Goal: Task Accomplishment & Management: Use online tool/utility

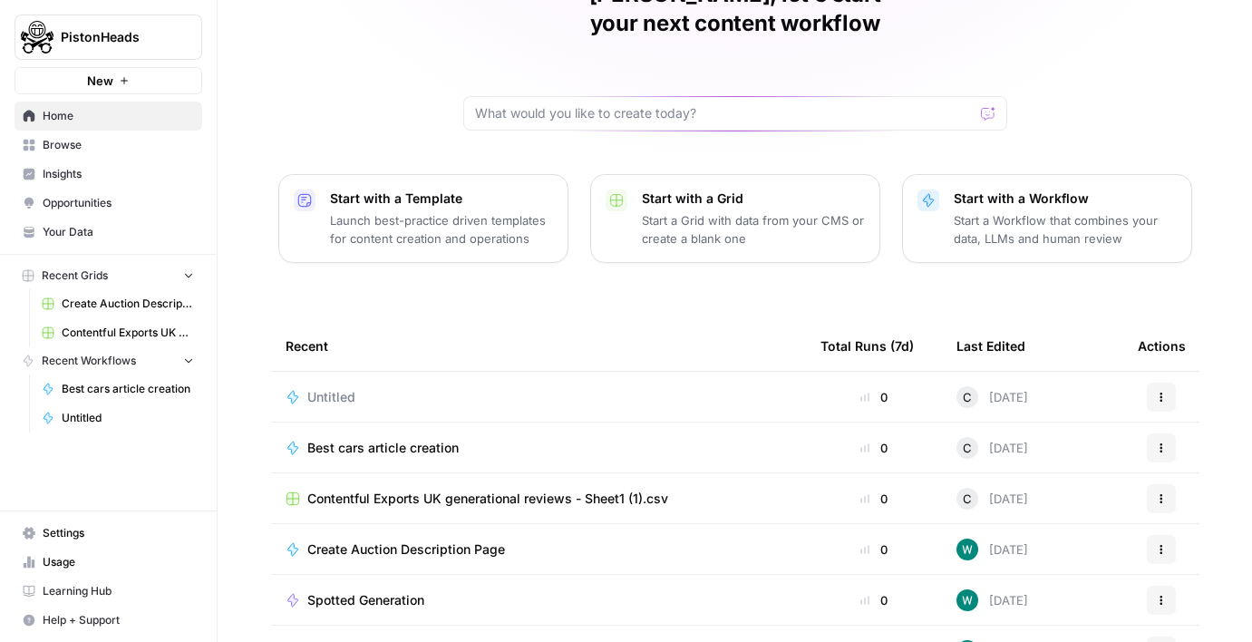
scroll to position [128, 0]
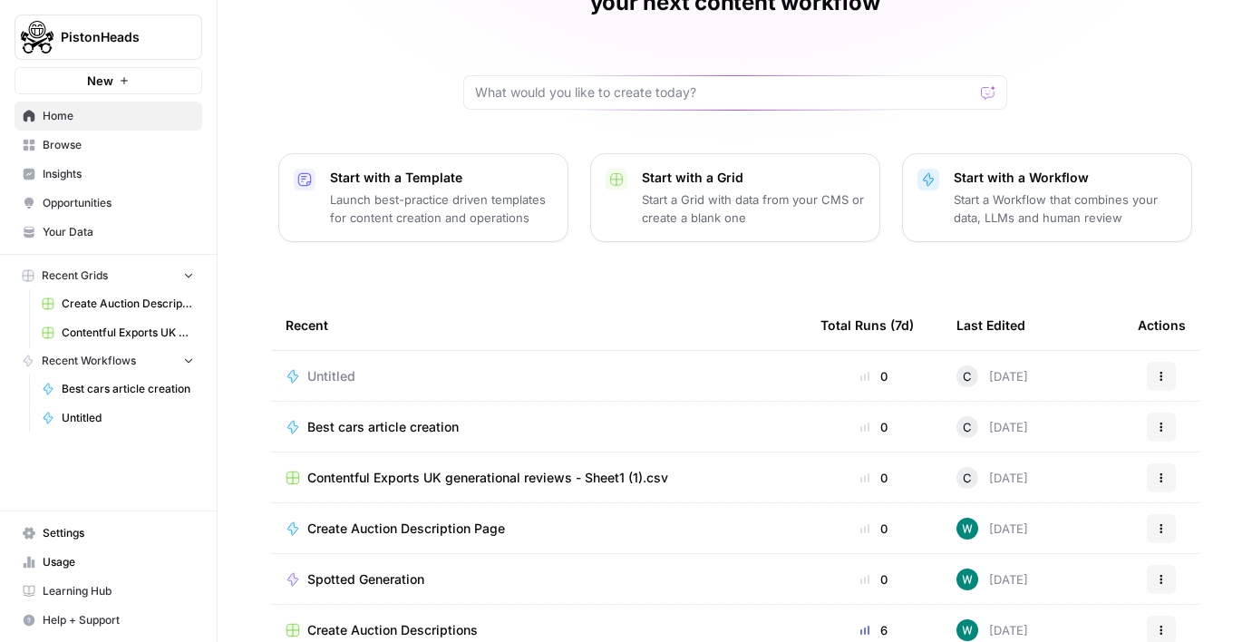
click at [498, 402] on td "Best cars article creation" at bounding box center [538, 427] width 535 height 50
click at [416, 418] on span "Best cars article creation" at bounding box center [382, 427] width 151 height 18
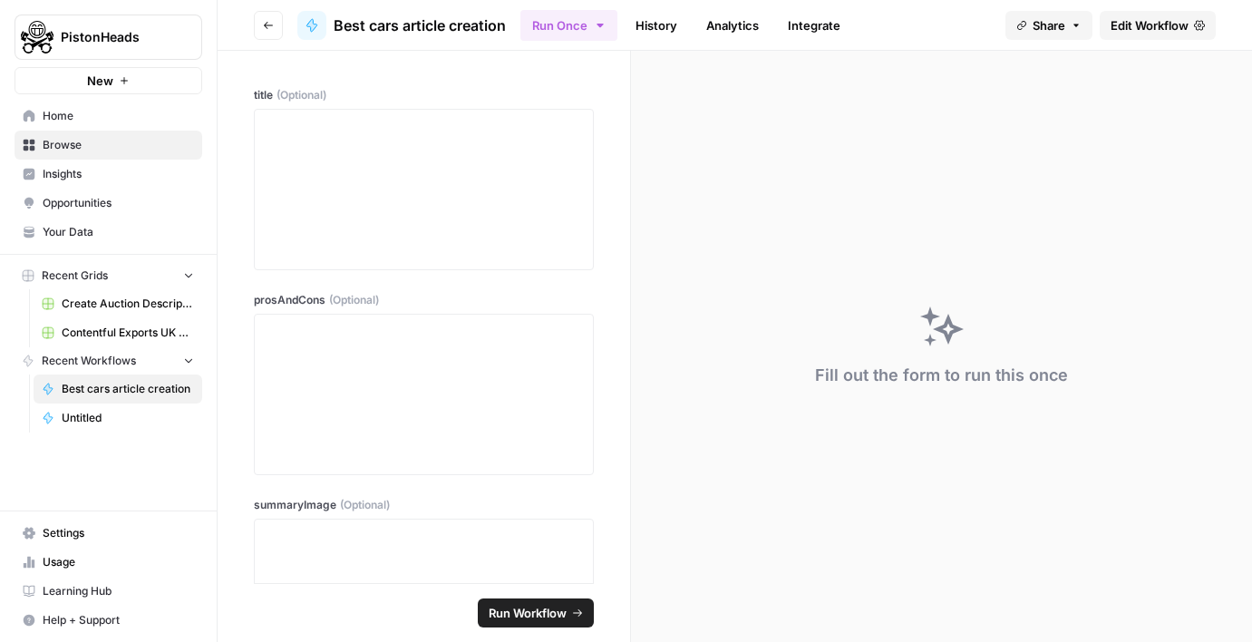
click at [263, 27] on icon "button" at bounding box center [268, 25] width 11 height 11
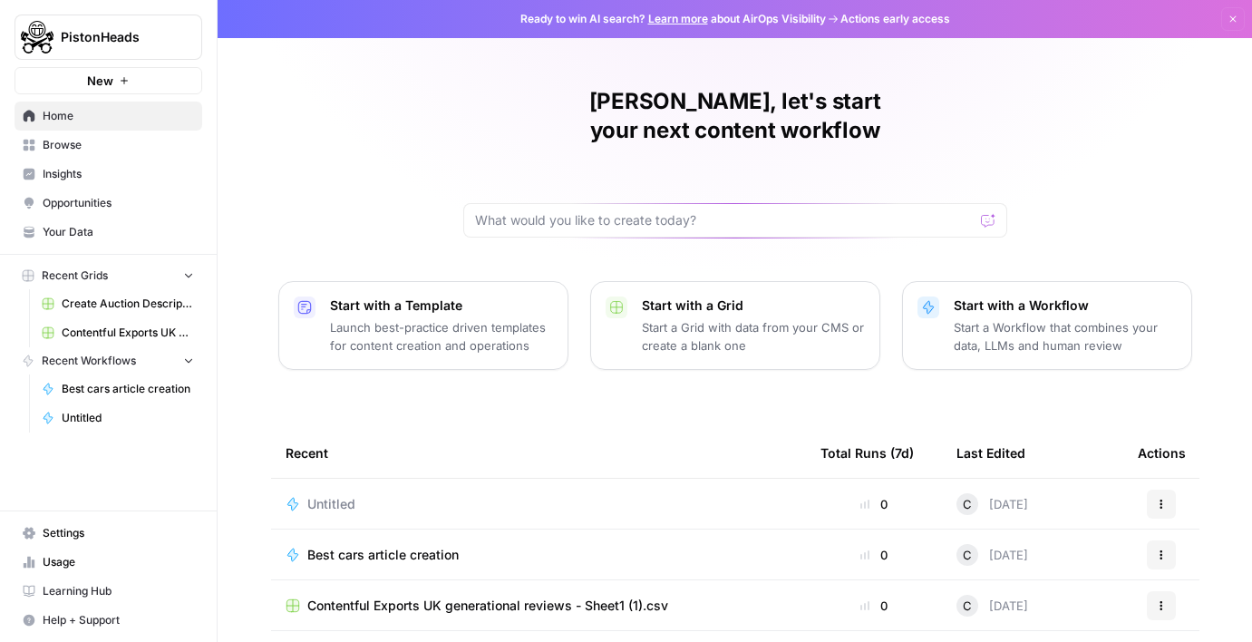
click at [358, 296] on p "Start with a Template" at bounding box center [441, 305] width 223 height 18
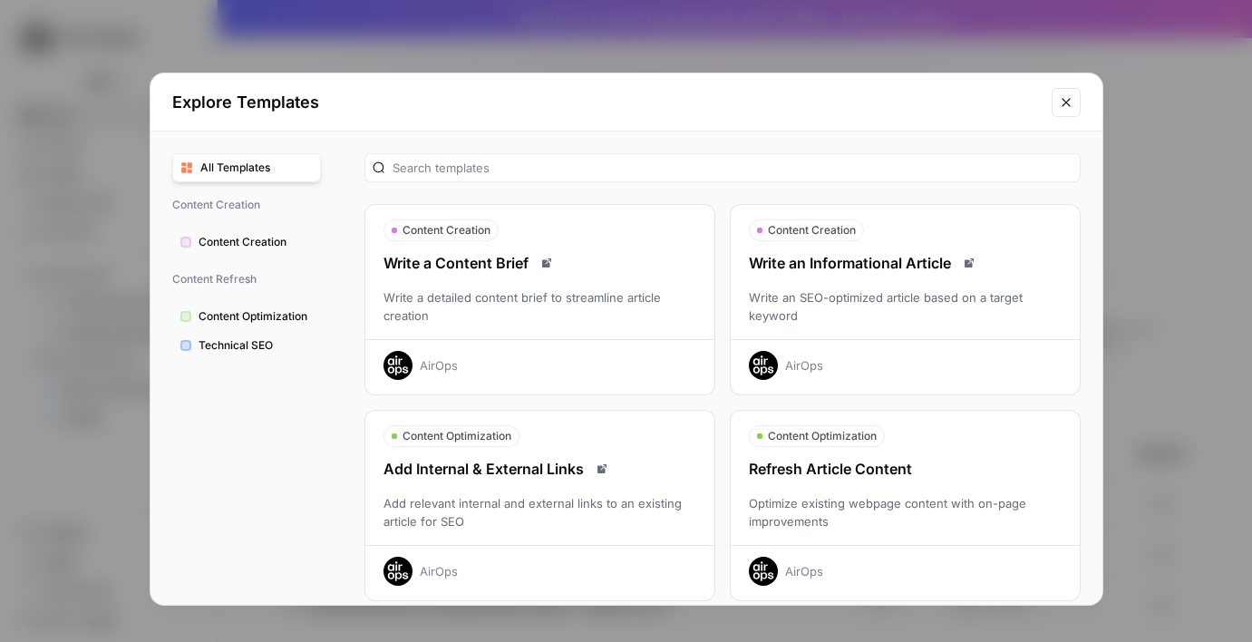
click at [851, 491] on div "Refresh Article Content Optimize existing webpage content with on-page improvem…" at bounding box center [905, 522] width 349 height 128
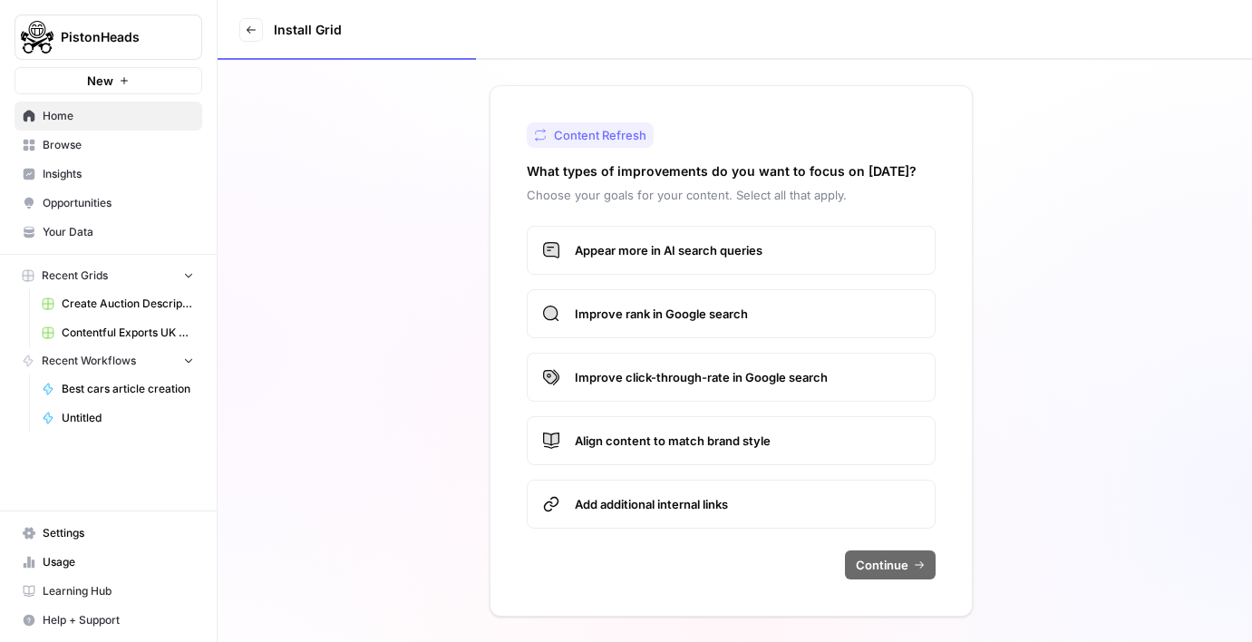
click at [640, 264] on label "Appear more in AI search queries" at bounding box center [731, 250] width 409 height 49
click at [640, 297] on label "Improve rank in Google search" at bounding box center [731, 313] width 409 height 49
click at [639, 384] on span "Improve click-through-rate in Google search" at bounding box center [747, 377] width 345 height 18
click at [640, 510] on span "Add additional internal links" at bounding box center [747, 504] width 345 height 18
click at [869, 566] on span "Continue" at bounding box center [882, 565] width 53 height 18
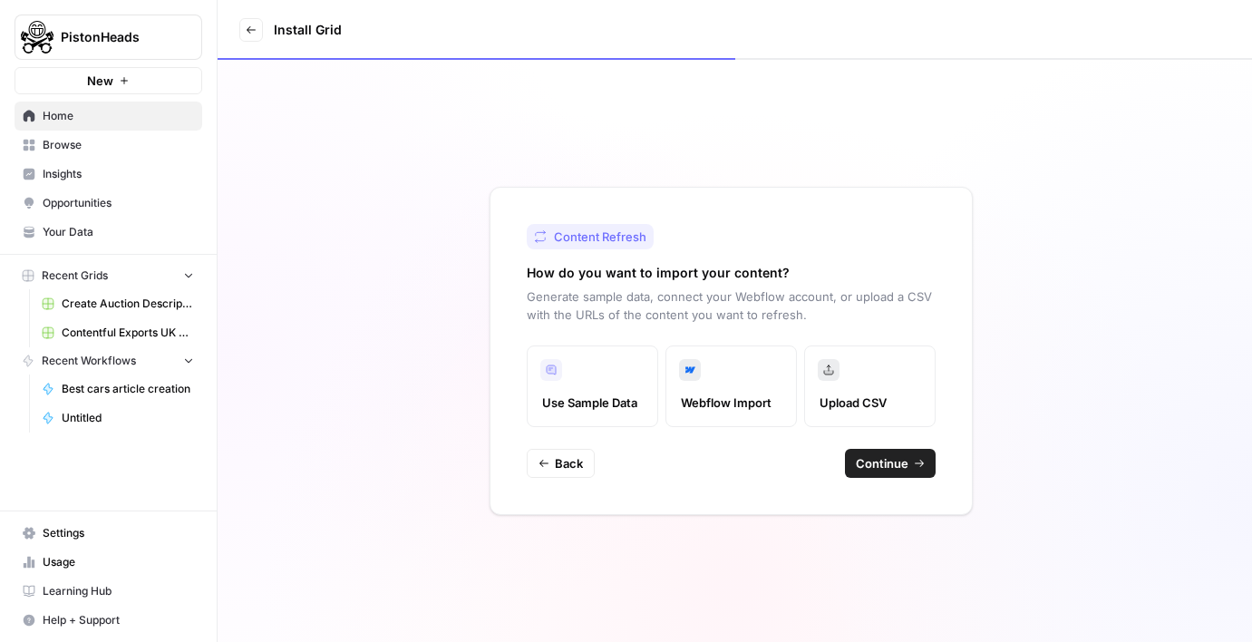
click at [860, 403] on span "Upload CSV" at bounding box center [870, 403] width 101 height 18
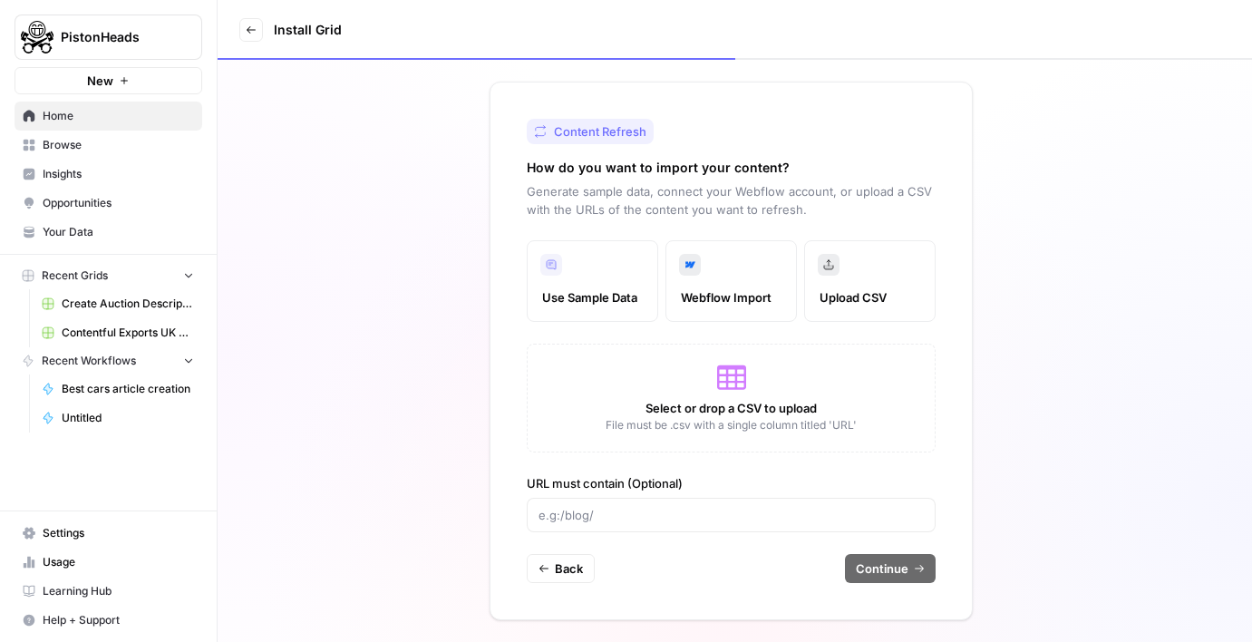
click at [738, 369] on icon at bounding box center [731, 377] width 29 height 24
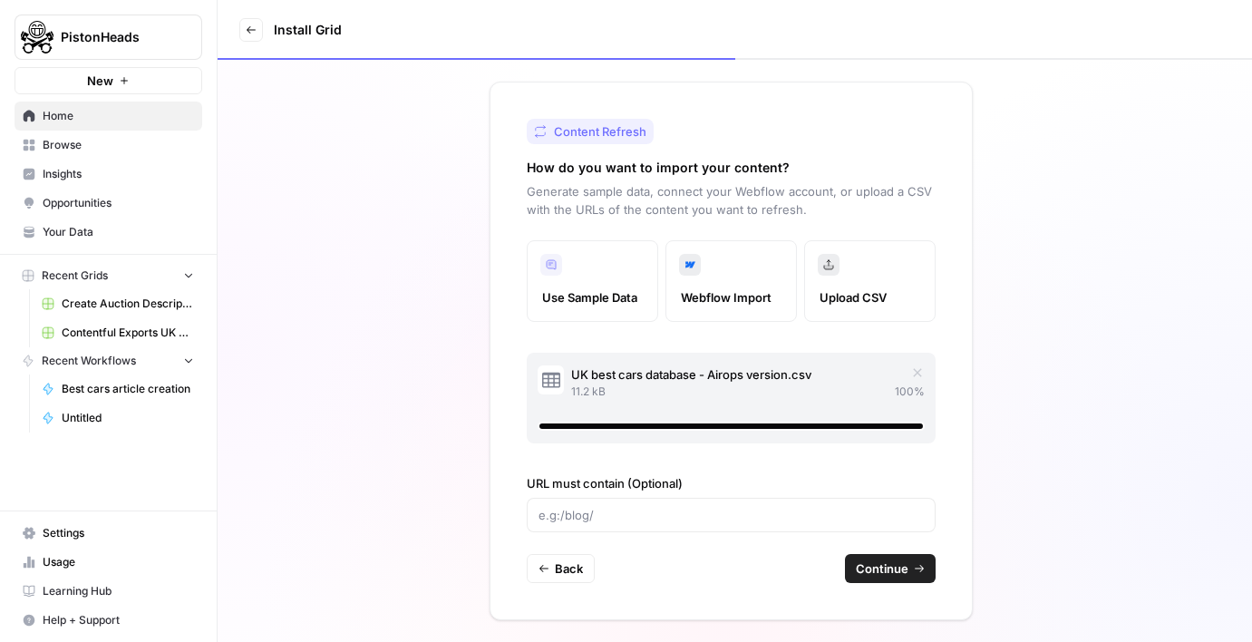
click at [867, 578] on button "Continue" at bounding box center [890, 568] width 91 height 29
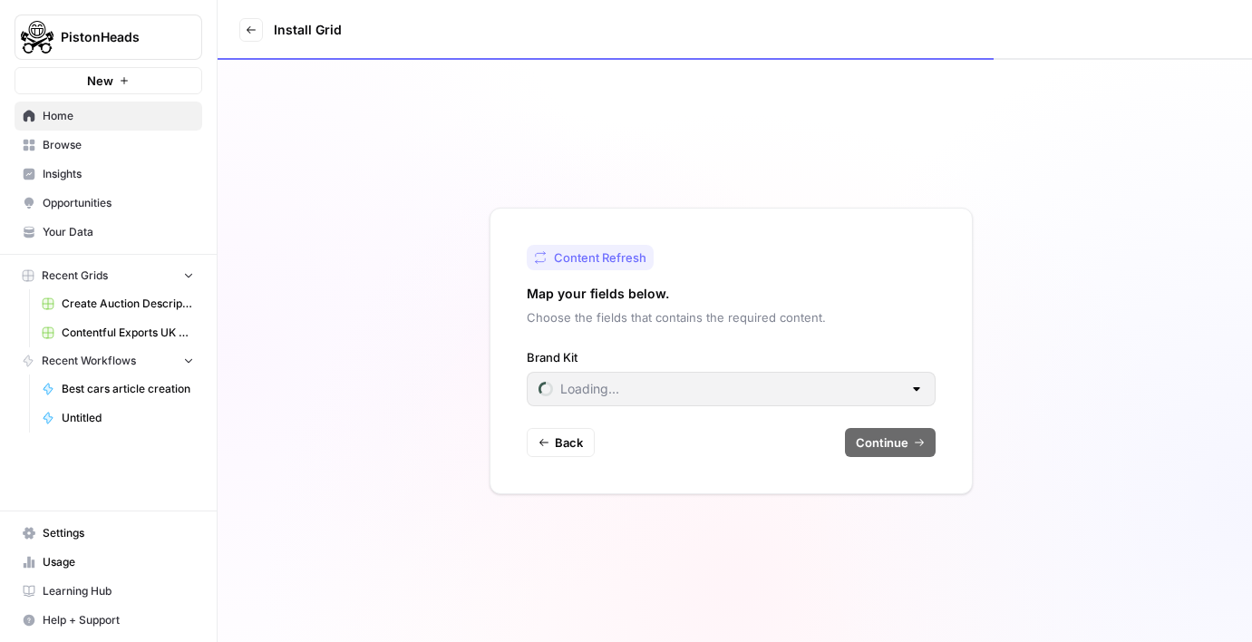
type input "PistonHeads Auctions"
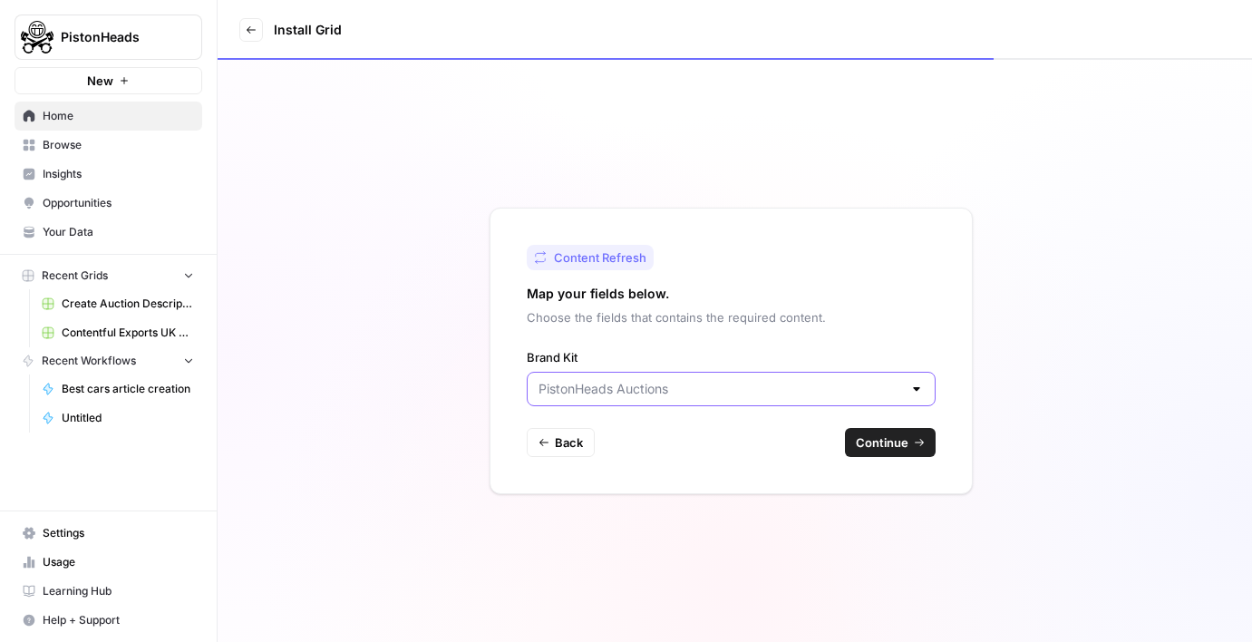
click at [559, 395] on input "Brand Kit" at bounding box center [721, 389] width 364 height 18
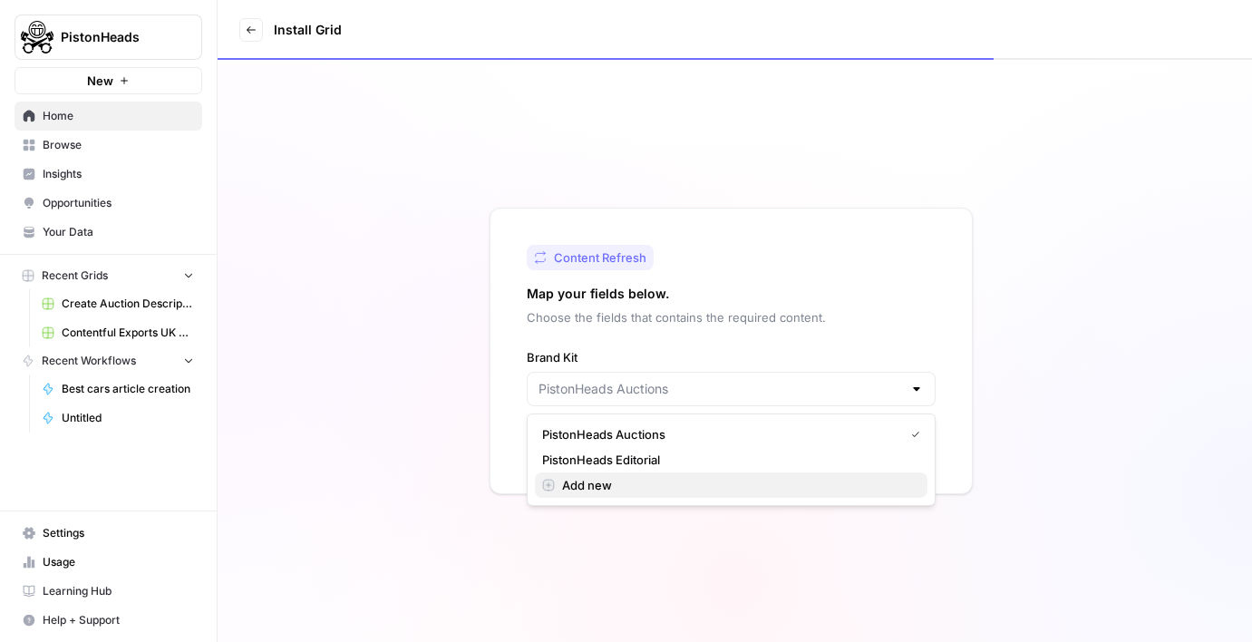
click at [578, 474] on button "Add new" at bounding box center [731, 484] width 393 height 25
type input "PistonHeads Auctions"
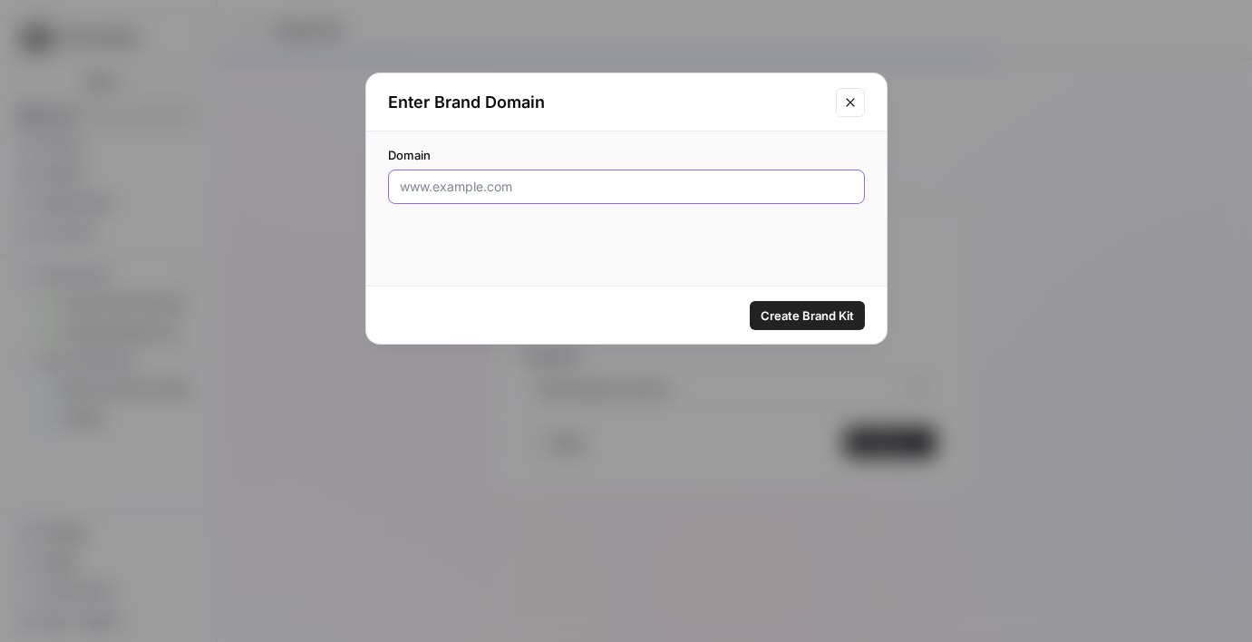
paste input "https://www.cargurus.co.uk/research"
type input "https://www.cargurus.co.uk/research"
click at [840, 309] on span "Create Brand Kit" at bounding box center [807, 315] width 93 height 18
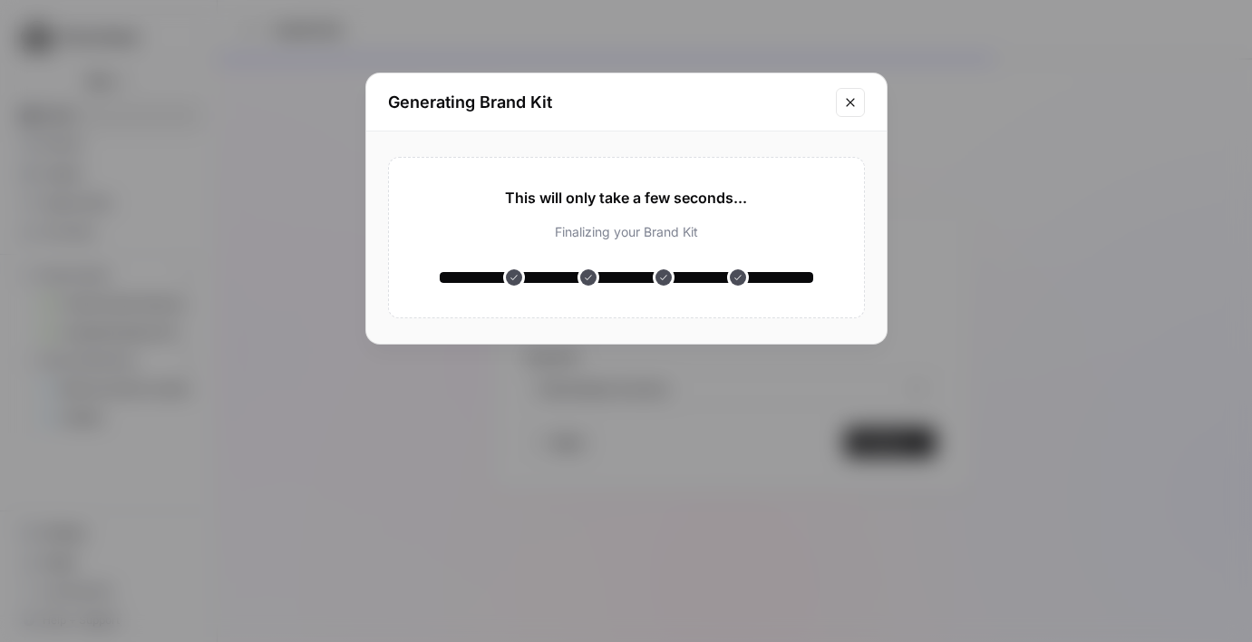
type input "CarGurus"
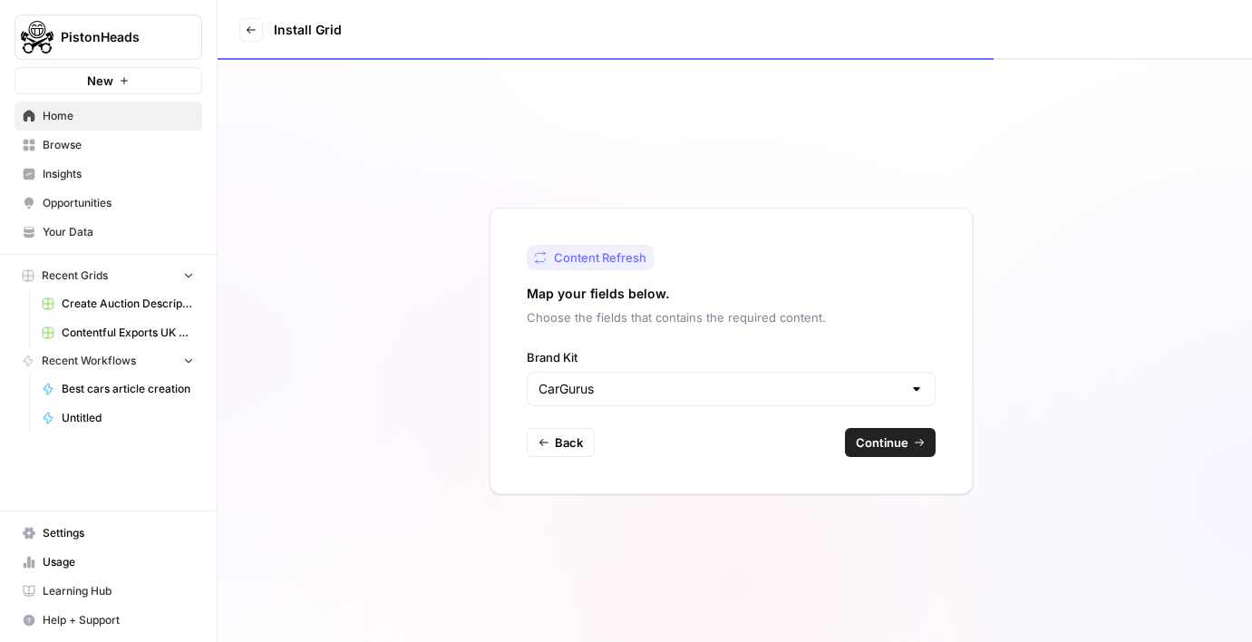
click at [903, 434] on span "Continue" at bounding box center [882, 442] width 53 height 18
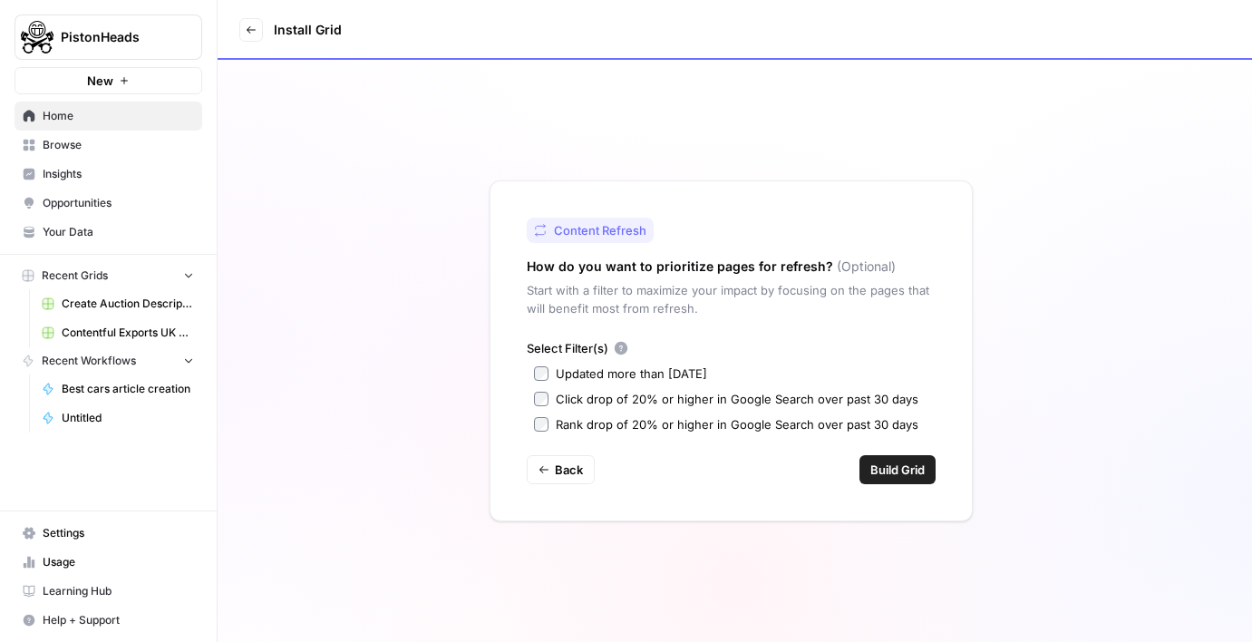
click at [552, 403] on label "Click drop of 20% or higher in Google Search over past 30 days" at bounding box center [731, 399] width 394 height 18
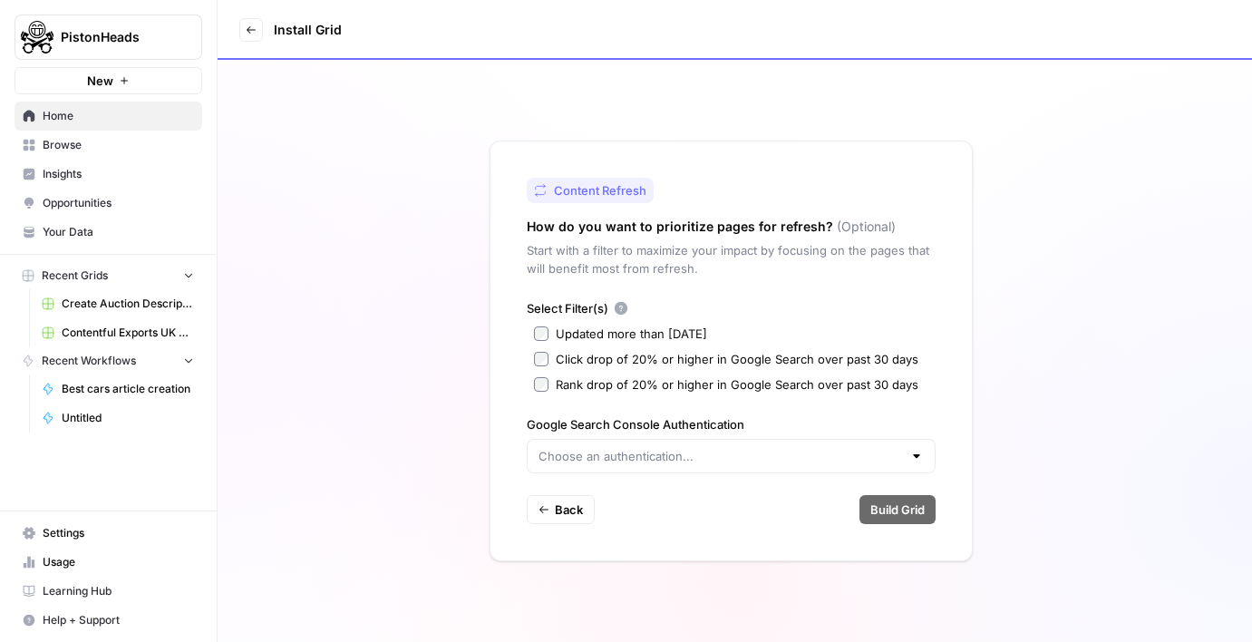
click at [682, 470] on div at bounding box center [731, 456] width 409 height 34
click at [668, 499] on span "Create new" at bounding box center [737, 501] width 351 height 18
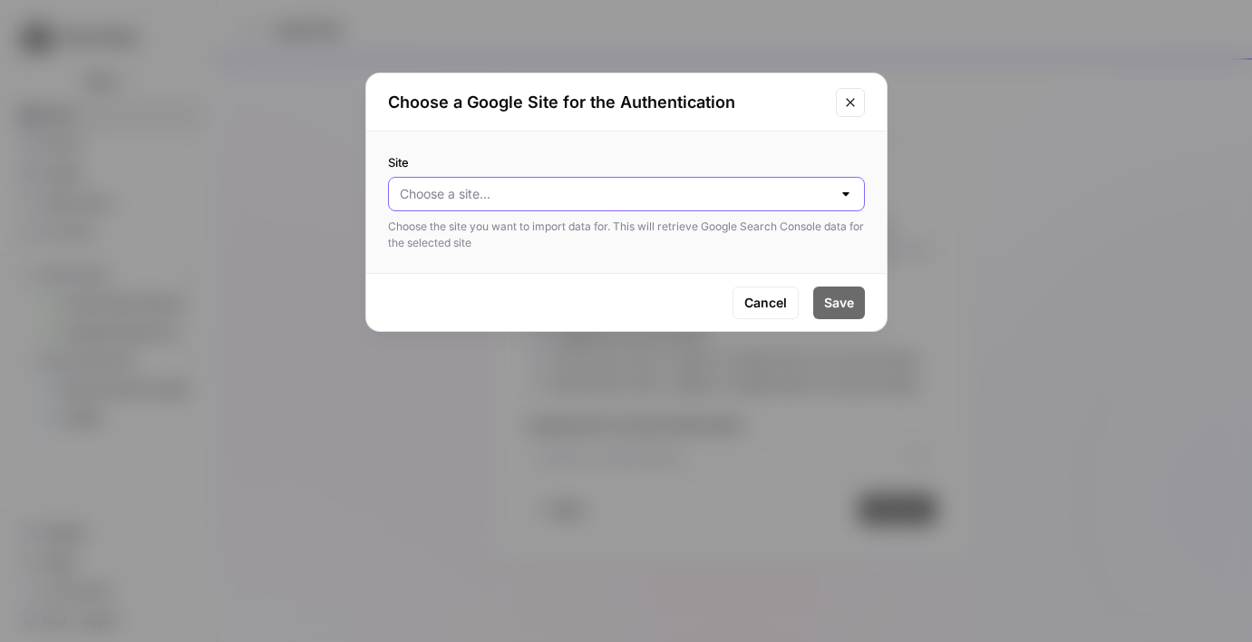
click at [425, 199] on input "Site" at bounding box center [616, 194] width 432 height 18
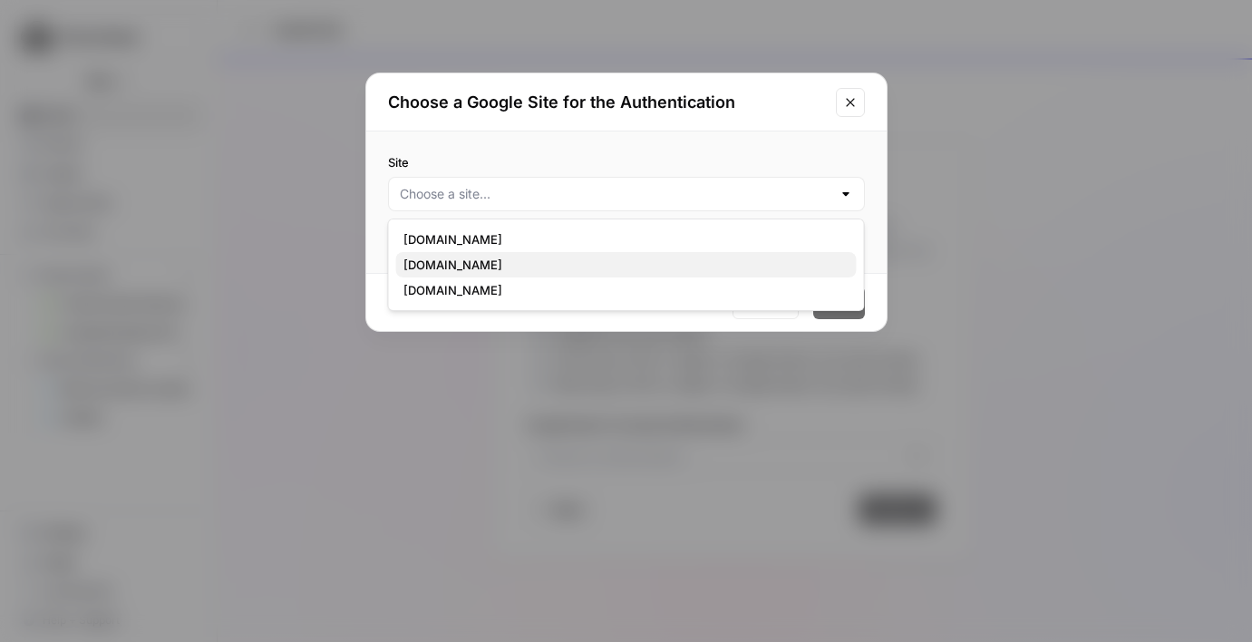
click at [433, 263] on span "cargurus.co.uk" at bounding box center [622, 265] width 439 height 18
type input "cargurus.co.uk"
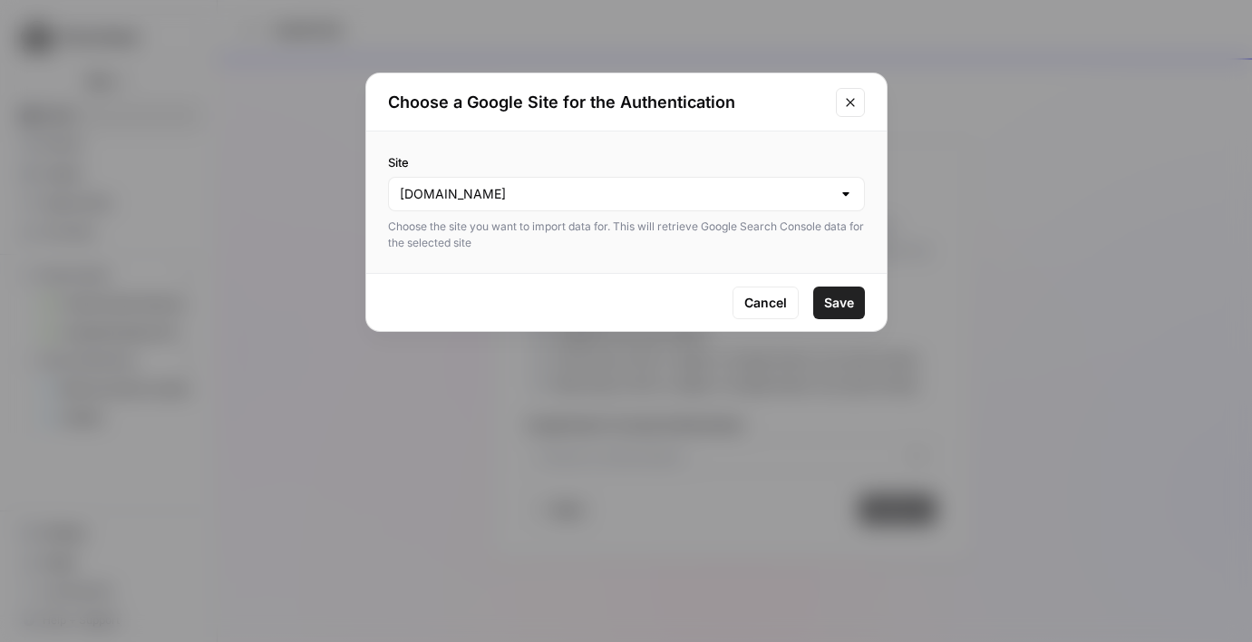
click at [851, 300] on span "Save" at bounding box center [839, 303] width 30 height 18
type input "Google Search Console - cargurus.co.uk"
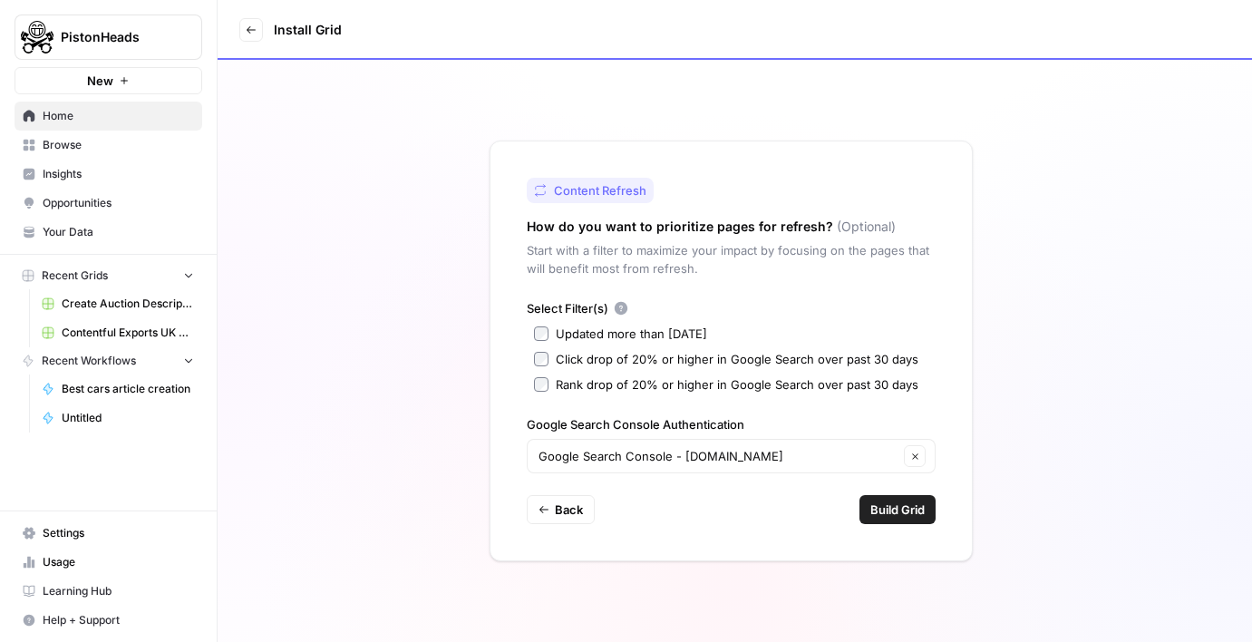
click at [910, 507] on span "Build Grid" at bounding box center [897, 510] width 54 height 18
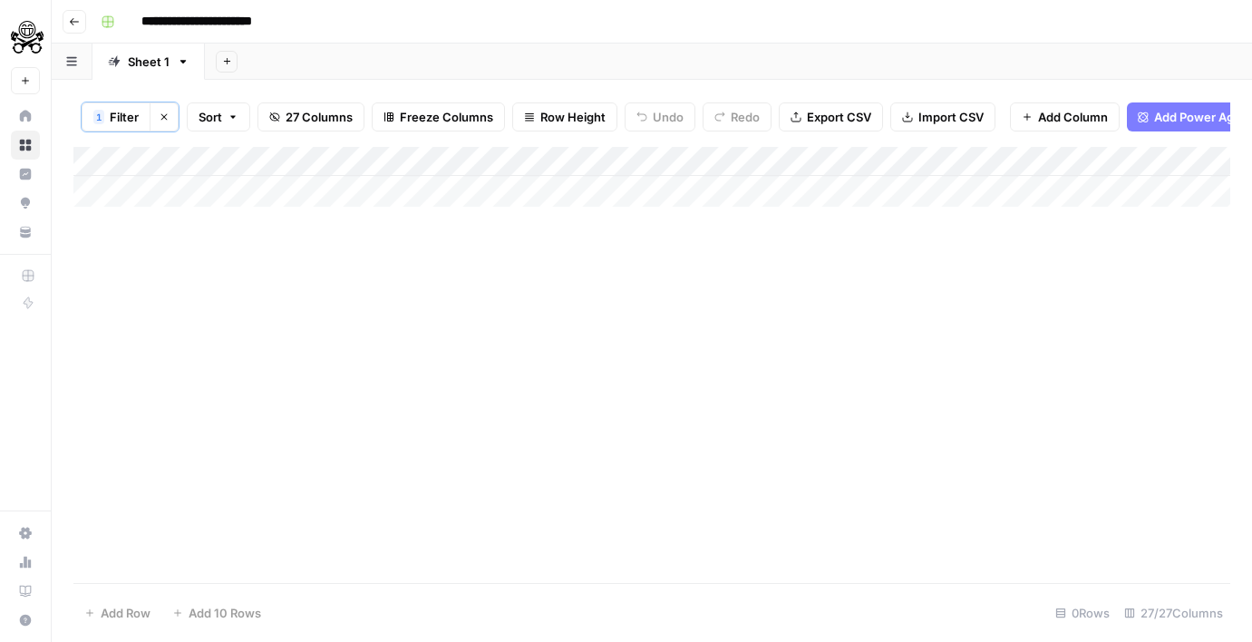
click at [218, 187] on div "Add Column" at bounding box center [651, 177] width 1157 height 60
click at [217, 192] on div "Add Column" at bounding box center [651, 177] width 1157 height 60
click at [286, 165] on div "Add Column" at bounding box center [651, 177] width 1157 height 60
click at [108, 346] on div "Add Column" at bounding box center [651, 365] width 1157 height 436
click at [135, 597] on footer "Add Row Add 10 Rows 0 Rows 27/27 Columns" at bounding box center [651, 612] width 1157 height 59
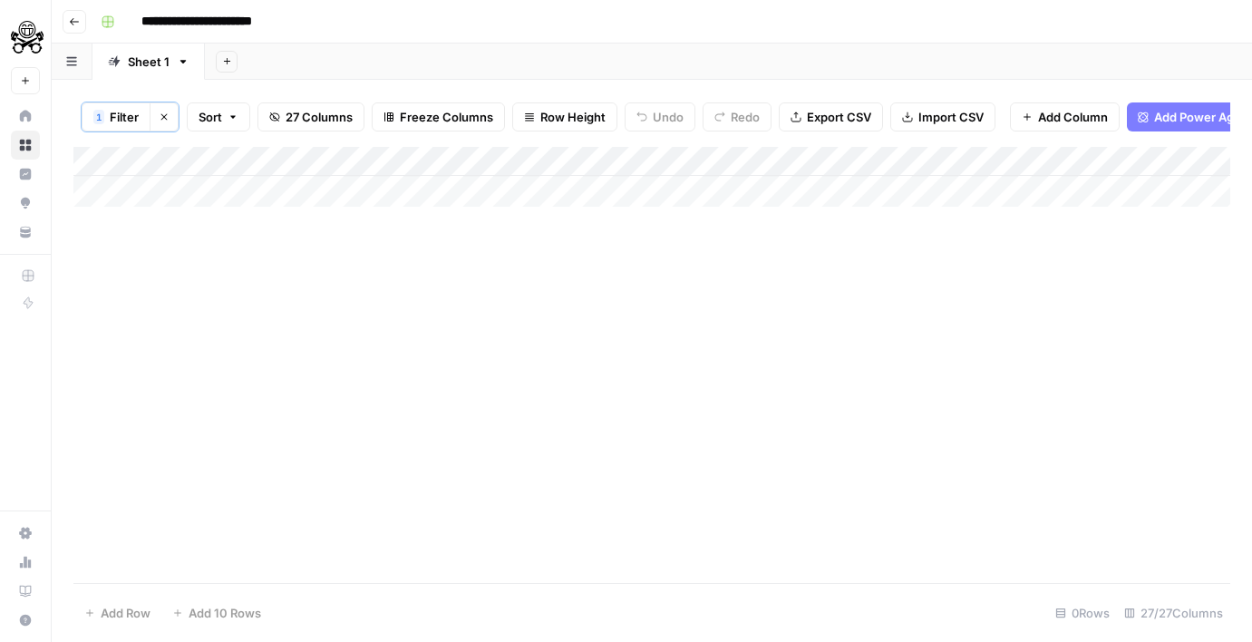
click at [183, 205] on div "Add Column" at bounding box center [651, 177] width 1157 height 60
click at [191, 159] on div "Add Column" at bounding box center [651, 177] width 1157 height 60
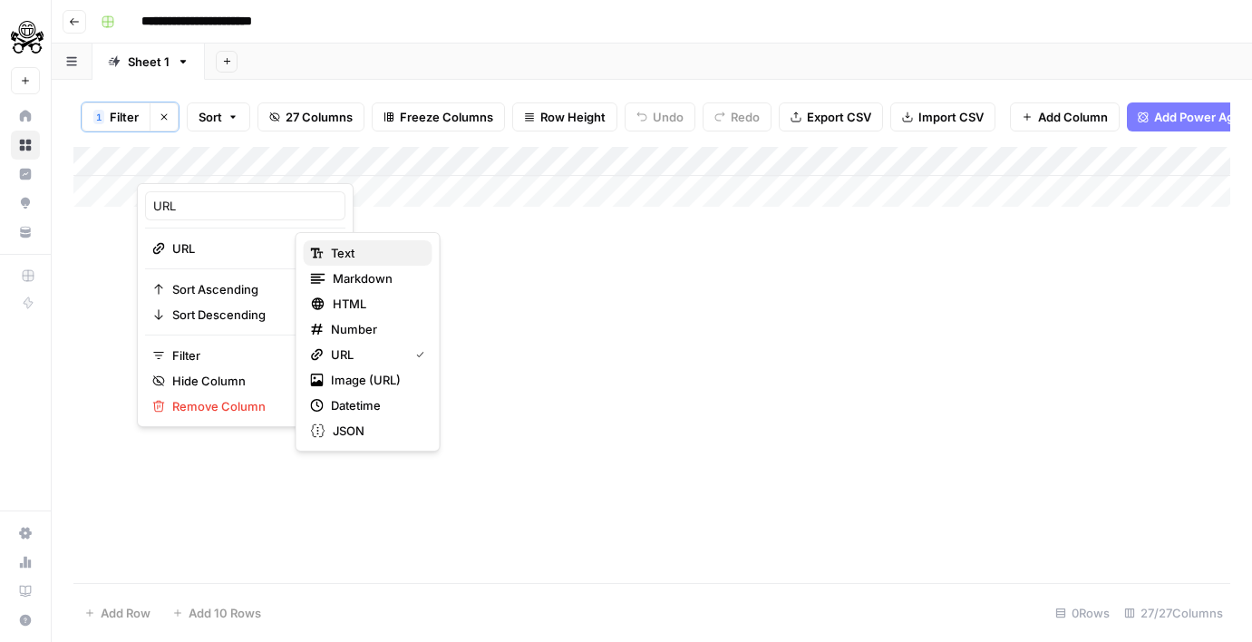
click at [323, 252] on icon "button" at bounding box center [319, 254] width 5 height 6
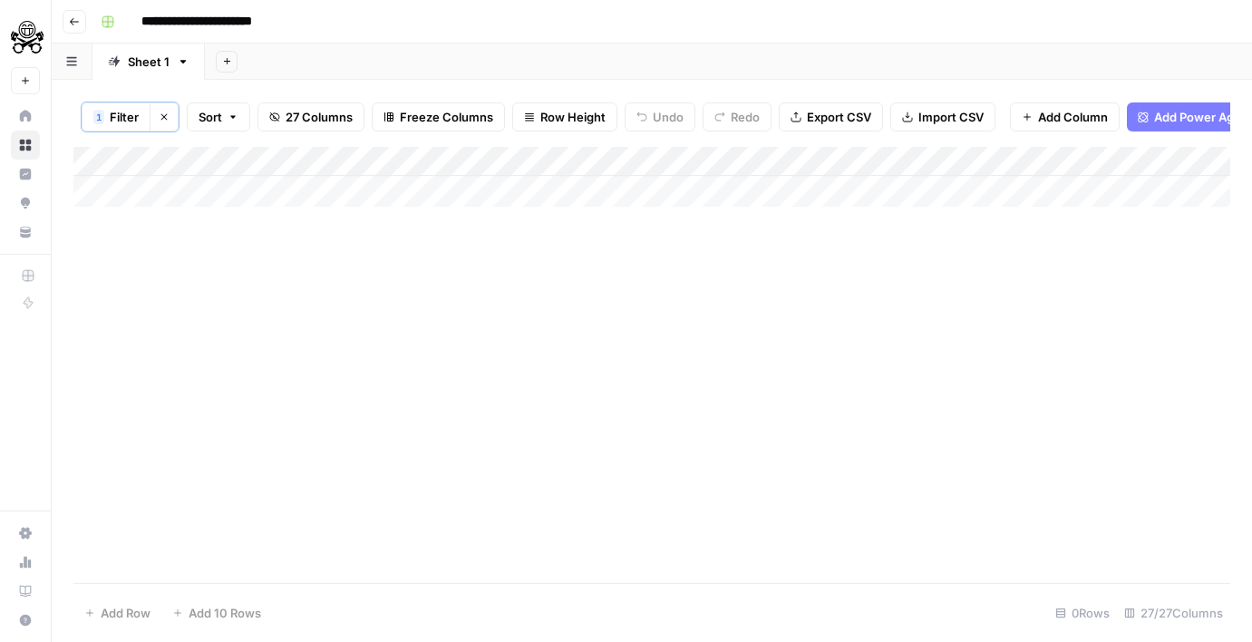
click at [234, 157] on div "Add Column" at bounding box center [651, 177] width 1157 height 60
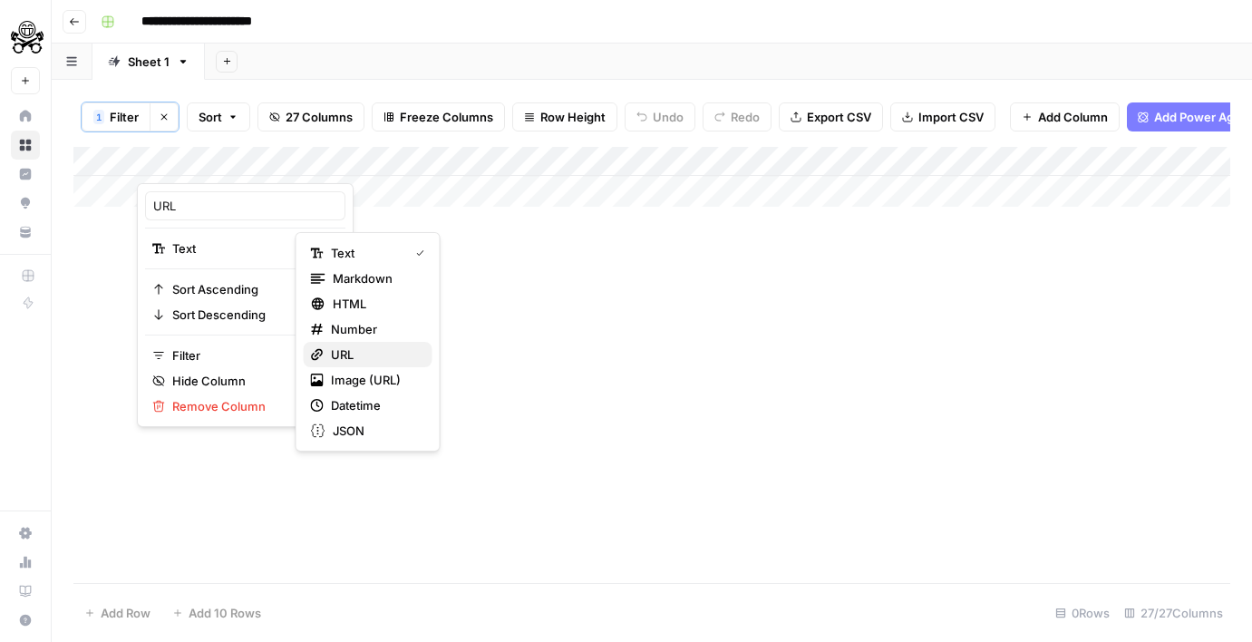
click at [361, 345] on span "URL" at bounding box center [374, 354] width 87 height 18
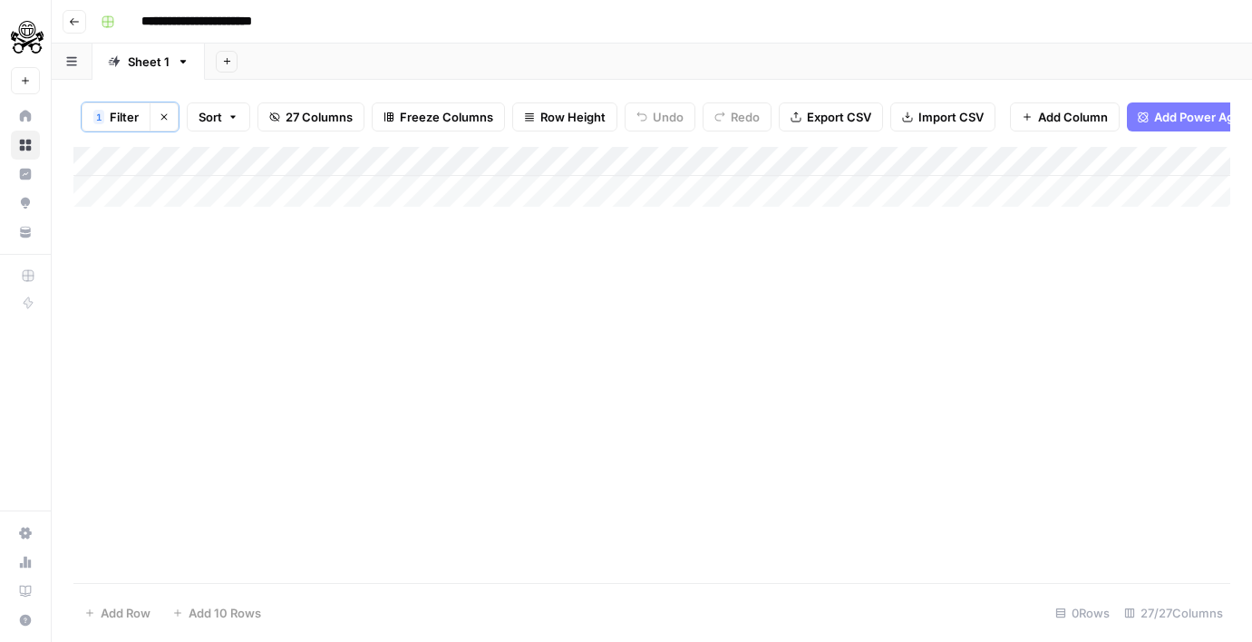
click at [132, 121] on span "Filter" at bounding box center [124, 117] width 29 height 18
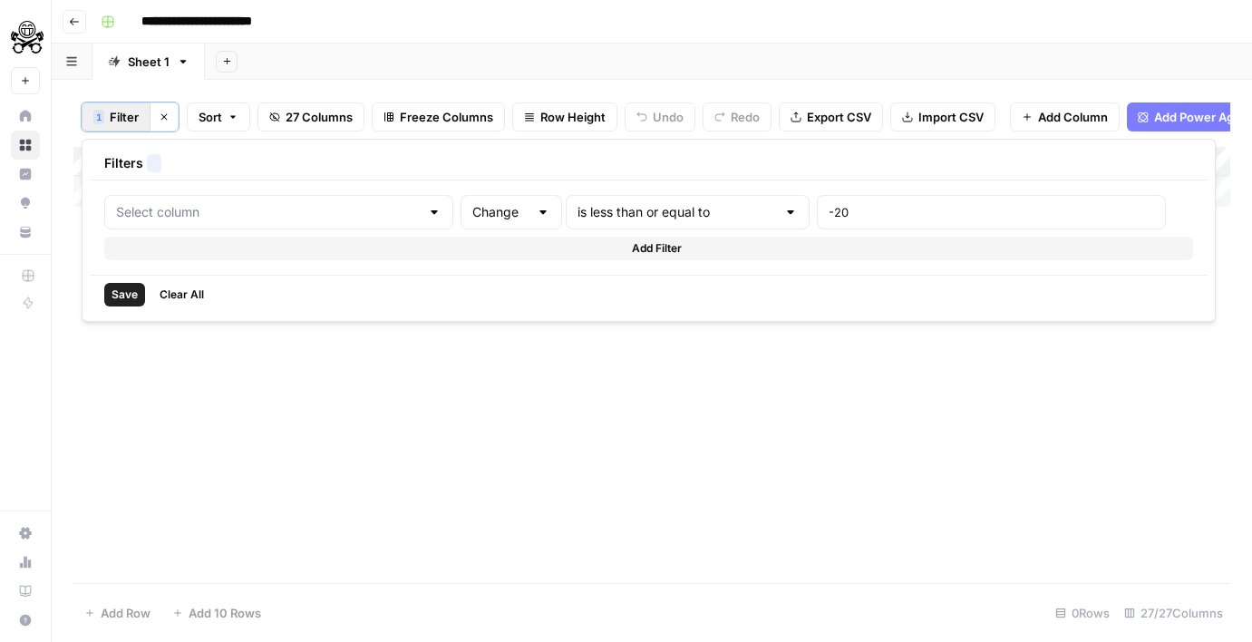
type input "Clicks 30D"
click at [1170, 219] on button "Delete" at bounding box center [1182, 212] width 24 height 24
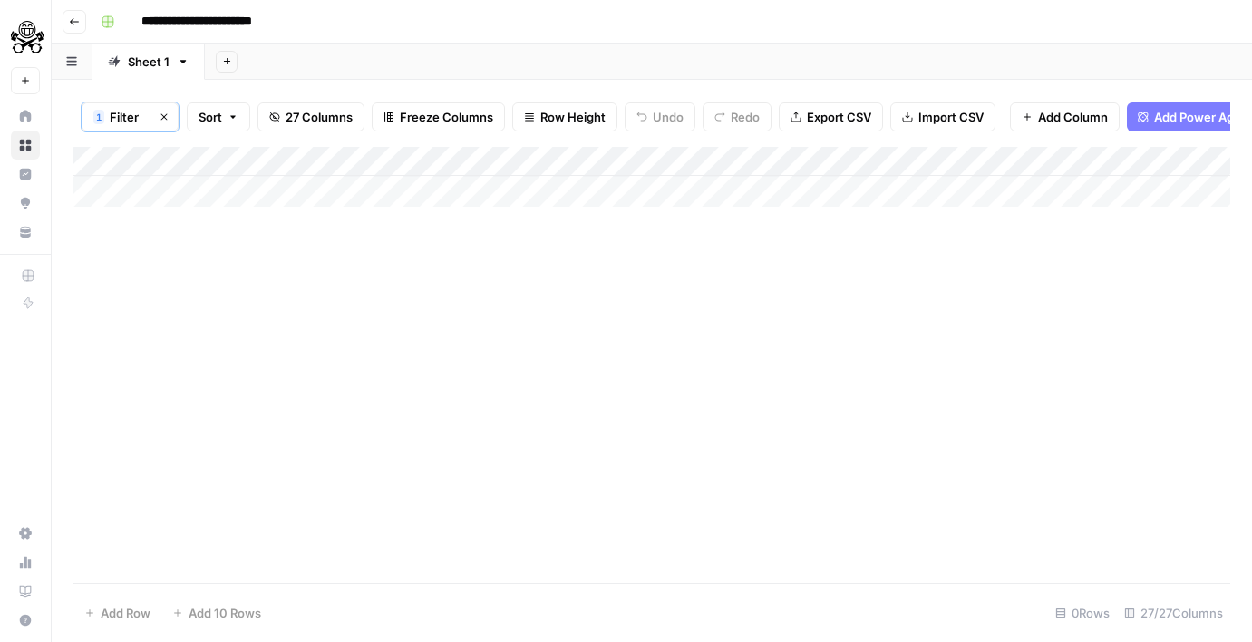
click at [239, 377] on div "Add Column" at bounding box center [651, 365] width 1157 height 436
click at [158, 119] on button "Clear filters" at bounding box center [164, 116] width 29 height 29
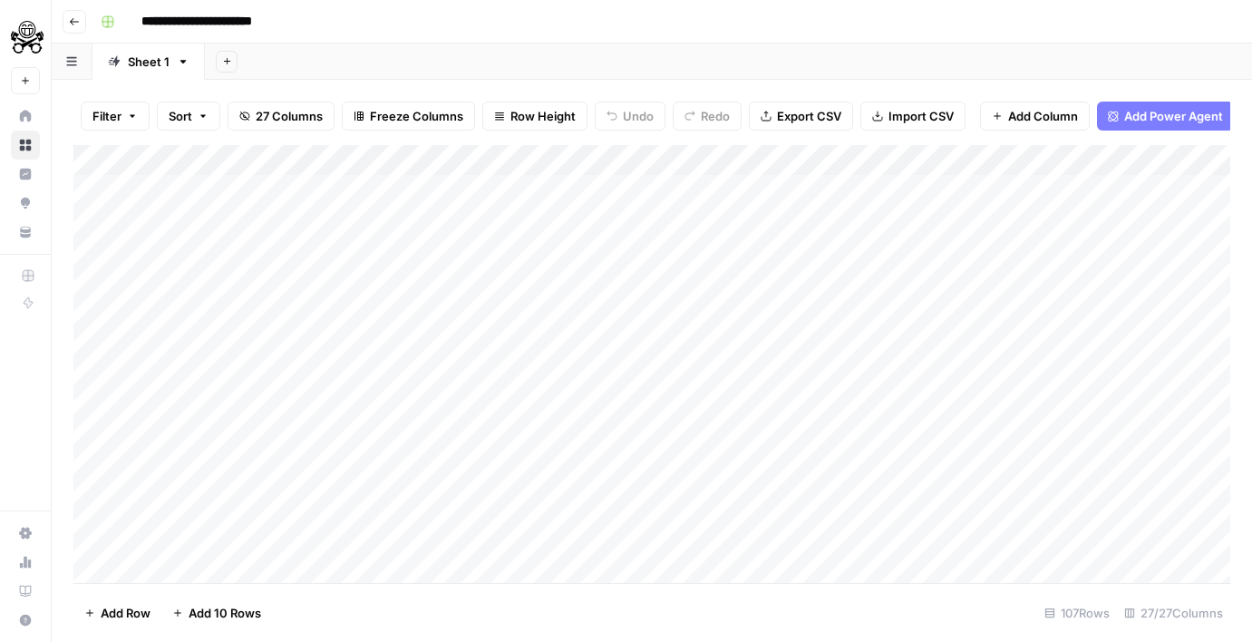
click at [200, 191] on div "Add Column" at bounding box center [651, 364] width 1157 height 438
click at [217, 309] on div "Add Column" at bounding box center [651, 364] width 1157 height 438
click at [409, 185] on div "Add Column" at bounding box center [651, 364] width 1157 height 438
click at [630, 193] on div "Add Column" at bounding box center [651, 364] width 1157 height 438
click at [645, 193] on div "Add Column" at bounding box center [651, 364] width 1157 height 438
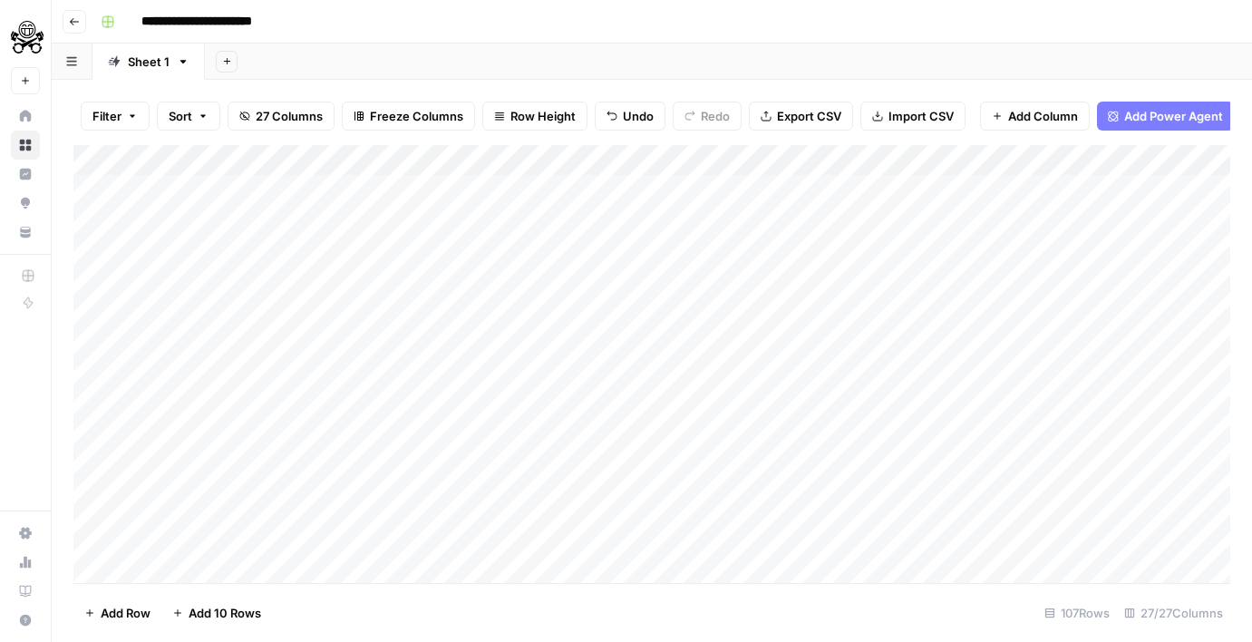
click at [645, 193] on div "Add Column" at bounding box center [651, 364] width 1157 height 438
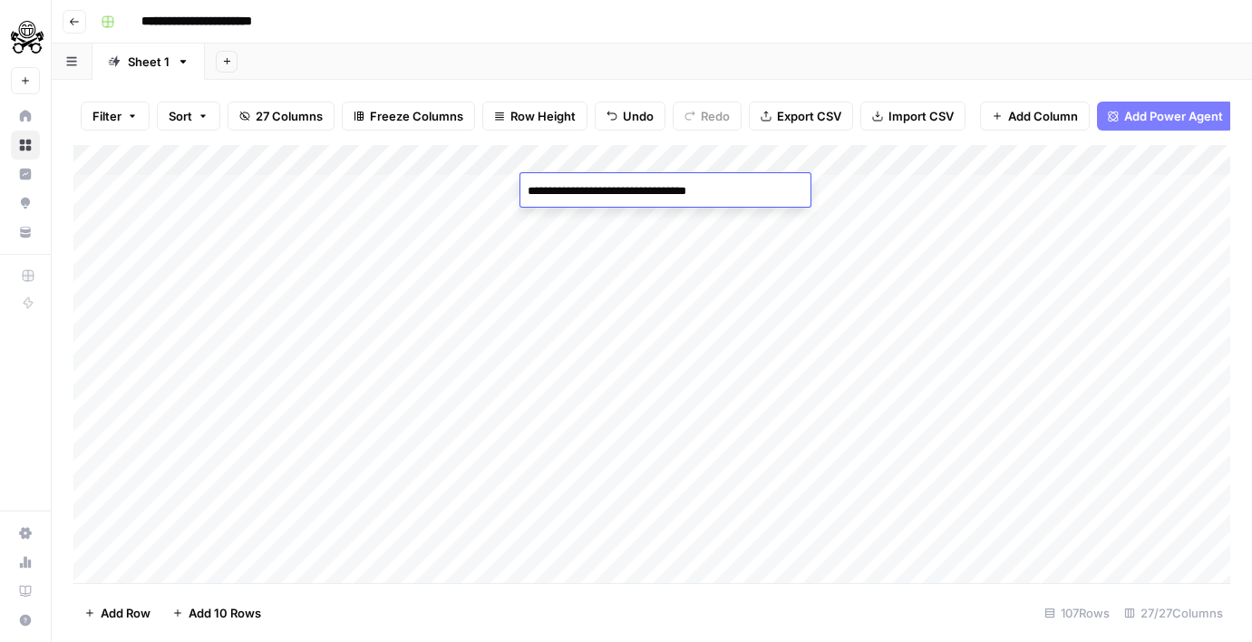
click at [655, 227] on div "Add Column" at bounding box center [651, 364] width 1157 height 438
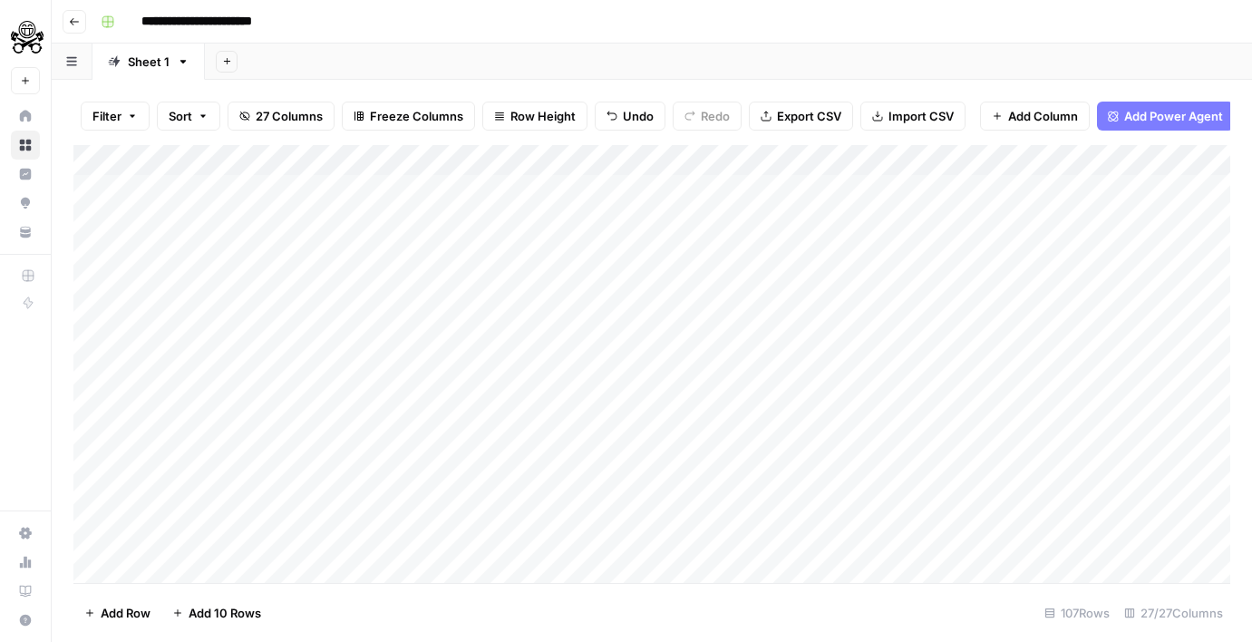
click at [221, 220] on div "Add Column" at bounding box center [651, 364] width 1157 height 438
click at [280, 221] on div "Add Column" at bounding box center [651, 364] width 1157 height 438
click at [320, 219] on div "Add Column" at bounding box center [651, 364] width 1157 height 438
click at [713, 219] on div "Add Column" at bounding box center [651, 364] width 1157 height 438
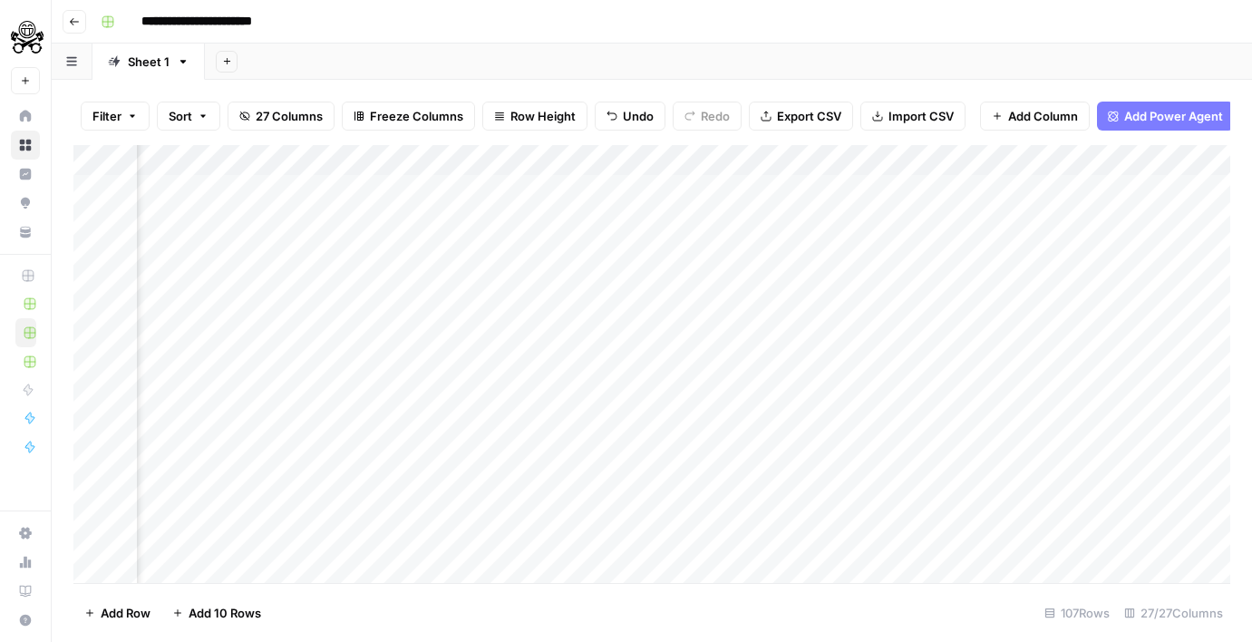
scroll to position [0, 967]
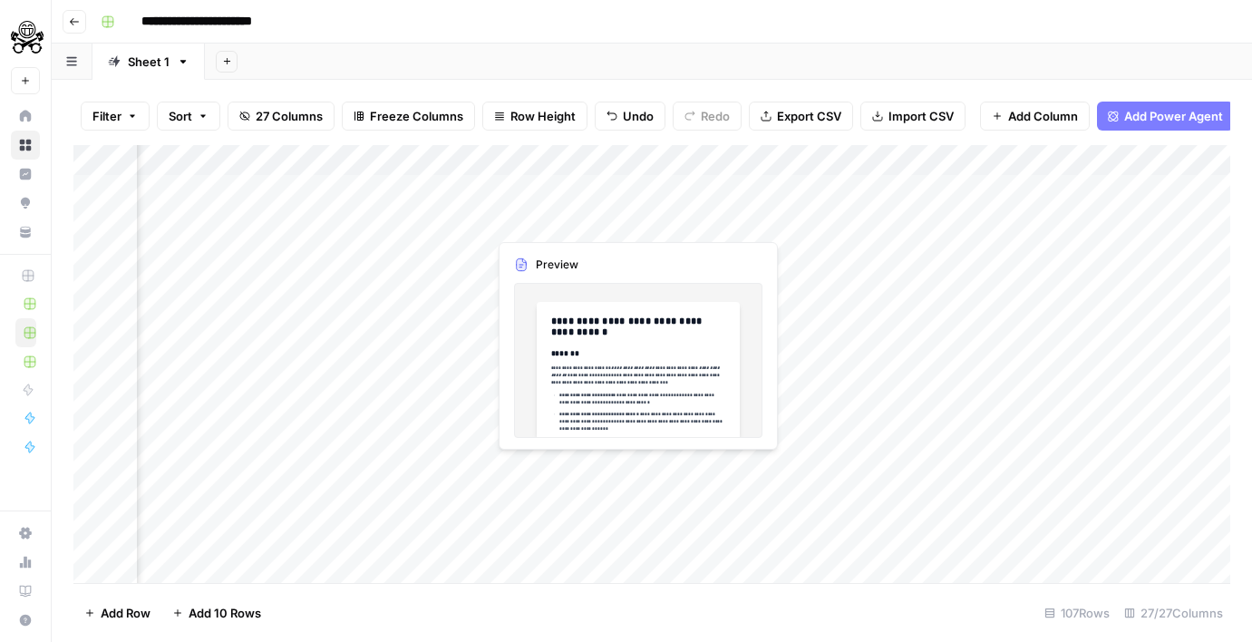
click at [559, 224] on div "Add Column" at bounding box center [651, 364] width 1157 height 438
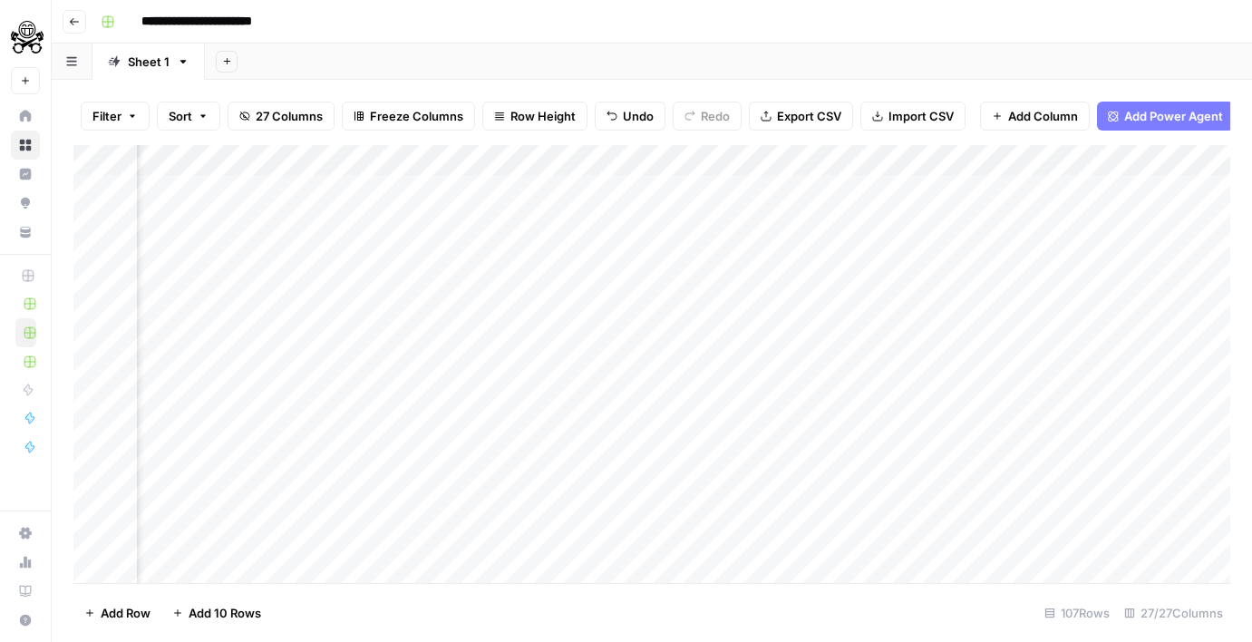
click at [625, 216] on div "Add Column" at bounding box center [651, 364] width 1157 height 438
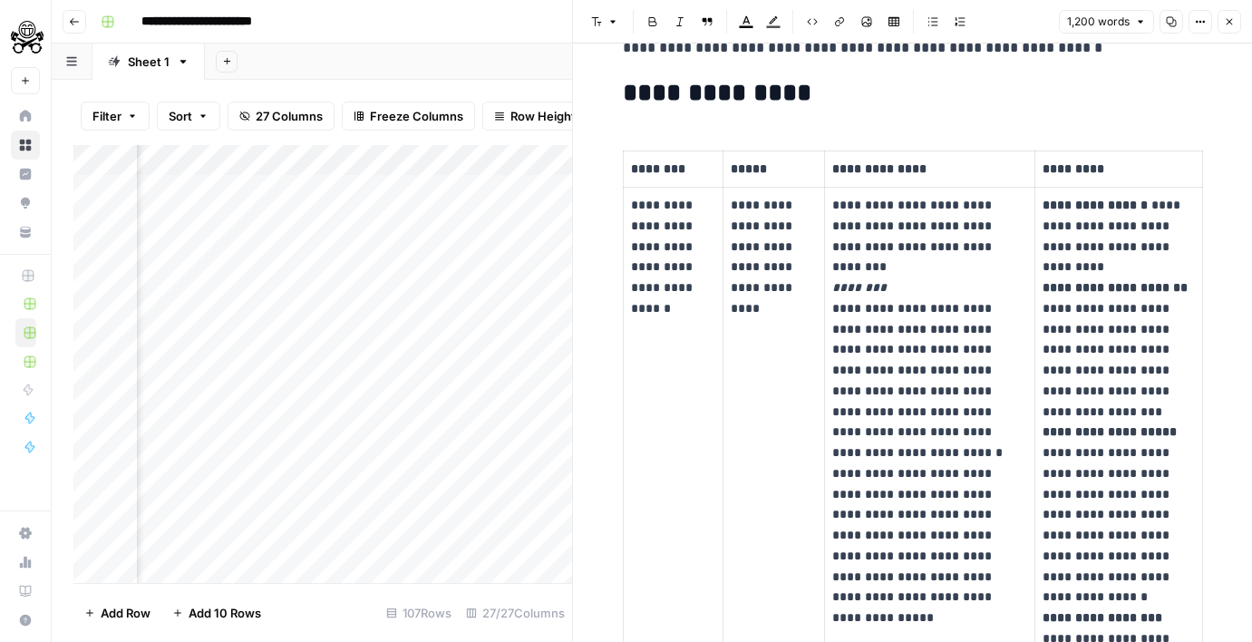
scroll to position [477, 0]
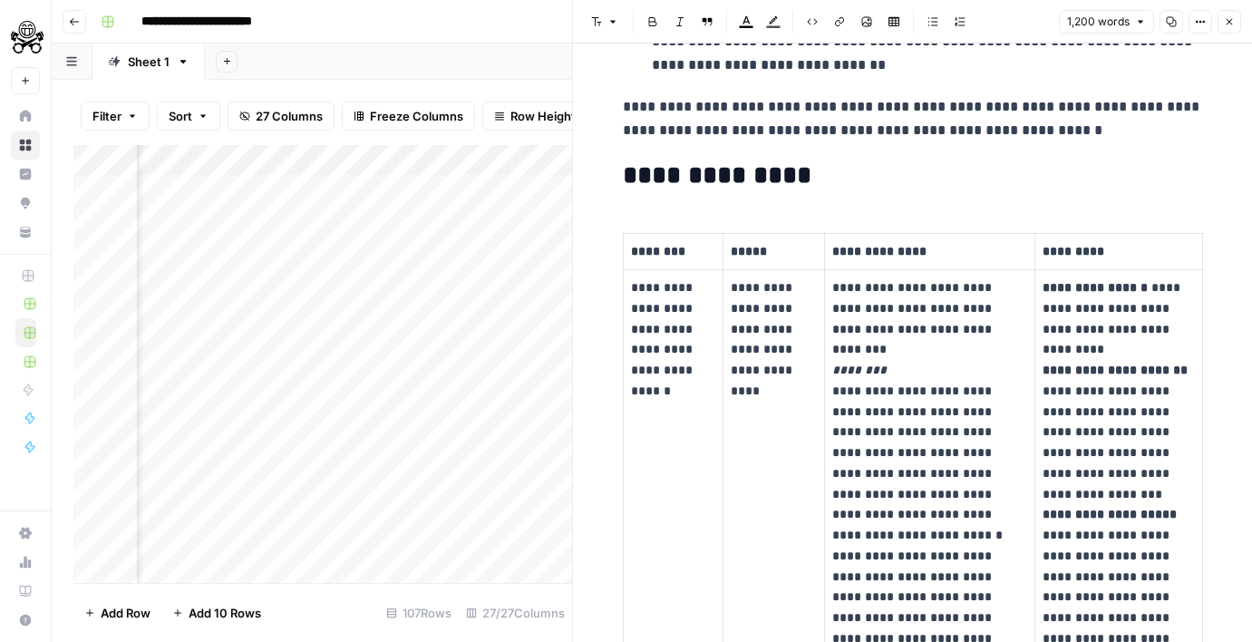
click at [527, 355] on div "Add Column" at bounding box center [322, 364] width 499 height 438
click at [504, 248] on div "Add Column" at bounding box center [322, 364] width 499 height 438
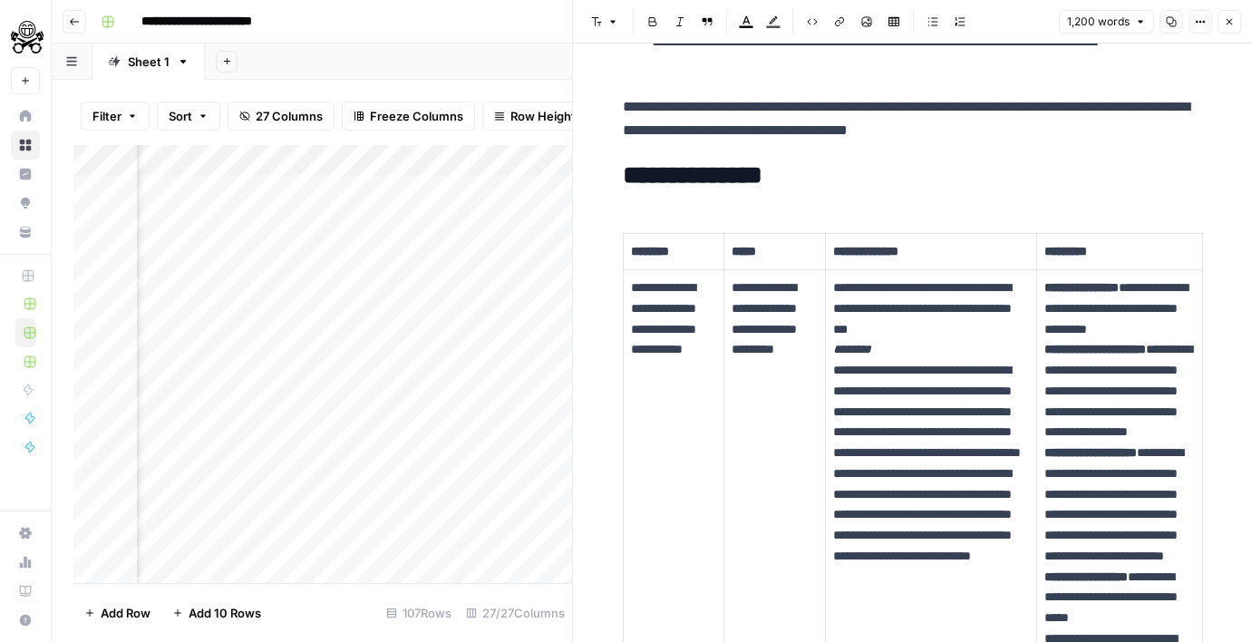
click at [1241, 29] on header "Font style Bold Italic Block quote Text color Highlight color Code block Link I…" at bounding box center [912, 22] width 679 height 44
click at [1233, 31] on button "Close" at bounding box center [1230, 22] width 24 height 24
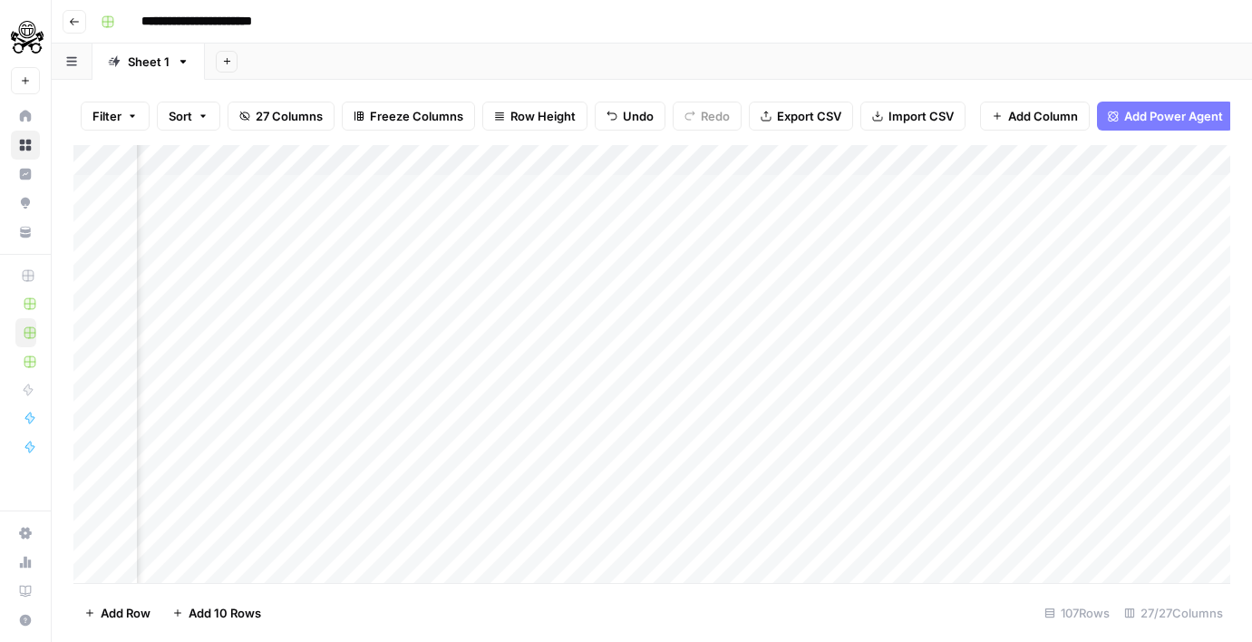
click at [701, 222] on div "Add Column" at bounding box center [651, 364] width 1157 height 438
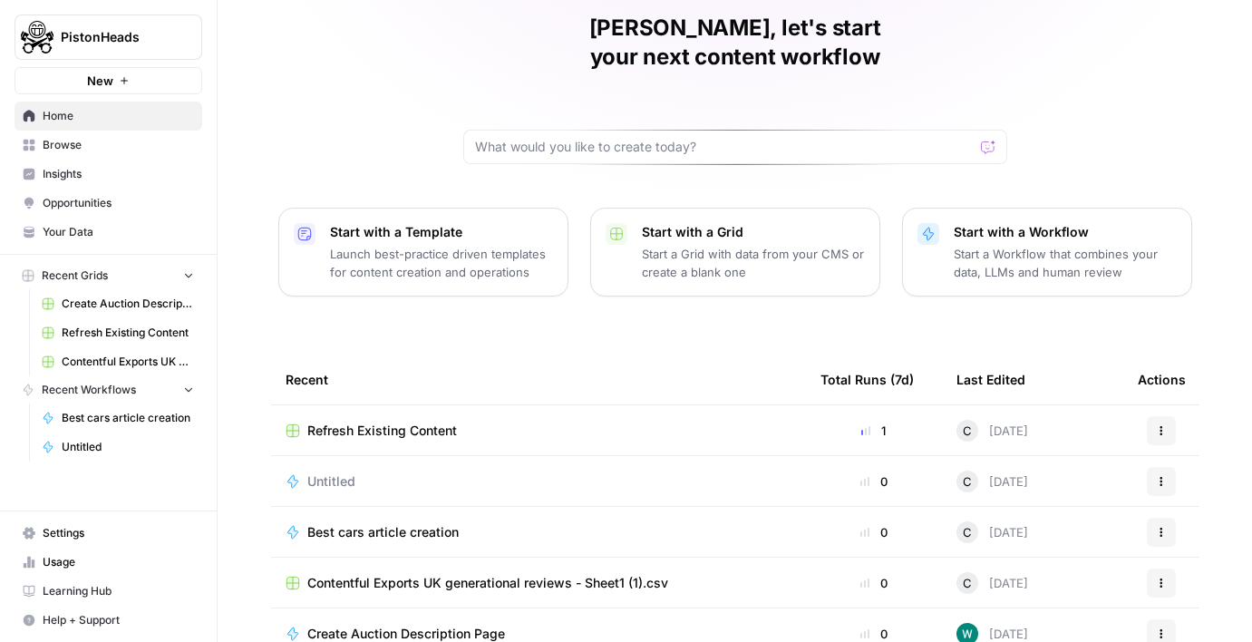
scroll to position [192, 0]
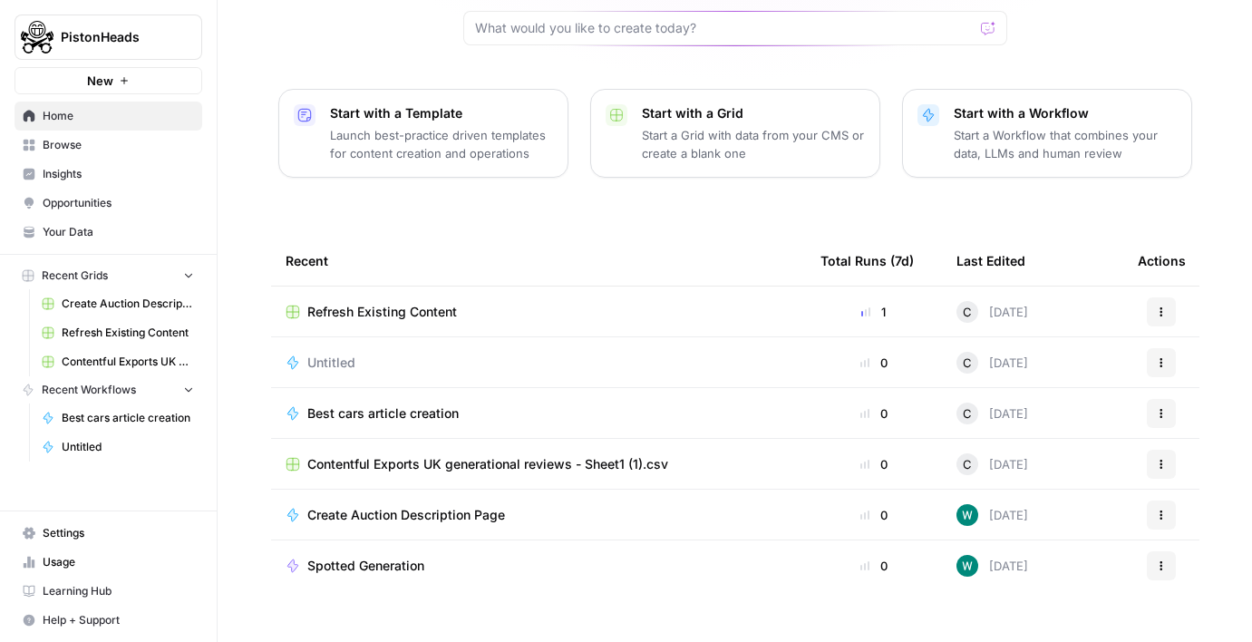
click at [88, 415] on span "Best cars article creation" at bounding box center [128, 418] width 132 height 16
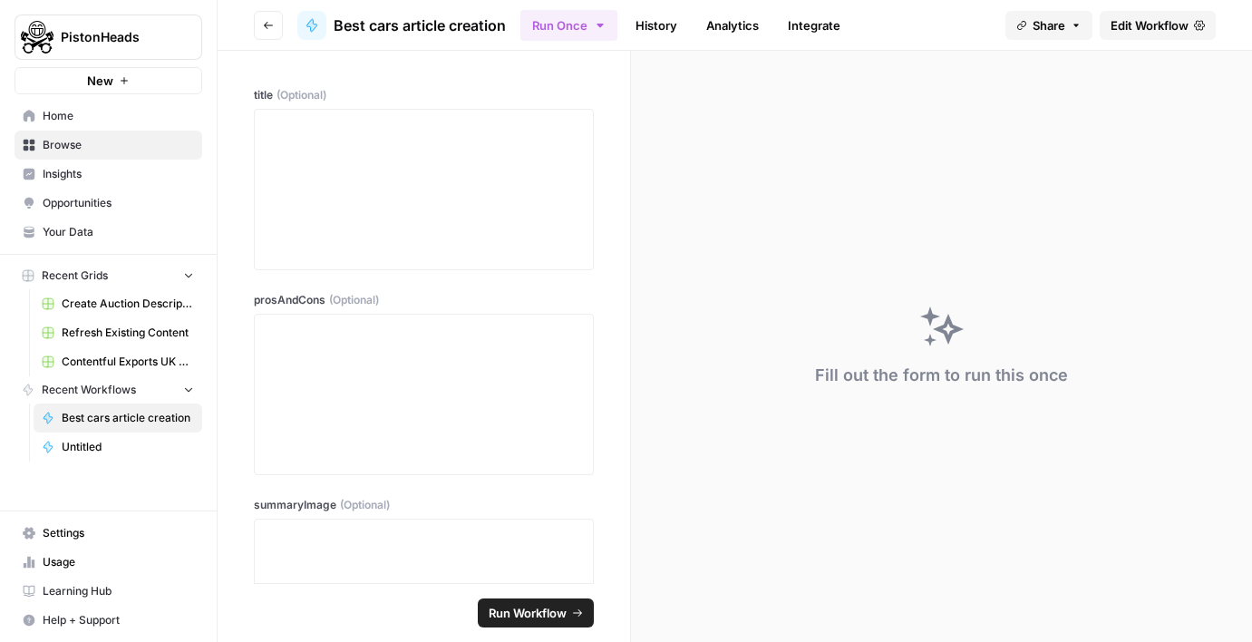
click at [655, 30] on link "History" at bounding box center [656, 25] width 63 height 29
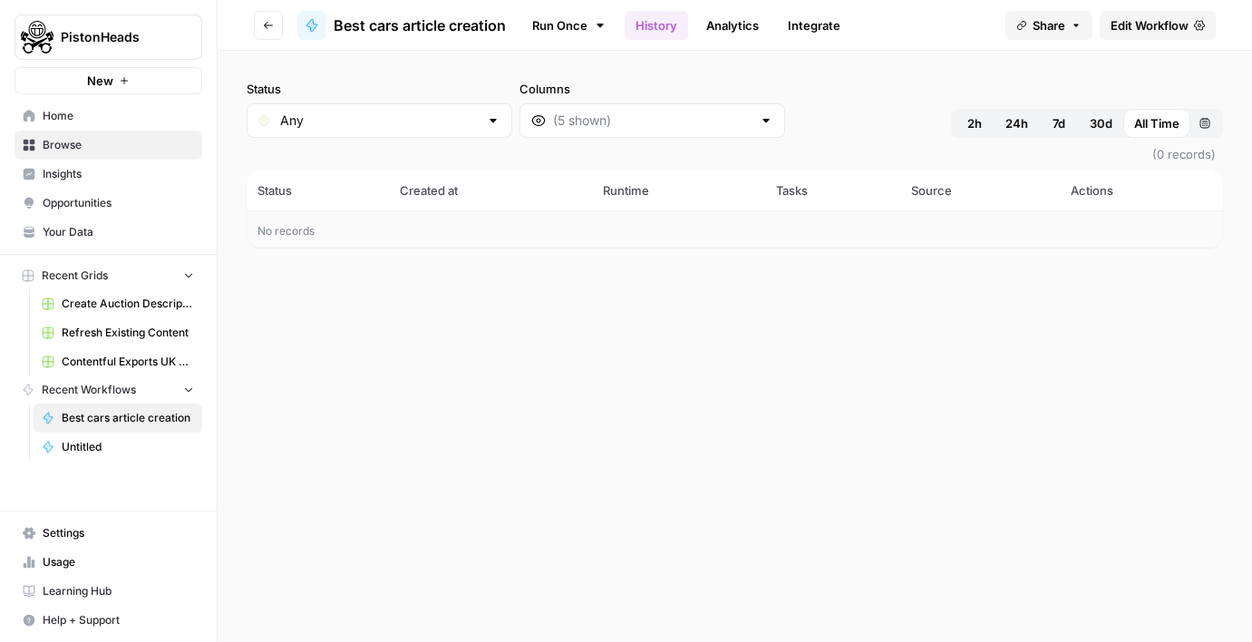
click at [810, 34] on link "Integrate" at bounding box center [814, 25] width 74 height 29
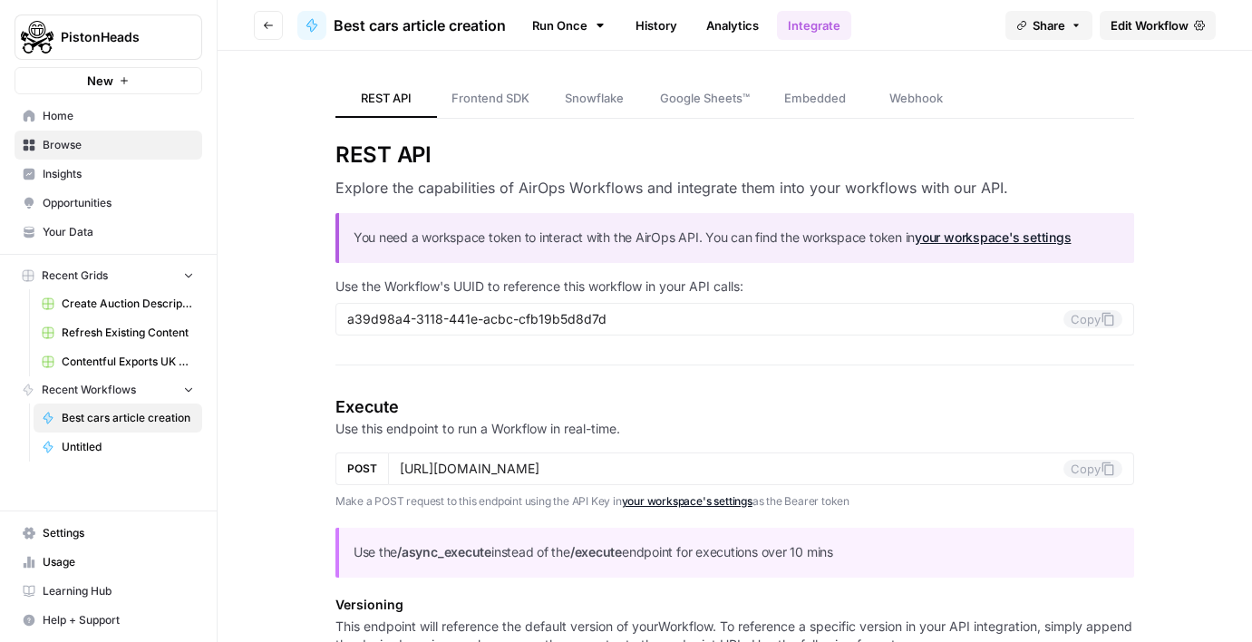
click at [691, 96] on span "Google Sheets™" at bounding box center [705, 98] width 90 height 18
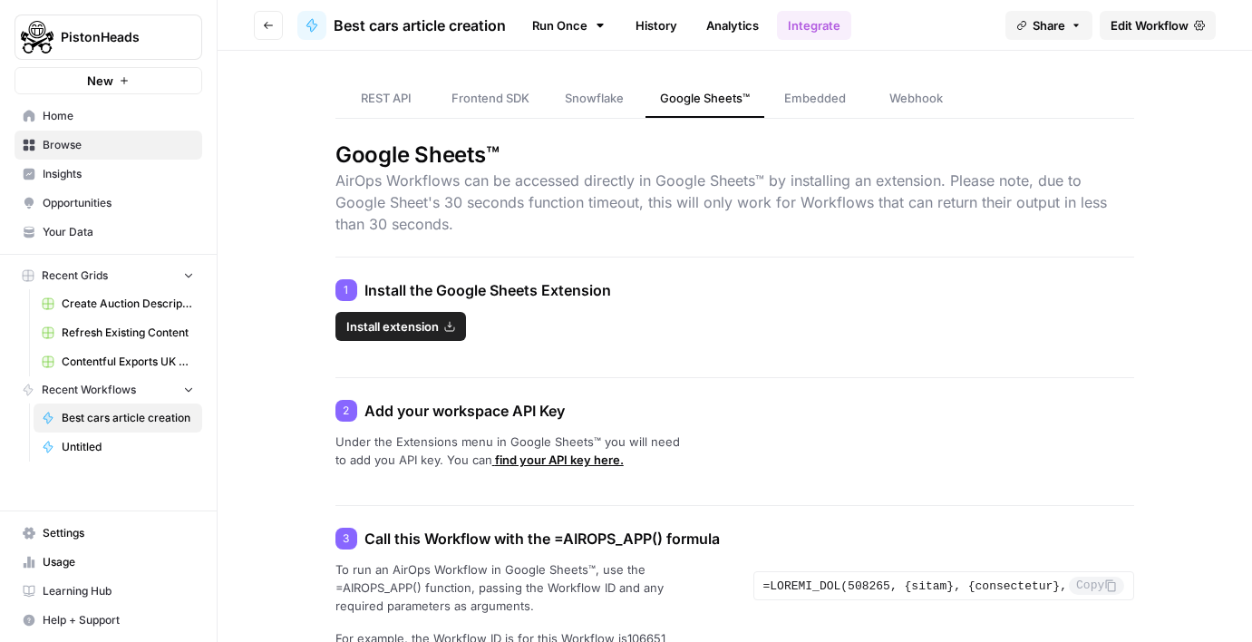
click at [596, 22] on icon at bounding box center [600, 25] width 15 height 15
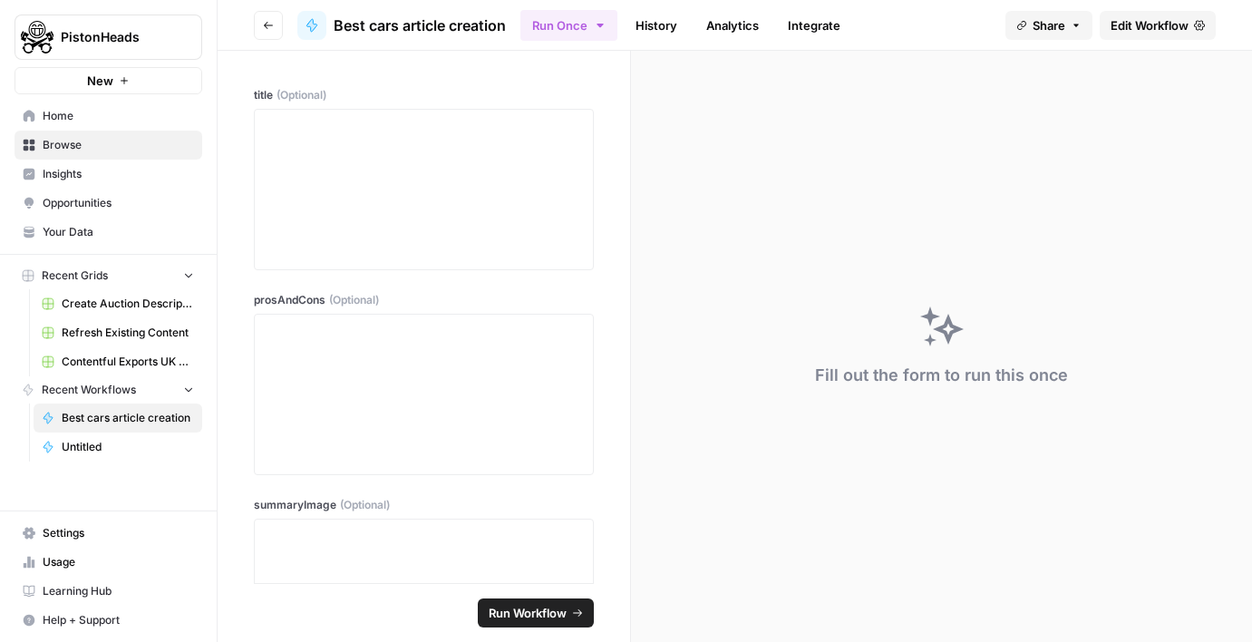
click at [675, 22] on link "History" at bounding box center [656, 25] width 63 height 29
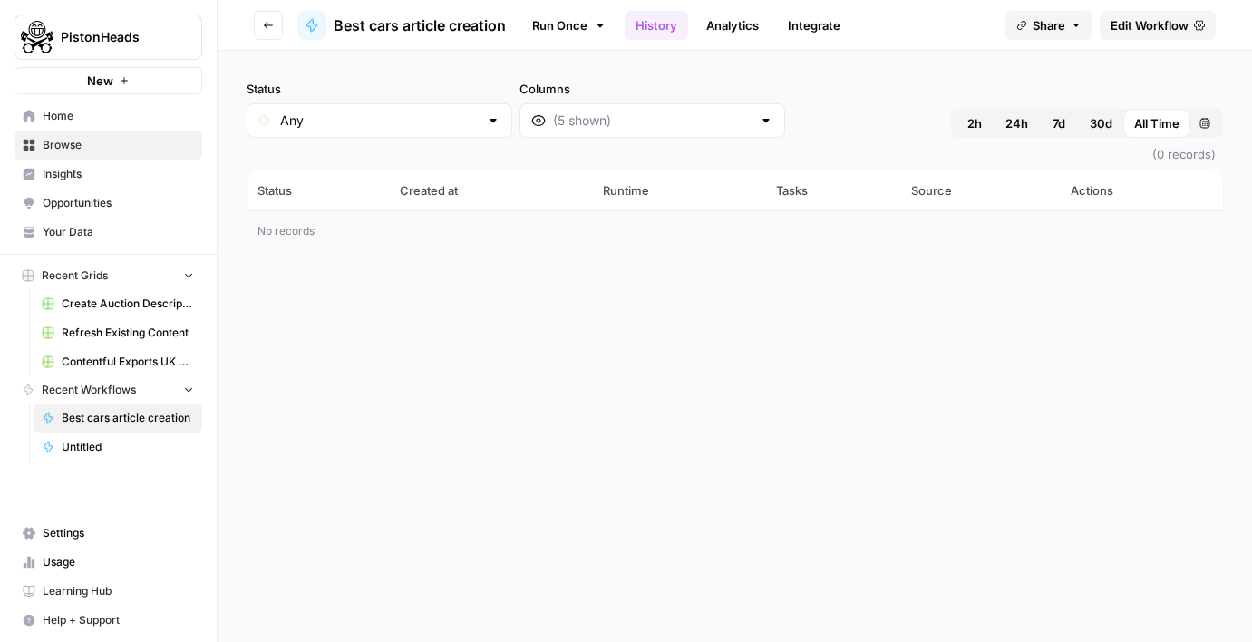
click at [744, 17] on link "Analytics" at bounding box center [732, 25] width 74 height 29
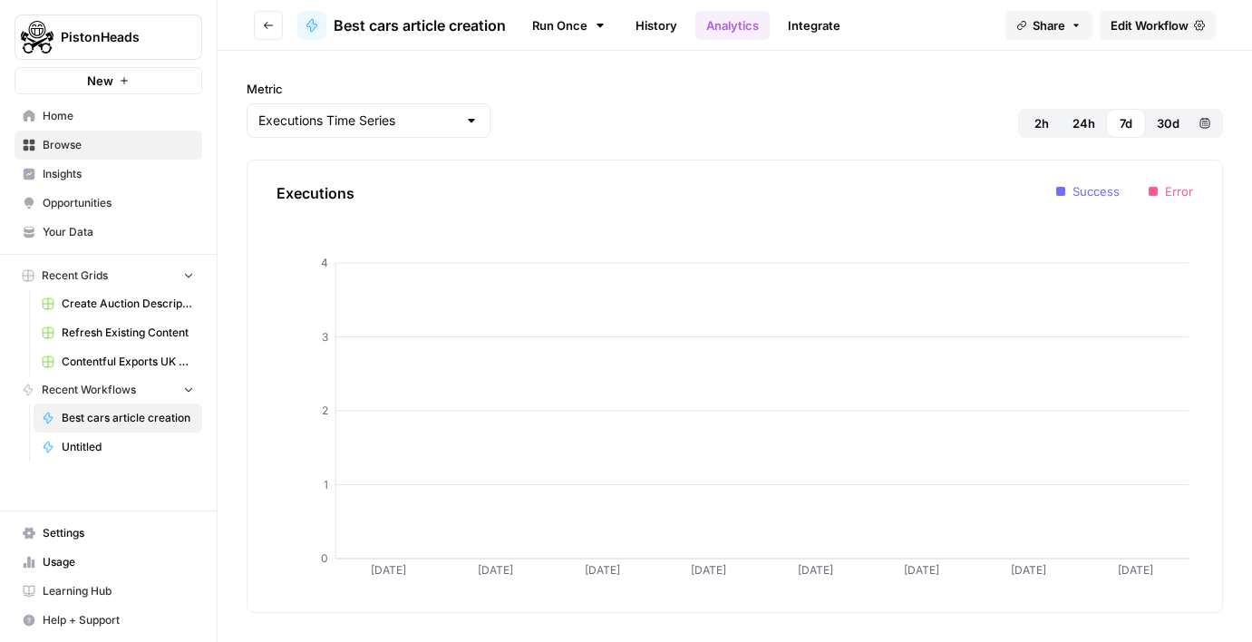
click at [1156, 17] on span "Edit Workflow" at bounding box center [1150, 25] width 78 height 18
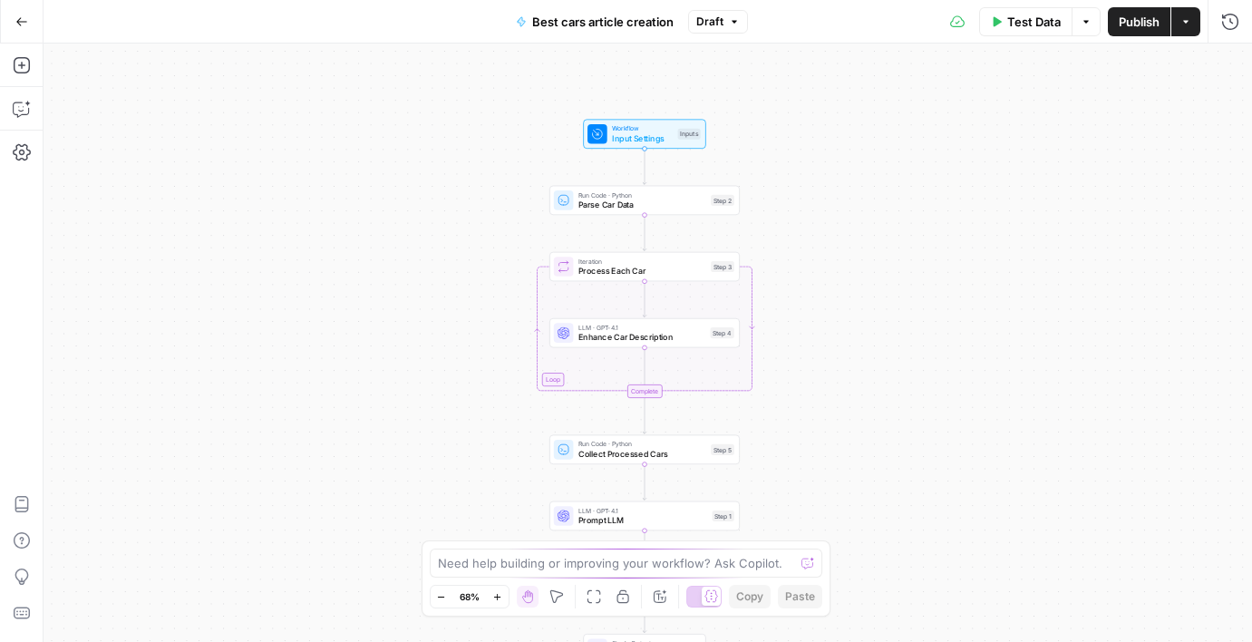
click at [611, 200] on span "Parse Car Data" at bounding box center [642, 205] width 128 height 13
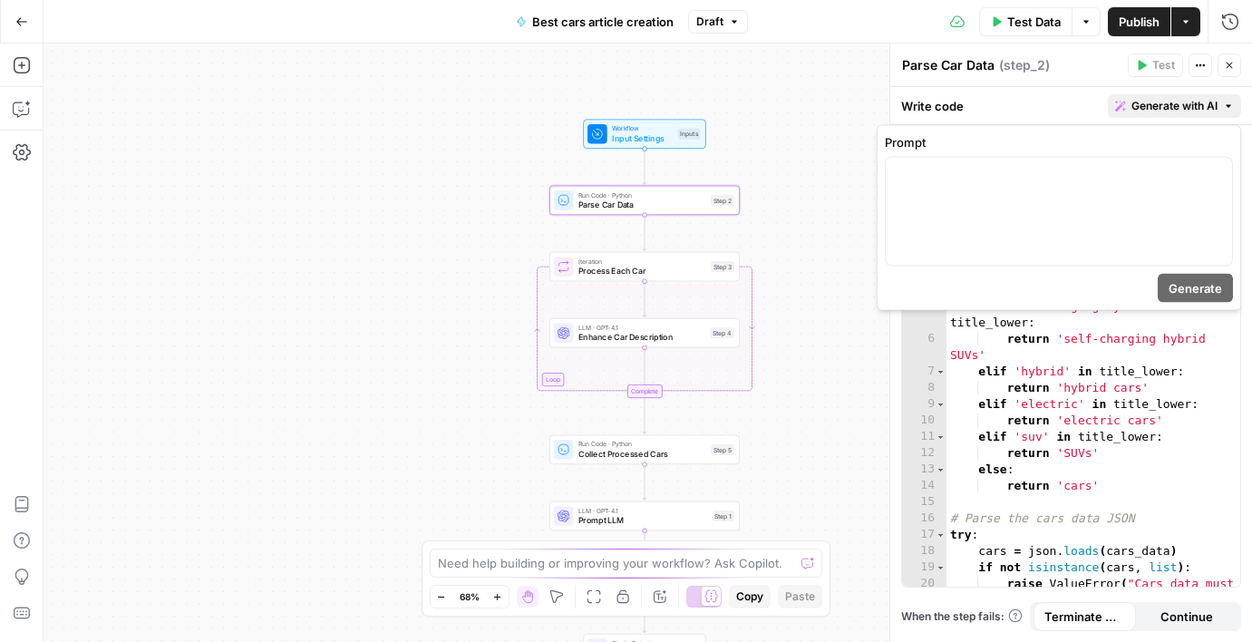
click at [1127, 112] on button "Generate with AI" at bounding box center [1174, 106] width 133 height 24
click at [1093, 180] on p at bounding box center [1059, 174] width 325 height 18
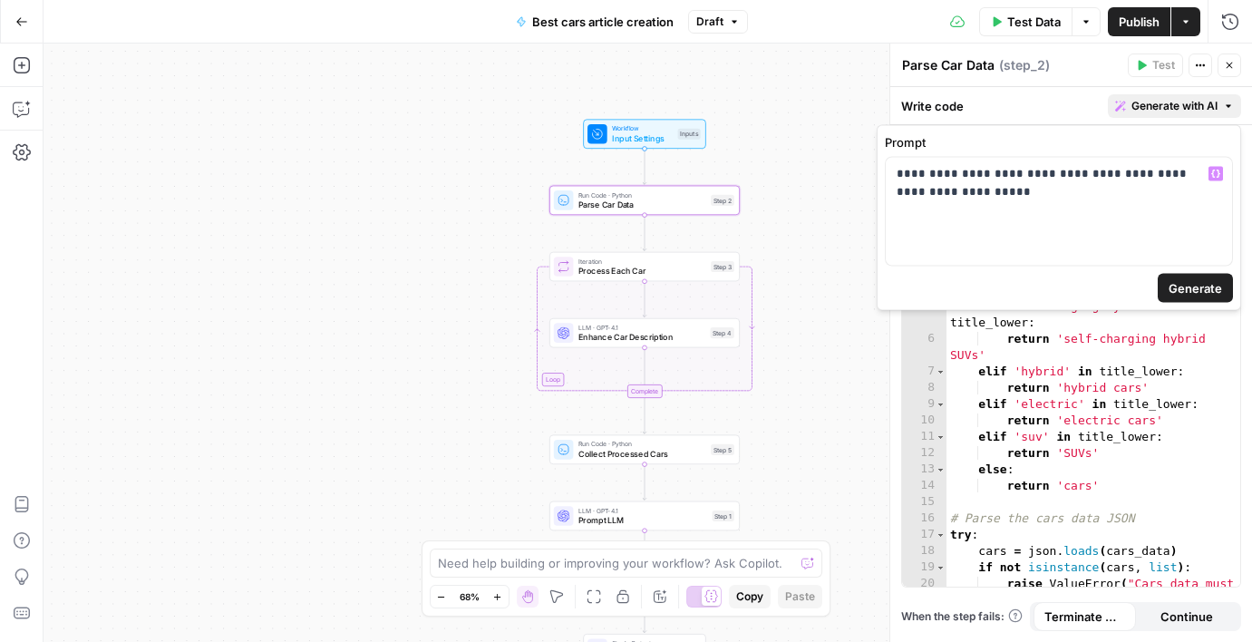
click at [494, 299] on div "Workflow Input Settings Inputs Run Code · Python Parse Car Data Step 2 Loop Ite…" at bounding box center [648, 343] width 1209 height 598
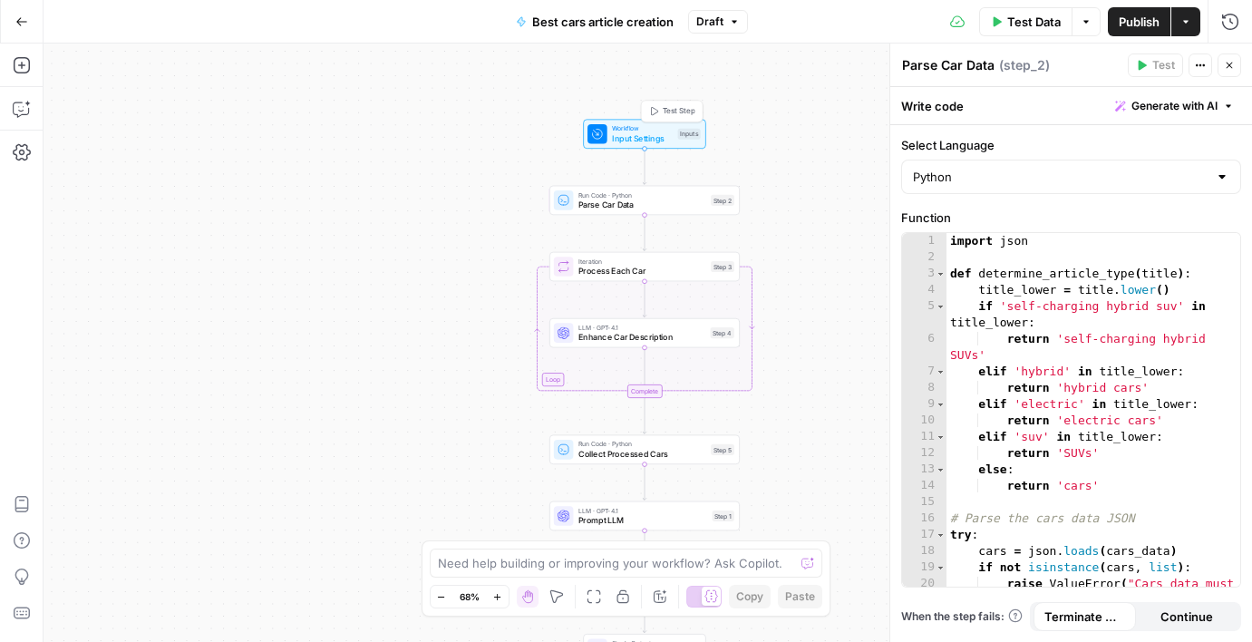
click at [646, 132] on span "Input Settings" at bounding box center [642, 138] width 61 height 13
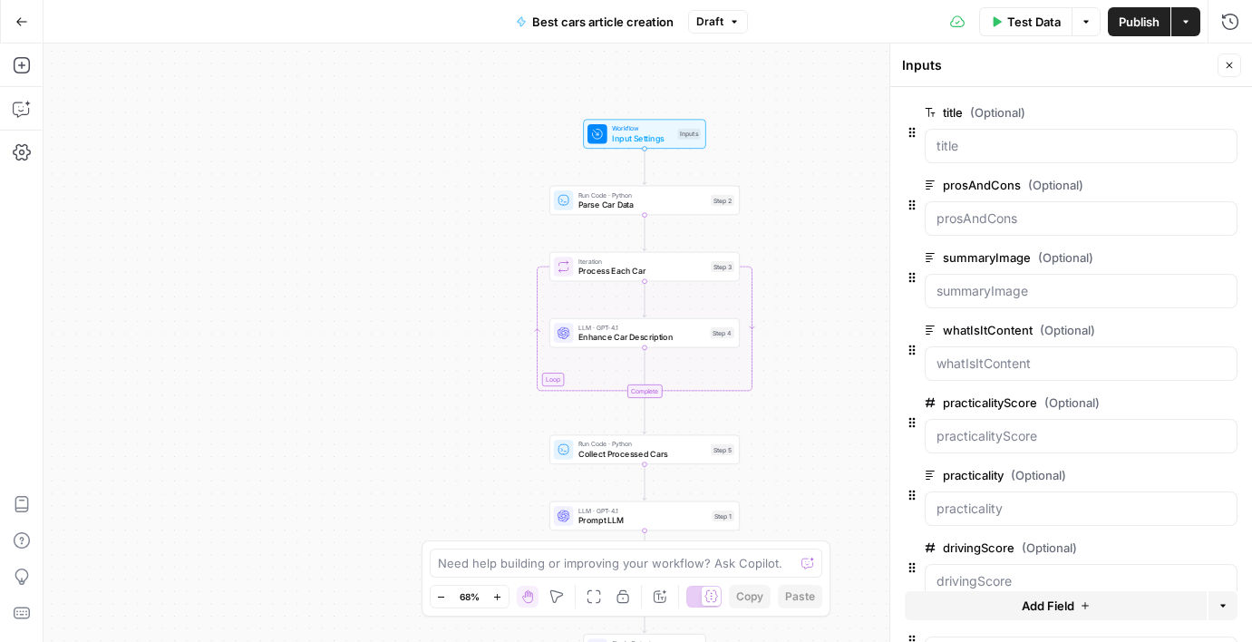
click at [30, 15] on button "Go Back" at bounding box center [21, 21] width 33 height 33
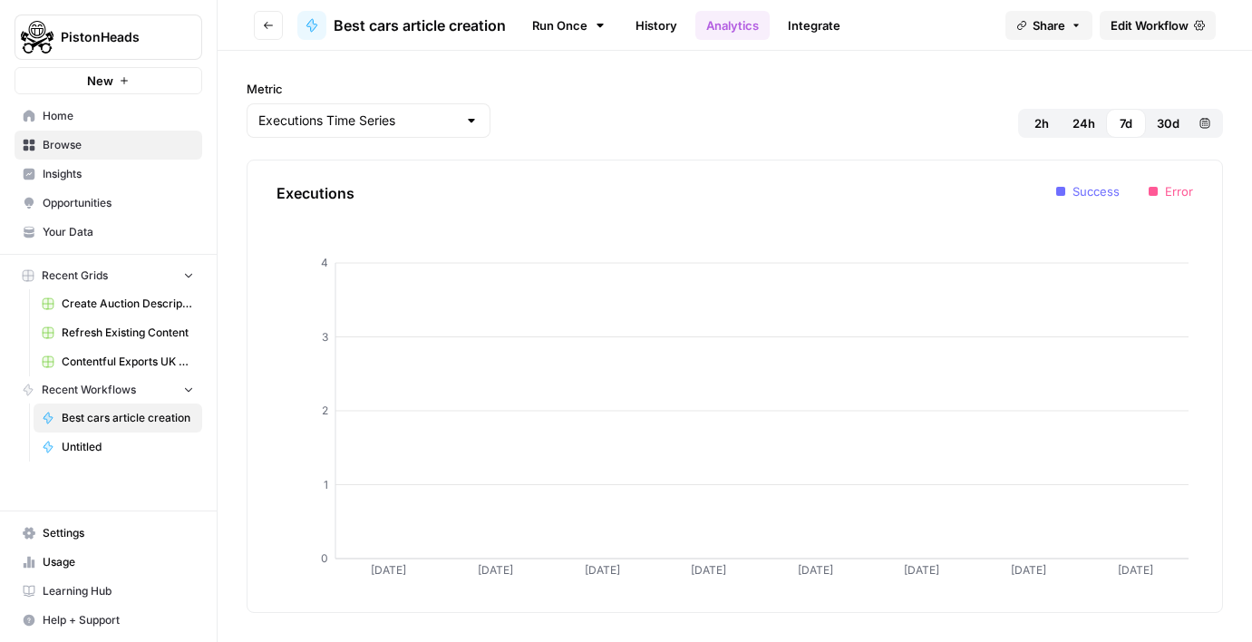
click at [94, 358] on span "Contentful Exports UK generational reviews - Sheet1 (1).csv" at bounding box center [128, 362] width 132 height 16
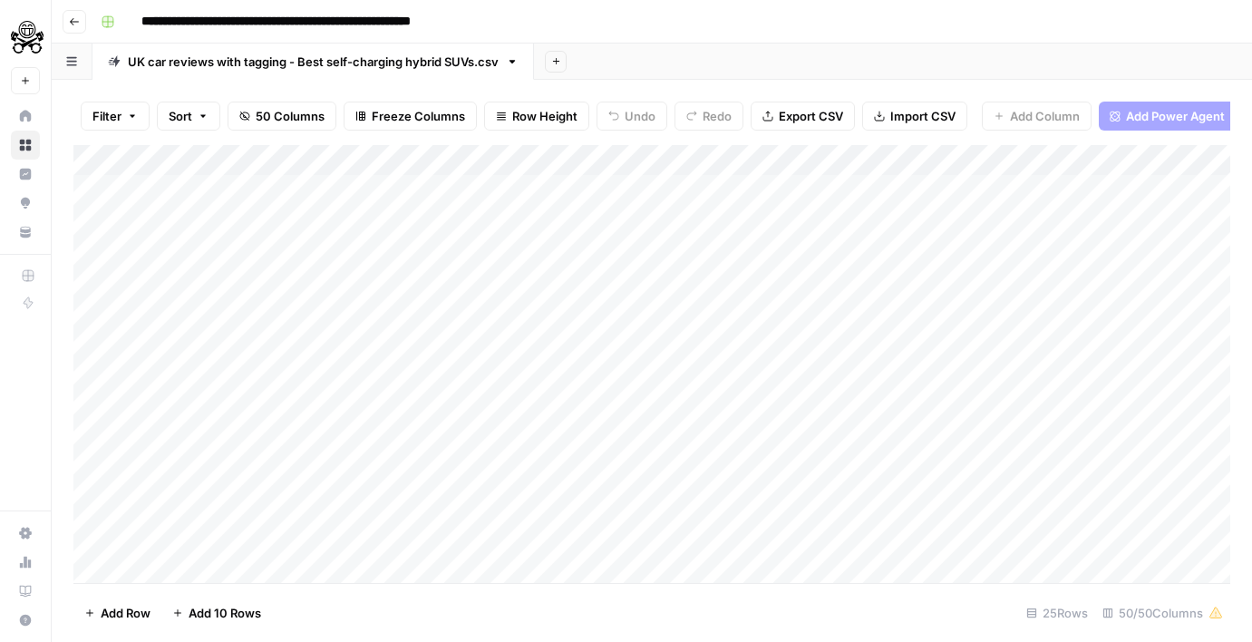
click at [514, 60] on icon "button" at bounding box center [513, 62] width 6 height 4
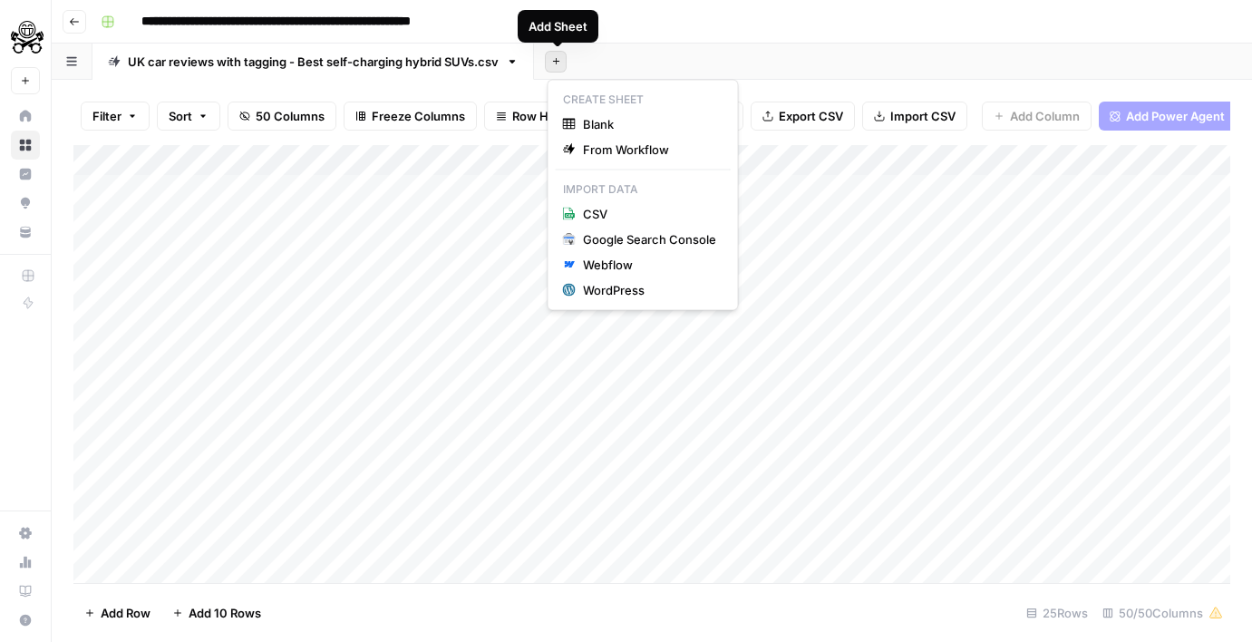
click at [558, 67] on button "Add Sheet" at bounding box center [556, 62] width 22 height 22
click at [583, 131] on span "Blank" at bounding box center [649, 124] width 133 height 18
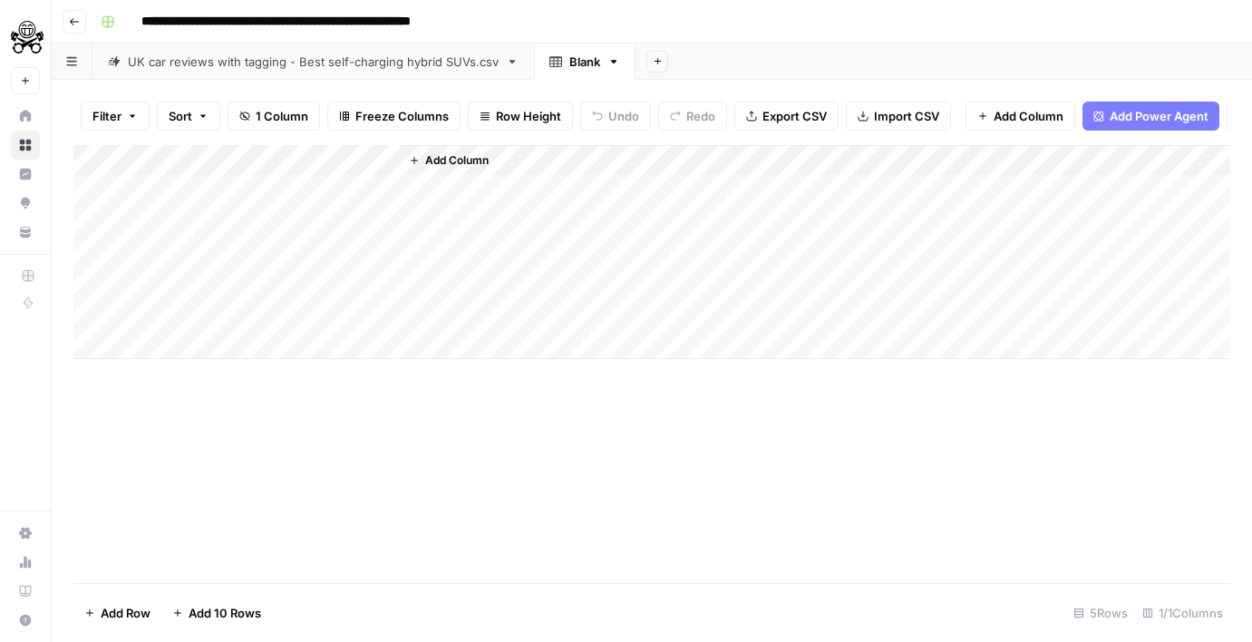
click at [575, 56] on div "Blank" at bounding box center [584, 62] width 31 height 18
type input "**********"
click at [303, 185] on div "Add Column" at bounding box center [651, 252] width 1157 height 214
click at [230, 161] on div "Add Column" at bounding box center [651, 252] width 1157 height 214
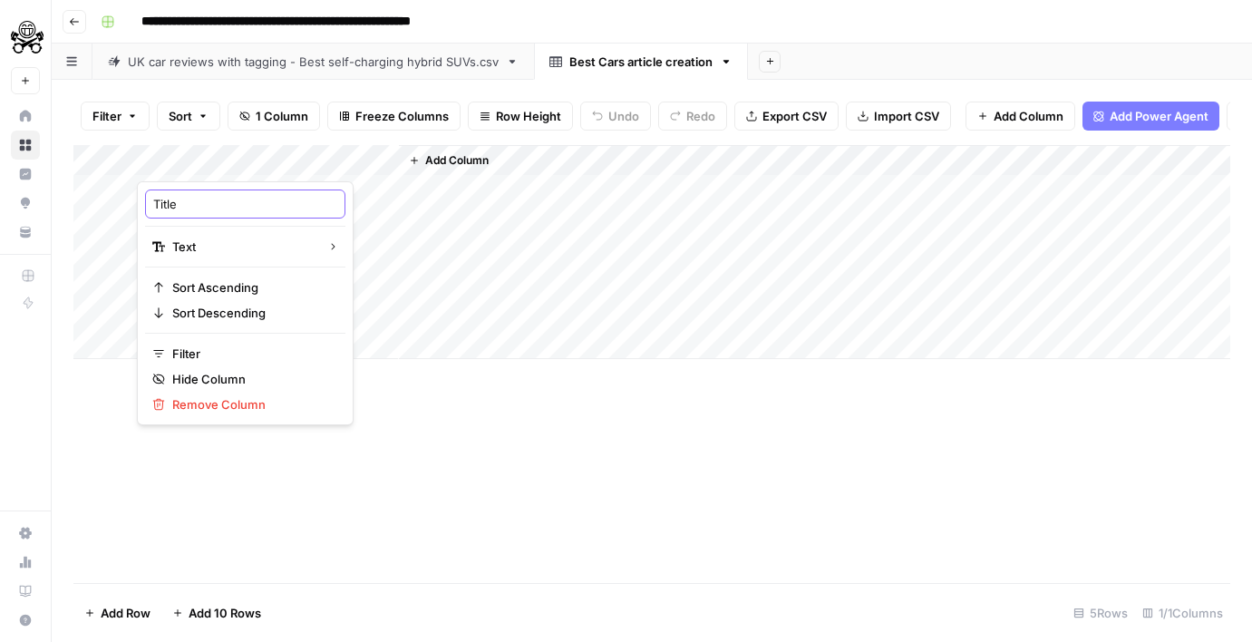
click at [240, 200] on input "Title" at bounding box center [245, 204] width 184 height 18
paste input "article_t"
type input "article_title"
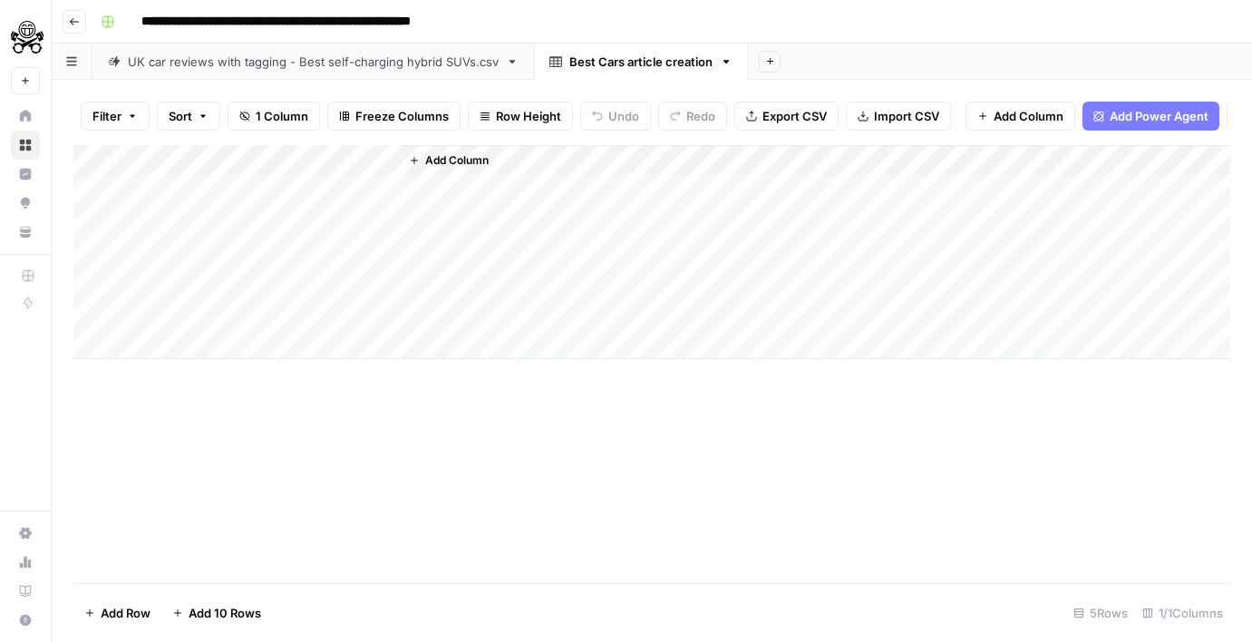
click at [467, 217] on div "Add Column" at bounding box center [814, 252] width 831 height 214
click at [461, 159] on span "Add Column" at bounding box center [456, 160] width 63 height 16
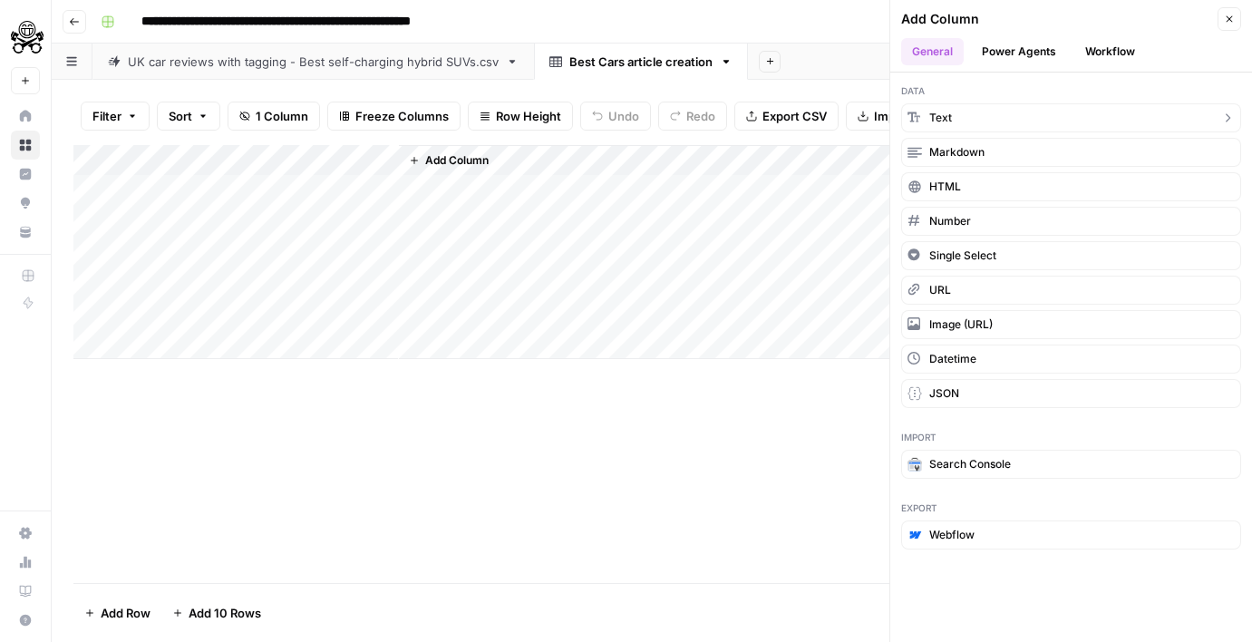
click at [956, 116] on button "Text" at bounding box center [1071, 117] width 340 height 29
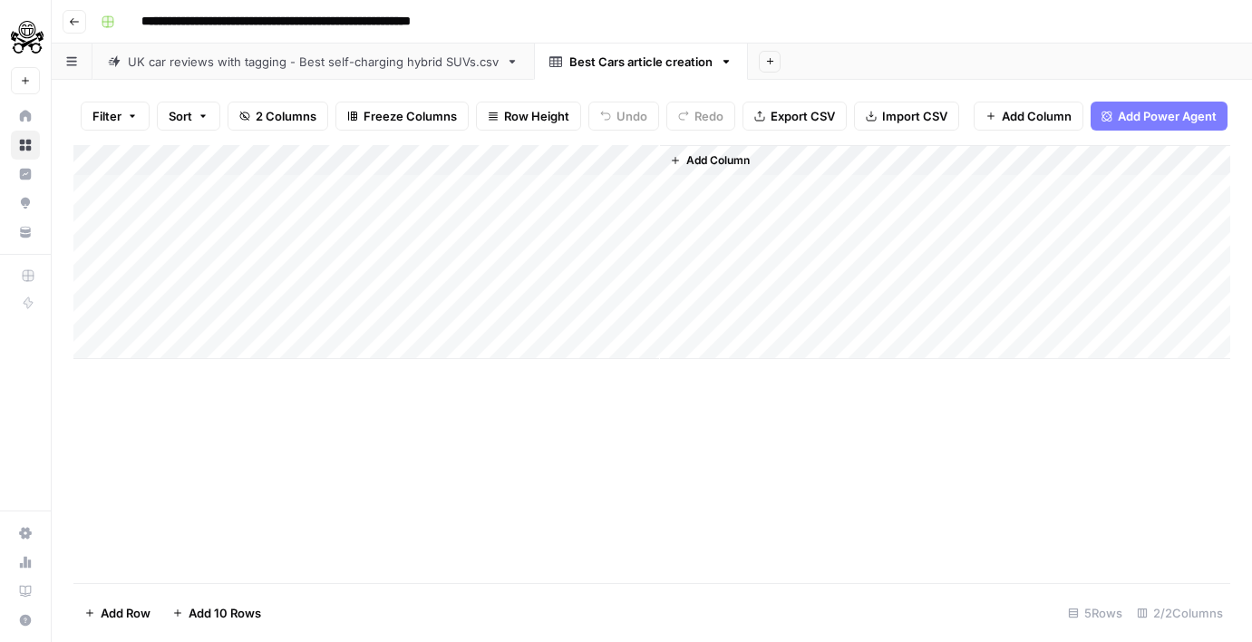
click at [646, 159] on div "Add Column" at bounding box center [651, 252] width 1157 height 214
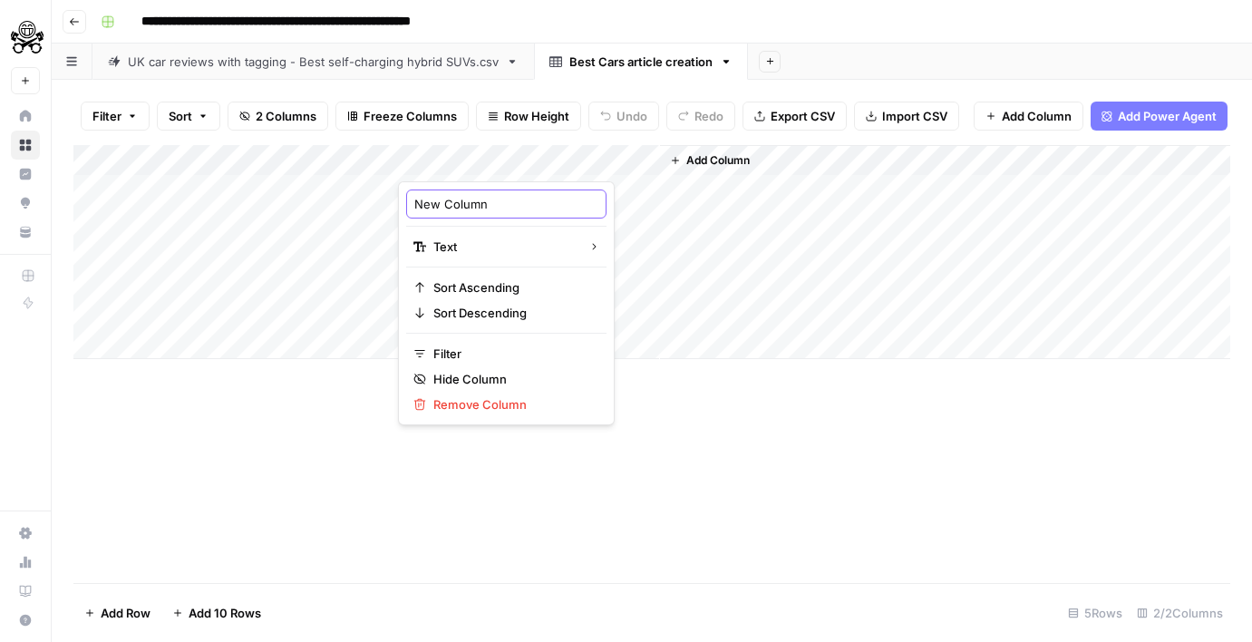
click at [480, 204] on input "New Column" at bounding box center [506, 204] width 184 height 18
paste input "sheet_name"
type input "sheet_name"
click at [785, 194] on div "Add Column" at bounding box center [945, 252] width 570 height 214
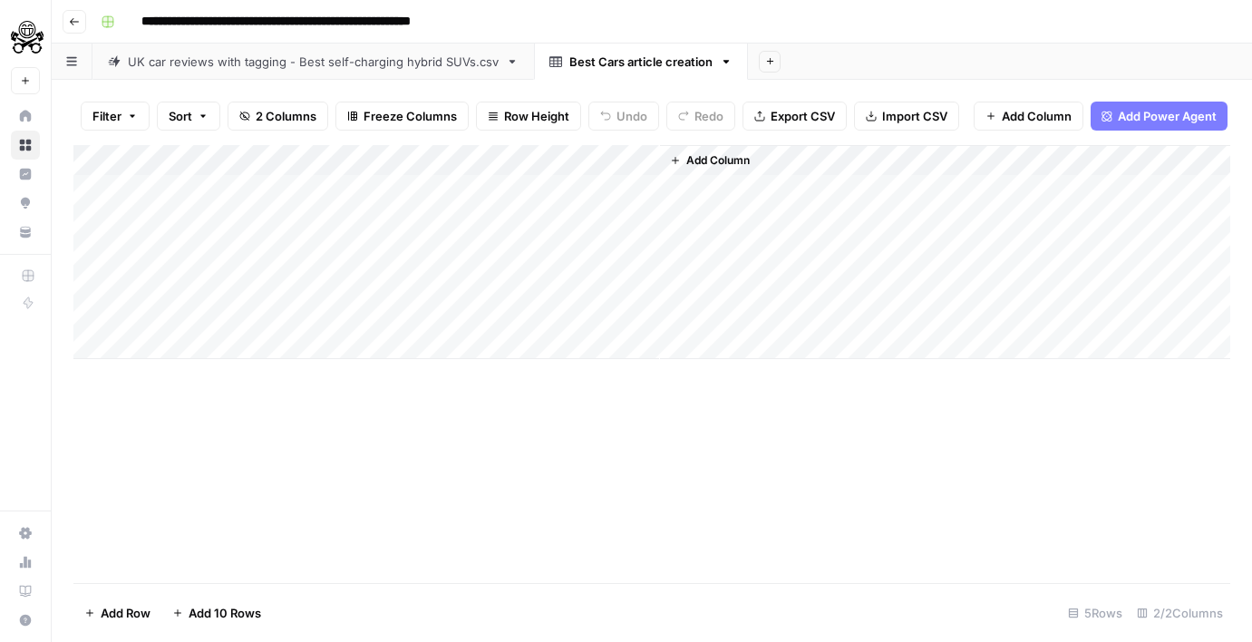
click at [767, 152] on div "Add Column" at bounding box center [945, 252] width 570 height 214
click at [705, 161] on span "Add Column" at bounding box center [717, 160] width 63 height 16
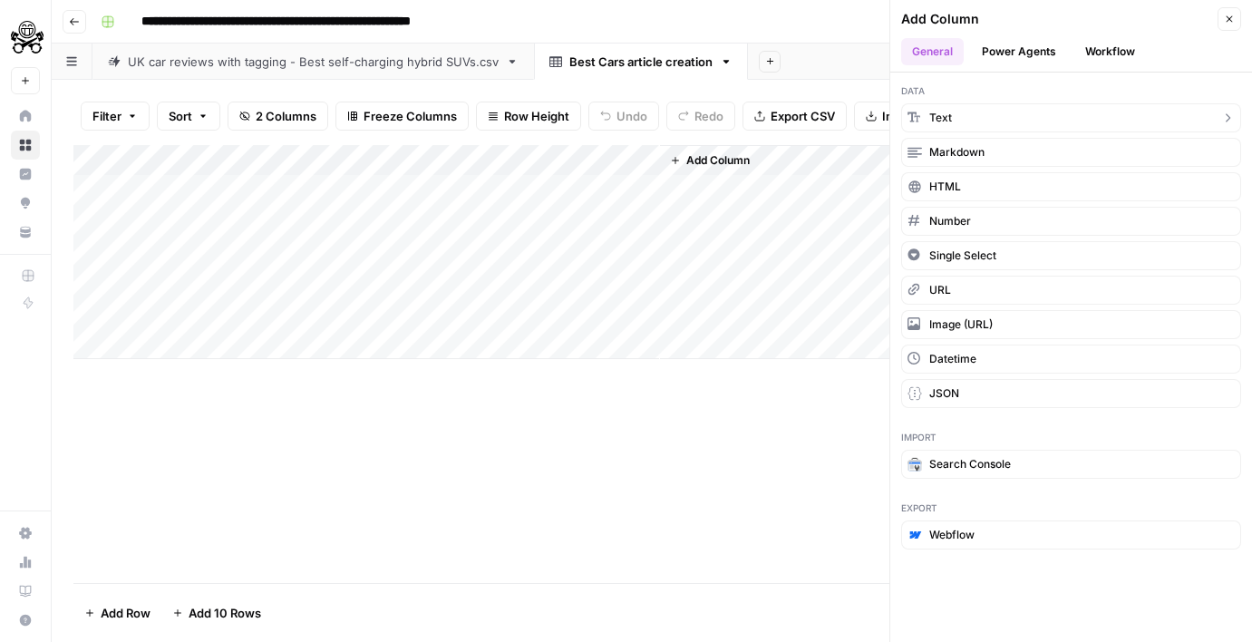
click at [940, 126] on button "Text" at bounding box center [1071, 117] width 340 height 29
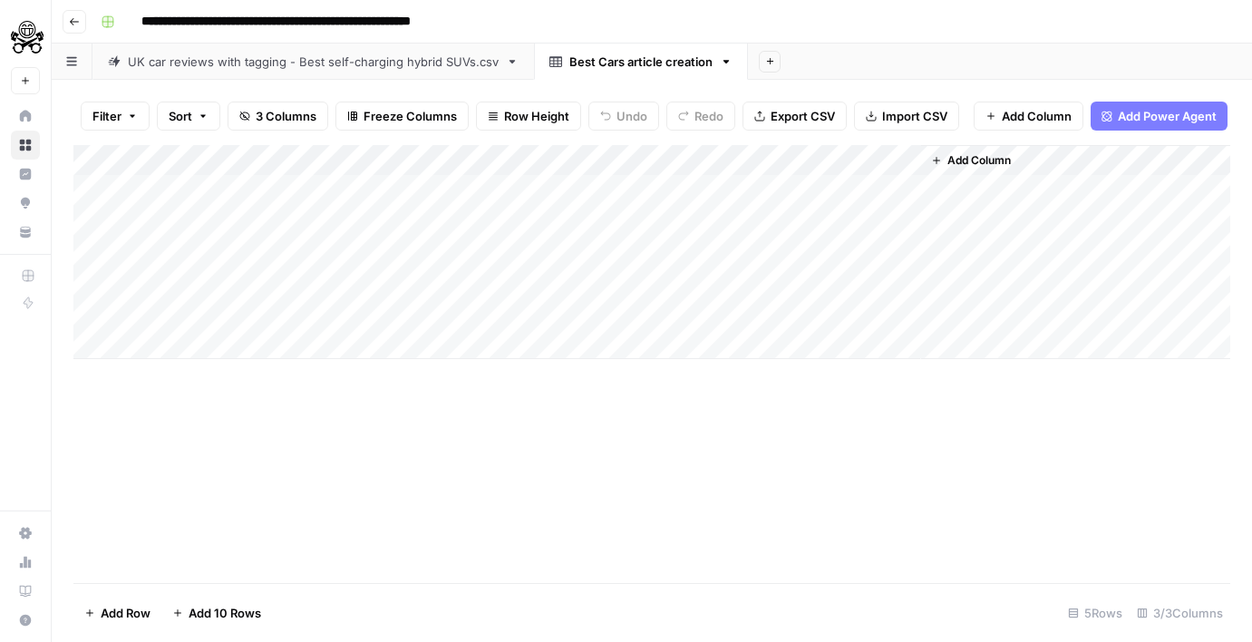
click at [714, 163] on div "Add Column" at bounding box center [651, 252] width 1157 height 214
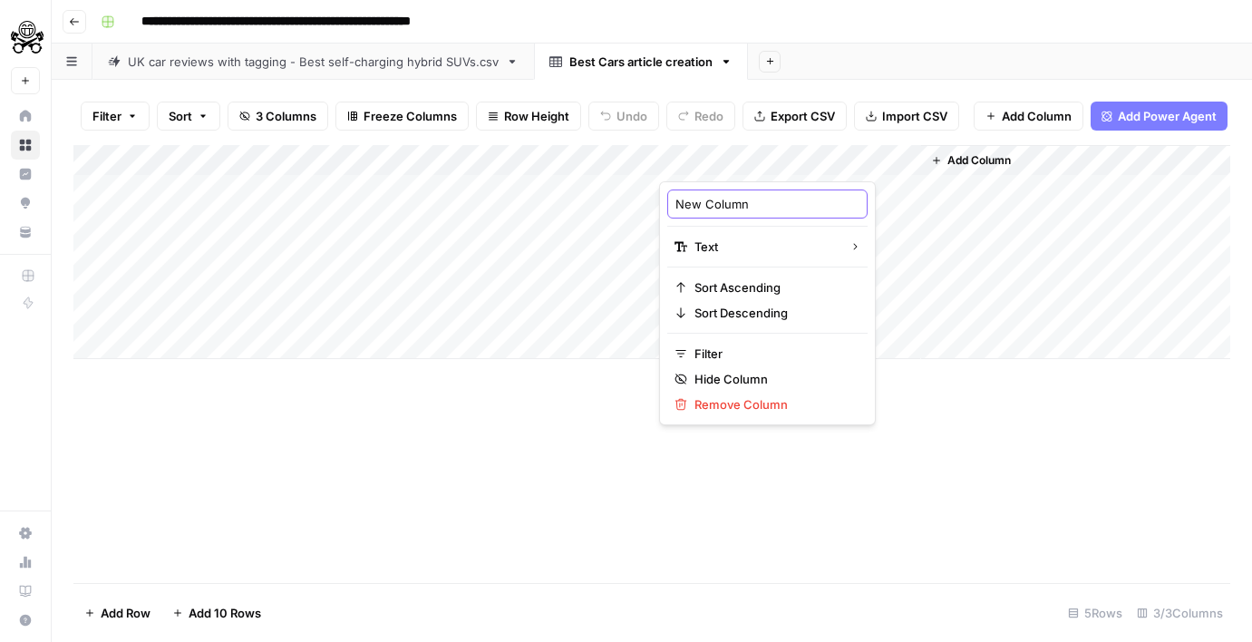
click at [748, 210] on input "New Column" at bounding box center [767, 204] width 184 height 18
paste input "status"
type input "status"
click at [971, 196] on div "Add Column" at bounding box center [1075, 252] width 309 height 214
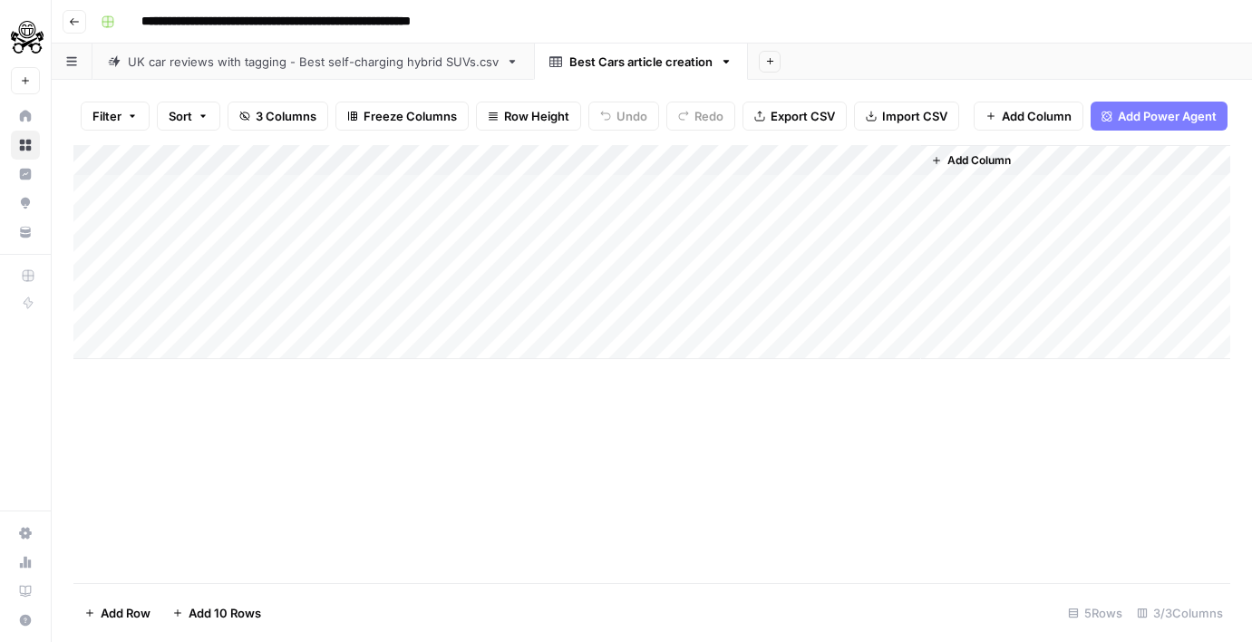
click at [978, 163] on span "Add Column" at bounding box center [979, 160] width 63 height 16
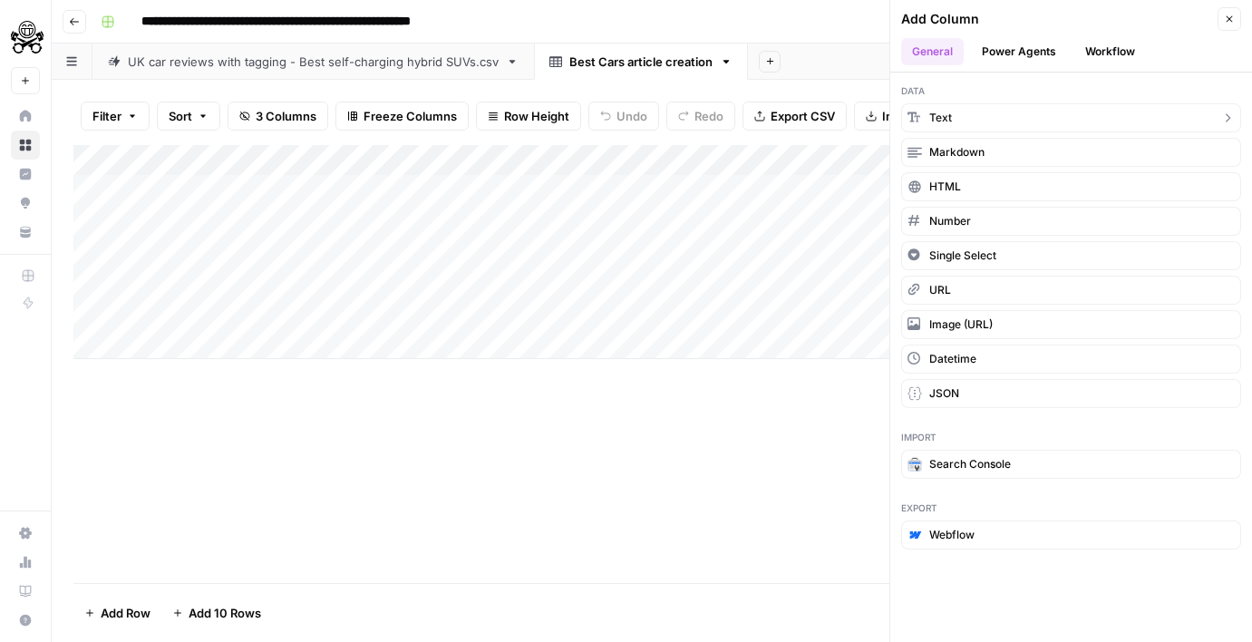
click at [973, 121] on button "Text" at bounding box center [1071, 117] width 340 height 29
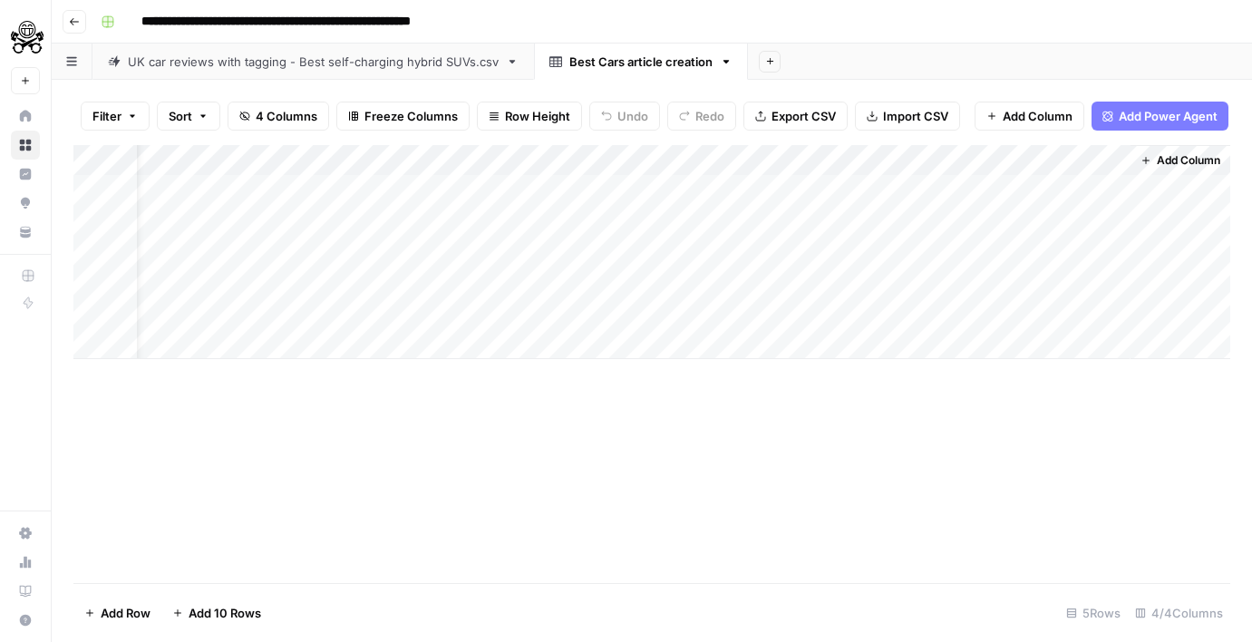
click at [930, 226] on div "Add Column" at bounding box center [651, 252] width 1157 height 214
click at [931, 170] on div "Add Column" at bounding box center [651, 252] width 1157 height 214
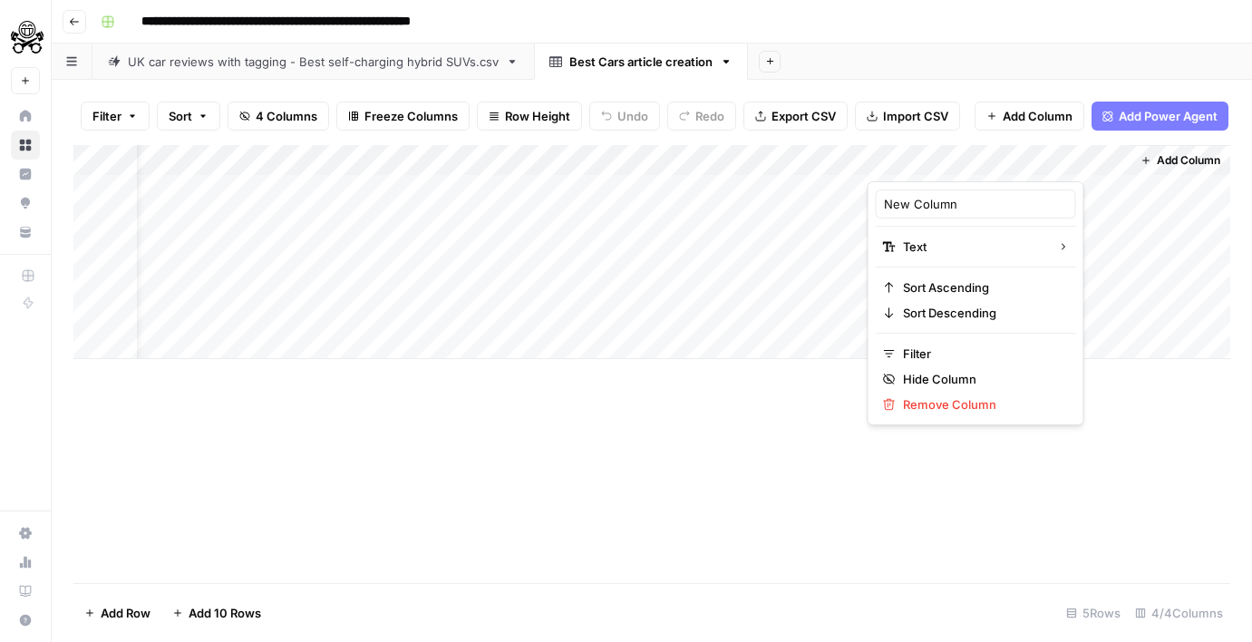
click at [921, 222] on div "New Column Text Sort Ascending Sort Descending Filter Hide Column Remove Column" at bounding box center [976, 303] width 217 height 244
click at [926, 210] on input "New Column" at bounding box center [976, 204] width 184 height 18
paste input "output_row"
type input "output_row"
click at [1132, 216] on div "Add Column" at bounding box center [1181, 252] width 100 height 214
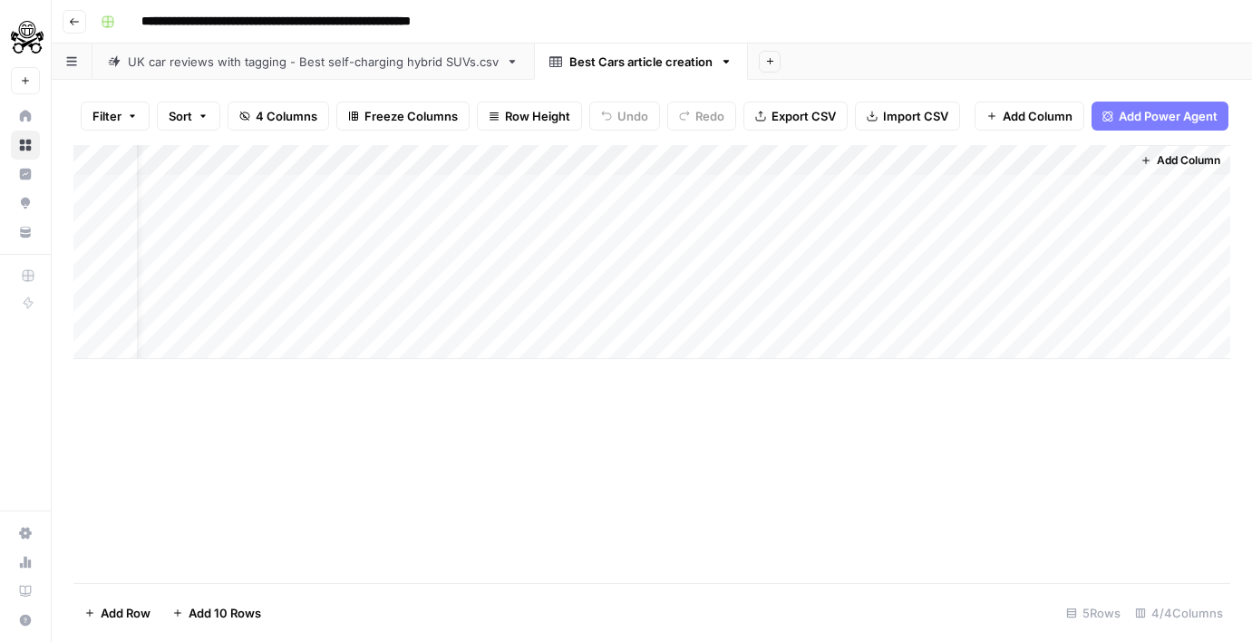
click at [1160, 165] on span "Add Column" at bounding box center [1188, 160] width 63 height 16
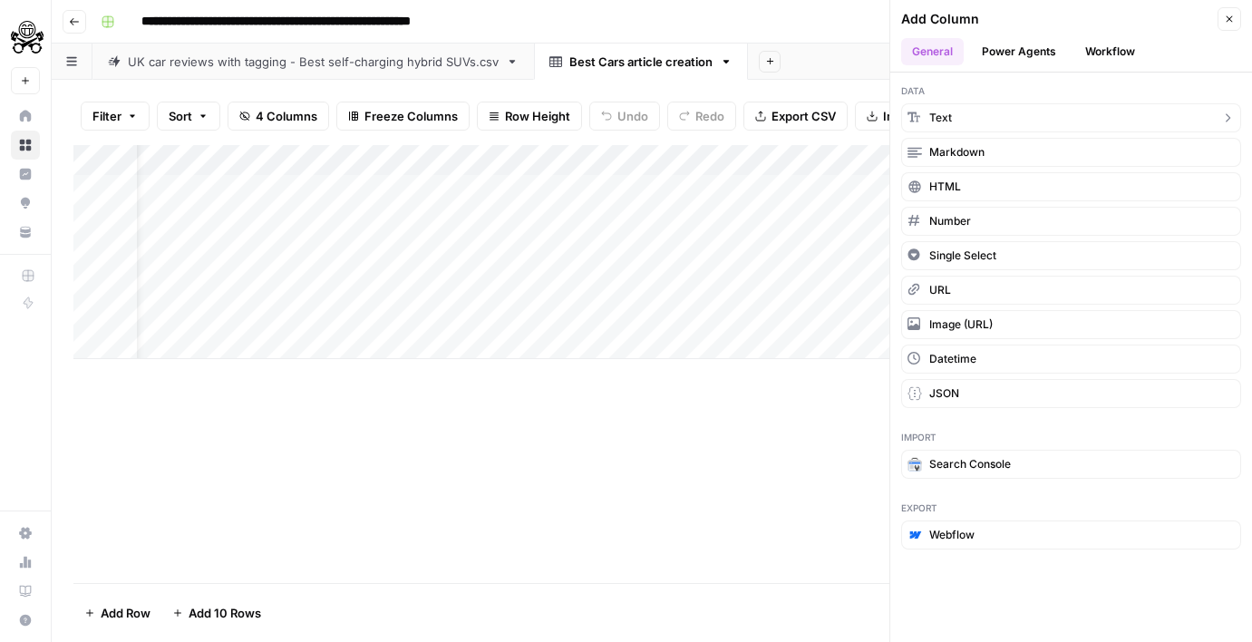
click at [1030, 112] on button "Text" at bounding box center [1071, 117] width 340 height 29
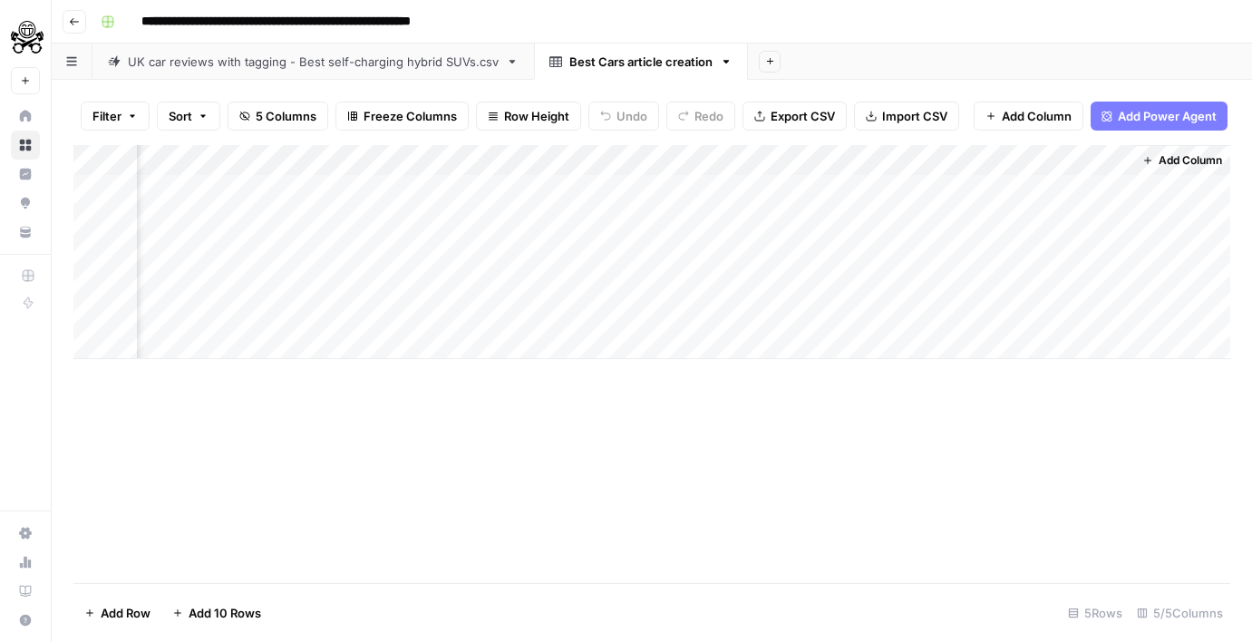
scroll to position [0, 314]
click at [1006, 158] on div "Add Column" at bounding box center [651, 252] width 1157 height 214
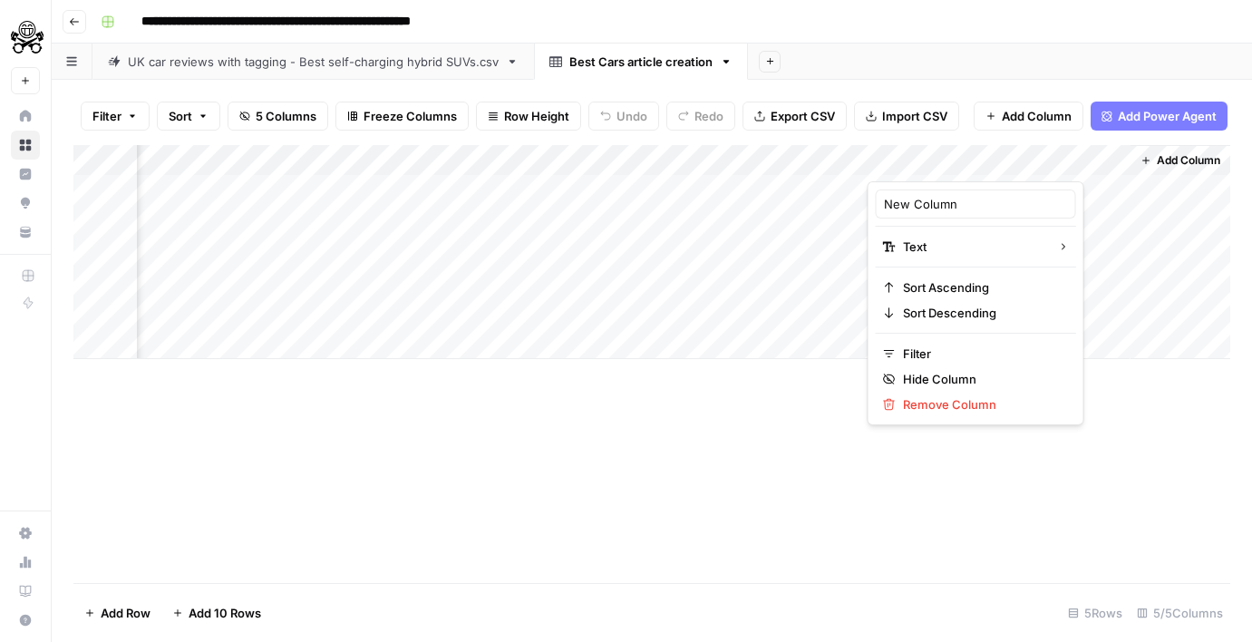
click at [959, 214] on div "New Column" at bounding box center [976, 204] width 200 height 29
paste input "error_message"
type input "error_message"
click at [754, 223] on div "Add Column" at bounding box center [651, 252] width 1157 height 214
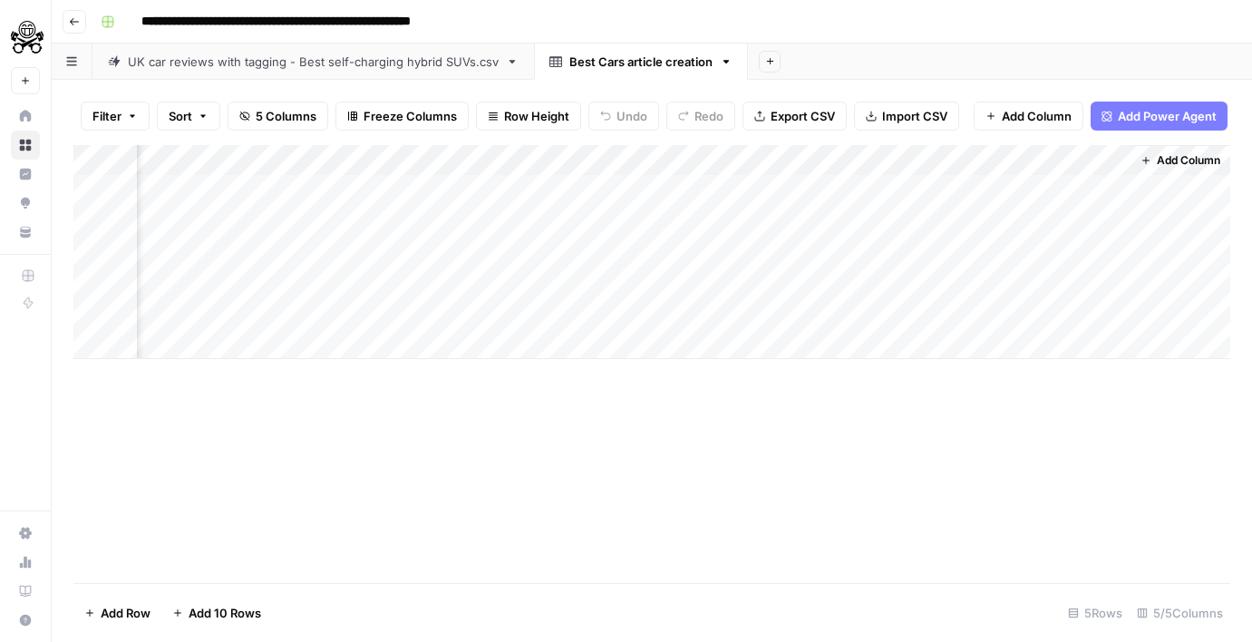
click at [749, 137] on div "Filter Sort 5 Columns Freeze Columns Row Height Undo Redo Export CSV Import CSV…" at bounding box center [651, 116] width 1157 height 58
click at [744, 163] on div "Add Column" at bounding box center [651, 252] width 1157 height 214
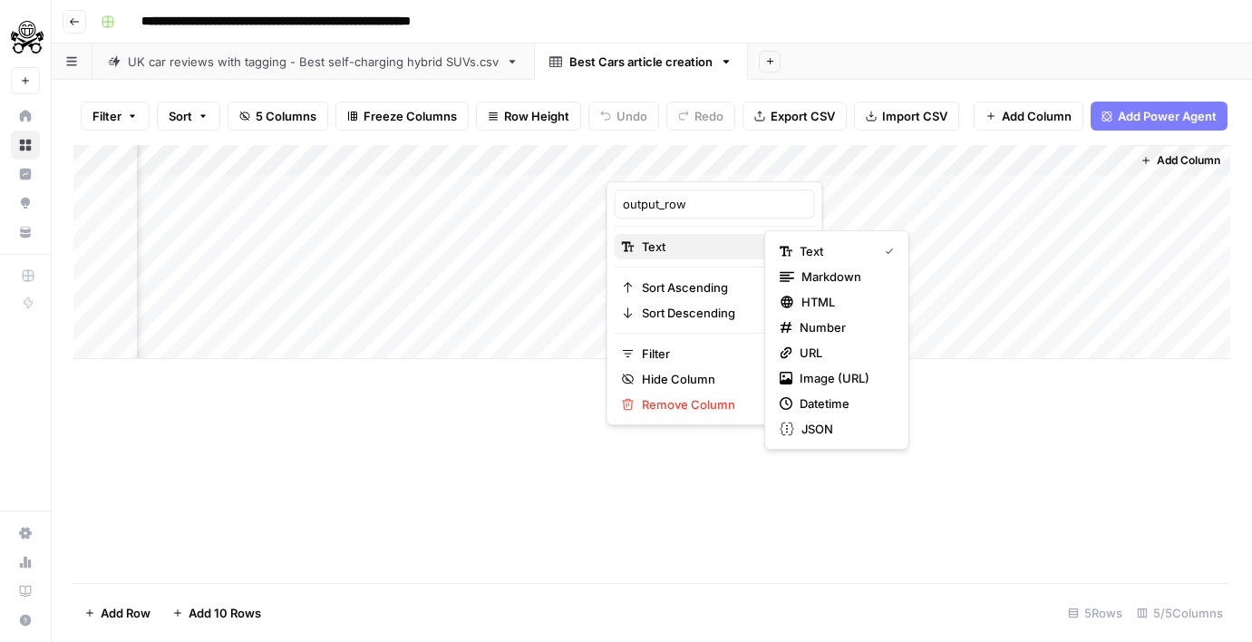
click at [695, 237] on button "Text" at bounding box center [715, 246] width 200 height 25
click at [802, 326] on span "Number" at bounding box center [843, 327] width 87 height 18
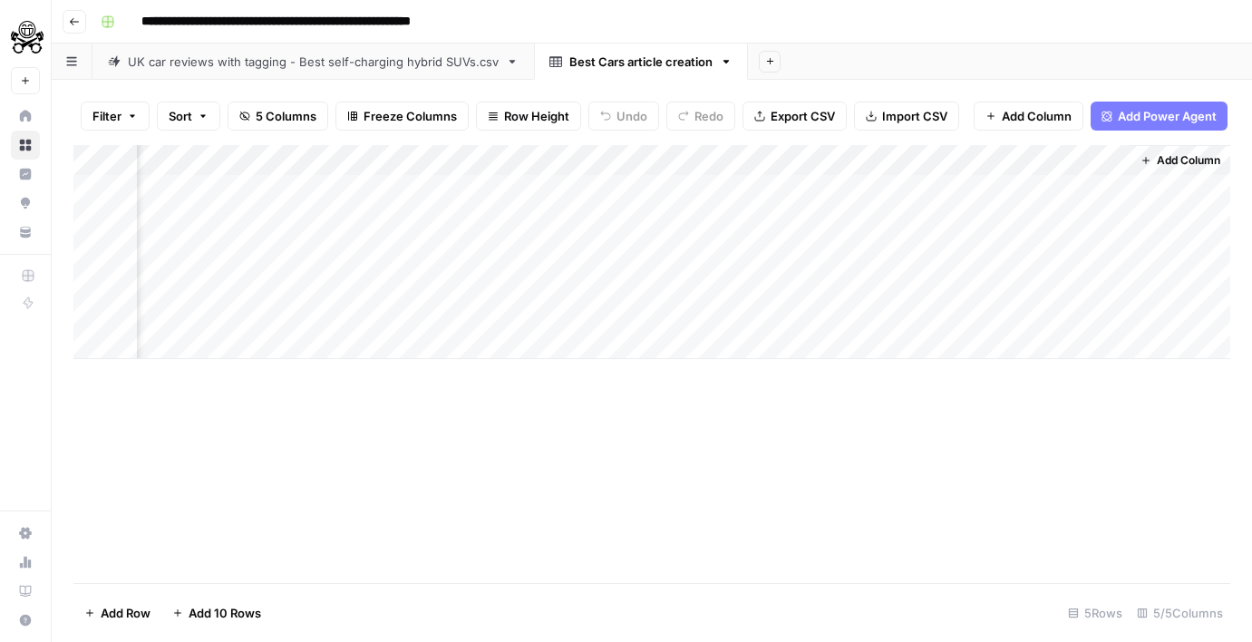
click at [961, 440] on div "Add Column" at bounding box center [651, 364] width 1157 height 438
click at [254, 188] on div "Add Column" at bounding box center [651, 252] width 1157 height 214
click at [327, 245] on div "Add Column" at bounding box center [651, 252] width 1157 height 214
click at [180, 219] on div "Add Column" at bounding box center [651, 252] width 1157 height 214
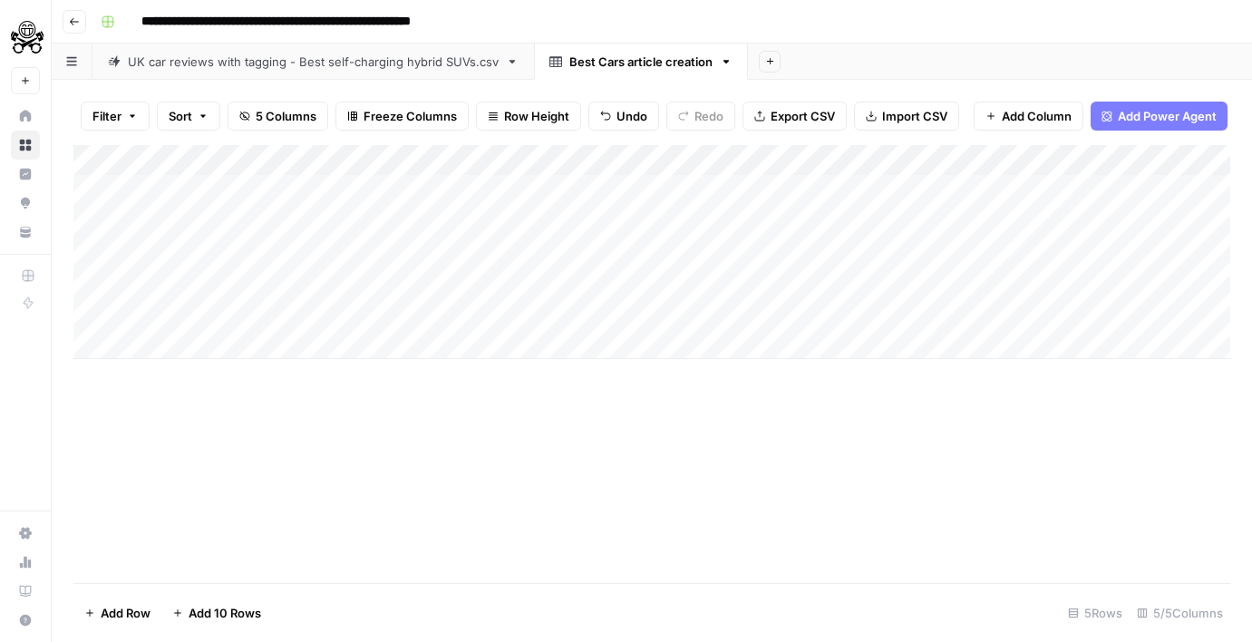
click at [284, 180] on div "Add Column" at bounding box center [651, 252] width 1157 height 214
click at [252, 282] on div "Add Column" at bounding box center [651, 252] width 1157 height 214
click at [293, 209] on div "Add Column" at bounding box center [651, 252] width 1157 height 214
click at [296, 193] on div "Add Column" at bounding box center [651, 252] width 1157 height 214
click at [279, 252] on div "Add Column" at bounding box center [651, 252] width 1157 height 214
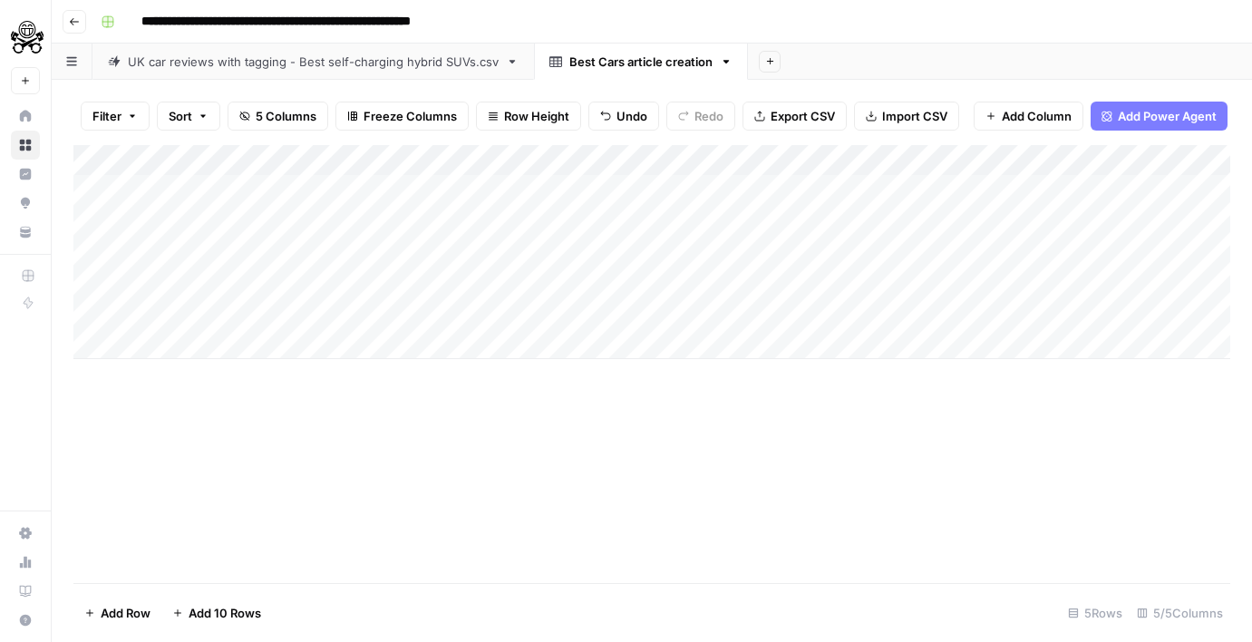
click at [275, 277] on div "Add Column" at bounding box center [651, 252] width 1157 height 214
click at [296, 226] on div "Add Column" at bounding box center [651, 252] width 1157 height 214
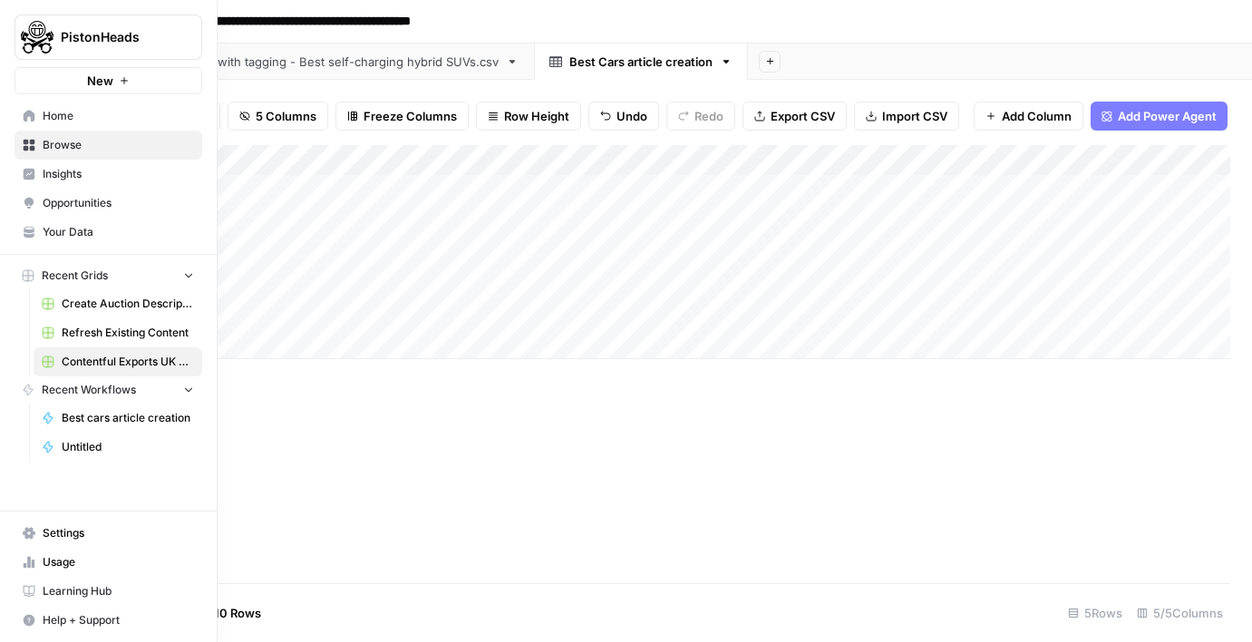
click at [88, 524] on link "Settings" at bounding box center [109, 533] width 188 height 29
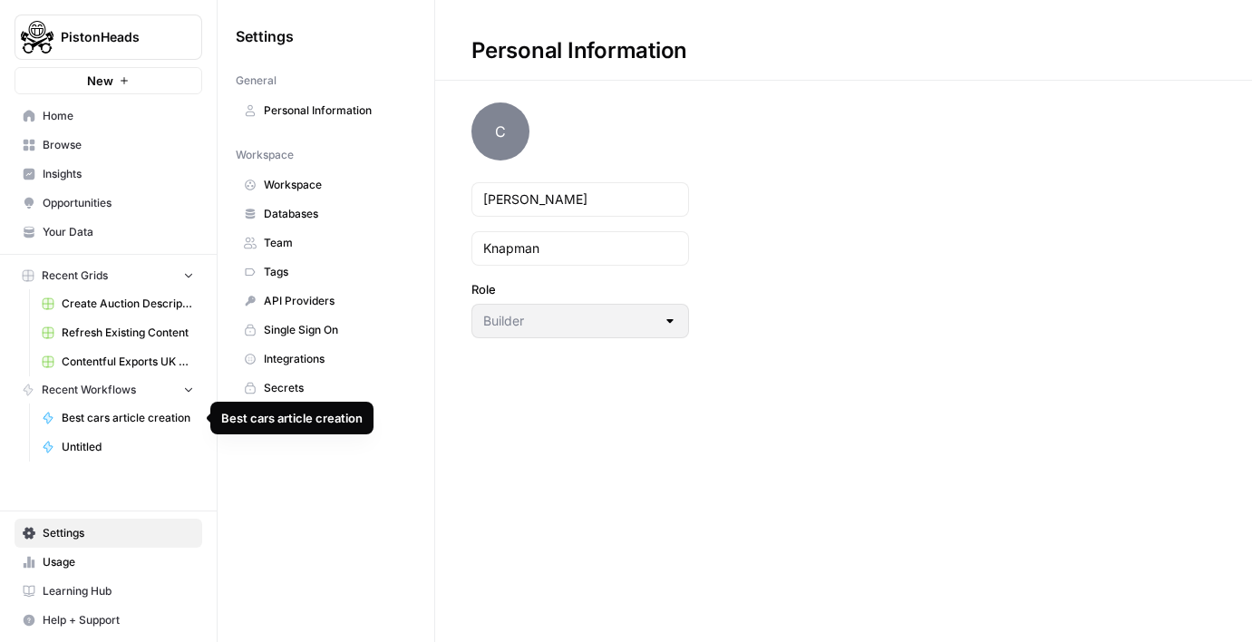
click at [98, 421] on span "Best cars article creation" at bounding box center [128, 418] width 132 height 16
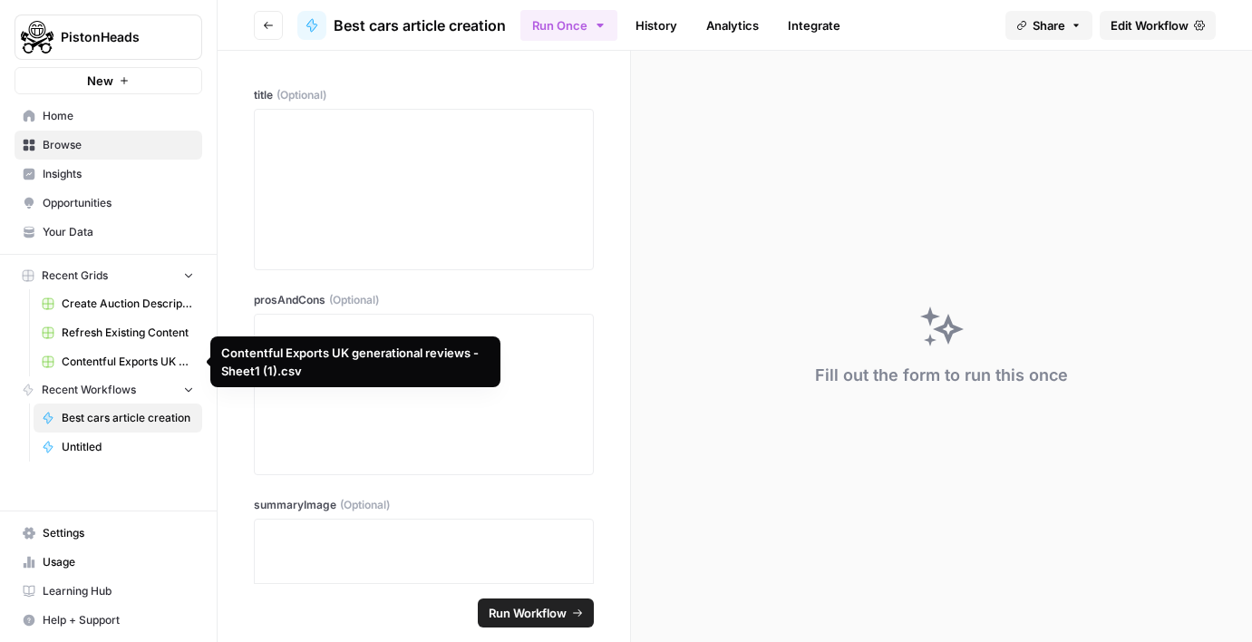
click at [104, 356] on span "Contentful Exports UK generational reviews - Sheet1 (1).csv" at bounding box center [128, 362] width 132 height 16
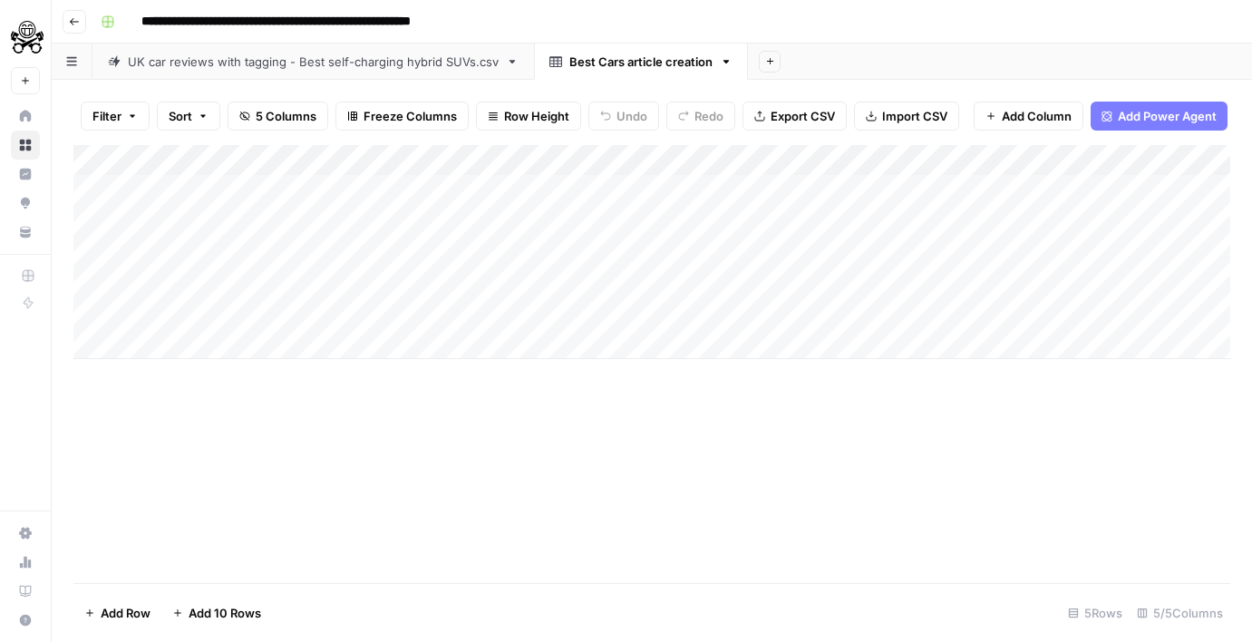
click at [257, 28] on input "**********" at bounding box center [324, 21] width 382 height 29
type input "**********"
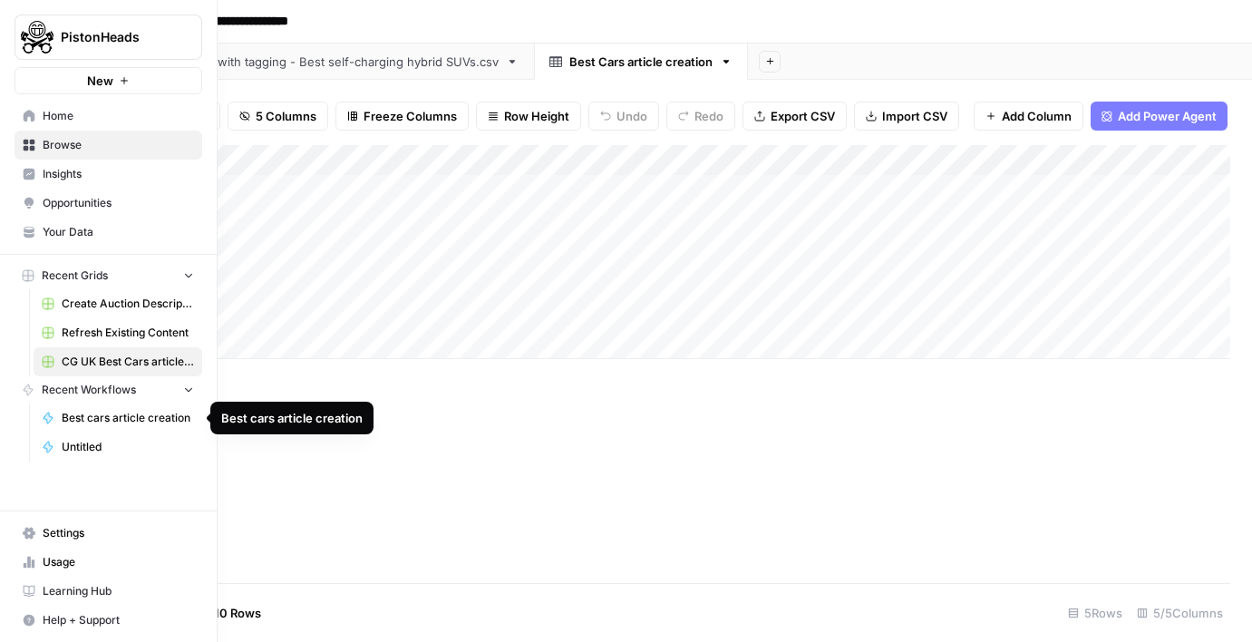
click at [142, 421] on span "Best cars article creation" at bounding box center [128, 418] width 132 height 16
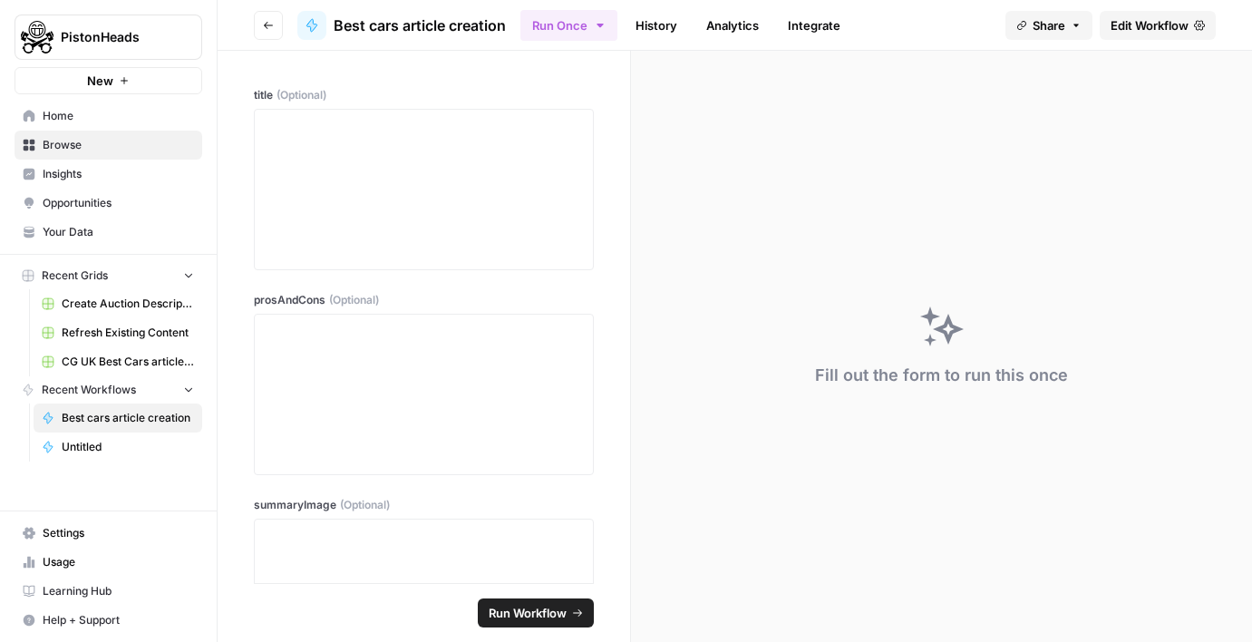
click at [1132, 27] on span "Edit Workflow" at bounding box center [1150, 25] width 78 height 18
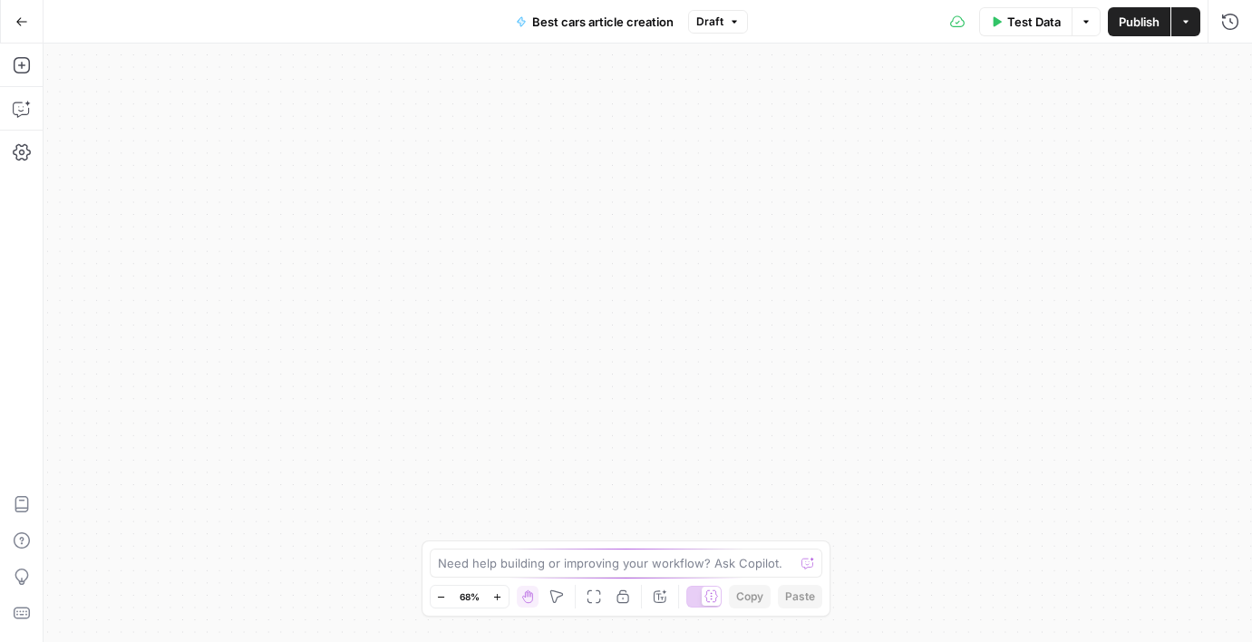
click at [28, 22] on button "Go Back" at bounding box center [21, 21] width 33 height 33
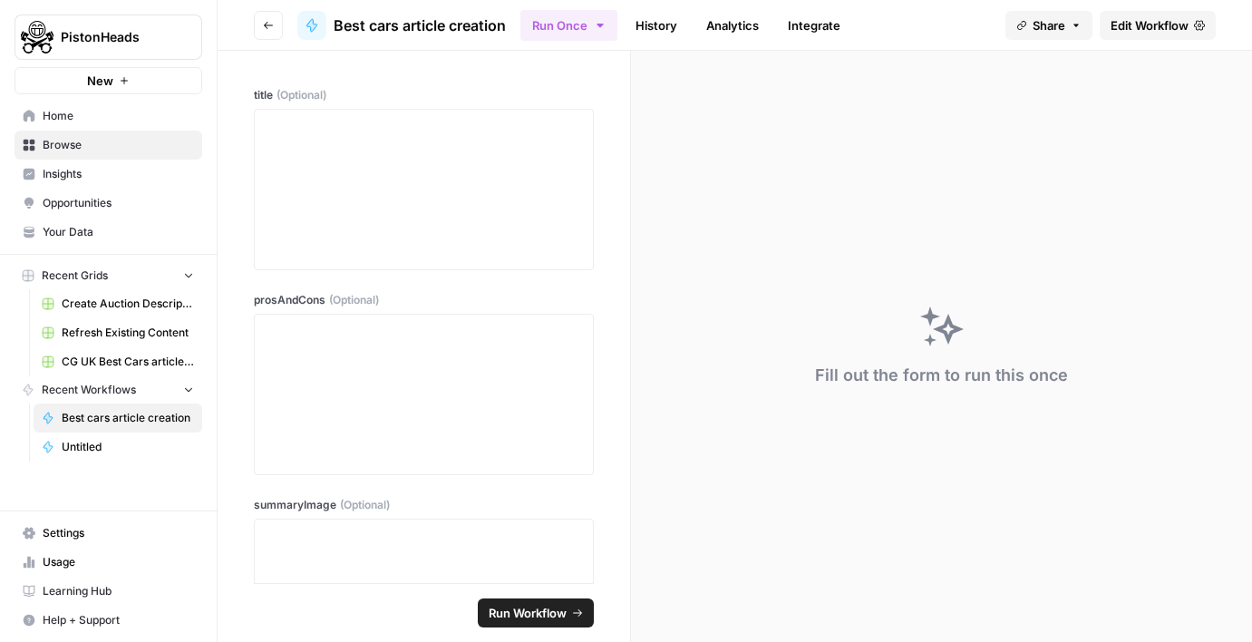
click at [28, 22] on img "Workspace: PistonHeads" at bounding box center [37, 37] width 33 height 33
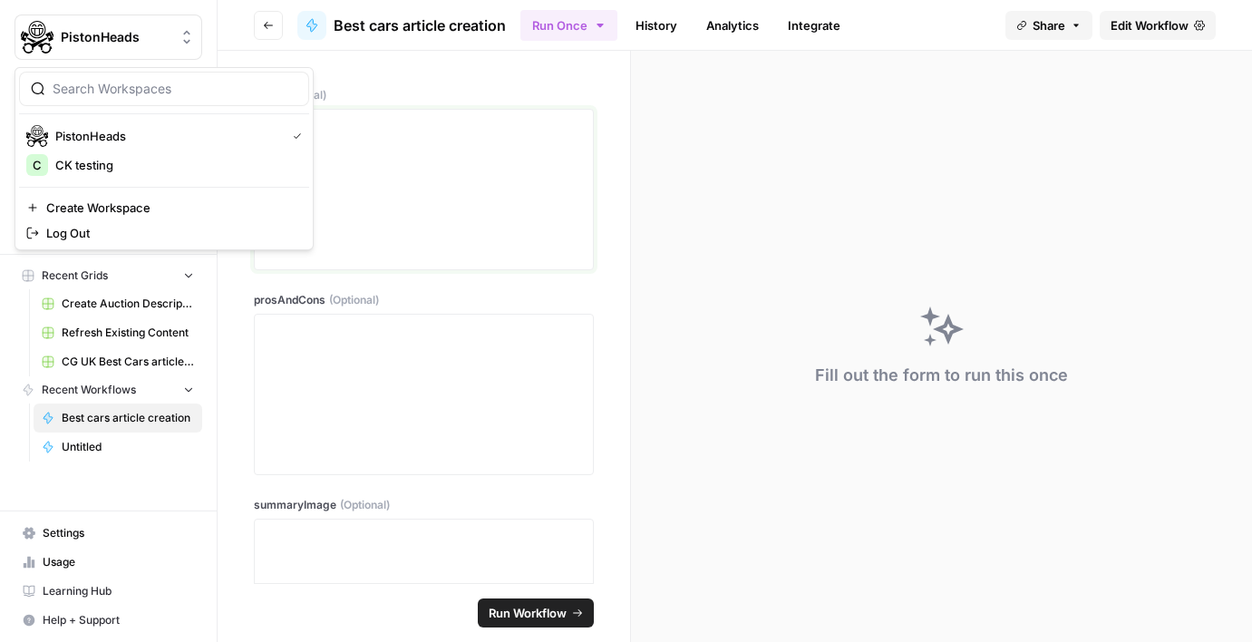
click at [512, 211] on div at bounding box center [424, 189] width 316 height 145
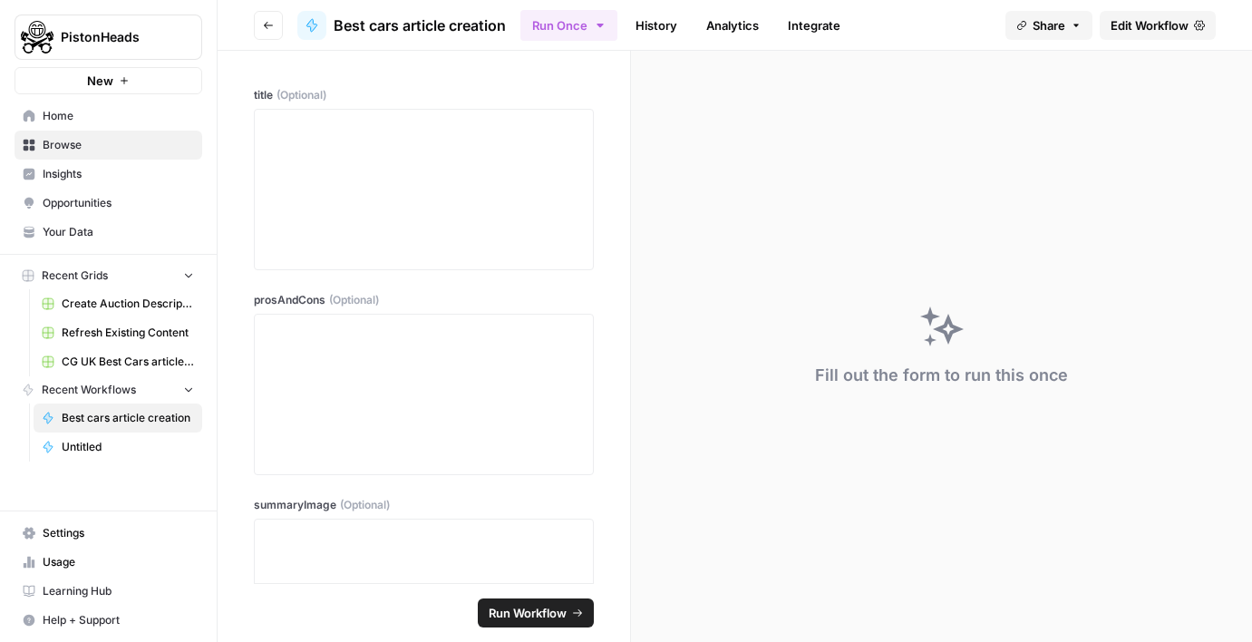
click at [110, 371] on link "CG UK Best Cars article creation" at bounding box center [118, 361] width 169 height 29
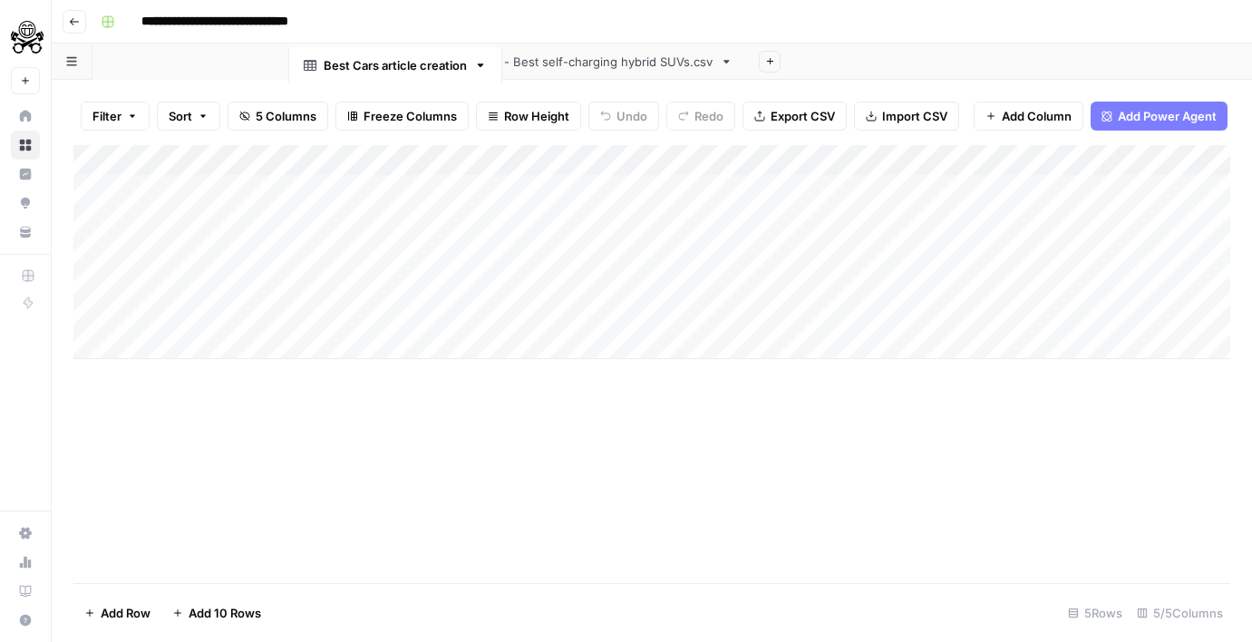
drag, startPoint x: 602, startPoint y: 65, endPoint x: 347, endPoint y: 69, distance: 254.8
click at [347, 69] on div "UK car reviews with tagging - Best self-charging hybrid SUVs.csv Best Cars arti…" at bounding box center [652, 62] width 1200 height 36
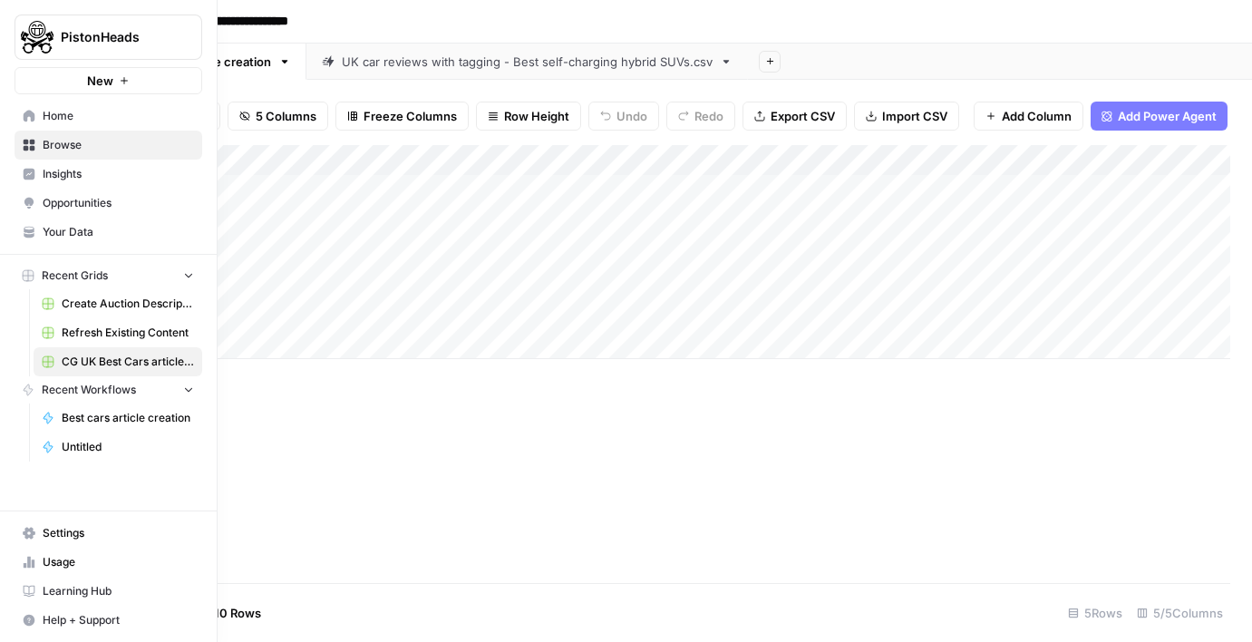
click at [91, 120] on span "Home" at bounding box center [118, 116] width 151 height 16
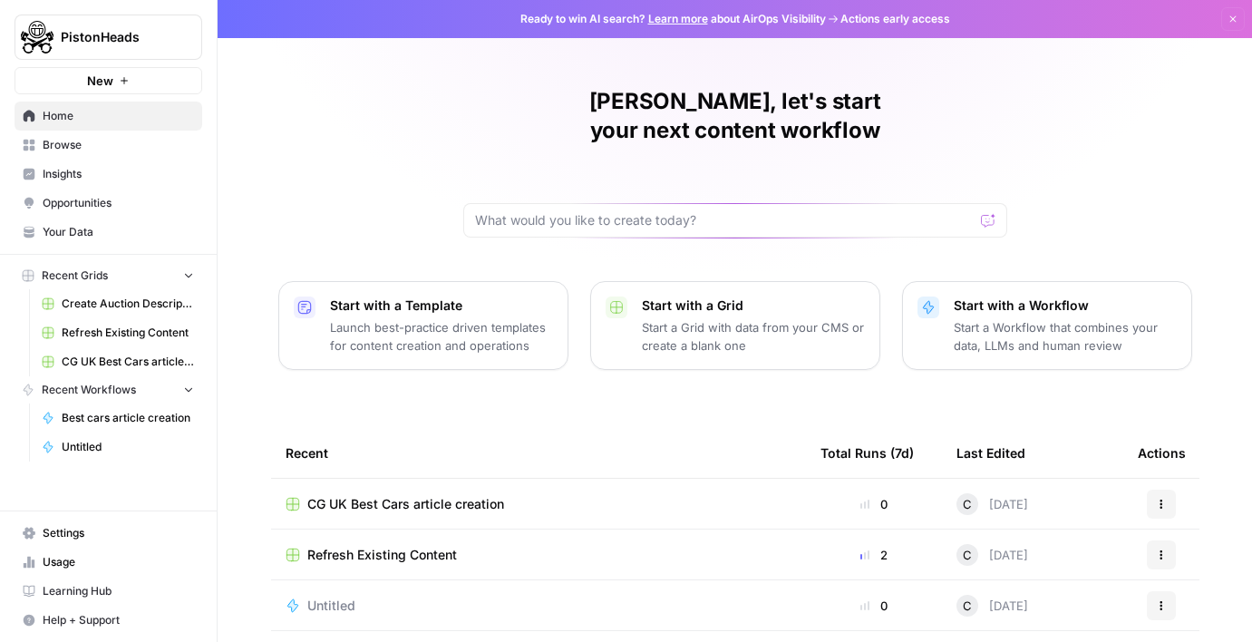
click at [92, 237] on span "Your Data" at bounding box center [118, 232] width 151 height 16
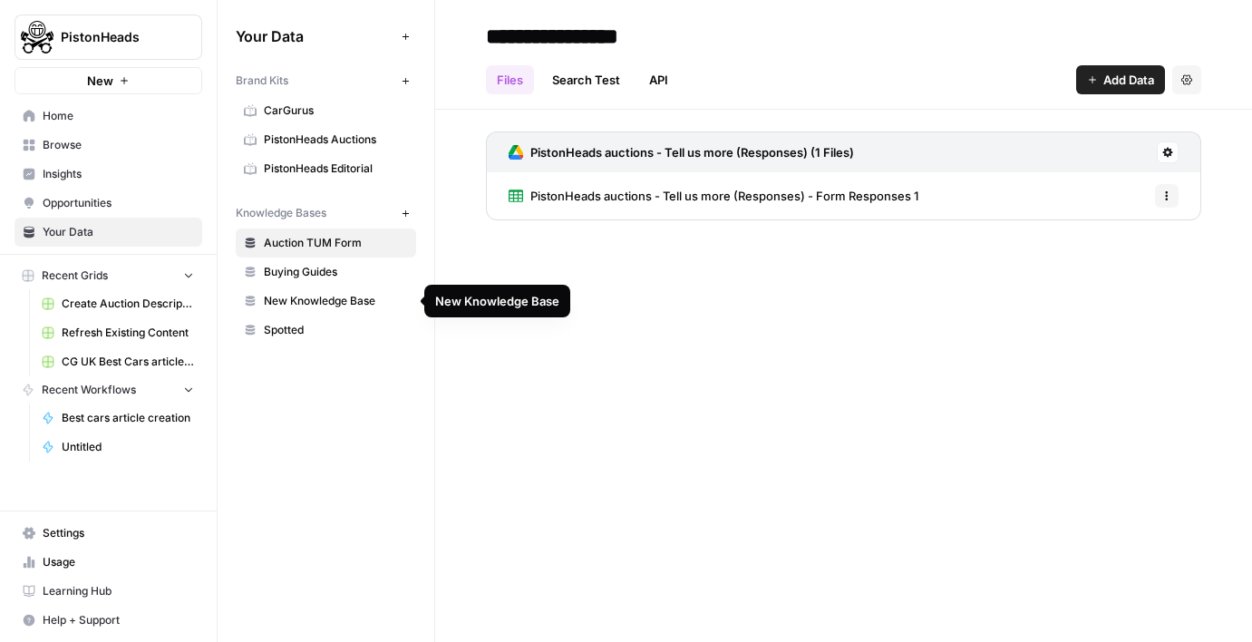
click at [300, 291] on link "New Knowledge Base" at bounding box center [326, 301] width 180 height 29
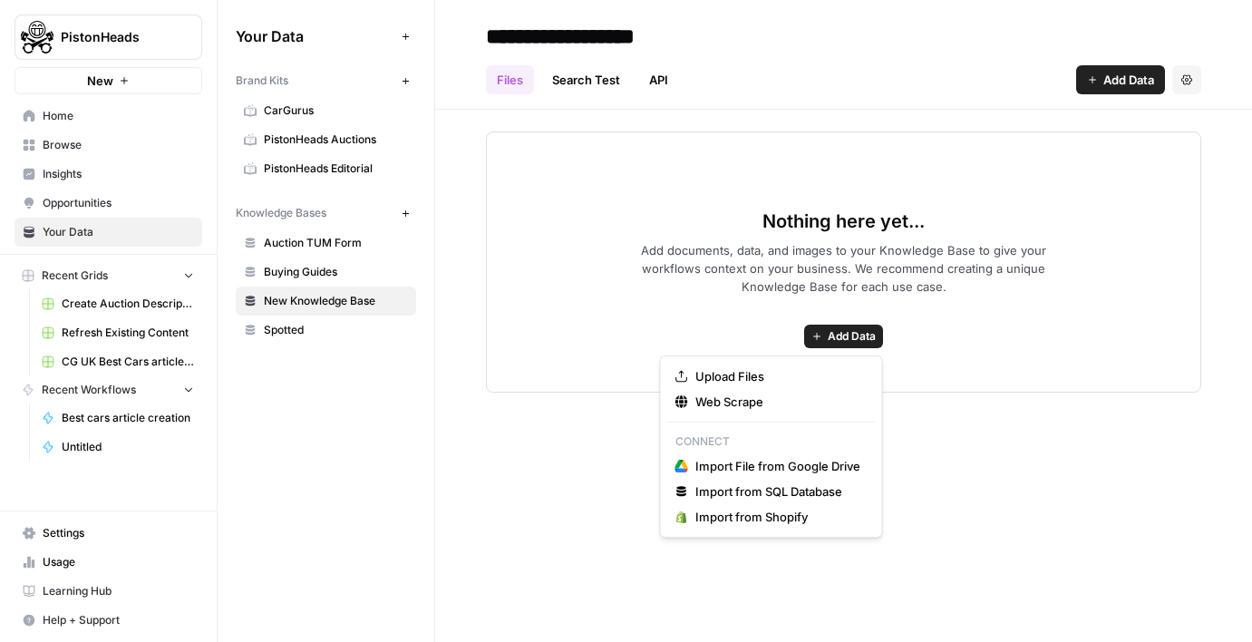
click at [839, 333] on span "Add Data" at bounding box center [852, 336] width 48 height 16
click at [782, 377] on span "Upload Files" at bounding box center [777, 376] width 165 height 18
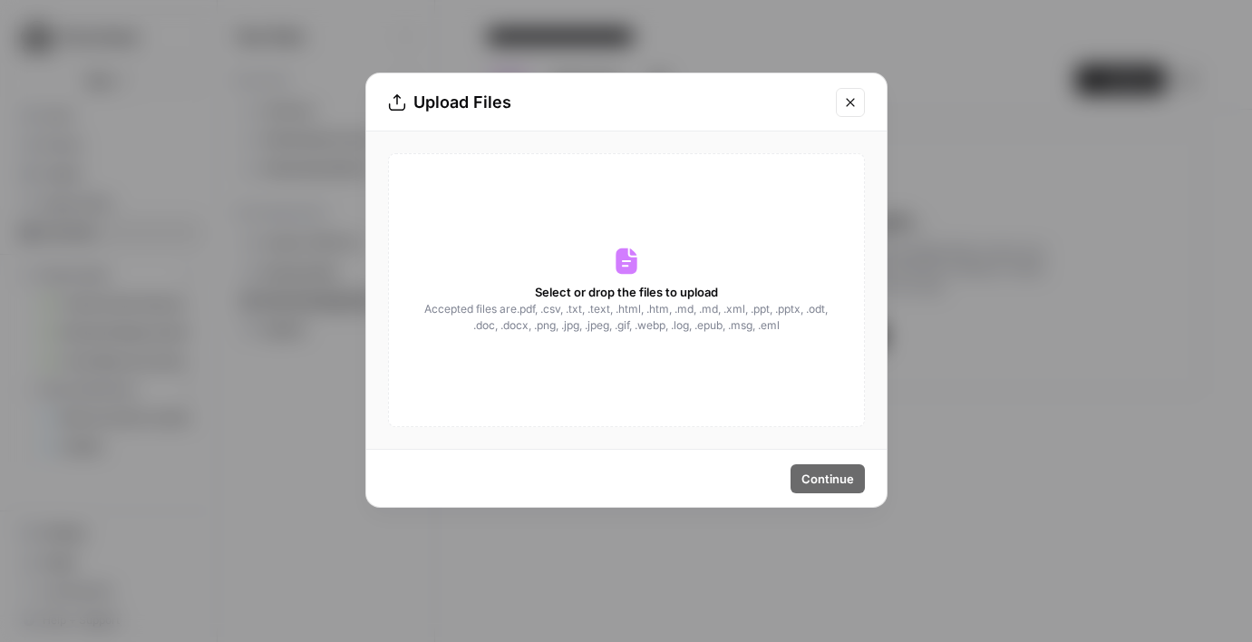
click at [704, 340] on div "Select or drop the files to upload Accepted files are .pdf, .csv, .txt, .text, …" at bounding box center [626, 290] width 477 height 274
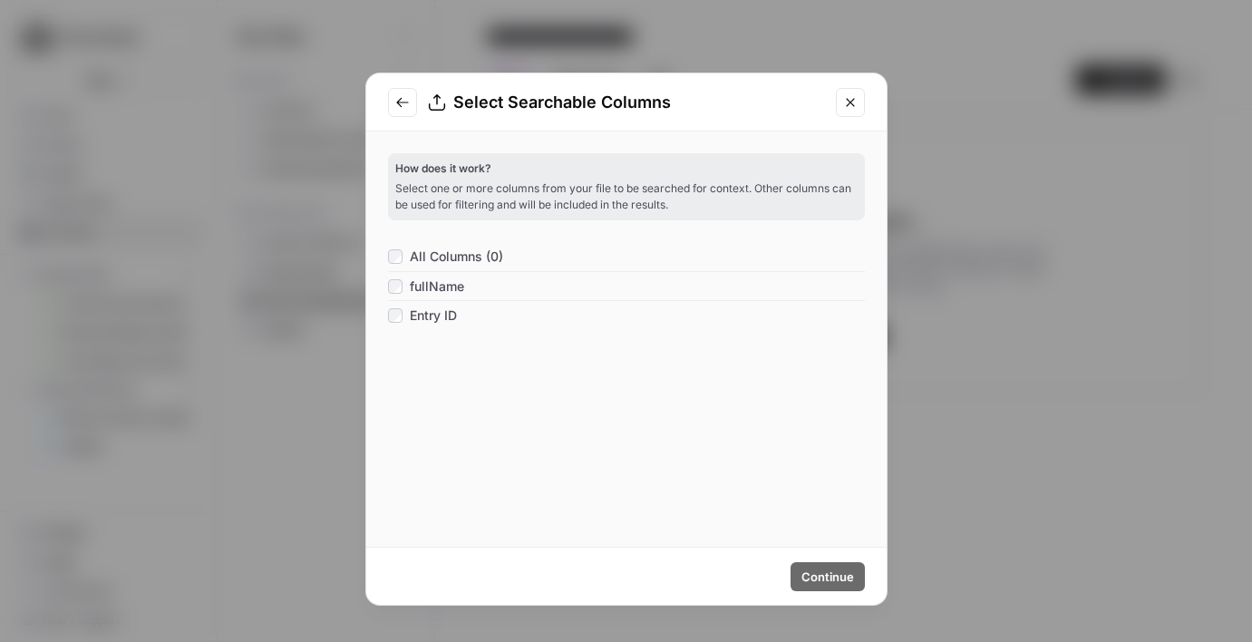
click at [408, 254] on div "All Columns (0)" at bounding box center [445, 257] width 115 height 18
click at [815, 589] on button "Continue" at bounding box center [828, 576] width 74 height 29
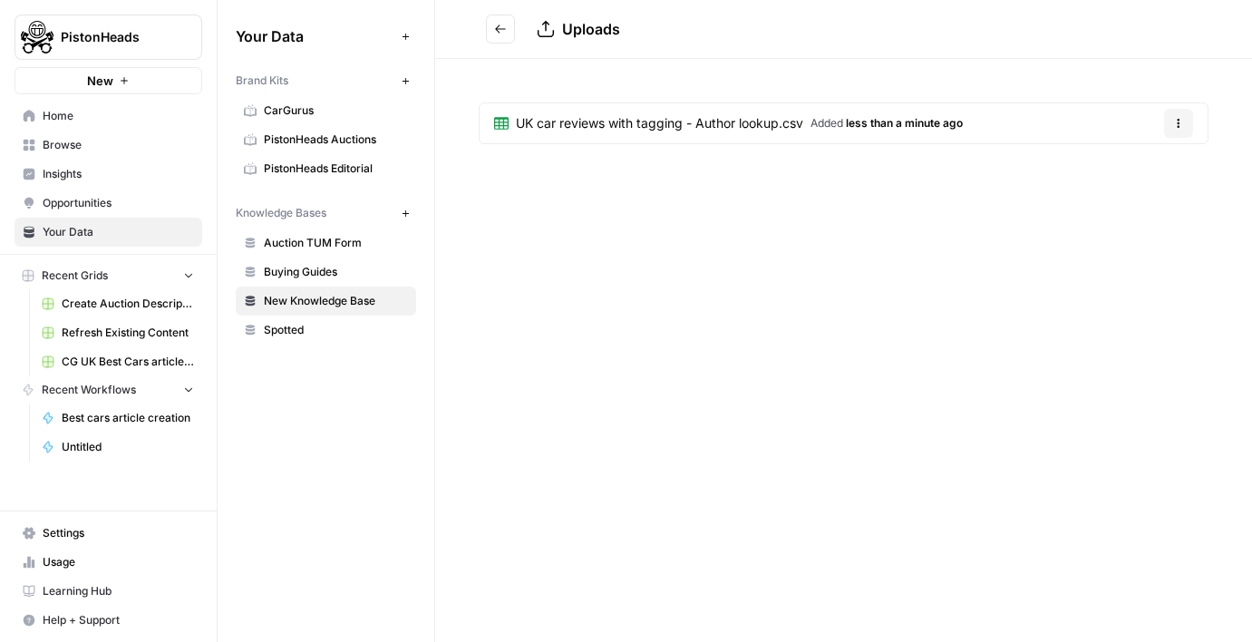
click at [1187, 122] on button "Options" at bounding box center [1178, 123] width 29 height 29
click at [821, 302] on div "Uploads UK car reviews with tagging - Author lookup.csv Added less than a minut…" at bounding box center [843, 321] width 817 height 642
click at [495, 24] on icon "Go back" at bounding box center [500, 29] width 13 height 13
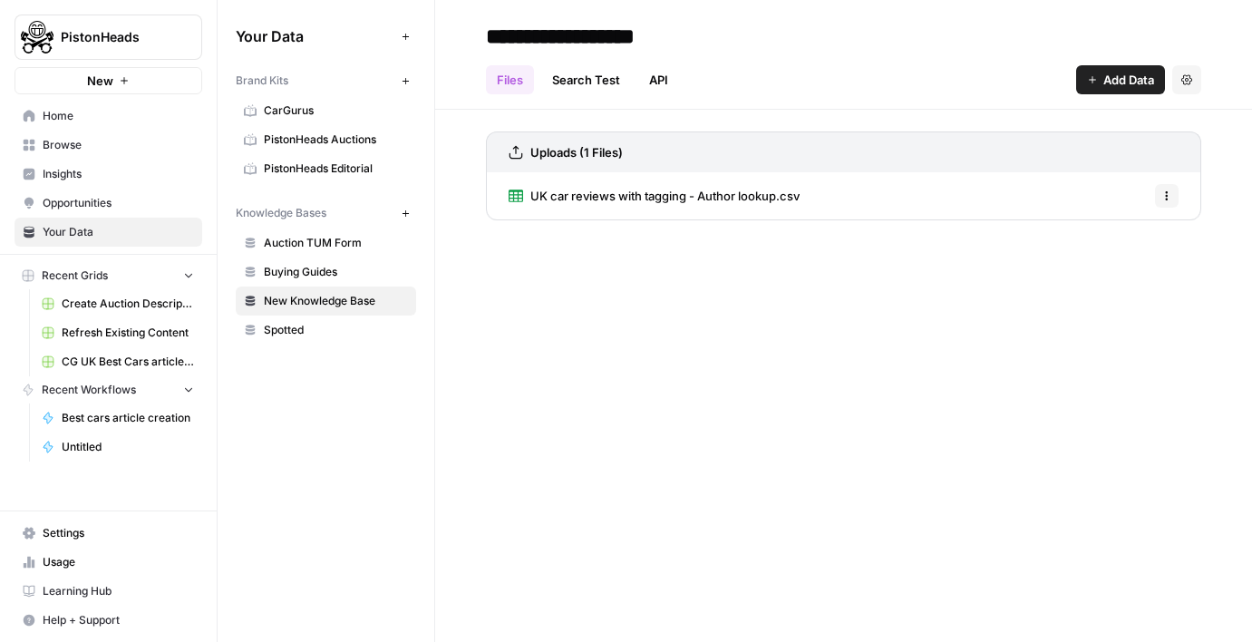
click at [586, 85] on link "Search Test" at bounding box center [586, 79] width 90 height 29
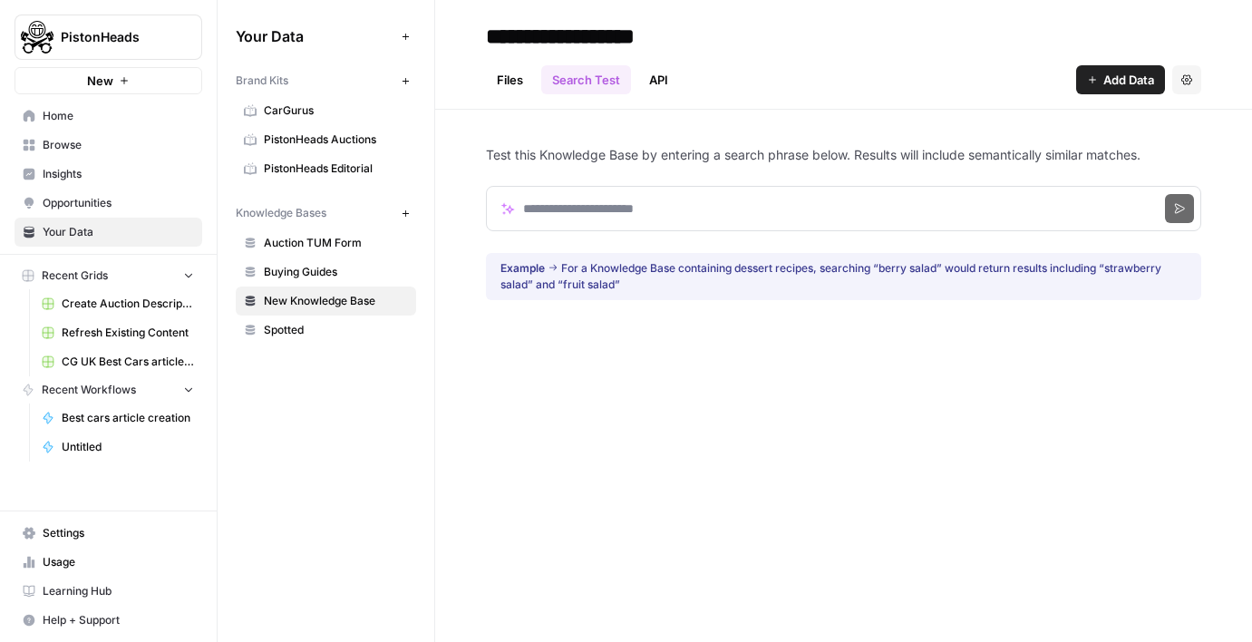
click at [519, 73] on link "Files" at bounding box center [510, 79] width 48 height 29
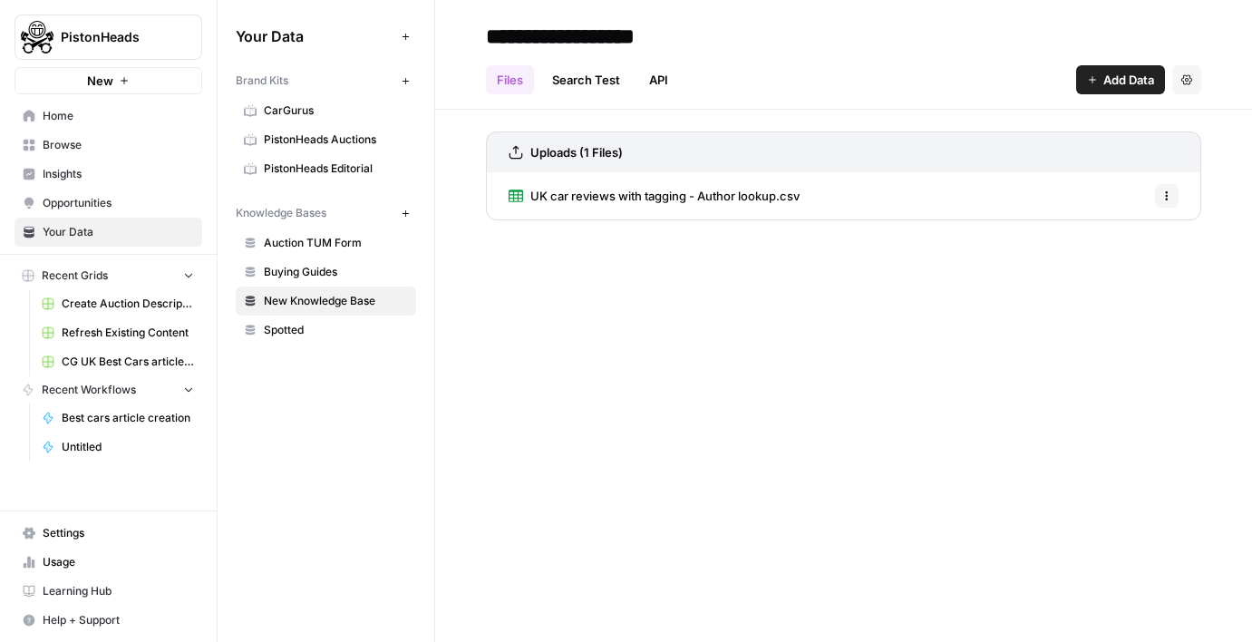
click at [663, 83] on link "API" at bounding box center [658, 79] width 41 height 29
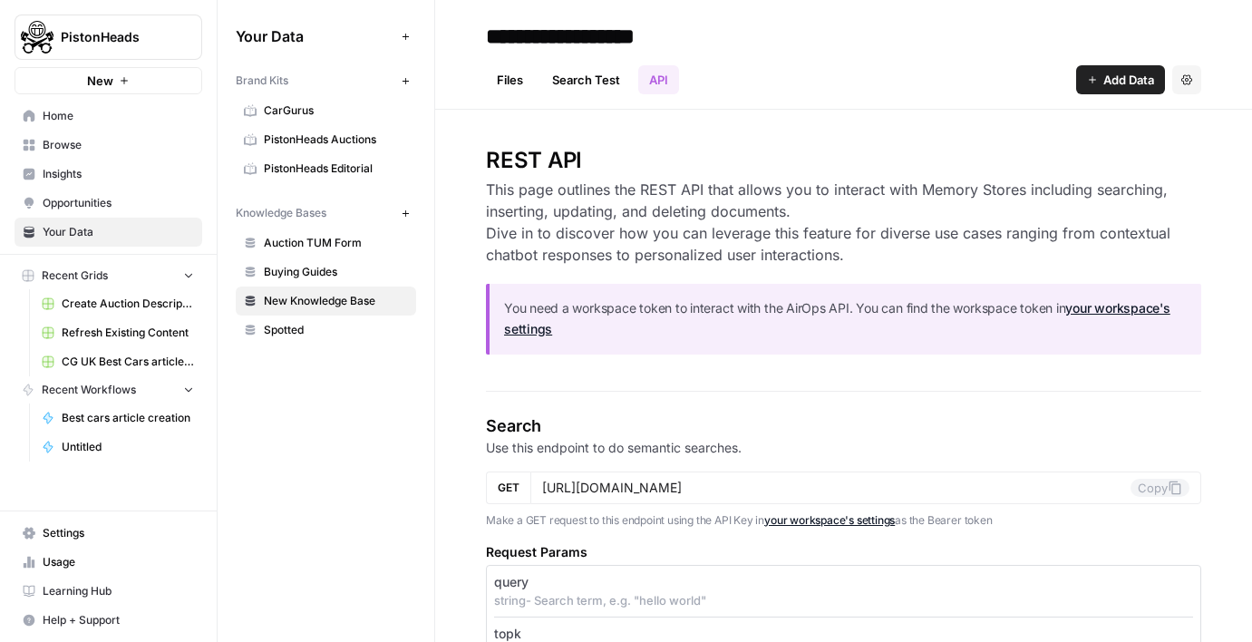
click at [496, 92] on link "Files" at bounding box center [510, 79] width 48 height 29
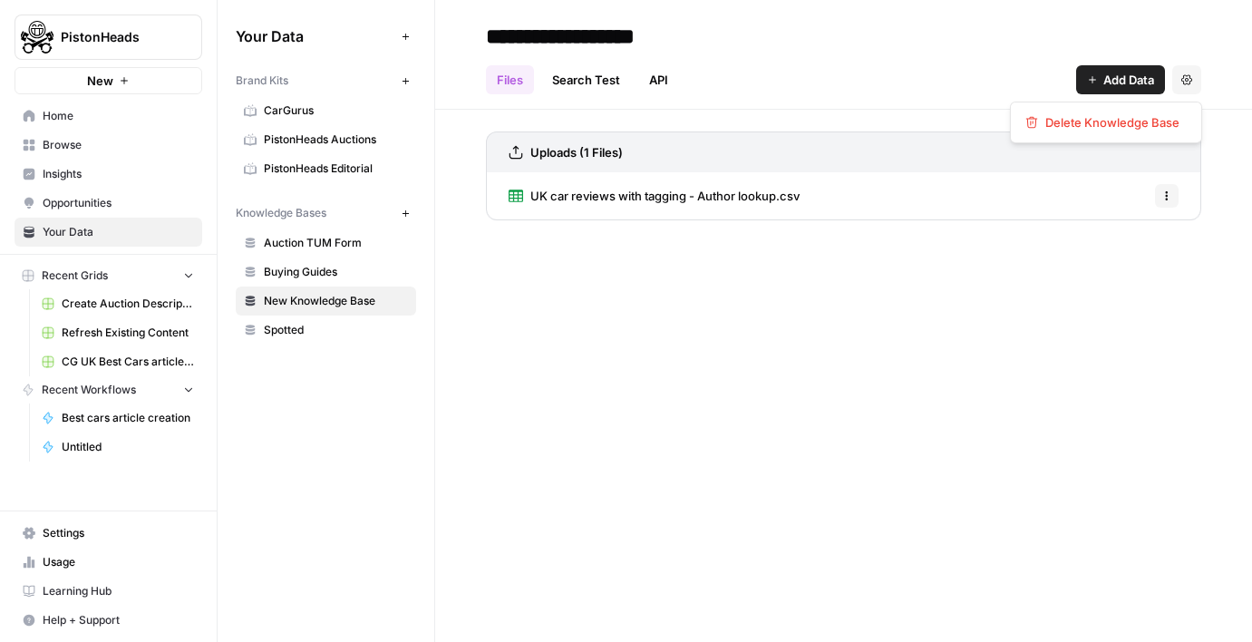
click at [1198, 89] on button "Settings" at bounding box center [1186, 79] width 29 height 29
click at [1020, 273] on div "**********" at bounding box center [843, 321] width 817 height 642
click at [319, 306] on span "New Knowledge Base" at bounding box center [336, 301] width 144 height 16
click at [315, 305] on span "New Knowledge Base" at bounding box center [336, 301] width 144 height 16
click at [520, 39] on input "**********" at bounding box center [624, 36] width 290 height 36
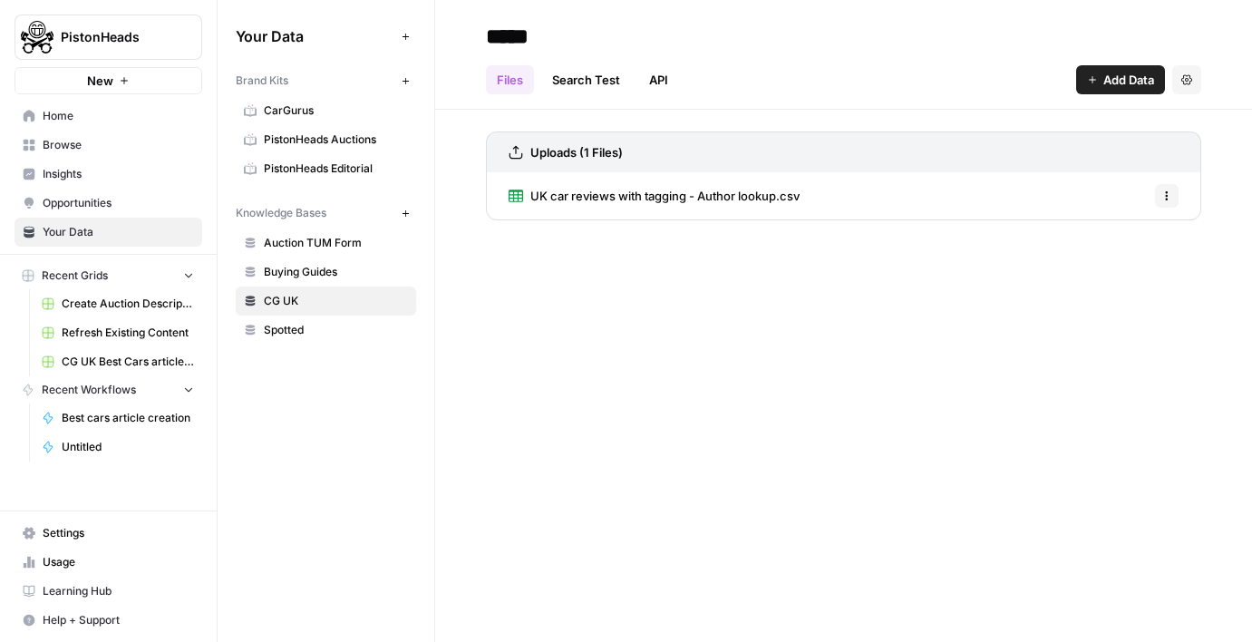
type input "*****"
click at [595, 278] on div "***** Files Search Test API Add Data Settings Uploads (1 Files) UK car reviews …" at bounding box center [843, 321] width 817 height 642
click at [403, 219] on button "New" at bounding box center [405, 213] width 22 height 22
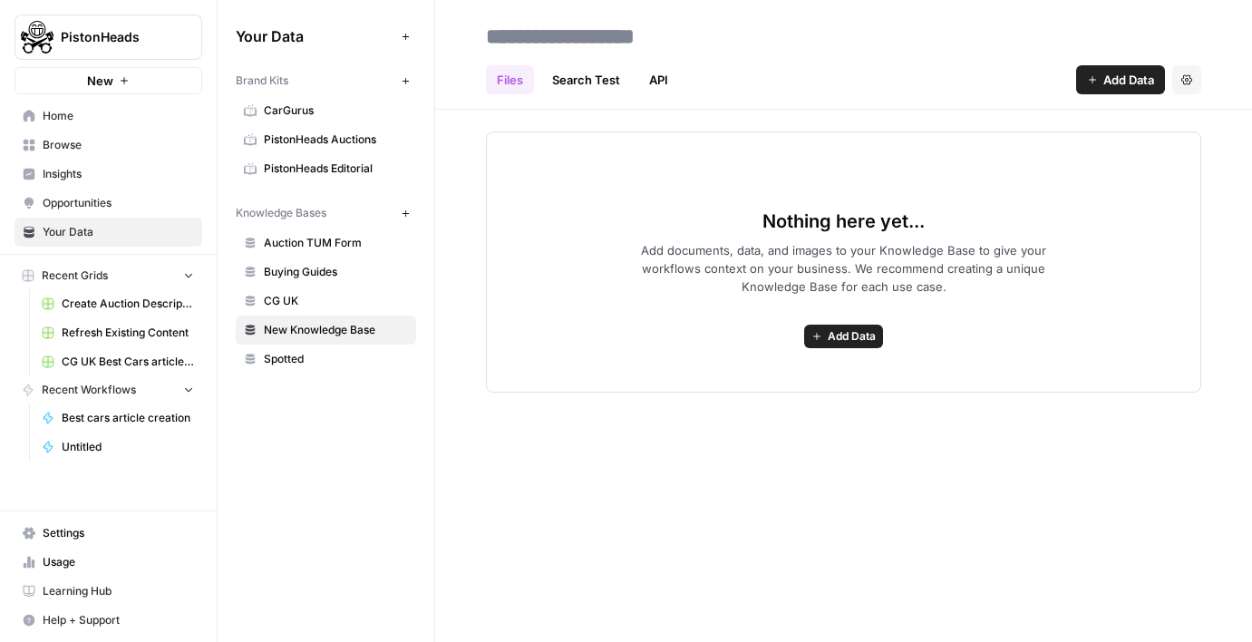
click at [335, 335] on span "New Knowledge Base" at bounding box center [336, 330] width 144 height 16
click at [639, 20] on input "**********" at bounding box center [624, 36] width 290 height 36
type input "**********"
click at [694, 280] on span "Add documents, data, and images to your Knowledge Base to give your workflows c…" at bounding box center [844, 268] width 464 height 54
click at [869, 375] on div "Nothing here yet... Add documents, data, and images to your Knowledge Base to g…" at bounding box center [843, 261] width 715 height 261
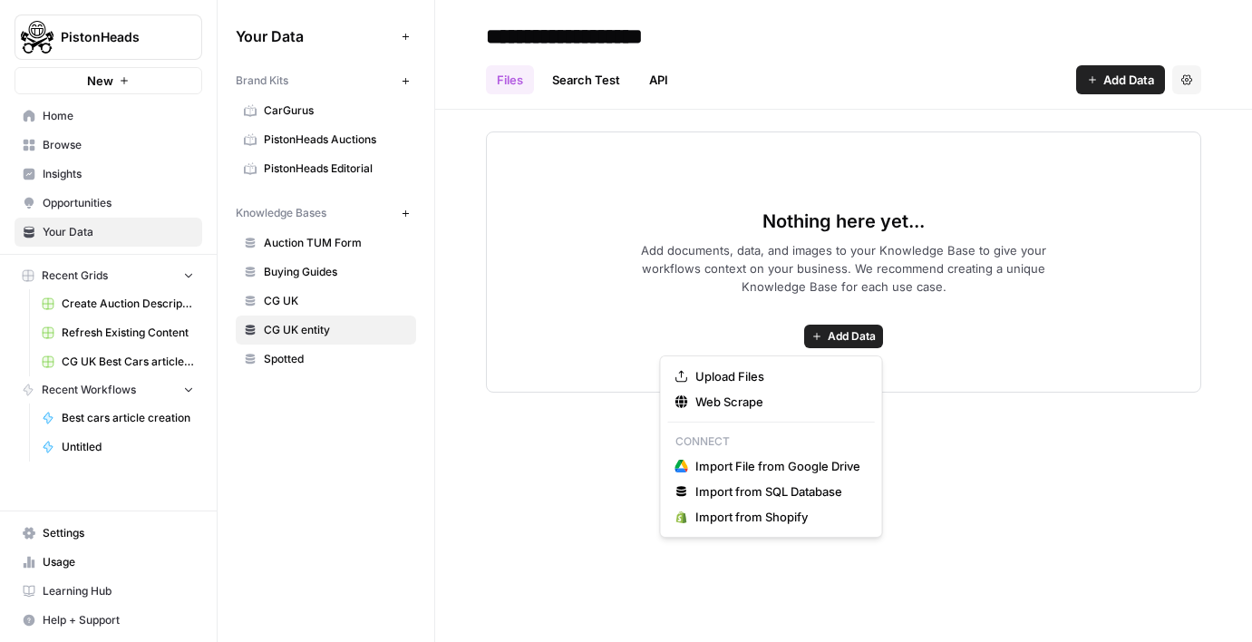
click at [869, 346] on button "Add Data" at bounding box center [843, 337] width 79 height 24
click at [821, 372] on span "Upload Files" at bounding box center [777, 376] width 165 height 18
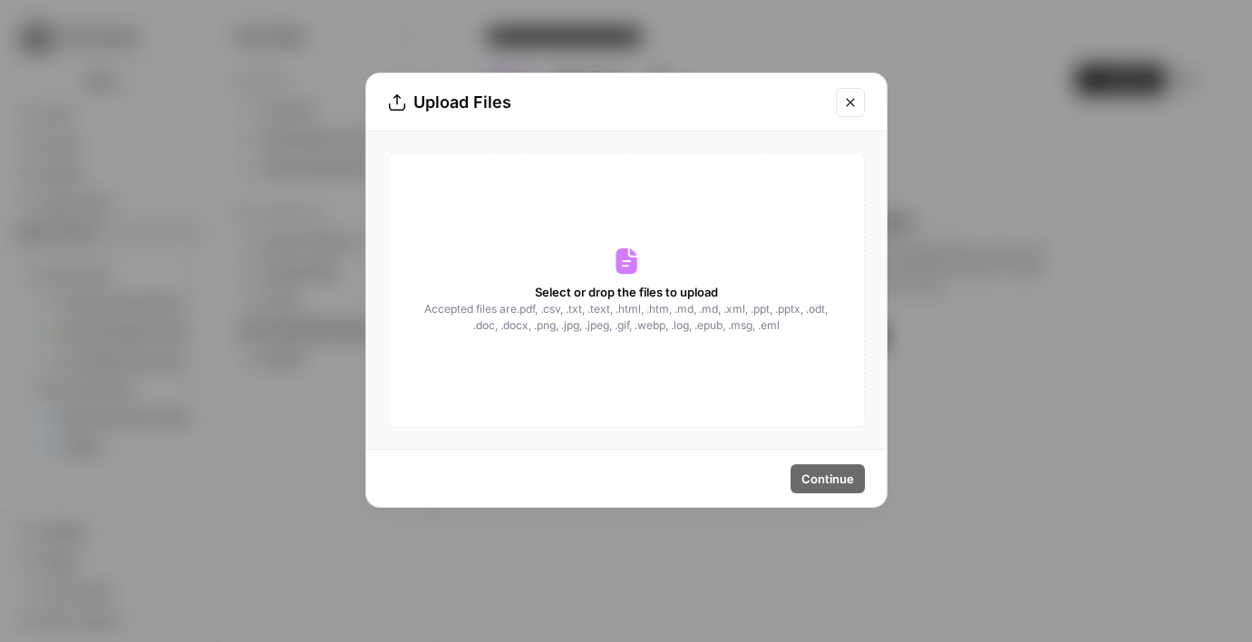
click at [630, 298] on span "Select or drop the files to upload" at bounding box center [626, 292] width 183 height 18
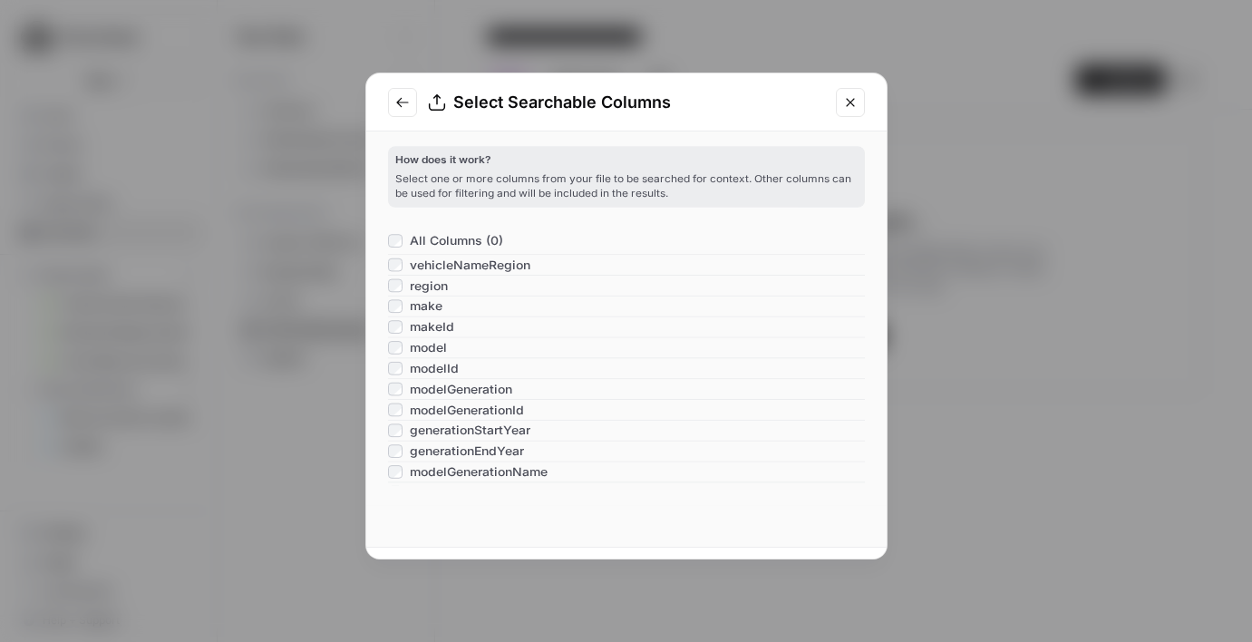
click at [809, 441] on div "generationStartYear" at bounding box center [626, 430] width 477 height 21
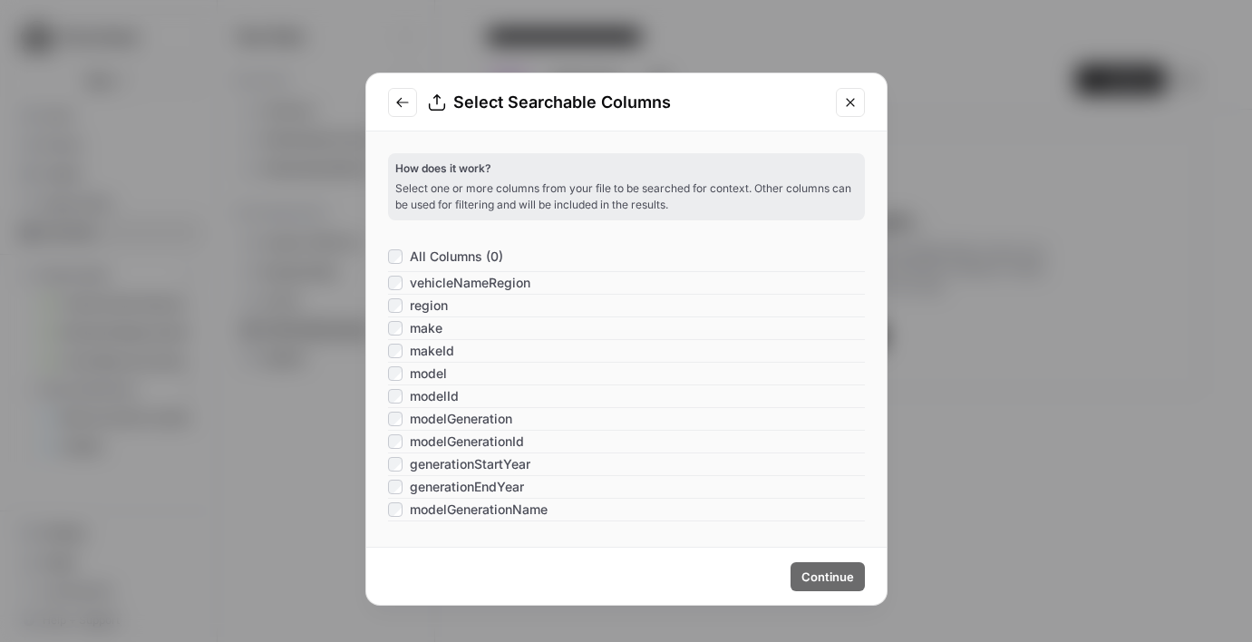
click at [428, 252] on span "All Columns (0)" at bounding box center [456, 257] width 93 height 18
click at [814, 571] on span "Continue" at bounding box center [828, 577] width 53 height 18
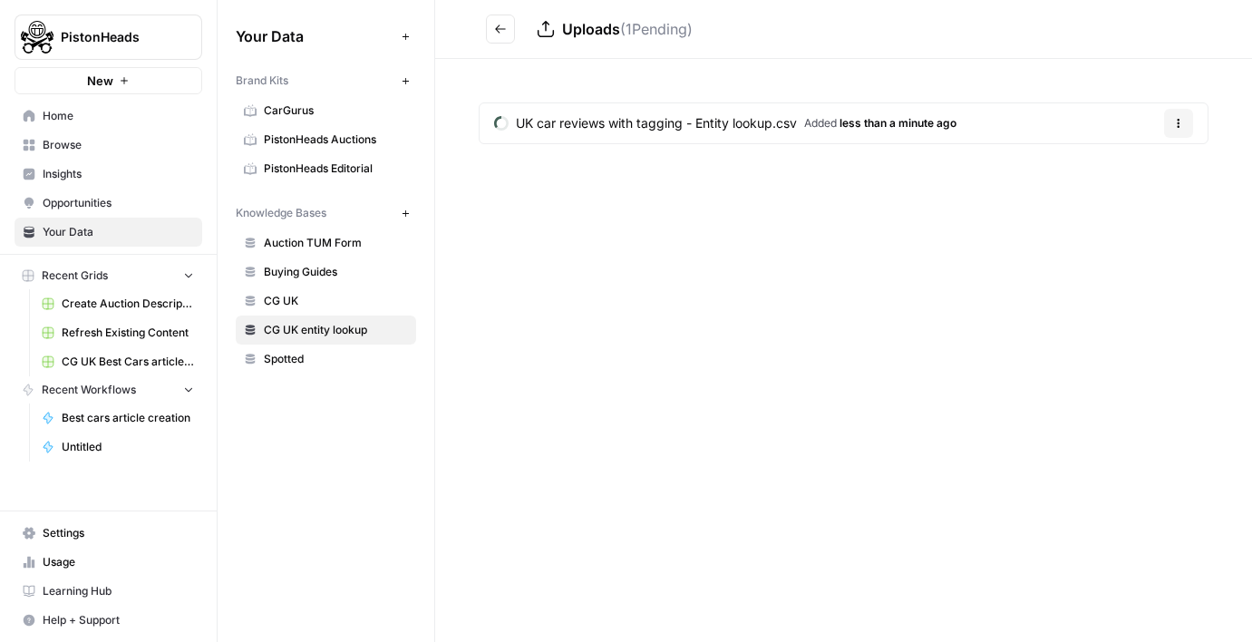
click at [307, 296] on span "CG UK" at bounding box center [336, 301] width 144 height 16
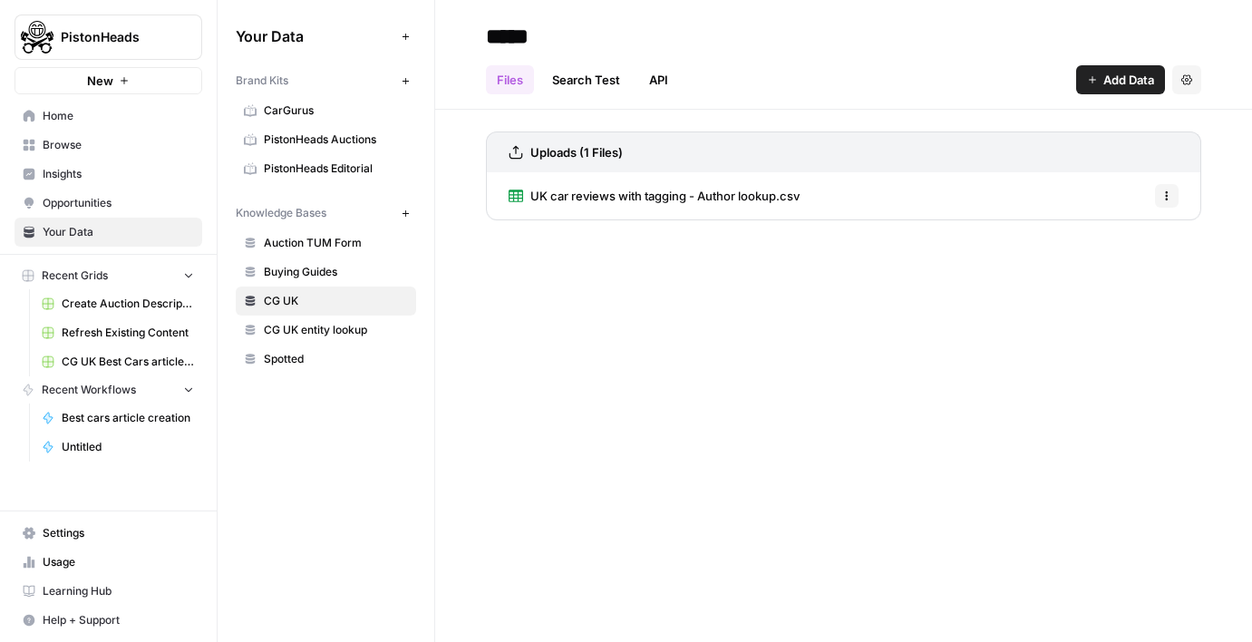
click at [549, 50] on input "*****" at bounding box center [624, 36] width 290 height 36
type input "**********"
click at [581, 339] on div "**********" at bounding box center [843, 321] width 817 height 642
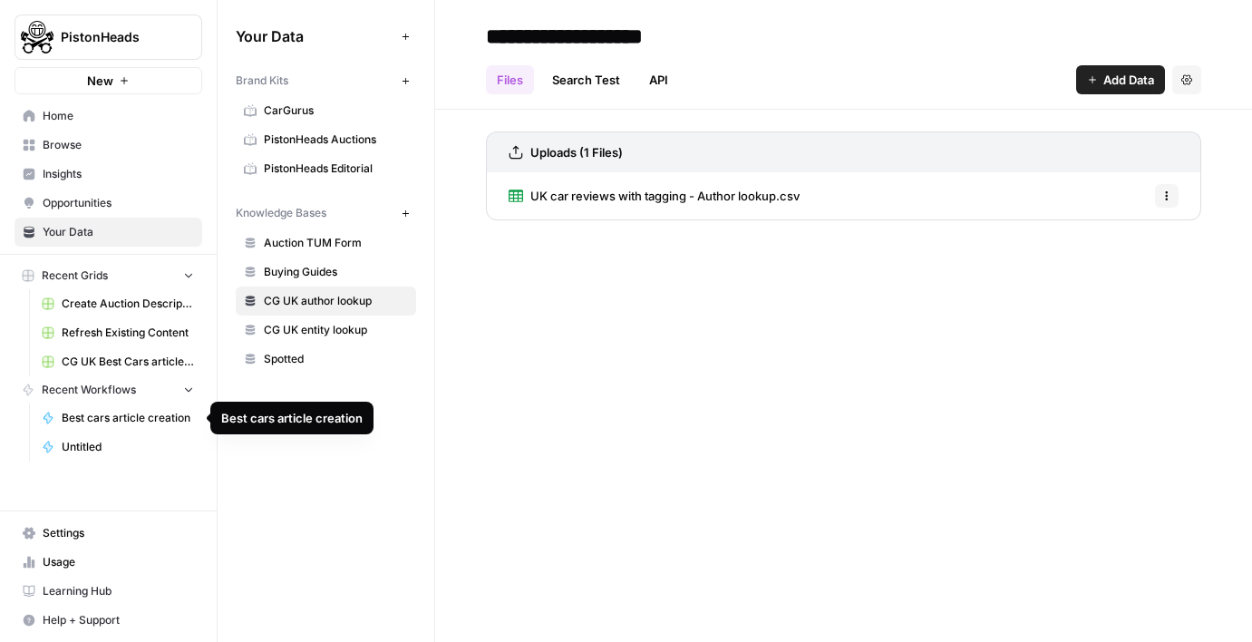
click at [68, 408] on link "Best cars article creation" at bounding box center [118, 417] width 169 height 29
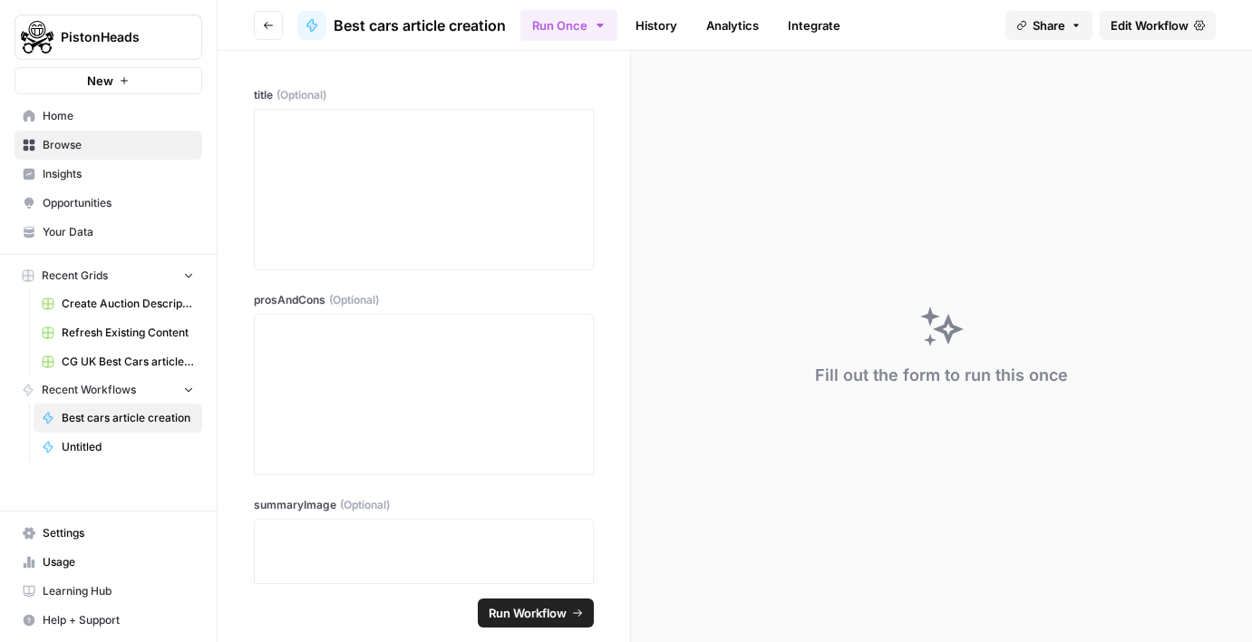
click at [419, 27] on span "Best cars article creation" at bounding box center [420, 26] width 172 height 22
click at [419, 24] on span "Best cars article creation" at bounding box center [420, 26] width 172 height 22
click at [1153, 9] on header "Go back Best cars article creation Run Once History Analytics Integrate Share E…" at bounding box center [735, 25] width 1035 height 51
click at [1151, 22] on span "Edit Workflow" at bounding box center [1150, 25] width 78 height 18
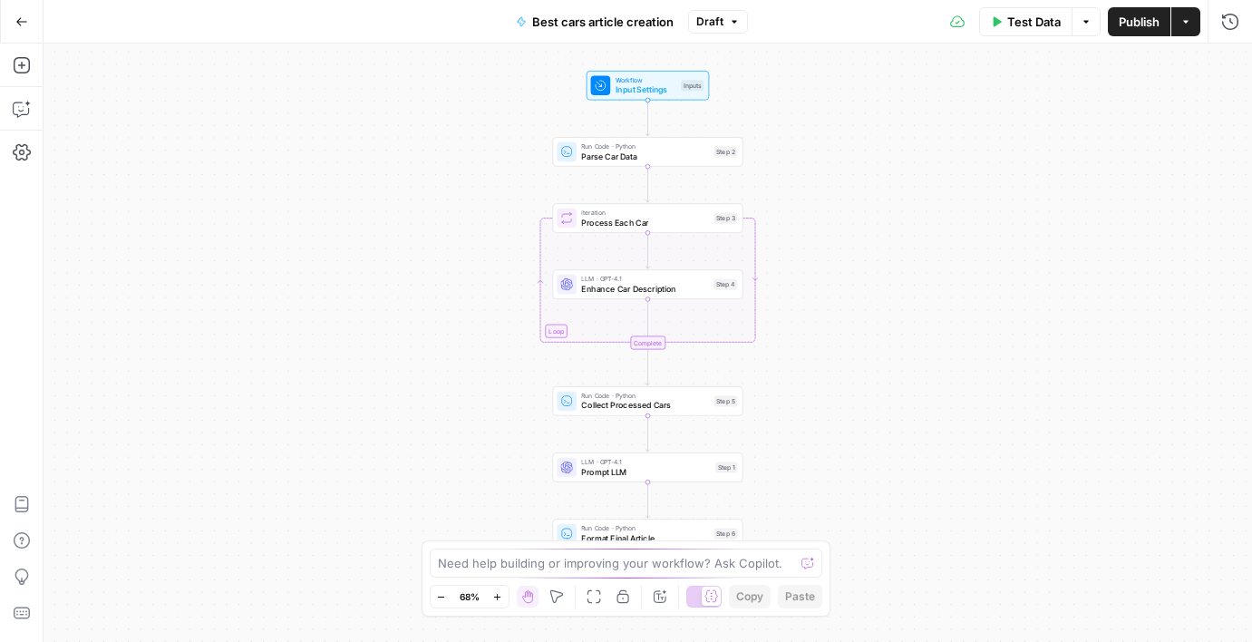
click at [578, 18] on span "Best cars article creation" at bounding box center [602, 22] width 141 height 18
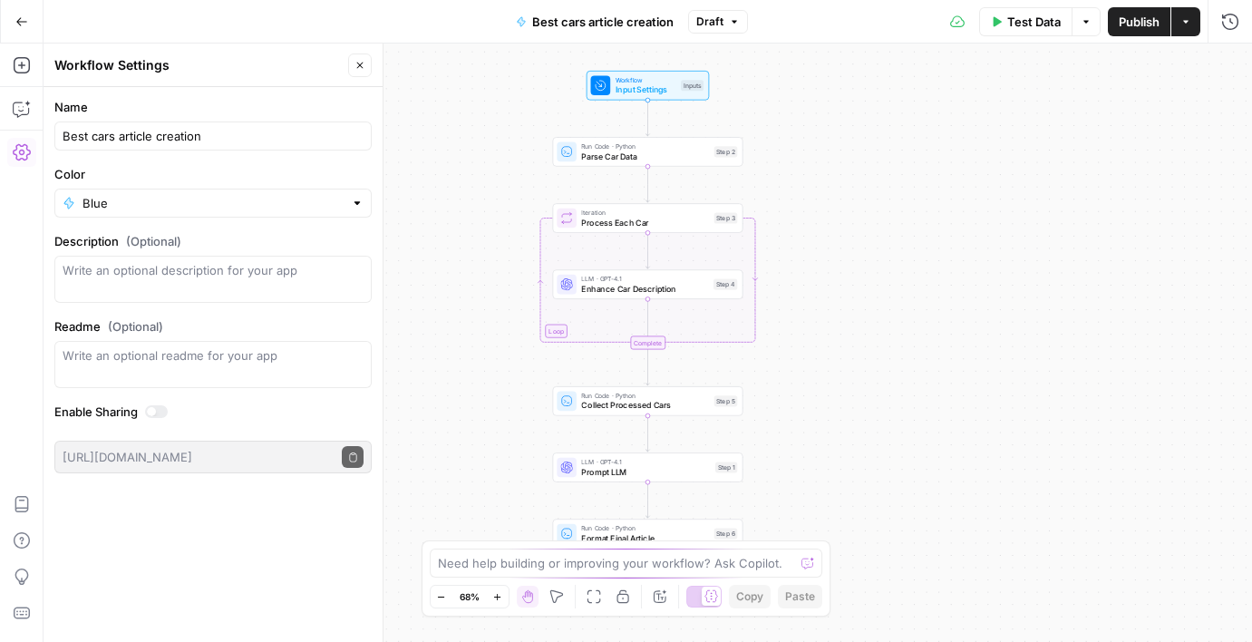
click at [160, 149] on div "Best cars article creation" at bounding box center [212, 135] width 317 height 29
paste input "Generate Best Cars Article"
type input "Generate Best Cars Article"
click at [485, 344] on div "Workflow Input Settings Inputs Run Code · Python Parse Car Data Step 2 Loop Ite…" at bounding box center [648, 343] width 1209 height 598
click at [720, 160] on div "Run Code · Python Parse Car Data Step 2 Copy step Delete step Add Note Test" at bounding box center [647, 151] width 180 height 21
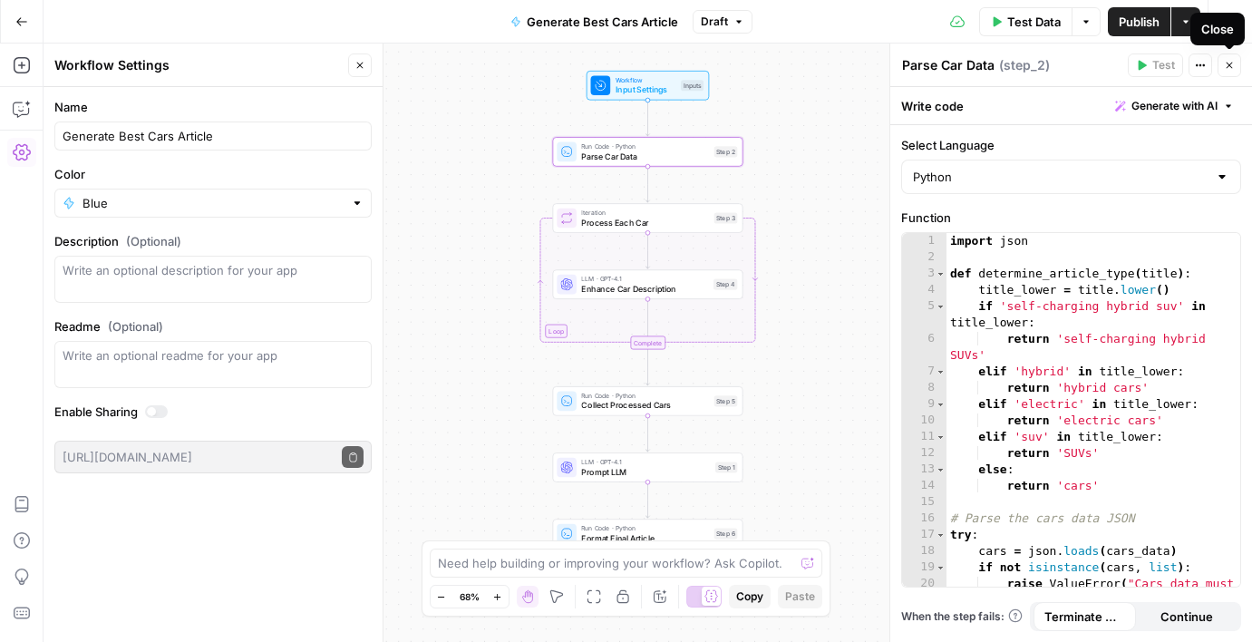
click at [1205, 66] on icon "button" at bounding box center [1200, 65] width 11 height 11
click at [1161, 137] on span "Delete Step" at bounding box center [1146, 146] width 87 height 18
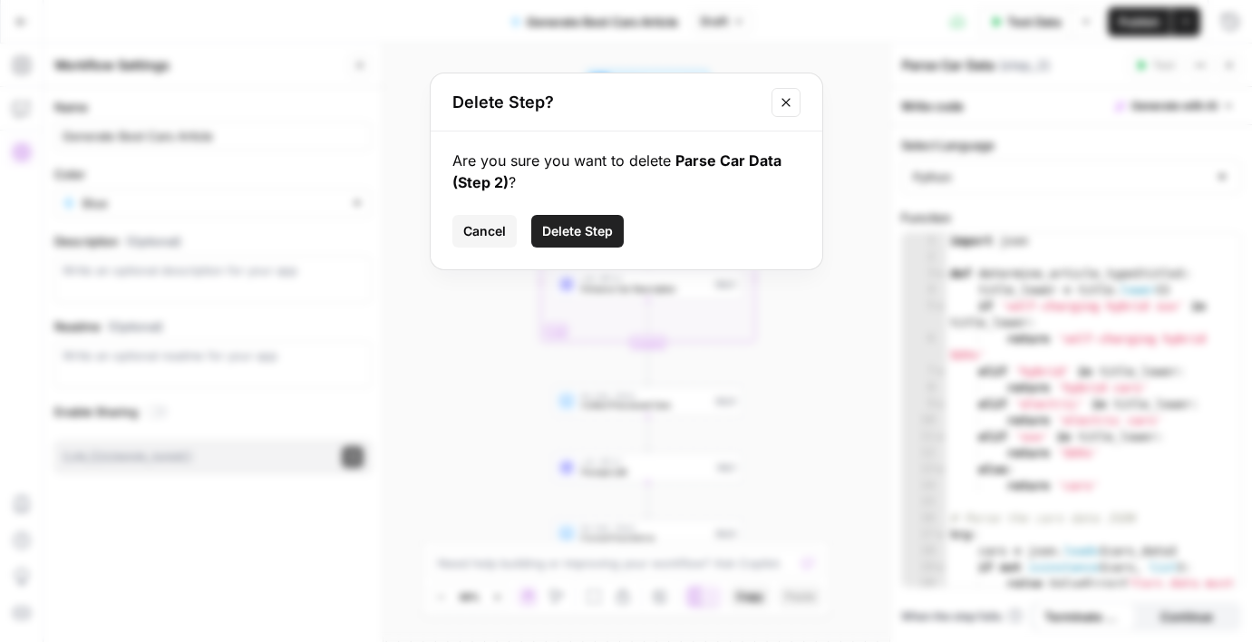
click at [546, 224] on span "Delete Step" at bounding box center [577, 231] width 71 height 18
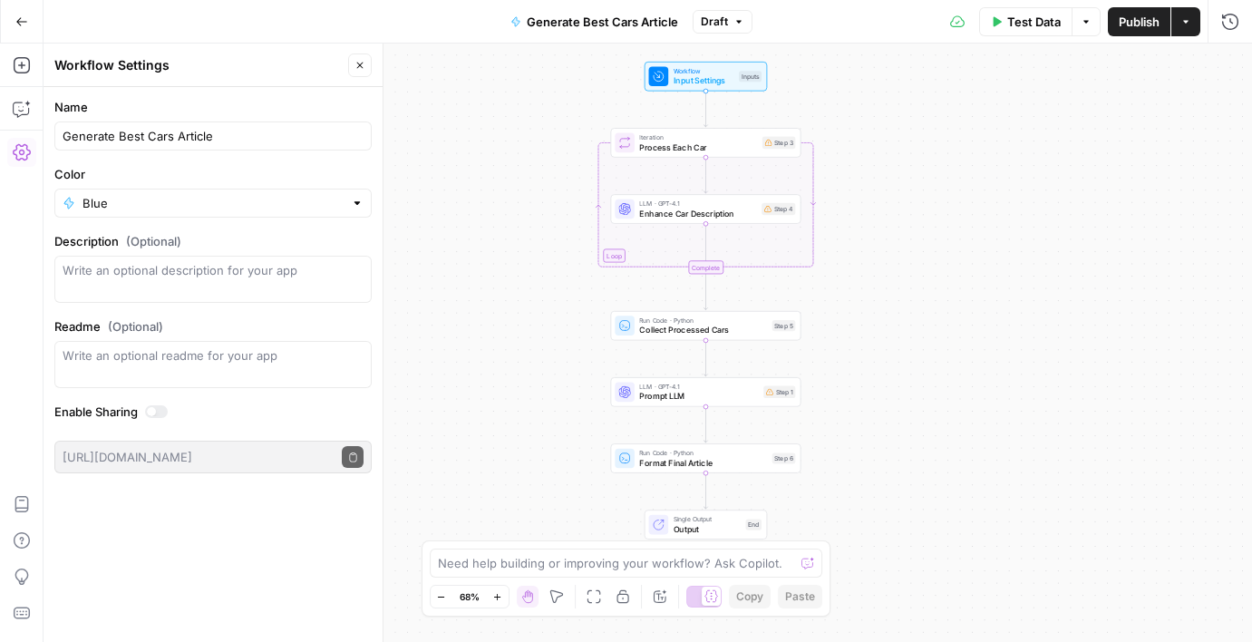
drag, startPoint x: 491, startPoint y: 149, endPoint x: 533, endPoint y: 142, distance: 42.2
click at [533, 141] on div "Workflow Input Settings Inputs Loop Iteration Process Each Car Step 3 LLM · GPT…" at bounding box center [648, 343] width 1209 height 598
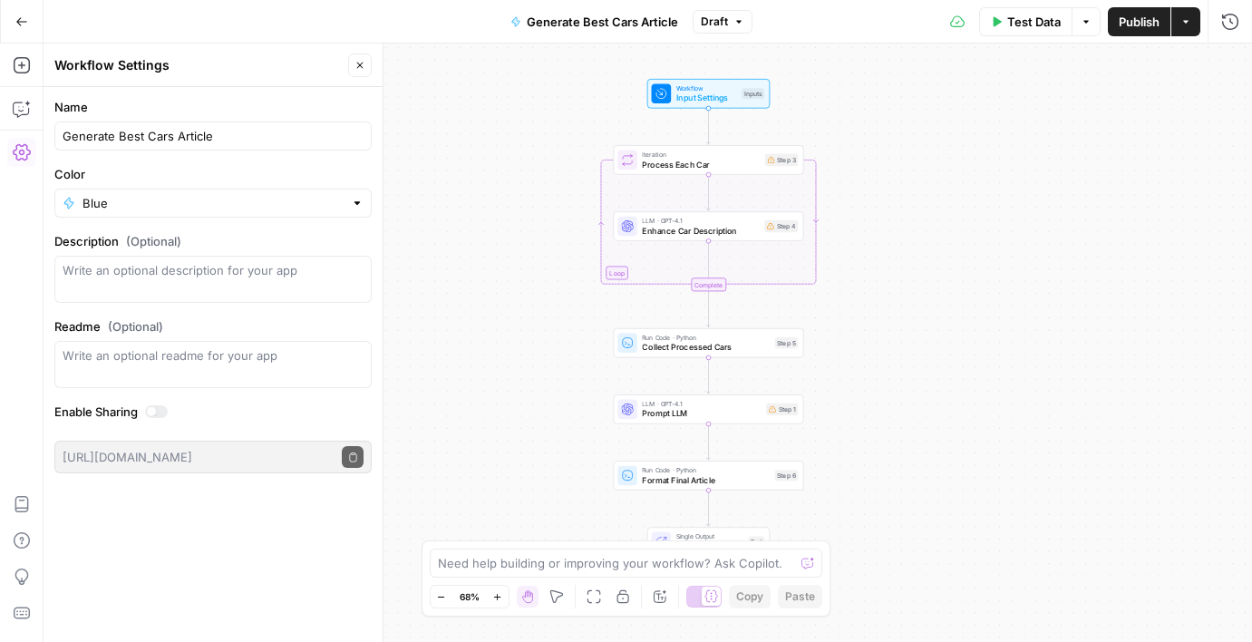
click at [8, 28] on button "Go Back" at bounding box center [21, 21] width 33 height 33
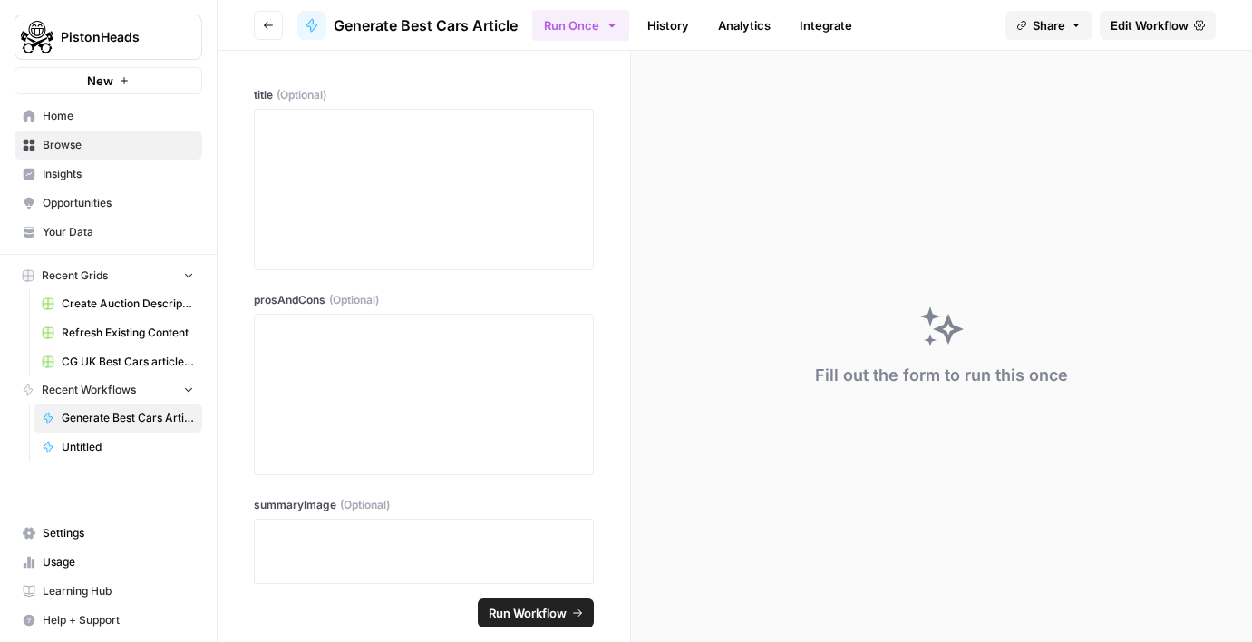
click at [1148, 26] on span "Edit Workflow" at bounding box center [1150, 25] width 78 height 18
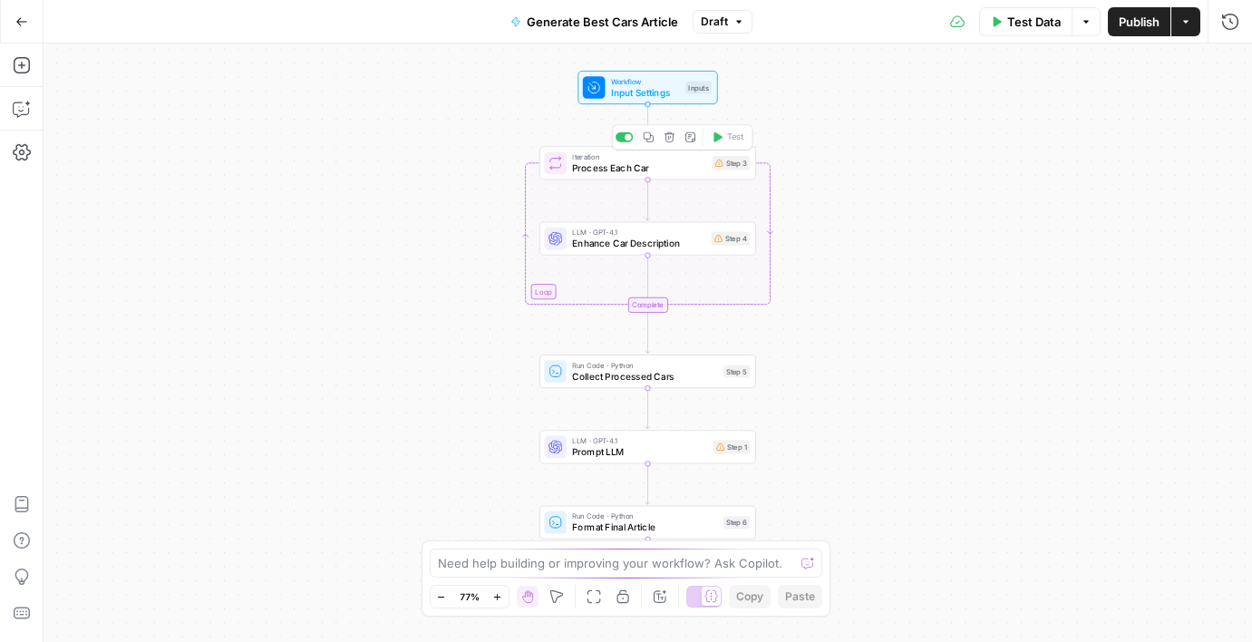
click at [603, 166] on span "Process Each Car" at bounding box center [639, 167] width 134 height 14
click at [1199, 74] on button "Actions" at bounding box center [1201, 65] width 24 height 24
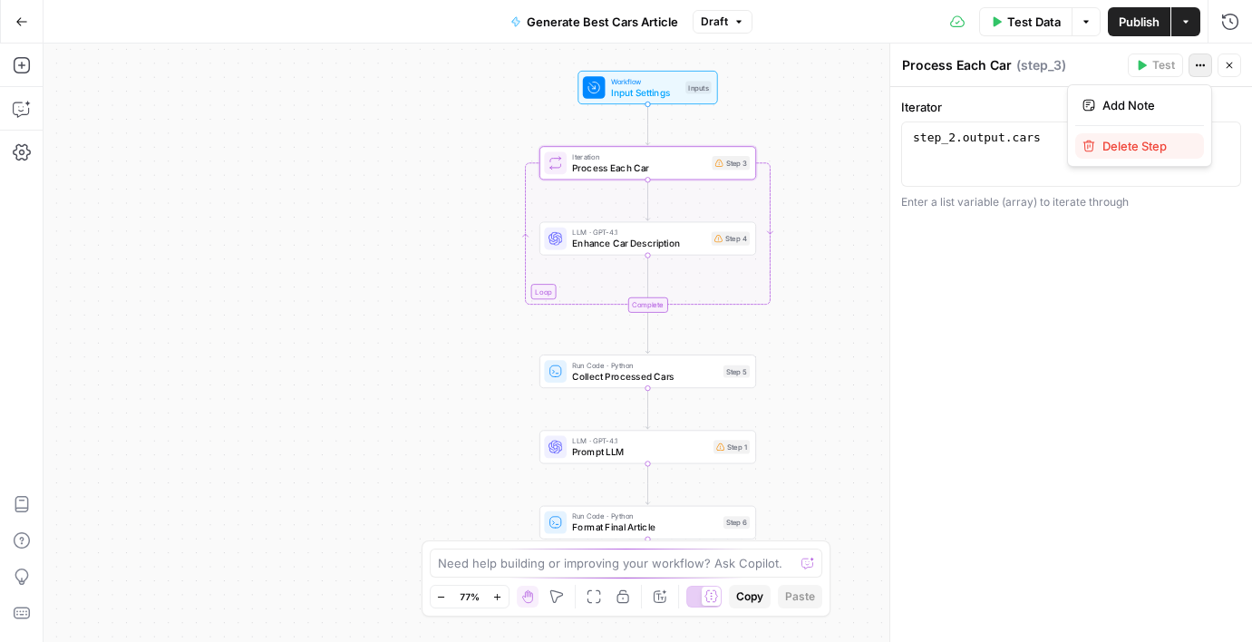
click at [1173, 141] on span "Delete Step" at bounding box center [1146, 146] width 87 height 18
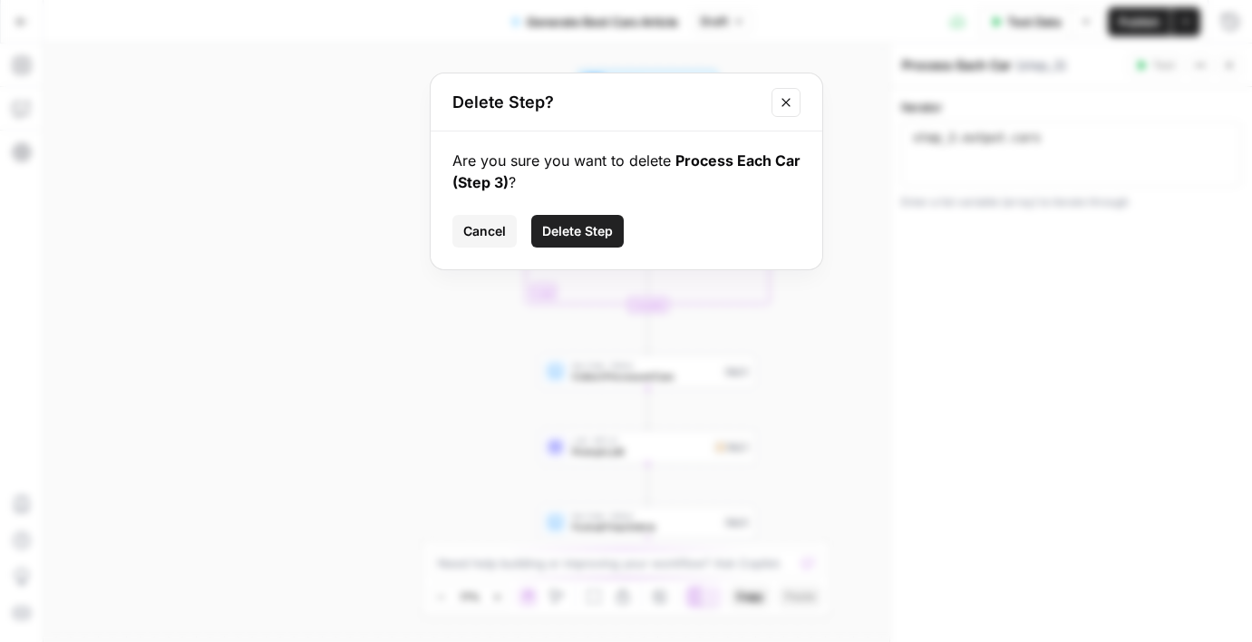
click at [599, 227] on span "Delete Step" at bounding box center [577, 231] width 71 height 18
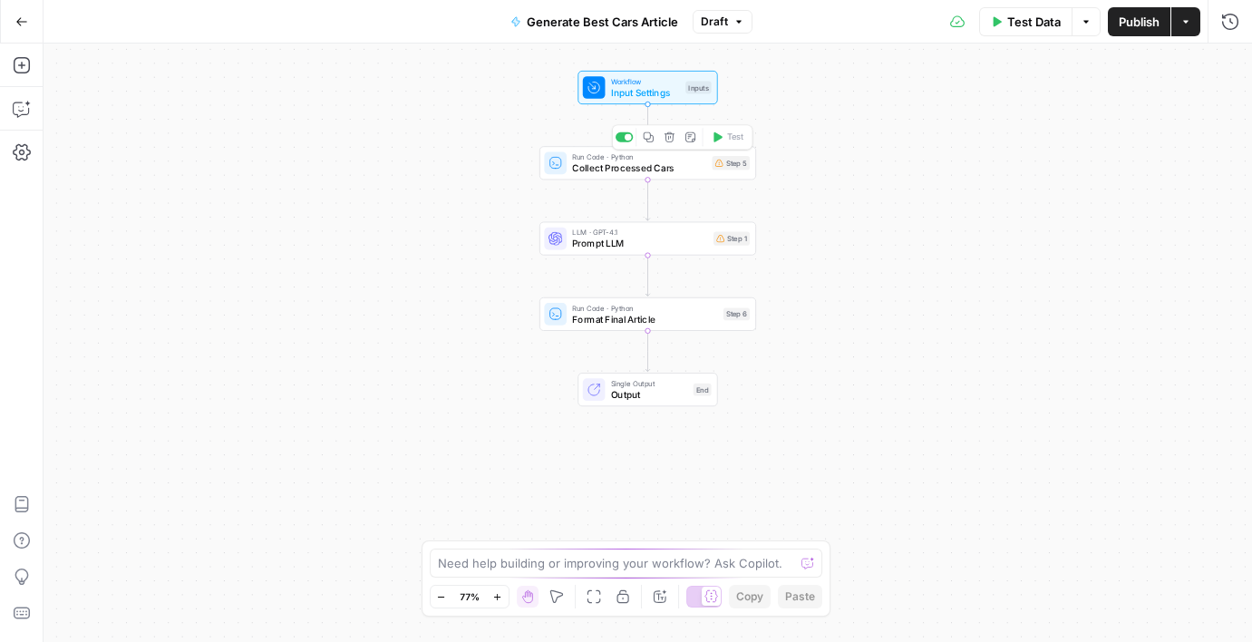
click at [655, 166] on span "Collect Processed Cars" at bounding box center [639, 167] width 134 height 14
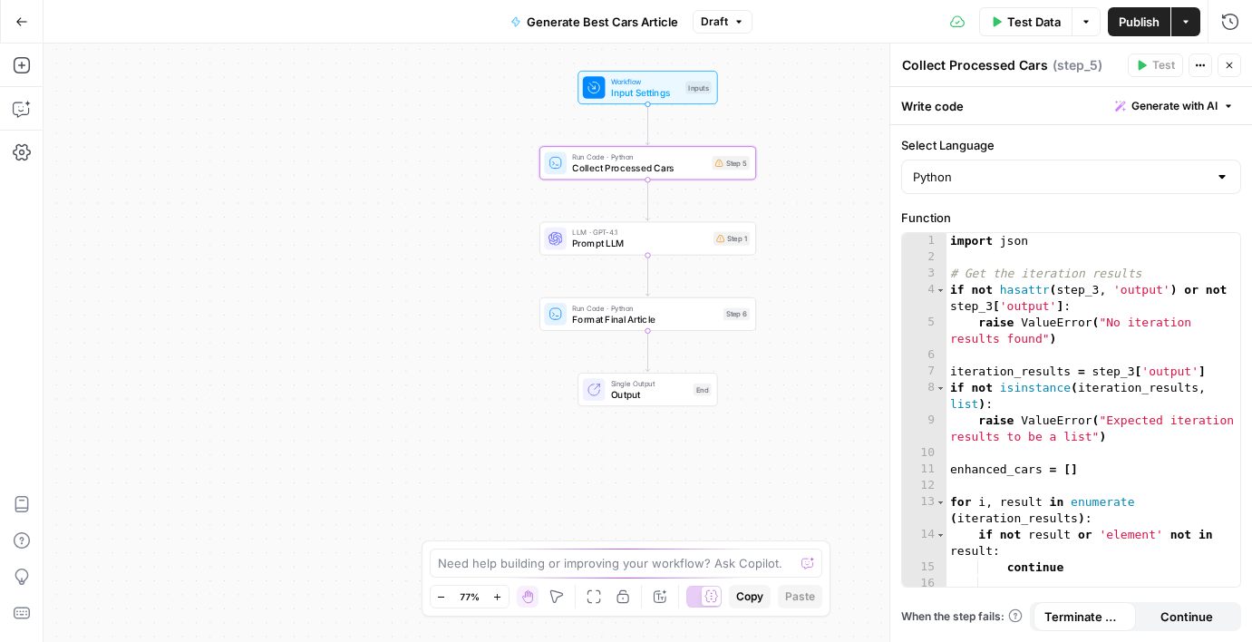
click at [1202, 66] on icon "button" at bounding box center [1200, 65] width 11 height 11
click at [1158, 141] on span "Delete Step" at bounding box center [1146, 146] width 87 height 18
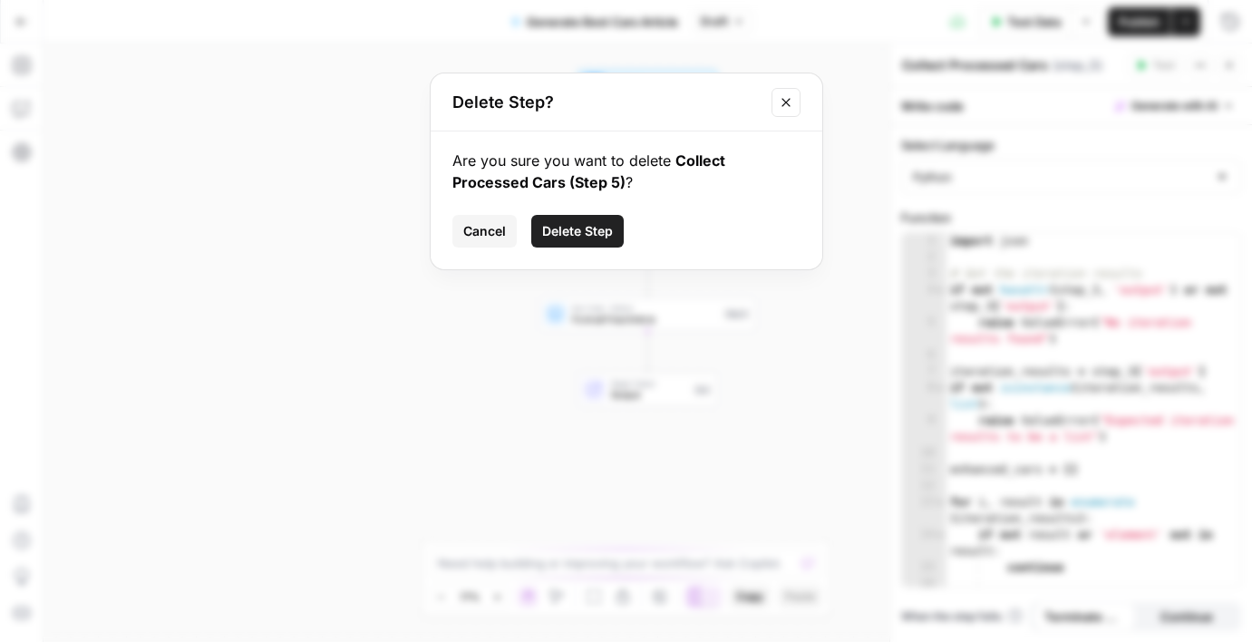
click at [598, 222] on span "Delete Step" at bounding box center [577, 231] width 71 height 18
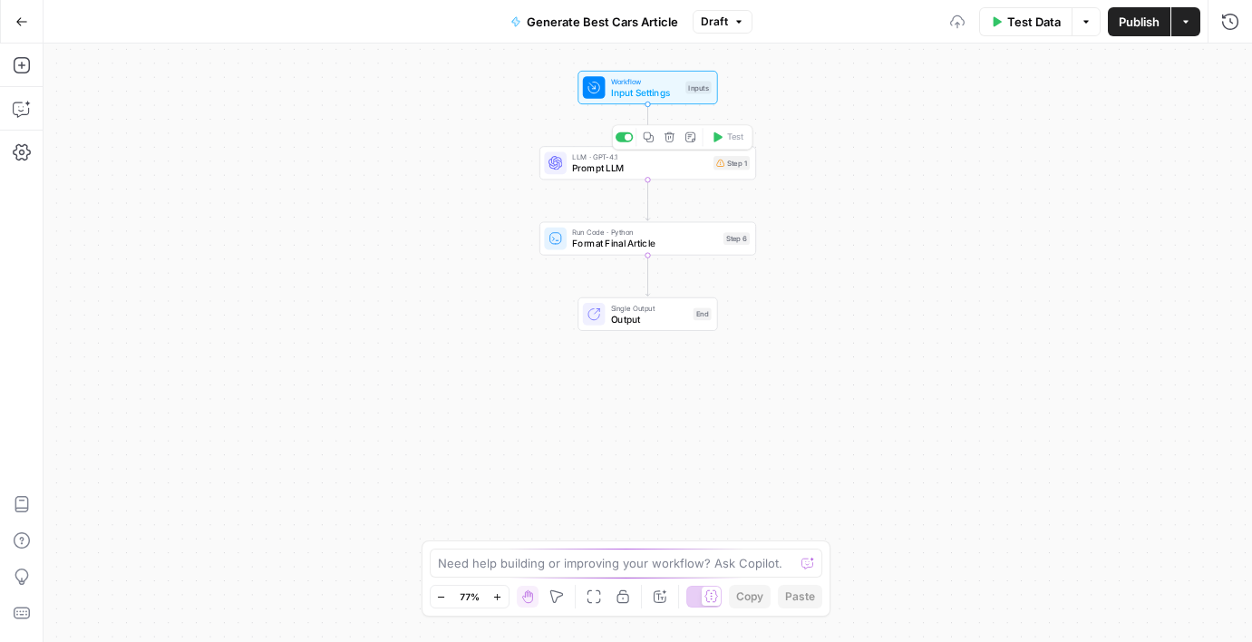
click at [661, 162] on span "Prompt LLM" at bounding box center [640, 167] width 136 height 14
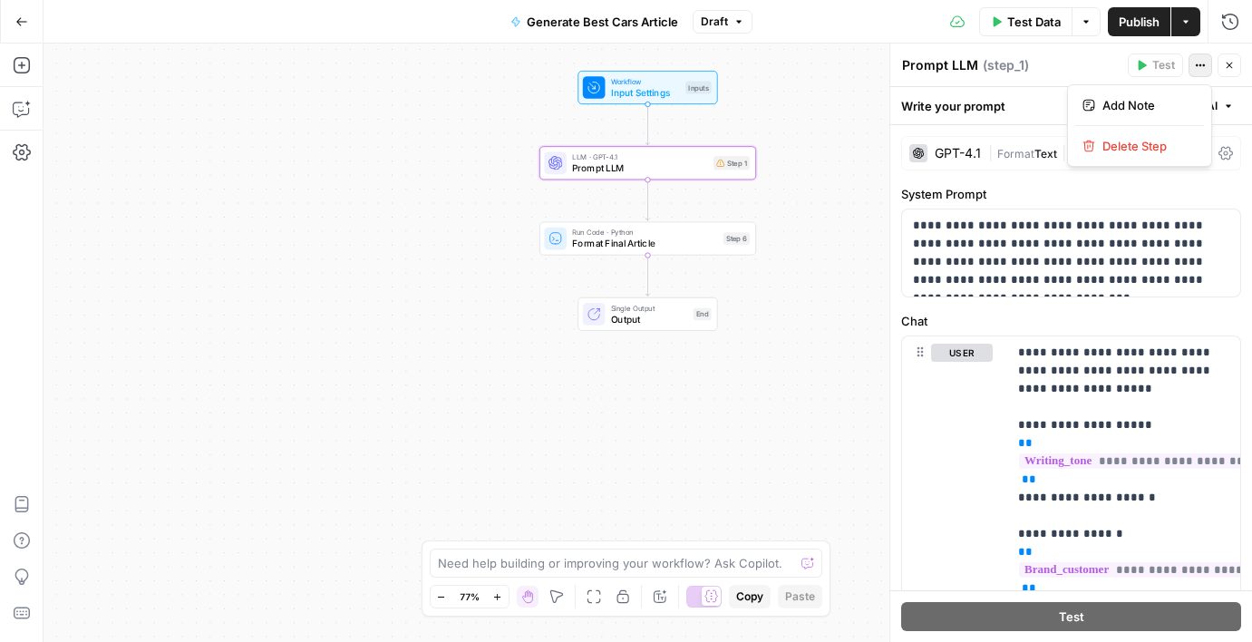
click at [1196, 63] on icon "button" at bounding box center [1200, 65] width 11 height 11
click at [1168, 141] on span "Delete Step" at bounding box center [1146, 146] width 87 height 18
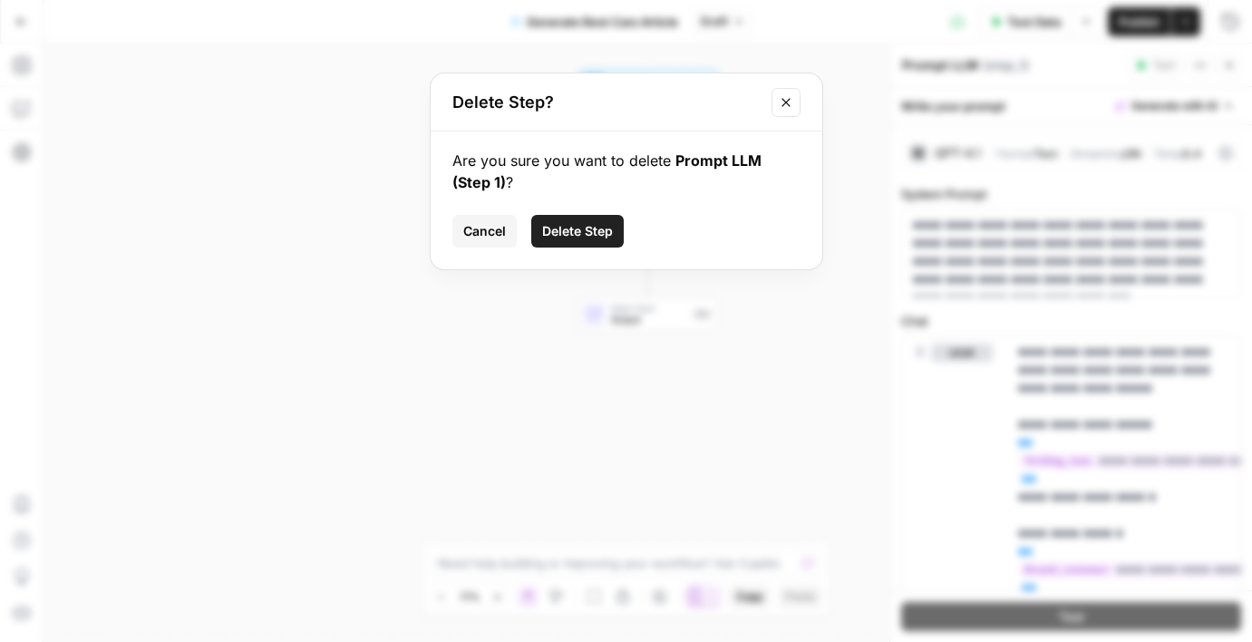
click at [595, 237] on span "Delete Step" at bounding box center [577, 231] width 71 height 18
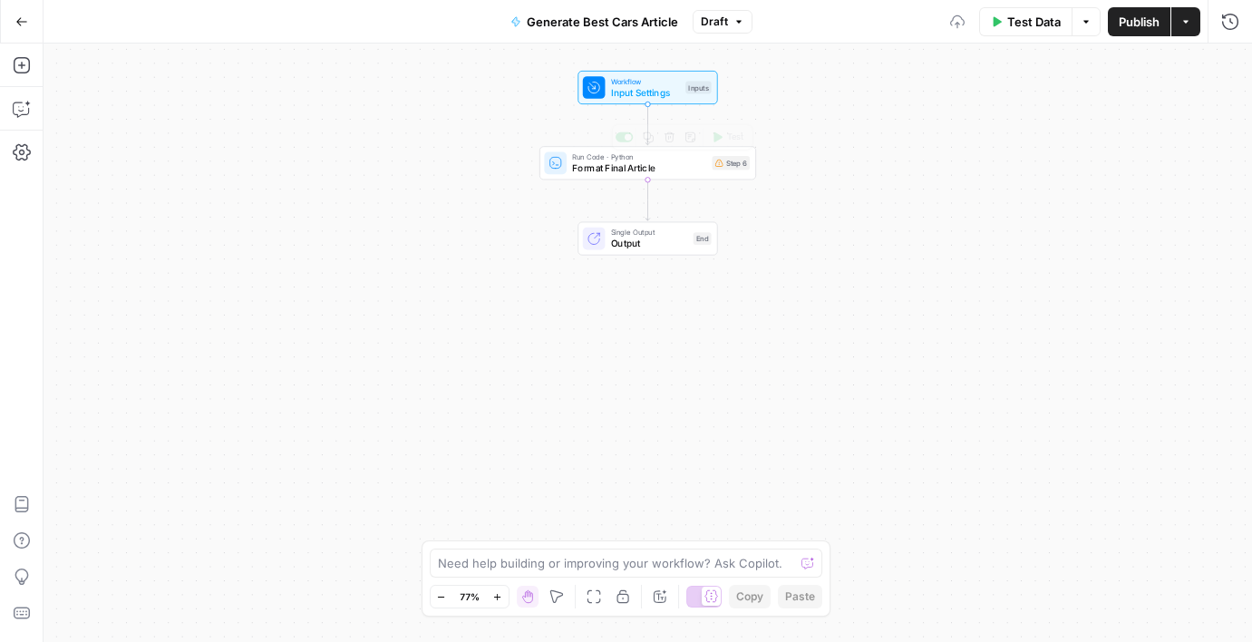
click at [666, 161] on span "Format Final Article" at bounding box center [639, 167] width 134 height 14
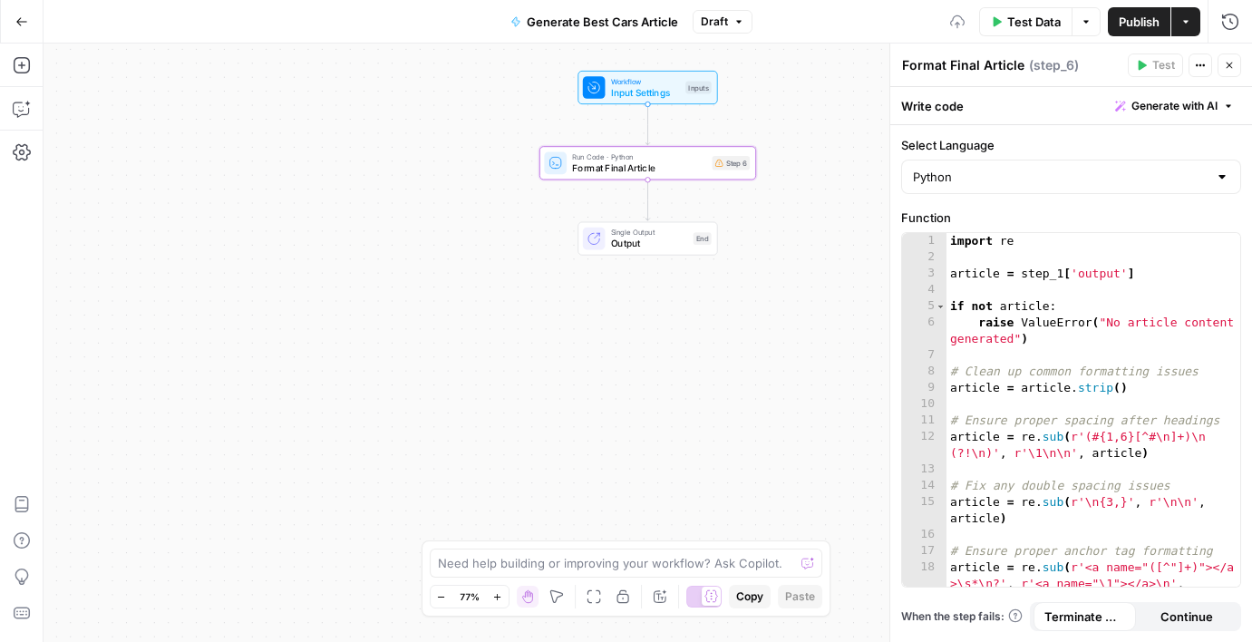
click at [1200, 66] on icon "button" at bounding box center [1200, 65] width 11 height 11
click at [1156, 144] on span "Delete Step" at bounding box center [1146, 146] width 87 height 18
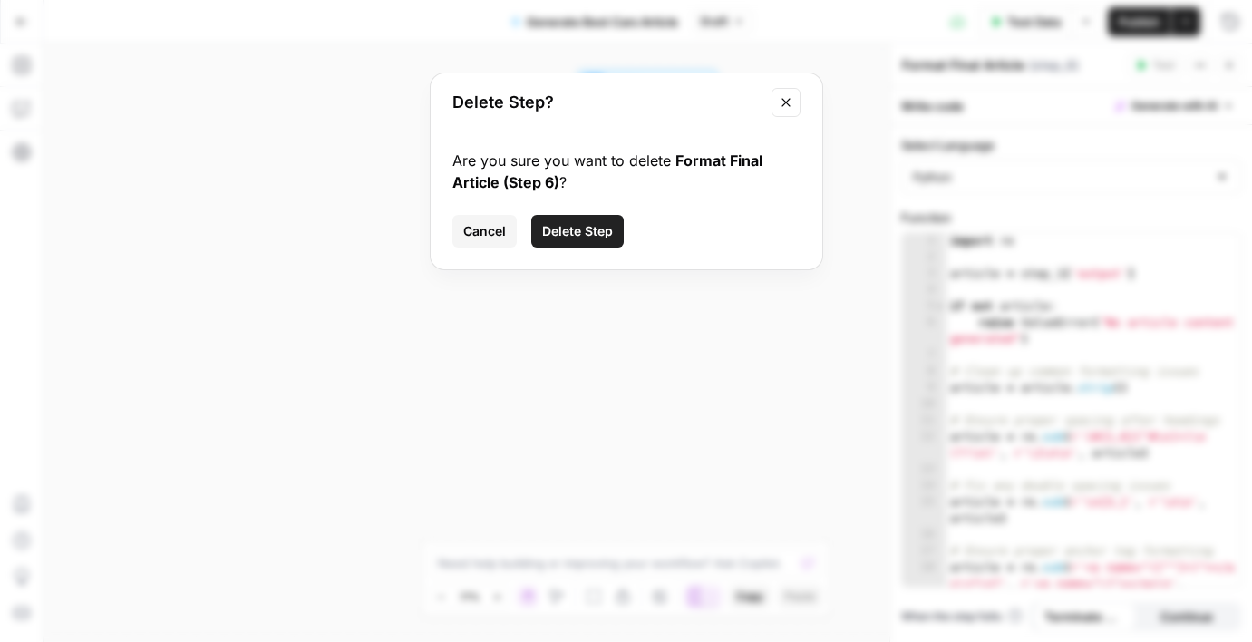
click at [614, 227] on button "Delete Step" at bounding box center [577, 231] width 92 height 33
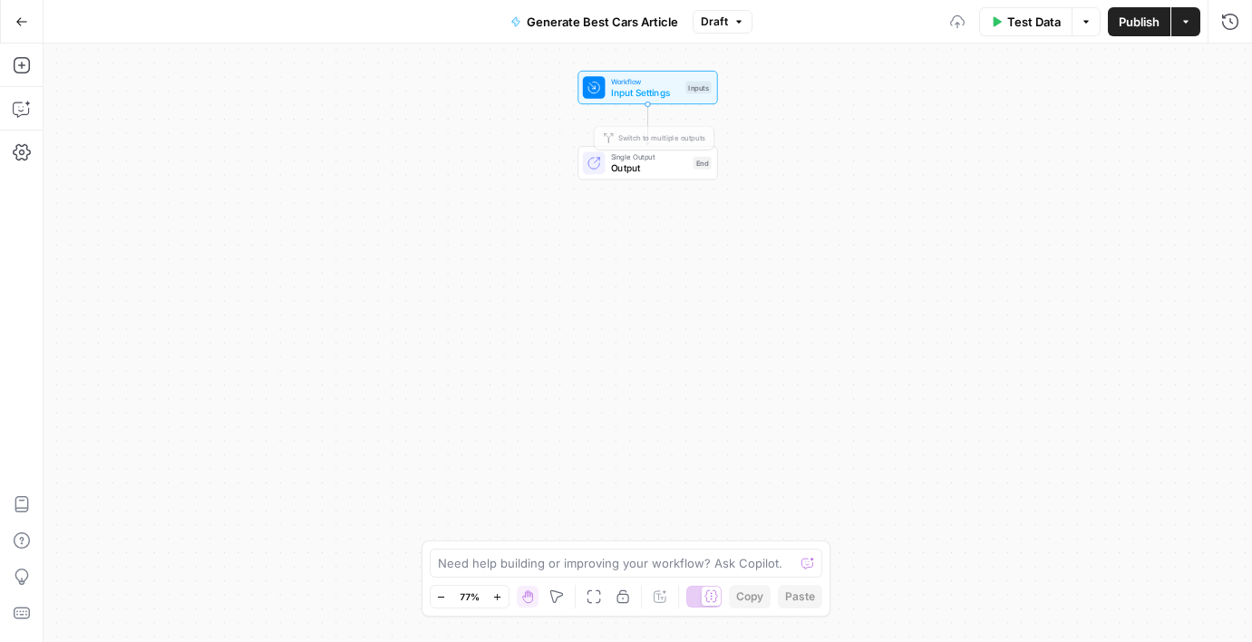
click at [636, 156] on span "Single Output" at bounding box center [649, 156] width 77 height 11
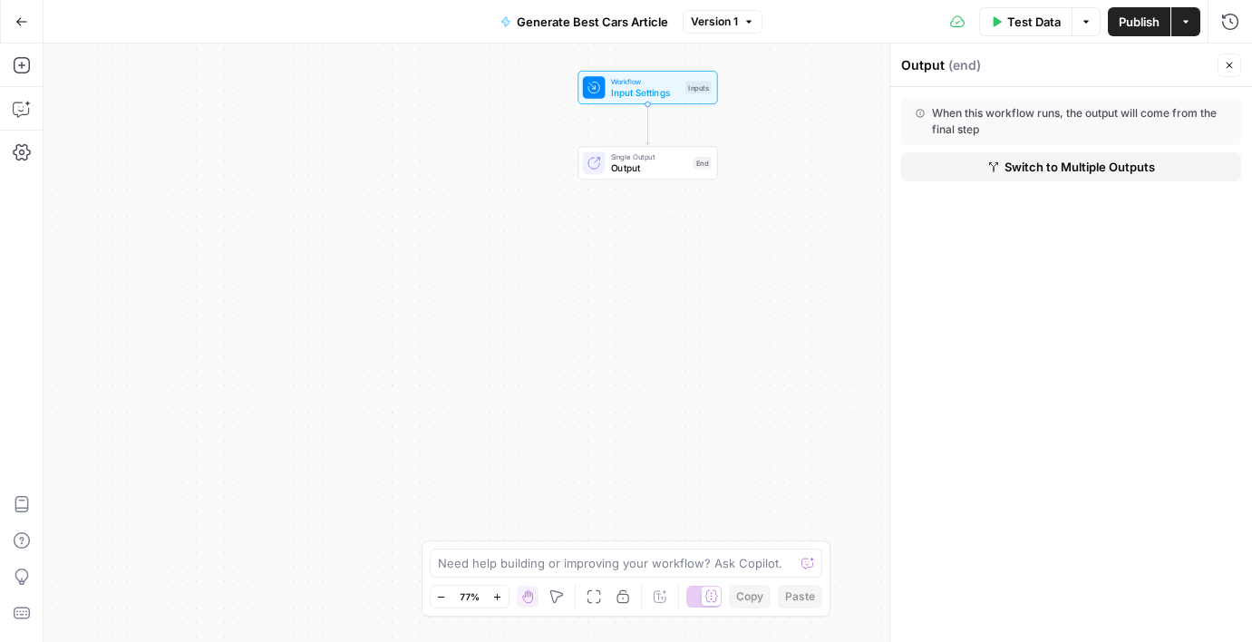
click at [835, 256] on div "Workflow Input Settings Inputs Single Output Output End" at bounding box center [648, 343] width 1209 height 598
click at [640, 109] on div "Workflow Input Settings Inputs Single Output Output End" at bounding box center [648, 343] width 1209 height 598
click at [641, 96] on span "Input Settings" at bounding box center [645, 92] width 69 height 14
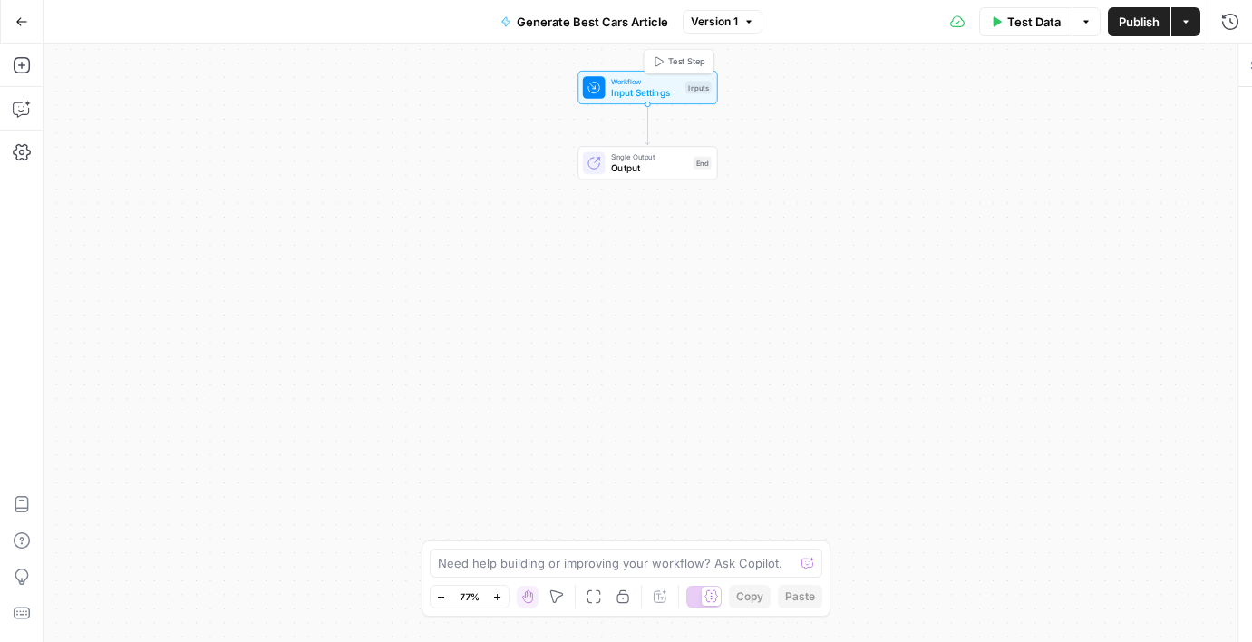
type textarea "Inputs"
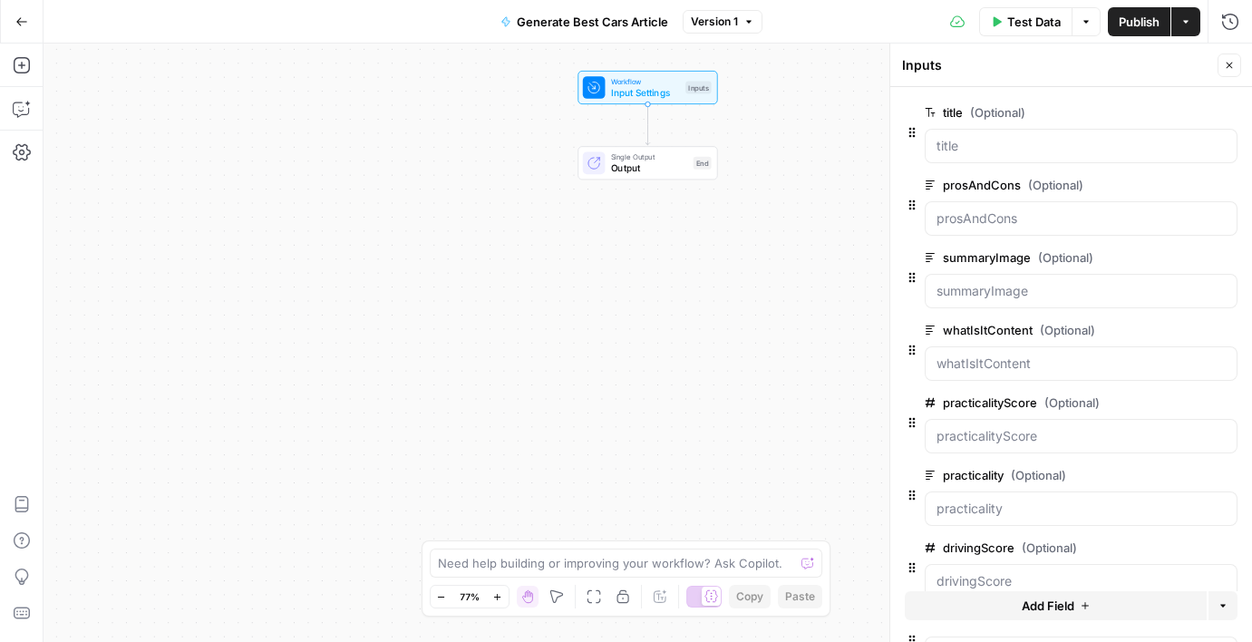
click at [1049, 129] on div at bounding box center [1081, 146] width 313 height 34
click at [994, 145] on input "title (Optional)" at bounding box center [1081, 146] width 289 height 18
click at [1180, 102] on button "edit field" at bounding box center [1177, 113] width 70 height 22
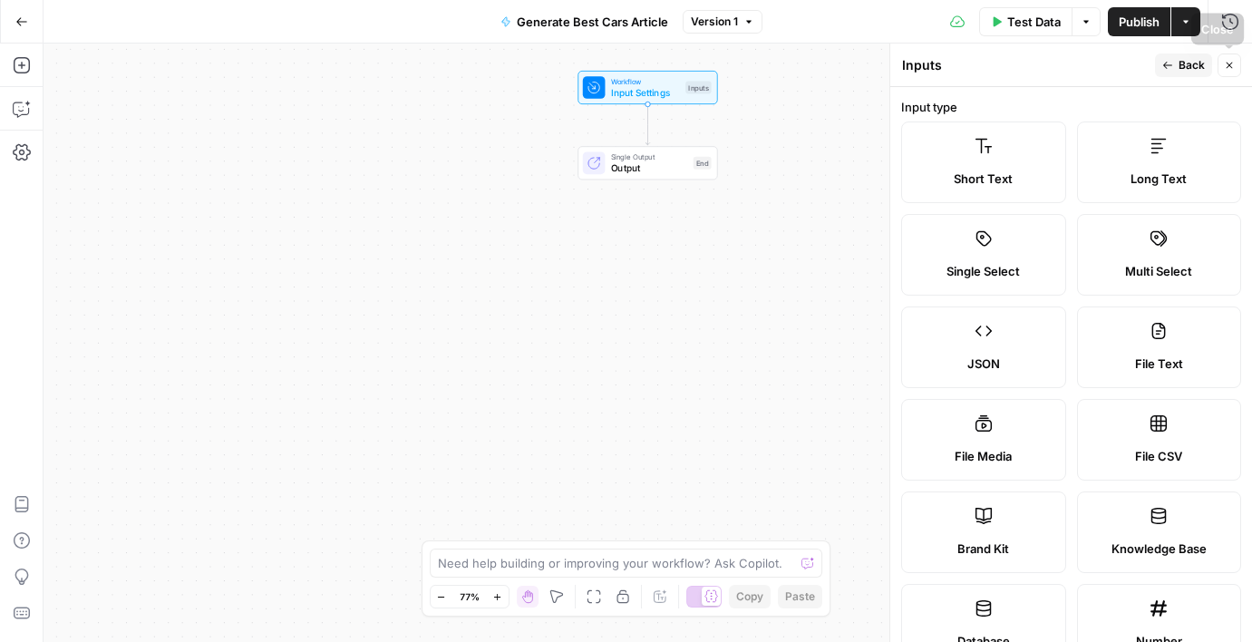
click at [1204, 58] on span "Back" at bounding box center [1192, 65] width 26 height 16
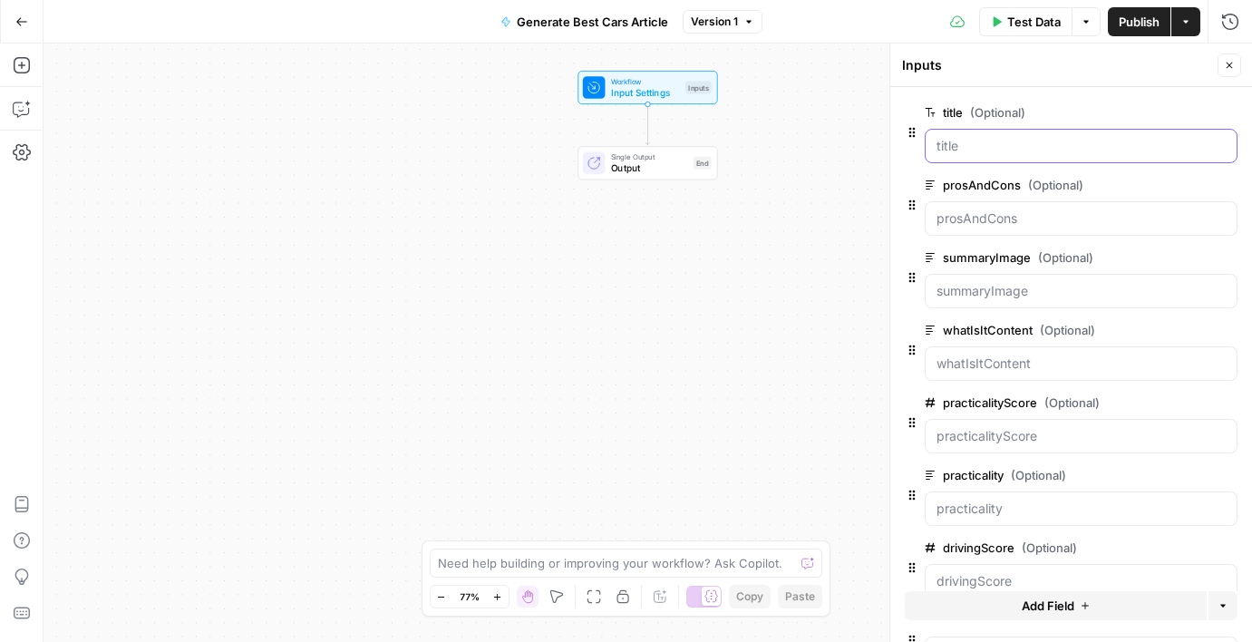
click at [966, 144] on input "title (Optional)" at bounding box center [1081, 146] width 289 height 18
click at [930, 151] on div at bounding box center [1081, 146] width 313 height 34
click at [659, 83] on span "Workflow" at bounding box center [645, 80] width 69 height 11
click at [1220, 117] on button "Delete group" at bounding box center [1227, 113] width 22 height 22
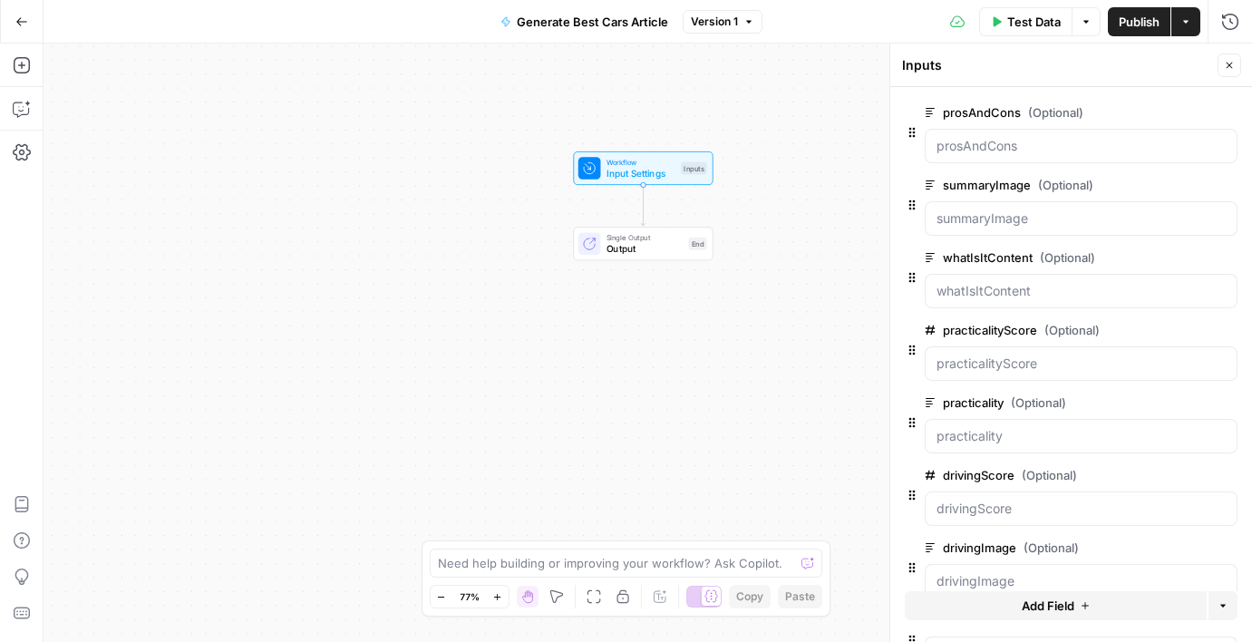
click at [1220, 114] on button "Delete group" at bounding box center [1227, 113] width 22 height 22
click at [1220, 174] on button "Delete group" at bounding box center [1227, 185] width 22 height 22
click at [1220, 114] on button "Delete group" at bounding box center [1227, 113] width 22 height 22
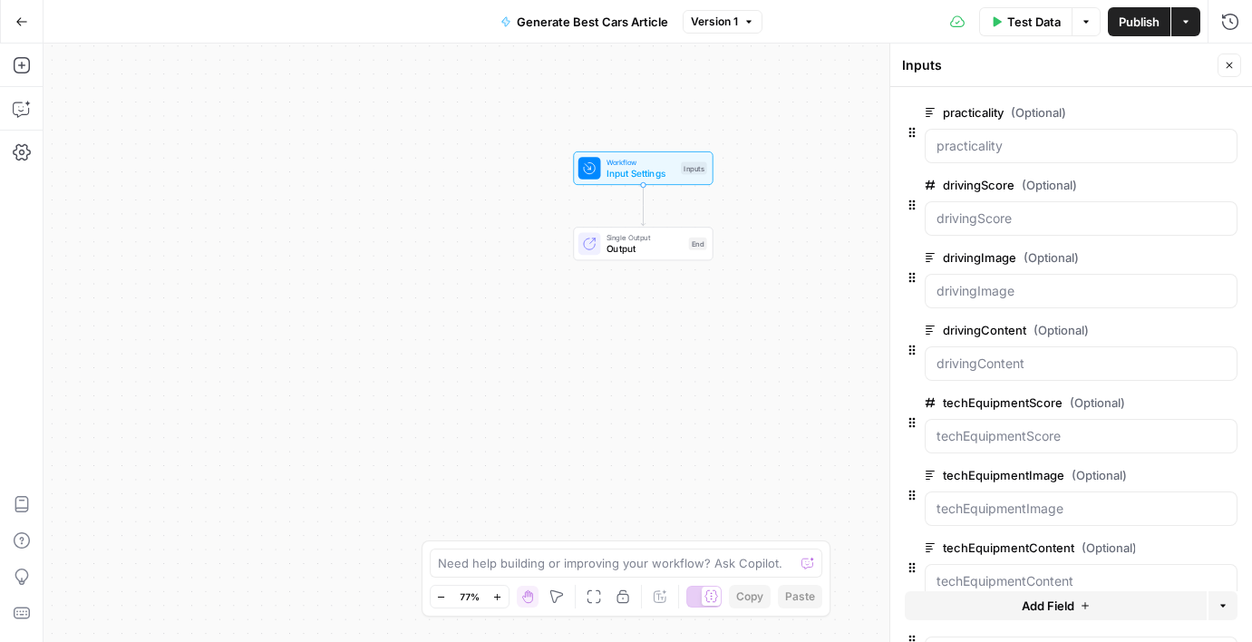
click at [1220, 114] on button "Delete group" at bounding box center [1227, 113] width 22 height 22
click at [1220, 174] on button "Delete group" at bounding box center [1227, 185] width 22 height 22
click at [1220, 114] on button "Delete group" at bounding box center [1227, 113] width 22 height 22
click at [1220, 174] on button "Delete group" at bounding box center [1227, 185] width 22 height 22
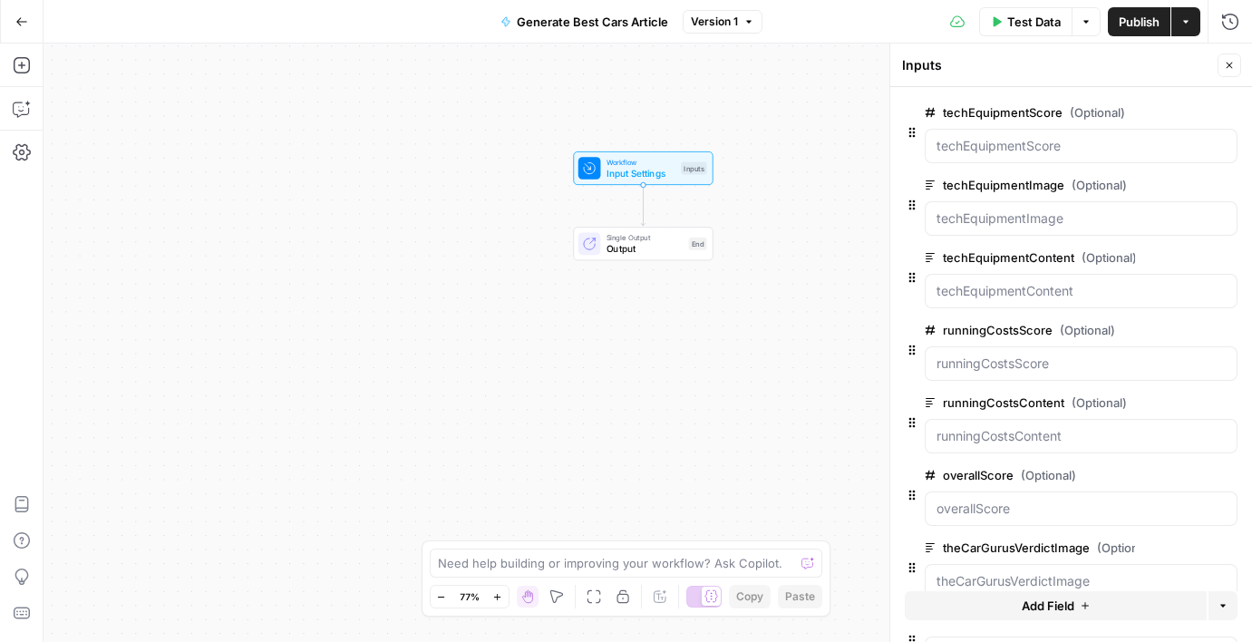
click at [1220, 114] on button "Delete group" at bounding box center [1227, 113] width 22 height 22
click at [1220, 174] on button "Delete group" at bounding box center [1227, 185] width 22 height 22
click at [1220, 114] on button "Delete group" at bounding box center [1227, 113] width 22 height 22
click at [1220, 174] on button "Delete group" at bounding box center [1227, 185] width 22 height 22
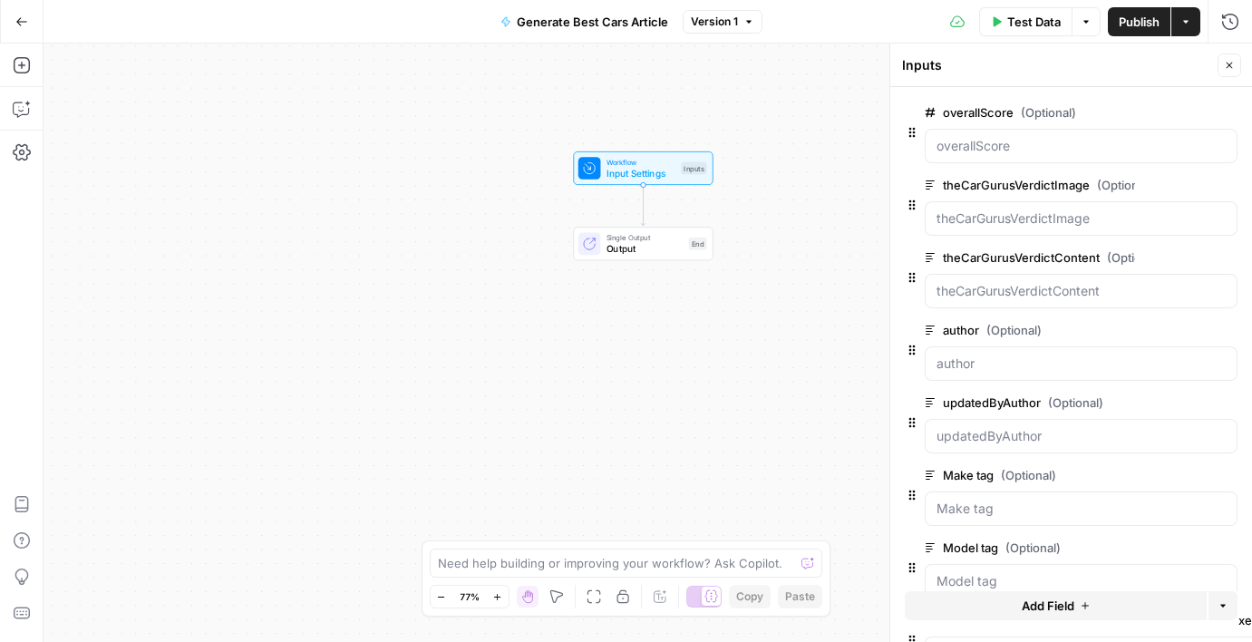
click at [1220, 114] on button "Delete group" at bounding box center [1227, 113] width 22 height 22
click at [1220, 174] on button "Delete group" at bounding box center [1227, 185] width 22 height 22
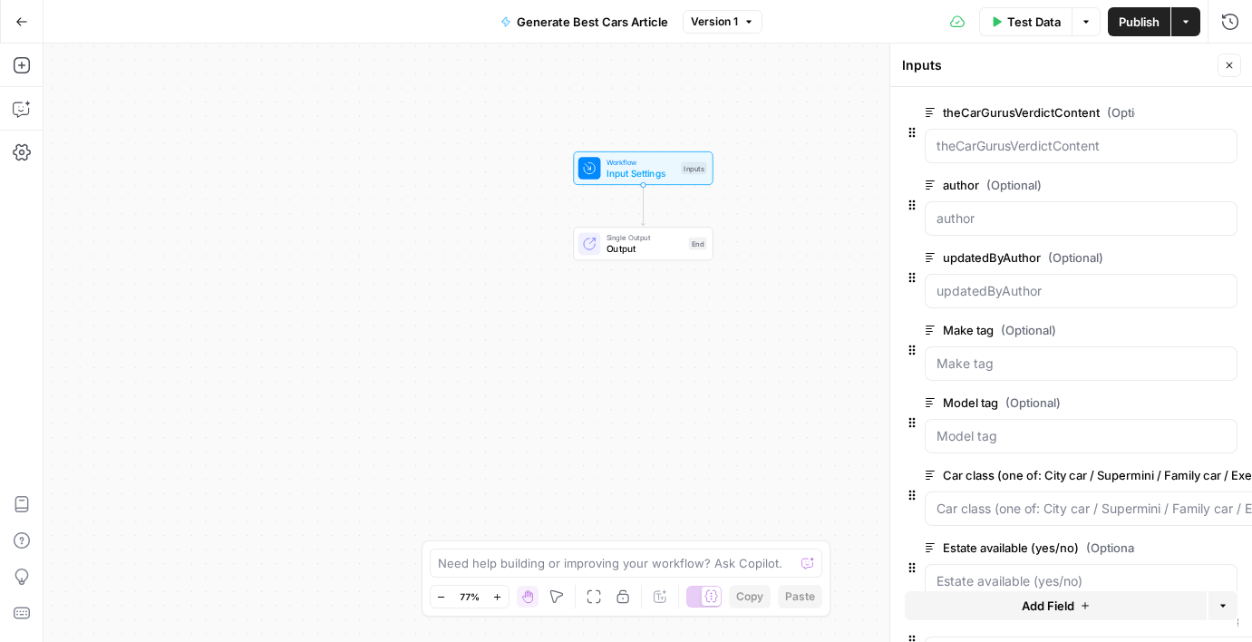
click at [1220, 114] on button "Delete group" at bounding box center [1227, 113] width 22 height 22
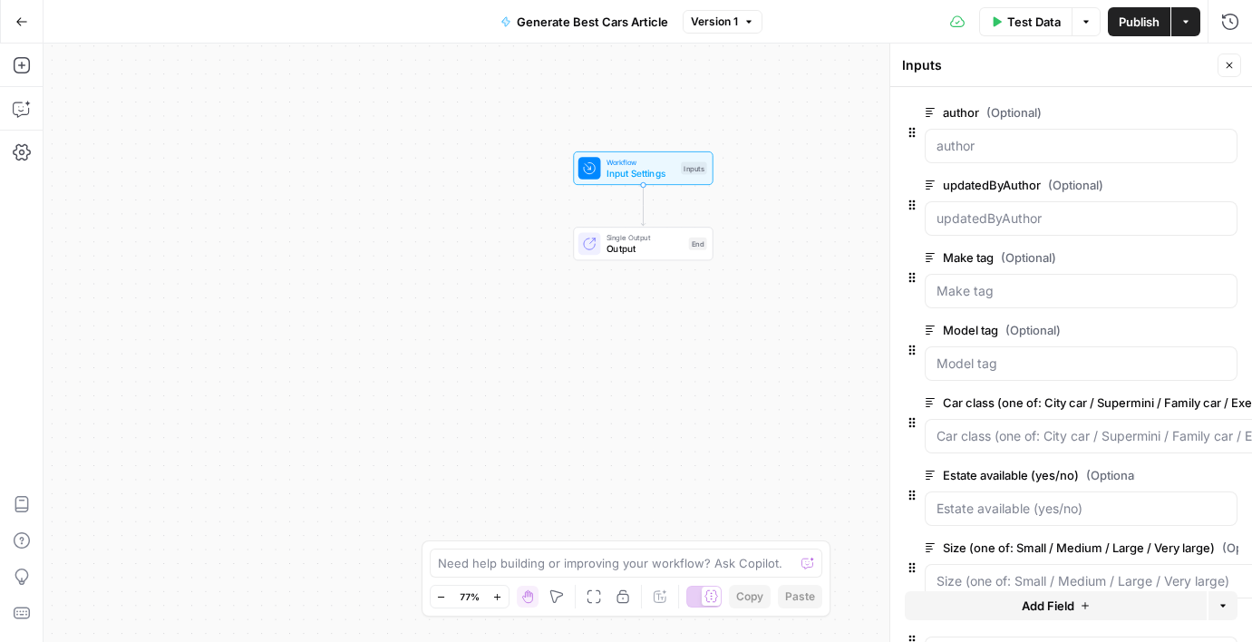
click at [1220, 114] on button "Delete group" at bounding box center [1227, 113] width 22 height 22
click at [1220, 174] on button "Delete group" at bounding box center [1227, 185] width 22 height 22
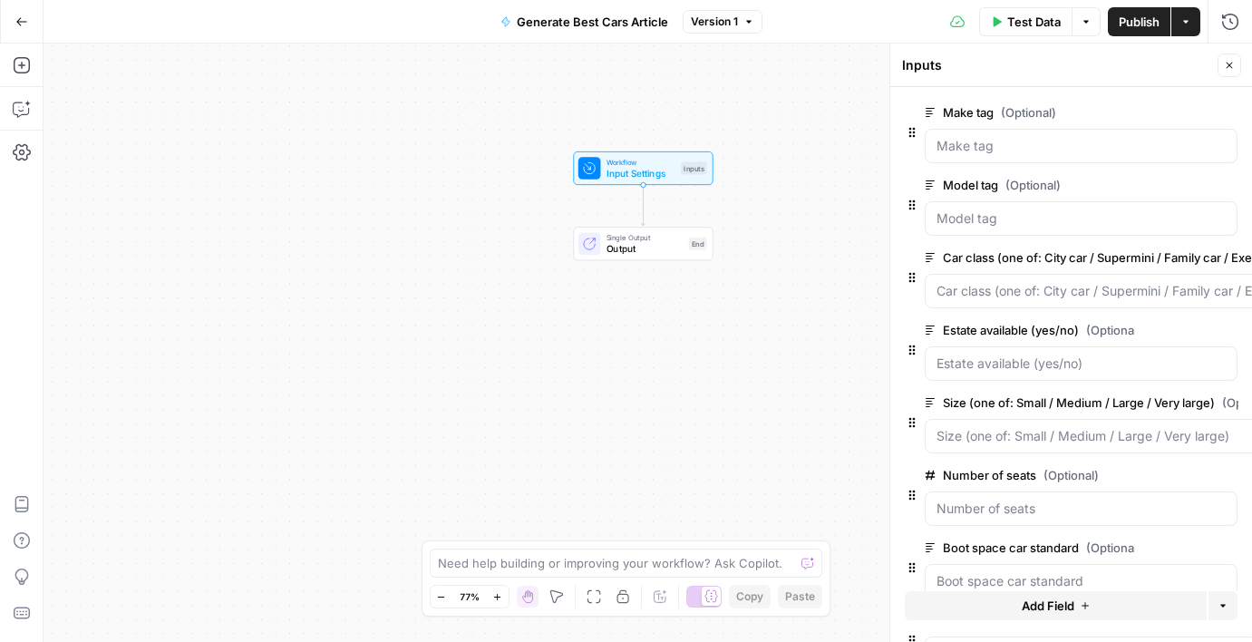
click at [1220, 114] on button "Delete group" at bounding box center [1227, 113] width 22 height 22
click at [1220, 174] on button "Delete group" at bounding box center [1227, 185] width 22 height 22
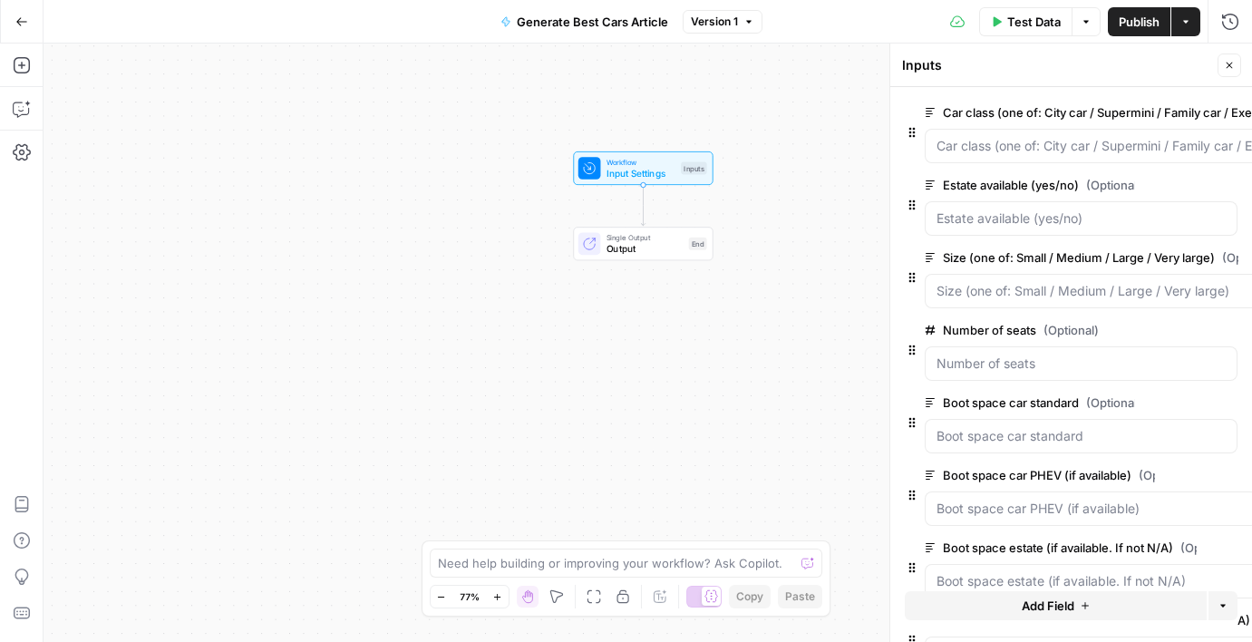
click at [1197, 190] on button "edit field" at bounding box center [1177, 185] width 70 height 22
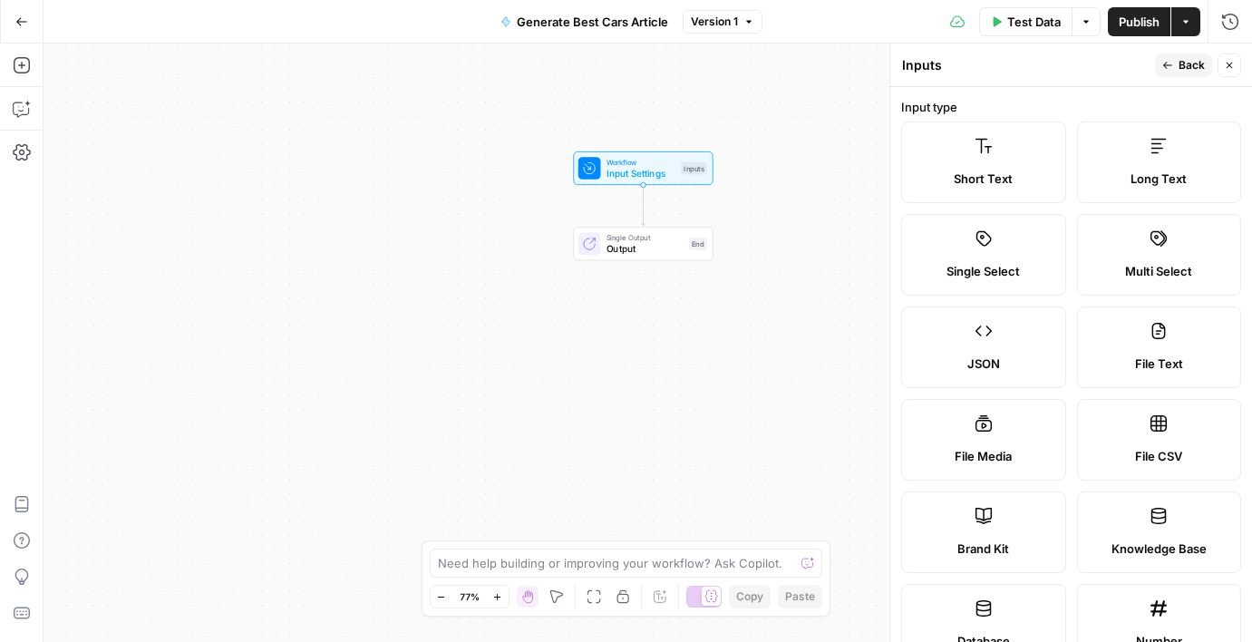
click at [1202, 66] on span "Back" at bounding box center [1192, 65] width 26 height 16
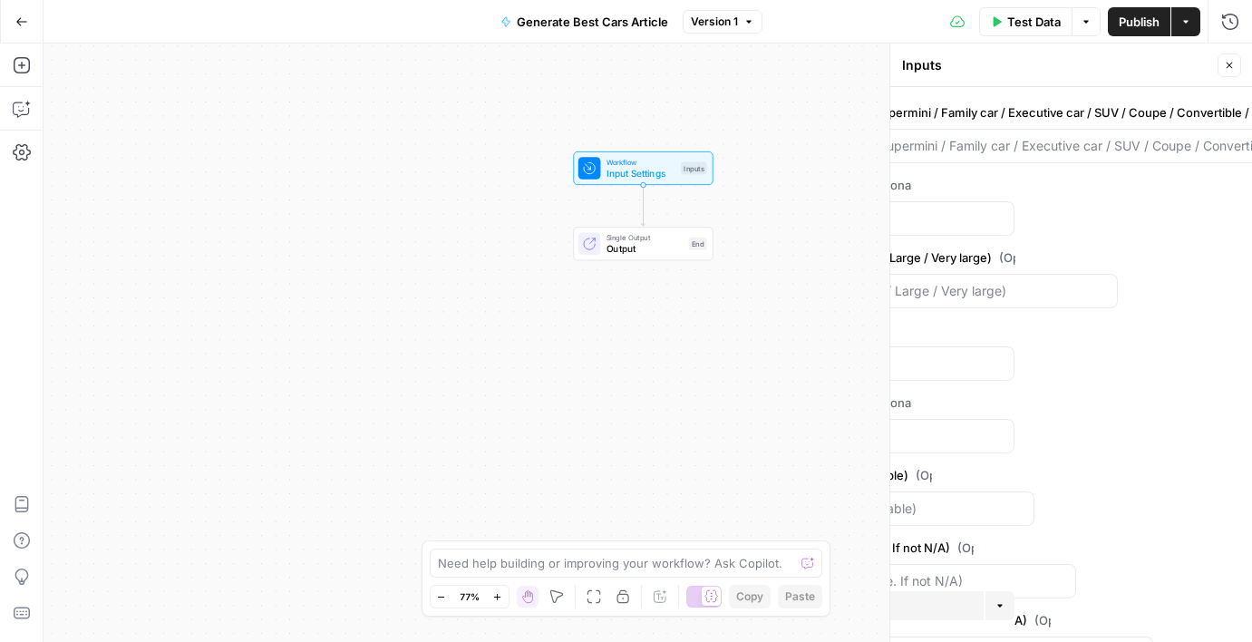
scroll to position [0, 516]
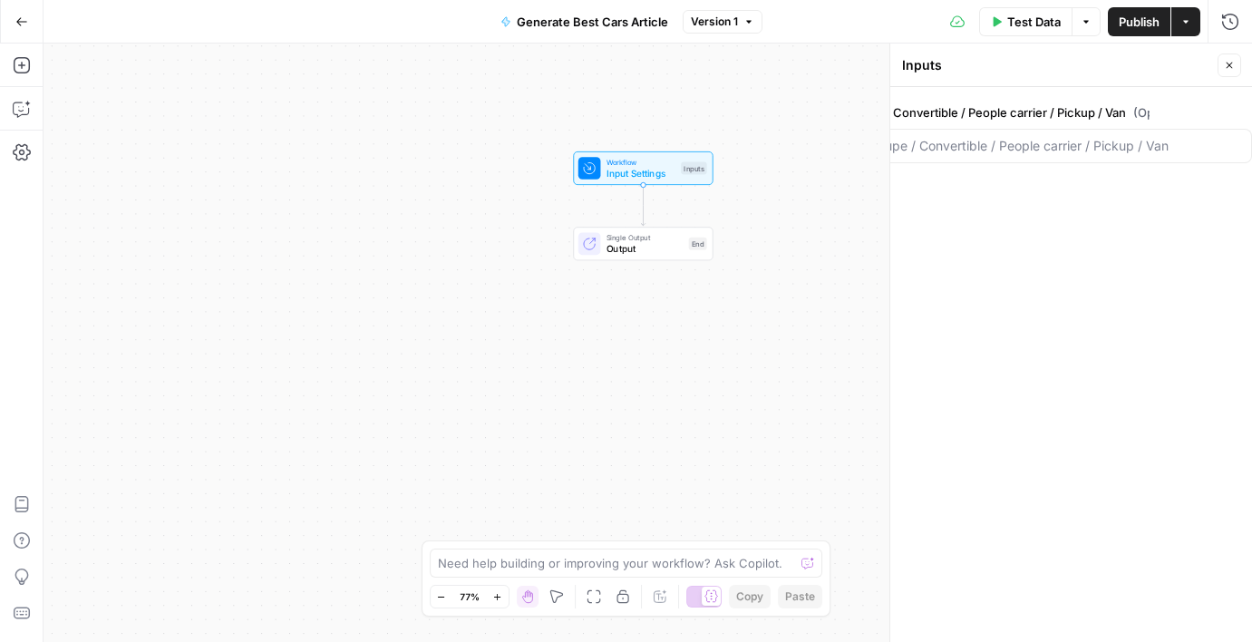
click at [1232, 114] on button "Delete group" at bounding box center [1241, 113] width 22 height 22
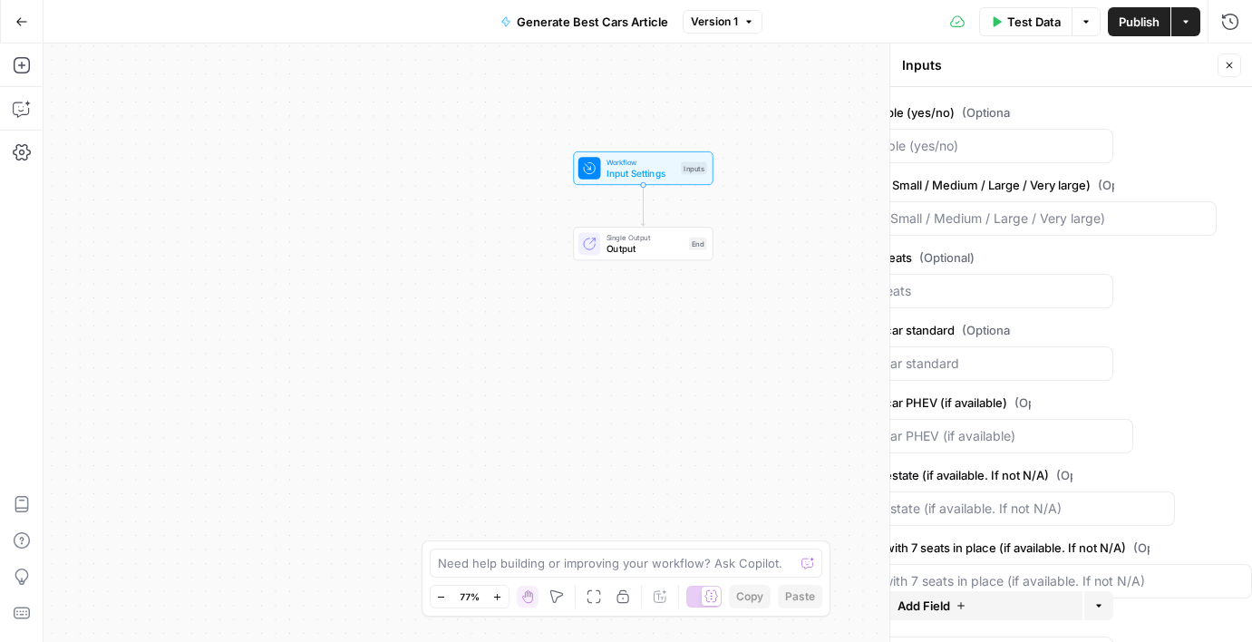
scroll to position [0, 0]
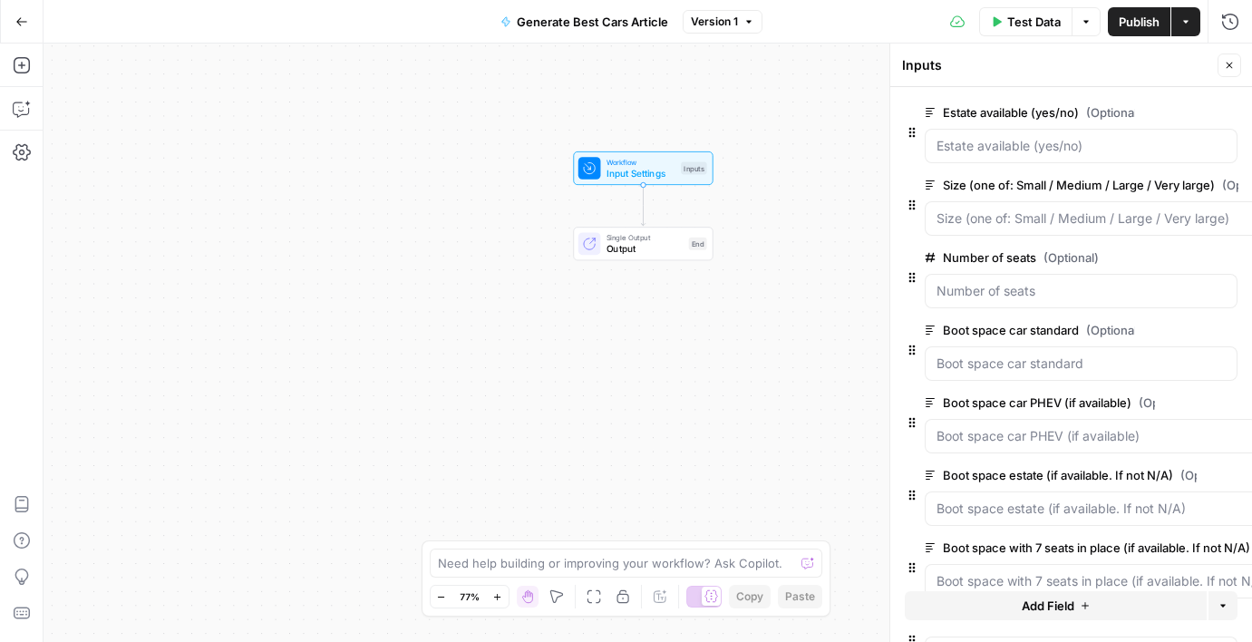
click at [1222, 111] on icon "button" at bounding box center [1227, 113] width 10 height 10
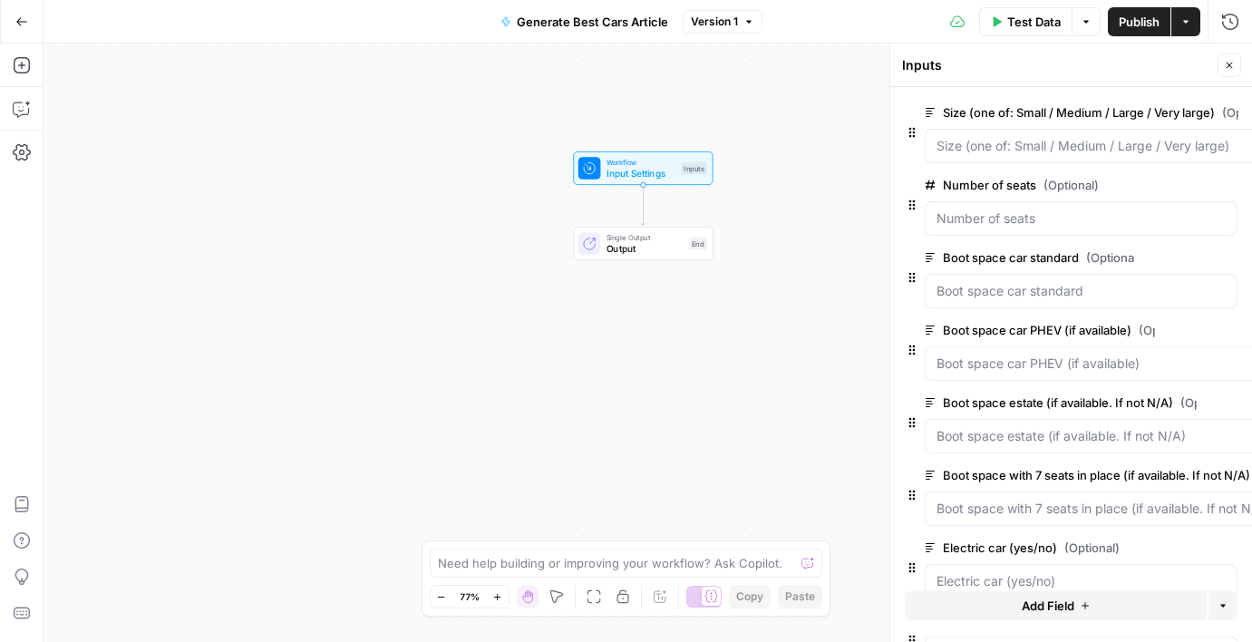
scroll to position [0, 131]
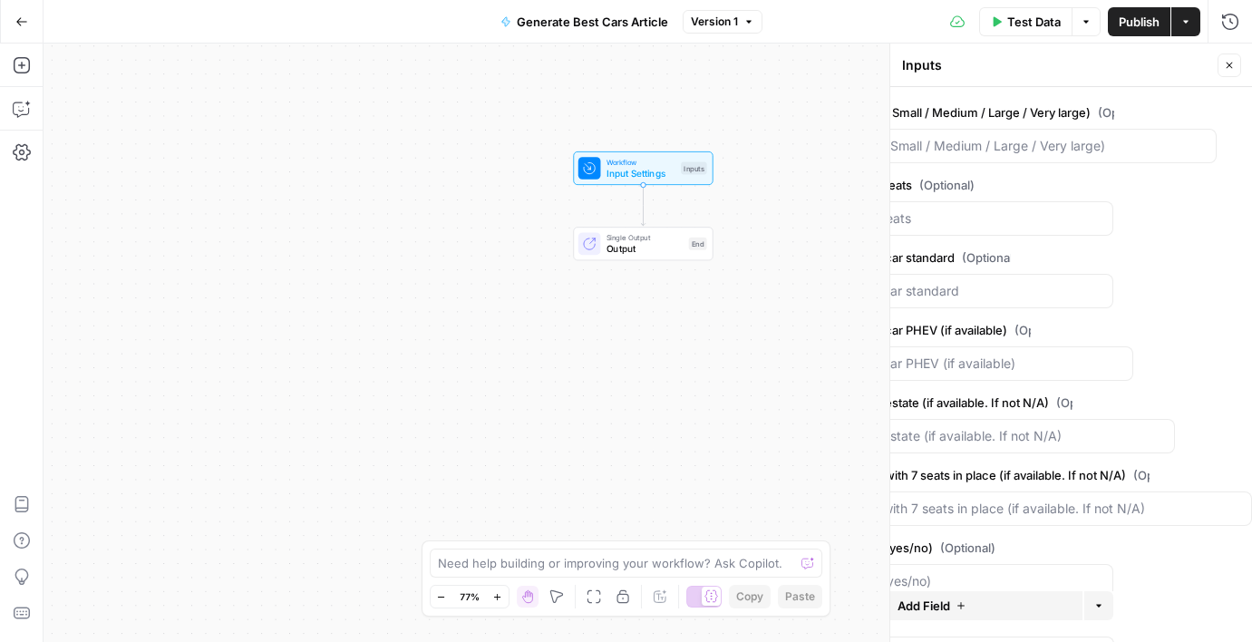
click at [1203, 113] on icon "button" at bounding box center [1206, 113] width 10 height 10
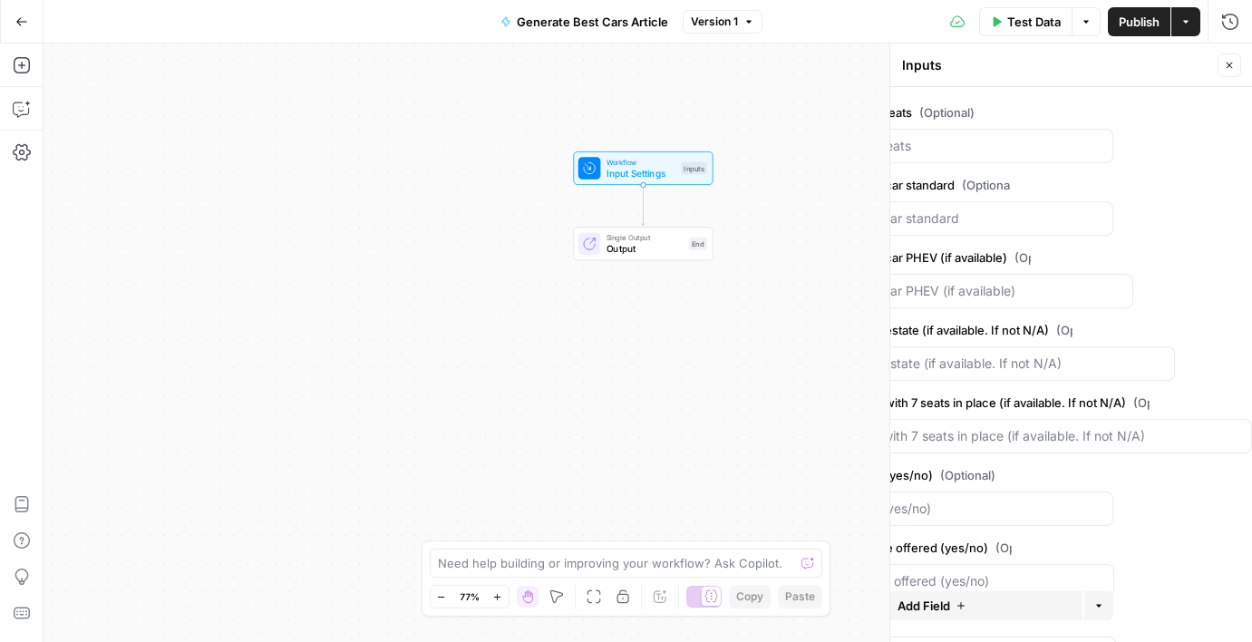
scroll to position [0, 0]
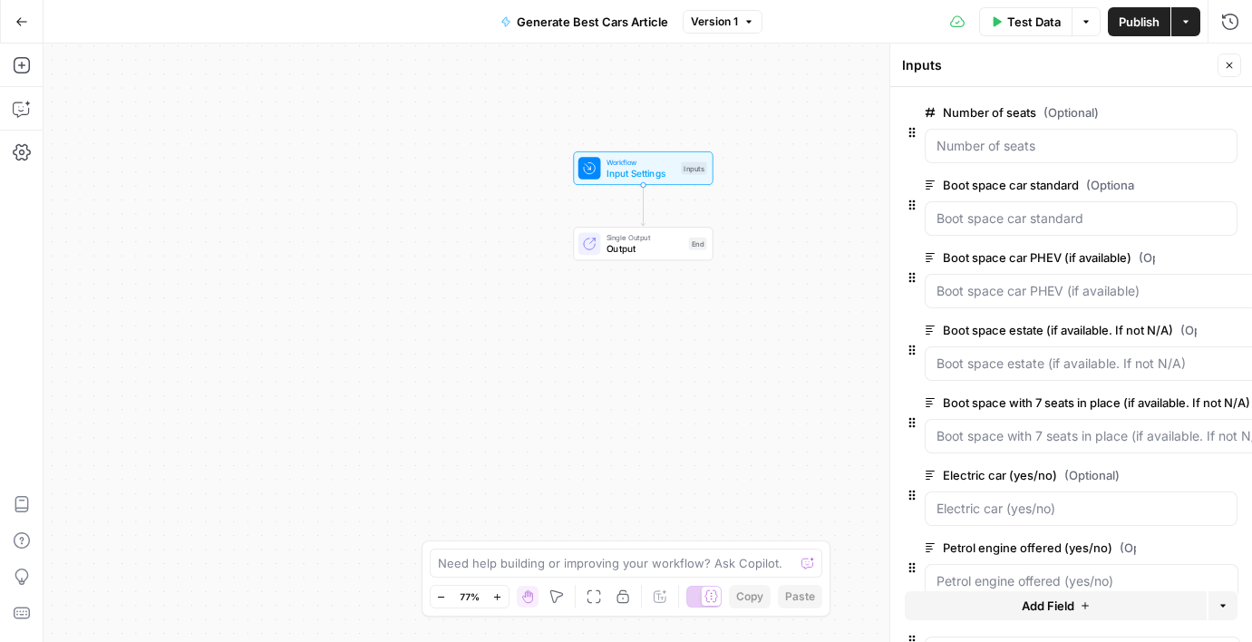
click at [1227, 113] on icon "button" at bounding box center [1226, 112] width 9 height 9
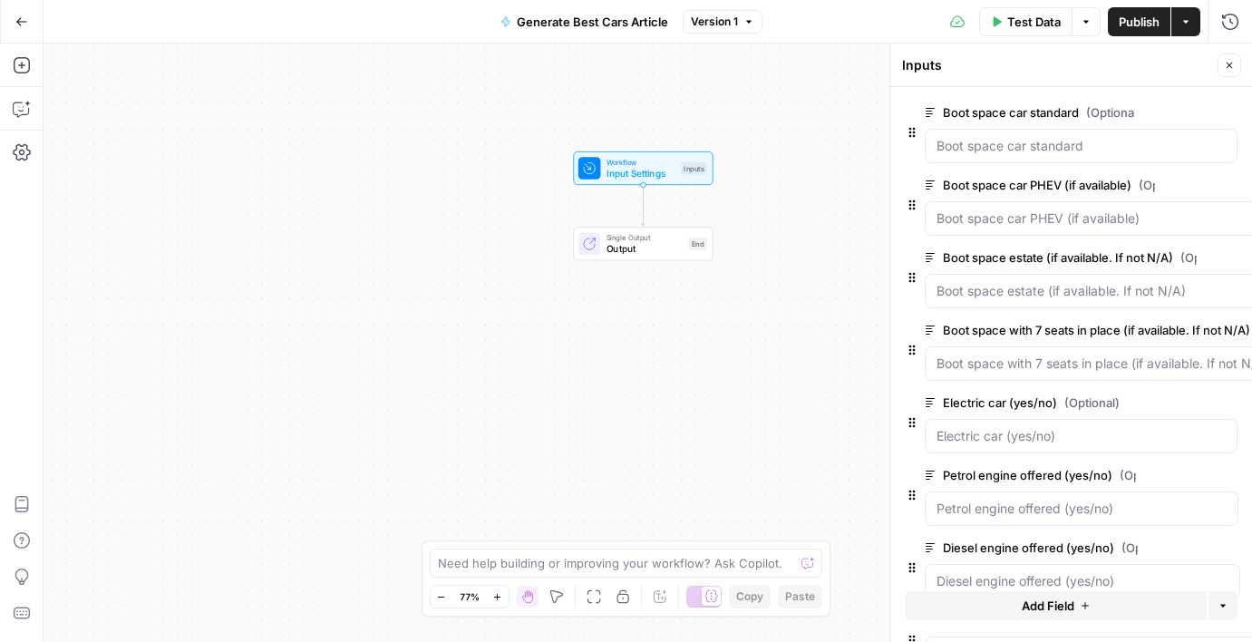
click at [1227, 113] on icon "button" at bounding box center [1226, 112] width 9 height 9
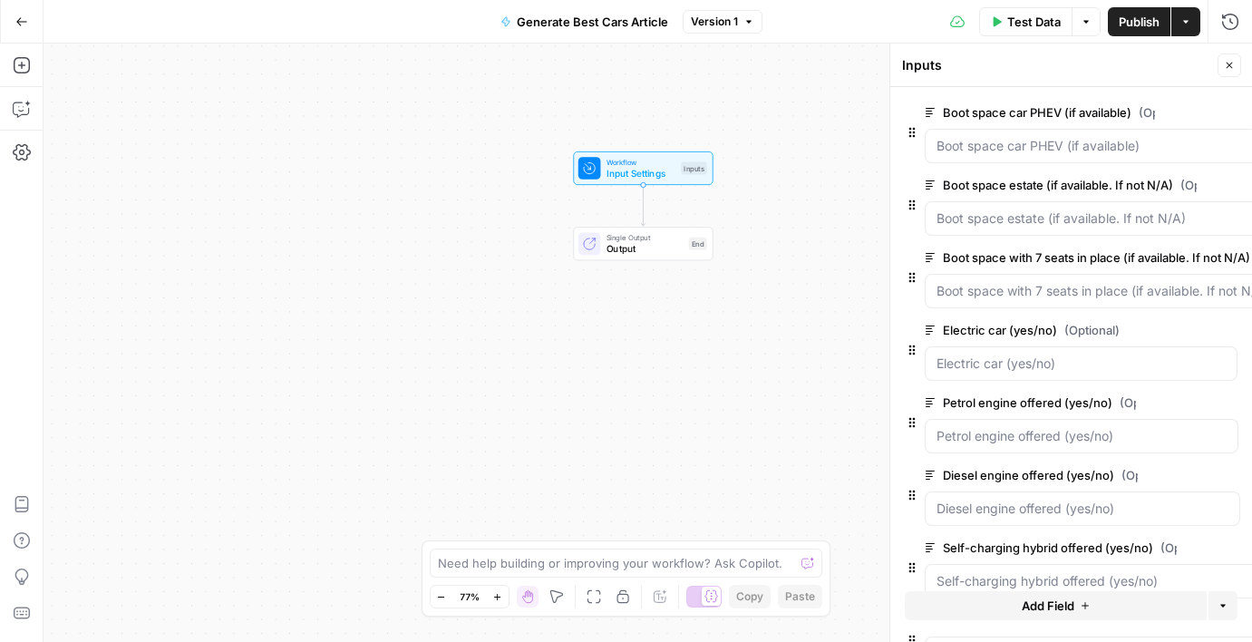
click at [1225, 113] on icon "button" at bounding box center [1220, 112] width 10 height 9
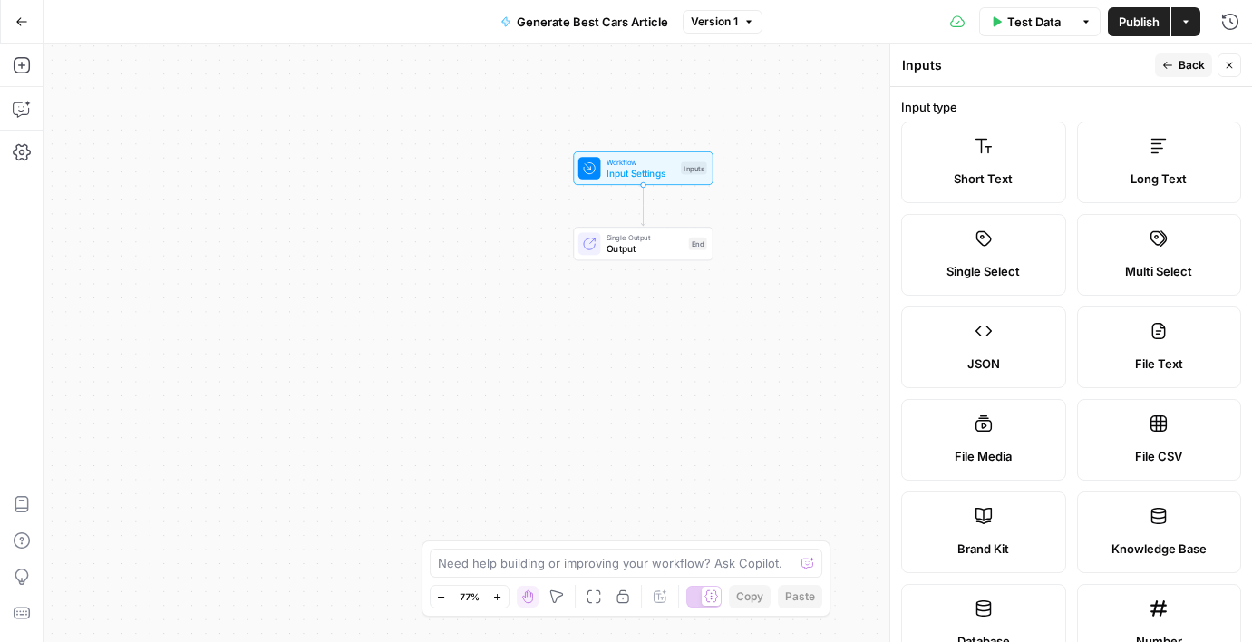
click at [1203, 77] on header "Inputs Inputs Back Close" at bounding box center [1071, 66] width 362 height 44
click at [1194, 71] on span "Back" at bounding box center [1192, 65] width 26 height 16
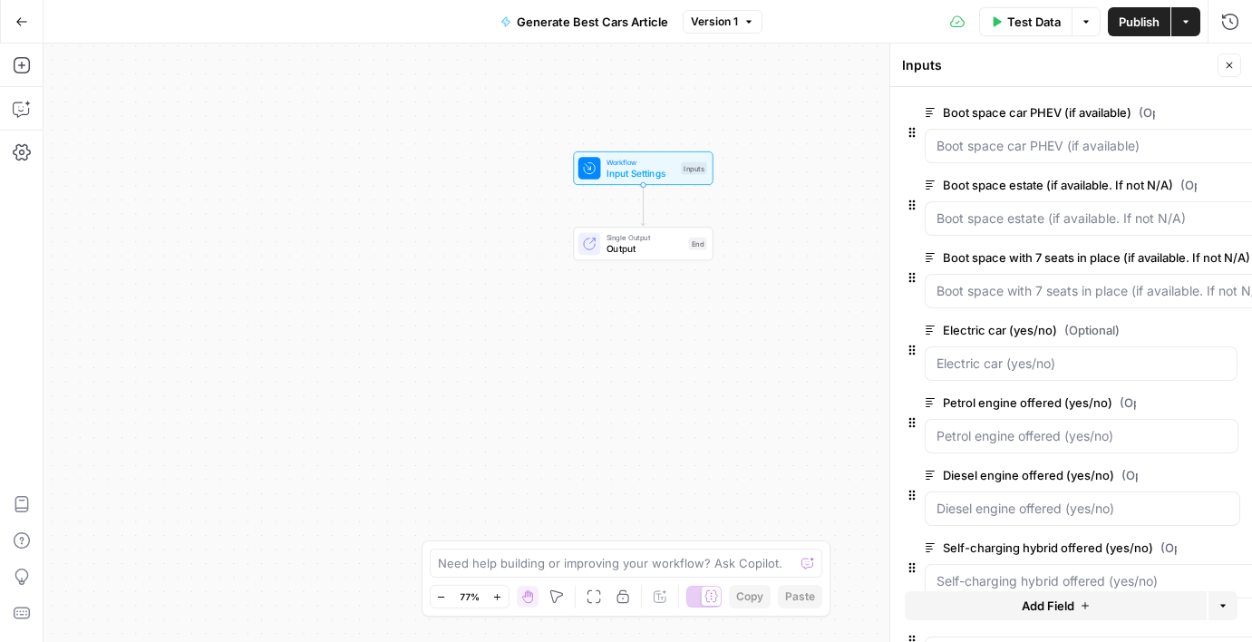
scroll to position [0, 131]
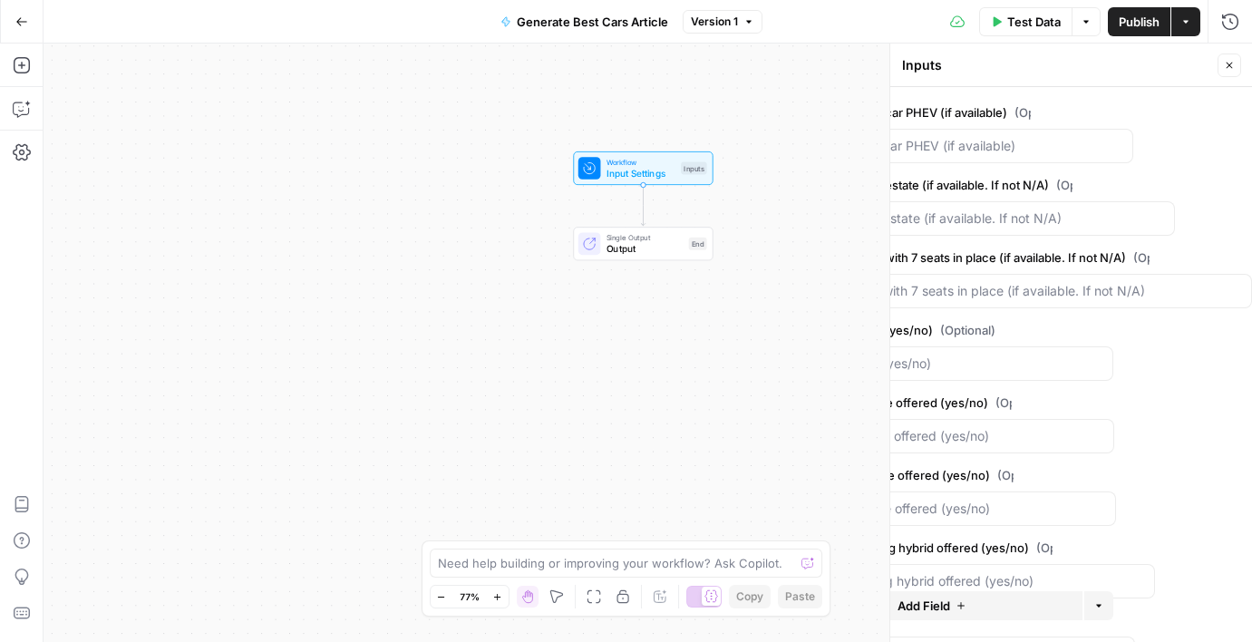
click at [1119, 119] on button "Delete group" at bounding box center [1123, 113] width 22 height 22
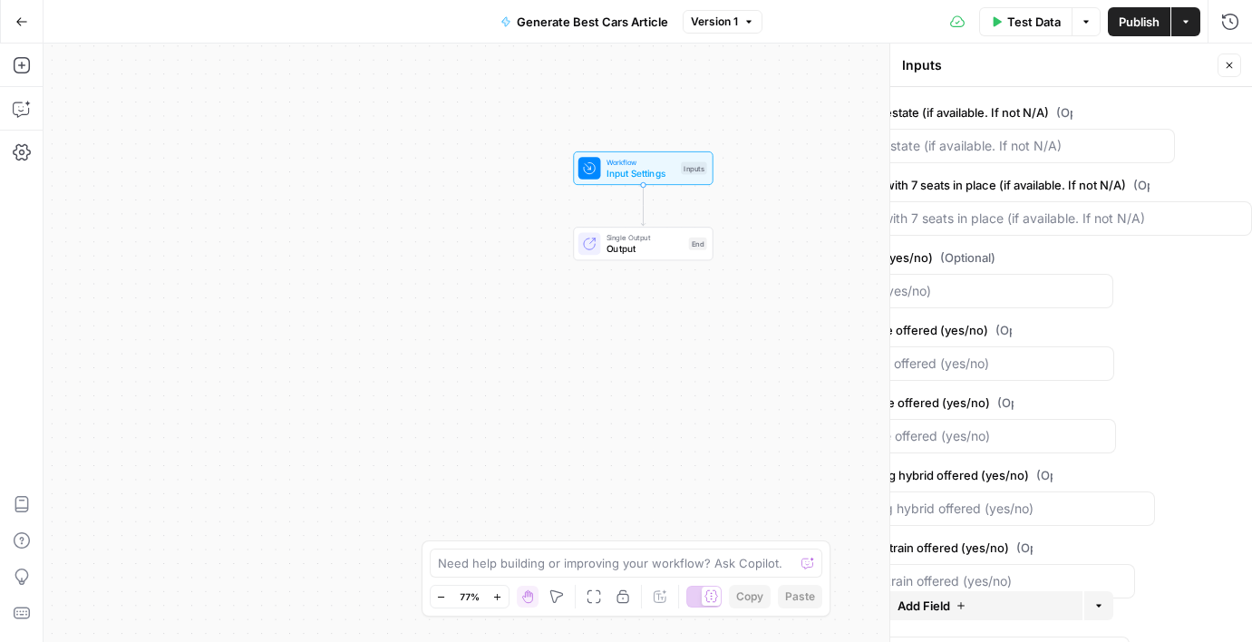
click at [1164, 115] on icon "button" at bounding box center [1164, 112] width 9 height 9
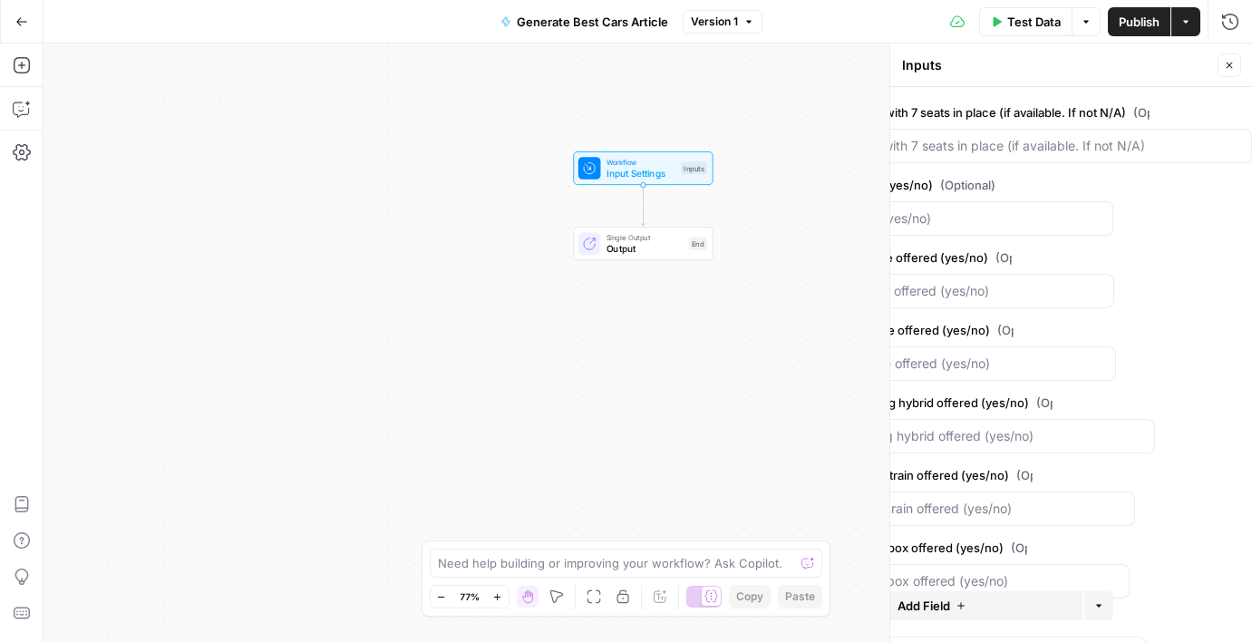
click at [1242, 112] on icon "button" at bounding box center [1242, 113] width 10 height 10
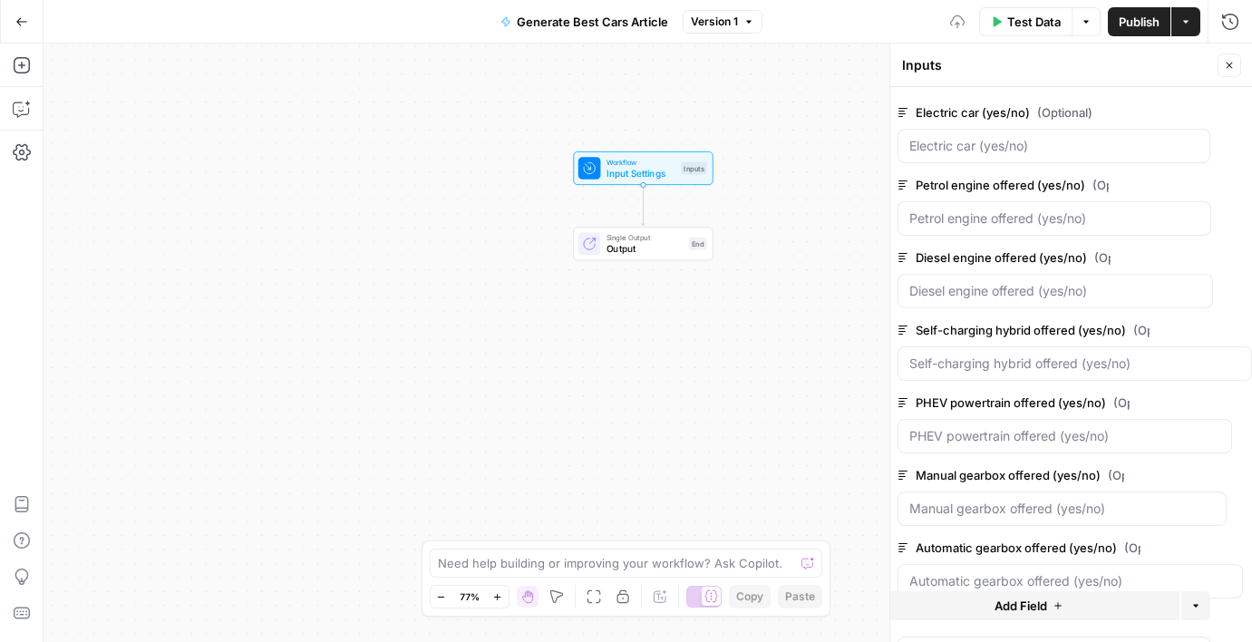
click at [1203, 112] on icon "button" at bounding box center [1200, 113] width 10 height 10
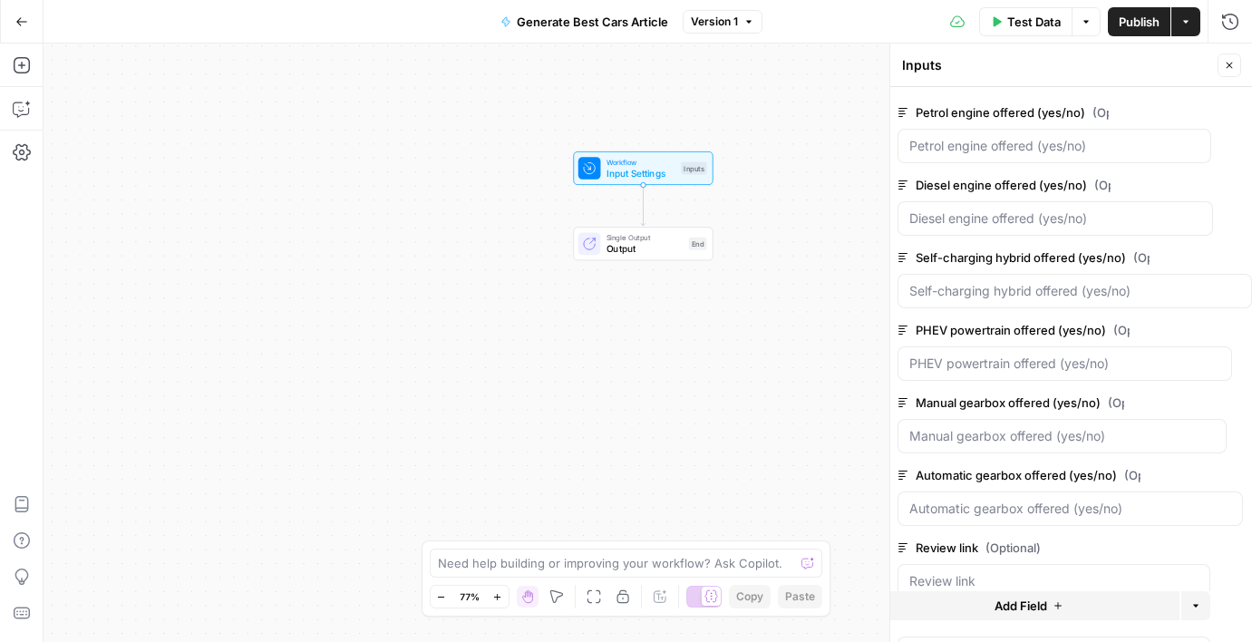
click at [1203, 112] on icon "button" at bounding box center [1201, 113] width 10 height 10
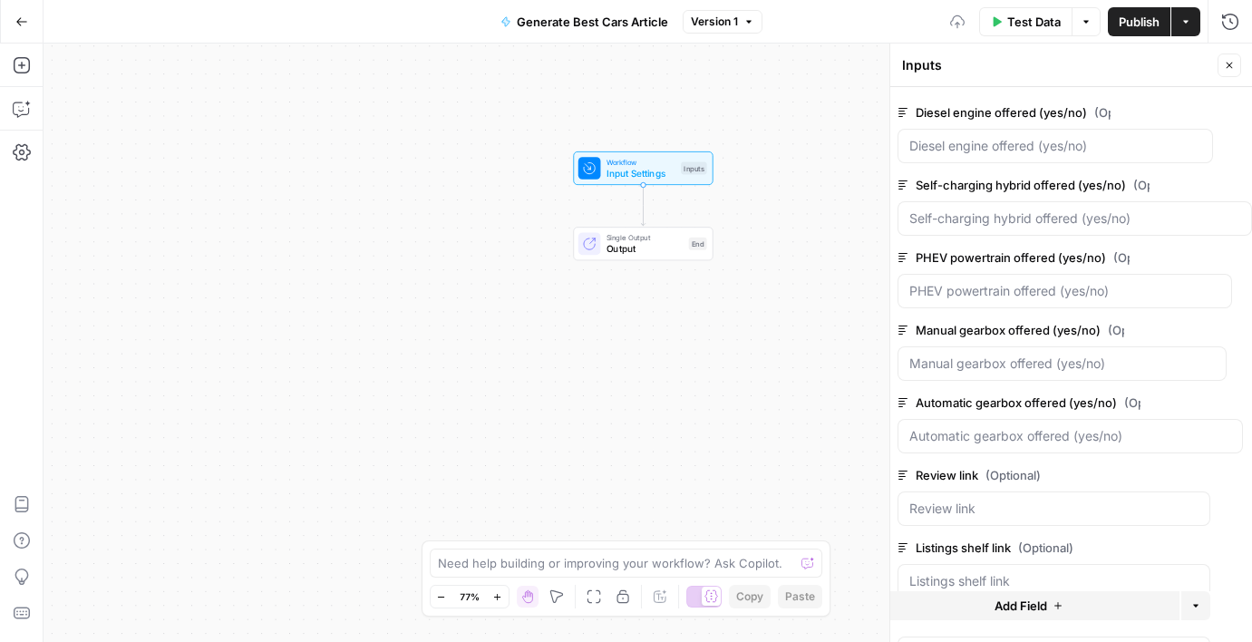
click at [1203, 112] on icon "button" at bounding box center [1203, 113] width 10 height 10
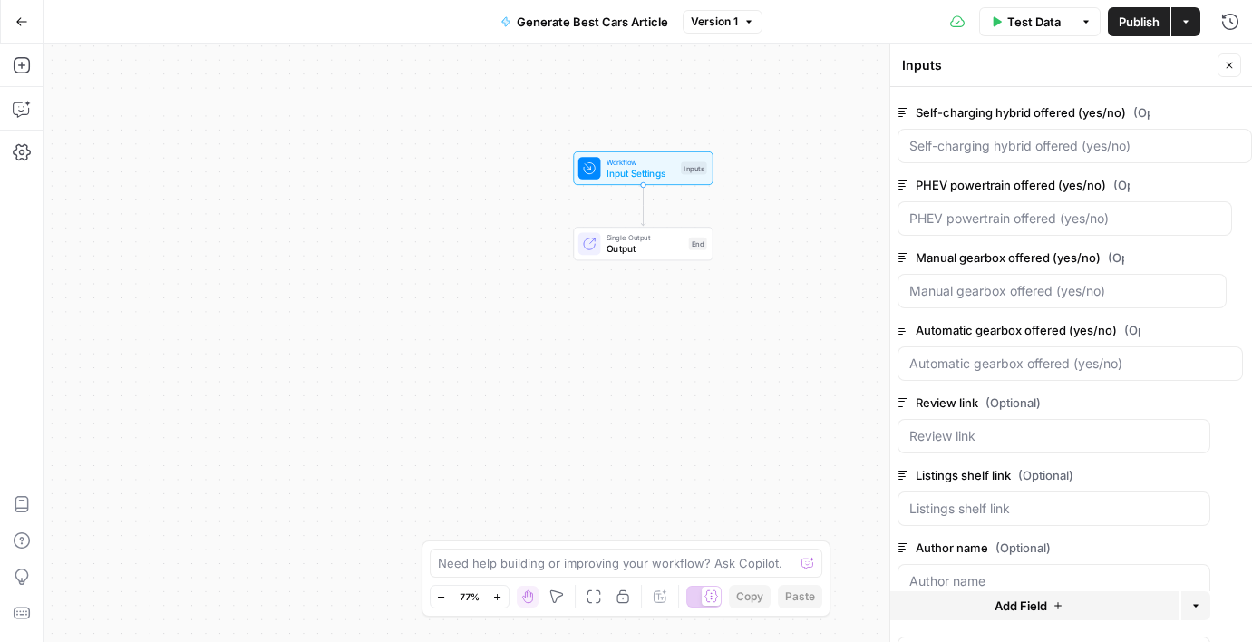
click at [1243, 110] on icon "button" at bounding box center [1242, 113] width 10 height 10
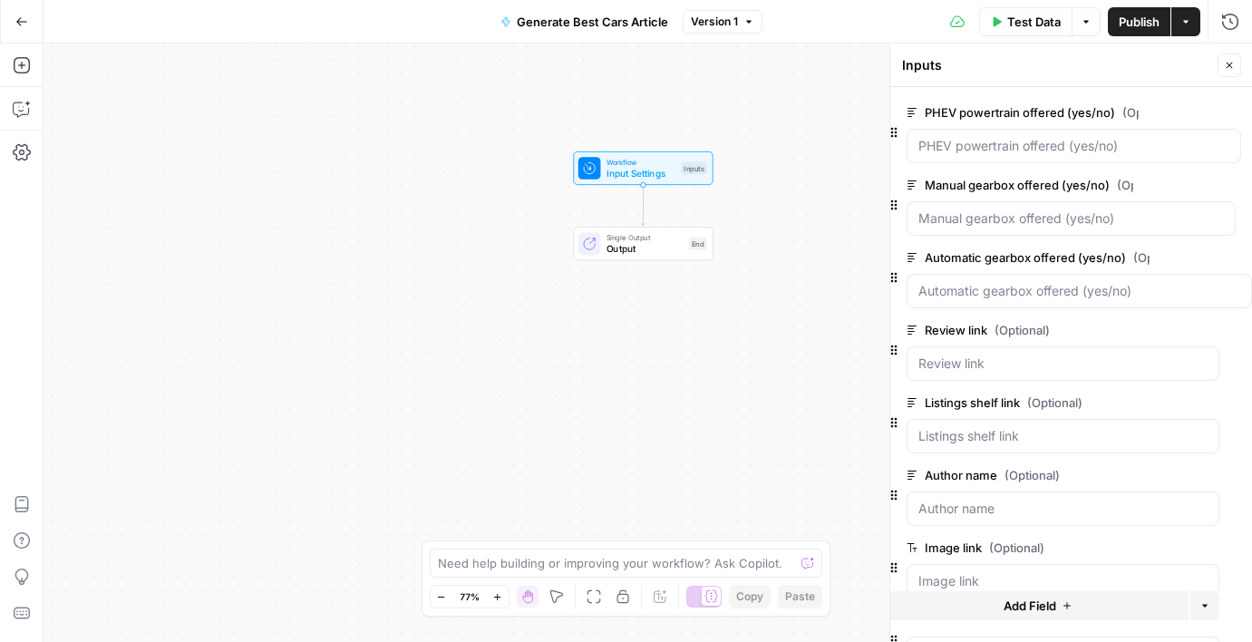
scroll to position [0, 18]
click at [1239, 107] on button "Delete group" at bounding box center [1231, 113] width 22 height 22
click at [1230, 113] on button "Delete group" at bounding box center [1225, 113] width 22 height 22
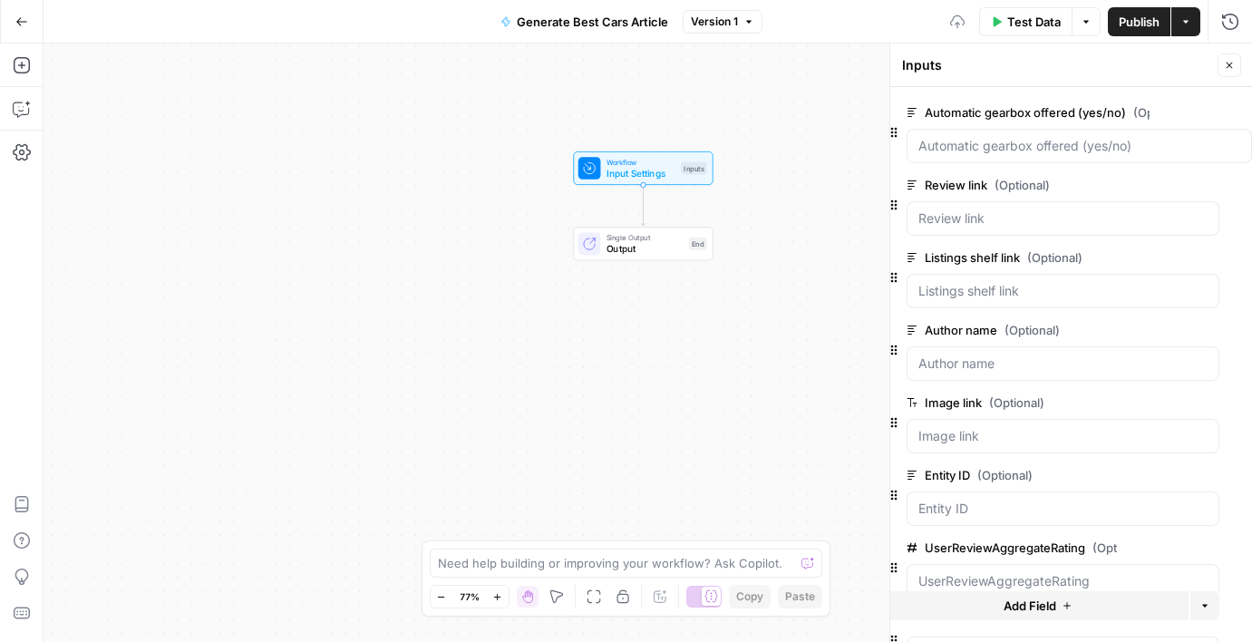
click at [1242, 109] on icon "button" at bounding box center [1241, 112] width 9 height 9
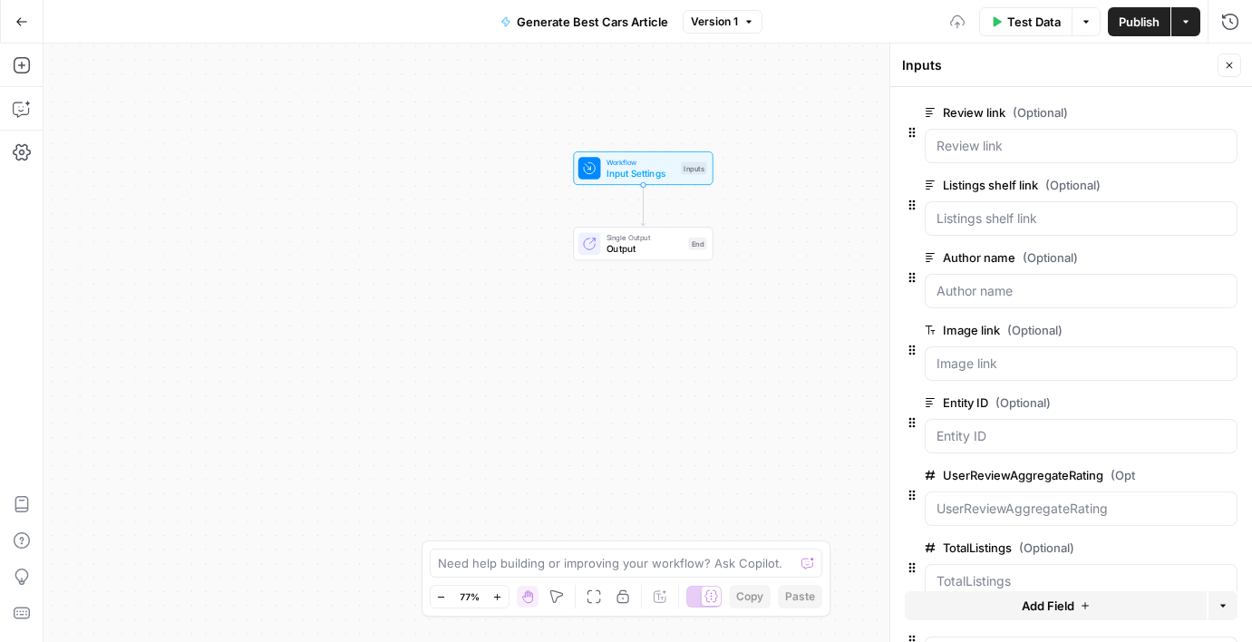
click at [1231, 113] on icon "button" at bounding box center [1227, 113] width 10 height 10
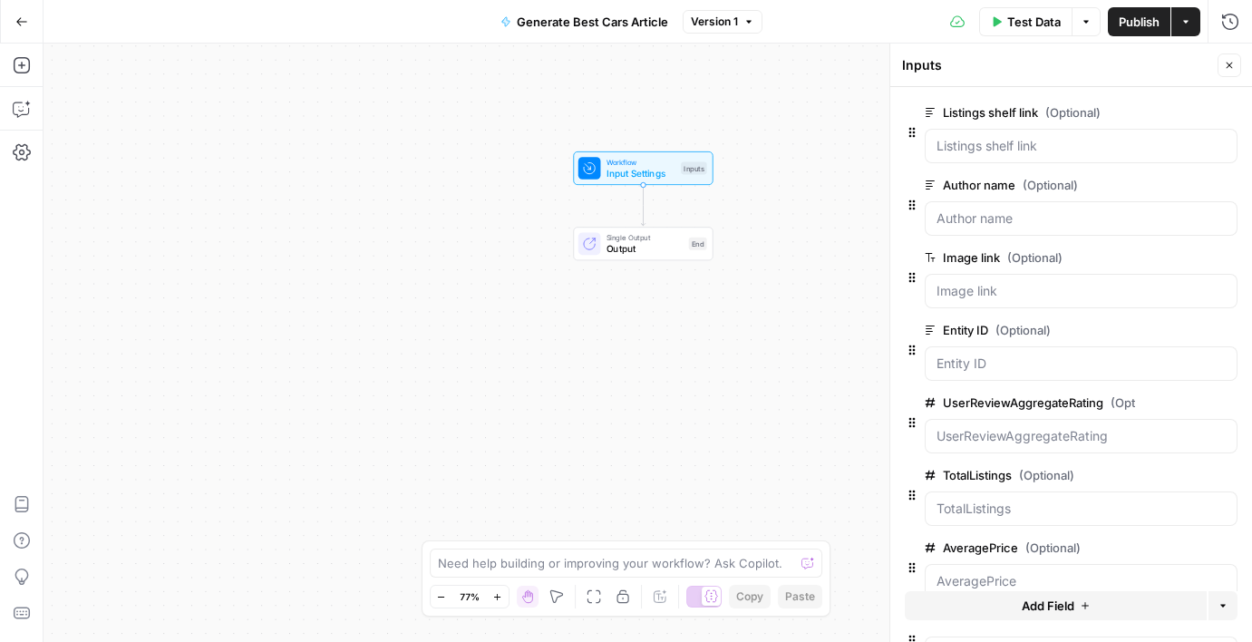
click at [1231, 113] on icon "button" at bounding box center [1227, 113] width 10 height 10
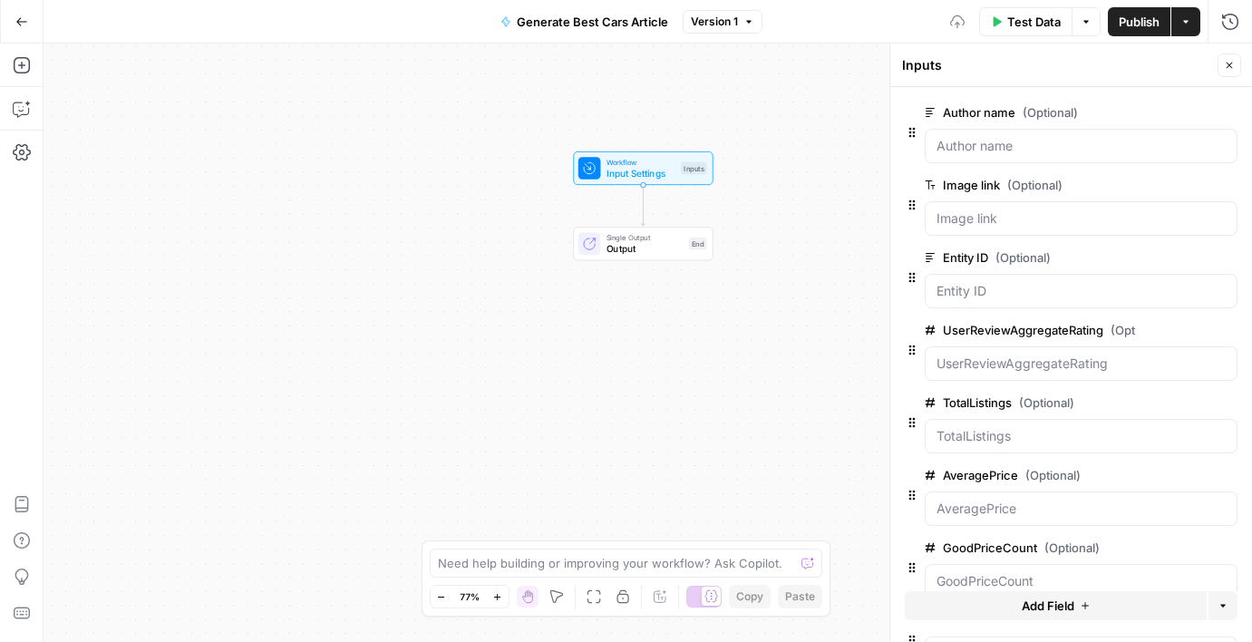
click at [1231, 113] on icon "button" at bounding box center [1227, 113] width 10 height 10
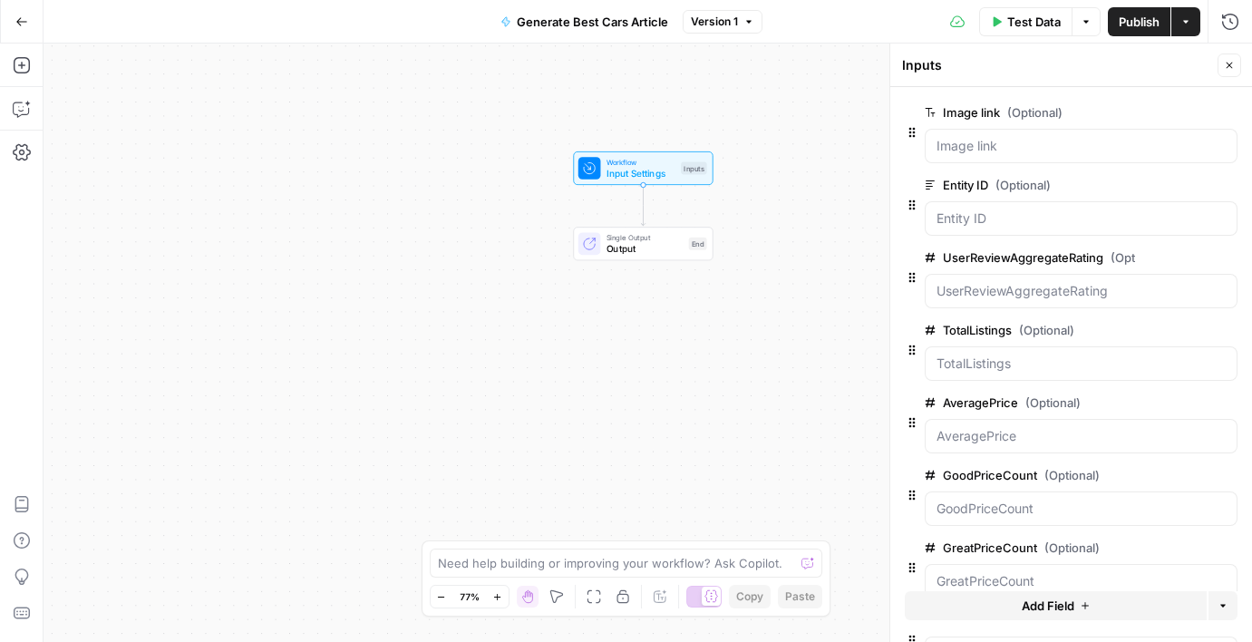
click at [1231, 113] on icon "button" at bounding box center [1227, 113] width 10 height 10
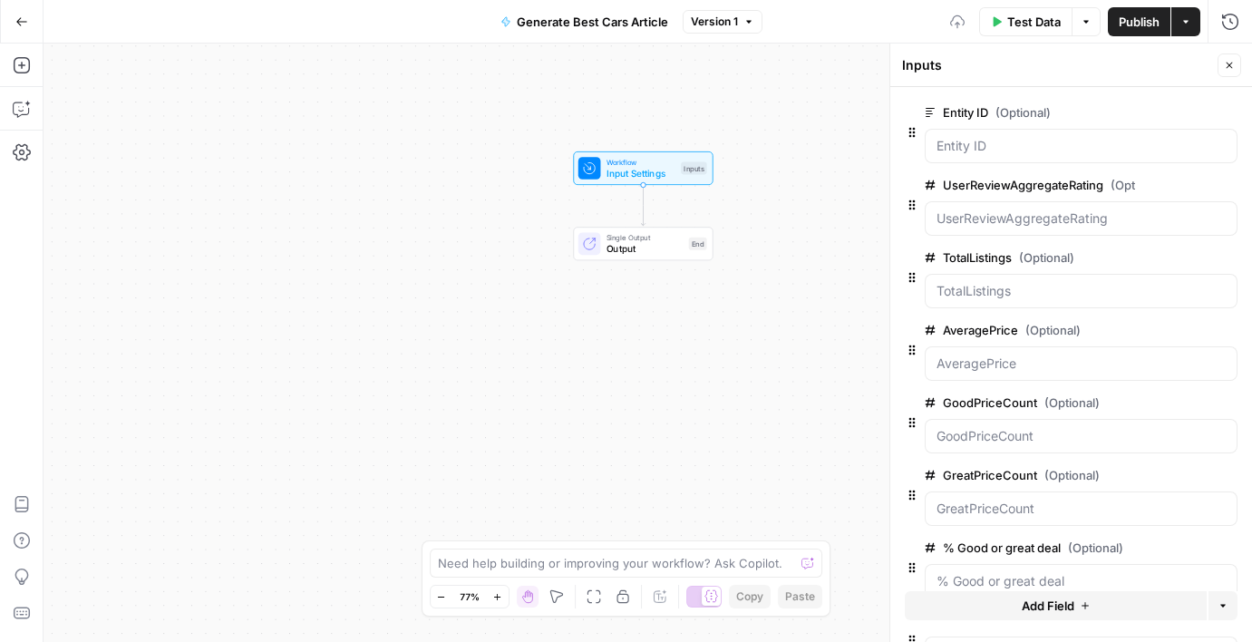
click at [1231, 113] on icon "button" at bounding box center [1227, 113] width 10 height 10
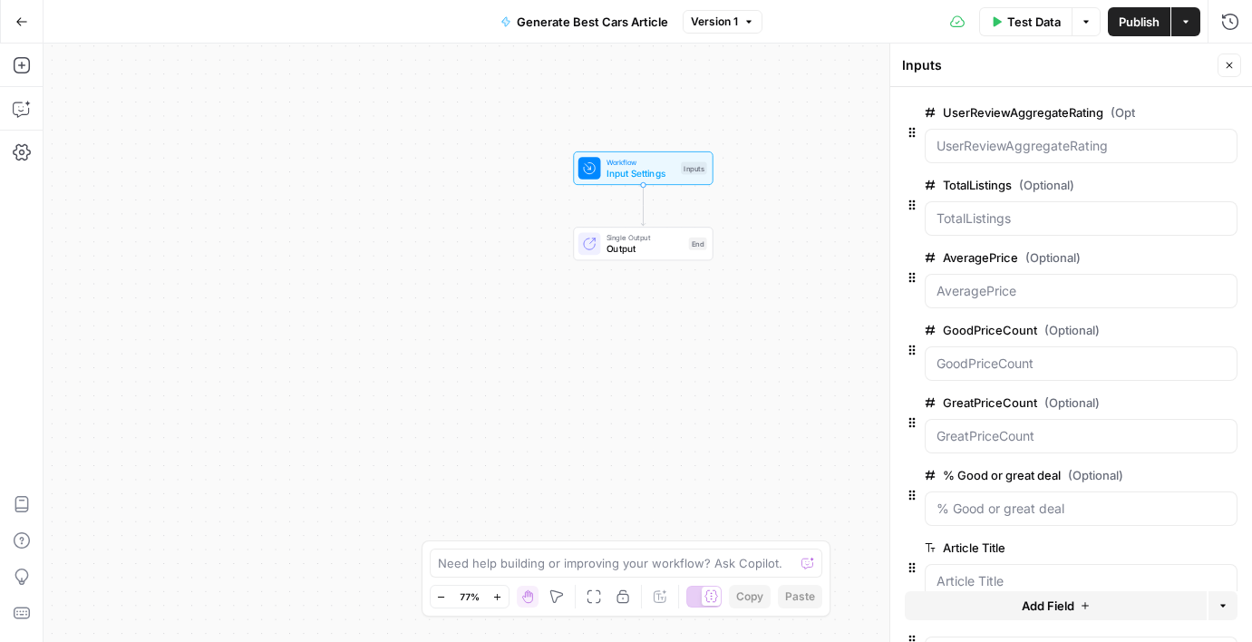
click at [1231, 113] on icon "button" at bounding box center [1227, 113] width 10 height 10
click at [1231, 180] on icon "button" at bounding box center [1227, 185] width 10 height 10
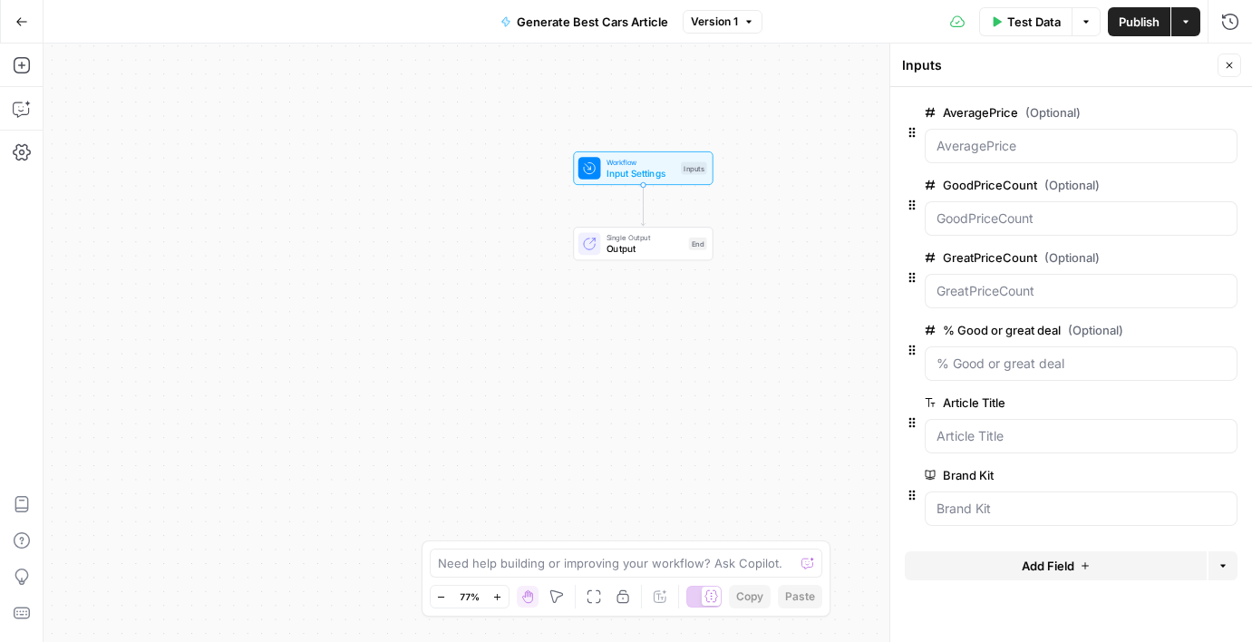
click at [1231, 113] on icon "button" at bounding box center [1227, 113] width 10 height 10
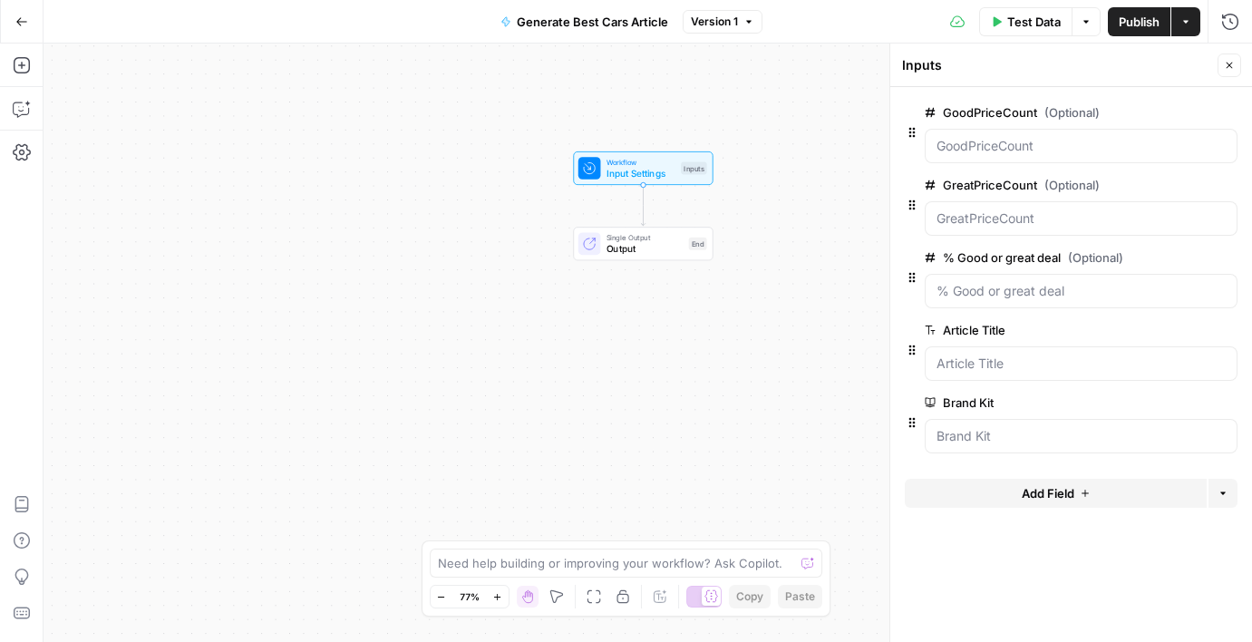
click at [1231, 113] on icon "button" at bounding box center [1227, 113] width 10 height 10
click at [1231, 180] on icon "button" at bounding box center [1227, 185] width 10 height 10
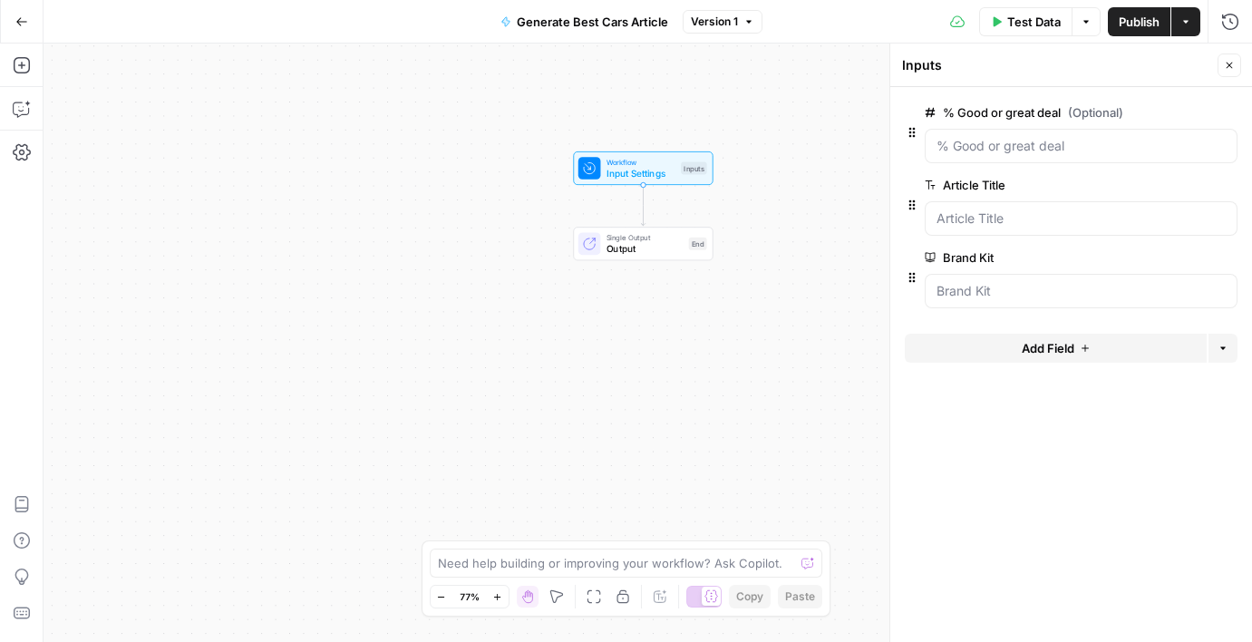
click at [1231, 113] on icon "button" at bounding box center [1227, 113] width 10 height 10
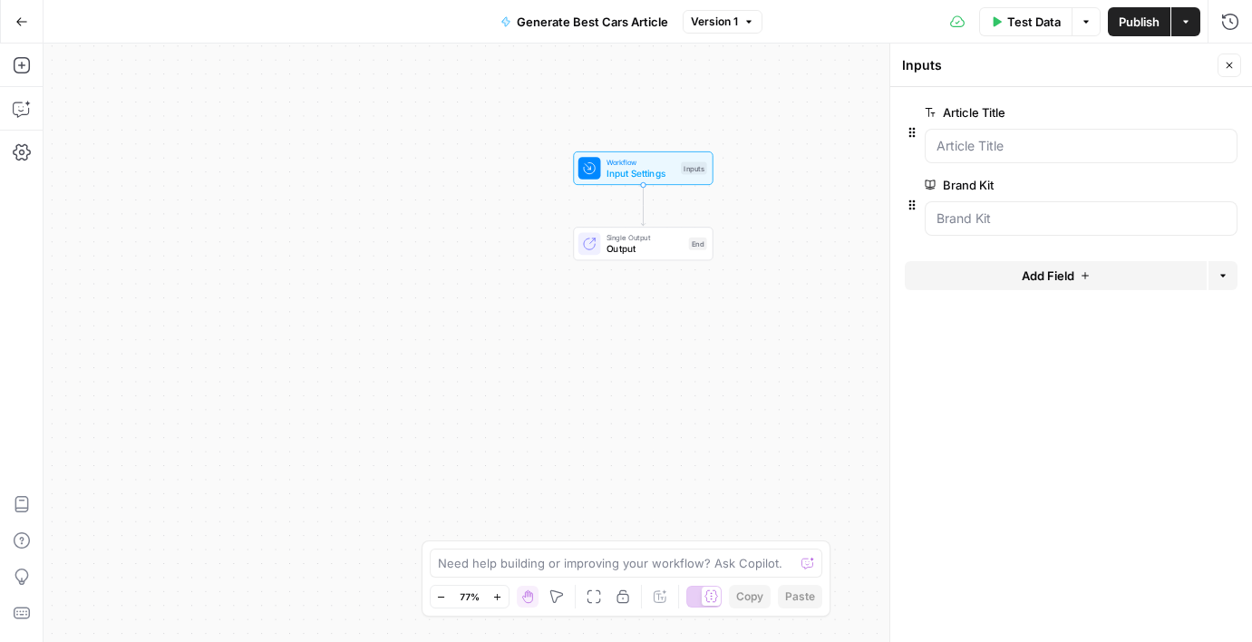
click at [1231, 113] on icon "button" at bounding box center [1227, 113] width 10 height 10
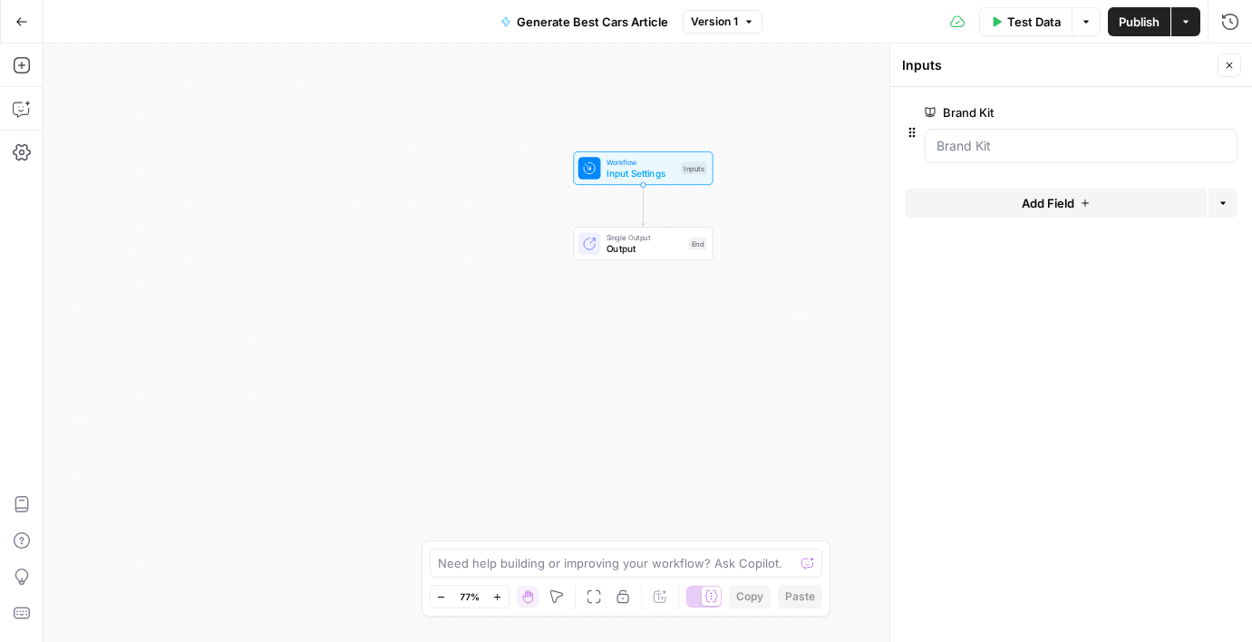
click at [1231, 113] on icon "button" at bounding box center [1227, 113] width 10 height 10
click at [1152, 140] on div "Add Field Options" at bounding box center [1071, 131] width 333 height 44
click at [1152, 129] on button "Add Field" at bounding box center [1056, 123] width 302 height 29
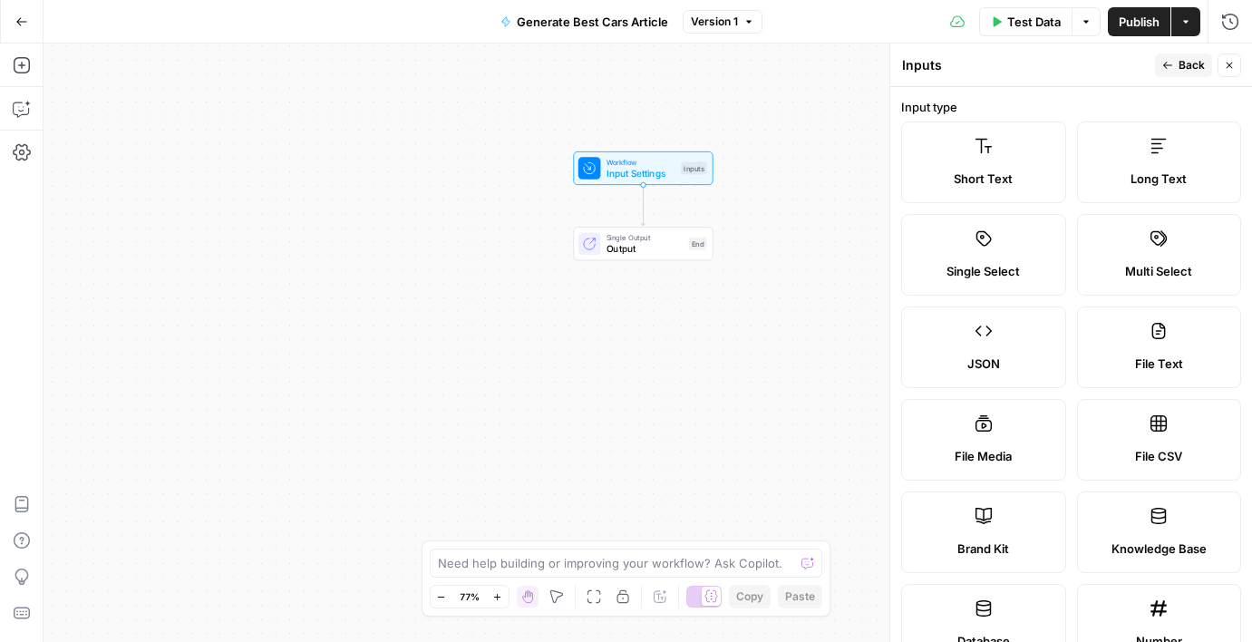
click at [1005, 176] on span "Short Text" at bounding box center [983, 179] width 59 height 18
click at [1005, 160] on label "Short Text" at bounding box center [983, 162] width 165 height 82
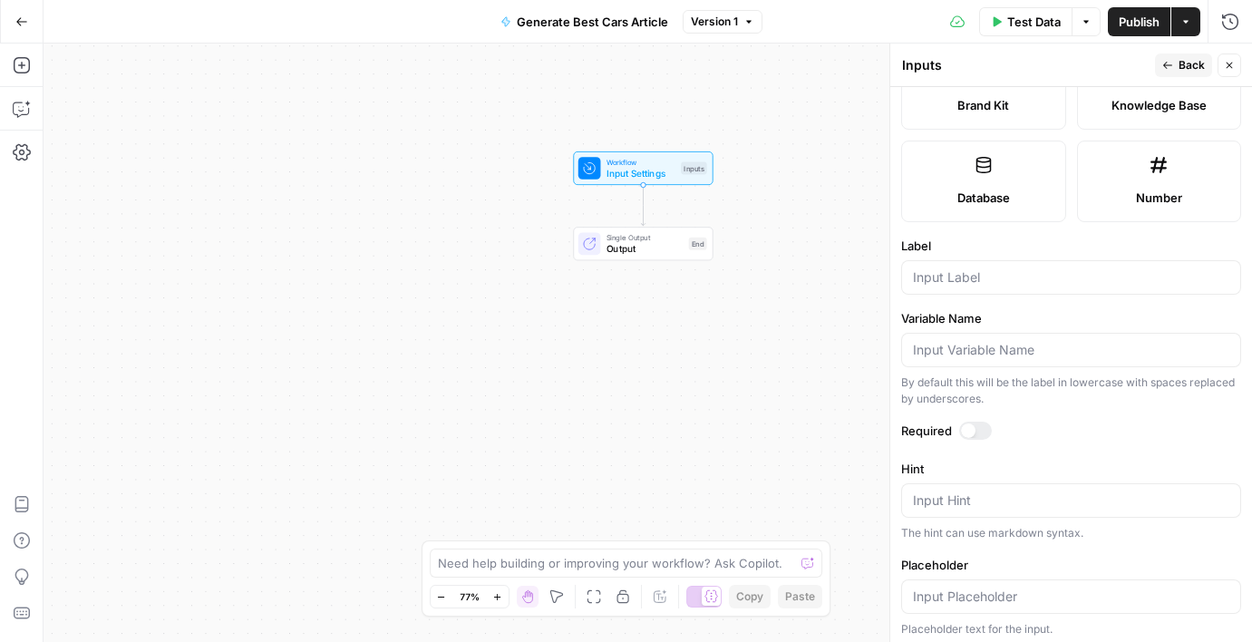
scroll to position [547, 0]
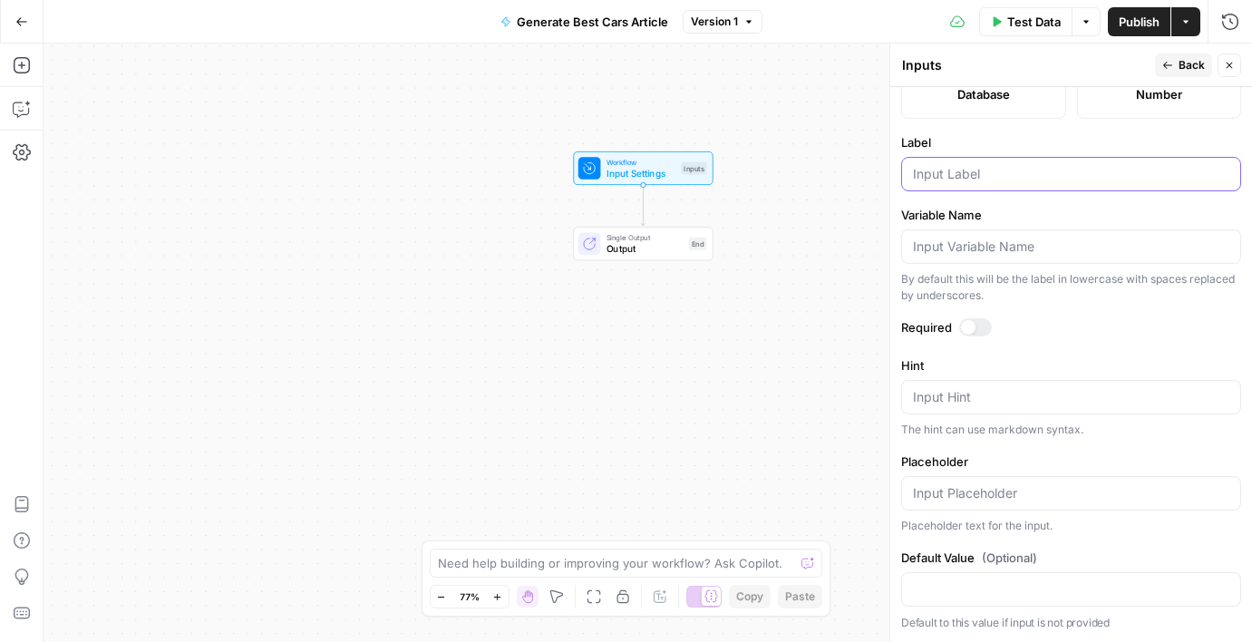
click at [997, 178] on input "Label" at bounding box center [1071, 174] width 316 height 18
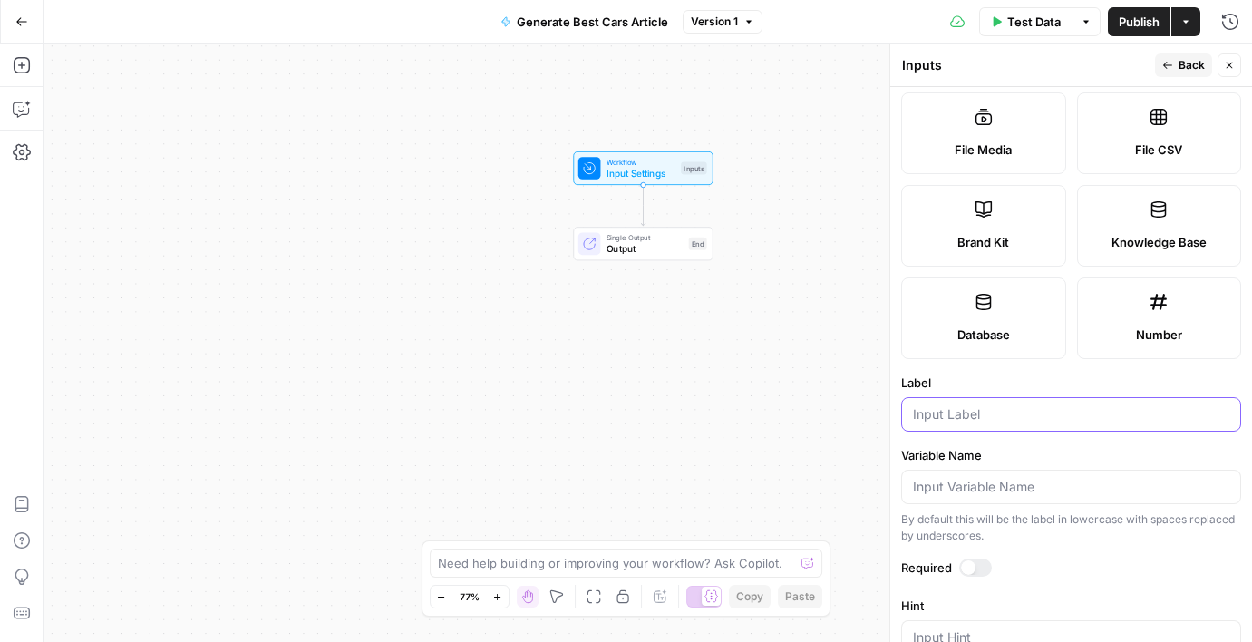
scroll to position [276, 0]
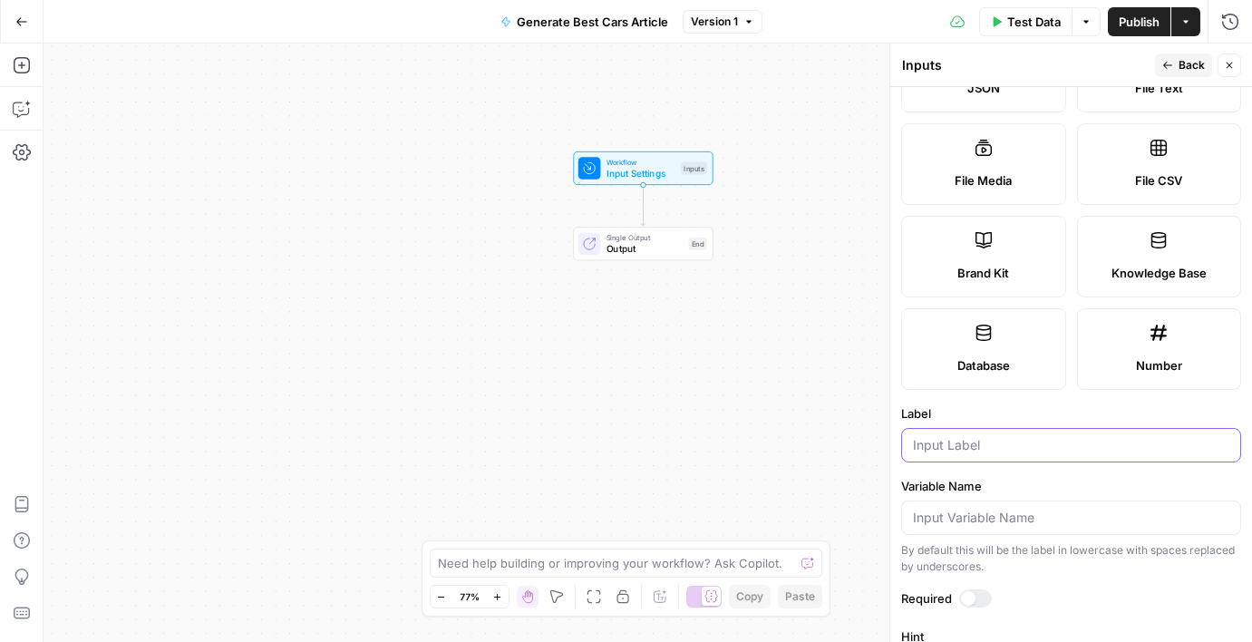
paste input "article_title"
type input "article_title"
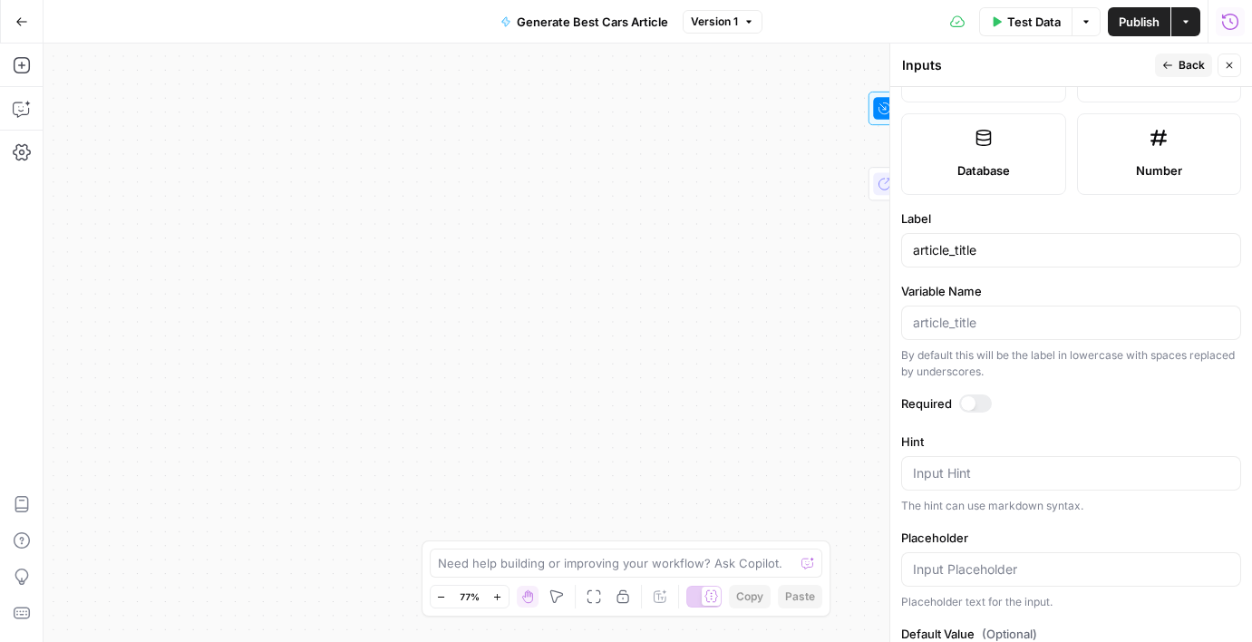
click at [977, 397] on div at bounding box center [975, 403] width 33 height 18
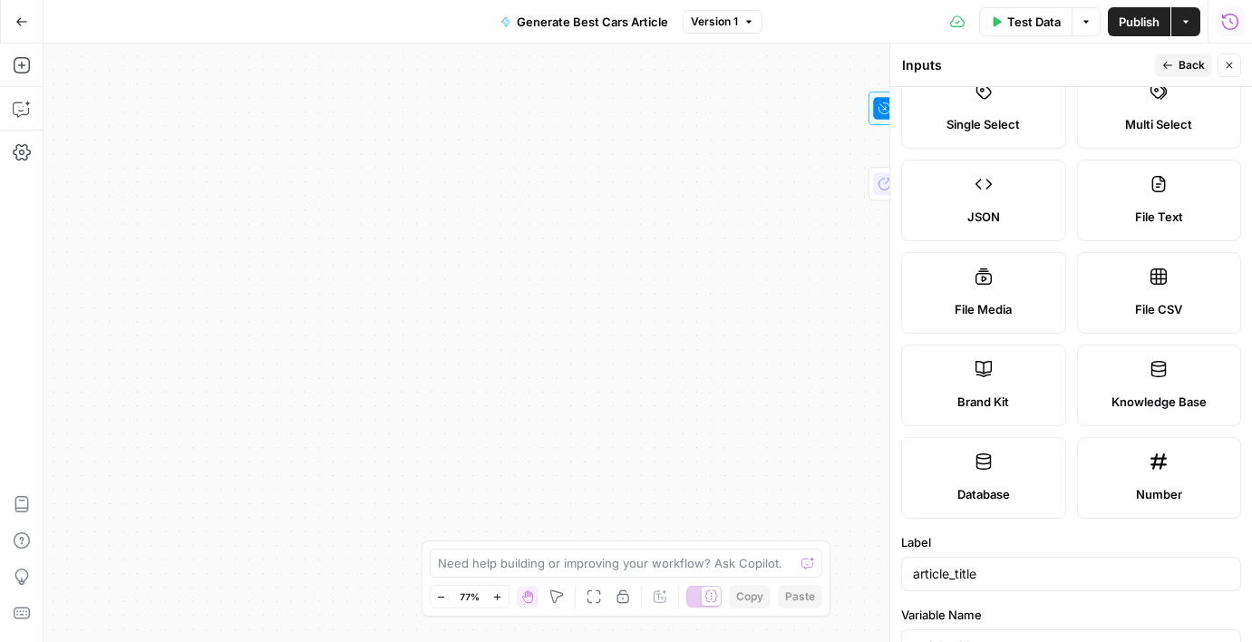
scroll to position [0, 0]
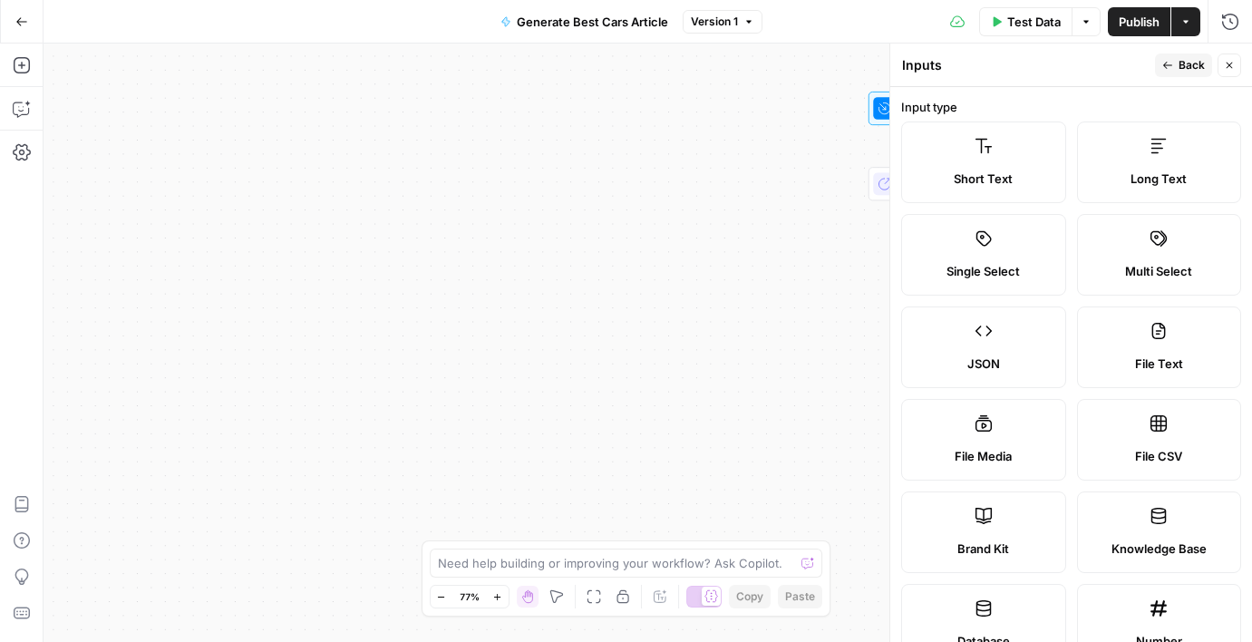
click at [1160, 67] on button "Back" at bounding box center [1183, 65] width 57 height 24
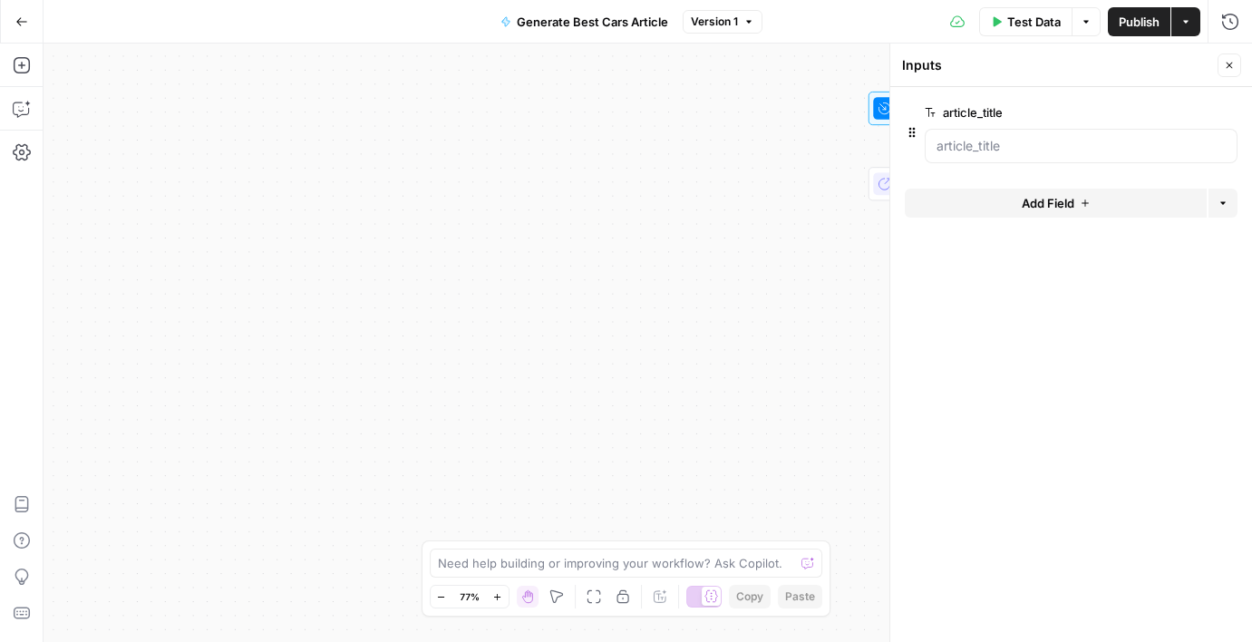
click at [1028, 196] on span "Add Field" at bounding box center [1048, 203] width 53 height 18
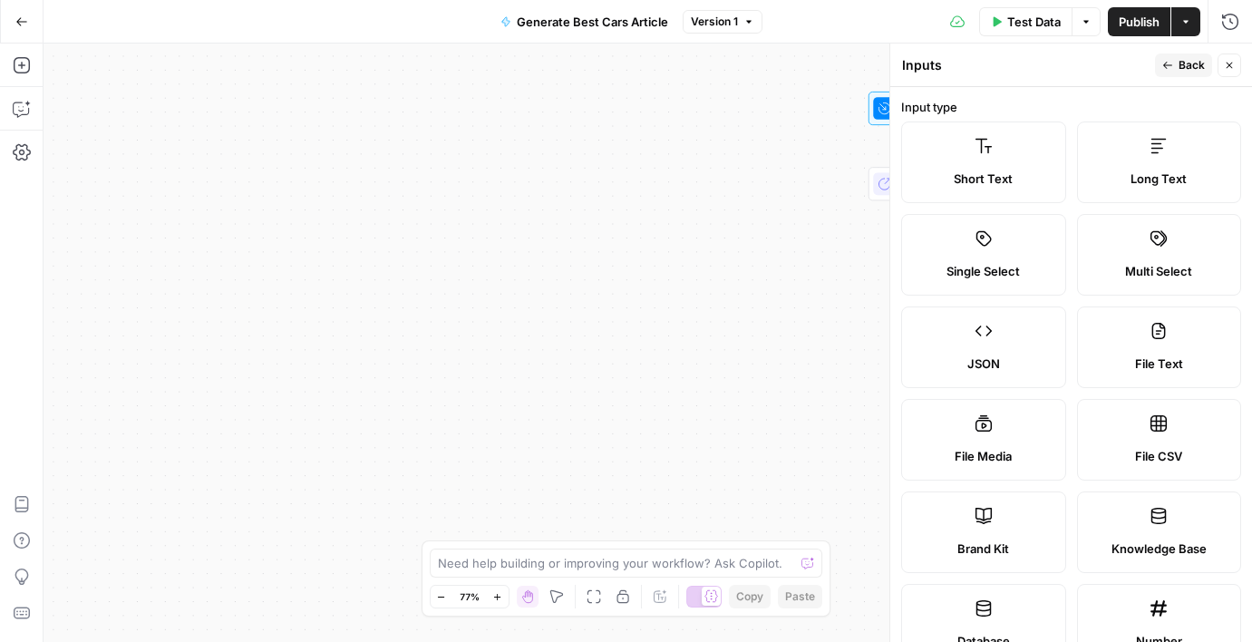
click at [1028, 194] on label "Short Text" at bounding box center [983, 162] width 165 height 82
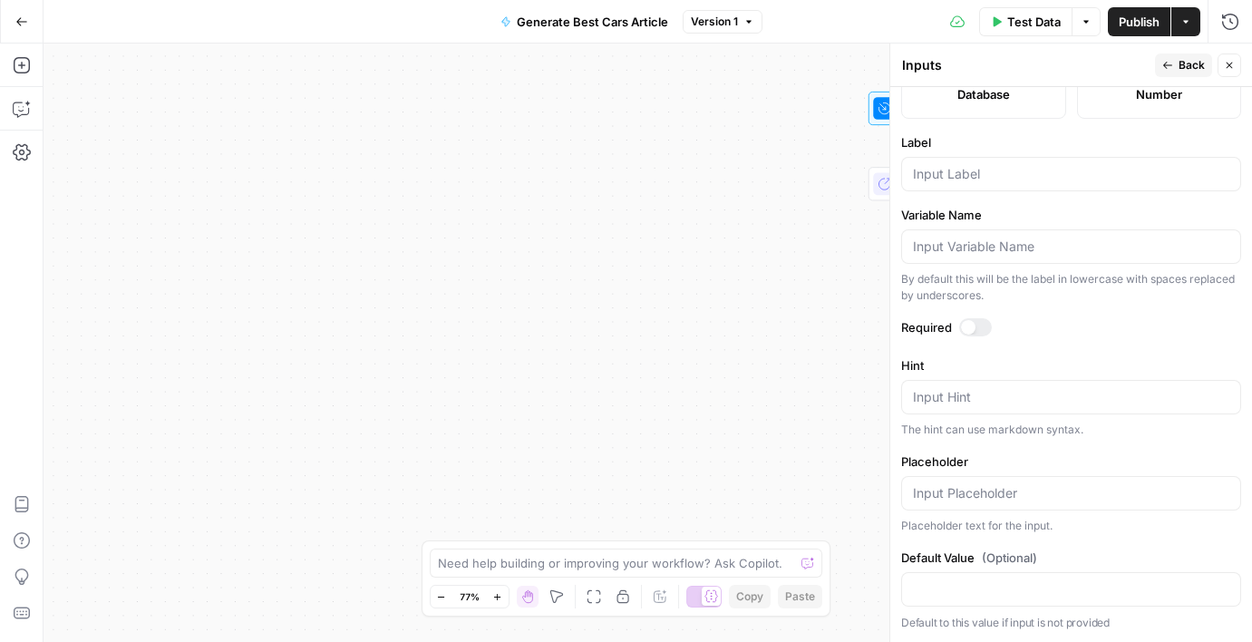
click at [1019, 257] on div at bounding box center [1071, 246] width 340 height 34
click at [1006, 182] on div at bounding box center [1071, 174] width 340 height 34
paste input "best_cars_sheet_id"
type input "best_cars_sheet_id"
click at [1002, 598] on div at bounding box center [1071, 589] width 340 height 34
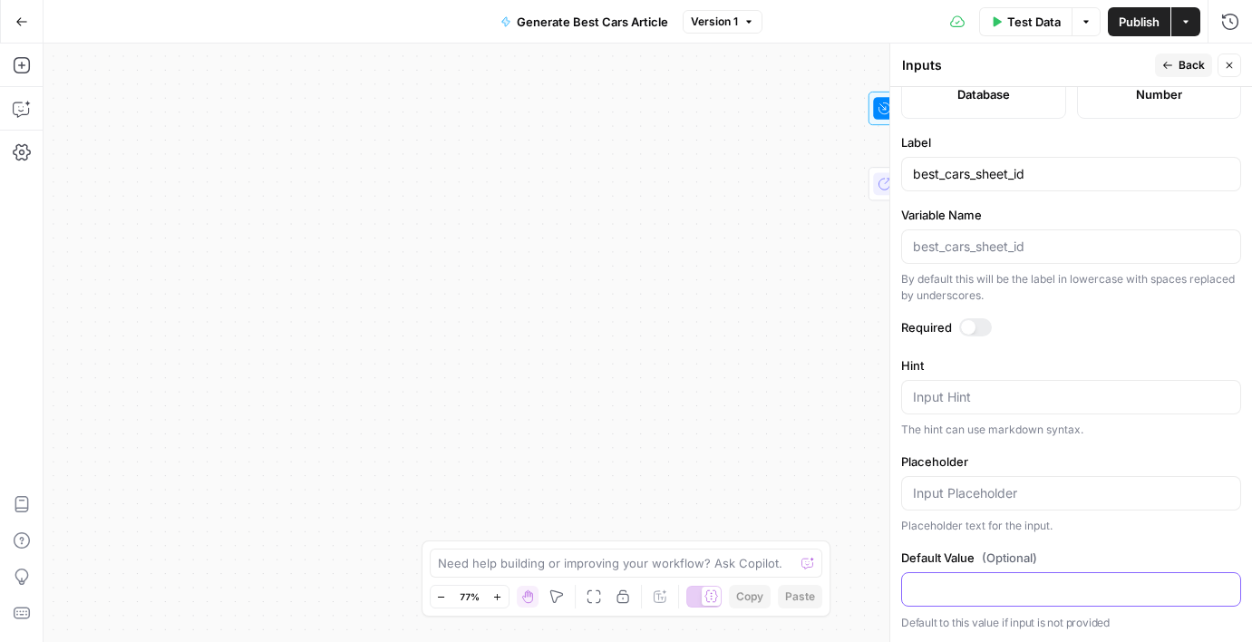
paste input "1WLdbNXNZFZH5zh04o377-w_DbRQTj8m-NGN0LmMgK1g"
type input "1WLdbNXNZFZH5zh04o377-w_DbRQTj8m-NGN0LmMgK1g"
click at [1068, 538] on form "Input type Short Text Long Text Single Select Multi Select JSON File Text File …" at bounding box center [1071, 364] width 362 height 555
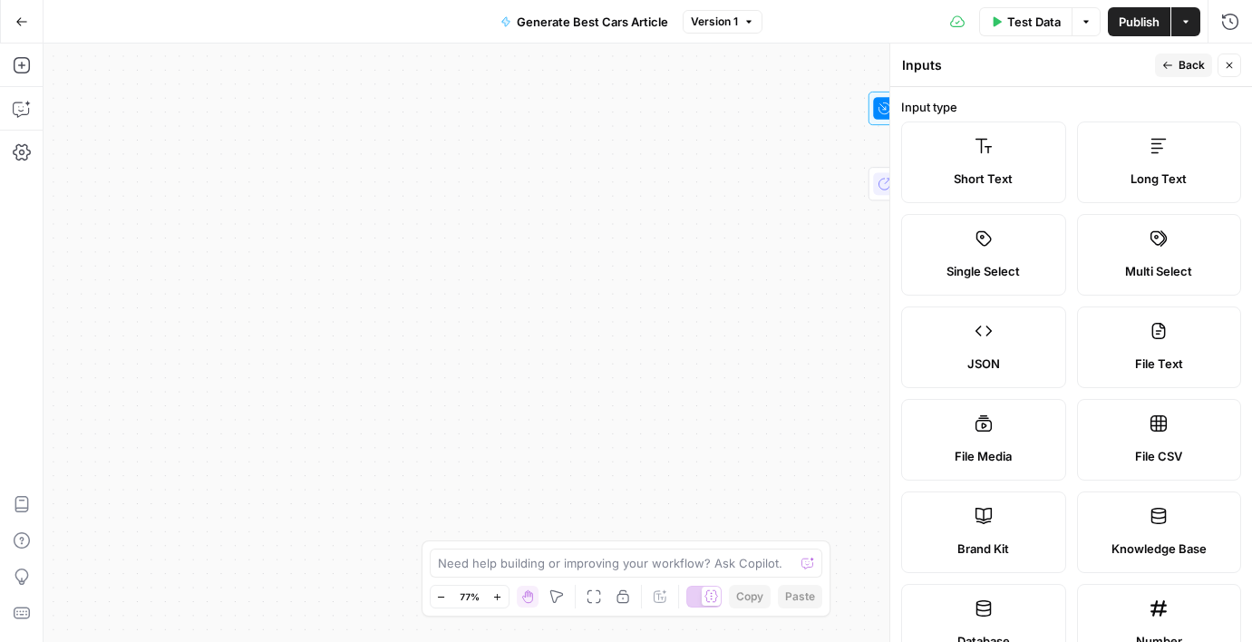
click at [1178, 67] on button "Back" at bounding box center [1183, 65] width 57 height 24
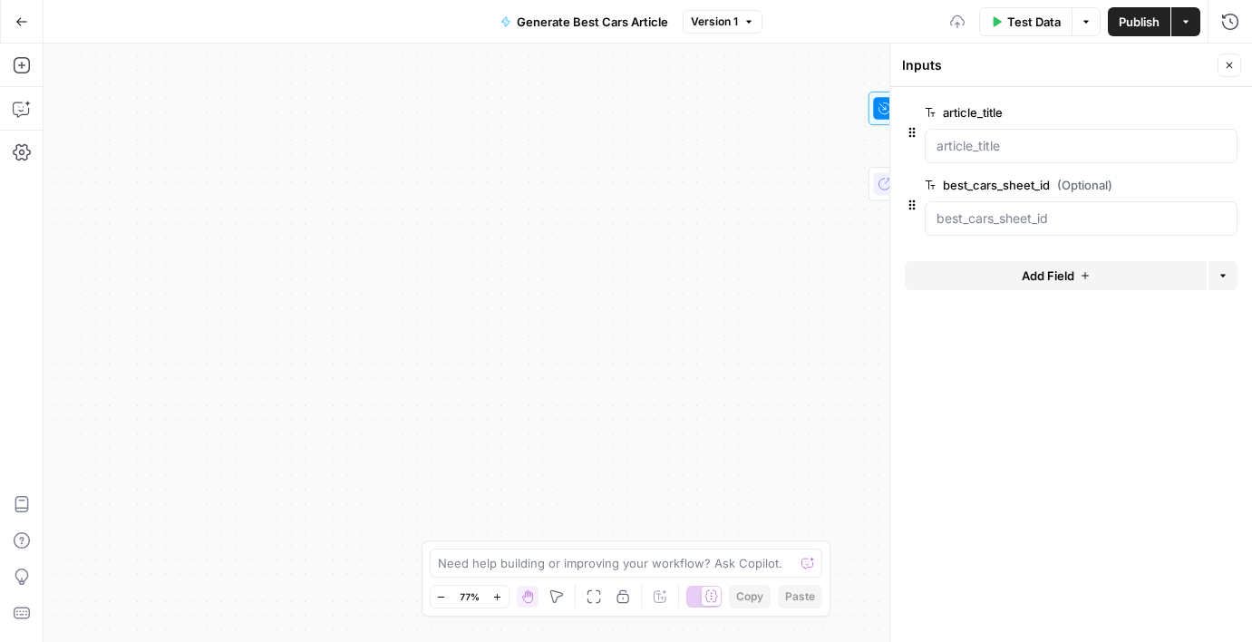
click at [1037, 281] on span "Add Field" at bounding box center [1048, 276] width 53 height 18
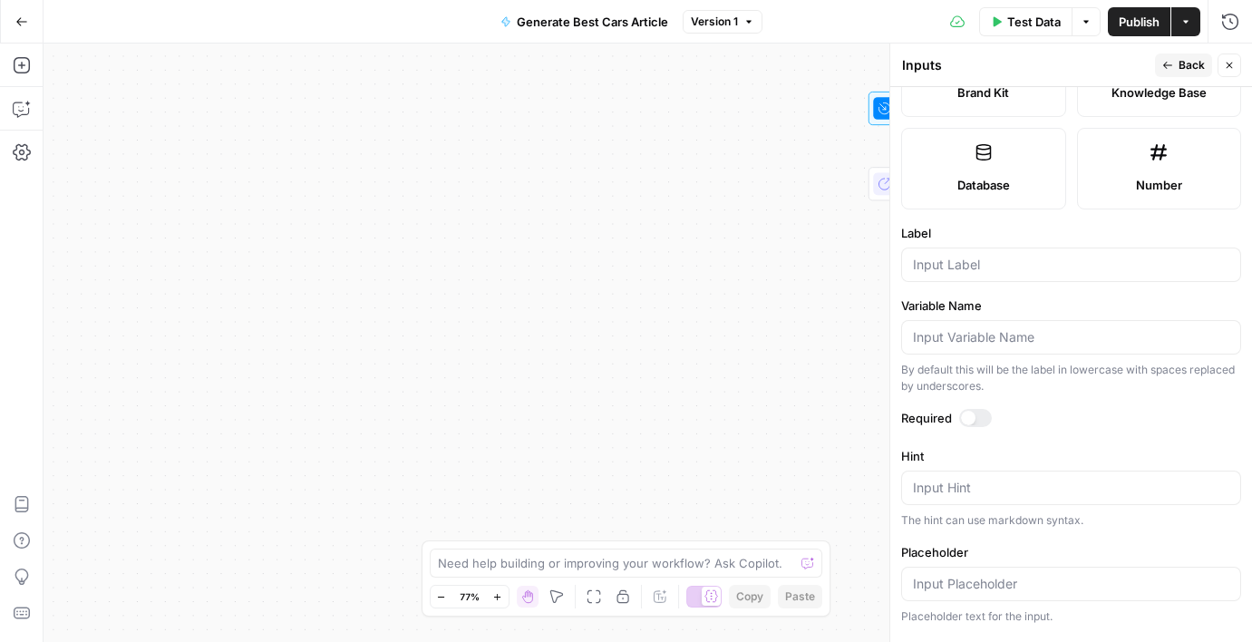
scroll to position [472, 0]
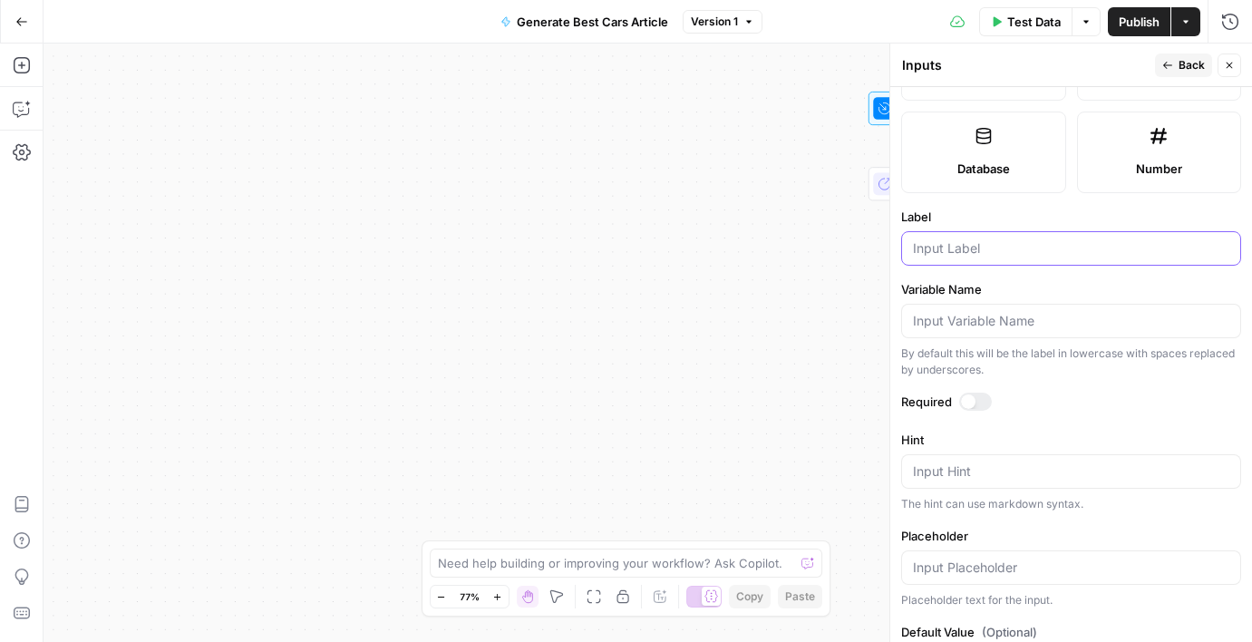
click at [1030, 256] on input "Label" at bounding box center [1071, 248] width 316 height 18
paste input "reviews_sheet_id"
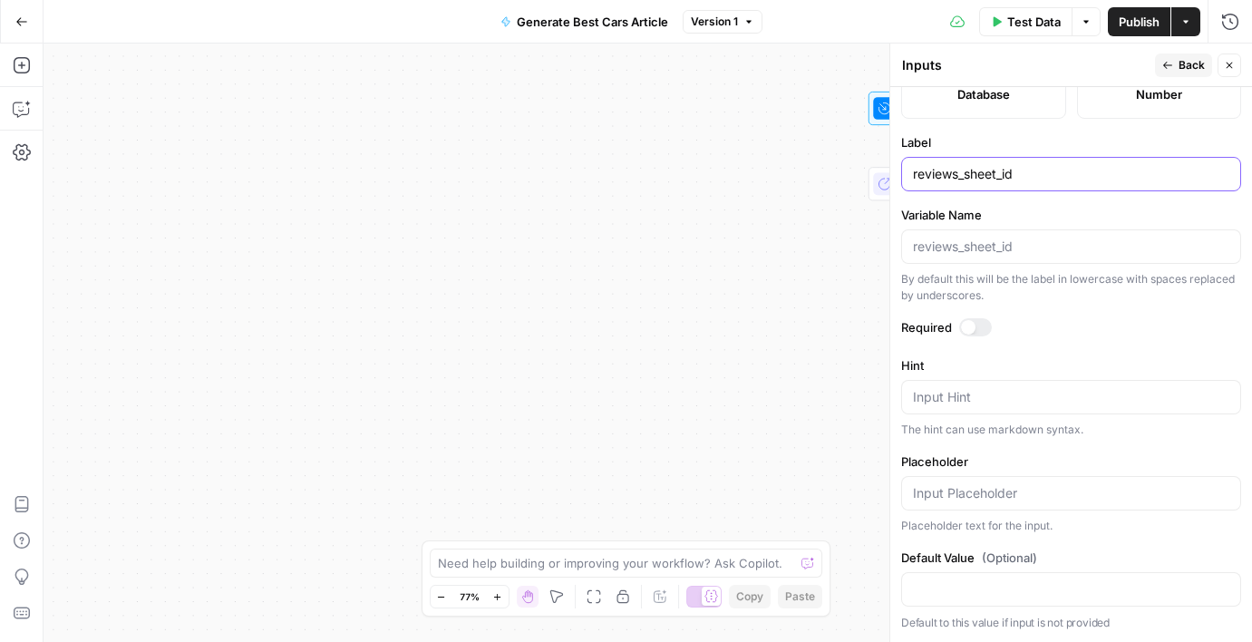
type input "reviews_sheet_id"
click at [1020, 585] on input "Default Value (Optional)" at bounding box center [1071, 589] width 316 height 18
paste input "1WLdbNXNZFZH5zh04o377-w_DbRQTj8m-NGN0LmMgK1g"
type input "1WLdbNXNZFZH5zh04o377-w_DbRQTj8m-NGN0LmMgK1g"
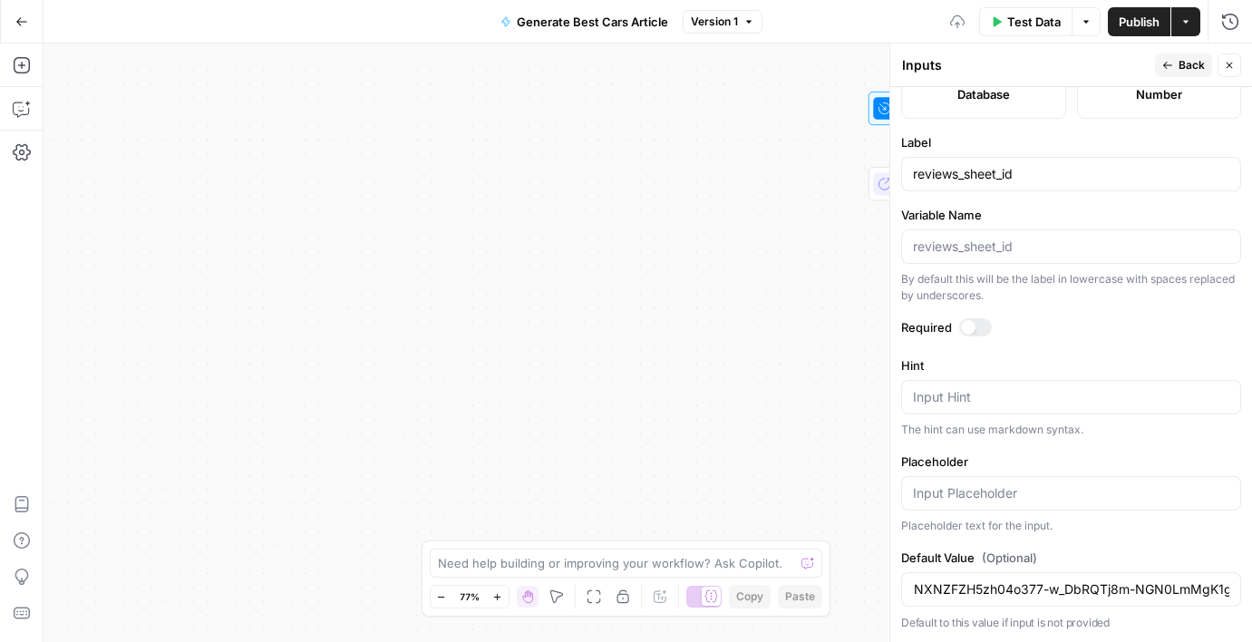
click at [1165, 525] on div "Placeholder text for the input." at bounding box center [1071, 526] width 340 height 16
click at [1191, 65] on span "Back" at bounding box center [1192, 65] width 26 height 16
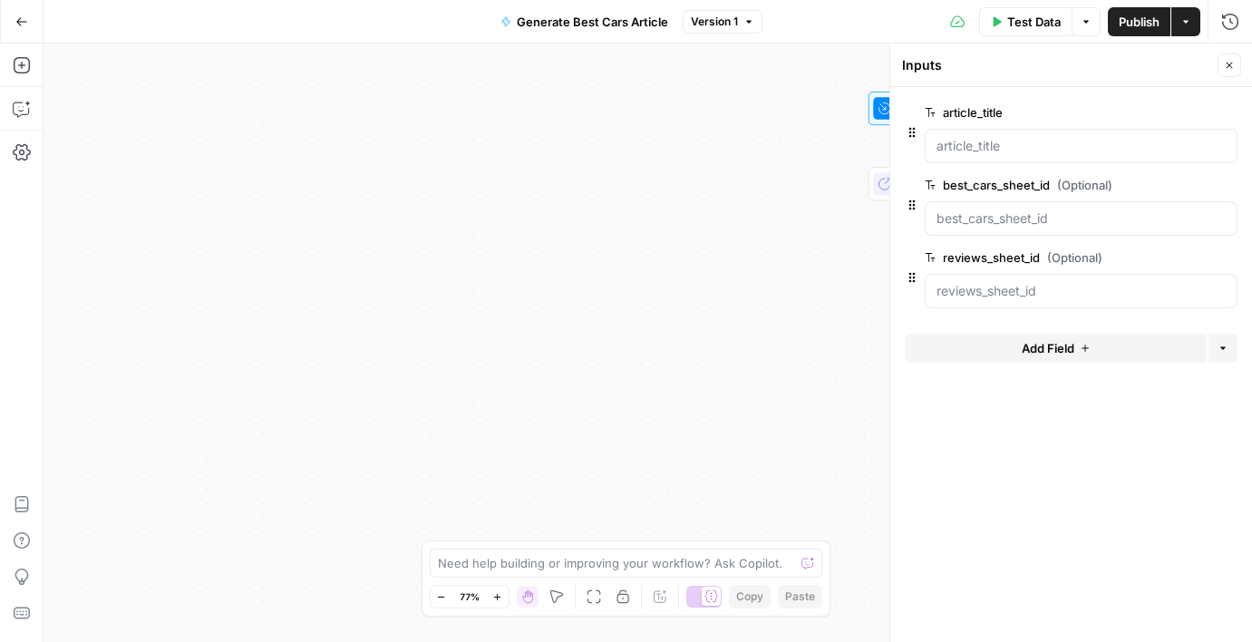
click at [1226, 61] on icon "button" at bounding box center [1229, 65] width 11 height 11
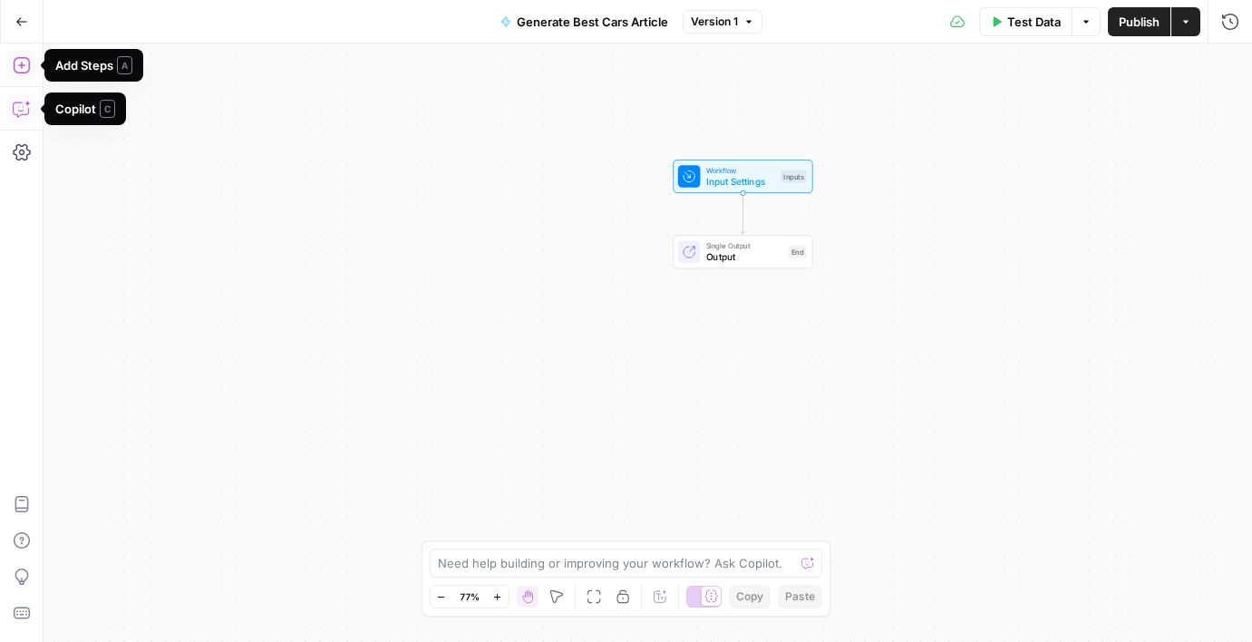
click at [16, 56] on icon "button" at bounding box center [22, 65] width 18 height 18
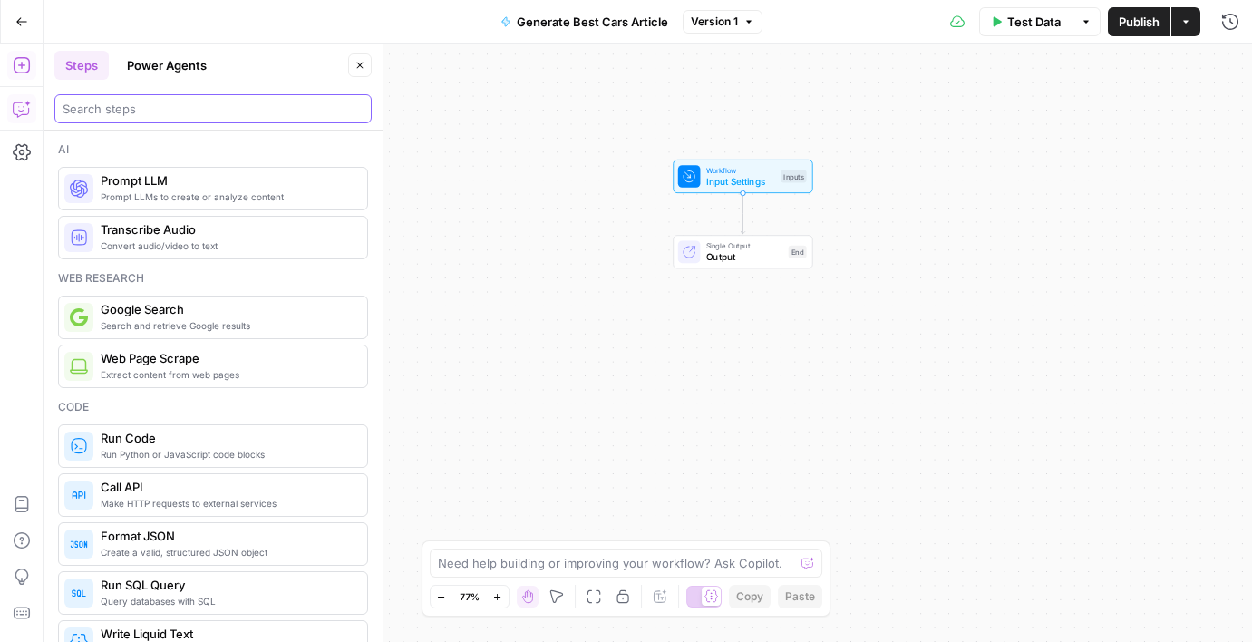
click at [160, 110] on input "search" at bounding box center [213, 109] width 301 height 18
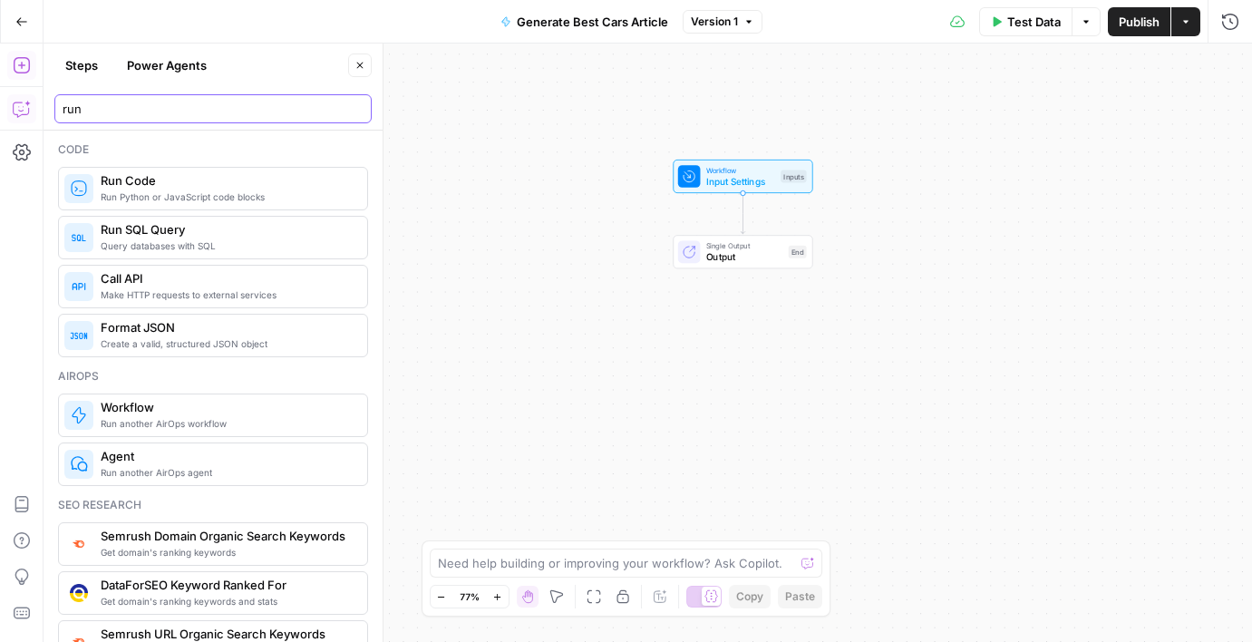
type input "run"
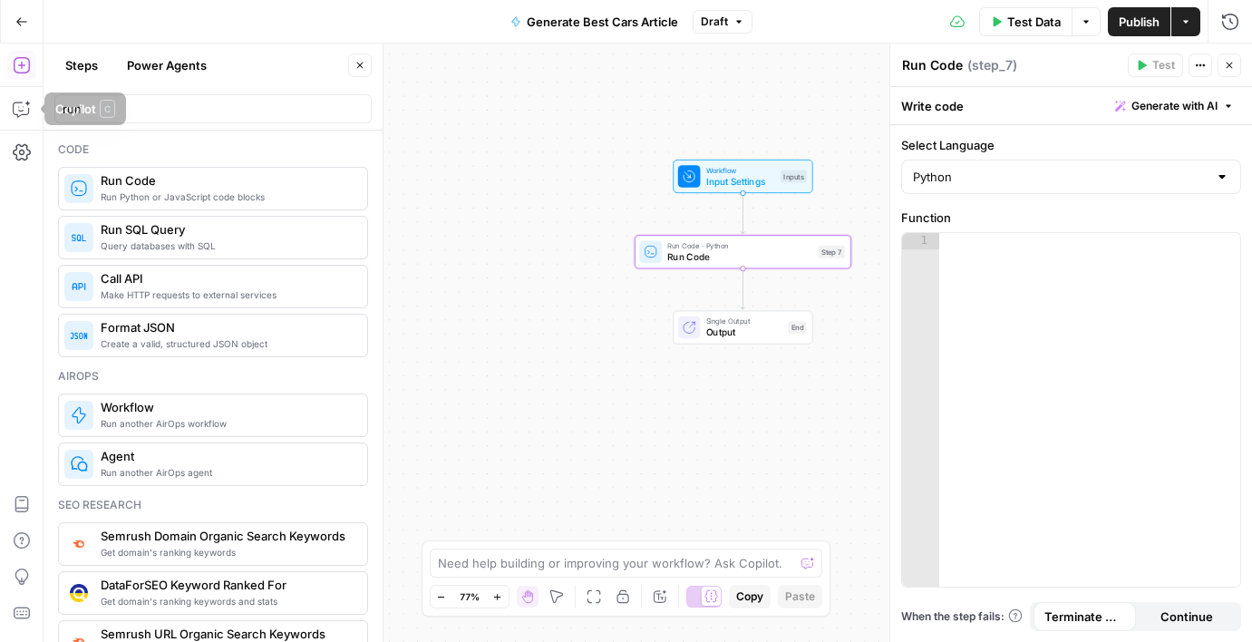
click at [23, 27] on icon "button" at bounding box center [21, 21] width 13 height 13
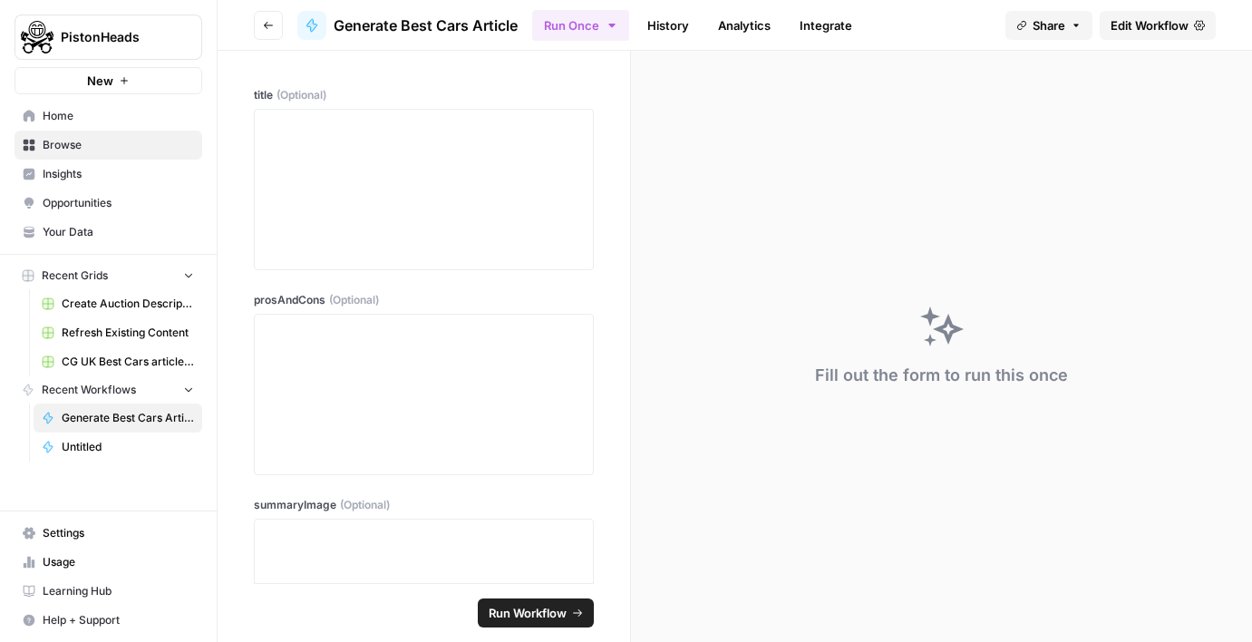
click at [86, 362] on span "CG UK Best Cars article creation" at bounding box center [128, 362] width 132 height 16
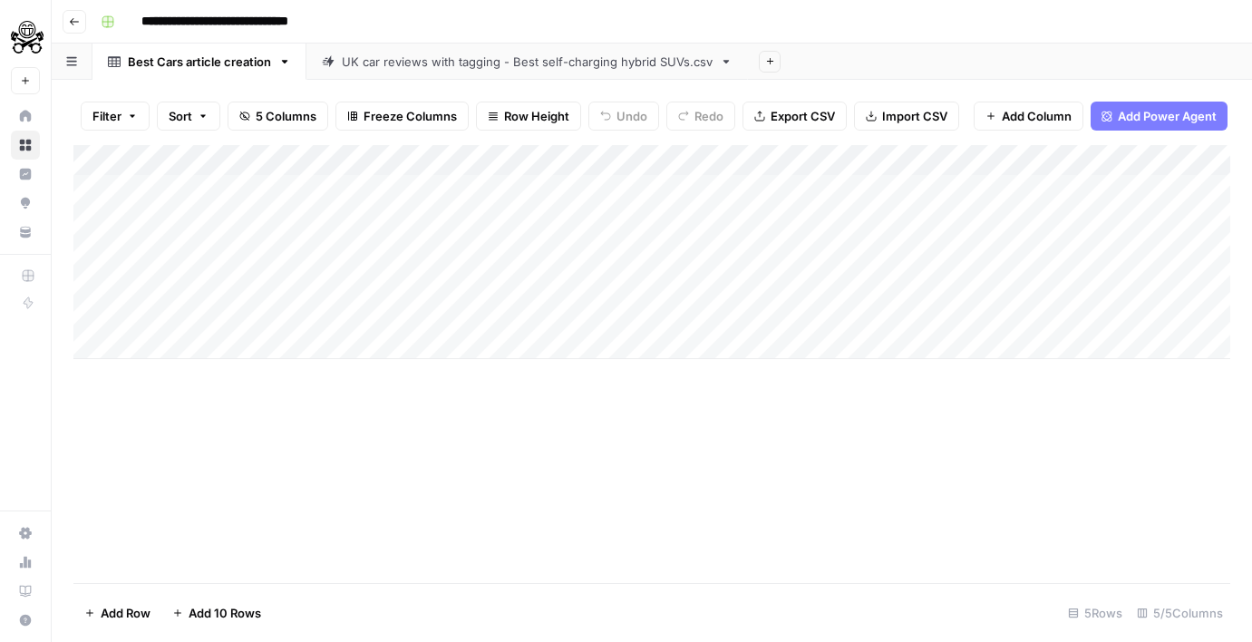
click at [77, 34] on header "**********" at bounding box center [652, 22] width 1200 height 44
click at [77, 24] on icon "button" at bounding box center [74, 21] width 11 height 11
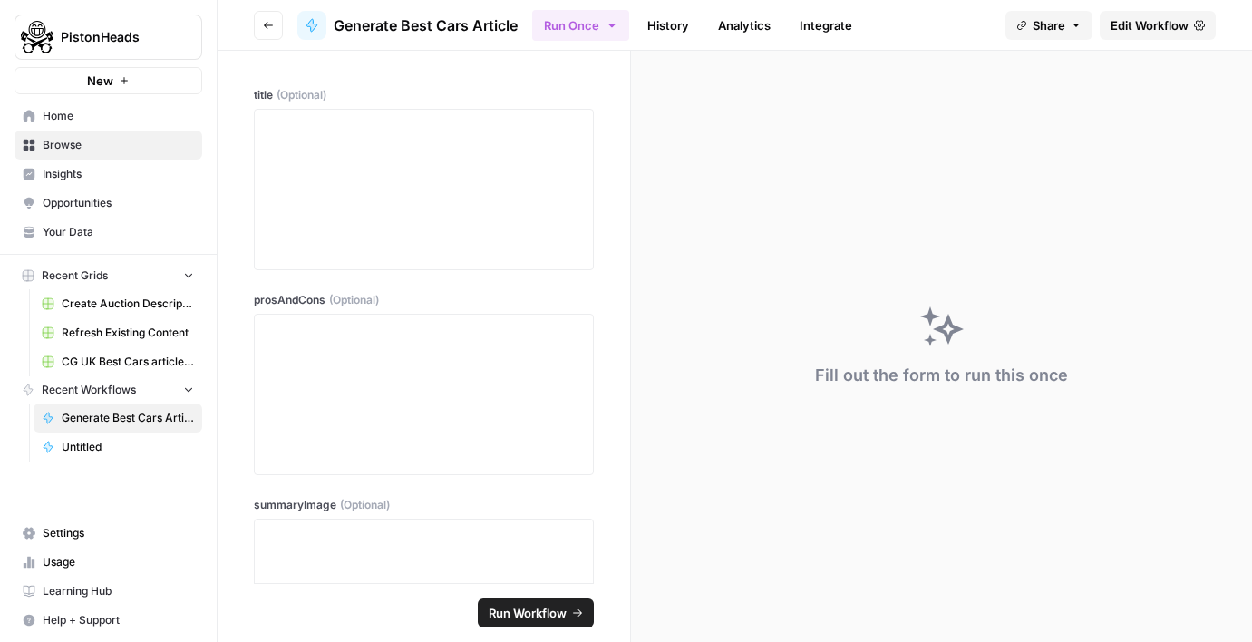
click at [102, 82] on span "New" at bounding box center [100, 81] width 26 height 18
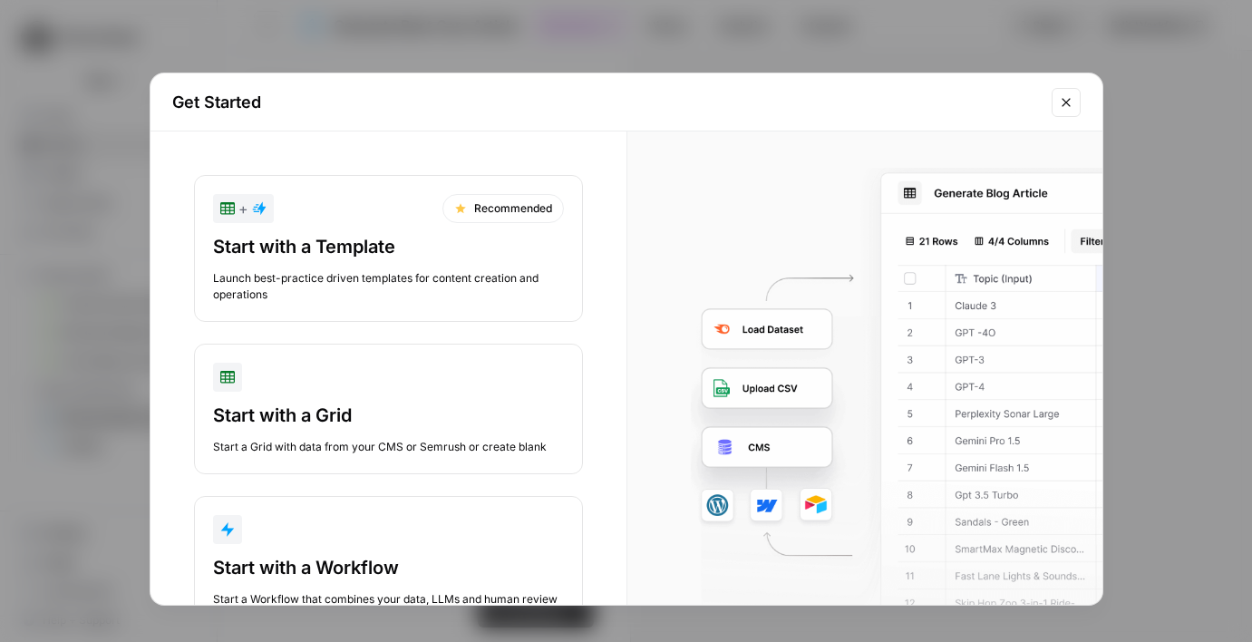
scroll to position [65, 0]
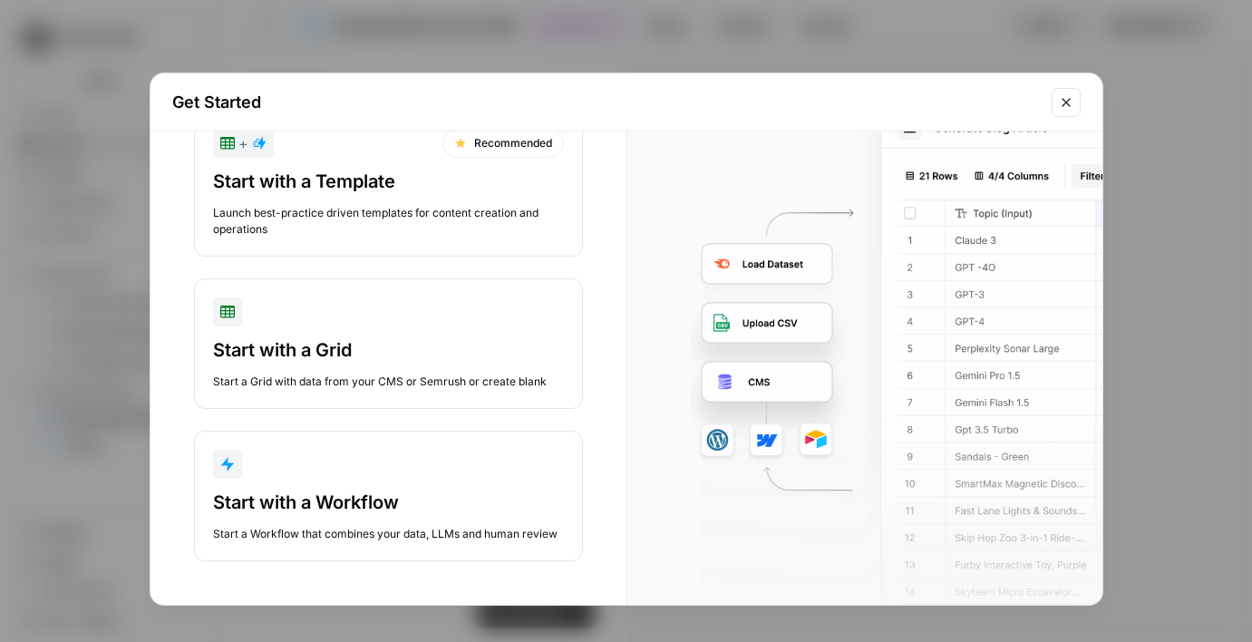
click at [398, 339] on div "Start with a Grid" at bounding box center [388, 349] width 351 height 25
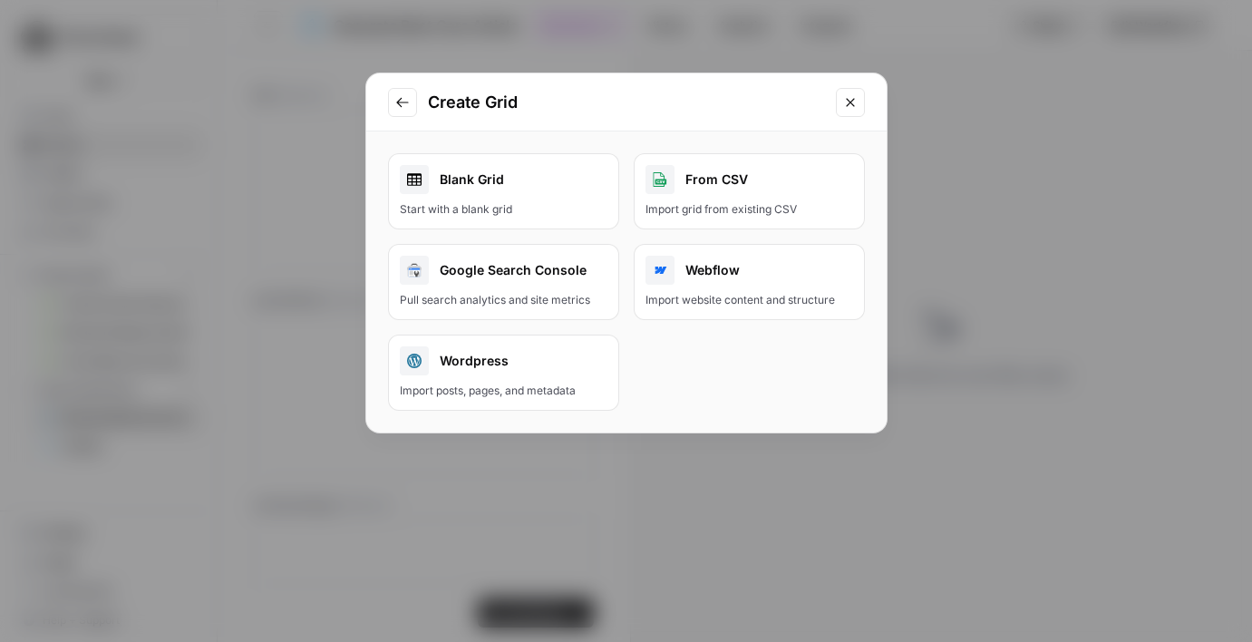
click at [787, 188] on div "From CSV" at bounding box center [750, 179] width 208 height 29
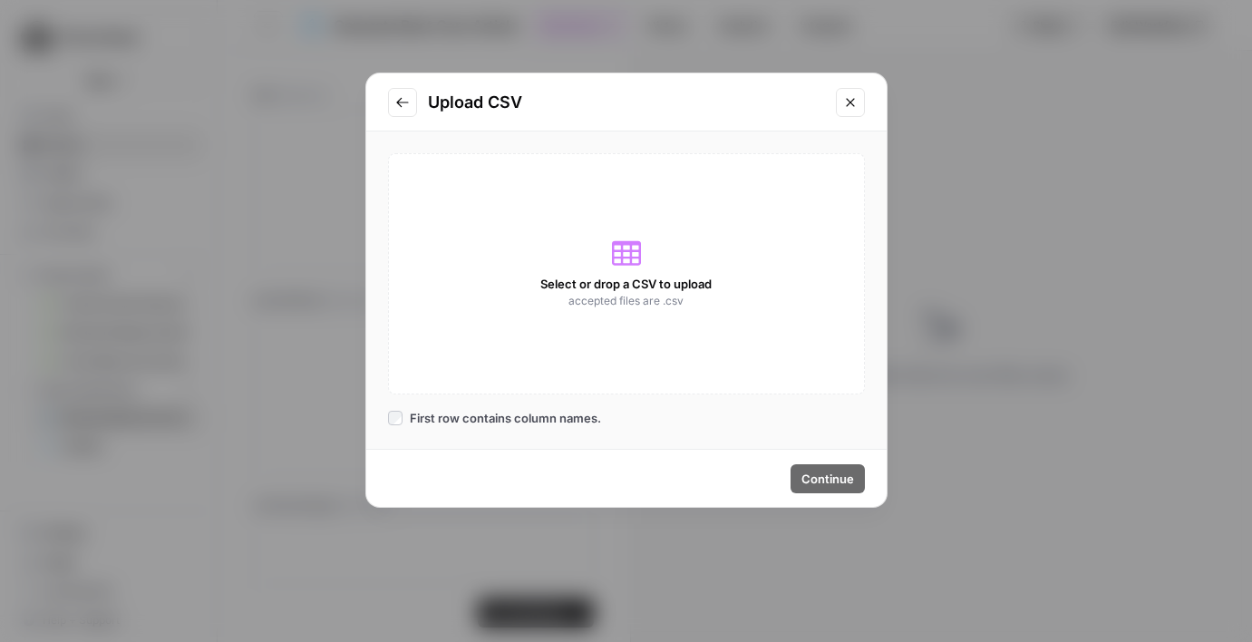
click at [617, 258] on icon at bounding box center [626, 253] width 29 height 24
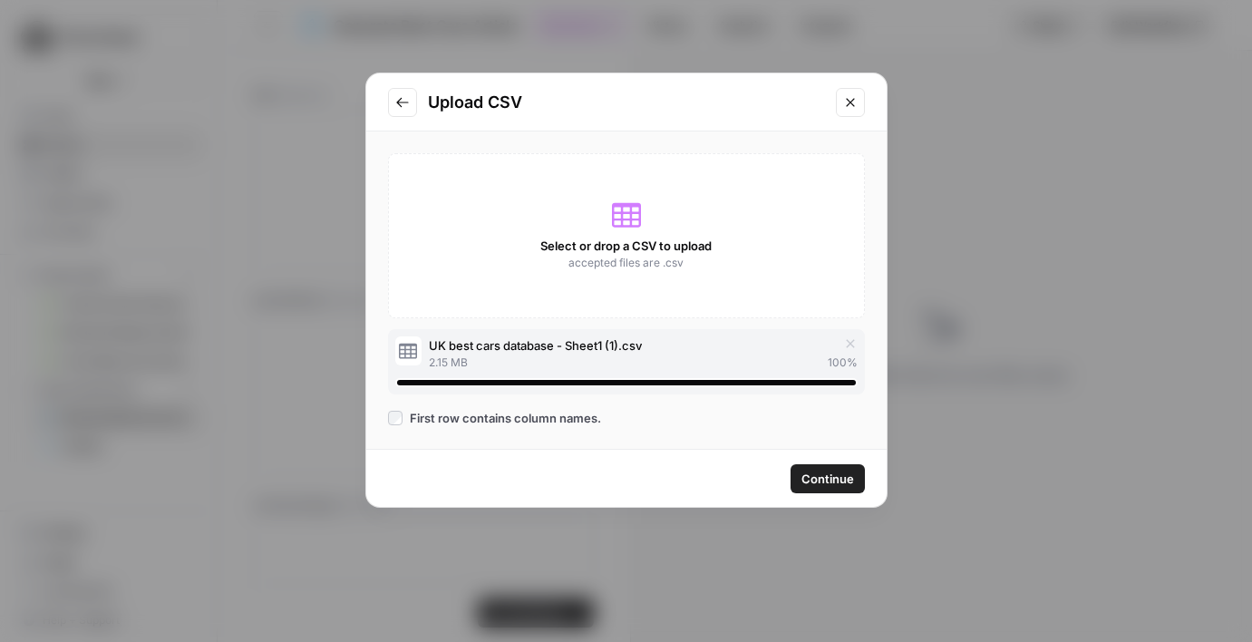
click at [819, 471] on span "Continue" at bounding box center [828, 479] width 53 height 18
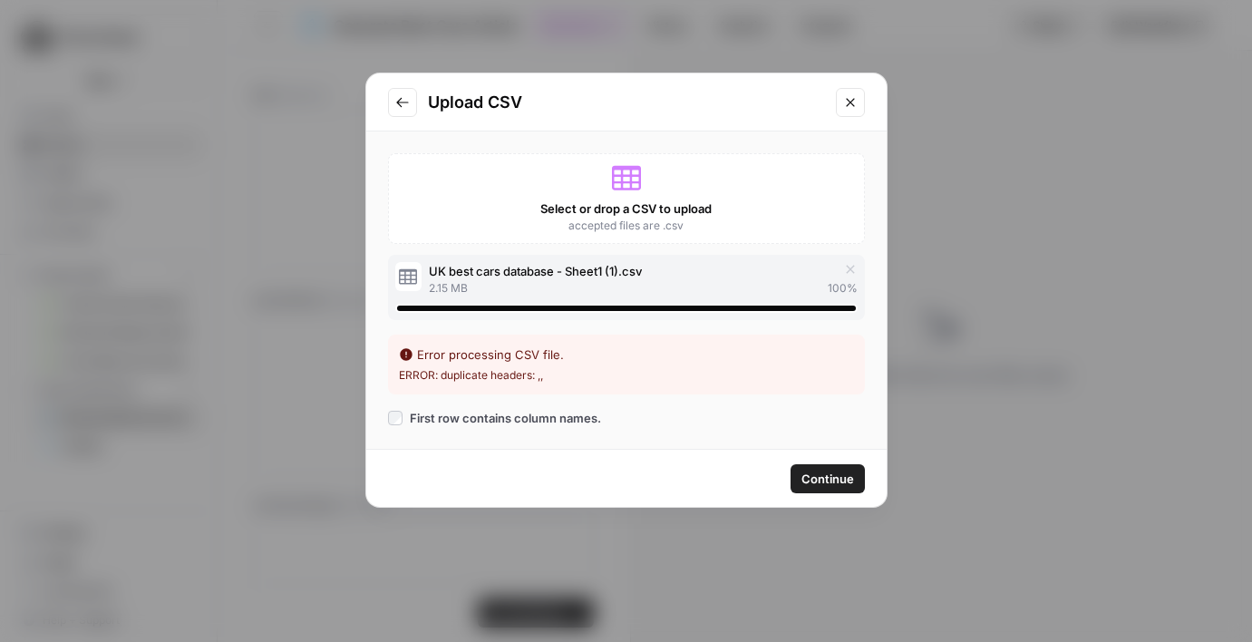
click at [811, 477] on span "Continue" at bounding box center [828, 479] width 53 height 18
click at [856, 101] on icon "Close modal" at bounding box center [850, 102] width 15 height 15
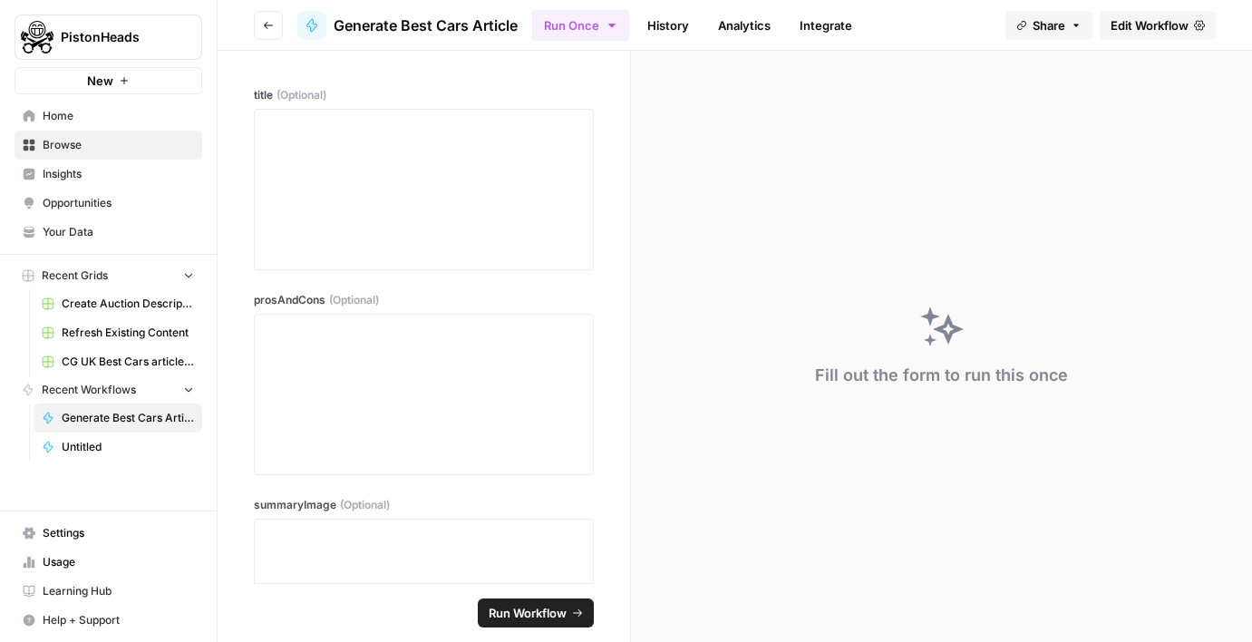
click at [82, 354] on span "CG UK Best Cars article creation" at bounding box center [128, 362] width 132 height 16
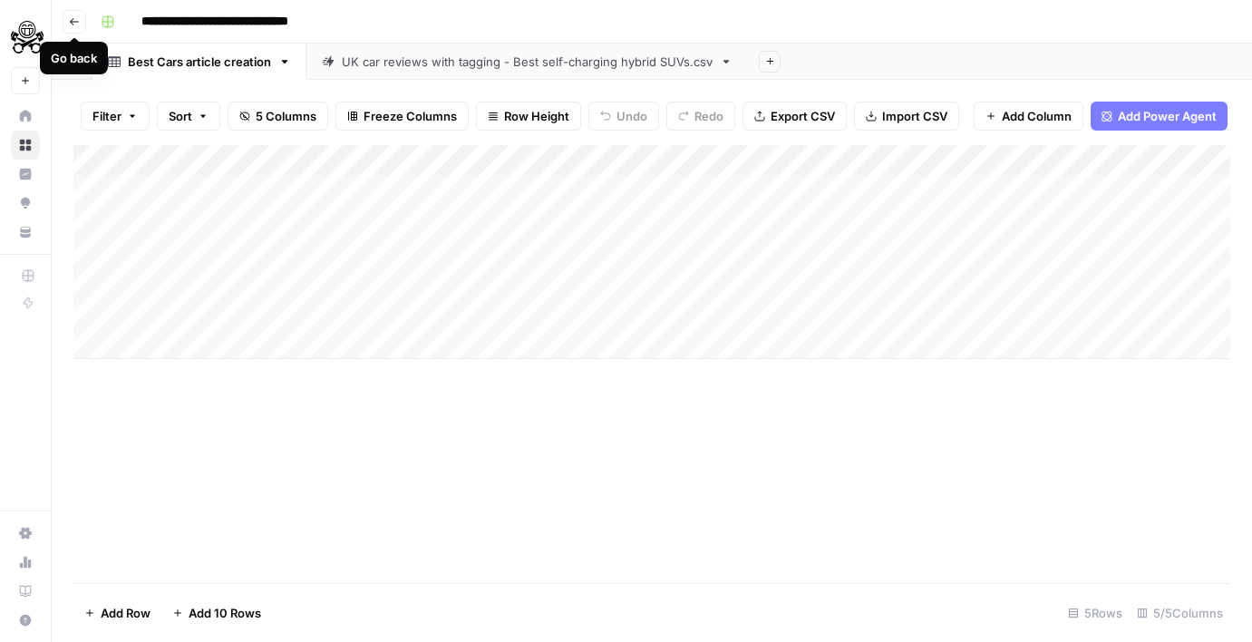
click at [79, 22] on icon "button" at bounding box center [74, 21] width 11 height 11
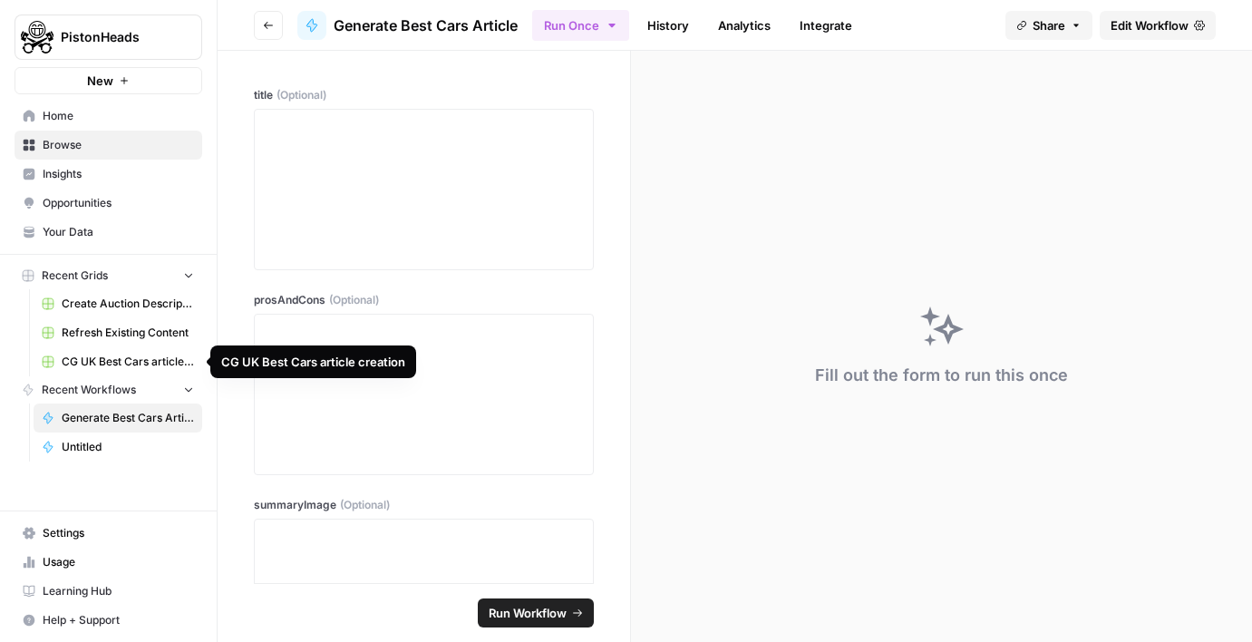
click at [105, 366] on span "CG UK Best Cars article creation" at bounding box center [128, 362] width 132 height 16
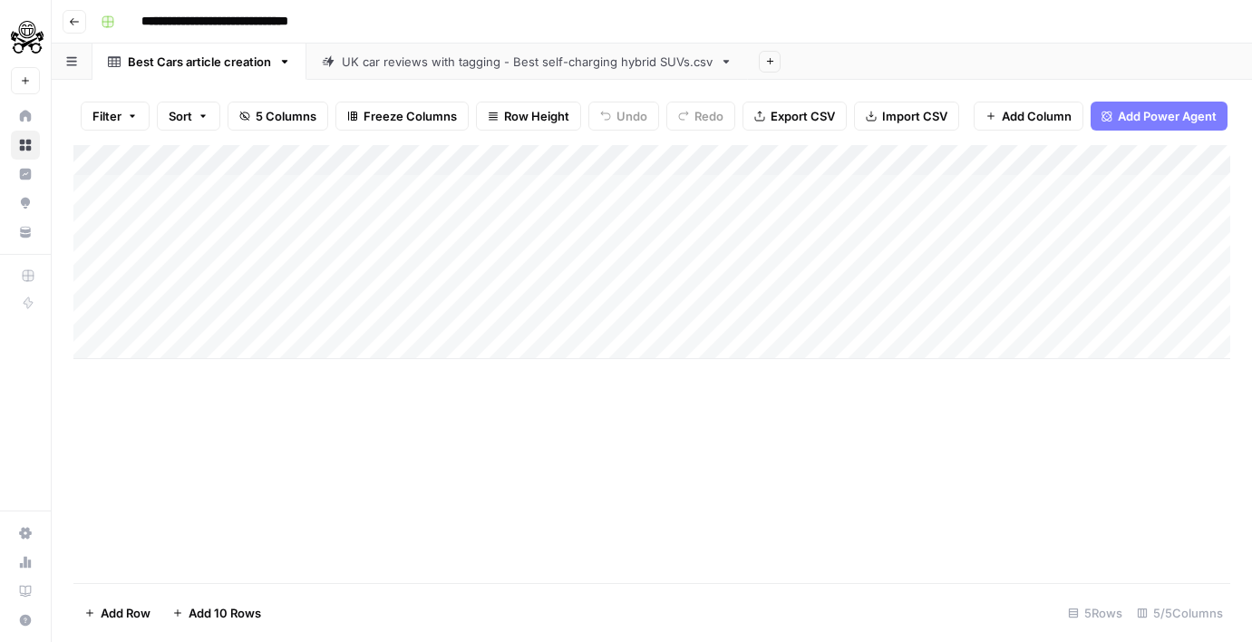
click at [157, 21] on input "**********" at bounding box center [240, 21] width 215 height 29
click at [113, 24] on icon "button" at bounding box center [108, 21] width 13 height 13
click at [731, 66] on icon at bounding box center [726, 61] width 13 height 13
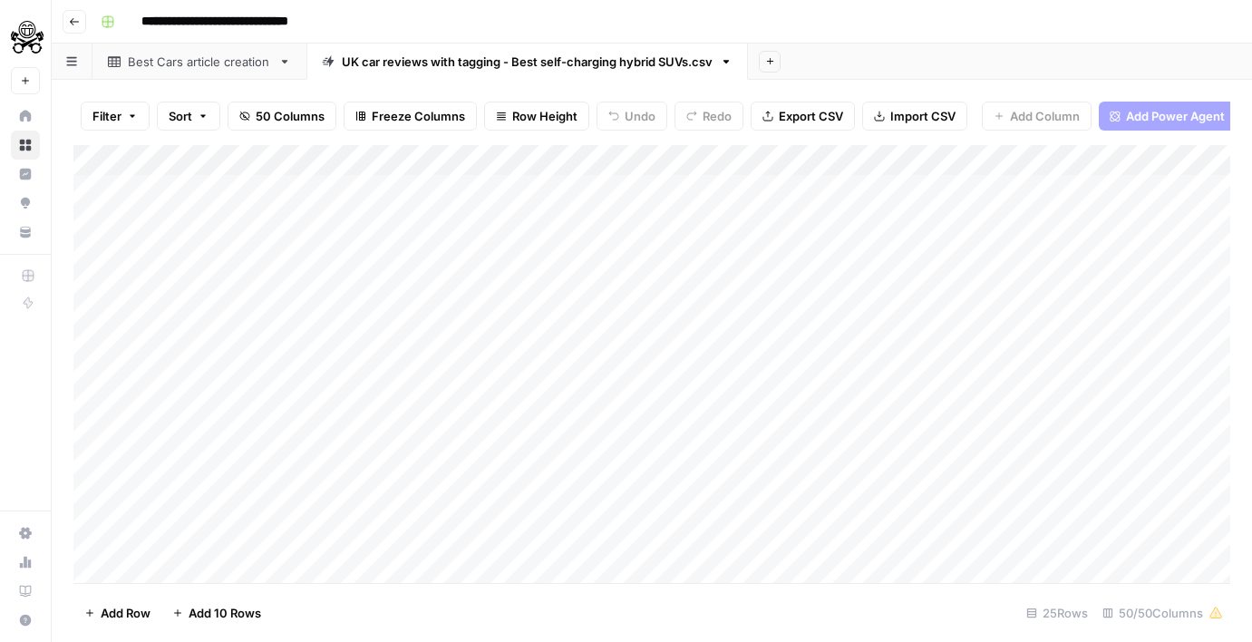
click at [731, 63] on icon "button" at bounding box center [726, 61] width 13 height 13
click at [746, 156] on icon "button" at bounding box center [744, 162] width 13 height 13
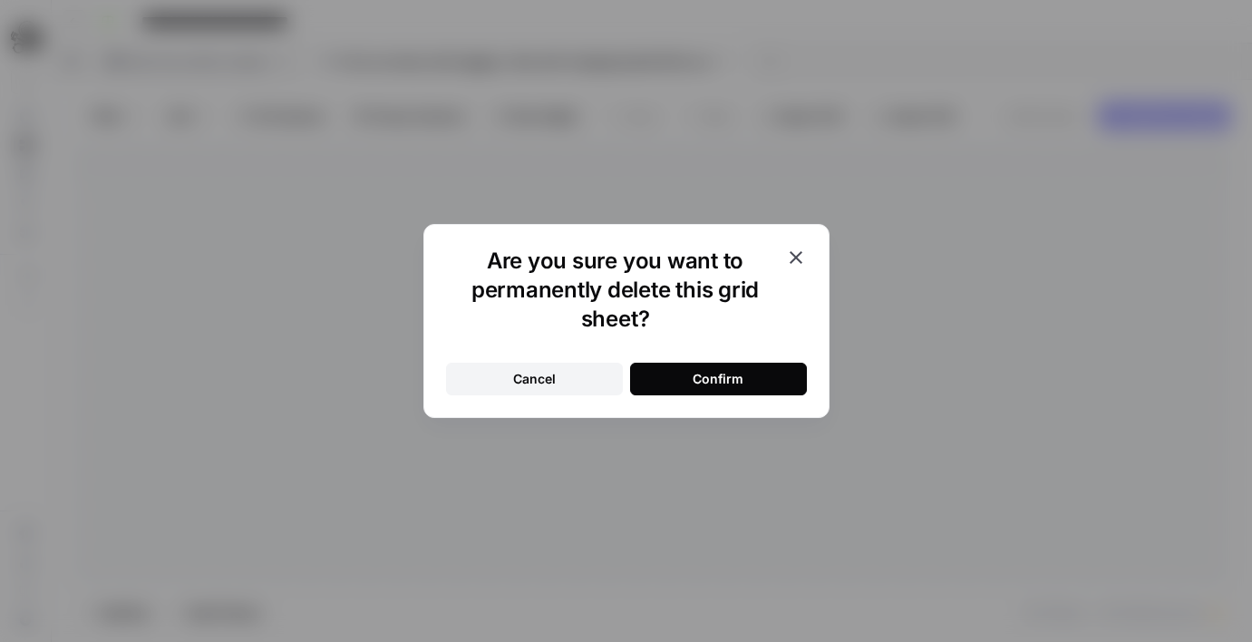
click at [734, 382] on div "Confirm" at bounding box center [718, 379] width 51 height 18
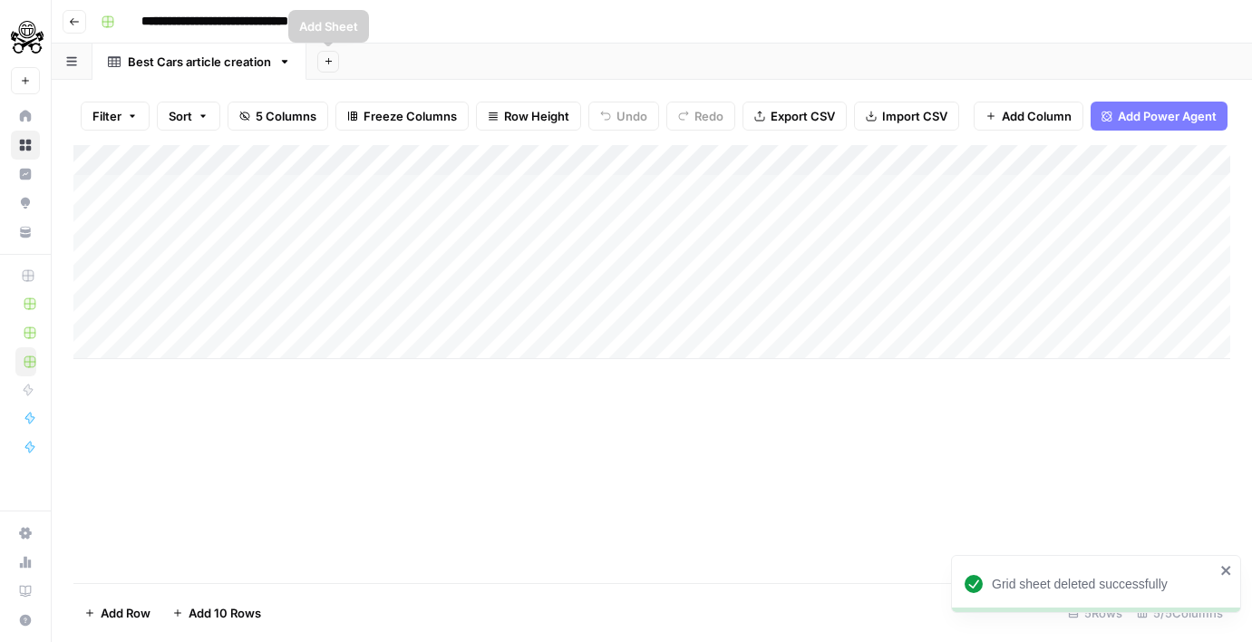
click at [291, 63] on link "Best Cars article creation" at bounding box center [199, 62] width 214 height 36
click at [289, 63] on icon "button" at bounding box center [284, 61] width 13 height 13
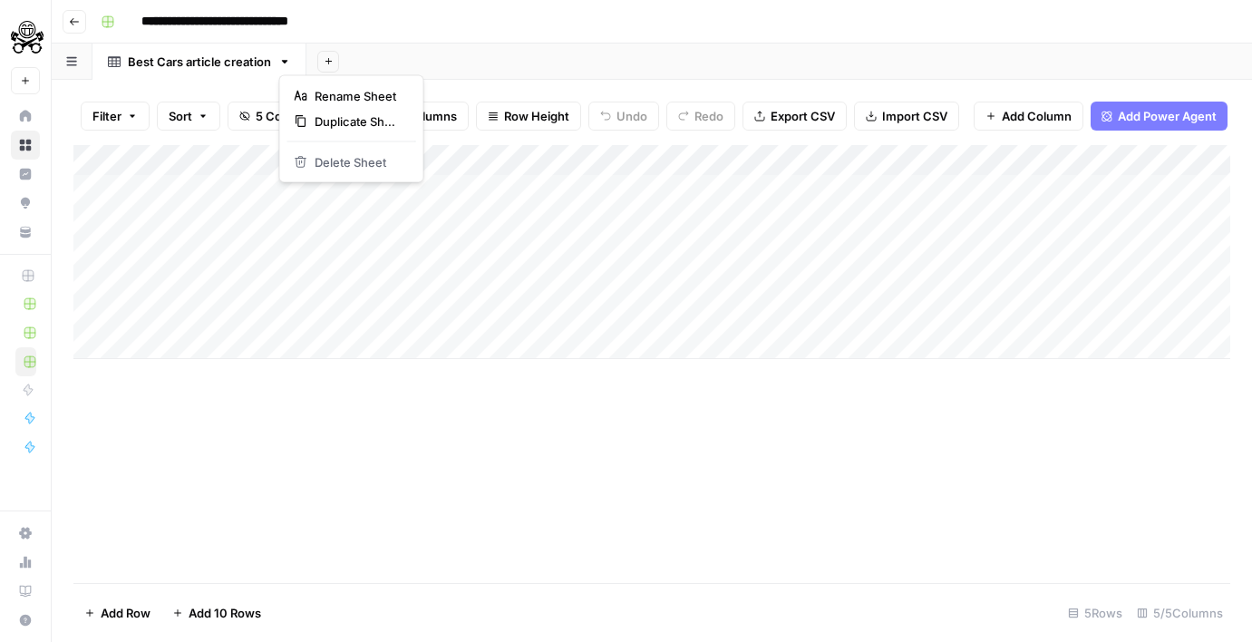
click at [277, 411] on div "Add Column" at bounding box center [651, 364] width 1157 height 438
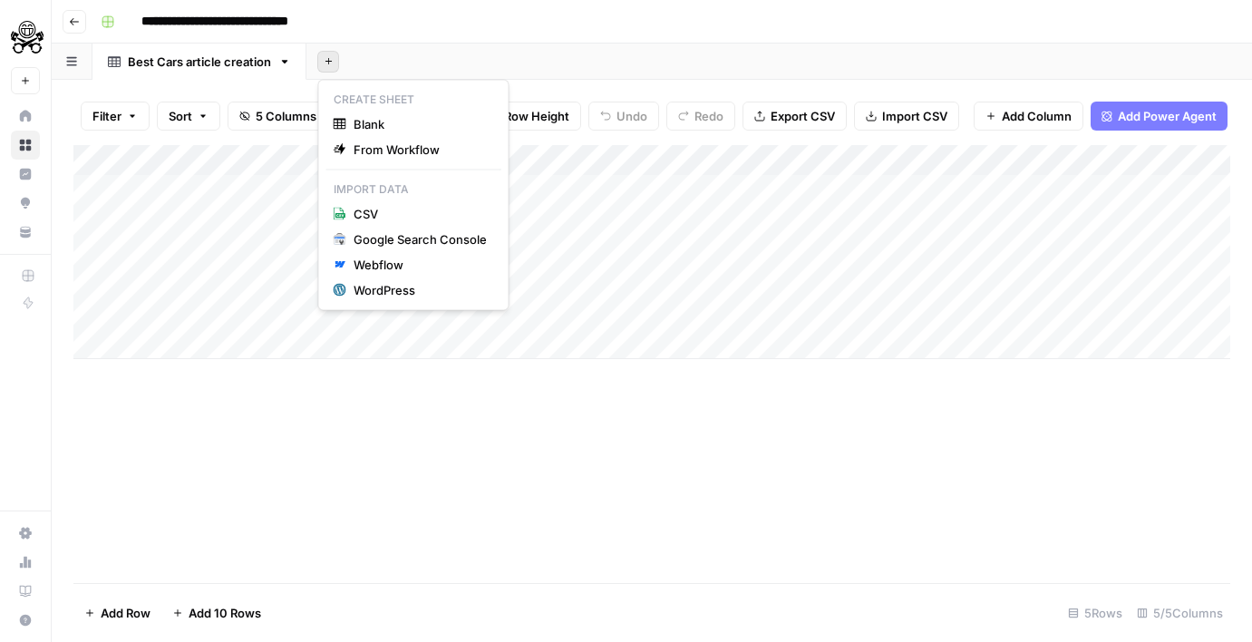
click at [325, 63] on icon "button" at bounding box center [329, 61] width 10 height 10
click at [346, 216] on div "CSV" at bounding box center [414, 214] width 160 height 18
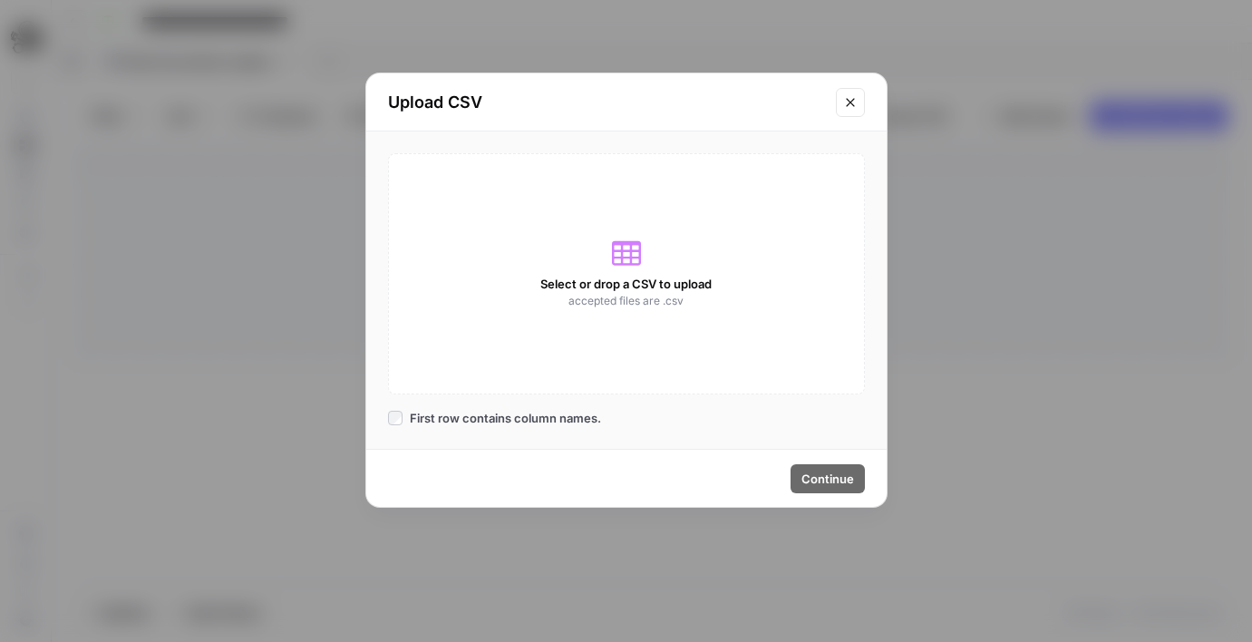
click at [613, 305] on span "accepted files are .csv" at bounding box center [626, 301] width 115 height 16
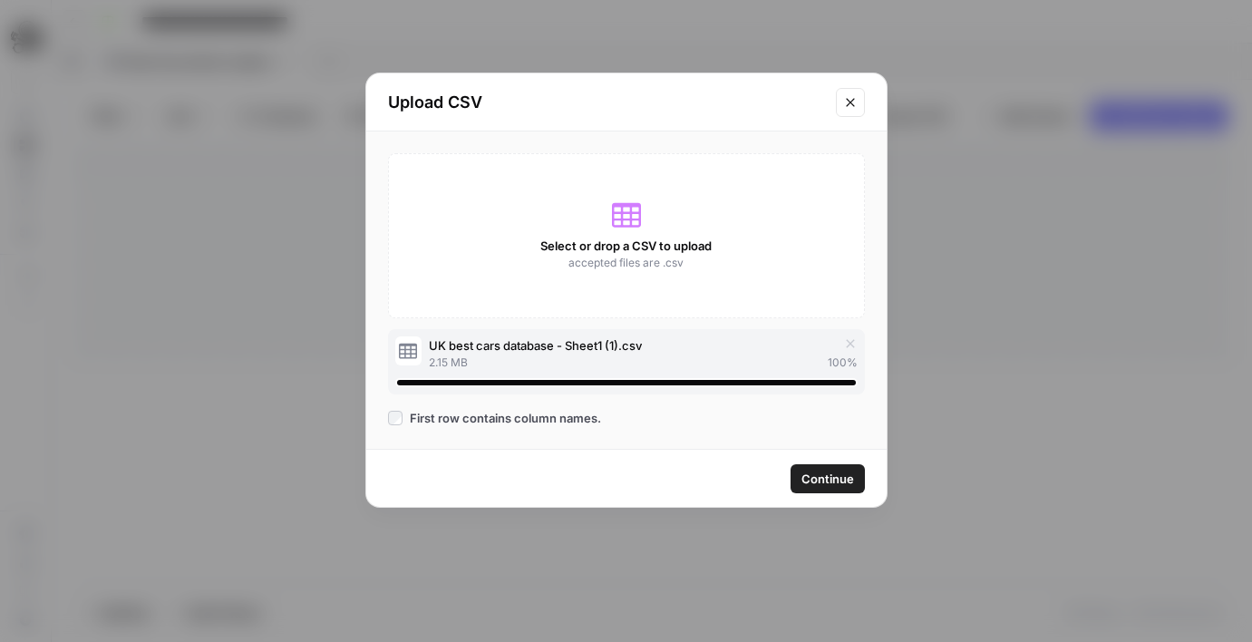
click at [838, 474] on span "Continue" at bounding box center [828, 479] width 53 height 18
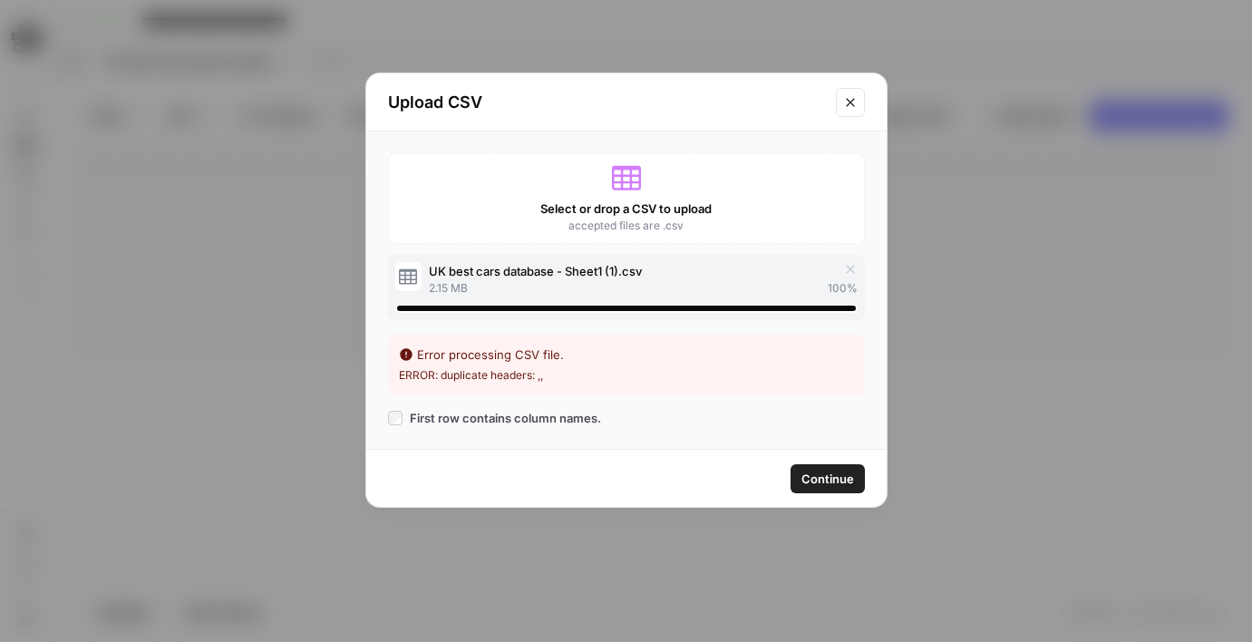
click at [848, 109] on button "Close modal" at bounding box center [850, 102] width 29 height 29
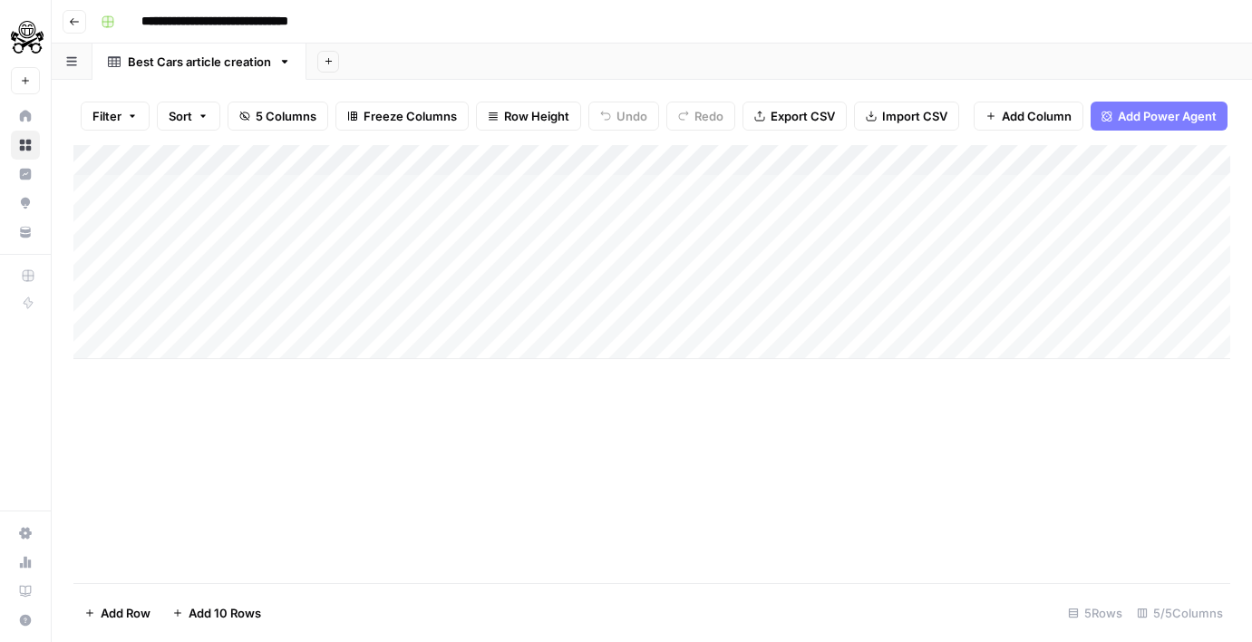
click at [322, 62] on button "Add Sheet" at bounding box center [328, 62] width 22 height 22
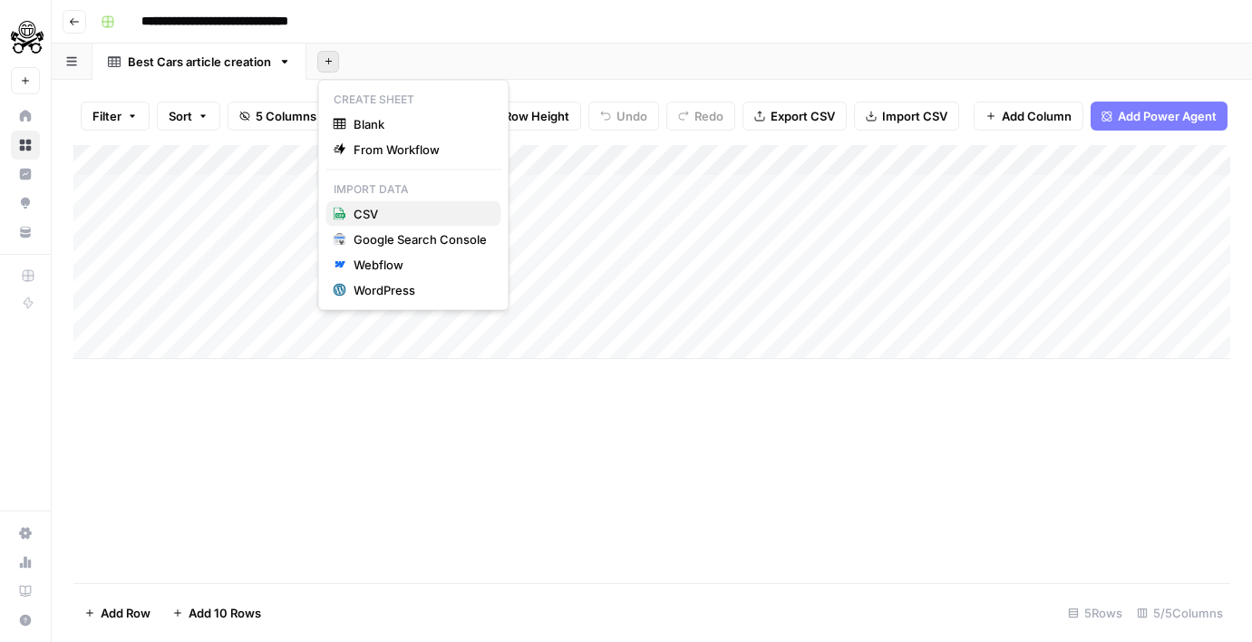
click at [374, 209] on span "CSV" at bounding box center [420, 214] width 133 height 18
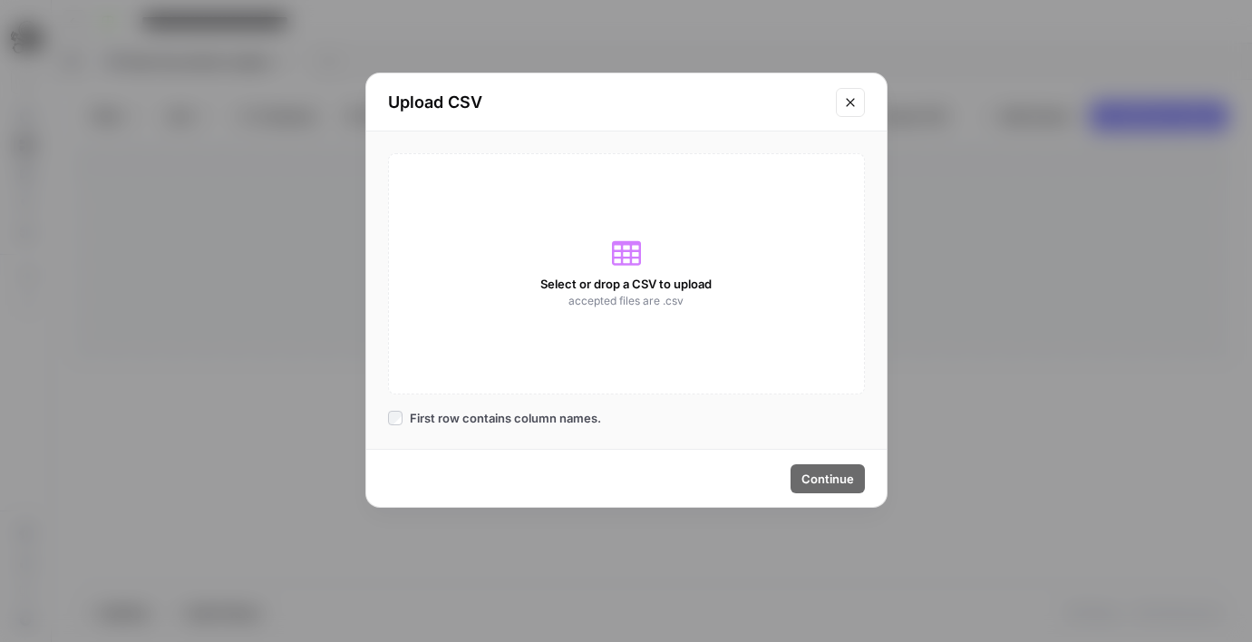
click at [535, 216] on div "Select or drop a CSV to upload accepted files are .csv" at bounding box center [626, 273] width 477 height 241
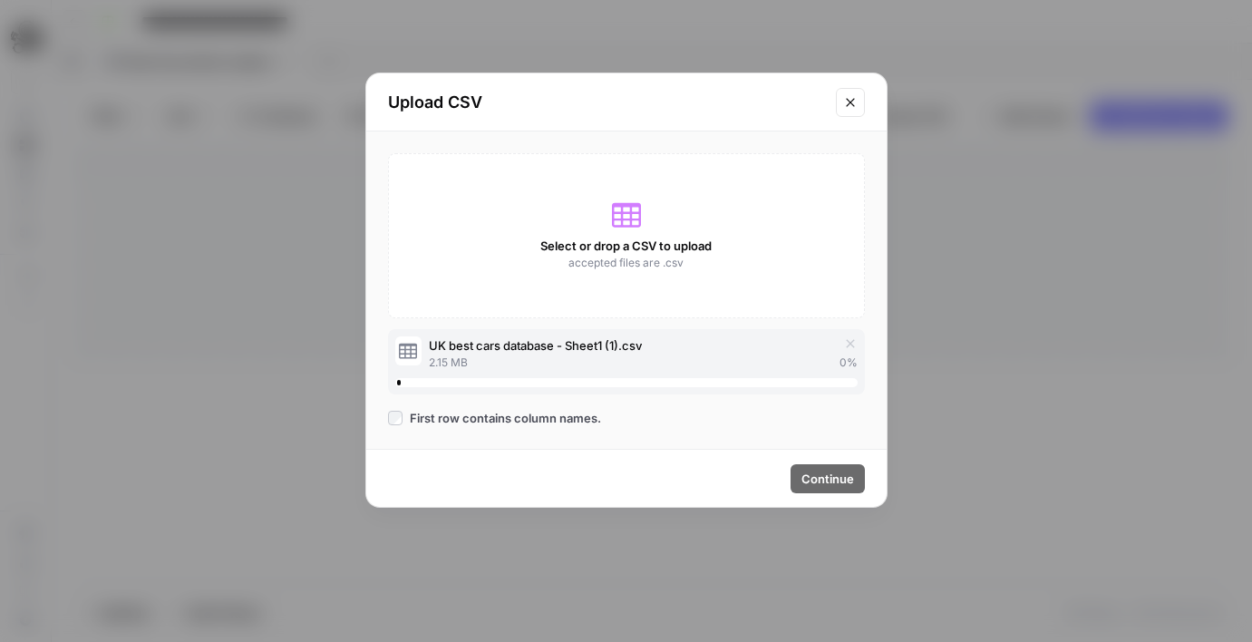
click at [564, 418] on span "First row contains column names." at bounding box center [505, 418] width 191 height 18
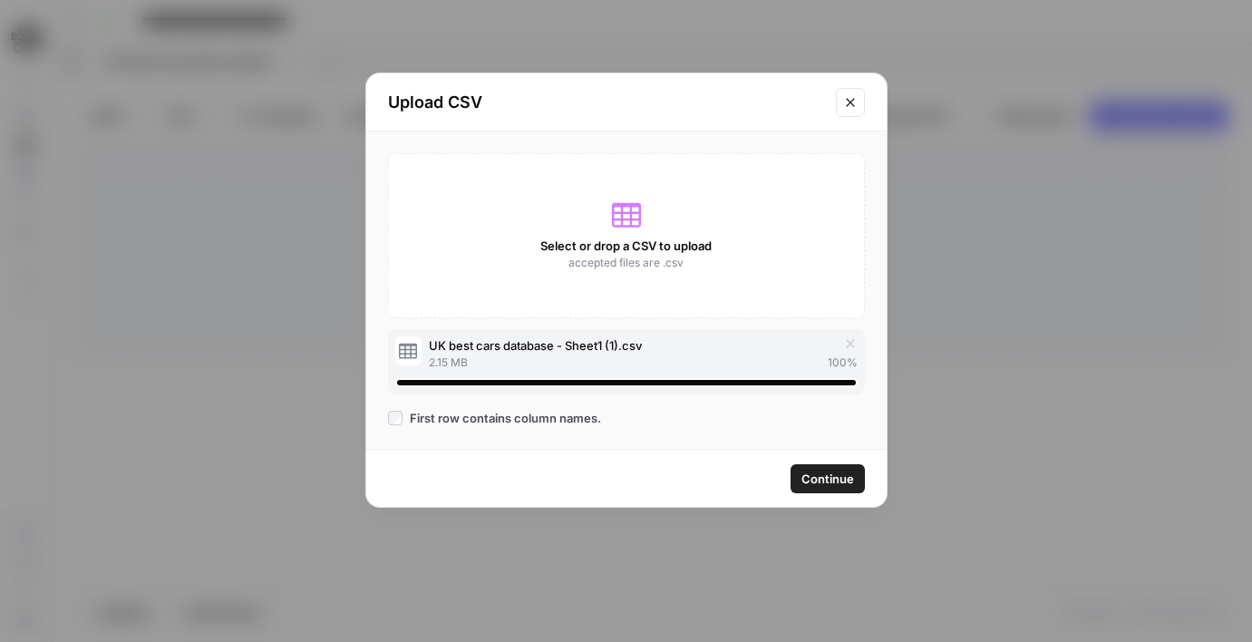
click at [821, 482] on span "Continue" at bounding box center [828, 479] width 53 height 18
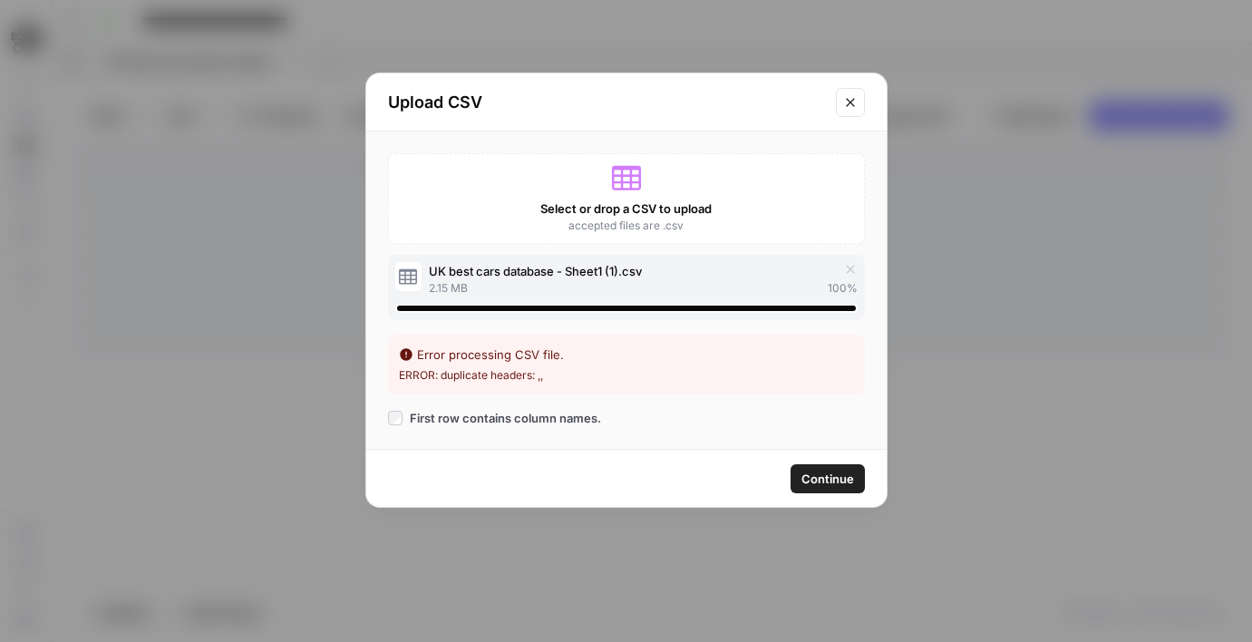
click at [849, 109] on icon "Close modal" at bounding box center [850, 102] width 15 height 15
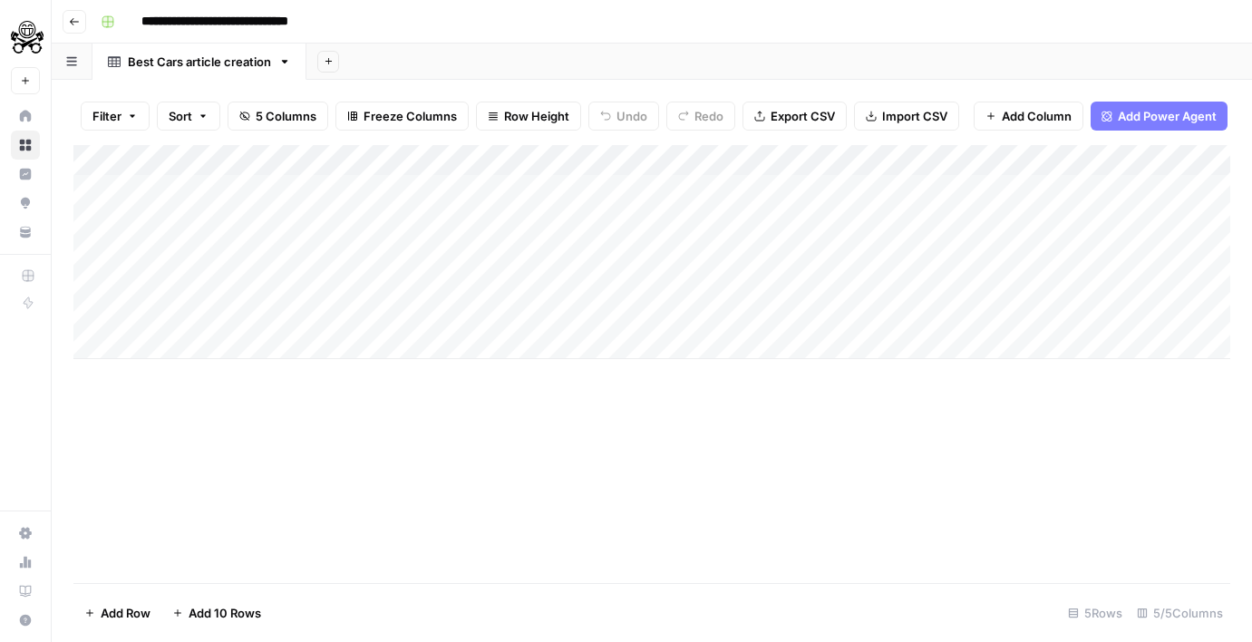
click at [83, 23] on button "Go back" at bounding box center [75, 22] width 24 height 24
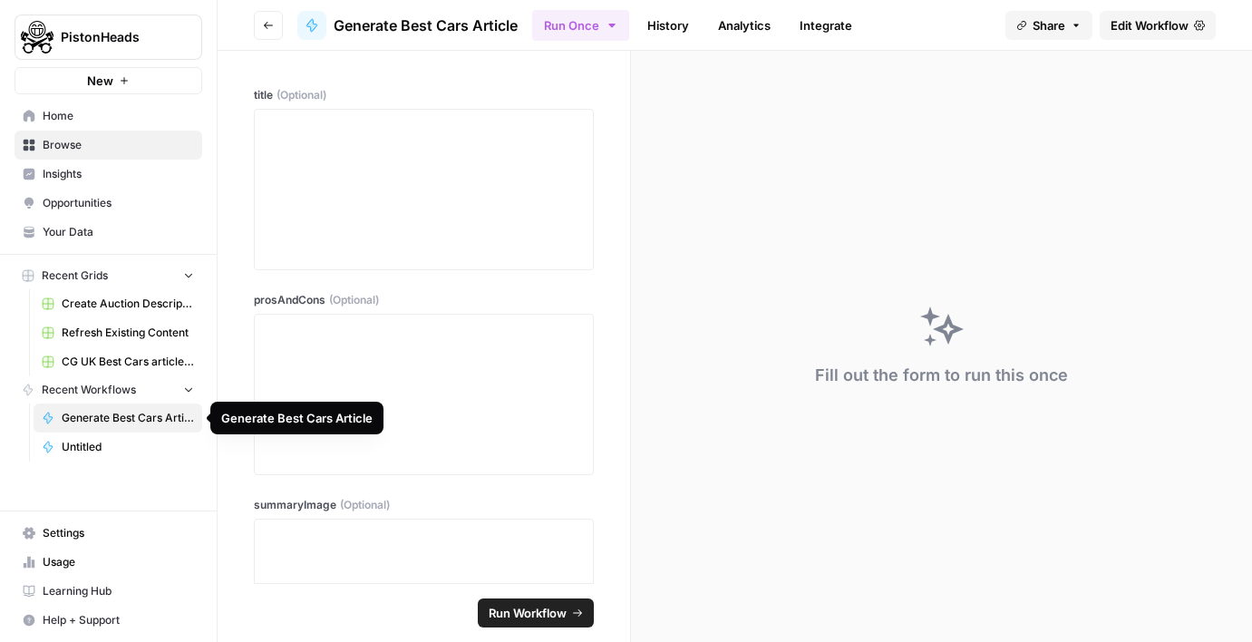
click at [104, 351] on link "CG UK Best Cars article creation" at bounding box center [118, 361] width 169 height 29
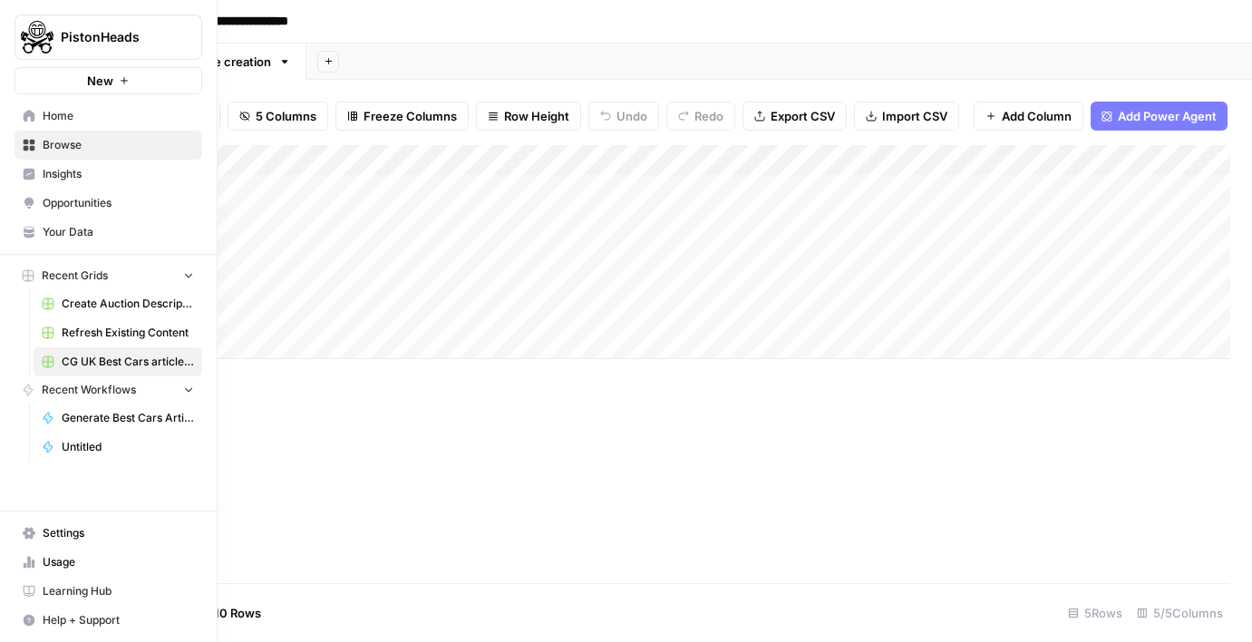
click at [30, 531] on icon at bounding box center [29, 533] width 13 height 12
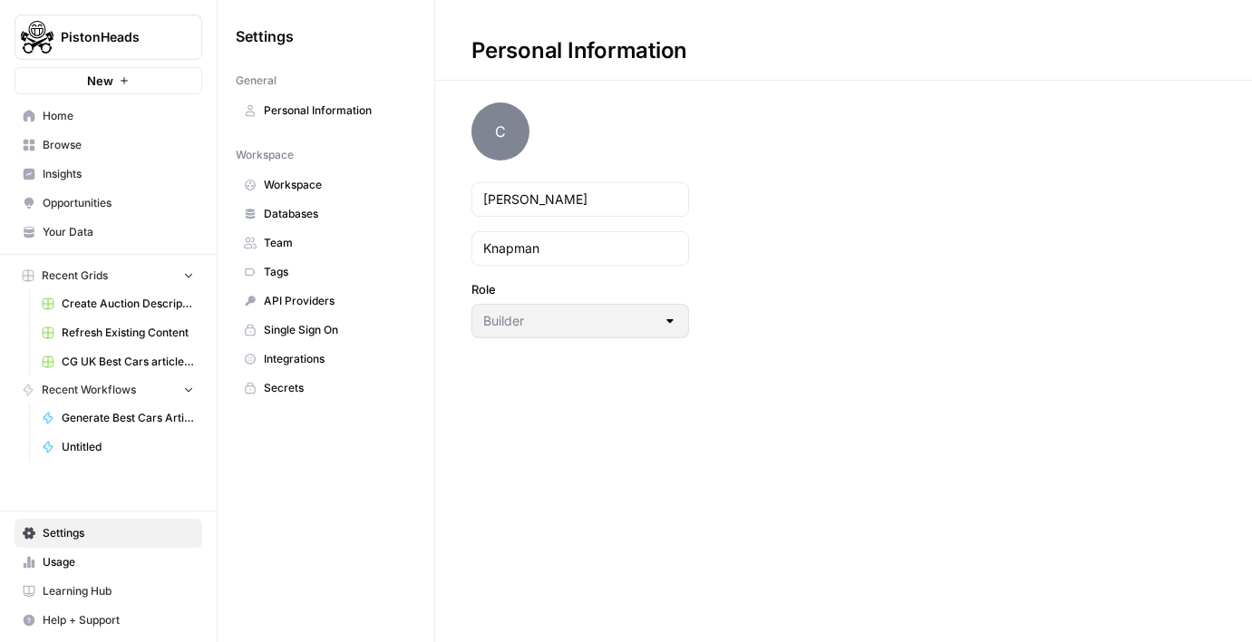
click at [226, 34] on icon "button" at bounding box center [220, 36] width 13 height 13
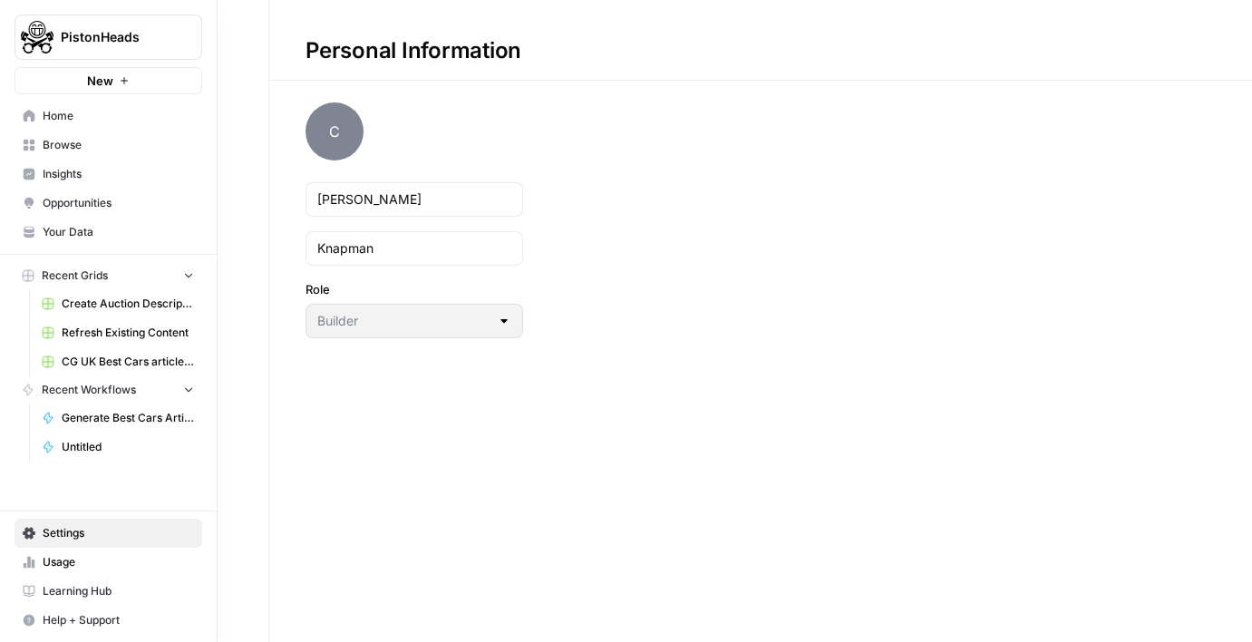
click at [24, 139] on icon at bounding box center [29, 145] width 13 height 13
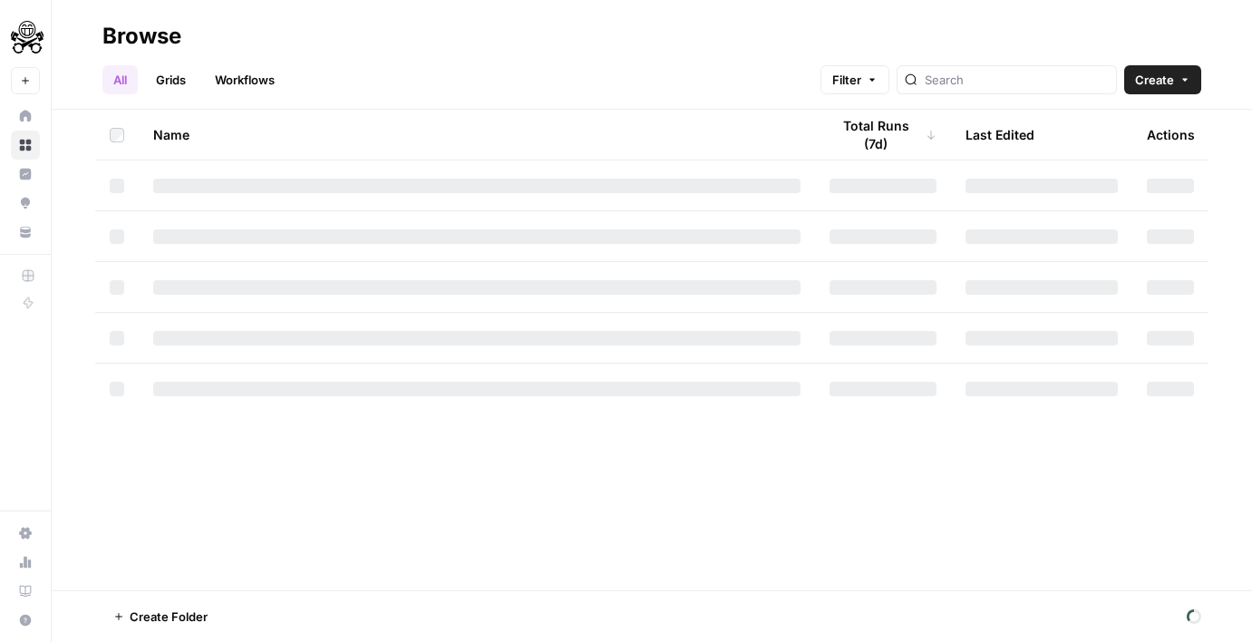
click at [174, 83] on link "Grids" at bounding box center [171, 79] width 52 height 29
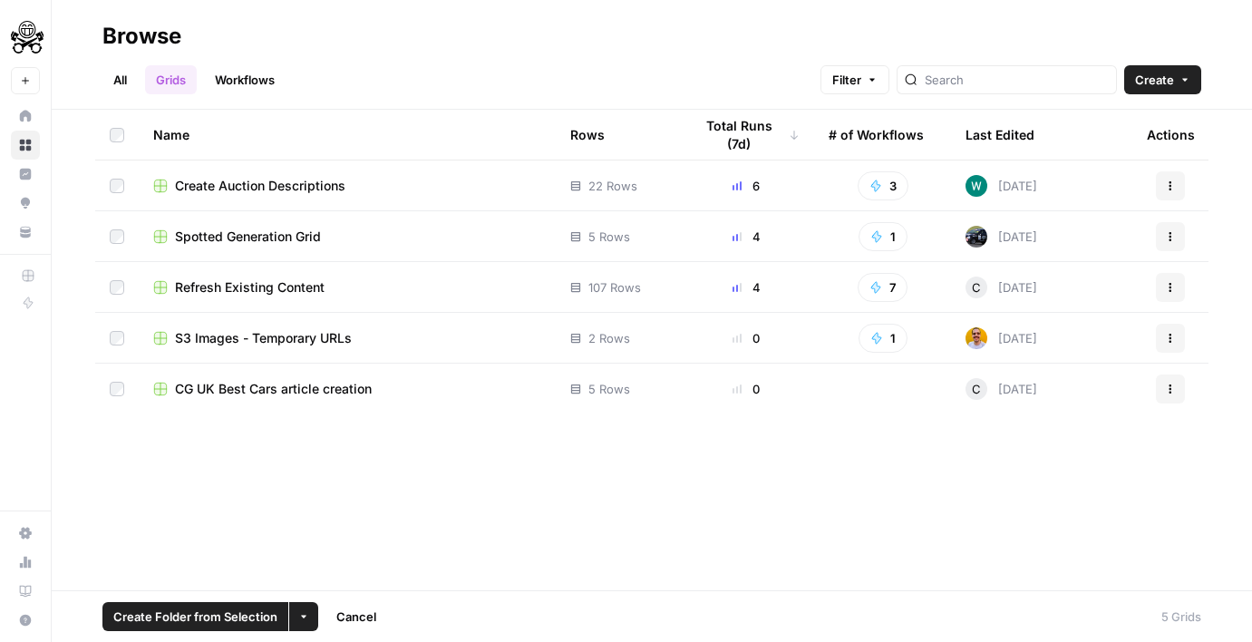
click at [1168, 393] on icon "button" at bounding box center [1170, 389] width 11 height 11
click at [1095, 537] on span "Delete" at bounding box center [1089, 539] width 145 height 18
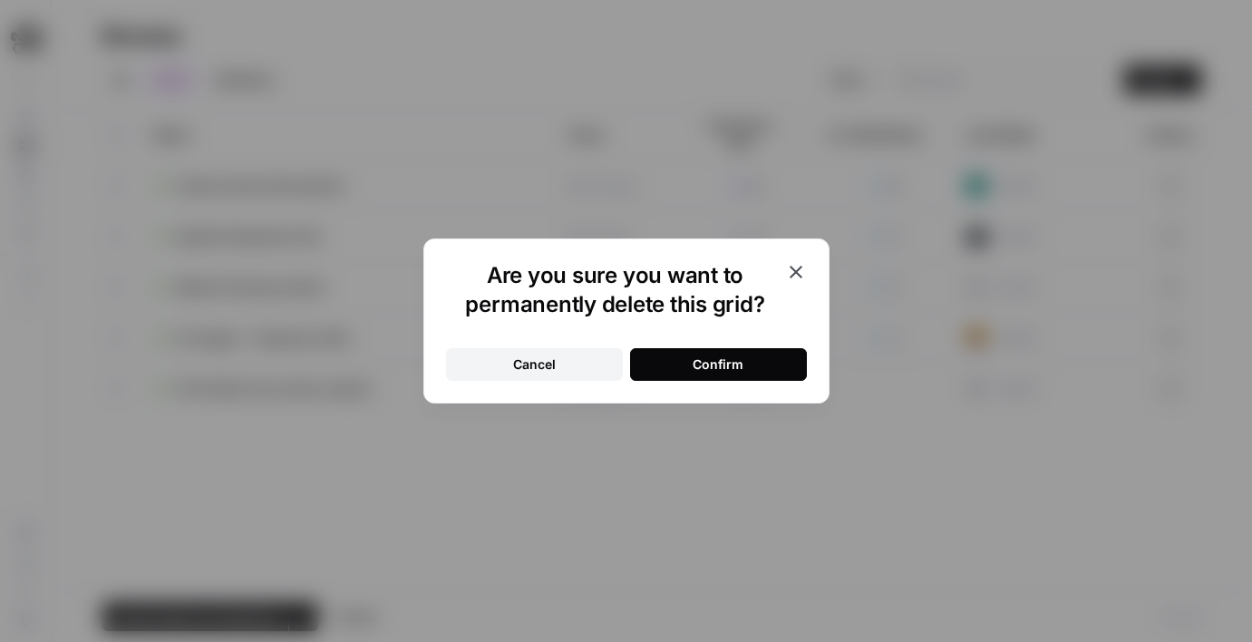
click at [775, 357] on button "Confirm" at bounding box center [718, 364] width 177 height 33
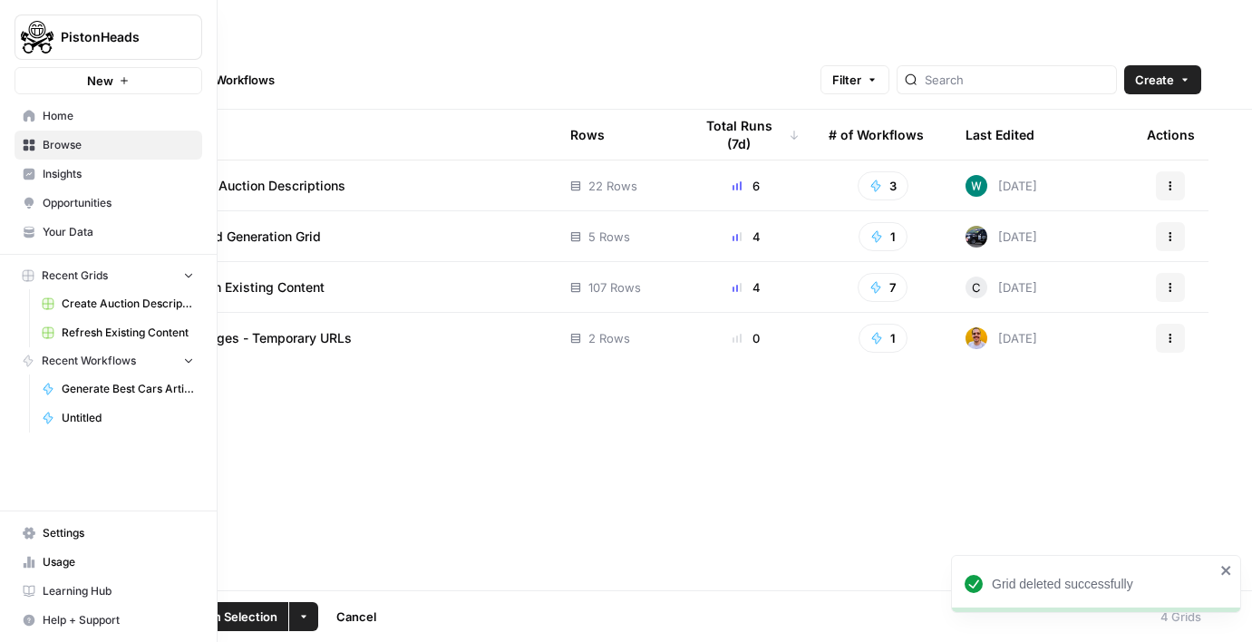
click at [77, 92] on button "New" at bounding box center [109, 80] width 188 height 27
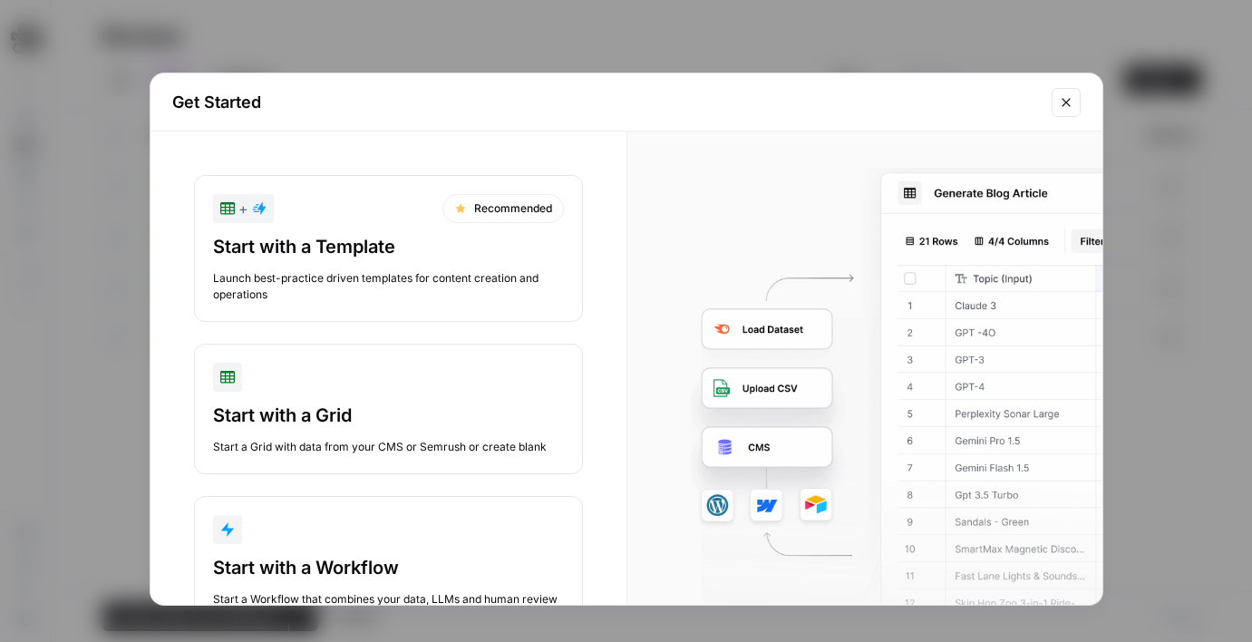
click at [381, 416] on div "Start with a Grid" at bounding box center [388, 415] width 351 height 25
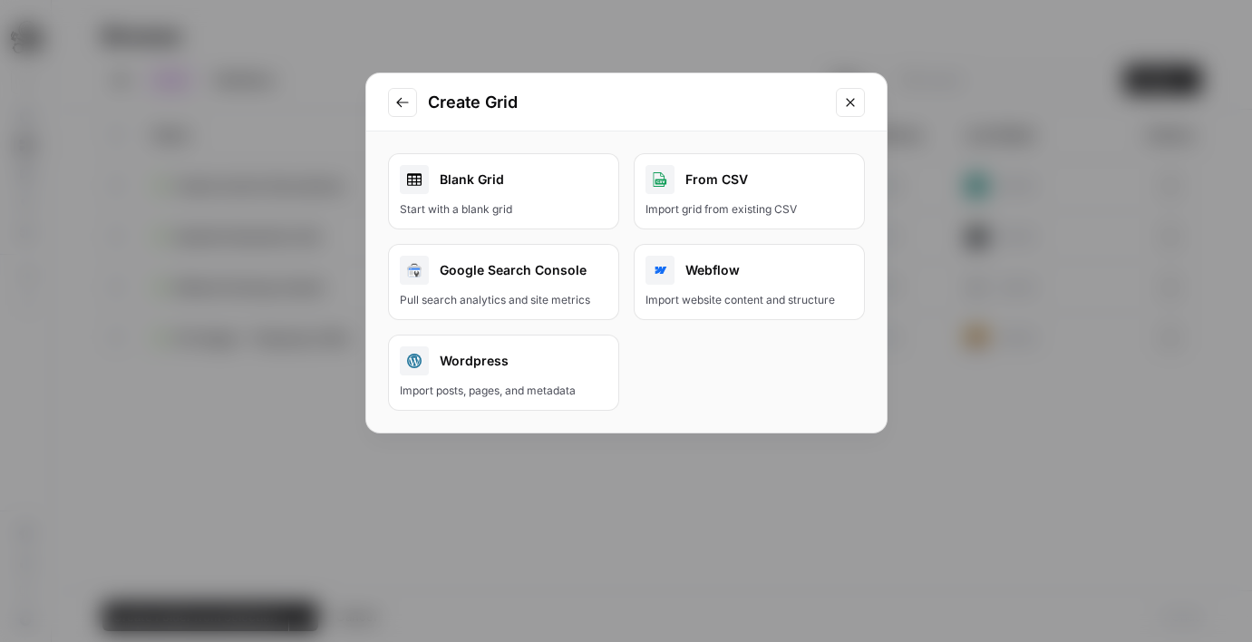
click at [695, 194] on button "From CSV Import grid from existing CSV" at bounding box center [749, 191] width 231 height 76
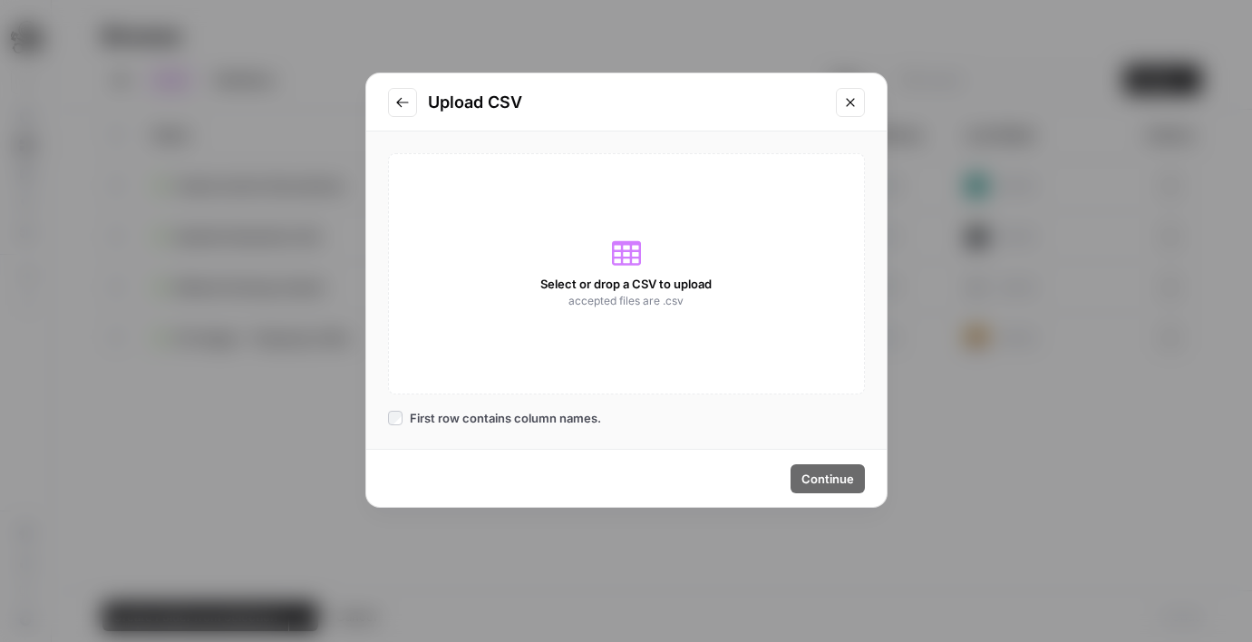
click at [658, 269] on div "Select or drop a CSV to upload accepted files are .csv" at bounding box center [626, 273] width 477 height 241
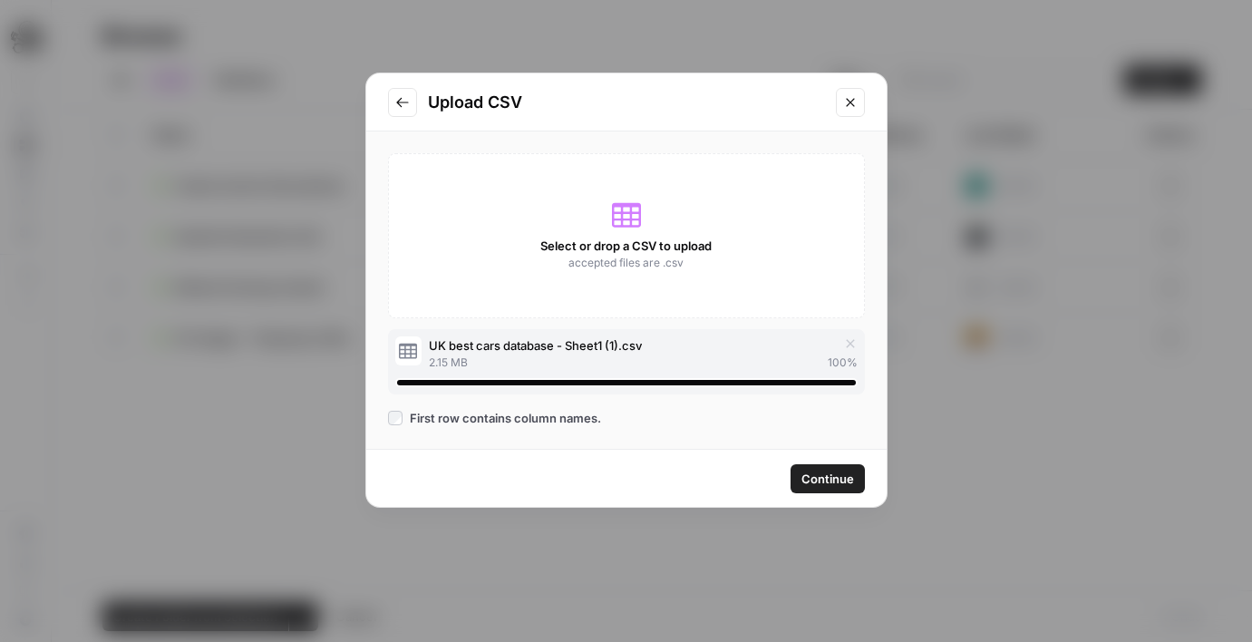
click at [824, 477] on span "Continue" at bounding box center [828, 479] width 53 height 18
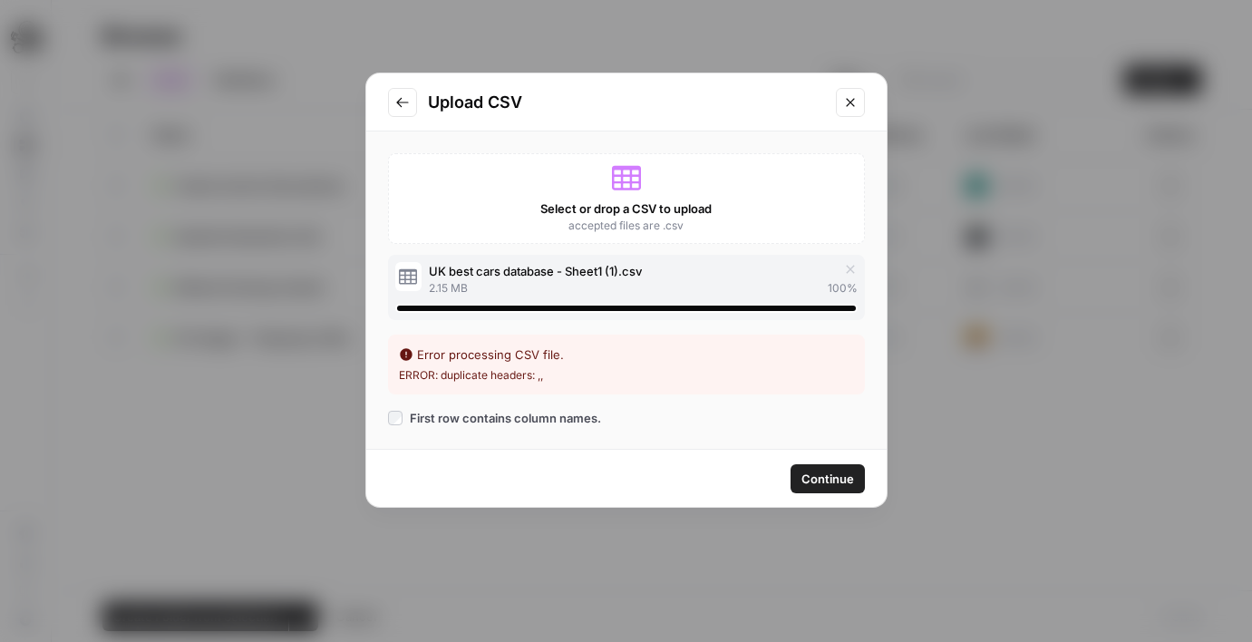
click at [845, 96] on icon "Close modal" at bounding box center [850, 102] width 15 height 15
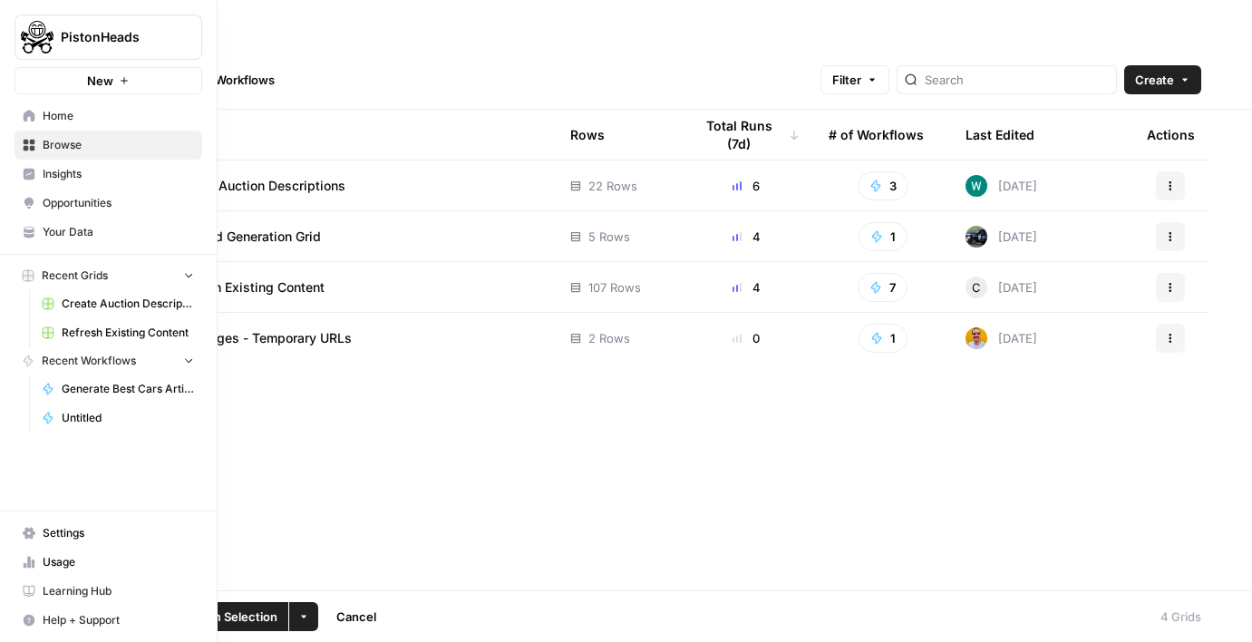
click at [24, 113] on icon at bounding box center [30, 116] width 12 height 12
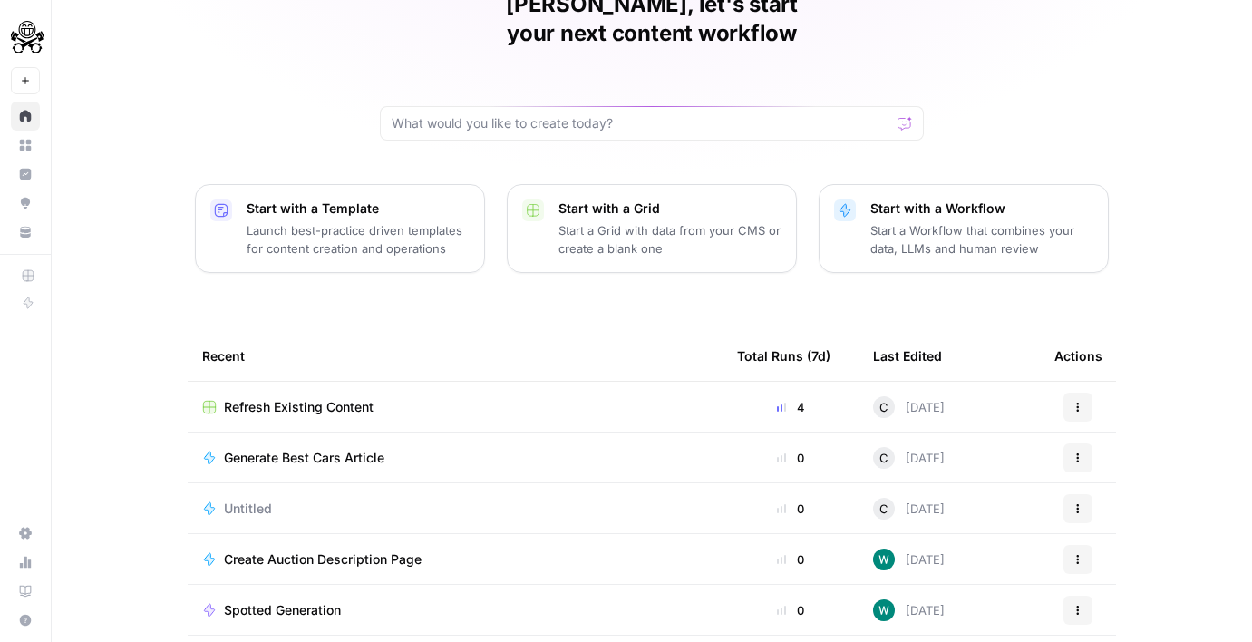
scroll to position [98, 0]
click at [458, 432] on td "Generate Best Cars Article" at bounding box center [455, 457] width 535 height 50
click at [452, 397] on div "Refresh Existing Content" at bounding box center [455, 406] width 506 height 18
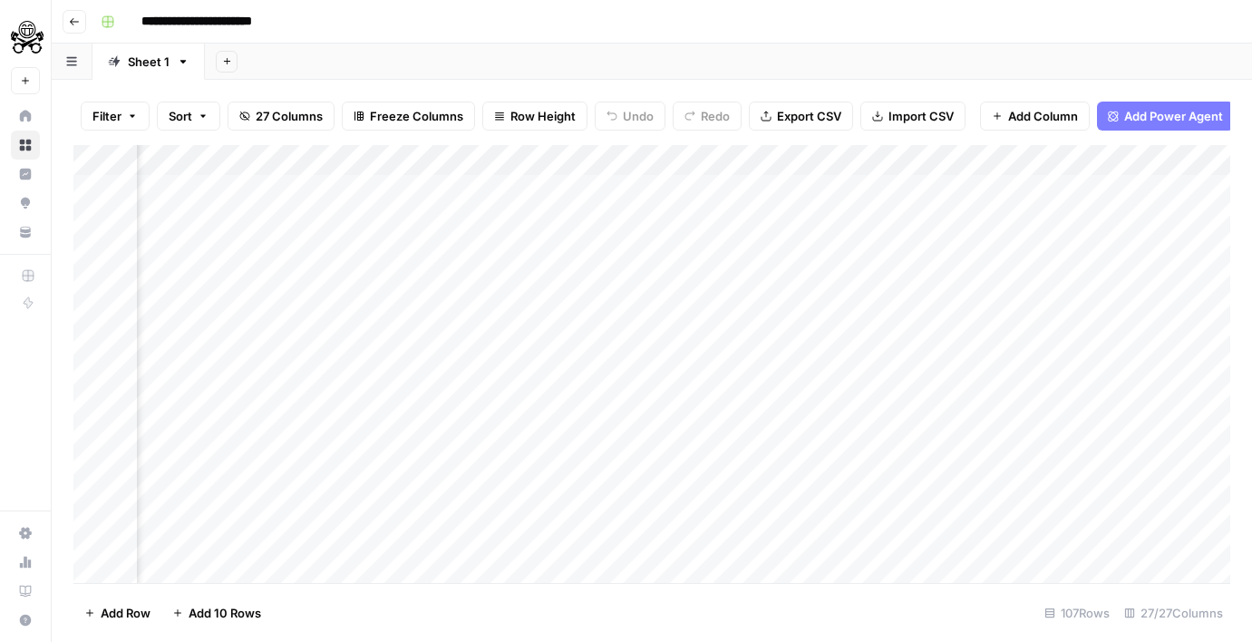
scroll to position [0, 1368]
click at [758, 219] on div "Add Column" at bounding box center [651, 364] width 1157 height 438
click at [757, 219] on div "Add Column" at bounding box center [651, 364] width 1157 height 438
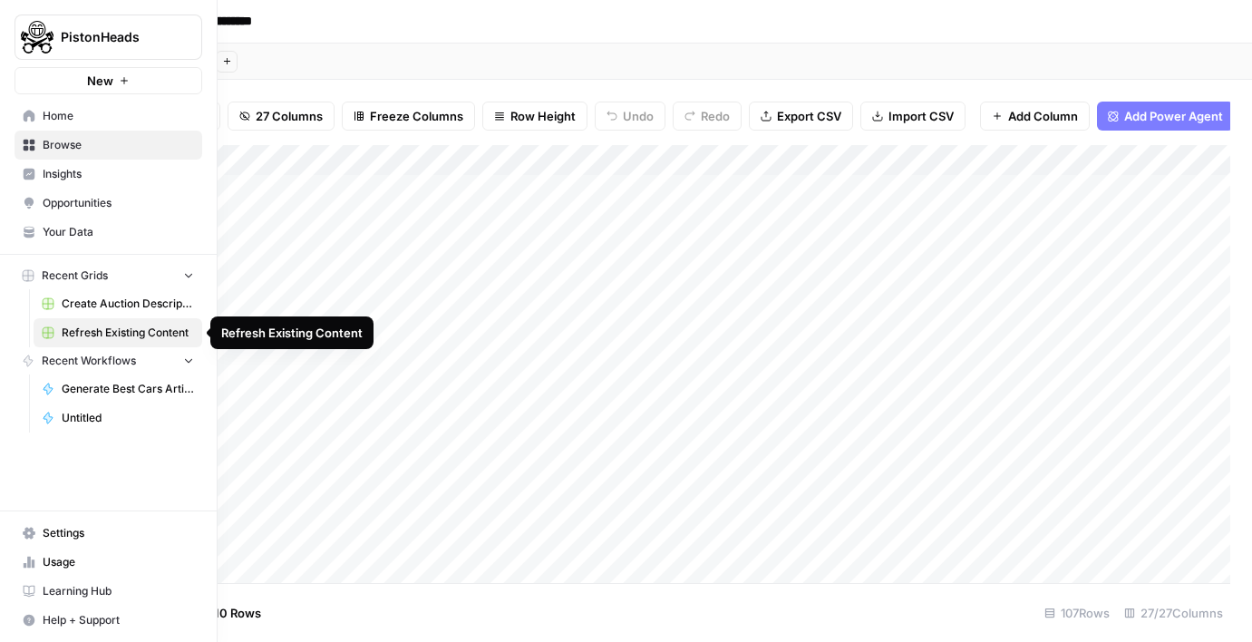
click at [90, 327] on span "Refresh Existing Content" at bounding box center [128, 333] width 132 height 16
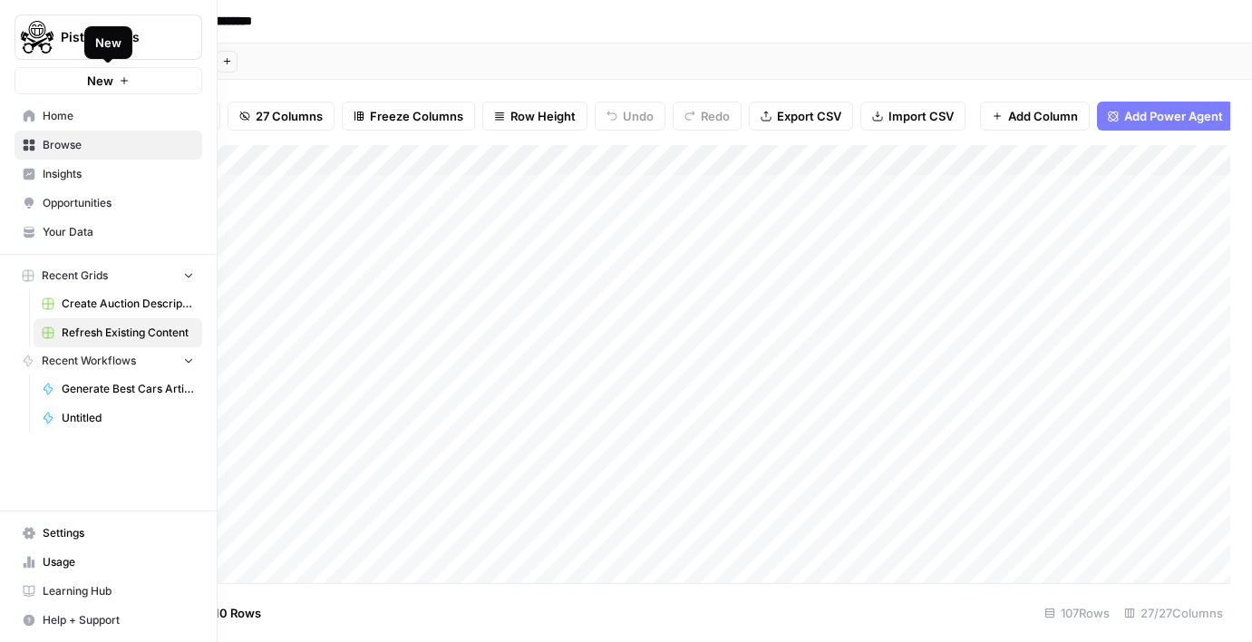
click at [60, 67] on button "New" at bounding box center [109, 80] width 188 height 27
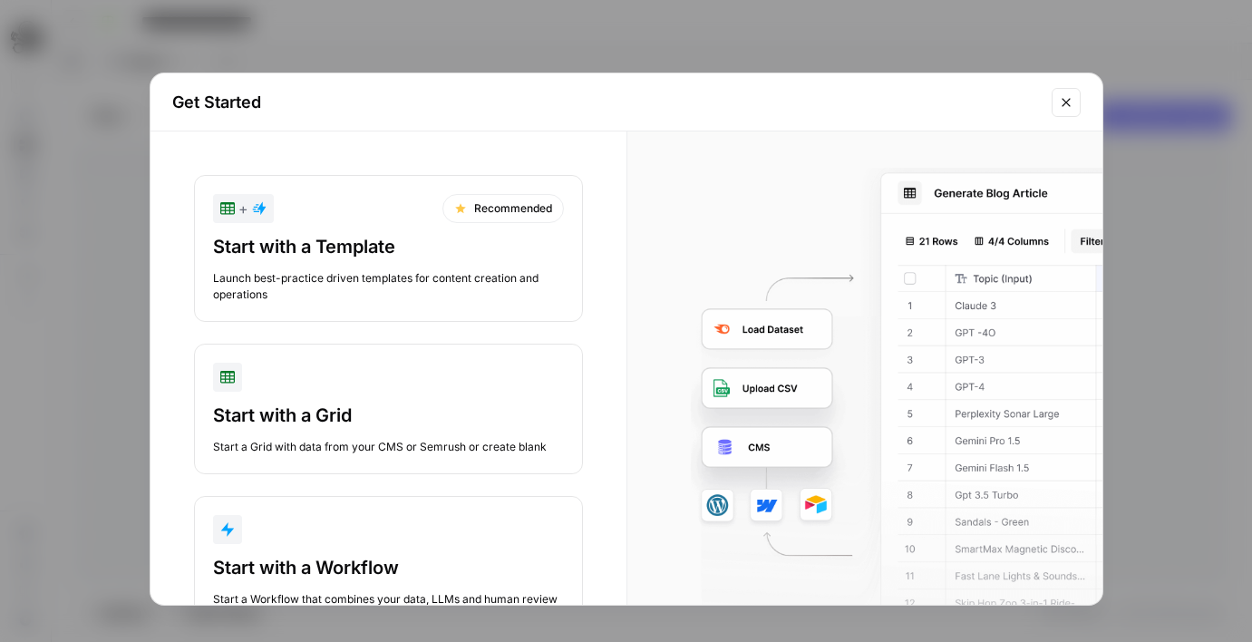
scroll to position [65, 0]
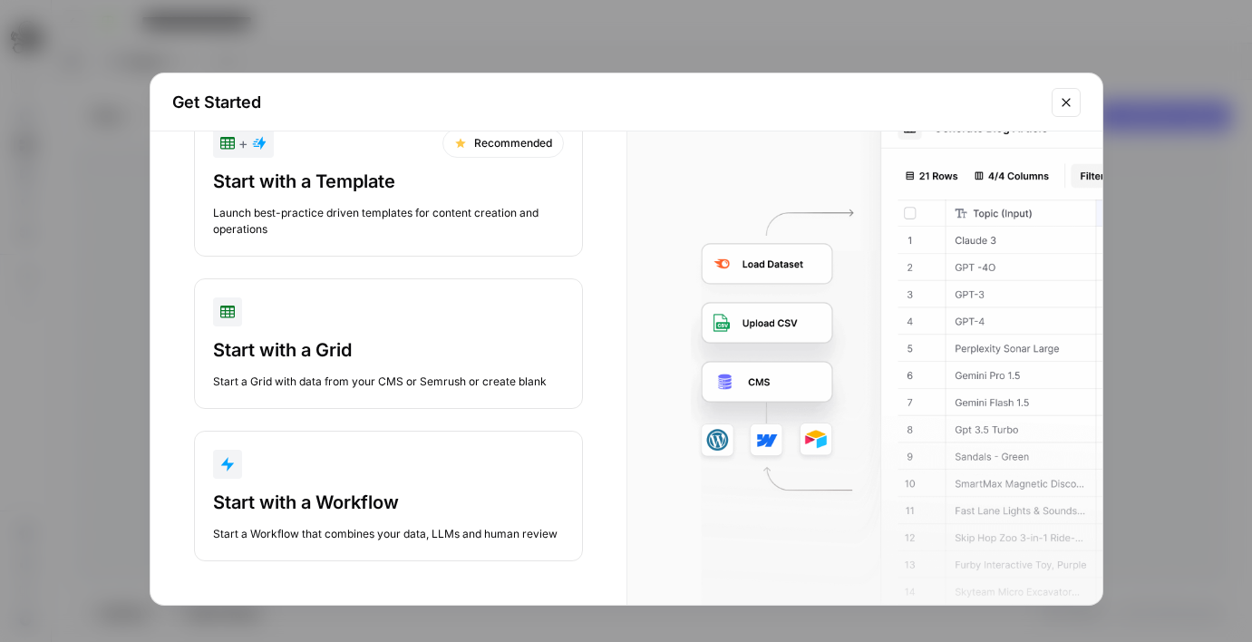
click at [368, 377] on div "Start a Grid with data from your CMS or Semrush or create blank" at bounding box center [388, 382] width 351 height 16
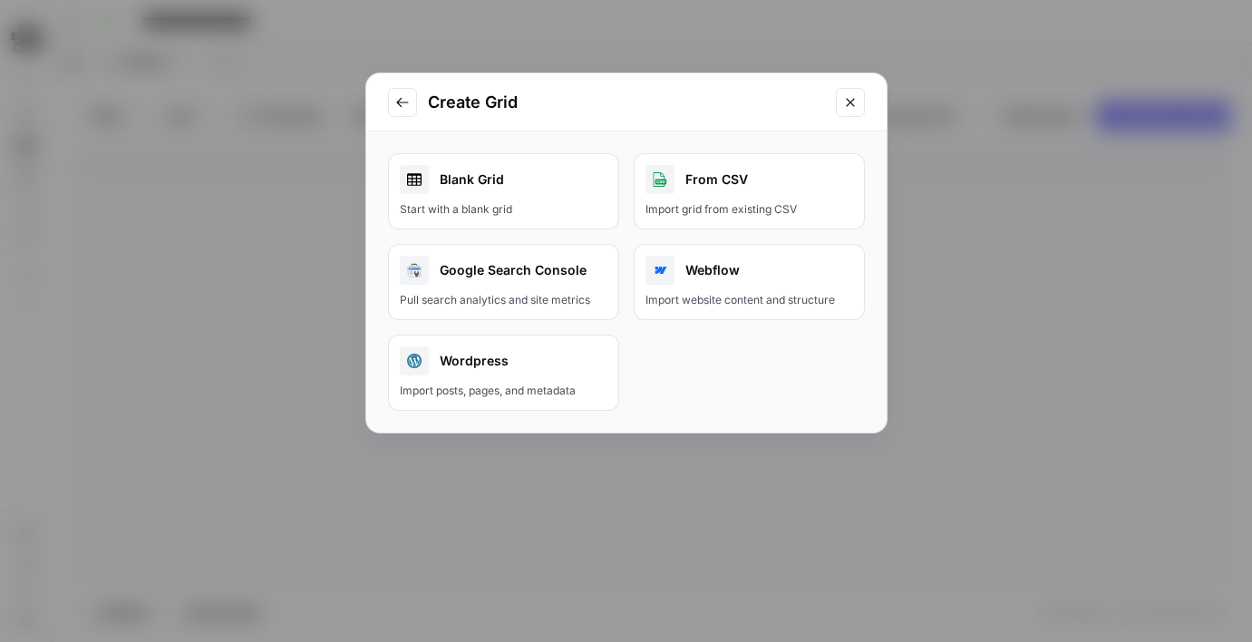
click at [442, 204] on div "Start with a blank grid" at bounding box center [504, 209] width 208 height 16
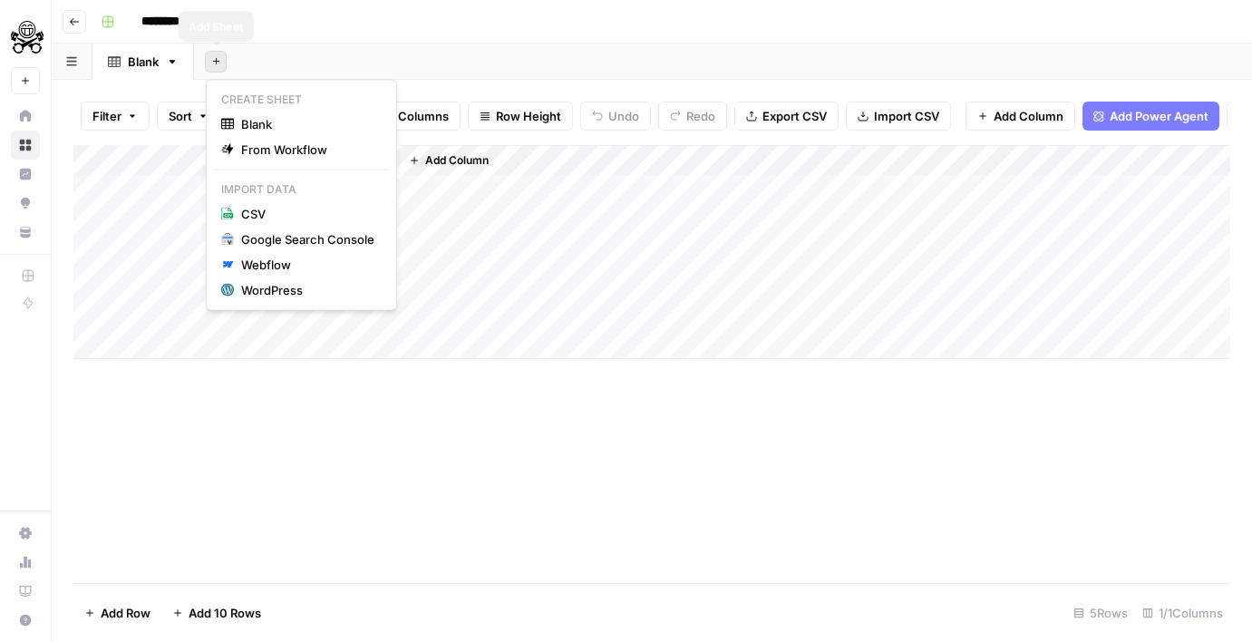
click at [207, 64] on button "Add Sheet" at bounding box center [216, 62] width 22 height 22
click at [247, 210] on span "CSV" at bounding box center [307, 214] width 133 height 18
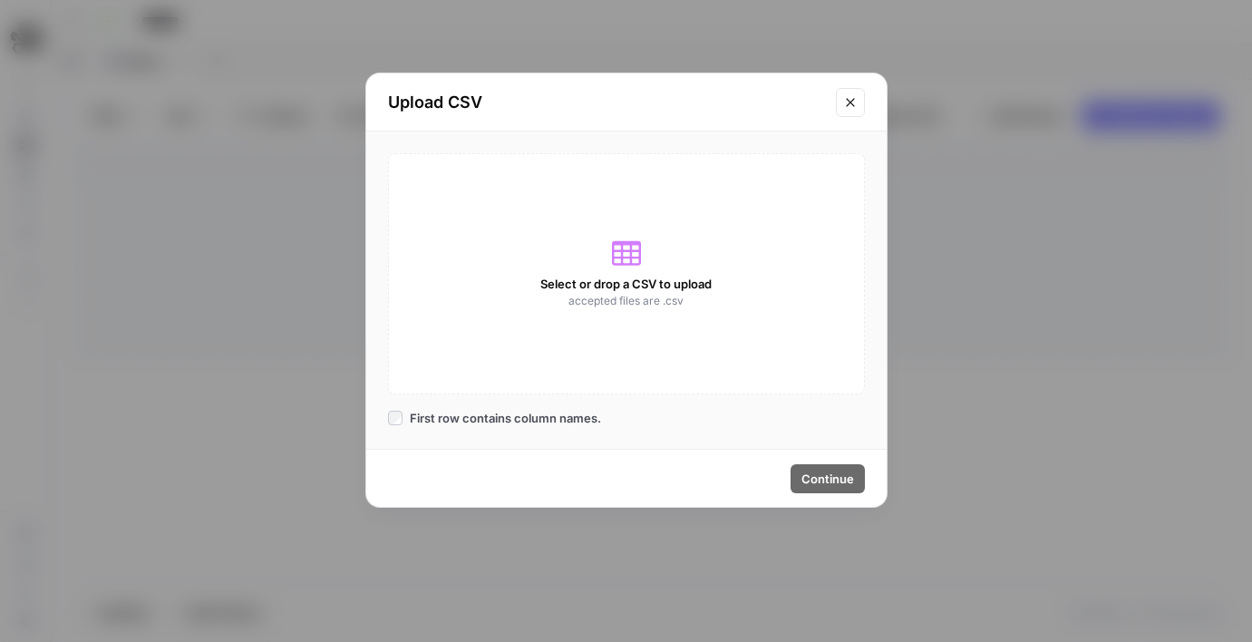
click at [636, 251] on icon at bounding box center [626, 253] width 29 height 24
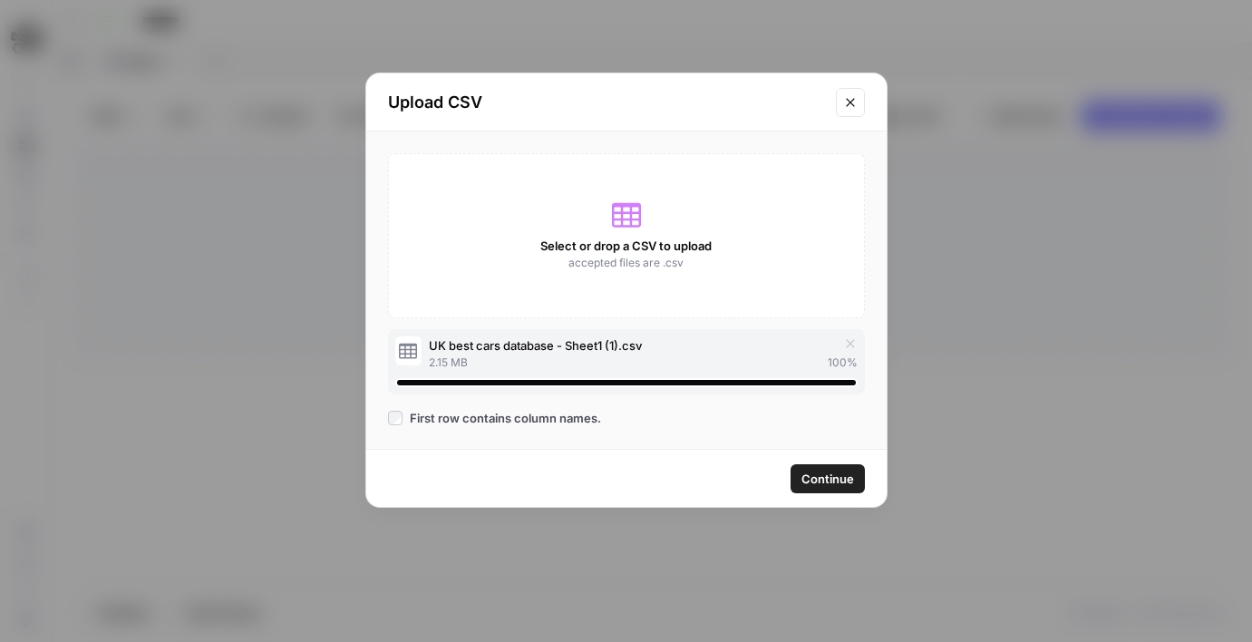
click at [834, 488] on button "Continue" at bounding box center [828, 478] width 74 height 29
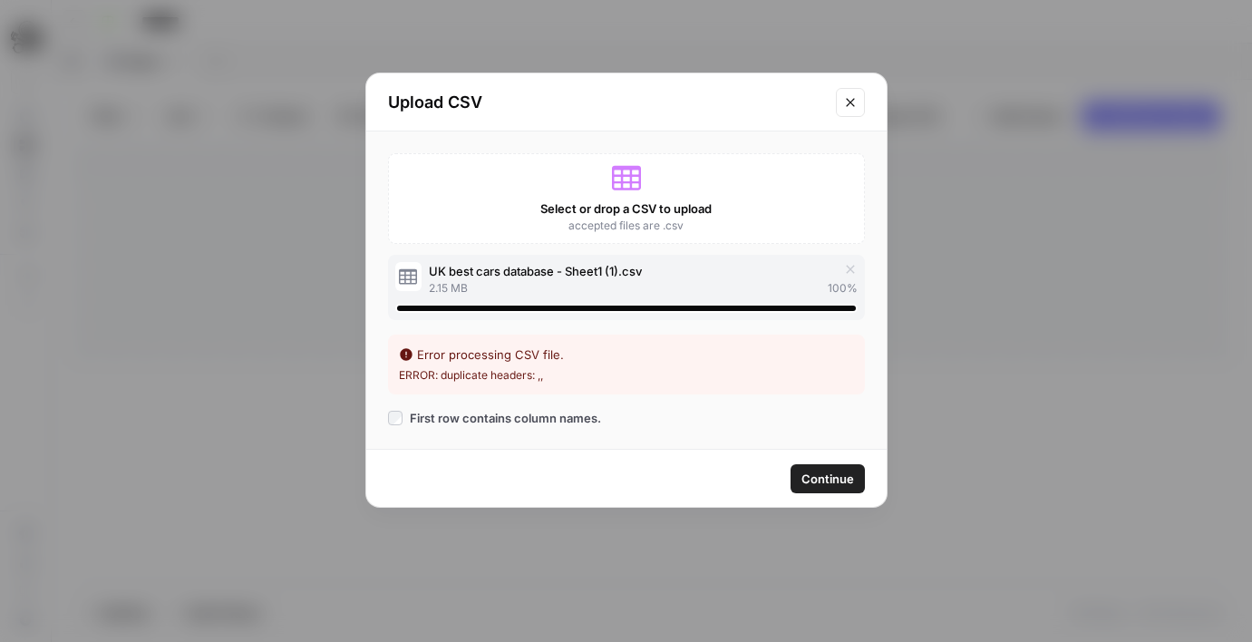
click at [844, 97] on icon "Close modal" at bounding box center [850, 102] width 15 height 15
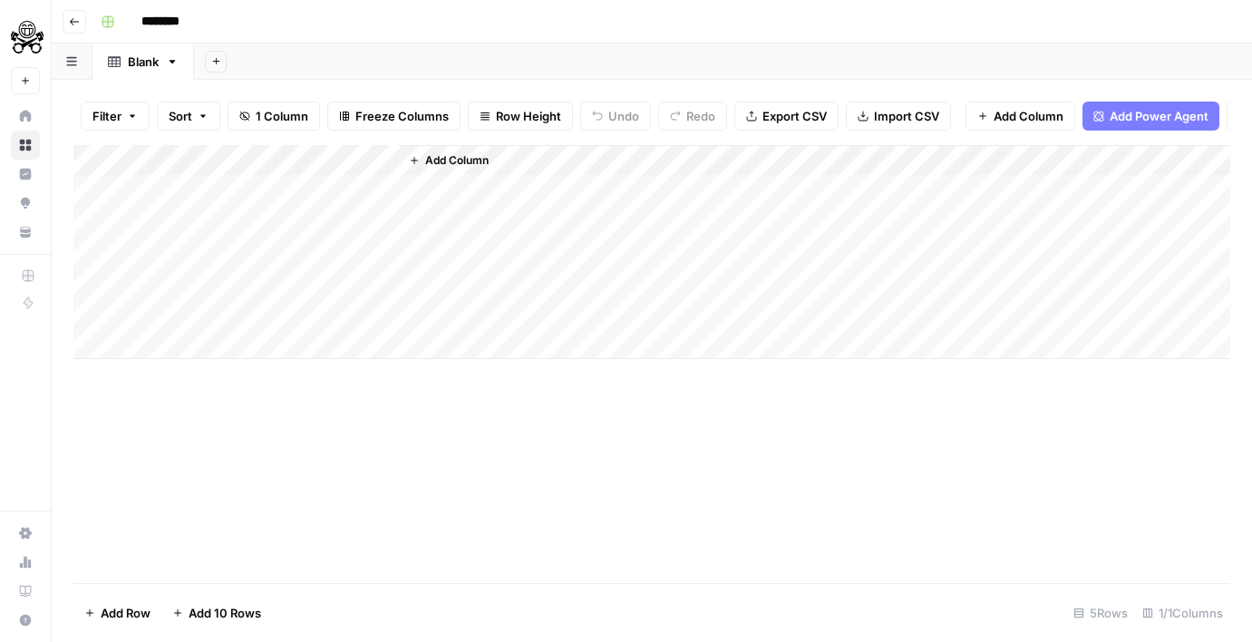
click at [252, 160] on div "Add Column" at bounding box center [651, 252] width 1157 height 214
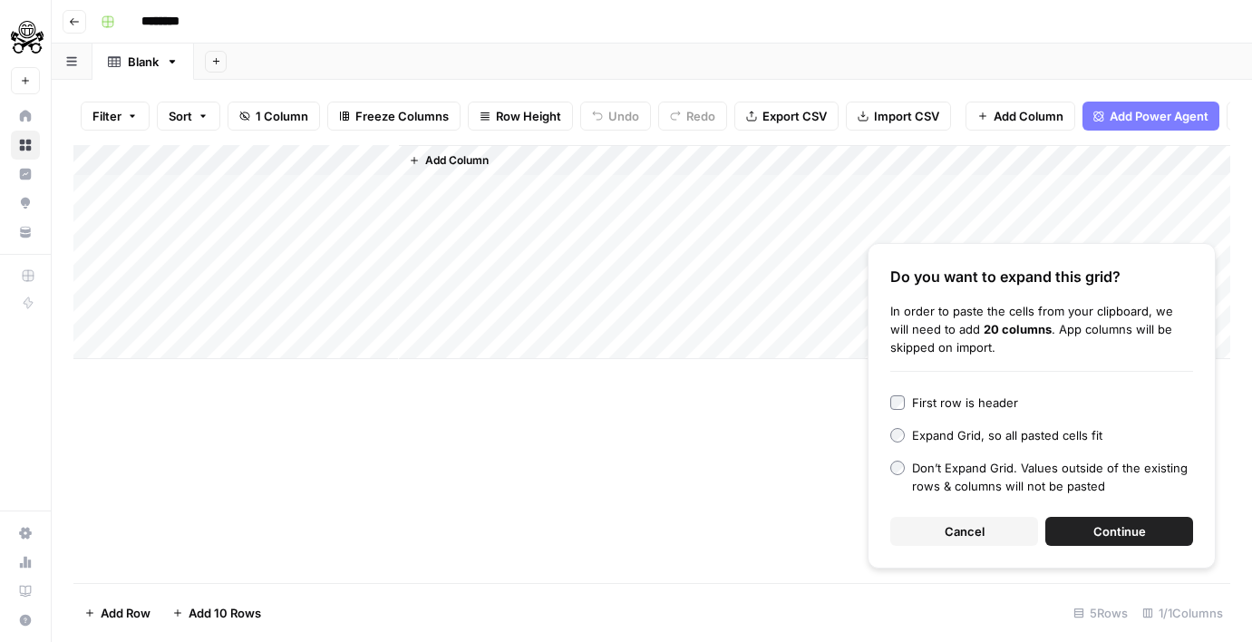
click at [1123, 533] on span "Continue" at bounding box center [1119, 531] width 53 height 18
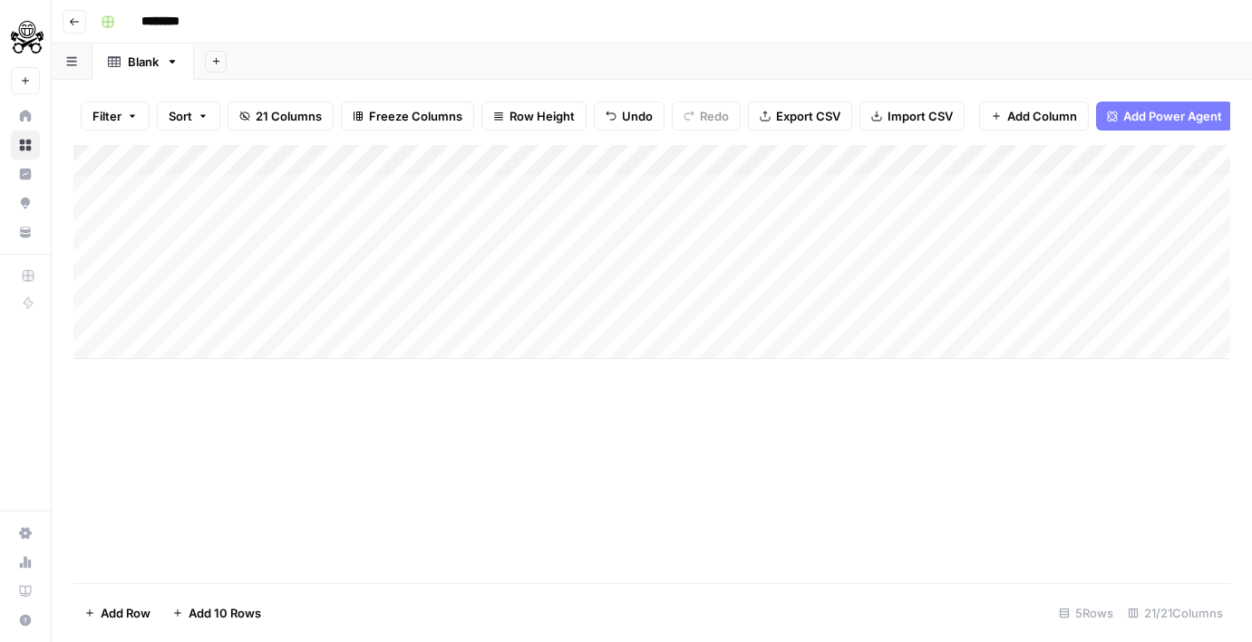
click at [389, 162] on div "Add Column" at bounding box center [651, 252] width 1157 height 214
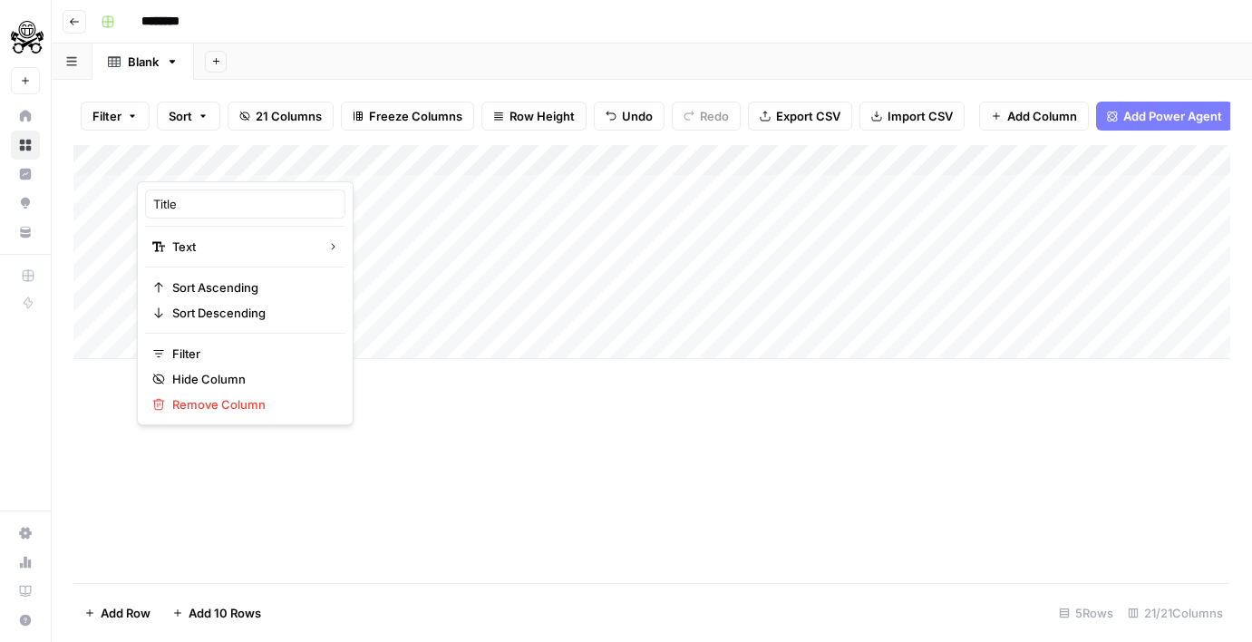
click at [442, 522] on div "Add Column" at bounding box center [651, 364] width 1157 height 438
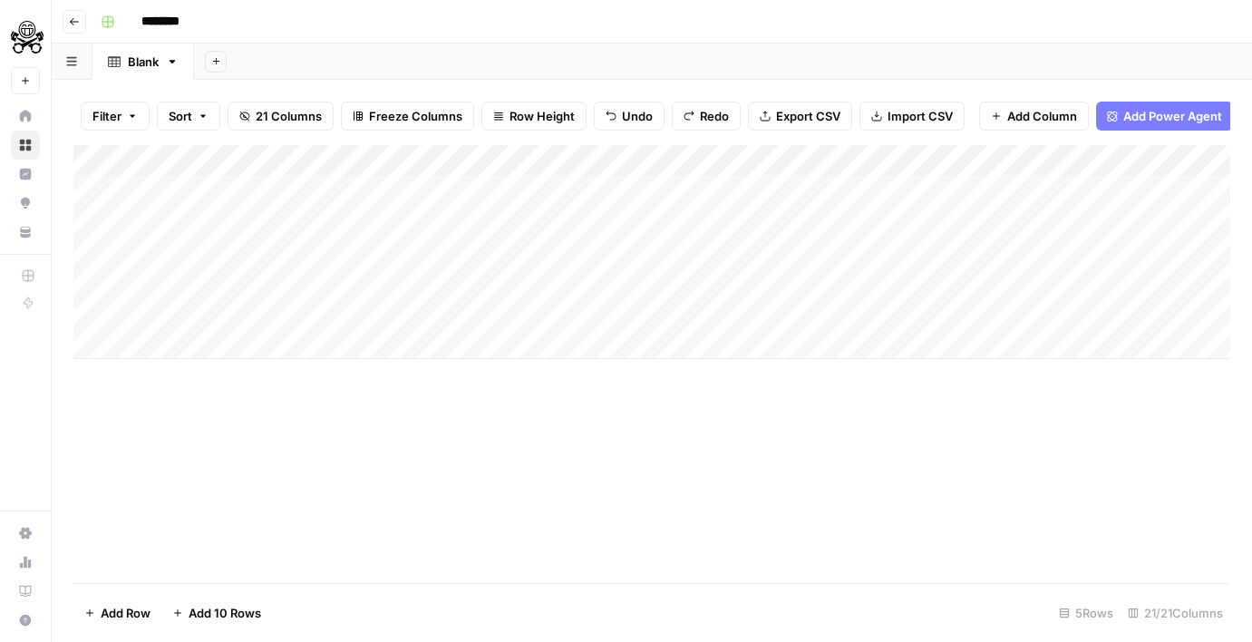
click at [446, 379] on div "Add Column" at bounding box center [651, 364] width 1157 height 438
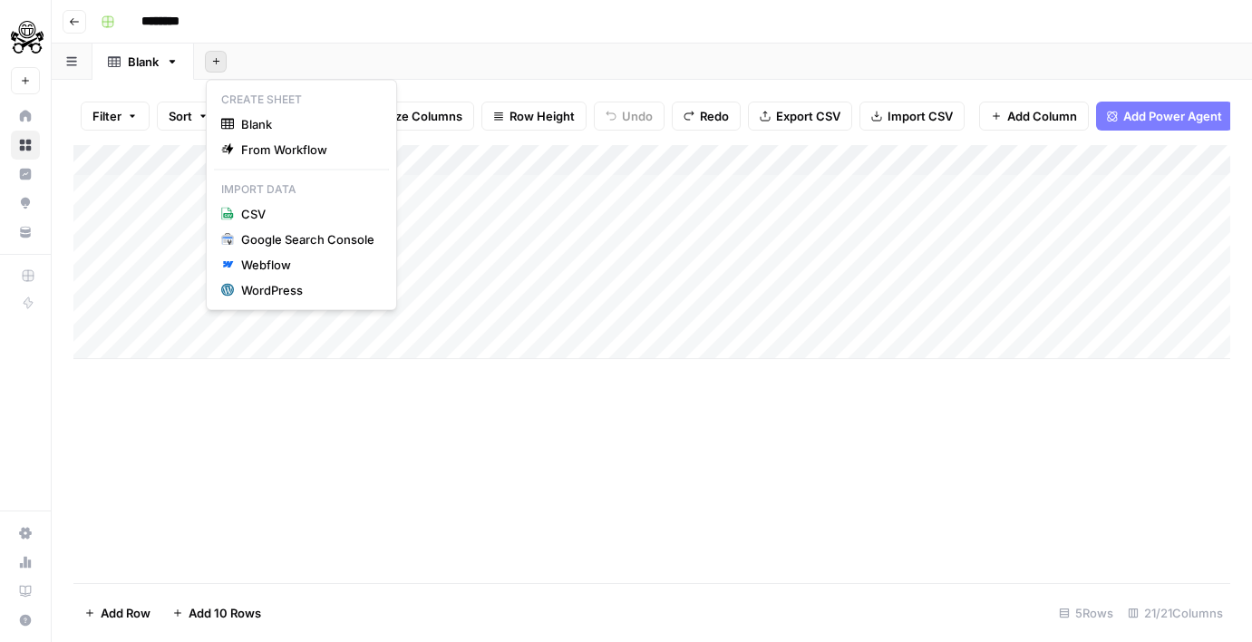
click at [212, 56] on icon "button" at bounding box center [216, 61] width 10 height 10
click at [241, 133] on button "Blank" at bounding box center [301, 124] width 175 height 25
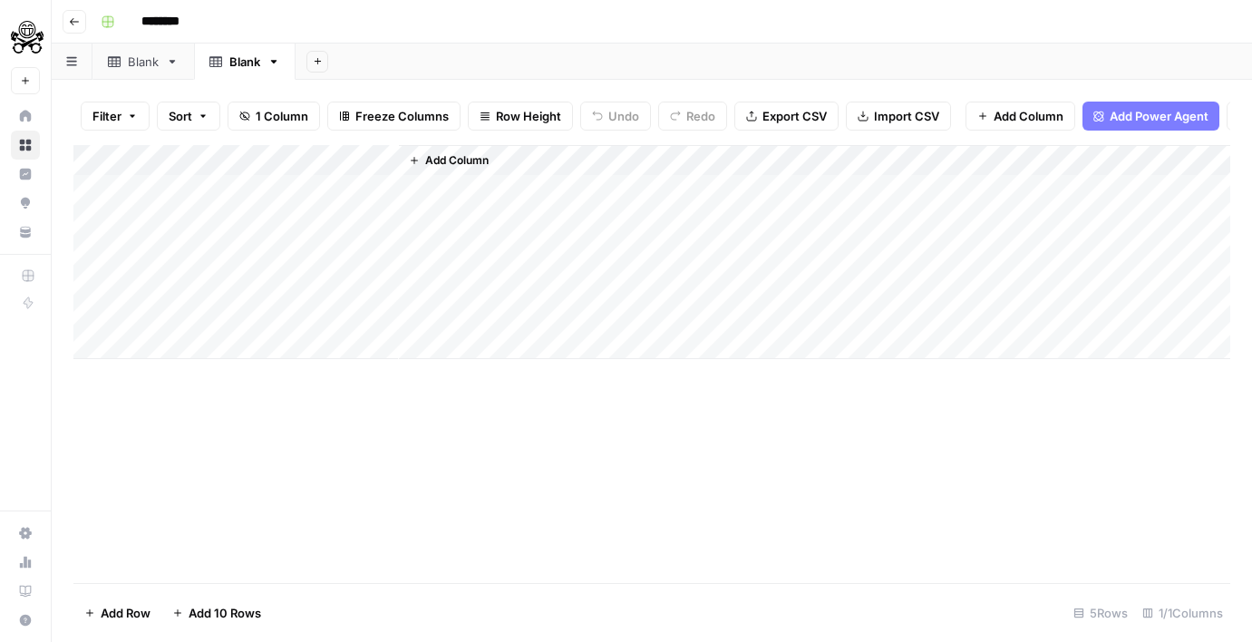
click at [200, 162] on div "Add Column" at bounding box center [651, 252] width 1157 height 214
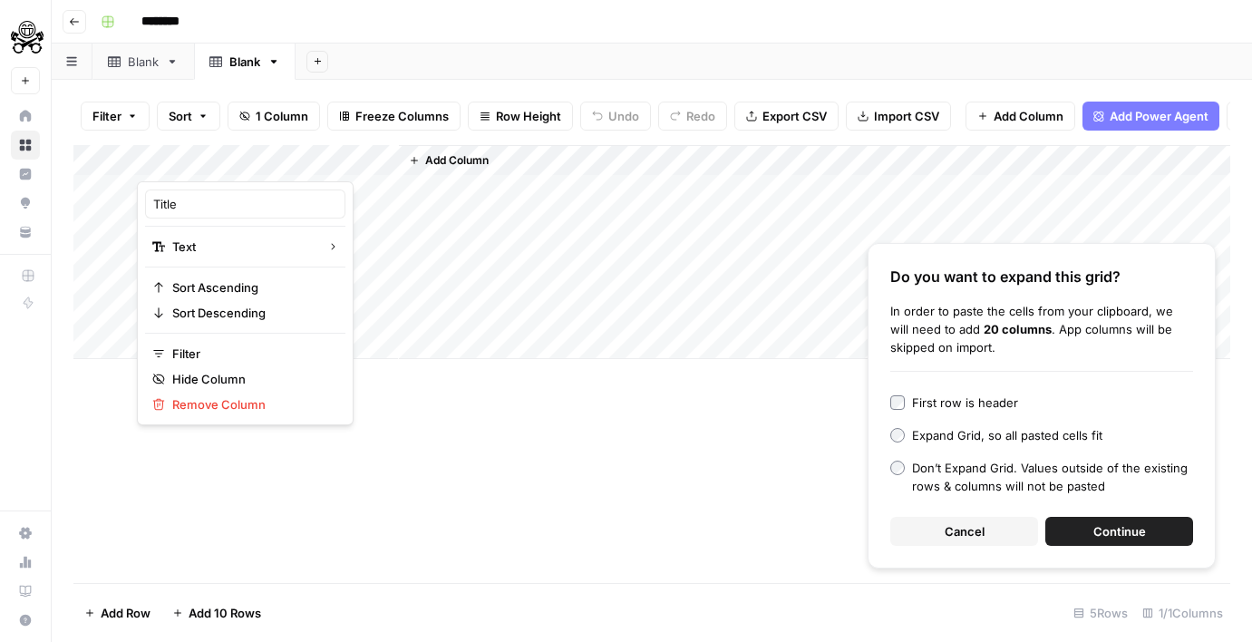
click at [976, 398] on div "First row is header" at bounding box center [965, 403] width 106 height 18
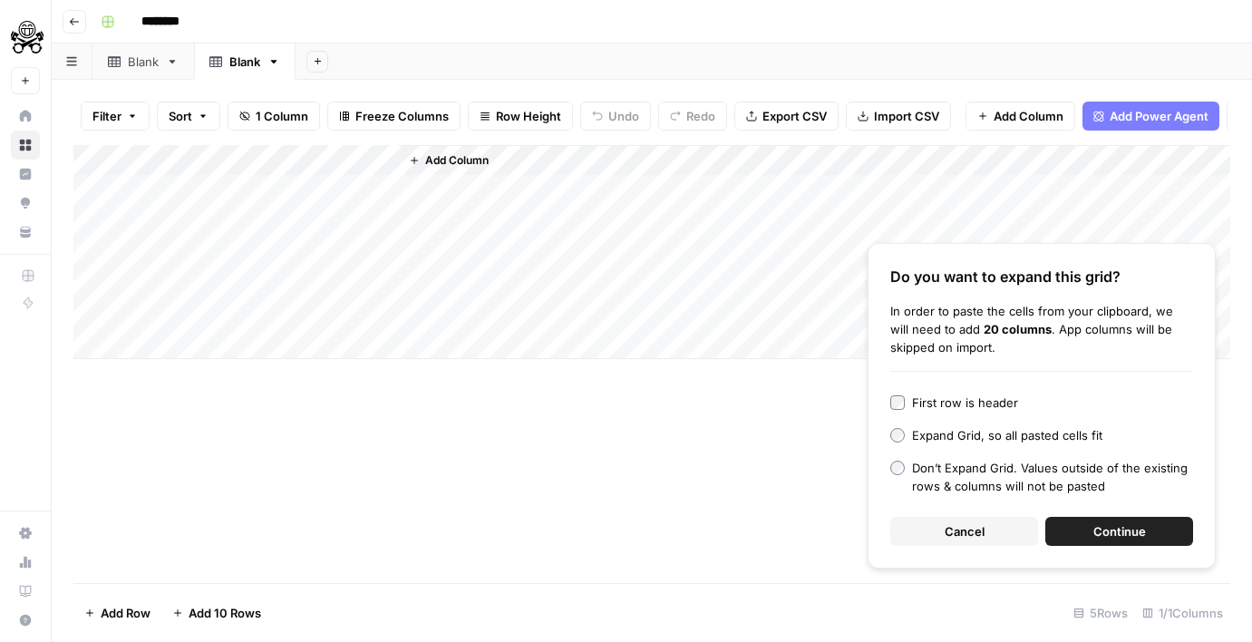
click at [1118, 532] on span "Continue" at bounding box center [1119, 531] width 53 height 18
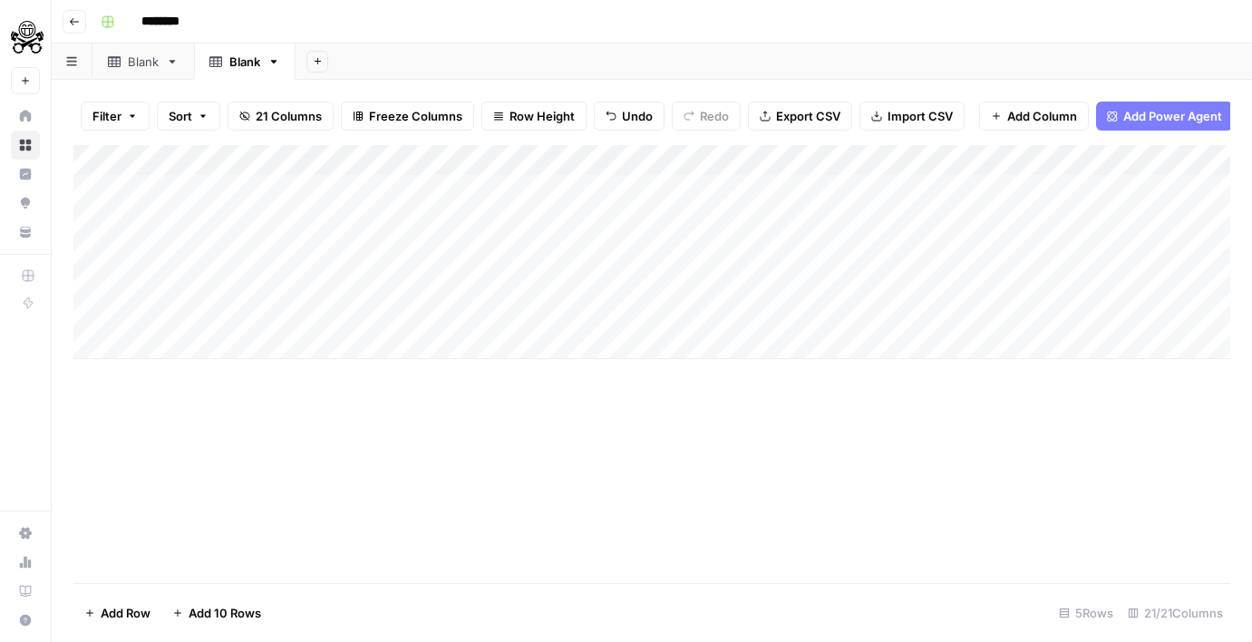
click at [248, 68] on div "Blank" at bounding box center [244, 62] width 31 height 18
click at [275, 60] on icon "button" at bounding box center [274, 62] width 6 height 4
click at [285, 88] on div "Rename Sheet" at bounding box center [342, 96] width 114 height 18
type input "**********"
click at [175, 71] on link "Blank" at bounding box center [143, 62] width 102 height 36
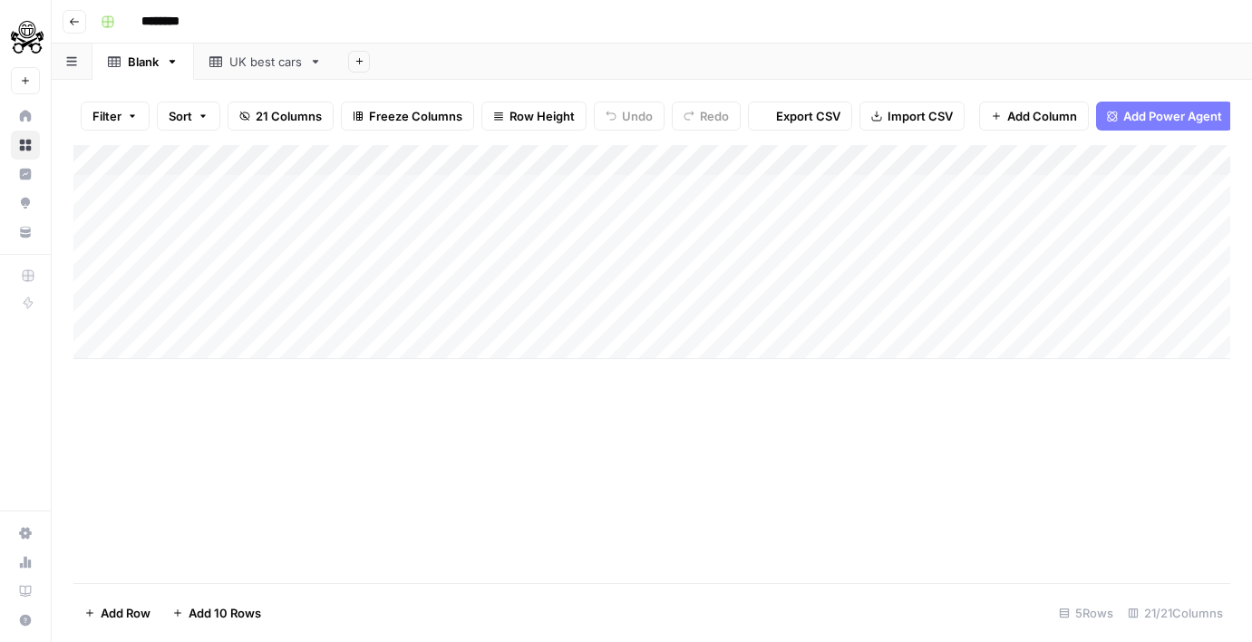
click at [173, 64] on icon "button" at bounding box center [172, 61] width 13 height 13
click at [199, 156] on div "Delete Sheet" at bounding box center [239, 162] width 114 height 18
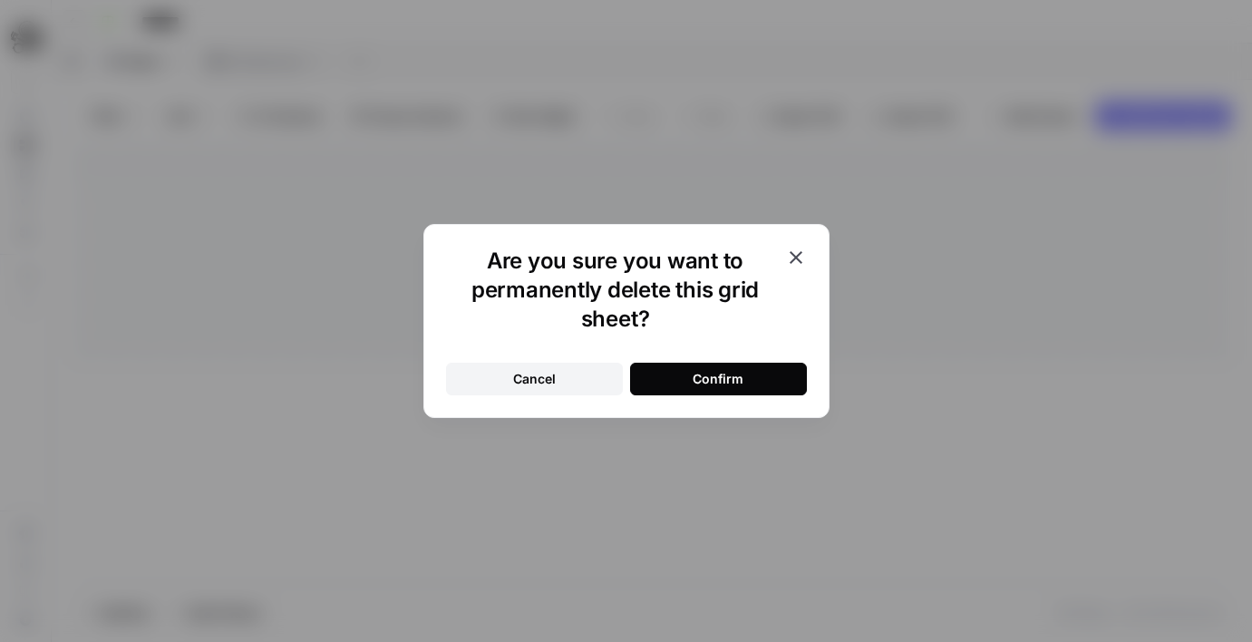
click at [775, 389] on button "Confirm" at bounding box center [718, 379] width 177 height 33
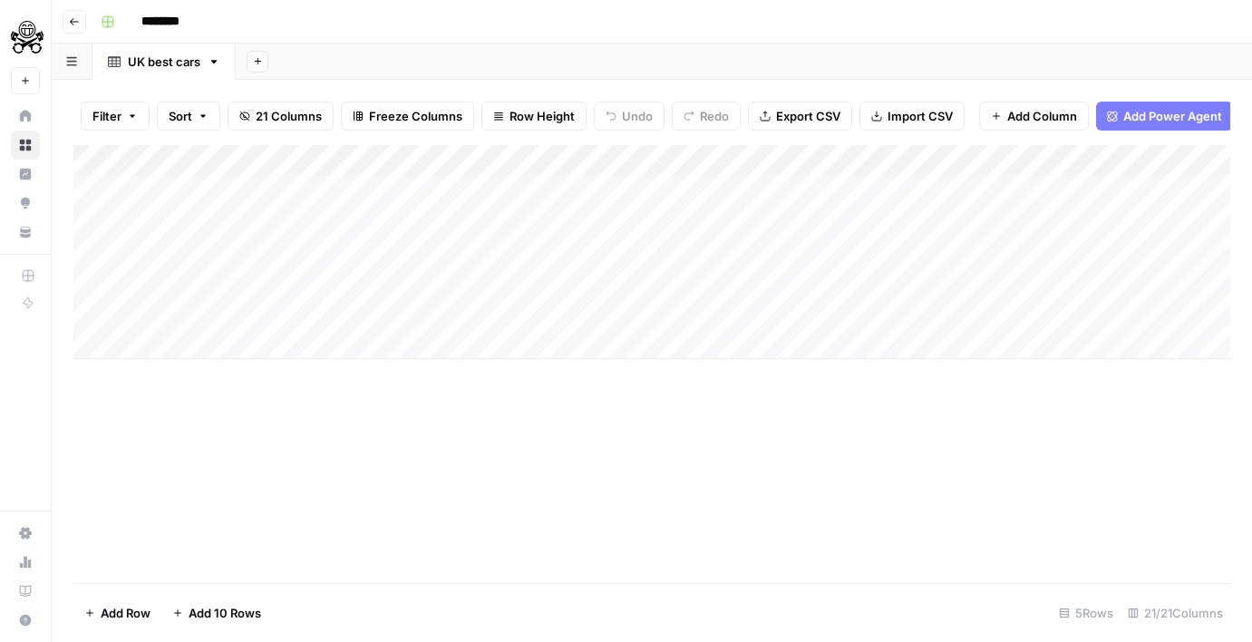
click at [180, 184] on div "Add Column" at bounding box center [651, 252] width 1157 height 214
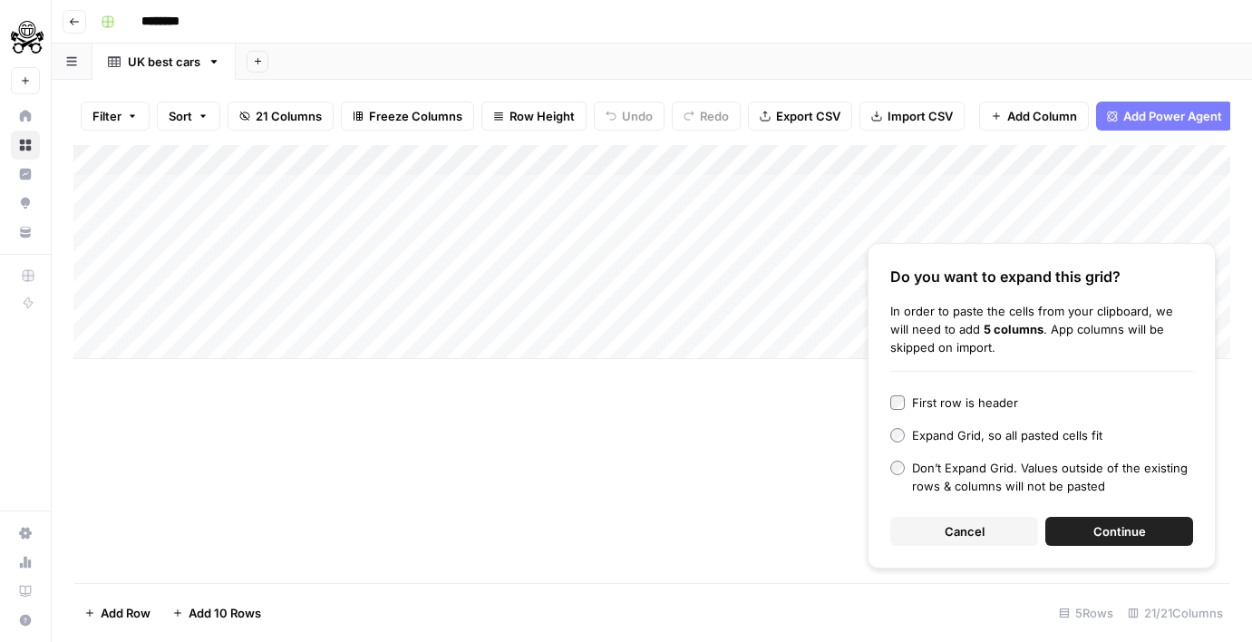
click at [1135, 539] on span "Continue" at bounding box center [1119, 531] width 53 height 18
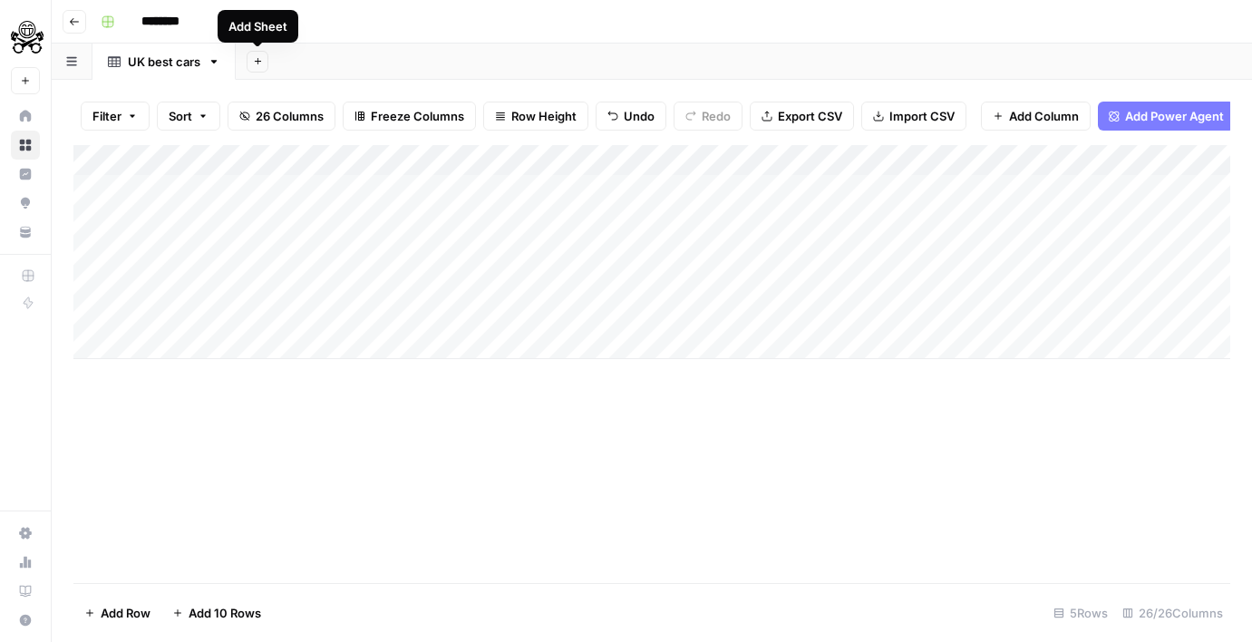
click at [154, 21] on input "********" at bounding box center [184, 21] width 102 height 29
click at [177, 18] on input "********" at bounding box center [184, 21] width 102 height 29
type input "**********"
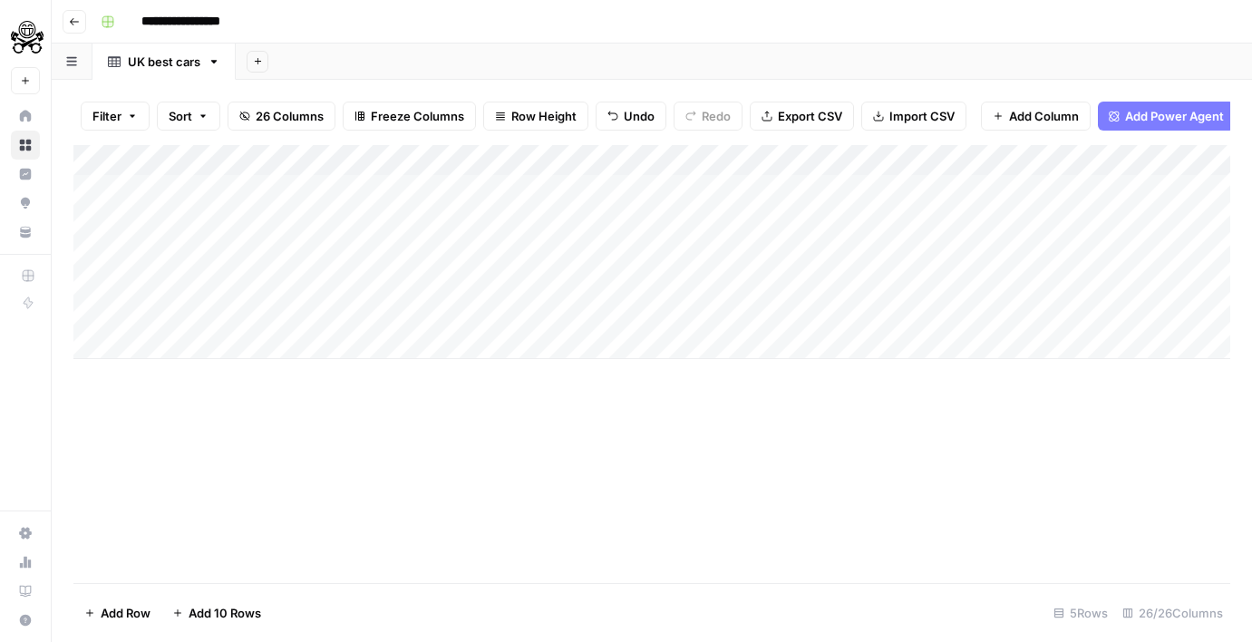
click at [328, 447] on div "Add Column" at bounding box center [651, 364] width 1157 height 438
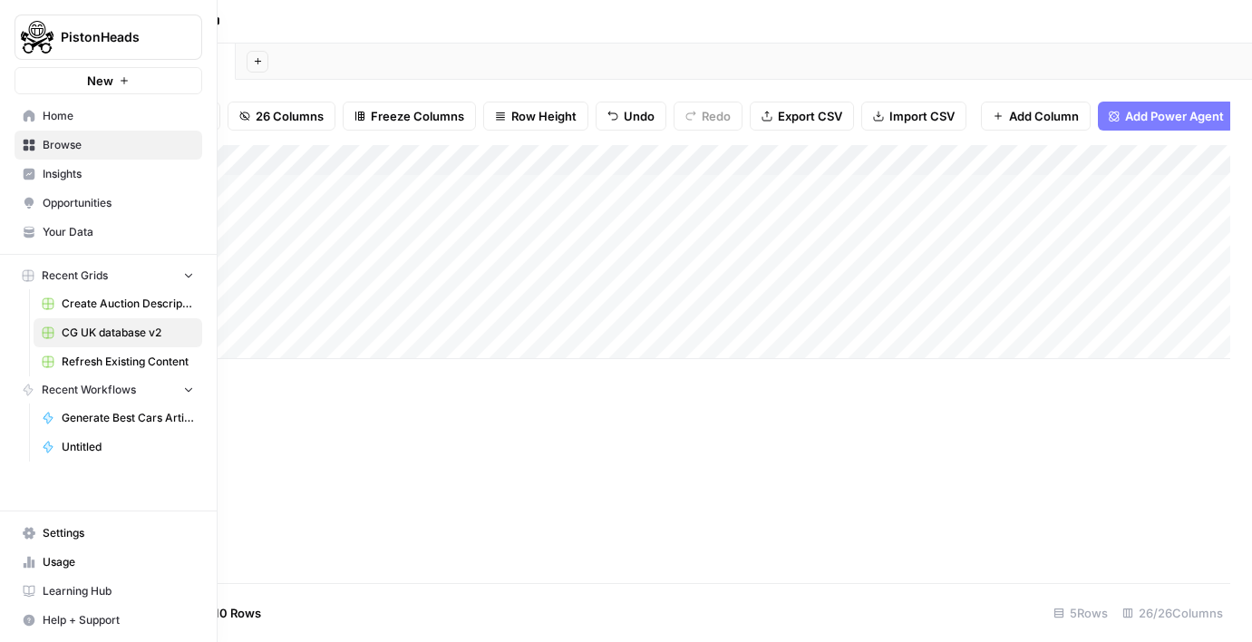
click at [121, 79] on icon "button" at bounding box center [124, 80] width 11 height 11
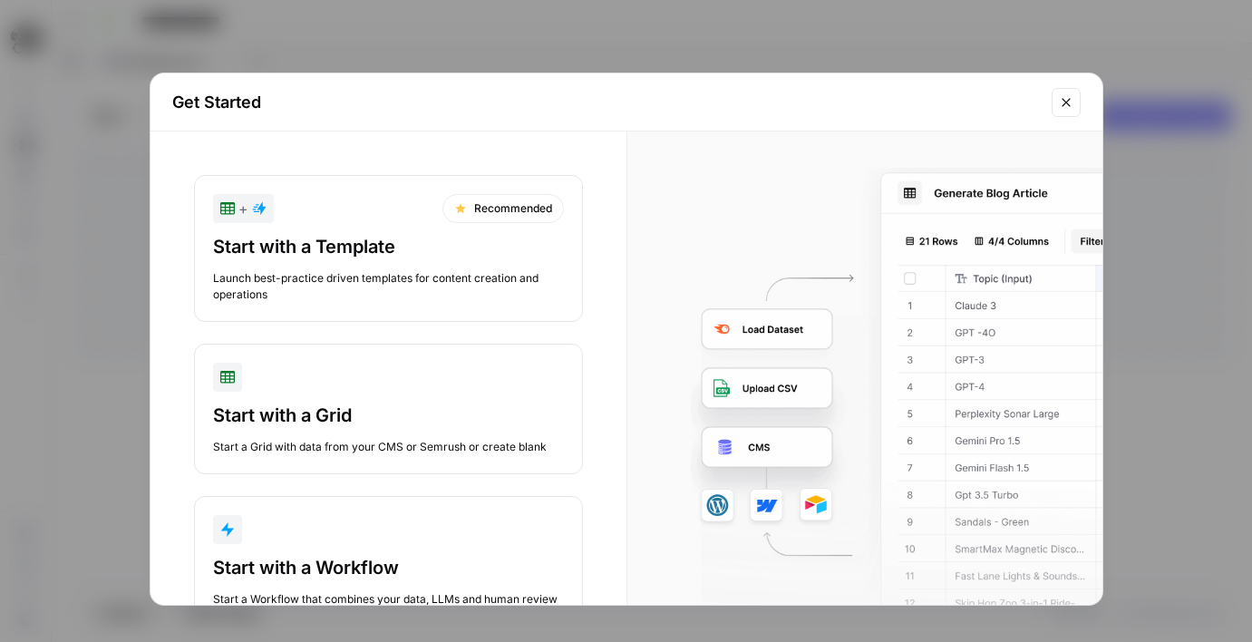
click at [259, 366] on div "button" at bounding box center [388, 377] width 351 height 29
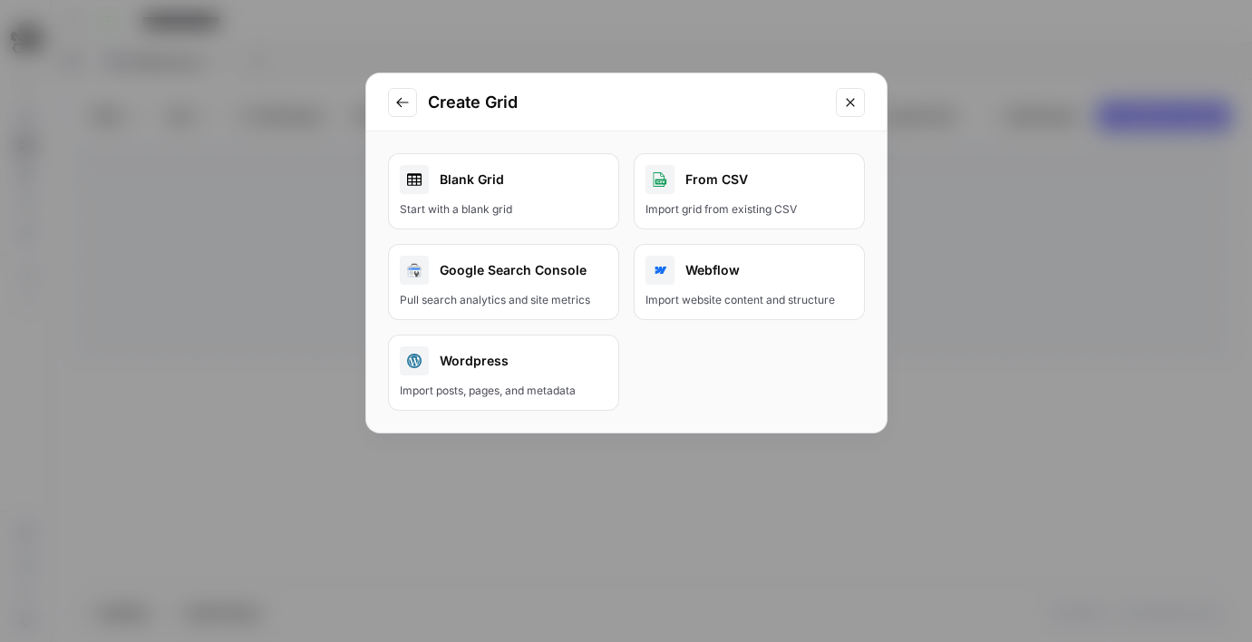
click at [427, 170] on div at bounding box center [414, 179] width 29 height 29
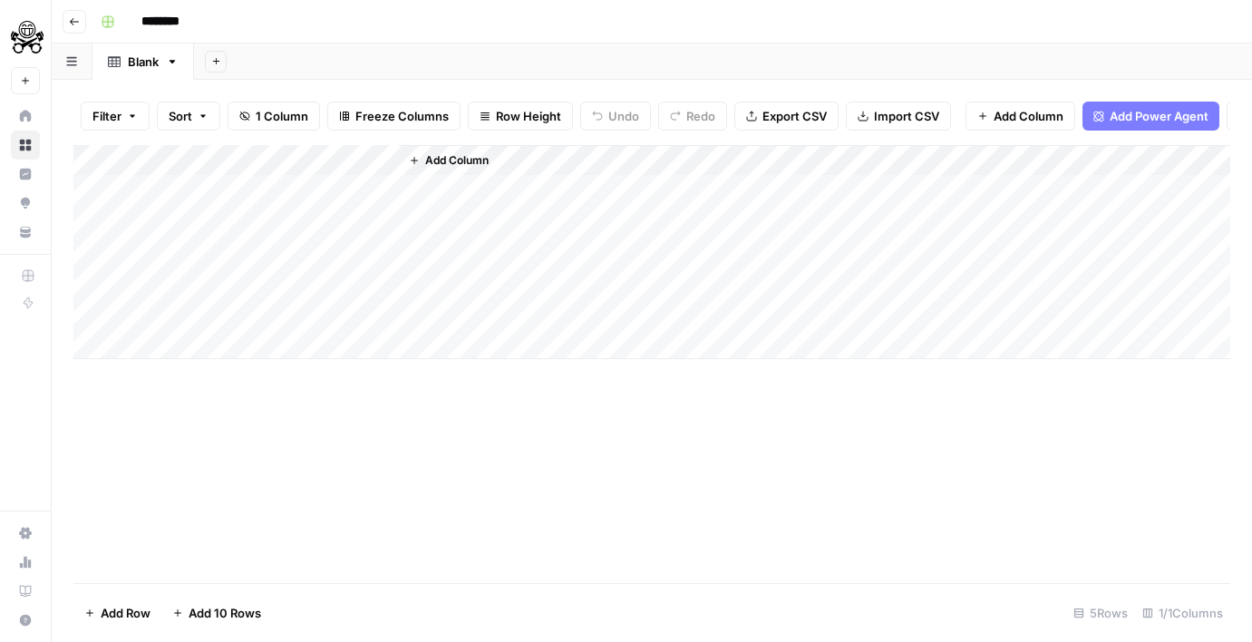
click at [174, 188] on div "Add Column" at bounding box center [651, 252] width 1157 height 214
click at [192, 151] on div "Add Column" at bounding box center [651, 252] width 1157 height 214
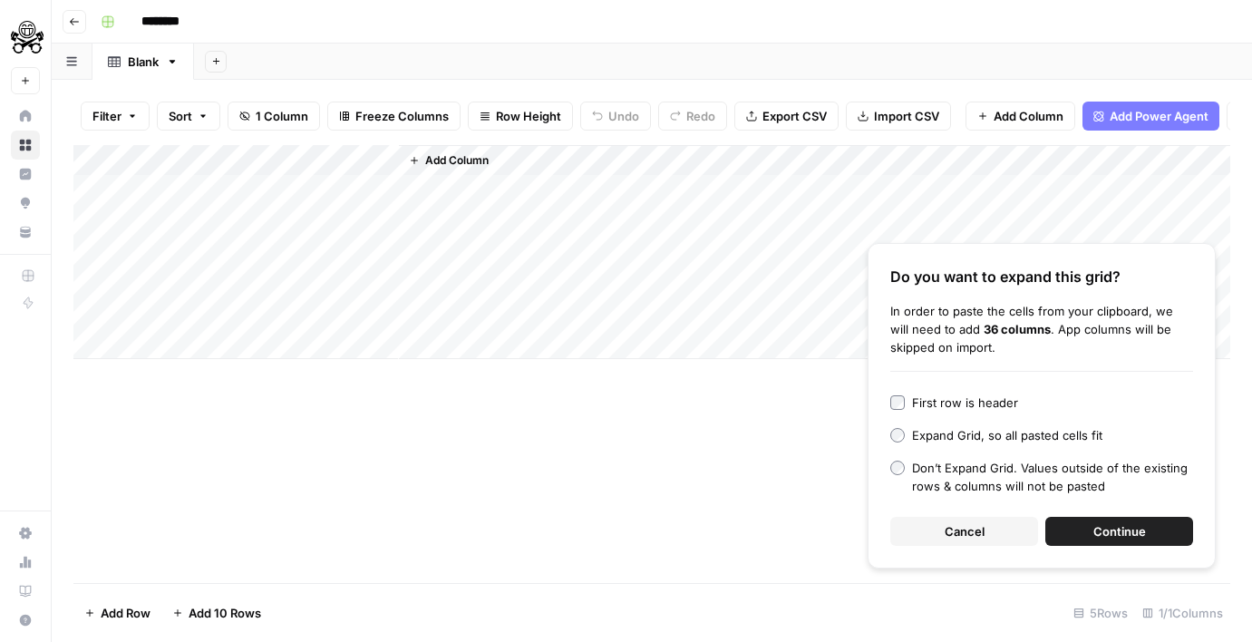
click at [916, 405] on div "First row is header" at bounding box center [965, 403] width 106 height 18
click at [1096, 517] on button "Continue" at bounding box center [1119, 531] width 148 height 29
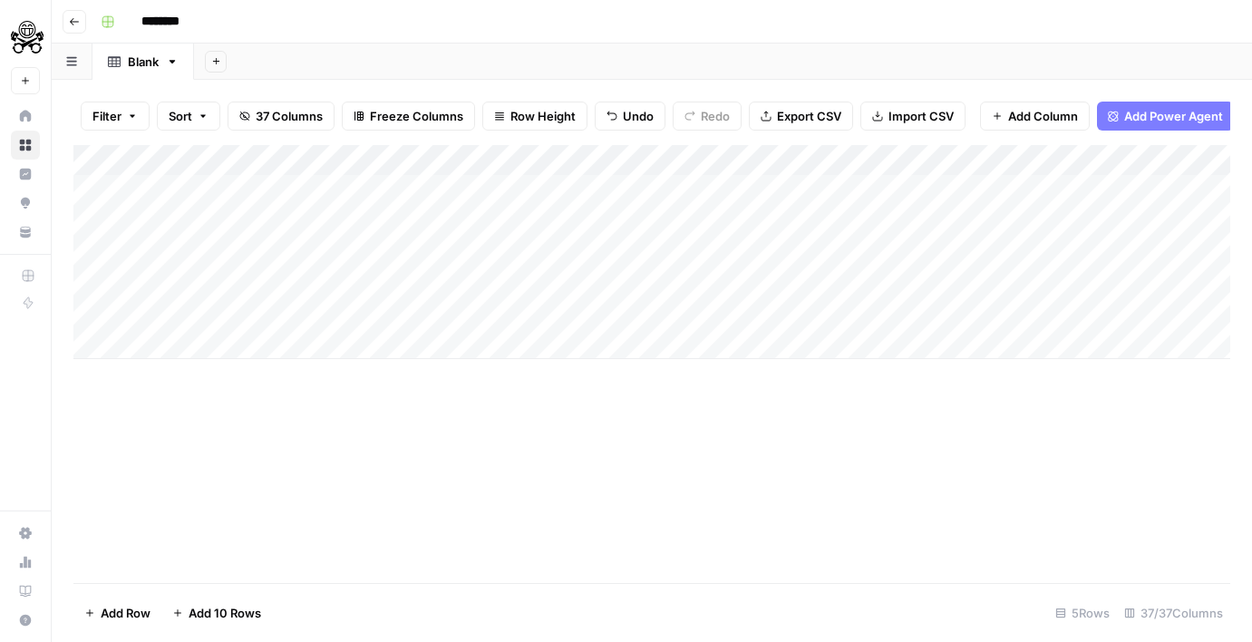
click at [164, 15] on input "********" at bounding box center [184, 21] width 102 height 29
type input "**********"
click at [151, 65] on div "Blank" at bounding box center [143, 62] width 31 height 18
click at [170, 64] on icon "button" at bounding box center [172, 61] width 13 height 13
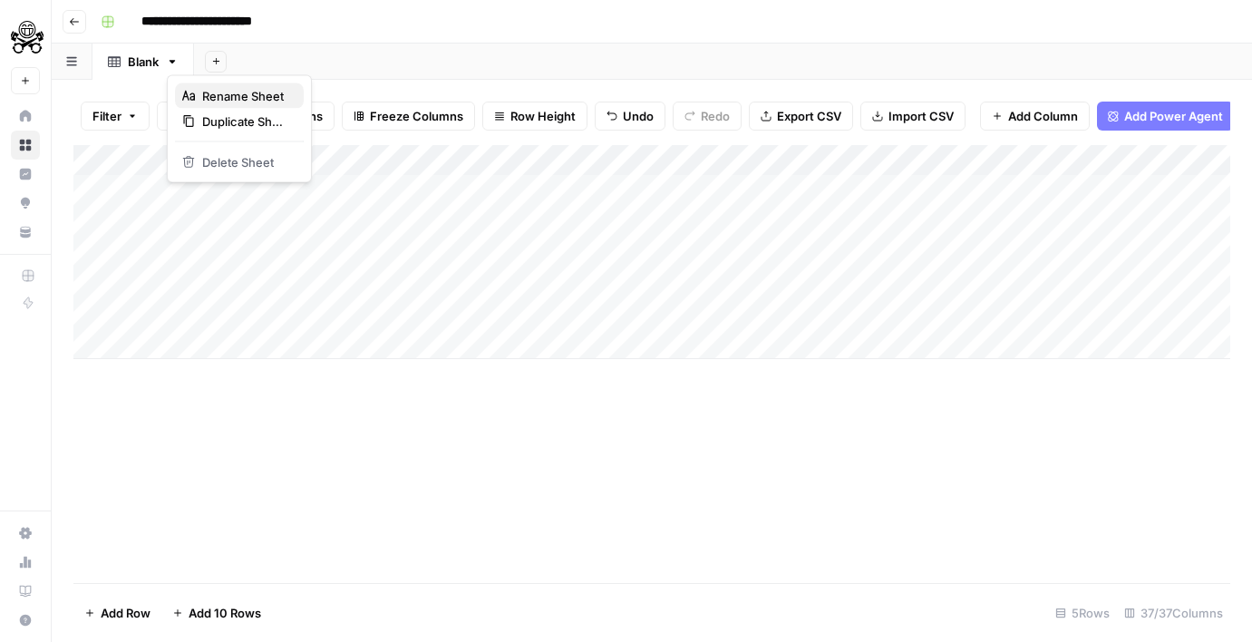
click at [190, 90] on icon "button" at bounding box center [188, 96] width 13 height 13
type input "*"
type input "**********"
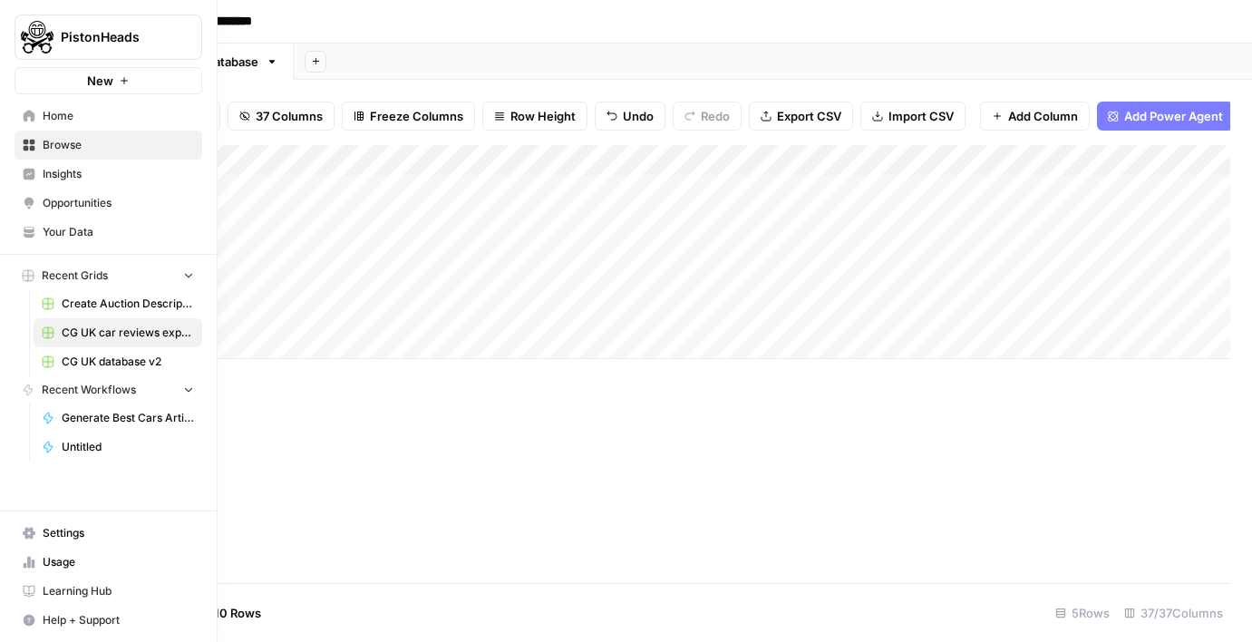
click at [65, 107] on link "Home" at bounding box center [109, 116] width 188 height 29
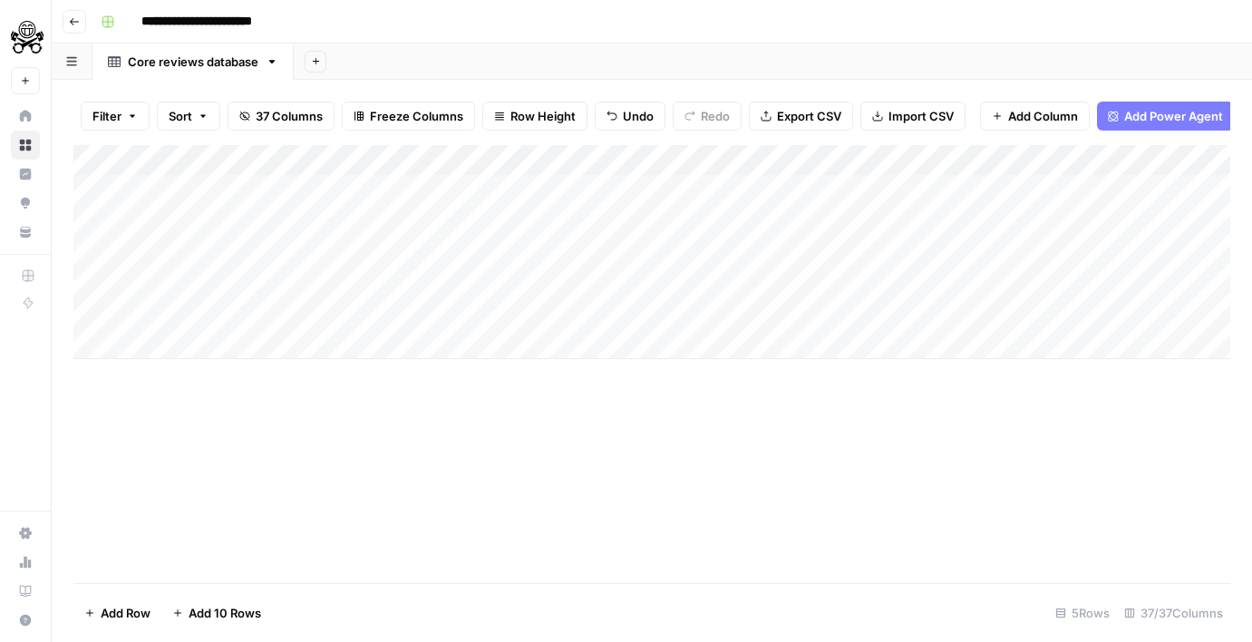
click at [405, 409] on div "Add Column" at bounding box center [651, 364] width 1157 height 438
click at [73, 16] on icon "button" at bounding box center [74, 21] width 11 height 11
click at [79, 27] on button "Go back" at bounding box center [75, 22] width 24 height 24
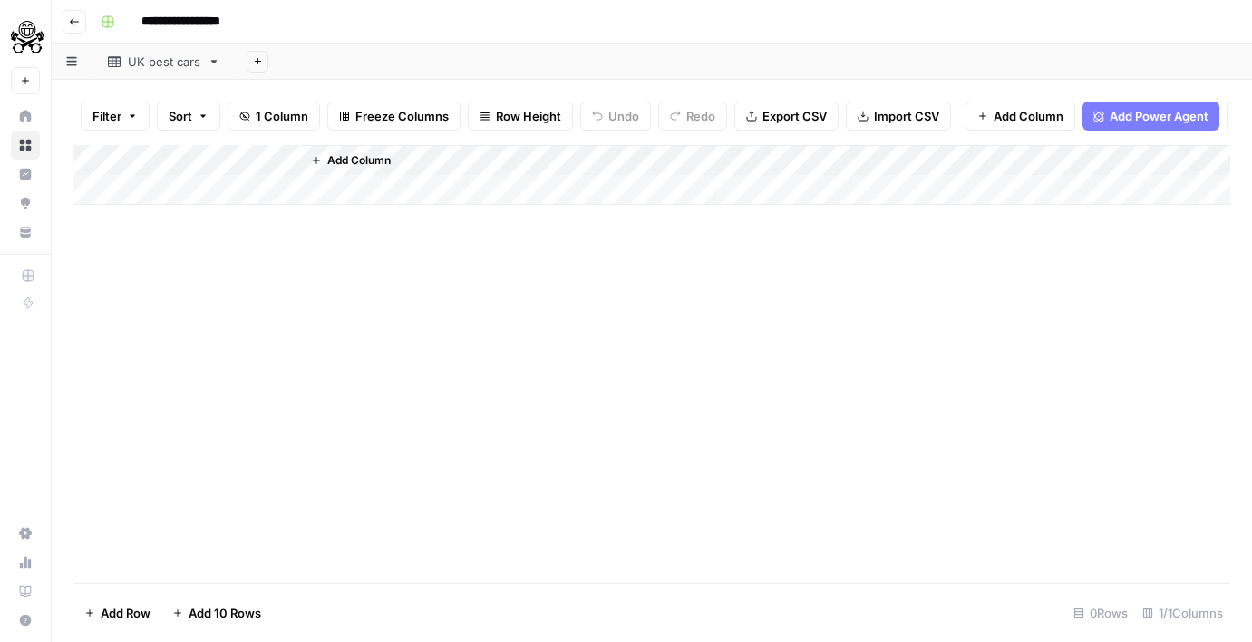
click at [79, 27] on button "Go back" at bounding box center [75, 22] width 24 height 24
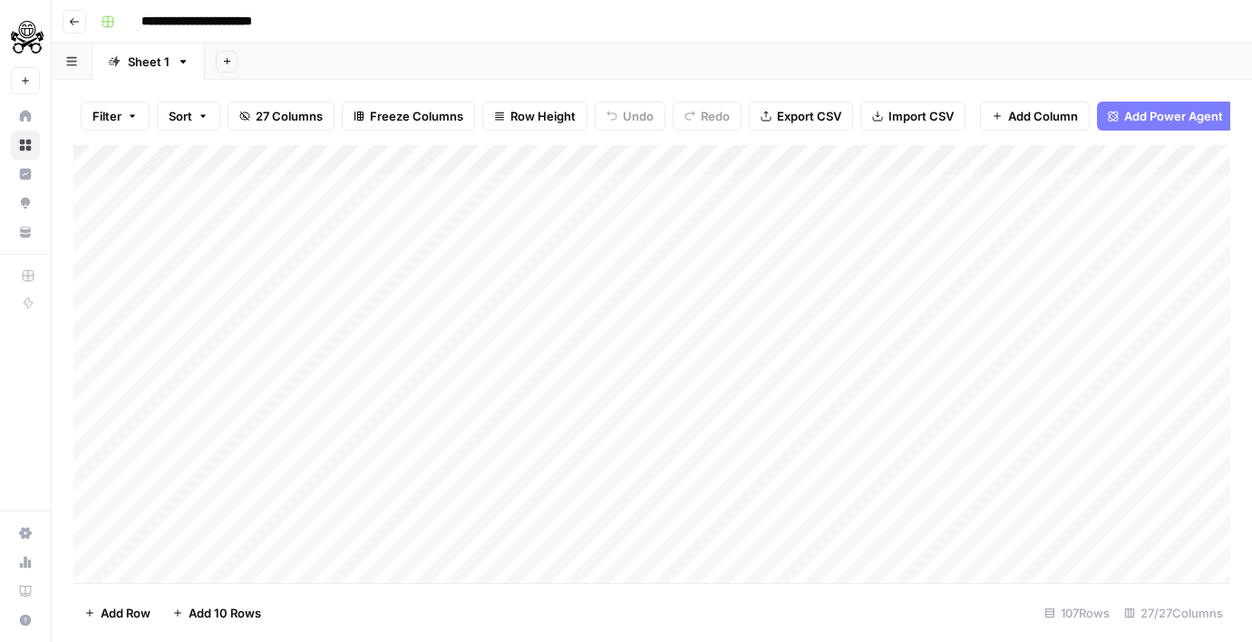
click at [79, 27] on button "Go back" at bounding box center [75, 22] width 24 height 24
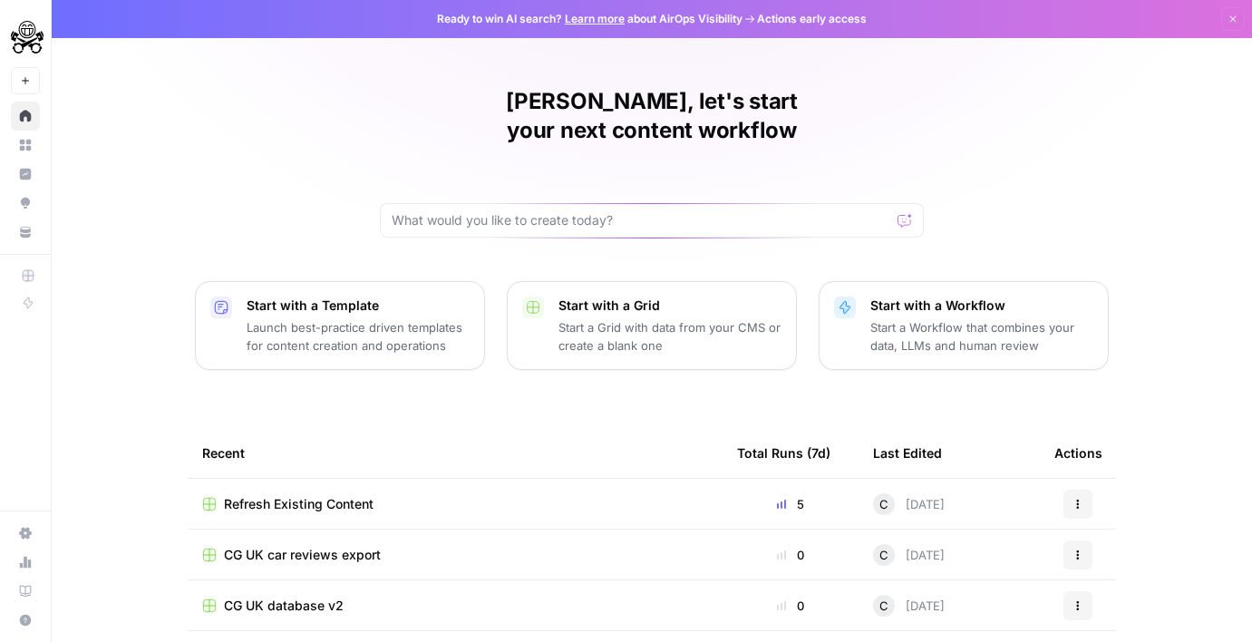
click at [710, 318] on p "Start a Grid with data from your CMS or create a blank one" at bounding box center [670, 336] width 223 height 36
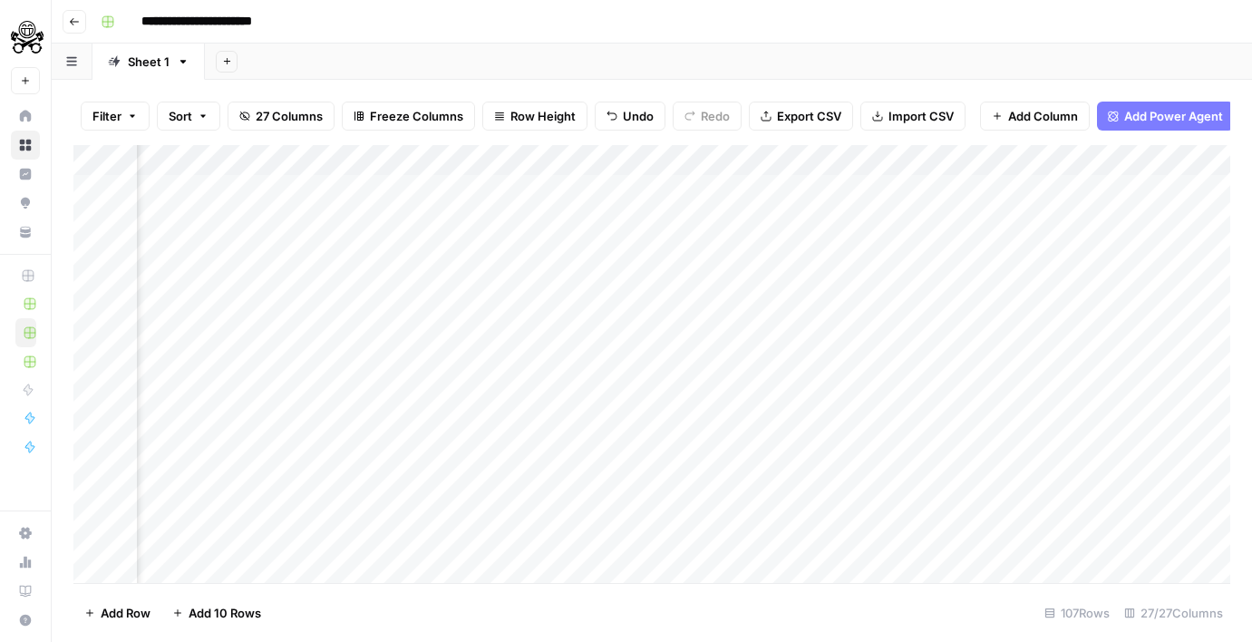
scroll to position [0, 1945]
click at [337, 215] on div "Add Column" at bounding box center [651, 364] width 1157 height 438
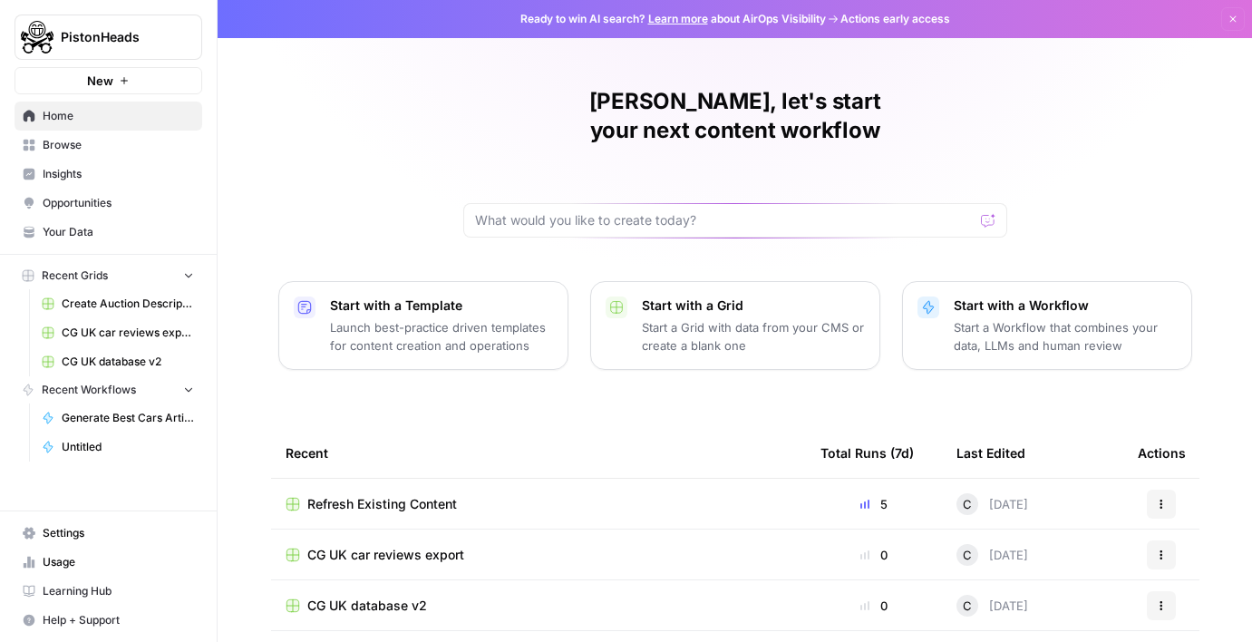
click at [121, 241] on link "Your Data" at bounding box center [109, 232] width 188 height 29
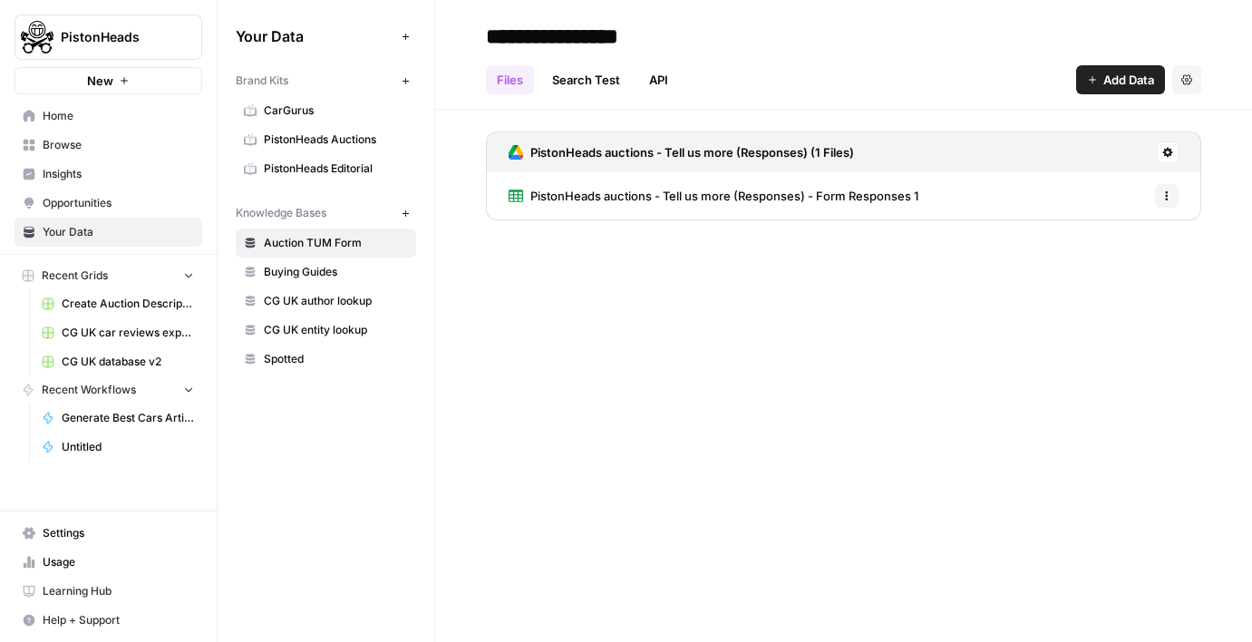
click at [104, 355] on span "CG UK database v2" at bounding box center [128, 362] width 132 height 16
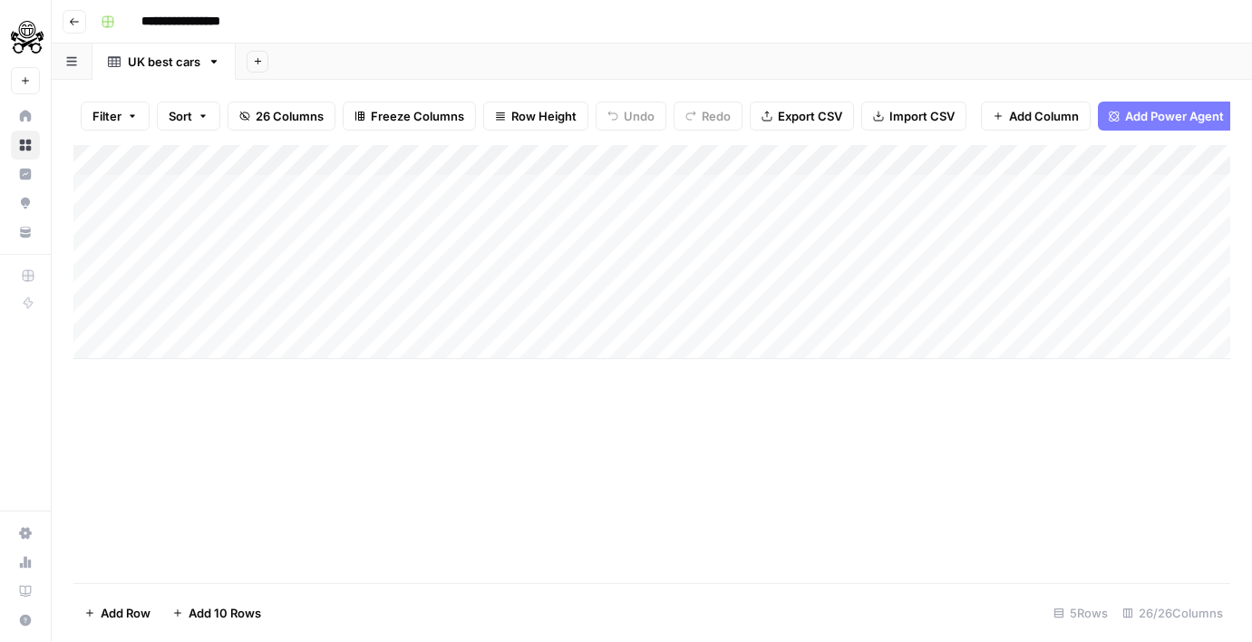
click at [173, 22] on input "**********" at bounding box center [201, 21] width 136 height 29
click at [188, 15] on input "**********" at bounding box center [201, 21] width 136 height 29
type input "**********"
click at [365, 12] on div "**********" at bounding box center [663, 21] width 1141 height 29
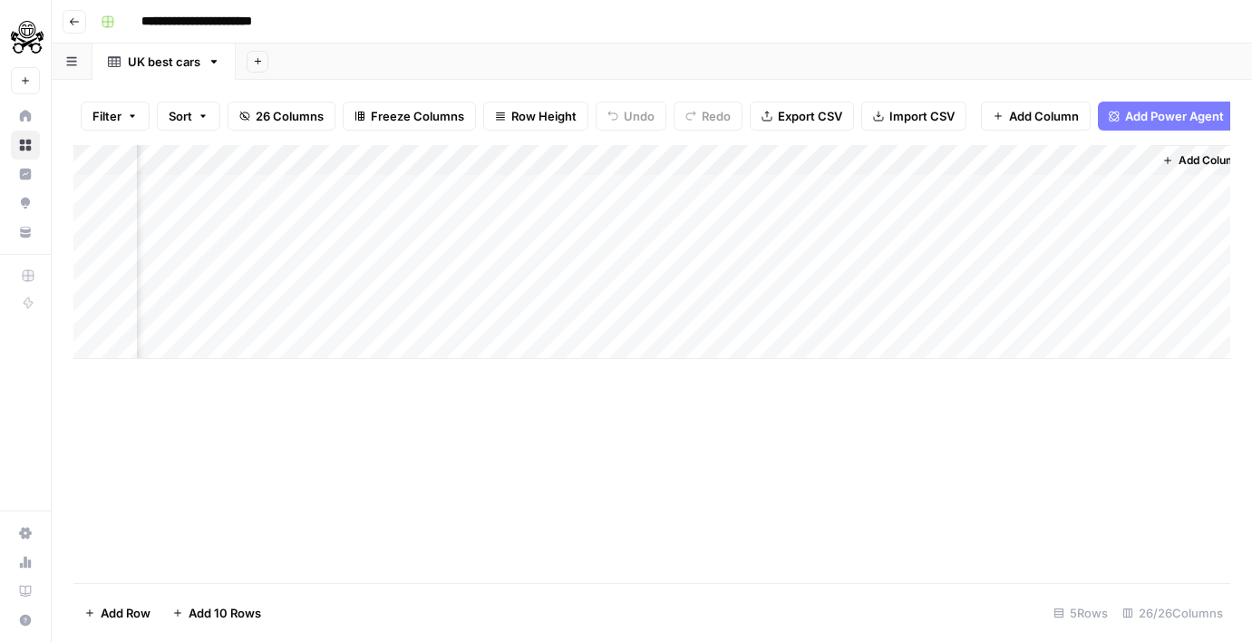
scroll to position [0, 5797]
click at [739, 169] on div "Add Column" at bounding box center [651, 252] width 1157 height 214
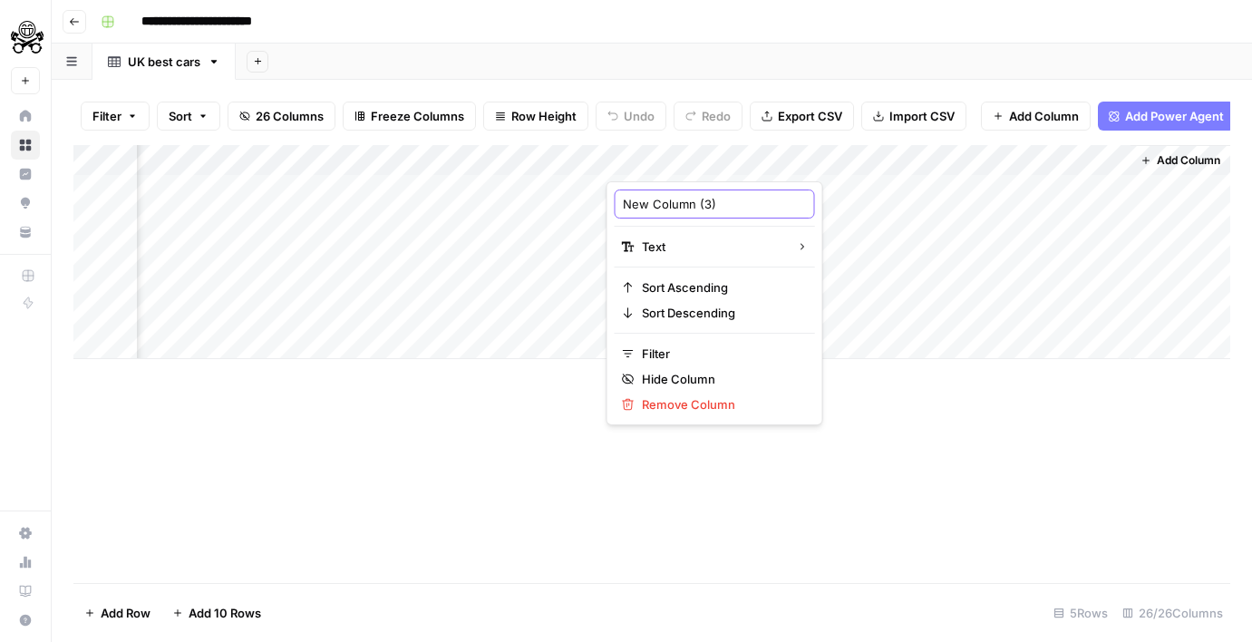
click at [717, 204] on input "New Column (3)" at bounding box center [715, 204] width 184 height 18
type input "article_category"
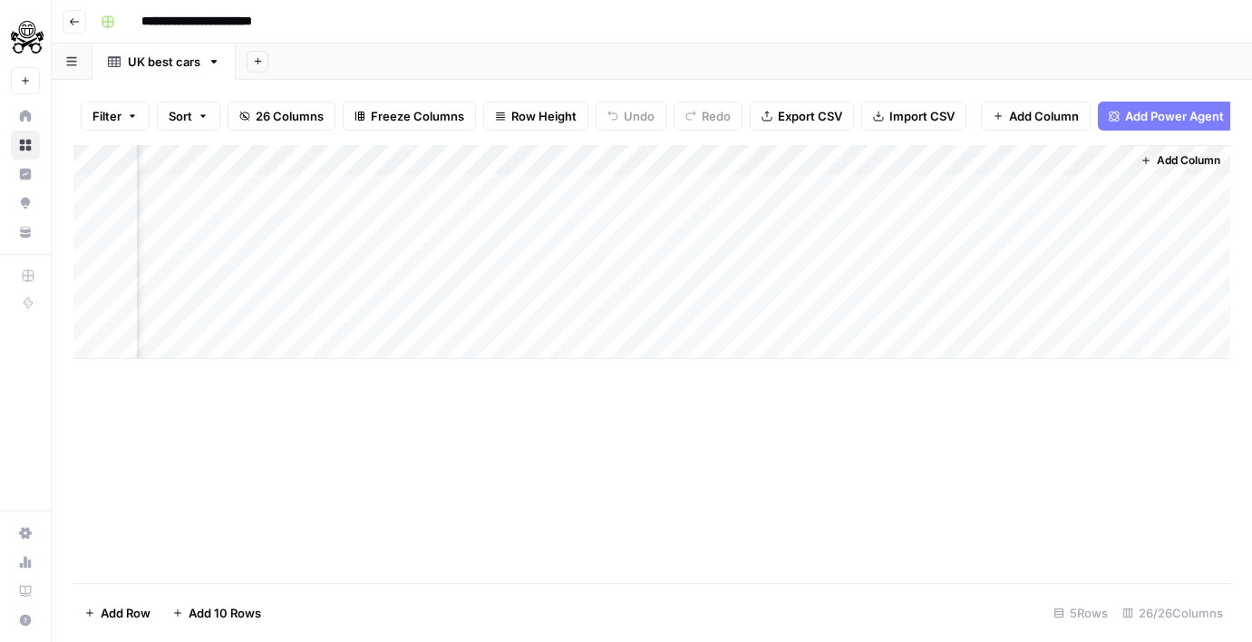
click at [734, 193] on div "Add Column" at bounding box center [651, 252] width 1157 height 214
type textarea "*********"
click at [653, 174] on div "Add Column" at bounding box center [651, 252] width 1157 height 214
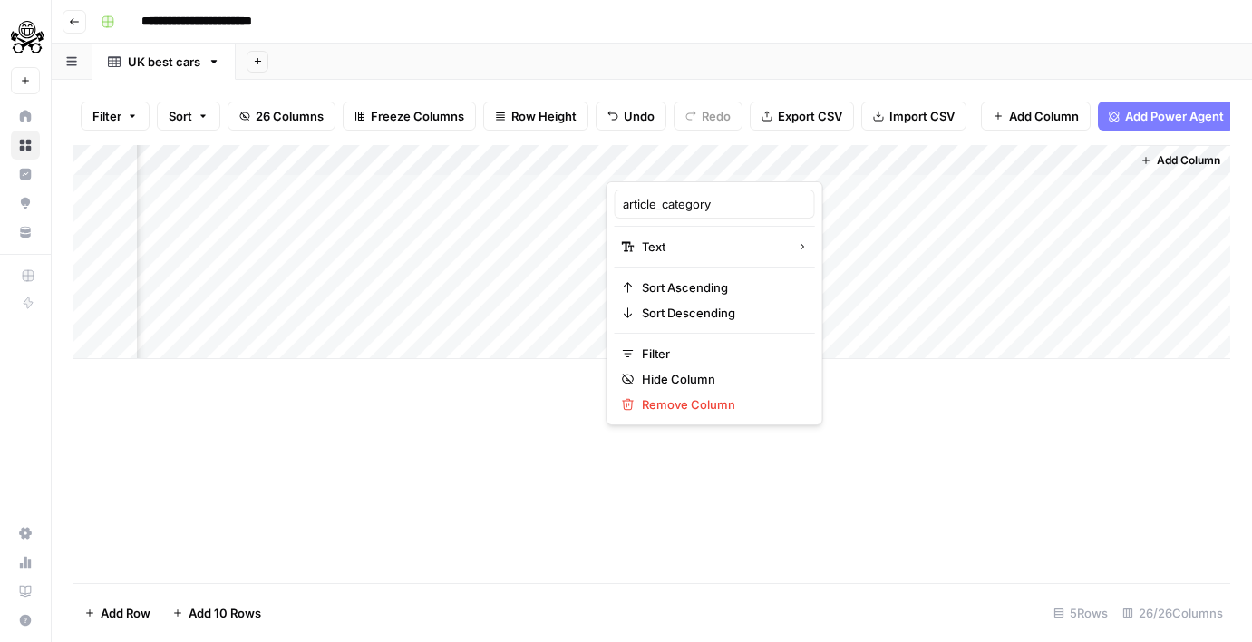
click at [653, 174] on div at bounding box center [738, 163] width 262 height 36
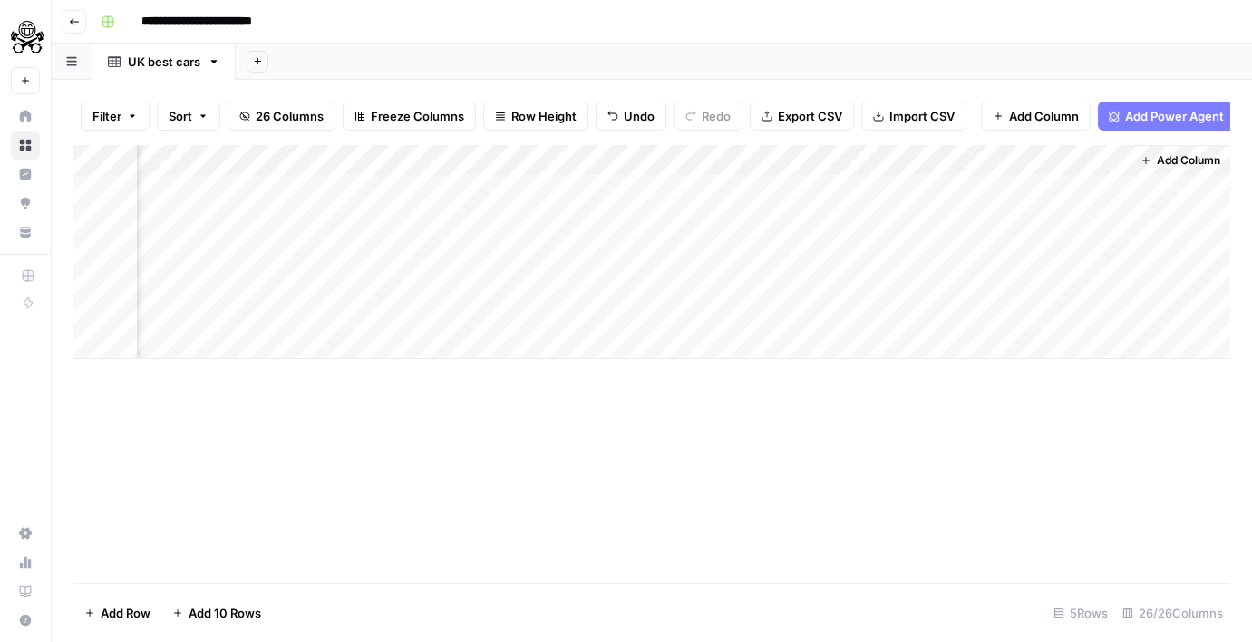
click at [815, 191] on div "Add Column" at bounding box center [651, 252] width 1157 height 214
type textarea "*********"
click at [147, 409] on div "Add Column" at bounding box center [651, 364] width 1157 height 438
click at [71, 11] on button "Go back" at bounding box center [75, 22] width 24 height 24
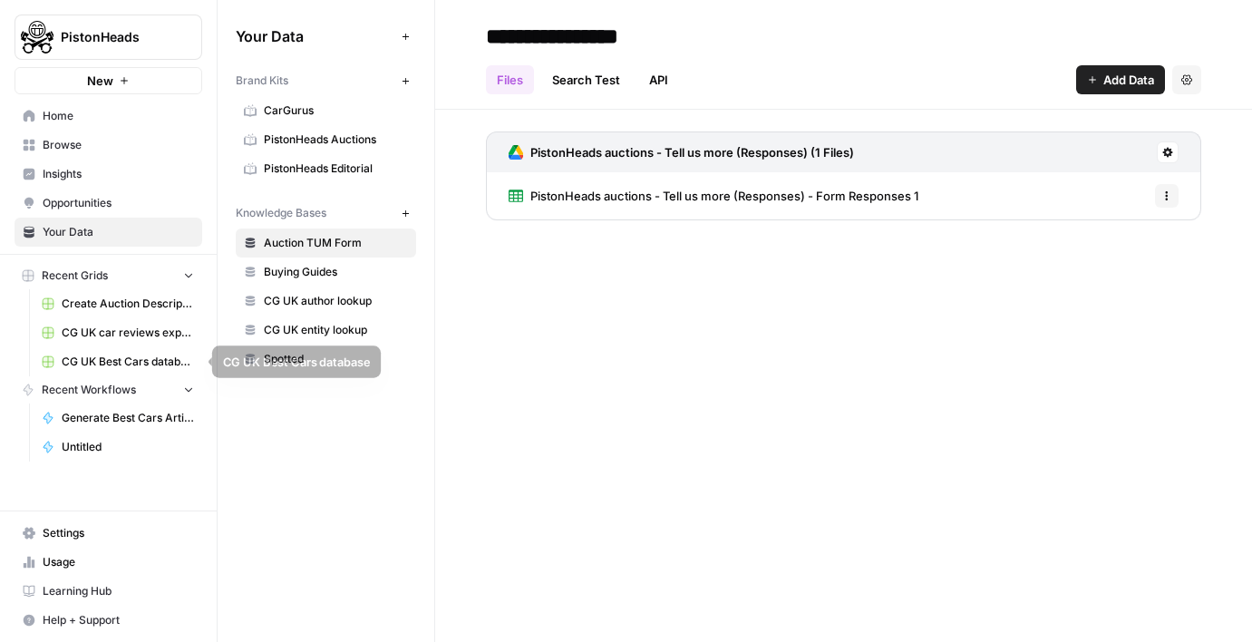
click at [78, 368] on span "CG UK Best Cars database" at bounding box center [128, 362] width 132 height 16
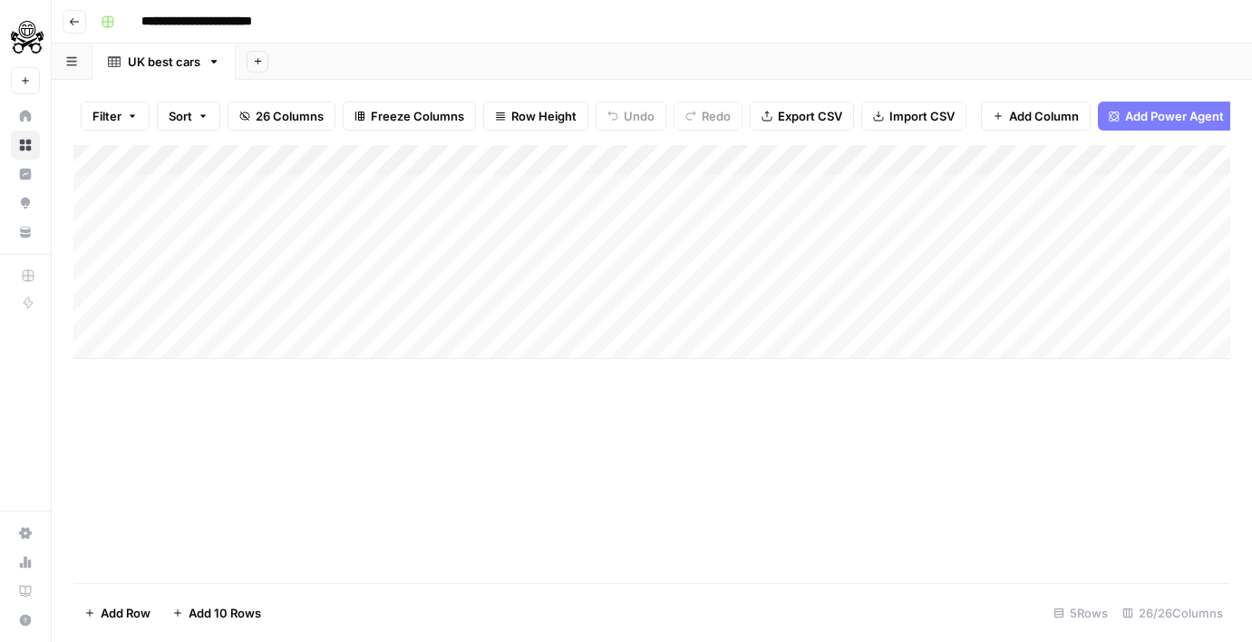
click at [68, 25] on button "Go back" at bounding box center [75, 22] width 24 height 24
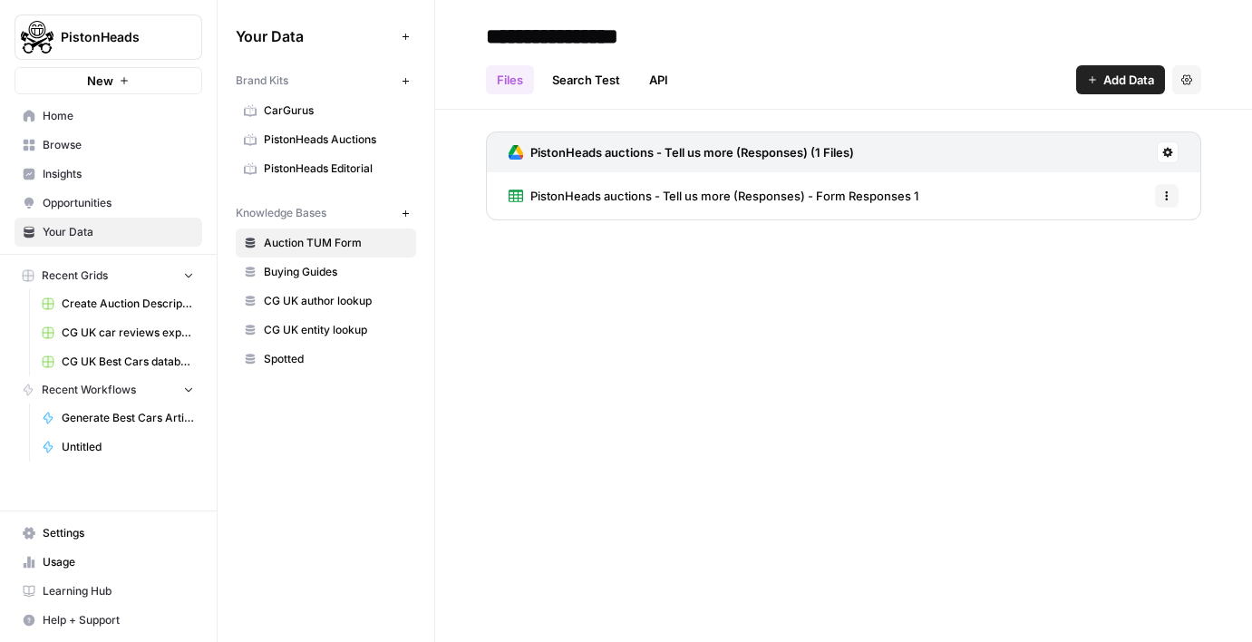
click at [122, 329] on span "CG UK car reviews export" at bounding box center [128, 333] width 132 height 16
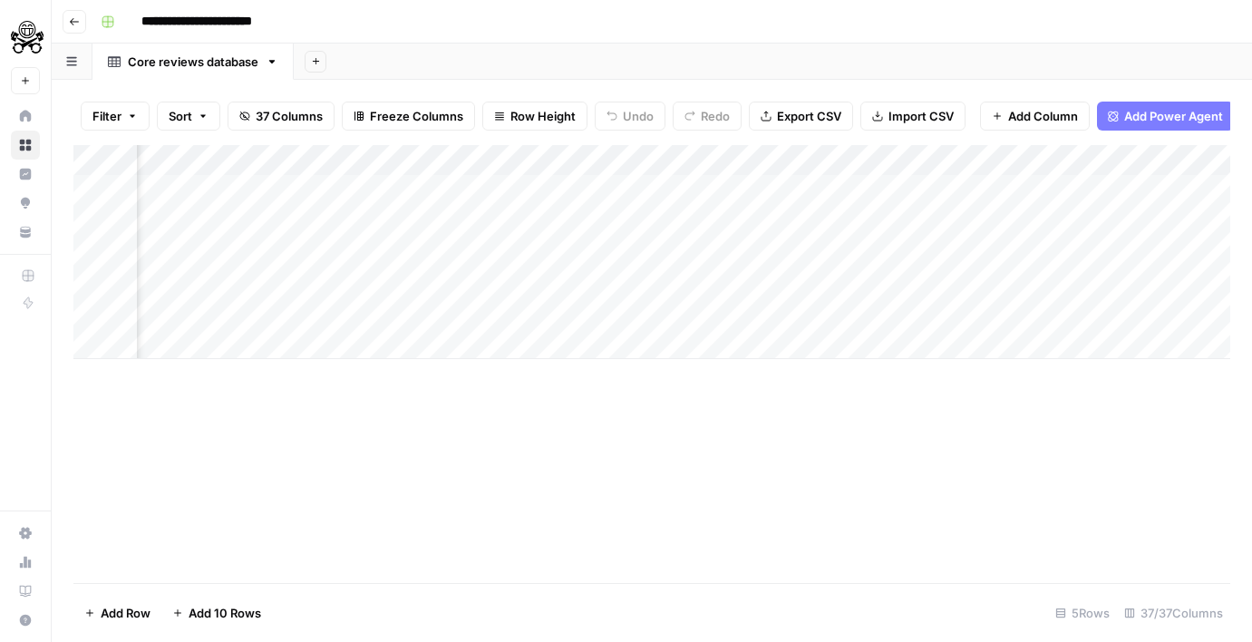
scroll to position [0, 8670]
click at [1179, 165] on span "Add Column" at bounding box center [1188, 160] width 63 height 16
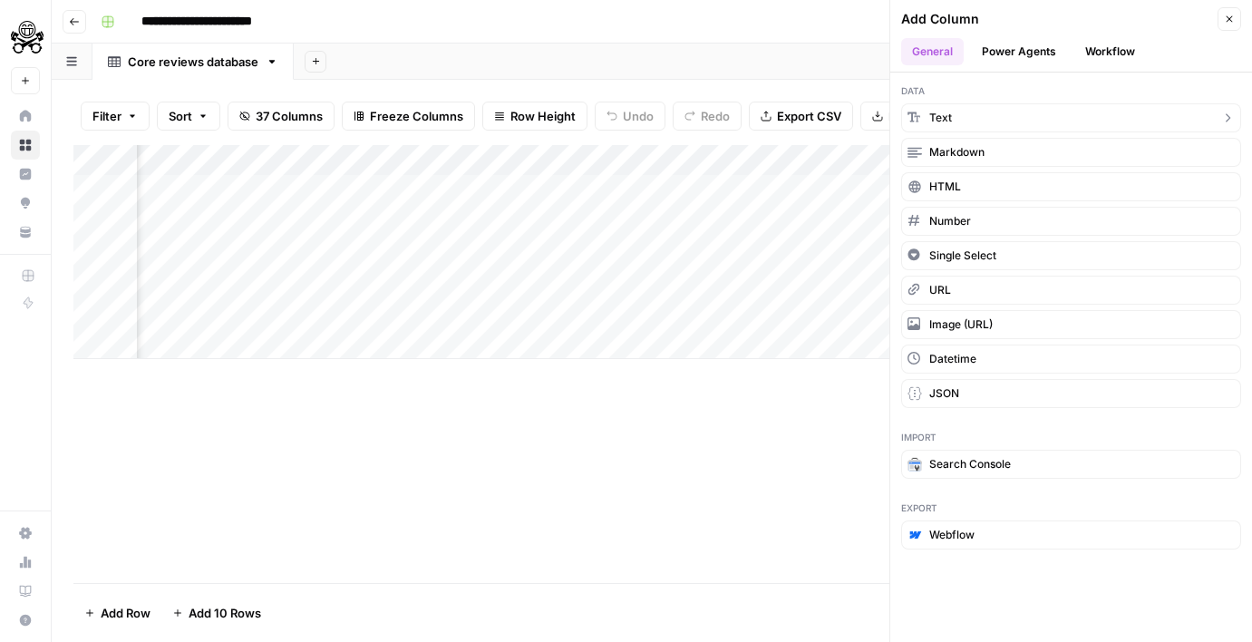
click at [1047, 129] on button "Text" at bounding box center [1071, 117] width 340 height 29
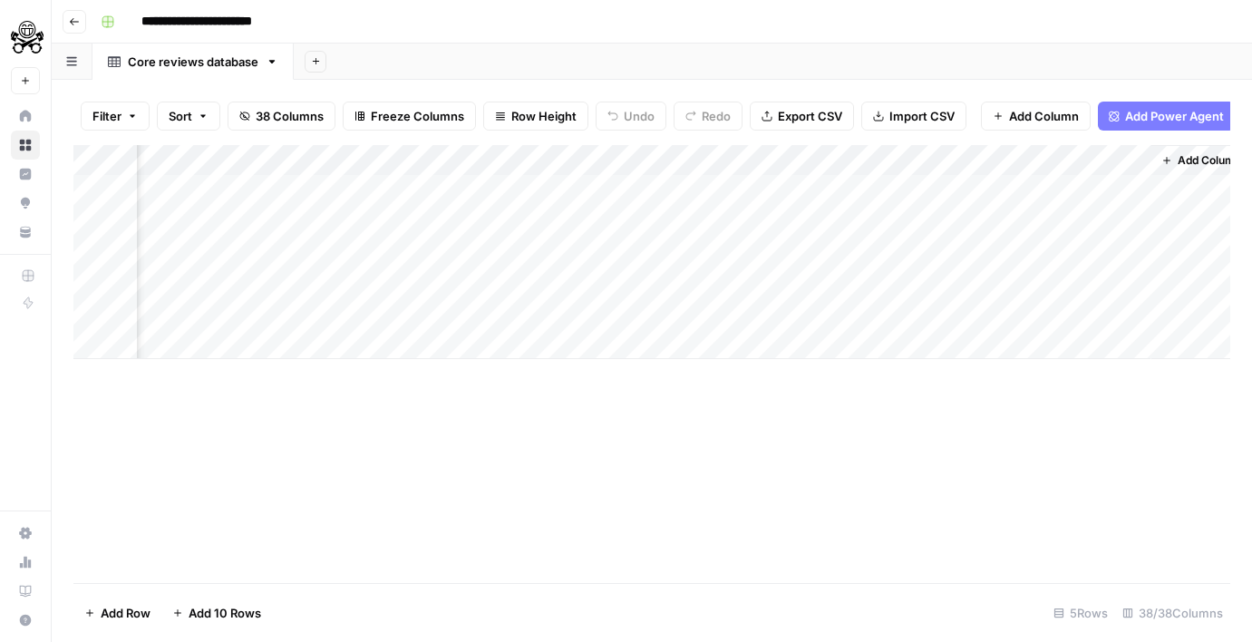
scroll to position [0, 8931]
click at [1024, 155] on div "Add Column" at bounding box center [651, 252] width 1157 height 214
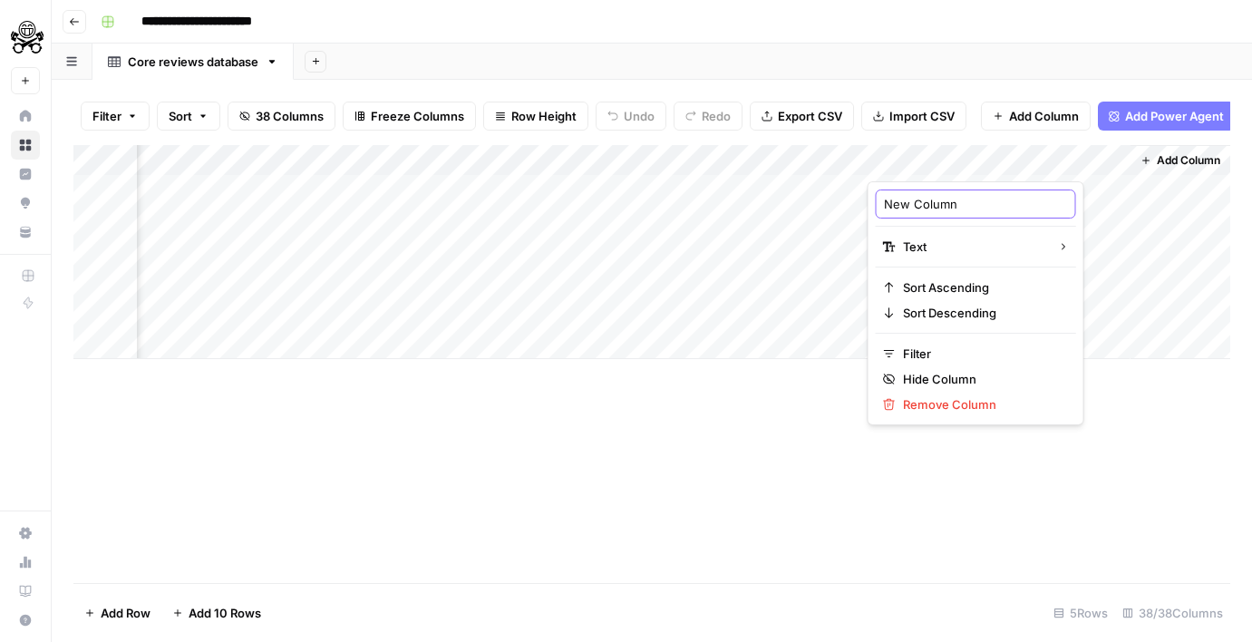
click at [960, 212] on input "New Column" at bounding box center [976, 204] width 184 height 18
type input "article_category"
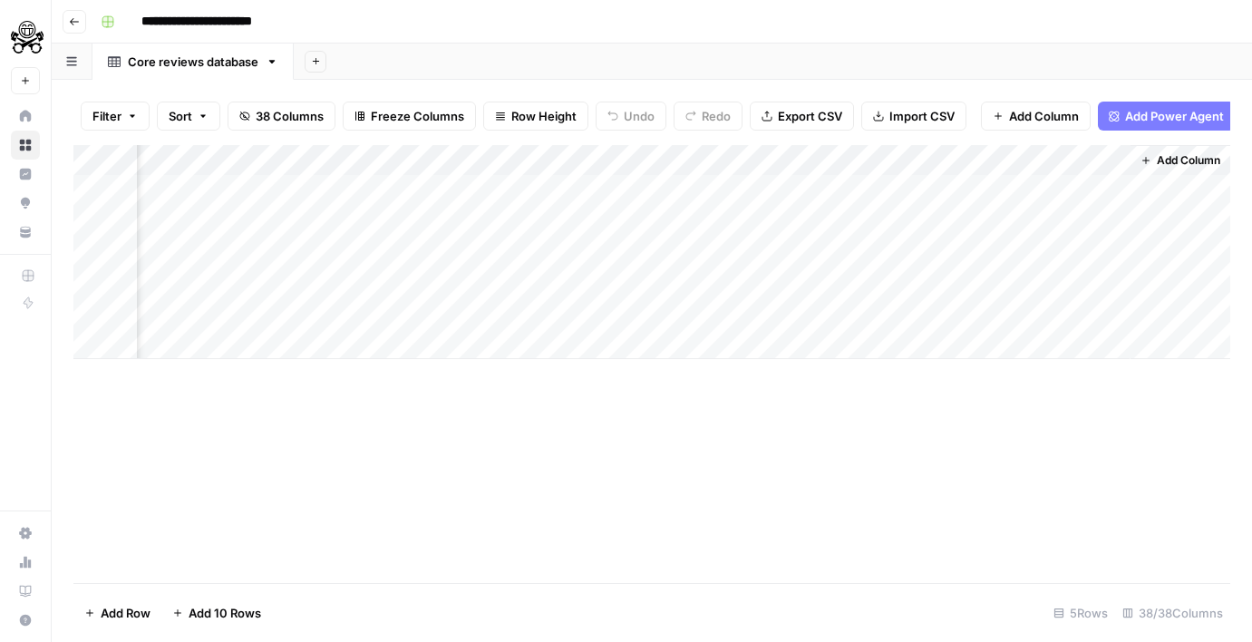
click at [972, 192] on div "Add Column" at bounding box center [651, 252] width 1157 height 214
type textarea "*********"
click at [431, 187] on div "Add Column" at bounding box center [651, 252] width 1157 height 214
click at [444, 152] on div "Add Column" at bounding box center [651, 252] width 1157 height 214
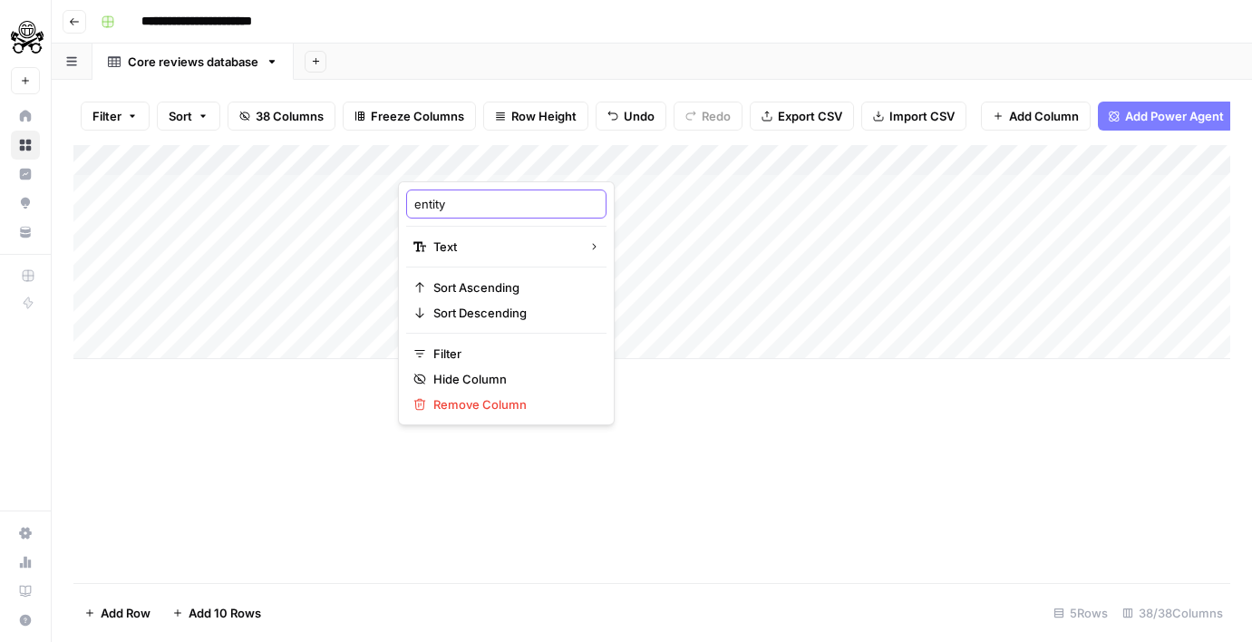
click at [457, 204] on input "entity" at bounding box center [506, 204] width 184 height 18
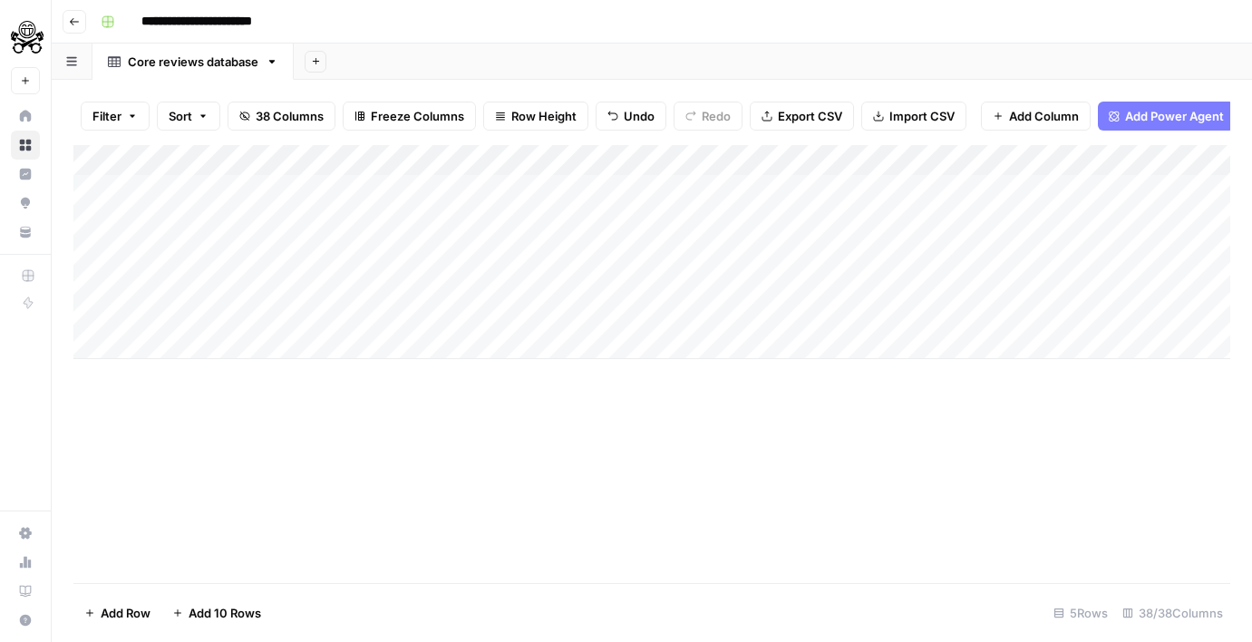
click at [635, 414] on div "Add Column" at bounding box center [651, 364] width 1157 height 438
click at [351, 165] on div "Add Column" at bounding box center [651, 252] width 1157 height 214
click at [762, 225] on div "Add Column" at bounding box center [651, 252] width 1157 height 214
click at [806, 157] on div "Add Column" at bounding box center [651, 252] width 1157 height 214
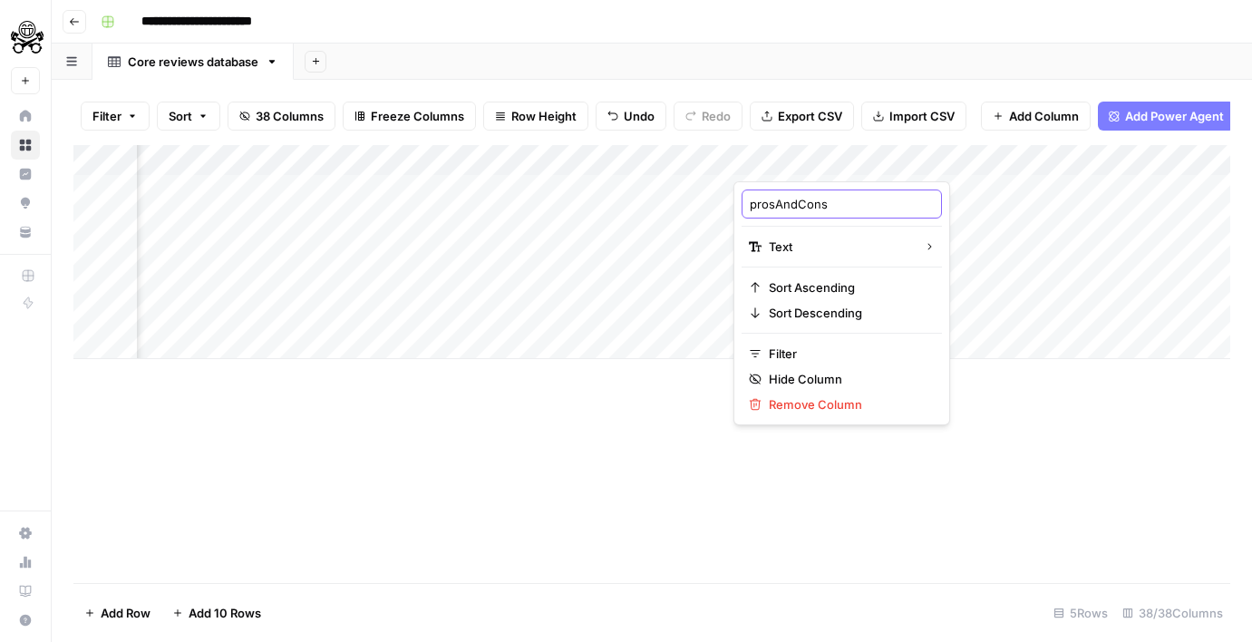
click at [802, 201] on input "prosAndCons" at bounding box center [842, 204] width 184 height 18
click at [642, 442] on div "Add Column" at bounding box center [651, 364] width 1157 height 438
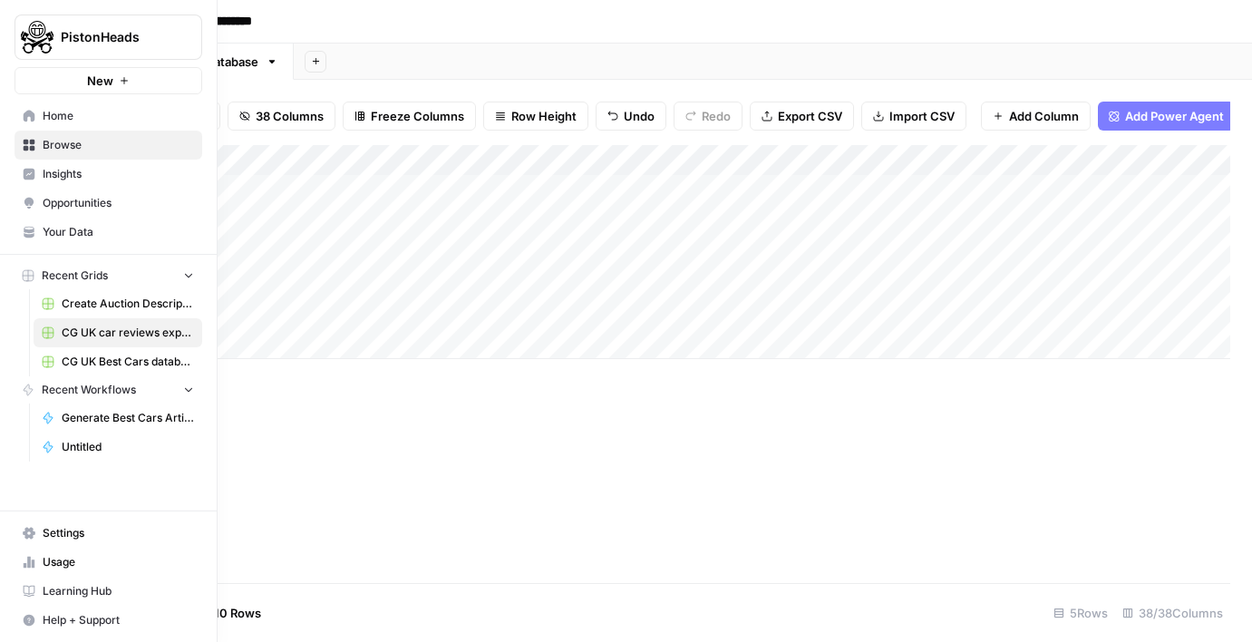
click at [73, 65] on div "PistonHeads New" at bounding box center [108, 47] width 217 height 94
click at [73, 72] on button "New" at bounding box center [109, 80] width 188 height 27
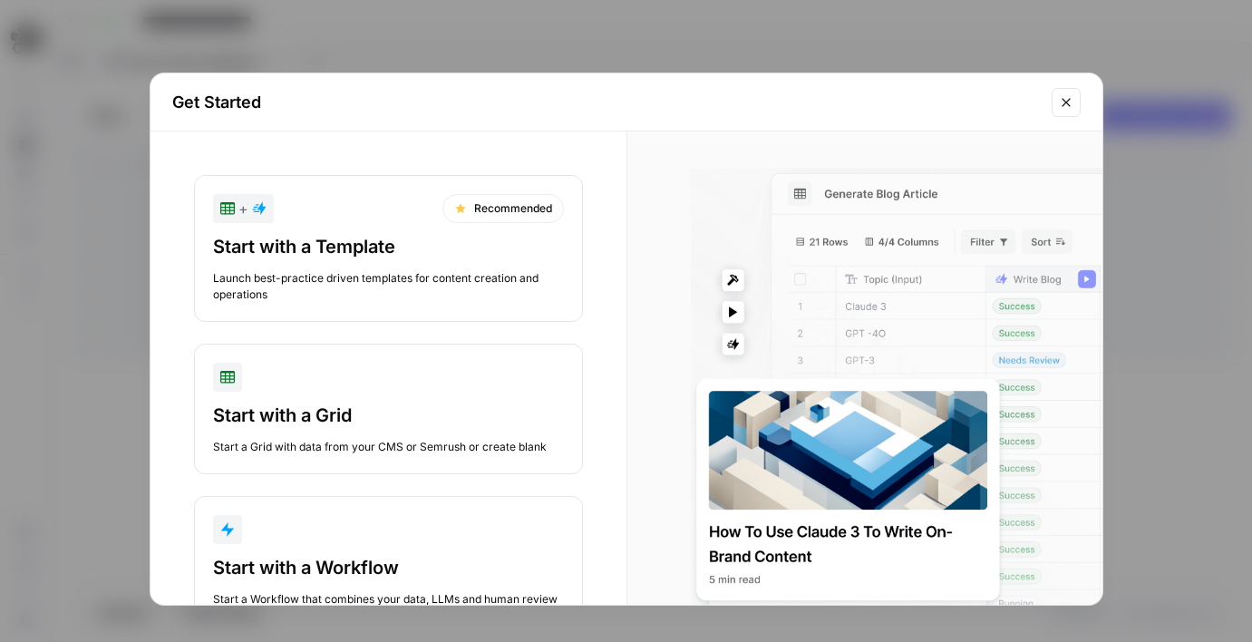
click at [1061, 102] on icon "Close modal" at bounding box center [1066, 102] width 15 height 15
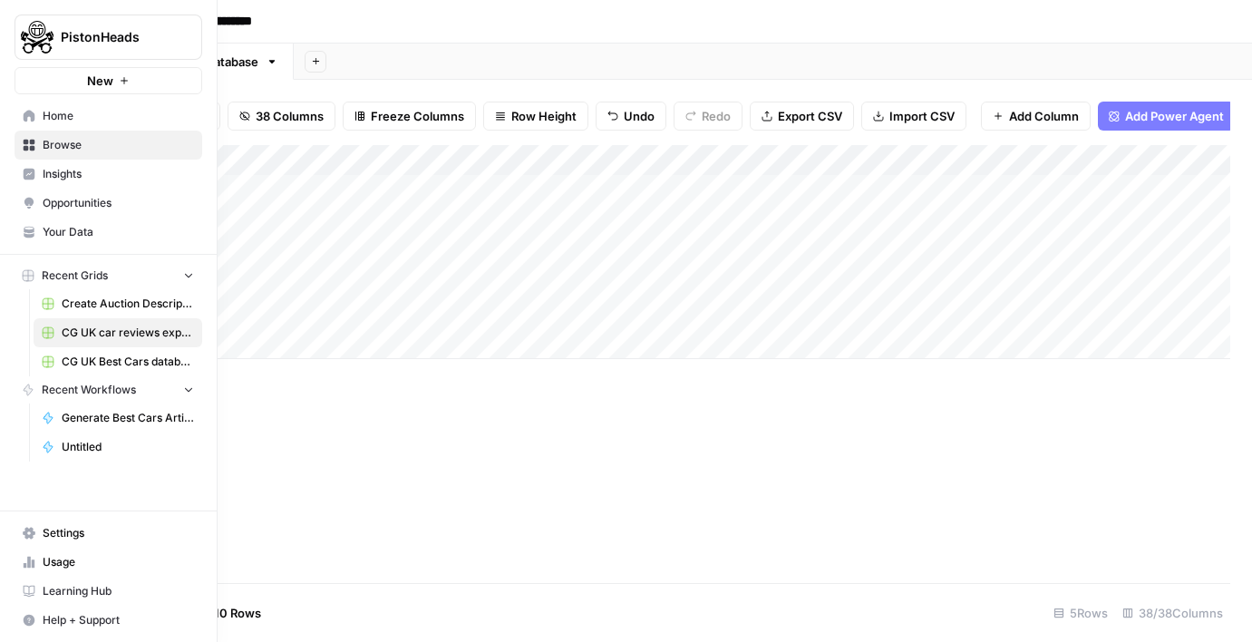
click at [145, 67] on button "New" at bounding box center [109, 80] width 188 height 27
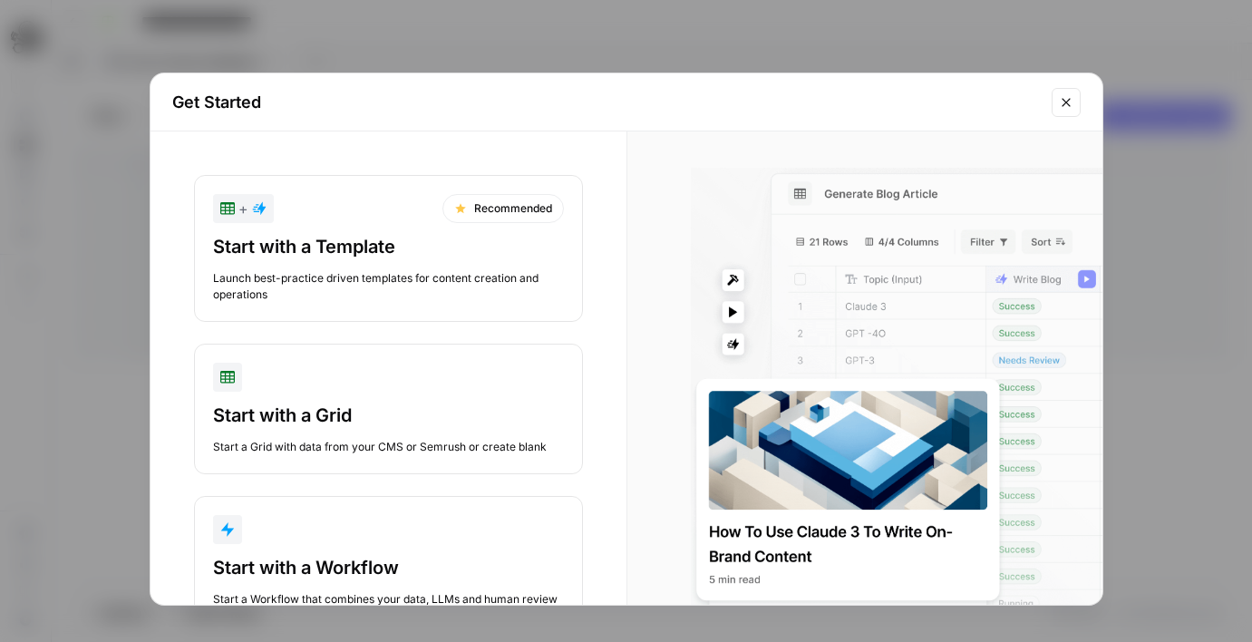
scroll to position [65, 0]
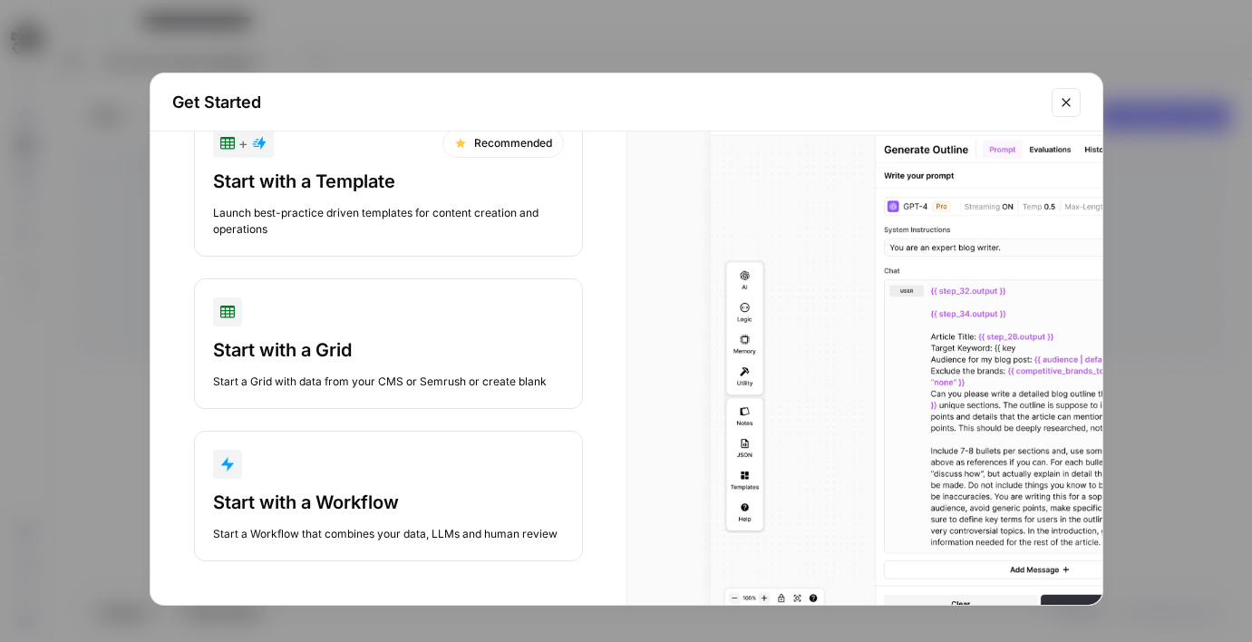
click at [400, 484] on button "Start with a Workflow Start a Workflow that combines your data, LLMs and human …" at bounding box center [388, 496] width 389 height 131
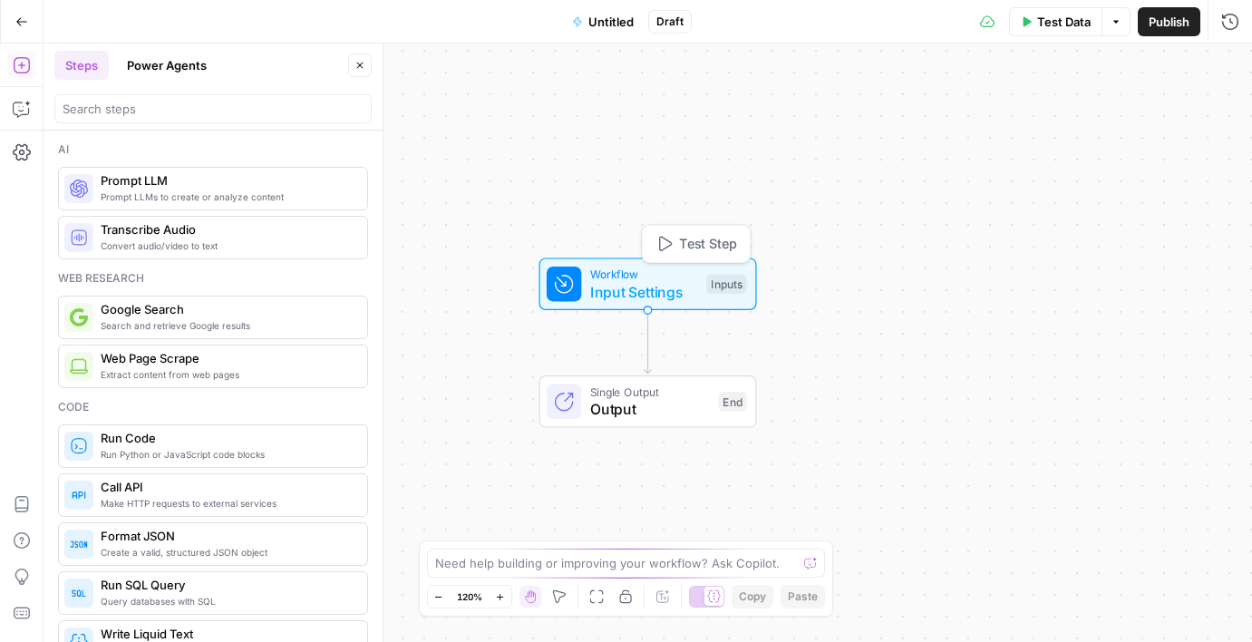
click at [573, 288] on icon at bounding box center [564, 284] width 22 height 22
click at [1015, 111] on button "Add Field" at bounding box center [1056, 123] width 302 height 29
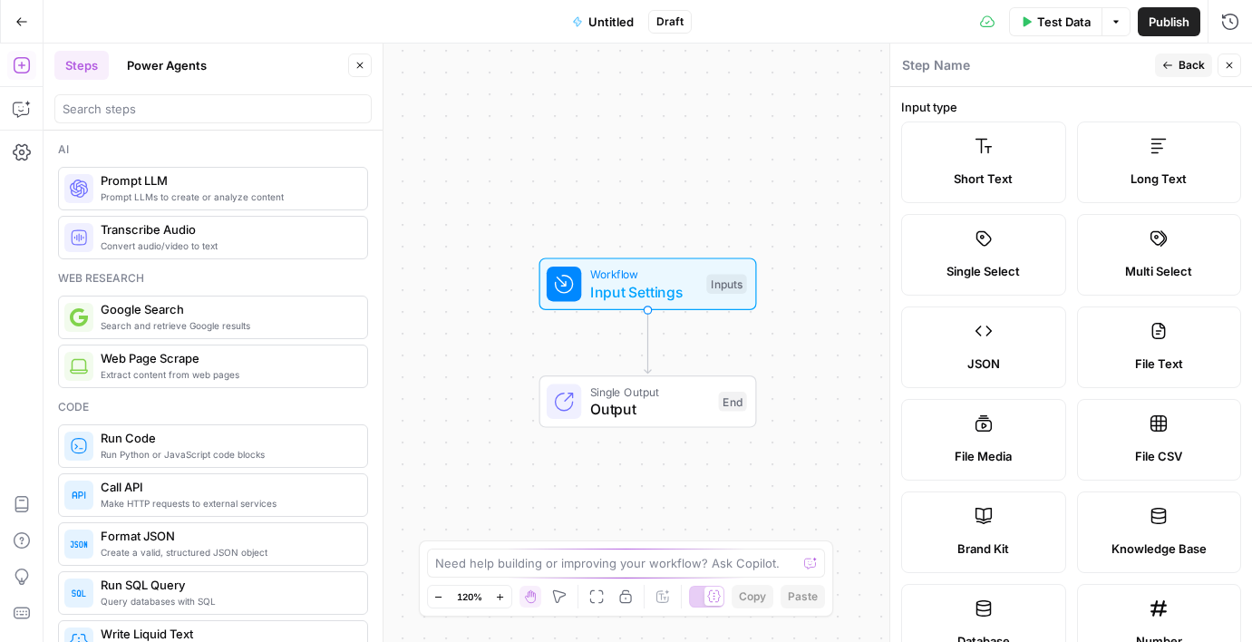
click at [1004, 156] on label "Short Text" at bounding box center [983, 162] width 165 height 82
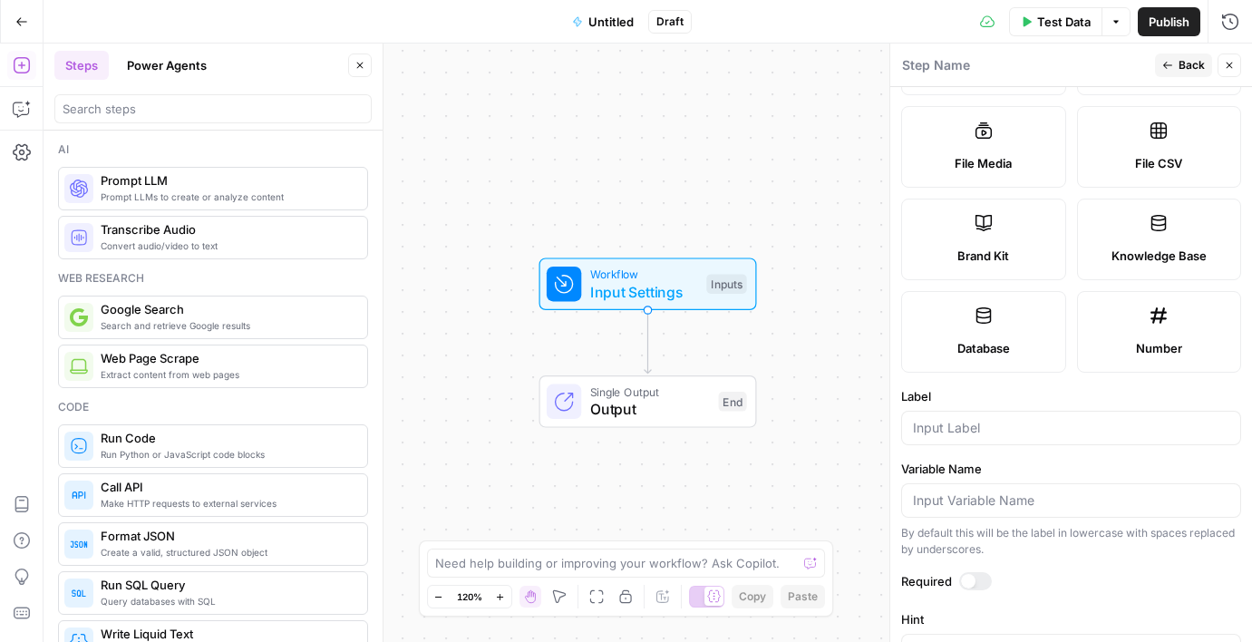
scroll to position [508, 0]
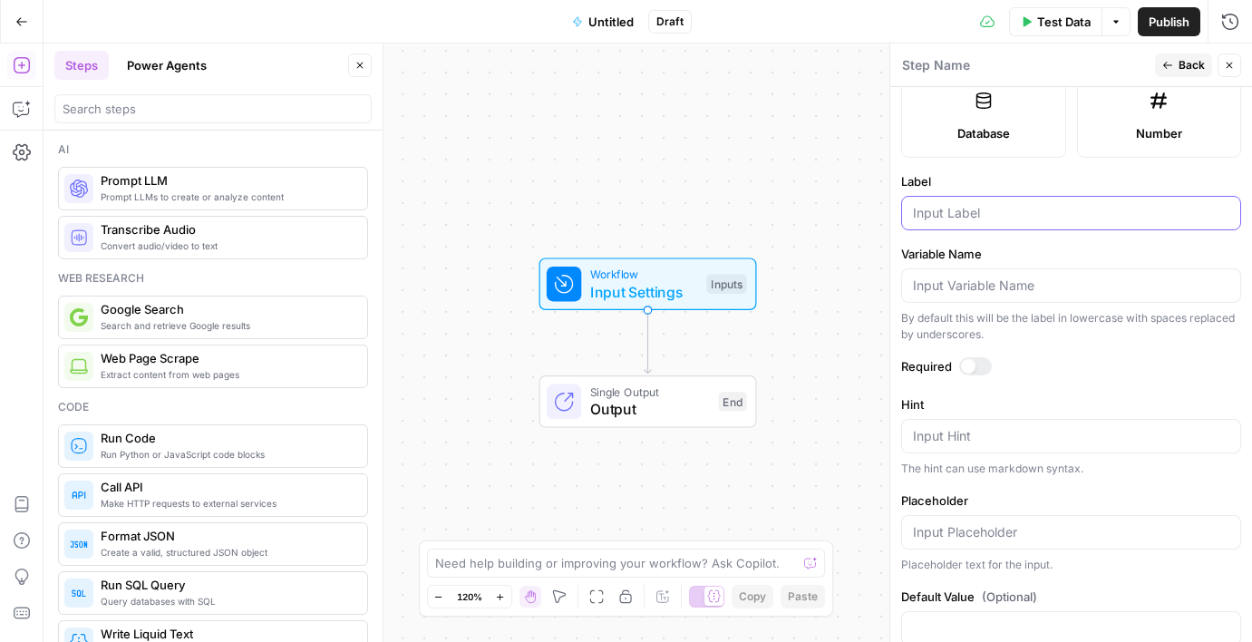
click at [988, 214] on input "Label" at bounding box center [1071, 213] width 316 height 18
type input "article_title"
click at [1058, 375] on div "Required" at bounding box center [1071, 369] width 340 height 24
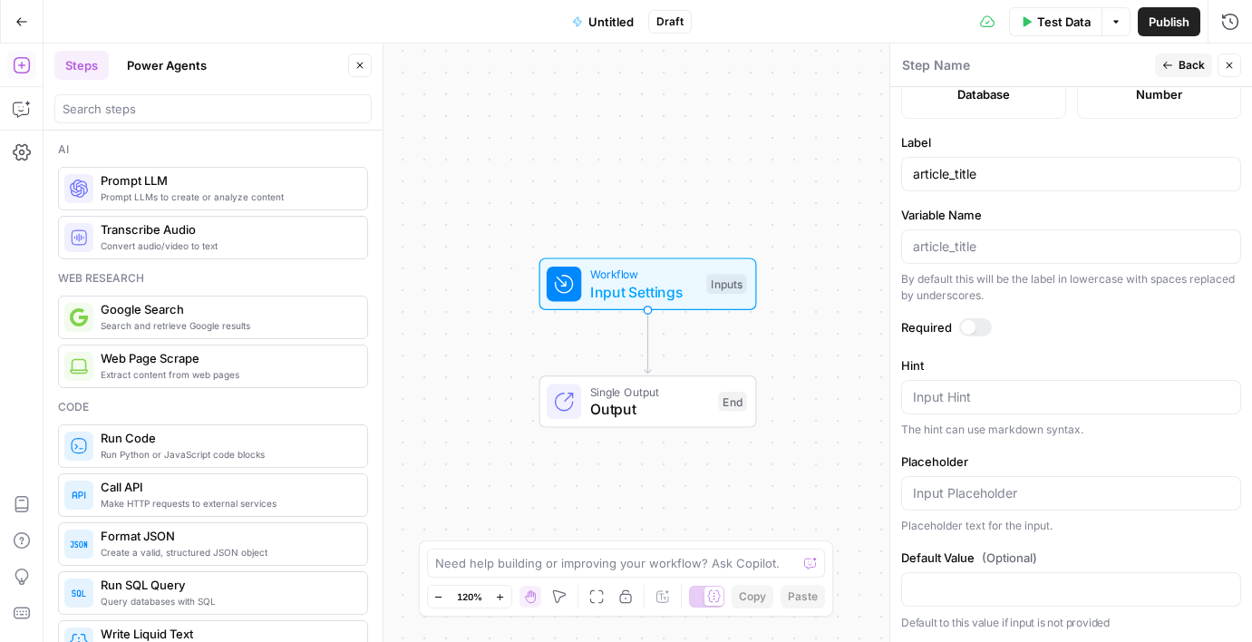
click at [1224, 63] on icon "button" at bounding box center [1229, 65] width 11 height 11
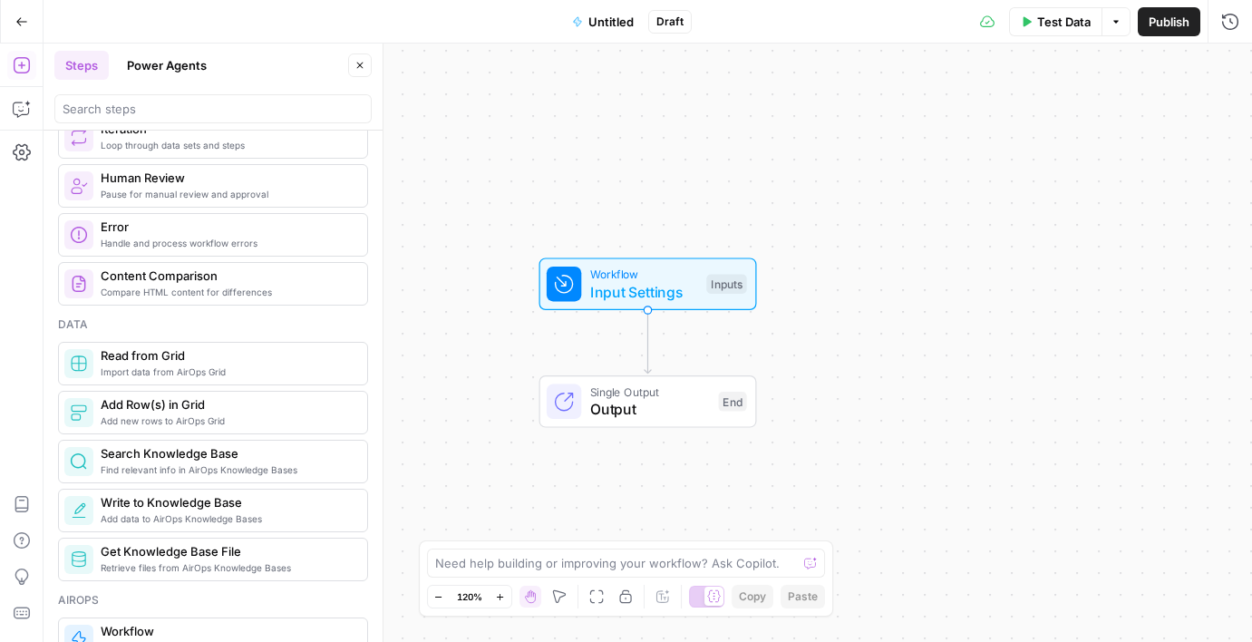
scroll to position [826, 0]
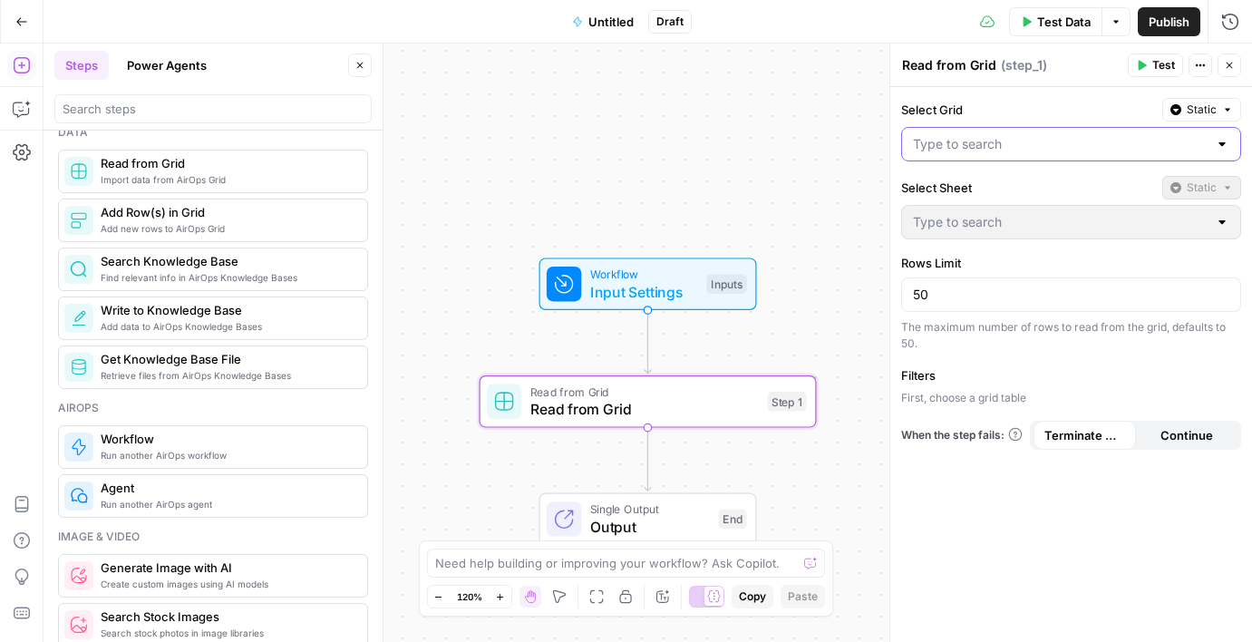
click at [1025, 151] on input "Select Grid" at bounding box center [1060, 144] width 295 height 18
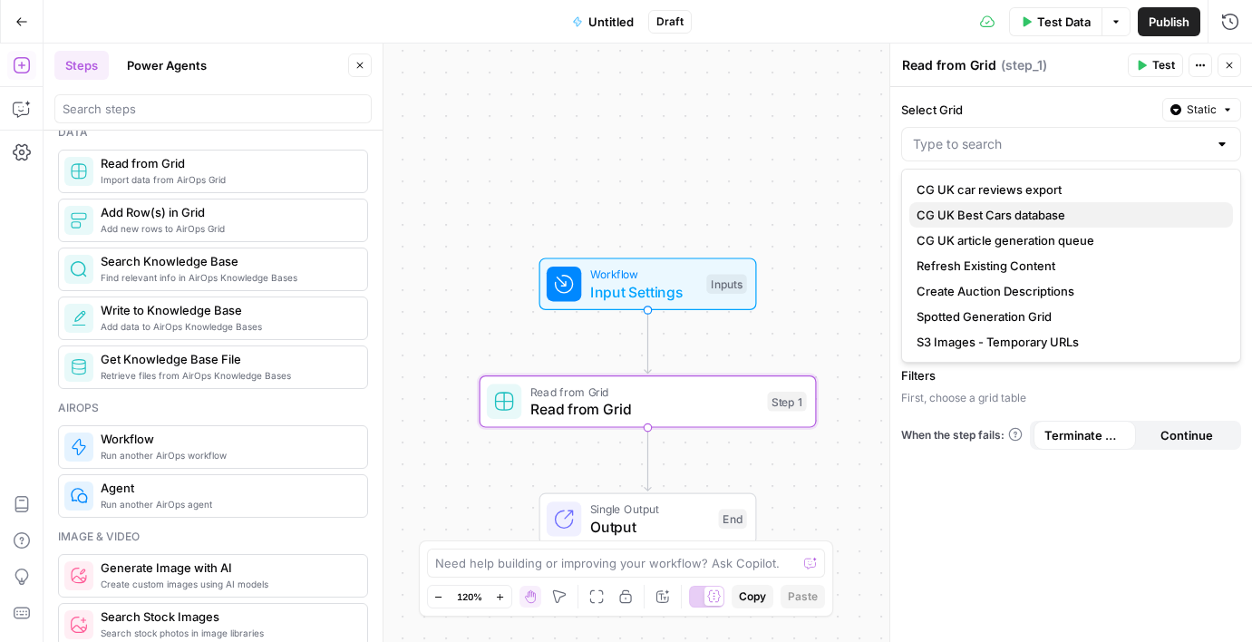
click at [1023, 215] on span "CG UK Best Cars database" at bounding box center [1068, 215] width 302 height 18
type input "CG UK Best Cars database"
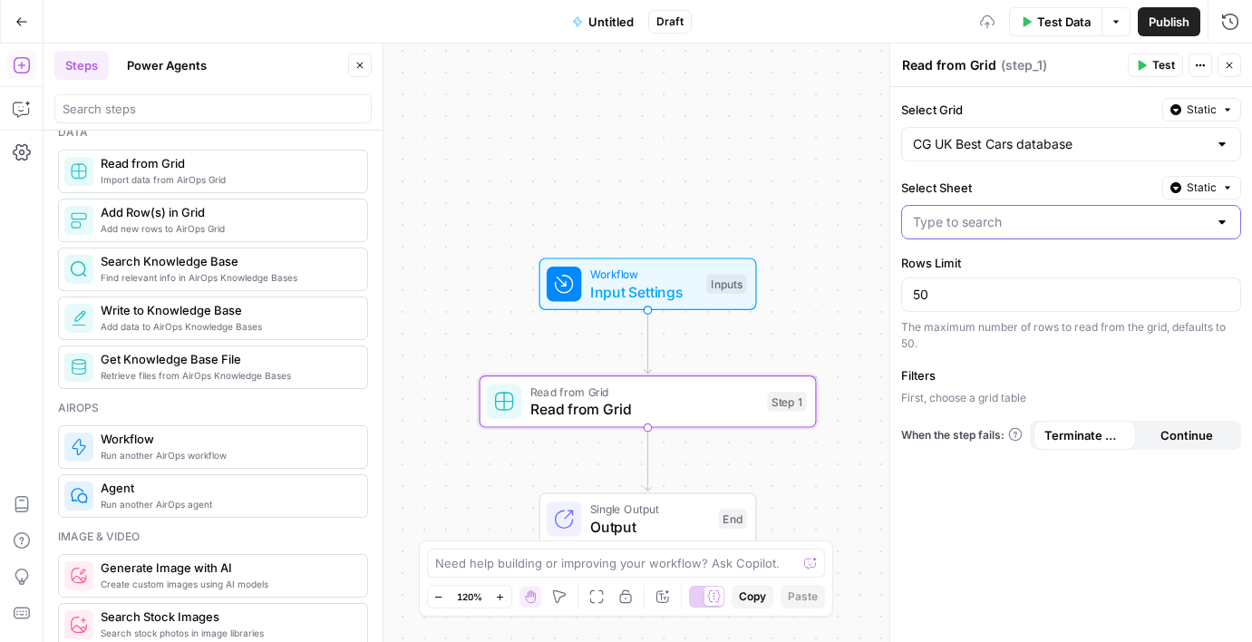
click at [1023, 215] on input "Select Sheet" at bounding box center [1060, 222] width 295 height 18
click at [1014, 277] on button "UK best cars" at bounding box center [1071, 267] width 324 height 25
type input "UK best cars"
click at [1006, 397] on button "Add Filter" at bounding box center [1071, 402] width 340 height 24
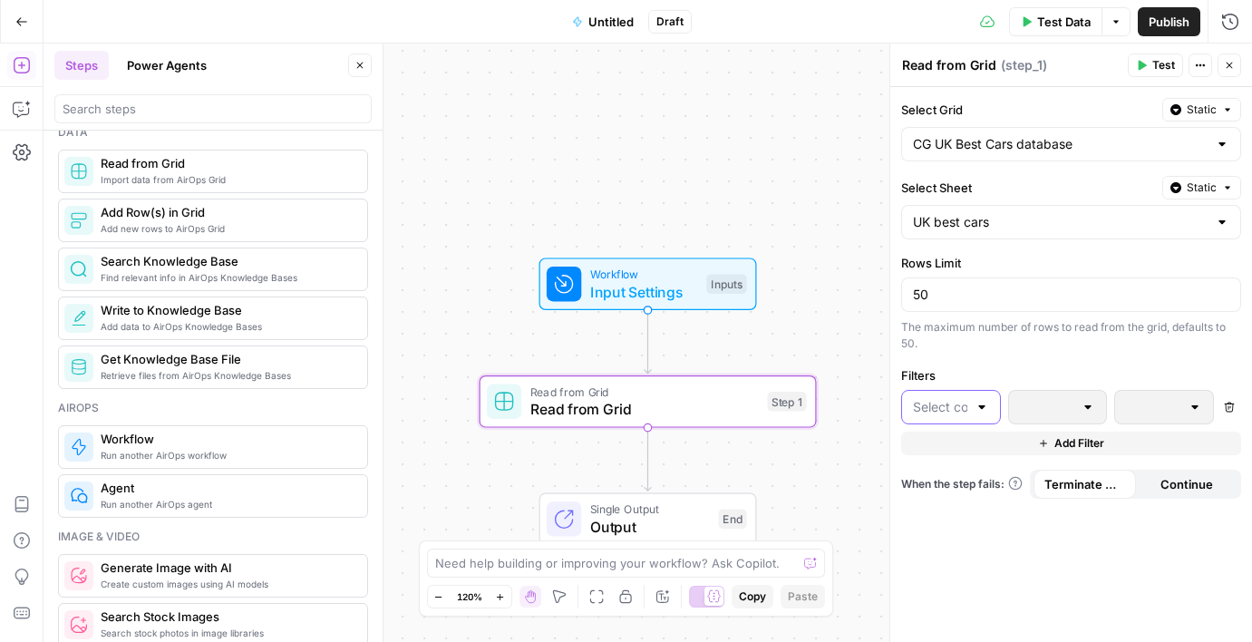
click at [966, 410] on input "text" at bounding box center [940, 407] width 54 height 18
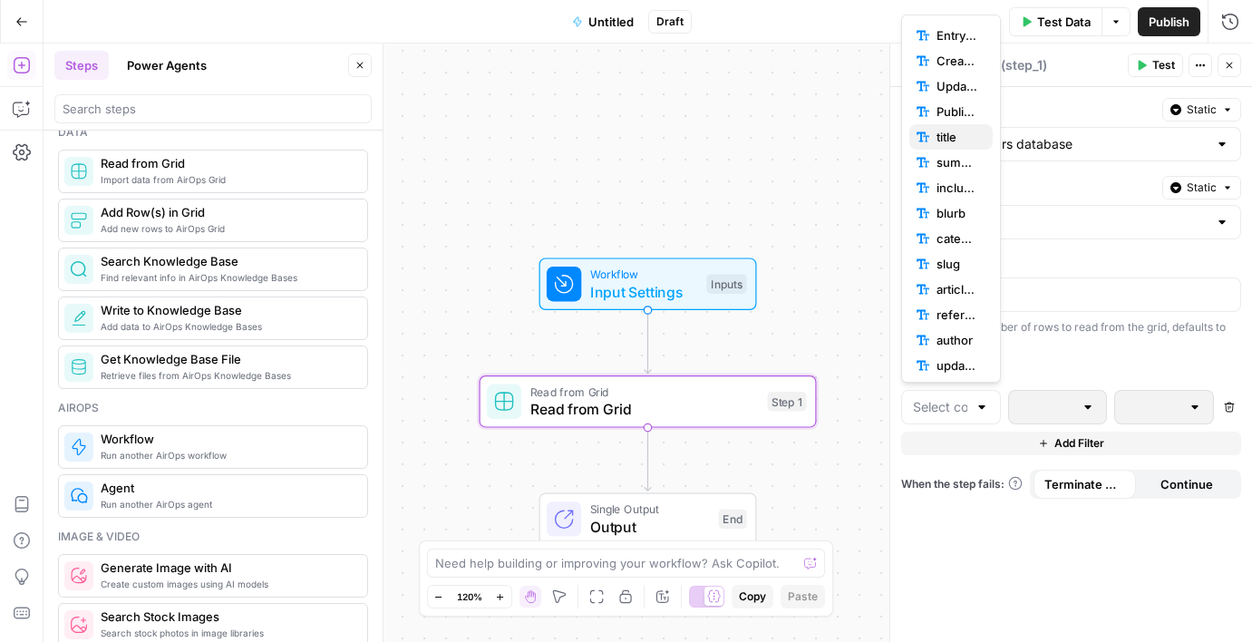
click at [943, 128] on span "title" at bounding box center [958, 137] width 42 height 18
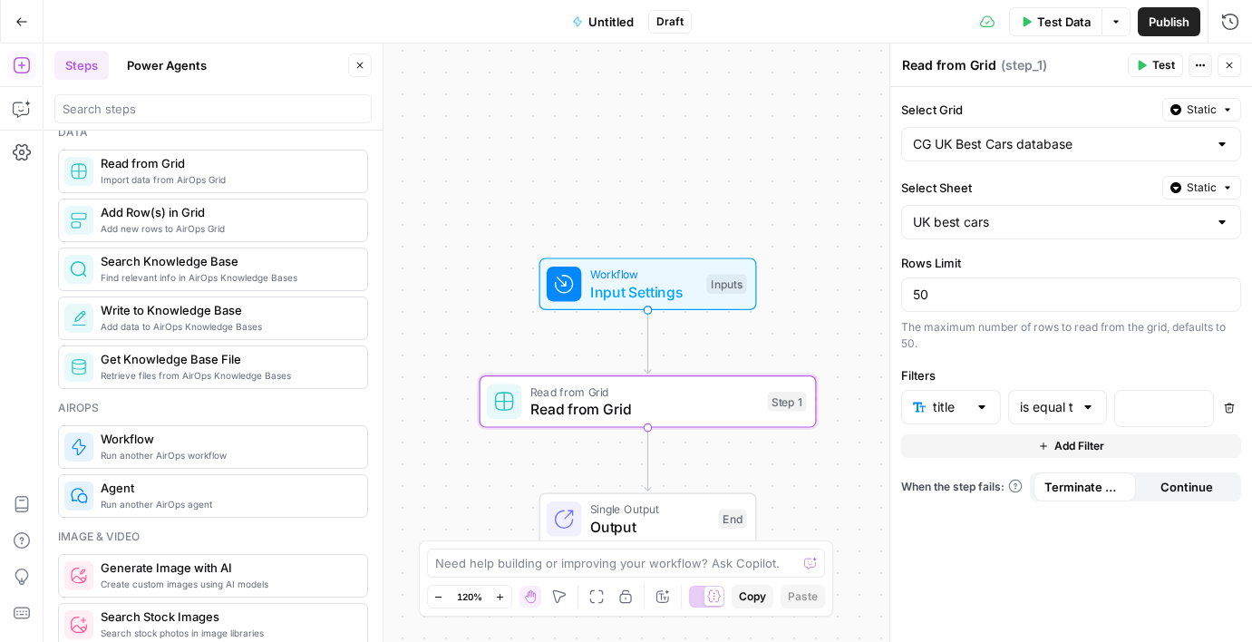
click at [1054, 394] on div "is equal to" at bounding box center [1058, 407] width 100 height 34
click at [1052, 549] on span "is equal to" at bounding box center [1046, 557] width 45 height 18
type input "is equal to"
click at [1138, 410] on p at bounding box center [1149, 407] width 47 height 18
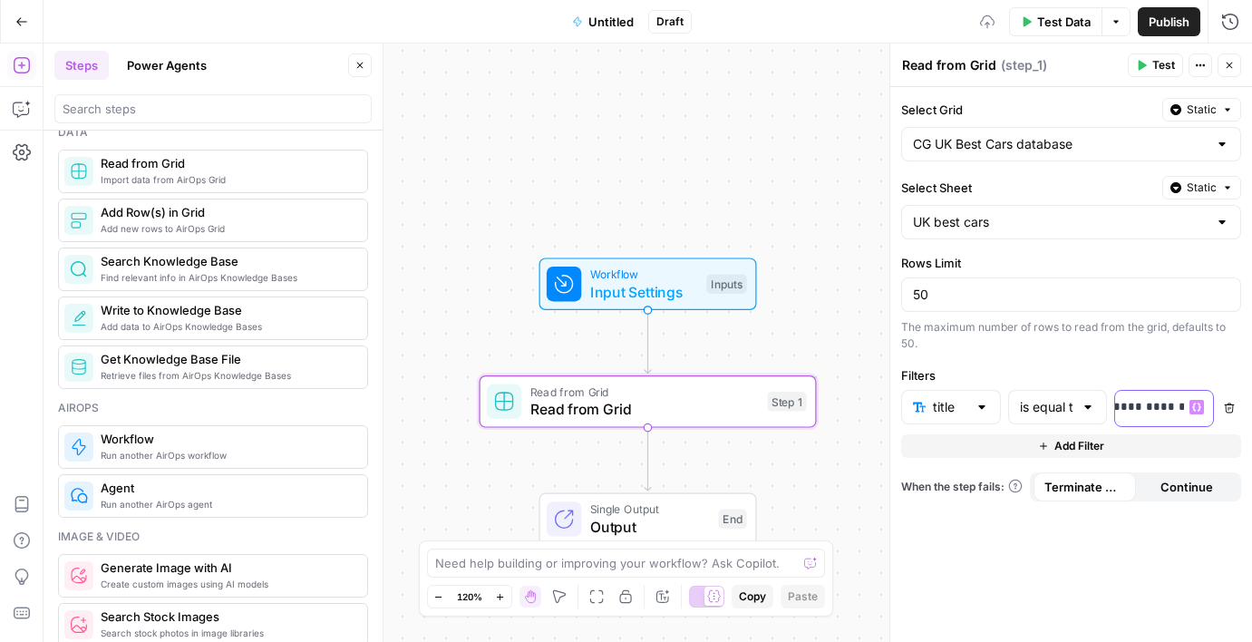
scroll to position [0, 12]
click at [1191, 559] on div "**********" at bounding box center [1071, 364] width 362 height 555
click at [1142, 69] on div "Options" at bounding box center [1115, 60] width 66 height 33
click at [1157, 65] on span "Test" at bounding box center [1163, 65] width 23 height 16
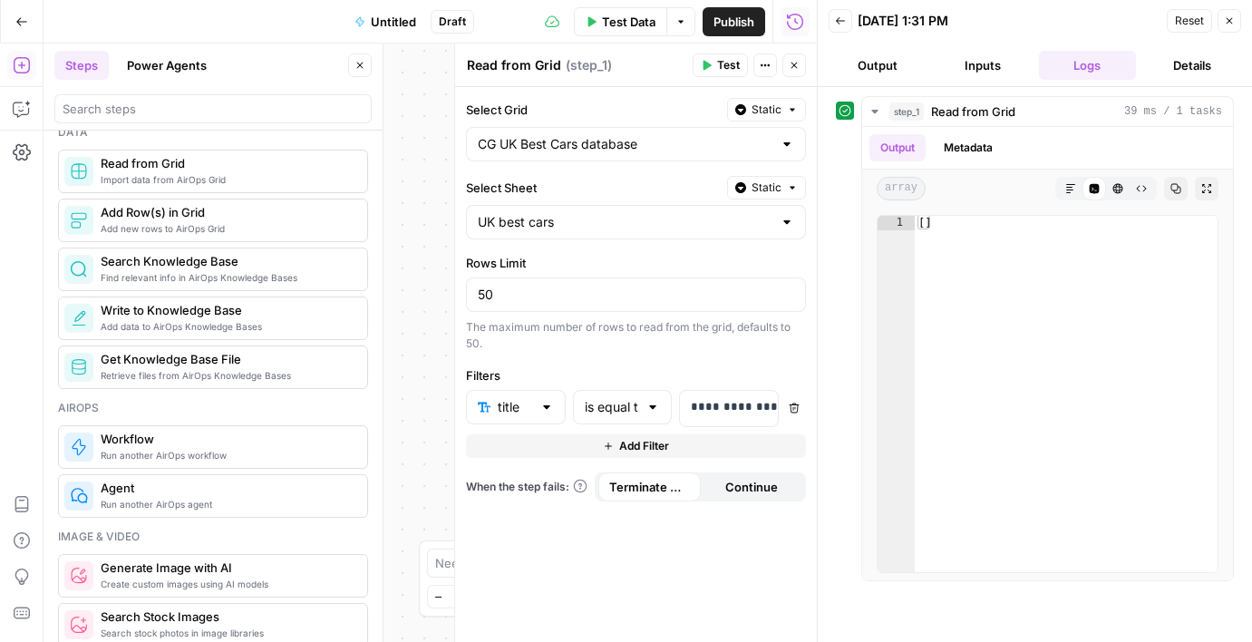
click at [1225, 21] on icon "button" at bounding box center [1229, 20] width 11 height 11
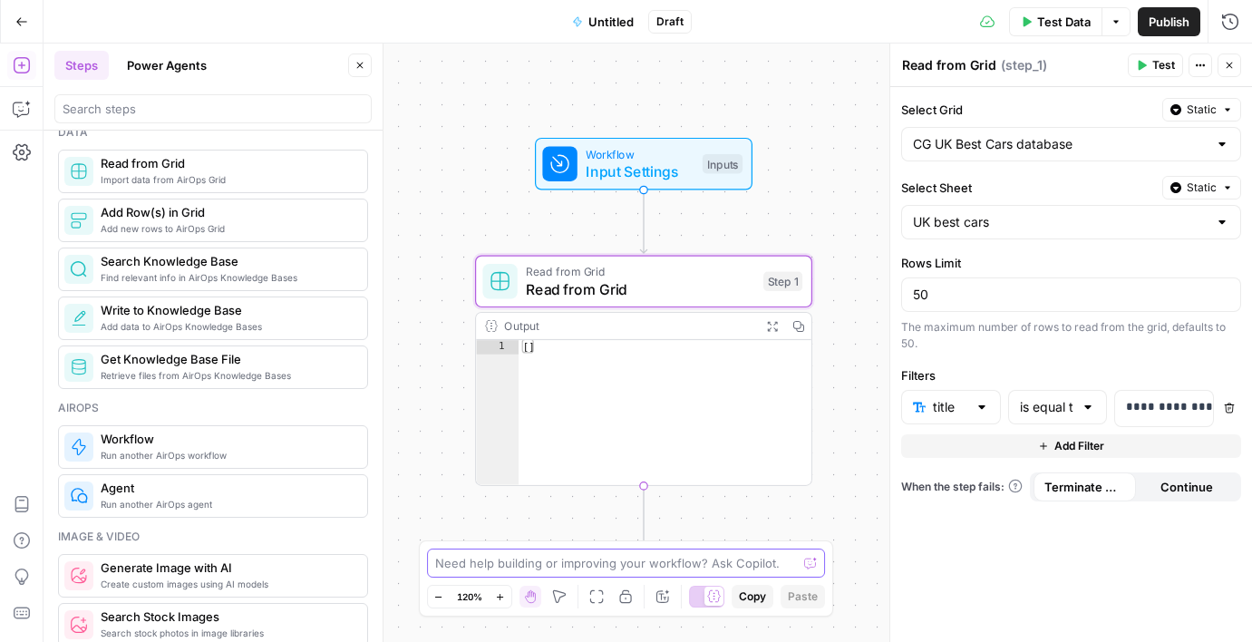
click at [513, 561] on textarea at bounding box center [616, 563] width 363 height 18
type textarea "Step 1. I want it to find my existing article in a spreadsheet."
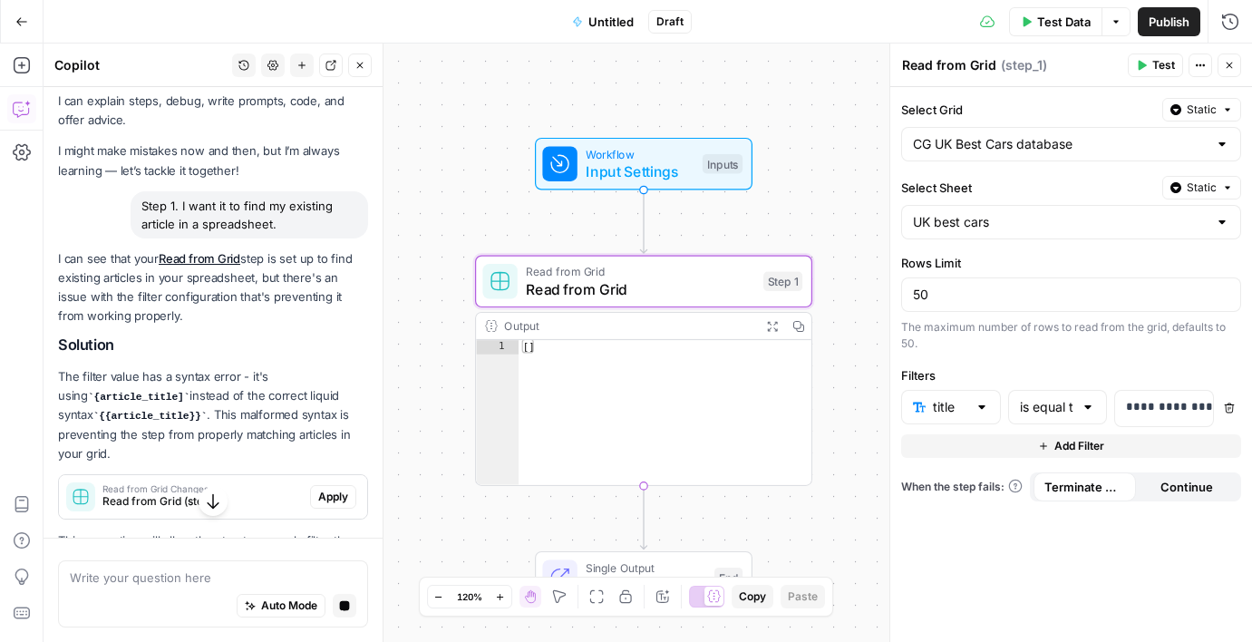
scroll to position [62, 0]
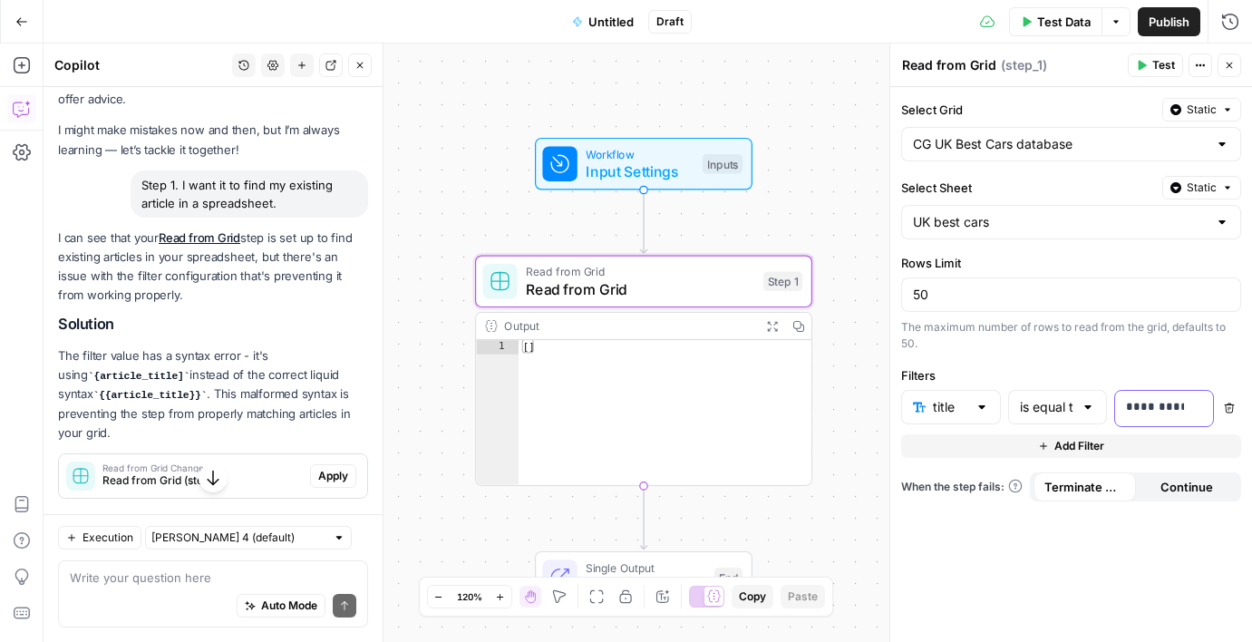
click at [1152, 413] on p "**********" at bounding box center [1164, 407] width 76 height 18
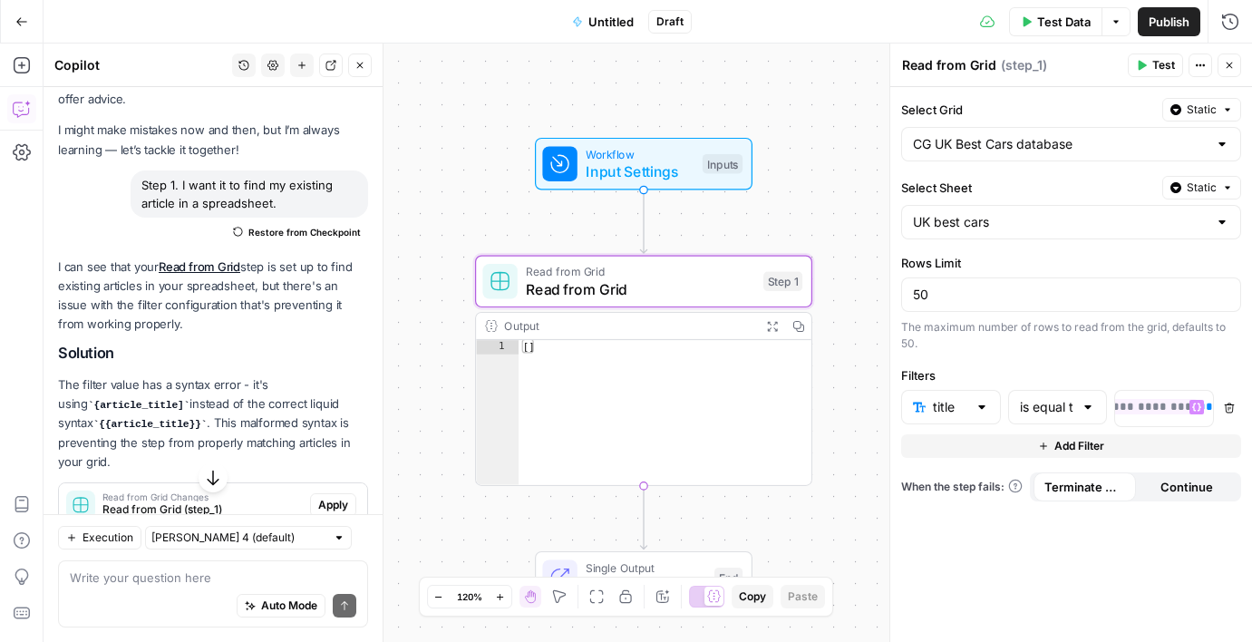
scroll to position [0, 81]
click at [1096, 584] on div "**********" at bounding box center [1071, 364] width 362 height 555
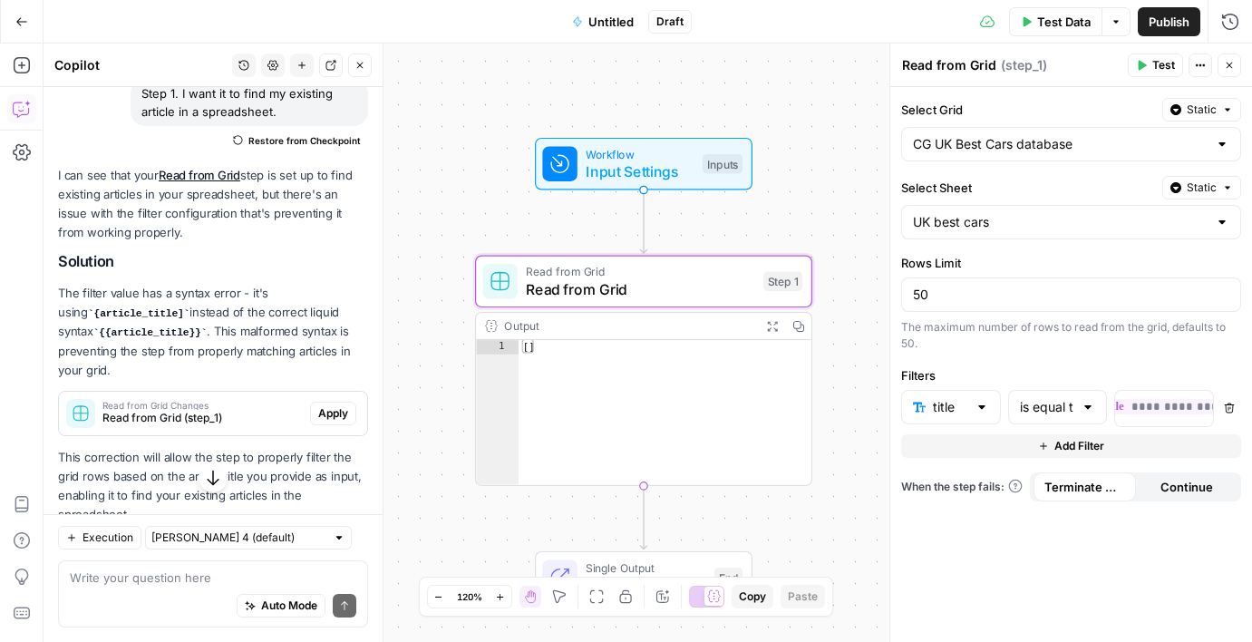
scroll to position [207, 0]
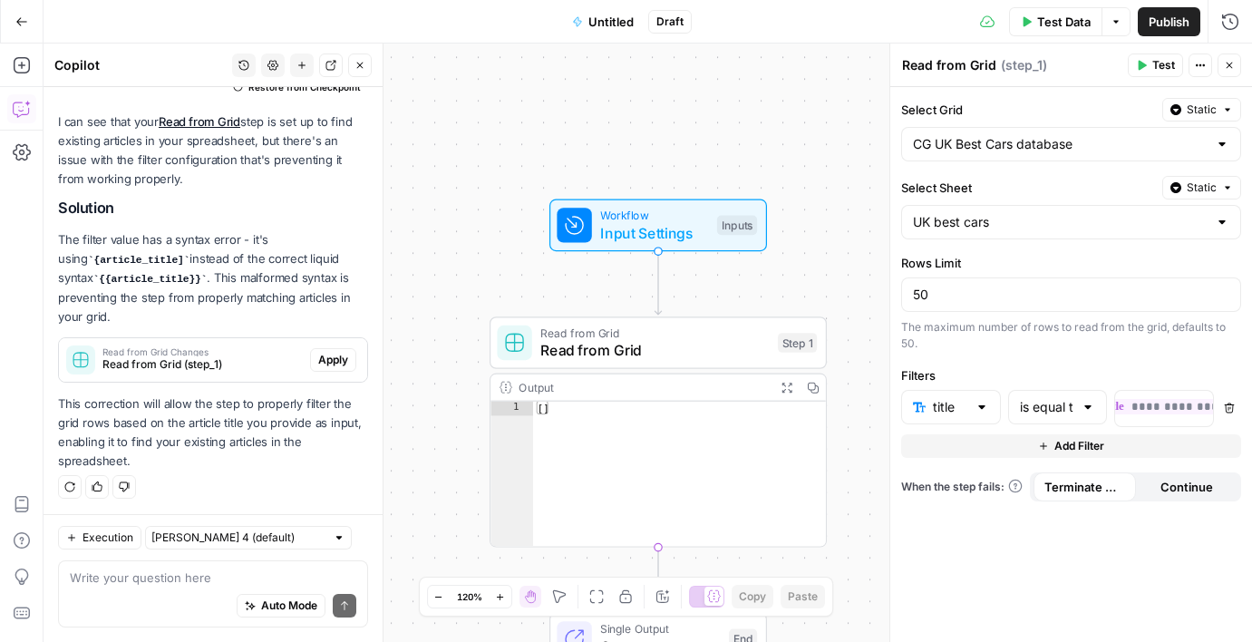
click at [1169, 71] on span "Test" at bounding box center [1163, 65] width 23 height 16
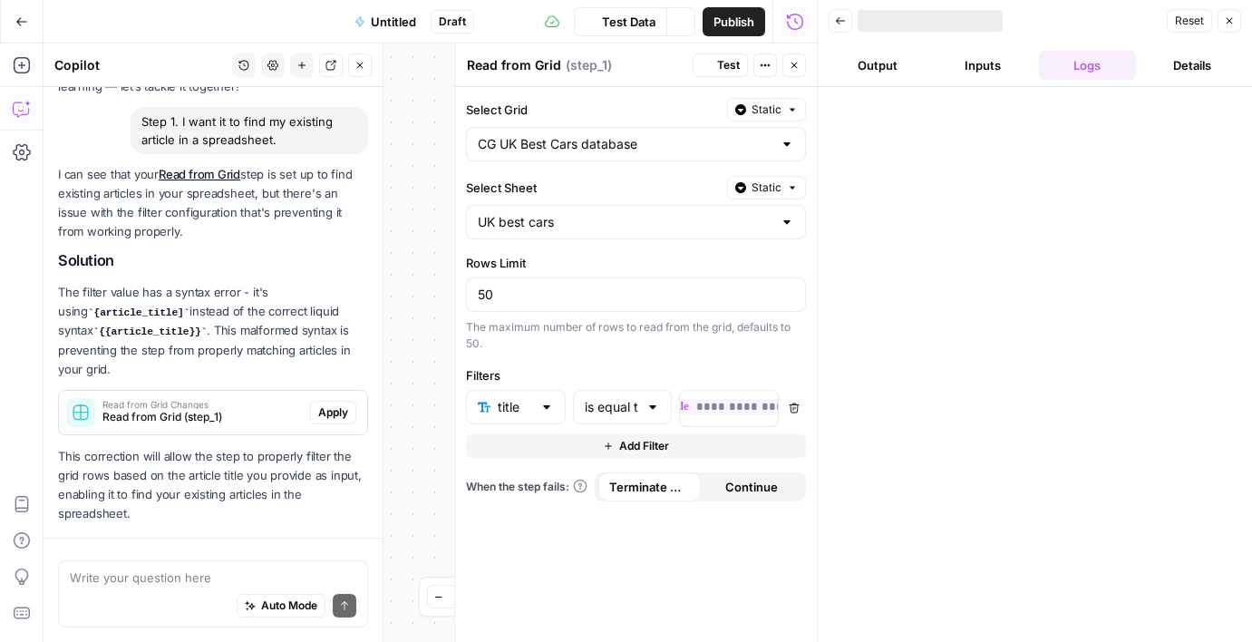
scroll to position [207, 0]
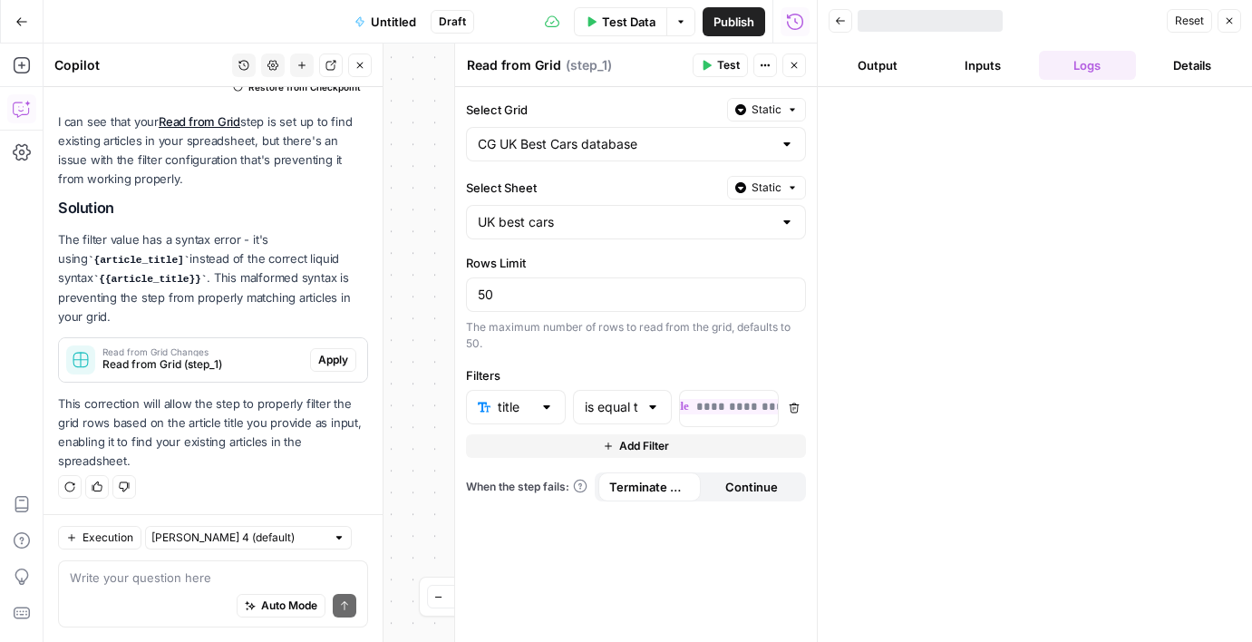
click at [857, 22] on div "Back Reset Close" at bounding box center [1035, 20] width 413 height 27
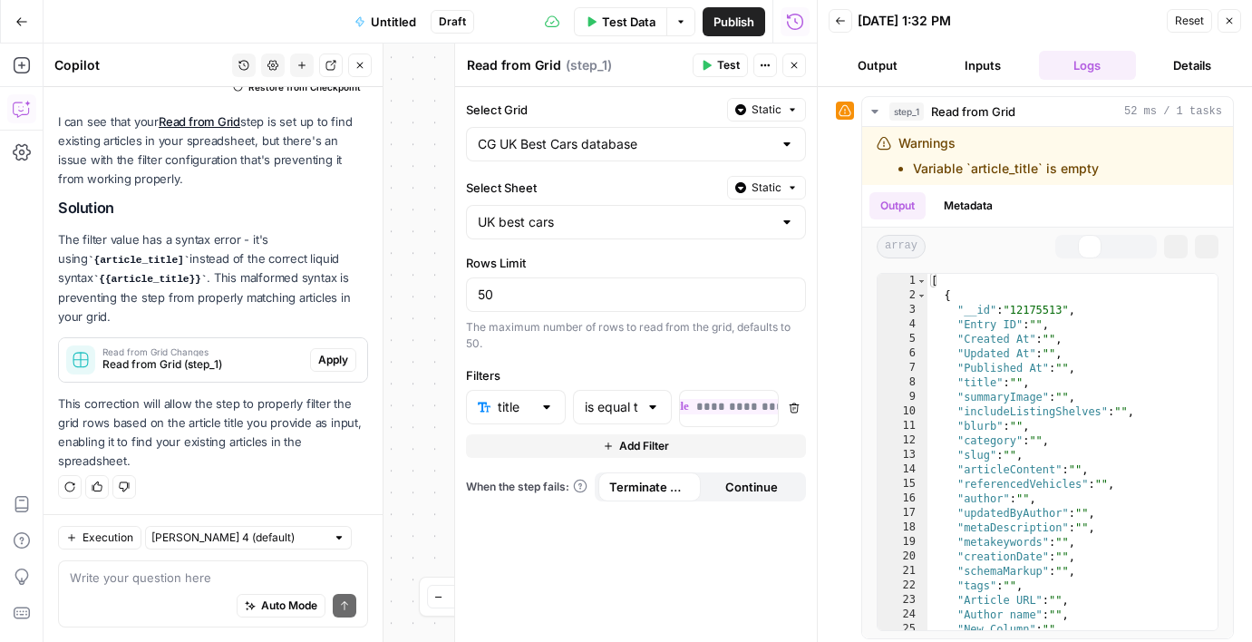
click at [844, 22] on icon "button" at bounding box center [840, 20] width 11 height 11
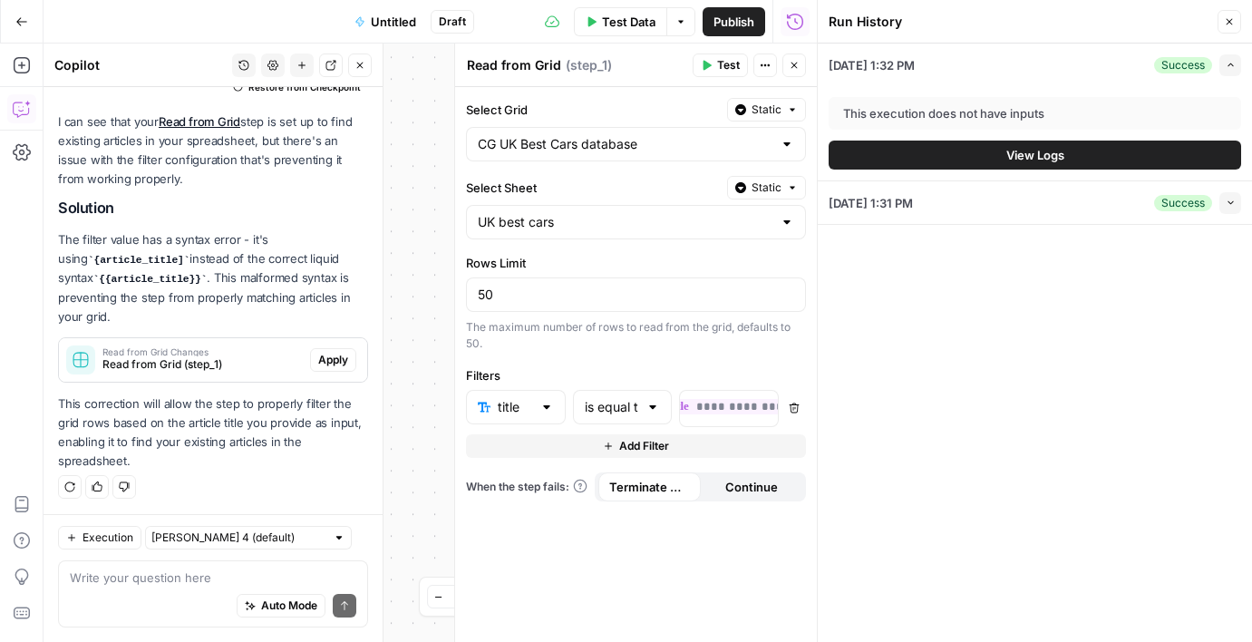
click at [924, 165] on button "View Logs" at bounding box center [1035, 155] width 413 height 29
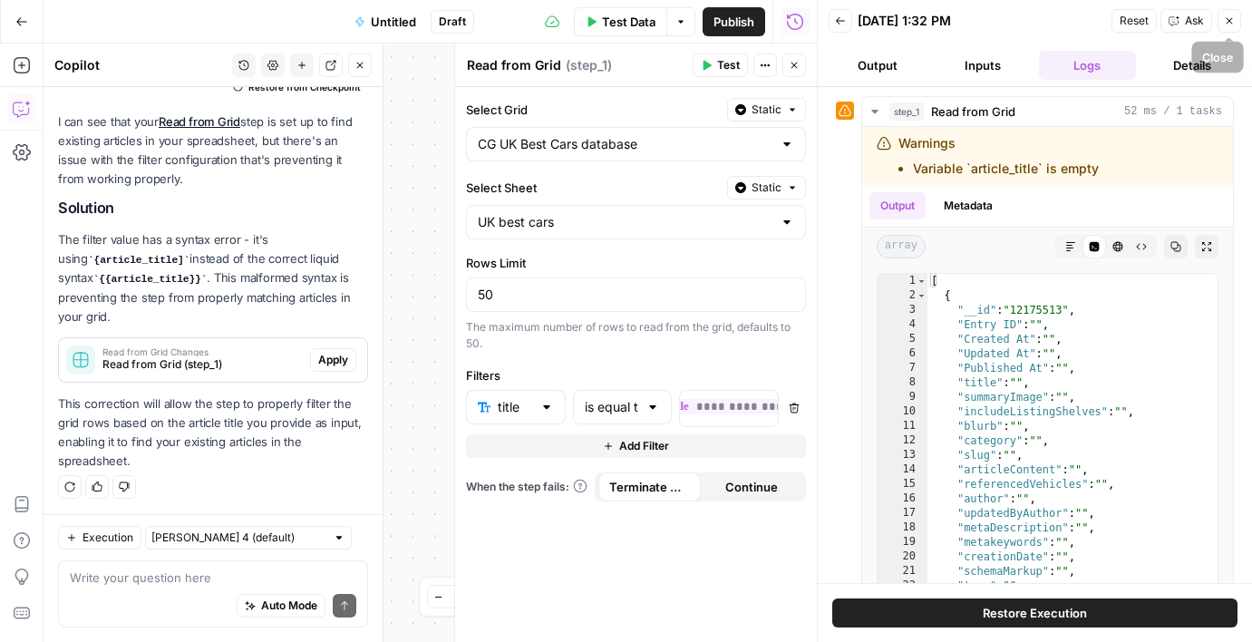
click at [1228, 32] on button "Close" at bounding box center [1230, 21] width 24 height 24
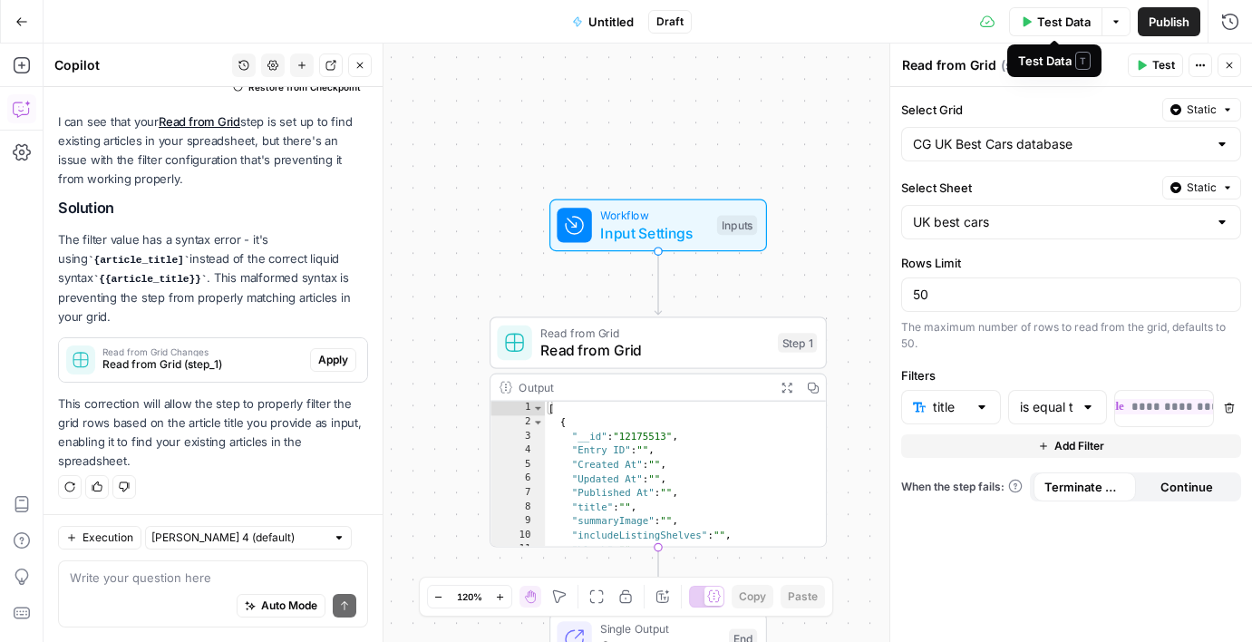
click at [1146, 55] on button "Test" at bounding box center [1155, 65] width 55 height 24
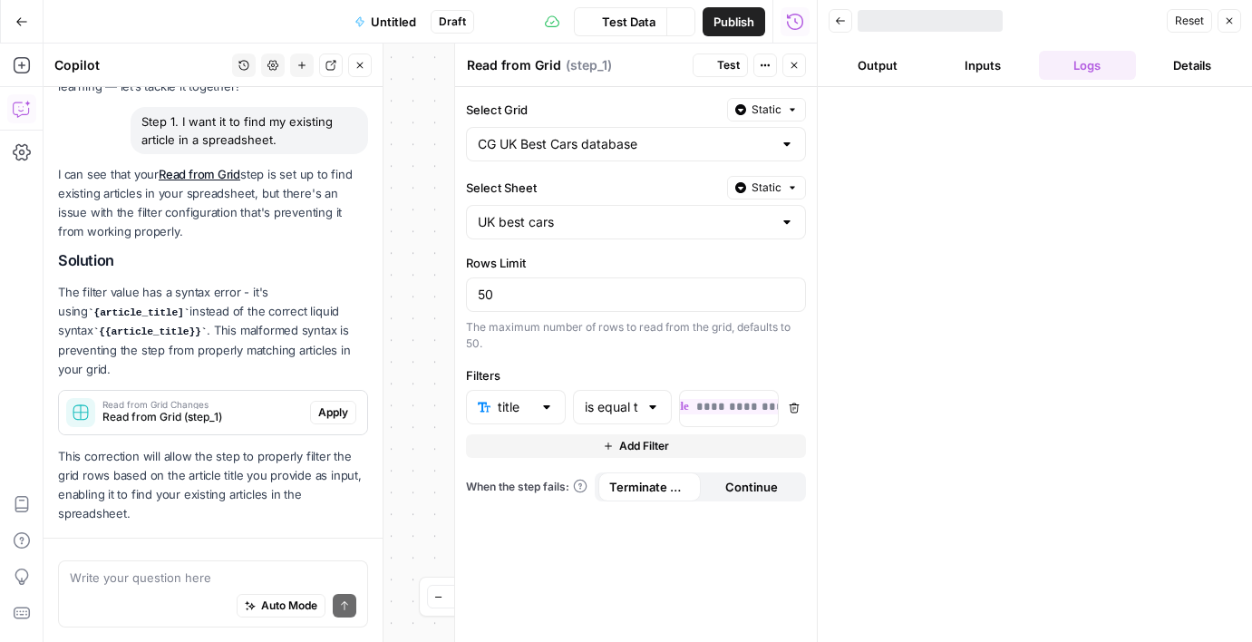
scroll to position [207, 0]
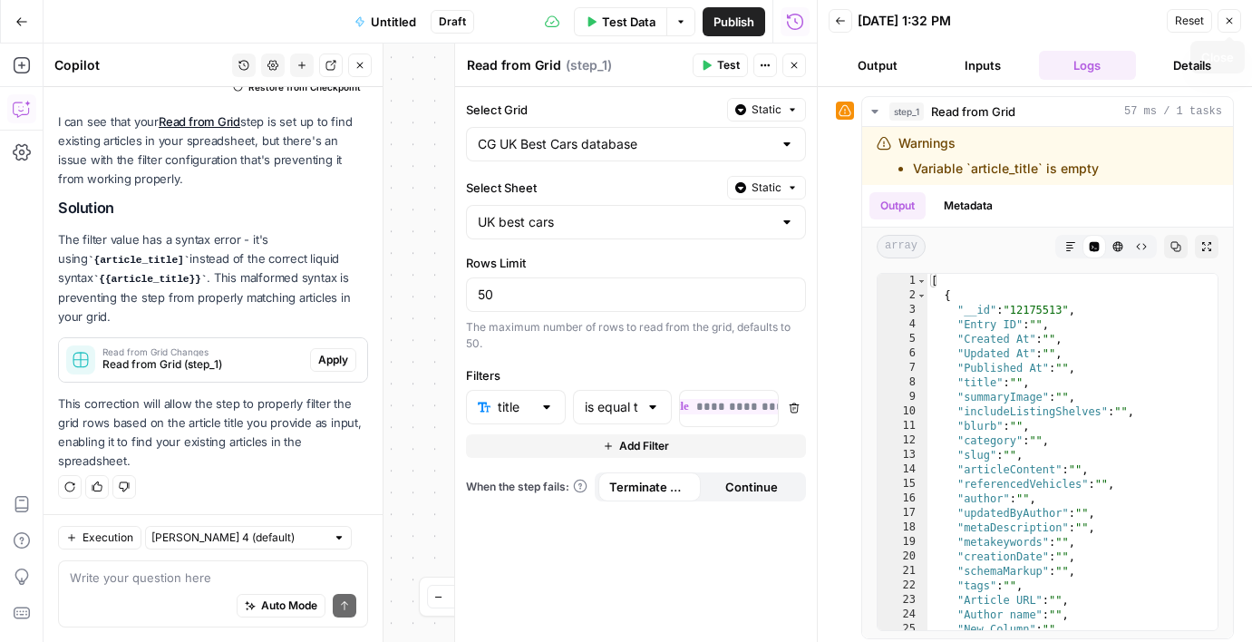
click at [1192, 18] on span "Reset" at bounding box center [1189, 21] width 29 height 16
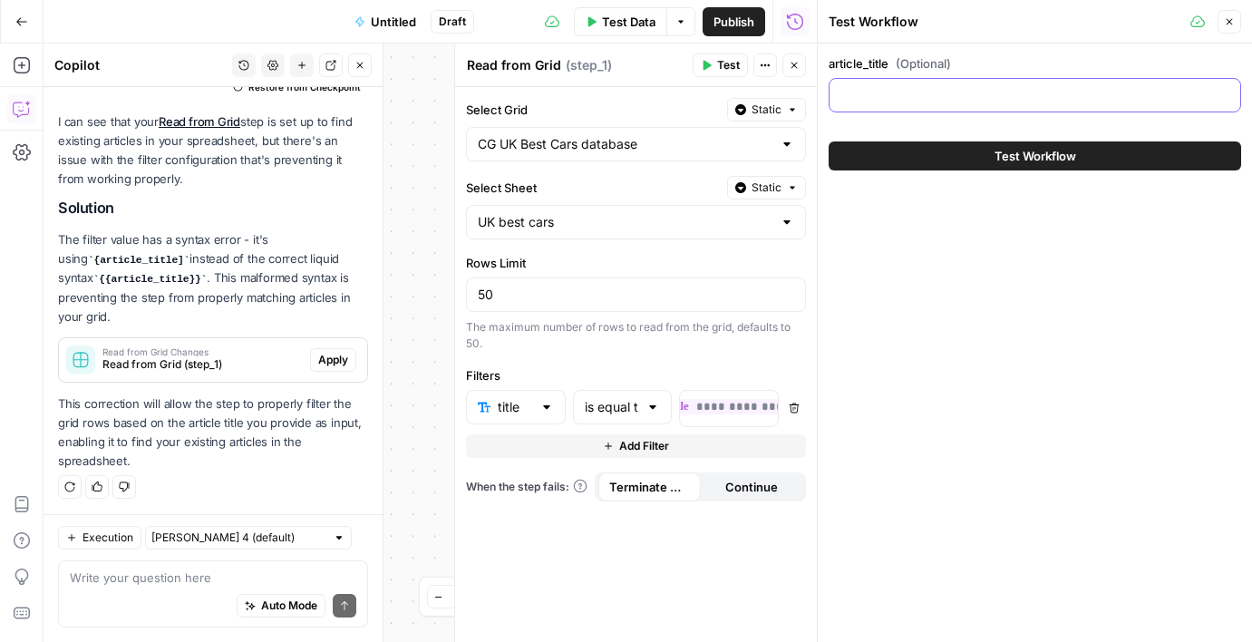
click at [1011, 100] on input "article_title (Optional)" at bounding box center [1035, 95] width 389 height 18
type input "Best Self-Charging Hybrid SUVs"
click at [1008, 154] on span "Test Workflow" at bounding box center [1036, 156] width 82 height 18
click at [1006, 148] on span "Test Workflow" at bounding box center [1036, 156] width 82 height 18
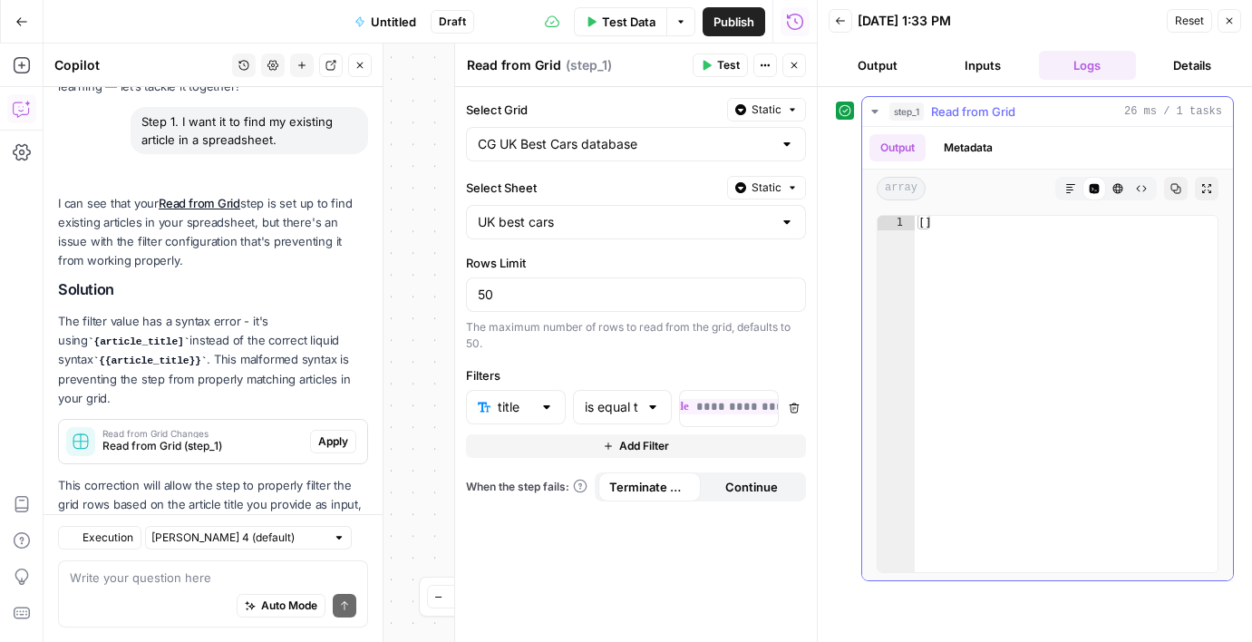
scroll to position [207, 0]
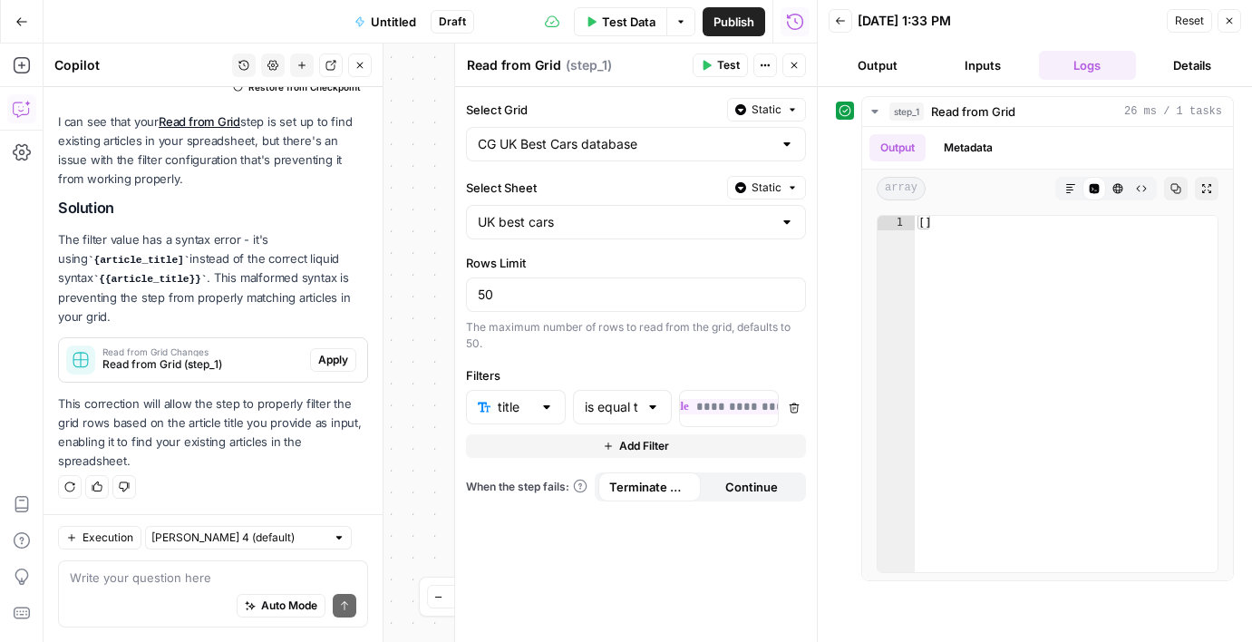
click at [1178, 19] on span "Reset" at bounding box center [1189, 21] width 29 height 16
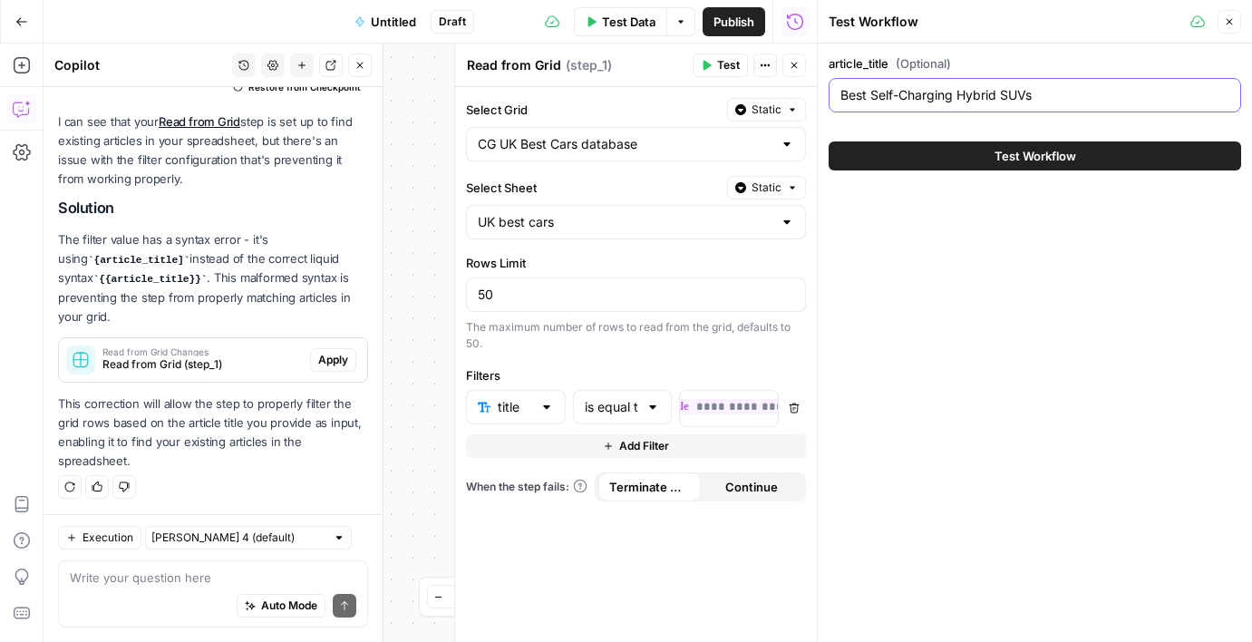
click at [1048, 102] on input "Best Self-Charging Hybrid SUVs" at bounding box center [1035, 95] width 389 height 18
paste input "The"
type input "The Best Self-Charging Hybrid SUVs"
click at [1049, 157] on span "Test Workflow" at bounding box center [1036, 156] width 82 height 18
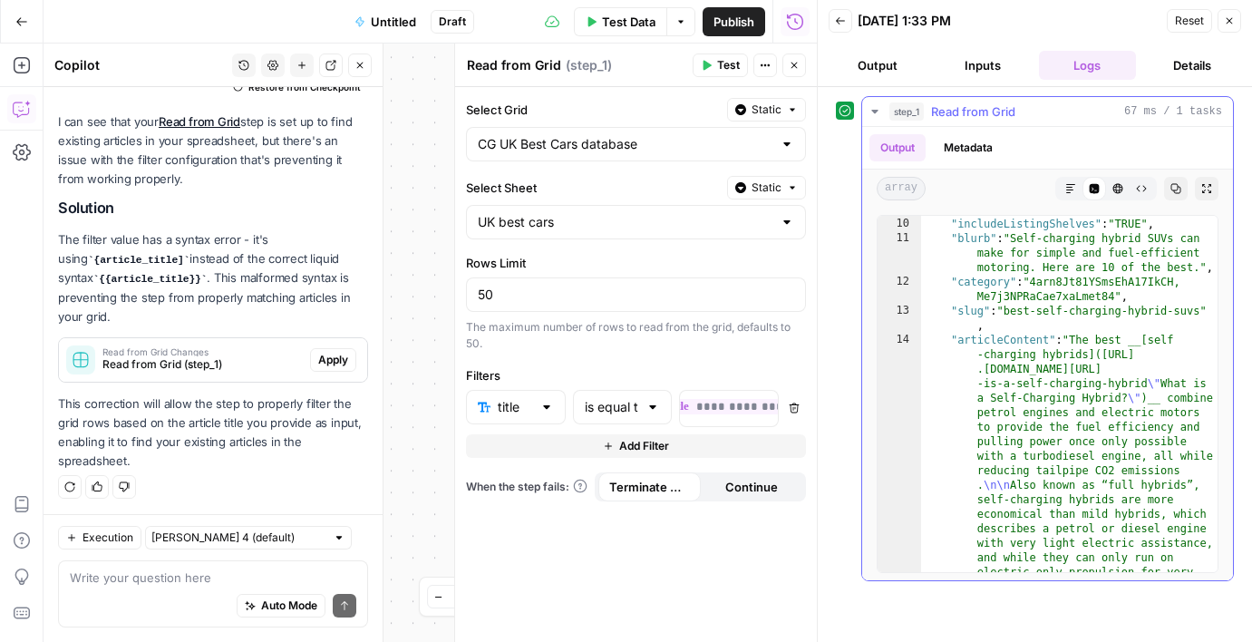
scroll to position [180, 0]
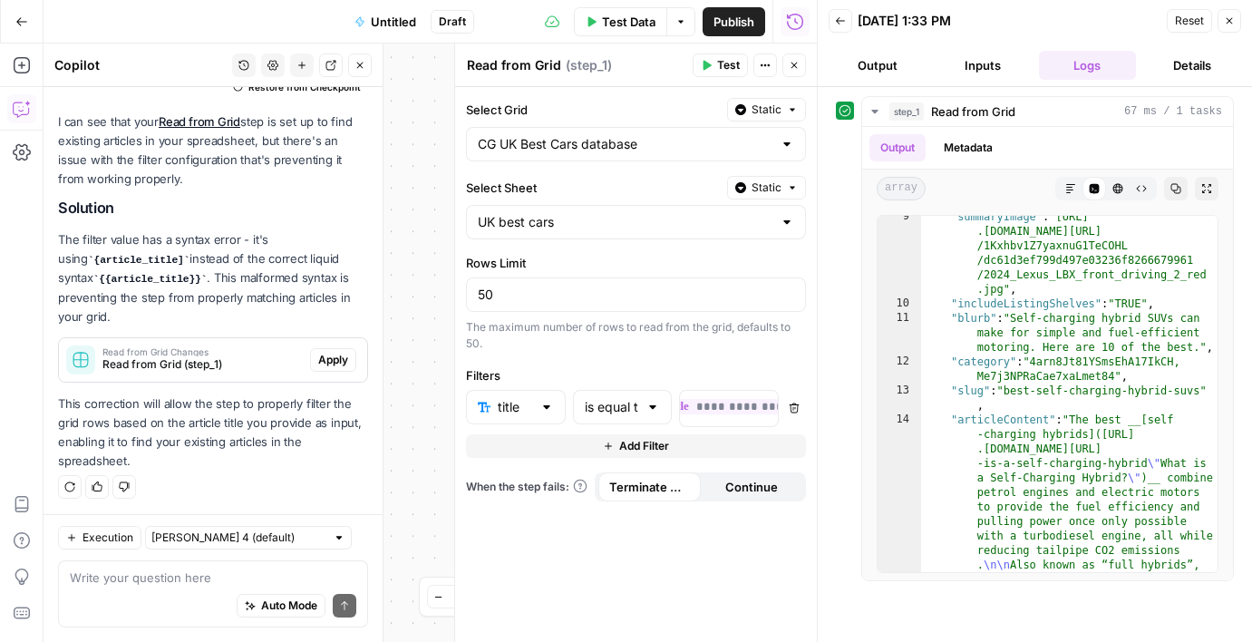
click at [841, 11] on button "Back" at bounding box center [841, 21] width 24 height 24
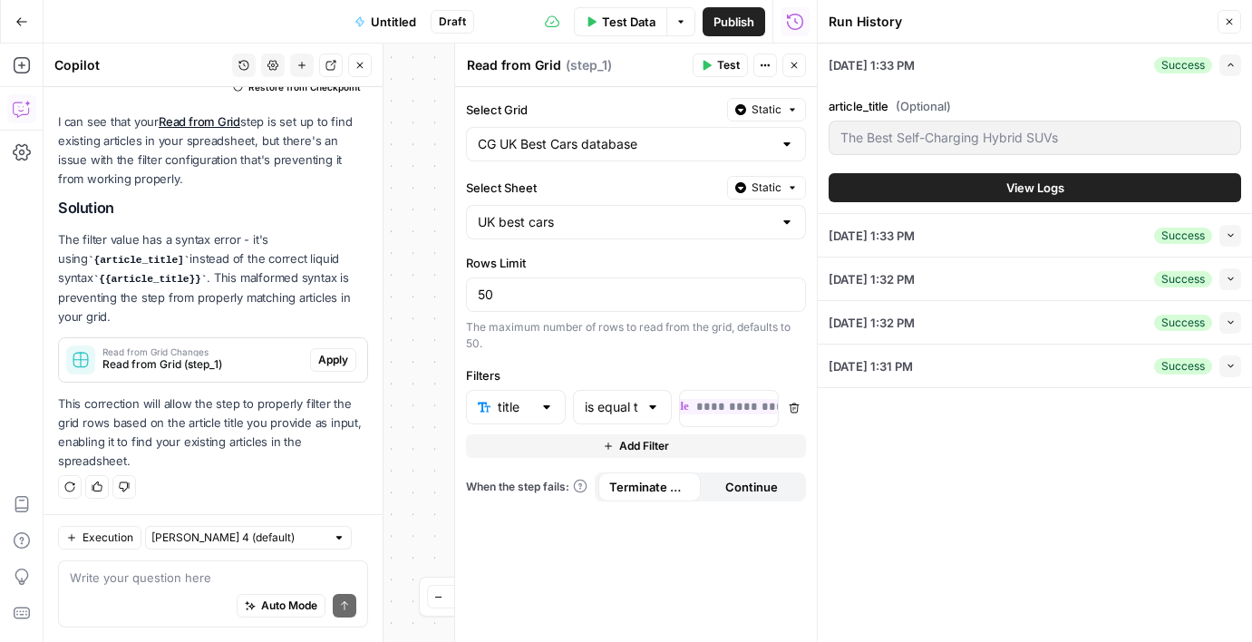
click at [1230, 20] on icon "button" at bounding box center [1230, 22] width 6 height 6
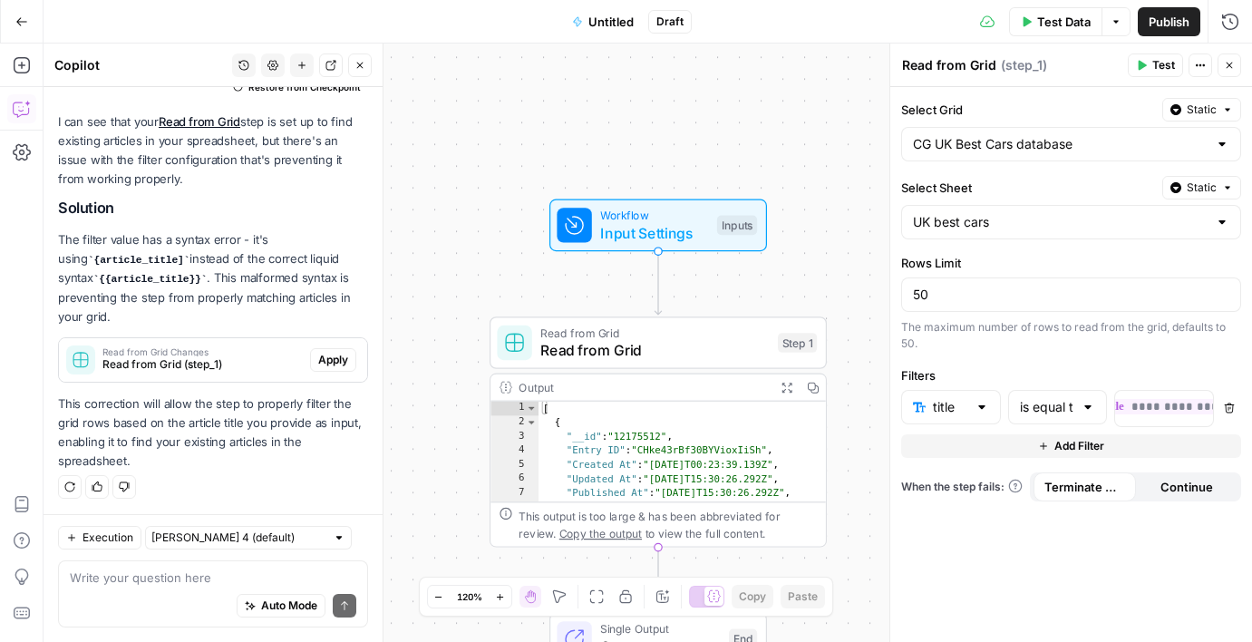
click at [31, 27] on button "Go Back" at bounding box center [21, 21] width 33 height 33
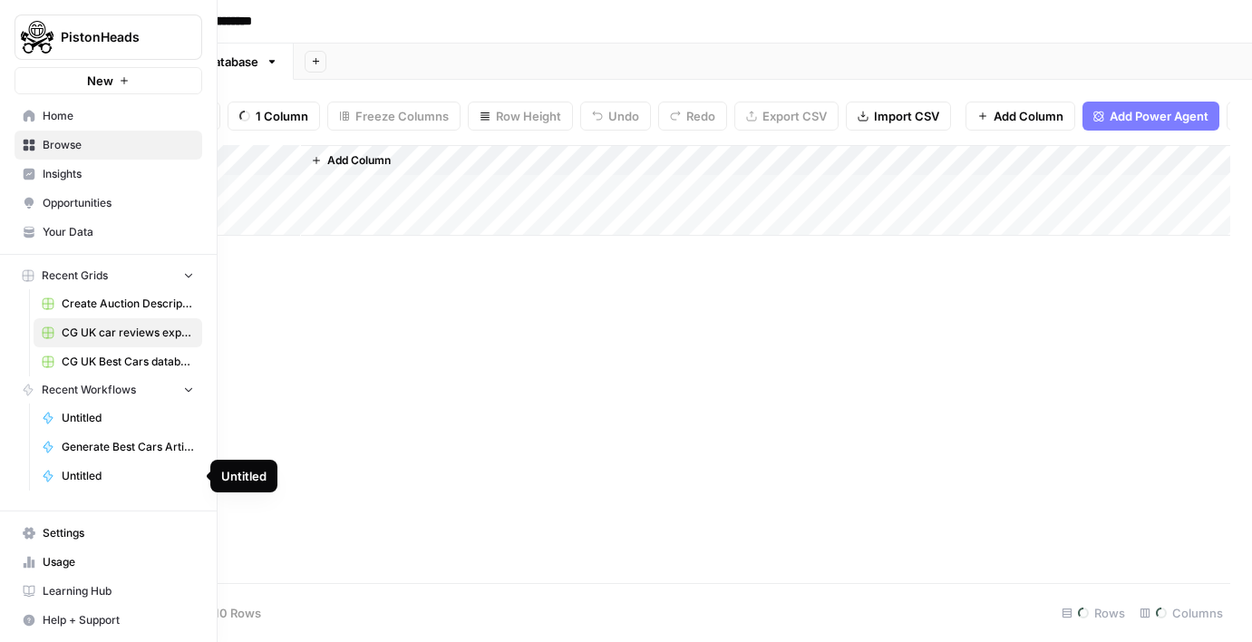
click at [85, 417] on span "Untitled" at bounding box center [128, 418] width 132 height 16
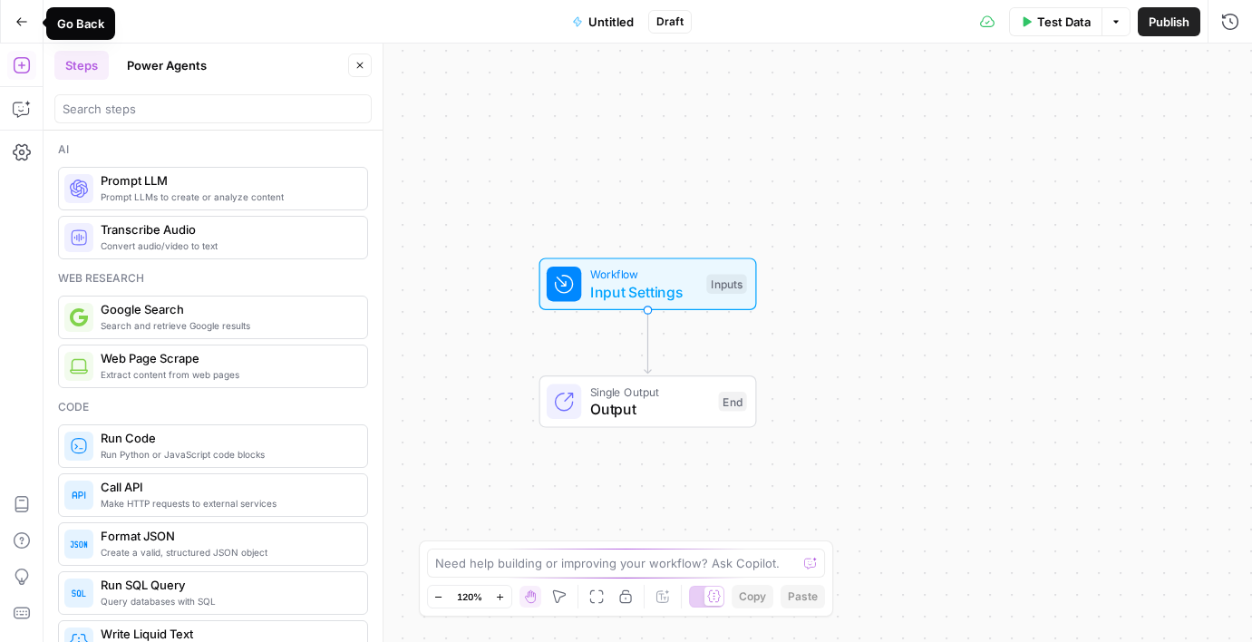
click at [28, 32] on button "Go Back" at bounding box center [21, 21] width 33 height 33
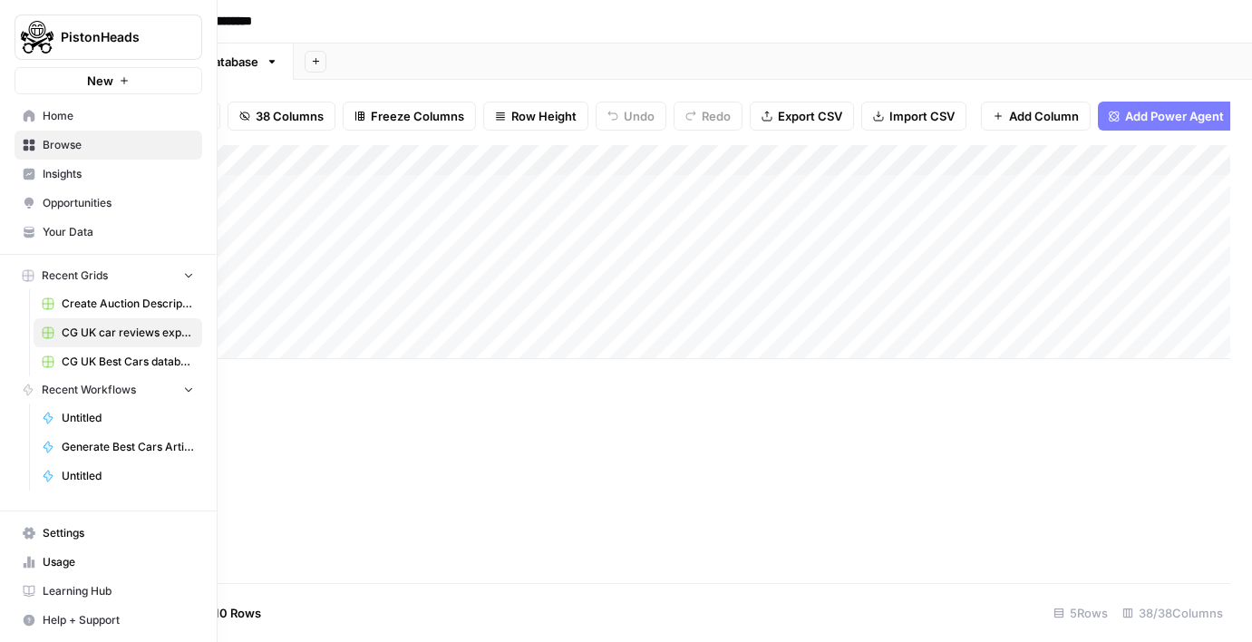
click at [22, 107] on link "Home" at bounding box center [109, 116] width 188 height 29
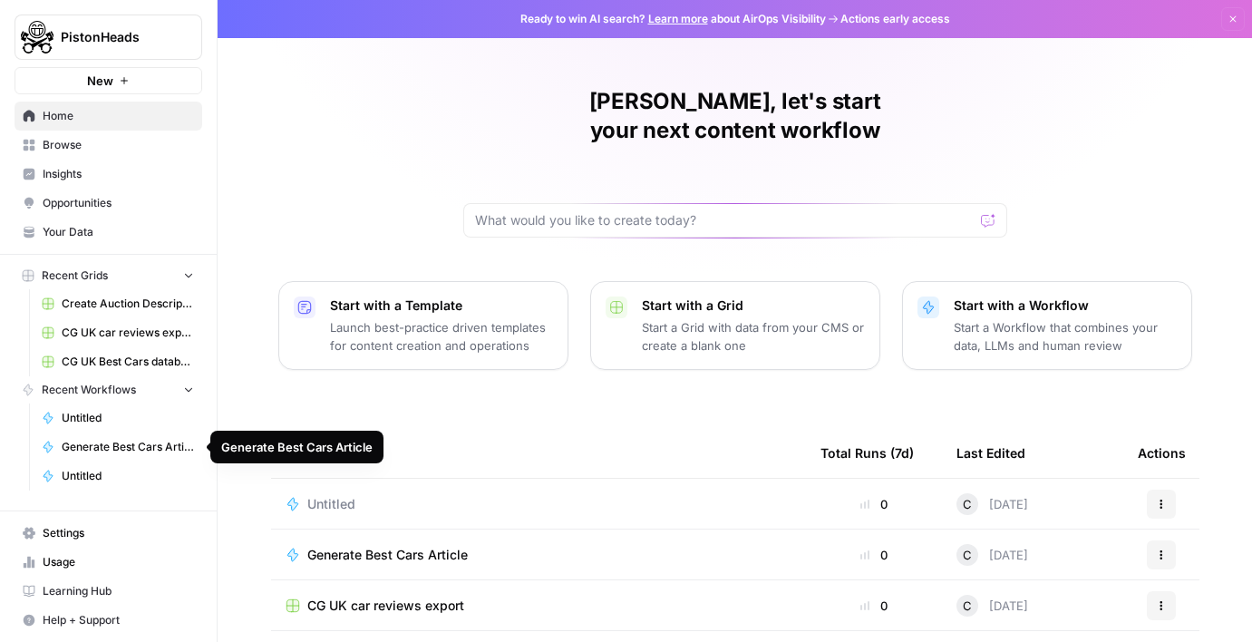
click at [115, 451] on span "Generate Best Cars Article" at bounding box center [128, 447] width 132 height 16
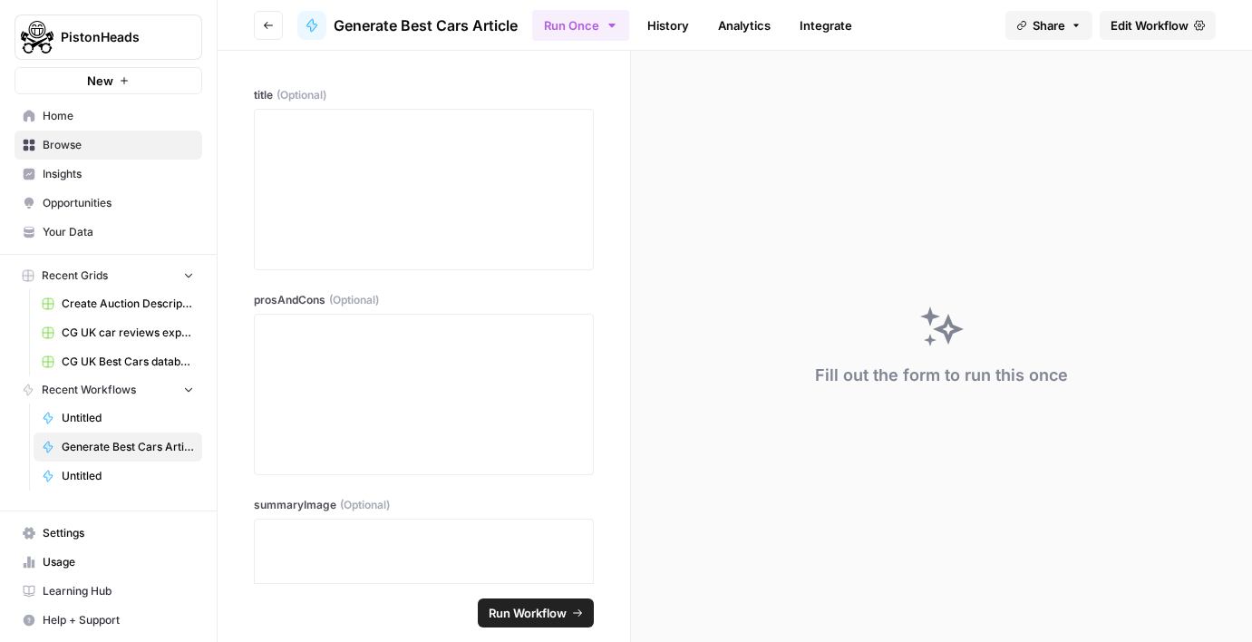
click at [1172, 24] on span "Edit Workflow" at bounding box center [1150, 25] width 78 height 18
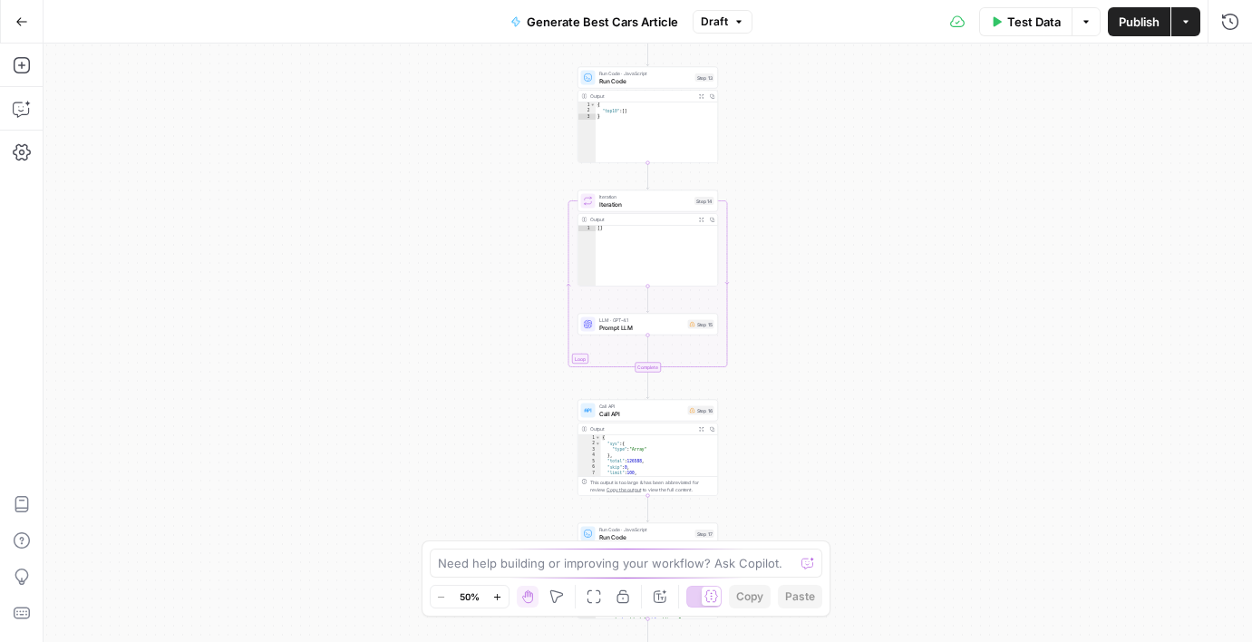
click at [24, 30] on button "Go Back" at bounding box center [21, 21] width 33 height 33
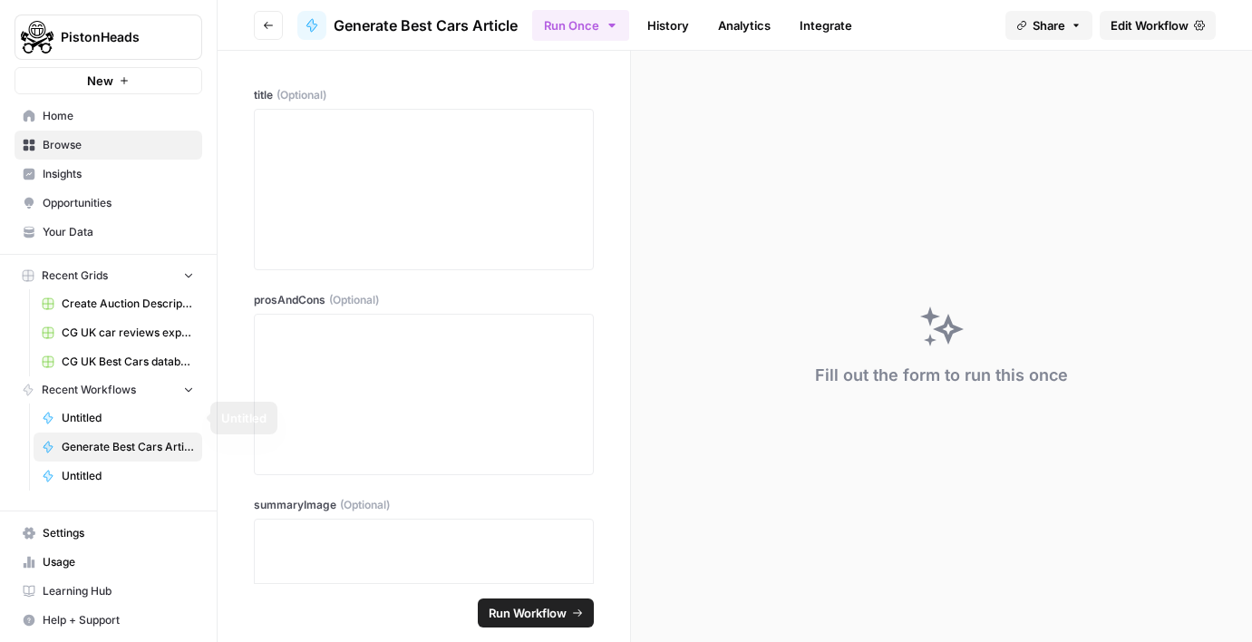
click at [98, 481] on span "Untitled" at bounding box center [128, 476] width 132 height 16
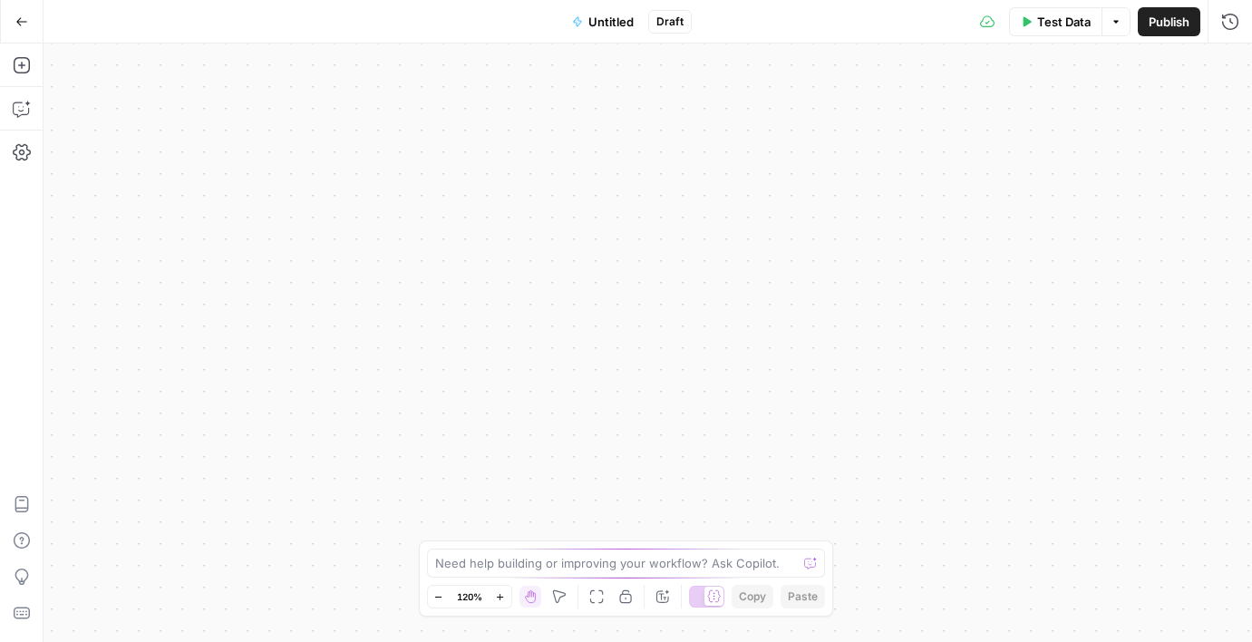
click at [608, 26] on span "Untitled" at bounding box center [610, 22] width 45 height 18
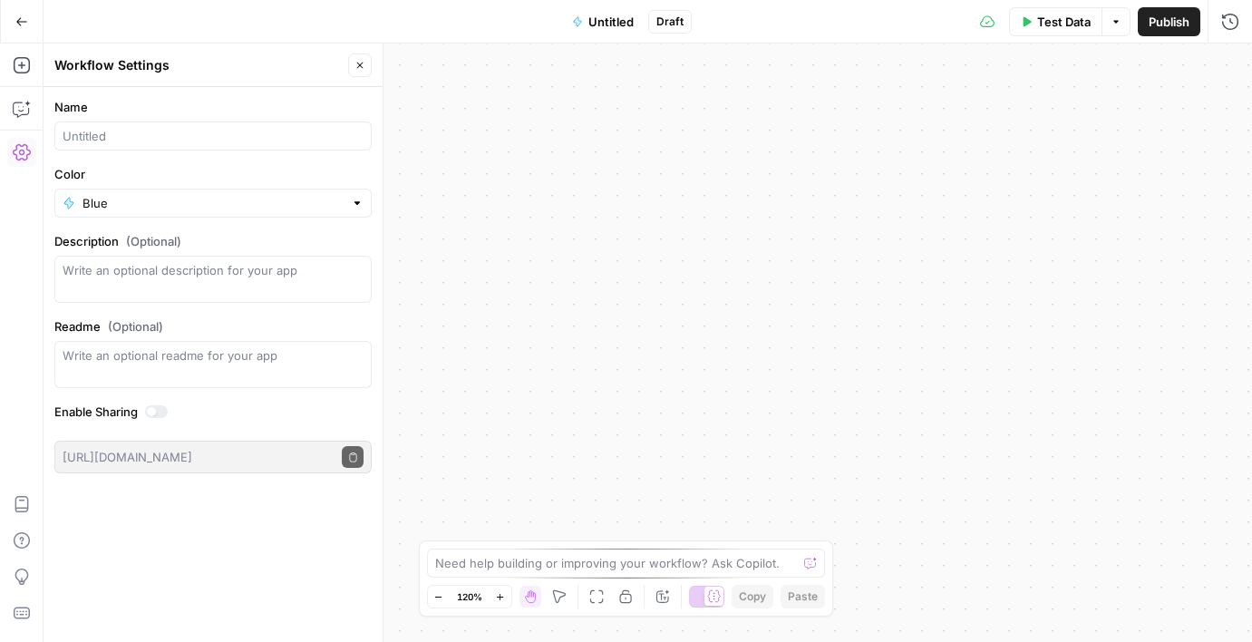
click at [271, 122] on div at bounding box center [212, 135] width 317 height 29
type input "CG UK Best Cars v2"
click at [633, 265] on div "Workflow Input Settings Inputs Read from Grid Read from Grid Step 1 Output Expa…" at bounding box center [648, 343] width 1209 height 598
click at [21, 35] on button "Go Back" at bounding box center [21, 21] width 33 height 33
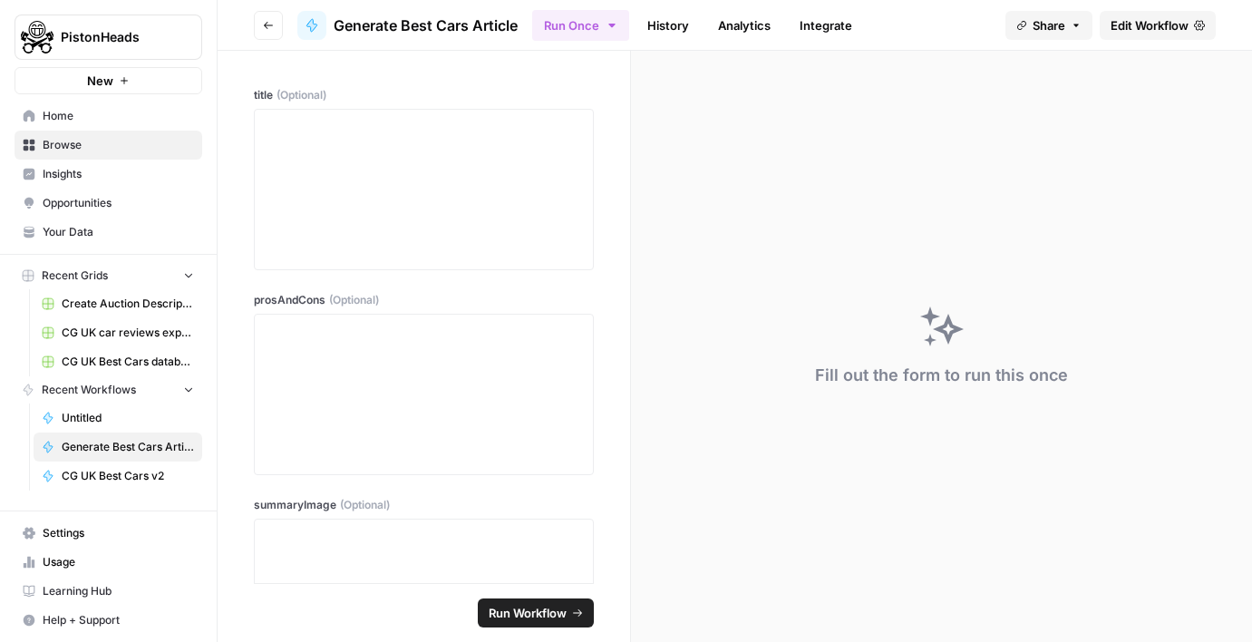
click at [1139, 38] on link "Edit Workflow" at bounding box center [1158, 25] width 116 height 29
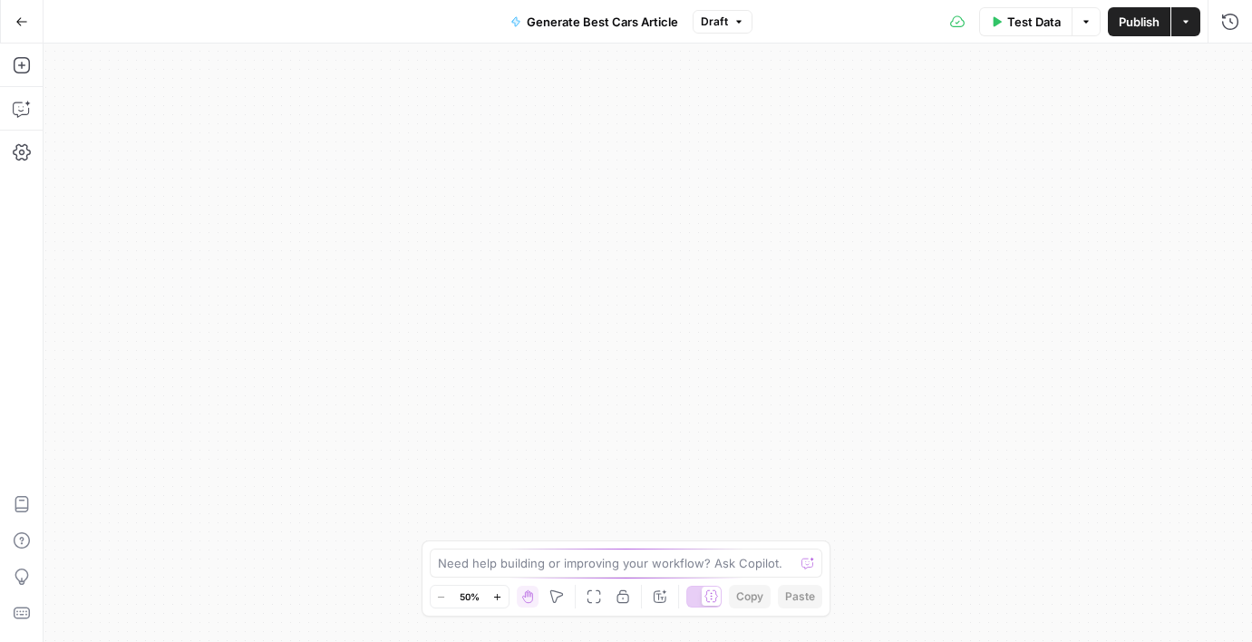
click at [28, 28] on button "Go Back" at bounding box center [21, 21] width 33 height 33
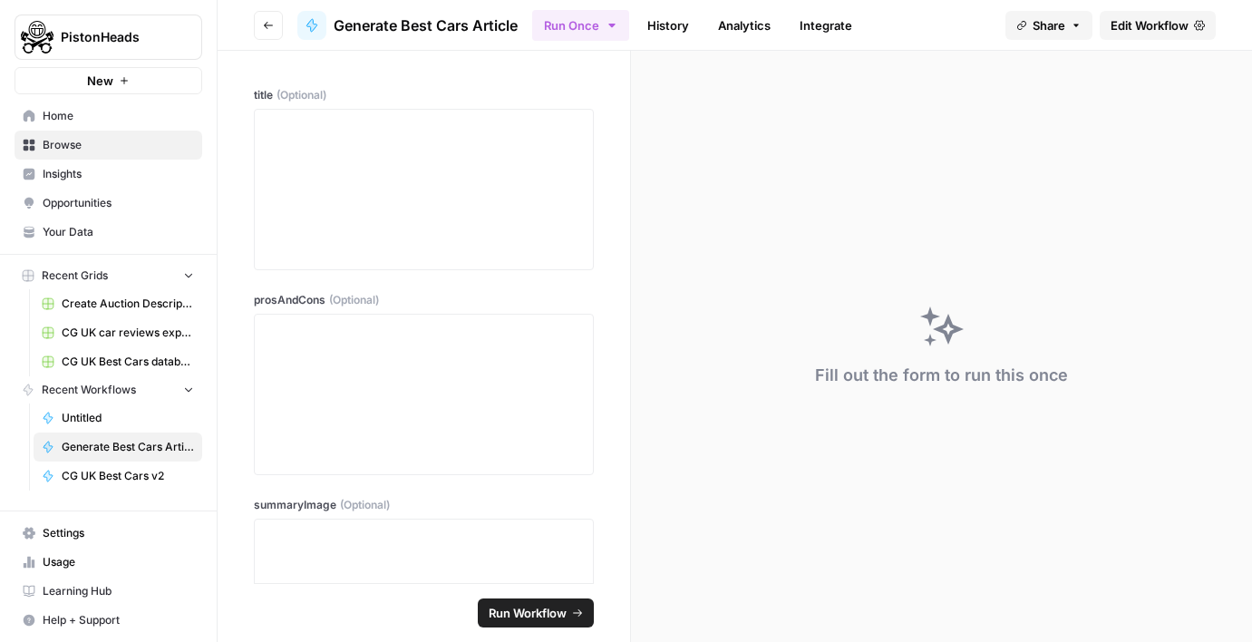
click at [102, 474] on span "CG UK Best Cars v2" at bounding box center [128, 476] width 132 height 16
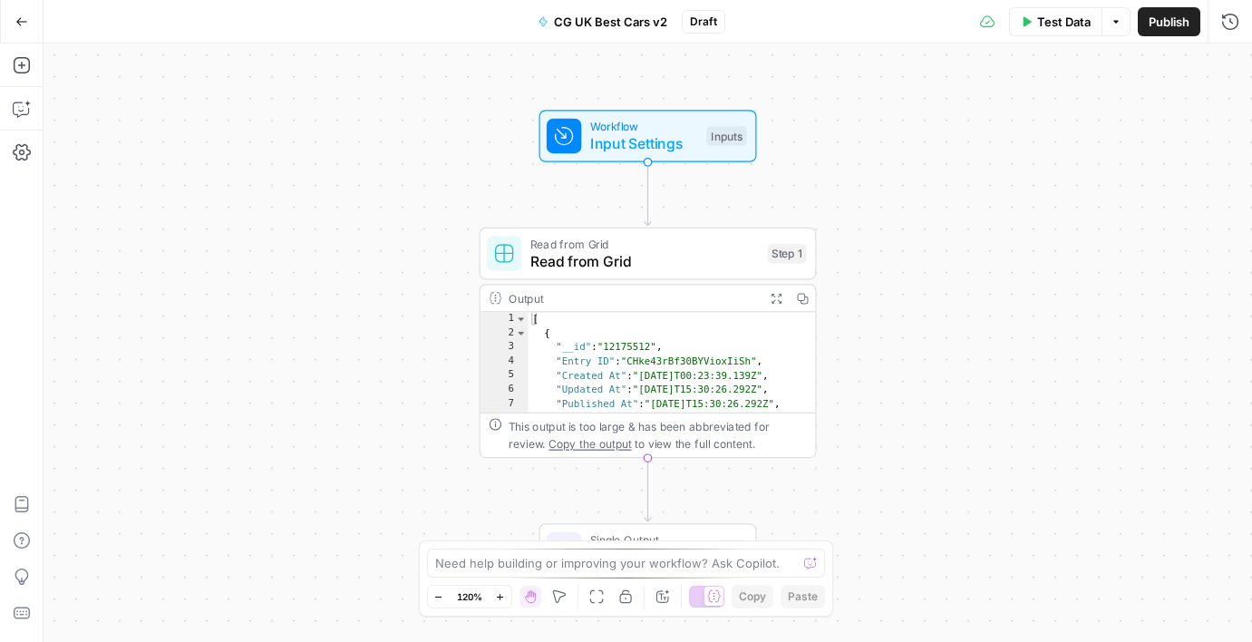
click at [345, 229] on div "Workflow Input Settings Inputs Read from Grid Read from Grid Step 1 Output Expa…" at bounding box center [648, 343] width 1209 height 598
click at [20, 73] on icon "button" at bounding box center [21, 65] width 16 height 16
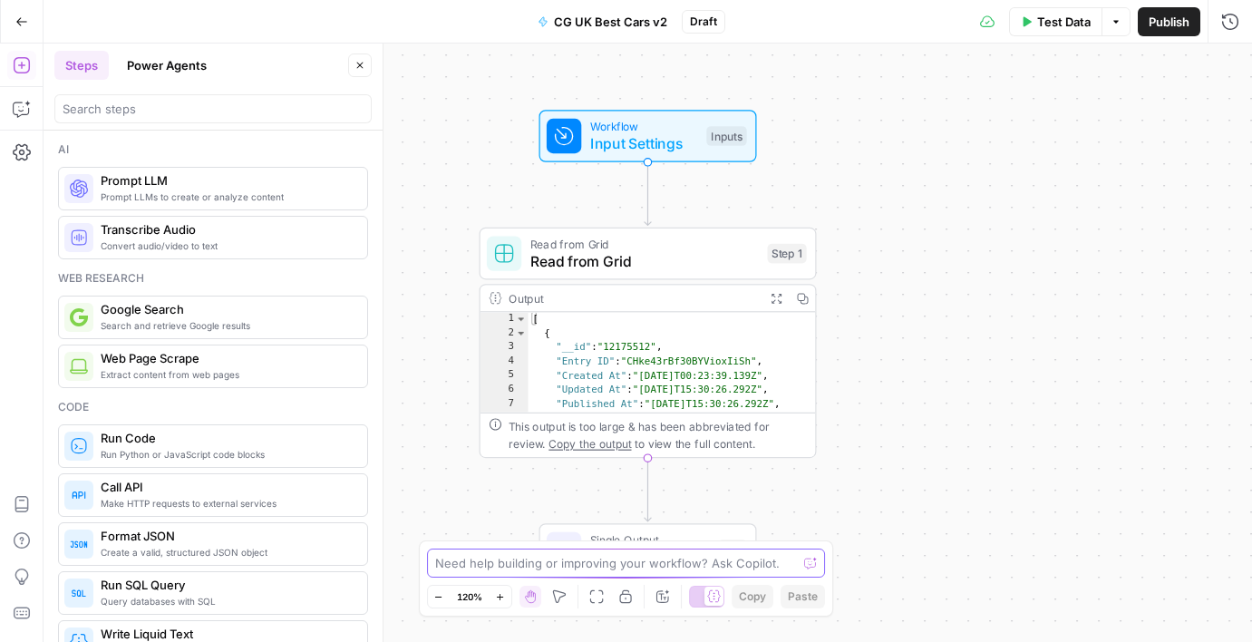
click at [548, 558] on textarea at bounding box center [616, 563] width 363 height 18
type textarea "Step 1: Connect with a folder on my Google Drive"
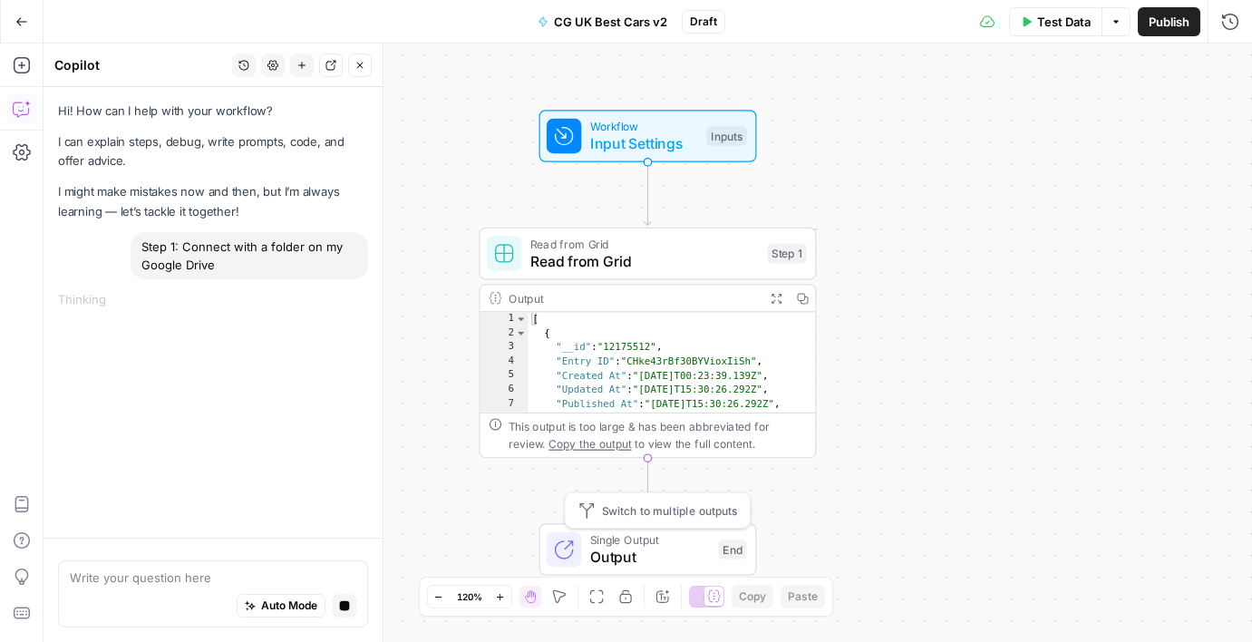
type textarea "3"
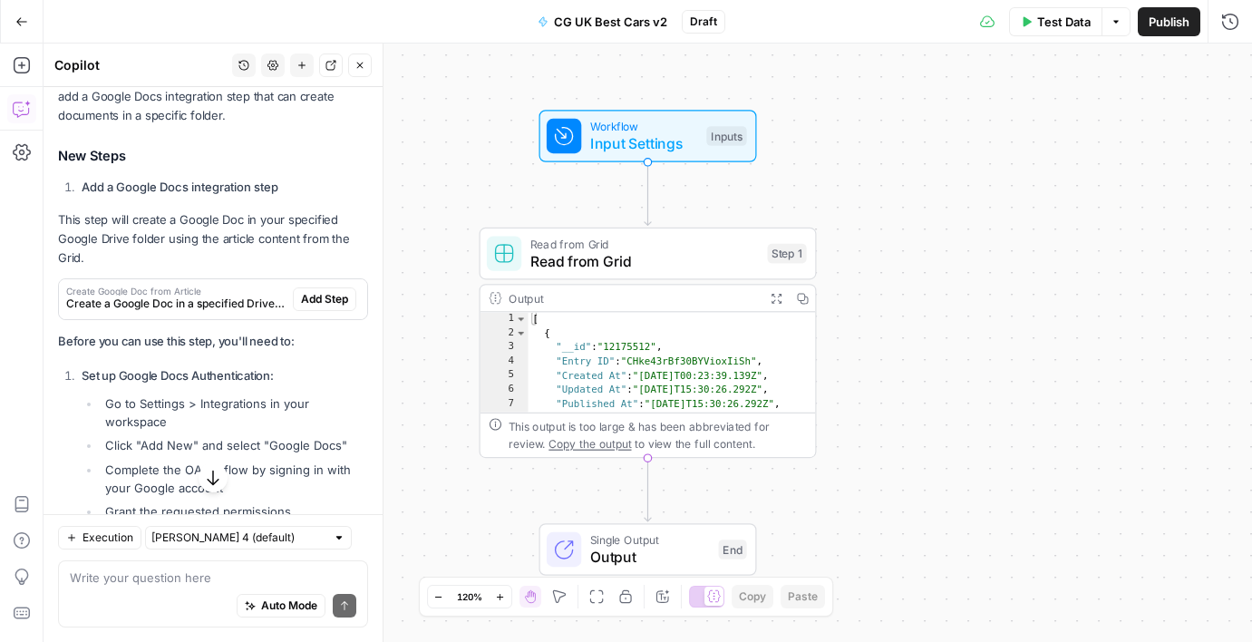
scroll to position [320, 0]
type textarea "U"
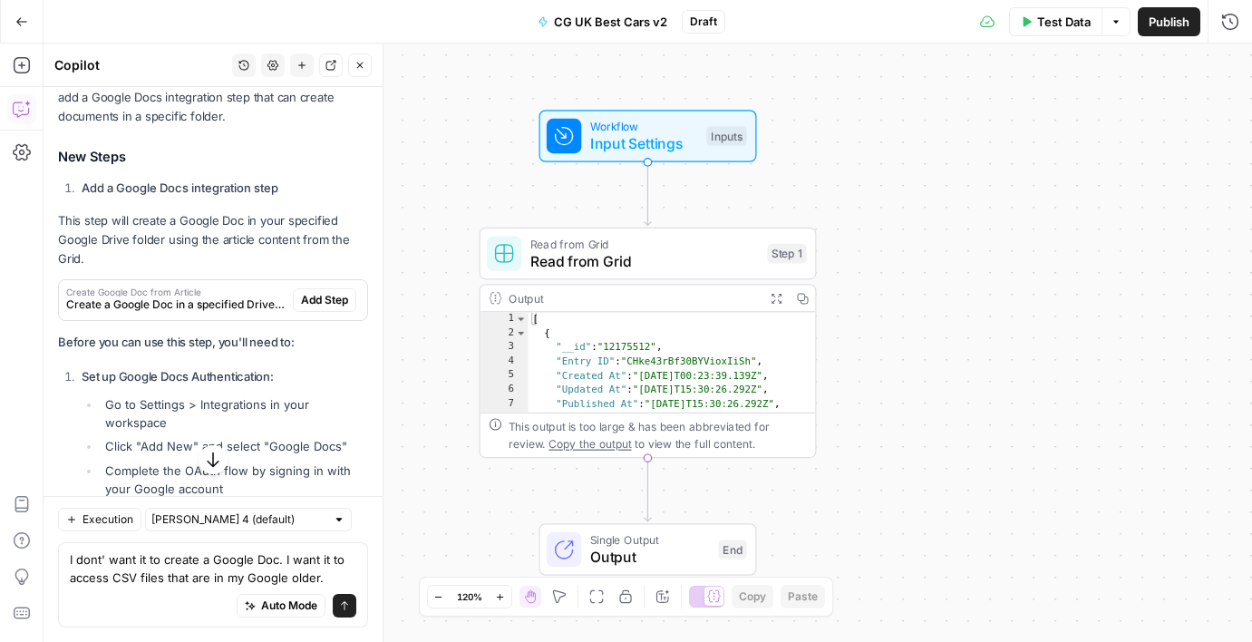
type textarea "I dont' want it to create a Google Doc. I want it to access CSV files that are …"
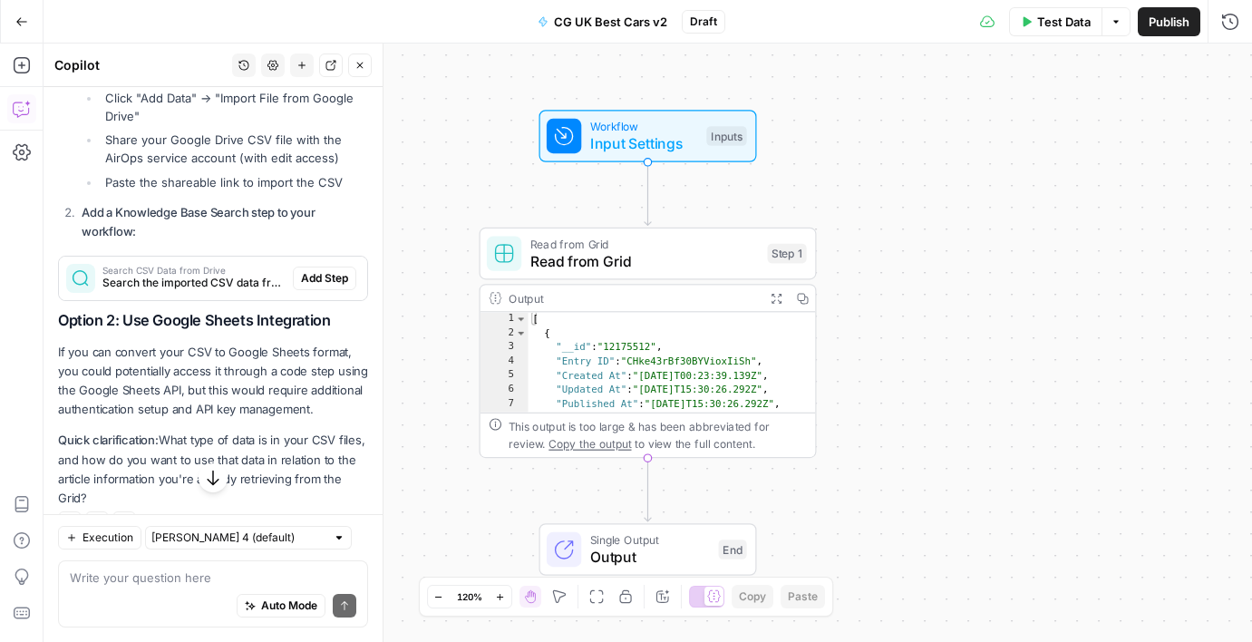
scroll to position [1450, 0]
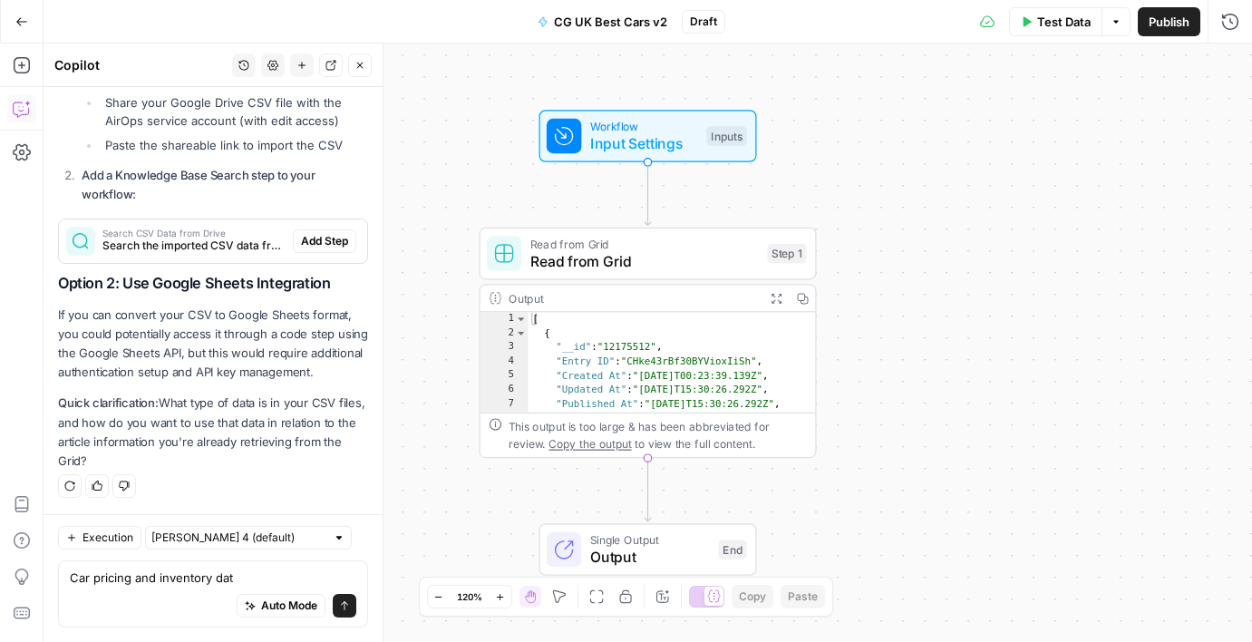
type textarea "Car pricing and inventory data"
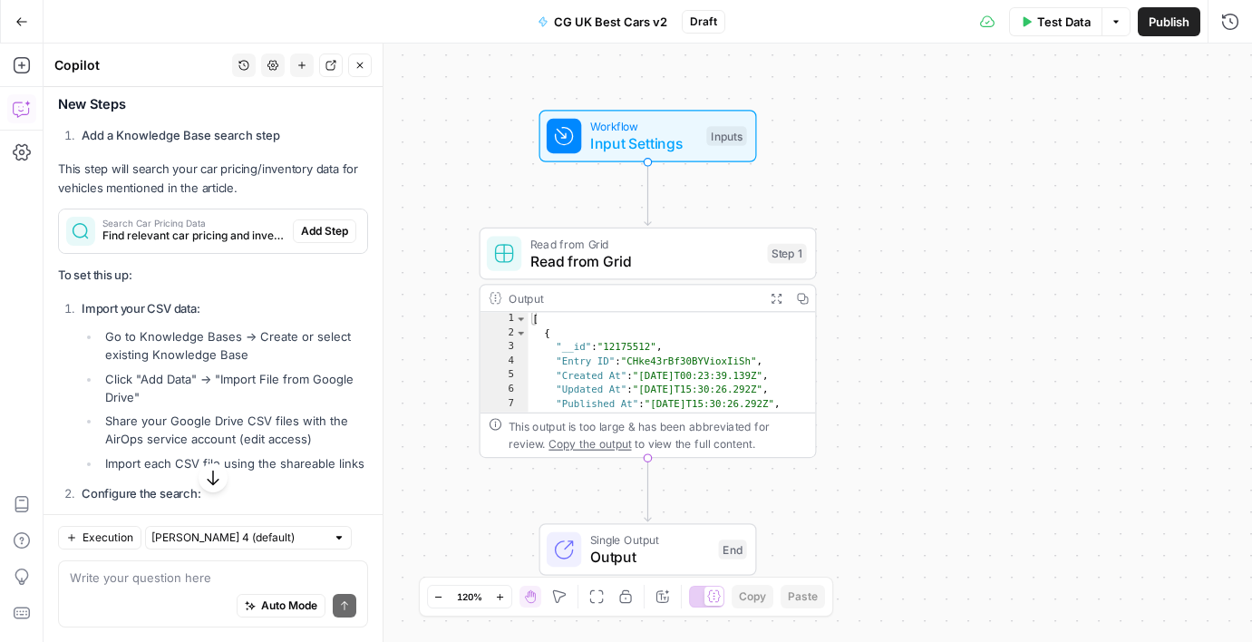
scroll to position [2104, 0]
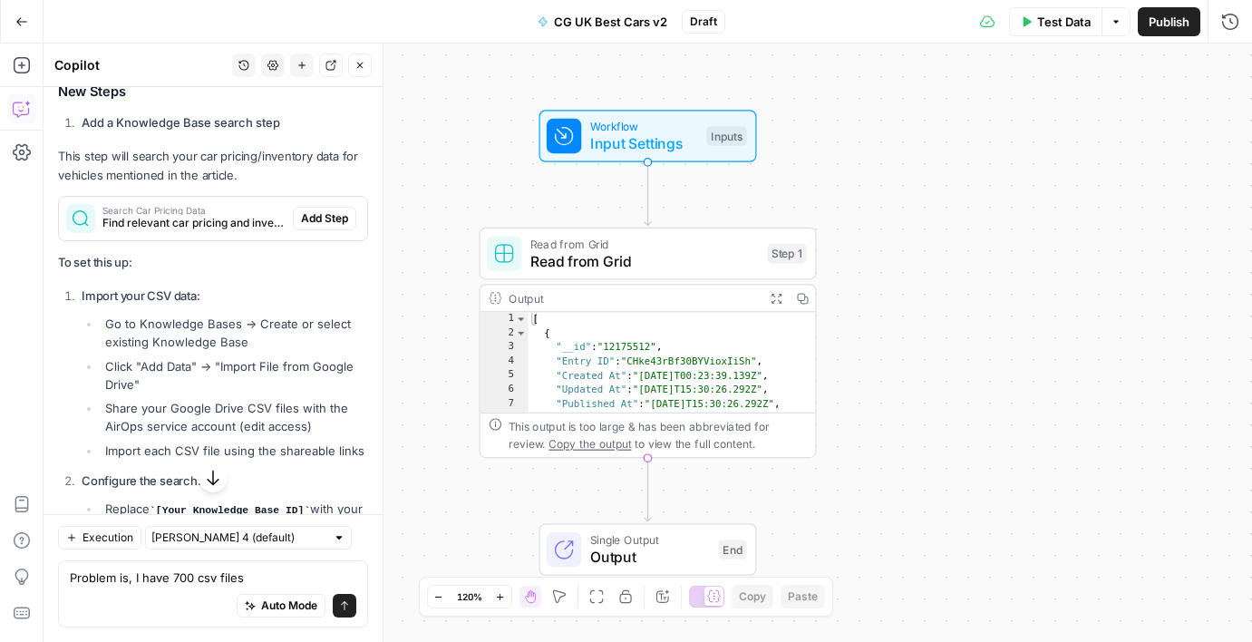
type textarea "Problem is, I have 700 csv files."
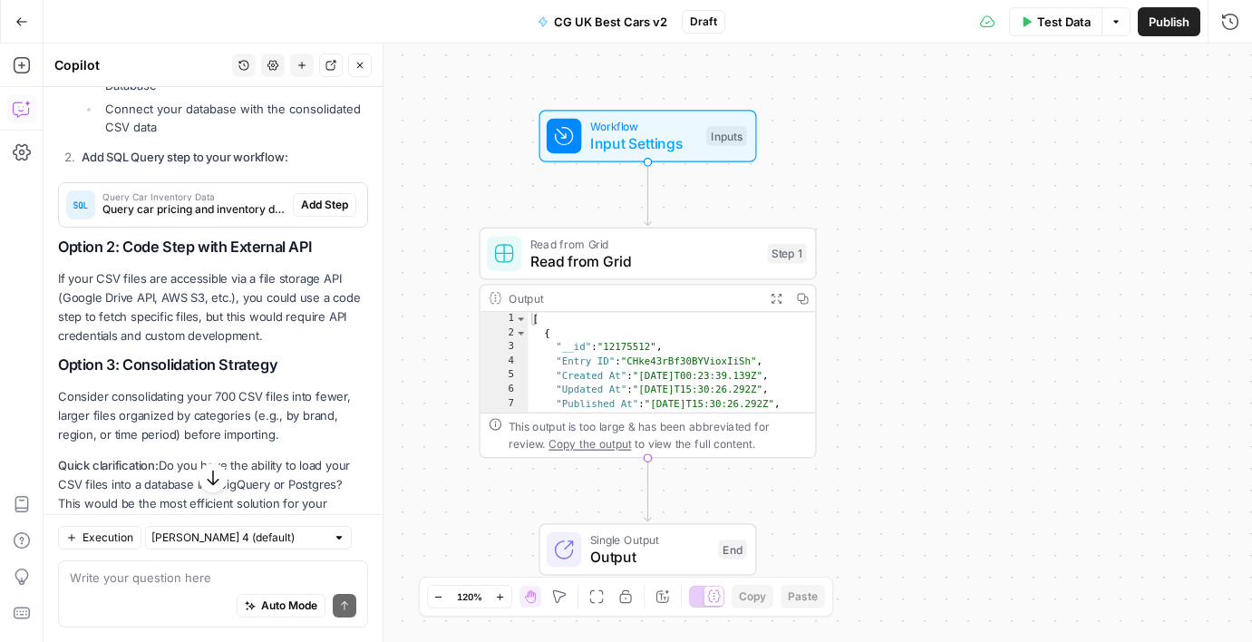
scroll to position [3294, 0]
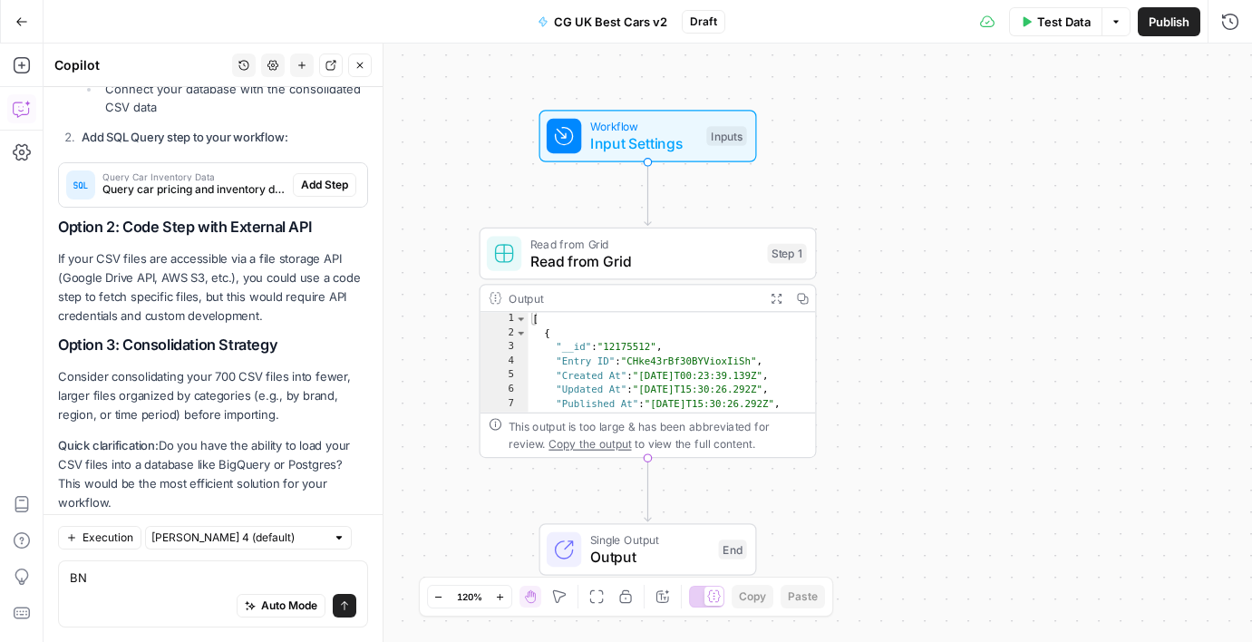
type textarea "B"
type textarea "No I do not."
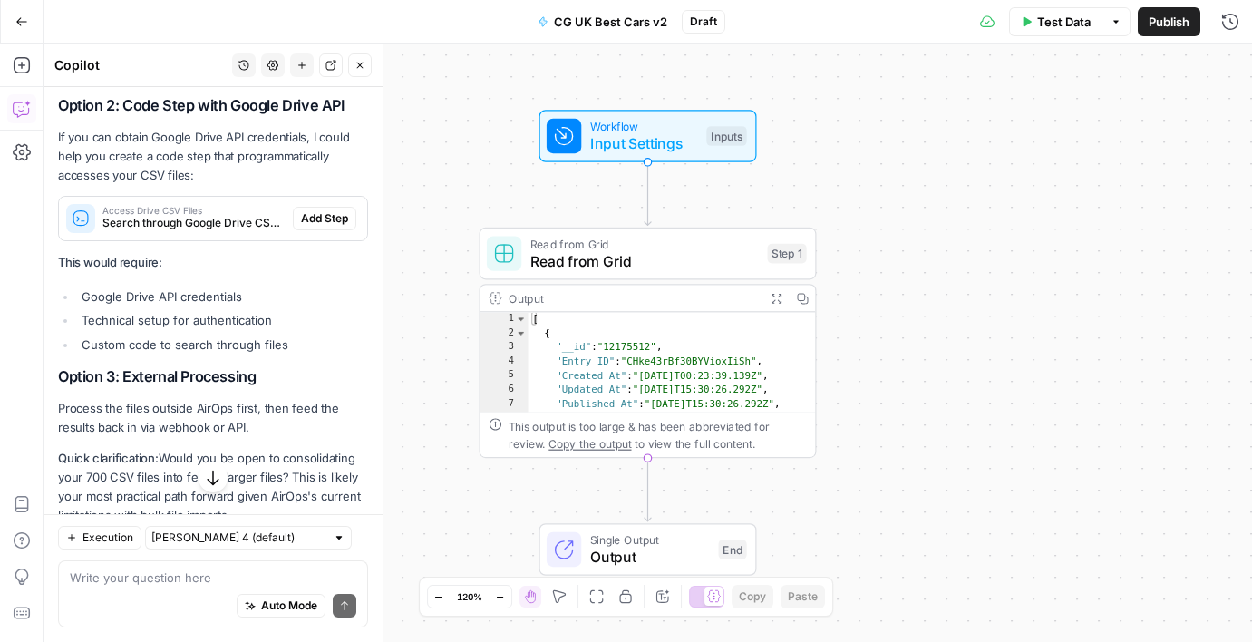
scroll to position [4090, 0]
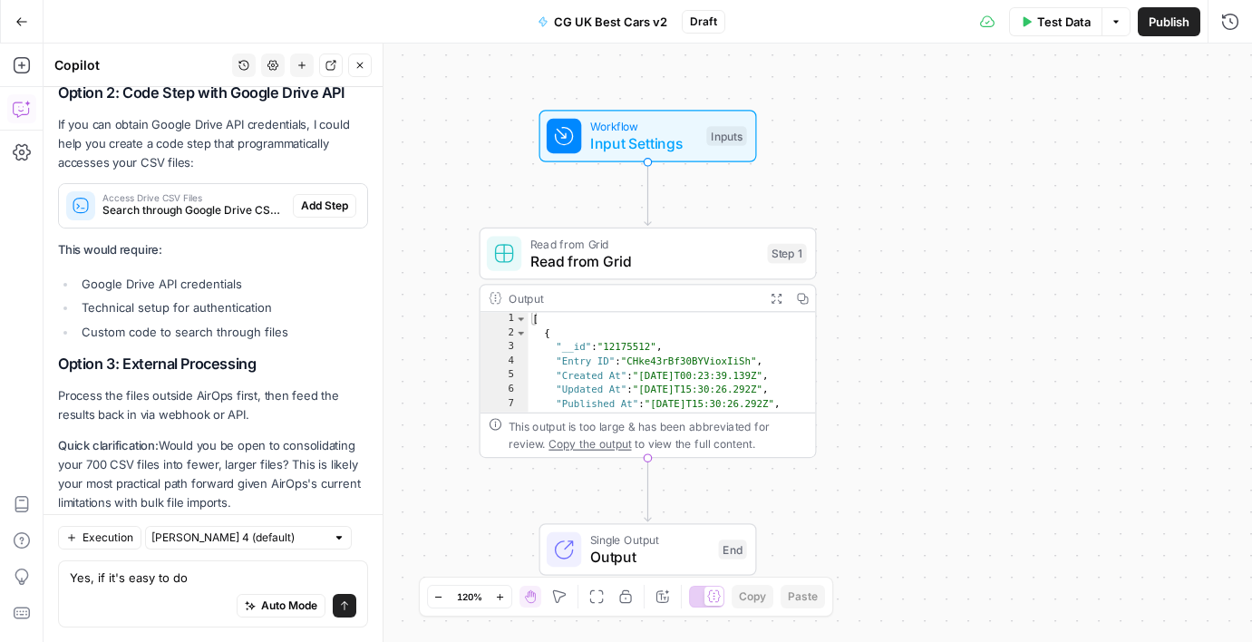
type textarea "Yes, if it's easy to do."
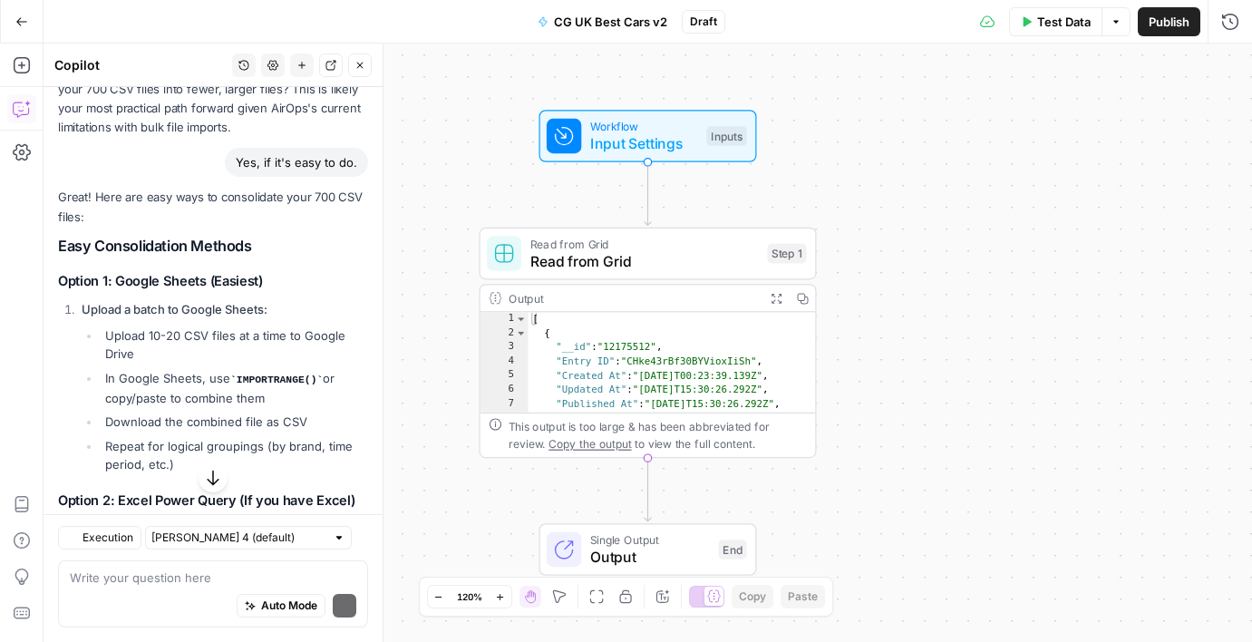
scroll to position [4479, 0]
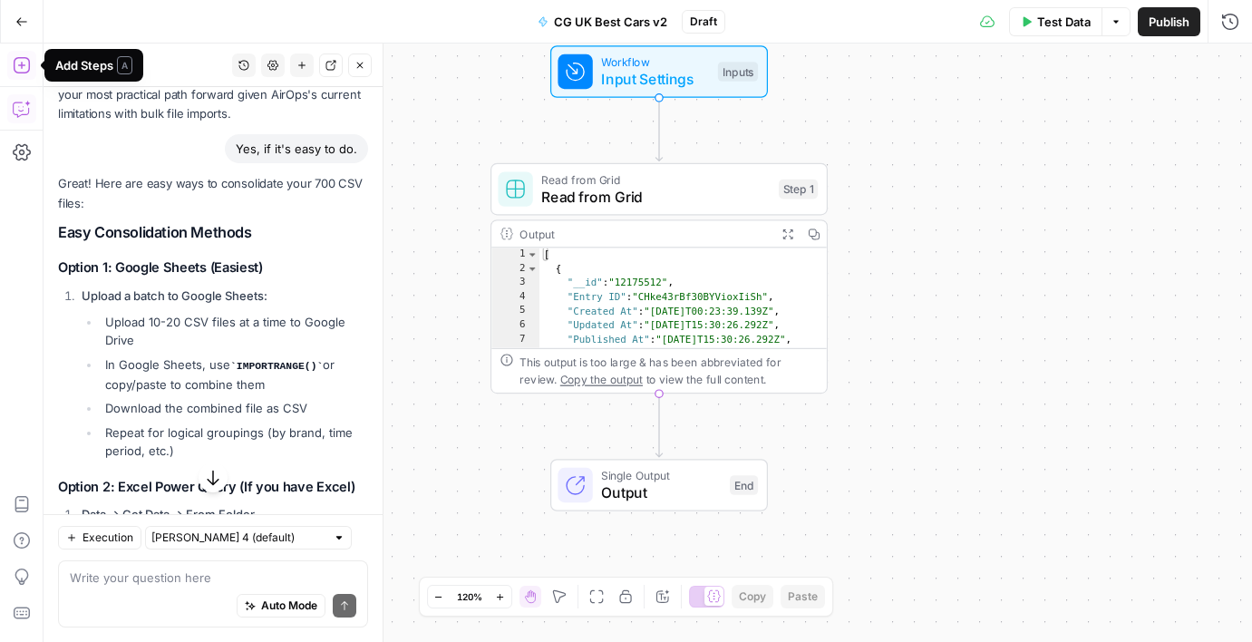
click at [34, 59] on button "Add Steps" at bounding box center [21, 65] width 29 height 29
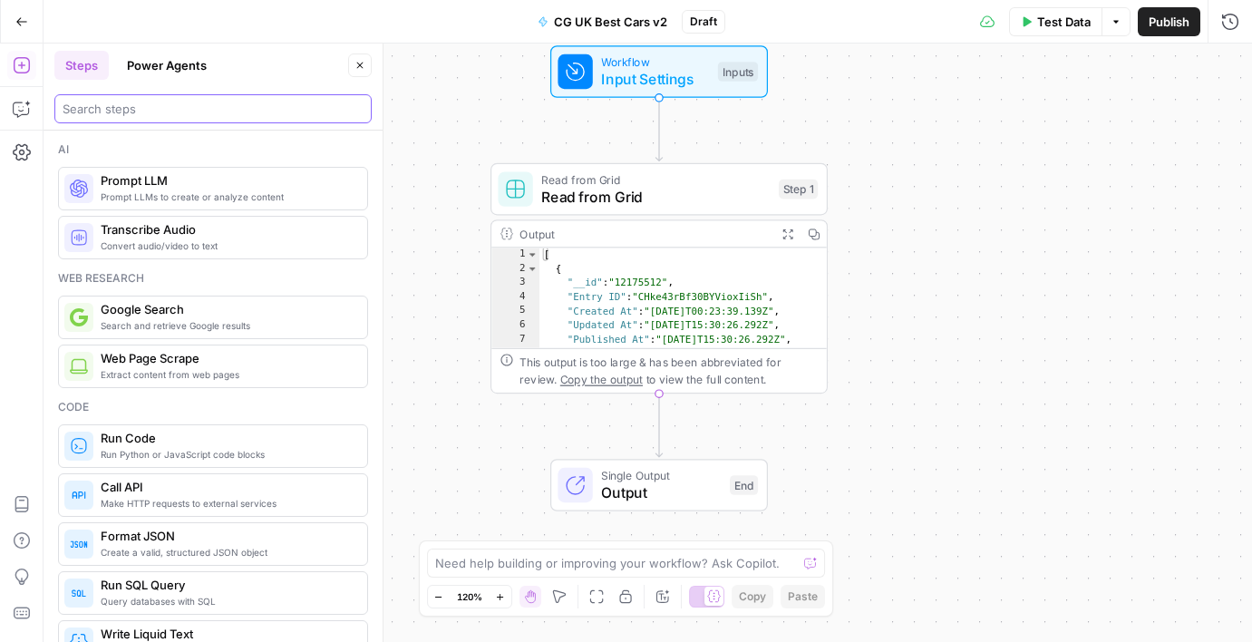
click at [166, 106] on input "search" at bounding box center [213, 109] width 301 height 18
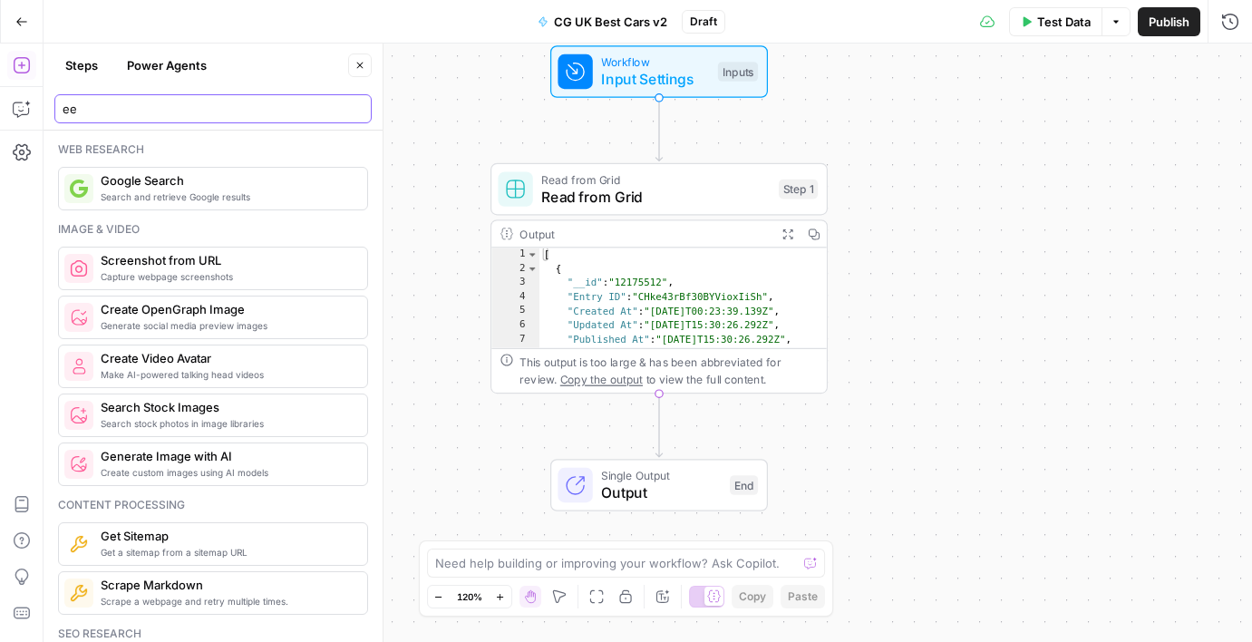
type input "e"
type input "r"
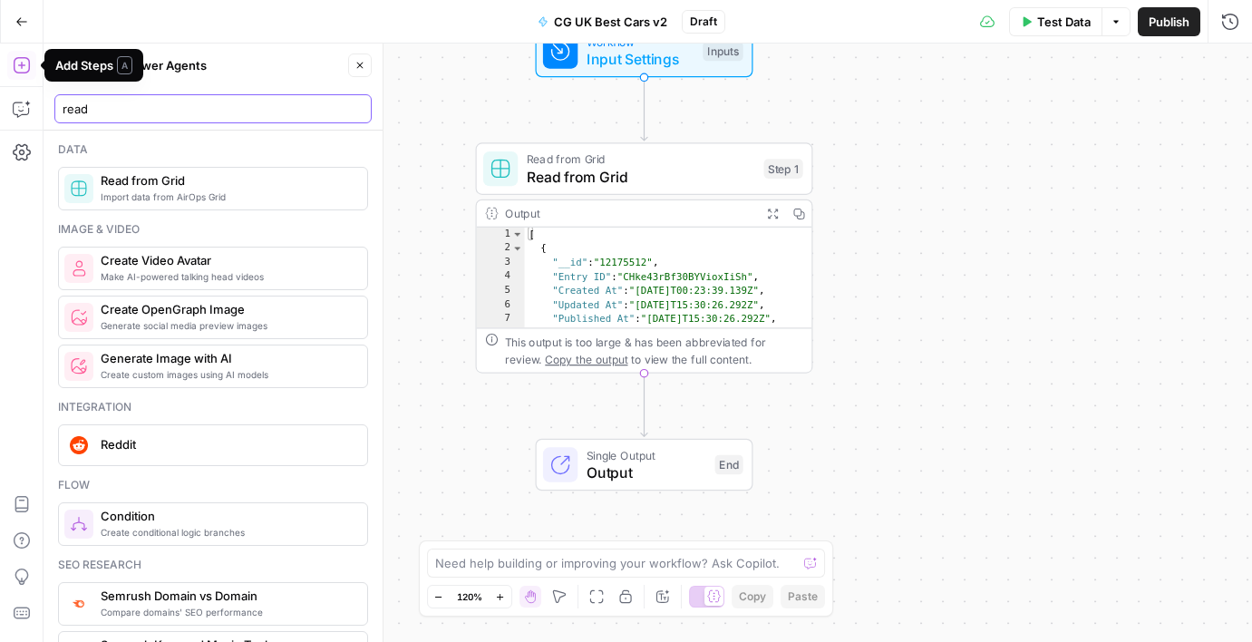
type input "read"
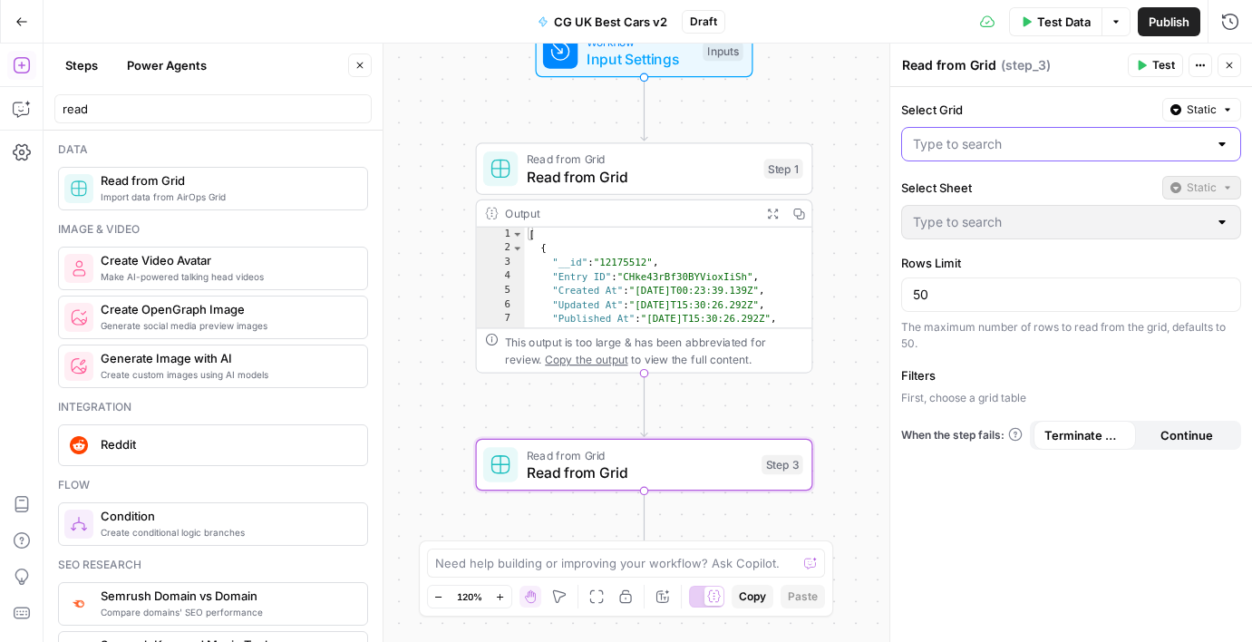
click at [953, 140] on input "Select Grid" at bounding box center [1060, 144] width 295 height 18
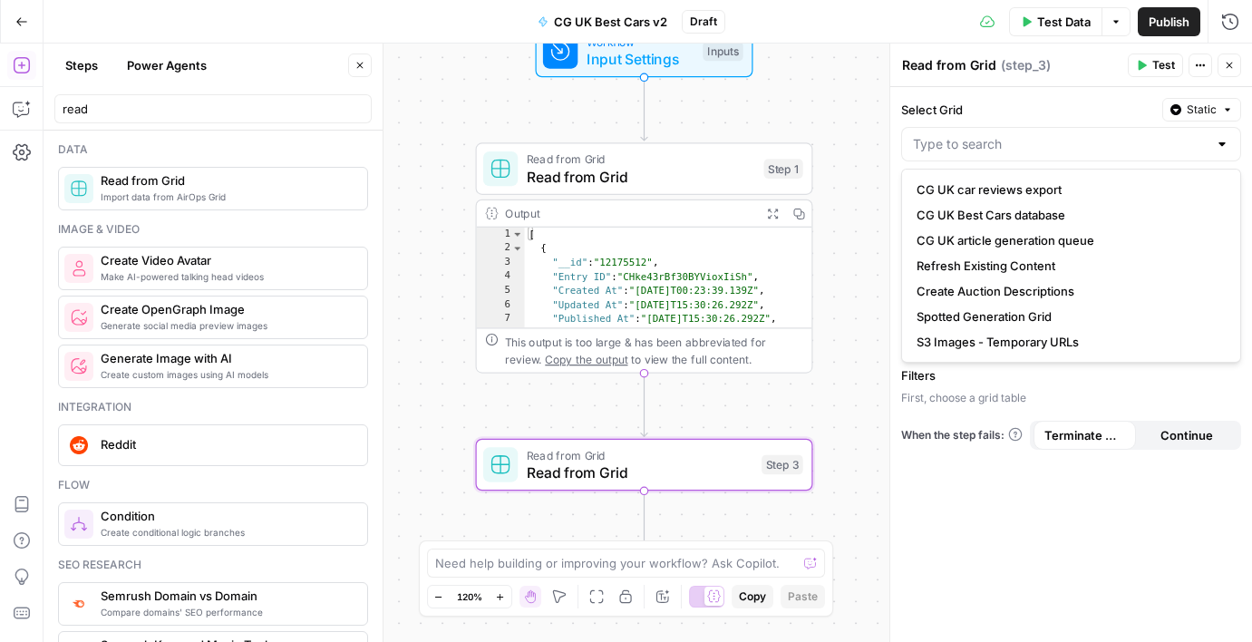
click at [429, 347] on div "Workflow Input Settings Inputs Read from Grid Read from Grid Step 1 Output Expa…" at bounding box center [648, 343] width 1209 height 598
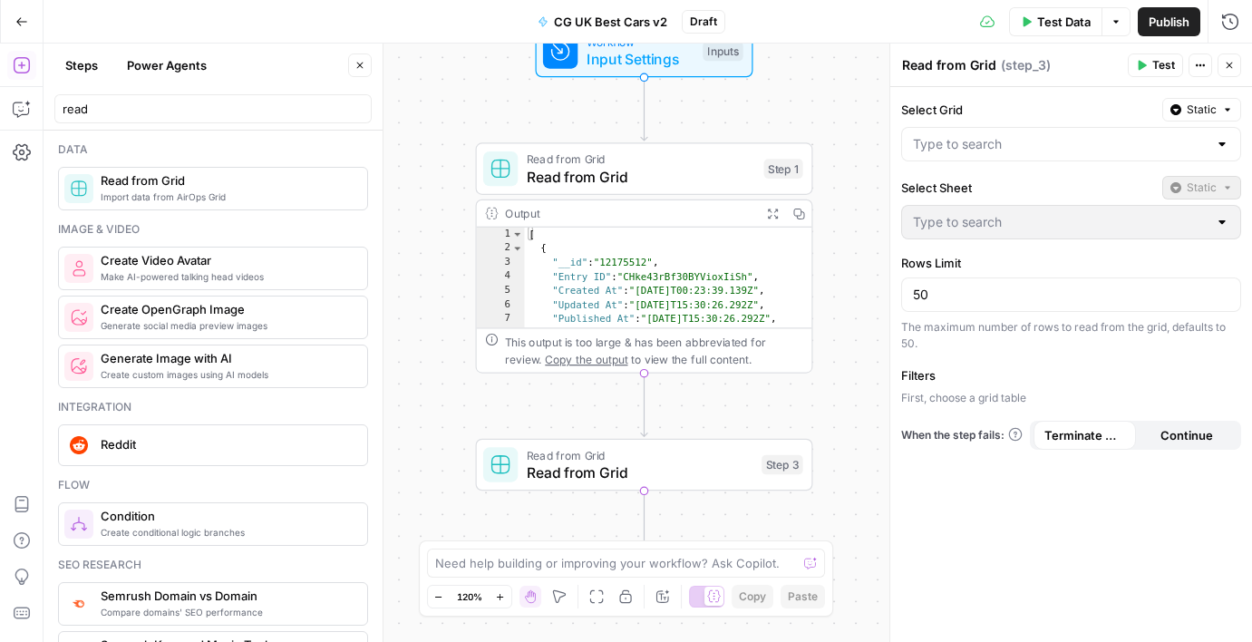
click at [443, 267] on div "Workflow Input Settings Inputs Read from Grid Read from Grid Step 1 Output Expa…" at bounding box center [648, 343] width 1209 height 598
click at [761, 486] on div "Read from Grid Read from Grid Step 3 Copy step Delete step Add Note Test" at bounding box center [644, 465] width 337 height 53
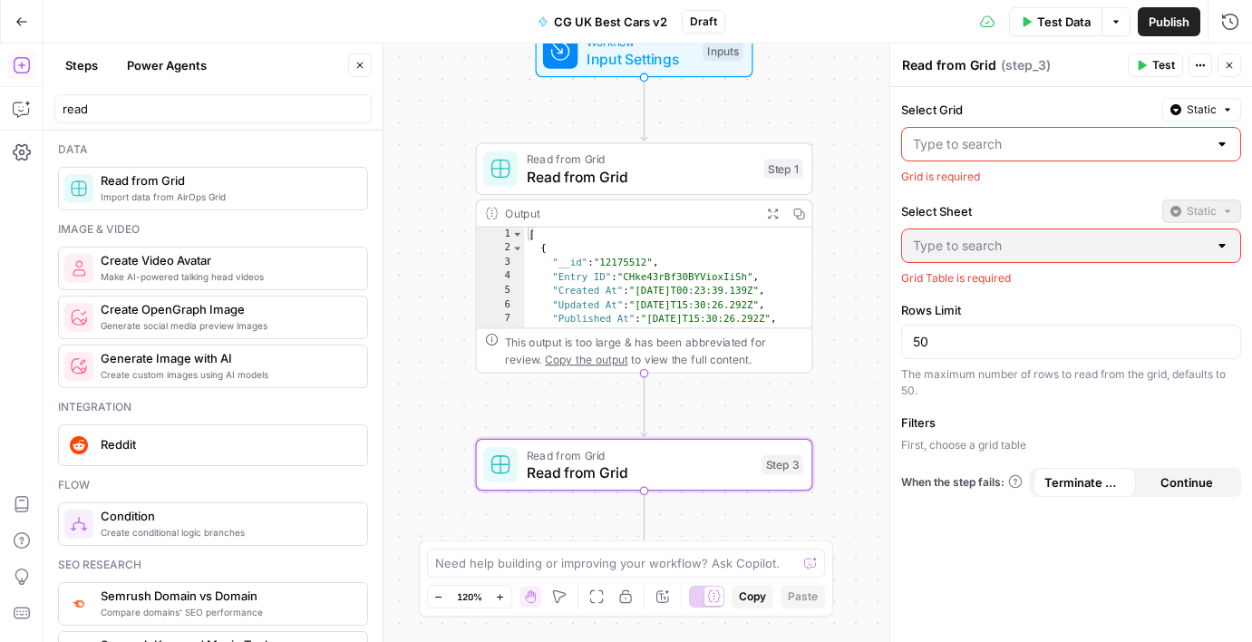
click at [1196, 66] on icon "button" at bounding box center [1200, 65] width 11 height 11
click at [1173, 130] on div "Add Note Delete Step" at bounding box center [1139, 125] width 145 height 83
click at [1170, 138] on span "Delete Step" at bounding box center [1146, 146] width 87 height 18
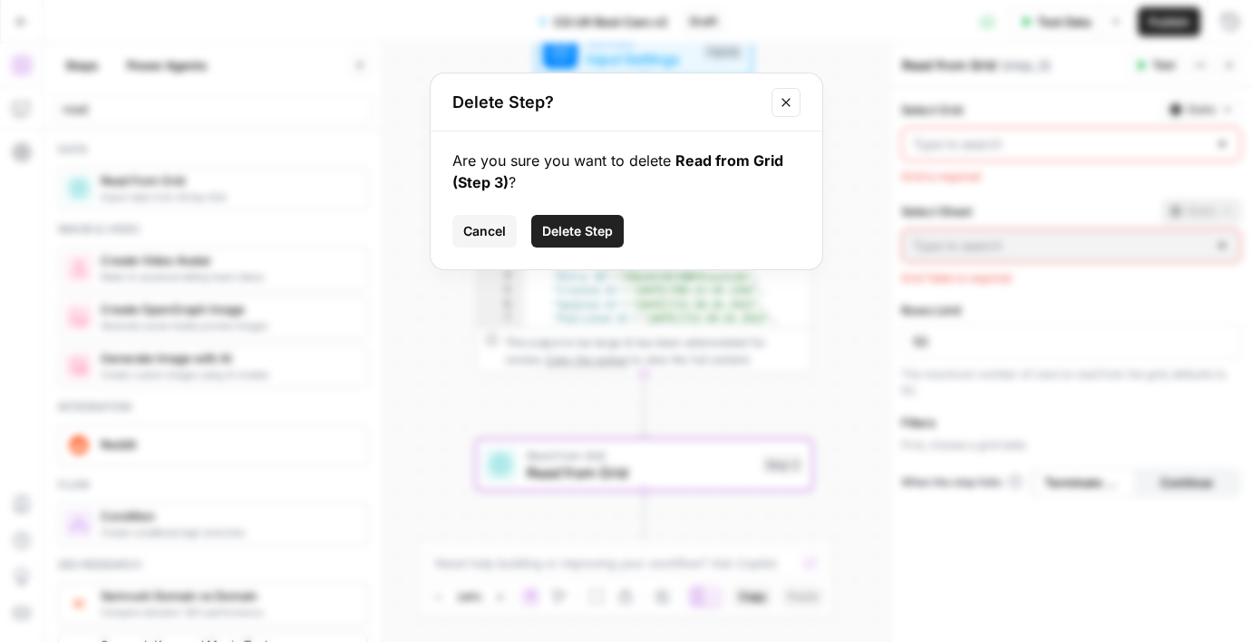
click at [591, 242] on button "Delete Step" at bounding box center [577, 231] width 92 height 33
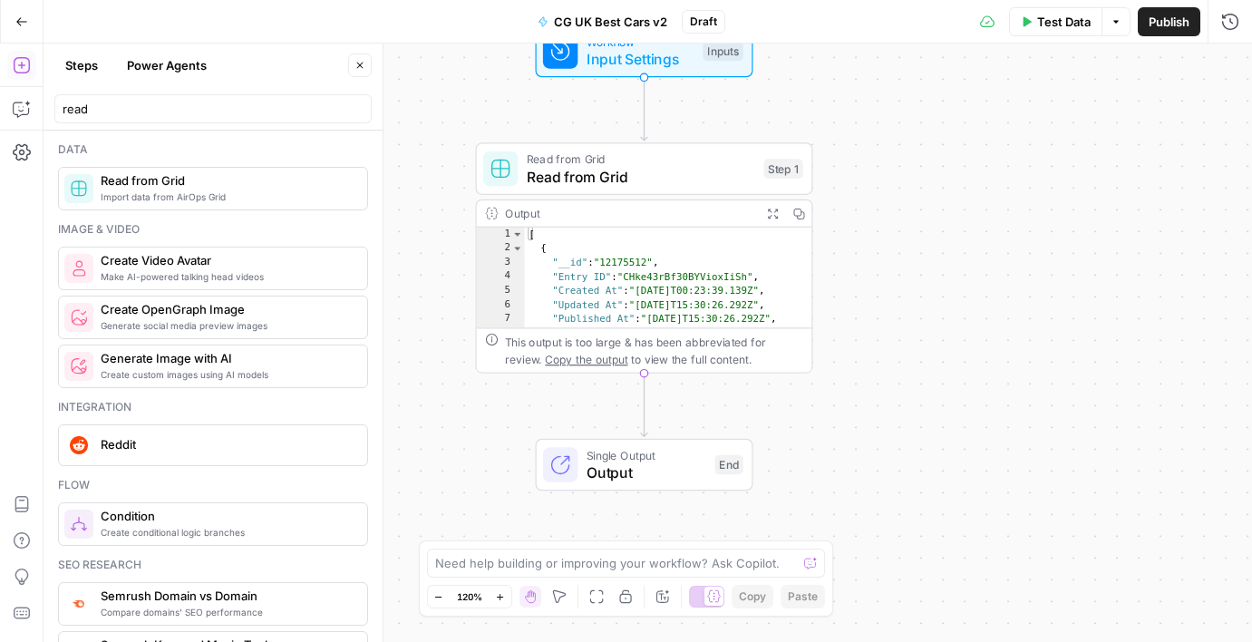
scroll to position [620, 0]
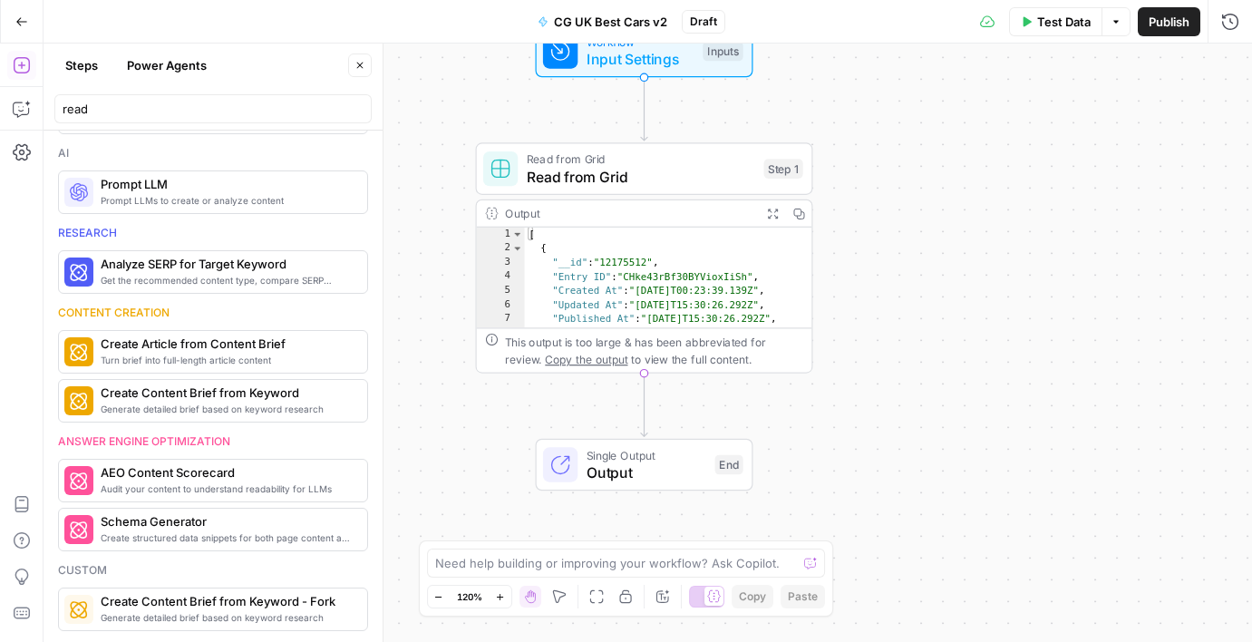
click at [82, 56] on button "Steps" at bounding box center [81, 65] width 54 height 29
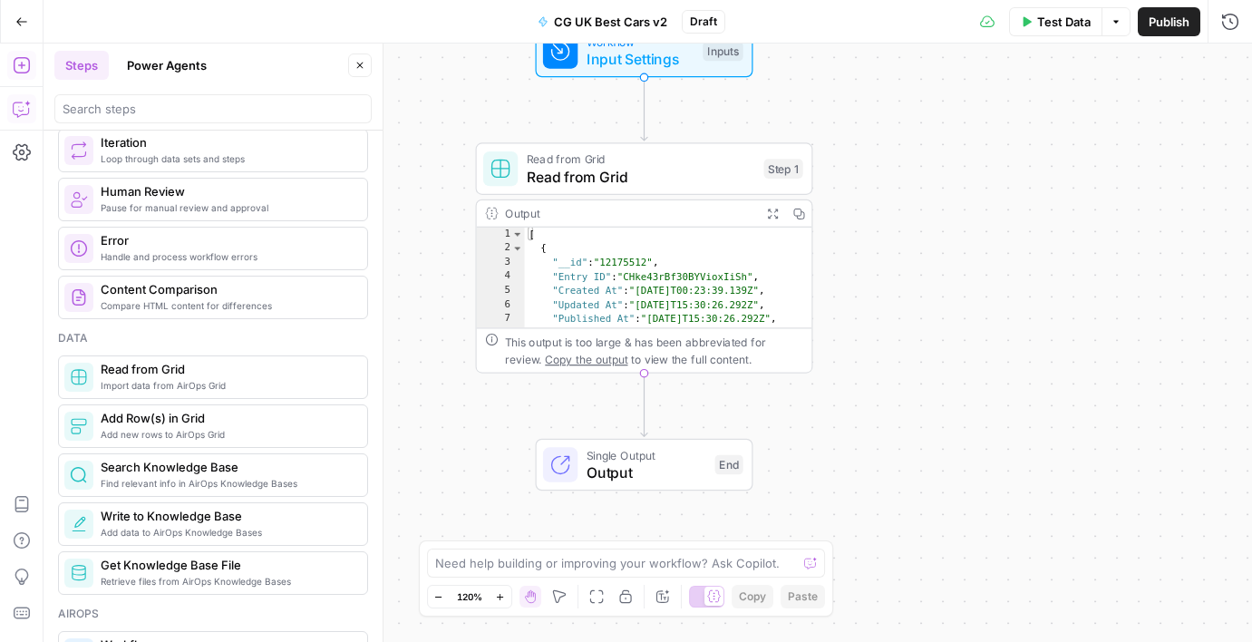
click at [14, 113] on icon "button" at bounding box center [20, 109] width 15 height 15
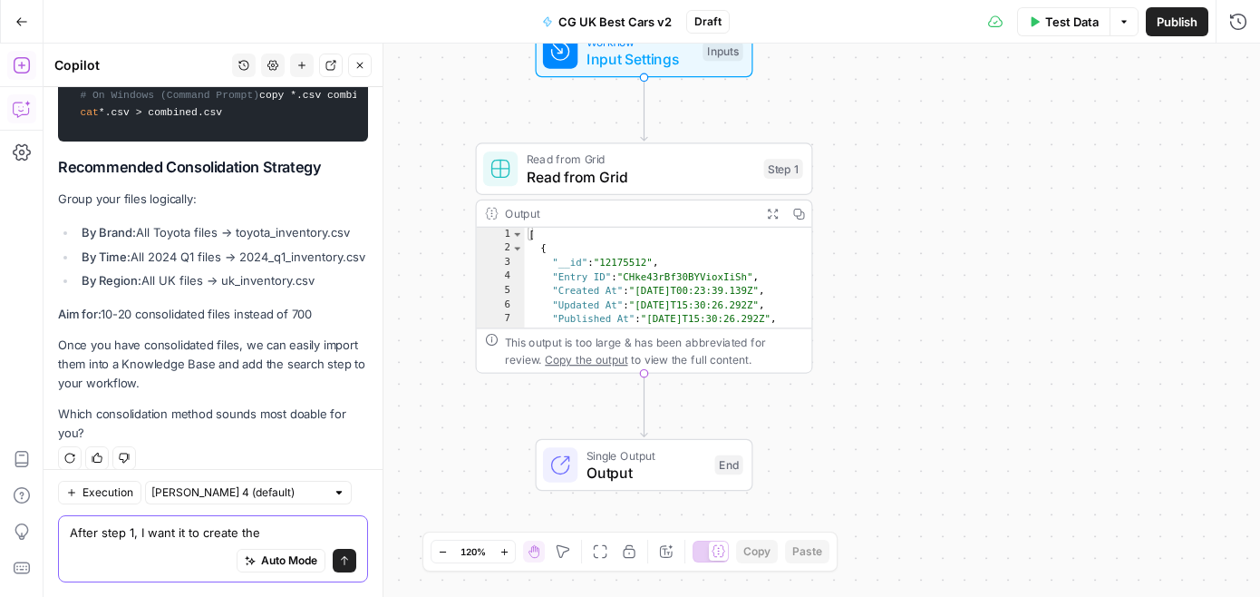
scroll to position [5264, 0]
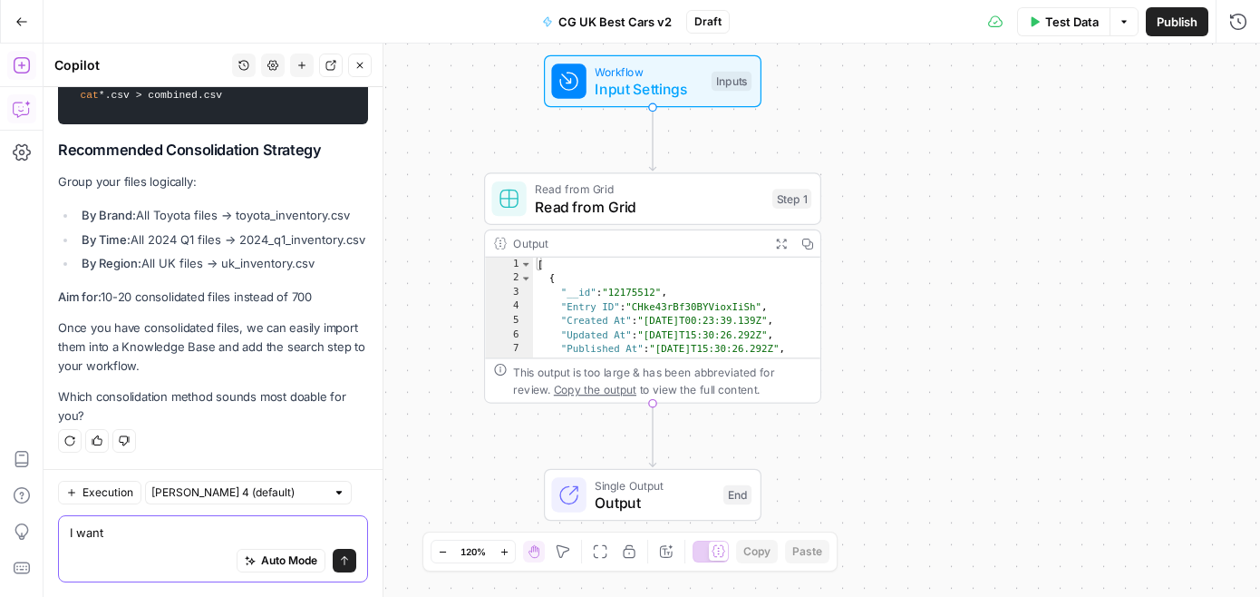
type textarea "I want"
click at [17, 20] on icon "button" at bounding box center [21, 21] width 11 height 8
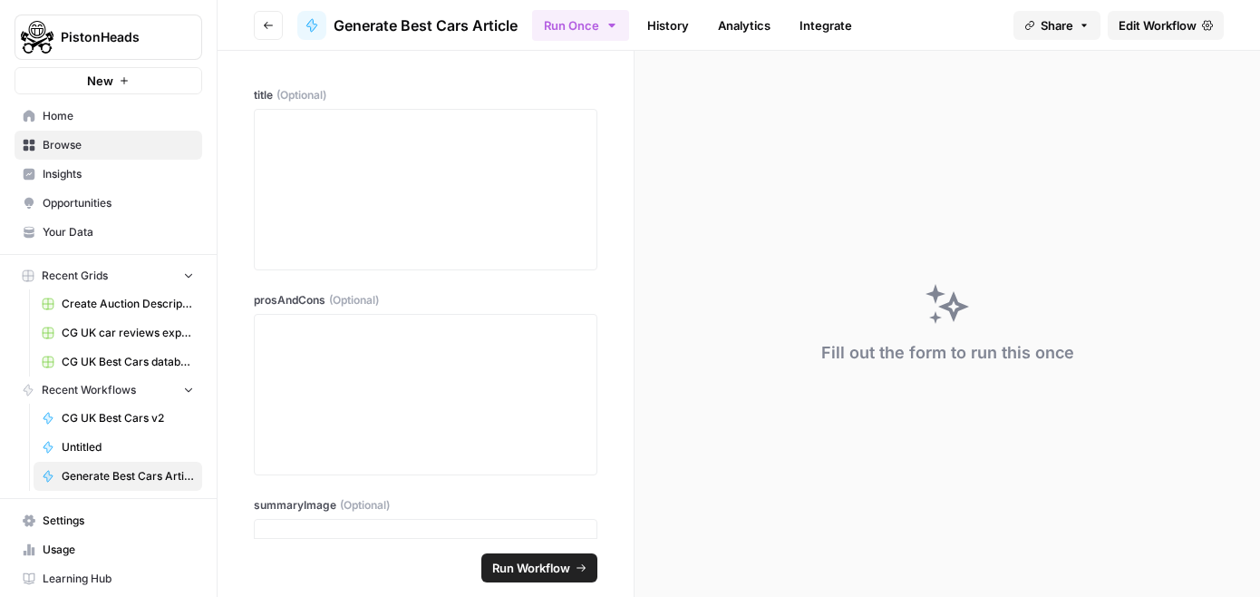
click at [90, 74] on span "New" at bounding box center [100, 81] width 26 height 18
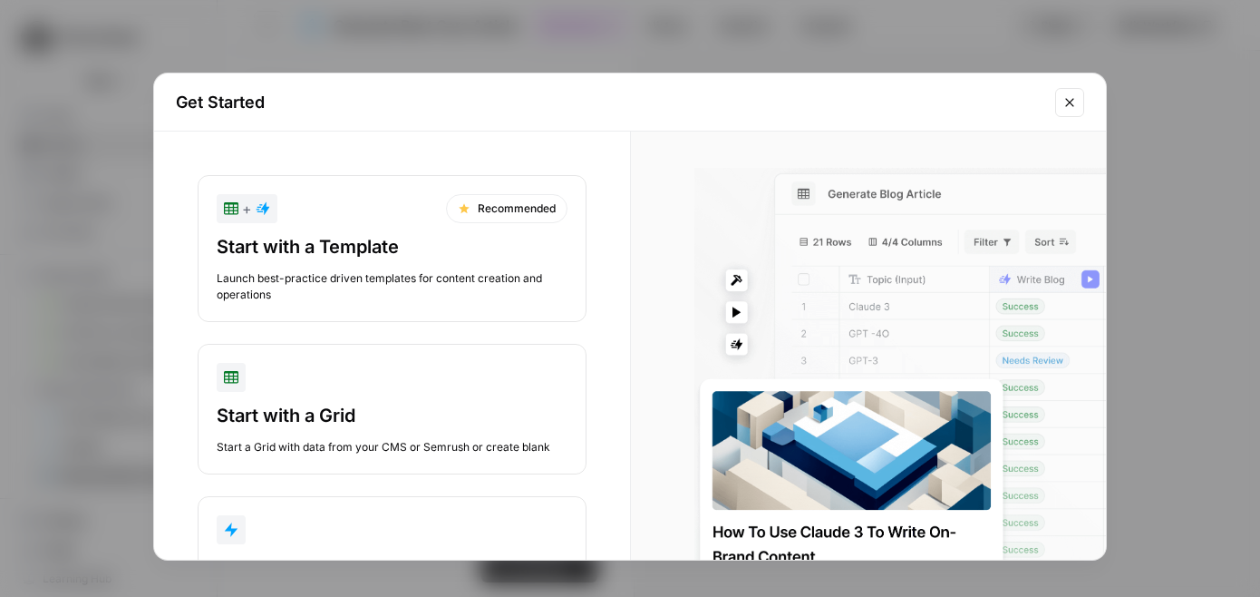
click at [1088, 99] on div "Get Started" at bounding box center [630, 102] width 952 height 58
click at [1052, 99] on div "Get Started" at bounding box center [630, 102] width 952 height 58
click at [1074, 98] on icon "Close modal" at bounding box center [1069, 102] width 8 height 8
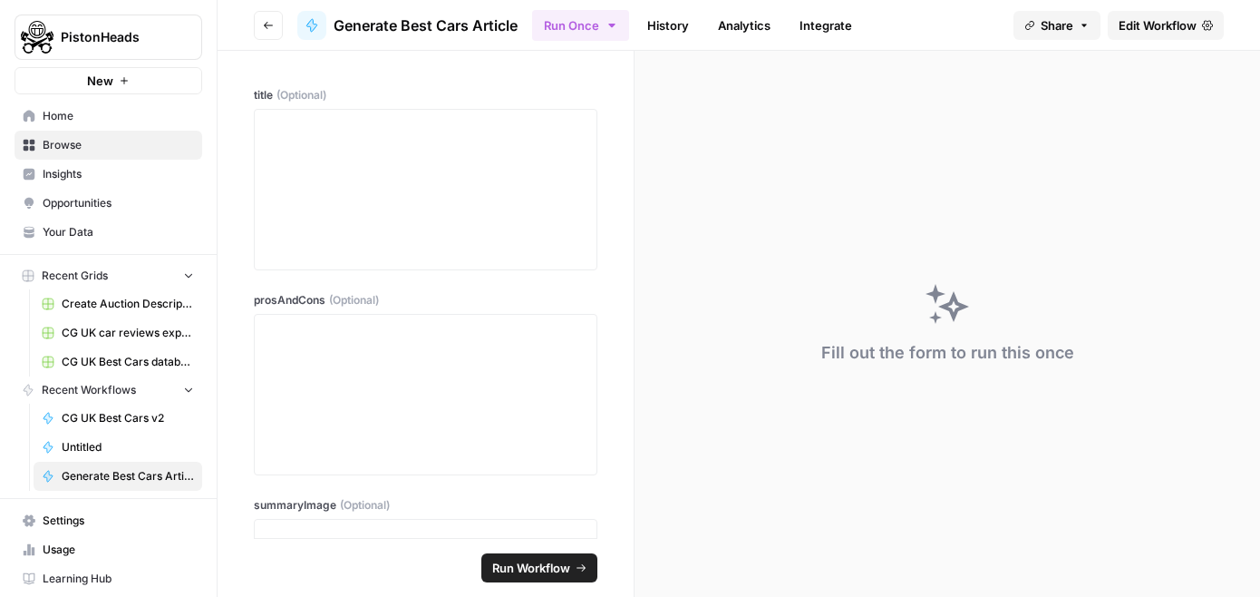
click at [113, 474] on span "Generate Best Cars Article" at bounding box center [128, 476] width 132 height 16
click at [1154, 11] on link "Edit Workflow" at bounding box center [1166, 25] width 116 height 29
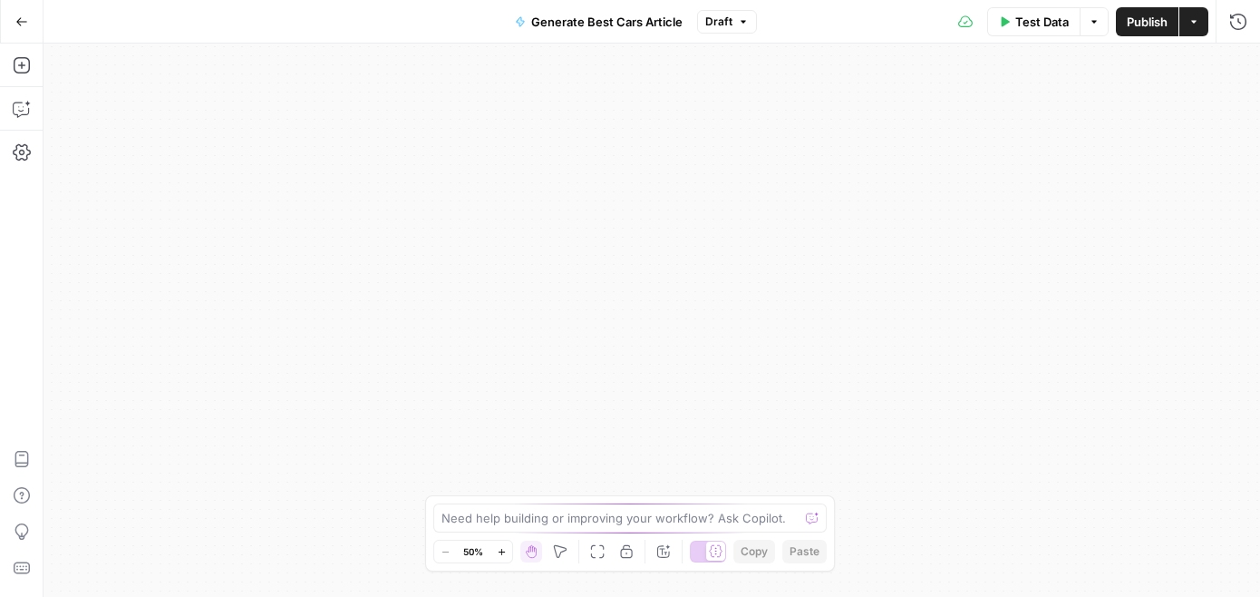
click at [19, 7] on button "Go Back" at bounding box center [21, 21] width 33 height 33
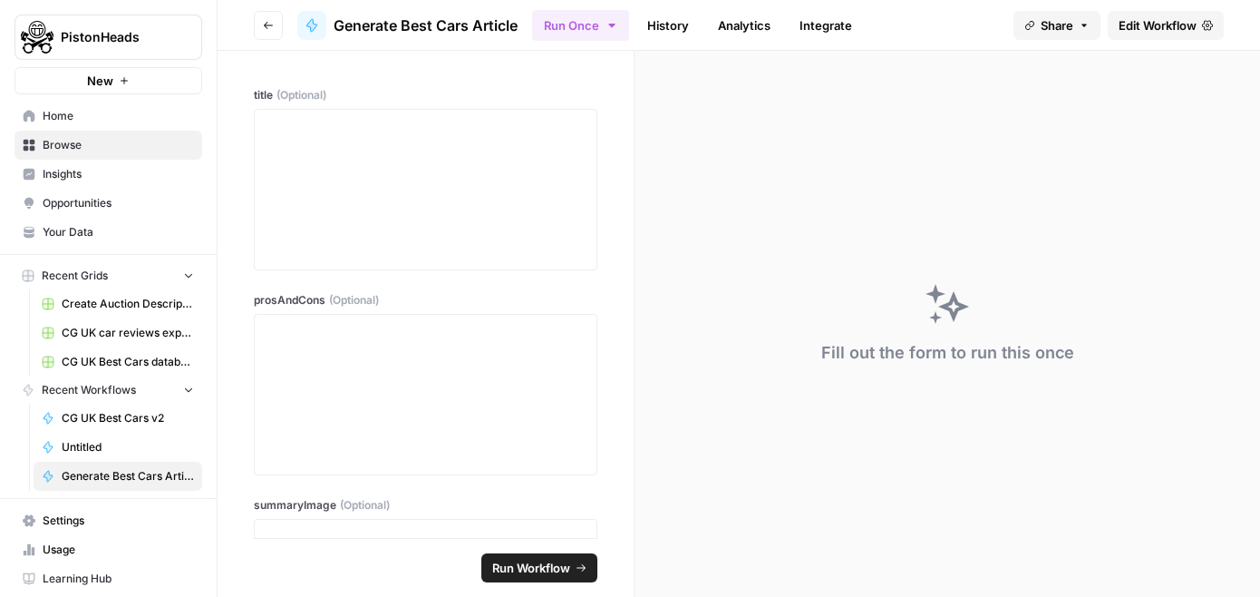
click at [115, 473] on span "Generate Best Cars Article" at bounding box center [128, 476] width 132 height 16
click at [407, 24] on span "Generate Best Cars Article" at bounding box center [426, 26] width 184 height 22
click at [1175, 20] on span "Edit Workflow" at bounding box center [1158, 25] width 78 height 18
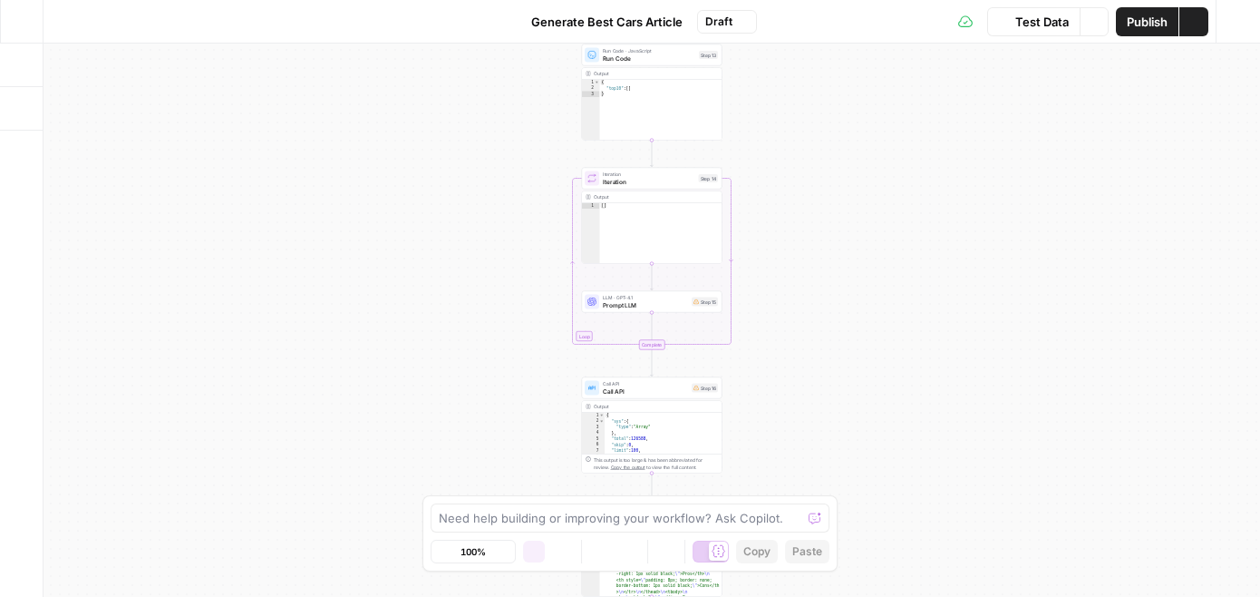
click at [24, 19] on icon "button" at bounding box center [21, 21] width 13 height 13
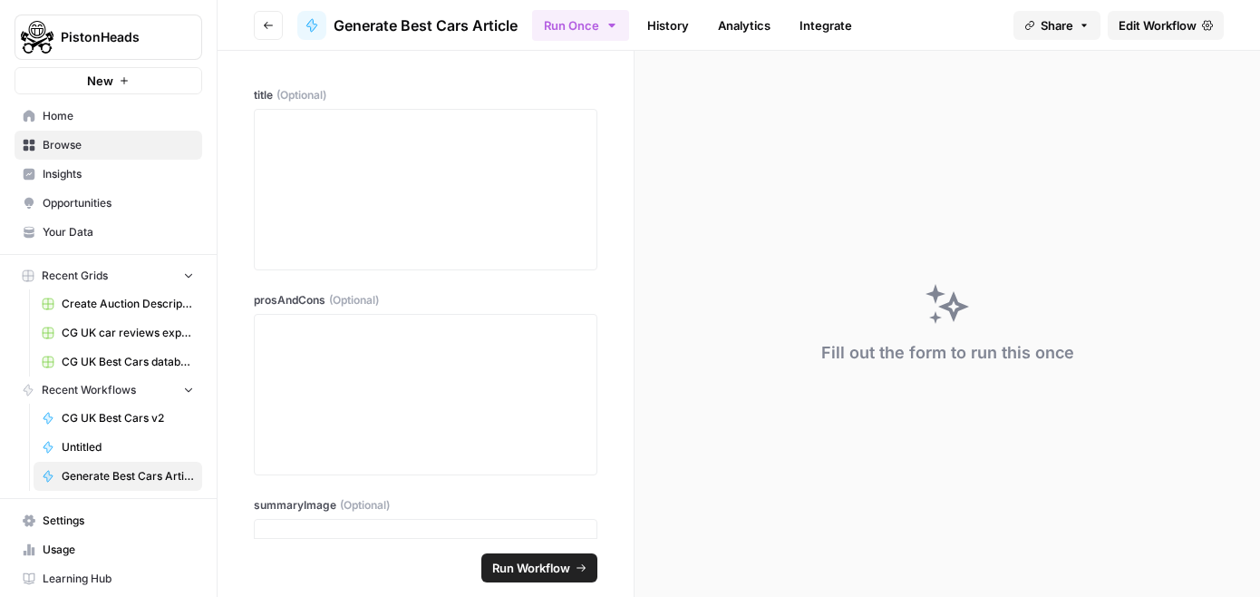
click at [345, 17] on span "Generate Best Cars Article" at bounding box center [426, 26] width 184 height 22
click at [270, 34] on button "Go back" at bounding box center [268, 25] width 29 height 29
click at [108, 427] on link "CG UK Best Cars v2" at bounding box center [118, 417] width 169 height 29
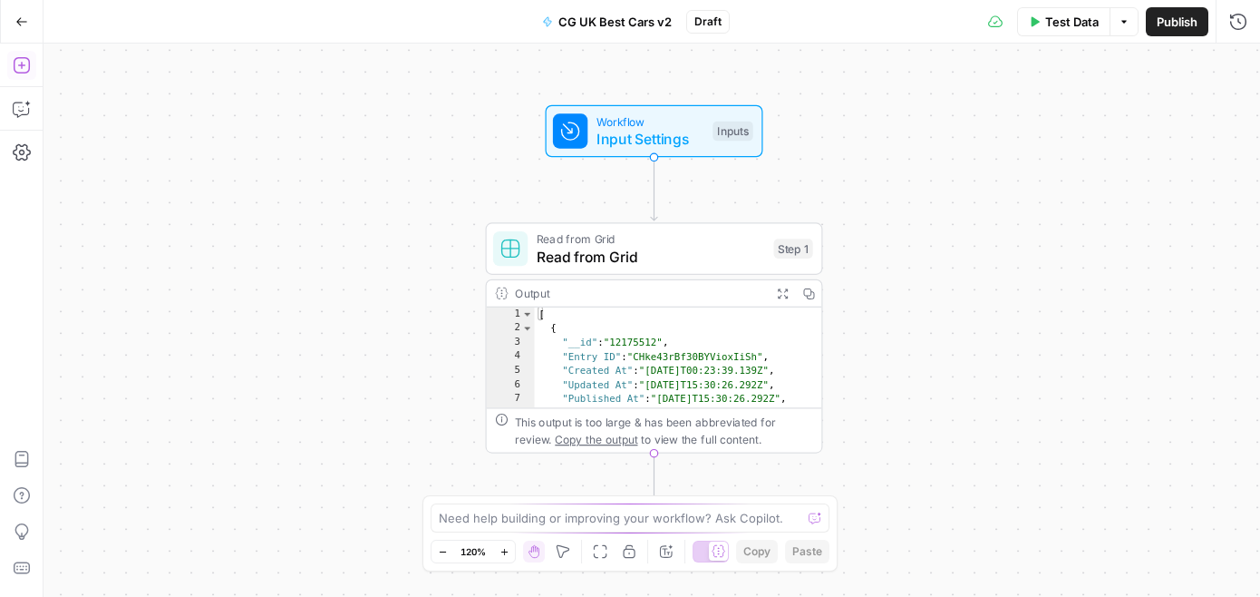
click at [19, 64] on icon "button" at bounding box center [21, 65] width 16 height 16
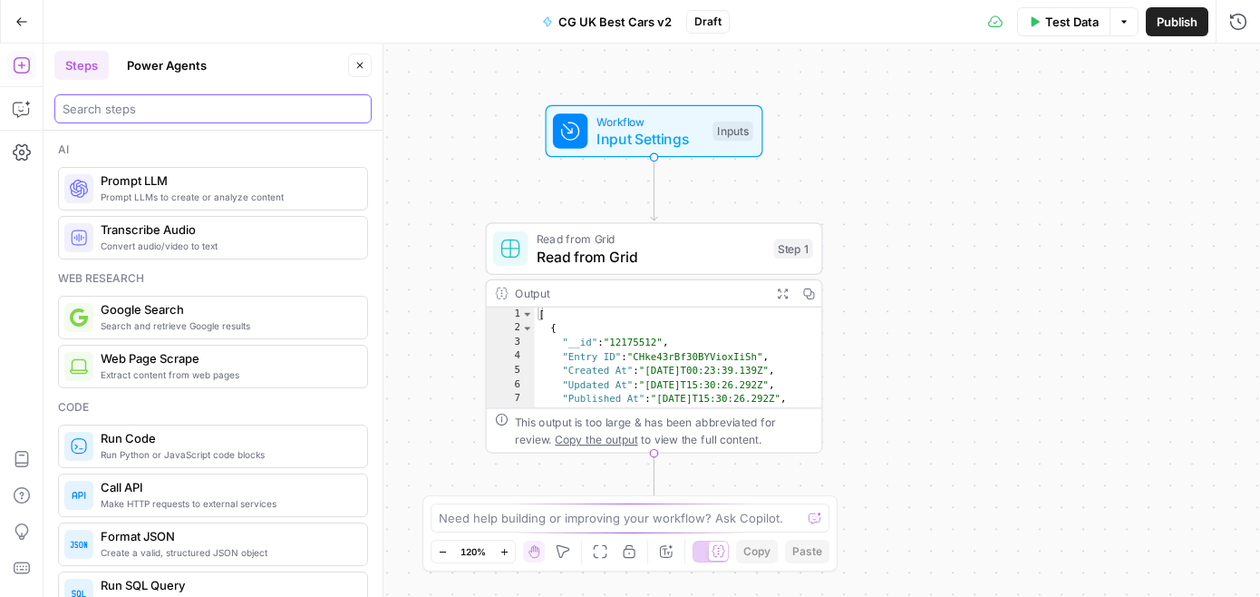
click at [167, 106] on input "search" at bounding box center [213, 109] width 301 height 18
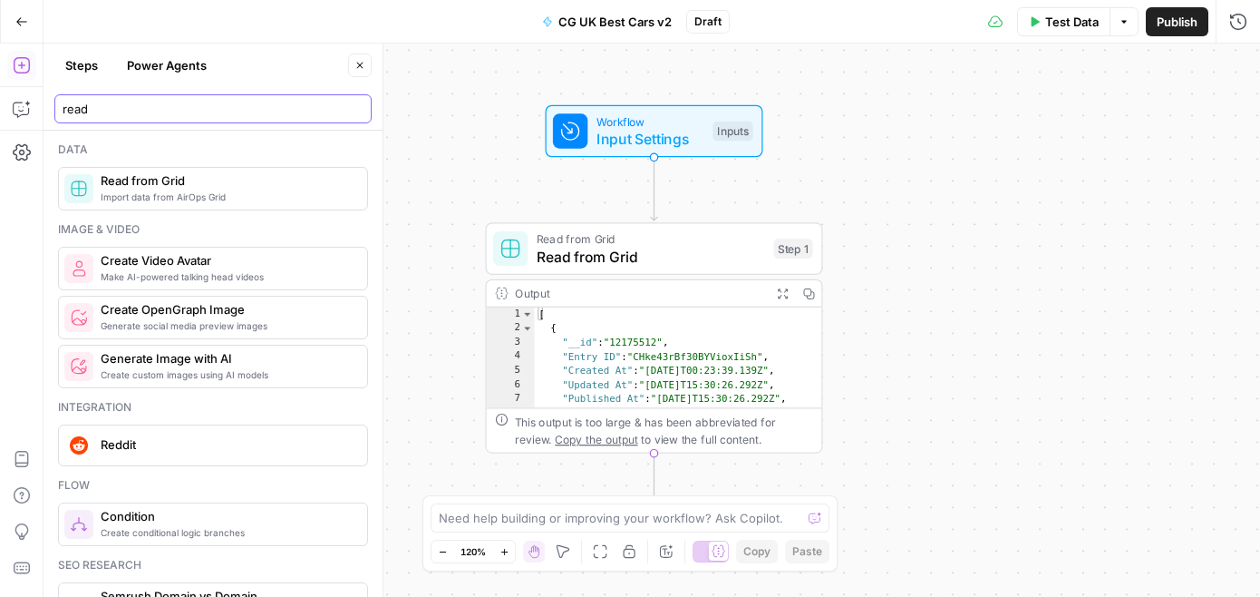
type input "read"
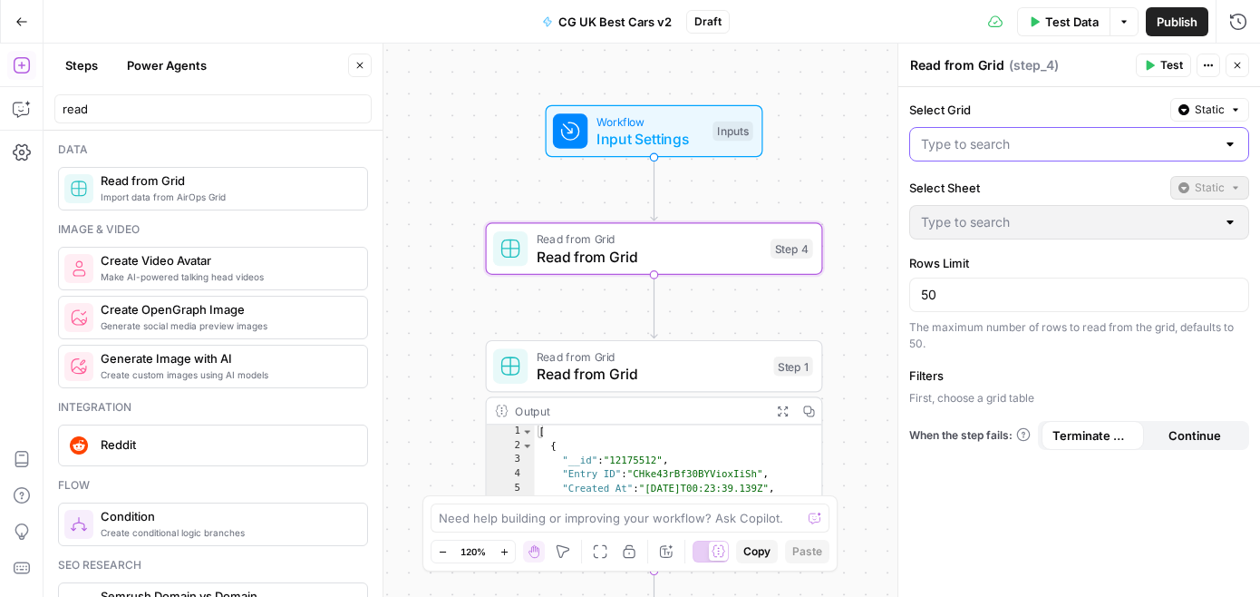
click at [1080, 149] on input "Select Grid" at bounding box center [1068, 144] width 295 height 18
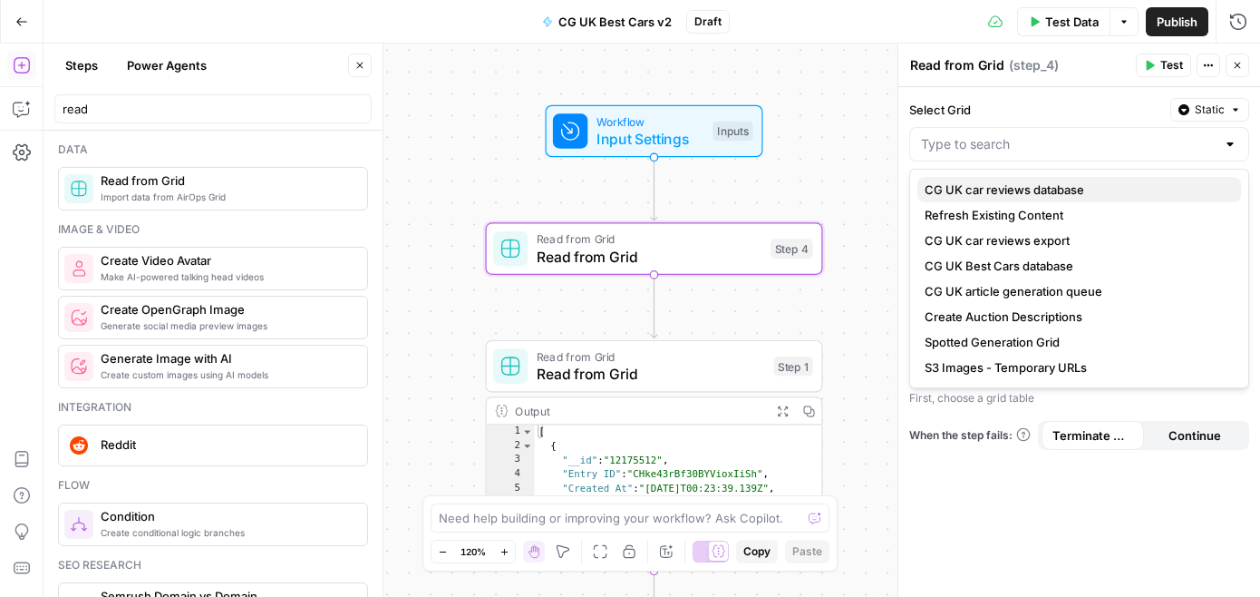
click at [1074, 186] on span "CG UK car reviews database" at bounding box center [1076, 189] width 302 height 18
type input "CG UK car reviews database"
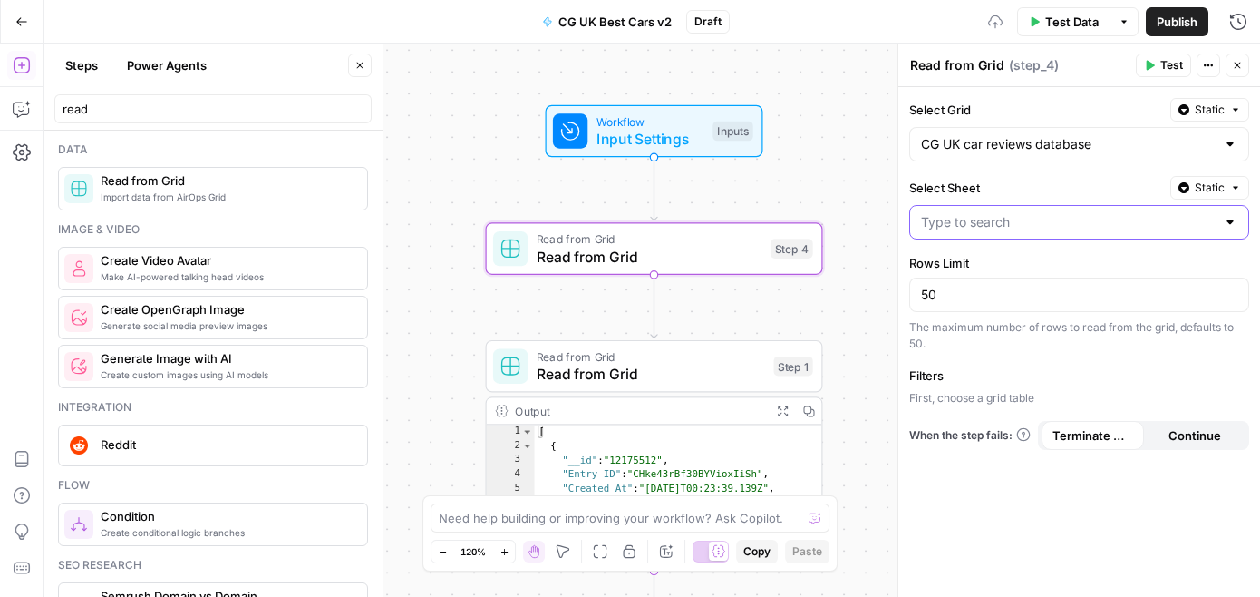
click at [1052, 213] on input "Select Sheet" at bounding box center [1068, 222] width 295 height 18
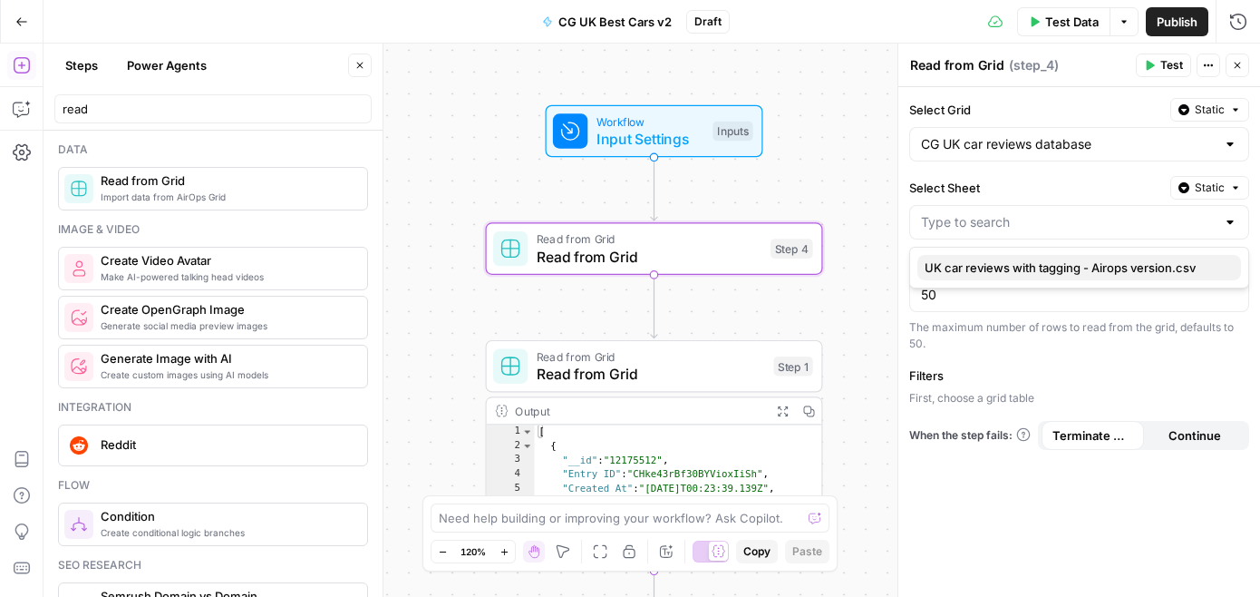
click at [1042, 258] on button "UK car reviews with tagging - Airops version.csv" at bounding box center [1080, 267] width 324 height 25
type input "UK car reviews with tagging - Airops version.csv"
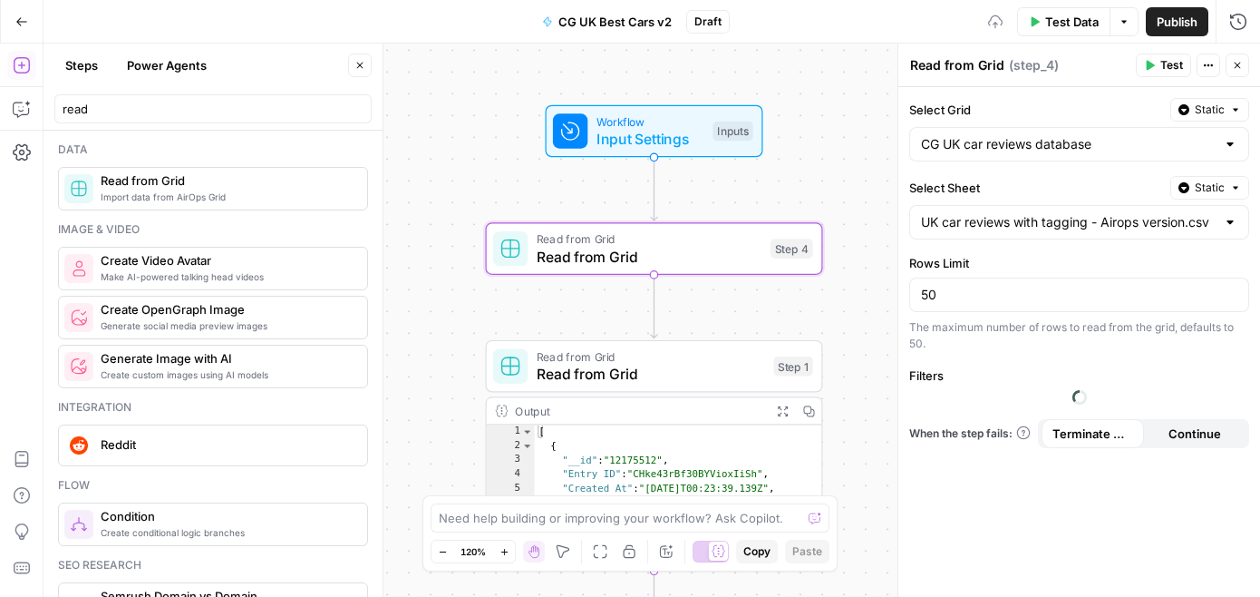
click at [1001, 311] on div "50" at bounding box center [1079, 294] width 340 height 34
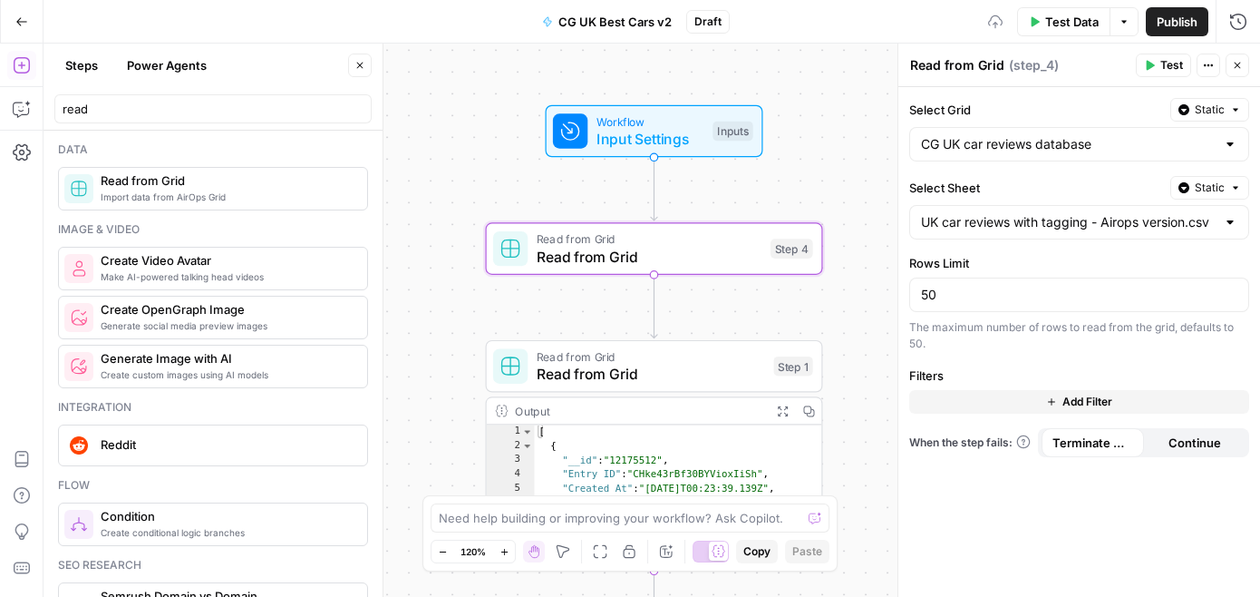
click at [947, 397] on button "Add Filter" at bounding box center [1079, 402] width 340 height 24
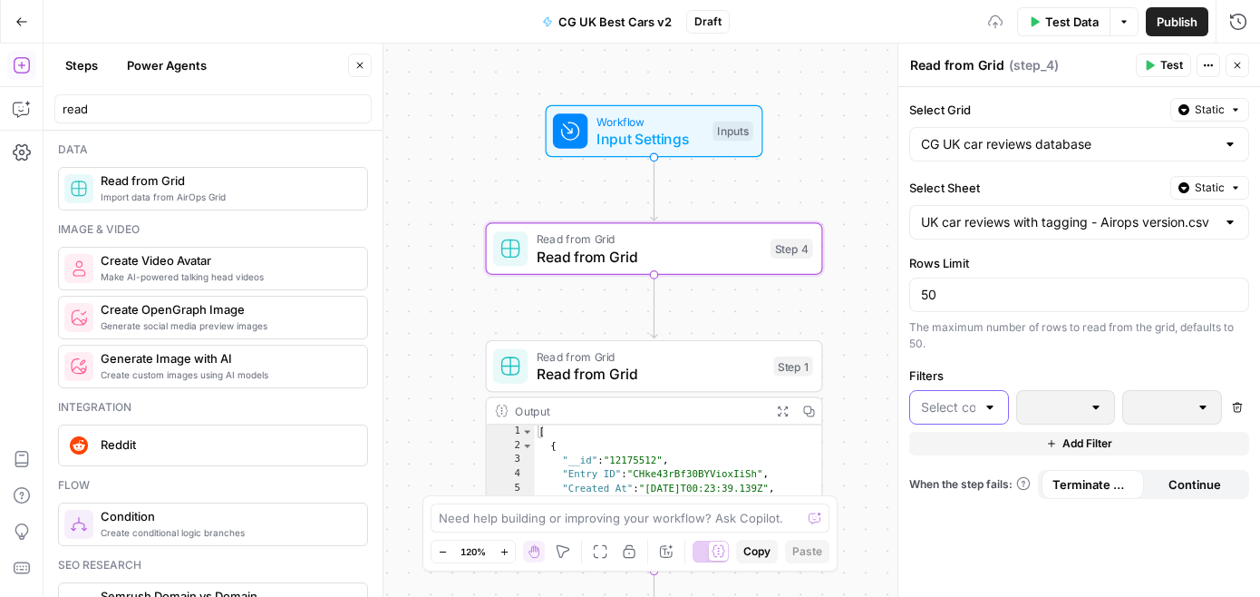
click at [948, 402] on input "text" at bounding box center [948, 407] width 54 height 18
click at [924, 366] on label "Filters" at bounding box center [1079, 375] width 340 height 18
click at [944, 405] on input "text" at bounding box center [948, 407] width 54 height 18
click at [957, 384] on div "Filters Delete Add Filter" at bounding box center [1079, 410] width 340 height 89
click at [968, 423] on div at bounding box center [959, 407] width 100 height 34
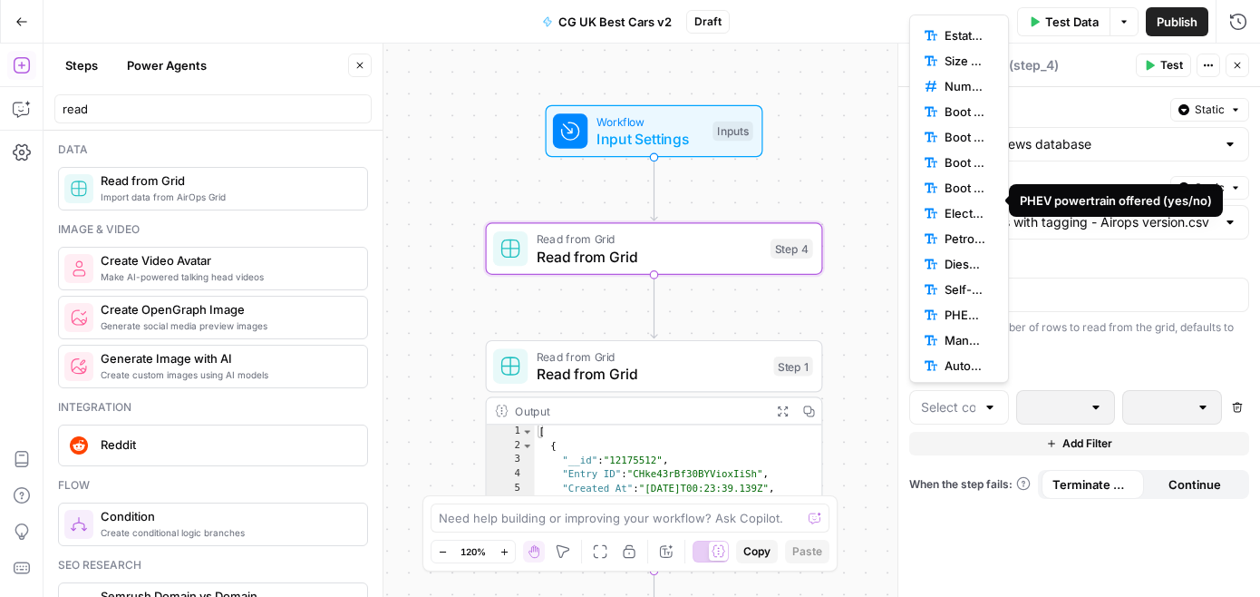
scroll to position [759, 0]
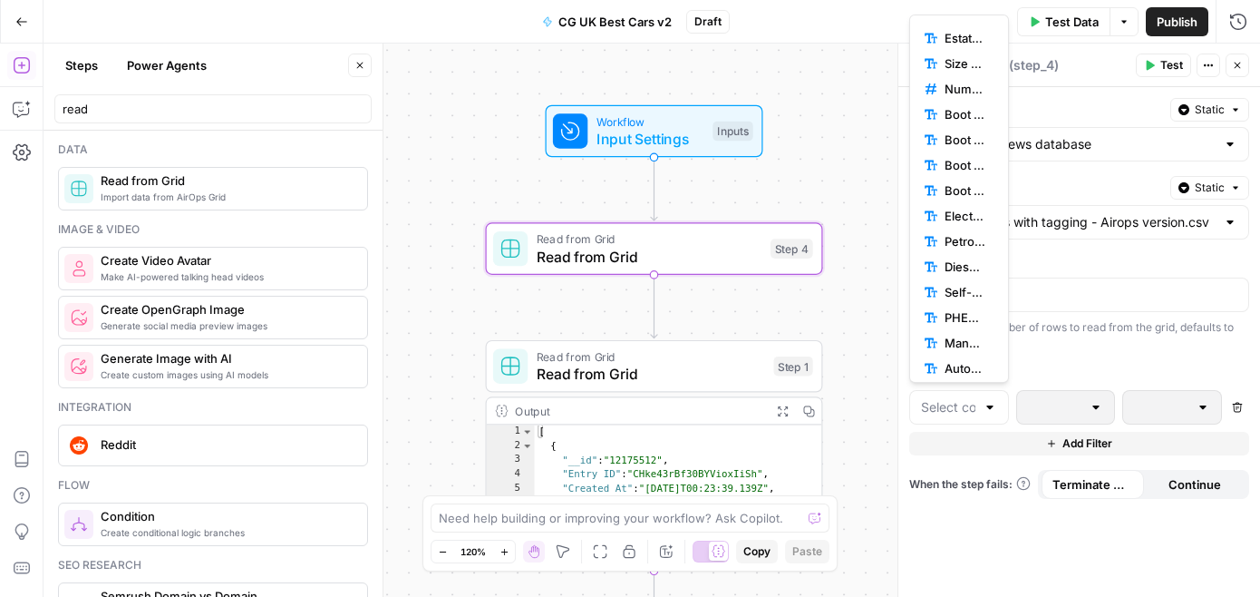
click at [894, 209] on div at bounding box center [898, 320] width 18 height 553
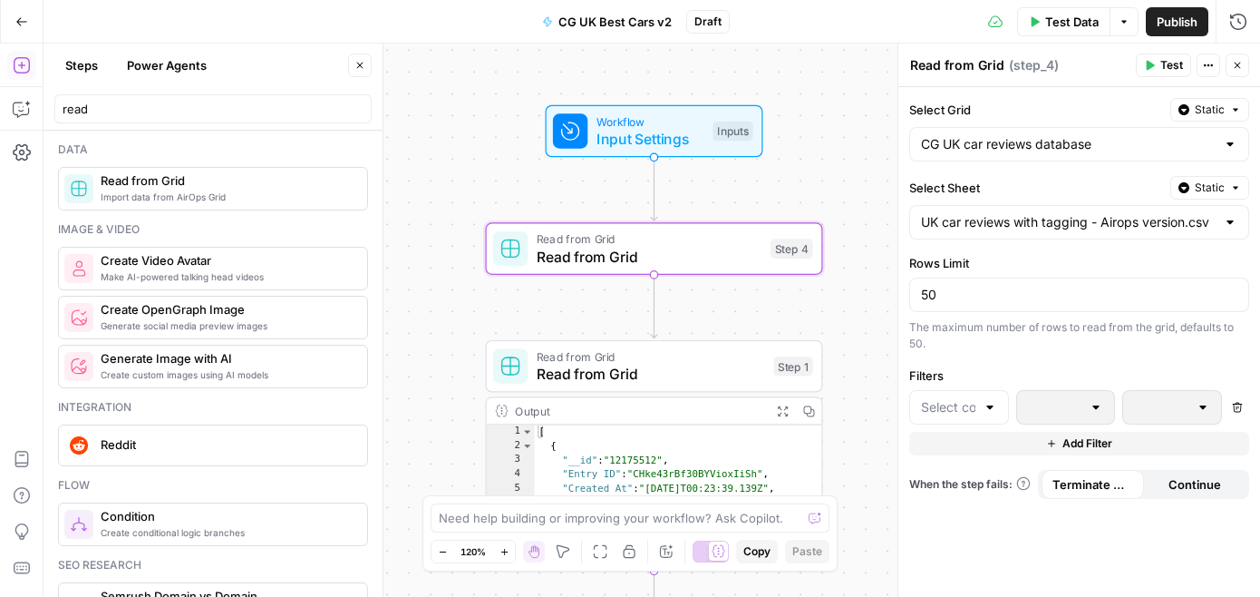
click at [672, 143] on span "Input Settings" at bounding box center [651, 139] width 108 height 22
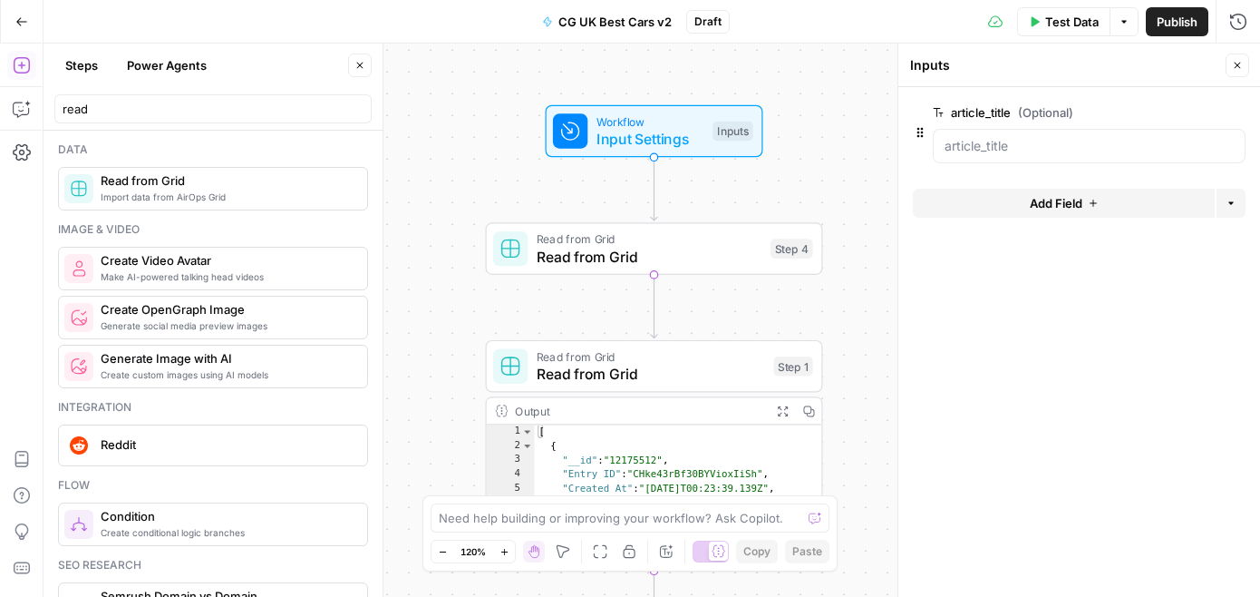
click at [1006, 209] on button "Add Field" at bounding box center [1064, 203] width 302 height 29
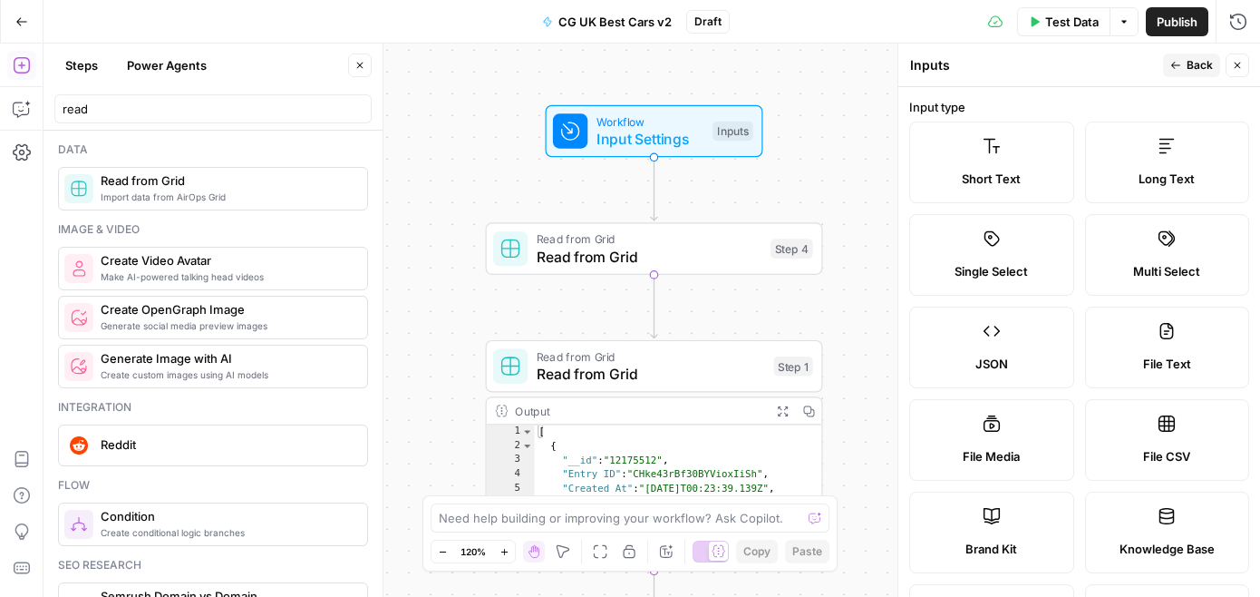
click at [1004, 184] on span "Short Text" at bounding box center [991, 179] width 59 height 18
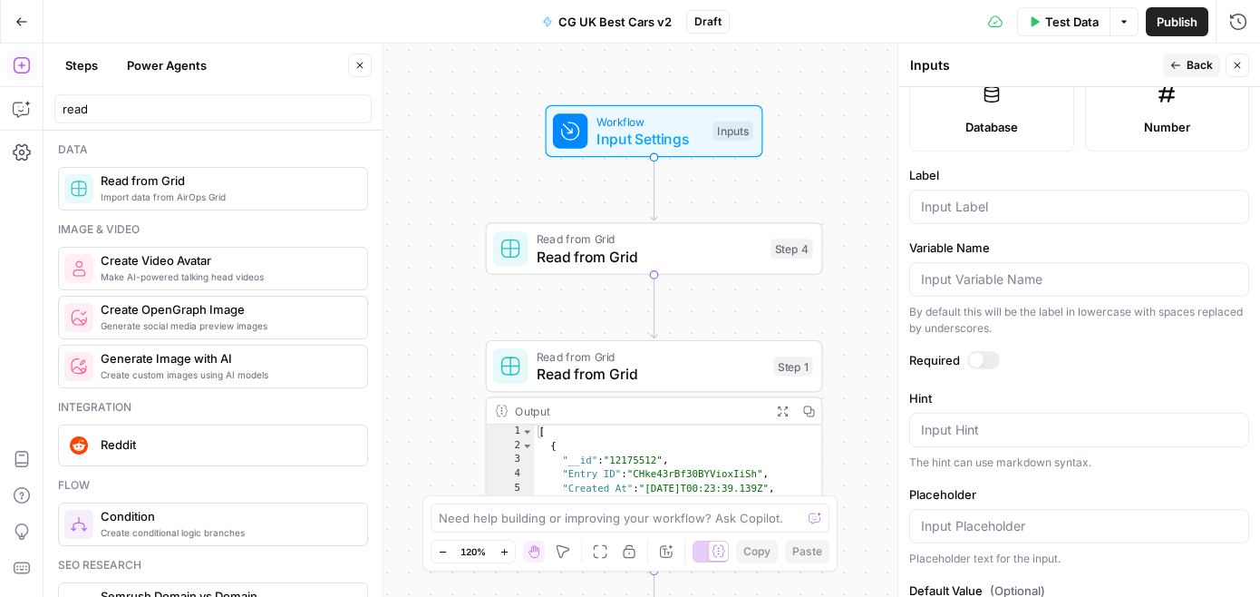
scroll to position [512, 0]
click at [1026, 222] on div at bounding box center [1079, 208] width 340 height 34
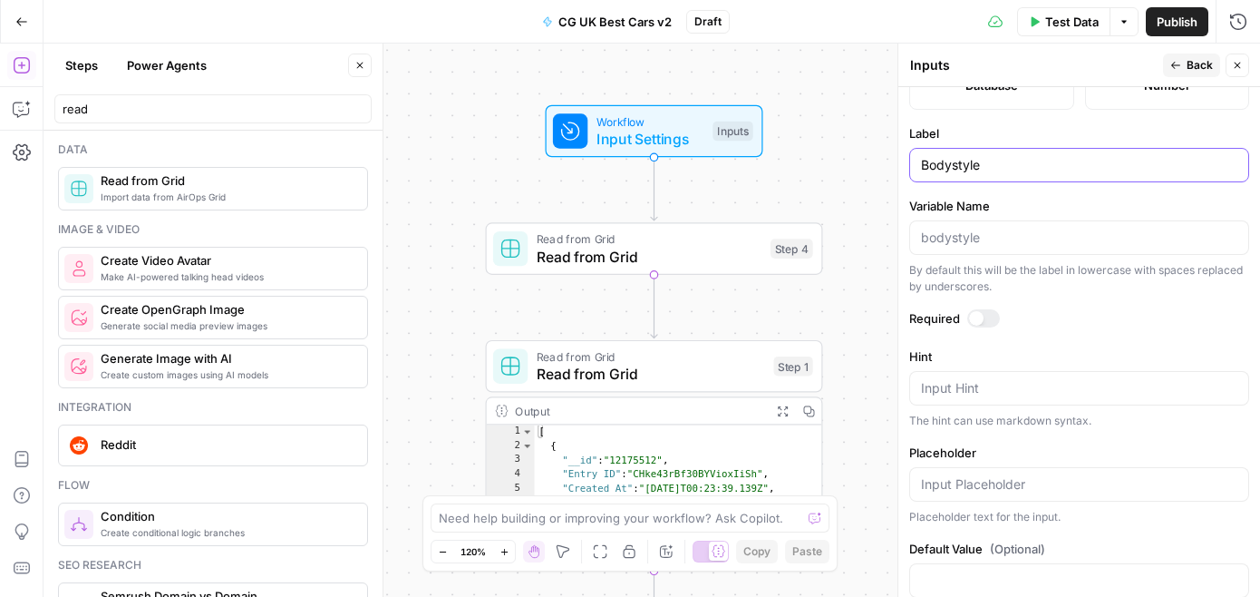
scroll to position [592, 0]
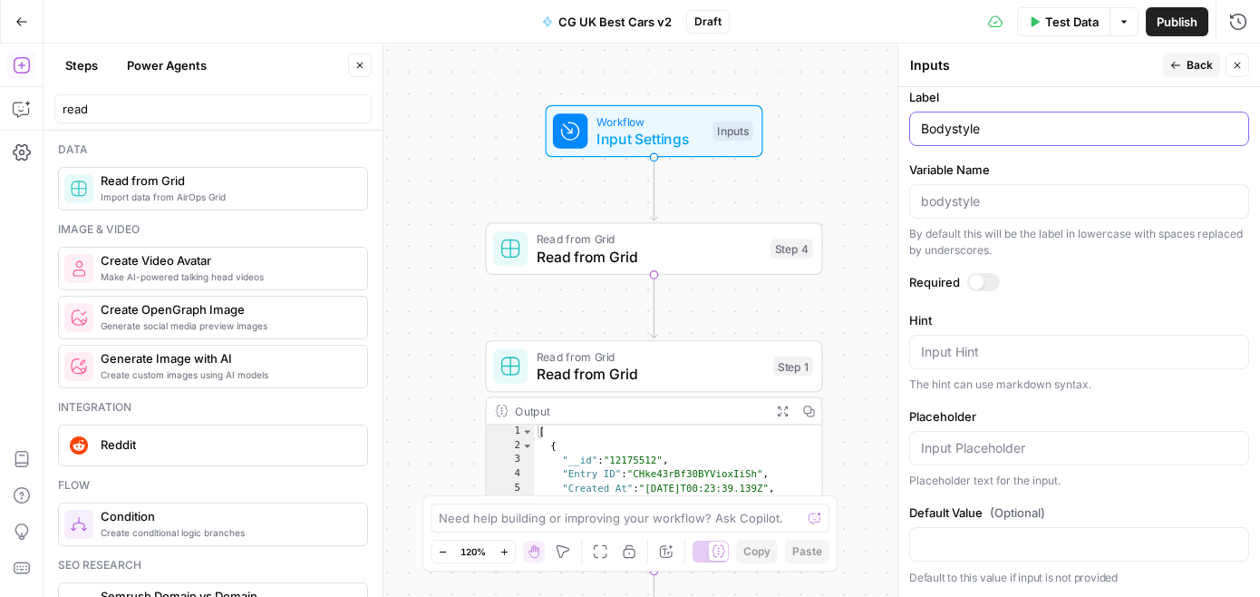
type input "Bodystyle"
click at [1239, 67] on icon "button" at bounding box center [1237, 65] width 11 height 11
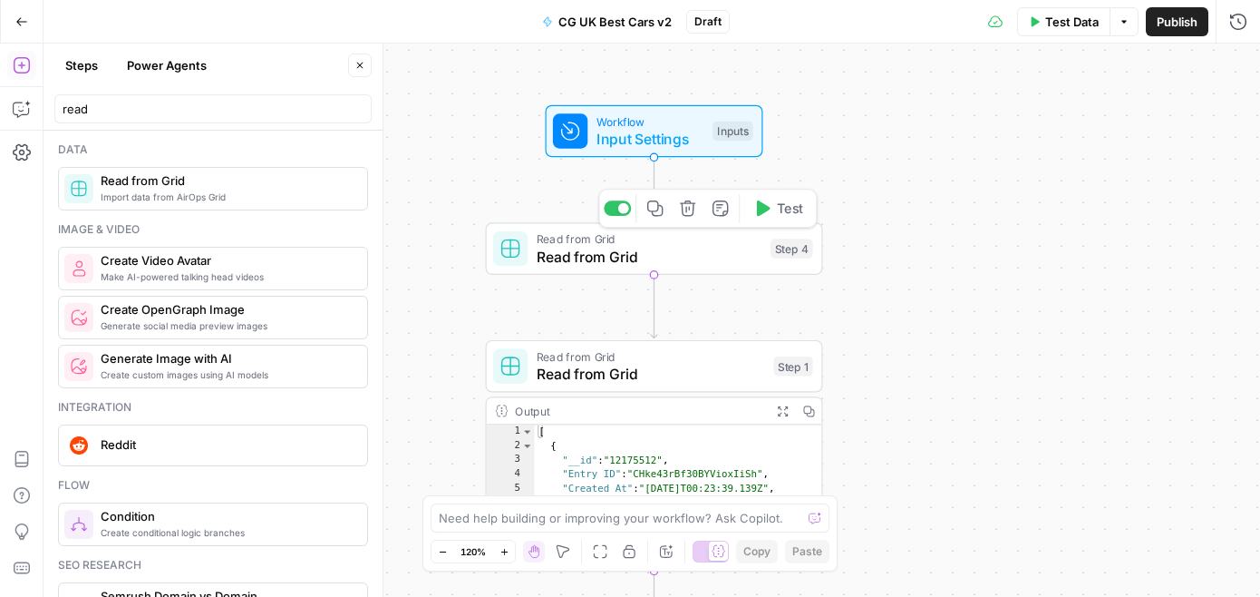
click at [593, 238] on span "Read from Grid" at bounding box center [649, 238] width 225 height 17
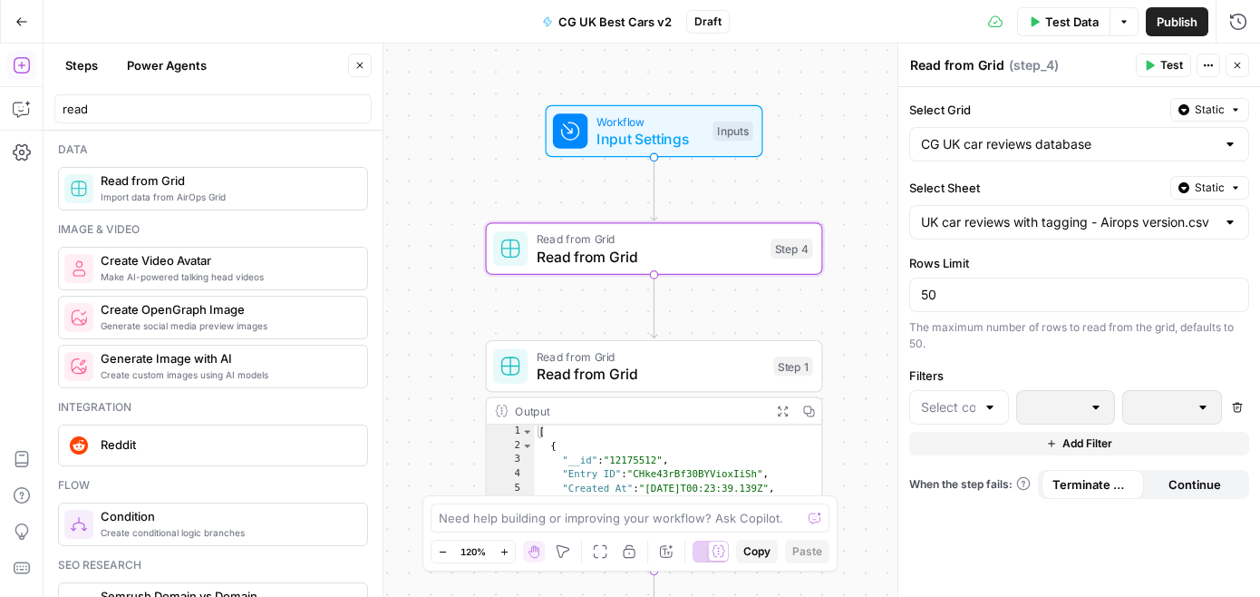
click at [937, 394] on div at bounding box center [959, 407] width 100 height 34
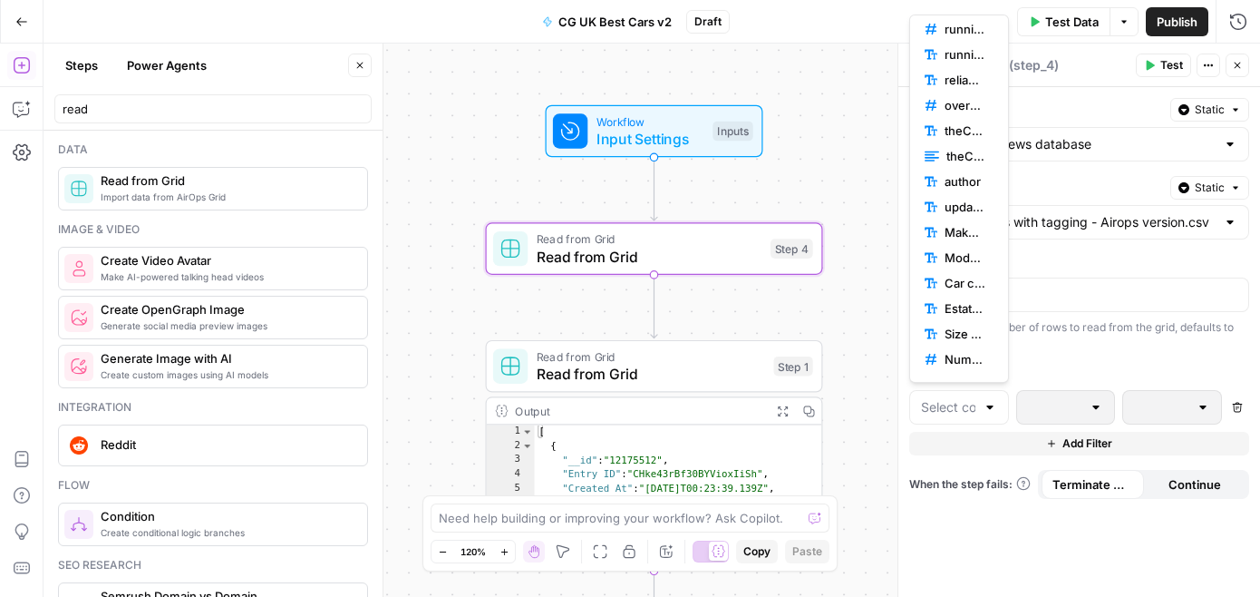
scroll to position [530, 0]
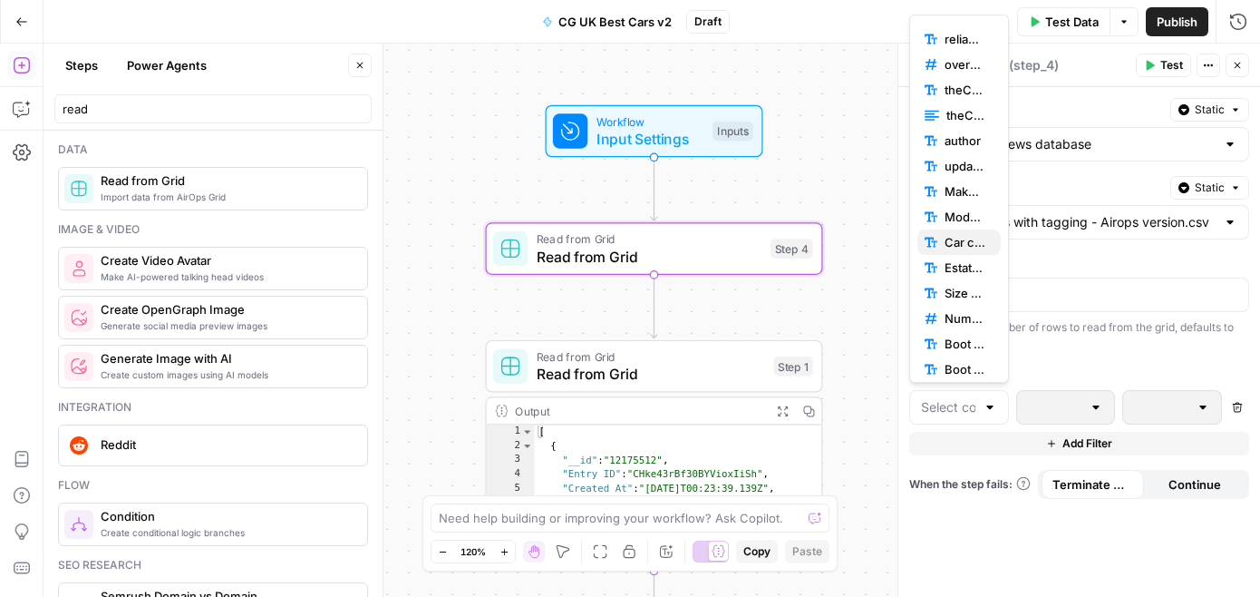
click at [941, 234] on div "Car class (one of: City car / Supermini / Family car / Executive car / SUV / Co…" at bounding box center [959, 242] width 69 height 18
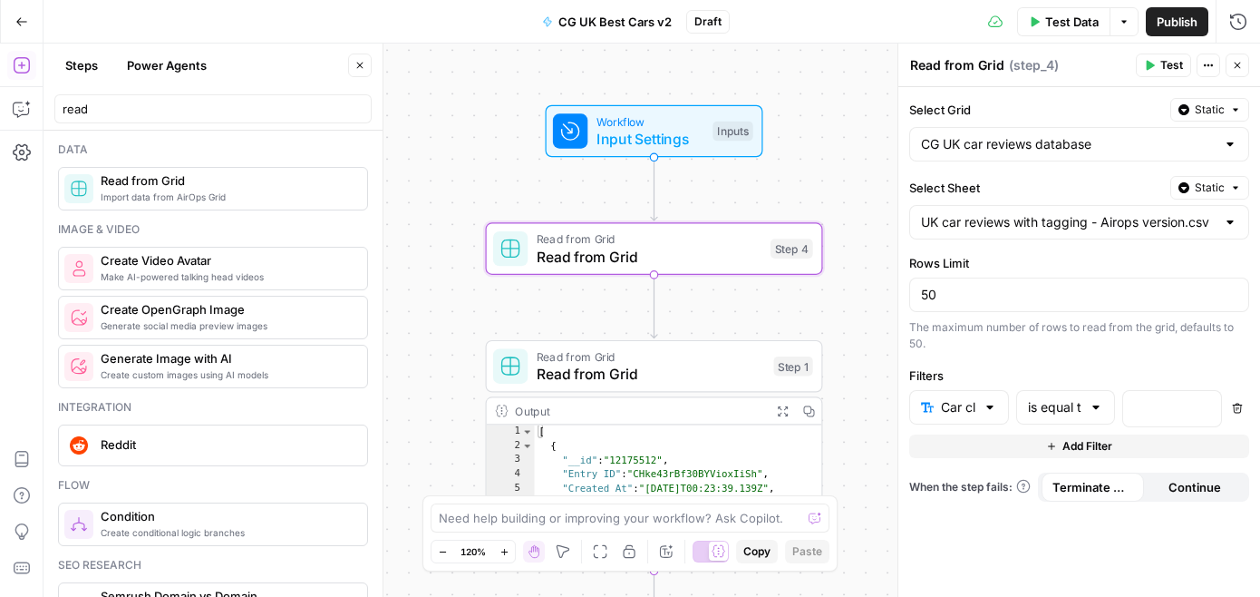
click at [1059, 419] on div "is equal to" at bounding box center [1066, 407] width 100 height 34
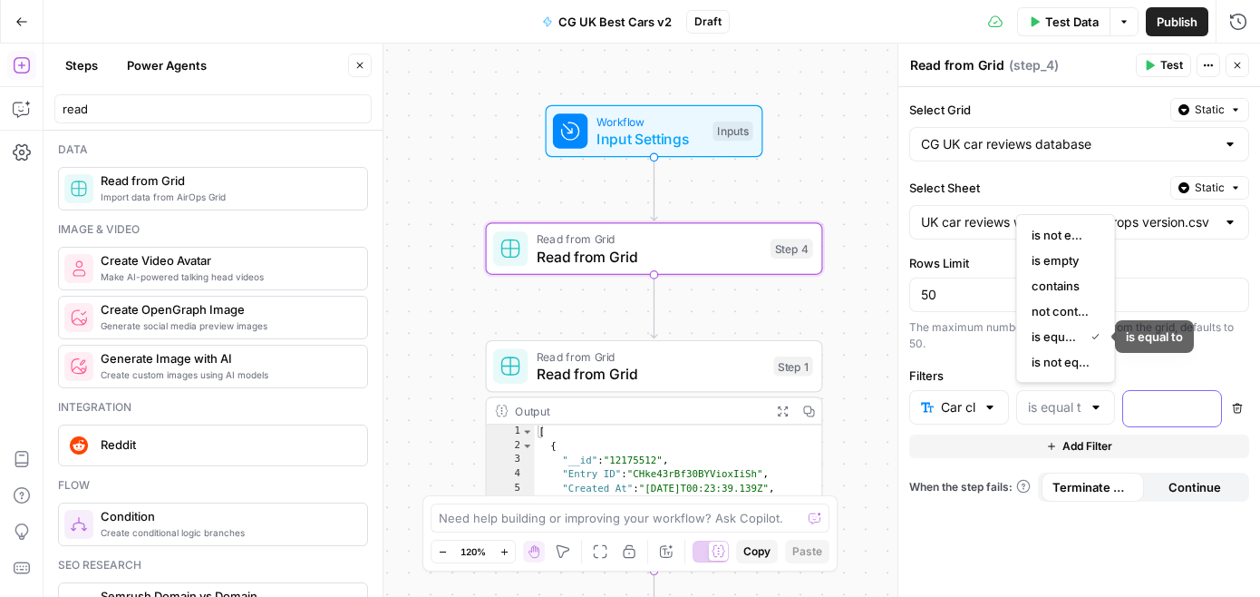
type input "is equal to"
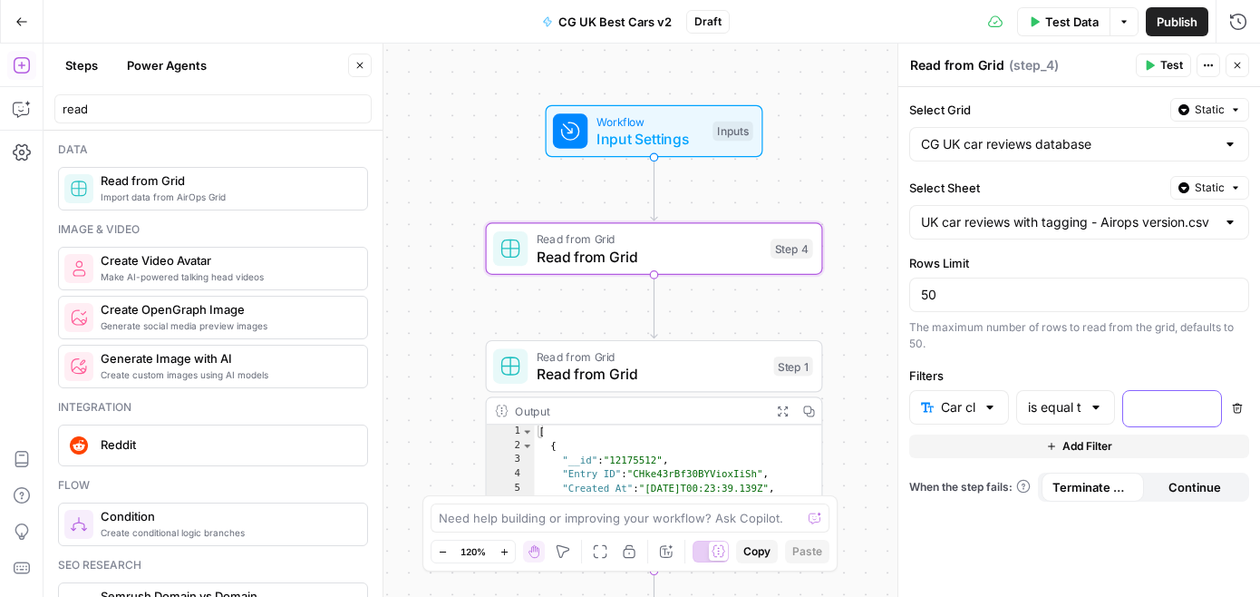
click at [1150, 406] on p at bounding box center [1157, 407] width 47 height 18
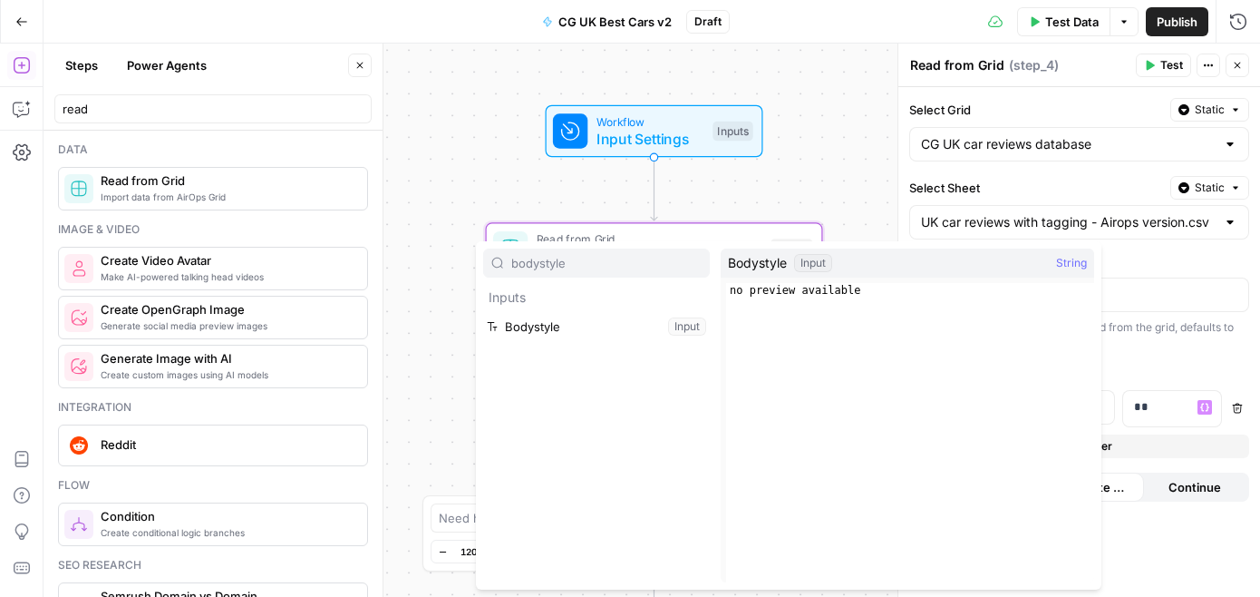
type input "bodystyle"
click at [580, 325] on button "Select variable Bodystyle" at bounding box center [596, 326] width 227 height 29
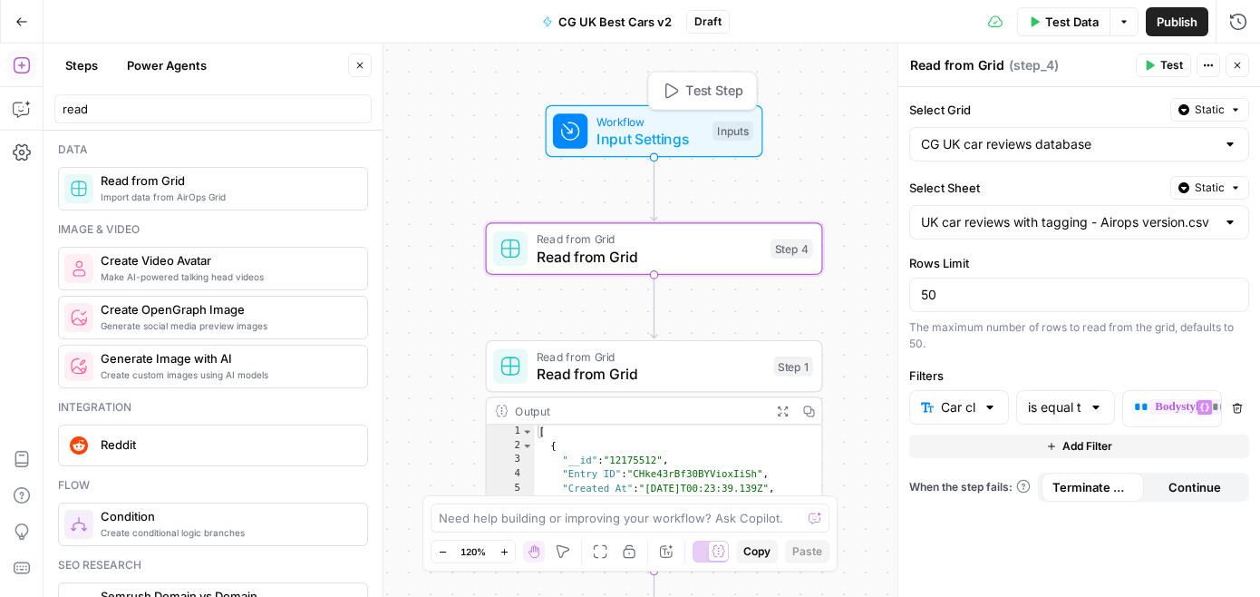
click at [663, 143] on span "Input Settings" at bounding box center [651, 139] width 108 height 22
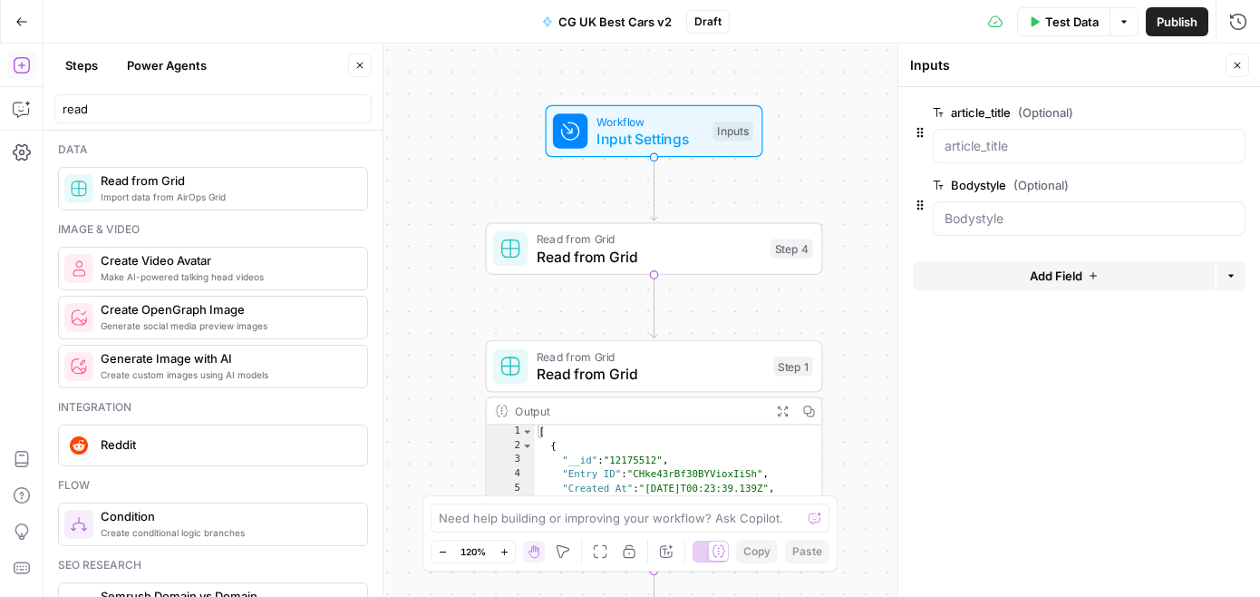
click at [1000, 282] on button "Add Field" at bounding box center [1064, 275] width 302 height 29
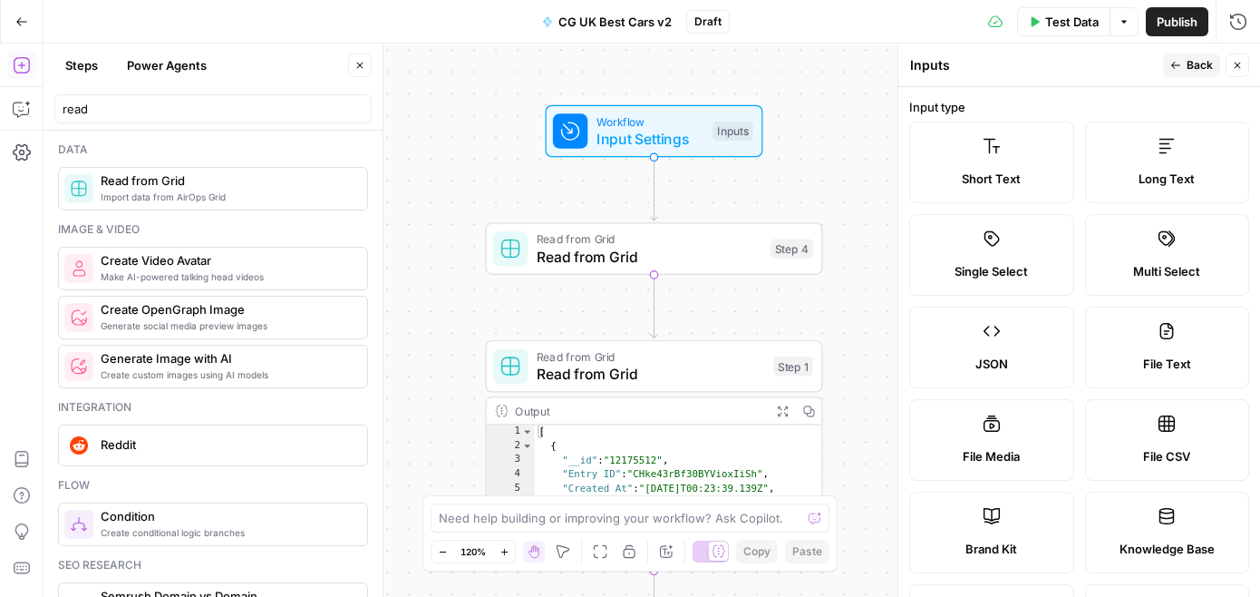
click at [1015, 179] on span "Short Text" at bounding box center [991, 179] width 59 height 18
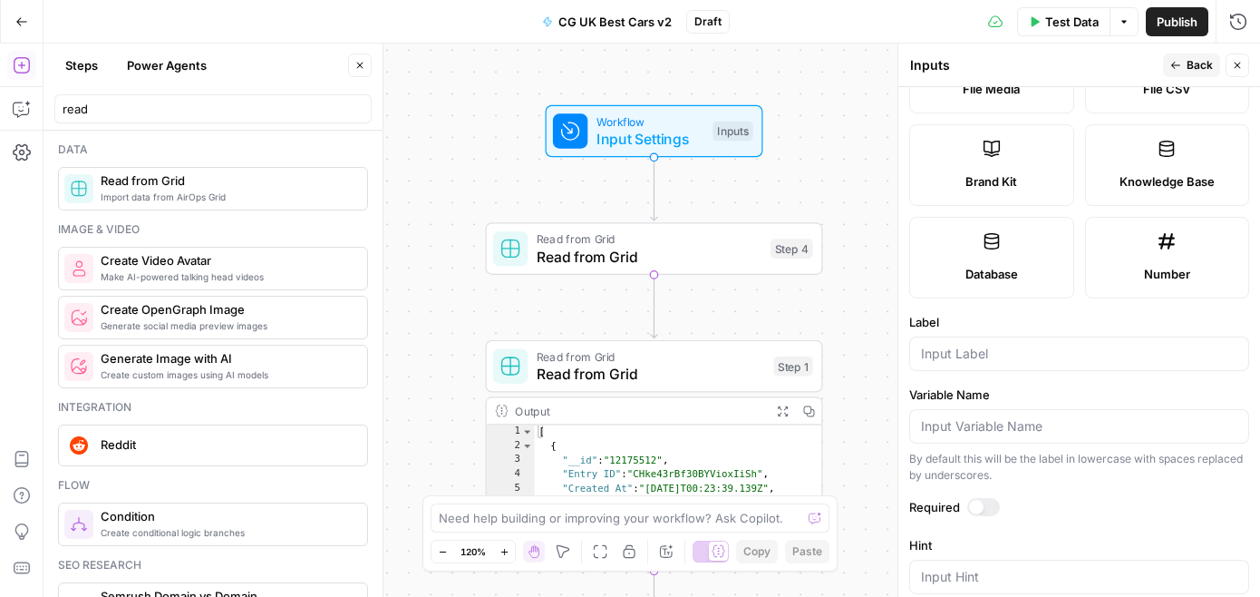
scroll to position [468, 0]
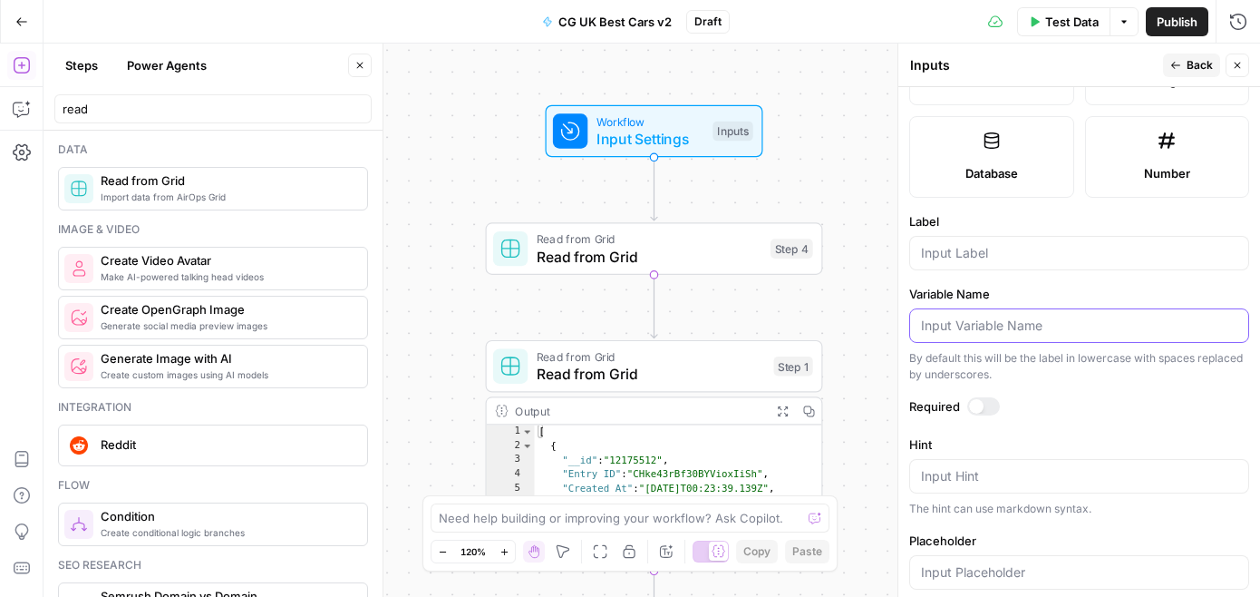
click at [1012, 319] on input "Variable Name" at bounding box center [1079, 325] width 316 height 18
click at [1010, 258] on input "Label" at bounding box center [1079, 253] width 316 height 18
type input "Drivetrain"
click at [986, 408] on div at bounding box center [983, 406] width 33 height 18
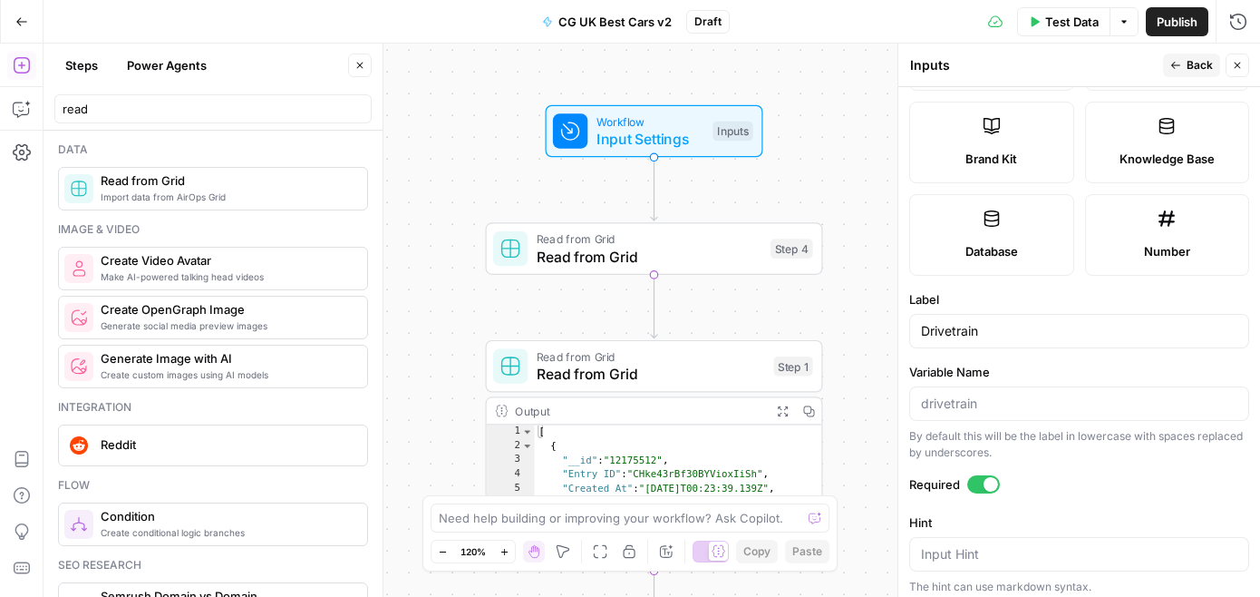
scroll to position [0, 0]
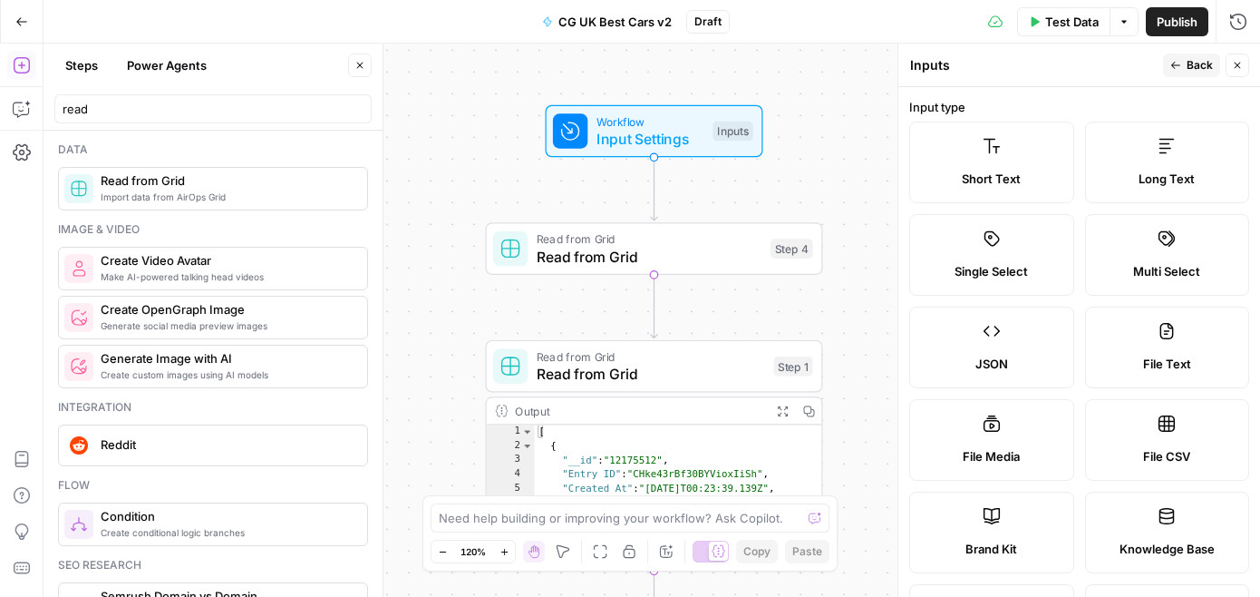
click at [1247, 64] on button "Close" at bounding box center [1238, 65] width 24 height 24
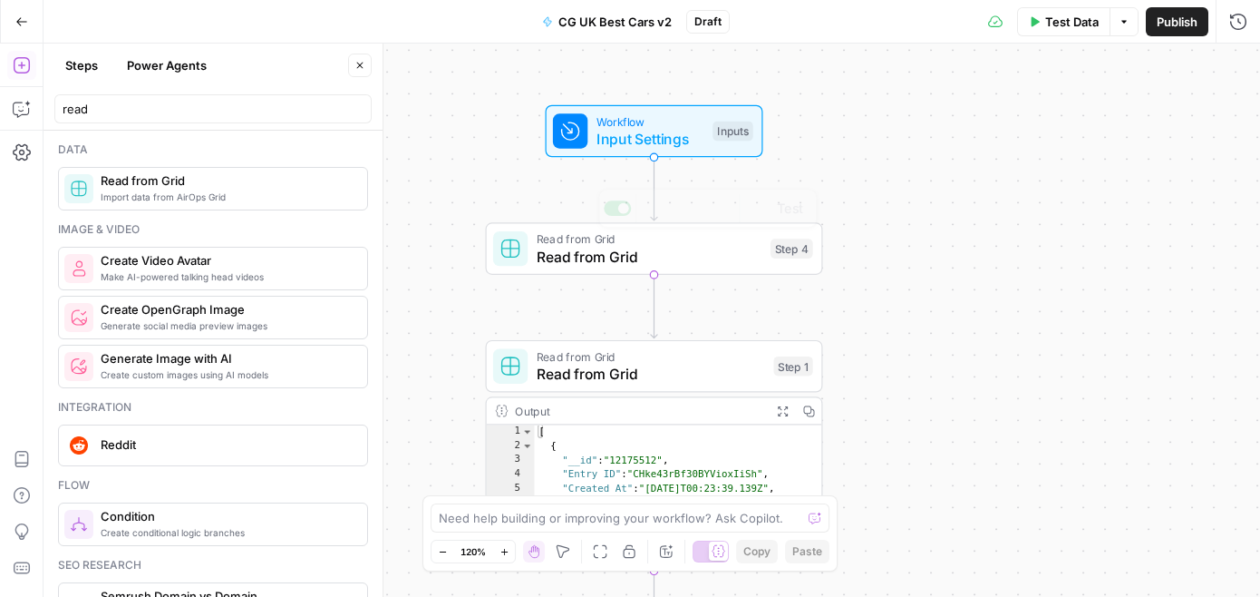
click at [663, 262] on span "Read from Grid" at bounding box center [649, 257] width 225 height 22
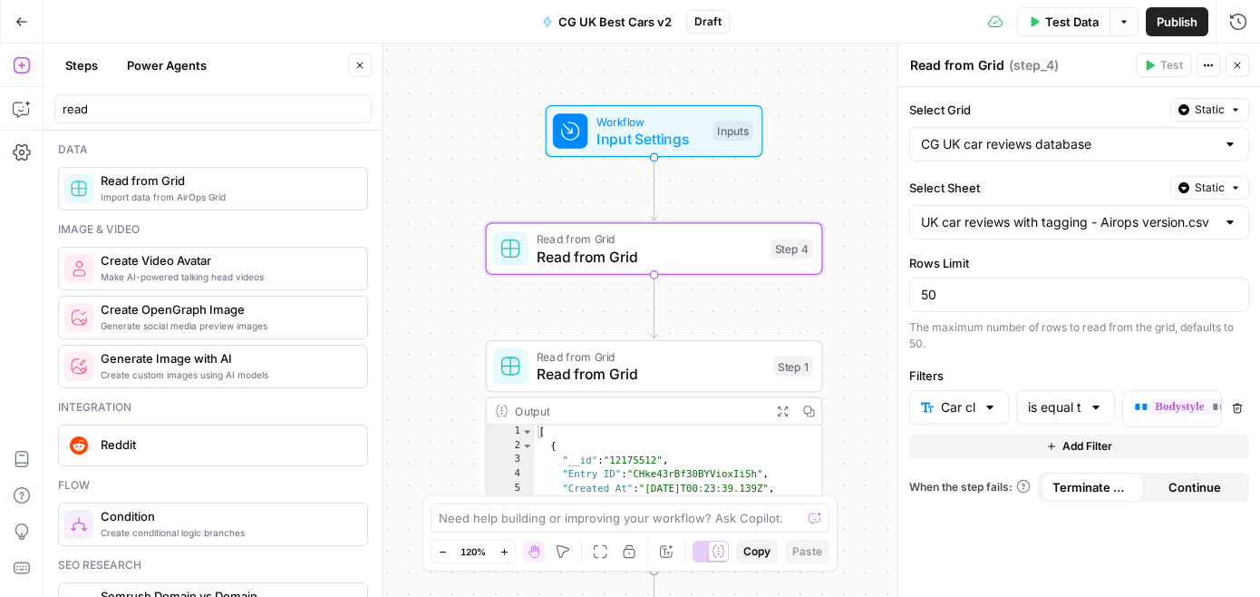
click at [947, 440] on button "Add Filter" at bounding box center [1079, 446] width 340 height 24
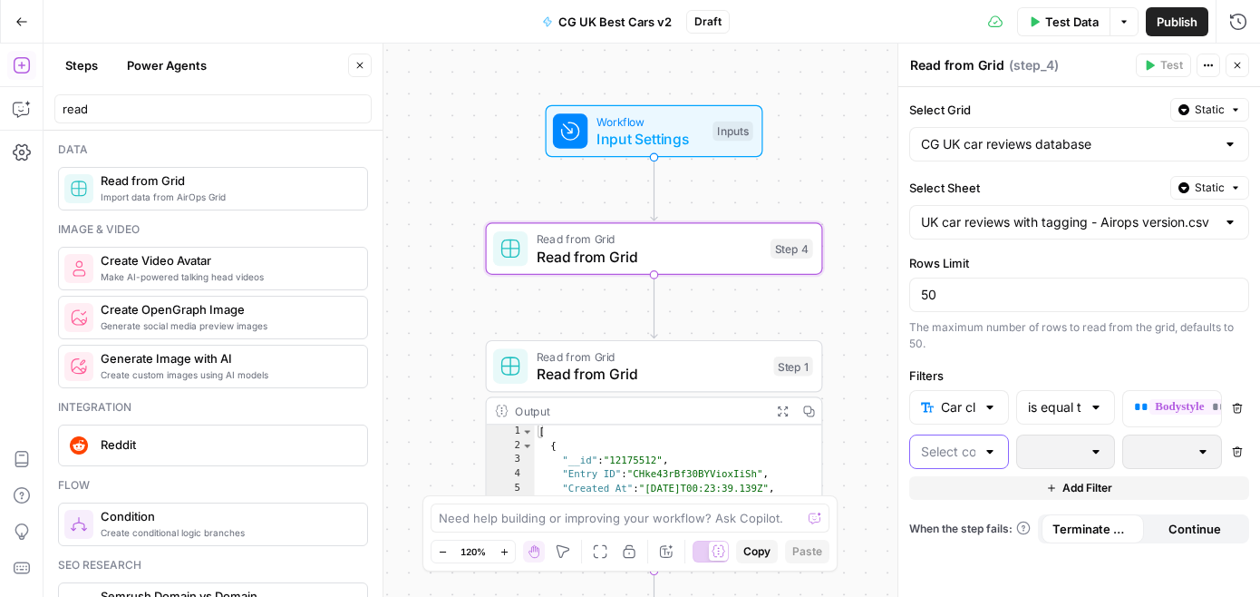
click at [952, 449] on input "text" at bounding box center [948, 451] width 54 height 18
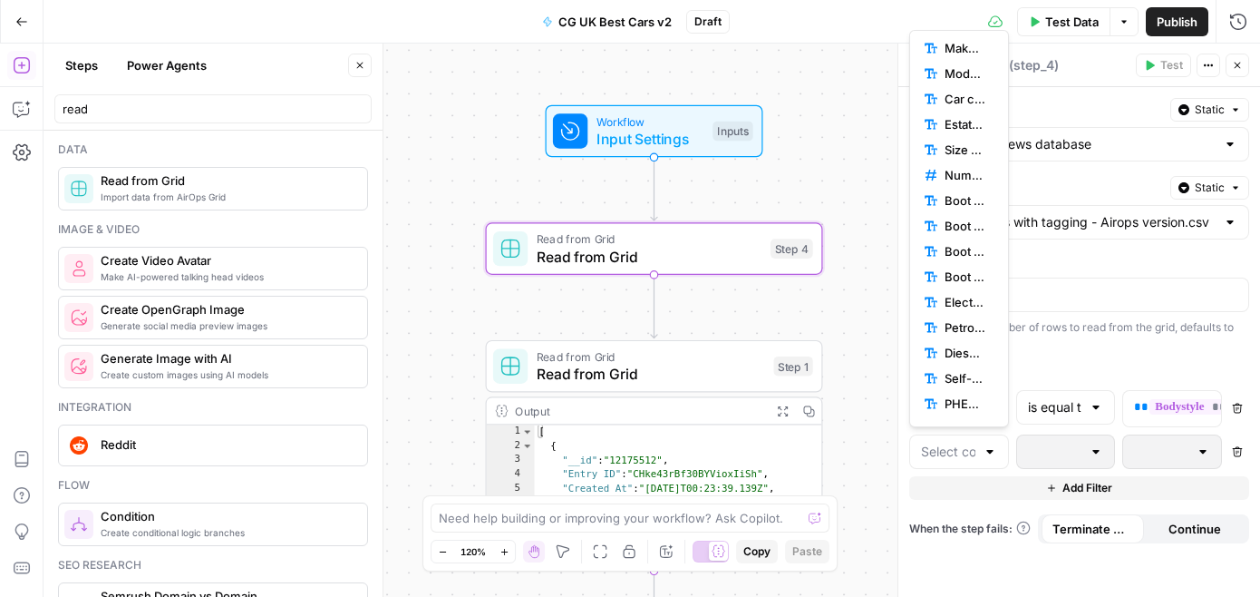
scroll to position [754, 0]
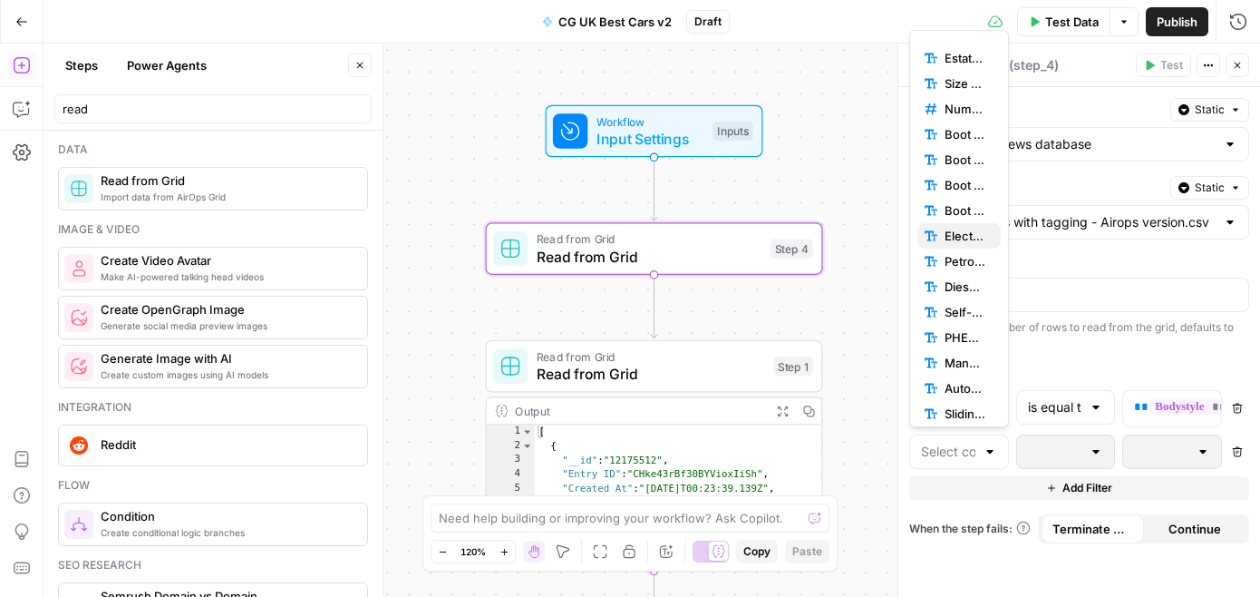
click at [955, 233] on span "Electric car (yes/no)" at bounding box center [966, 236] width 42 height 18
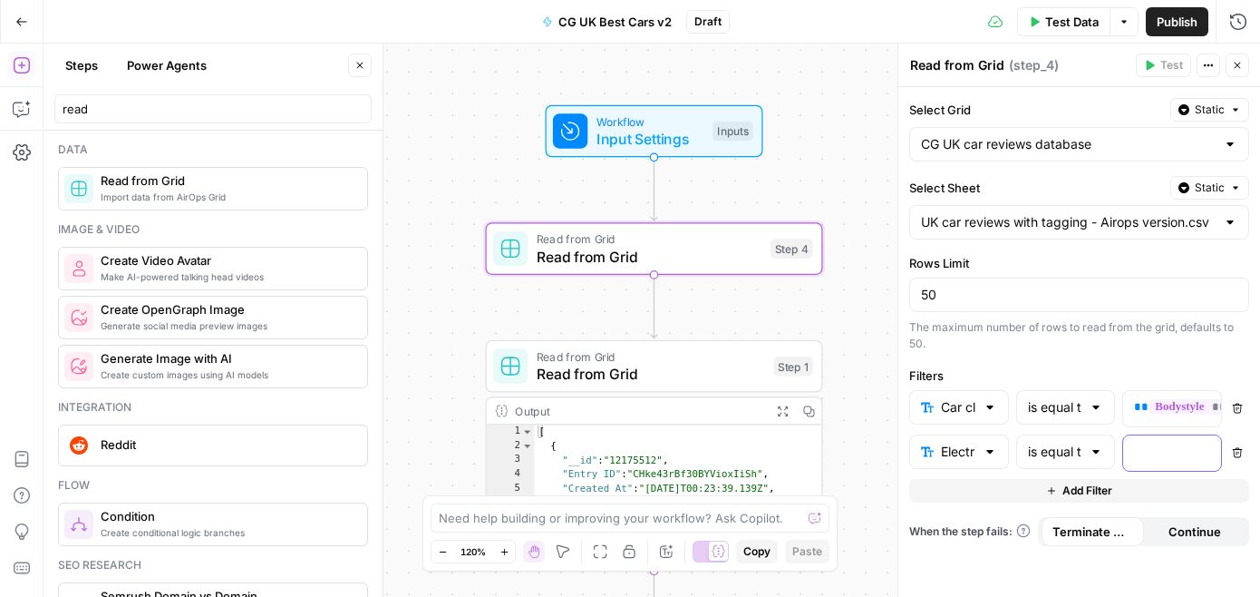
click at [1151, 459] on p at bounding box center [1157, 451] width 47 height 18
click at [1153, 458] on p at bounding box center [1157, 451] width 47 height 18
click at [1203, 452] on icon "button" at bounding box center [1204, 451] width 9 height 9
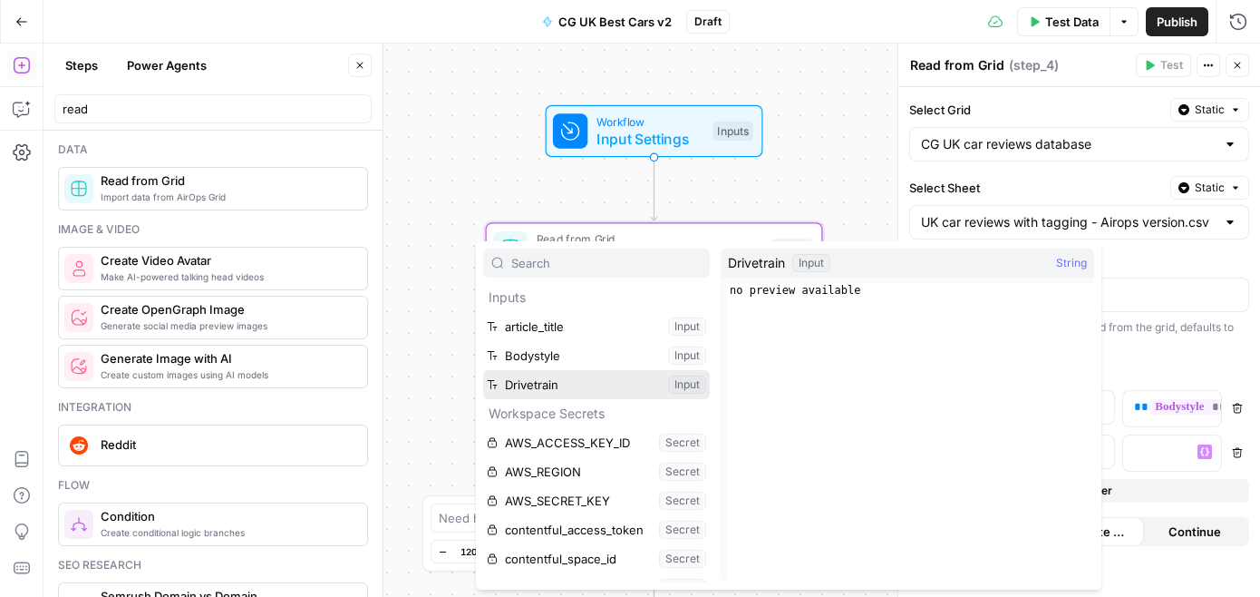
click at [614, 398] on button "Select variable Drivetrain" at bounding box center [596, 384] width 227 height 29
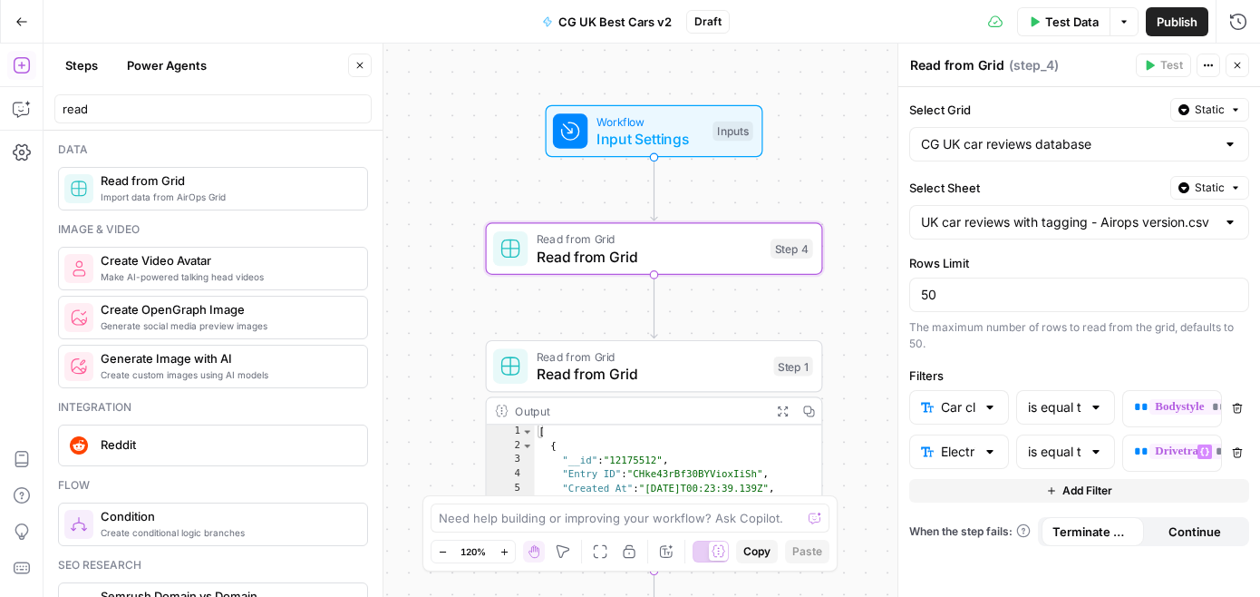
click at [1033, 481] on button "Add Filter" at bounding box center [1079, 491] width 340 height 24
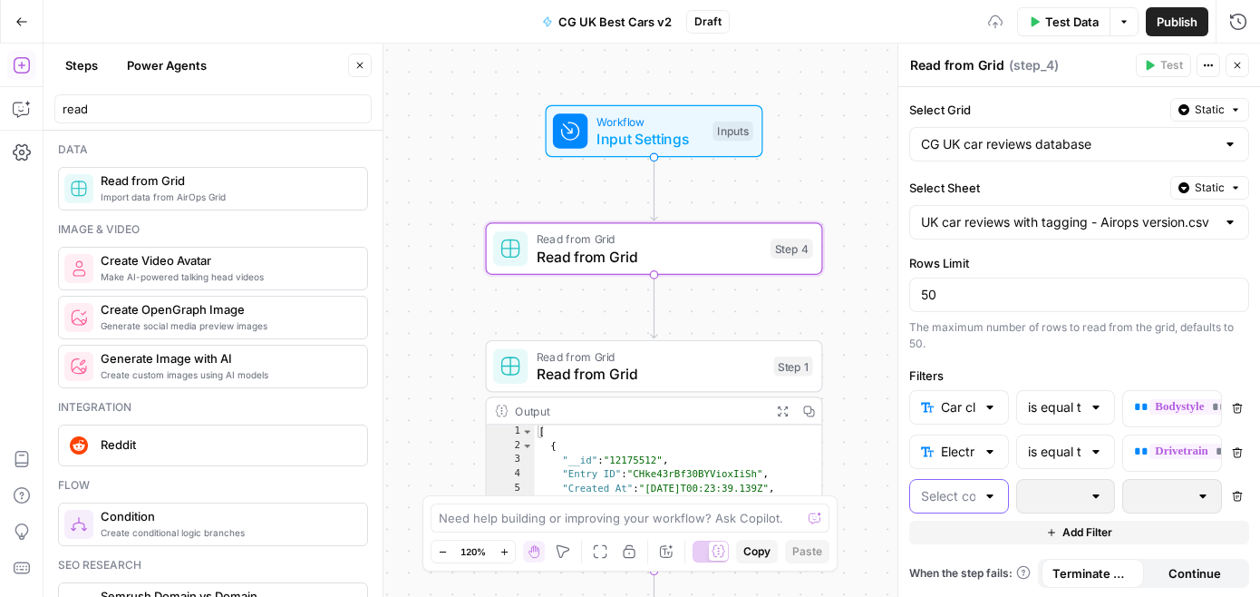
click at [965, 491] on input "text" at bounding box center [948, 496] width 54 height 18
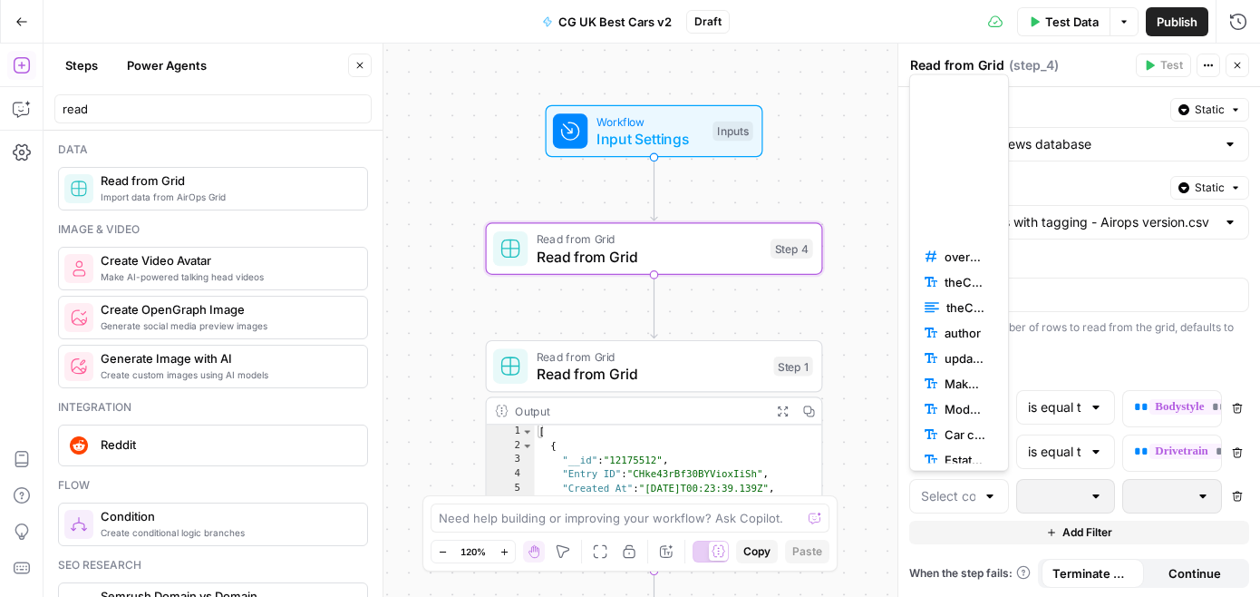
scroll to position [863, 0]
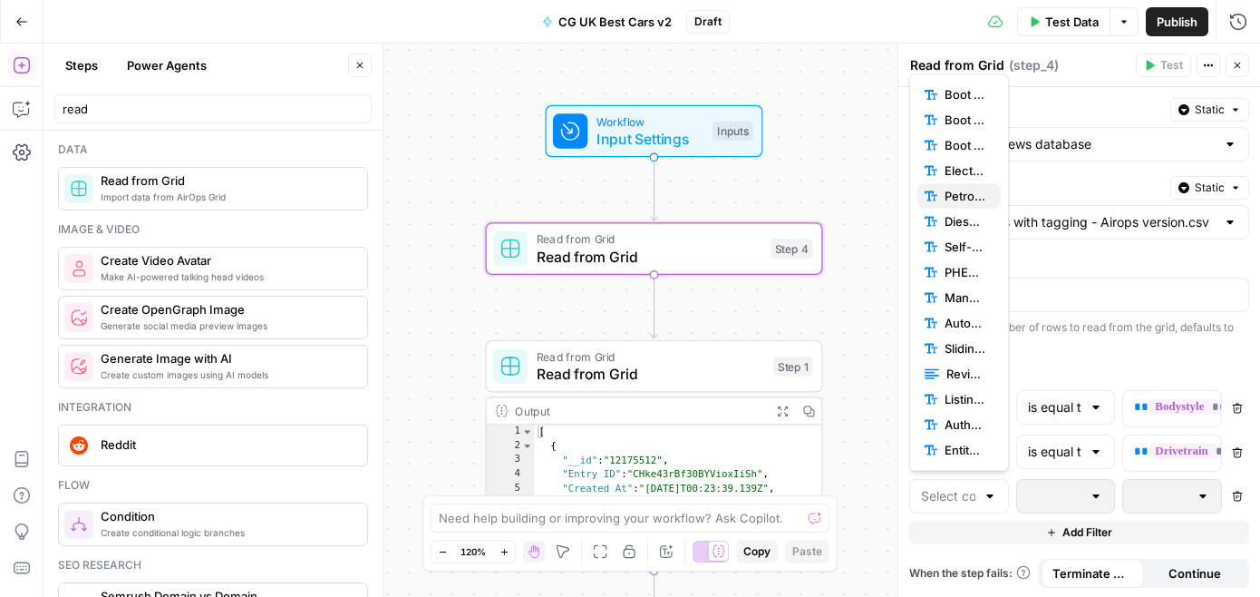
click at [952, 204] on span "Petrol engine offered (yes/no)" at bounding box center [966, 197] width 42 height 18
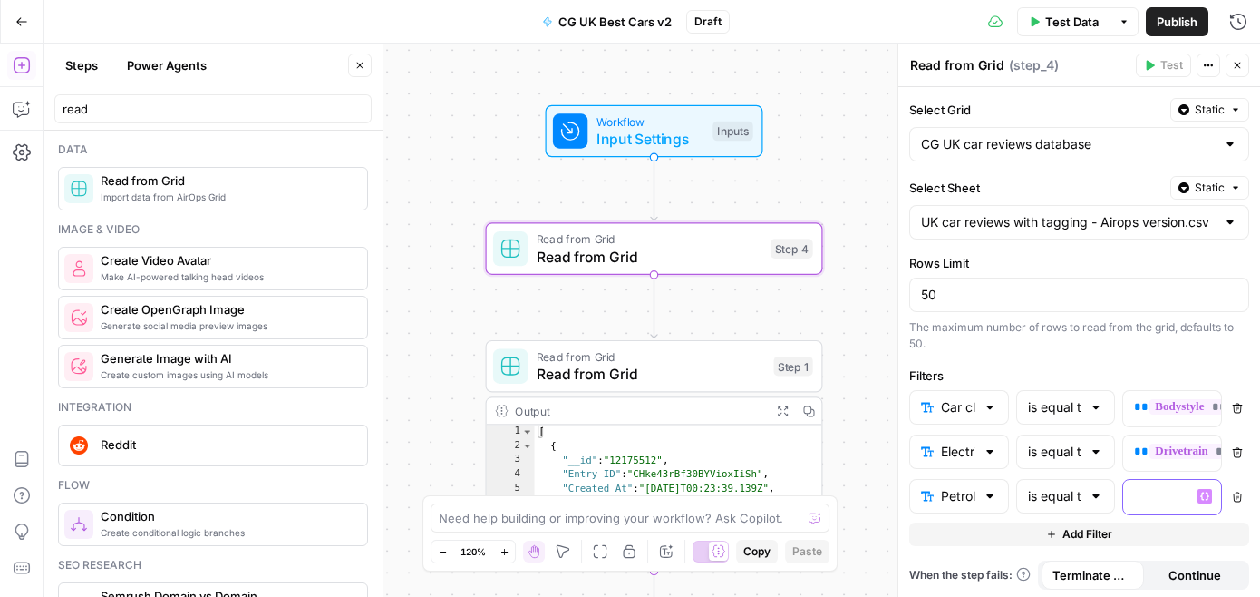
click at [1200, 492] on icon "button" at bounding box center [1204, 495] width 9 height 9
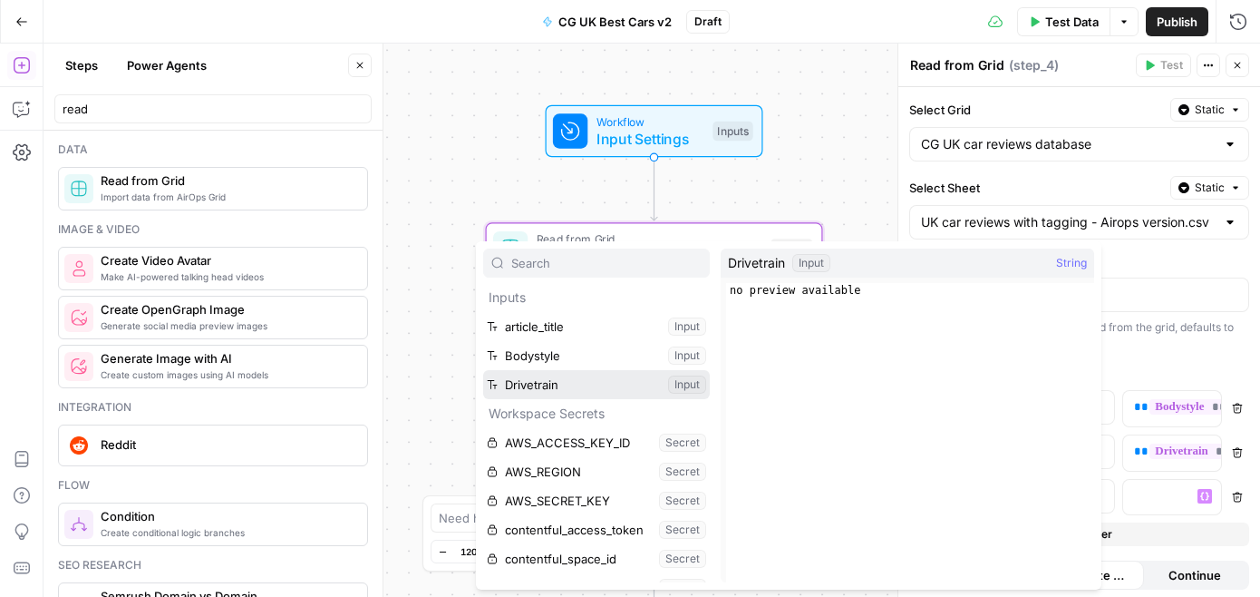
click at [597, 380] on button "Select variable Drivetrain" at bounding box center [596, 384] width 227 height 29
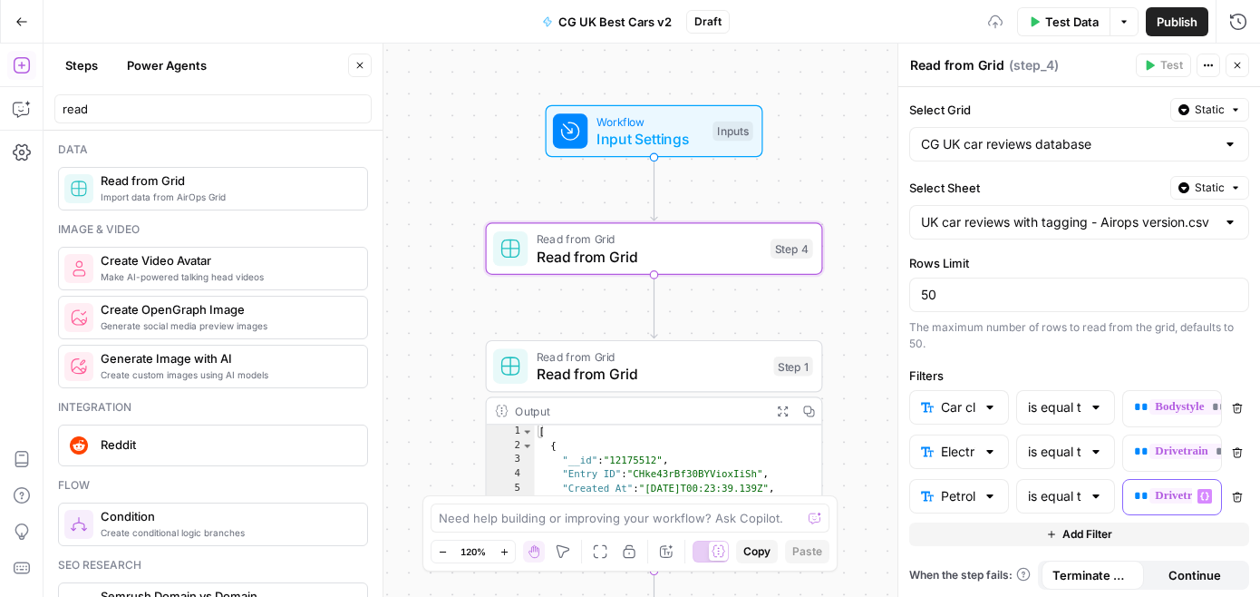
scroll to position [4, 0]
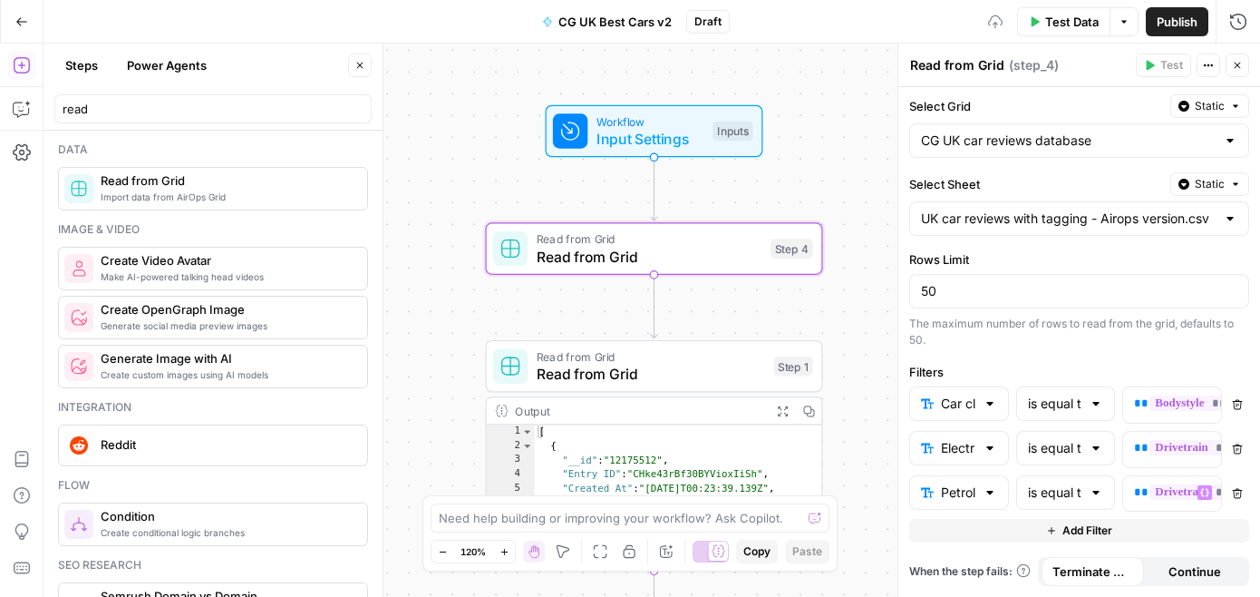
click at [1001, 531] on button "Add Filter" at bounding box center [1079, 531] width 340 height 24
click at [981, 534] on div at bounding box center [959, 536] width 100 height 34
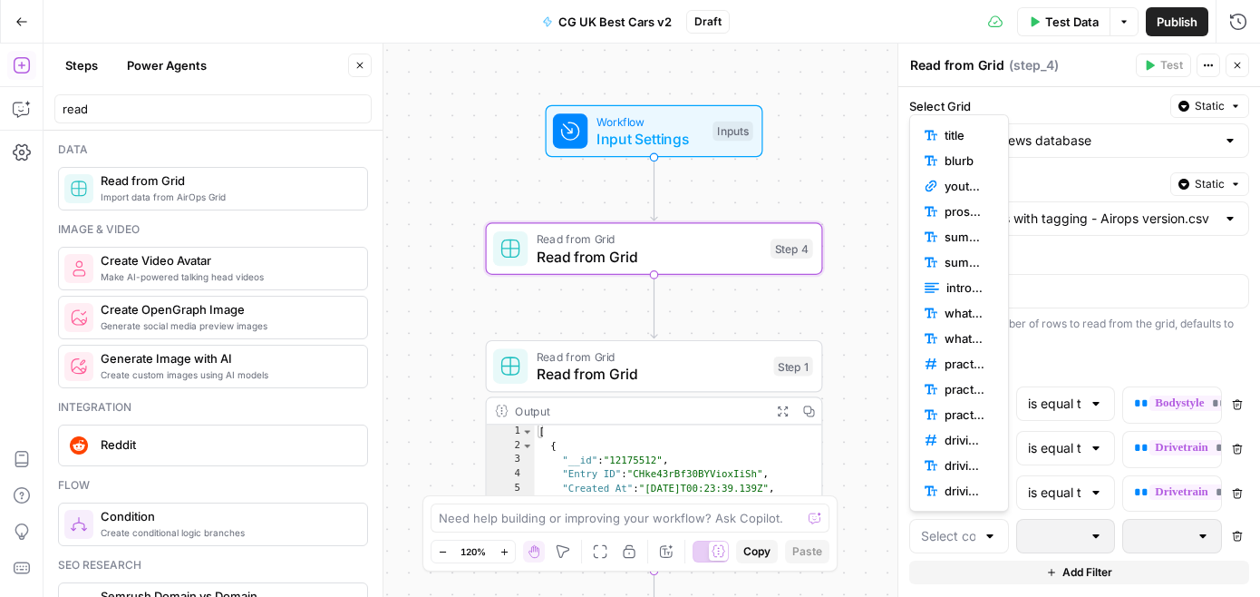
scroll to position [863, 0]
click at [957, 251] on button "Diesel engine offered (yes/no)" at bounding box center [959, 261] width 83 height 25
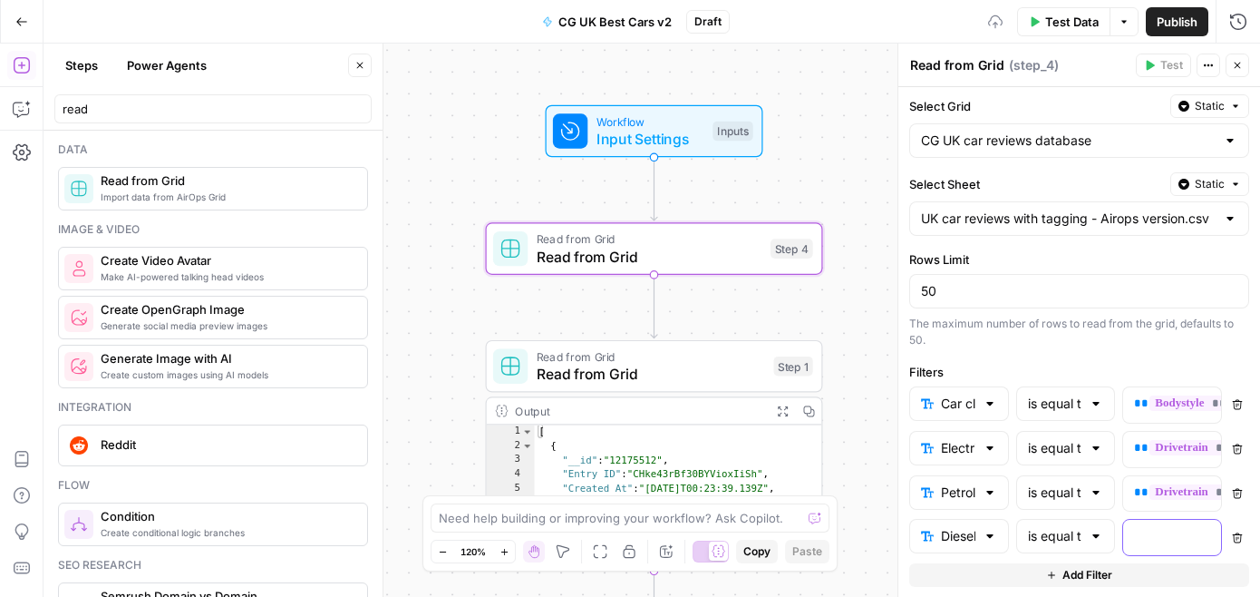
click at [1156, 533] on p at bounding box center [1157, 536] width 47 height 18
click at [1203, 537] on icon "button" at bounding box center [1204, 535] width 9 height 9
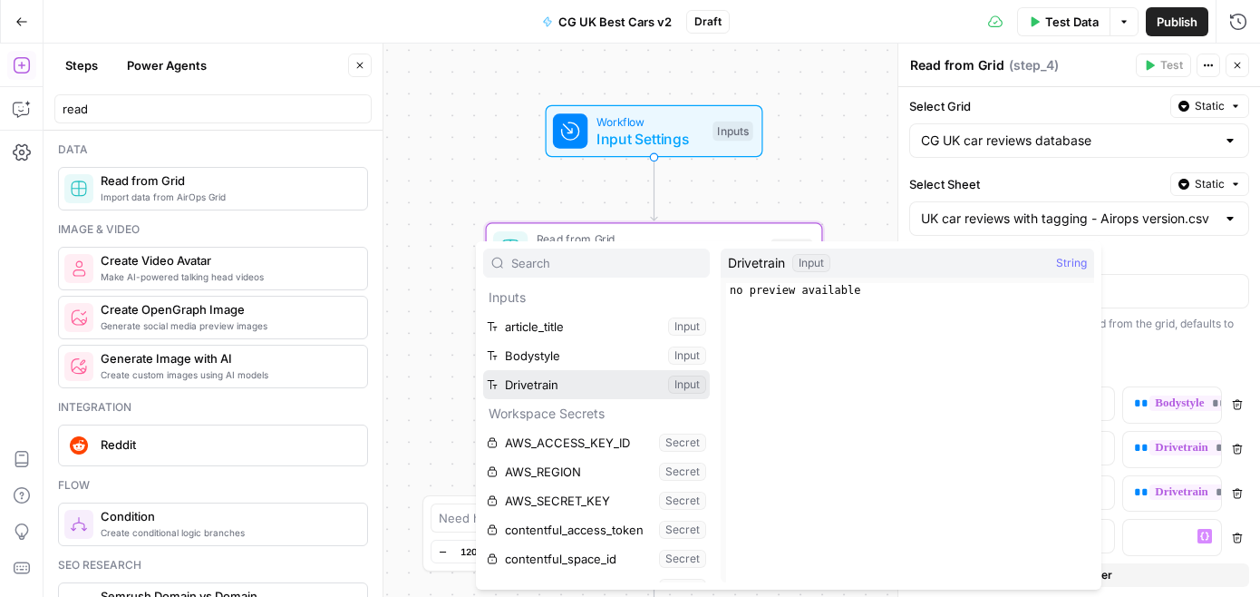
click at [646, 380] on button "Select variable Drivetrain" at bounding box center [596, 384] width 227 height 29
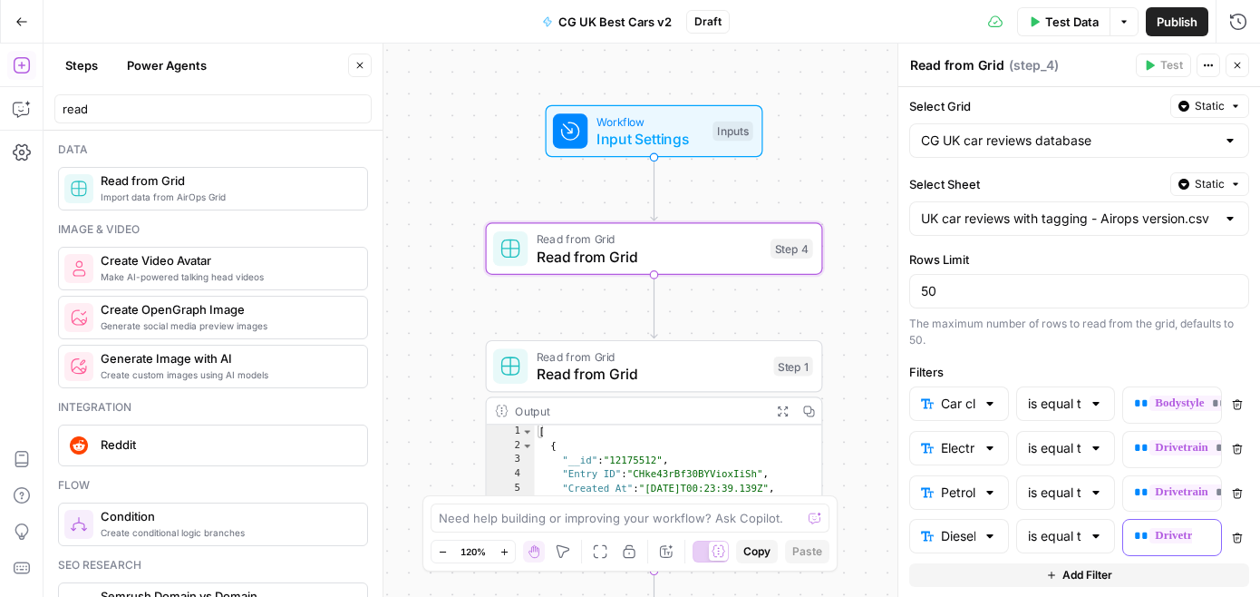
scroll to position [48, 0]
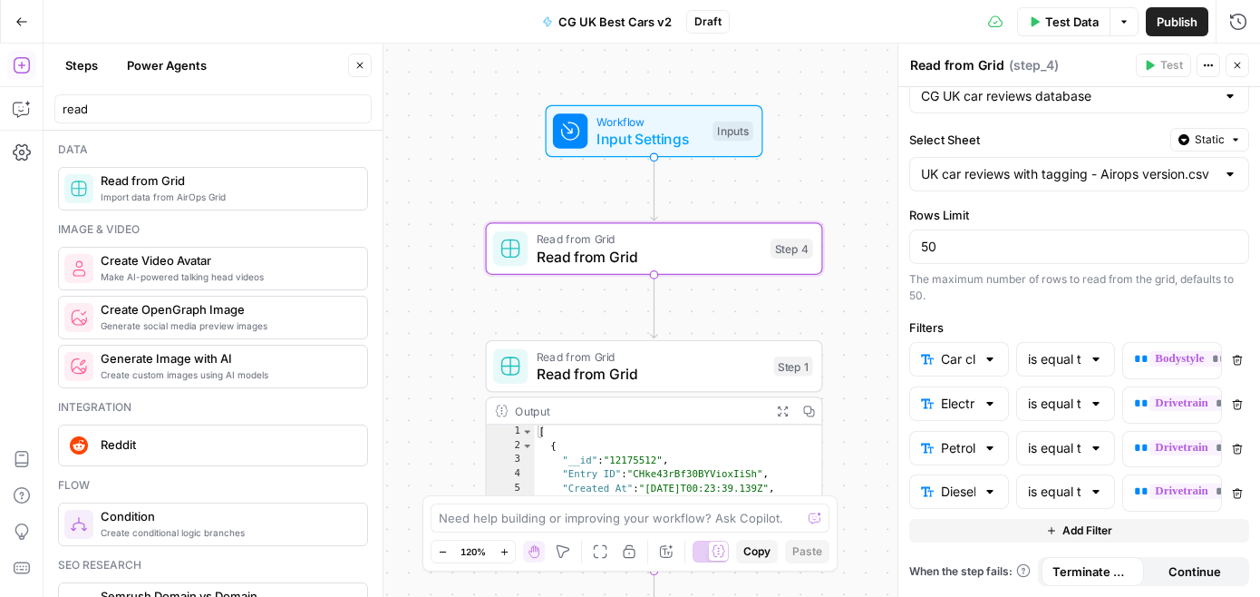
click at [971, 538] on button "Add Filter" at bounding box center [1079, 531] width 340 height 24
click at [976, 526] on div at bounding box center [959, 536] width 100 height 34
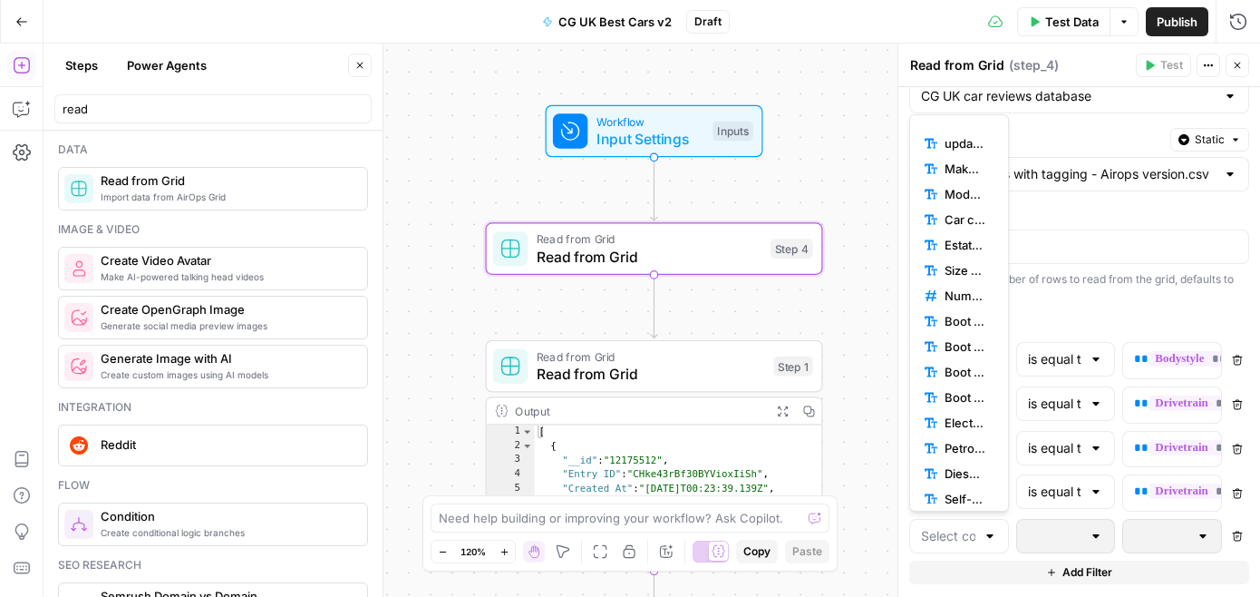
scroll to position [863, 0]
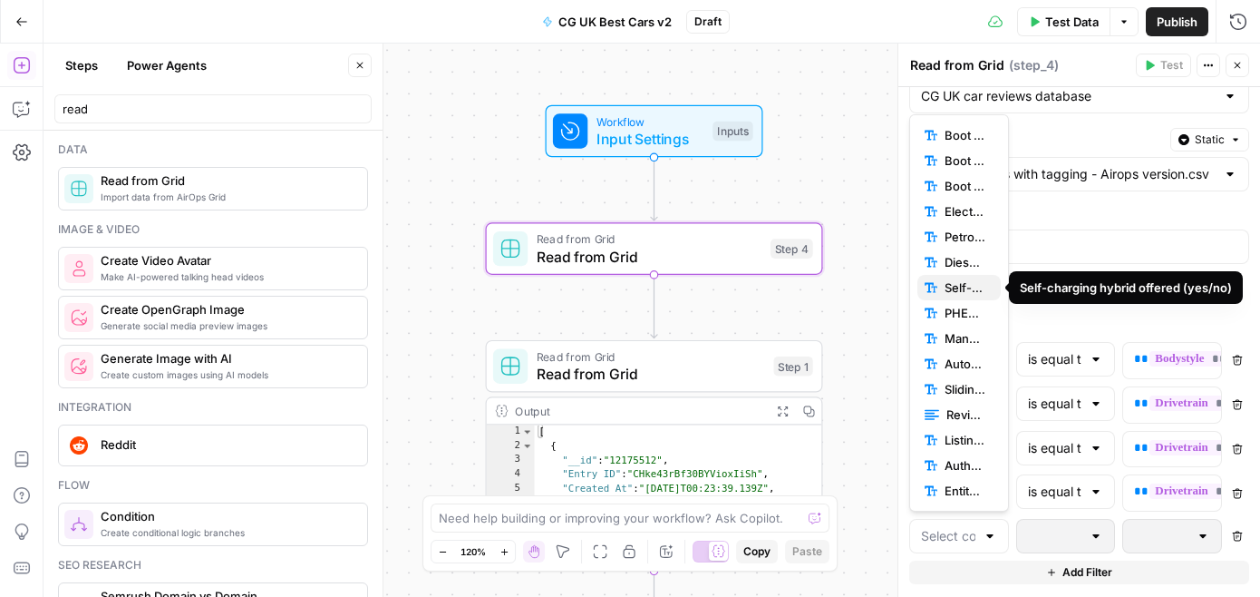
click at [957, 292] on span "Self-charging hybrid offered (yes/no)" at bounding box center [966, 287] width 42 height 18
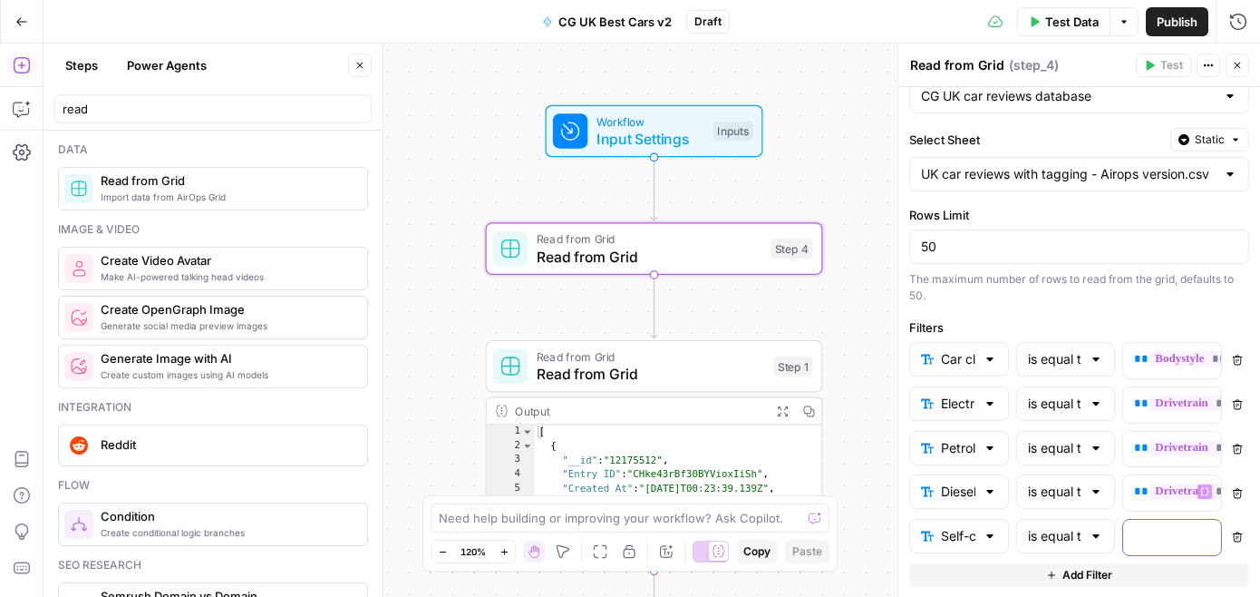
click at [1203, 531] on icon "button" at bounding box center [1204, 535] width 9 height 9
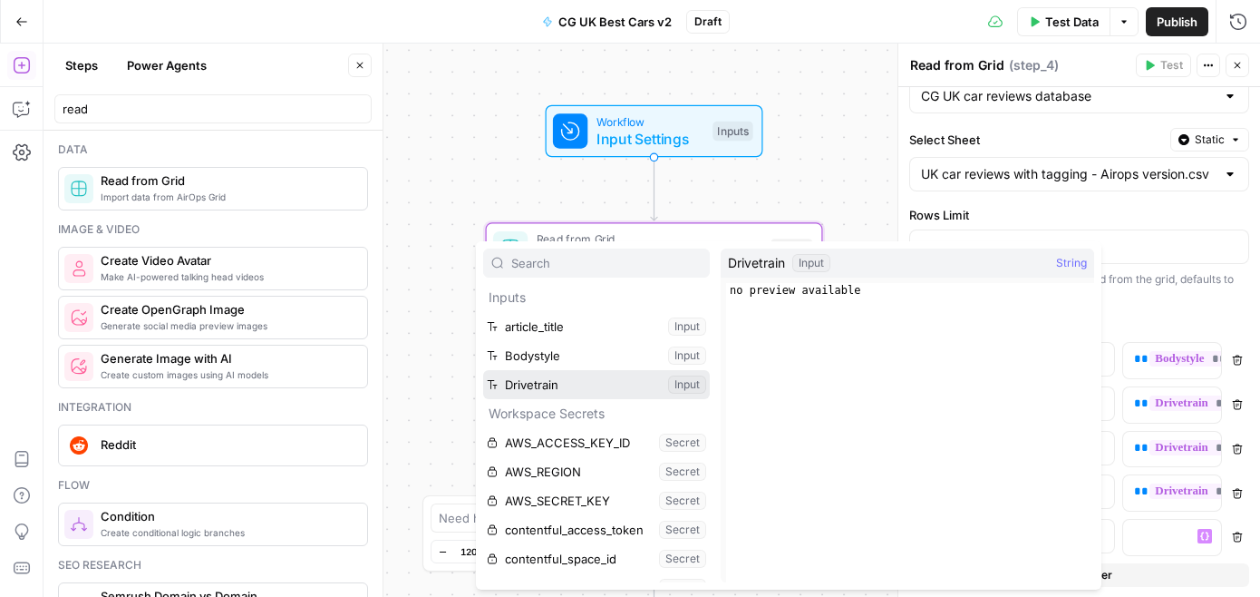
click at [612, 383] on button "Select variable Drivetrain" at bounding box center [596, 384] width 227 height 29
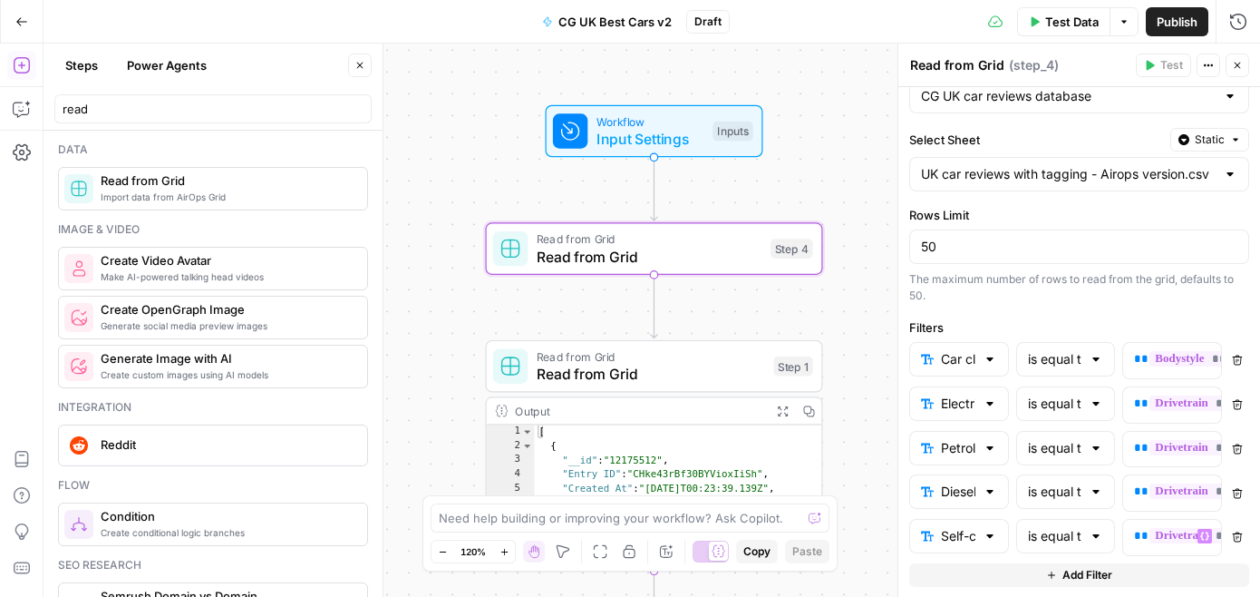
click at [1016, 574] on button "Add Filter" at bounding box center [1079, 575] width 340 height 24
click at [960, 580] on input "text" at bounding box center [948, 580] width 54 height 18
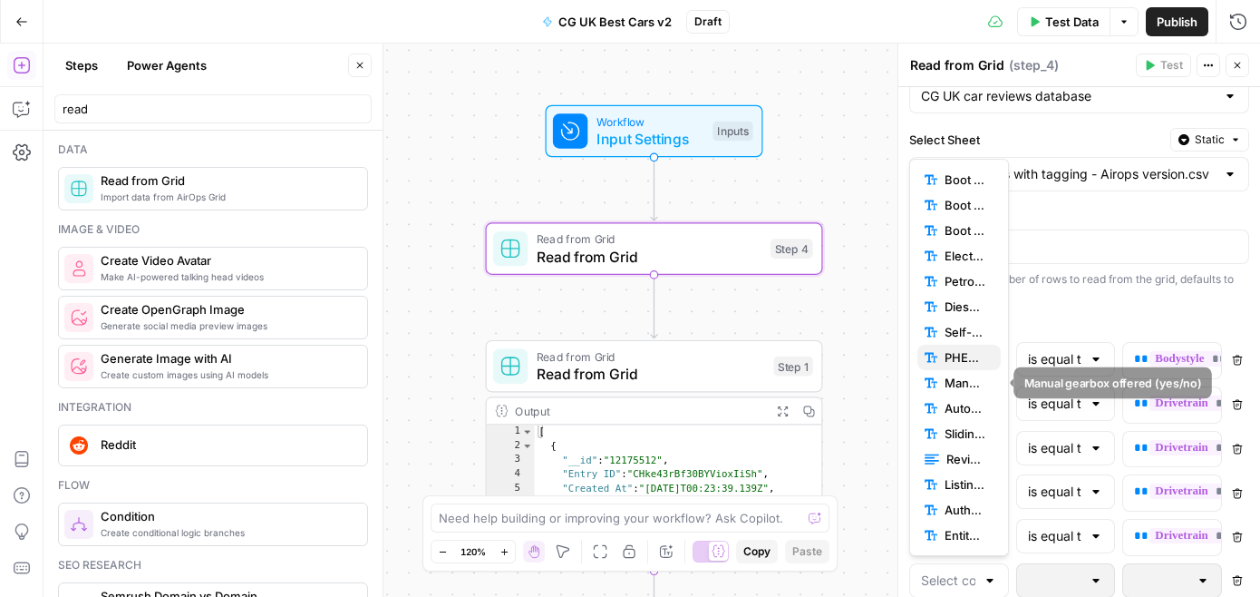
click at [953, 360] on span "PHEV powertrain offered (yes/no)" at bounding box center [966, 357] width 42 height 18
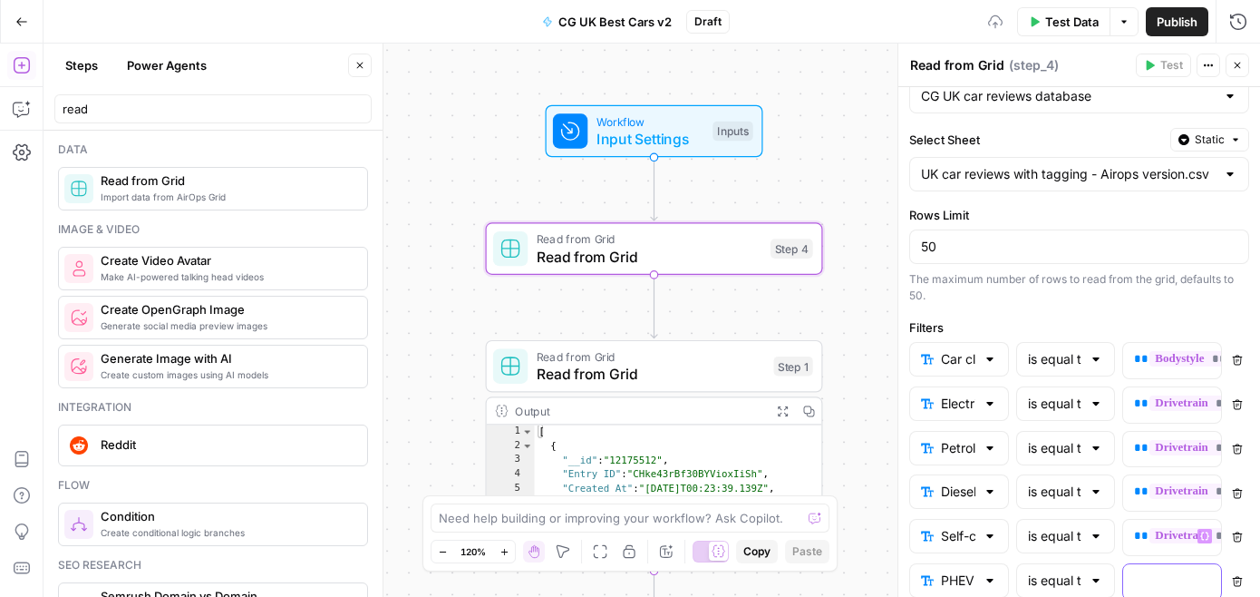
click at [1197, 567] on div "“/” to reference Variables Menu" at bounding box center [1172, 581] width 98 height 35
click at [1203, 571] on div "“/” to reference Variables Menu" at bounding box center [1172, 581] width 98 height 35
click at [1204, 580] on icon "button" at bounding box center [1204, 580] width 9 height 9
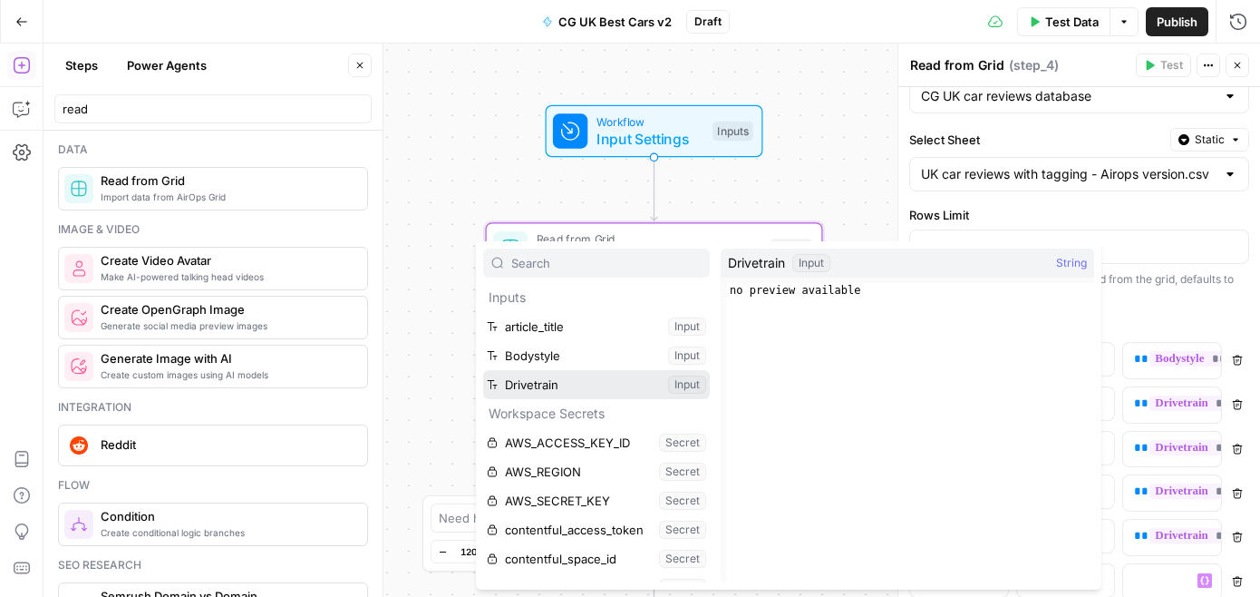
click at [581, 379] on button "Select variable Drivetrain" at bounding box center [596, 384] width 227 height 29
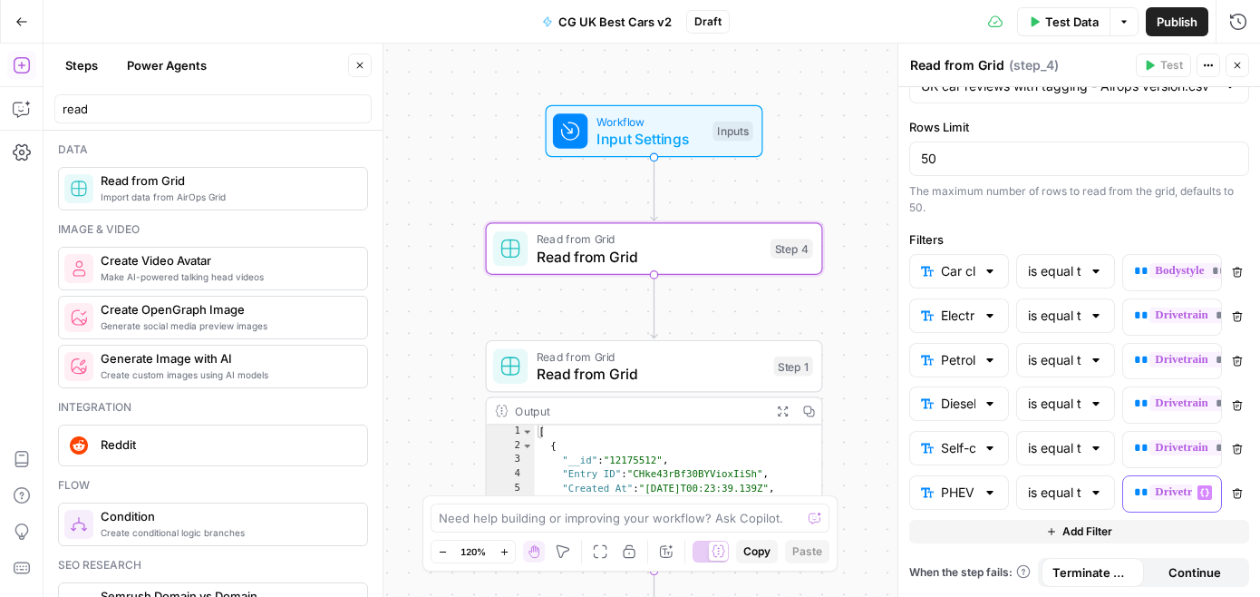
scroll to position [0, 0]
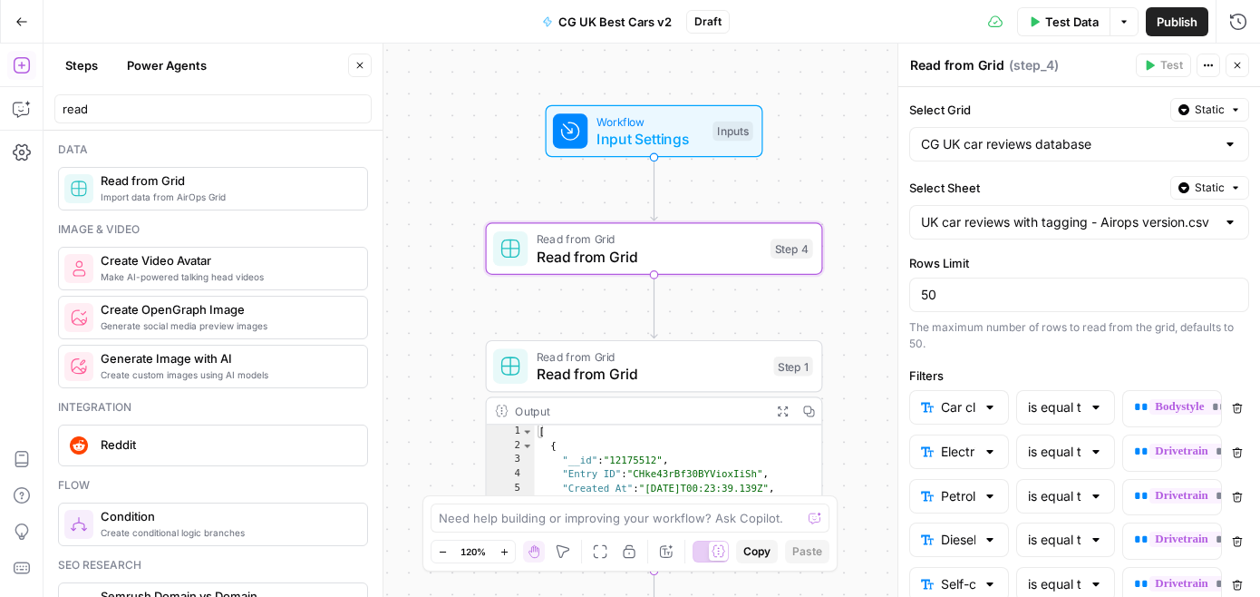
click at [1234, 62] on icon "button" at bounding box center [1237, 65] width 11 height 11
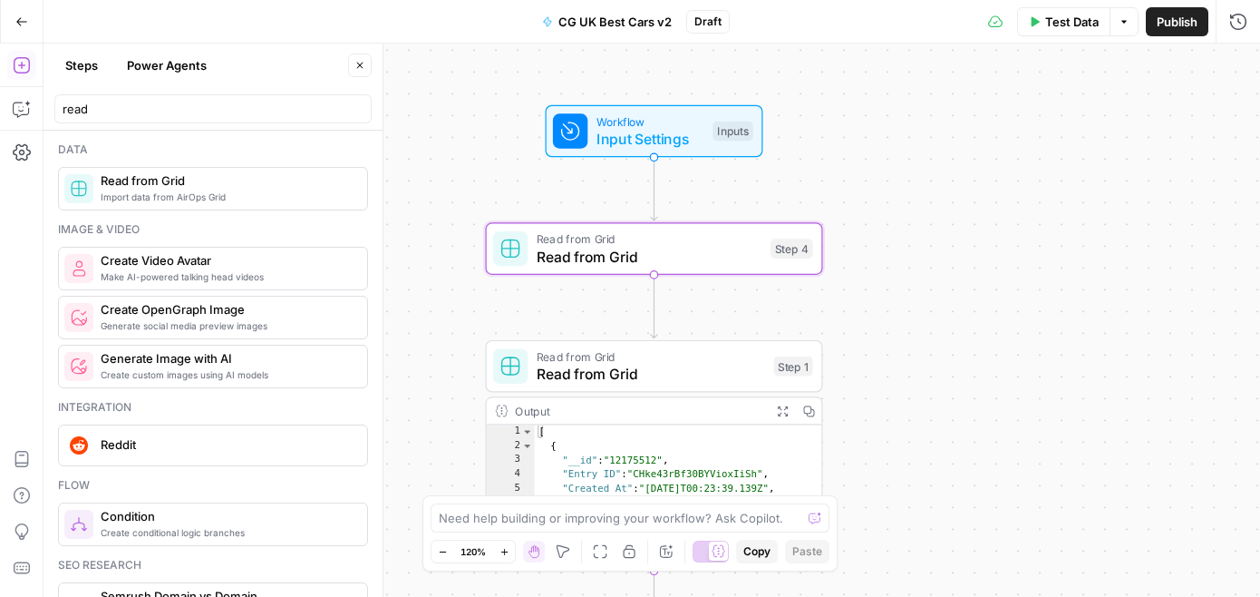
click at [639, 236] on span "Read from Grid" at bounding box center [649, 238] width 225 height 17
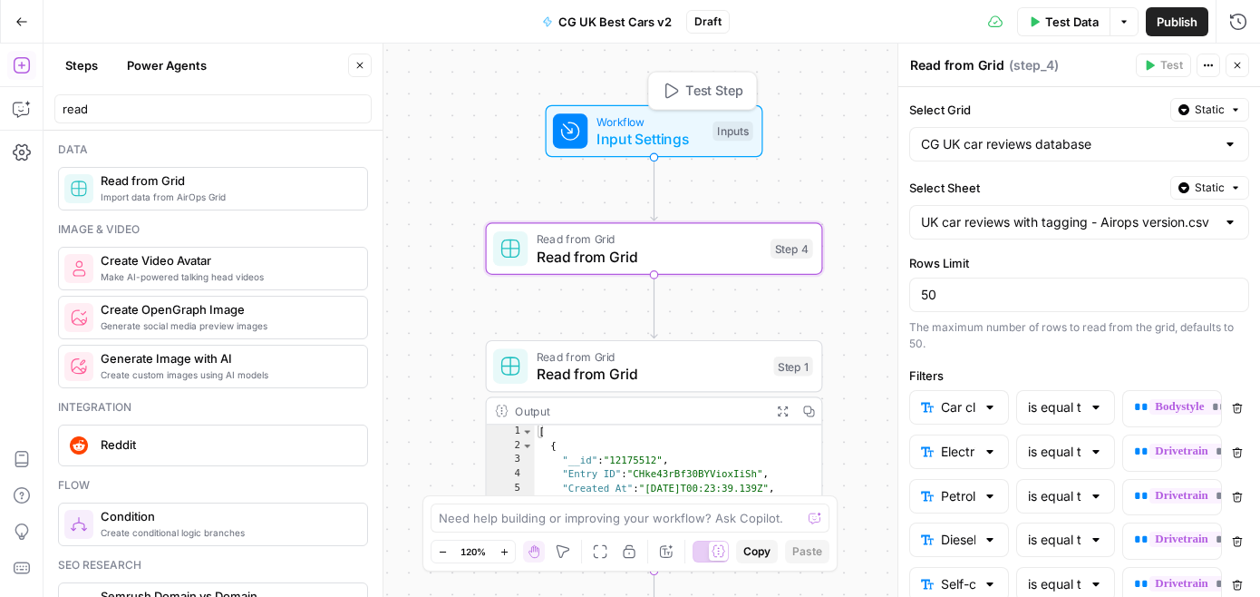
click at [661, 138] on span "Input Settings" at bounding box center [651, 139] width 108 height 22
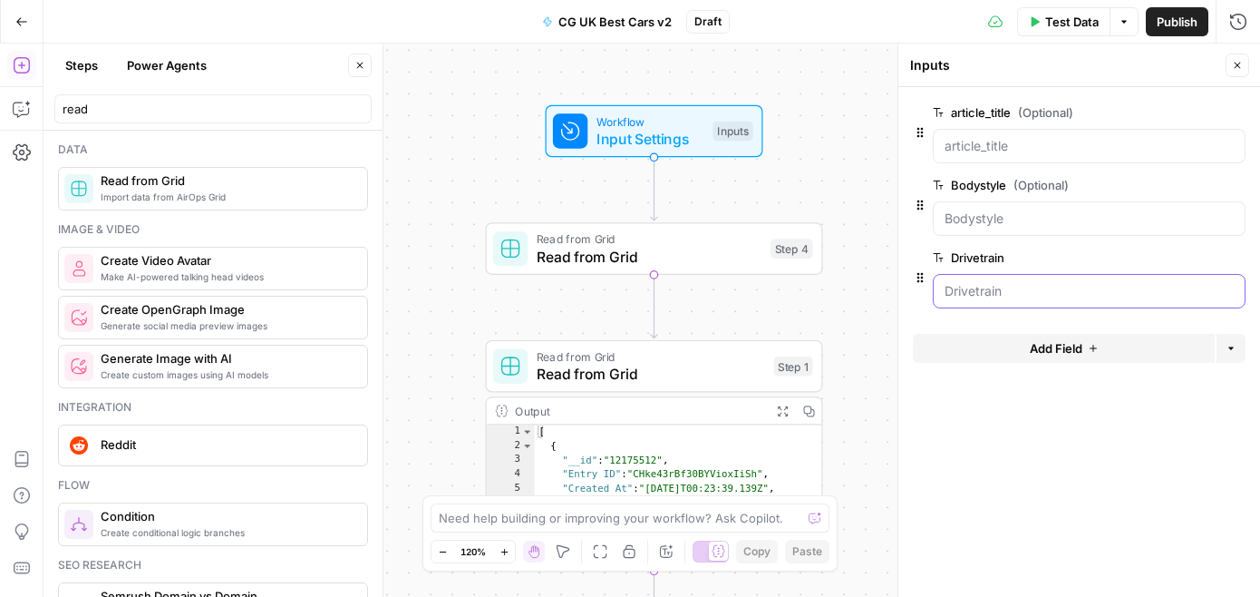
click at [999, 288] on input "Drivetrain" at bounding box center [1089, 291] width 289 height 18
click at [1219, 248] on button "edit field" at bounding box center [1186, 258] width 70 height 22
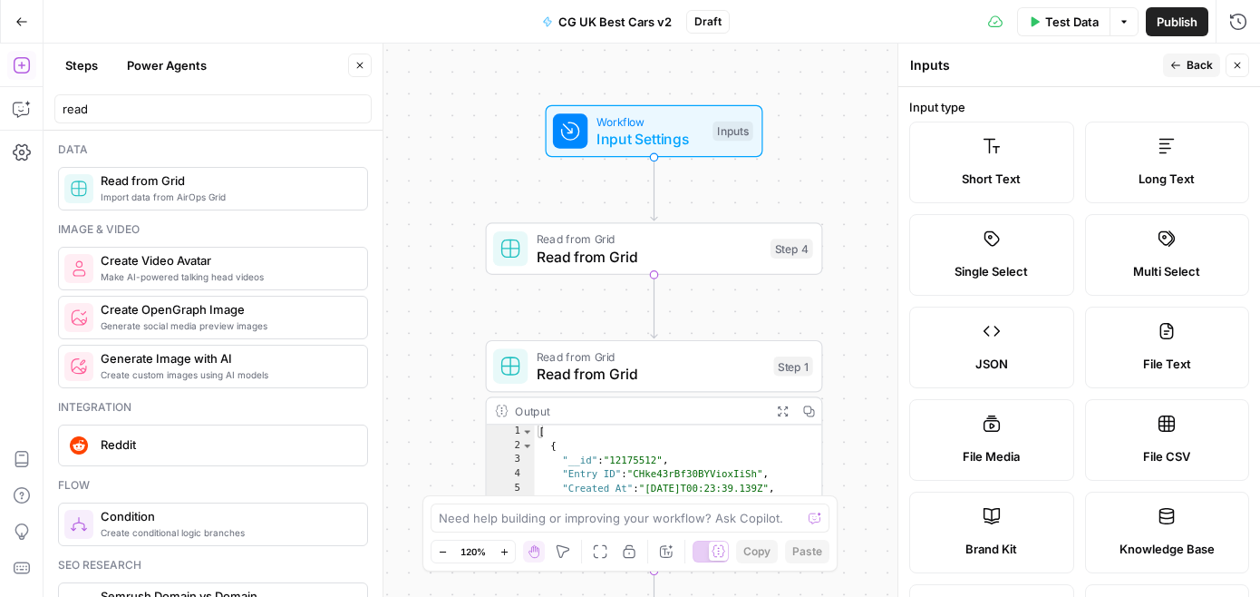
click at [1106, 231] on label "Multi Select" at bounding box center [1167, 255] width 165 height 82
click at [969, 277] on span "Single Select" at bounding box center [991, 271] width 73 height 18
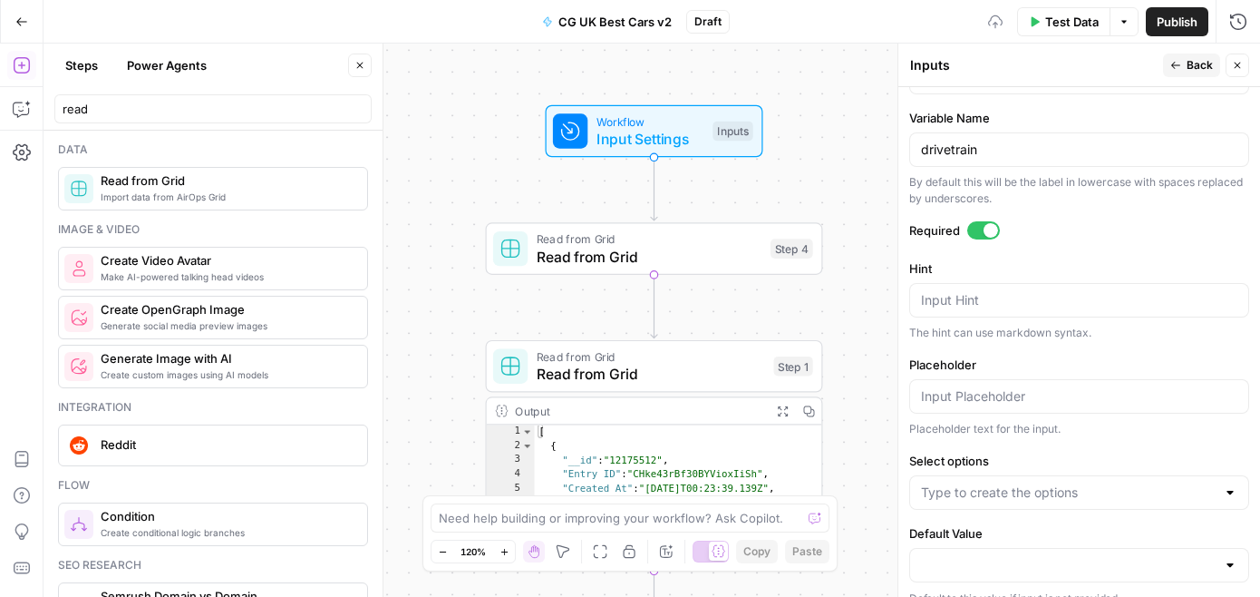
scroll to position [665, 0]
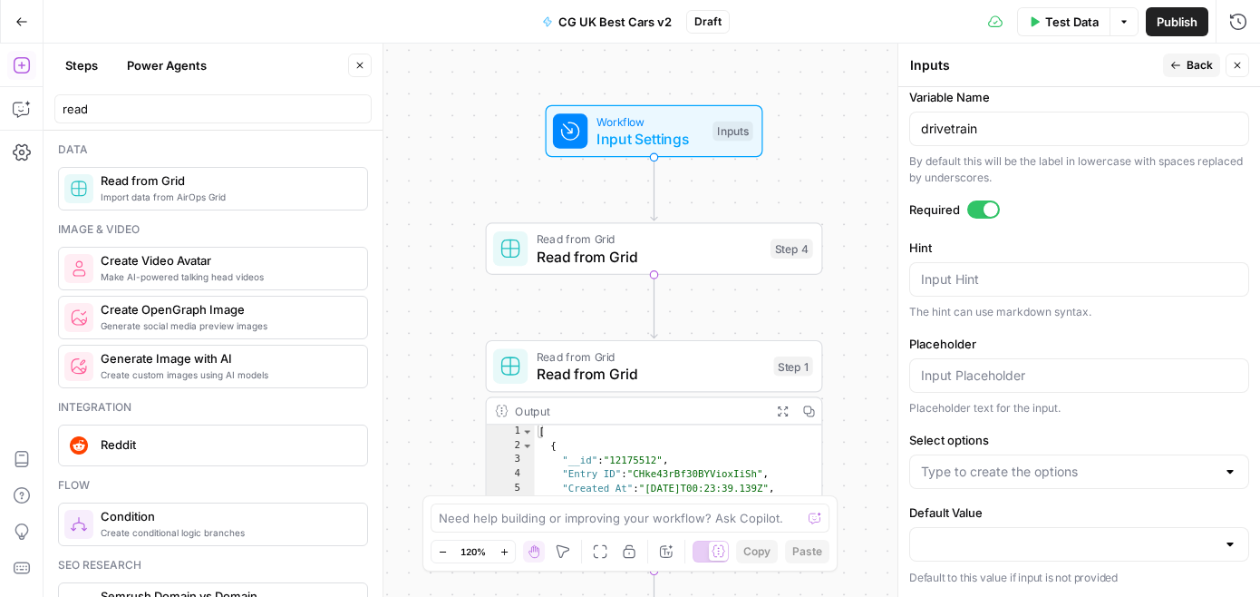
click at [1016, 460] on div at bounding box center [1079, 471] width 340 height 34
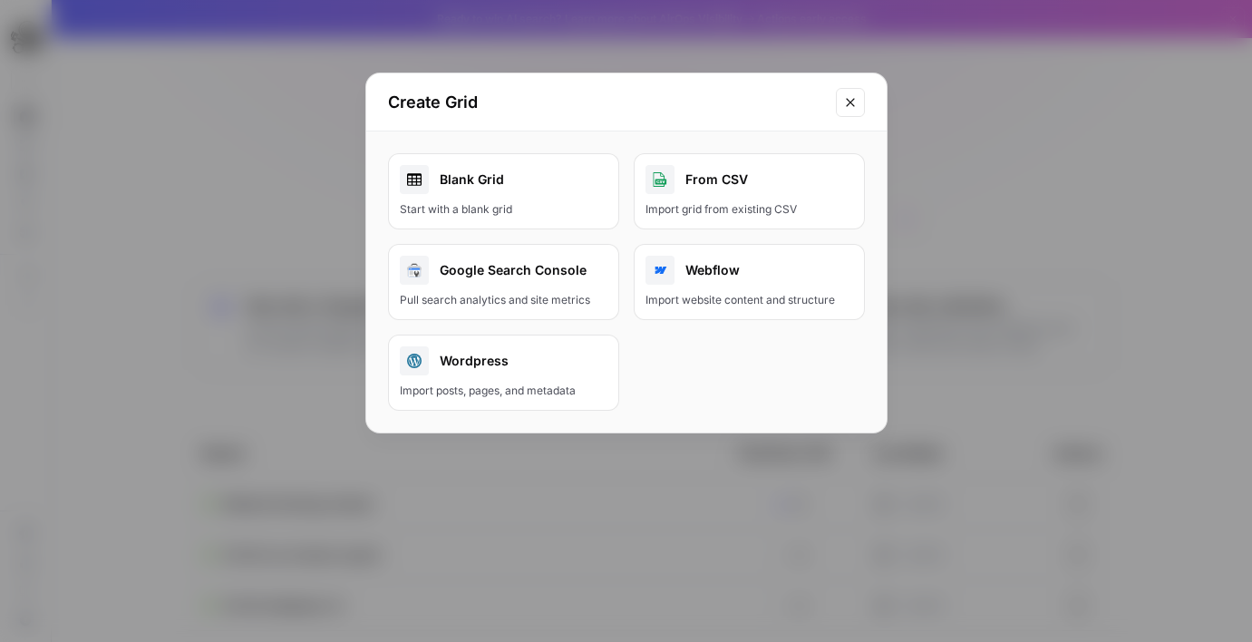
click at [451, 187] on div "Blank Grid" at bounding box center [504, 179] width 208 height 29
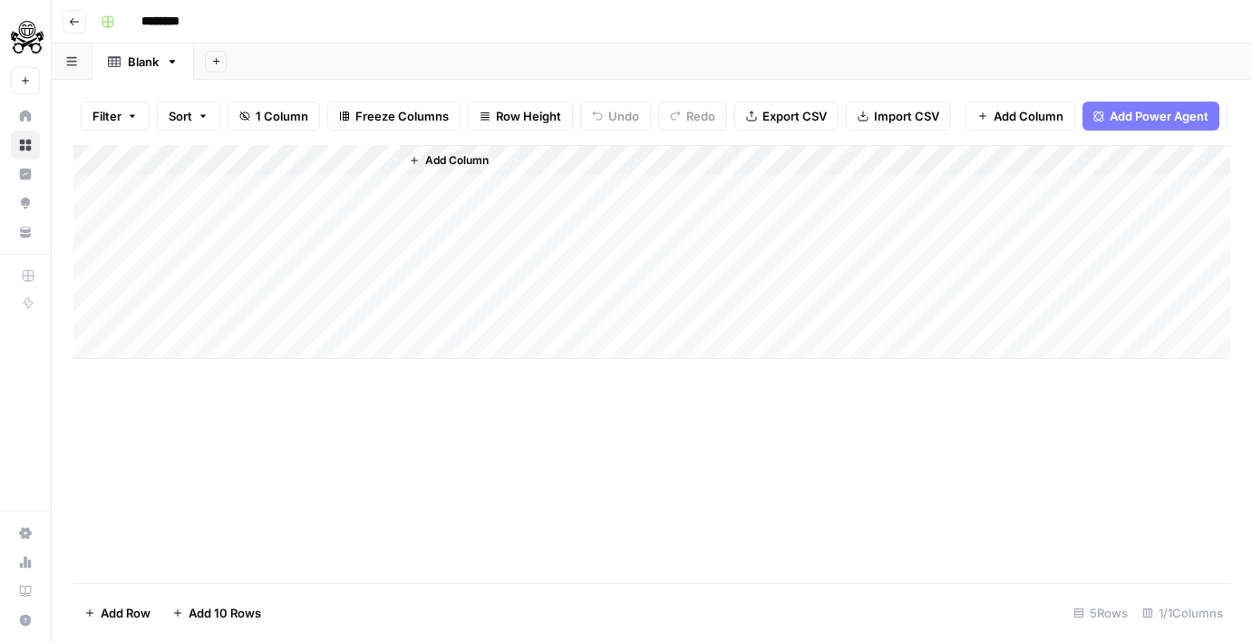
click at [179, 30] on input "********" at bounding box center [184, 21] width 102 height 29
click at [127, 56] on div "Blank" at bounding box center [133, 62] width 51 height 18
type input "**********"
click at [142, 63] on div "Blank" at bounding box center [143, 62] width 31 height 18
click at [190, 18] on input "**********" at bounding box center [238, 21] width 210 height 29
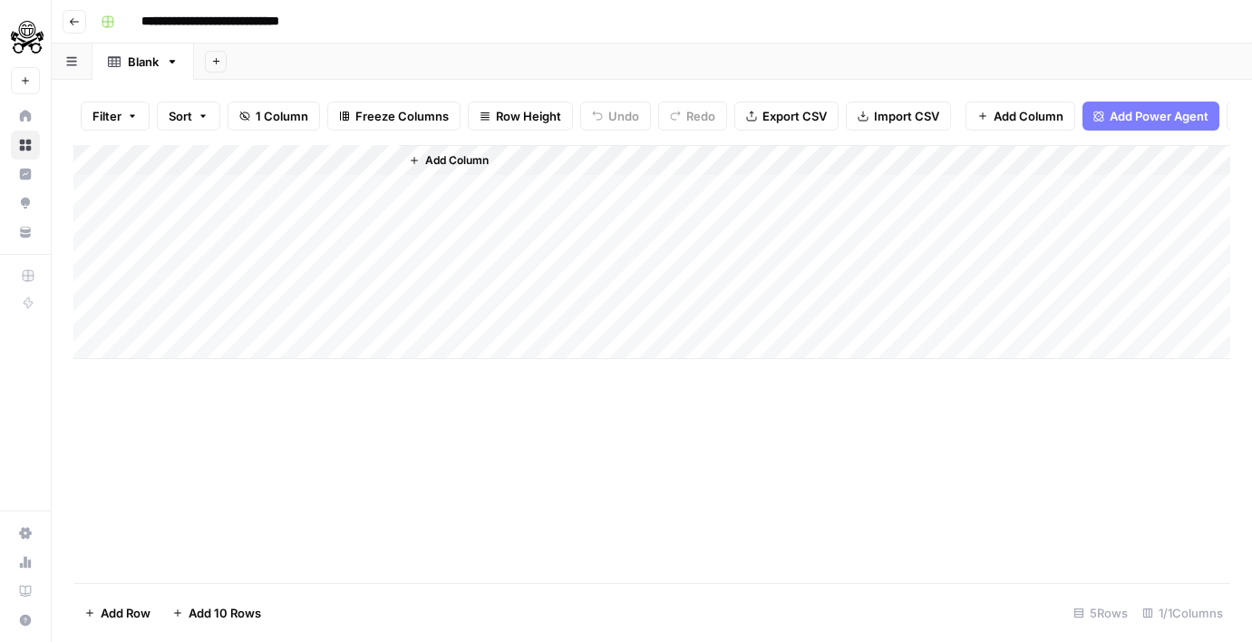
click at [161, 56] on link "Blank" at bounding box center [143, 62] width 102 height 36
click at [170, 61] on icon "button" at bounding box center [172, 61] width 13 height 13
click at [182, 84] on button "Rename Sheet" at bounding box center [239, 95] width 129 height 25
type input "**********"
click at [218, 158] on div "Add Column" at bounding box center [651, 252] width 1157 height 214
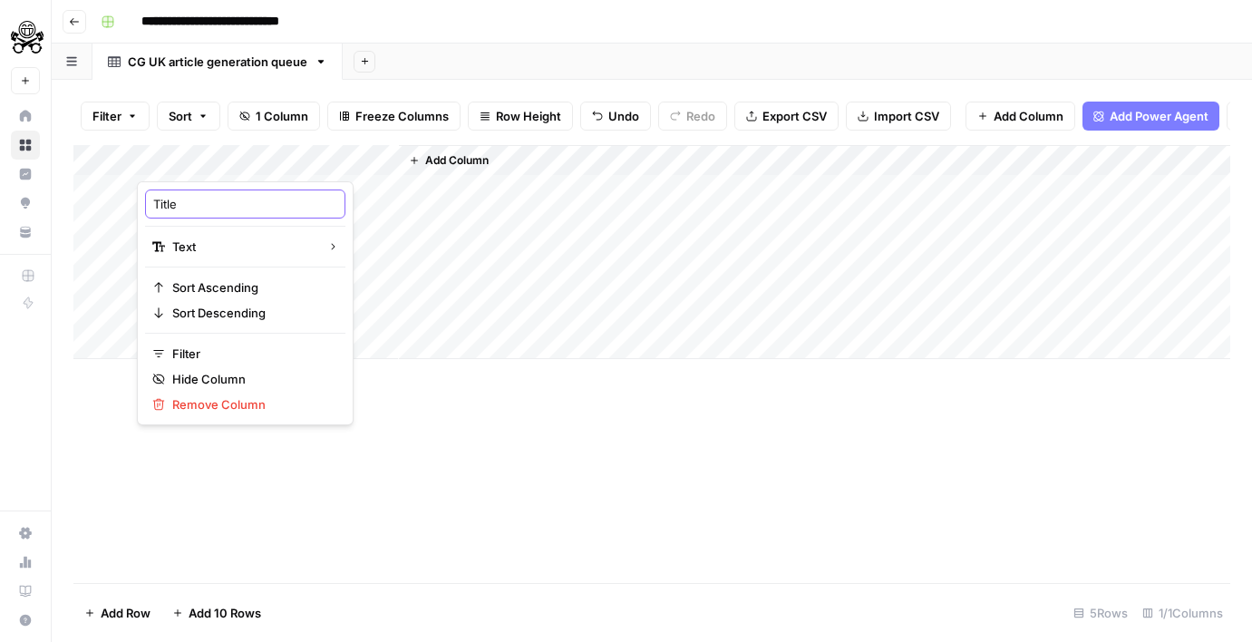
click at [211, 205] on input "Title" at bounding box center [245, 204] width 184 height 18
paste input "article_title, status, started_date, completed_date, error_message, output_cont…"
type input "Titlearticle_title, status, started_date, completed_date, error_message, output…"
click at [486, 410] on div "Add Column" at bounding box center [651, 364] width 1157 height 438
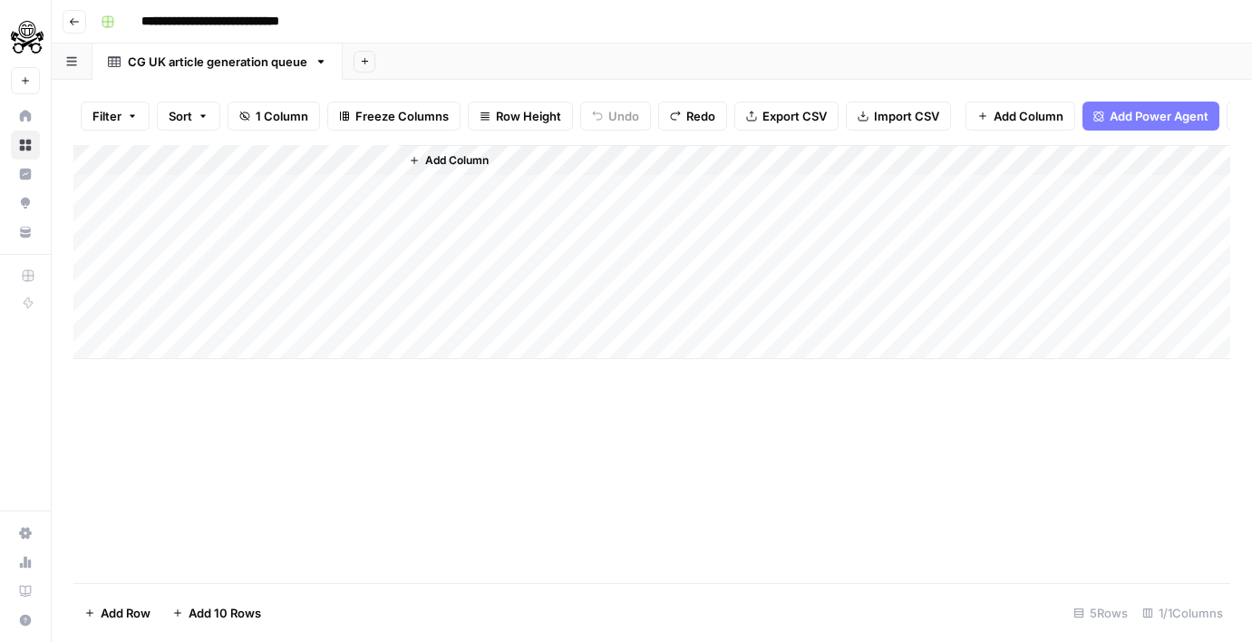
click at [384, 161] on div "Add Column" at bounding box center [651, 252] width 1157 height 214
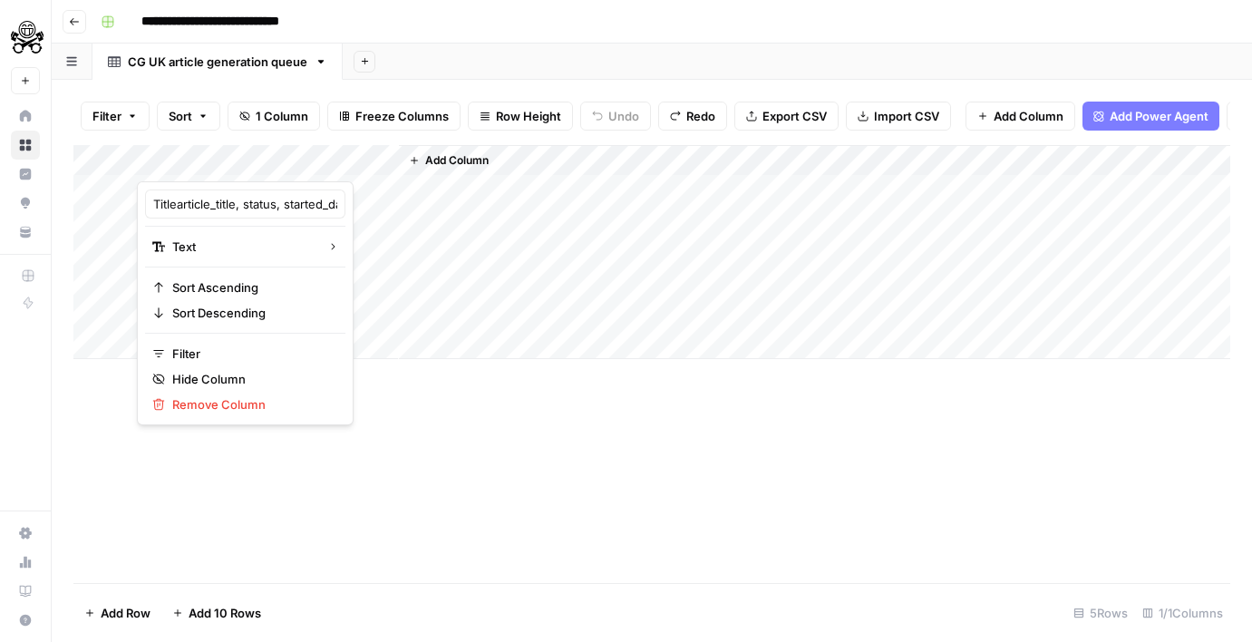
click at [241, 193] on div "Titlearticle_title, status, started_date, completed_date, error_message, output…" at bounding box center [245, 204] width 200 height 29
paste input "text"
type input "article_title, status, started_date, completed_date, error_message, output_cont…"
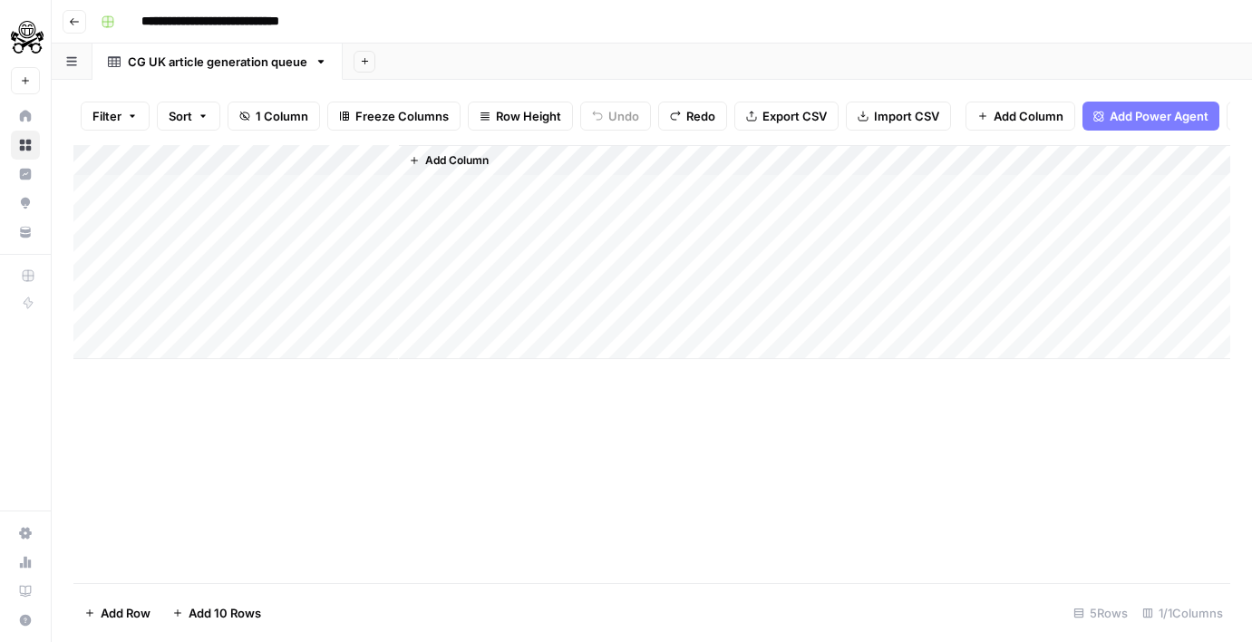
click at [263, 156] on div "Add Column" at bounding box center [651, 252] width 1157 height 214
click at [378, 394] on div "Add Column" at bounding box center [651, 364] width 1157 height 438
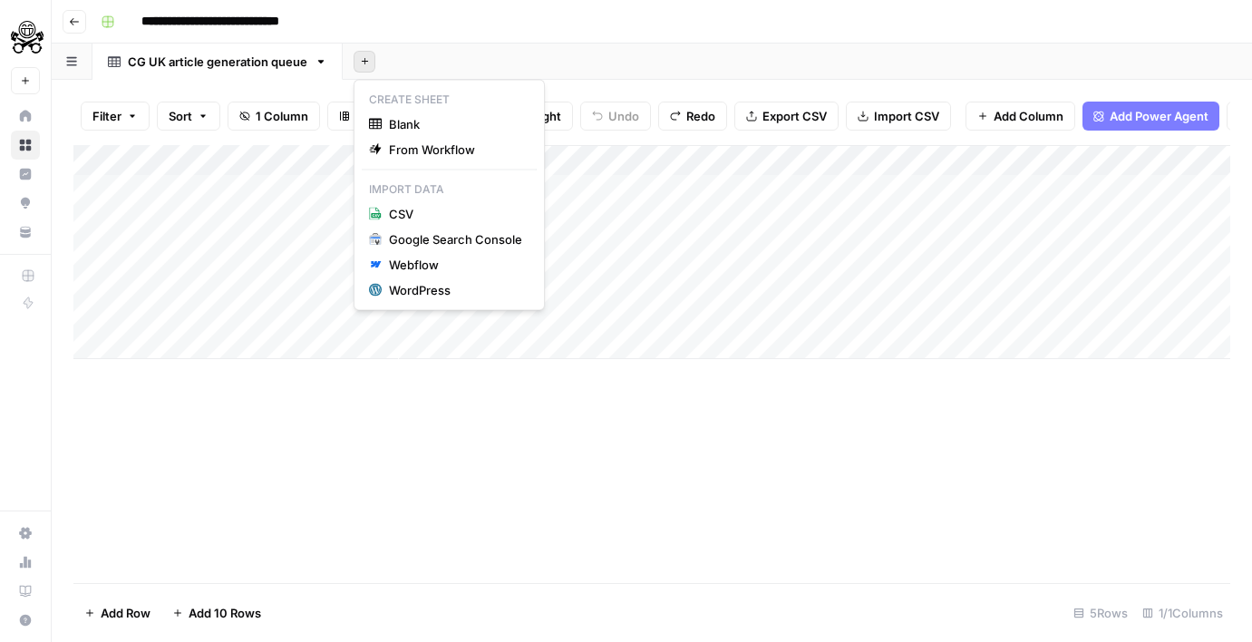
click at [362, 59] on icon "button" at bounding box center [365, 61] width 10 height 10
click at [389, 124] on span "Blank" at bounding box center [455, 124] width 133 height 18
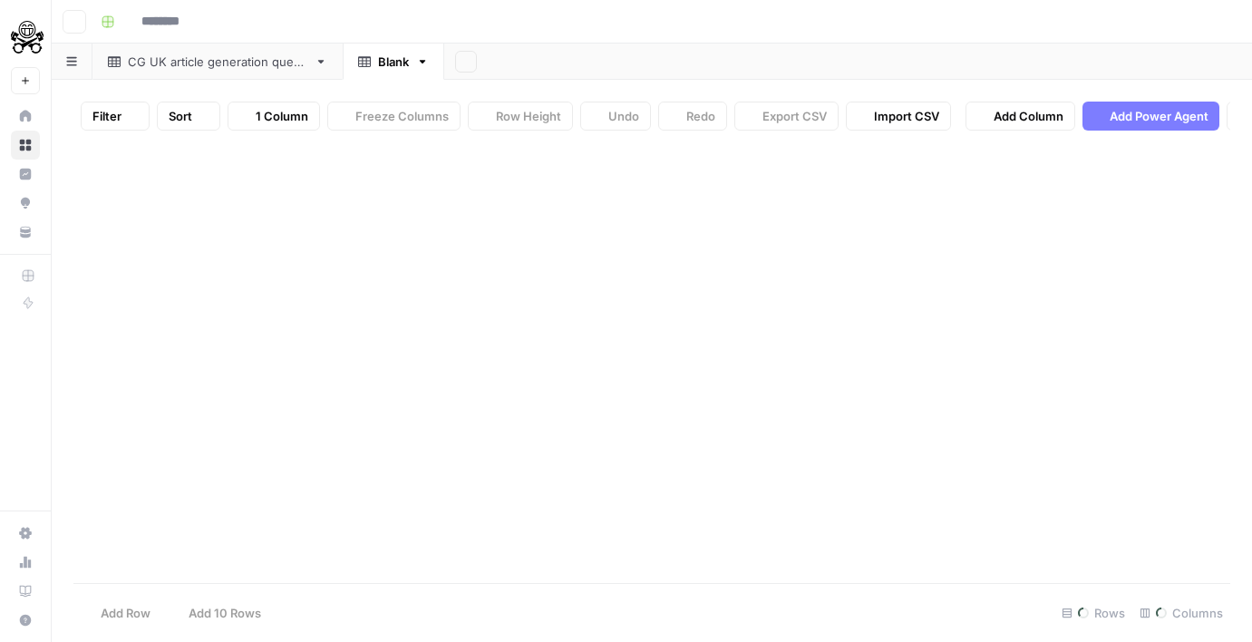
type input "**********"
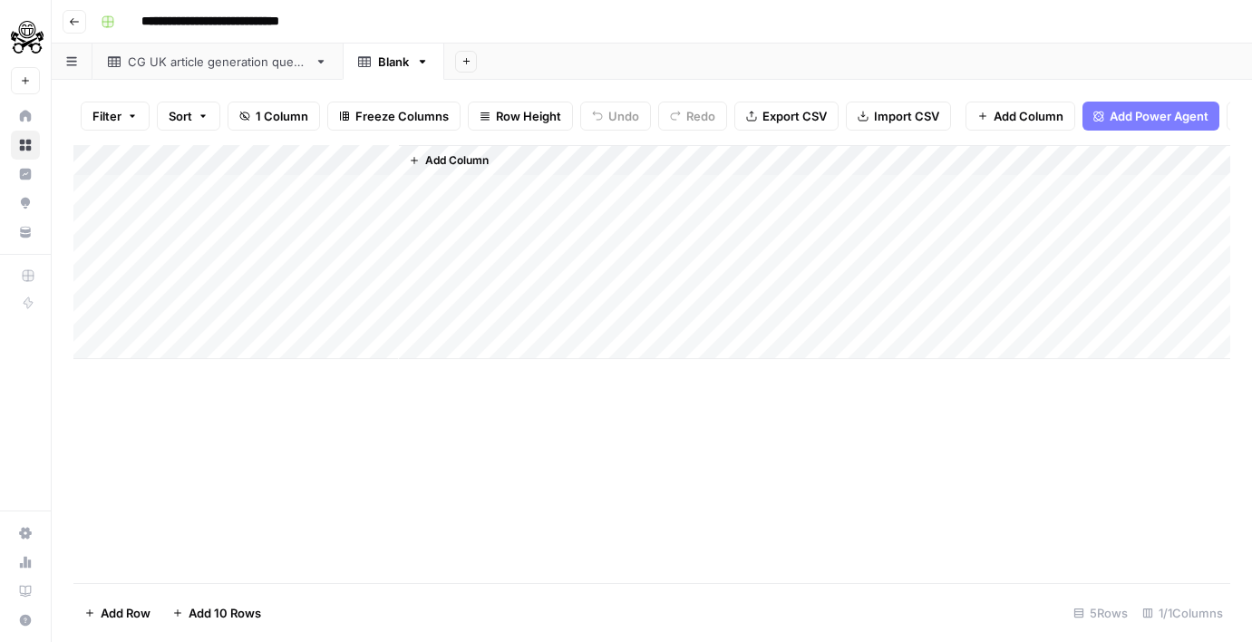
click at [240, 154] on div "Add Column" at bounding box center [651, 252] width 1157 height 214
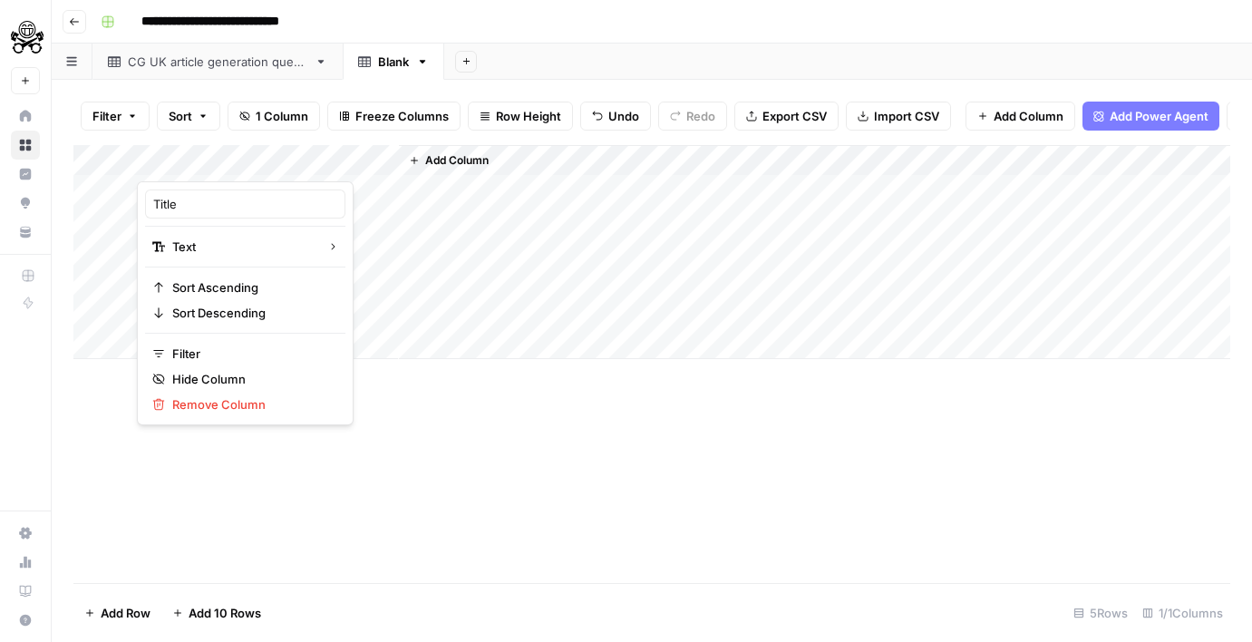
click at [420, 60] on icon "button" at bounding box center [423, 62] width 6 height 4
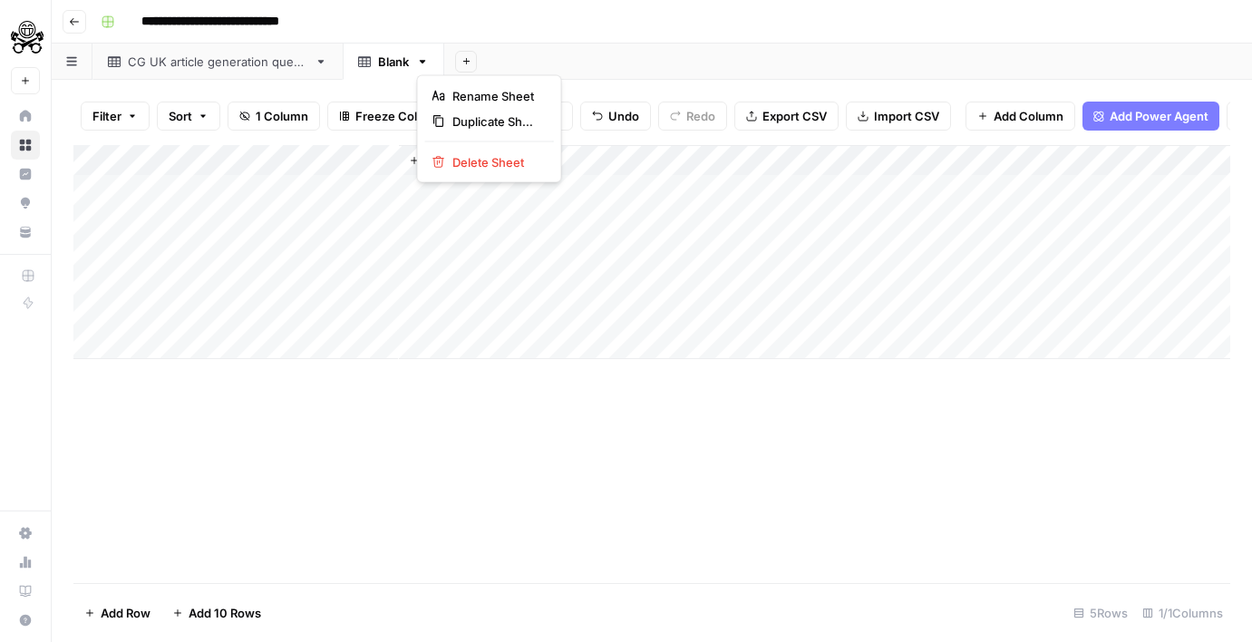
click at [439, 146] on div "Rename Sheet Duplicate Sheet Delete Sheet" at bounding box center [489, 129] width 145 height 108
click at [440, 156] on icon "button" at bounding box center [438, 162] width 13 height 13
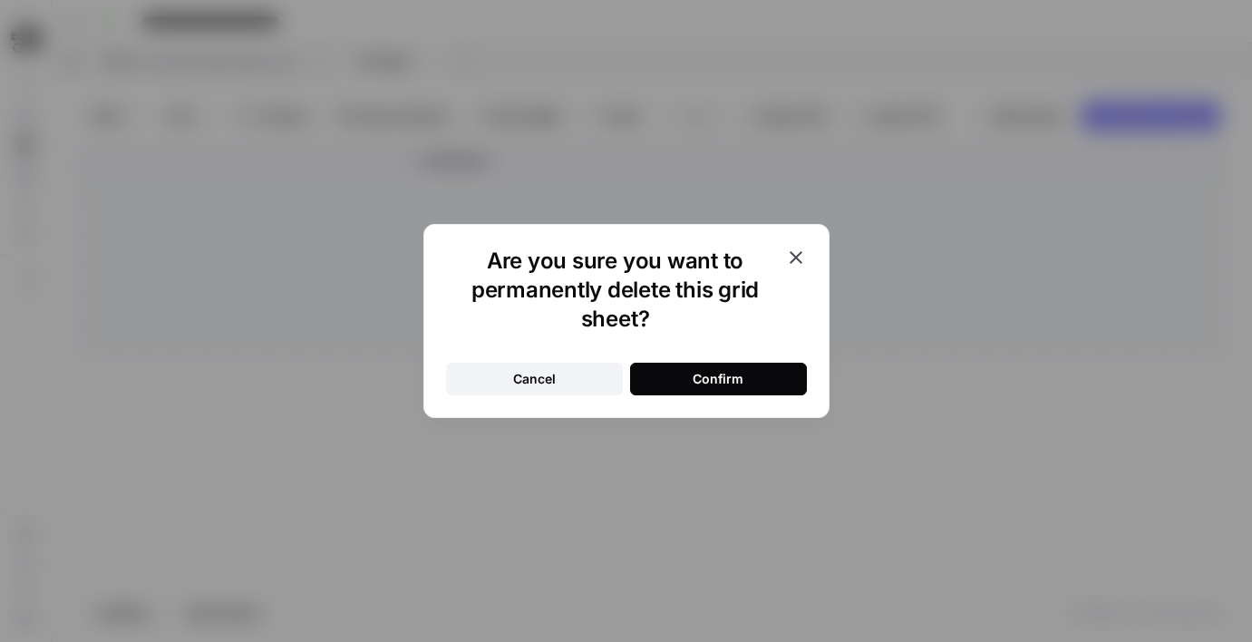
click at [689, 373] on button "Confirm" at bounding box center [718, 379] width 177 height 33
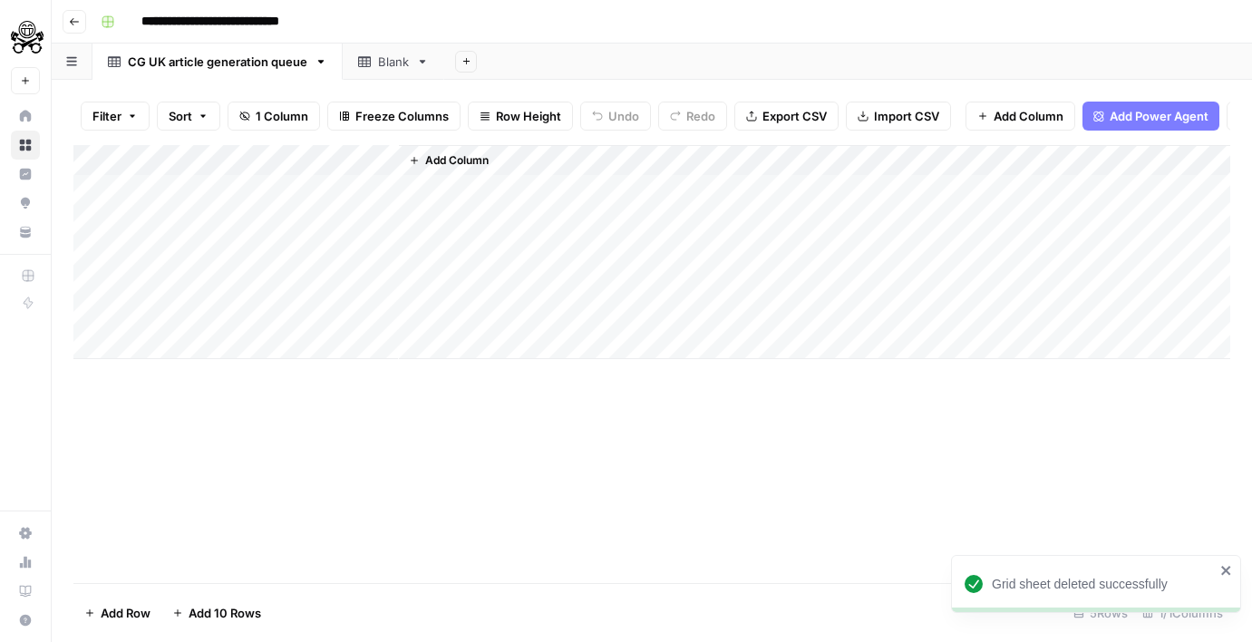
click at [358, 58] on icon at bounding box center [364, 61] width 13 height 11
click at [219, 148] on div "Add Column" at bounding box center [651, 175] width 1157 height 60
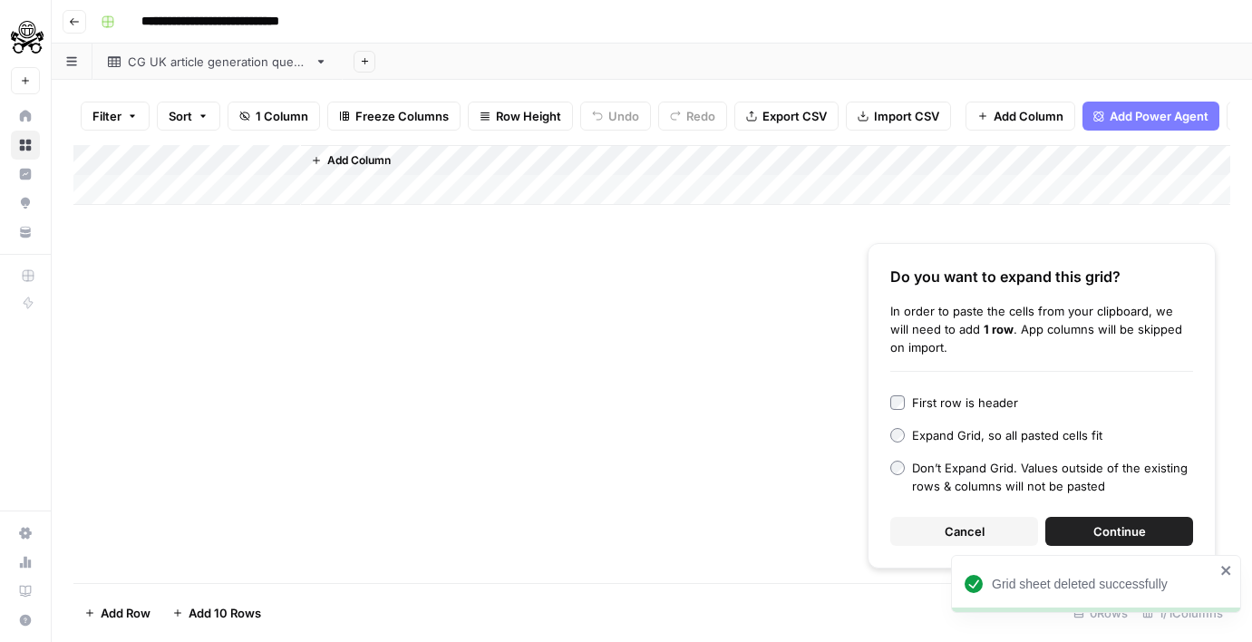
click at [997, 404] on div "First row is header" at bounding box center [965, 403] width 106 height 18
click at [1085, 520] on button "Continue" at bounding box center [1119, 531] width 148 height 29
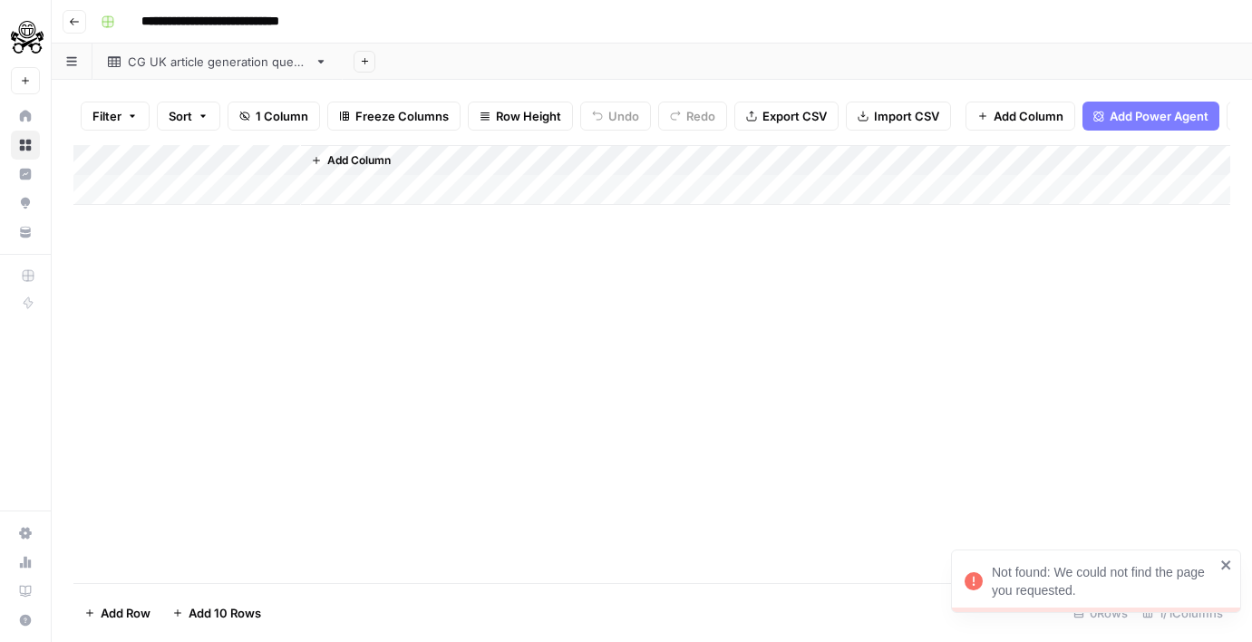
click at [244, 316] on div "Add Column" at bounding box center [651, 364] width 1157 height 438
click at [209, 151] on div "Add Column" at bounding box center [651, 175] width 1157 height 60
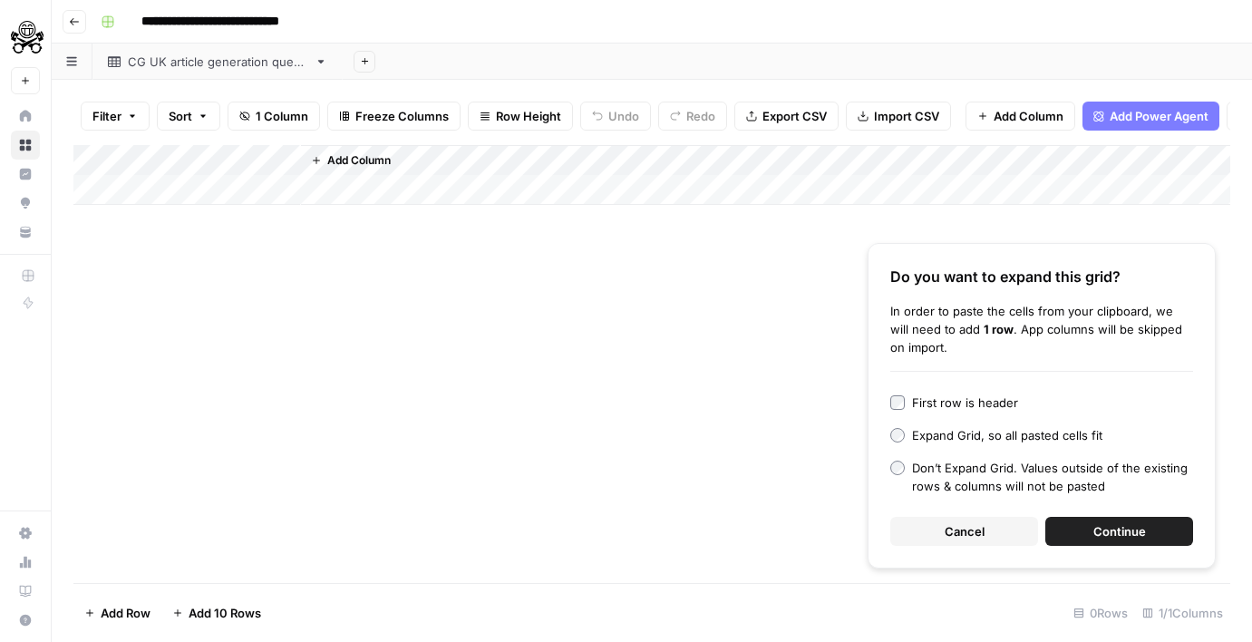
click at [1097, 517] on button "Continue" at bounding box center [1119, 531] width 148 height 29
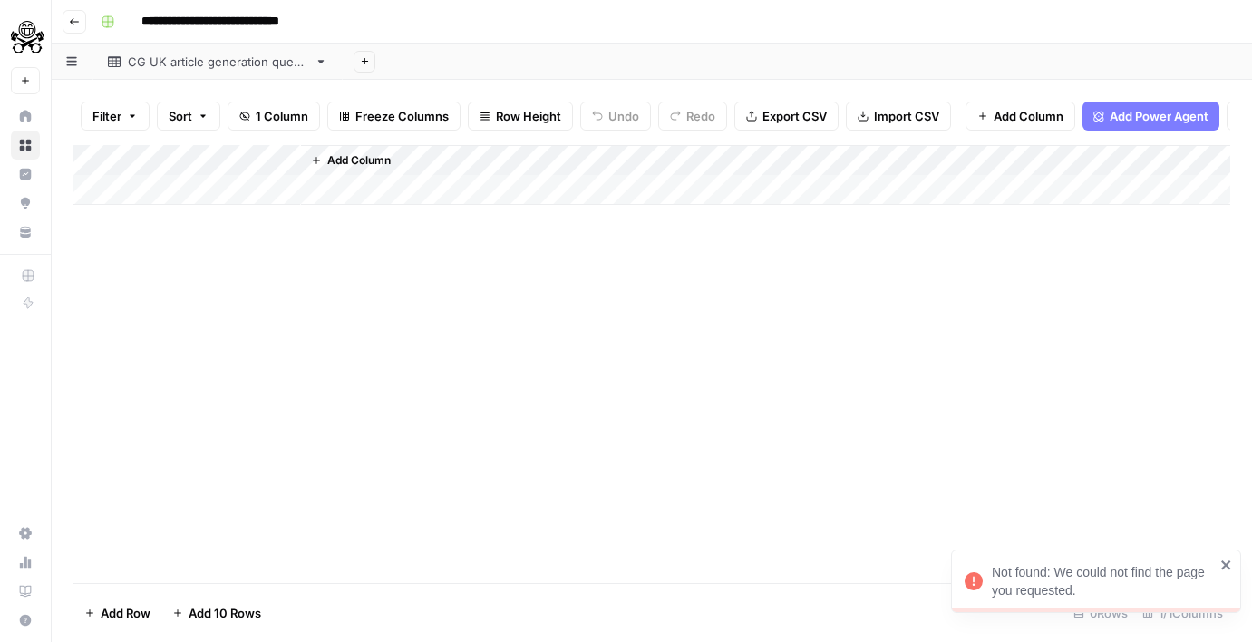
click at [1221, 564] on icon "close" at bounding box center [1226, 565] width 13 height 15
click at [418, 402] on div "Add Column" at bounding box center [651, 364] width 1157 height 438
click at [244, 156] on div "Add Column" at bounding box center [651, 175] width 1157 height 60
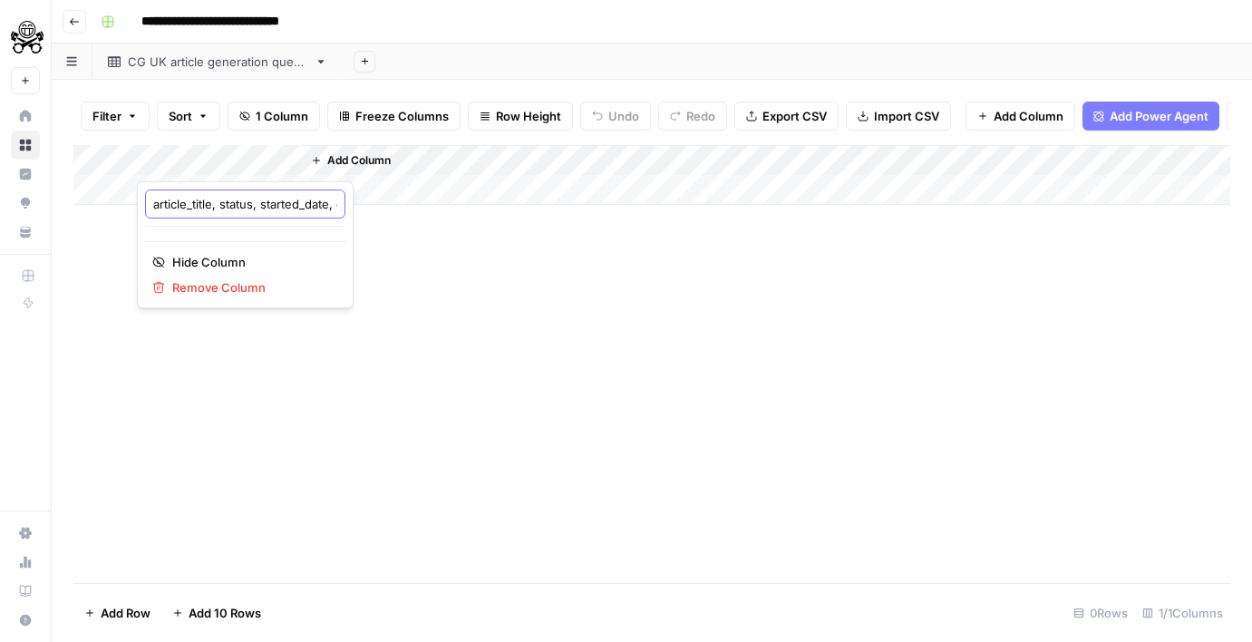
click at [241, 200] on input "article_title, status, started_date, completed_date, error_message, output_cont…" at bounding box center [245, 204] width 184 height 18
type input "article_title"
click at [356, 157] on span "Add Column" at bounding box center [358, 160] width 63 height 16
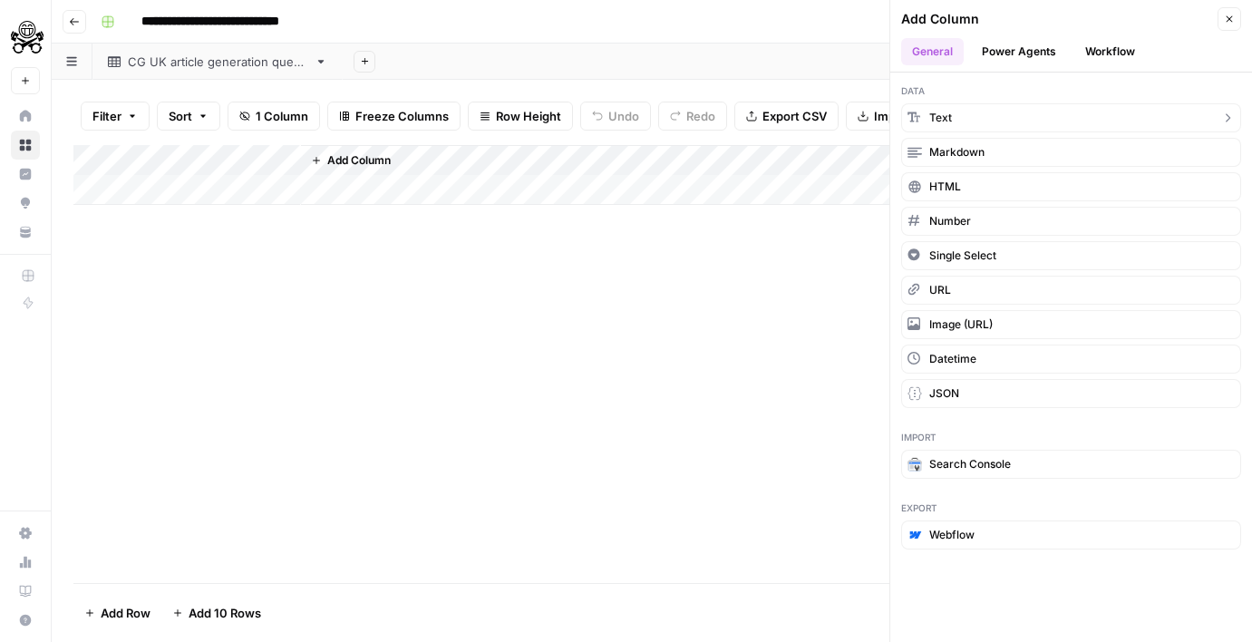
click at [974, 124] on button "Text" at bounding box center [1071, 117] width 340 height 29
click at [1226, 559] on icon "close" at bounding box center [1226, 565] width 13 height 15
click at [820, 519] on div "Add Column" at bounding box center [651, 364] width 1157 height 438
click at [1221, 18] on button "Close" at bounding box center [1230, 19] width 24 height 24
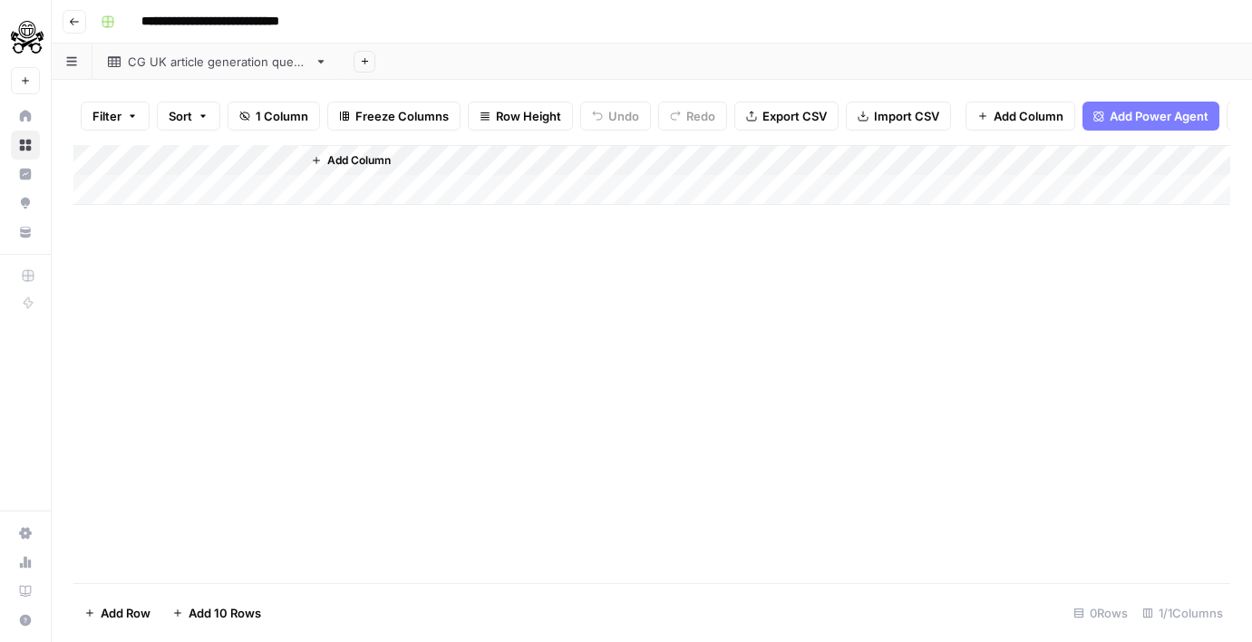
click at [608, 396] on div "Add Column" at bounding box center [651, 364] width 1157 height 438
click at [321, 157] on icon "button" at bounding box center [316, 160] width 11 height 11
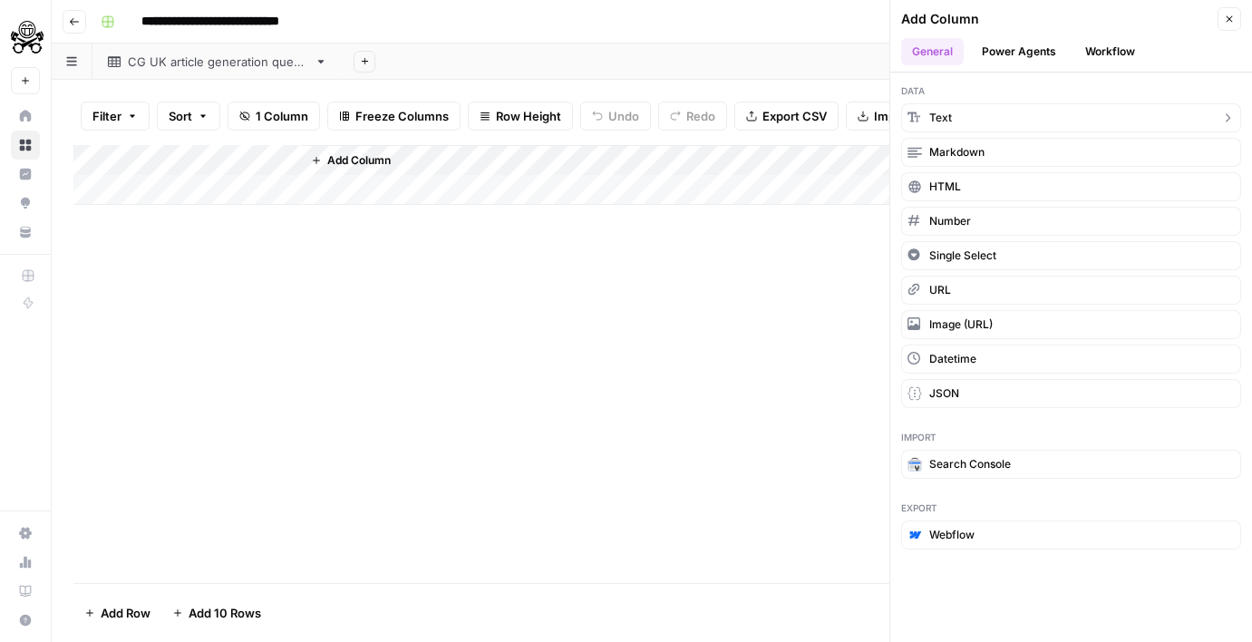
click at [953, 115] on button "Text" at bounding box center [1071, 117] width 340 height 29
click at [513, 303] on div "Add Column" at bounding box center [651, 364] width 1157 height 438
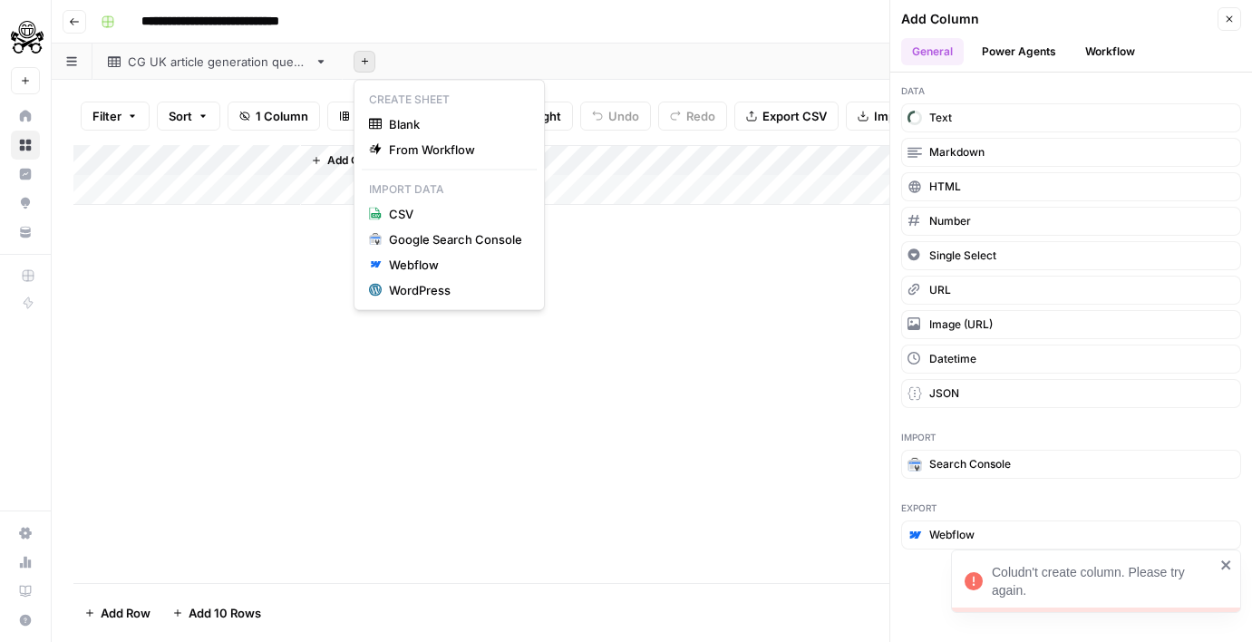
click at [364, 56] on icon "button" at bounding box center [365, 61] width 10 height 10
click at [405, 118] on span "Blank" at bounding box center [455, 124] width 133 height 18
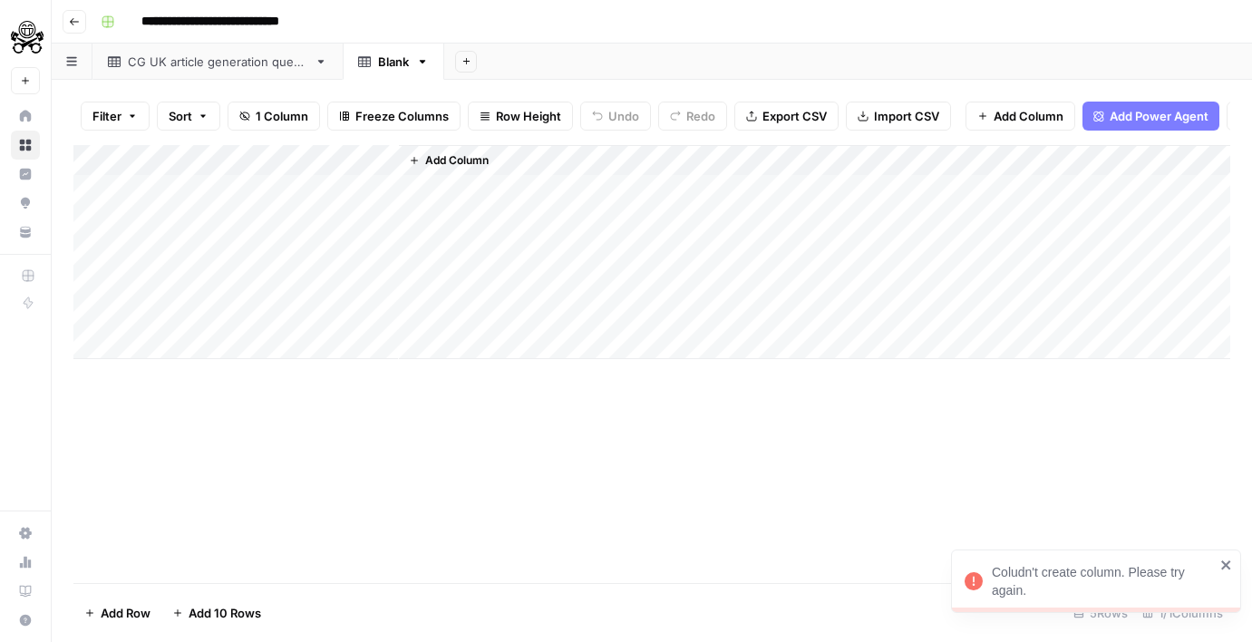
click at [240, 164] on div "Add Column" at bounding box center [651, 252] width 1157 height 214
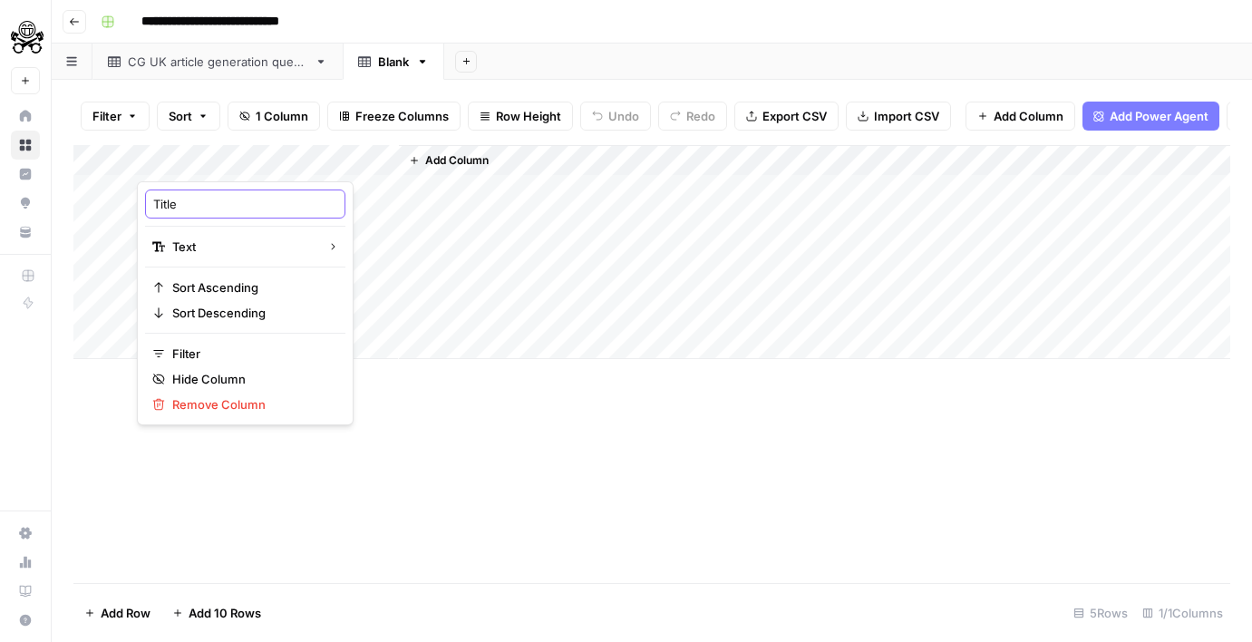
click at [230, 196] on input "Title" at bounding box center [245, 204] width 184 height 18
paste input ", status, started_date, completed_date, error_message, output_content (1)"
type input ", status, started_date, completed_date, error_message, output_content (1)"
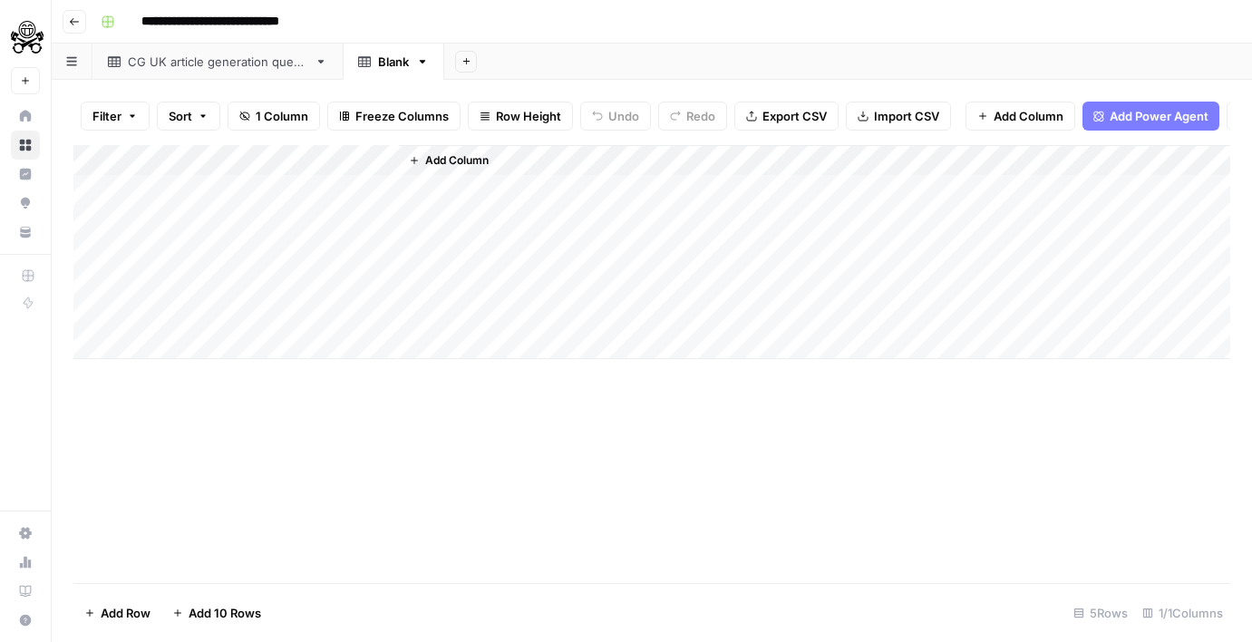
click at [416, 163] on icon "button" at bounding box center [414, 160] width 11 height 11
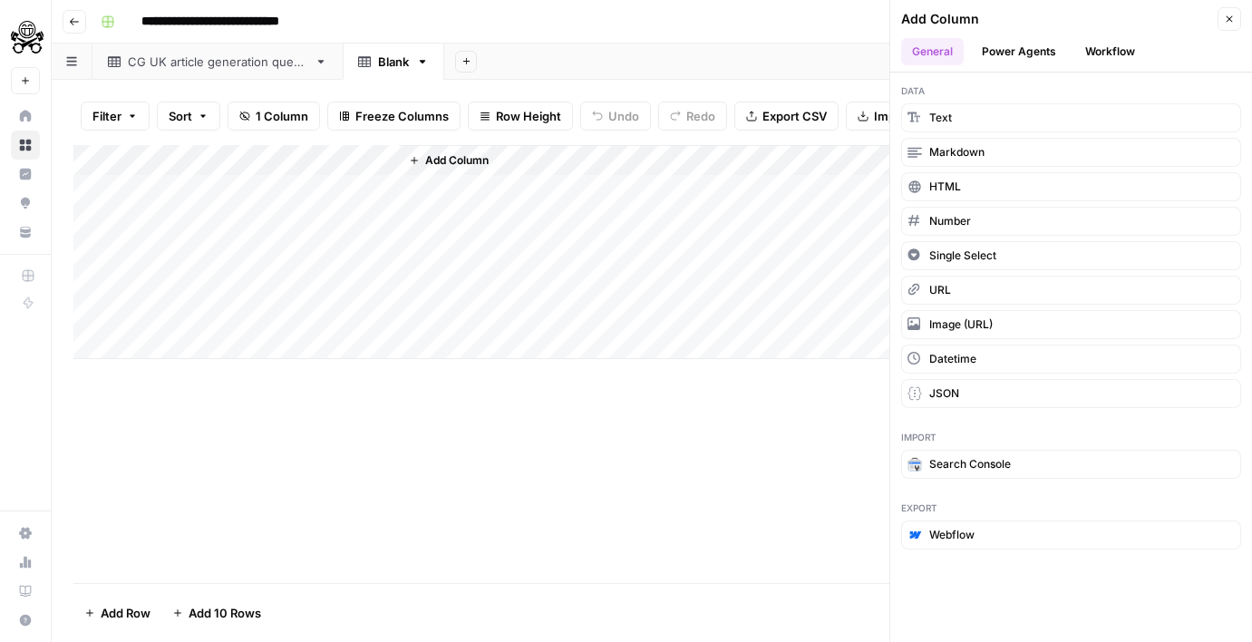
click at [970, 112] on button "Text" at bounding box center [1071, 117] width 340 height 29
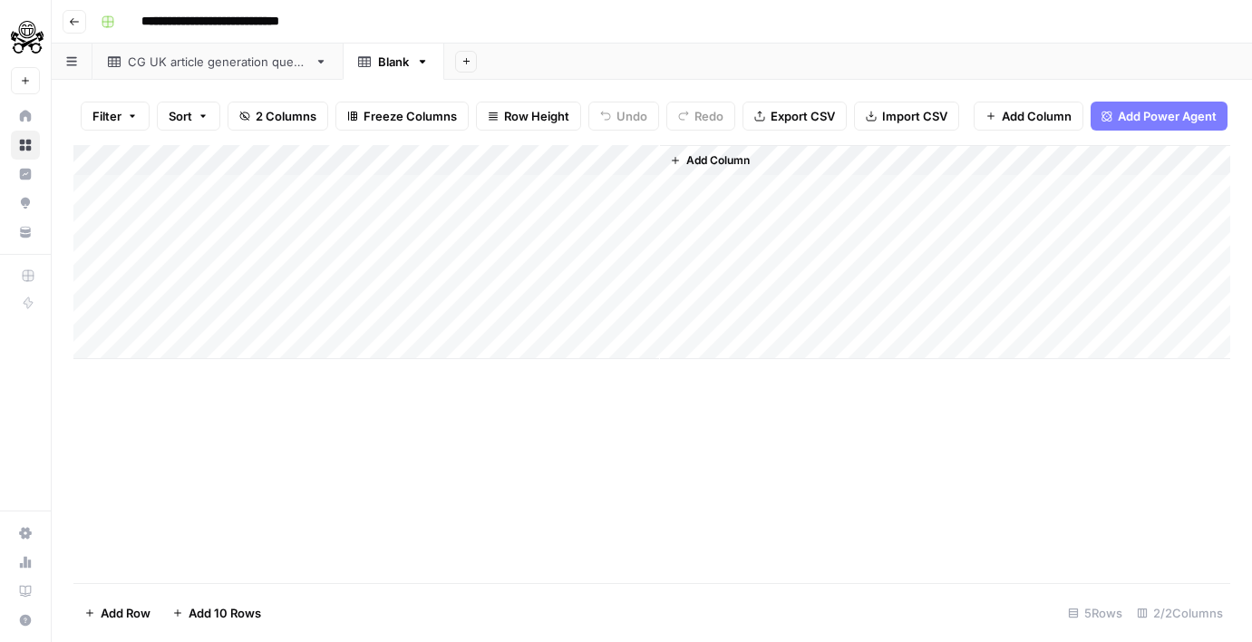
click at [510, 168] on div "Add Column" at bounding box center [651, 252] width 1157 height 214
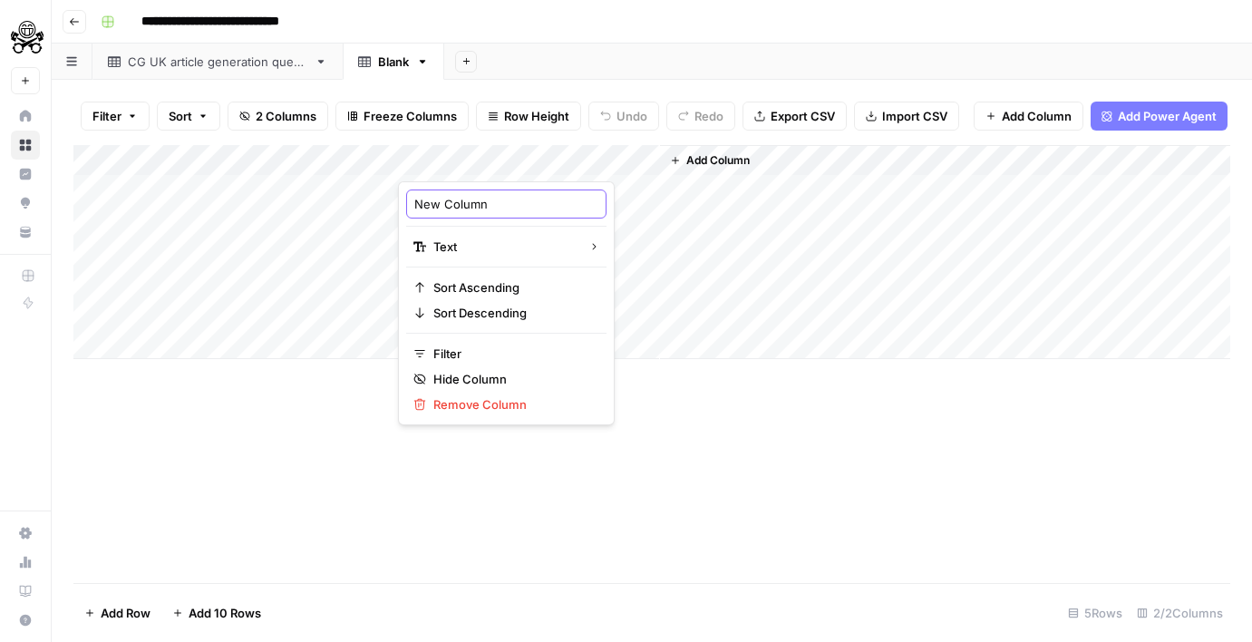
click at [488, 206] on input "New Column" at bounding box center [506, 204] width 184 height 18
paste input ", status, started_date, completed_date, error_message, output_content (1)"
type input "status"
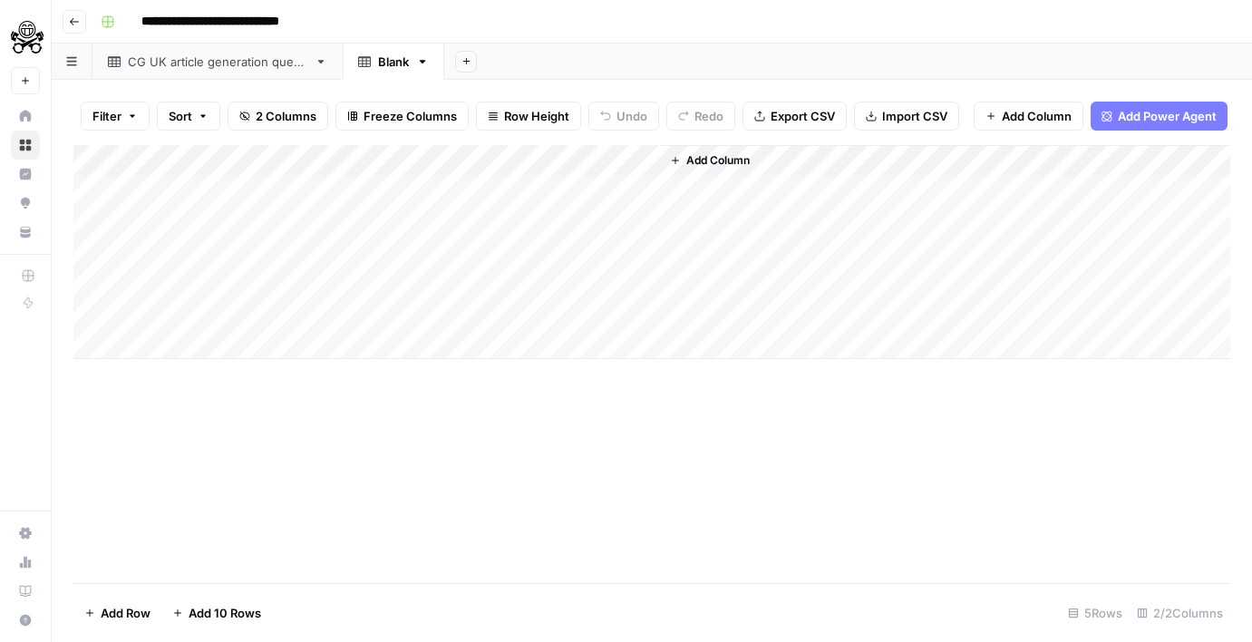
click at [724, 156] on span "Add Column" at bounding box center [717, 160] width 63 height 16
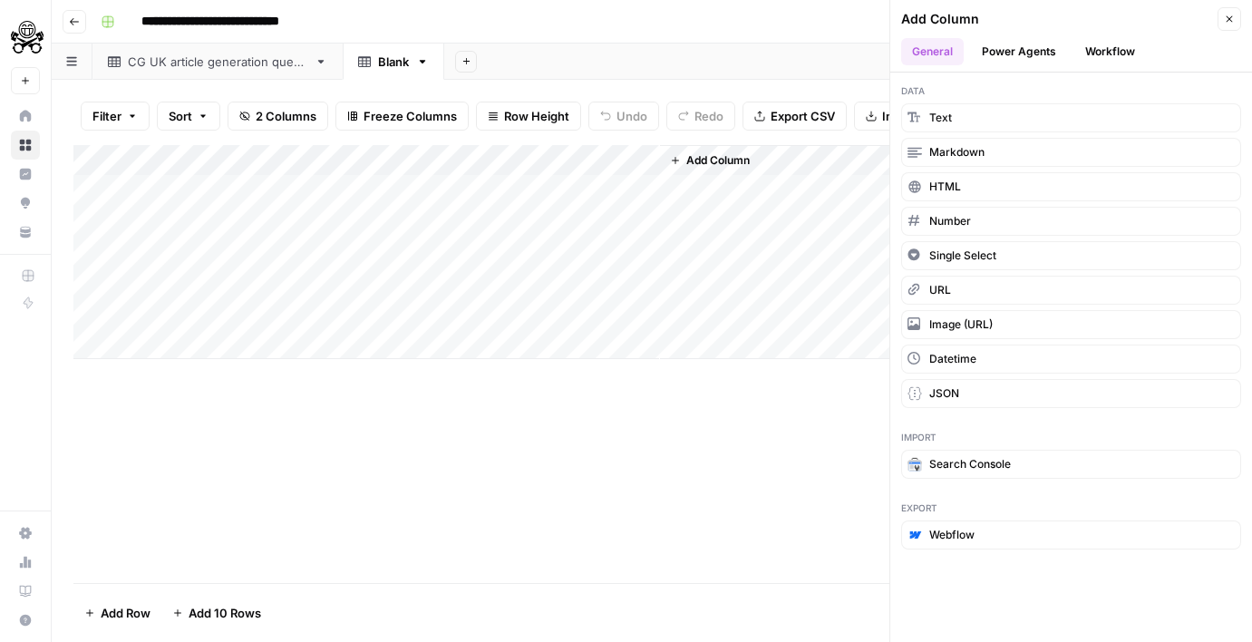
click at [956, 102] on div "Data Text Markdown HTML Number Single Select URL Image (URL) Datetime JSON" at bounding box center [1071, 246] width 362 height 346
click at [948, 113] on span "Text" at bounding box center [940, 118] width 23 height 16
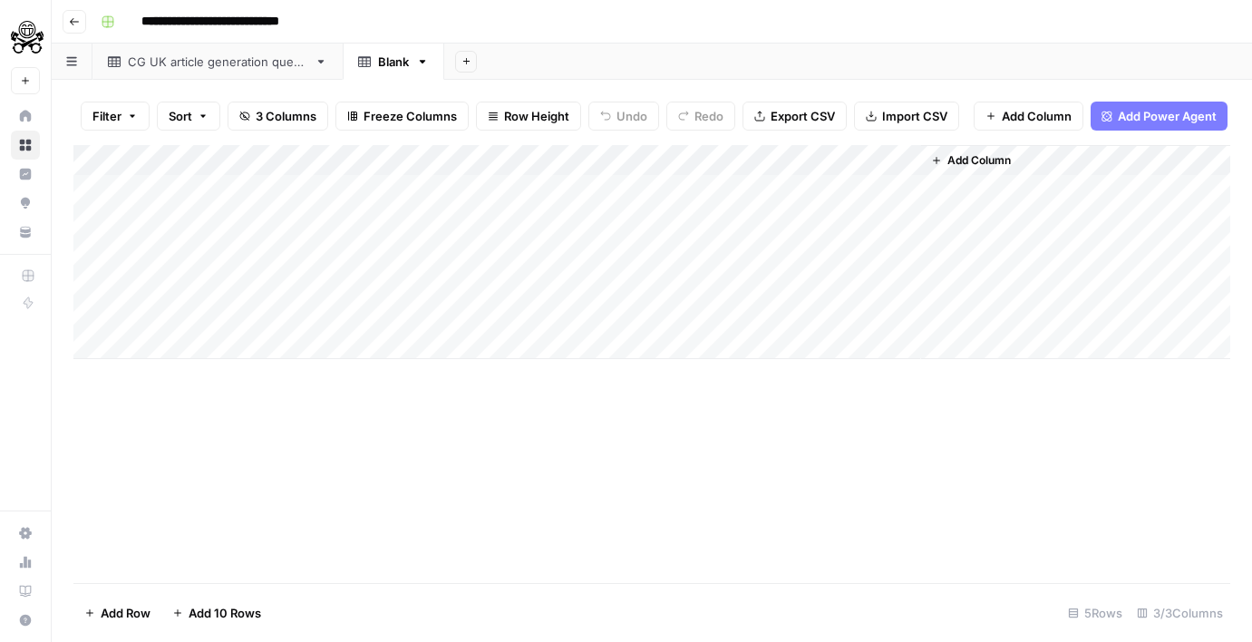
click at [720, 159] on div "Add Column" at bounding box center [651, 252] width 1157 height 214
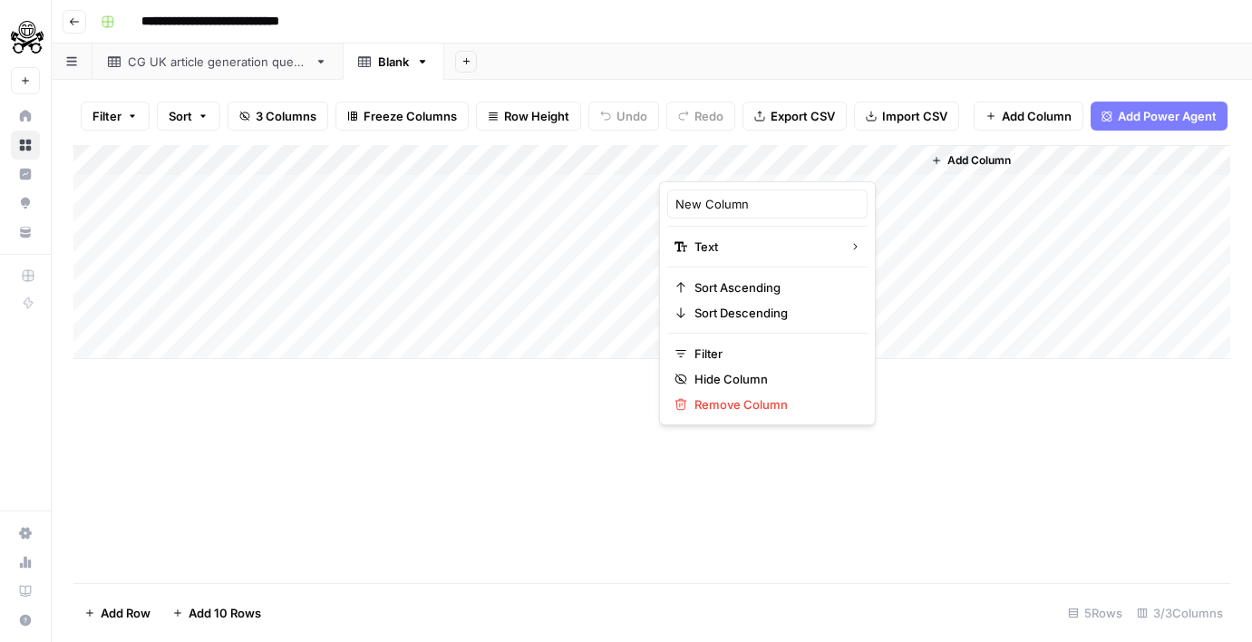
click at [705, 213] on div "New Column" at bounding box center [767, 204] width 200 height 29
paste input ", started_date, completed_date, error_message, output_content (1)"
type input "started_date"
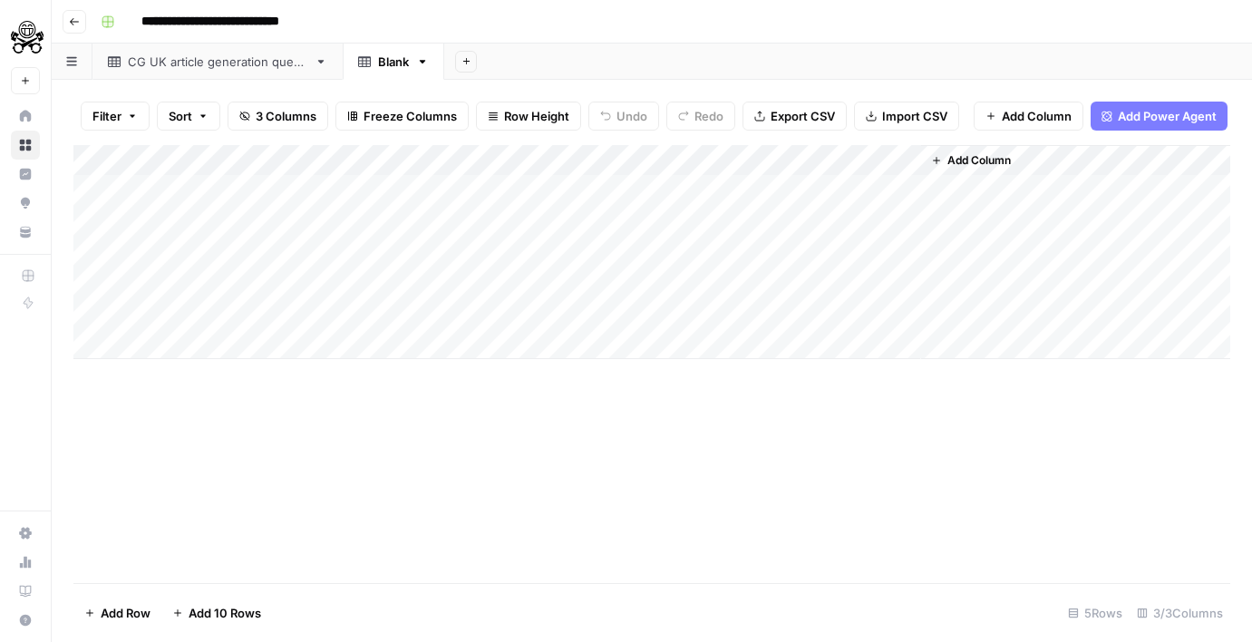
click at [996, 160] on span "Add Column" at bounding box center [979, 160] width 63 height 16
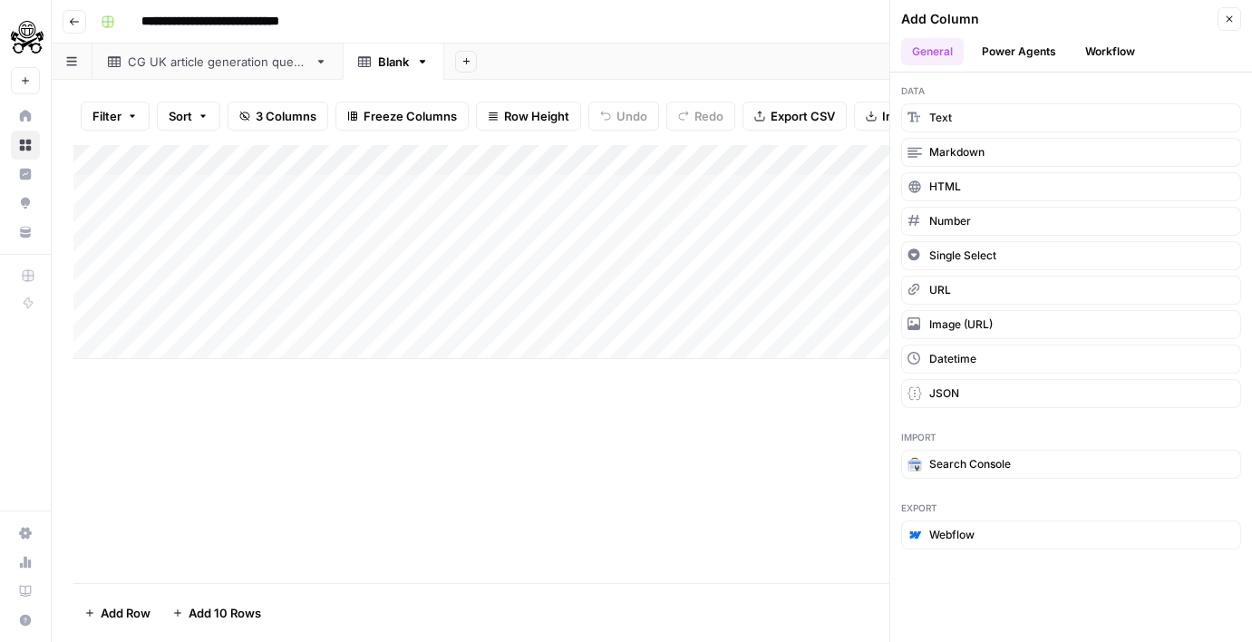
click at [949, 117] on span "Text" at bounding box center [940, 118] width 23 height 16
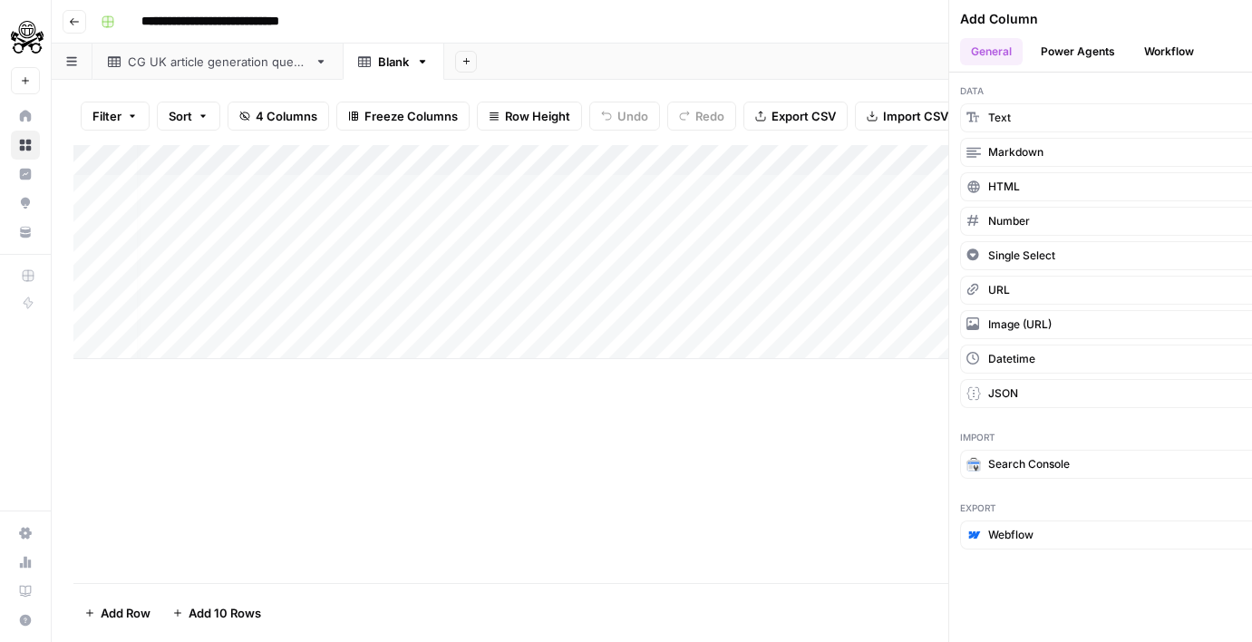
scroll to position [0, 53]
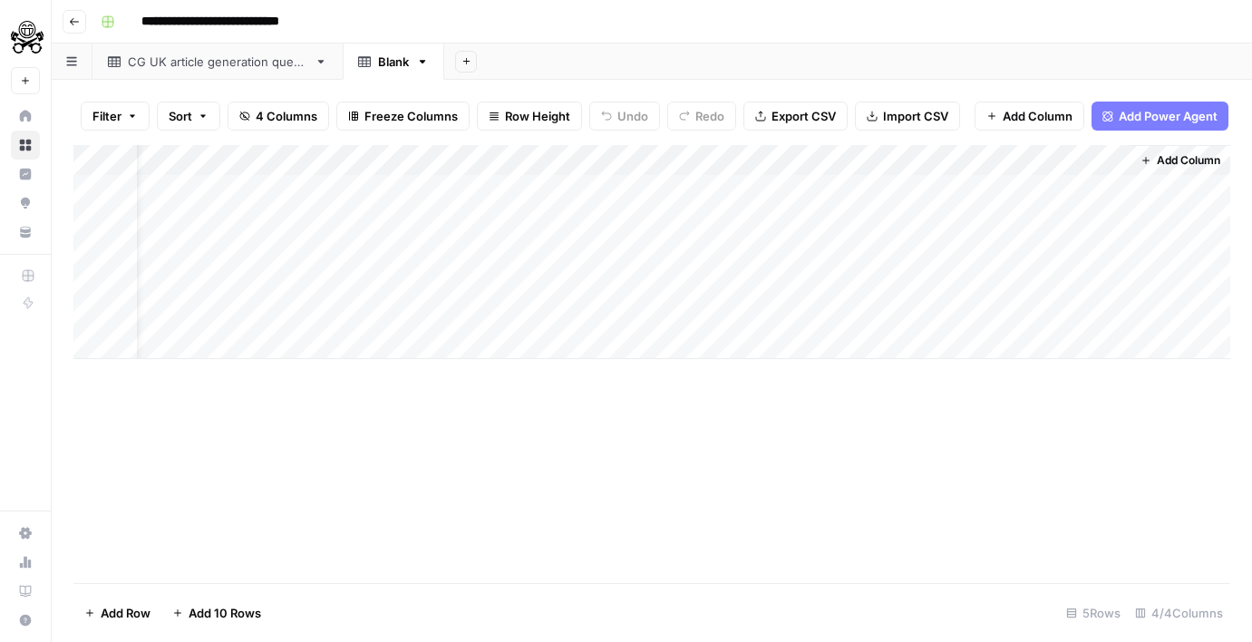
click at [934, 160] on div "Add Column" at bounding box center [651, 252] width 1157 height 214
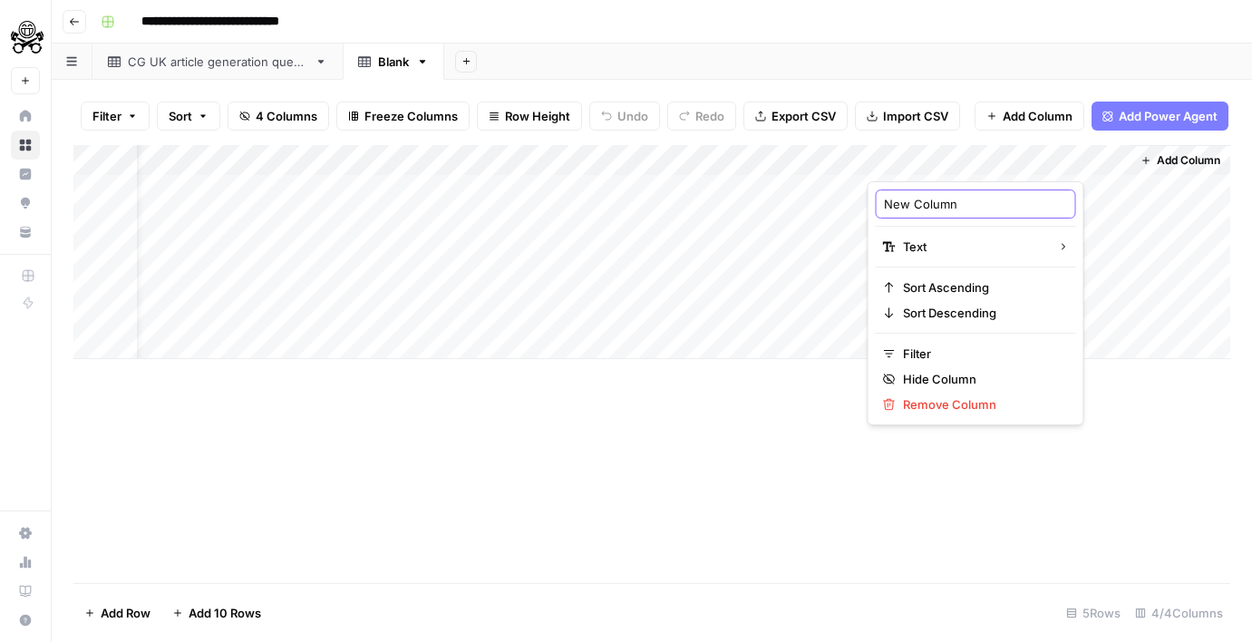
click at [909, 208] on input "New Column" at bounding box center [976, 204] width 184 height 18
paste input ", completed_date, error_message, output_content (1)"
type input "completed_date"
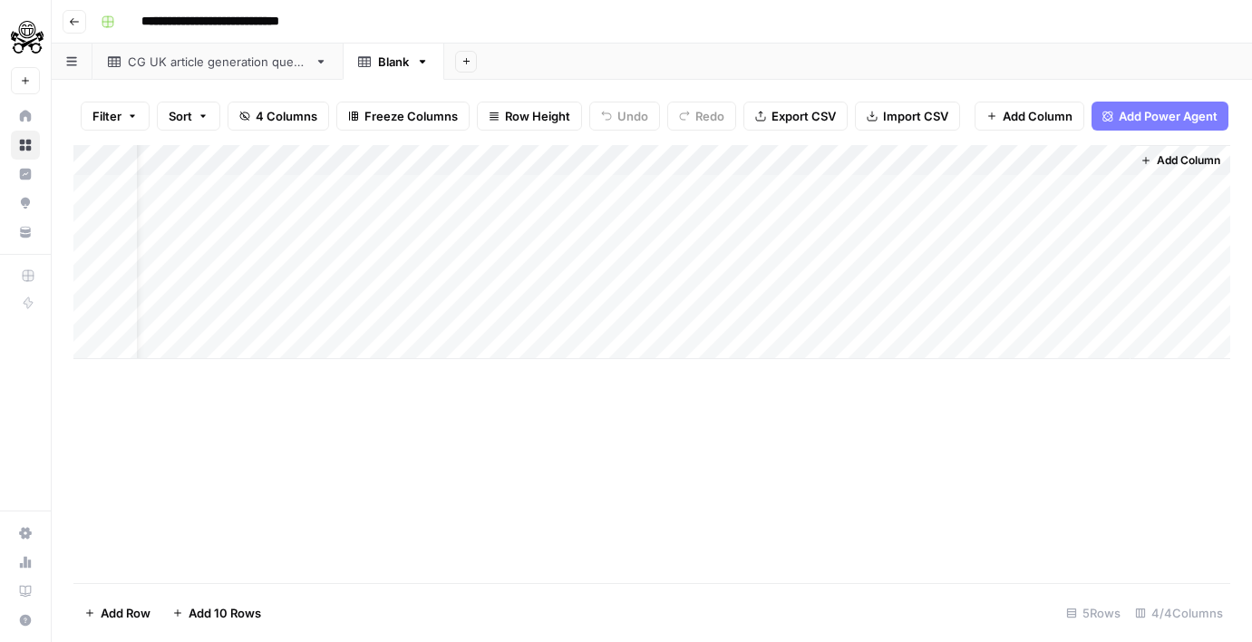
click at [1165, 160] on span "Add Column" at bounding box center [1188, 160] width 63 height 16
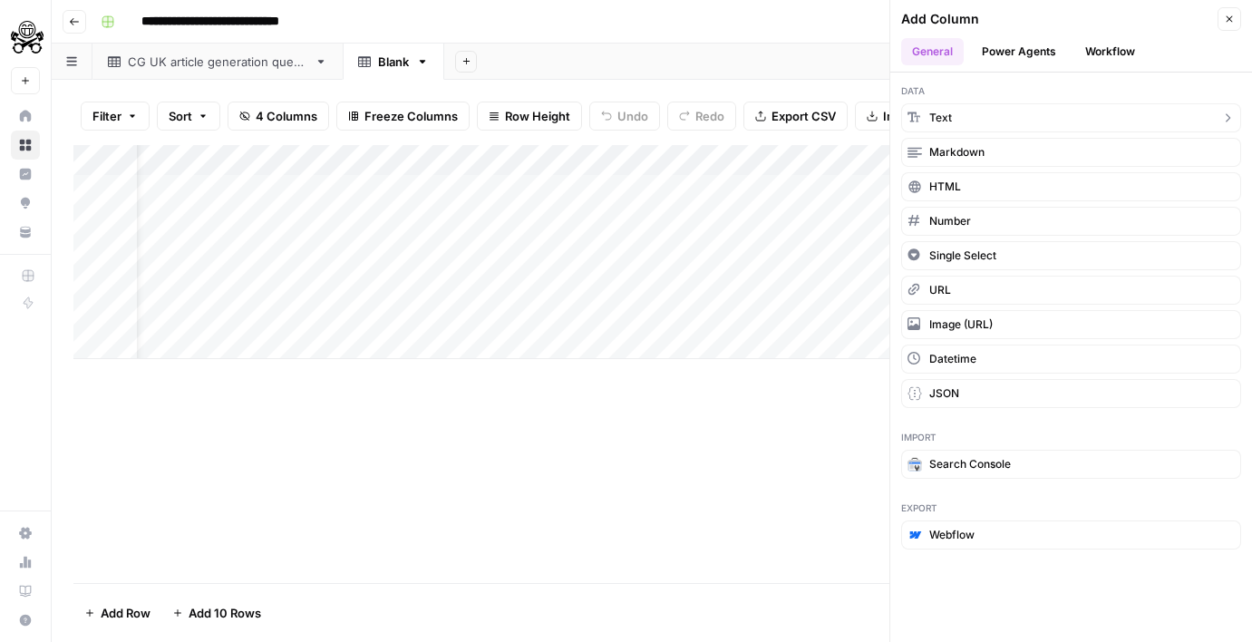
click at [984, 130] on button "Text" at bounding box center [1071, 117] width 340 height 29
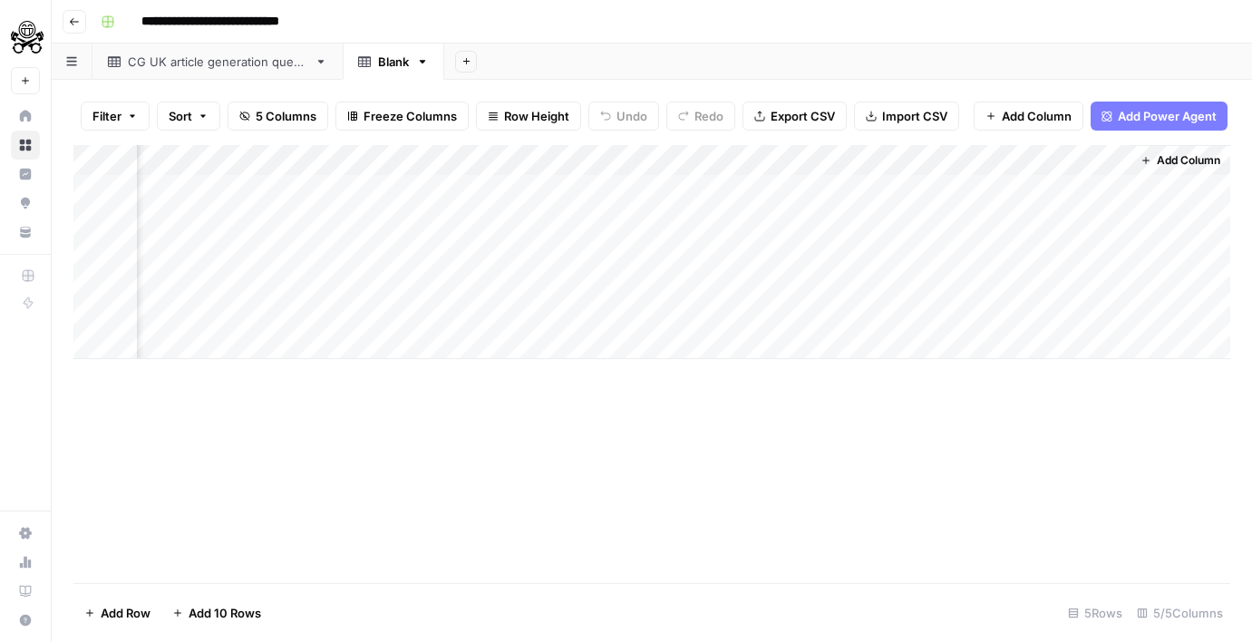
scroll to position [0, 314]
click at [966, 163] on div "Add Column" at bounding box center [651, 252] width 1157 height 214
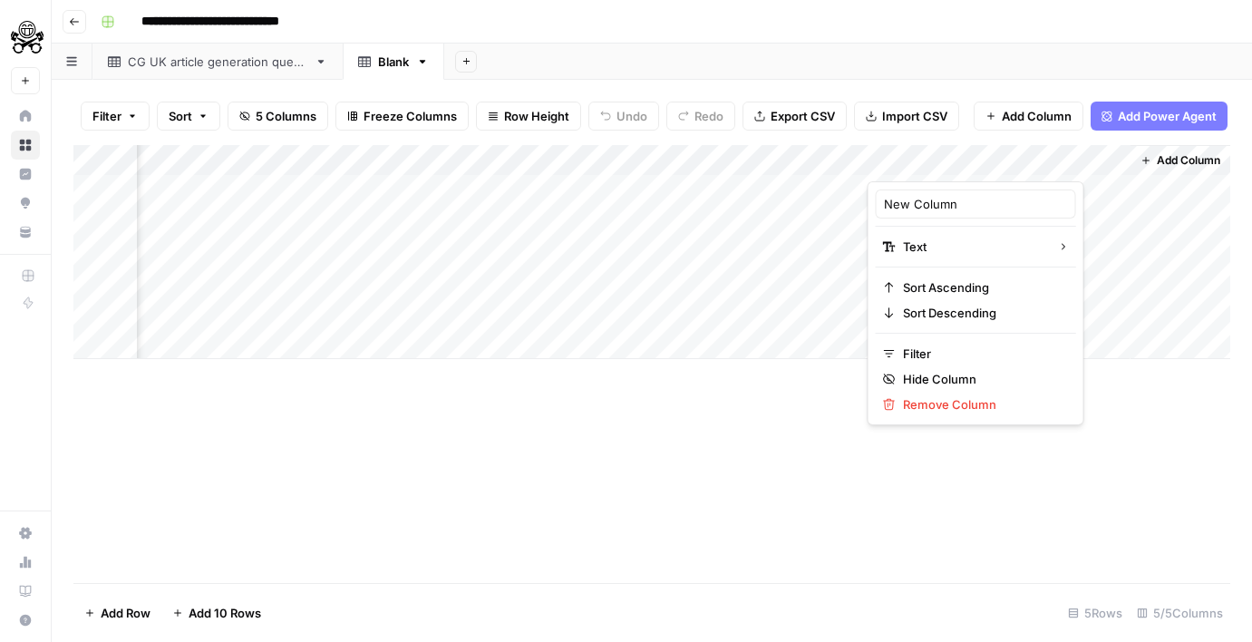
click at [956, 191] on div "New Column" at bounding box center [976, 204] width 200 height 29
paste input ", error_message, output_content (1)"
type input "error_message"
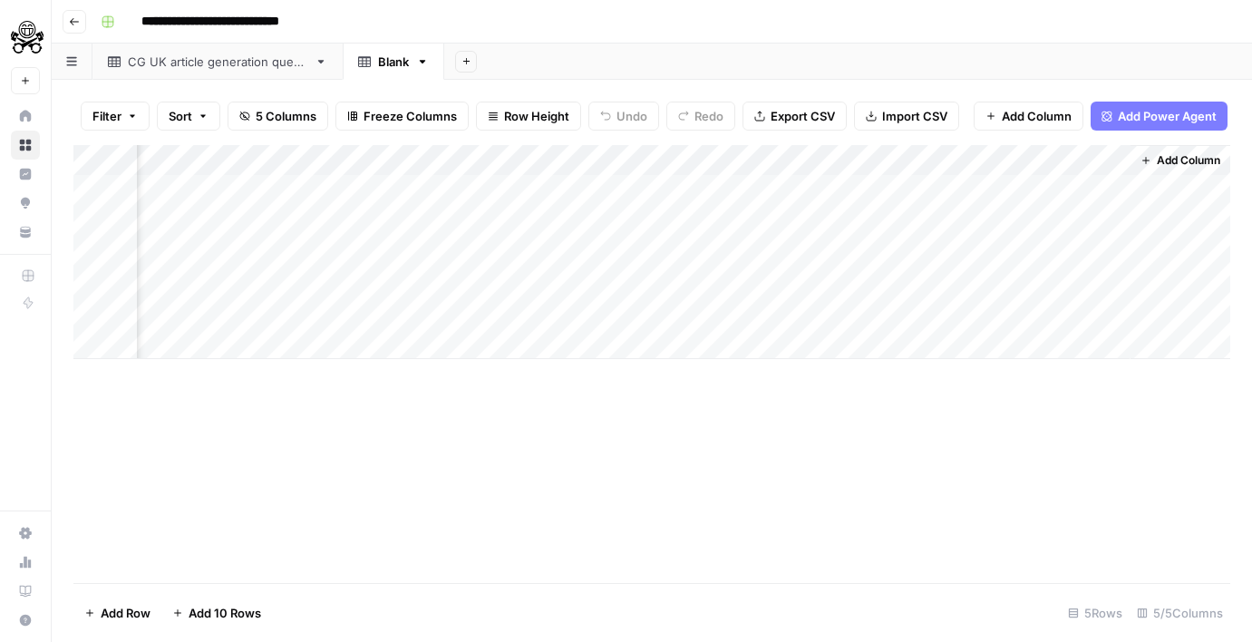
click at [1180, 150] on button "Add Column" at bounding box center [1180, 161] width 94 height 24
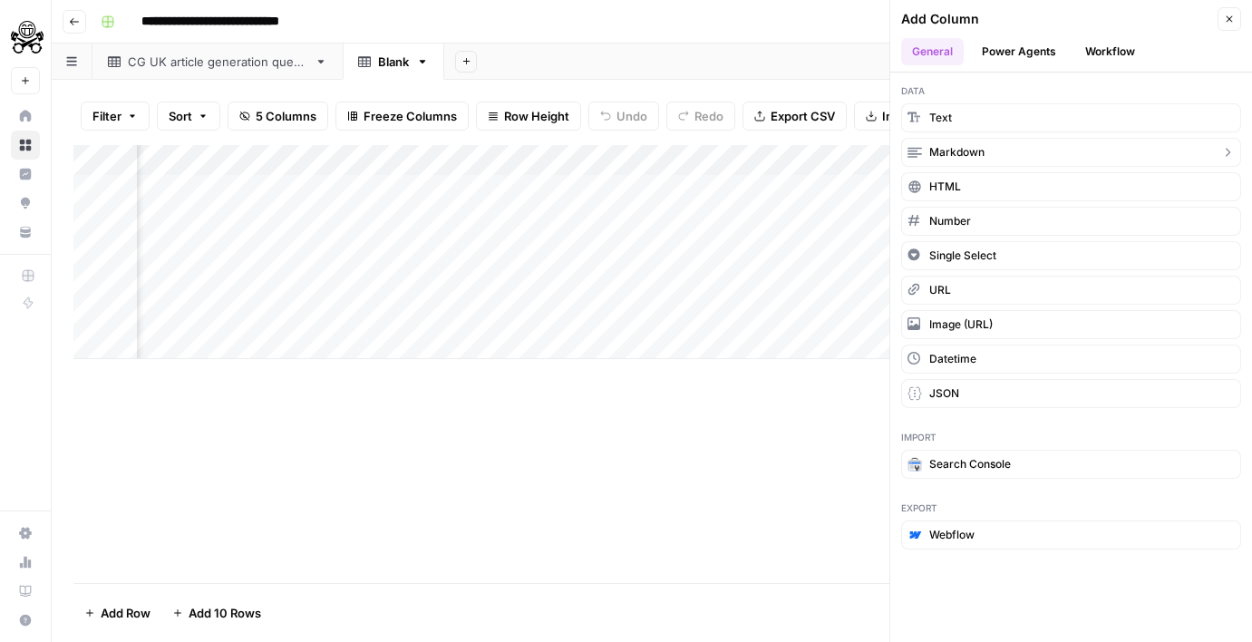
click at [996, 141] on button "Markdown" at bounding box center [1071, 152] width 340 height 29
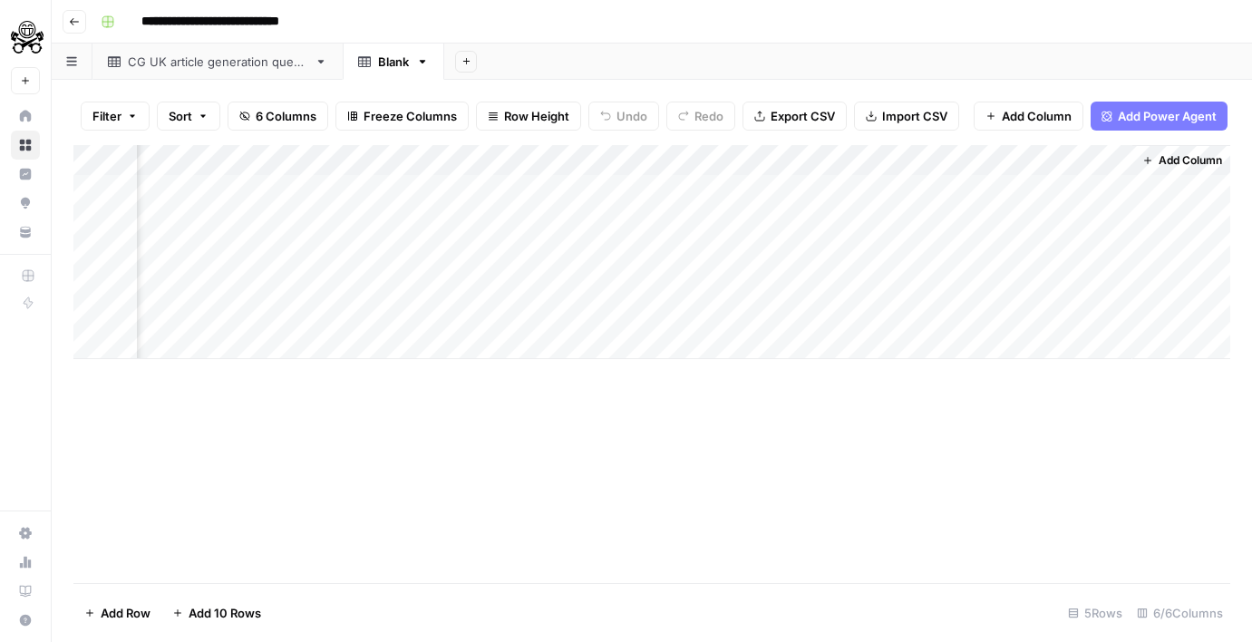
scroll to position [0, 575]
click at [752, 155] on div "Add Column" at bounding box center [651, 252] width 1157 height 214
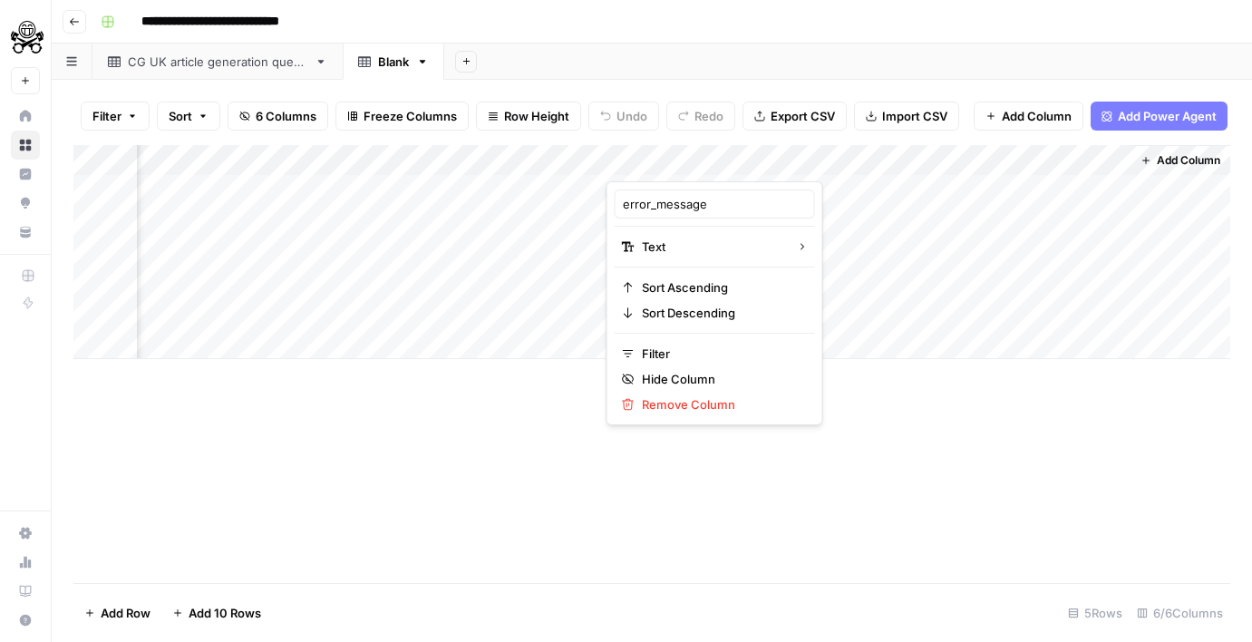
click at [926, 168] on div "Add Column" at bounding box center [651, 252] width 1157 height 214
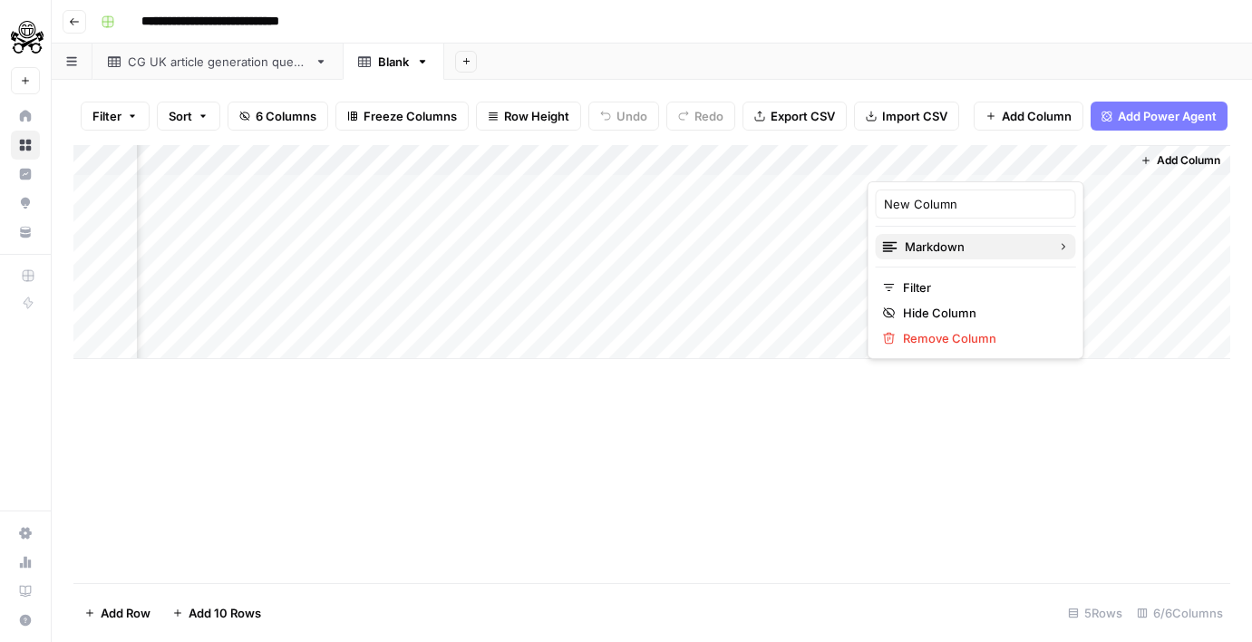
click at [918, 248] on span "Markdown" at bounding box center [974, 247] width 139 height 18
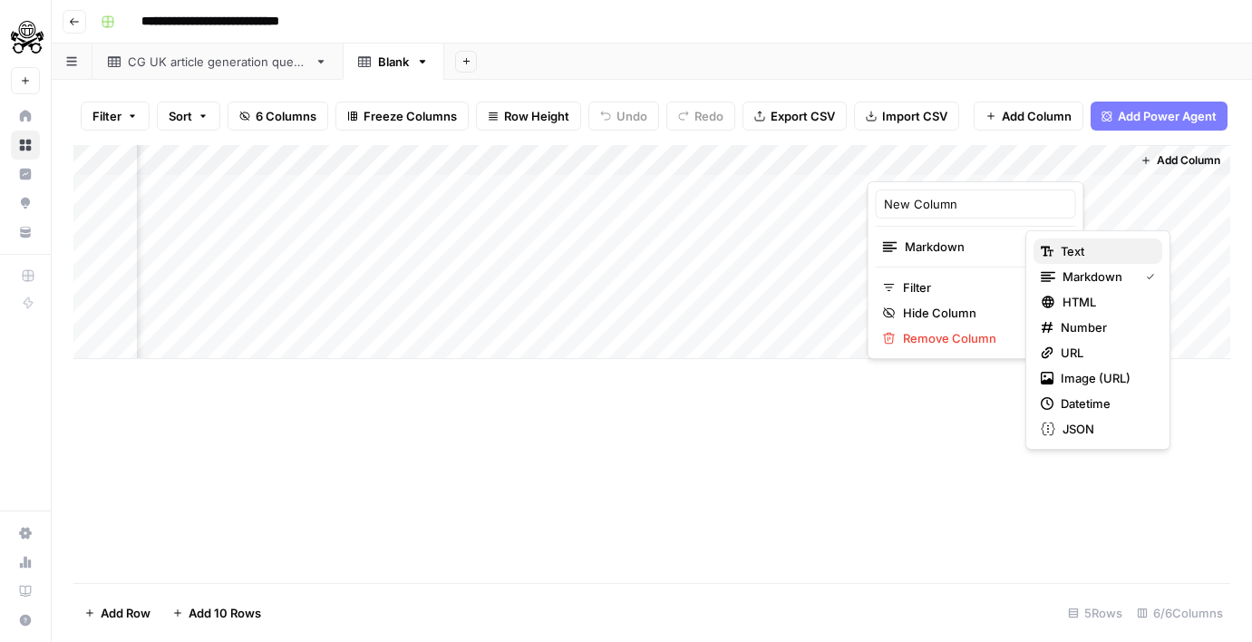
click at [1083, 260] on button "Text" at bounding box center [1098, 250] width 129 height 25
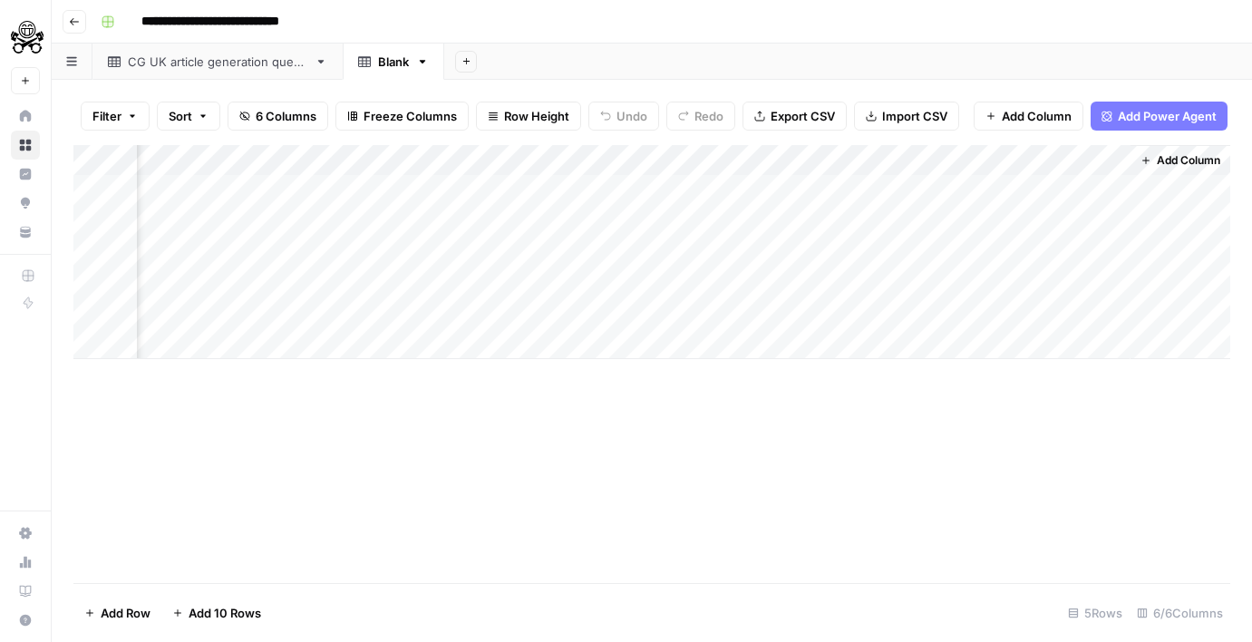
click at [970, 163] on div "Add Column" at bounding box center [651, 252] width 1157 height 214
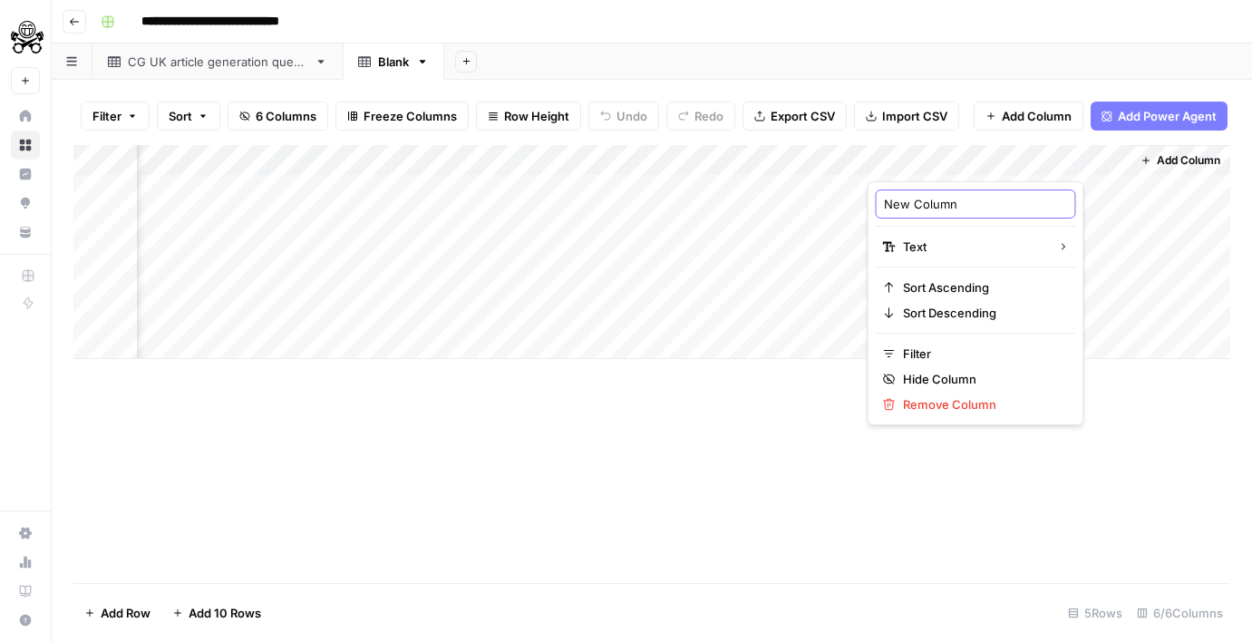
click at [967, 200] on input "New Column" at bounding box center [976, 204] width 184 height 18
paste input ", output_content (1)"
type input "output_content"
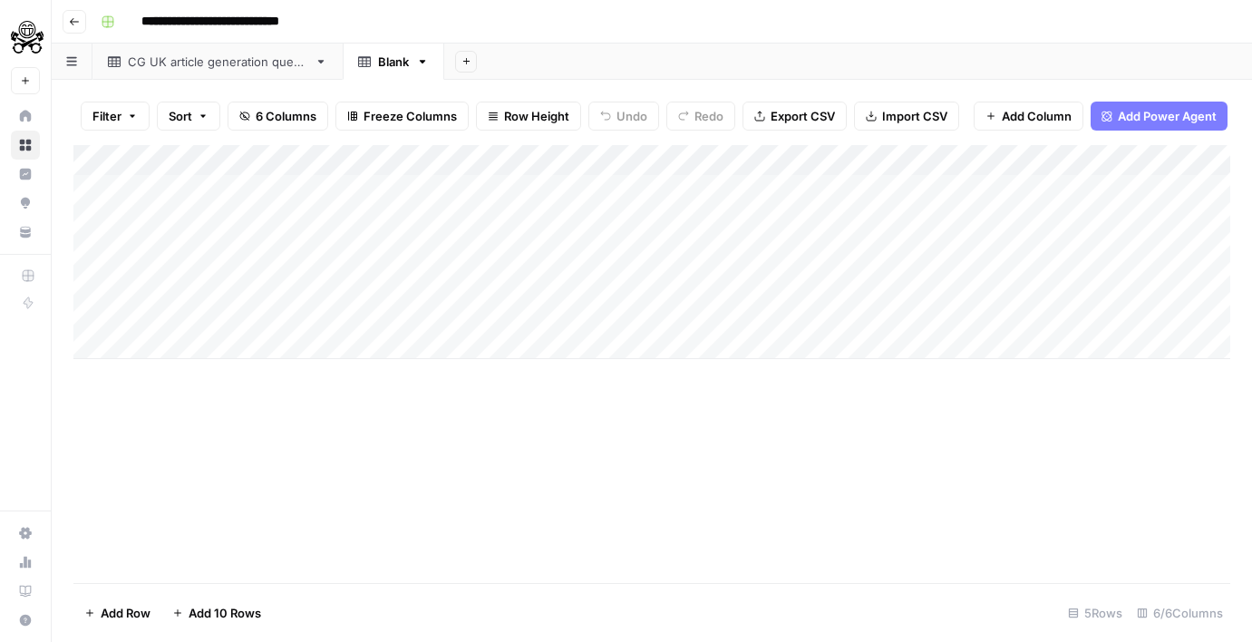
click at [253, 168] on div "Add Column" at bounding box center [651, 252] width 1157 height 214
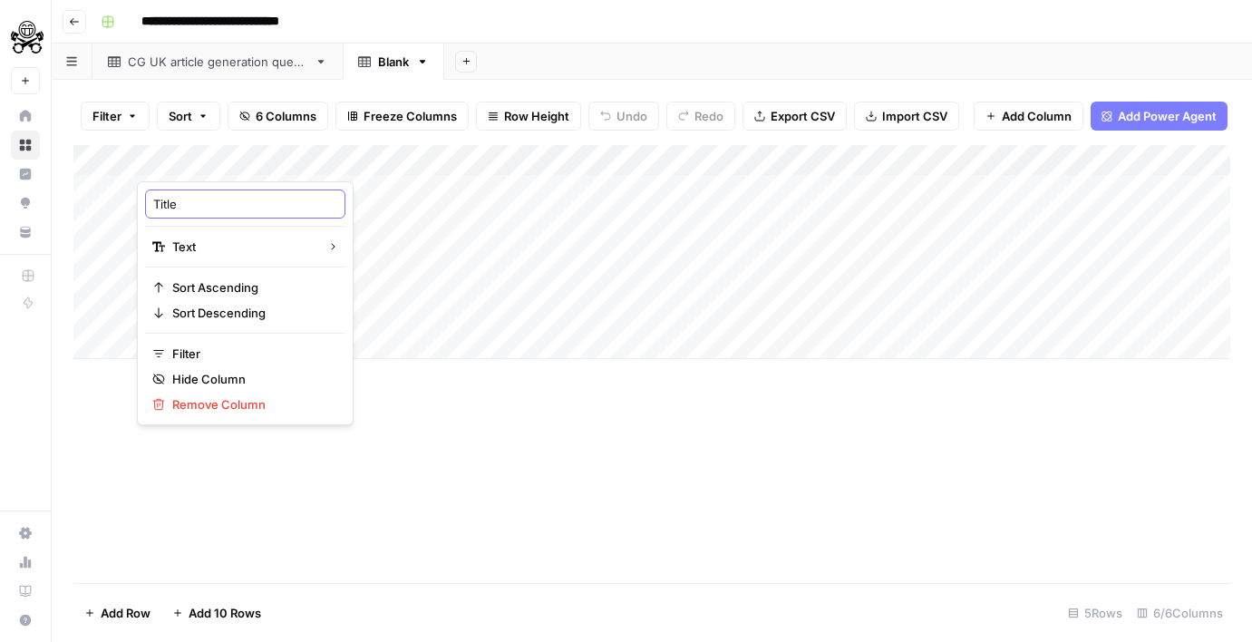
click at [204, 204] on input "Title" at bounding box center [245, 204] width 184 height 18
paste input "article_t"
type input "article_title"
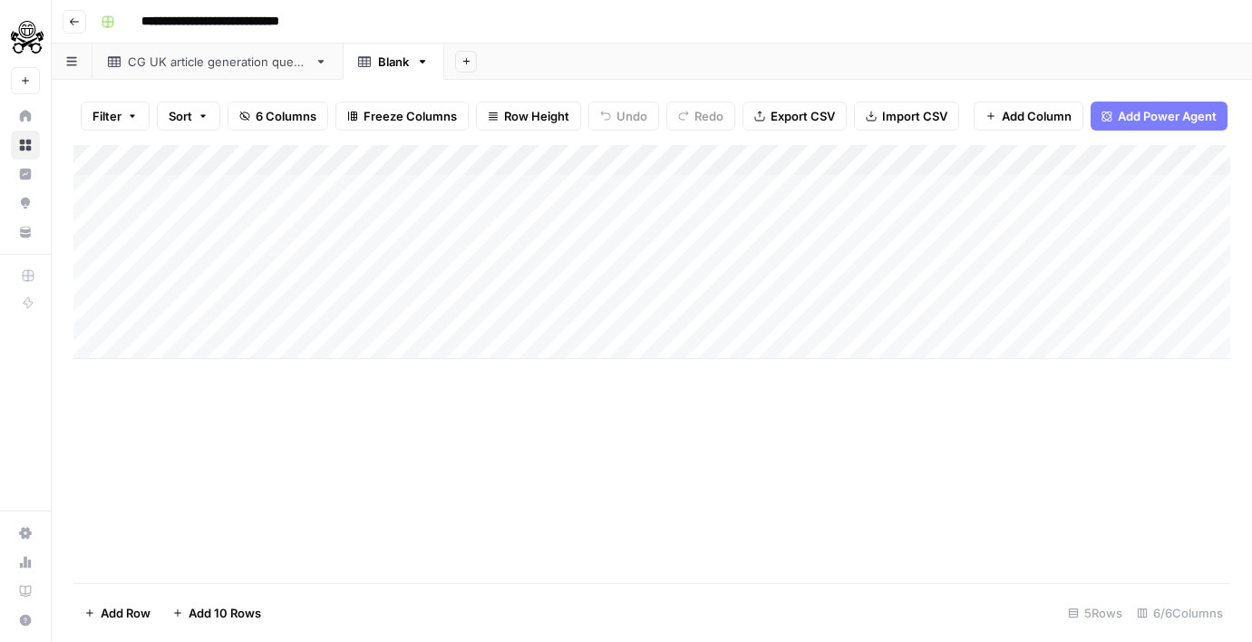
click at [432, 395] on div "Add Column" at bounding box center [651, 364] width 1157 height 438
click at [326, 64] on icon at bounding box center [321, 61] width 13 height 13
click at [323, 63] on icon "button" at bounding box center [321, 61] width 13 height 13
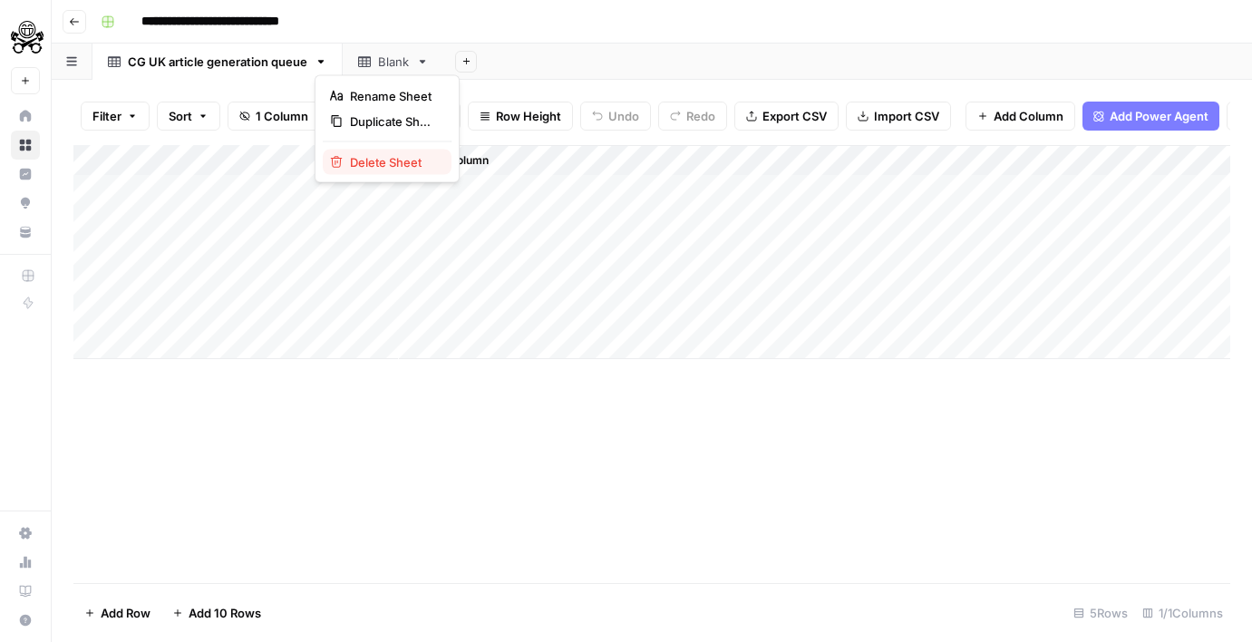
click at [337, 160] on icon "button" at bounding box center [336, 162] width 13 height 13
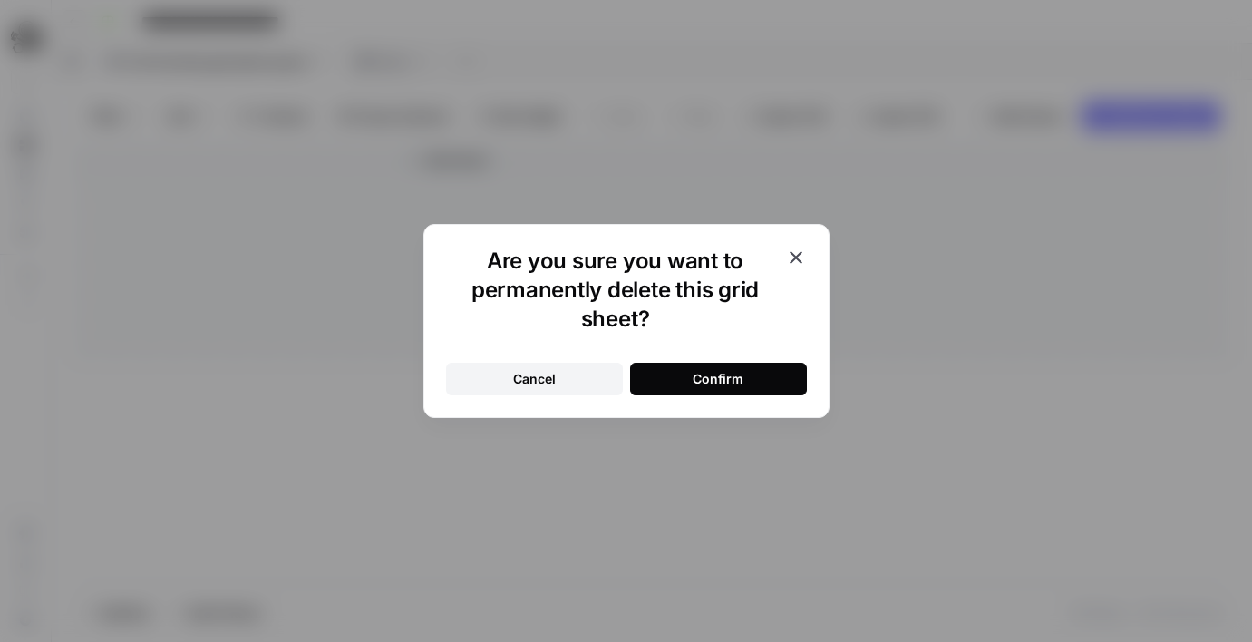
click at [737, 372] on div "Confirm" at bounding box center [718, 379] width 51 height 18
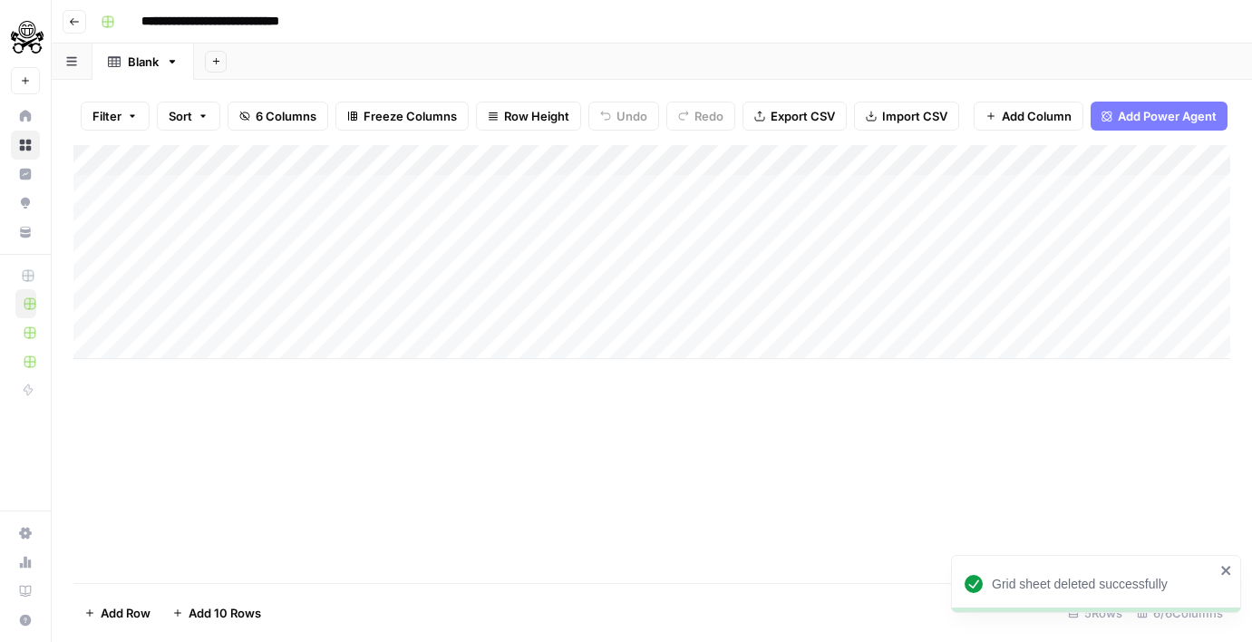
click at [231, 30] on input "**********" at bounding box center [238, 21] width 210 height 29
click at [151, 73] on link "Blank" at bounding box center [143, 62] width 102 height 36
click at [131, 65] on div "Blank" at bounding box center [143, 62] width 31 height 18
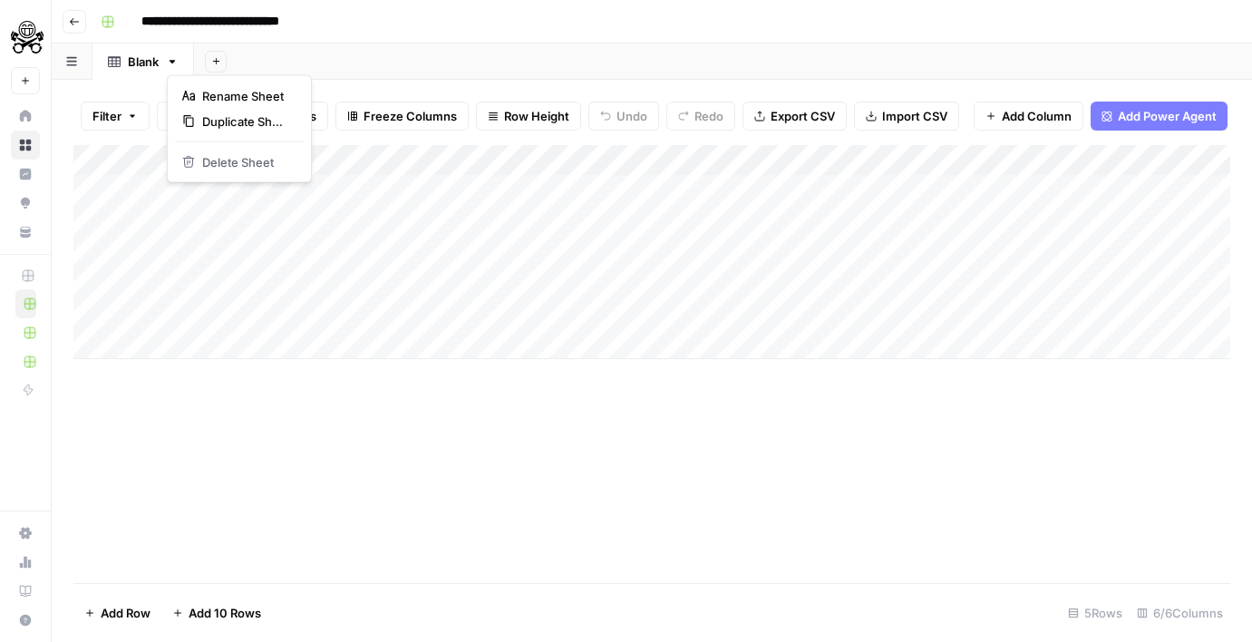
click at [168, 63] on icon "button" at bounding box center [172, 61] width 13 height 13
click at [186, 83] on button "Rename Sheet" at bounding box center [239, 95] width 129 height 25
type input "**********"
click at [395, 365] on div "Add Column" at bounding box center [651, 364] width 1157 height 438
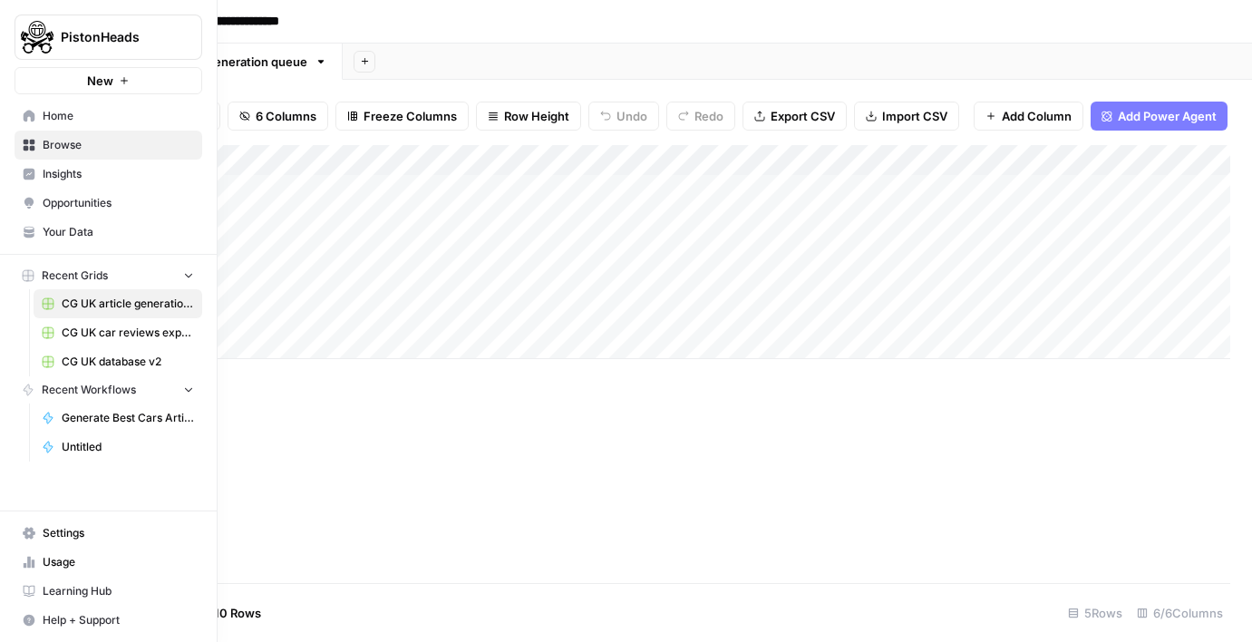
click at [25, 541] on link "Settings" at bounding box center [109, 533] width 188 height 29
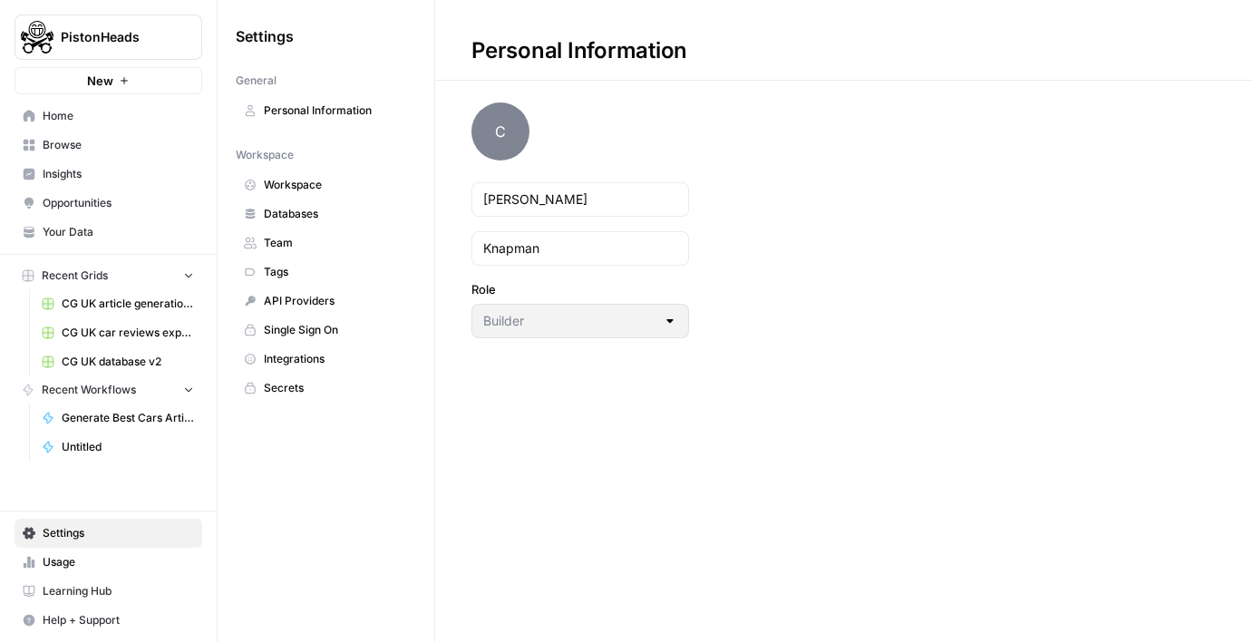
click at [255, 380] on link "Secrets" at bounding box center [326, 388] width 180 height 29
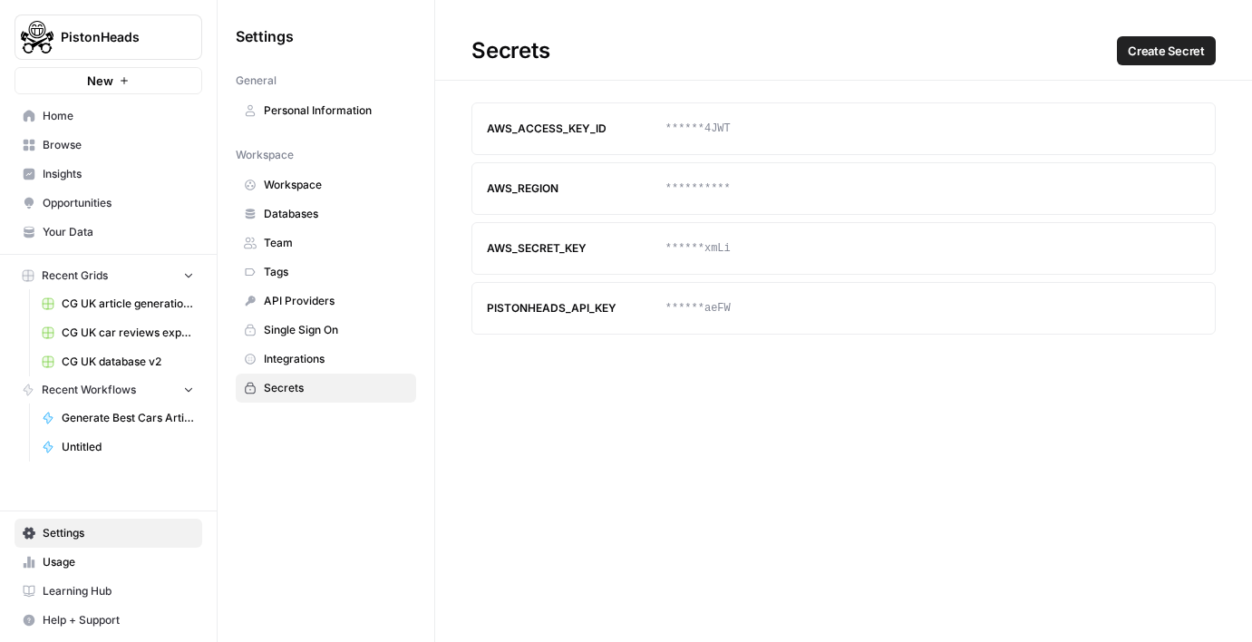
click at [1161, 40] on button "Create Secret" at bounding box center [1166, 50] width 99 height 29
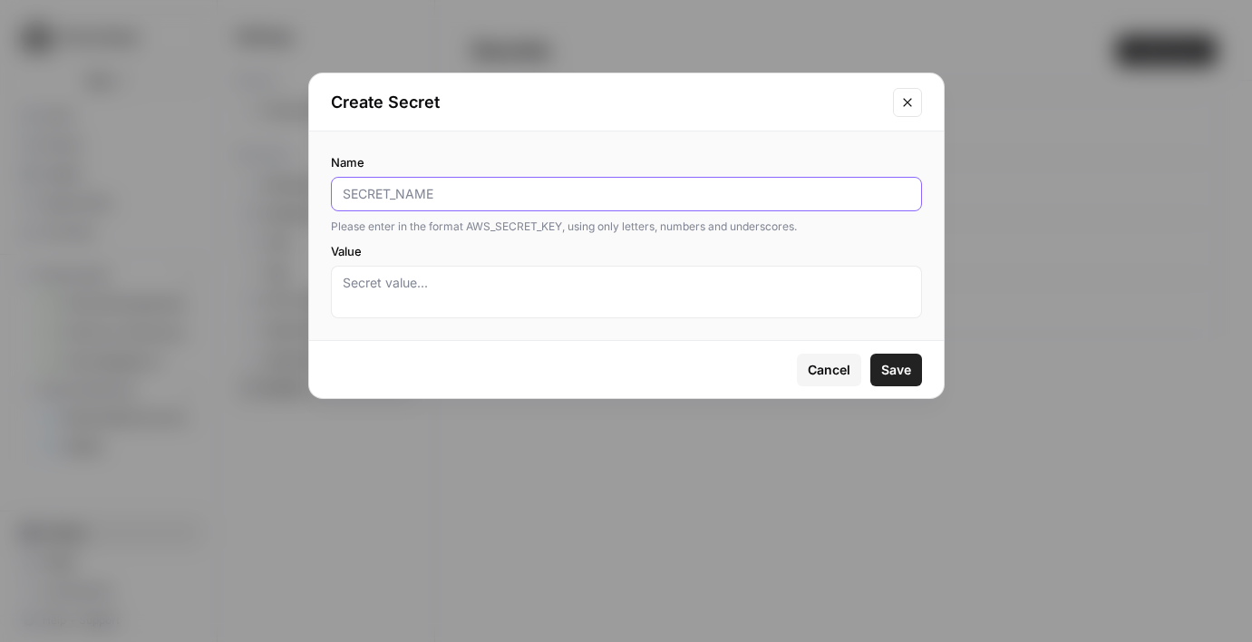
paste input "contentful_access_token"
type input "contentful_access_token"
click at [442, 292] on textarea "Value" at bounding box center [627, 292] width 568 height 36
paste textarea "CFPAT-HNJdiViG7V9-V4F6LMgp7WteBYSU81Tmx6bchcqAF4A"
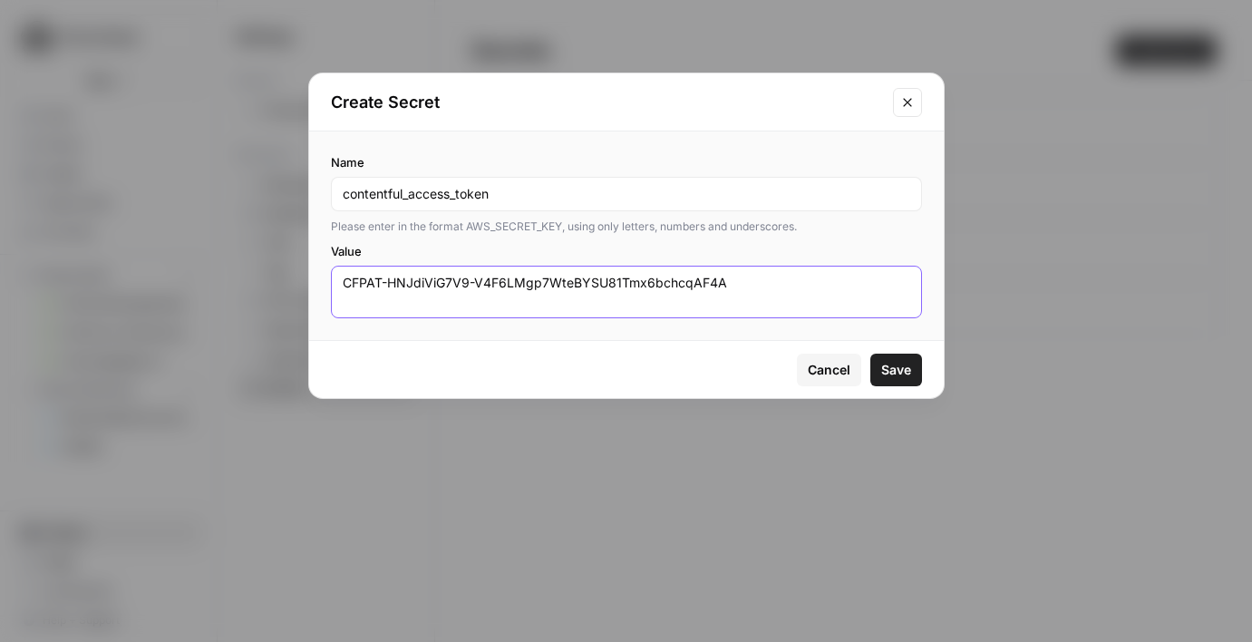
type textarea "CFPAT-HNJdiViG7V9-V4F6LMgp7WteBYSU81Tmx6bchcqAF4A"
click at [900, 375] on span "Save" at bounding box center [896, 370] width 30 height 18
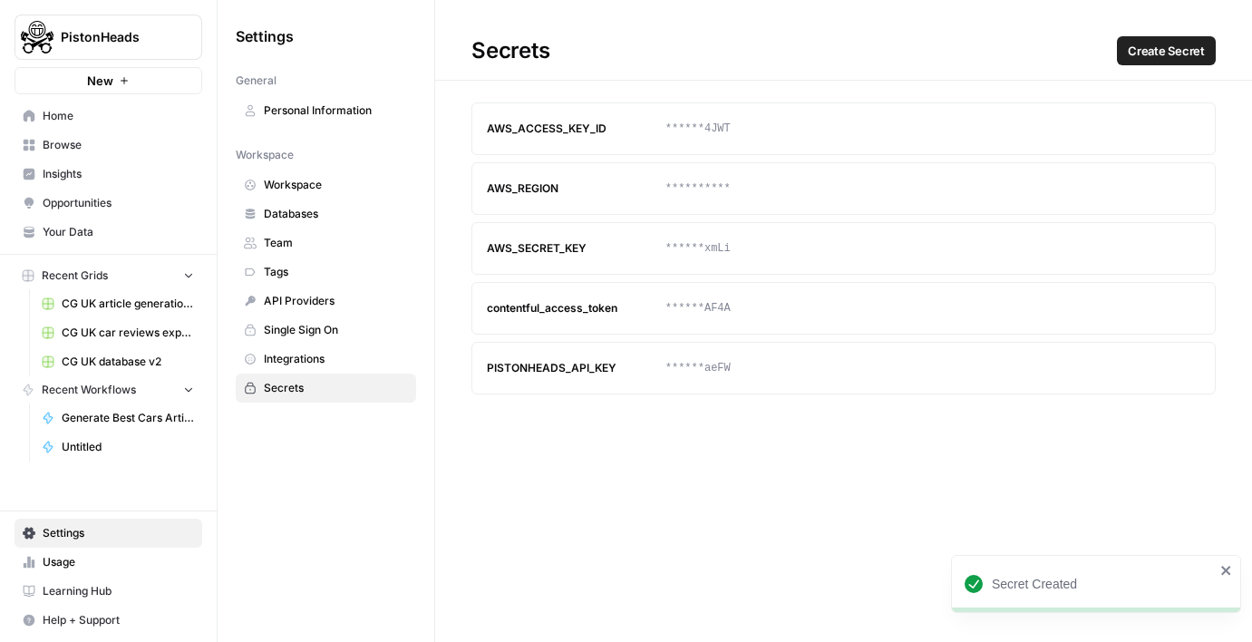
click at [1170, 54] on span "Create Secret" at bounding box center [1166, 51] width 77 height 18
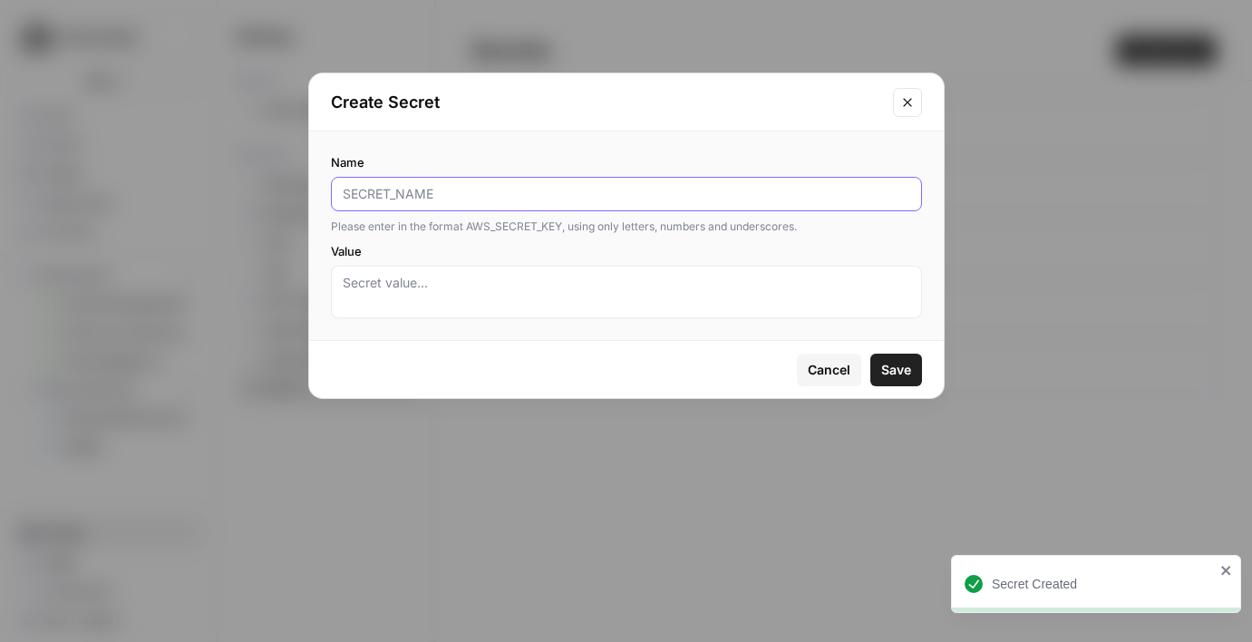
paste input "contentful_space_id"
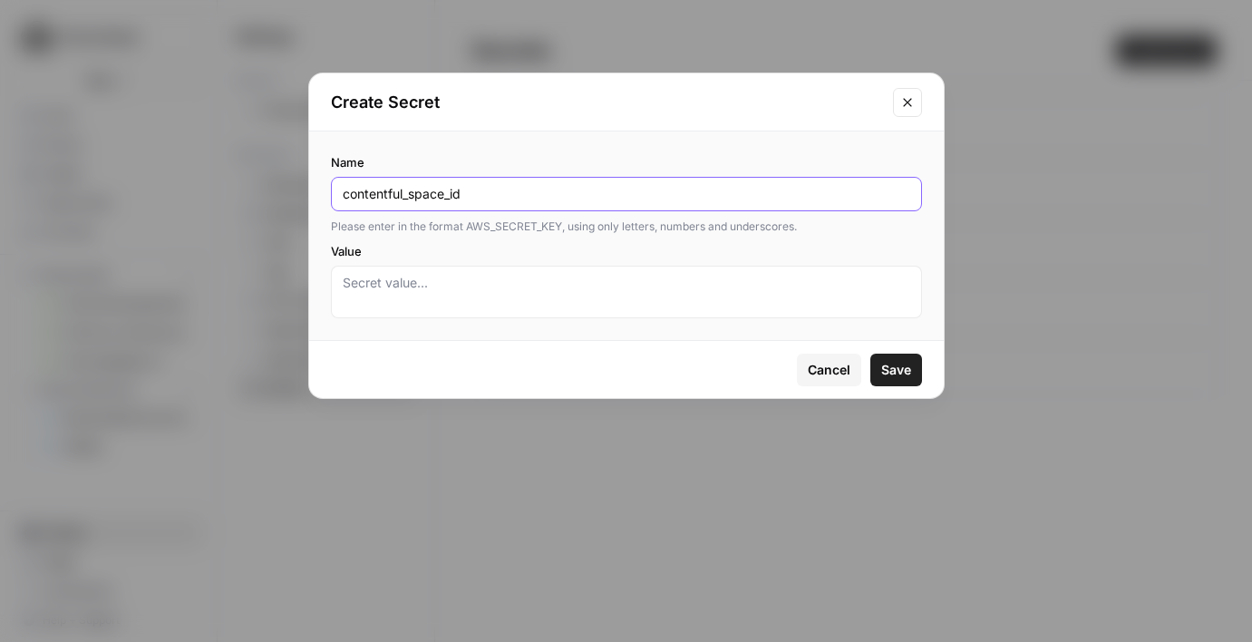
type input "contentful_space_id"
click at [465, 297] on textarea "Value" at bounding box center [627, 292] width 568 height 36
paste textarea "c9t6u0qhbv9e"
type textarea "c9t6u0qhbv9e"
click at [916, 346] on div "Cancel Save" at bounding box center [626, 369] width 635 height 57
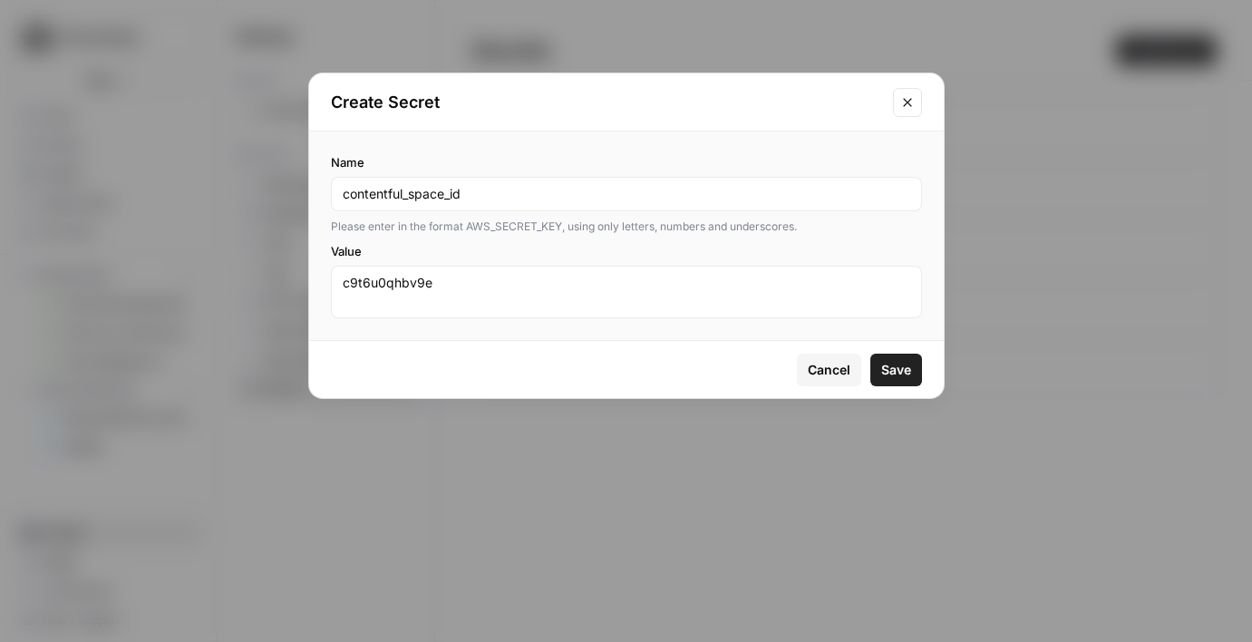
click at [914, 355] on button "Save" at bounding box center [896, 370] width 52 height 33
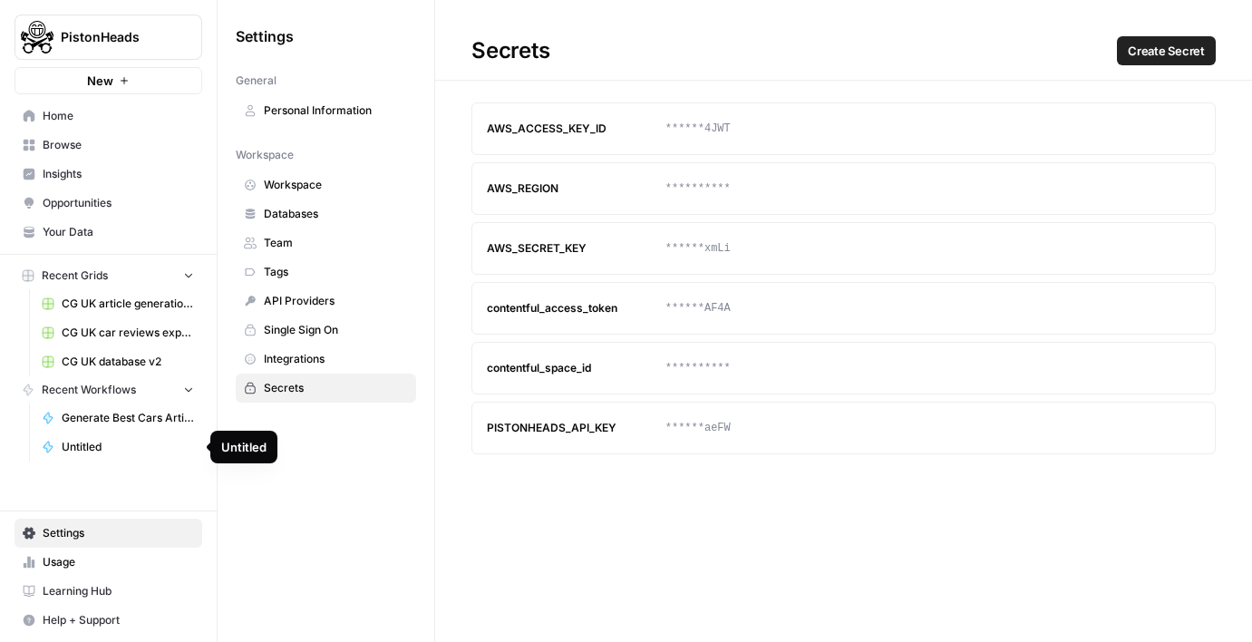
click at [72, 414] on span "Generate Best Cars Article" at bounding box center [128, 418] width 132 height 16
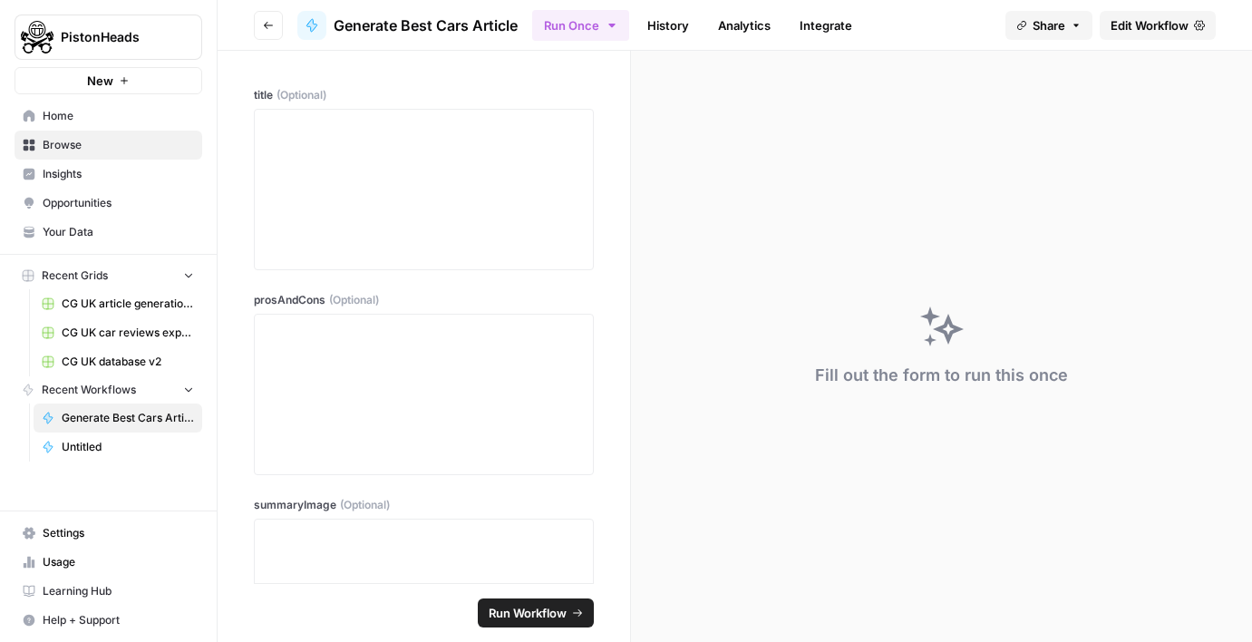
click at [1127, 18] on span "Edit Workflow" at bounding box center [1150, 25] width 78 height 18
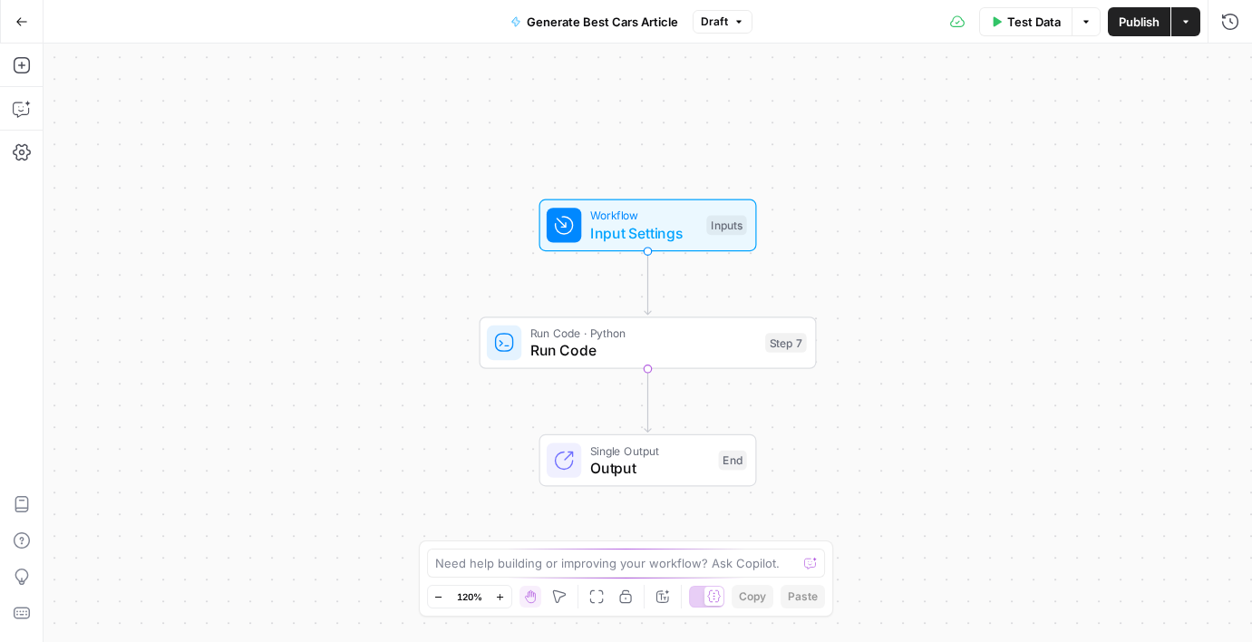
click at [650, 235] on span "Input Settings" at bounding box center [644, 233] width 108 height 22
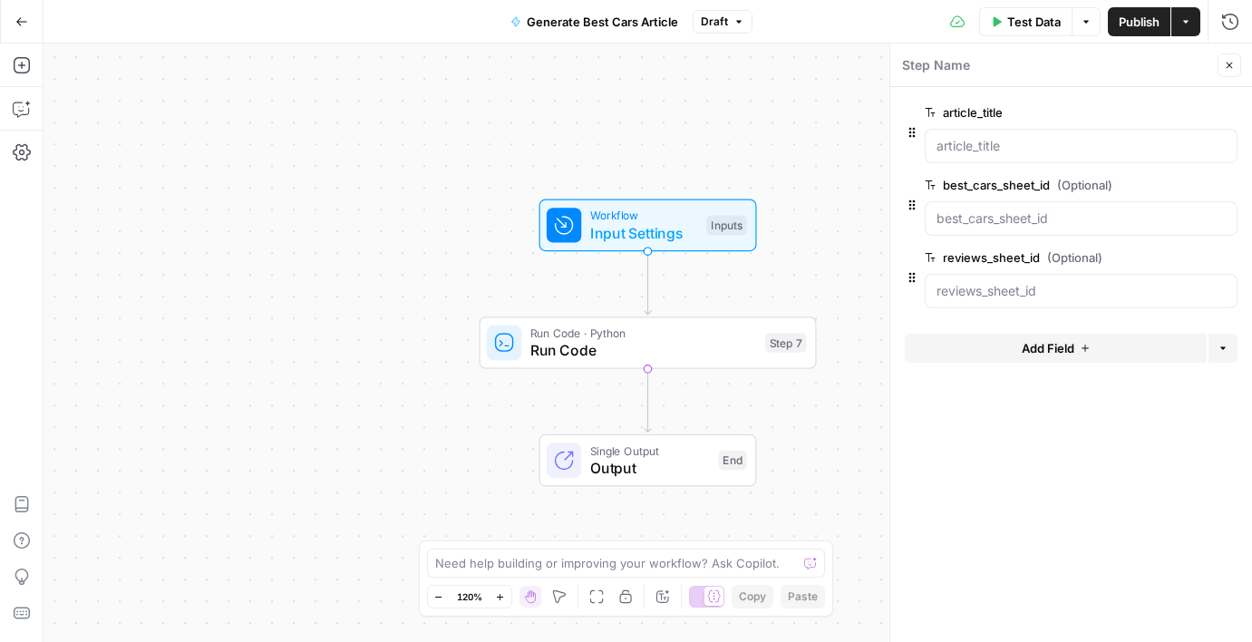
click at [347, 323] on div "Workflow Input Settings Inputs Run Code · Python Run Code Step 7 Single Output …" at bounding box center [648, 343] width 1209 height 598
click at [21, 69] on icon "button" at bounding box center [22, 65] width 18 height 18
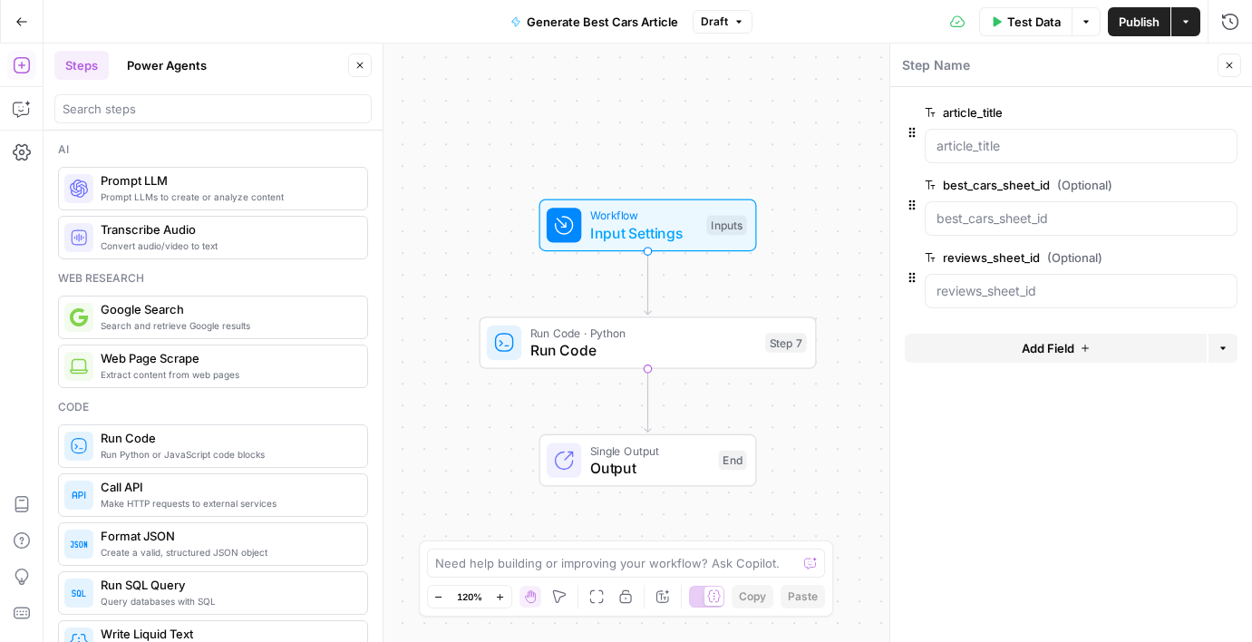
click at [207, 119] on div at bounding box center [212, 108] width 317 height 29
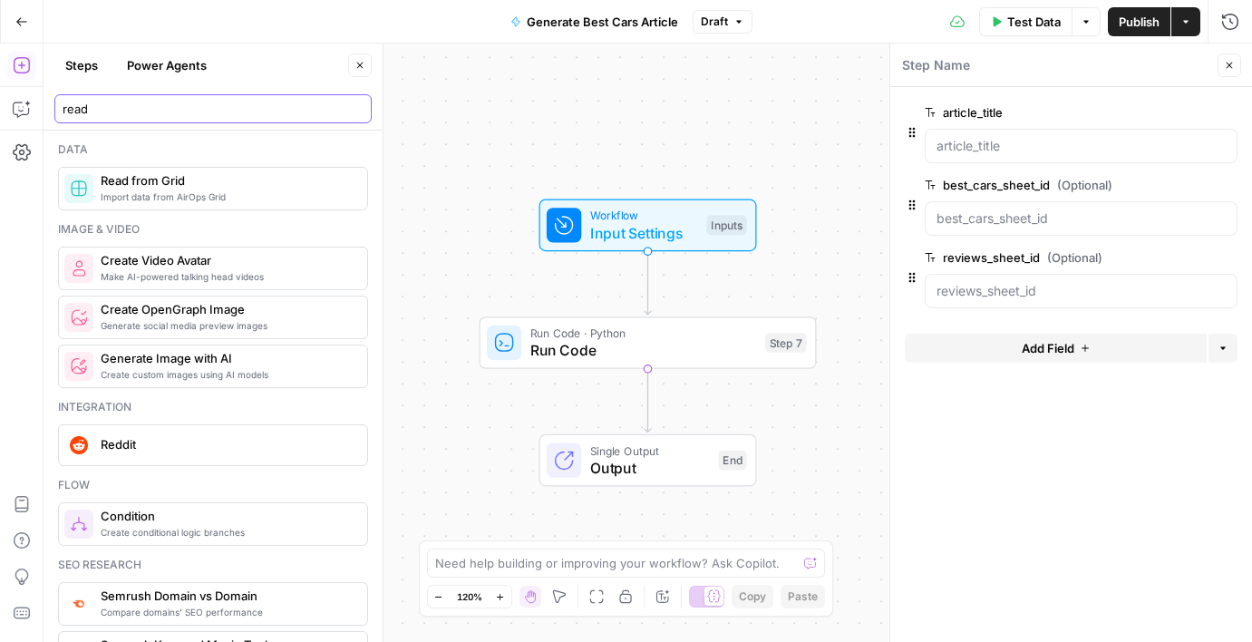
type input "read"
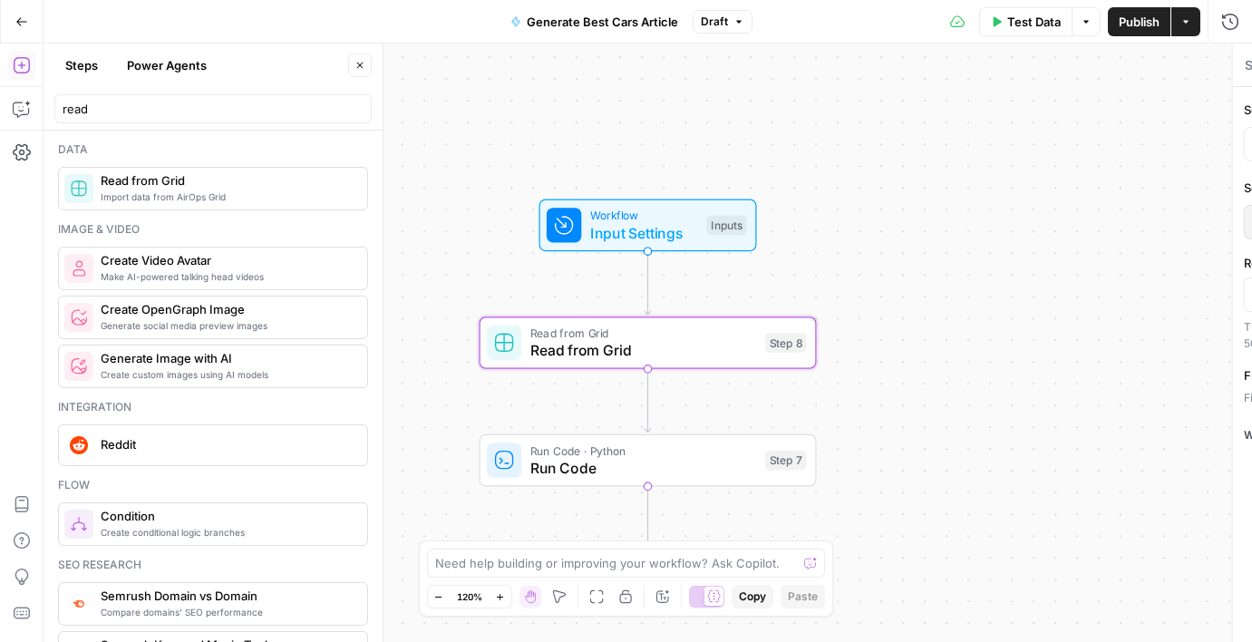
type textarea "Read from Grid"
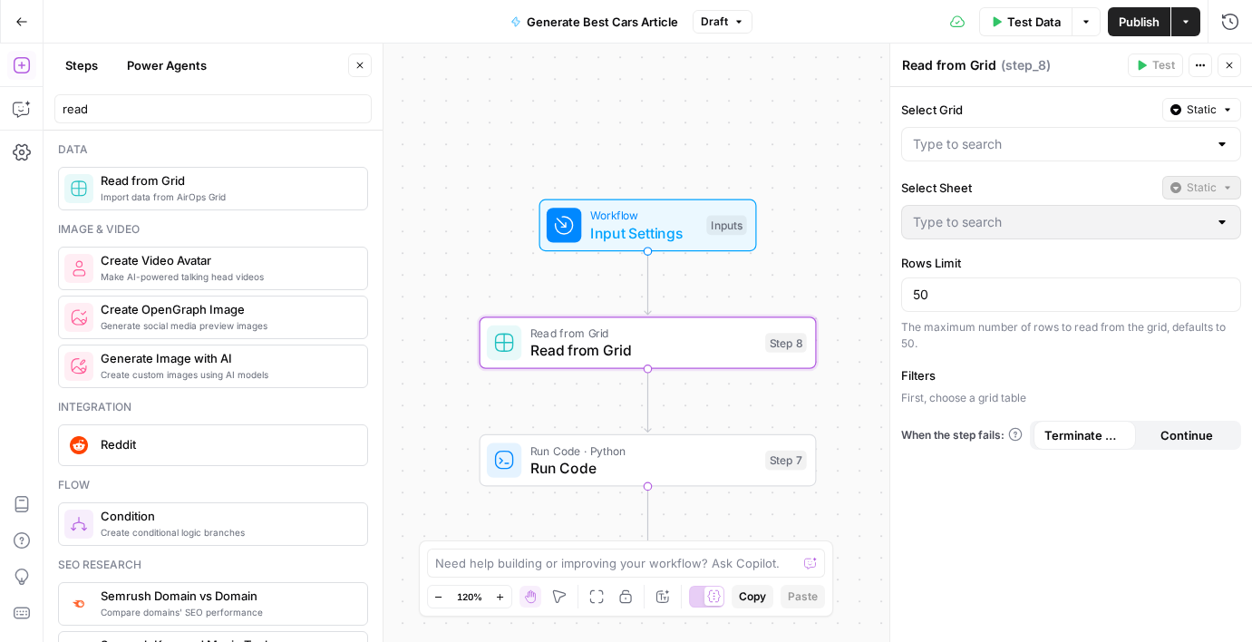
click at [1016, 153] on div at bounding box center [1071, 144] width 340 height 34
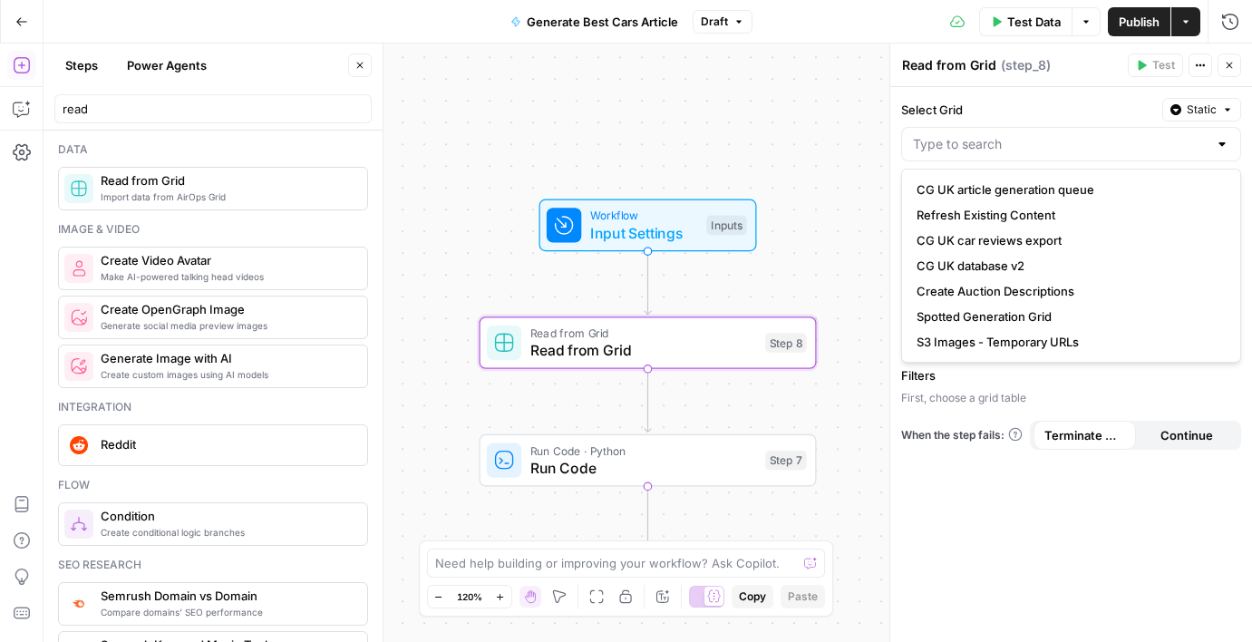
click at [574, 168] on div "Workflow Input Settings Inputs Read from Grid Read from Grid Step 8 Run Code · …" at bounding box center [648, 343] width 1209 height 598
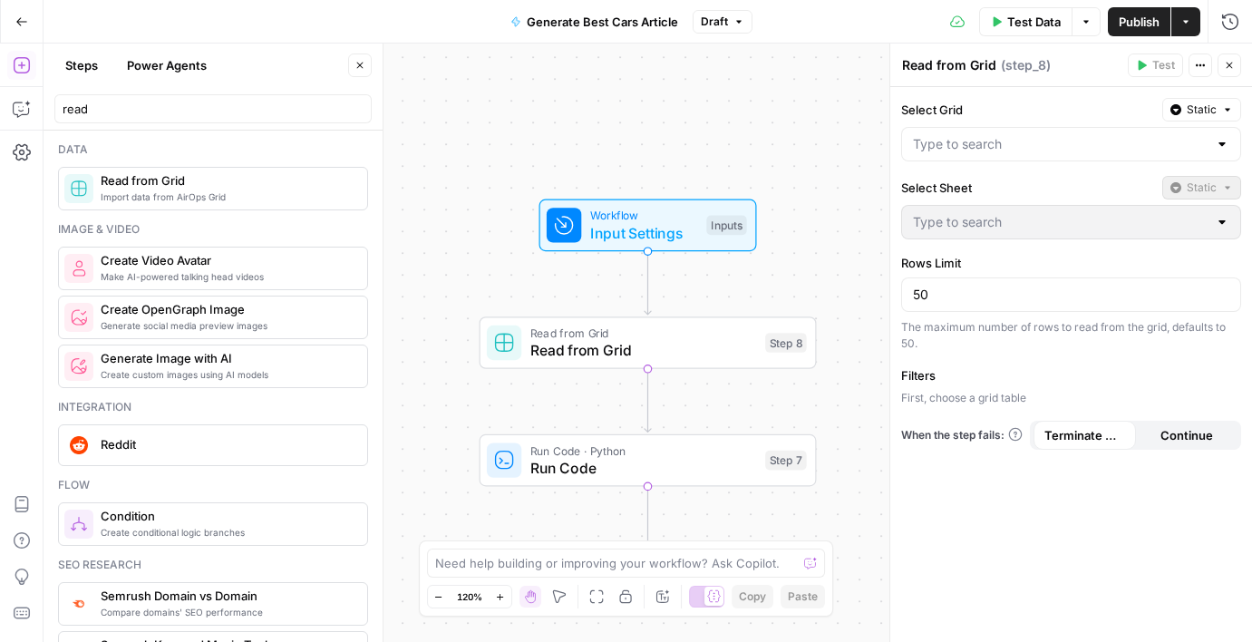
click at [773, 164] on div "Workflow Input Settings Inputs Read from Grid Read from Grid Step 8 Run Code · …" at bounding box center [648, 343] width 1209 height 598
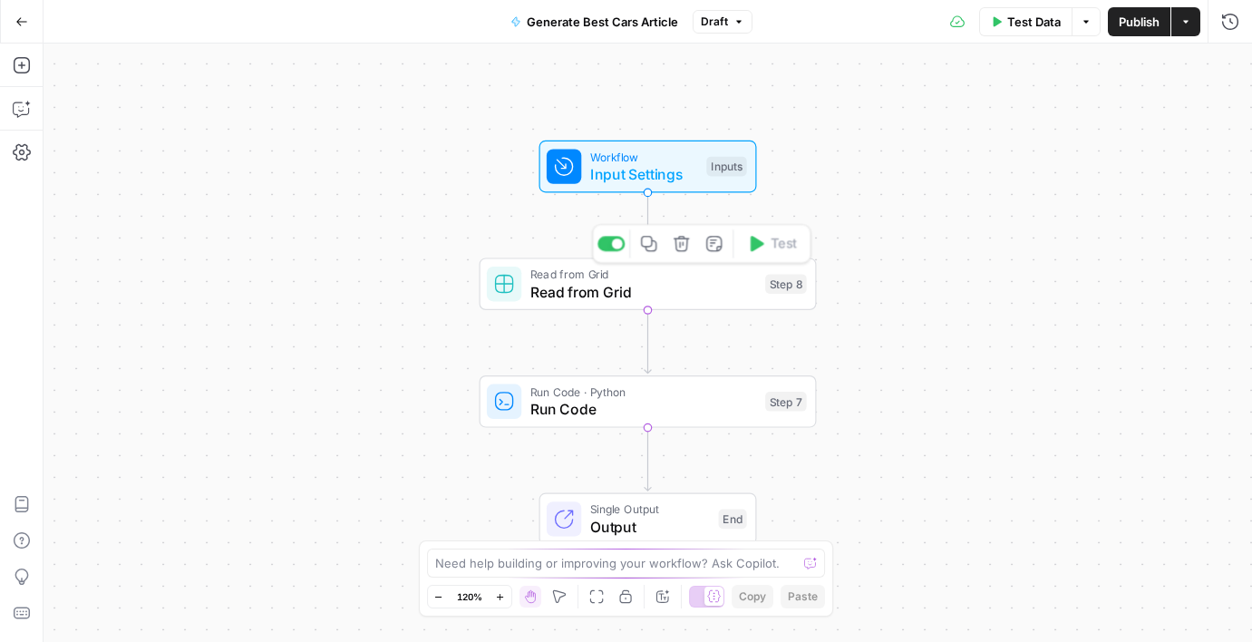
click at [619, 290] on span "Read from Grid" at bounding box center [643, 292] width 227 height 22
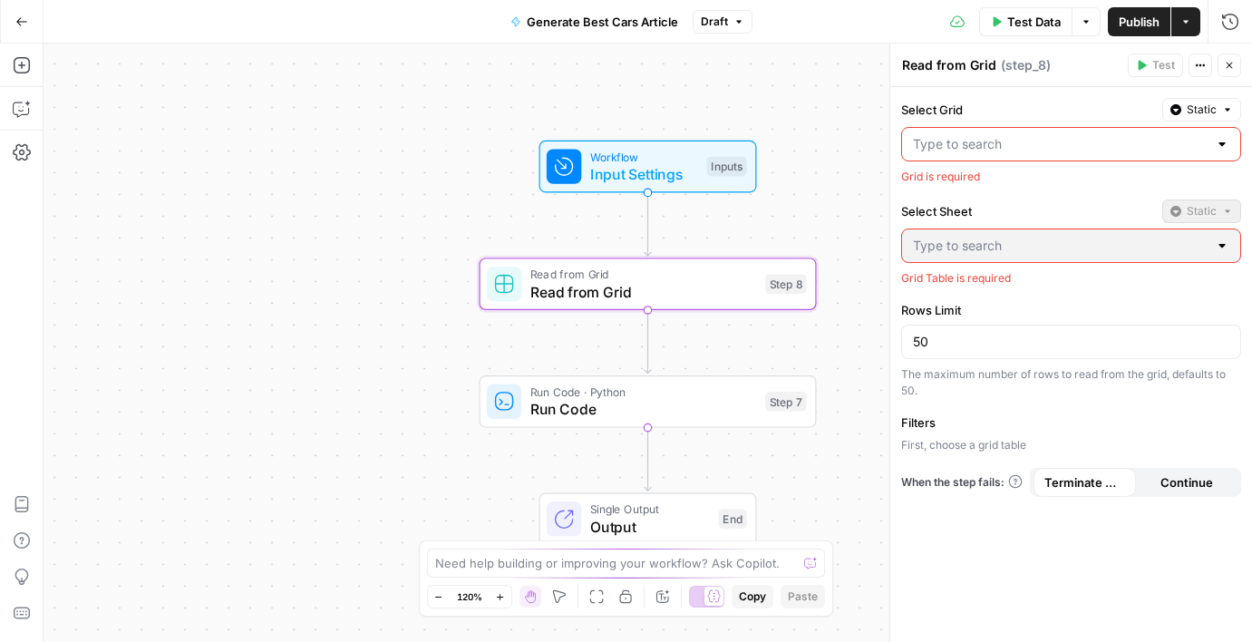
click at [1040, 138] on input "Select Grid" at bounding box center [1060, 144] width 295 height 18
click at [817, 168] on div "Workflow Input Settings Inputs Read from Grid Read from Grid Step 8 Run Code · …" at bounding box center [648, 343] width 1209 height 598
click at [1211, 147] on div at bounding box center [1071, 144] width 340 height 34
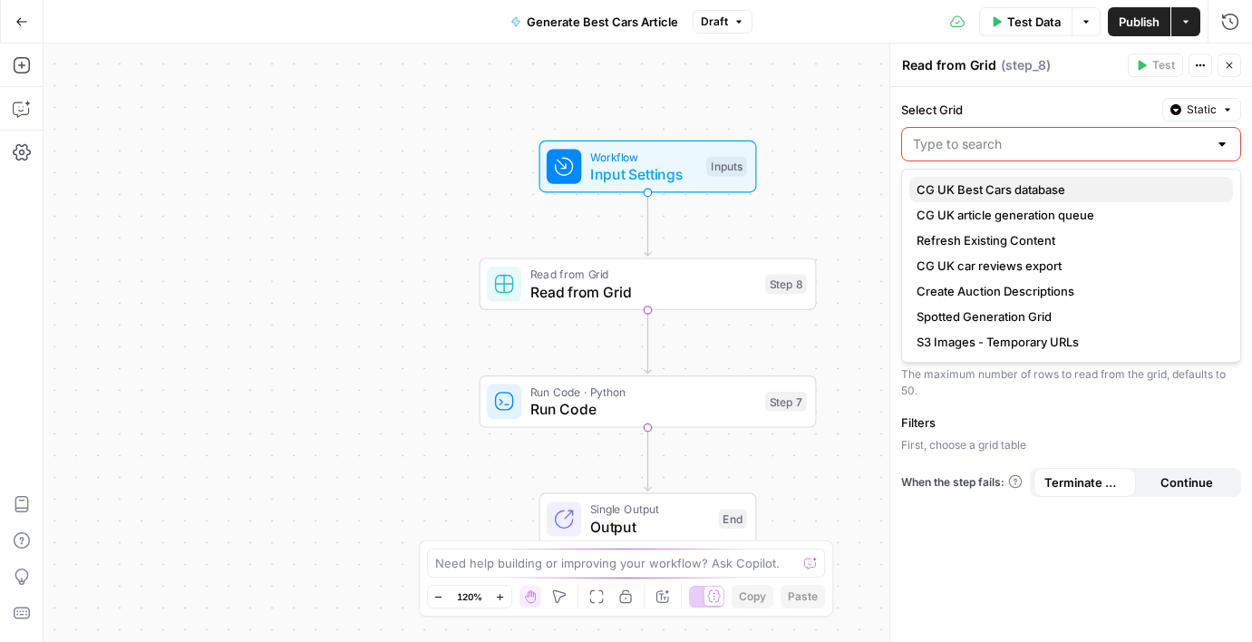
click at [1066, 194] on span "CG UK Best Cars database" at bounding box center [1068, 189] width 302 height 18
type input "CG UK Best Cars database"
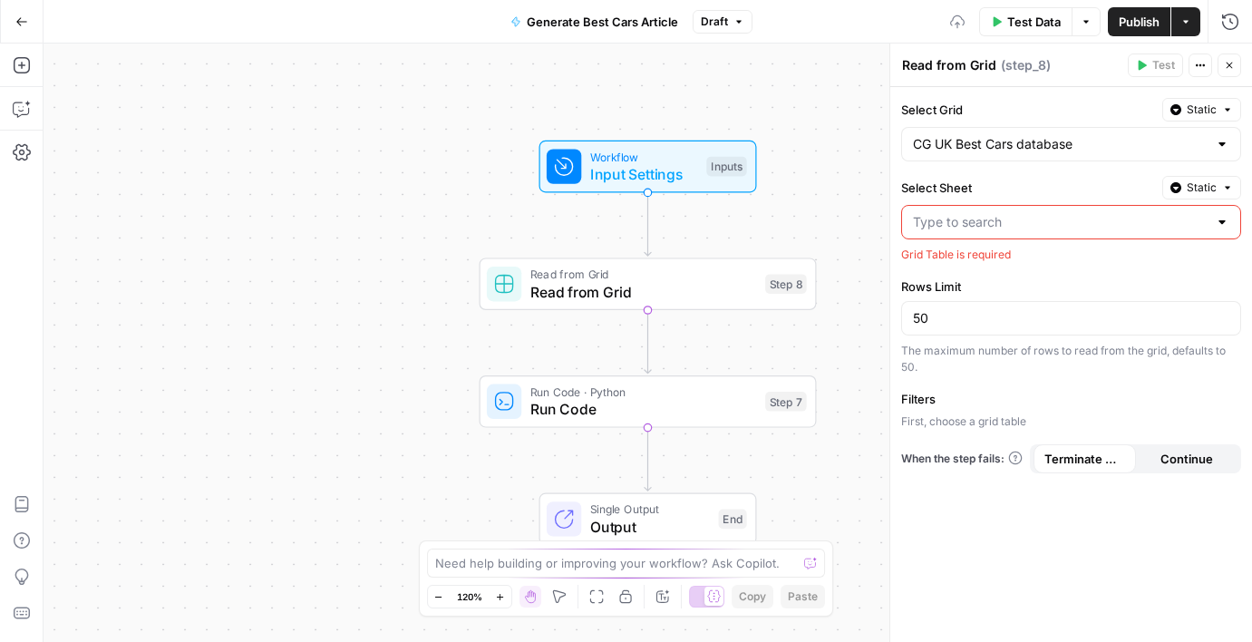
click at [1082, 216] on input "Select Sheet" at bounding box center [1060, 222] width 295 height 18
click at [1047, 268] on span "UK best cars" at bounding box center [1068, 267] width 302 height 18
type input "UK best cars"
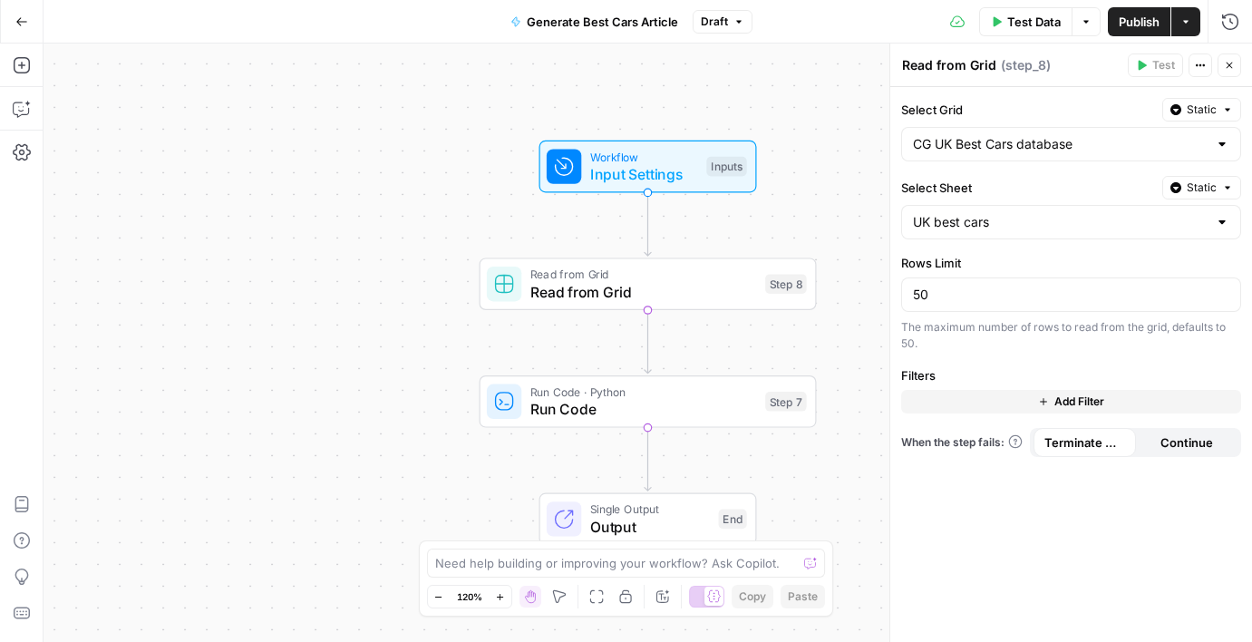
click at [1084, 398] on span "Add Filter" at bounding box center [1079, 402] width 50 height 16
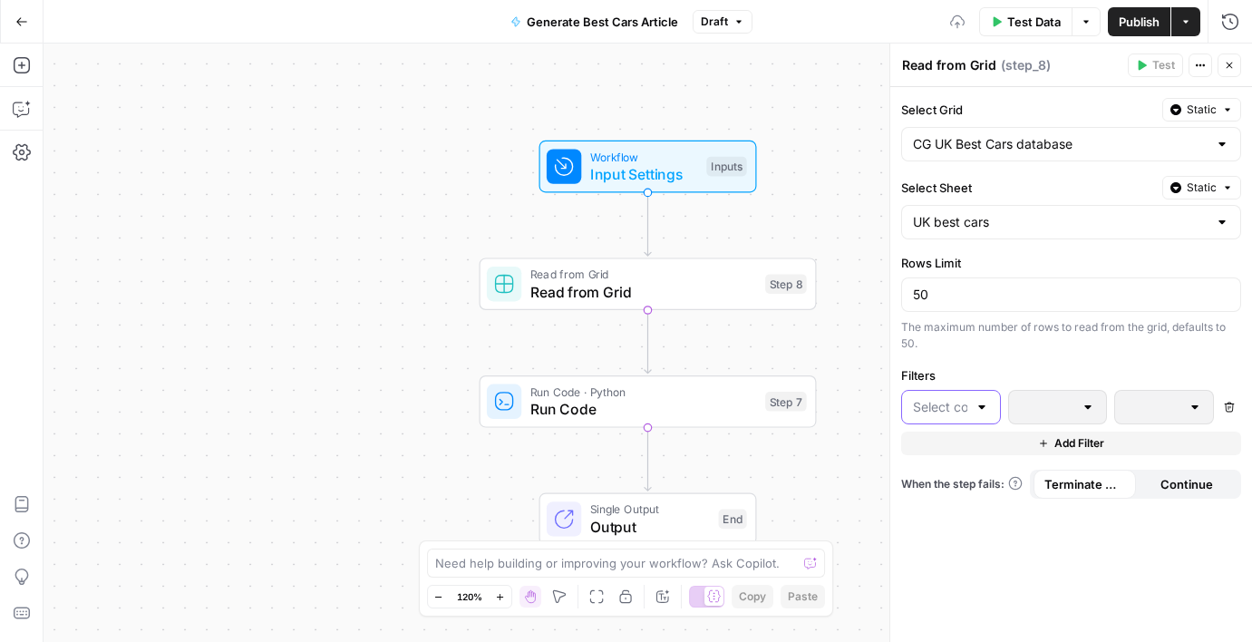
click at [961, 409] on input "text" at bounding box center [940, 407] width 54 height 18
type input "tit"
click at [957, 443] on span "title" at bounding box center [958, 452] width 42 height 18
click at [1043, 413] on input "text" at bounding box center [1047, 407] width 54 height 18
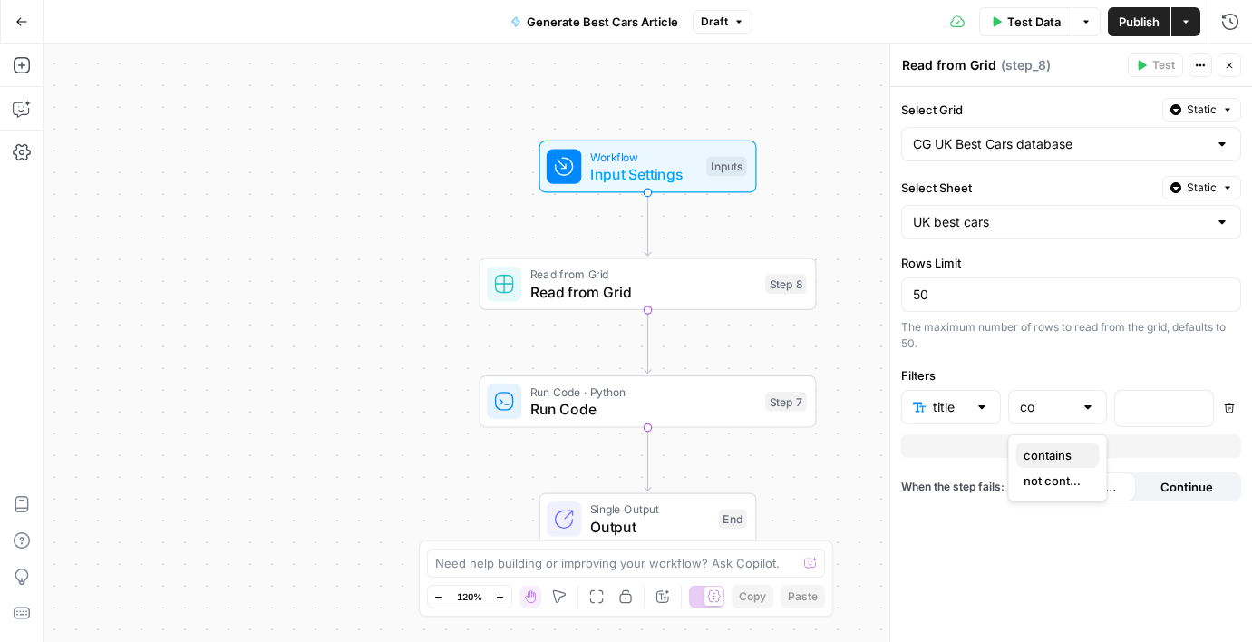
click at [1050, 454] on span "contains" at bounding box center [1055, 455] width 62 height 18
type input "contains"
click at [1143, 423] on div at bounding box center [1149, 408] width 69 height 35
click at [1173, 412] on p "**********" at bounding box center [1149, 407] width 47 height 18
click at [1130, 359] on div "**********" at bounding box center [1071, 364] width 362 height 555
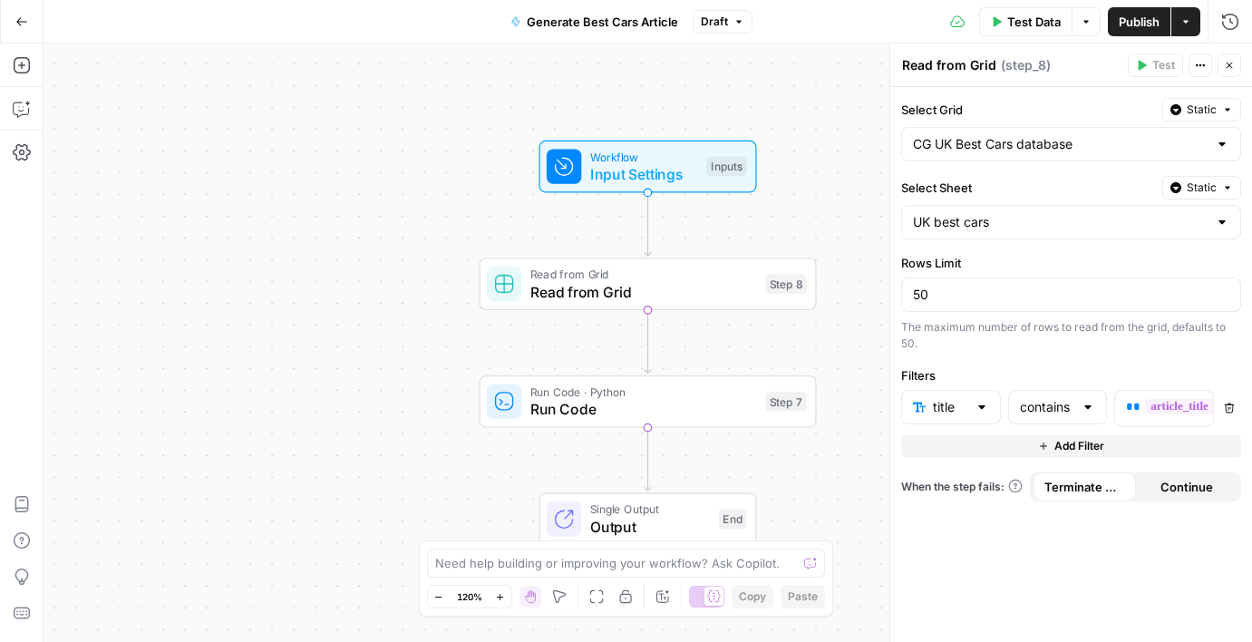
click at [1067, 548] on div "**********" at bounding box center [1071, 364] width 362 height 555
click at [1052, 448] on button "Add Filter" at bounding box center [1071, 446] width 340 height 24
click at [993, 452] on div at bounding box center [951, 451] width 100 height 34
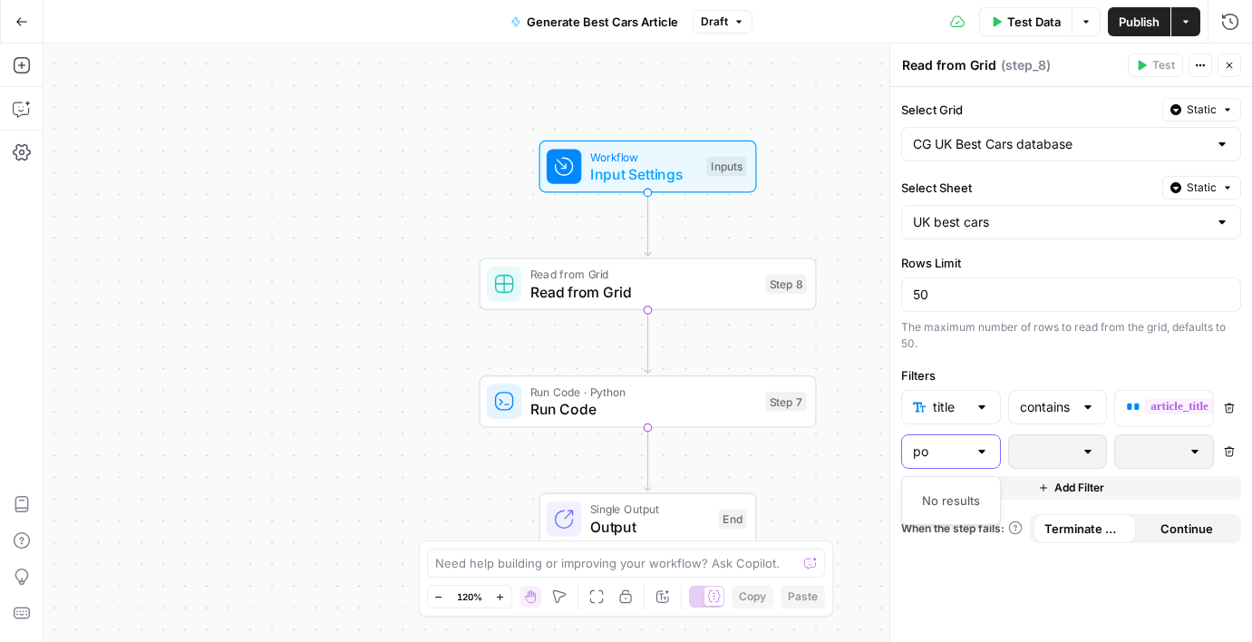
type input "p"
type input "ou"
click at [1229, 458] on button "Delete" at bounding box center [1230, 452] width 24 height 24
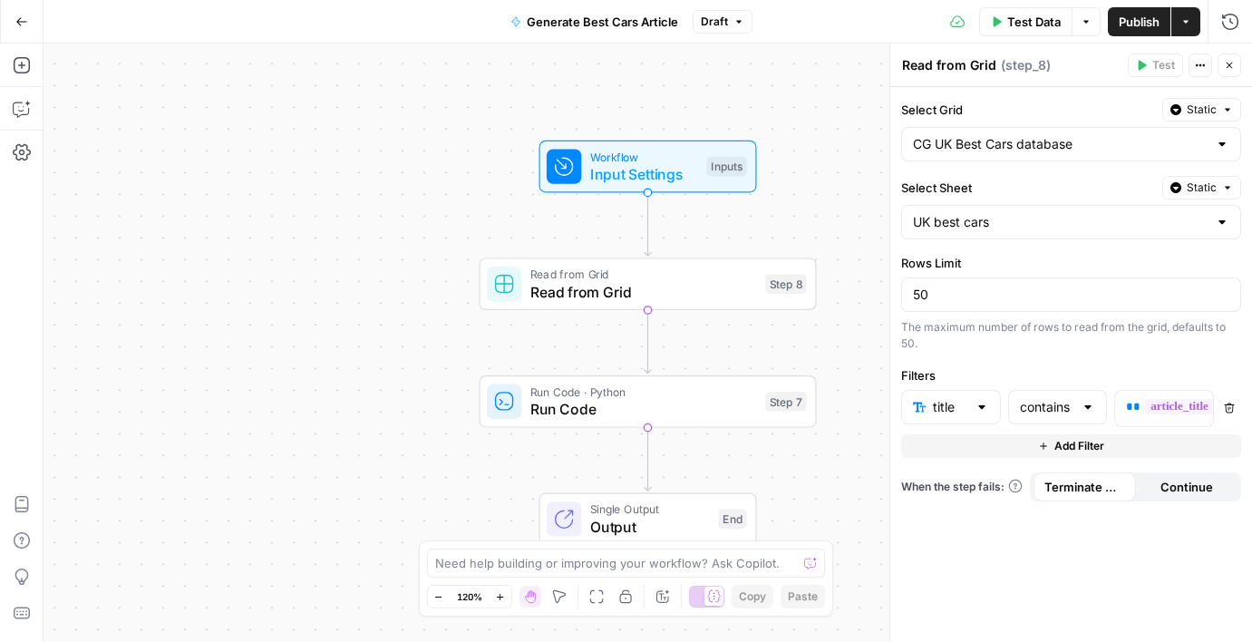
click at [321, 341] on div "Workflow Input Settings Inputs Read from Grid Read from Grid Step 8 Run Code · …" at bounding box center [648, 343] width 1209 height 598
click at [21, 79] on button "Add Steps" at bounding box center [21, 65] width 29 height 29
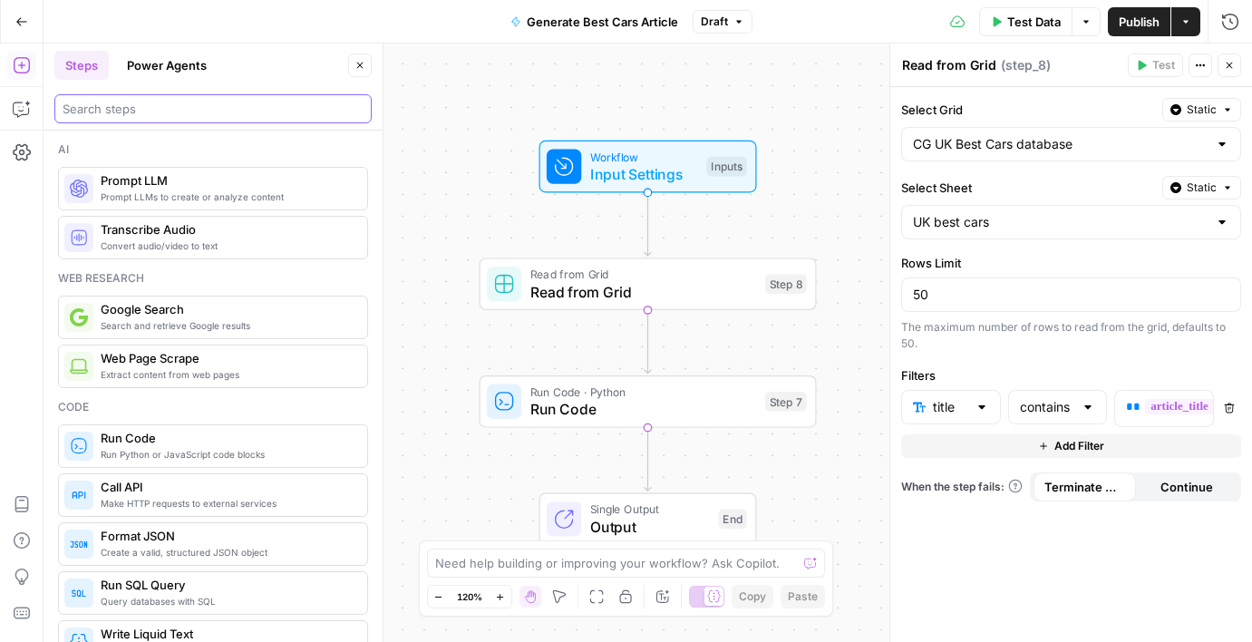
click at [178, 102] on input "search" at bounding box center [213, 109] width 301 height 18
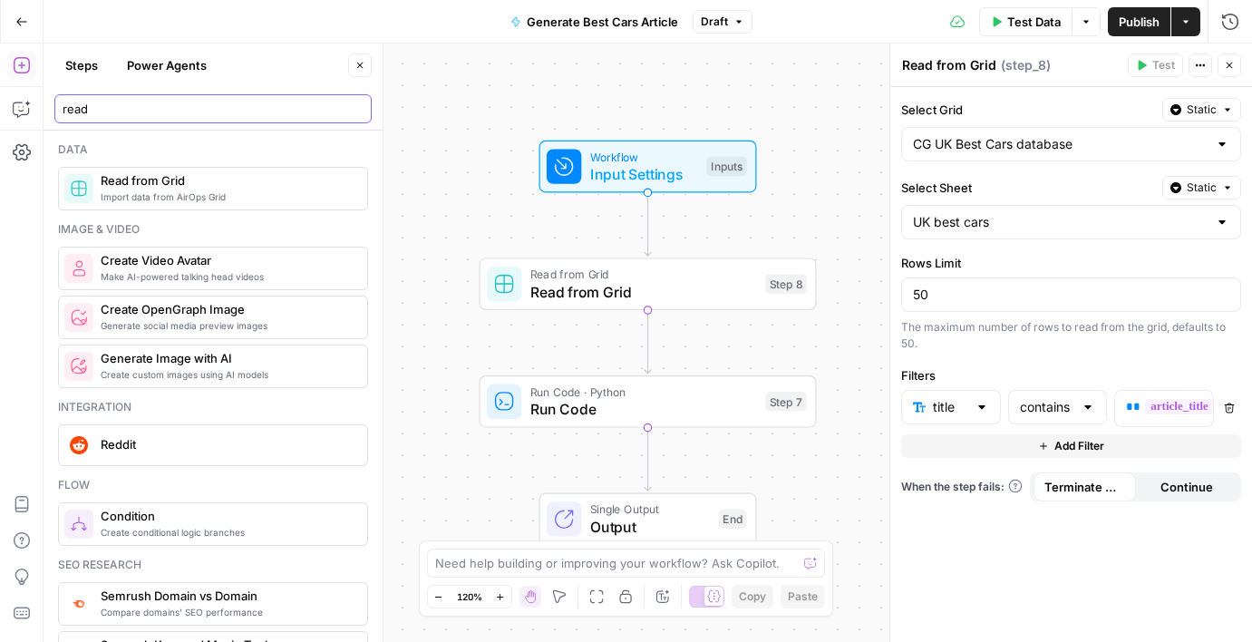
type input "read"
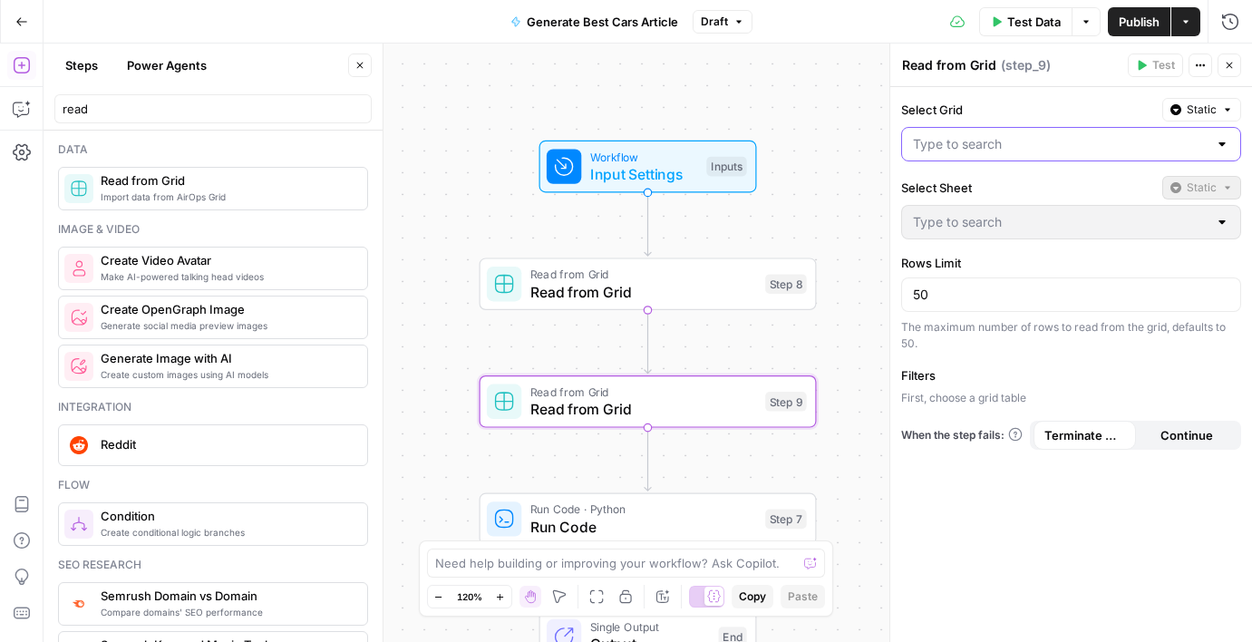
click at [1016, 141] on input "Select Grid" at bounding box center [1060, 144] width 295 height 18
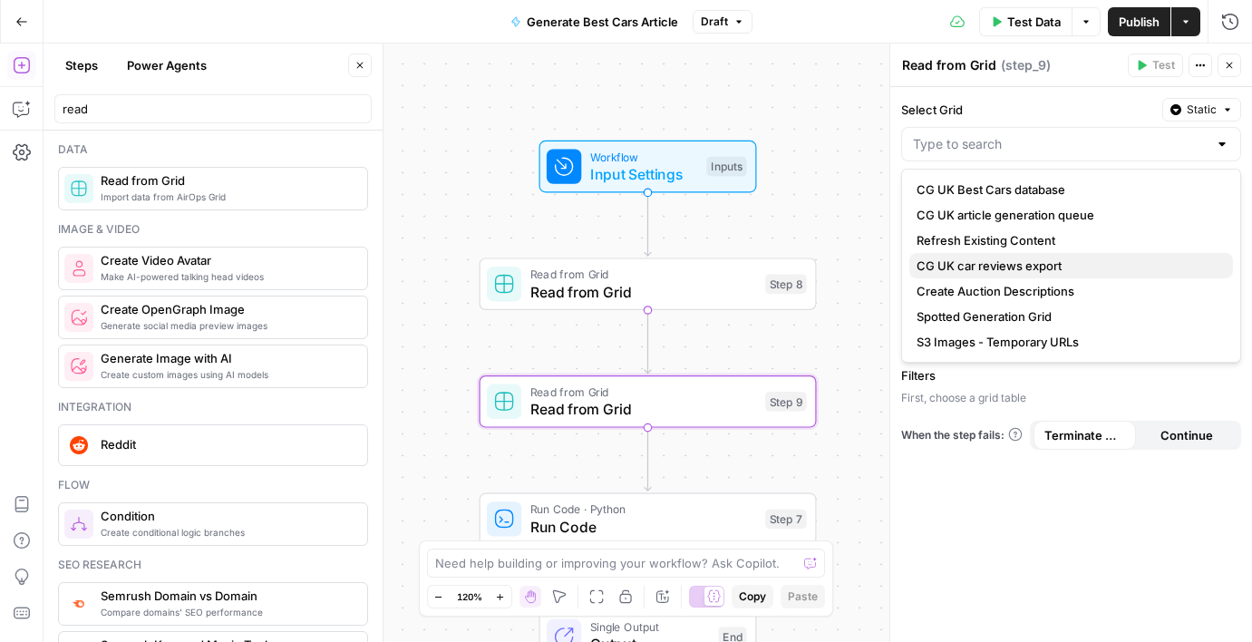
click at [1032, 254] on button "CG UK car reviews export" at bounding box center [1071, 265] width 324 height 25
type input "CG UK car reviews export"
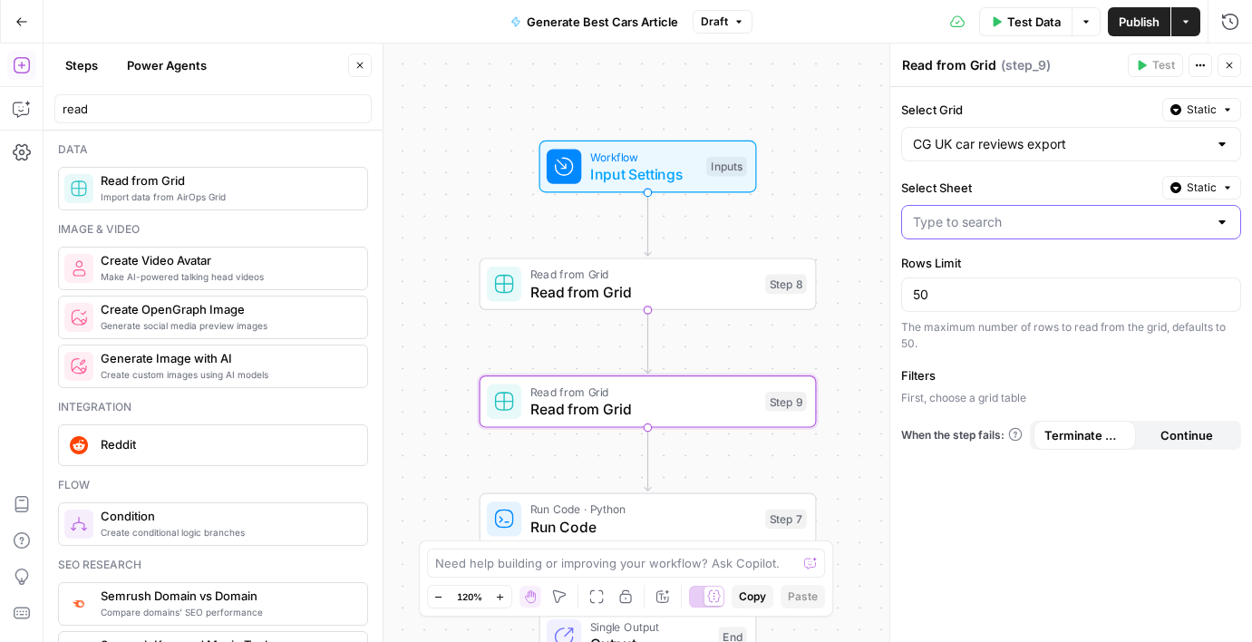
click at [1033, 230] on input "Select Sheet" at bounding box center [1060, 222] width 295 height 18
click at [1022, 264] on span "Core reviews database" at bounding box center [1068, 267] width 302 height 18
type input "Core reviews database"
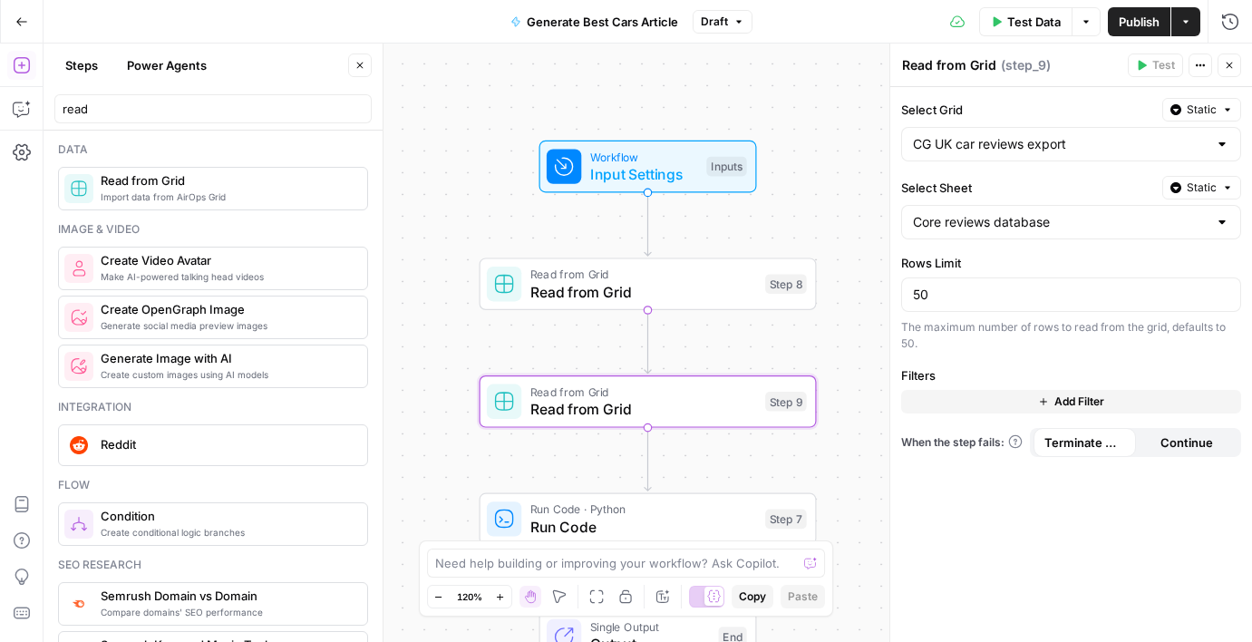
click at [972, 394] on button "Add Filter" at bounding box center [1071, 402] width 340 height 24
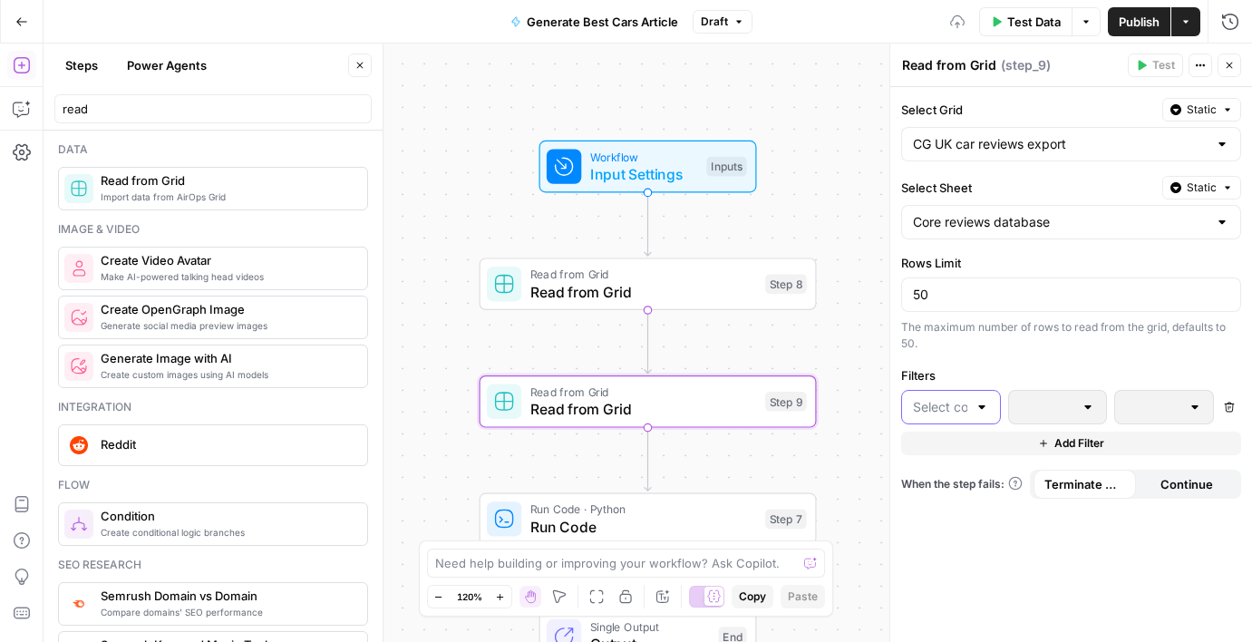
click at [934, 413] on input "text" at bounding box center [940, 407] width 54 height 18
type input "d"
type input "a"
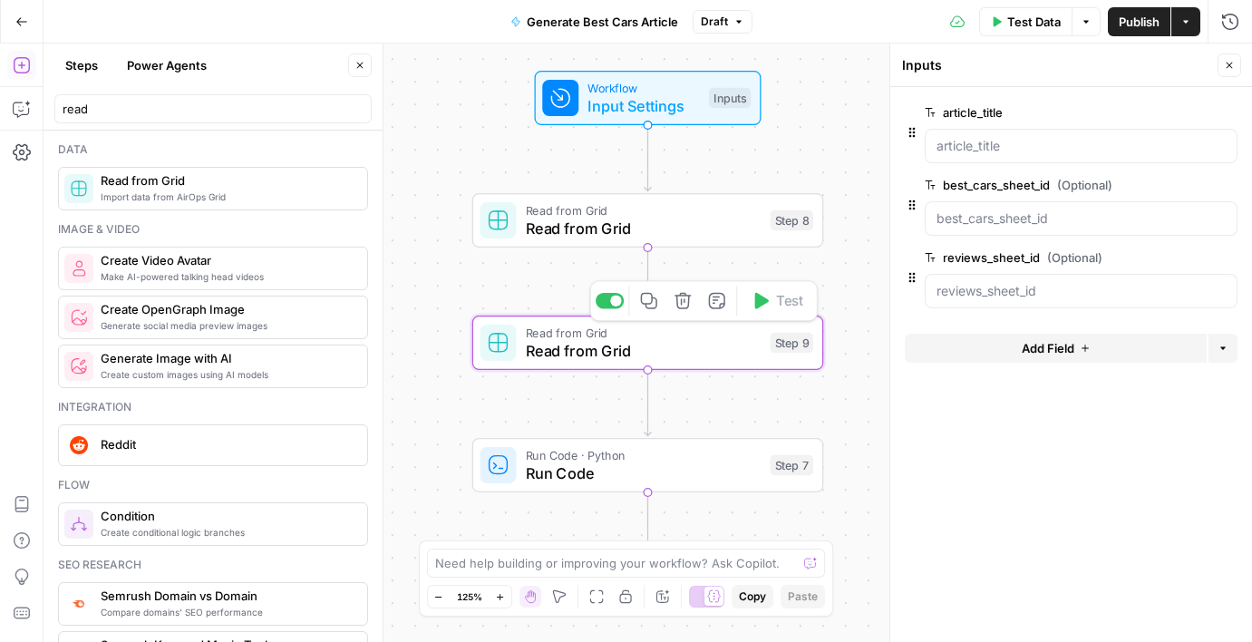
click at [658, 366] on div "Read from Grid Read from Grid Step 9 Copy step Delete step Add Note Test" at bounding box center [648, 343] width 352 height 54
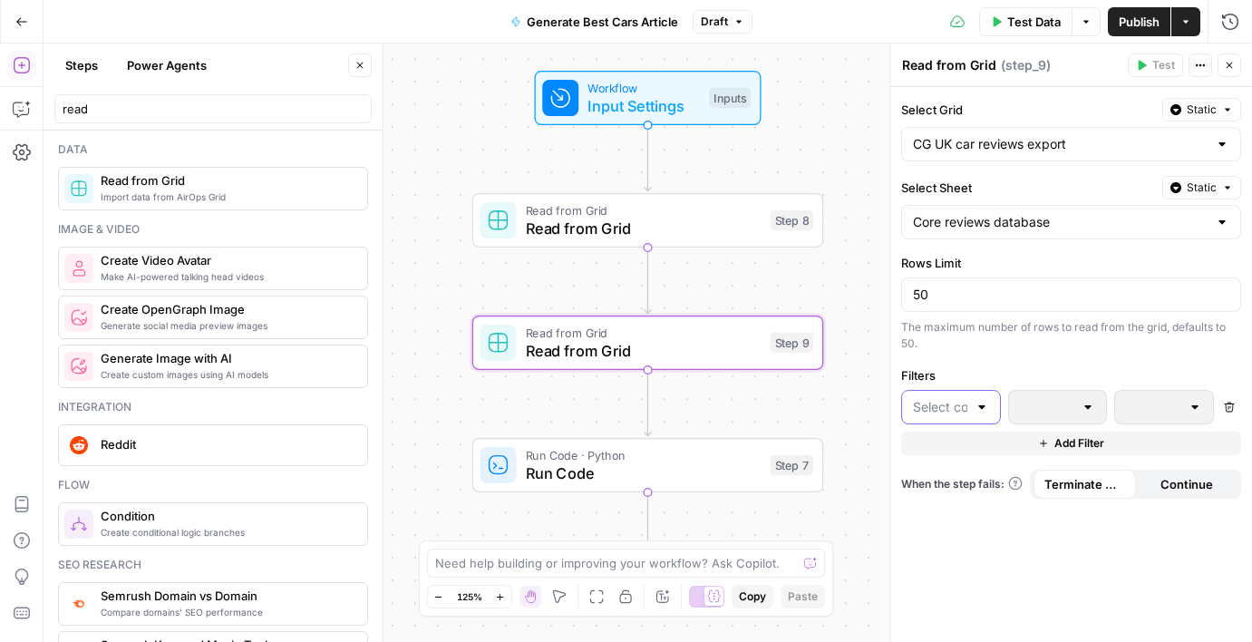
click at [929, 408] on input "text" at bounding box center [940, 407] width 54 height 18
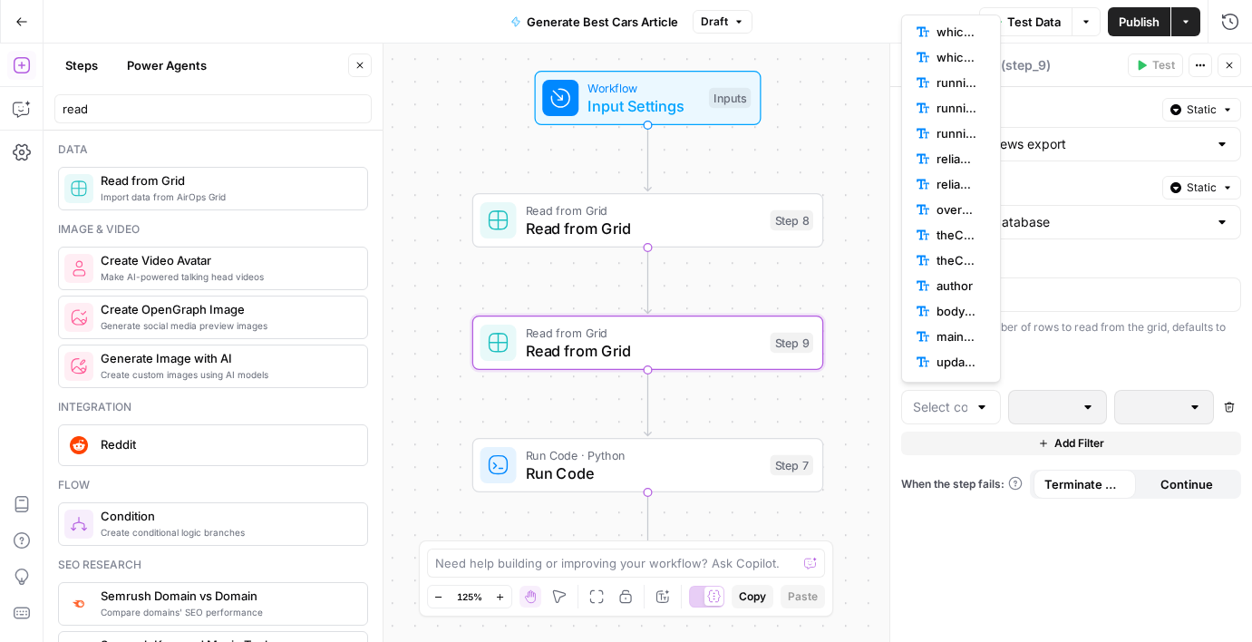
scroll to position [0, 0]
click at [942, 39] on span "title" at bounding box center [958, 35] width 42 height 18
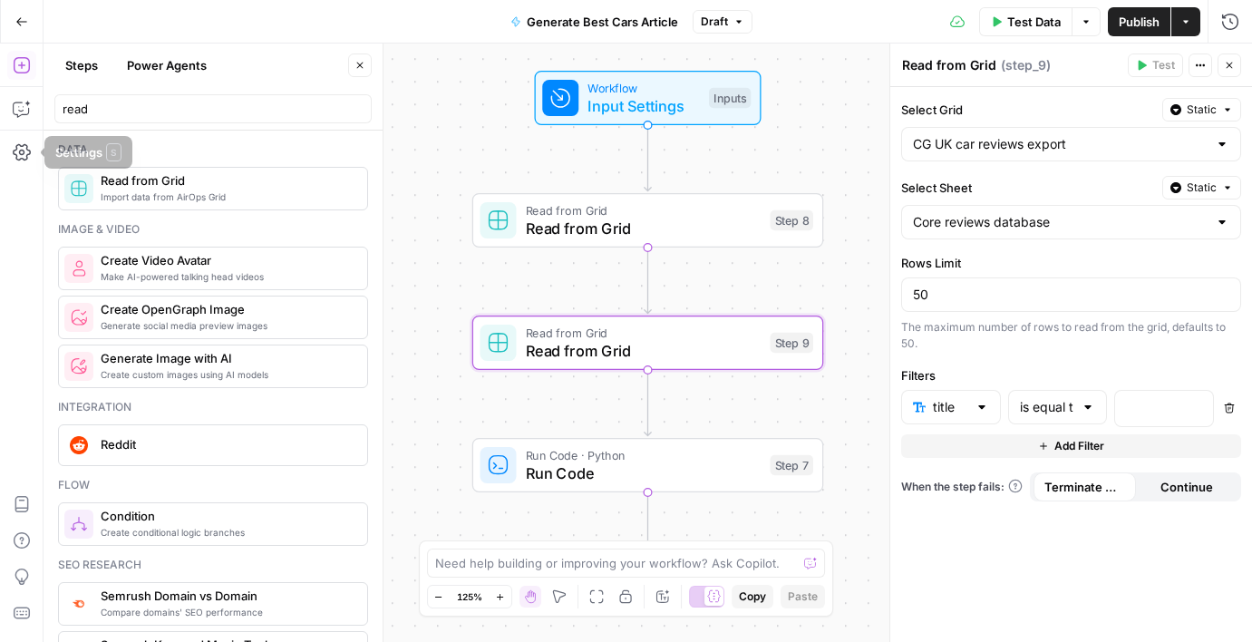
click at [95, 94] on div "read" at bounding box center [212, 108] width 317 height 29
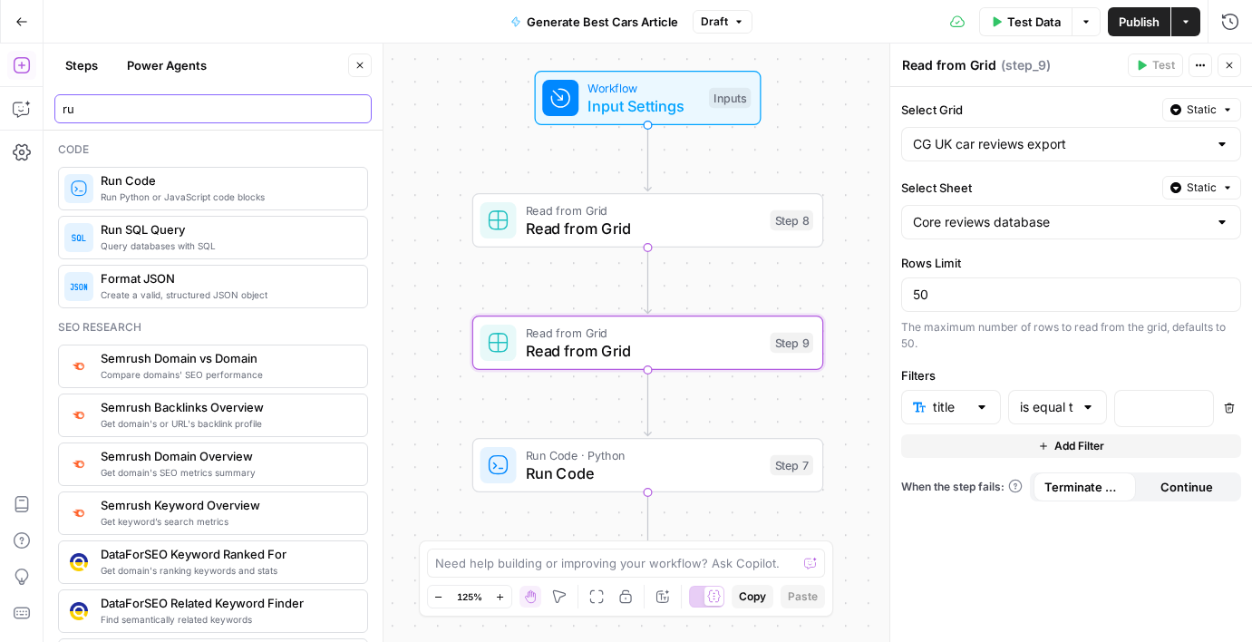
type input "ru"
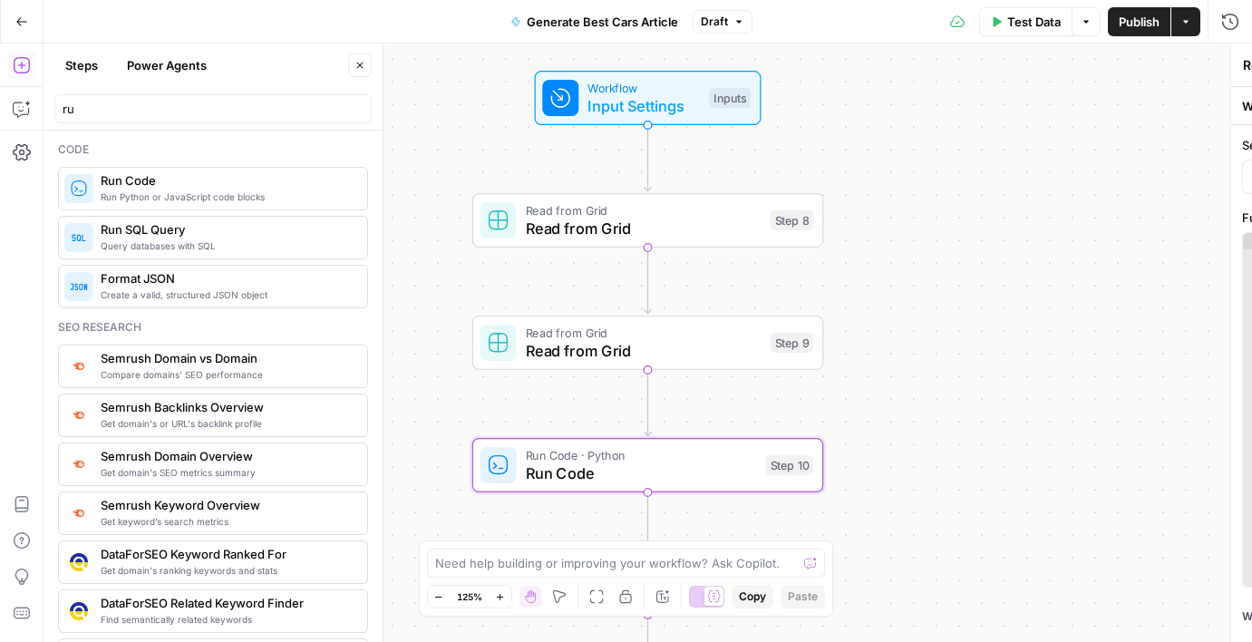
type textarea "Run Code"
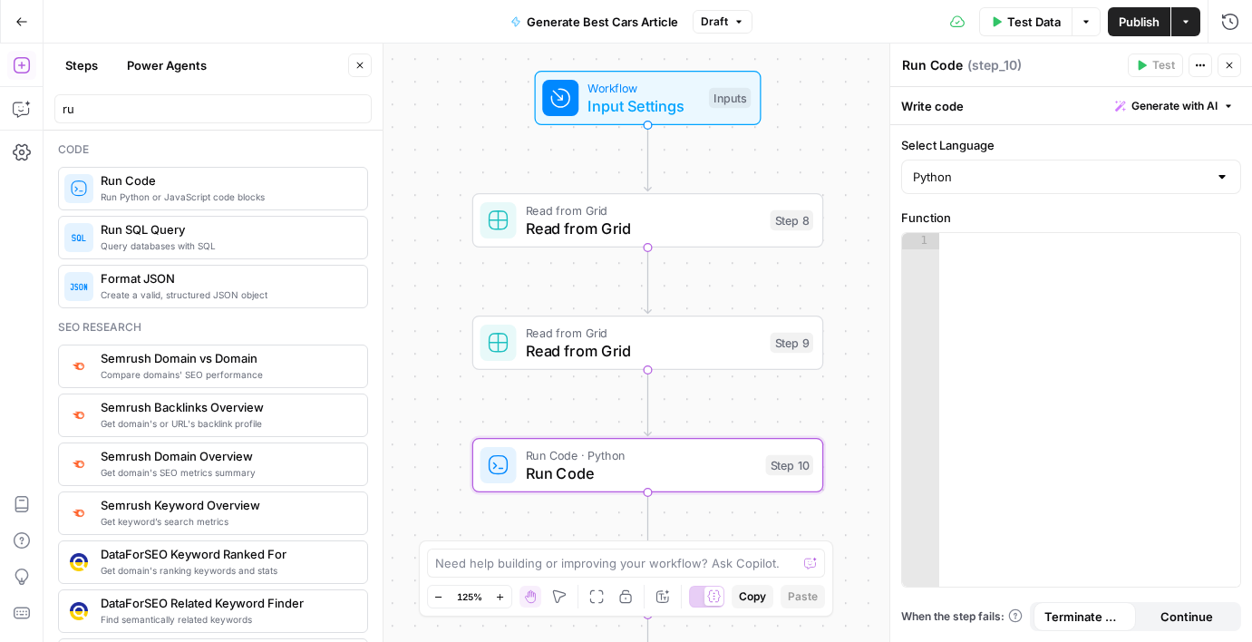
click at [943, 186] on div "Python" at bounding box center [1071, 177] width 340 height 34
drag, startPoint x: 966, startPoint y: 254, endPoint x: 973, endPoint y: 232, distance: 22.9
click at [973, 232] on div "JavaScript Python" at bounding box center [1071, 234] width 340 height 67
click at [973, 232] on button "JavaScript" at bounding box center [1071, 221] width 324 height 25
type input "JavaScript"
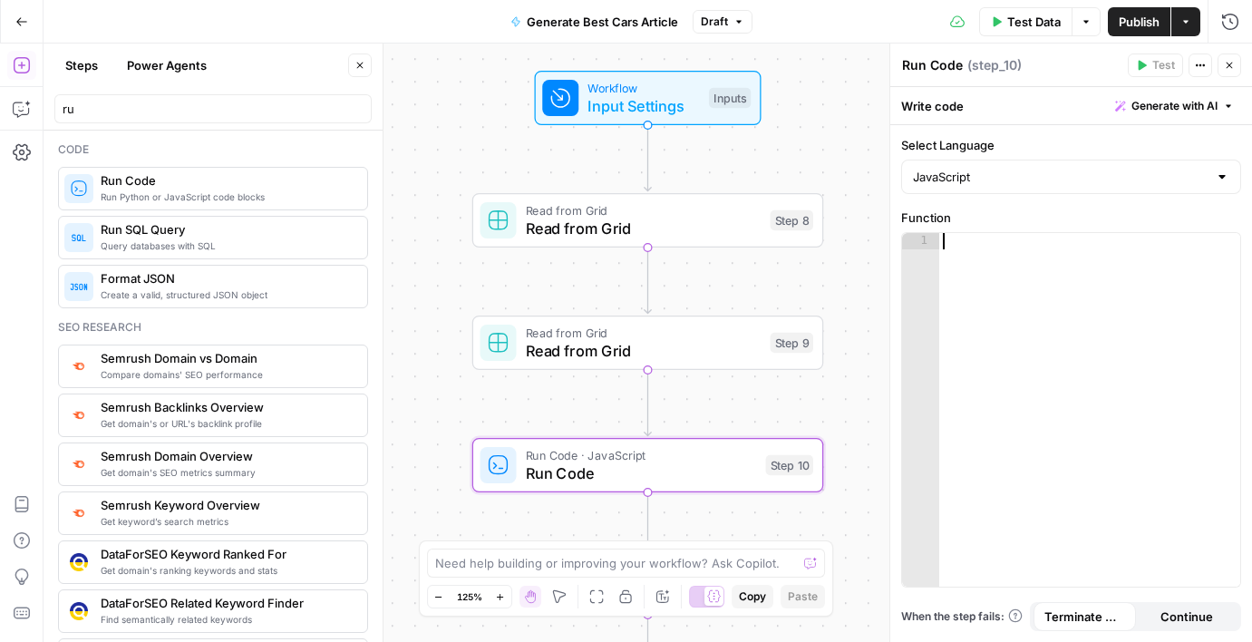
click at [987, 280] on div at bounding box center [1089, 426] width 301 height 386
paste textarea "**********"
type textarea "**********"
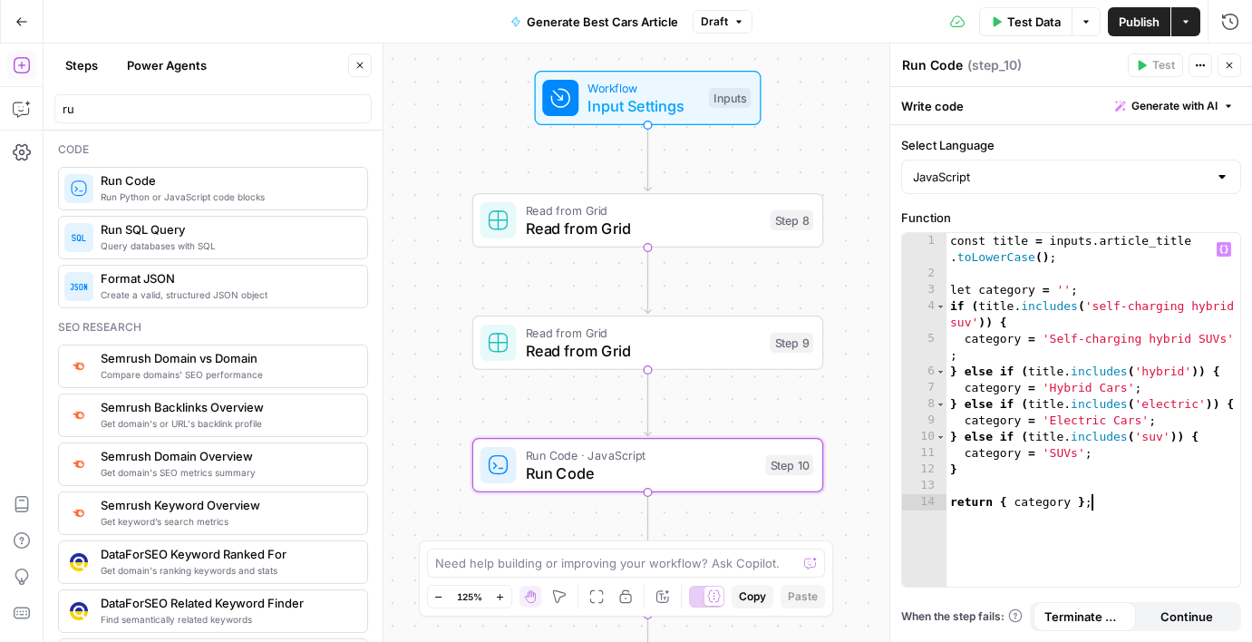
click at [875, 258] on div "Workflow Input Settings Inputs Read from Grid Read from Grid Step 8 Read from G…" at bounding box center [648, 343] width 1209 height 598
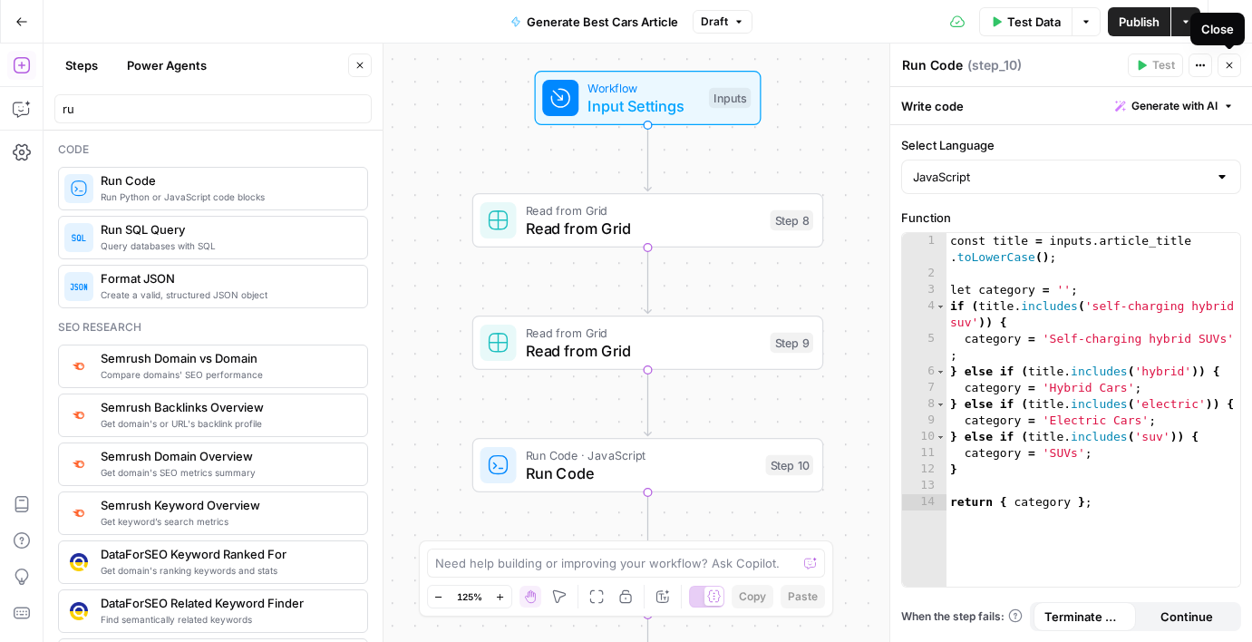
click at [1227, 60] on icon "button" at bounding box center [1229, 65] width 11 height 11
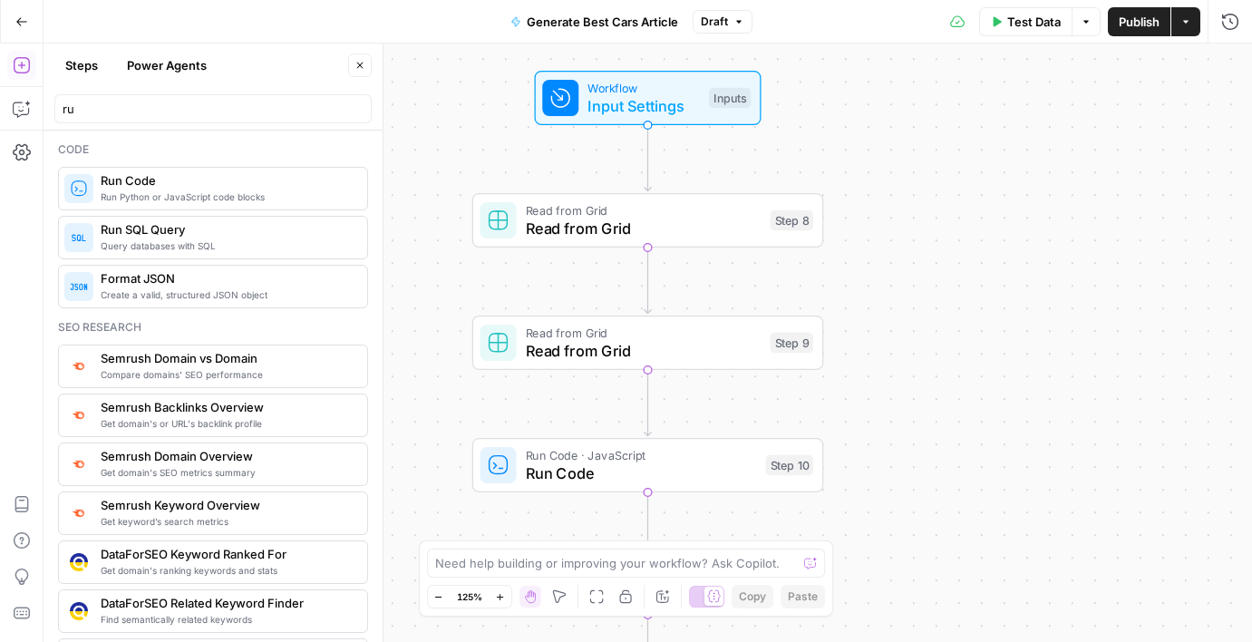
click at [600, 324] on span "Read from Grid" at bounding box center [644, 333] width 236 height 18
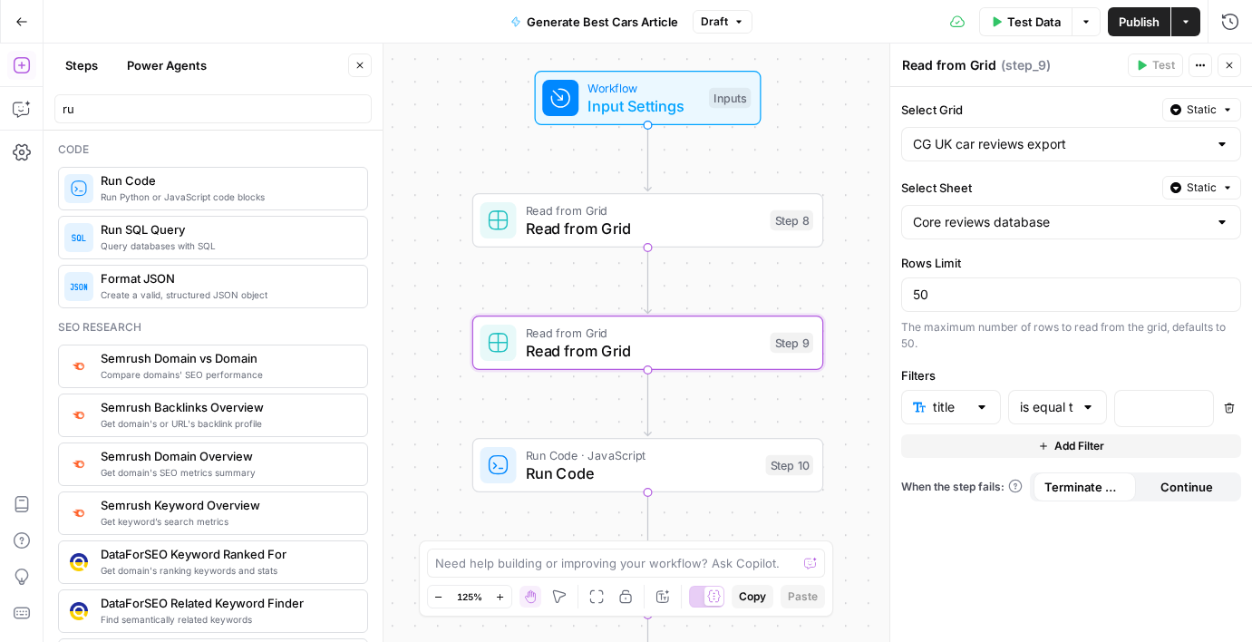
click at [1225, 403] on icon "button" at bounding box center [1229, 408] width 11 height 11
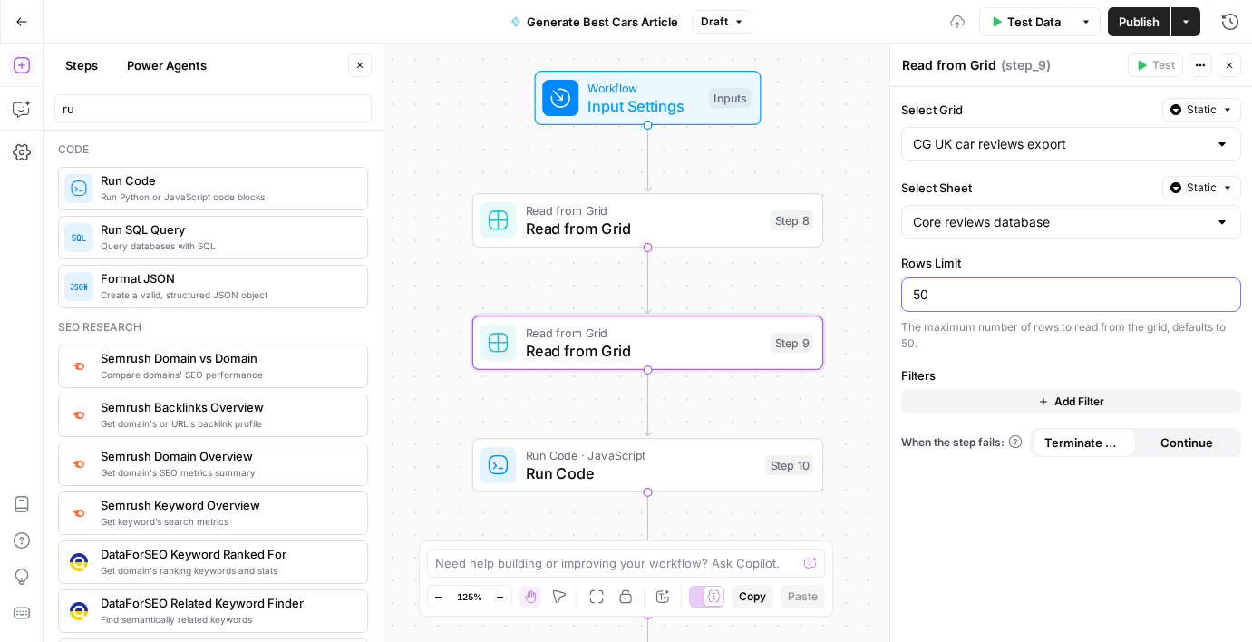
click at [1016, 293] on input "50" at bounding box center [1071, 295] width 316 height 18
type input "5"
type input "25"
click at [864, 343] on div "Workflow Input Settings Inputs Read from Grid Read from Grid Step 8 Read from G…" at bounding box center [648, 343] width 1209 height 598
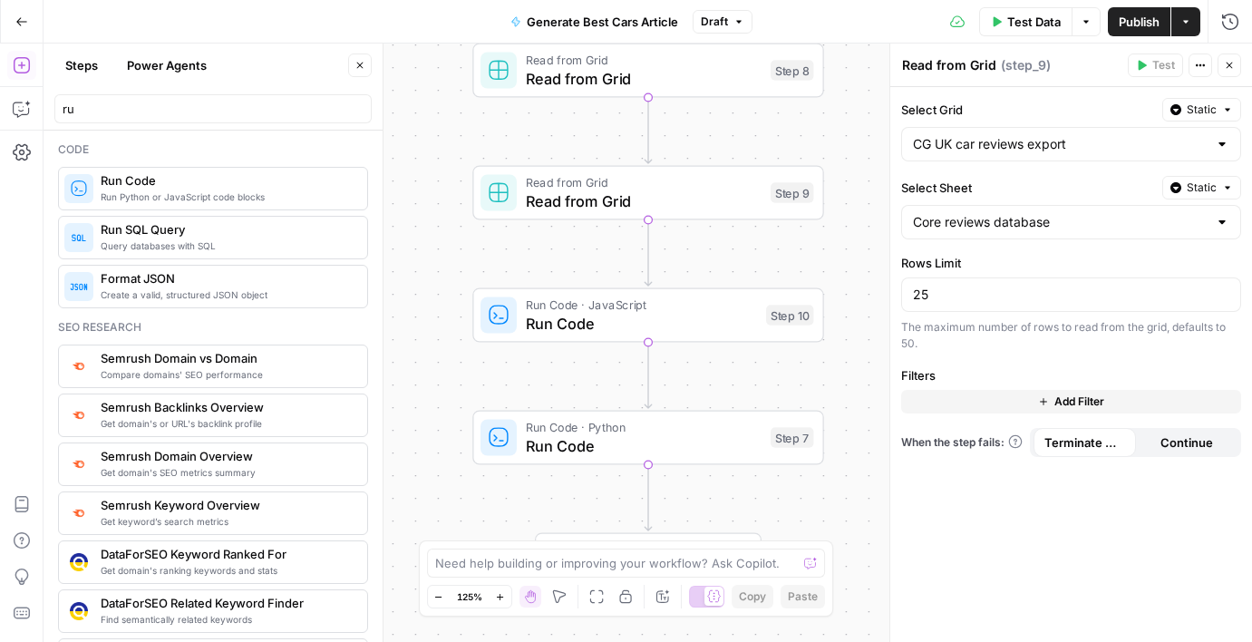
click at [155, 121] on div "ru" at bounding box center [212, 108] width 317 height 29
type input "r"
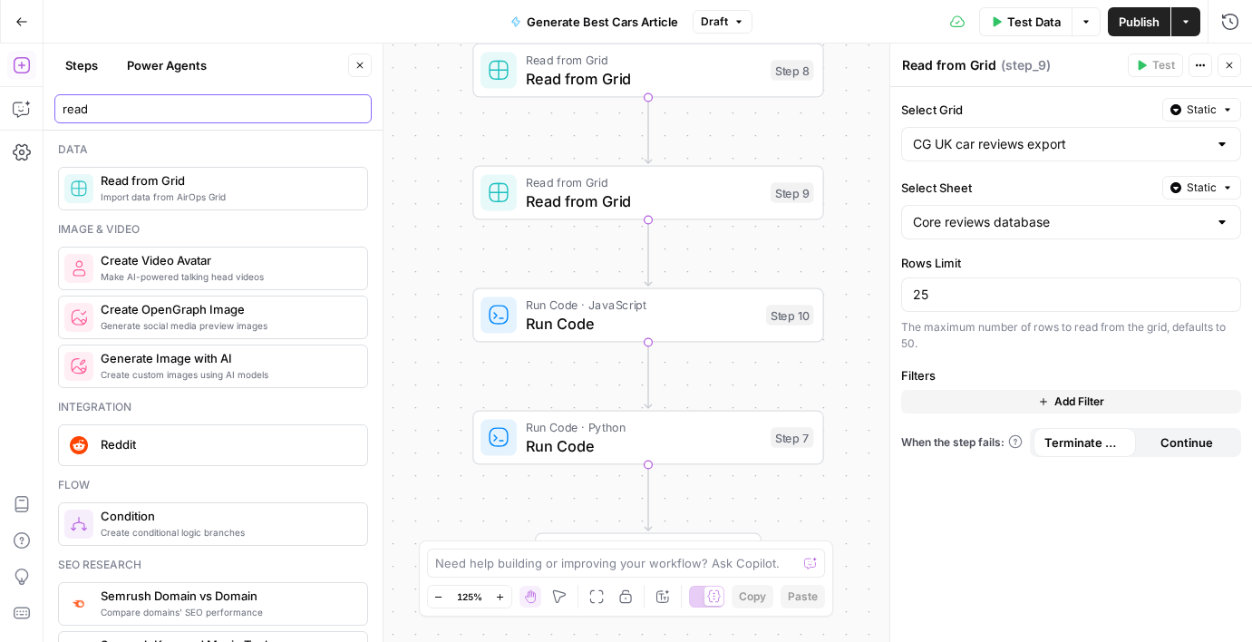
type input "read"
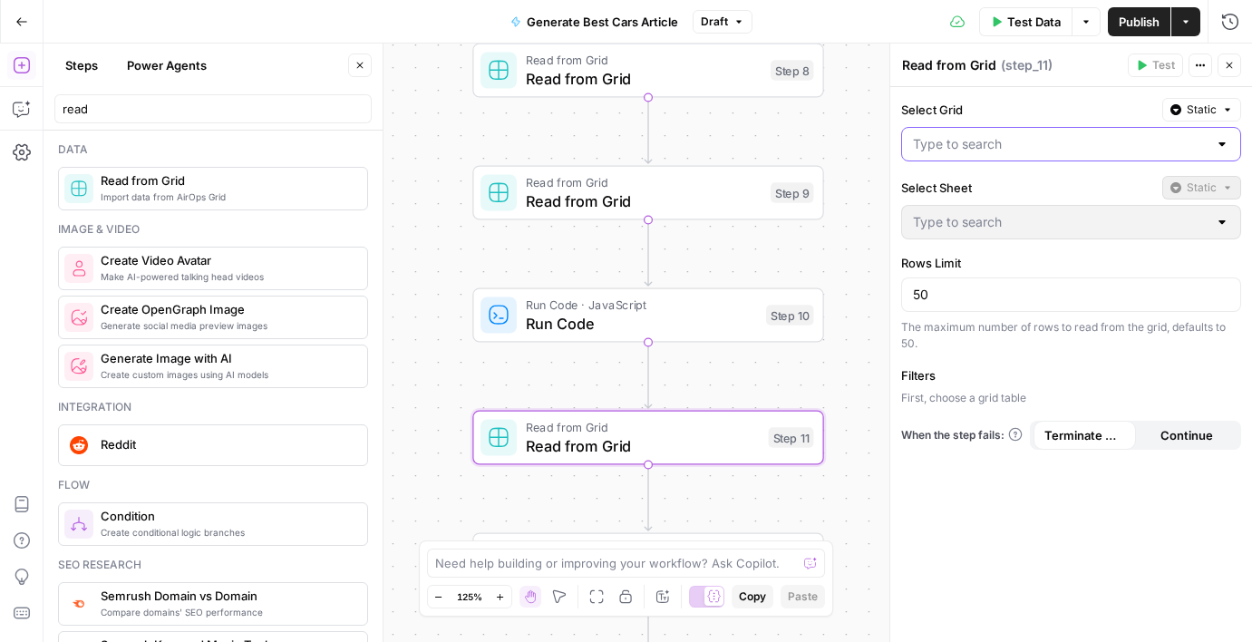
click at [996, 152] on input "Select Grid" at bounding box center [1060, 144] width 295 height 18
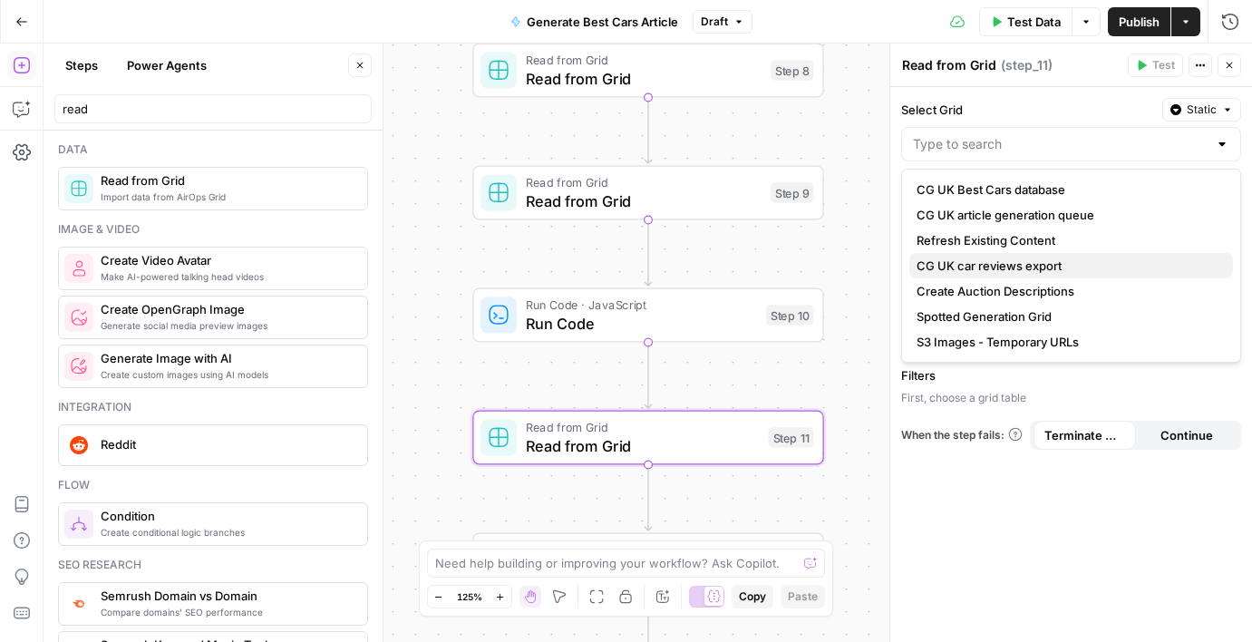
click at [1019, 257] on span "CG UK car reviews export" at bounding box center [1068, 266] width 302 height 18
type input "CG UK car reviews export"
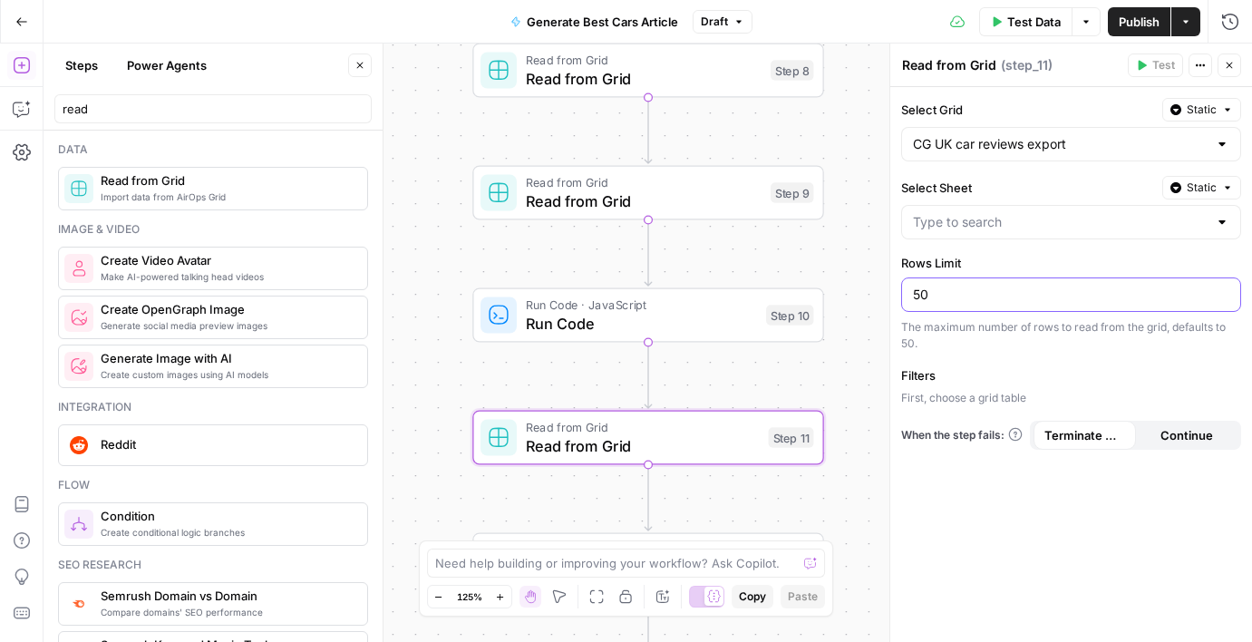
click at [1017, 297] on input "50" at bounding box center [1071, 295] width 316 height 18
type input "25"
click at [1052, 394] on p "First, choose a grid table" at bounding box center [1071, 398] width 340 height 16
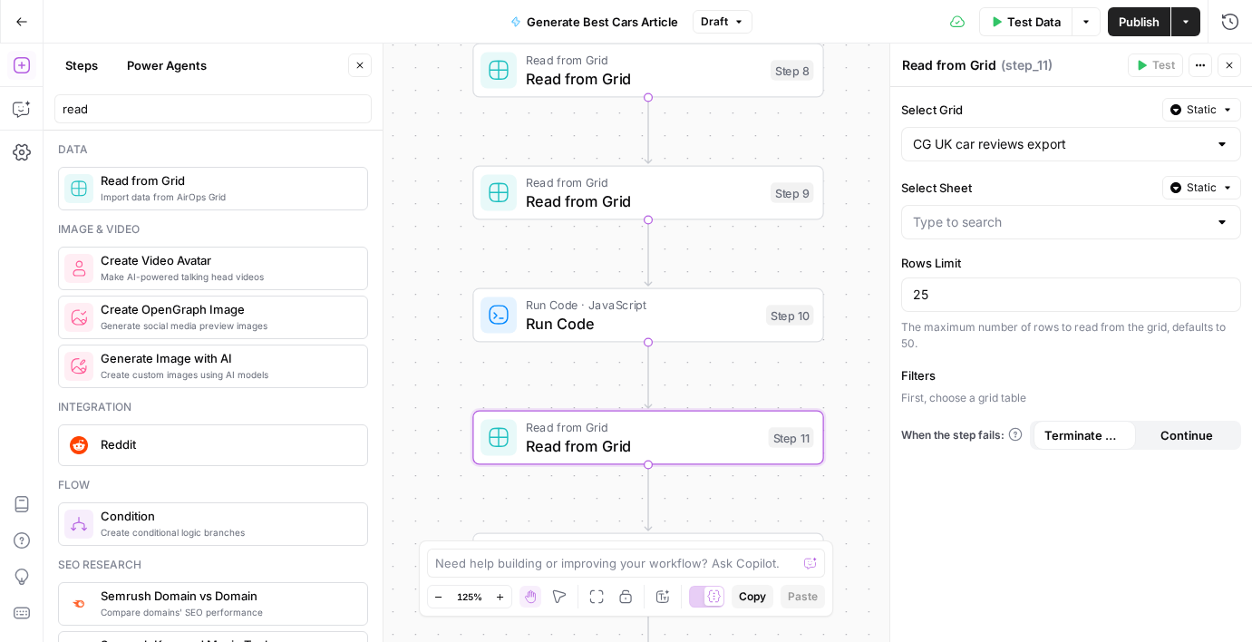
click at [1205, 381] on label "Filters" at bounding box center [1071, 375] width 340 height 18
click at [959, 412] on div "Select Grid Static CG UK car reviews export Select Sheet Static Rows Limit 25 T…" at bounding box center [1071, 364] width 362 height 555
click at [951, 398] on p "First, choose a grid table" at bounding box center [1071, 398] width 340 height 16
click at [922, 372] on label "Filters" at bounding box center [1071, 375] width 340 height 18
click at [927, 394] on p "First, choose a grid table" at bounding box center [1071, 398] width 340 height 16
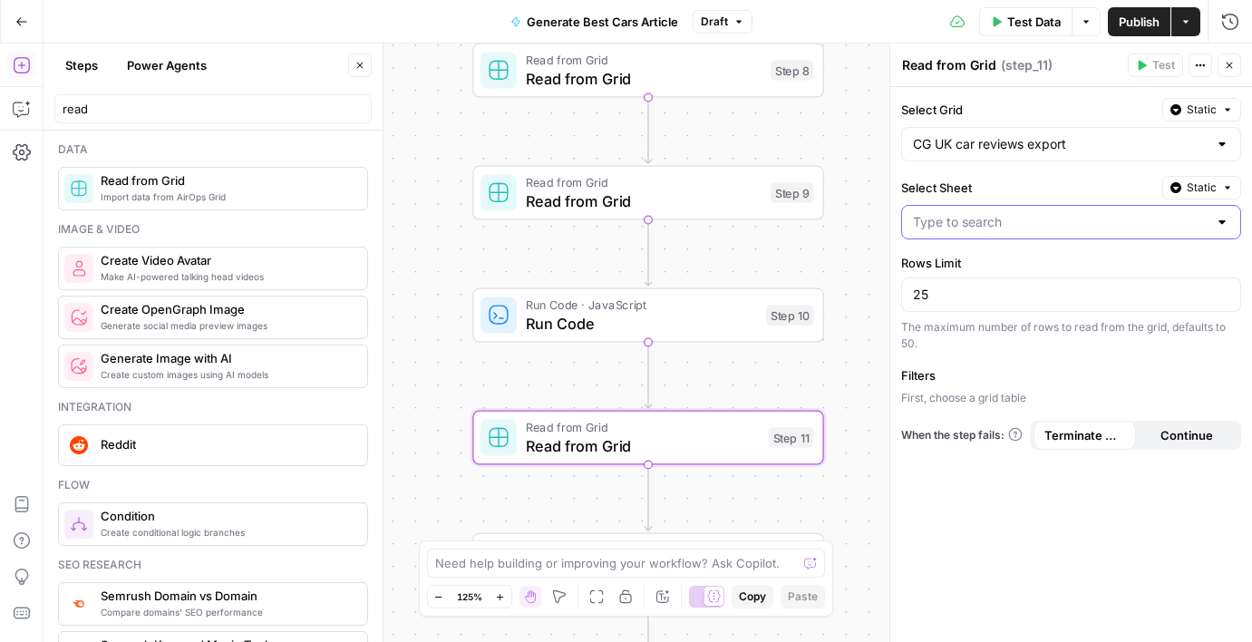
click at [959, 219] on input "Select Sheet" at bounding box center [1060, 222] width 295 height 18
click at [966, 280] on div "Core reviews database" at bounding box center [1071, 268] width 340 height 42
click at [967, 277] on button "Core reviews database" at bounding box center [1071, 267] width 324 height 25
type input "Core reviews database"
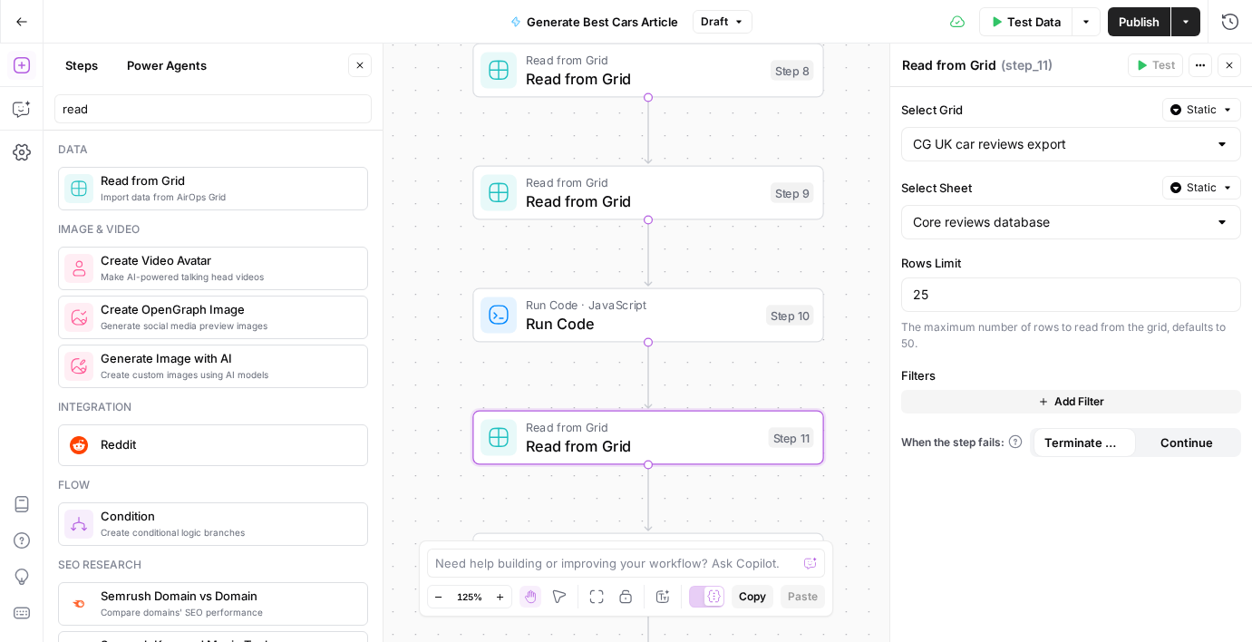
click at [970, 403] on button "Add Filter" at bounding box center [1071, 402] width 340 height 24
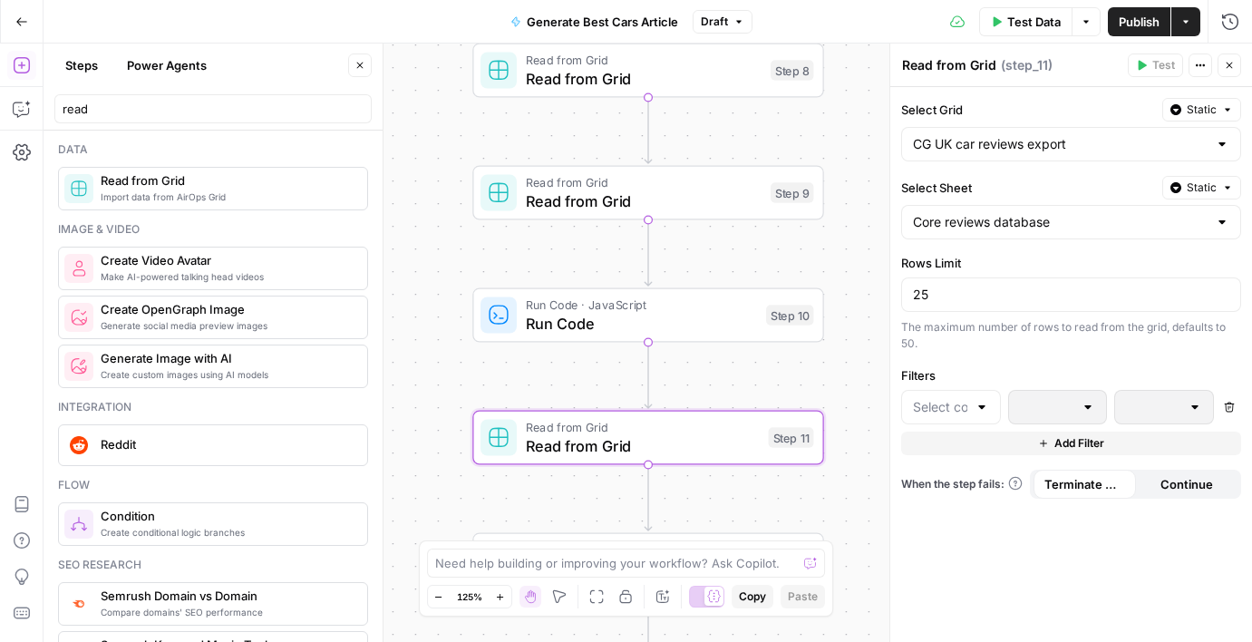
click at [970, 403] on div at bounding box center [951, 407] width 100 height 34
click at [933, 512] on div "Select Grid Static CG UK car reviews export Select Sheet Static Core reviews da…" at bounding box center [1071, 364] width 362 height 555
click at [964, 420] on div at bounding box center [951, 407] width 100 height 34
click at [448, 306] on div "Workflow Input Settings Inputs Read from Grid Read from Grid Step 8 Read from G…" at bounding box center [648, 343] width 1209 height 598
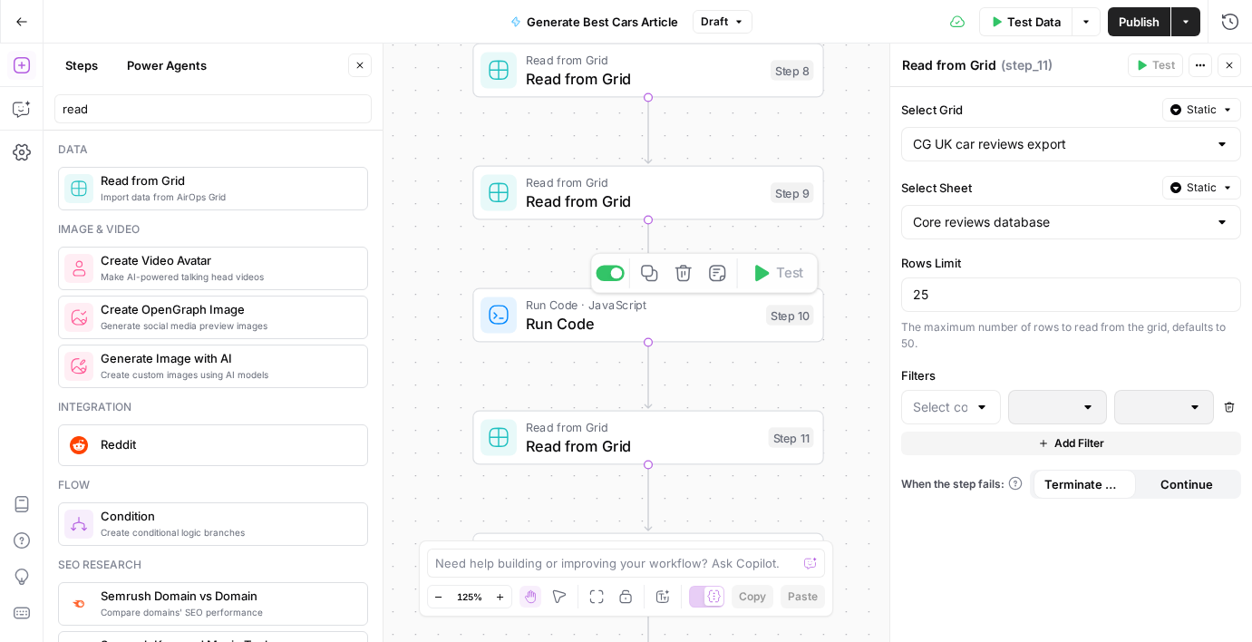
click at [408, 310] on div "Workflow Input Settings Inputs Read from Grid Read from Grid Step 8 Read from G…" at bounding box center [648, 343] width 1209 height 598
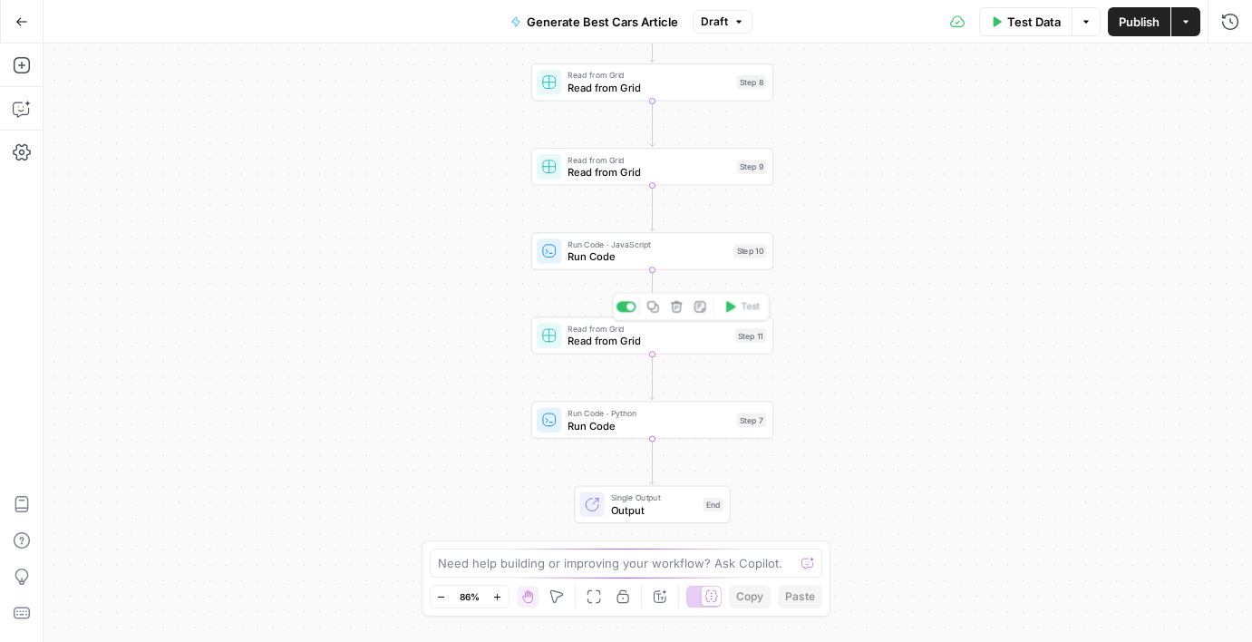
click at [598, 343] on span "Read from Grid" at bounding box center [648, 341] width 161 height 15
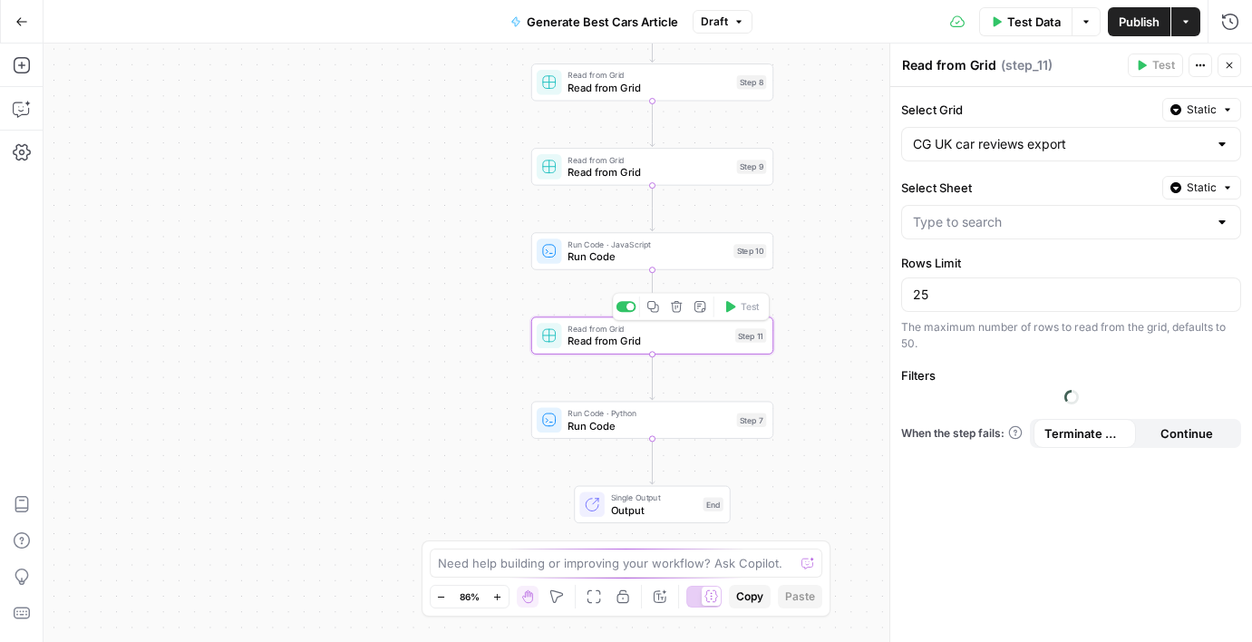
type input "Core reviews database"
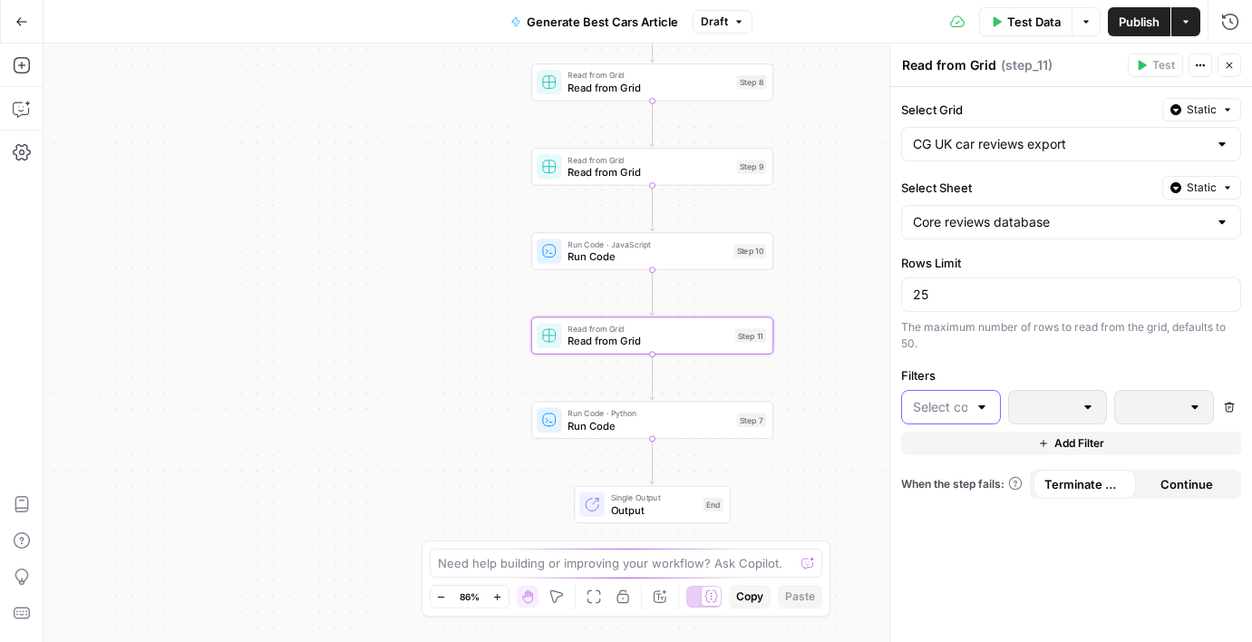
click at [960, 406] on input "text" at bounding box center [940, 407] width 54 height 18
click at [24, 27] on button "Go Back" at bounding box center [21, 21] width 33 height 33
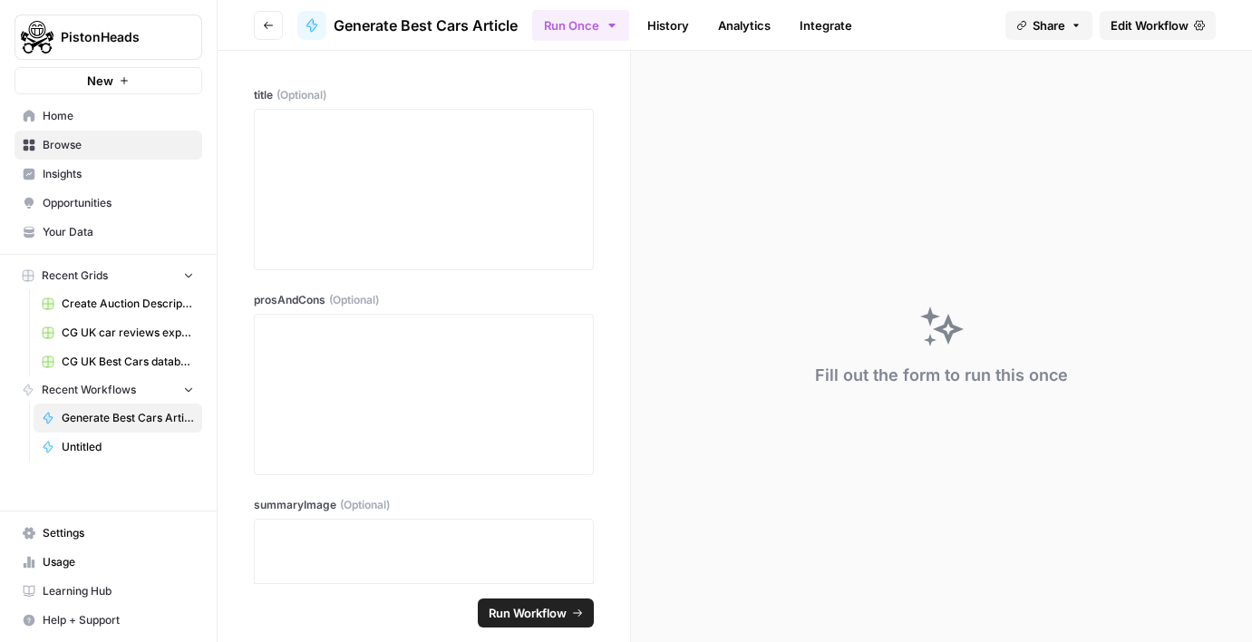
click at [1167, 8] on header "Go back Generate Best Cars Article Run Once History Analytics Integrate Share E…" at bounding box center [735, 25] width 1035 height 51
click at [1163, 14] on link "Edit Workflow" at bounding box center [1158, 25] width 116 height 29
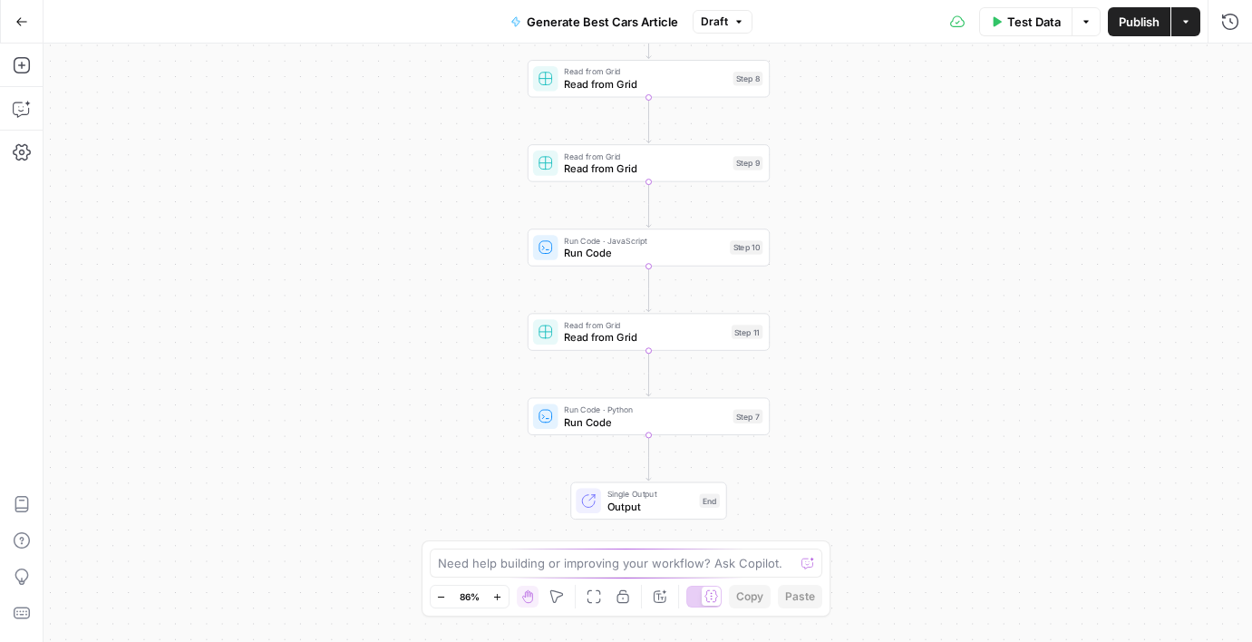
click at [710, 433] on div "Run Code · Python Run Code Step 7 Copy step Delete step Add Note Test" at bounding box center [649, 416] width 242 height 37
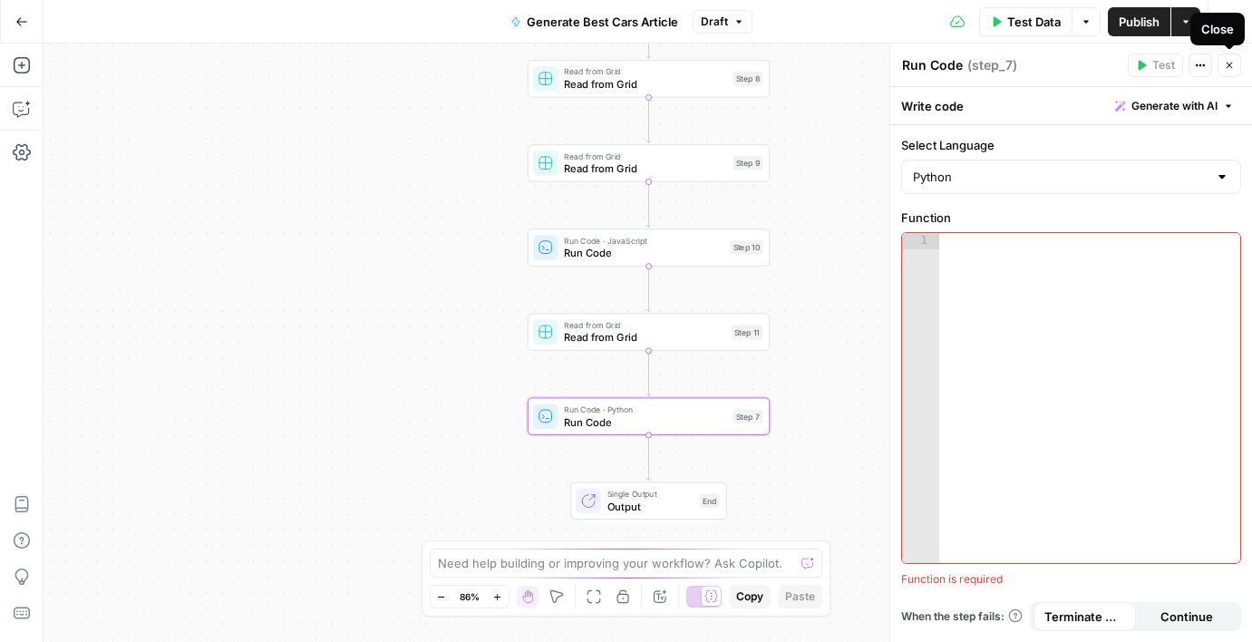
click at [1209, 68] on button "Actions" at bounding box center [1201, 65] width 24 height 24
click at [1171, 144] on span "Delete Step" at bounding box center [1146, 146] width 87 height 18
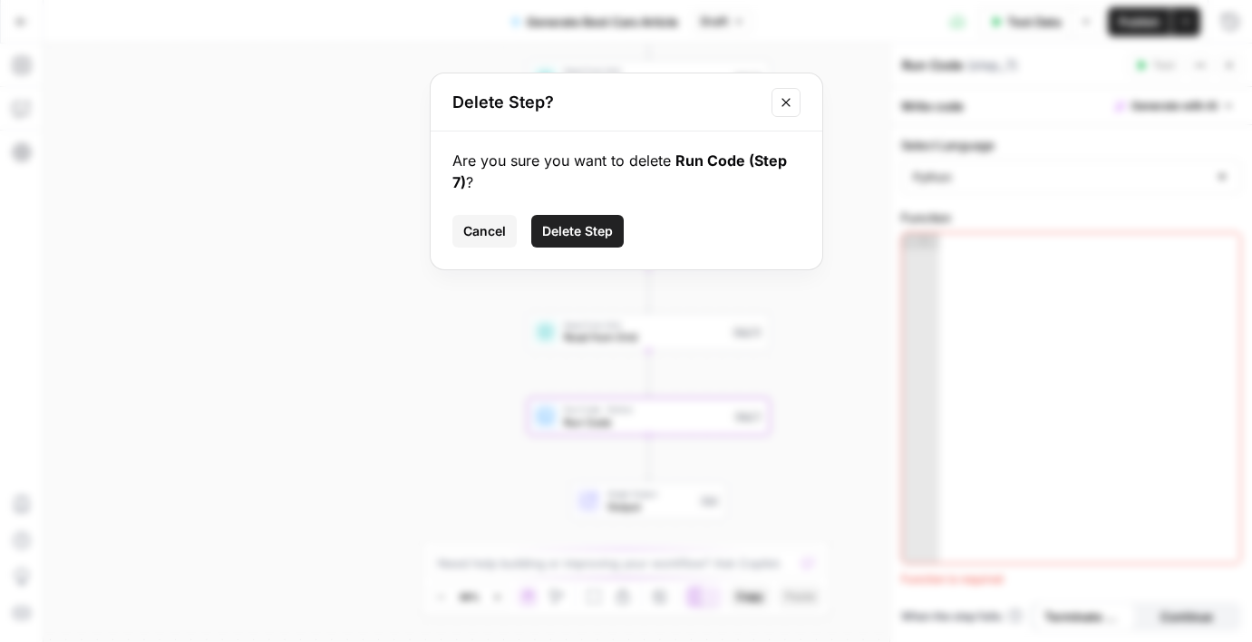
click at [592, 238] on span "Delete Step" at bounding box center [577, 231] width 71 height 18
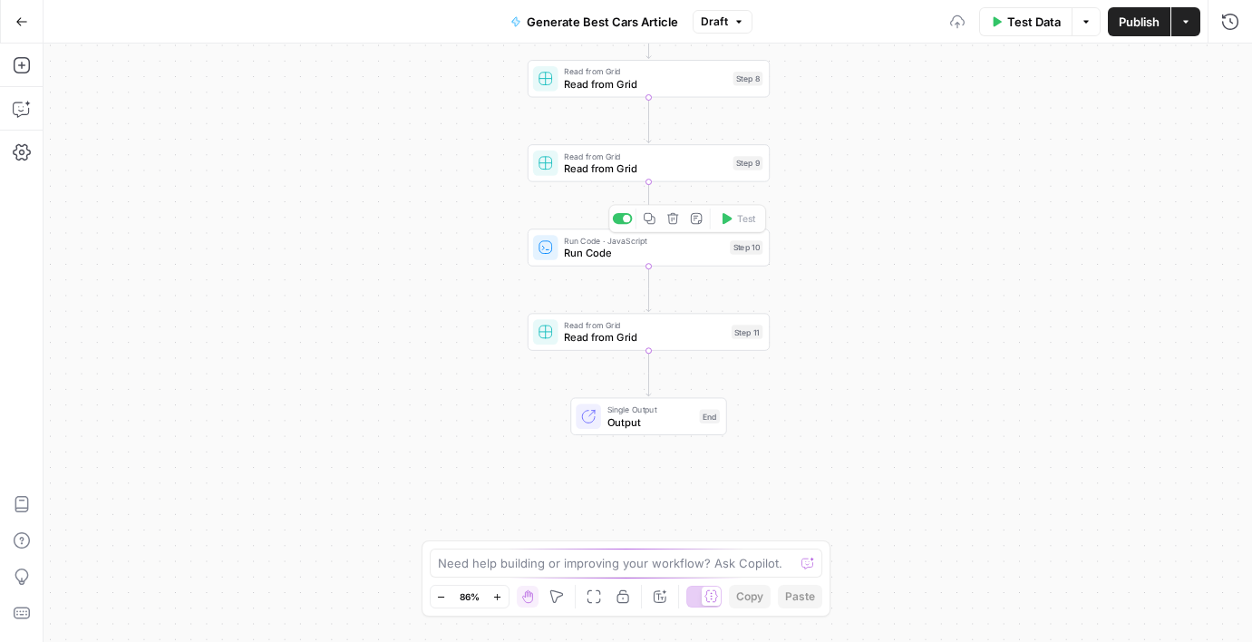
click at [632, 344] on span "Read from Grid" at bounding box center [644, 337] width 161 height 15
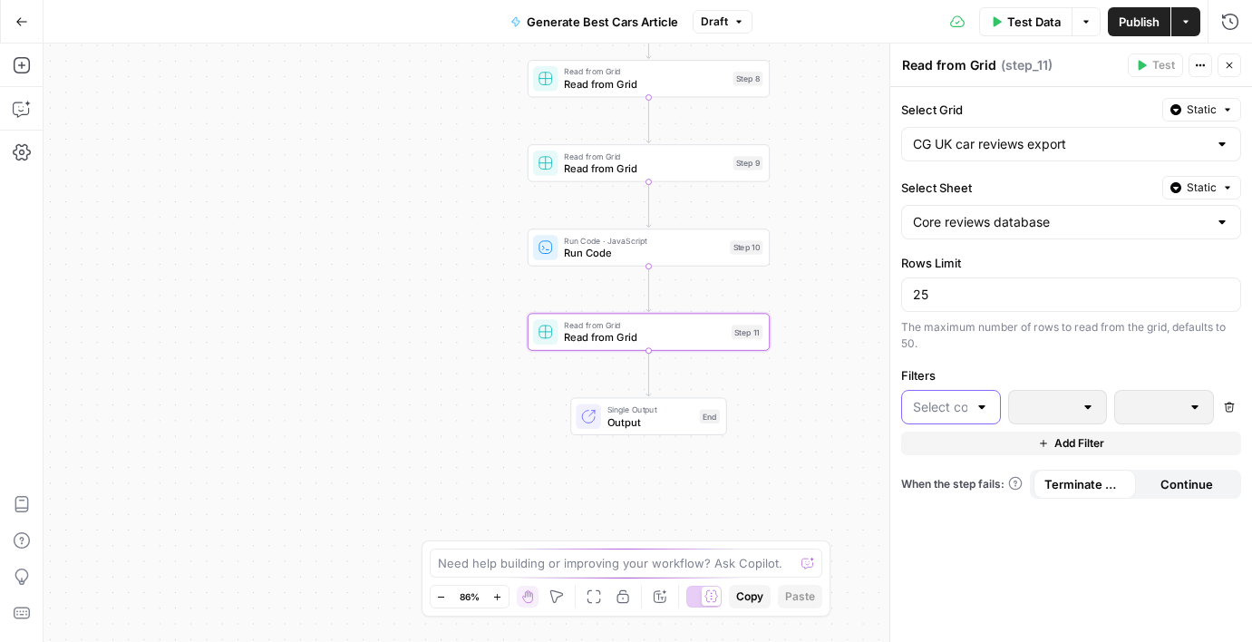
click at [957, 407] on input "text" at bounding box center [940, 407] width 54 height 18
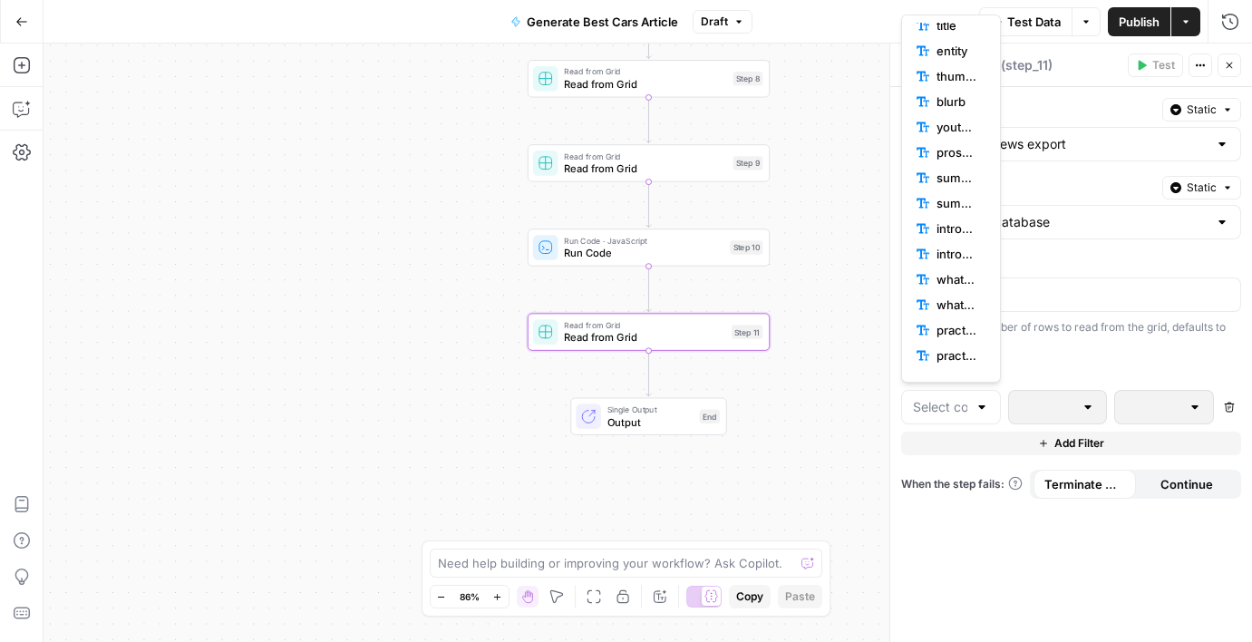
scroll to position [588, 0]
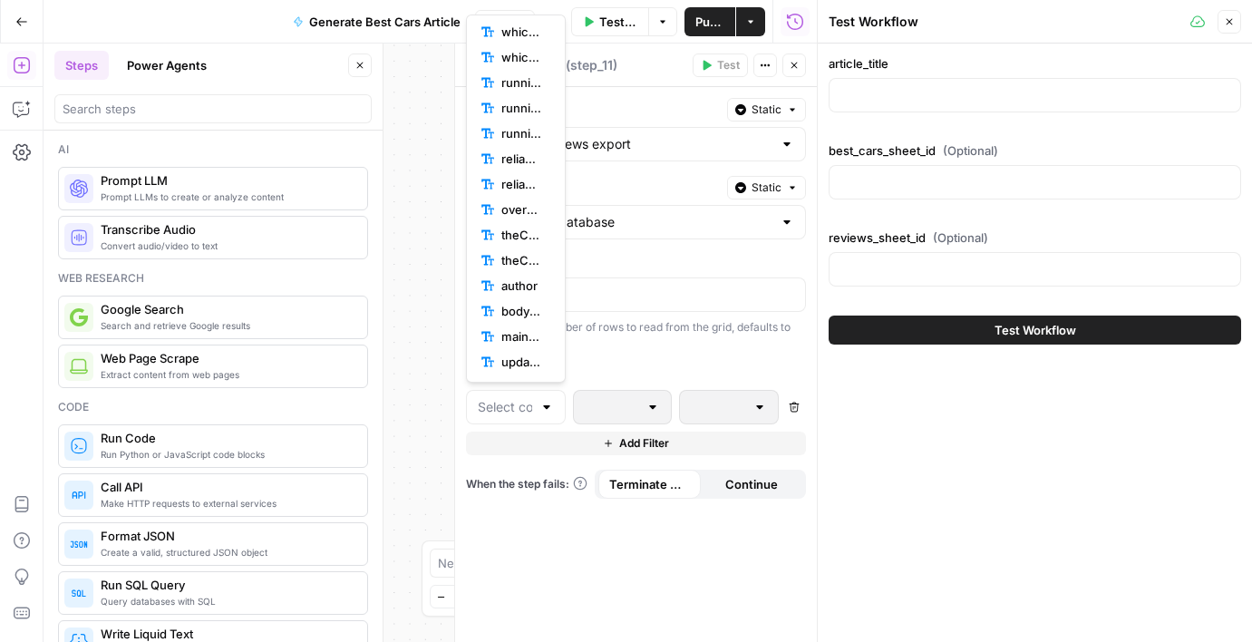
click at [616, 190] on label "Select Sheet" at bounding box center [593, 188] width 254 height 18
click at [616, 213] on input "Core reviews database" at bounding box center [625, 222] width 295 height 18
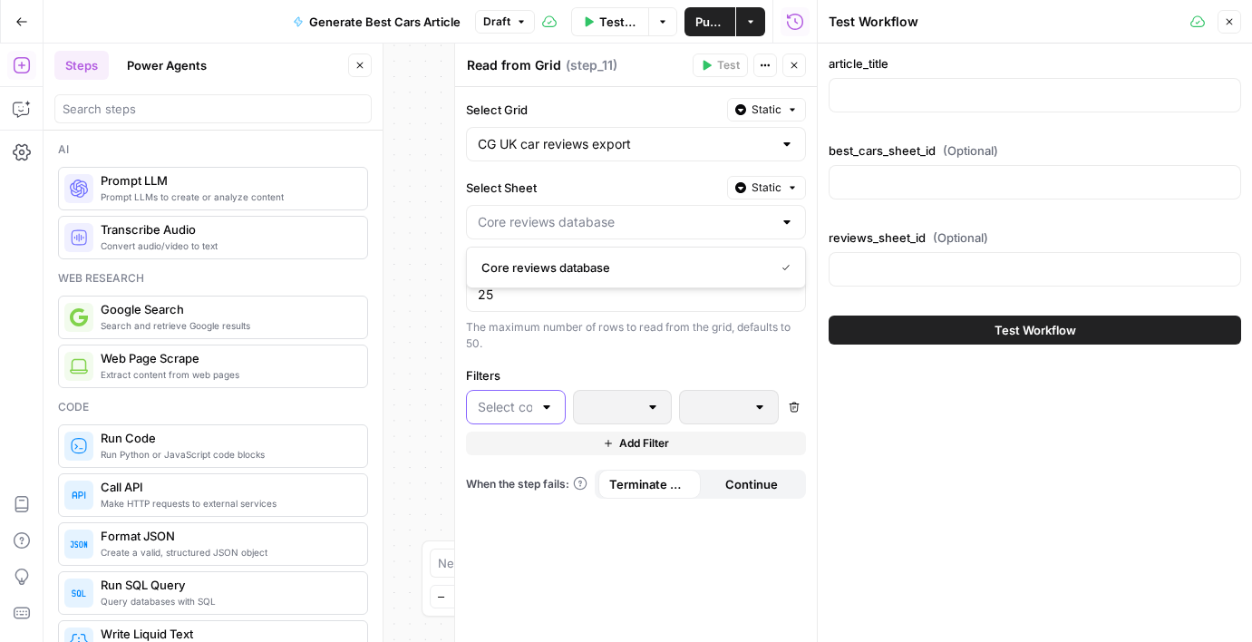
type input "Core reviews database"
click at [527, 405] on input "text" at bounding box center [505, 407] width 54 height 18
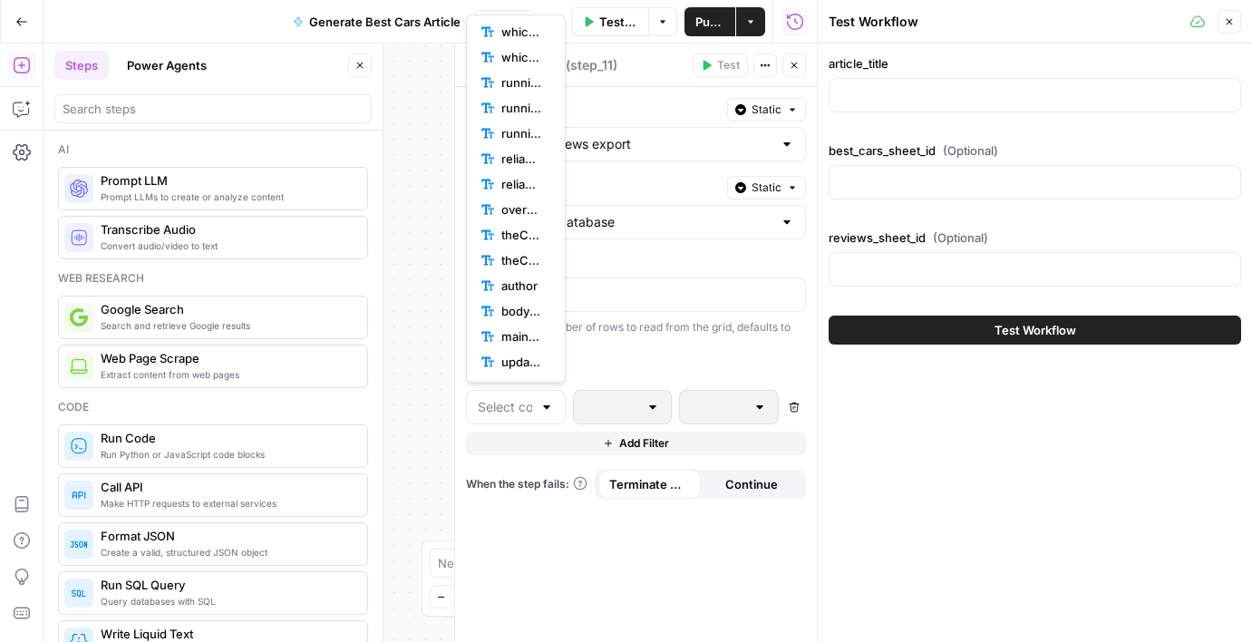
scroll to position [0, 0]
click at [801, 68] on button "Close" at bounding box center [794, 65] width 24 height 24
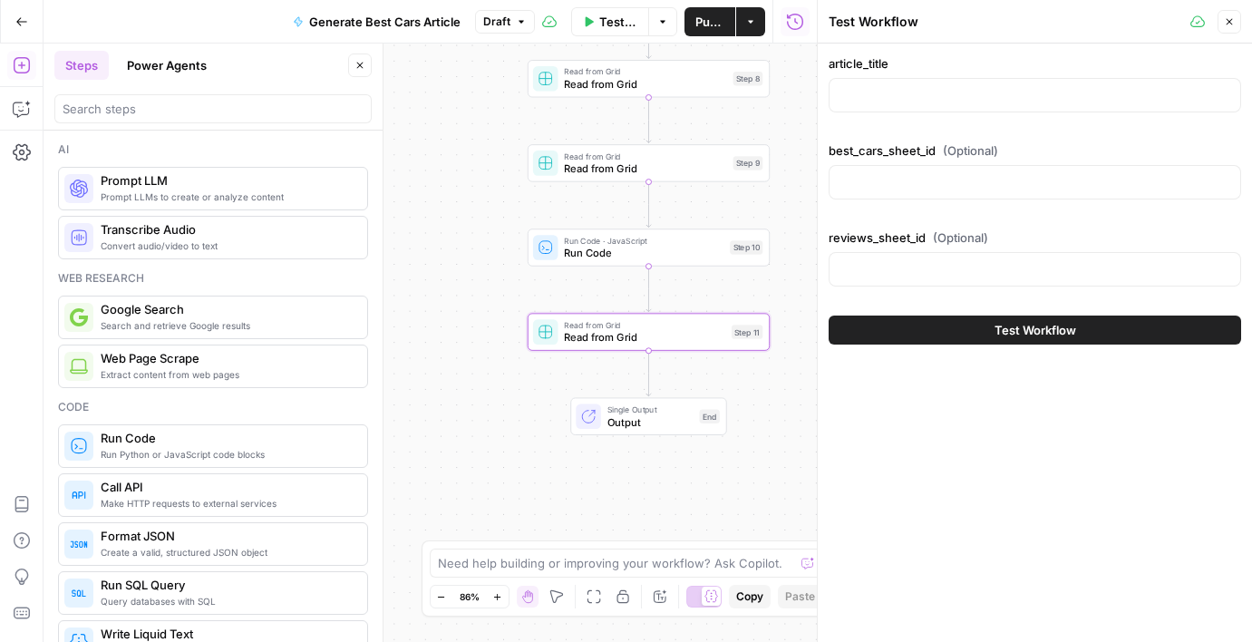
click at [714, 343] on span "Read from Grid" at bounding box center [644, 337] width 161 height 15
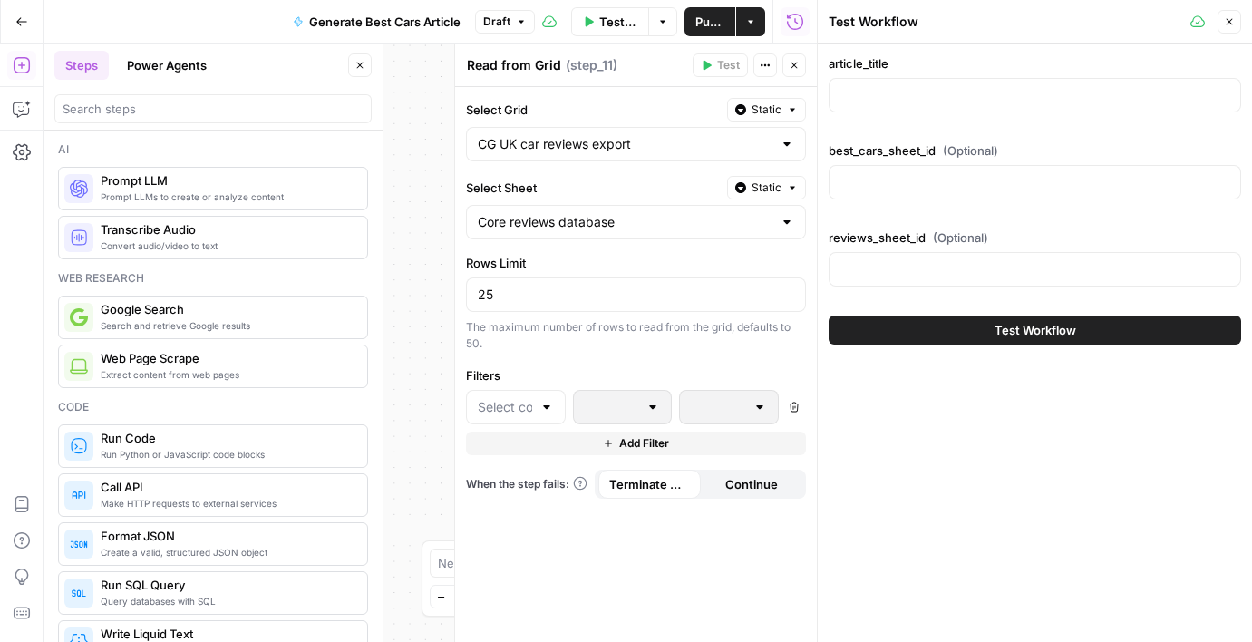
click at [771, 70] on button "Actions" at bounding box center [765, 65] width 24 height 24
click at [782, 138] on div "Delete Step" at bounding box center [826, 146] width 114 height 18
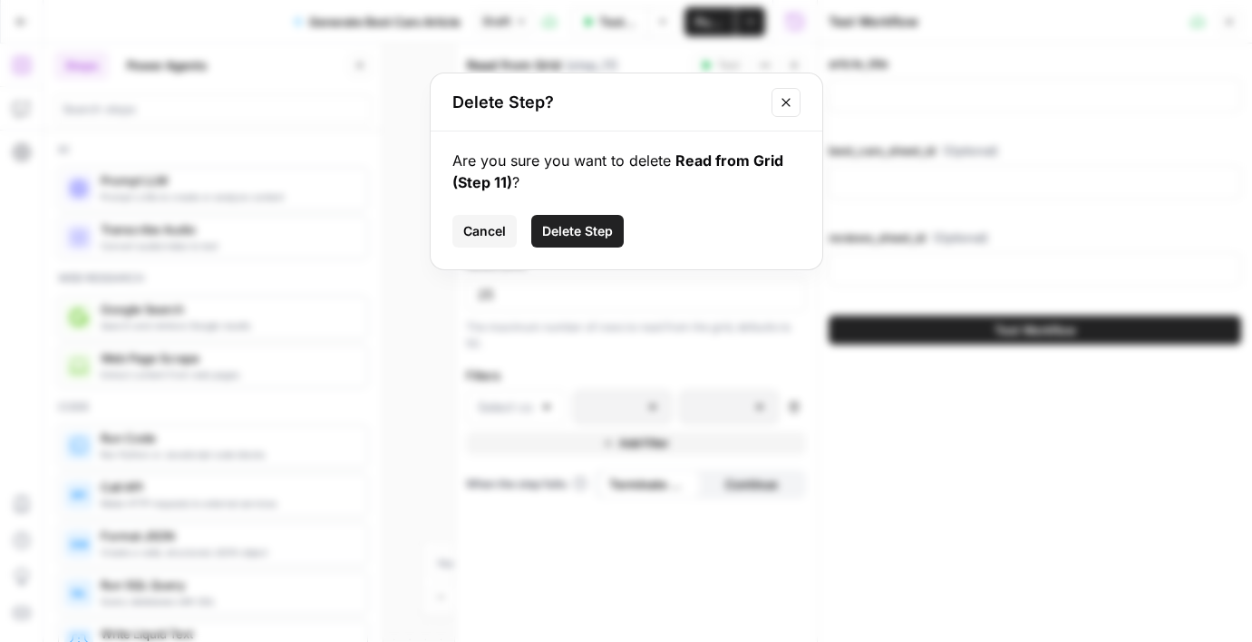
click at [582, 239] on span "Delete Step" at bounding box center [577, 231] width 71 height 18
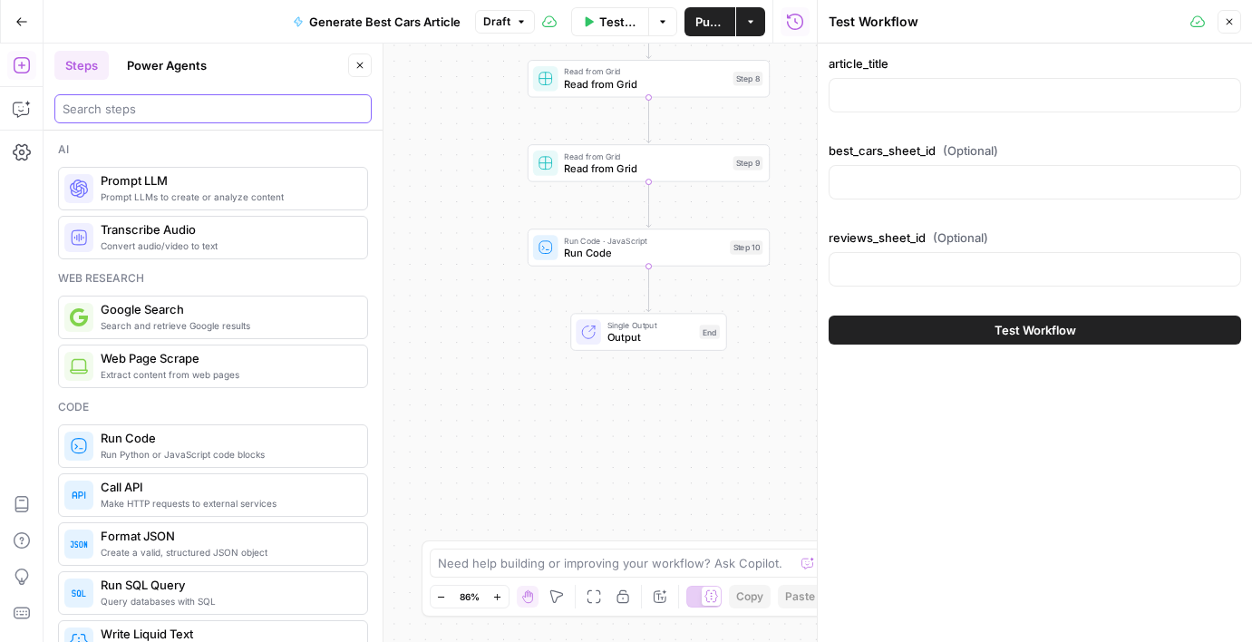
click at [168, 110] on input "search" at bounding box center [213, 109] width 301 height 18
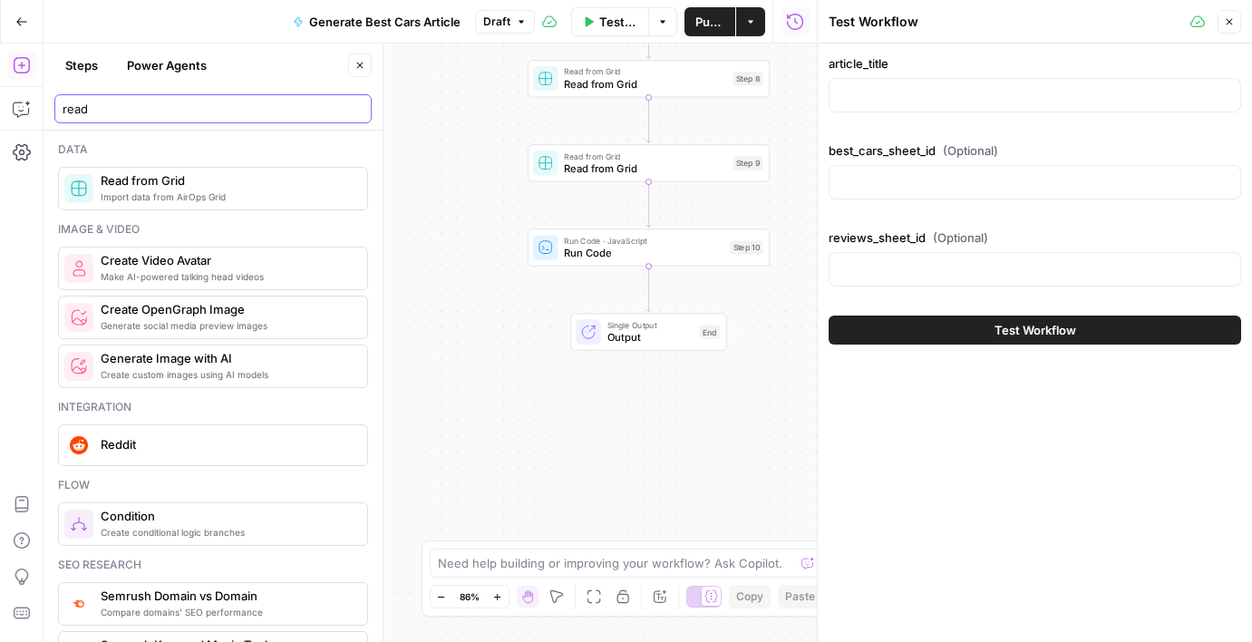
type input "read"
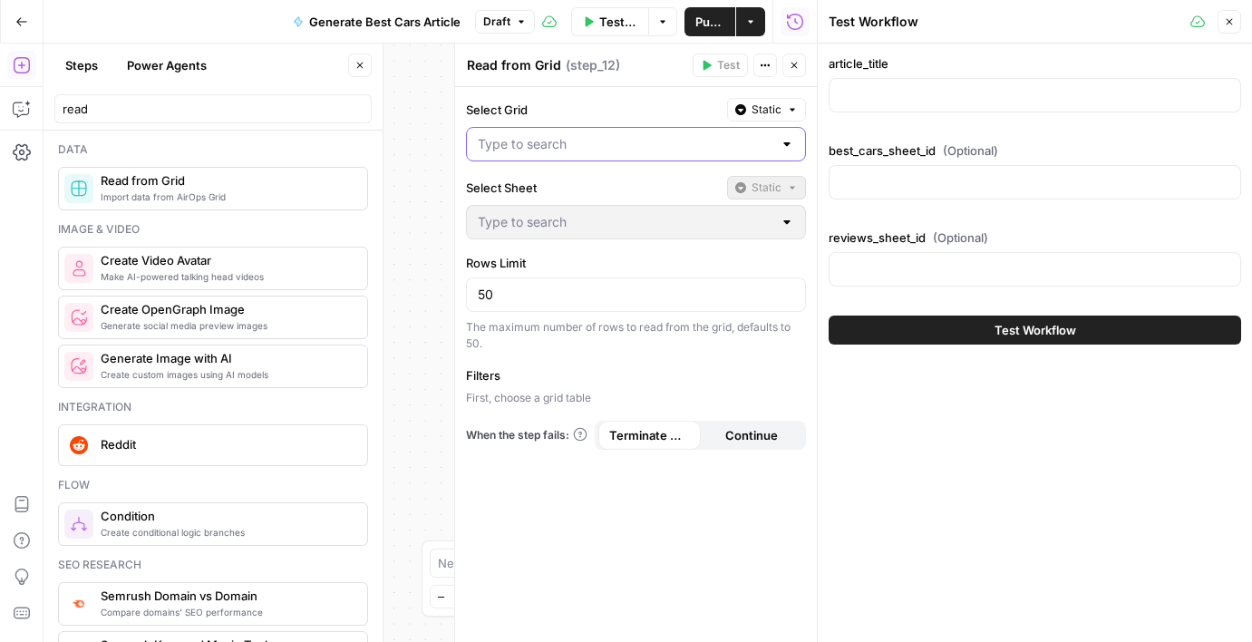
click at [598, 139] on input "Select Grid" at bounding box center [625, 144] width 295 height 18
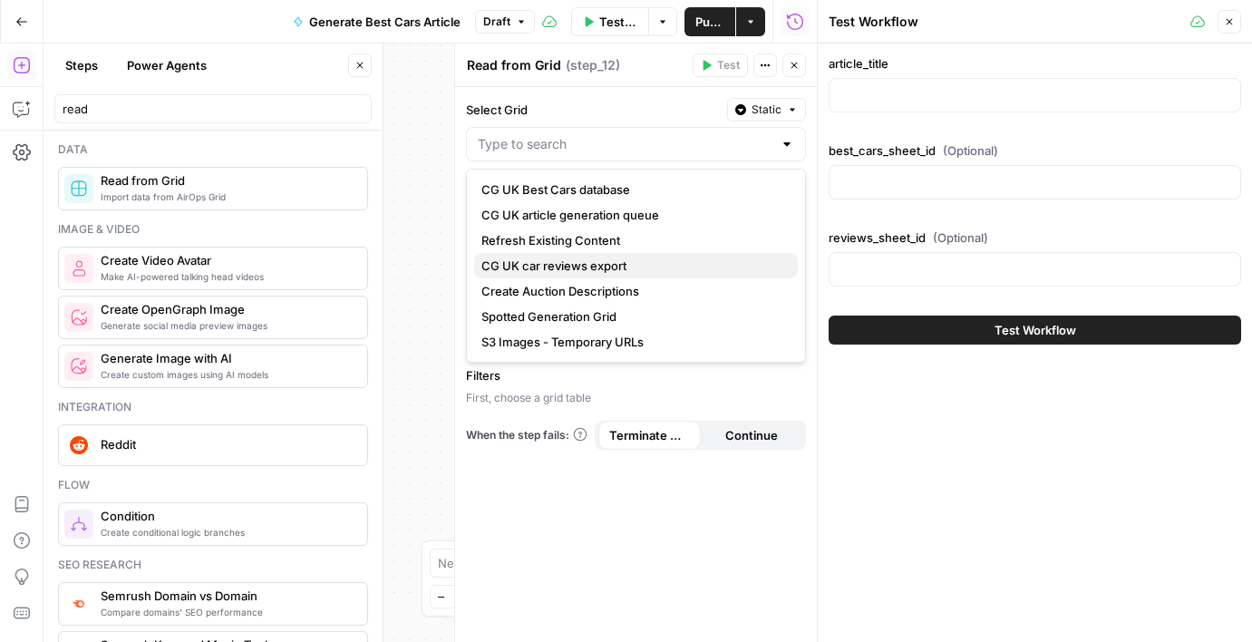
click at [596, 258] on span "CG UK car reviews export" at bounding box center [632, 266] width 302 height 18
type input "CG UK car reviews export"
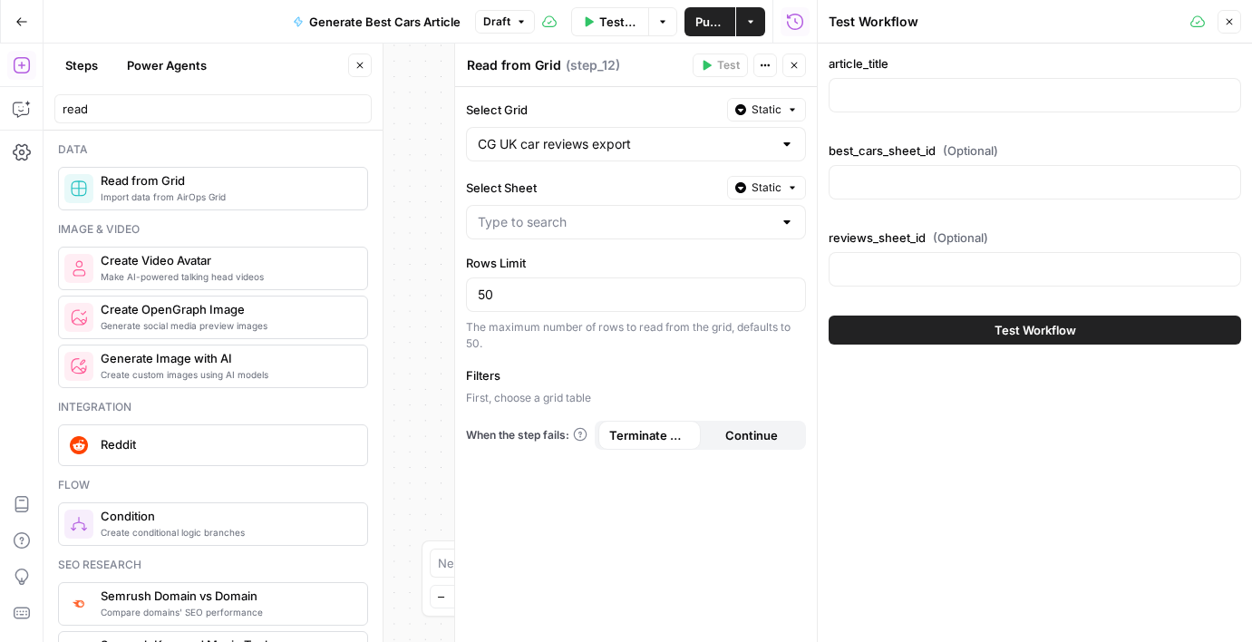
click at [1232, 26] on icon "button" at bounding box center [1229, 21] width 11 height 11
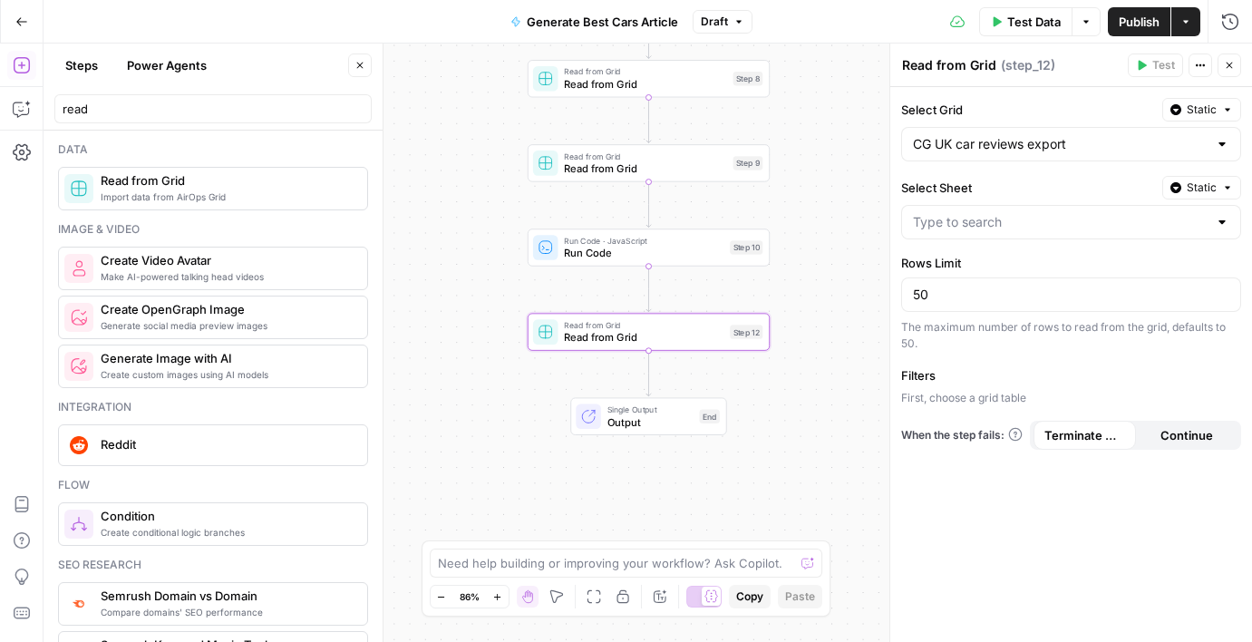
click at [574, 338] on span "Read from Grid" at bounding box center [644, 337] width 160 height 15
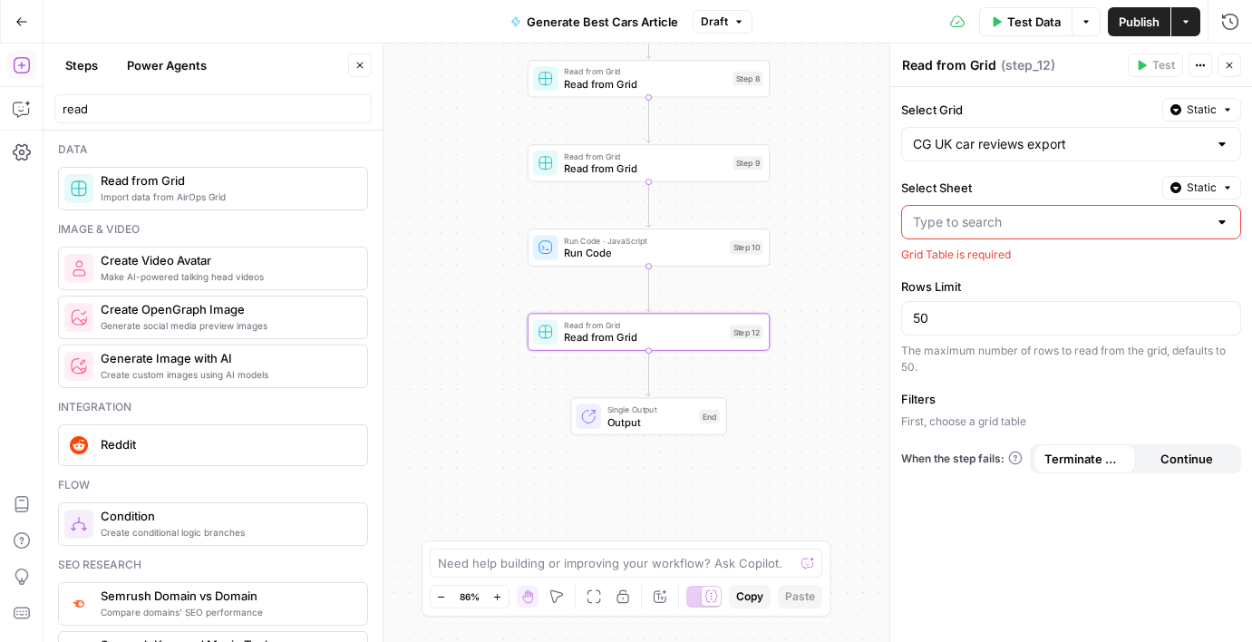
click at [977, 232] on div at bounding box center [1071, 222] width 340 height 34
click at [978, 258] on span "Core reviews database" at bounding box center [1068, 267] width 302 height 18
type input "Core reviews database"
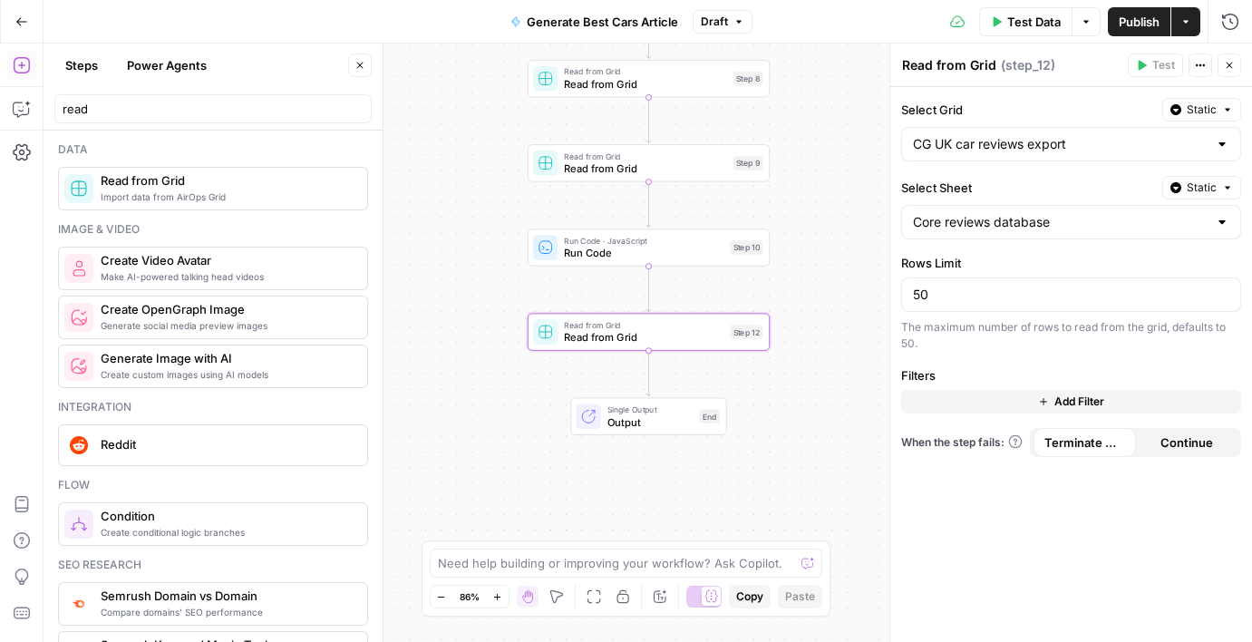
click at [971, 395] on button "Add Filter" at bounding box center [1071, 402] width 340 height 24
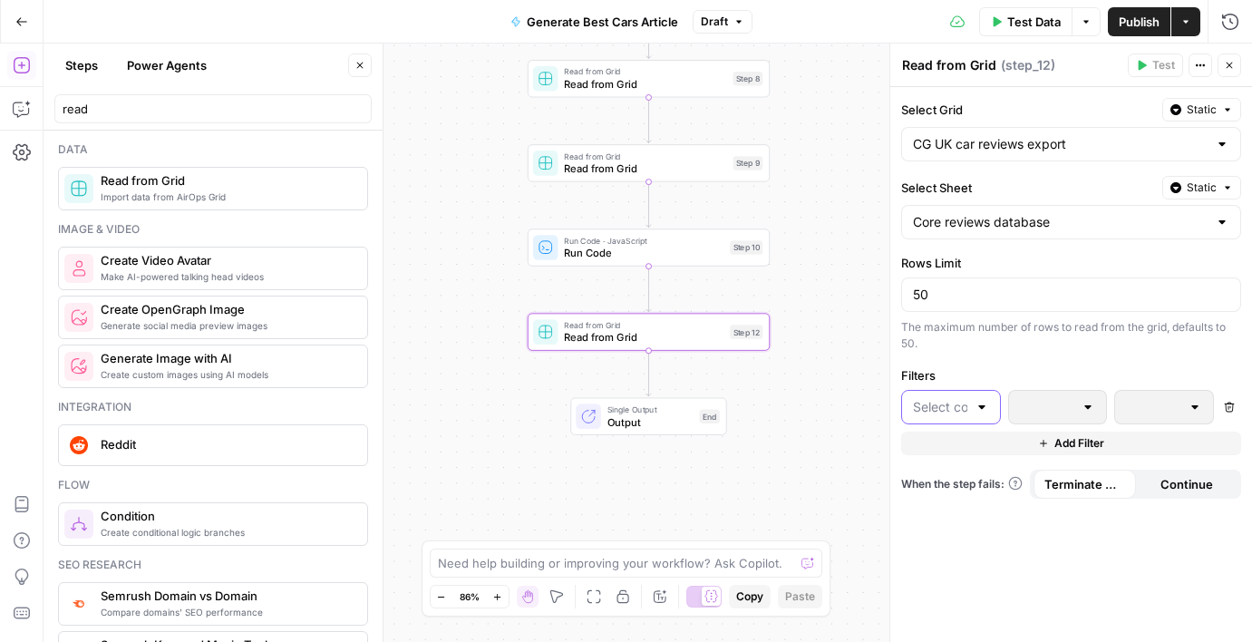
click at [958, 410] on input "text" at bounding box center [940, 407] width 54 height 18
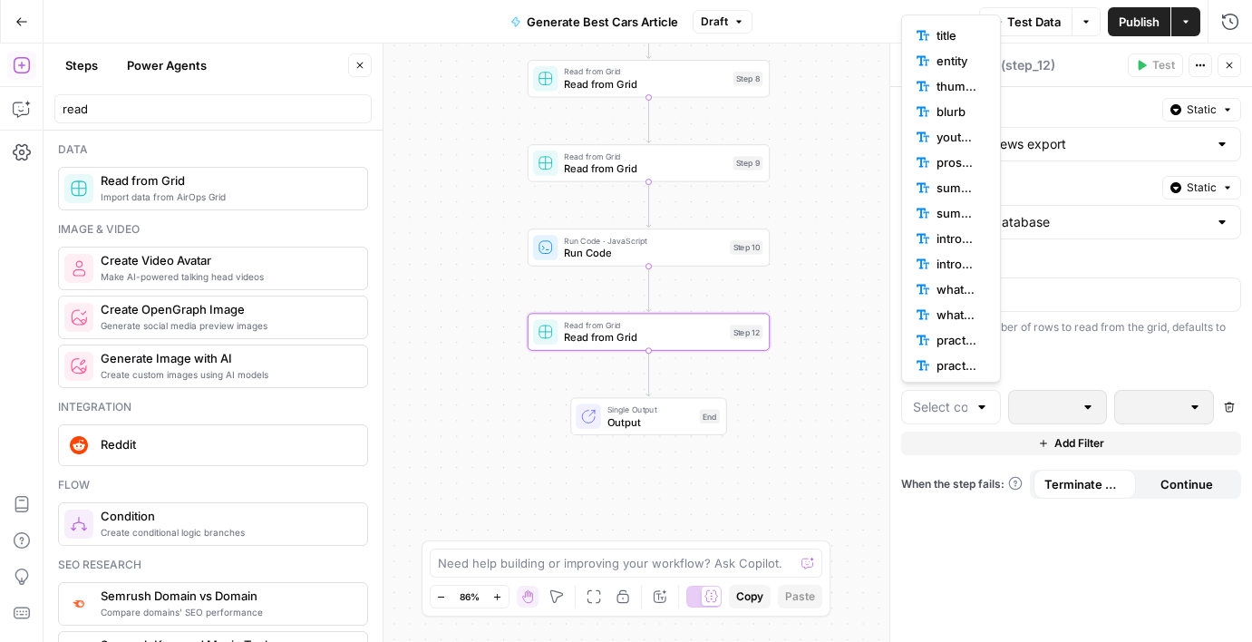
scroll to position [613, 0]
click at [946, 361] on span "article_category" at bounding box center [958, 362] width 42 height 18
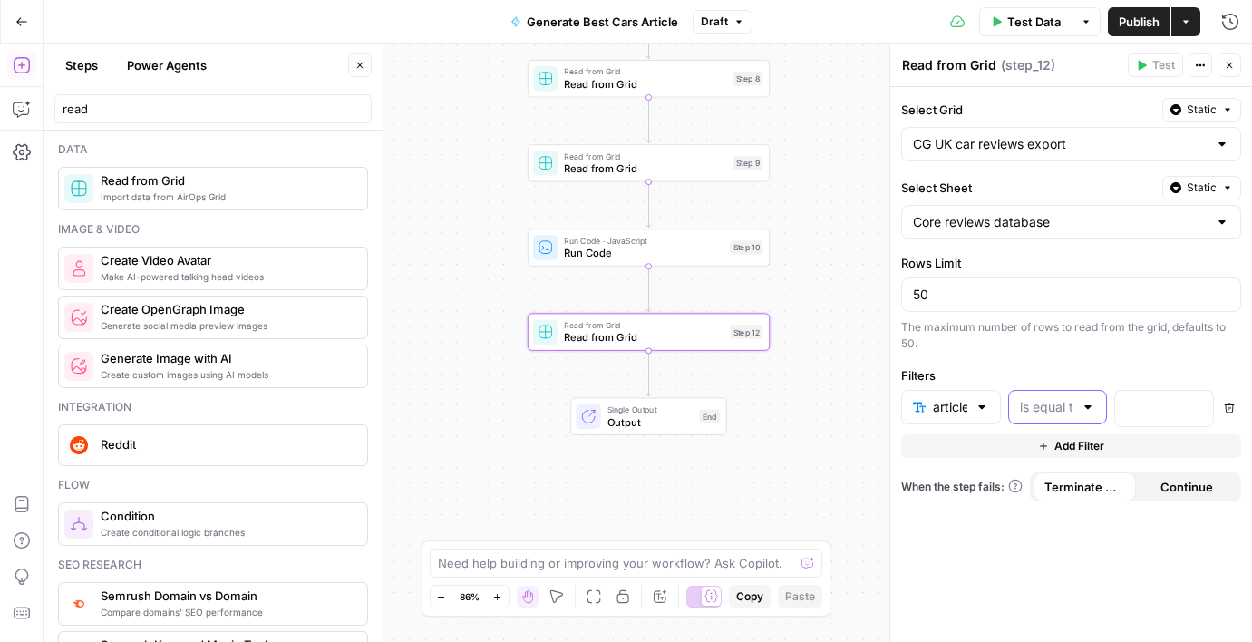
click at [1039, 400] on input "text" at bounding box center [1047, 407] width 54 height 18
click at [1054, 558] on span "is equal to" at bounding box center [1046, 557] width 45 height 18
type input "is equal to"
click at [1136, 401] on p at bounding box center [1149, 407] width 47 height 18
click at [1155, 551] on div "**********" at bounding box center [1071, 364] width 362 height 555
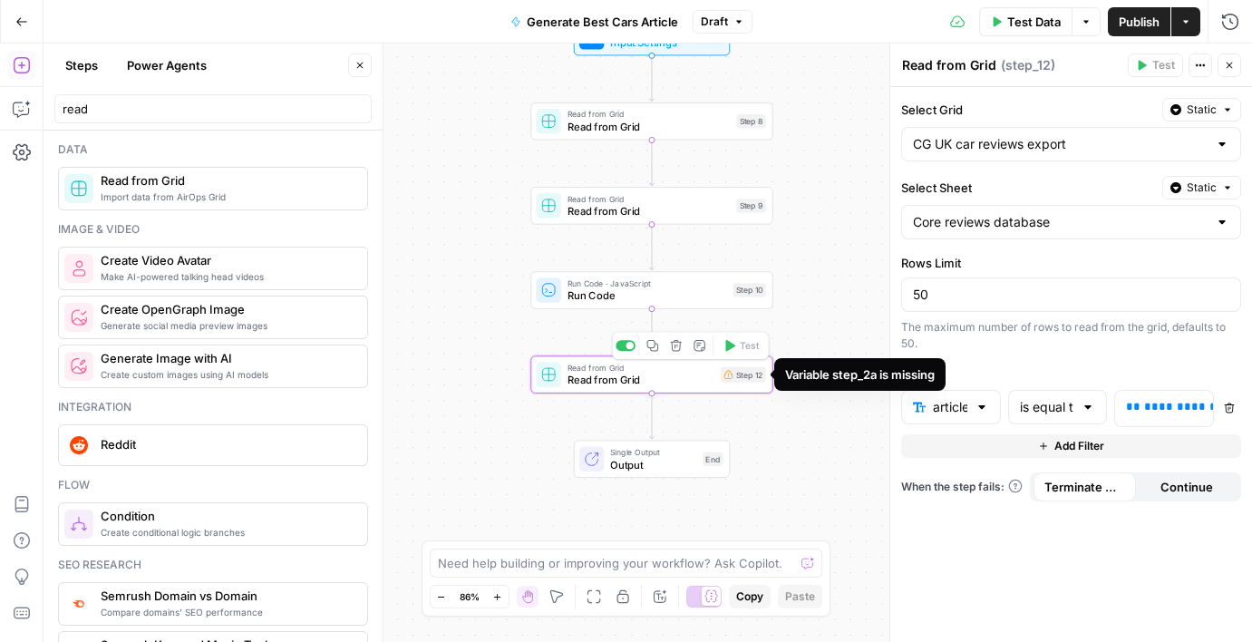
click at [746, 382] on div "Step 12" at bounding box center [743, 373] width 45 height 15
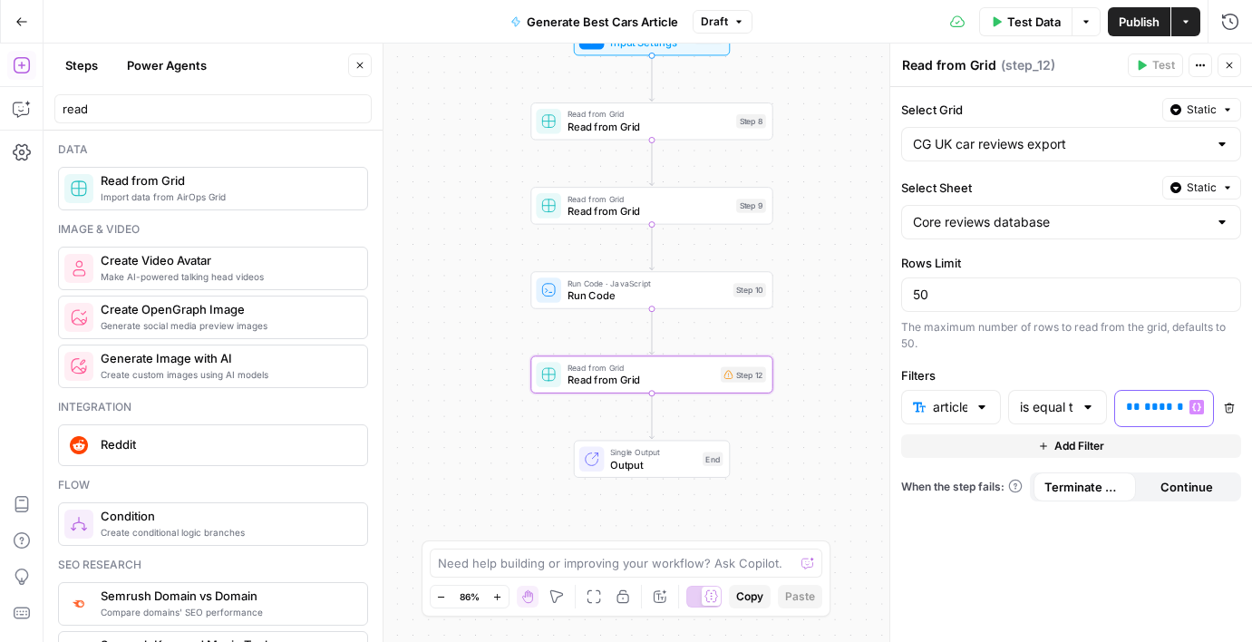
click at [1164, 401] on span "**********" at bounding box center [1220, 407] width 152 height 12
click at [123, 103] on input "read" at bounding box center [213, 109] width 301 height 18
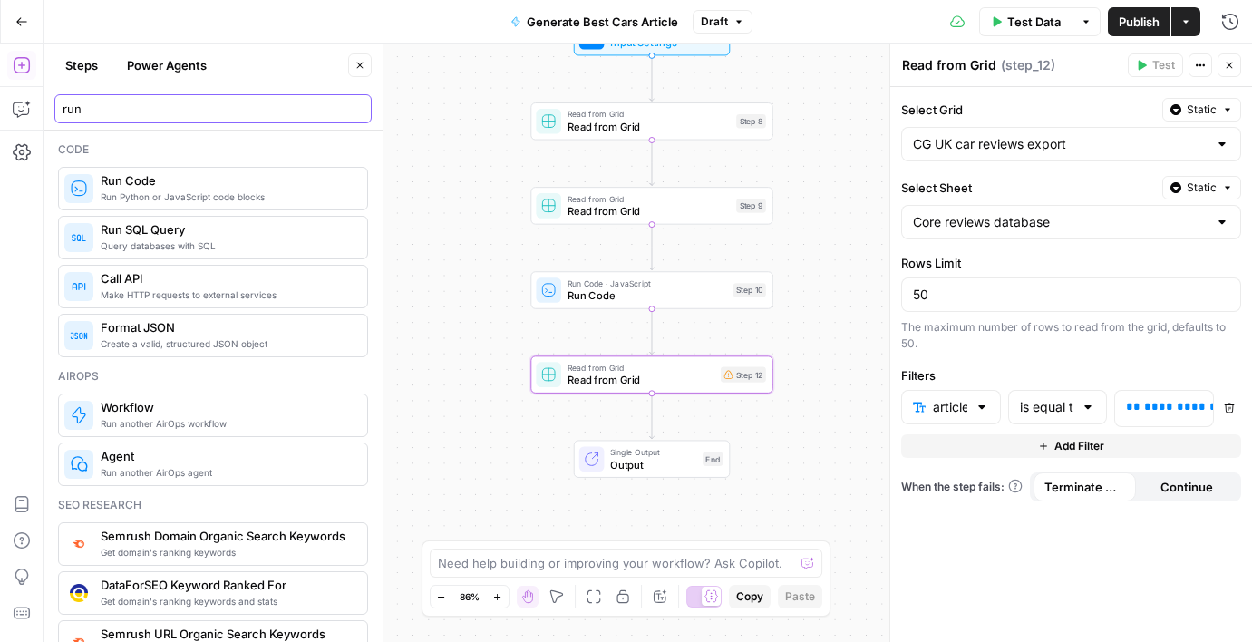
type input "run"
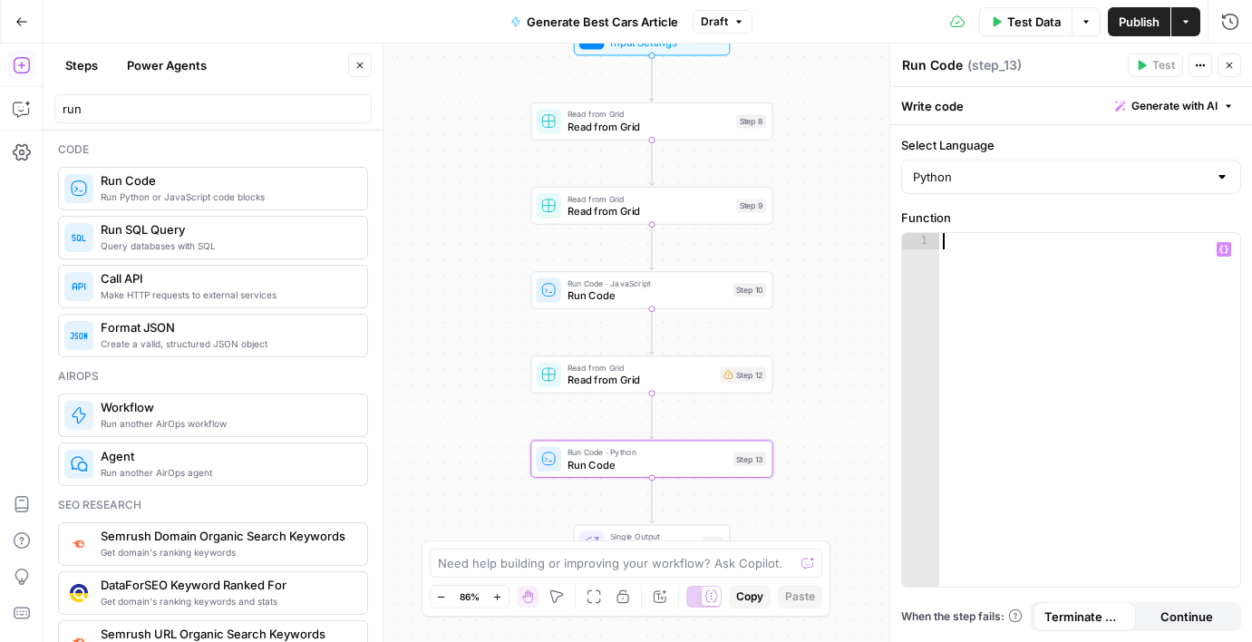
click at [987, 350] on div at bounding box center [1089, 426] width 301 height 386
click at [1011, 191] on div "Python" at bounding box center [1071, 177] width 340 height 34
click at [999, 213] on span "JavaScript" at bounding box center [1078, 222] width 282 height 18
type input "JavaScript"
click at [998, 276] on div at bounding box center [1089, 426] width 301 height 386
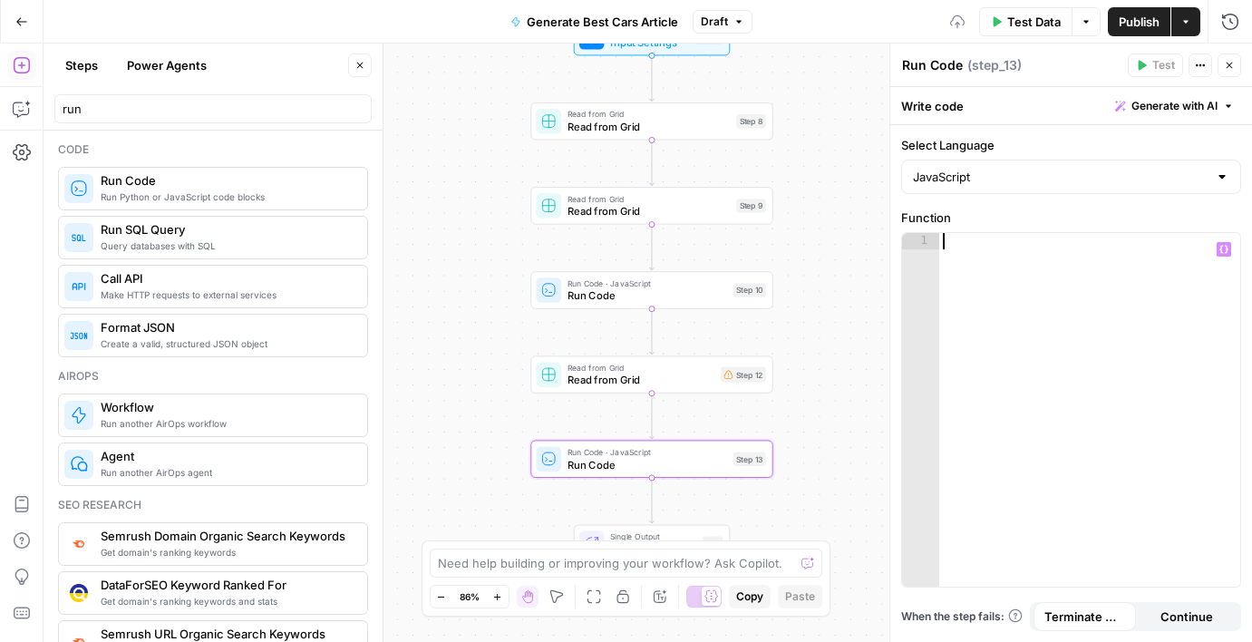
paste textarea "**********"
type textarea "**********"
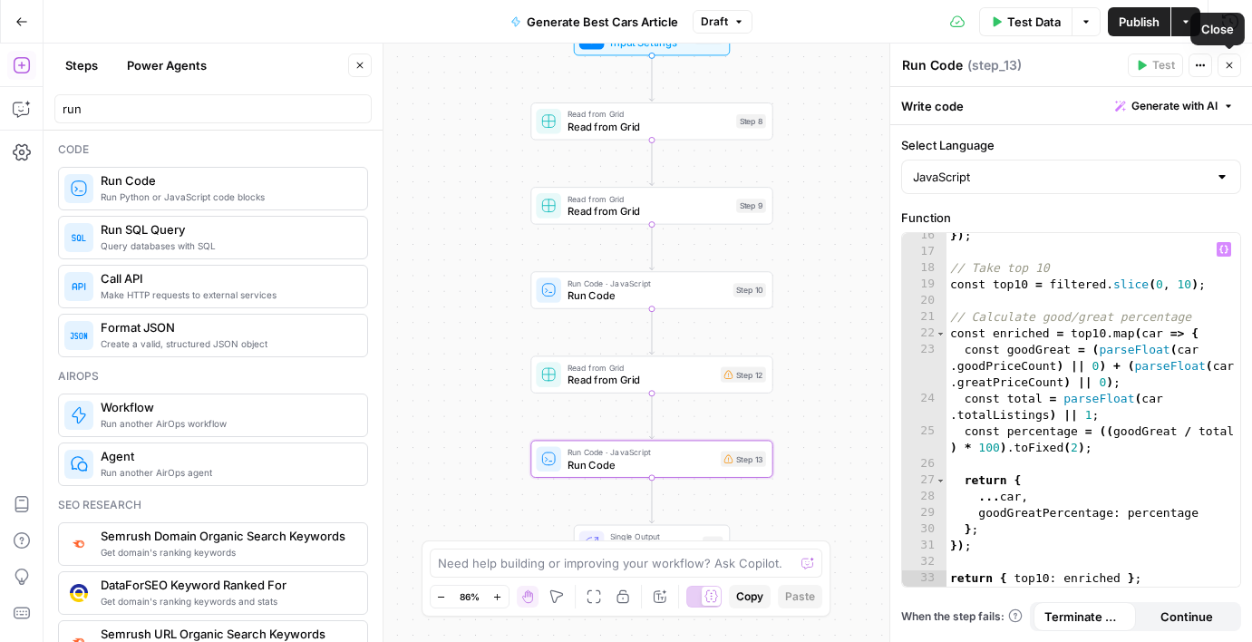
click at [1227, 67] on icon "button" at bounding box center [1230, 66] width 6 height 6
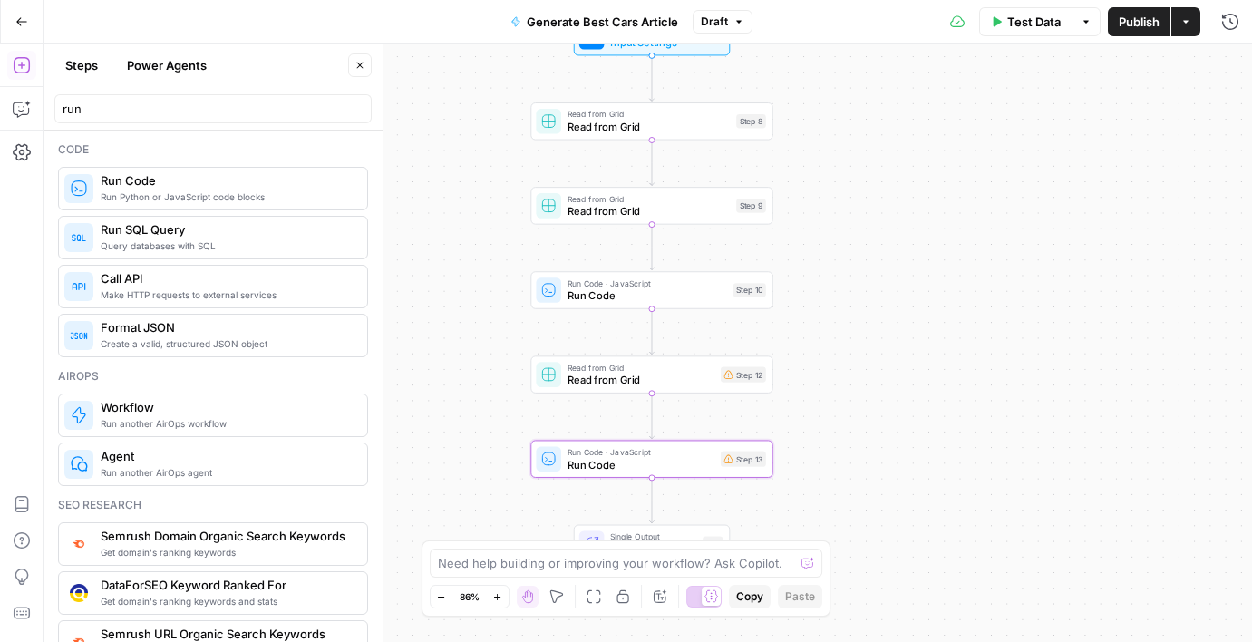
click at [174, 122] on div "run" at bounding box center [212, 108] width 317 height 29
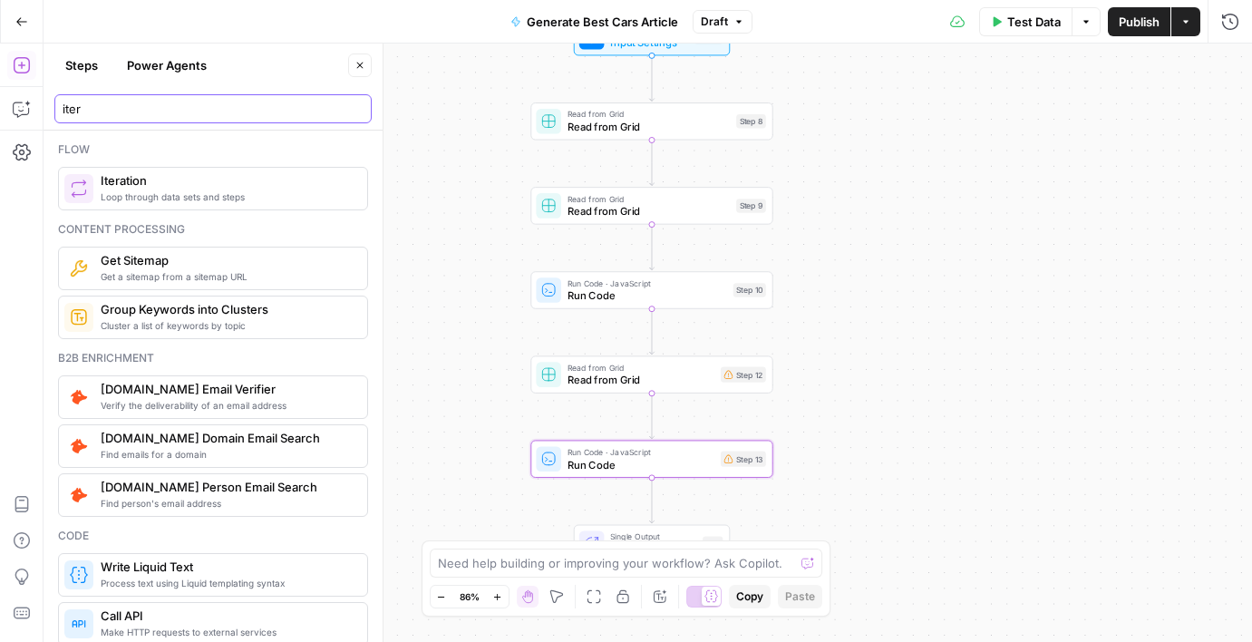
type input "iter"
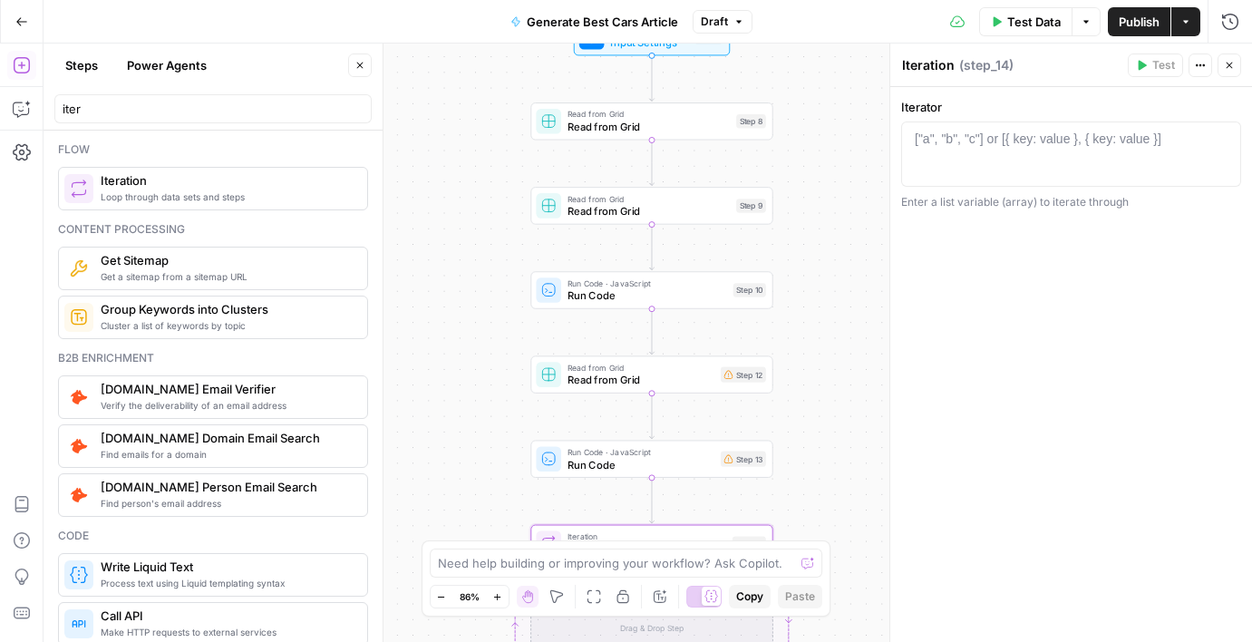
click at [996, 140] on div "["a", "b", "c"] or [{ key: value }, { key: value }]" at bounding box center [1038, 139] width 247 height 18
paste textarea "**********"
type textarea "**********"
click at [238, 112] on input "iter" at bounding box center [213, 109] width 301 height 18
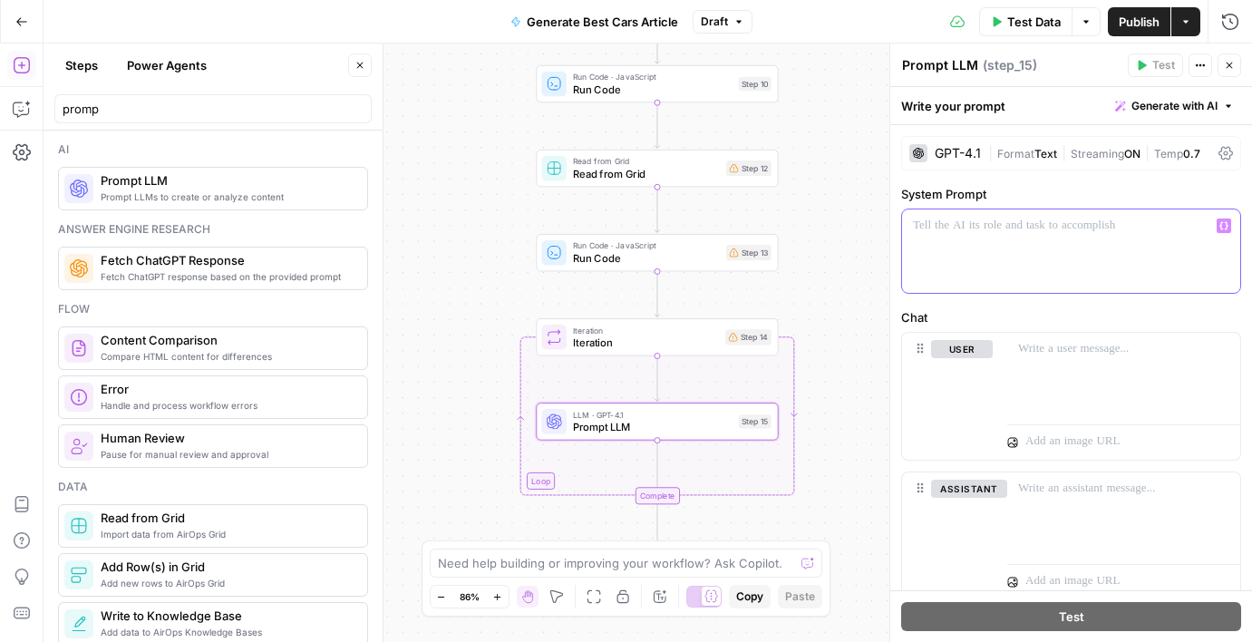
click at [976, 279] on div at bounding box center [1071, 250] width 338 height 83
click at [1006, 260] on div at bounding box center [1071, 250] width 338 height 83
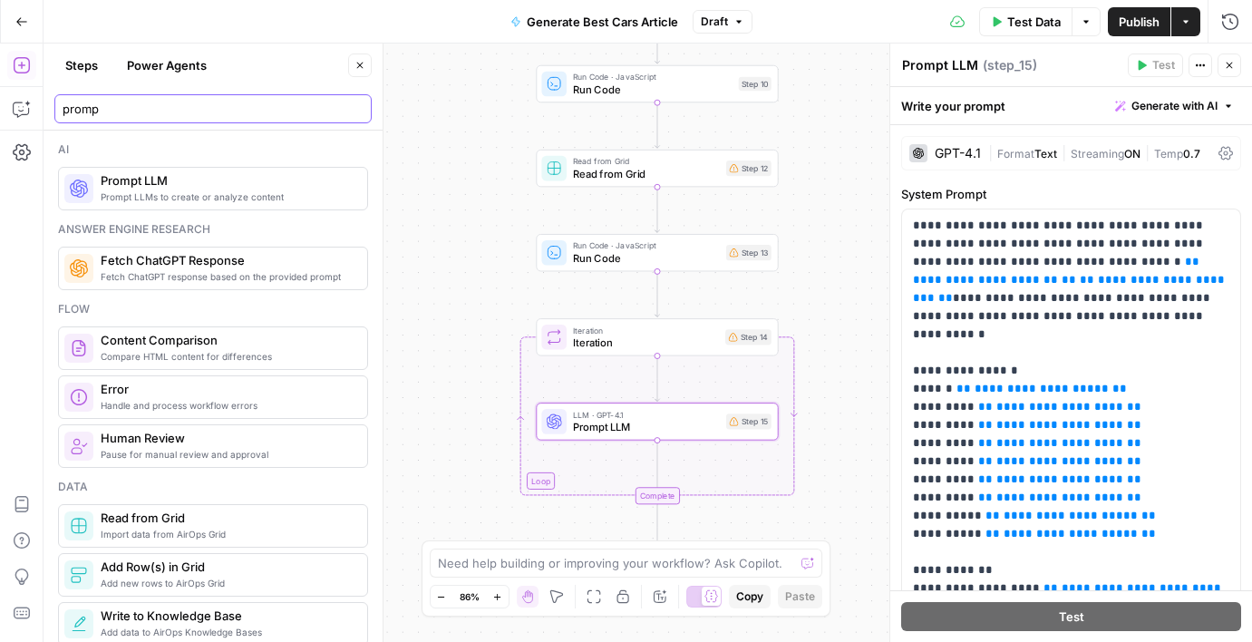
click at [182, 107] on input "promp" at bounding box center [213, 109] width 301 height 18
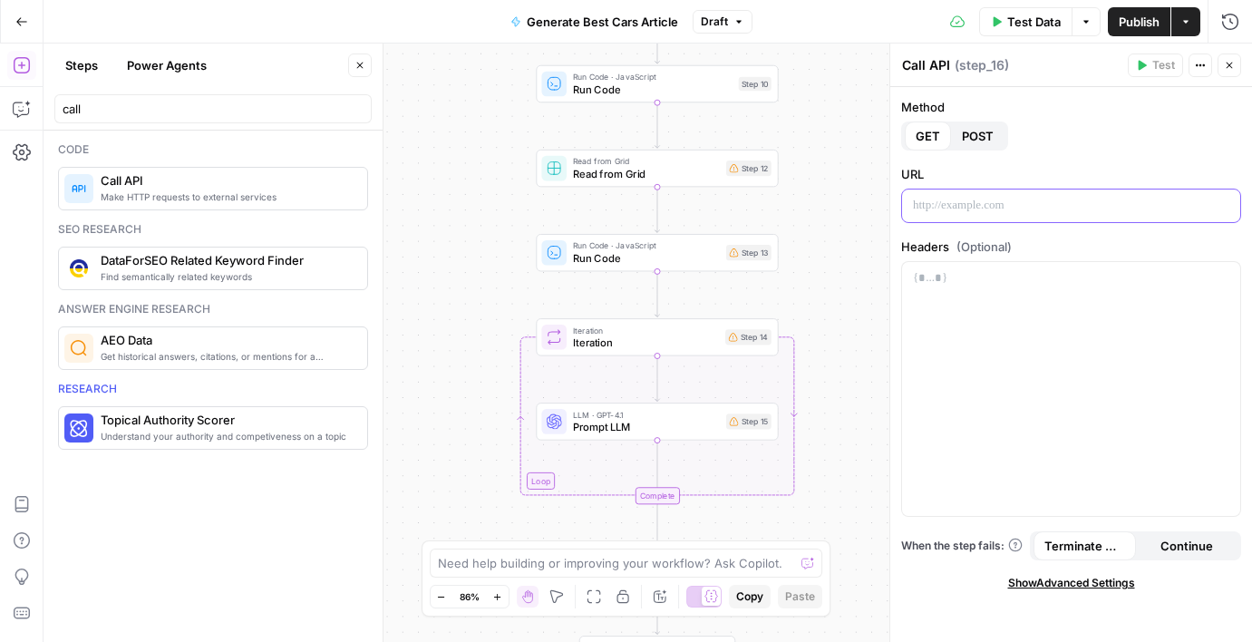
click at [1003, 221] on div at bounding box center [1071, 206] width 338 height 33
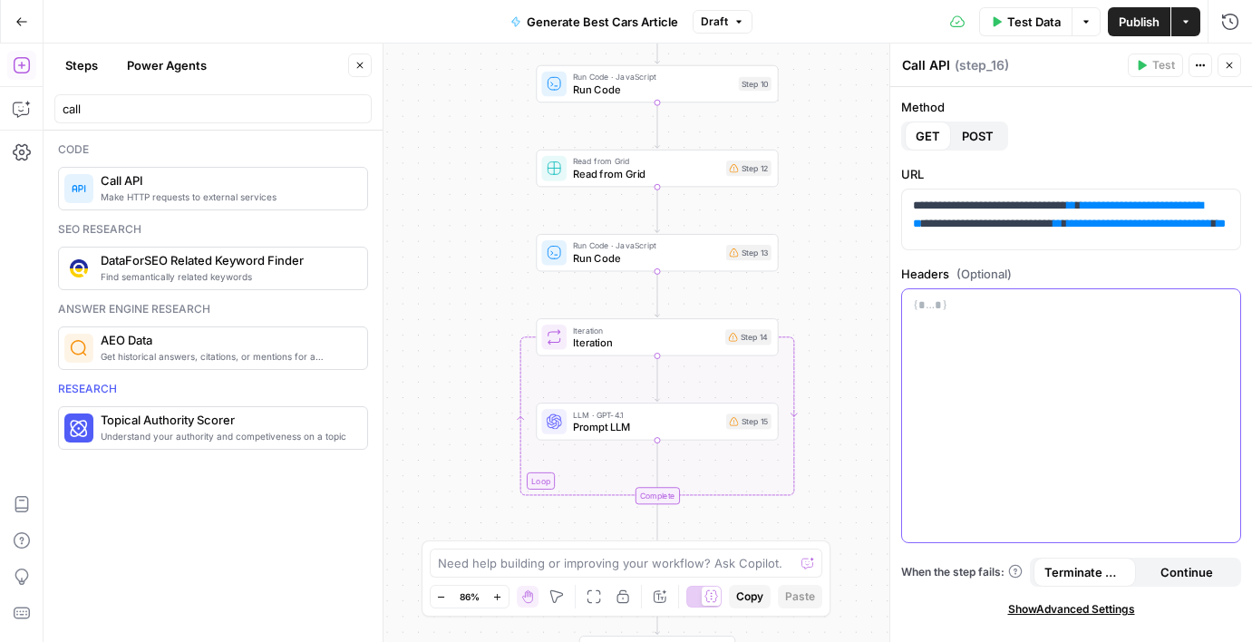
click at [975, 347] on div at bounding box center [1071, 416] width 338 height 254
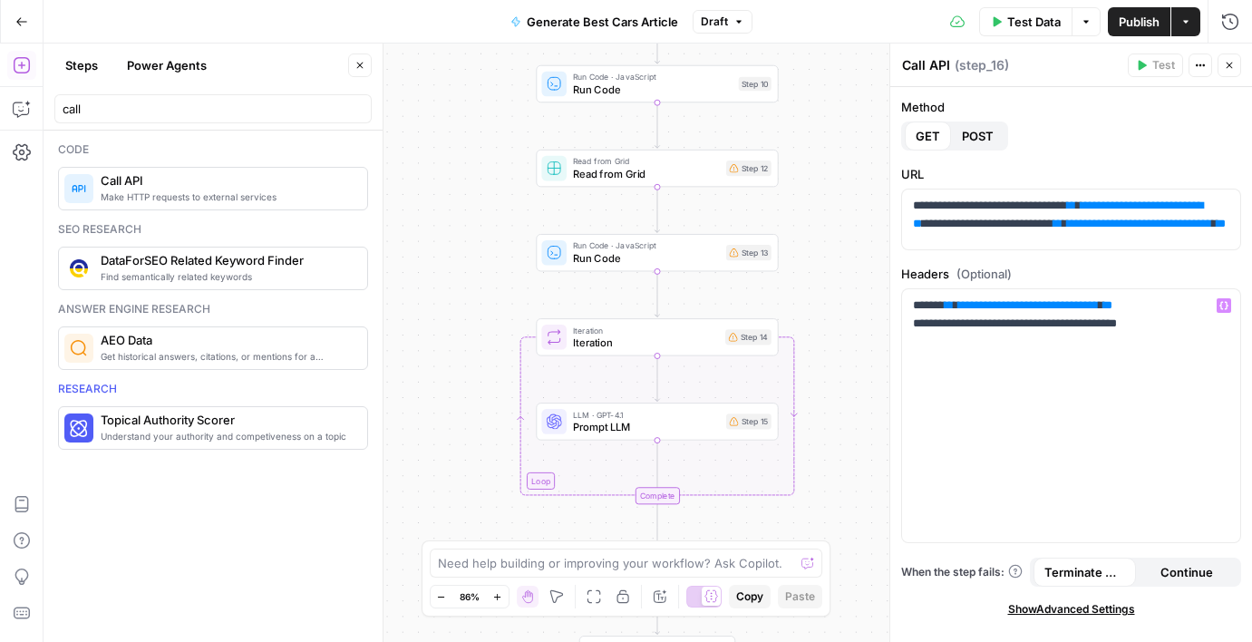
click at [1245, 253] on div "**********" at bounding box center [1071, 364] width 362 height 555
click at [1025, 376] on div "**********" at bounding box center [1071, 416] width 338 height 254
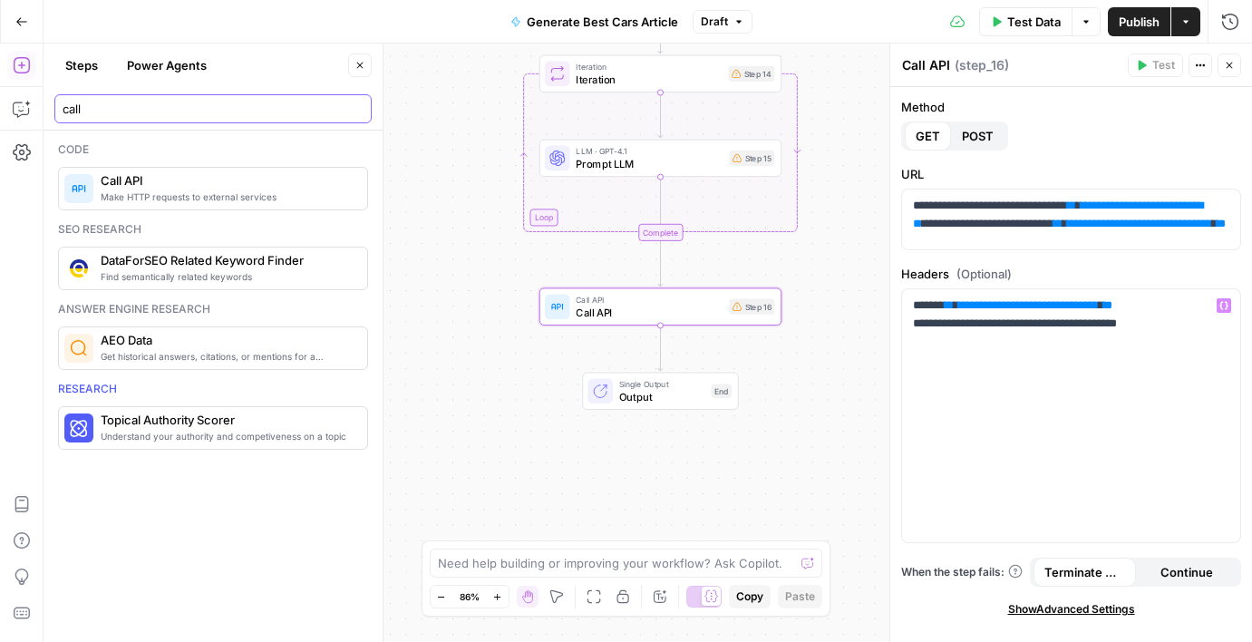
click at [147, 108] on input "call" at bounding box center [213, 109] width 301 height 18
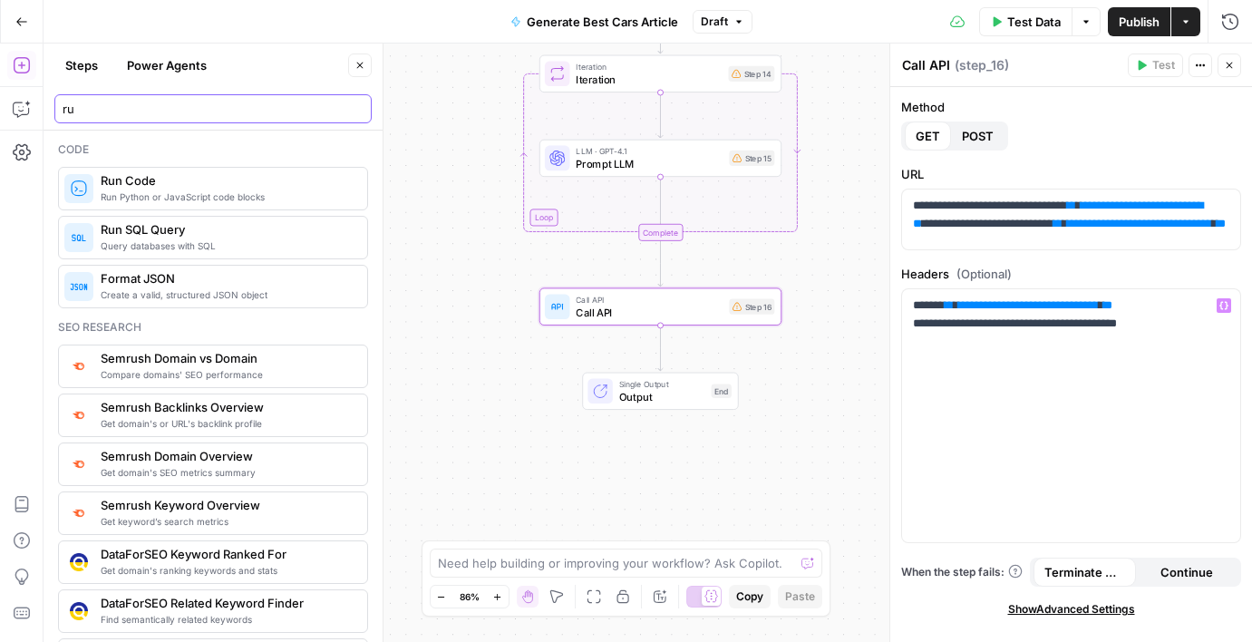
type input "ru"
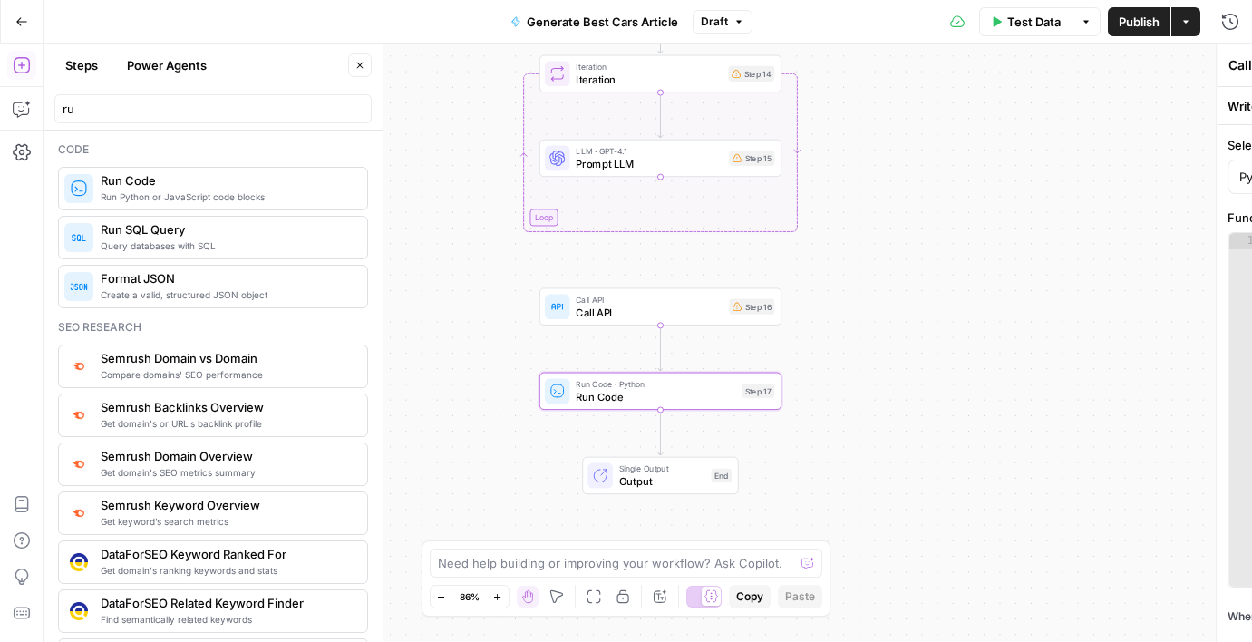
type textarea "Run Code"
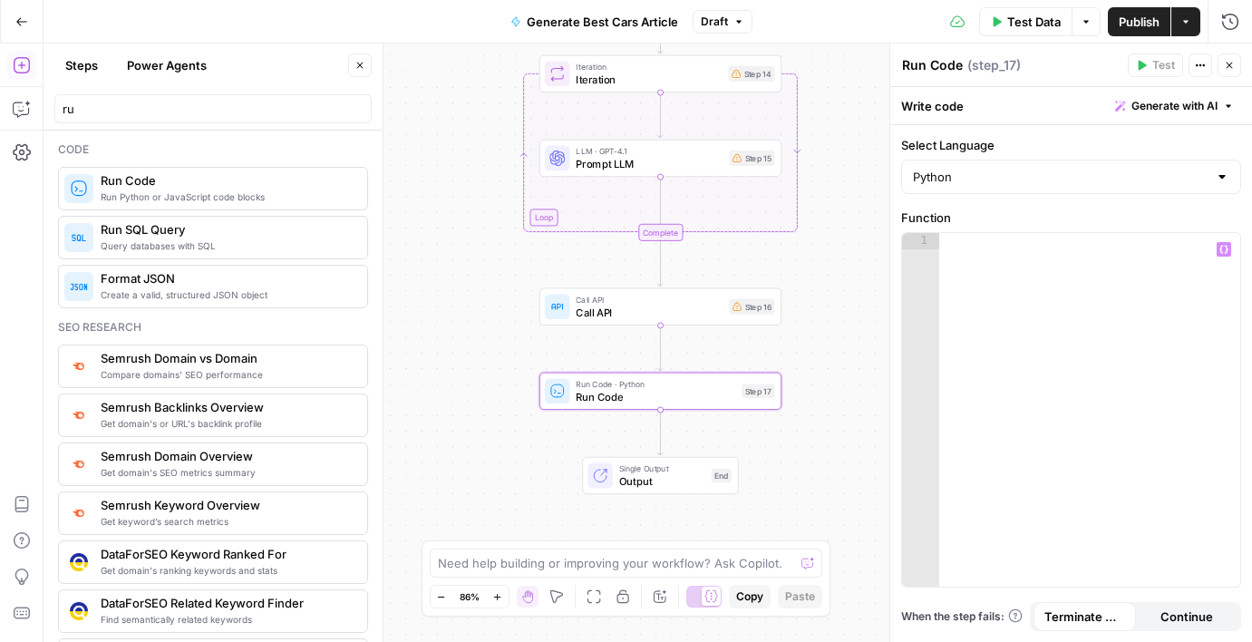
click at [1089, 260] on div at bounding box center [1089, 426] width 301 height 386
click at [1065, 180] on input "Select Language" at bounding box center [1060, 177] width 295 height 18
click at [1024, 228] on span "JavaScript" at bounding box center [1078, 222] width 282 height 18
type input "JavaScript"
click at [1018, 304] on div at bounding box center [1089, 426] width 301 height 386
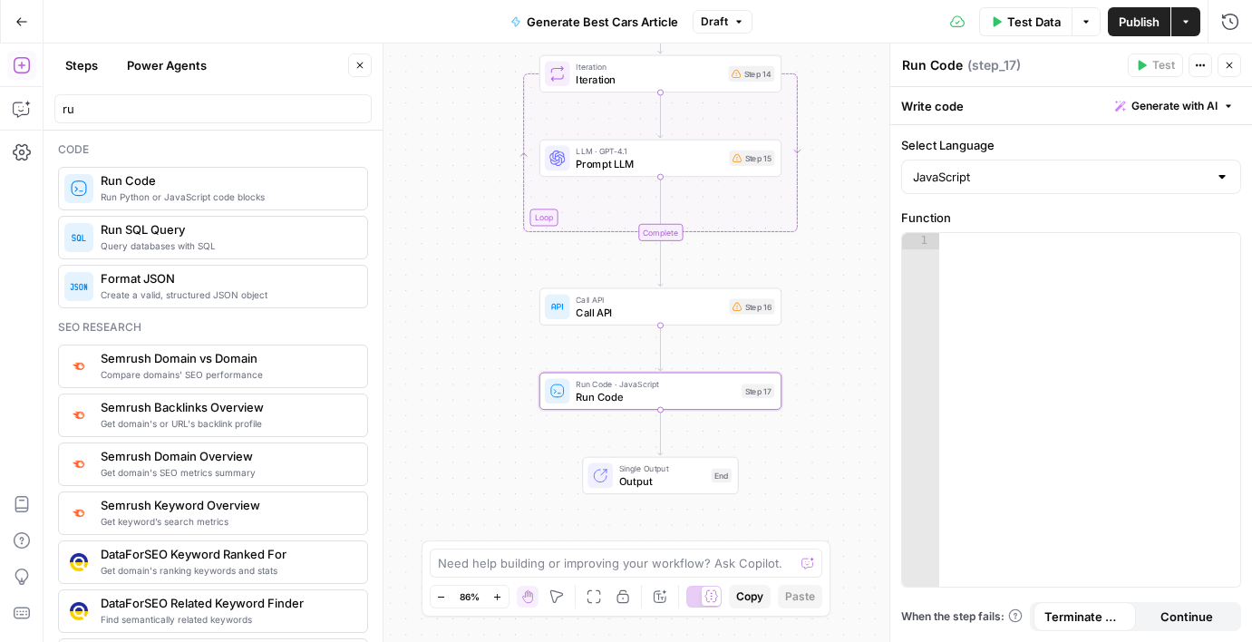
paste textarea "**********"
type textarea "**********"
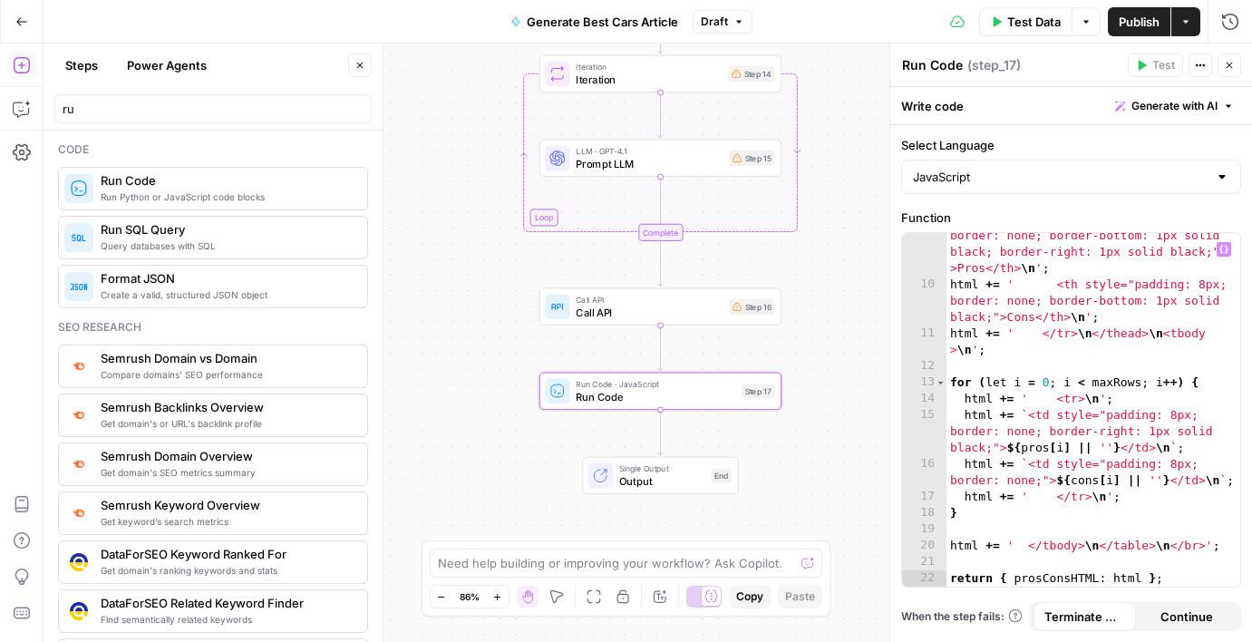
scroll to position [234, 0]
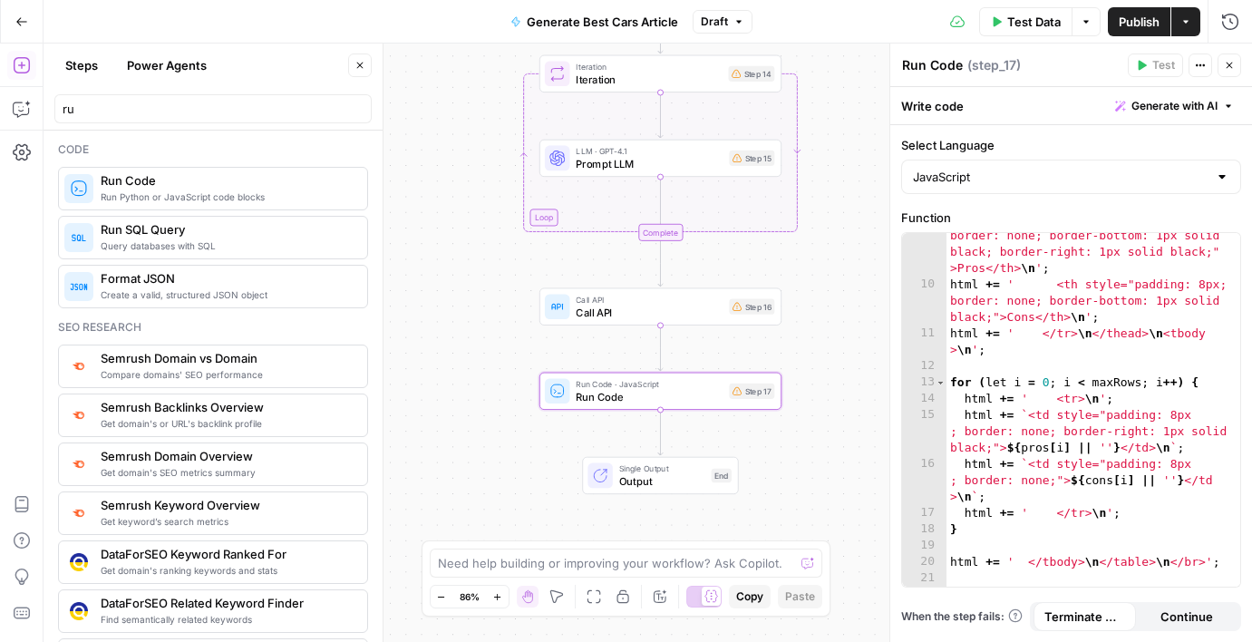
click at [40, 360] on div "Add Steps Copilot Settings AirOps Academy Help Give Feedback Shortcuts" at bounding box center [22, 343] width 44 height 598
click at [183, 115] on input "ru" at bounding box center [213, 109] width 301 height 18
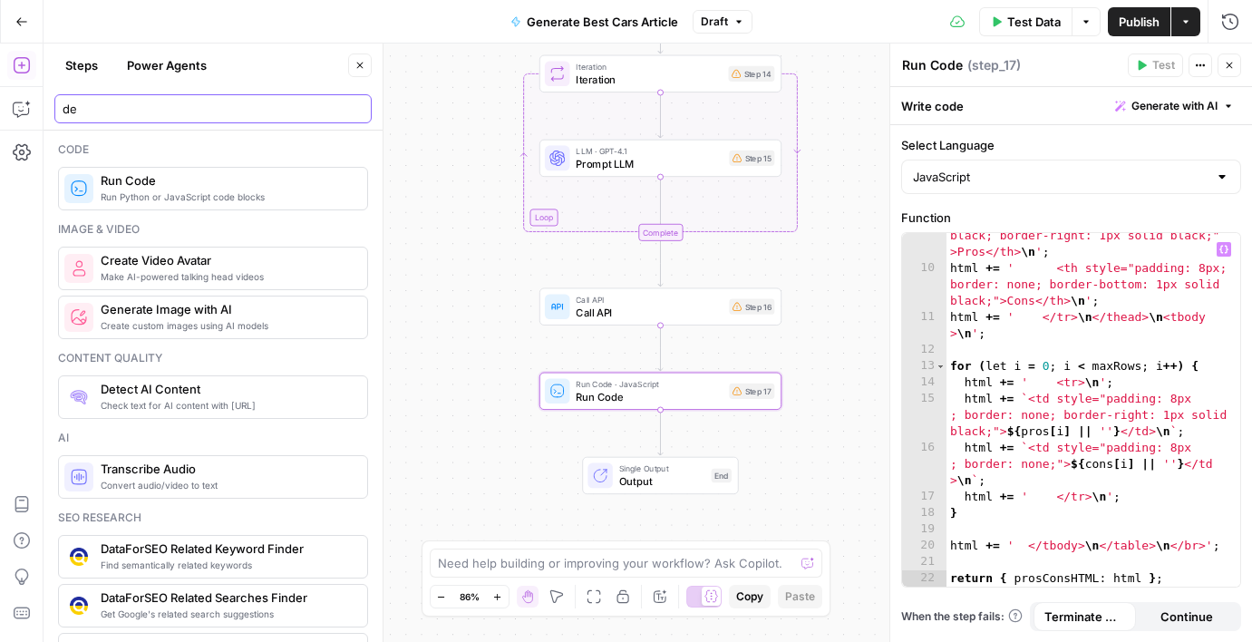
scroll to position [250, 0]
type input "de"
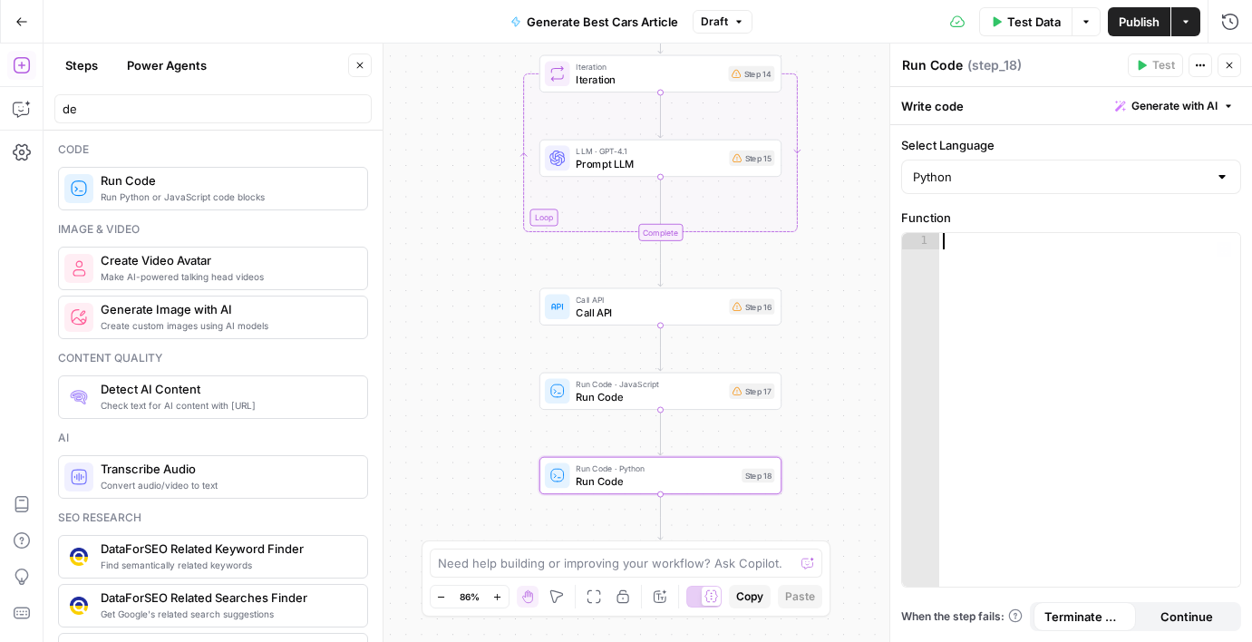
drag, startPoint x: 1000, startPoint y: 306, endPoint x: 1000, endPoint y: 257, distance: 49.9
click at [1000, 306] on div at bounding box center [1089, 426] width 301 height 386
paste textarea "**"
type textarea "**"
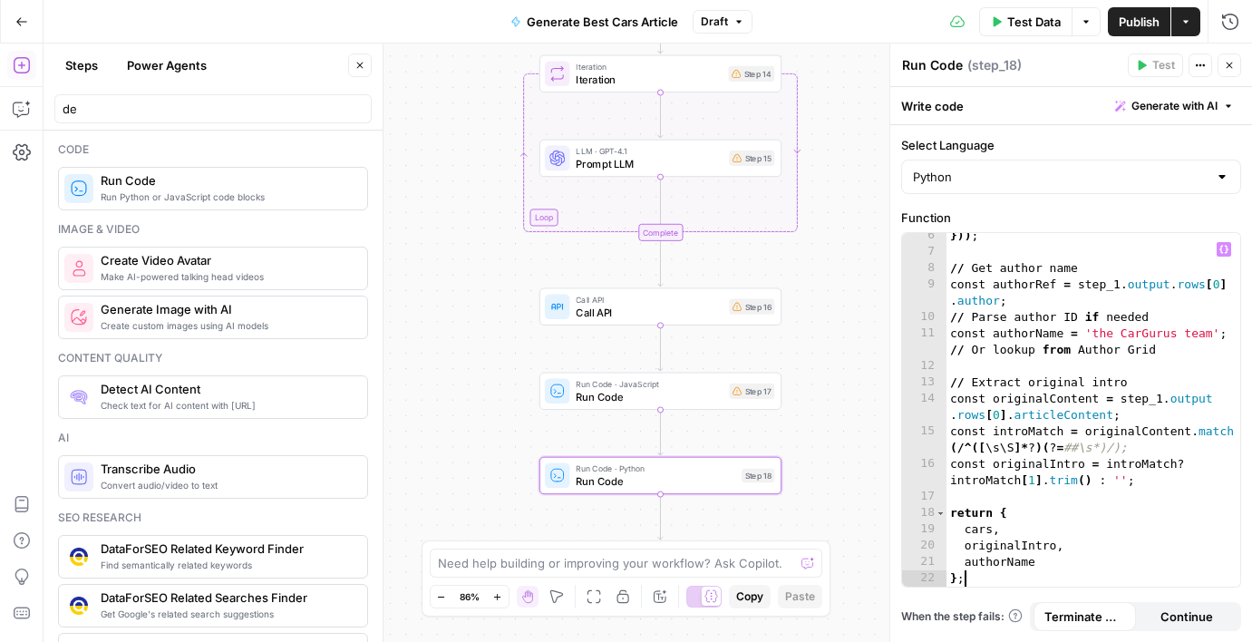
scroll to position [136, 0]
click at [1004, 192] on div "Python" at bounding box center [1071, 177] width 340 height 34
click at [997, 216] on span "JavaScript" at bounding box center [1078, 222] width 282 height 18
type input "JavaScript"
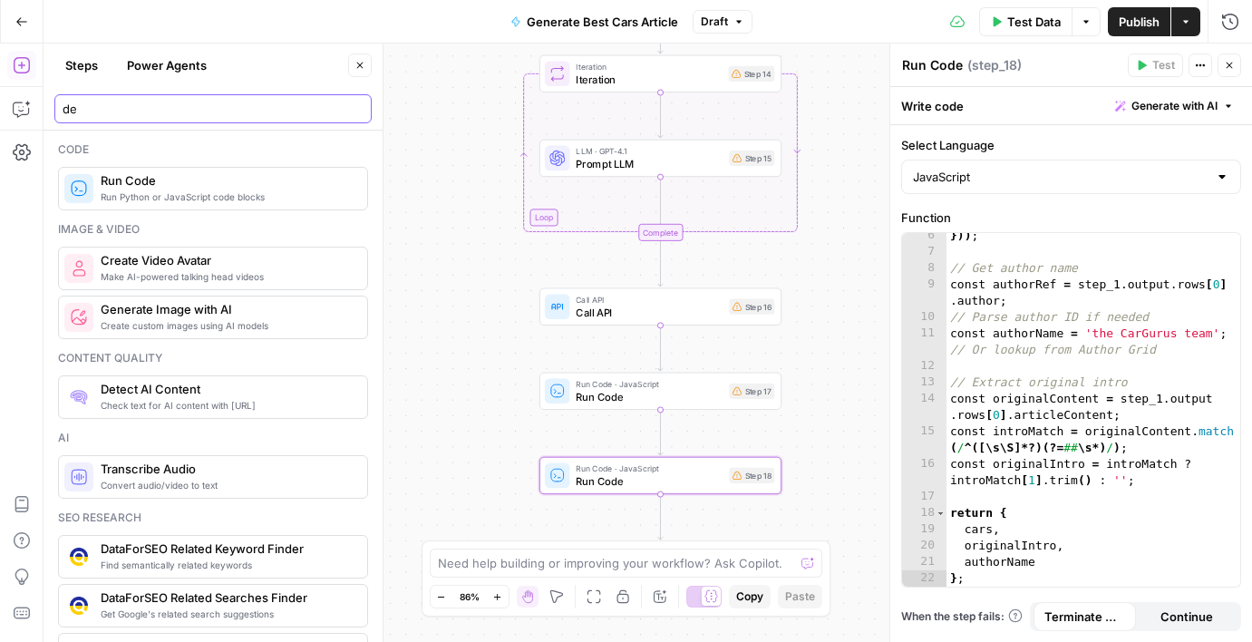
click at [180, 109] on input "de" at bounding box center [213, 109] width 301 height 18
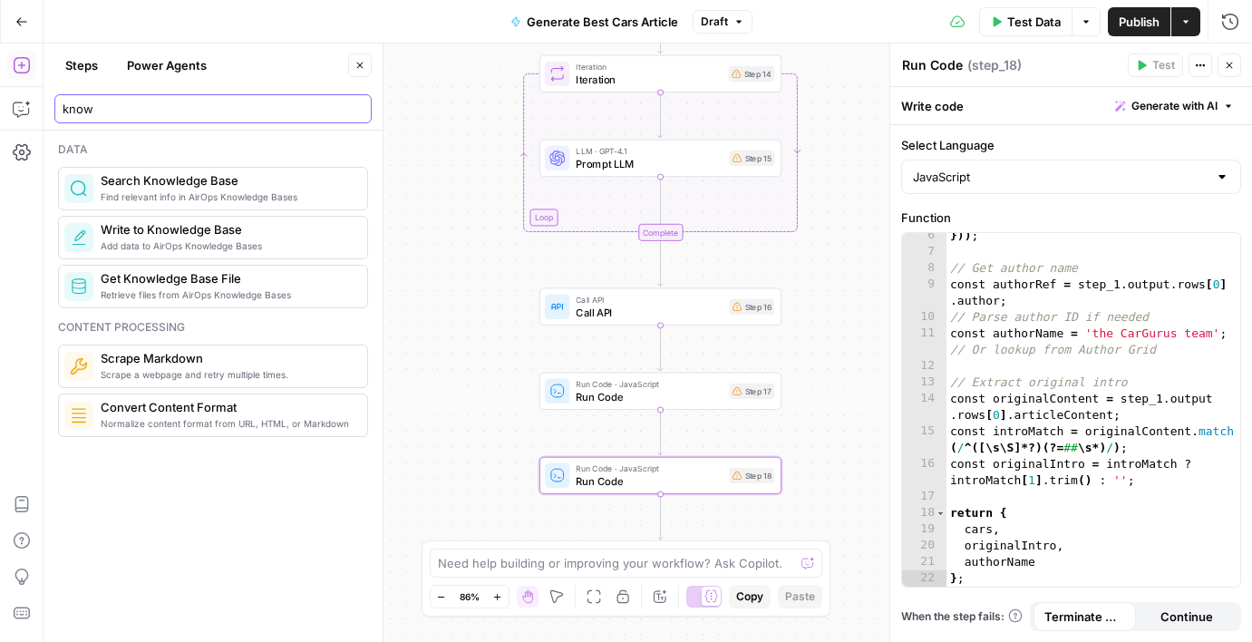
type input "know"
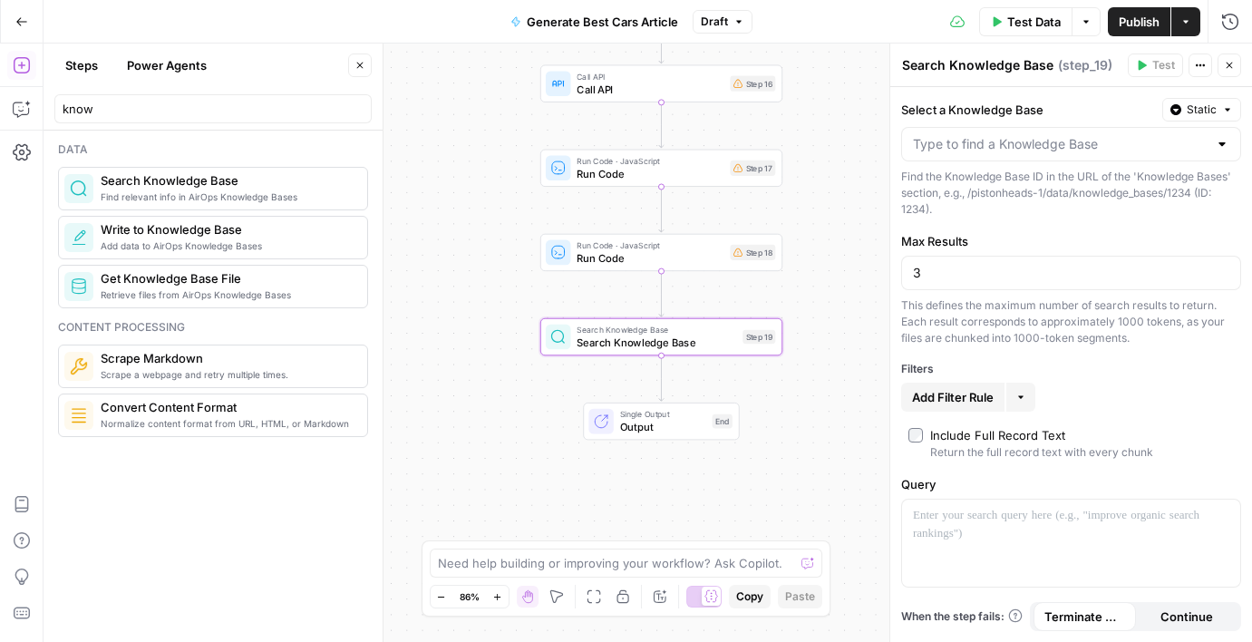
click at [986, 125] on div "Select a Knowledge Base Static Find the Knowledge Base ID in the URL of the 'Kn…" at bounding box center [1071, 158] width 340 height 120
click at [986, 140] on input "Select a Knowledge Base" at bounding box center [1060, 144] width 295 height 18
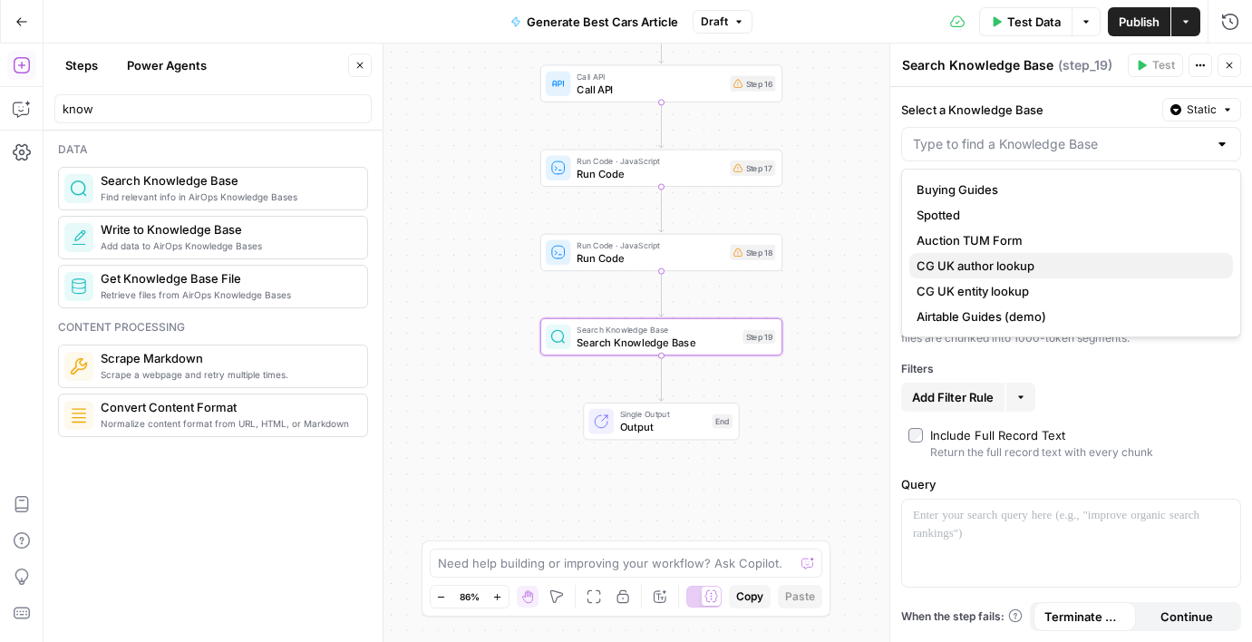
click at [986, 254] on button "CG UK author lookup" at bounding box center [1071, 265] width 324 height 25
type input "CG UK author lookup"
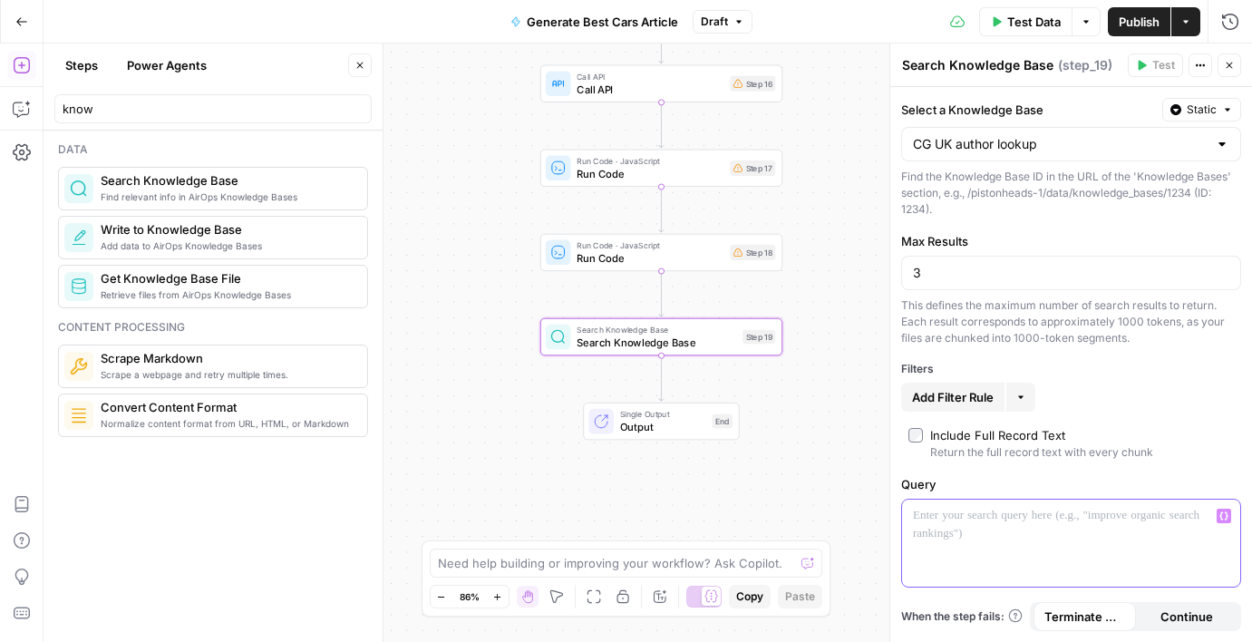
click at [958, 522] on p at bounding box center [1071, 516] width 316 height 18
click at [152, 109] on input "know" at bounding box center [213, 109] width 301 height 18
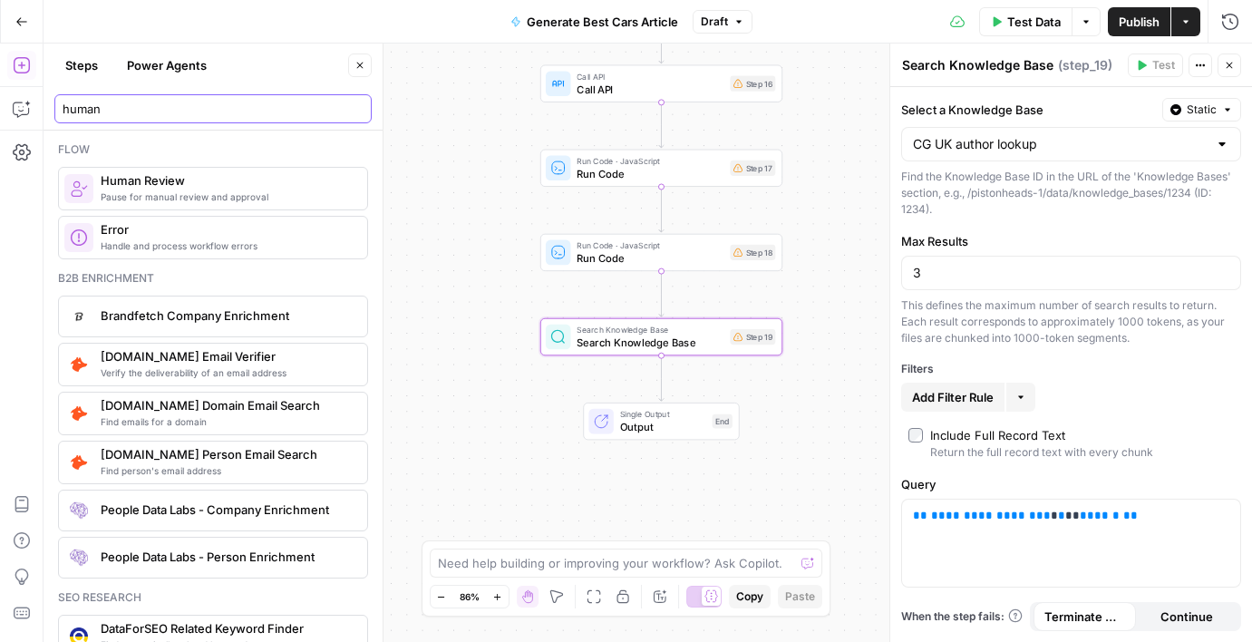
type input "human"
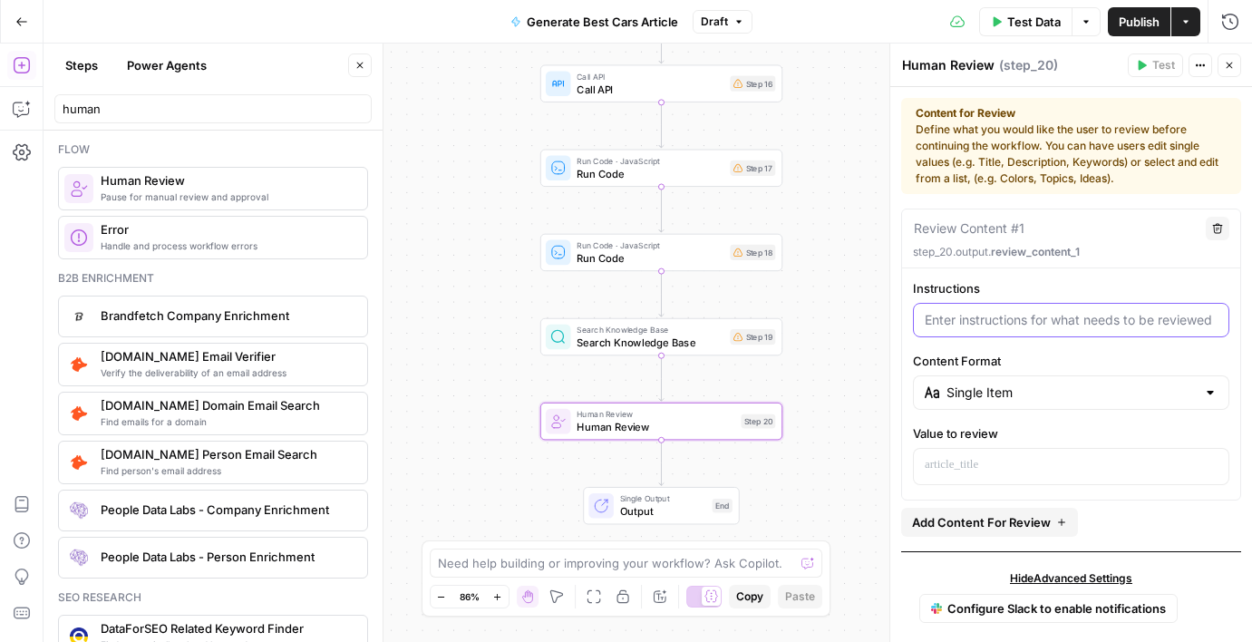
click at [981, 318] on input "Instructions" at bounding box center [1071, 320] width 293 height 18
paste input "Review these 10 cars before generating the full article: {{ step_5.output.cars …"
type input "Review these 10 cars before generating the full article: {{ step_5.output.cars …"
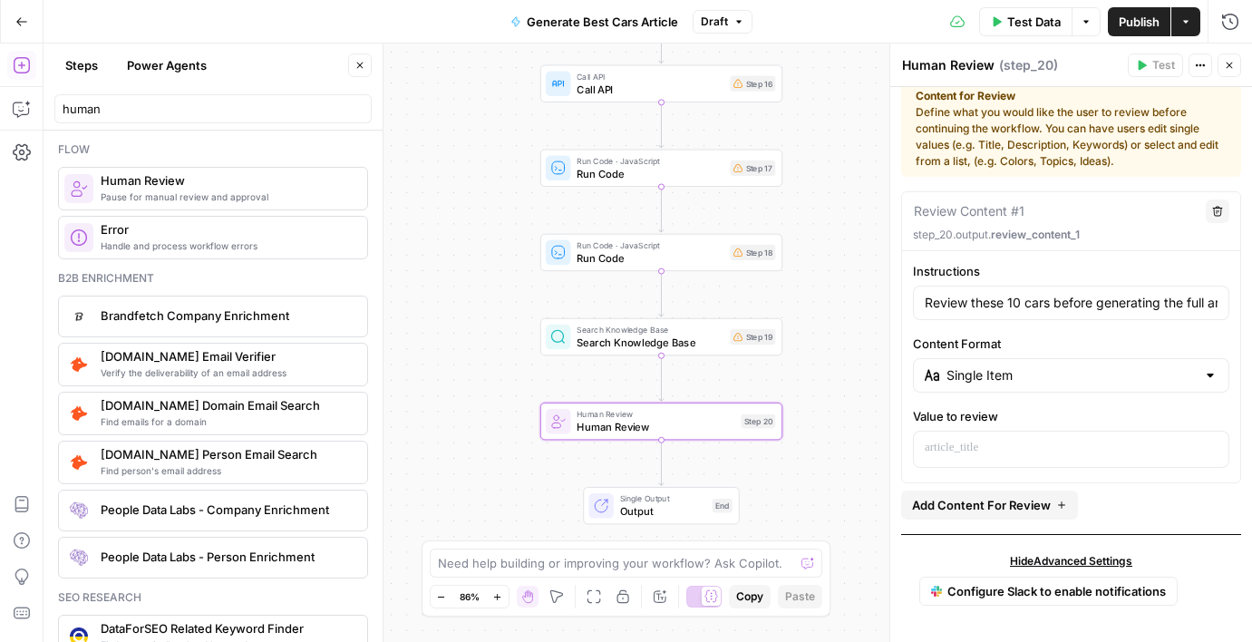
click at [151, 97] on div "human" at bounding box center [212, 108] width 317 height 29
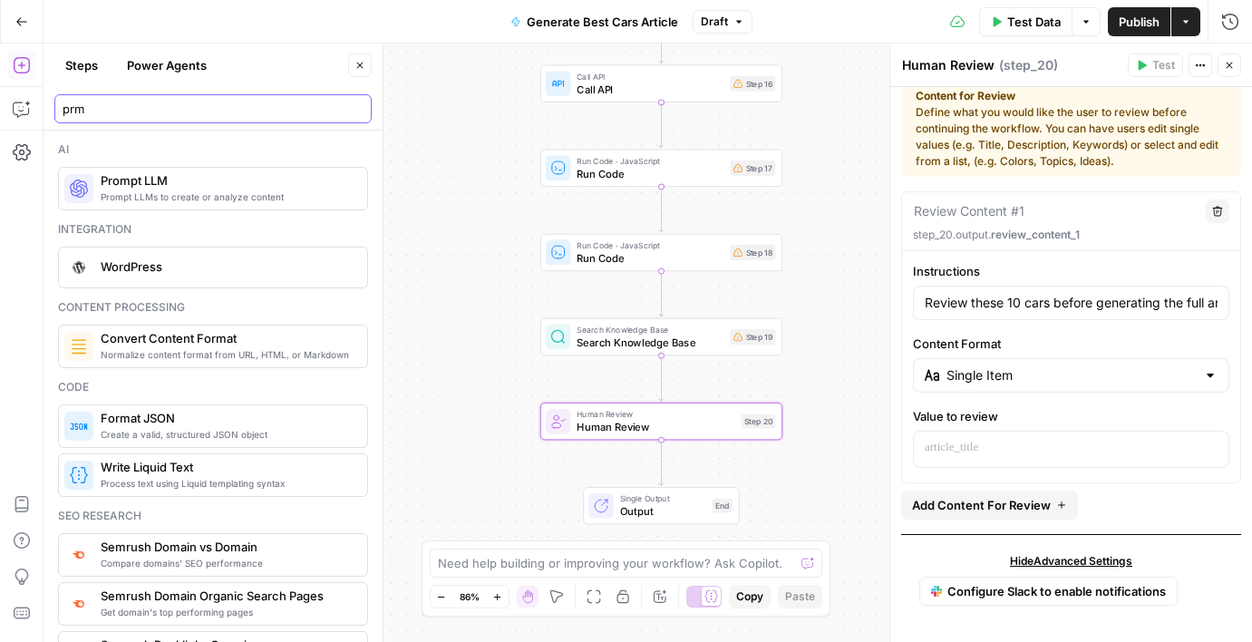
type input "prm"
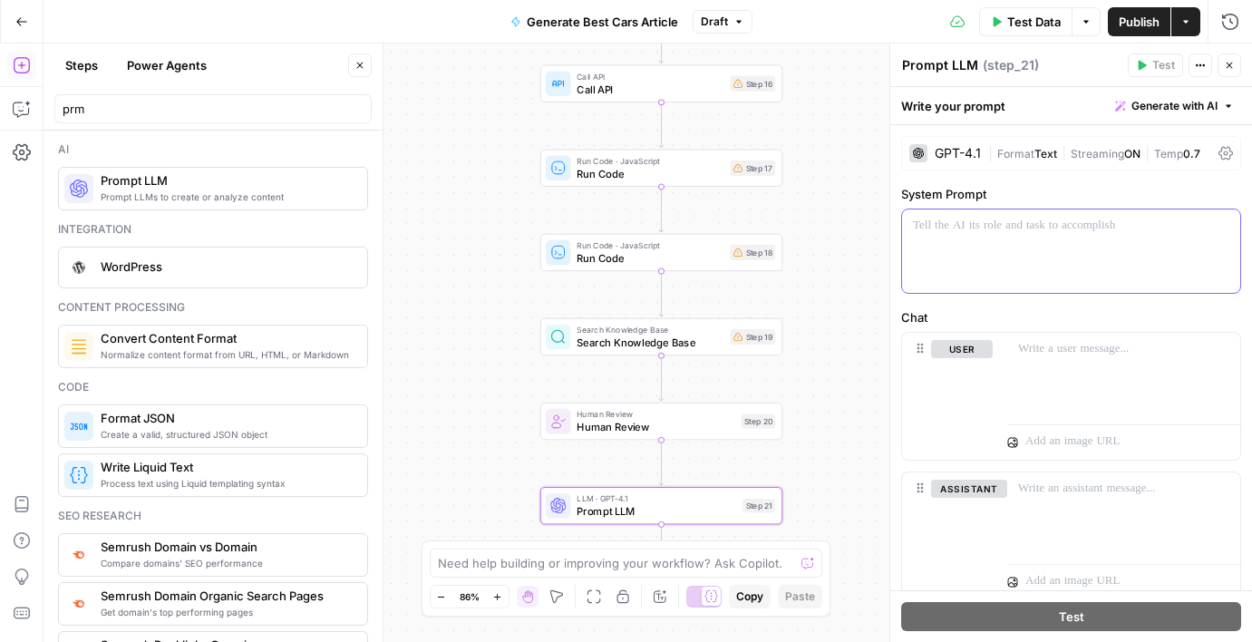
click at [975, 253] on div at bounding box center [1071, 250] width 338 height 83
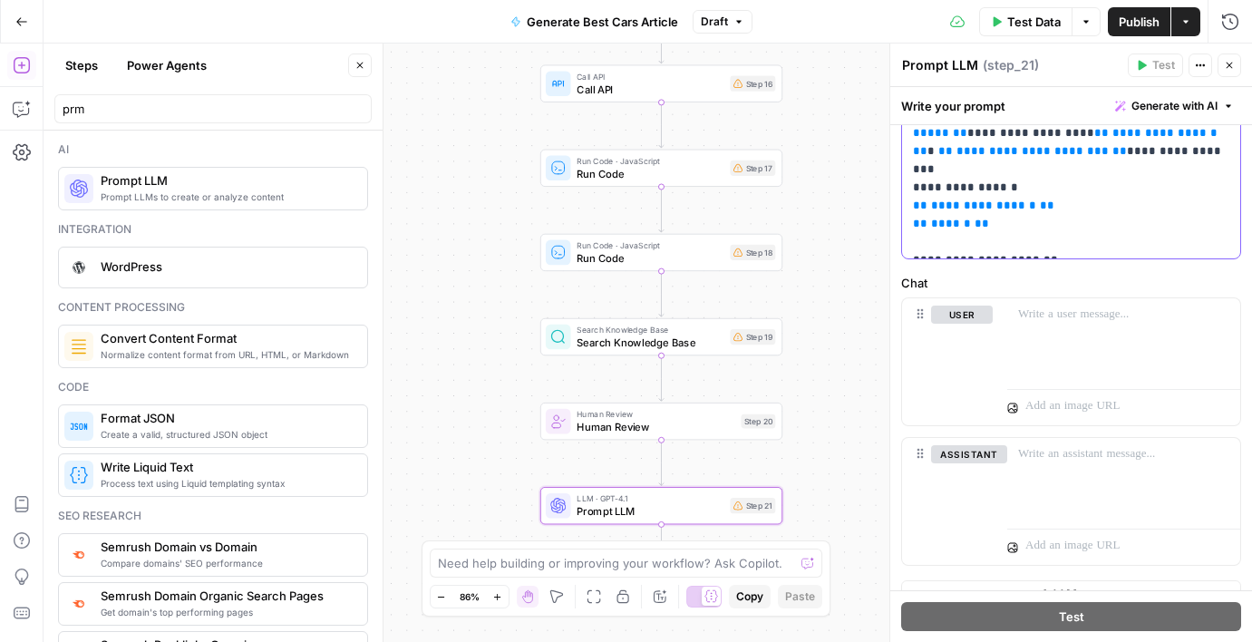
scroll to position [538, 0]
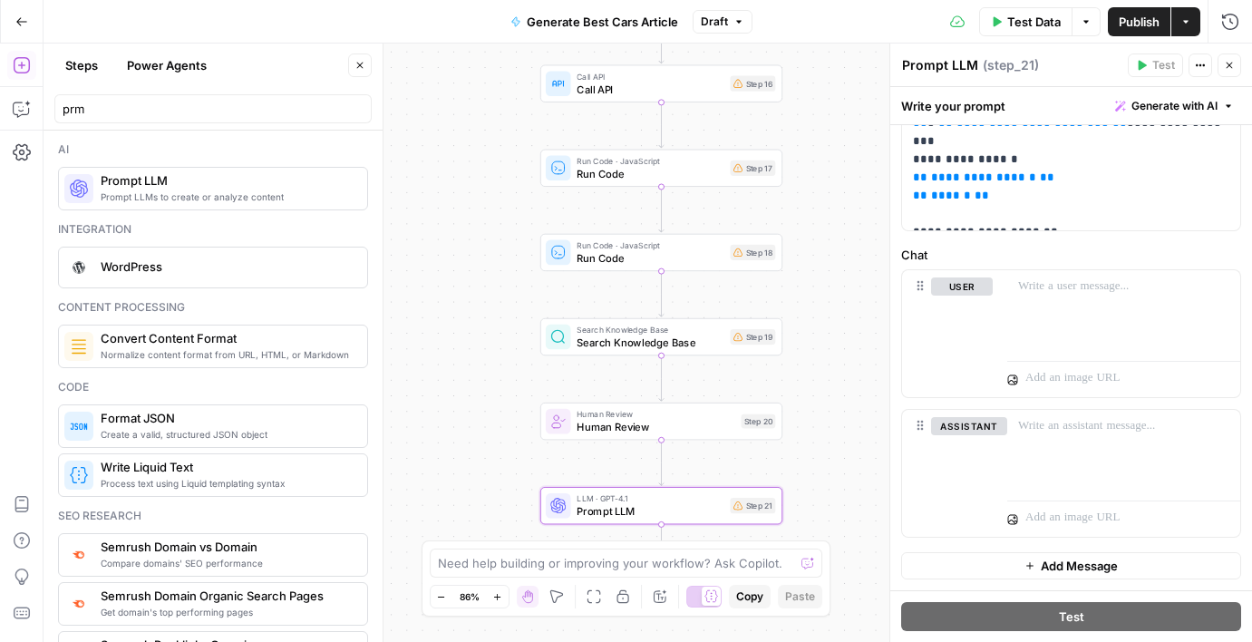
click at [1048, 21] on span "Test Data" at bounding box center [1033, 22] width 53 height 18
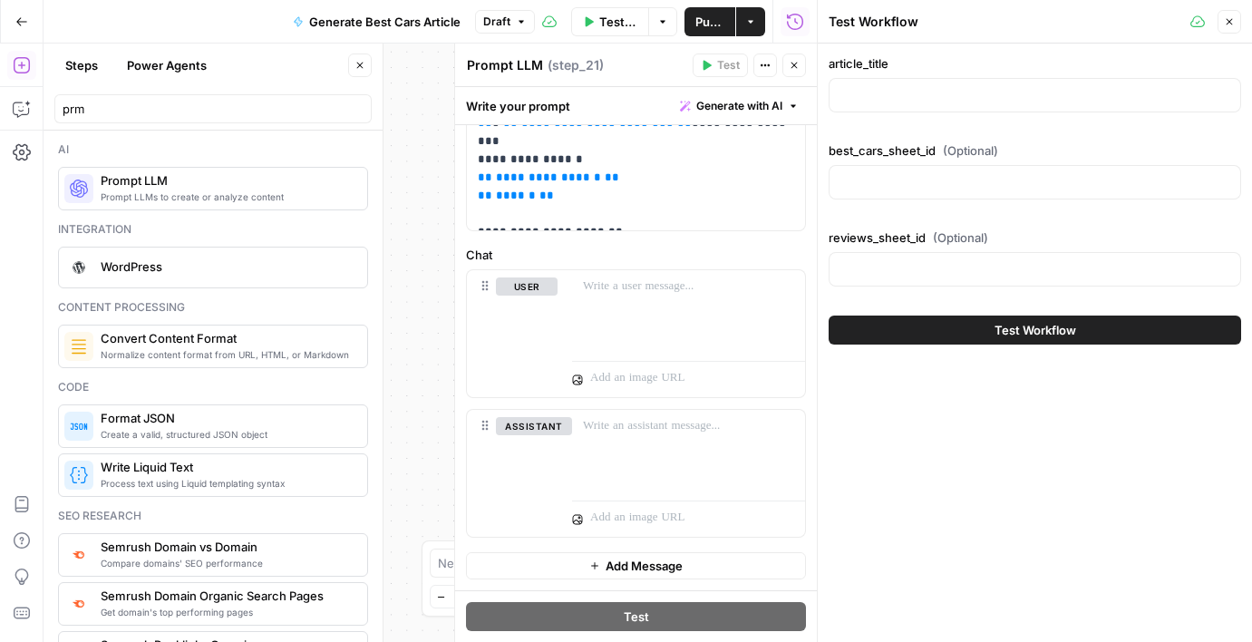
click at [1023, 78] on div at bounding box center [1035, 95] width 413 height 34
type input "B"
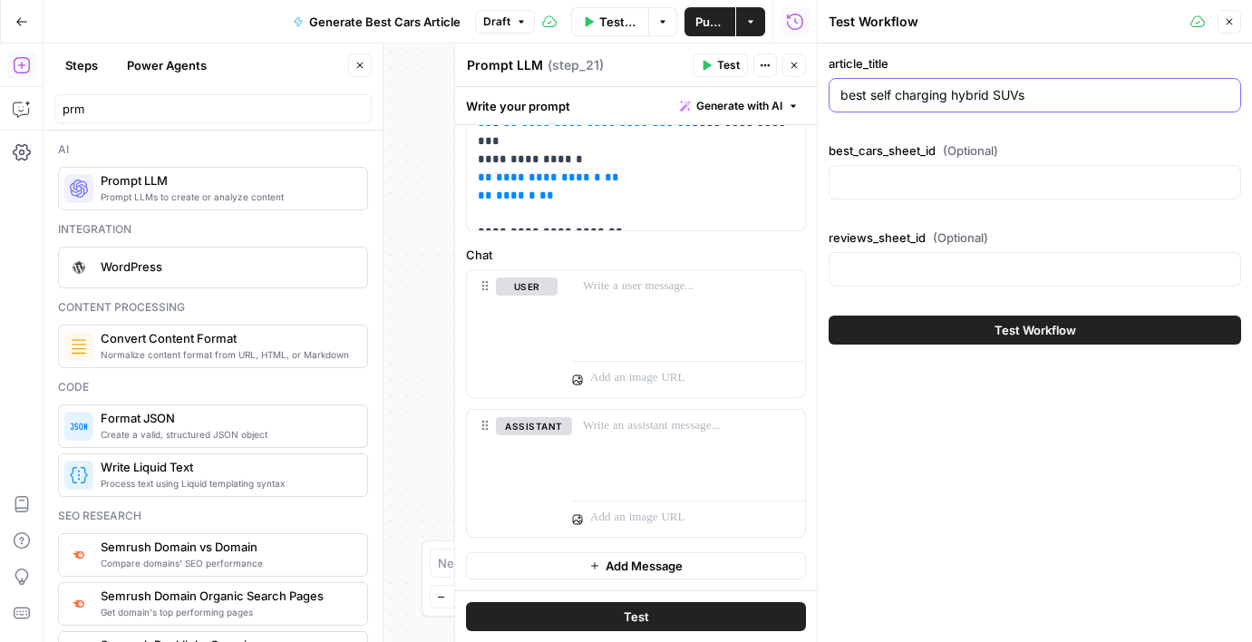
type input "best self charging hybrid SUVs"
click at [1085, 316] on button "Test Workflow" at bounding box center [1035, 330] width 413 height 29
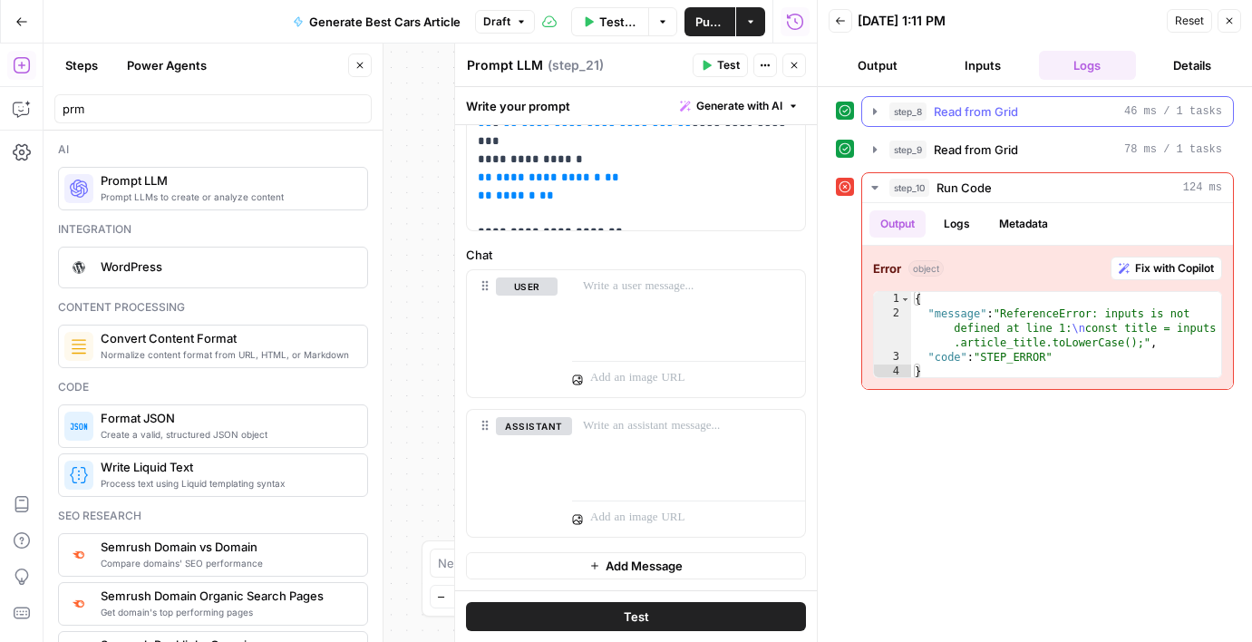
click at [1007, 122] on button "step_8 Read from Grid 46 ms / 1 tasks" at bounding box center [1047, 111] width 371 height 29
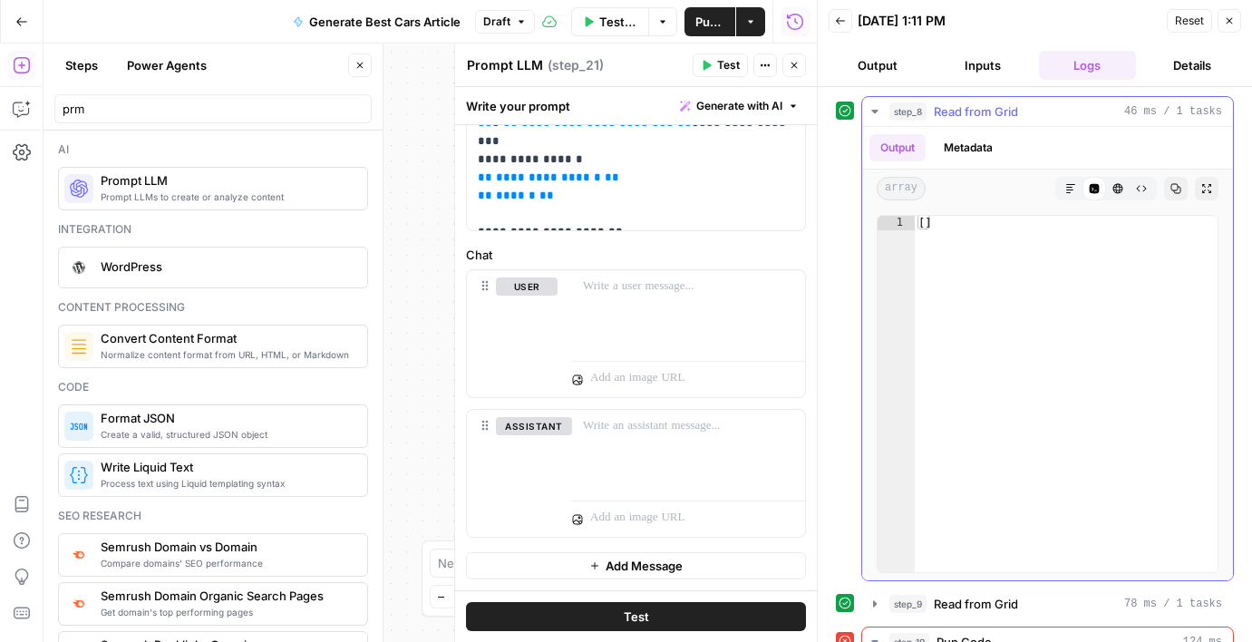
click at [1006, 121] on button "step_8 Read from Grid 46 ms / 1 tasks" at bounding box center [1047, 111] width 371 height 29
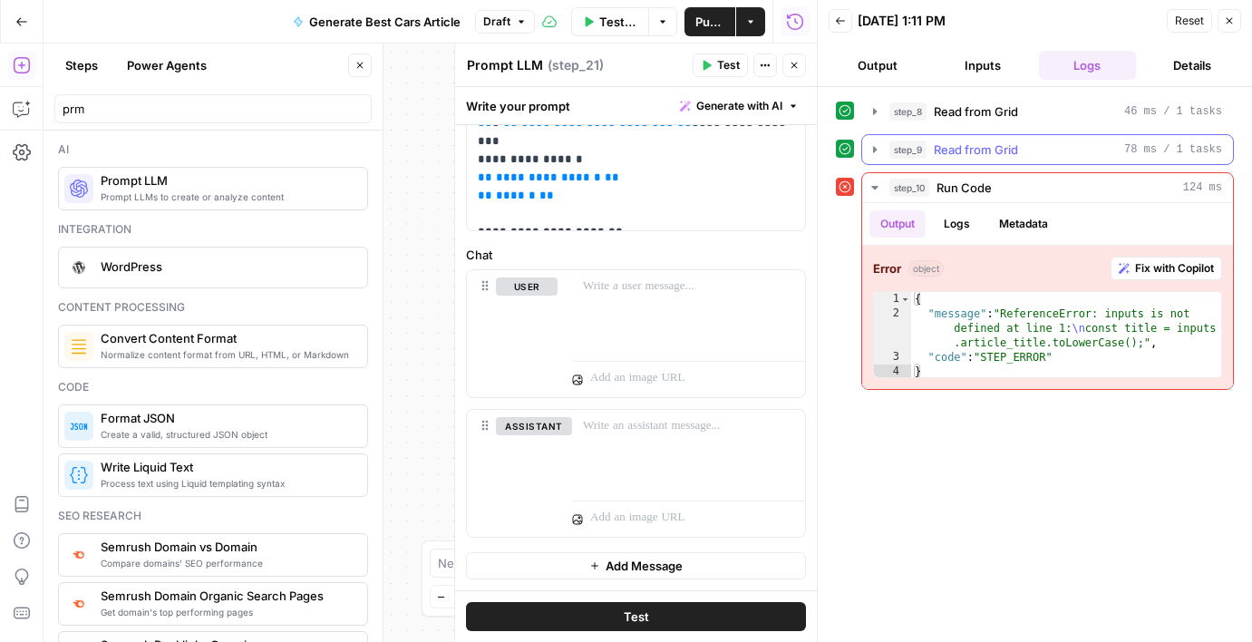
click at [974, 141] on span "Read from Grid" at bounding box center [976, 150] width 84 height 18
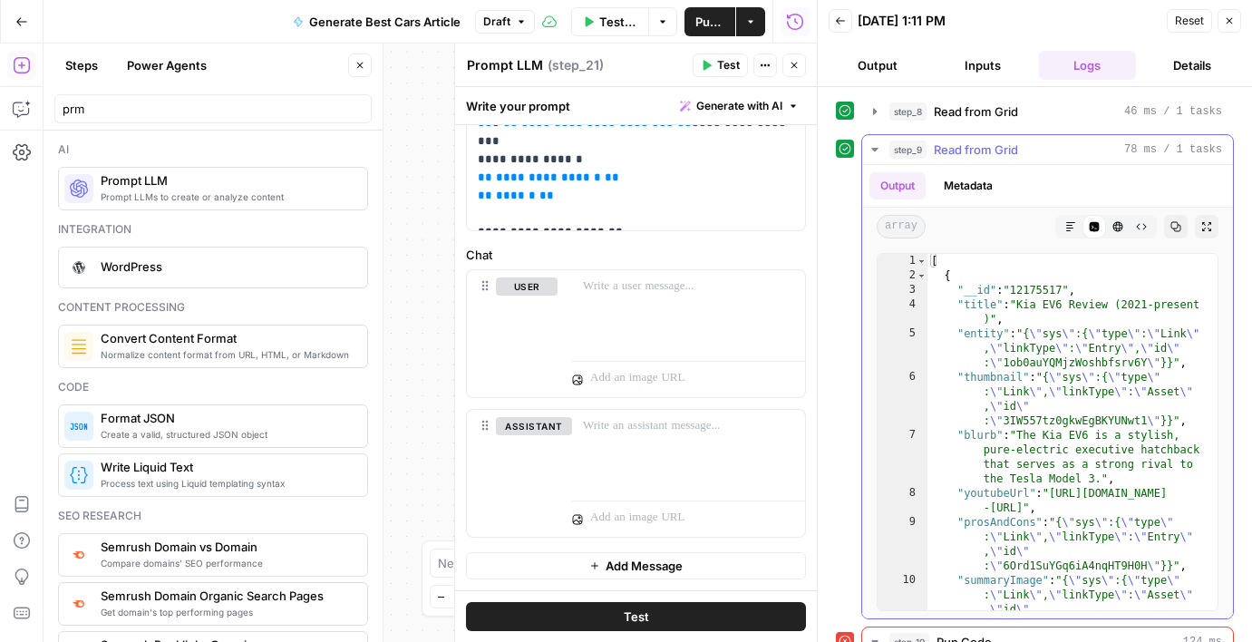
click at [974, 141] on span "Read from Grid" at bounding box center [976, 150] width 84 height 18
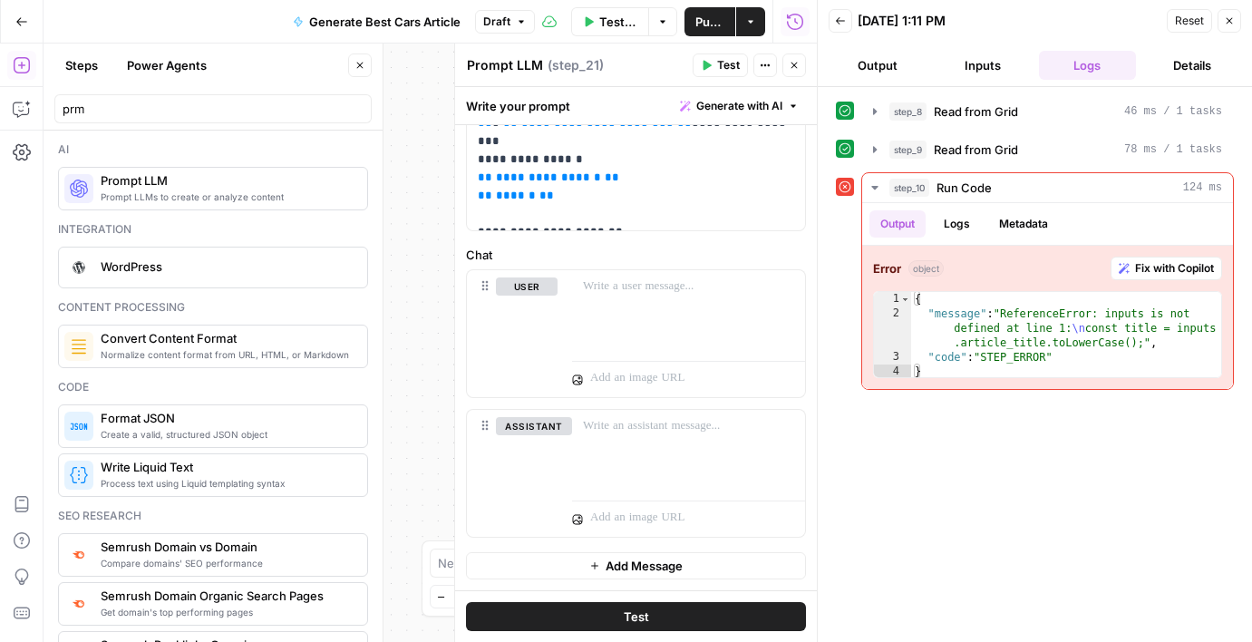
click at [883, 57] on button "Output" at bounding box center [878, 65] width 98 height 29
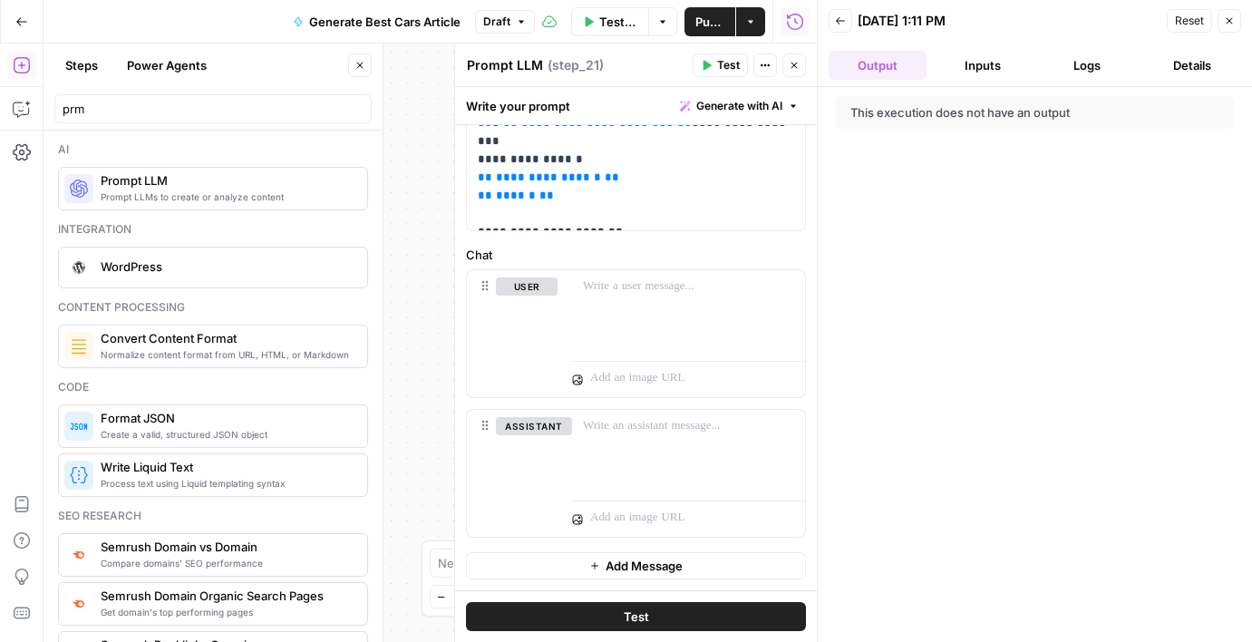
click at [956, 57] on button "Inputs" at bounding box center [983, 65] width 98 height 29
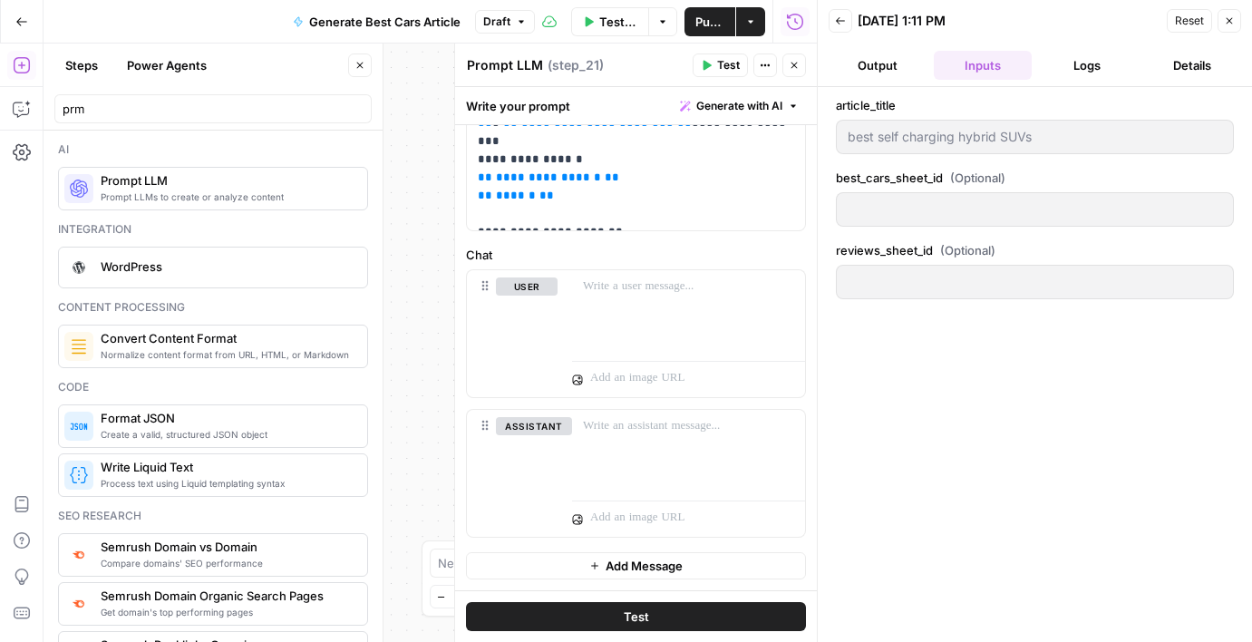
click at [1199, 30] on button "Reset" at bounding box center [1189, 21] width 45 height 24
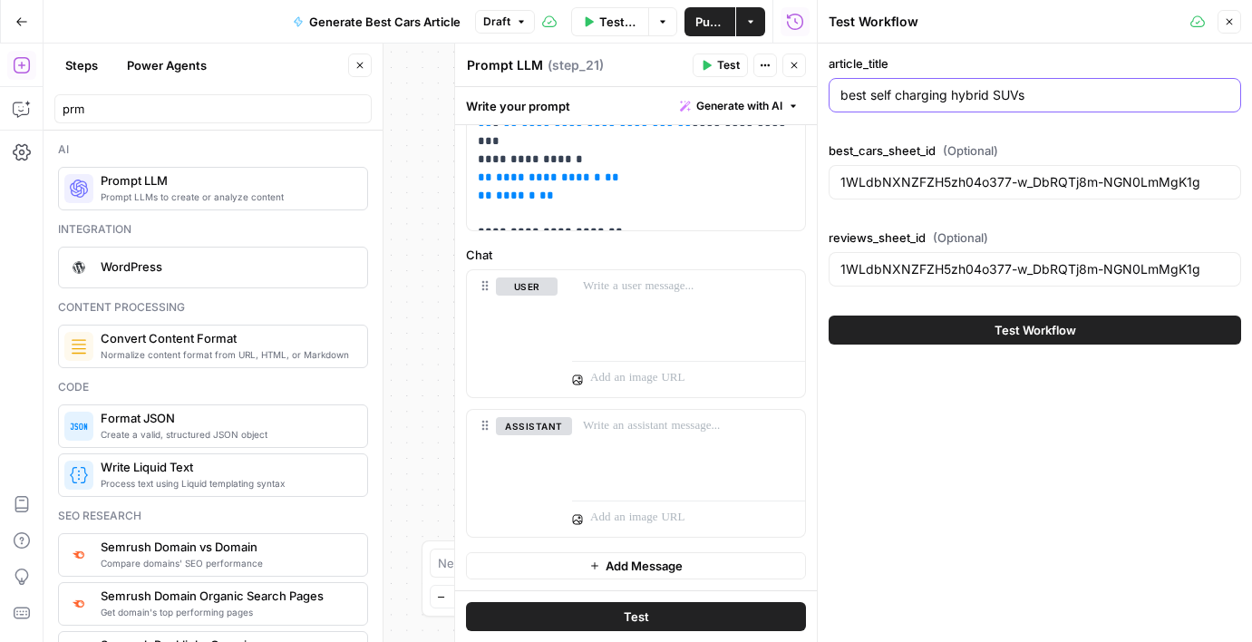
click at [950, 93] on input "best self charging hybrid SUVs" at bounding box center [1035, 95] width 389 height 18
paste input "Best Self-Charging H"
type input "Best Self-Charging Hybrid SUVs"
click at [949, 343] on button "Test Workflow" at bounding box center [1035, 330] width 413 height 29
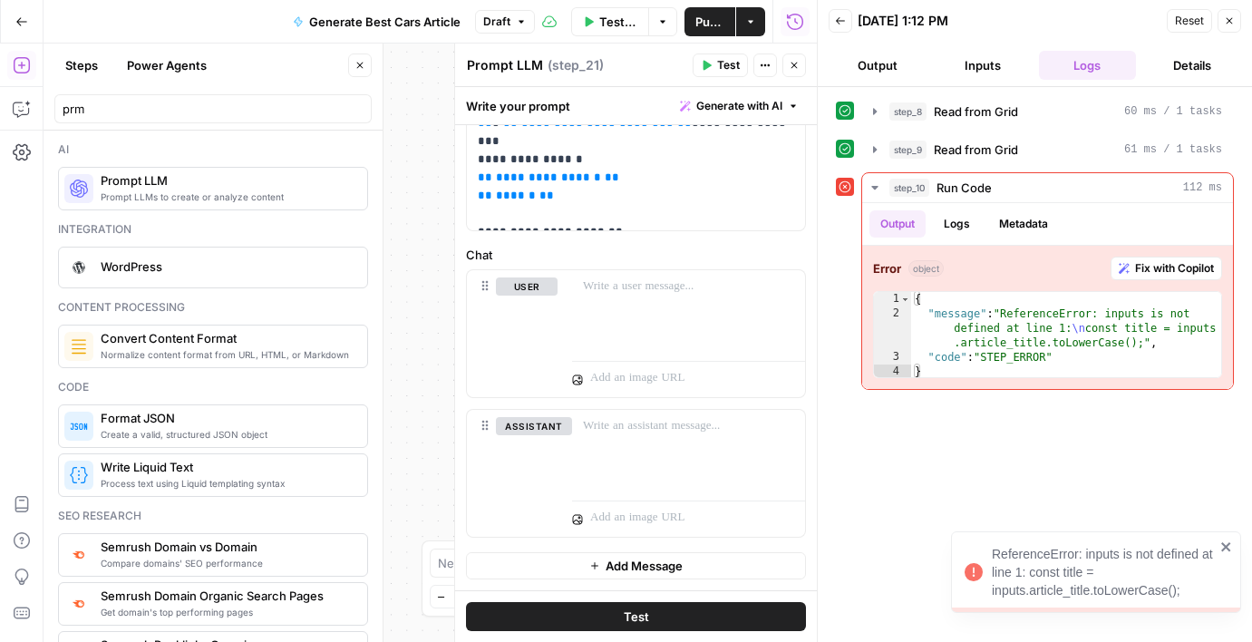
drag, startPoint x: 987, startPoint y: 549, endPoint x: 1182, endPoint y: 585, distance: 198.3
click at [1182, 585] on div "ReferenceError: inputs is not defined at line 1: const title = inputs.article_t…" at bounding box center [1089, 571] width 261 height 65
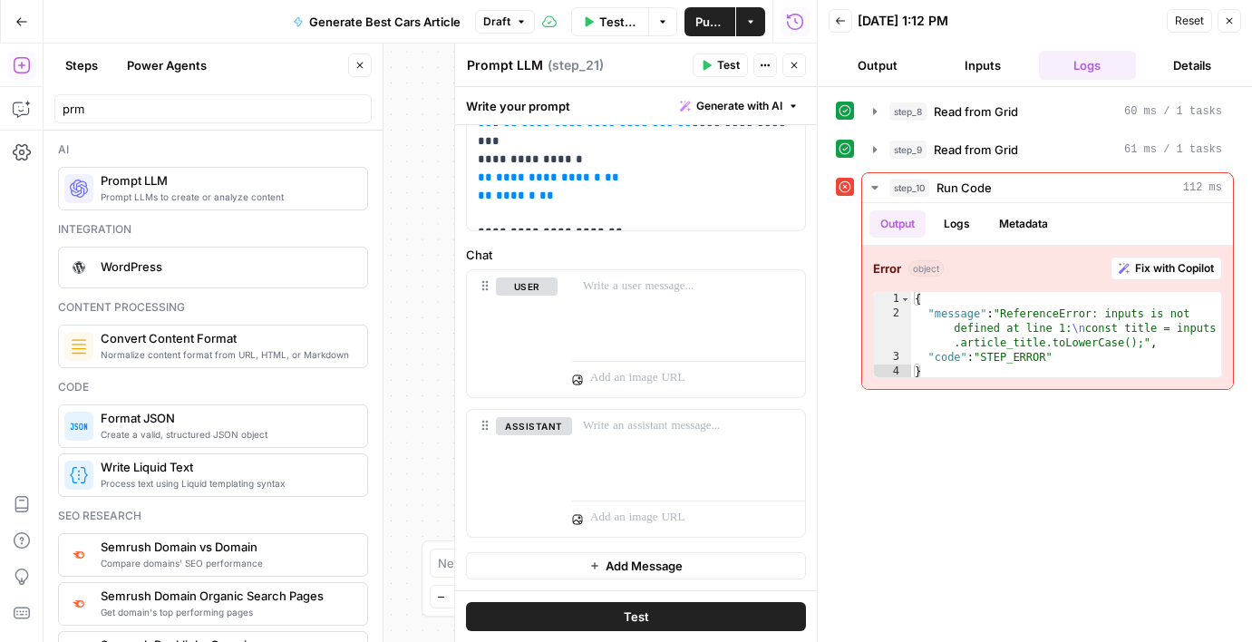
copy div "ReferenceError: inputs is not defined at line 1: const title = inputs.article_t…"
click at [1149, 261] on span "Fix with Copilot" at bounding box center [1174, 268] width 79 height 16
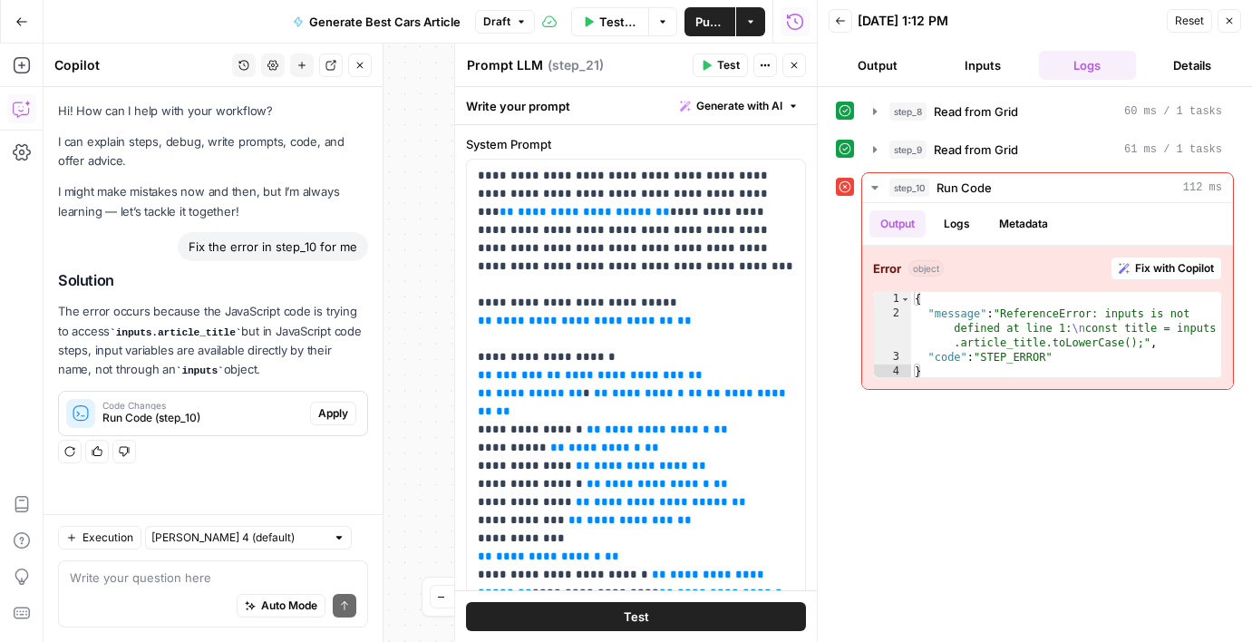
click at [315, 413] on button "Apply" at bounding box center [333, 414] width 46 height 24
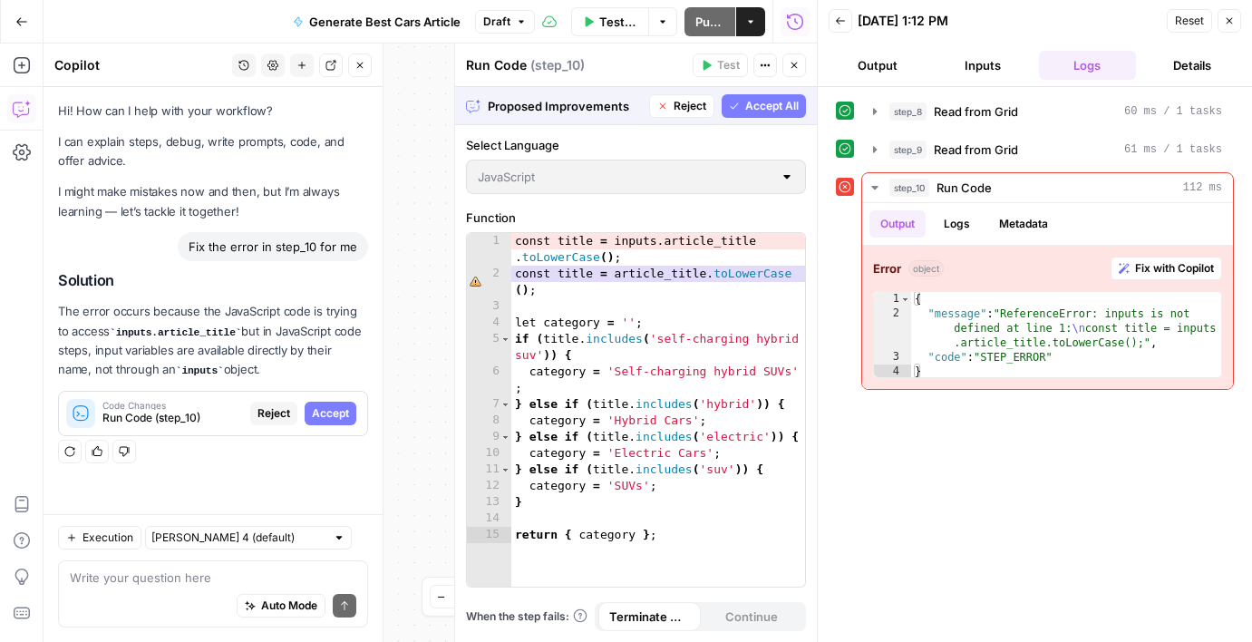
click at [322, 411] on span "Accept" at bounding box center [330, 413] width 37 height 16
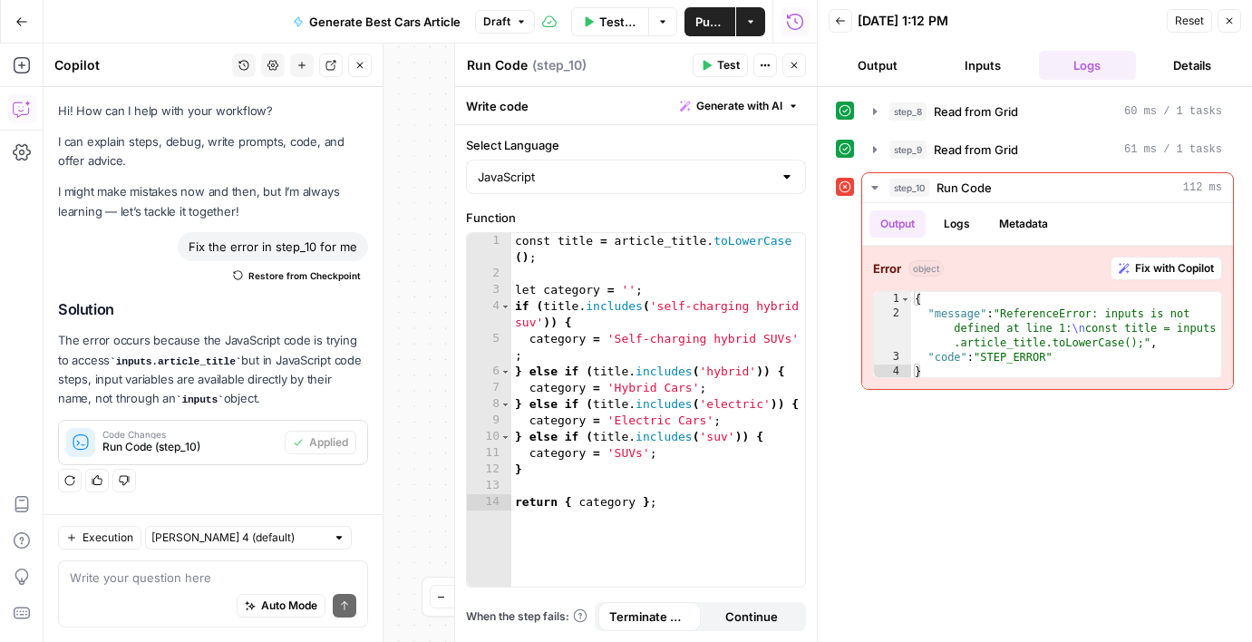
click at [1193, 37] on header "Back 10/03/25 at 1:12 PM Reset Close Output Inputs Logs Details" at bounding box center [1035, 43] width 434 height 87
click at [1194, 27] on span "Reset" at bounding box center [1189, 21] width 29 height 16
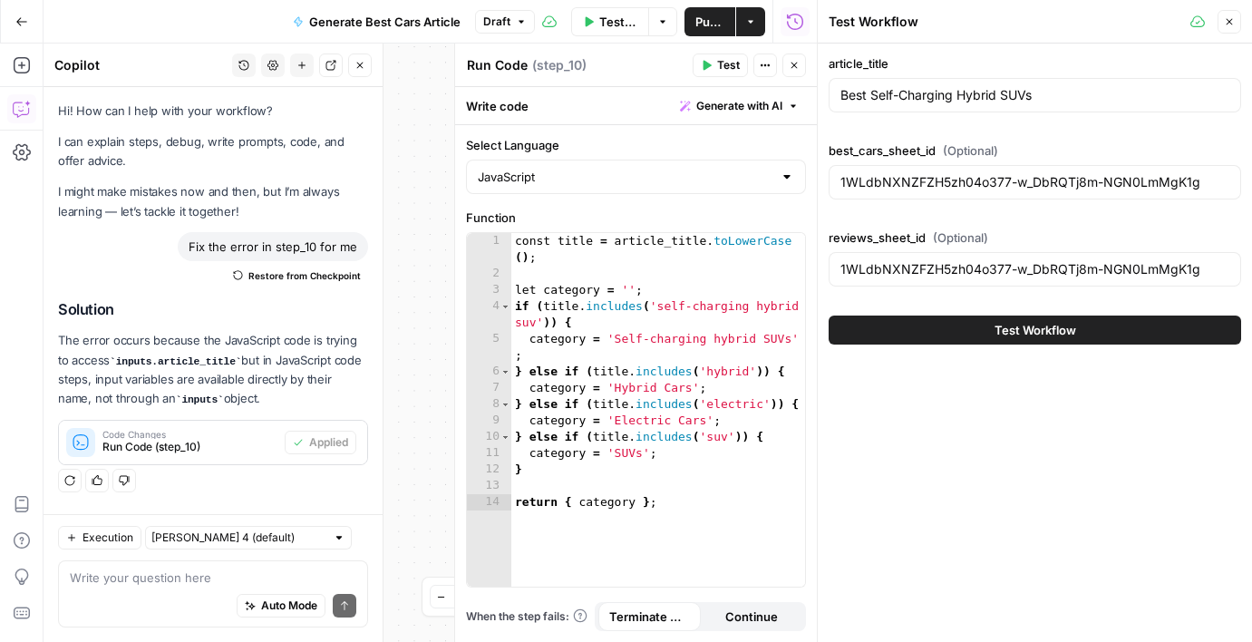
click at [1001, 335] on span "Test Workflow" at bounding box center [1036, 330] width 82 height 18
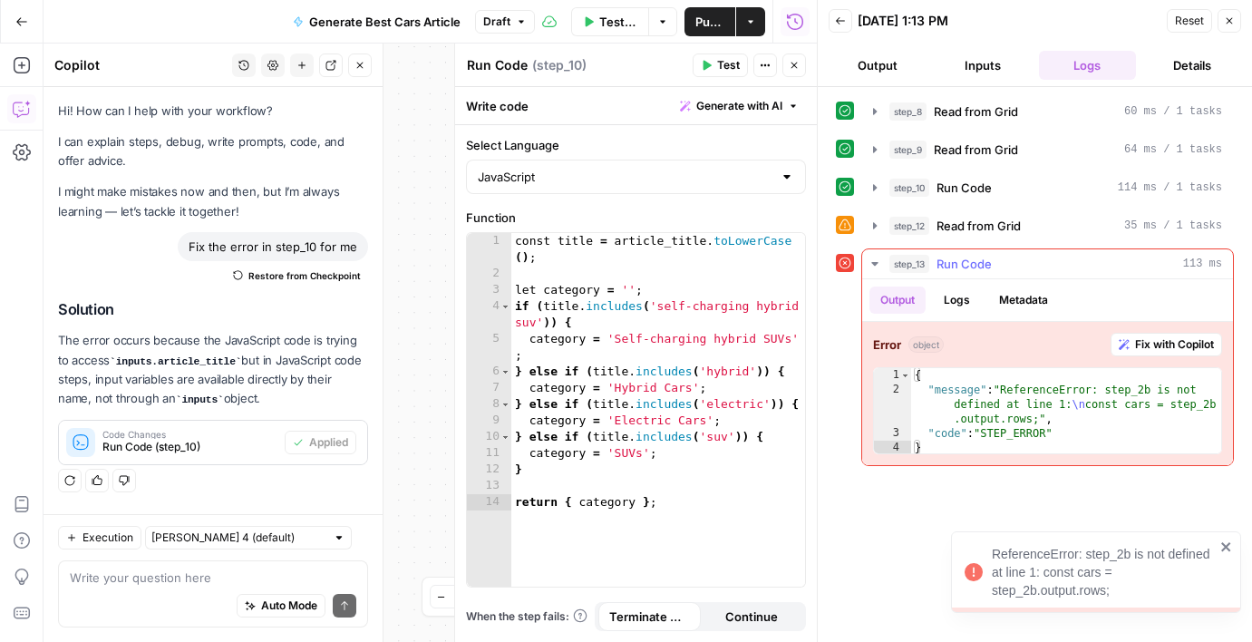
click at [1123, 340] on icon "button" at bounding box center [1124, 344] width 11 height 11
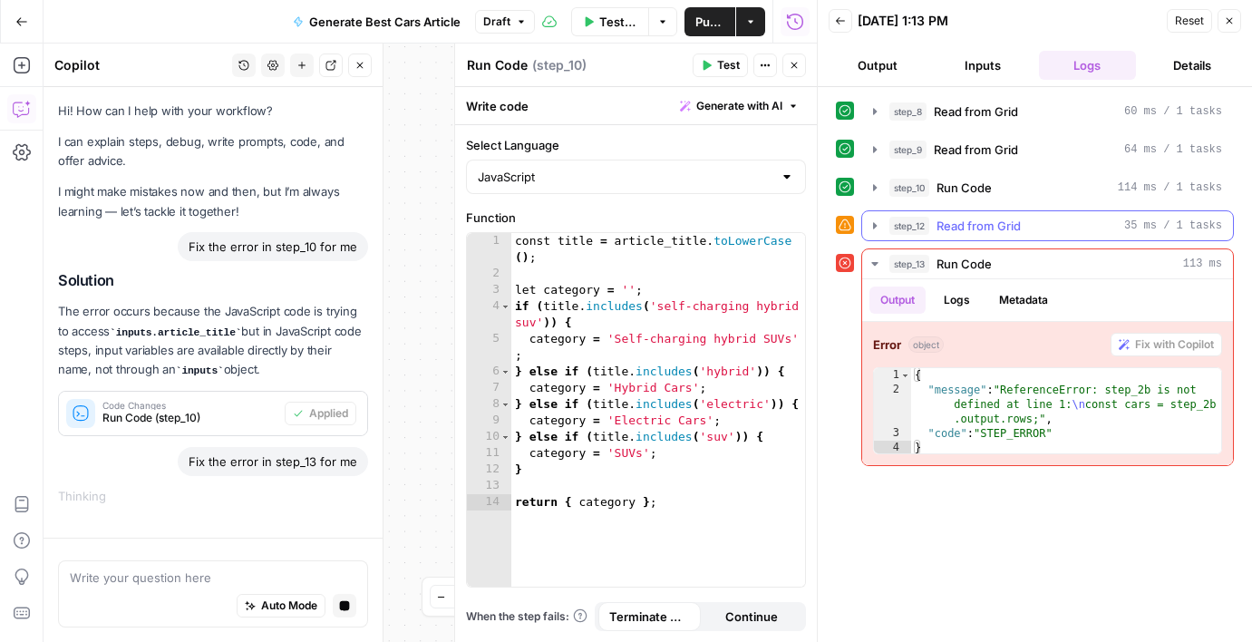
click at [883, 227] on button "step_12 Read from Grid 35 ms / 1 tasks" at bounding box center [1047, 225] width 371 height 29
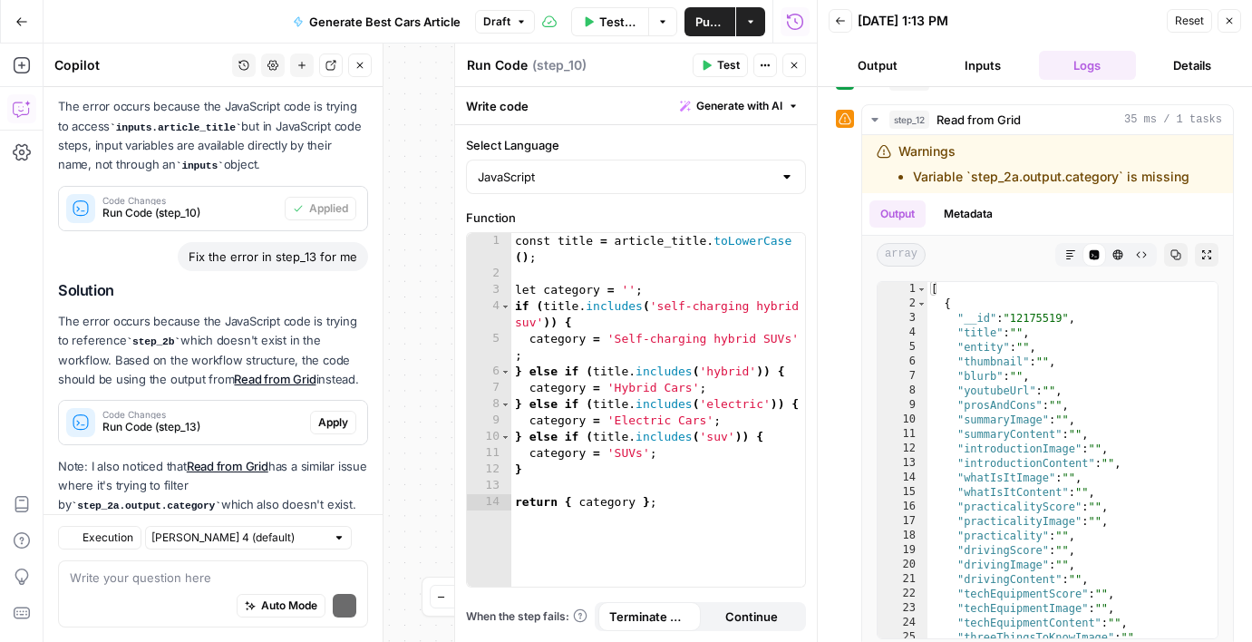
scroll to position [316, 0]
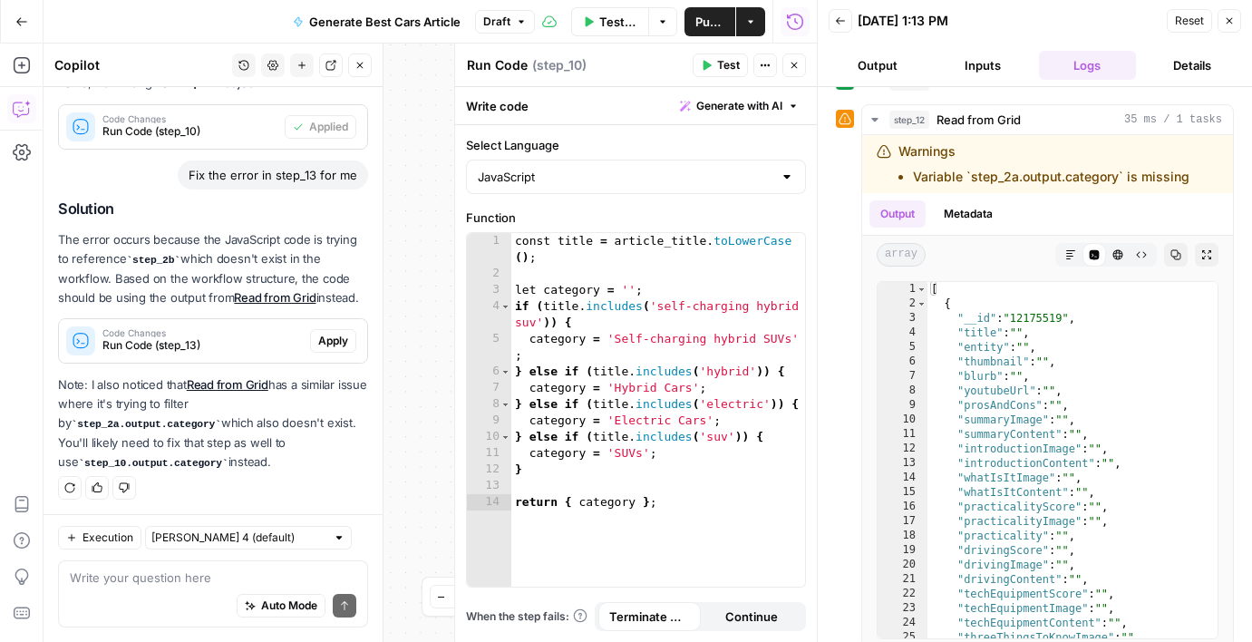
click at [335, 335] on span "Apply" at bounding box center [333, 341] width 30 height 16
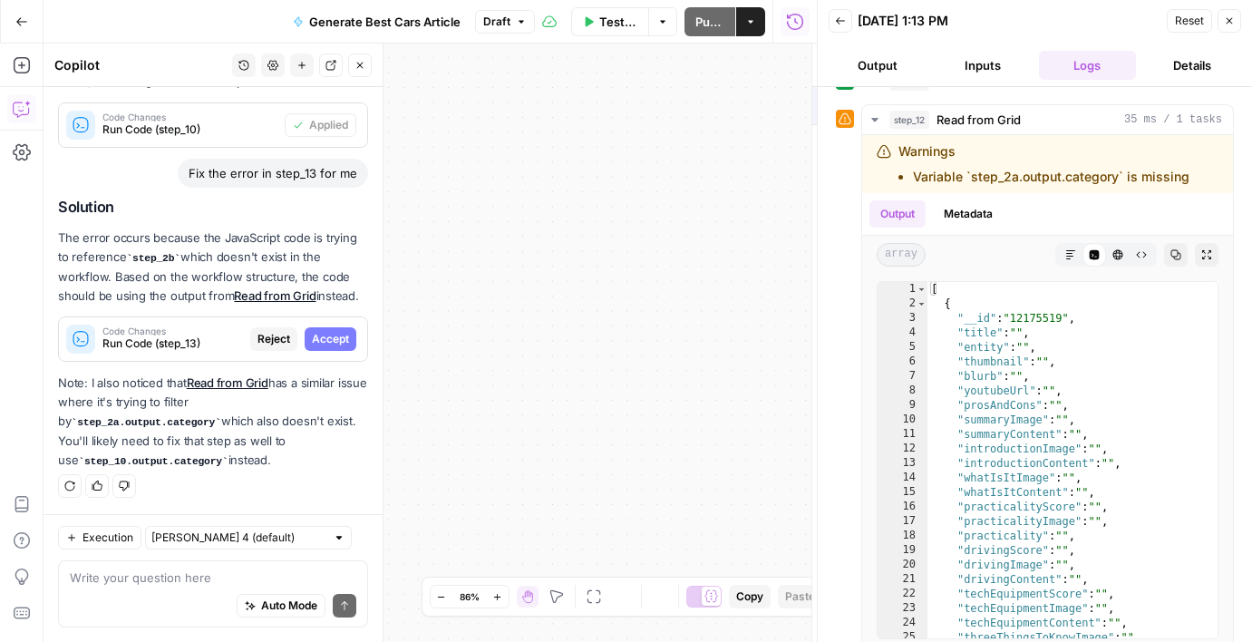
scroll to position [287, 0]
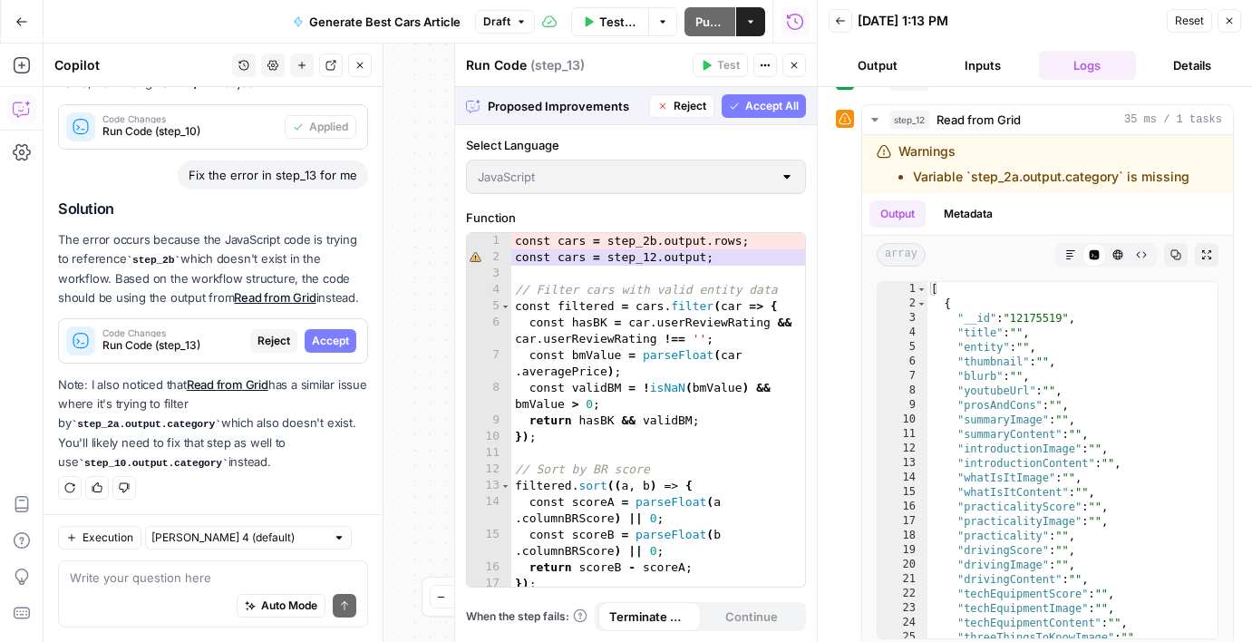
click at [335, 335] on span "Accept" at bounding box center [330, 341] width 37 height 16
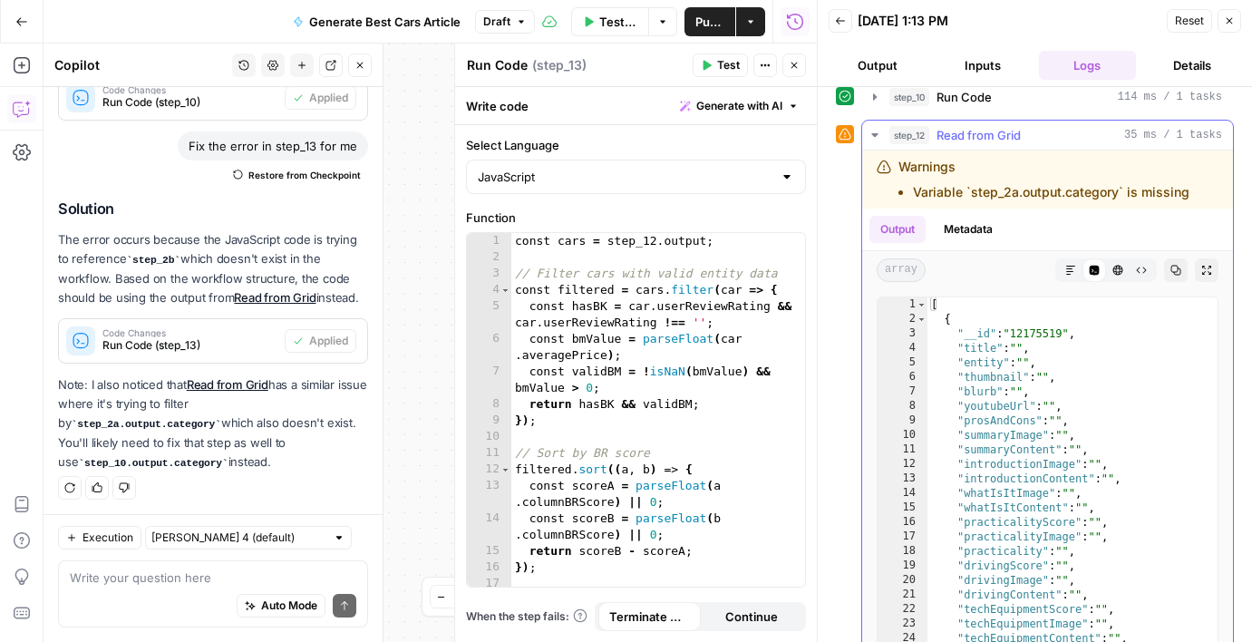
scroll to position [84, 0]
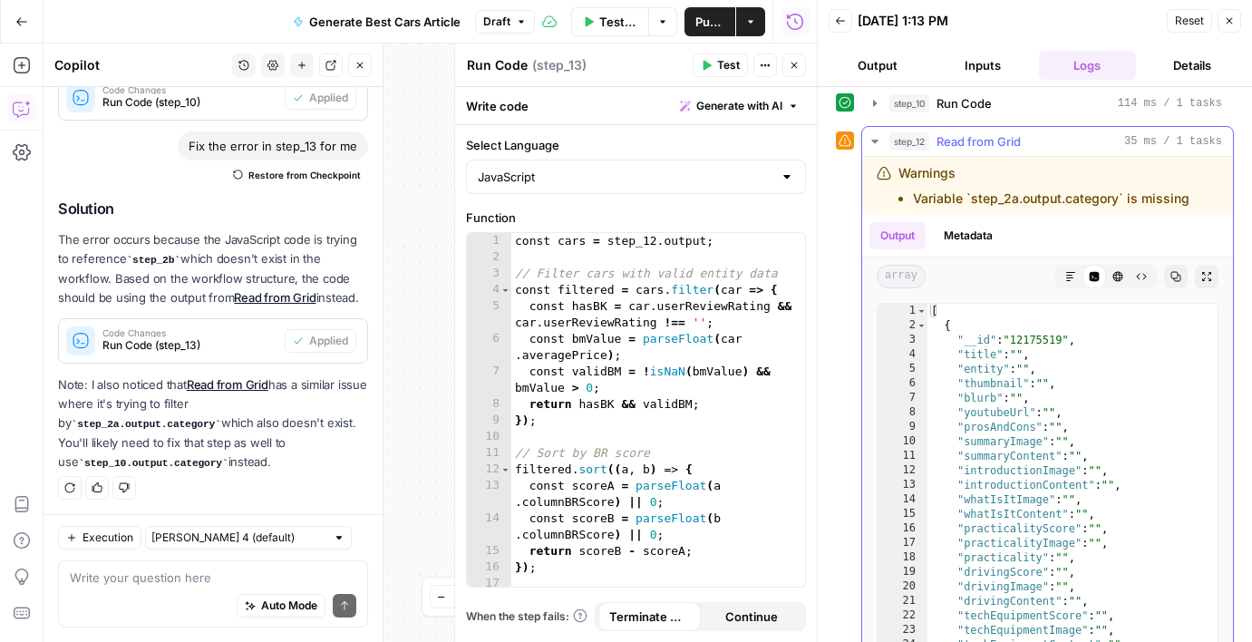
drag, startPoint x: 916, startPoint y: 199, endPoint x: 957, endPoint y: 198, distance: 41.7
click at [957, 198] on li "Variable `step_2a.output.category` is missing" at bounding box center [1051, 199] width 277 height 18
click at [833, 229] on div "step_8 Read from Grid 60 ms / 1 tasks step_9 Read from Grid 64 ms / 1 tasks ste…" at bounding box center [1035, 364] width 434 height 555
drag, startPoint x: 1178, startPoint y: 27, endPoint x: 1169, endPoint y: 31, distance: 9.8
click at [1179, 27] on span "Reset" at bounding box center [1189, 21] width 29 height 16
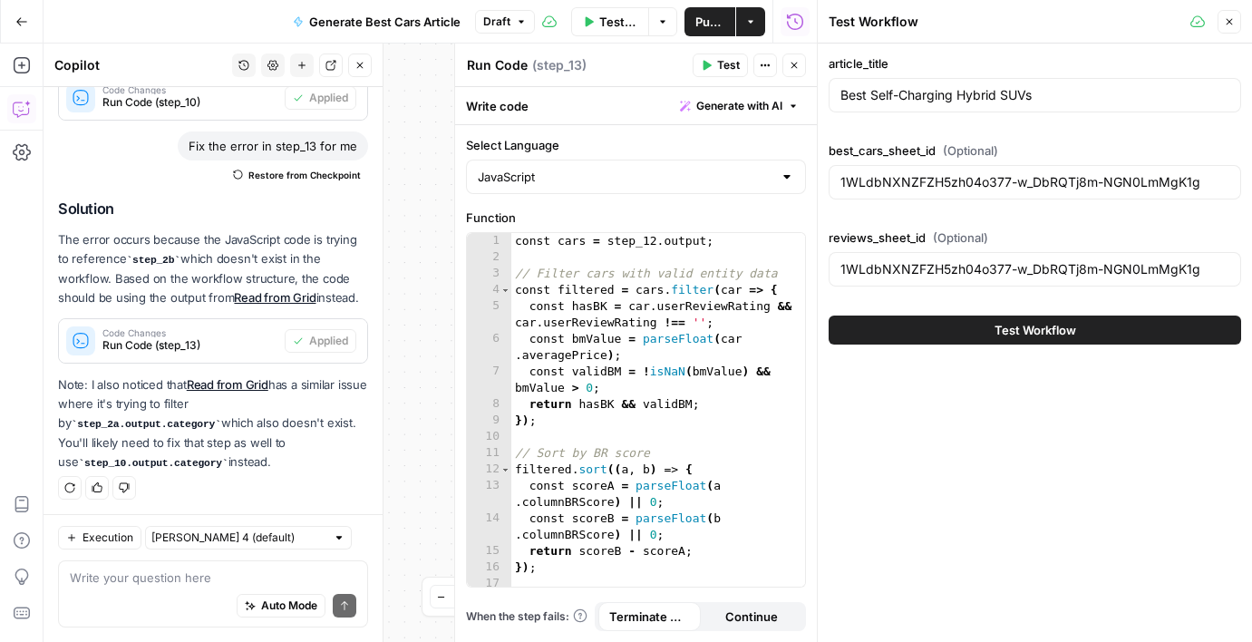
click at [964, 342] on button "Test Workflow" at bounding box center [1035, 330] width 413 height 29
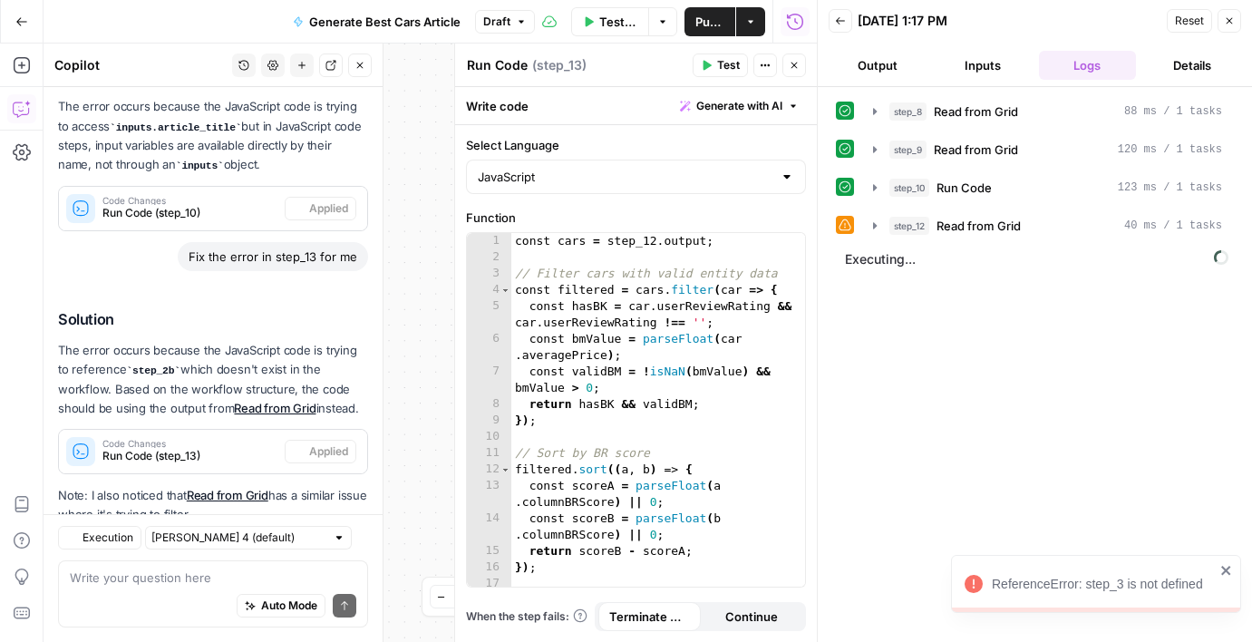
scroll to position [345, 0]
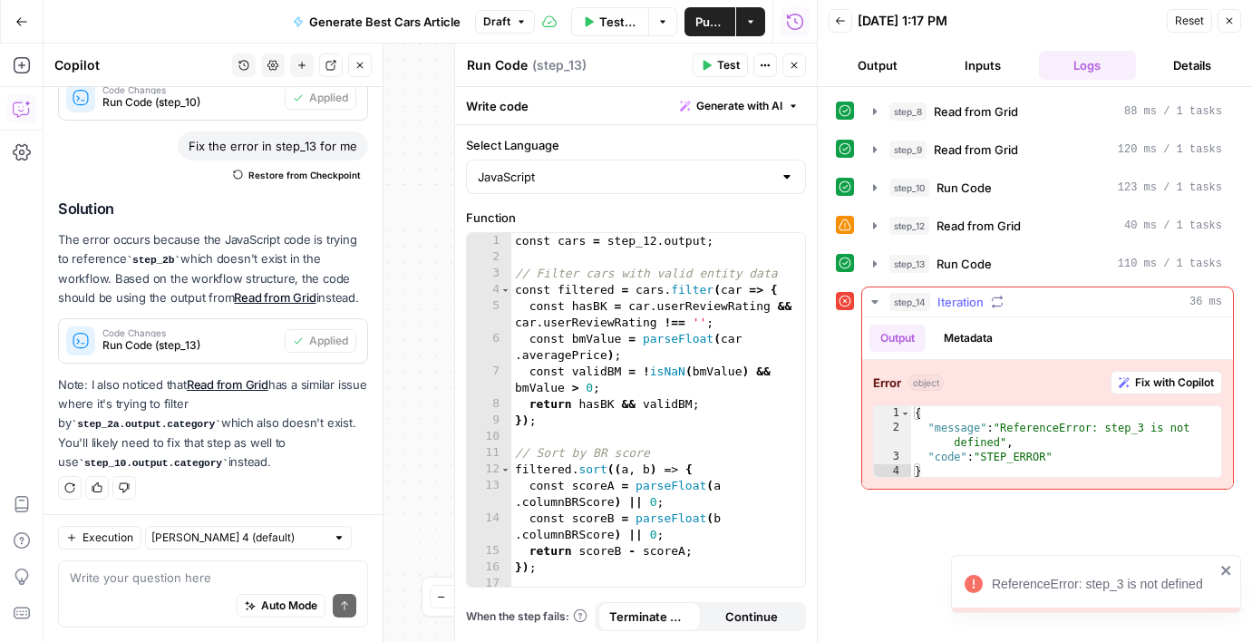
click at [1126, 378] on icon "button" at bounding box center [1124, 382] width 11 height 11
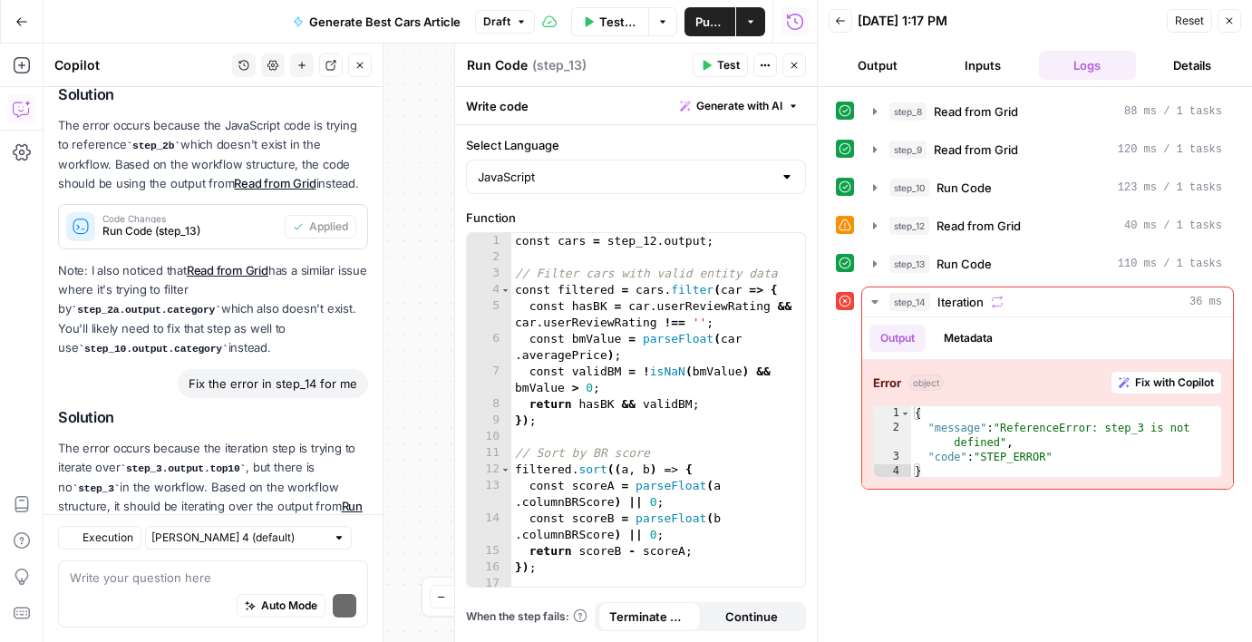
scroll to position [578, 0]
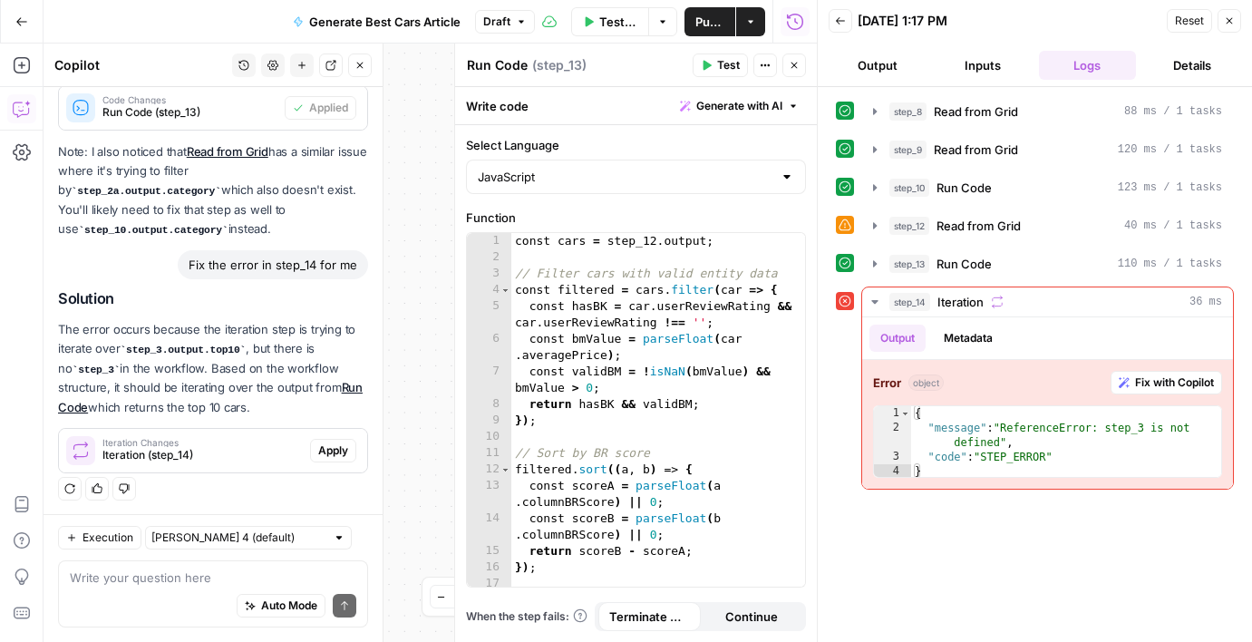
click at [321, 444] on span "Apply" at bounding box center [333, 450] width 30 height 16
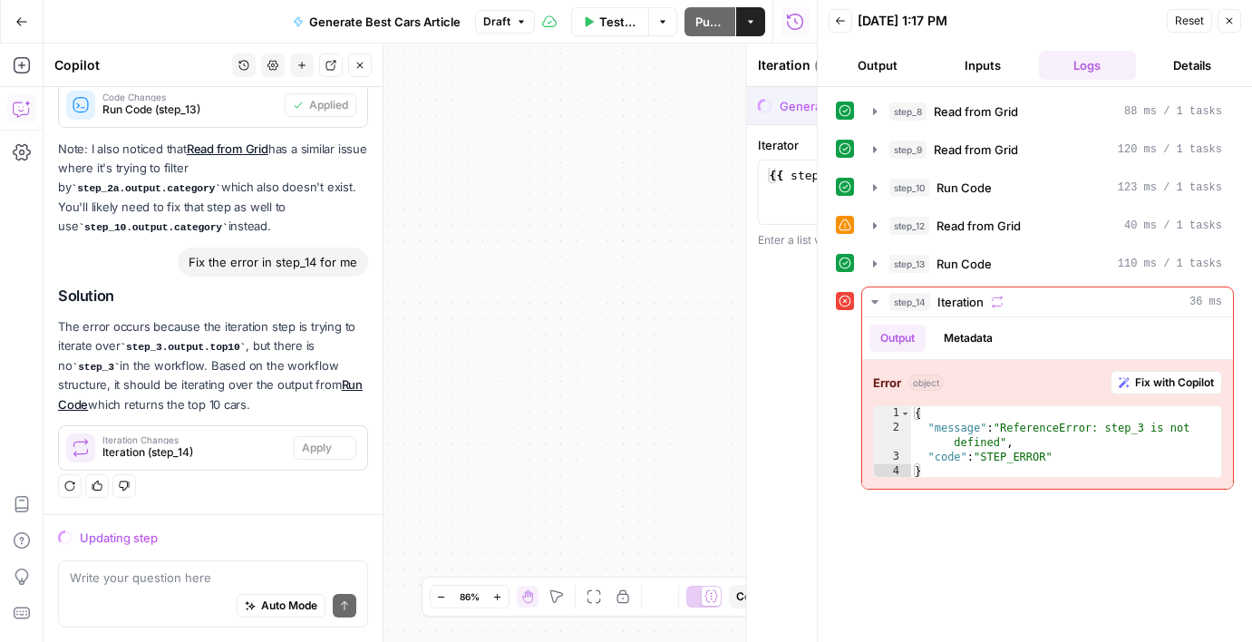
scroll to position [520, 0]
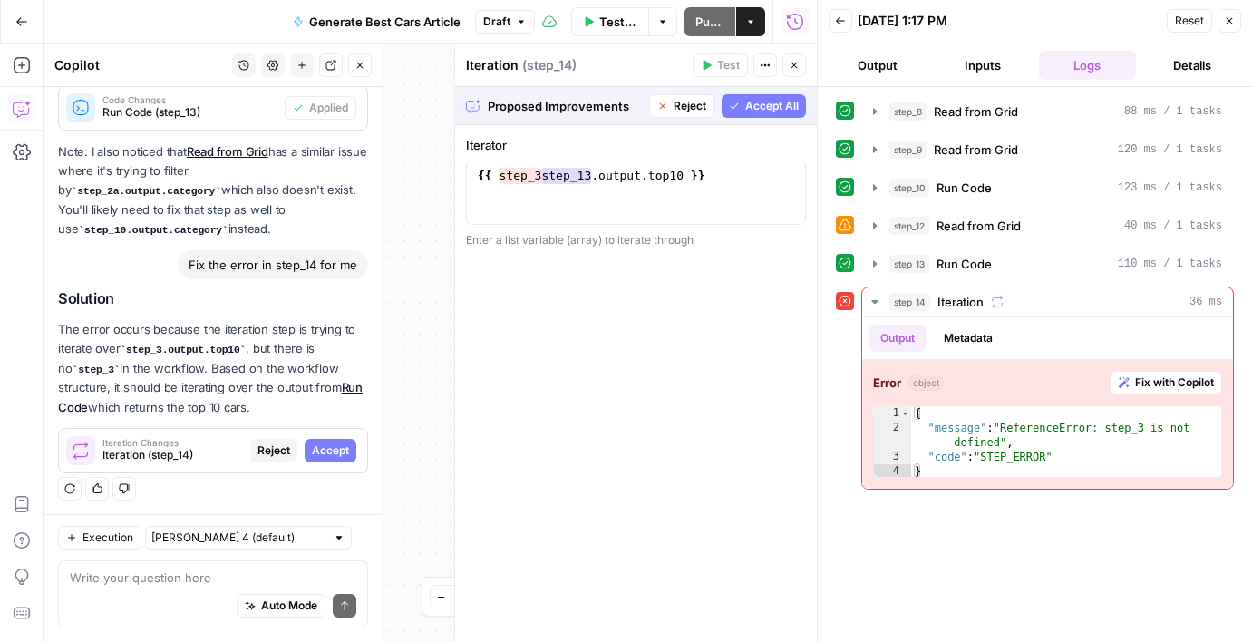
click at [753, 103] on span "Accept All" at bounding box center [771, 106] width 53 height 16
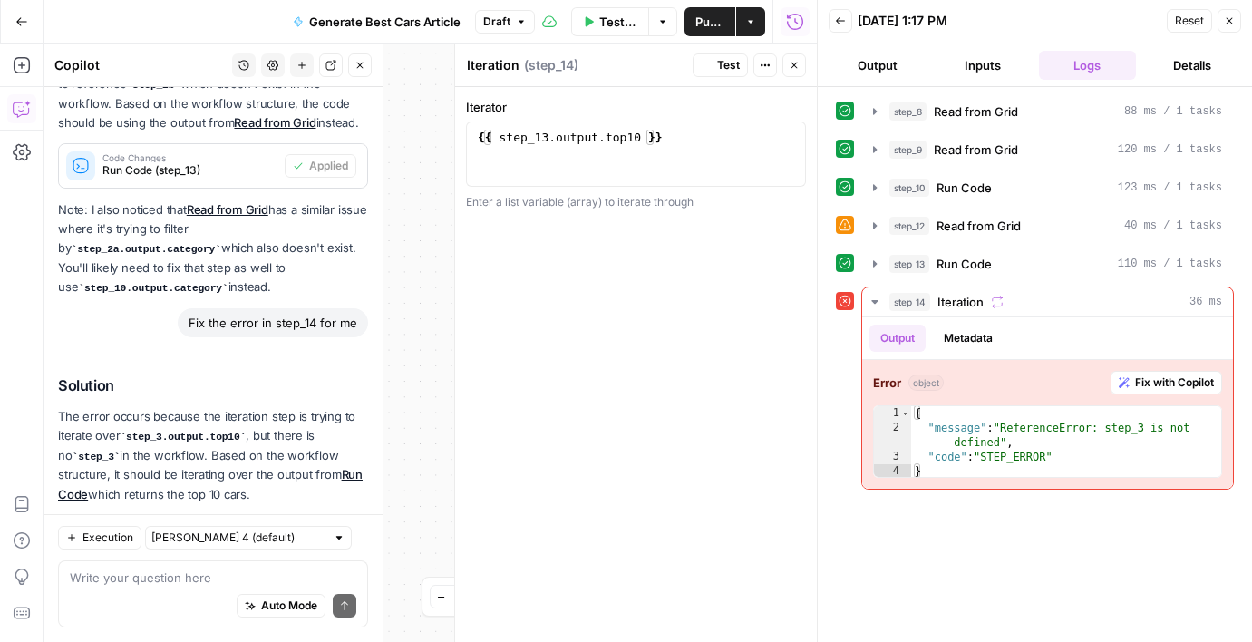
scroll to position [607, 0]
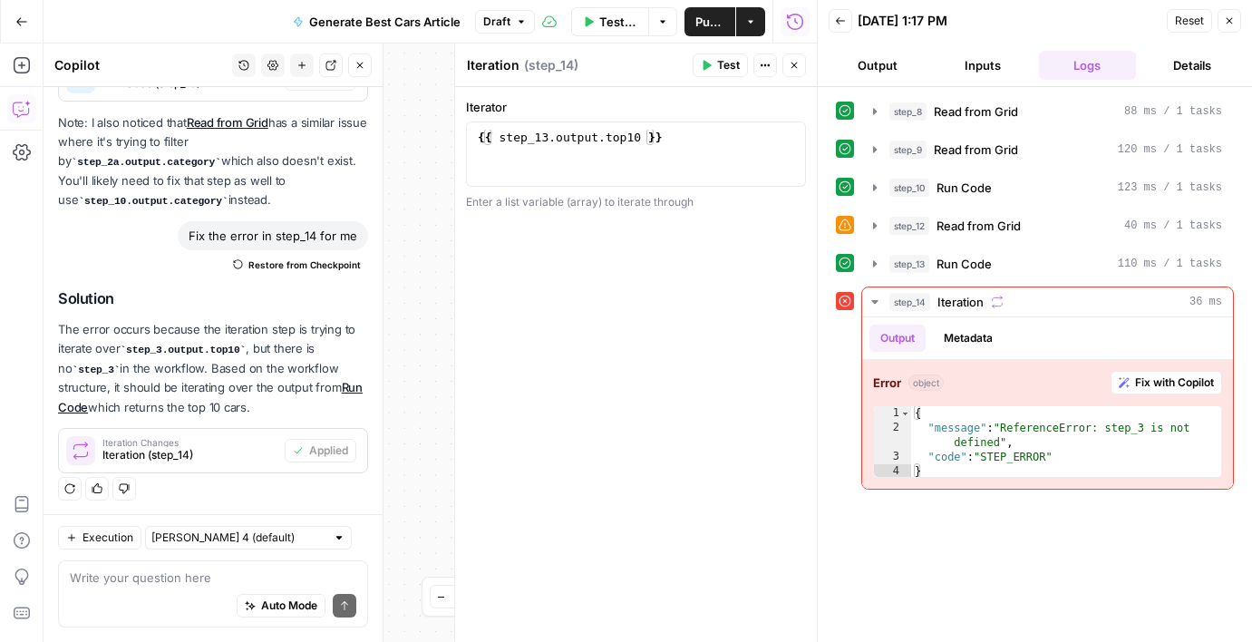
click at [1182, 26] on span "Reset" at bounding box center [1189, 21] width 29 height 16
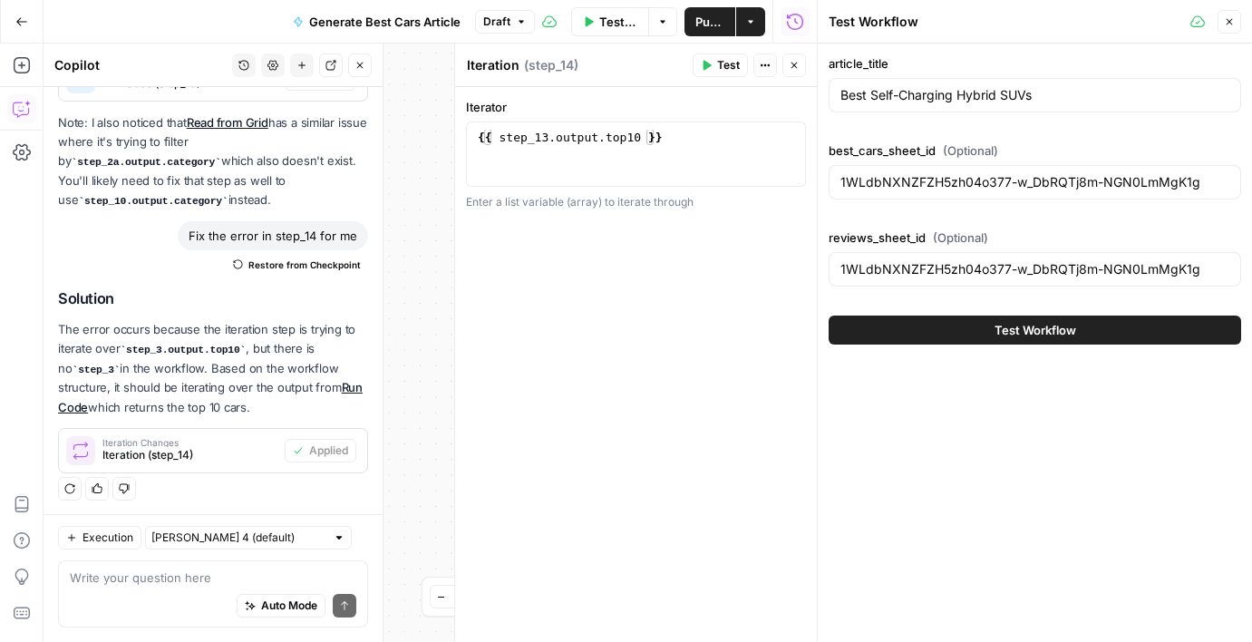
click at [988, 330] on button "Test Workflow" at bounding box center [1035, 330] width 413 height 29
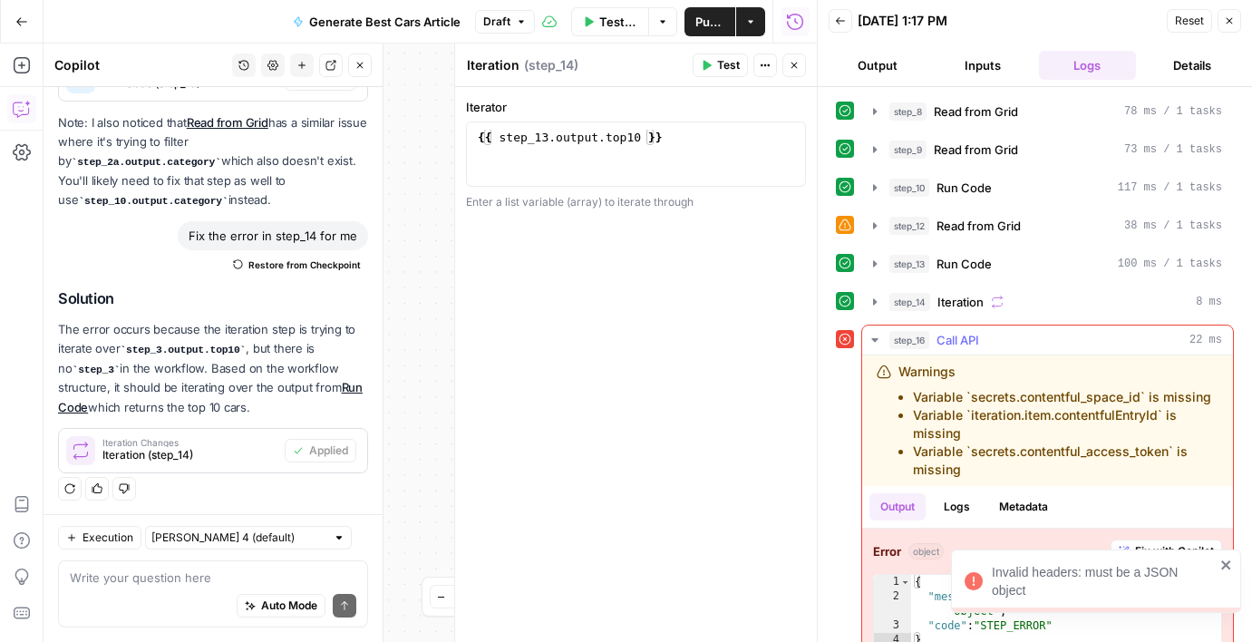
scroll to position [25, 0]
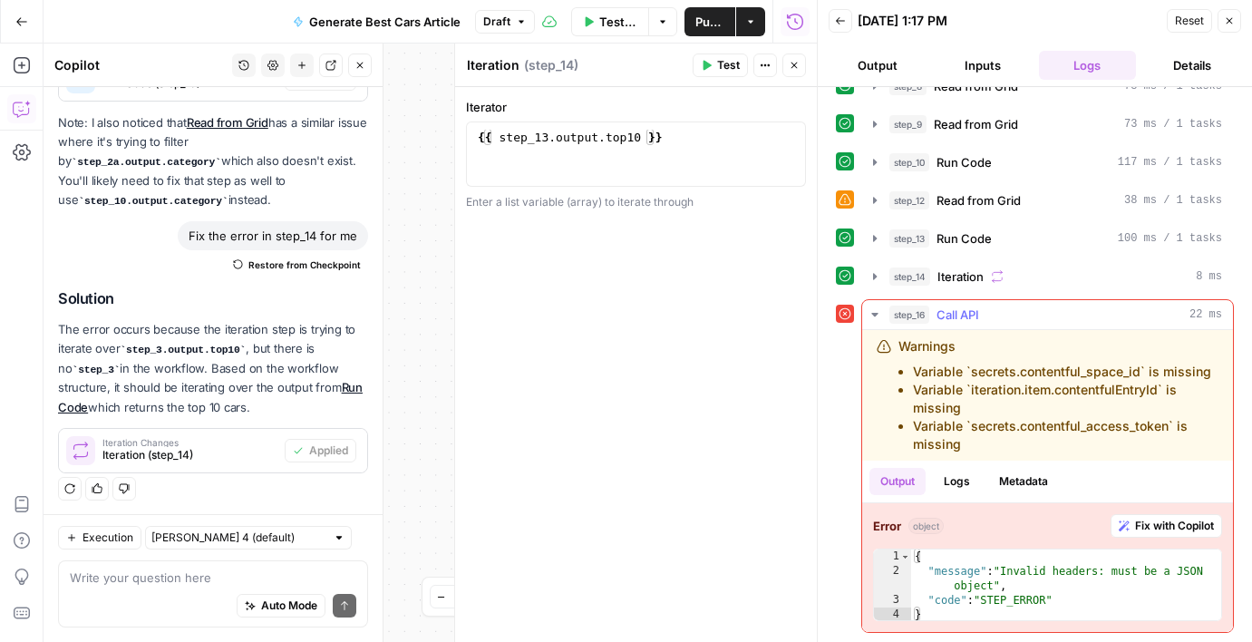
click at [1145, 531] on span "Fix with Copilot" at bounding box center [1174, 526] width 79 height 16
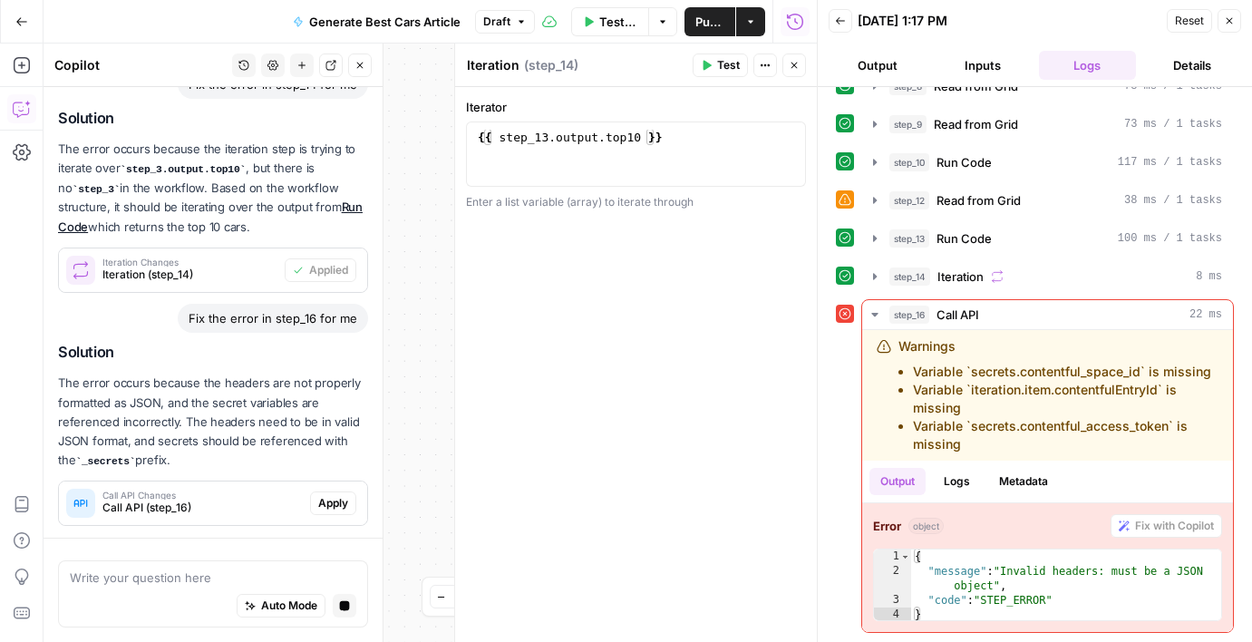
scroll to position [840, 0]
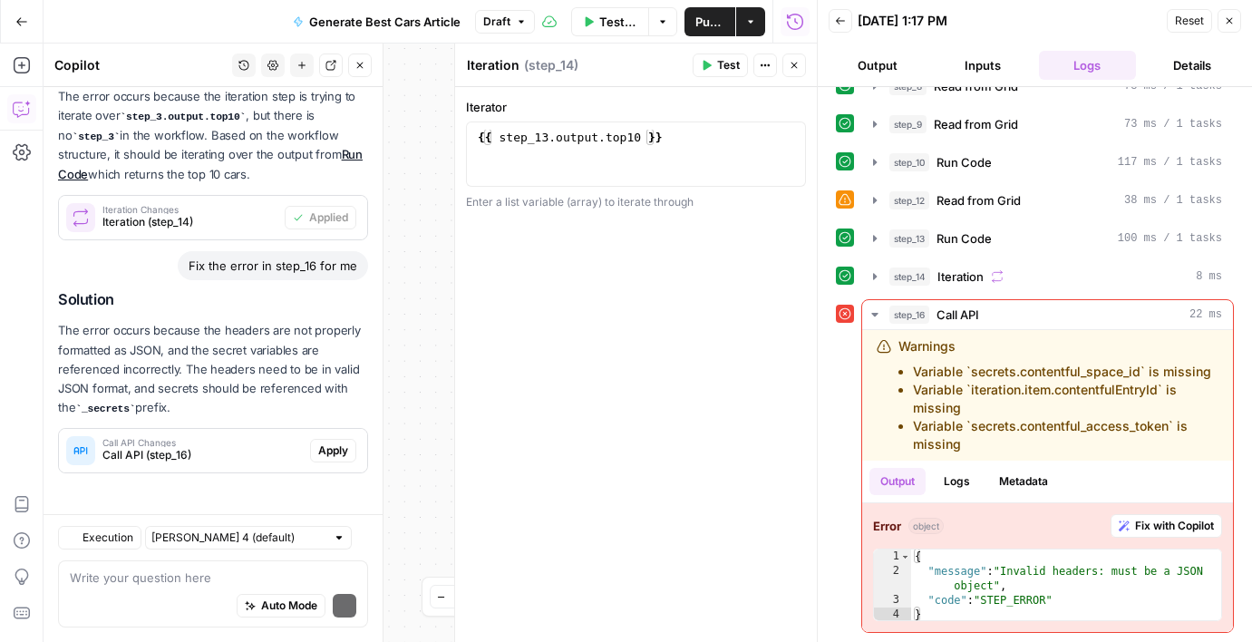
click at [323, 493] on div "Regenerate Helpful Not helpful" at bounding box center [213, 489] width 310 height 24
click at [341, 429] on div "Call API Changes Call API (step_16) Apply" at bounding box center [213, 451] width 308 height 44
click at [339, 441] on span "Apply" at bounding box center [333, 449] width 30 height 16
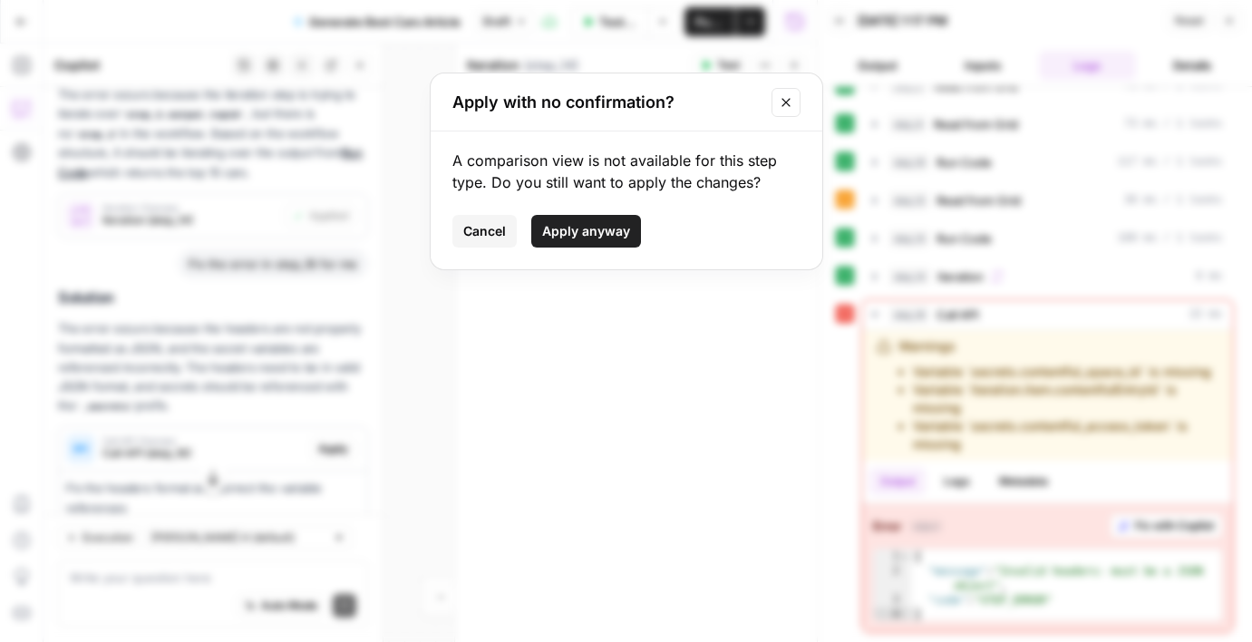
click at [620, 247] on button "Apply anyway" at bounding box center [586, 231] width 110 height 33
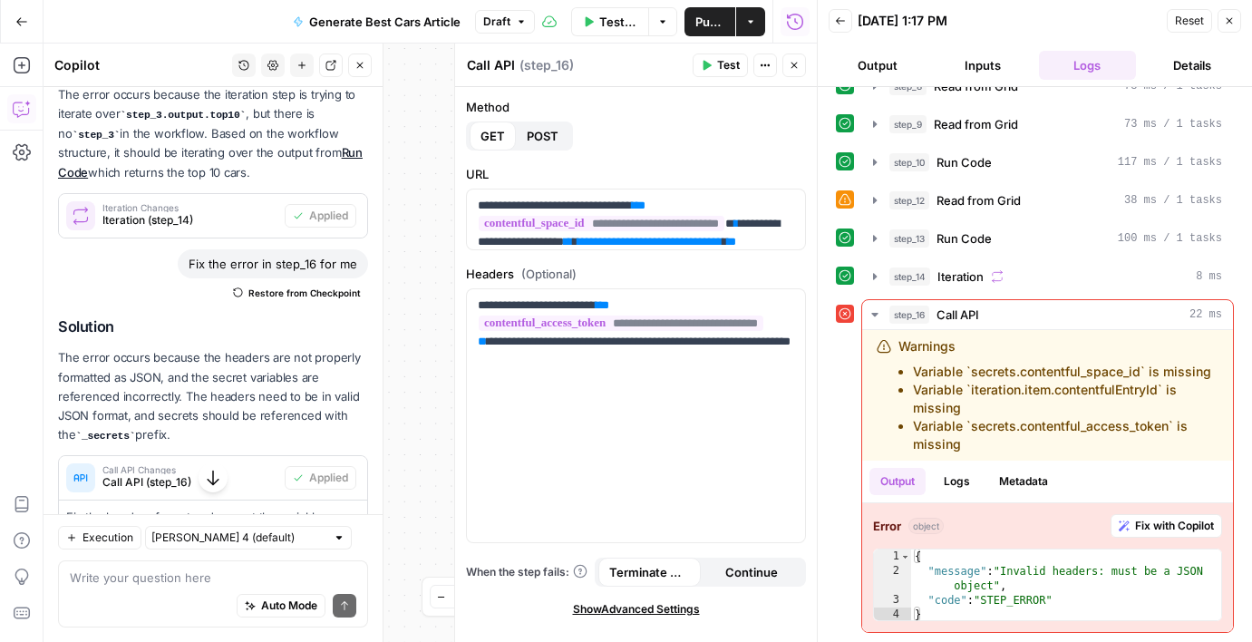
click at [1181, 32] on button "Reset" at bounding box center [1189, 21] width 45 height 24
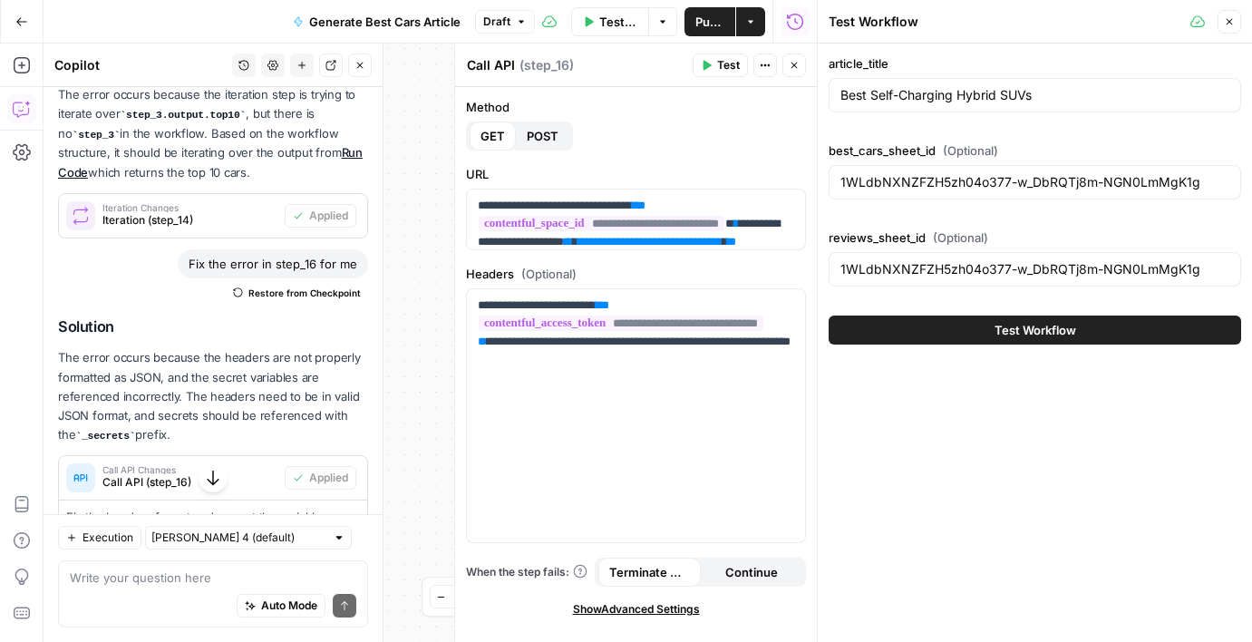
click at [985, 317] on button "Test Workflow" at bounding box center [1035, 330] width 413 height 29
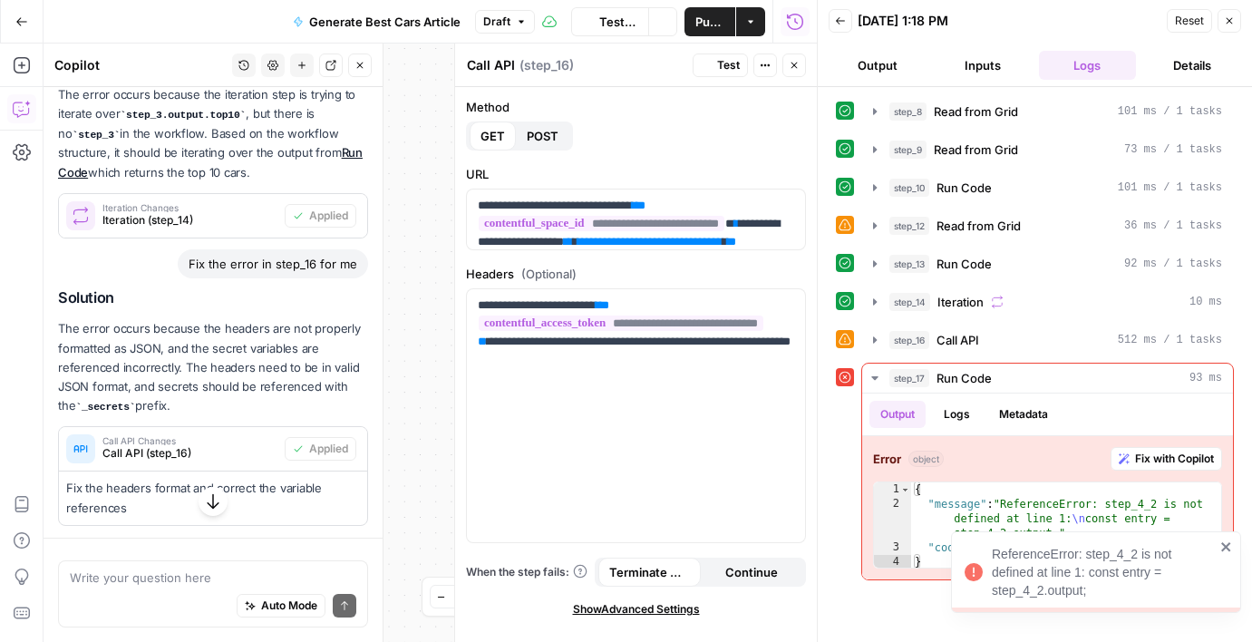
scroll to position [869, 0]
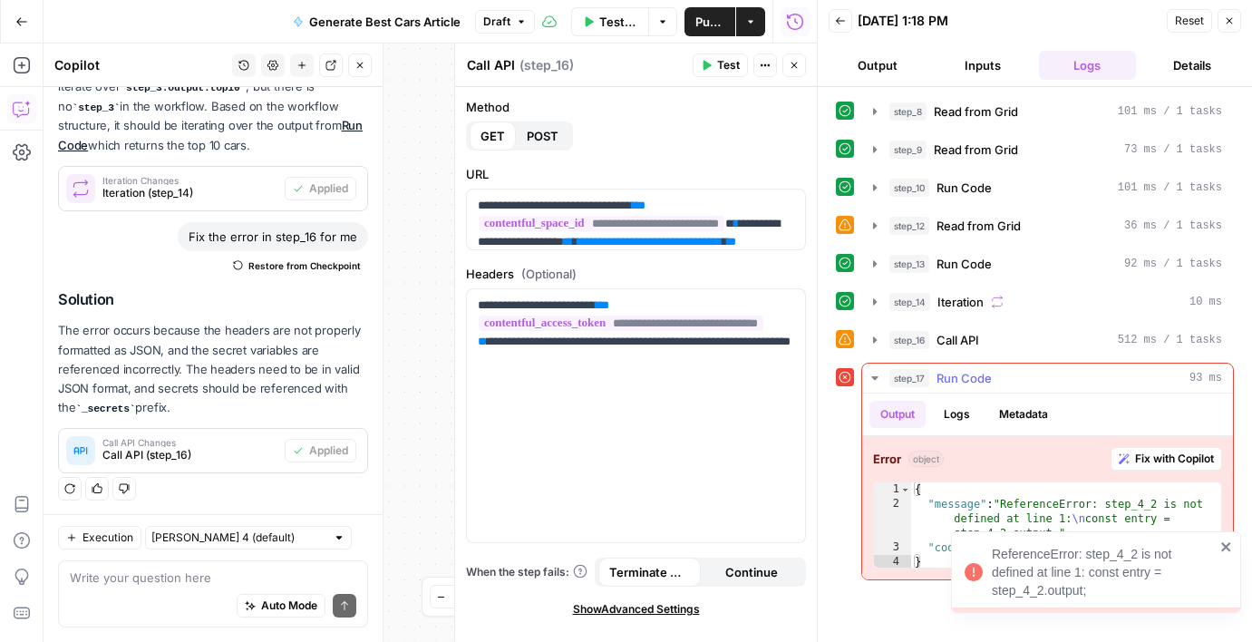
click at [1138, 456] on span "Fix with Copilot" at bounding box center [1174, 459] width 79 height 16
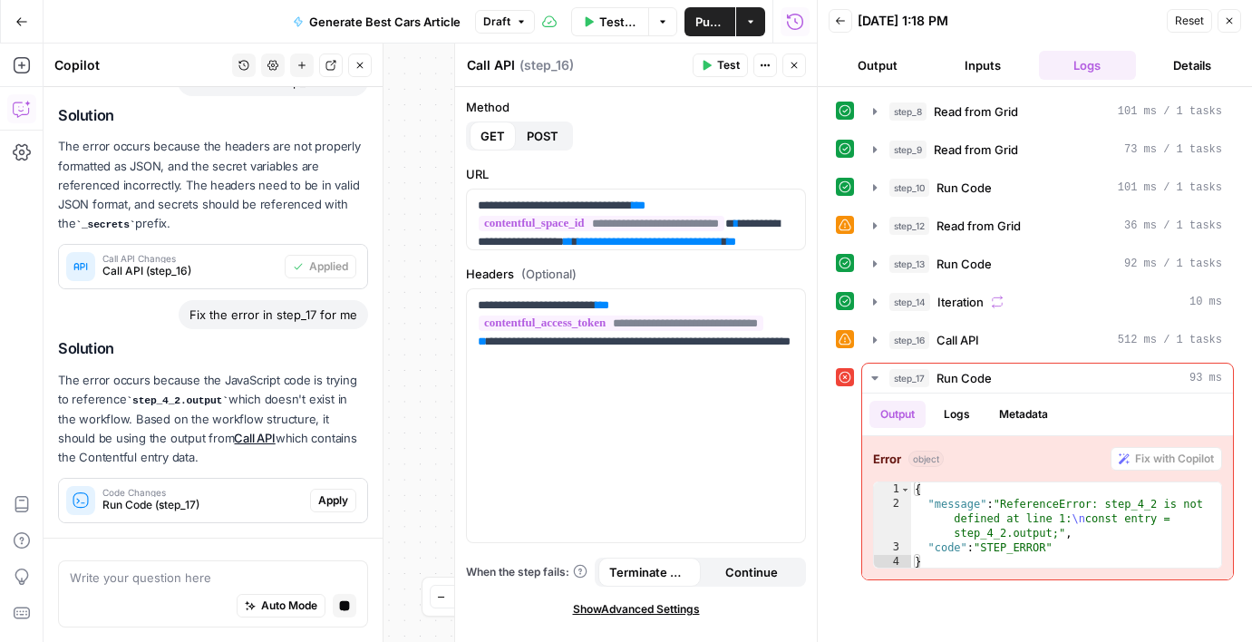
scroll to position [934, 0]
click at [316, 491] on button "Apply" at bounding box center [333, 503] width 46 height 24
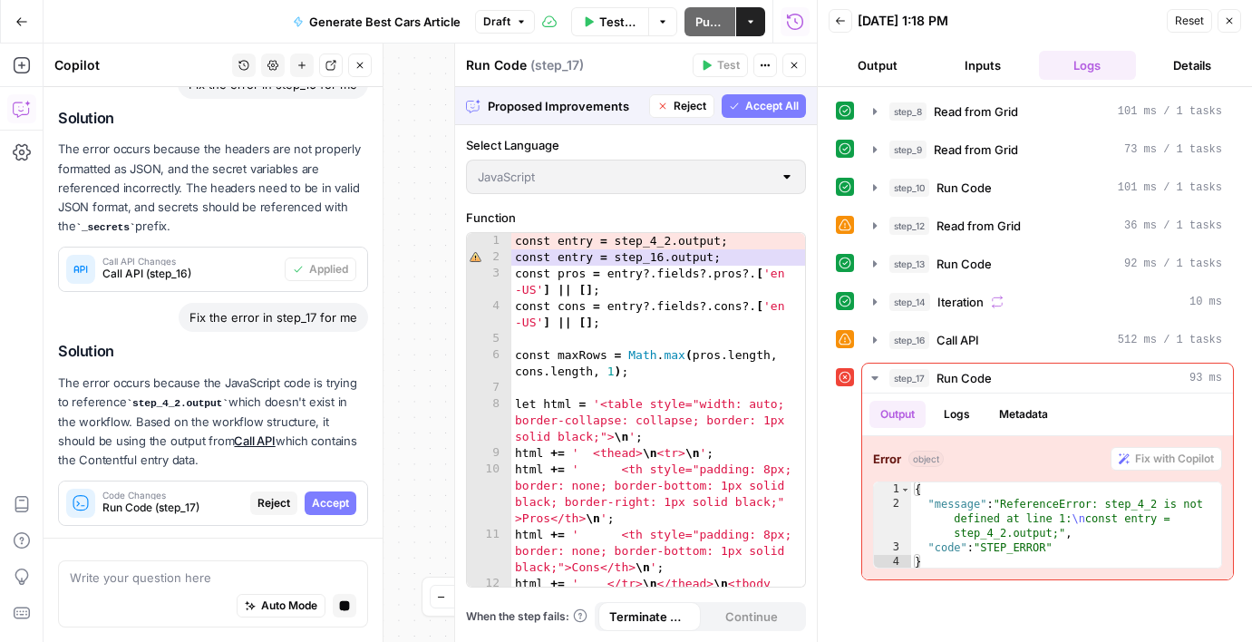
click at [760, 114] on button "Accept All" at bounding box center [764, 106] width 84 height 24
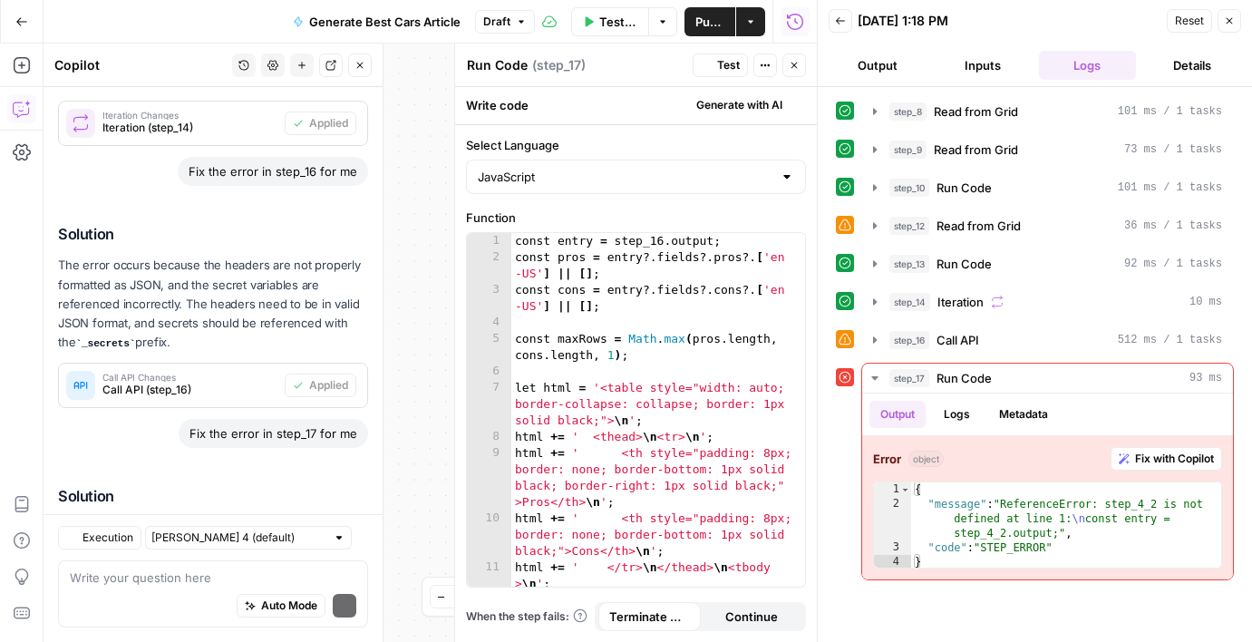
scroll to position [1132, 0]
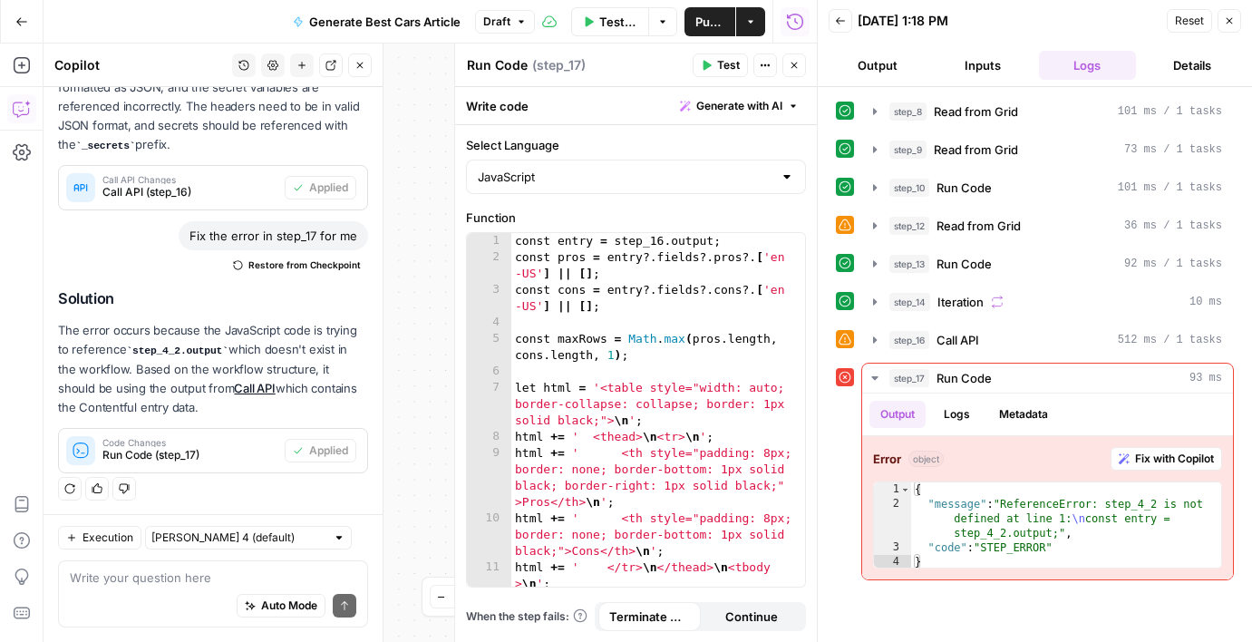
click at [1178, 30] on button "Reset" at bounding box center [1189, 21] width 45 height 24
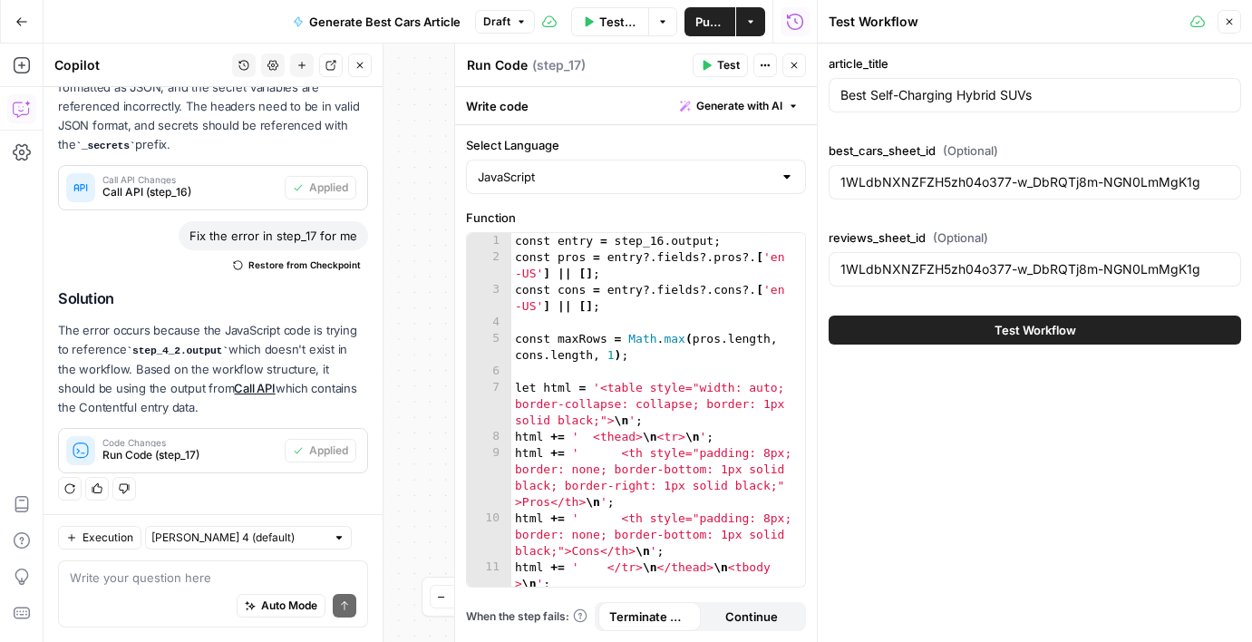
click at [959, 312] on div "Test Workflow" at bounding box center [1035, 330] width 413 height 51
click at [959, 319] on button "Test Workflow" at bounding box center [1035, 330] width 413 height 29
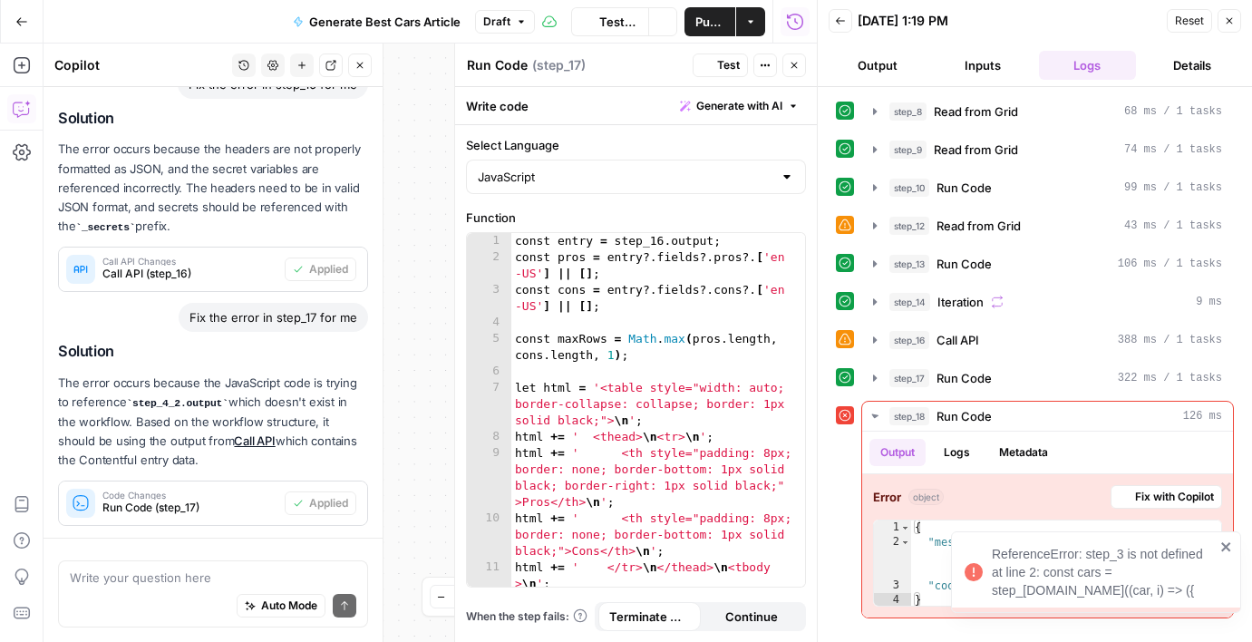
scroll to position [1132, 0]
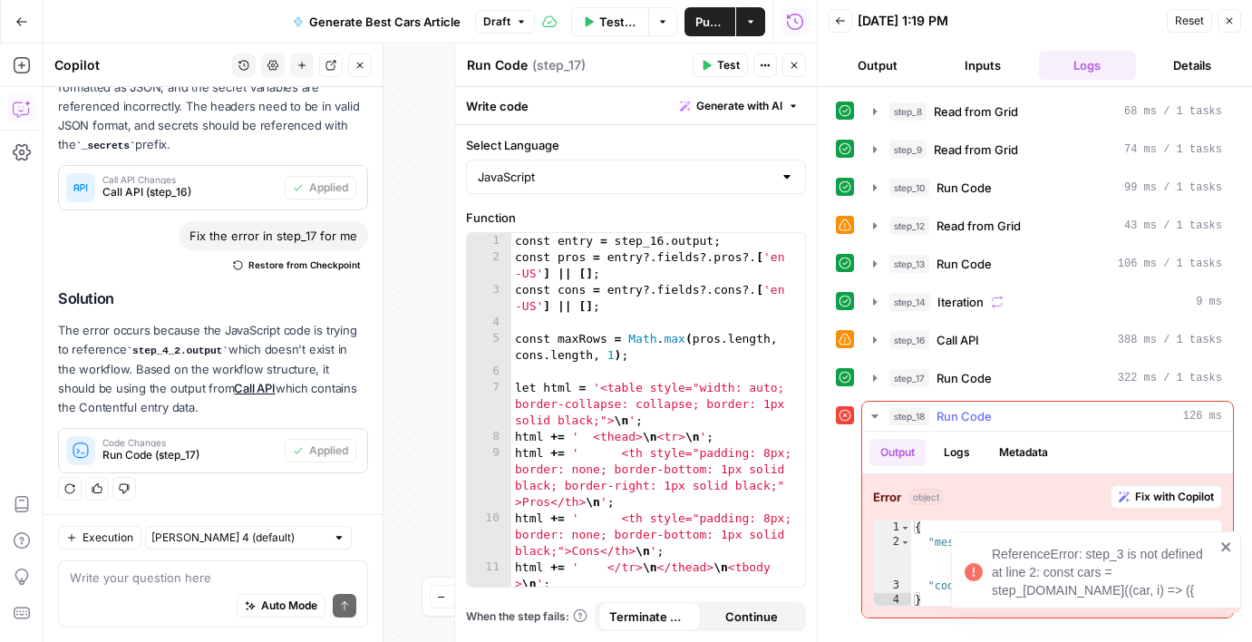
click at [1146, 495] on span "Fix with Copilot" at bounding box center [1174, 497] width 79 height 16
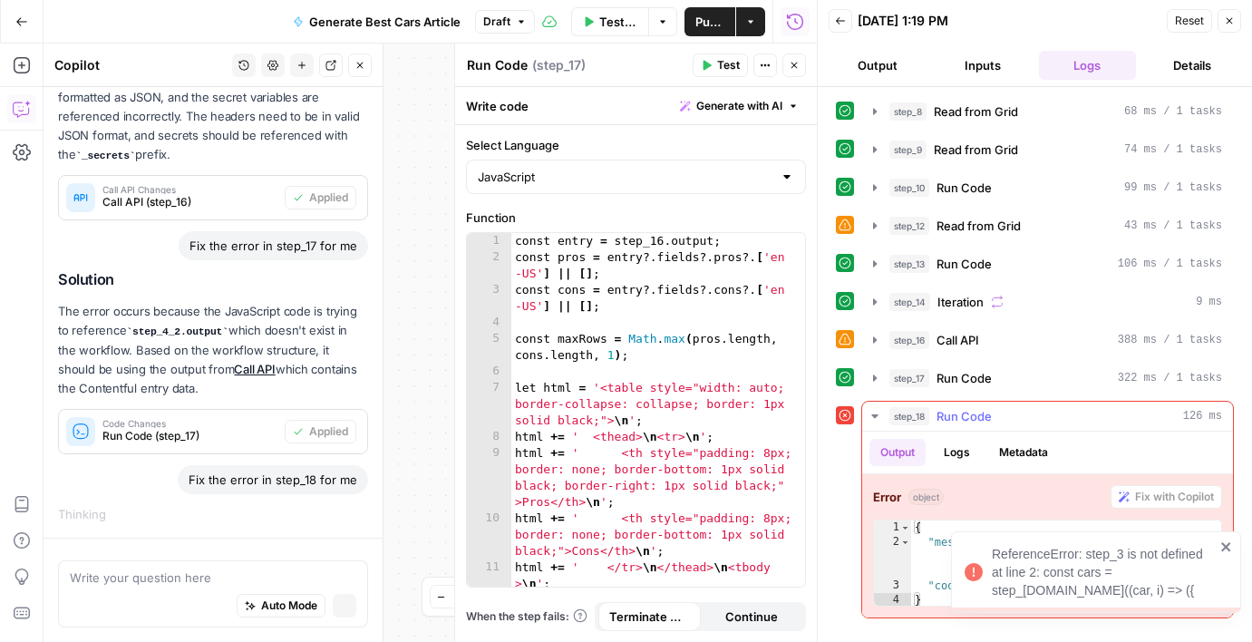
scroll to position [1003, 0]
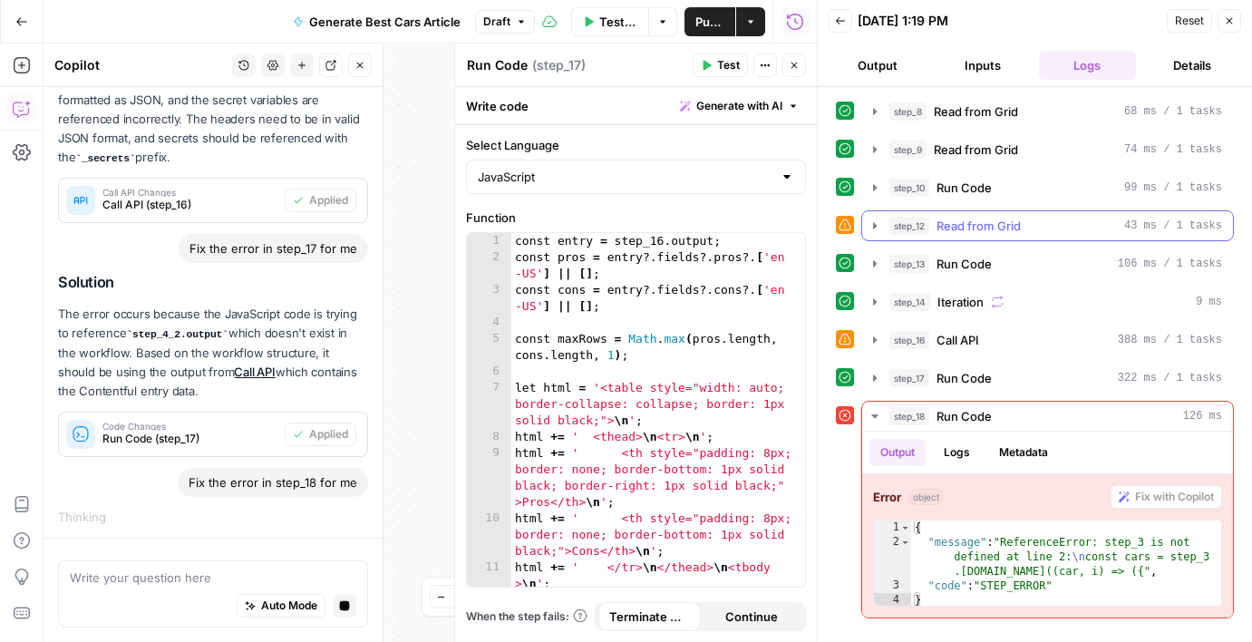
click at [877, 222] on icon "button" at bounding box center [875, 226] width 15 height 15
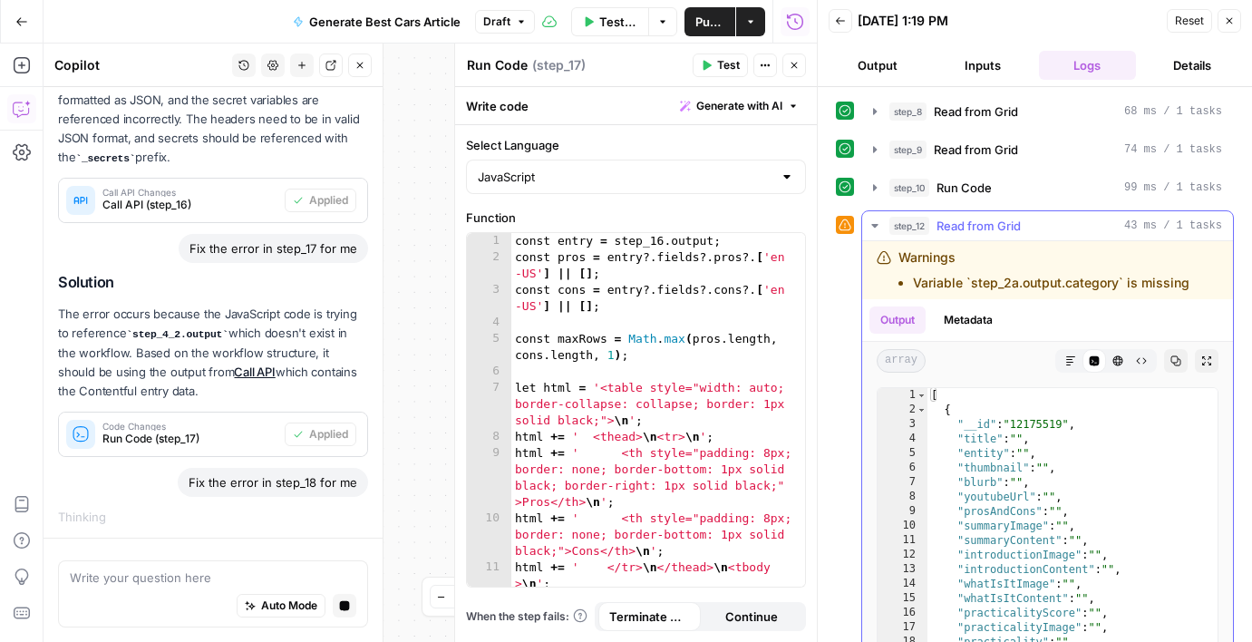
click at [877, 222] on icon "button" at bounding box center [875, 226] width 15 height 15
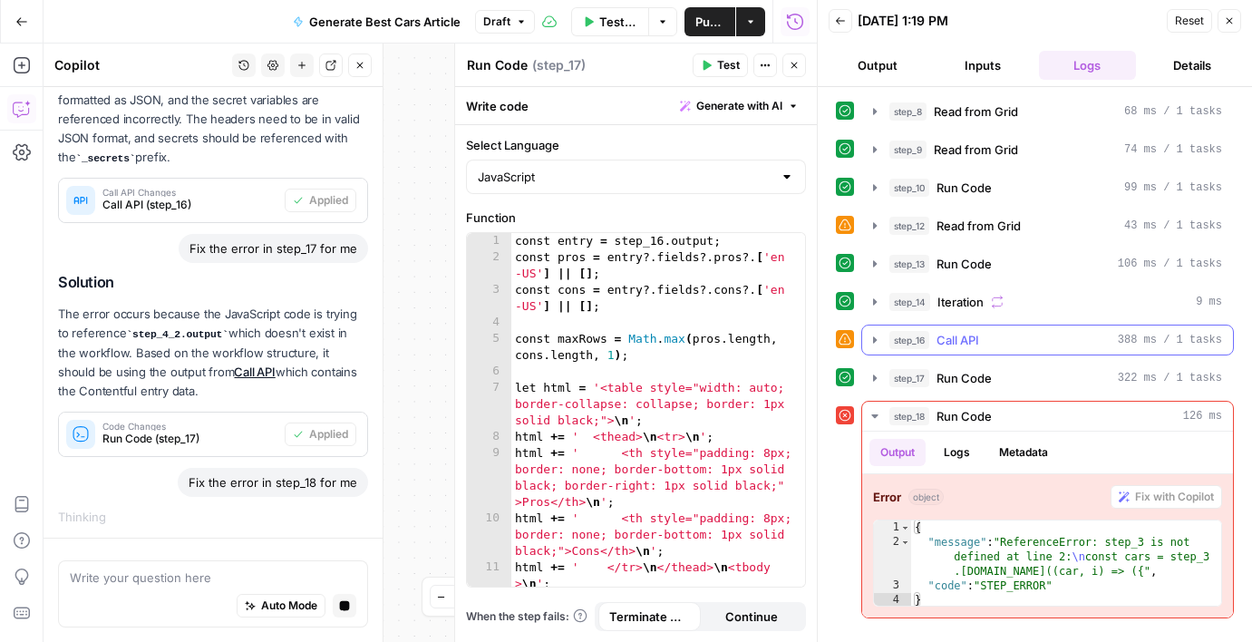
click at [874, 337] on icon "button" at bounding box center [875, 339] width 4 height 6
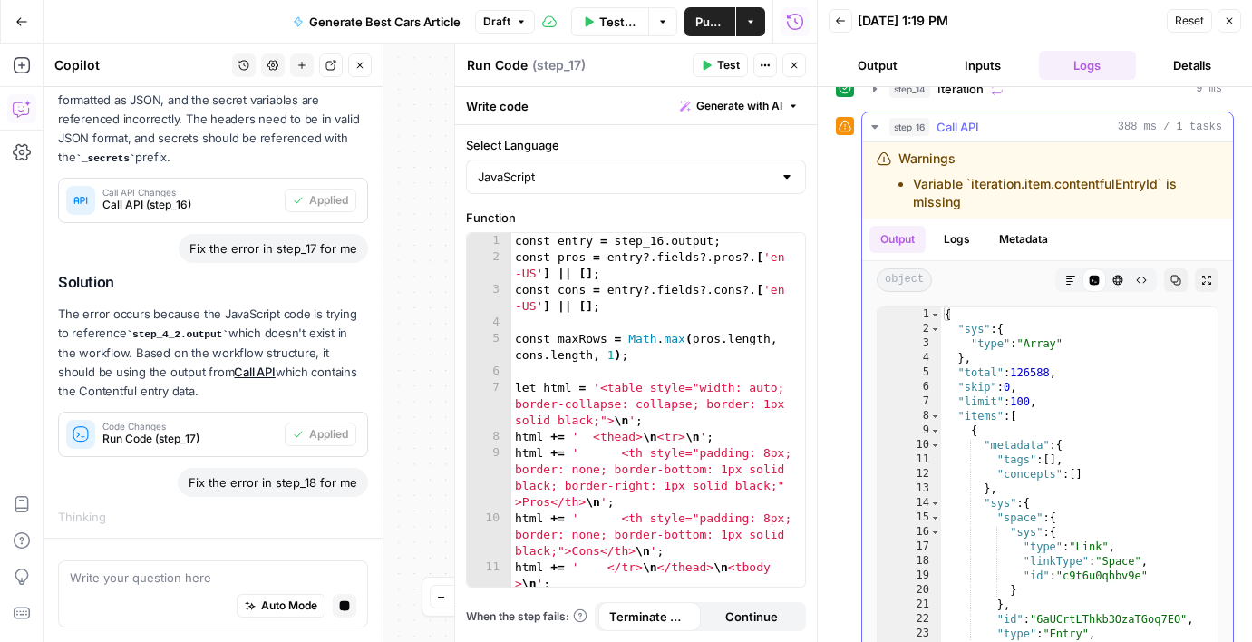
scroll to position [180, 0]
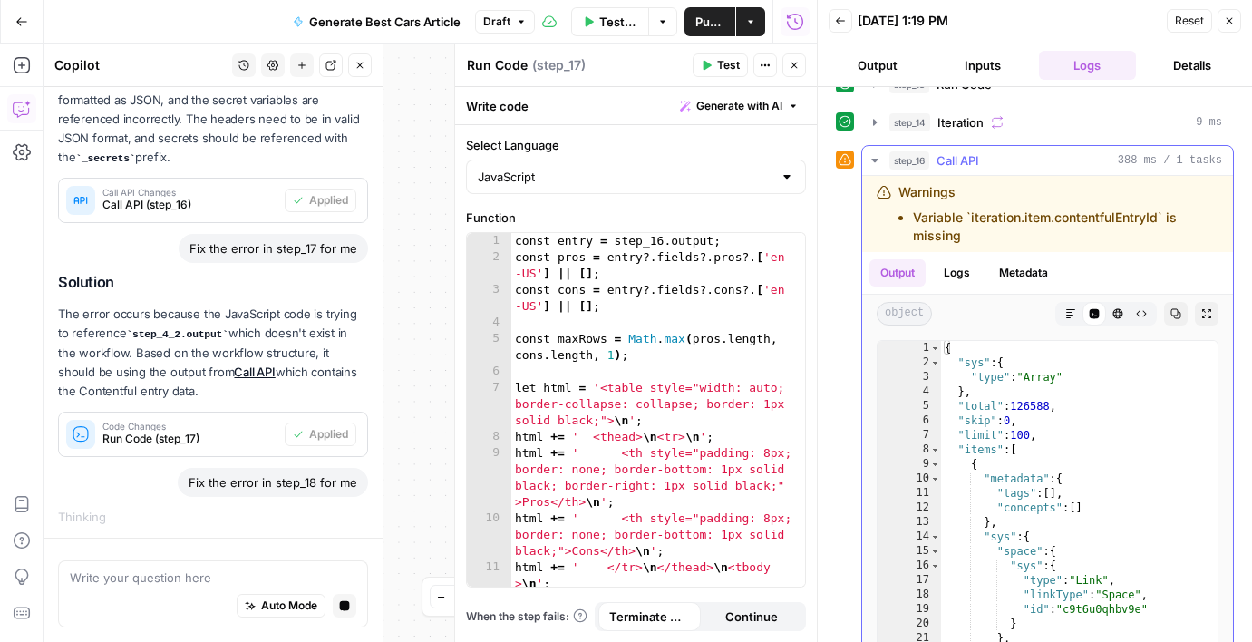
click at [957, 271] on button "Logs" at bounding box center [957, 272] width 48 height 27
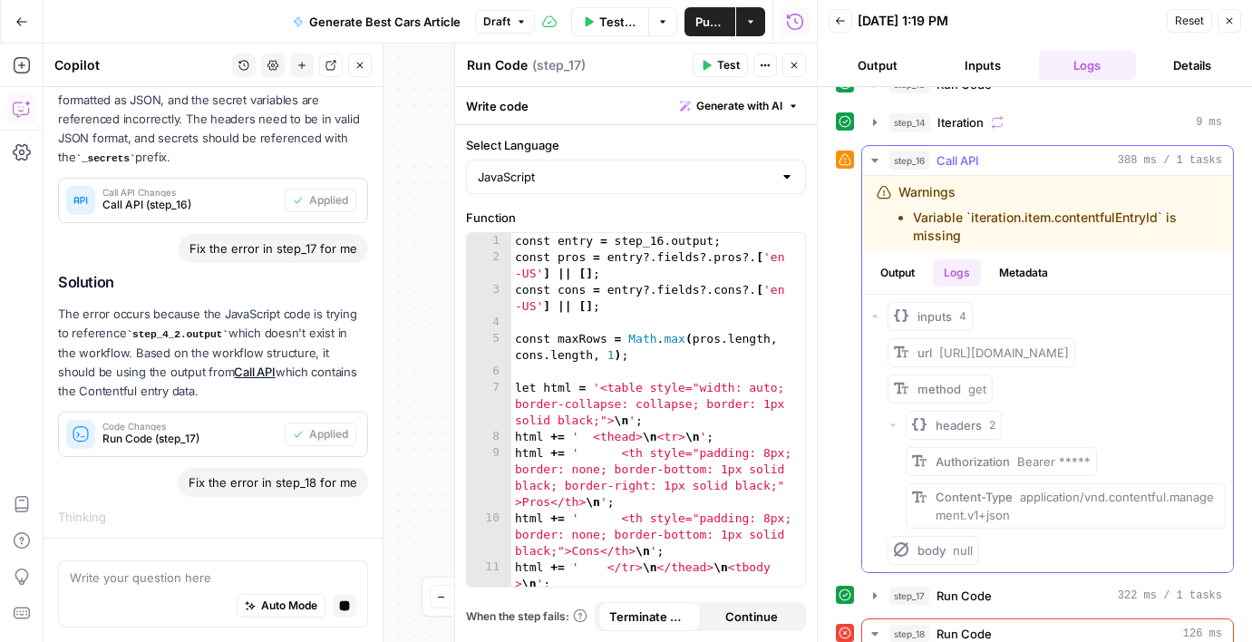
click at [1018, 265] on button "Metadata" at bounding box center [1023, 272] width 71 height 27
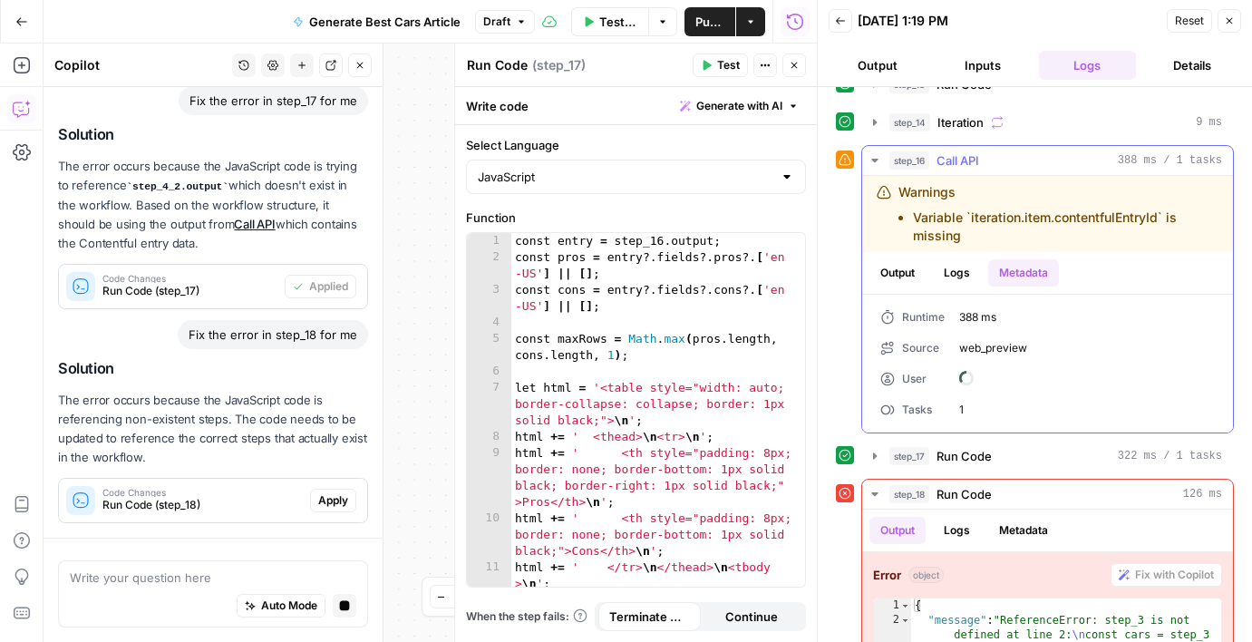
scroll to position [1148, 0]
click at [903, 270] on button "Output" at bounding box center [898, 272] width 56 height 27
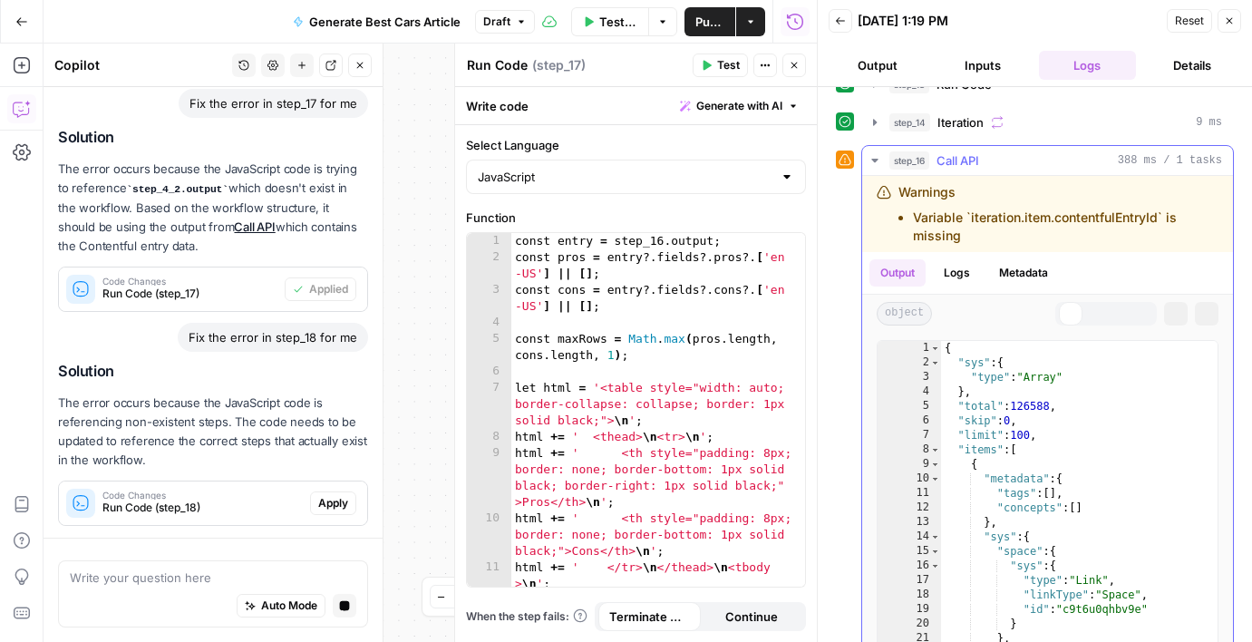
scroll to position [180, 0]
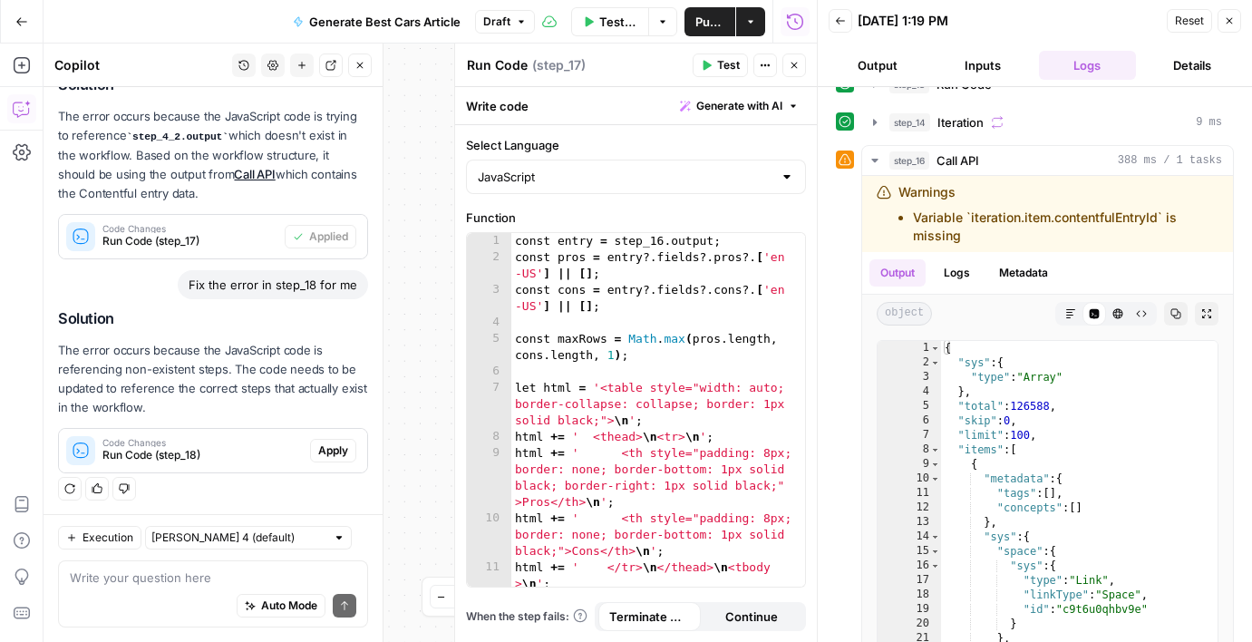
click at [338, 466] on div "Code Changes Run Code (step_18) Apply" at bounding box center [213, 451] width 308 height 44
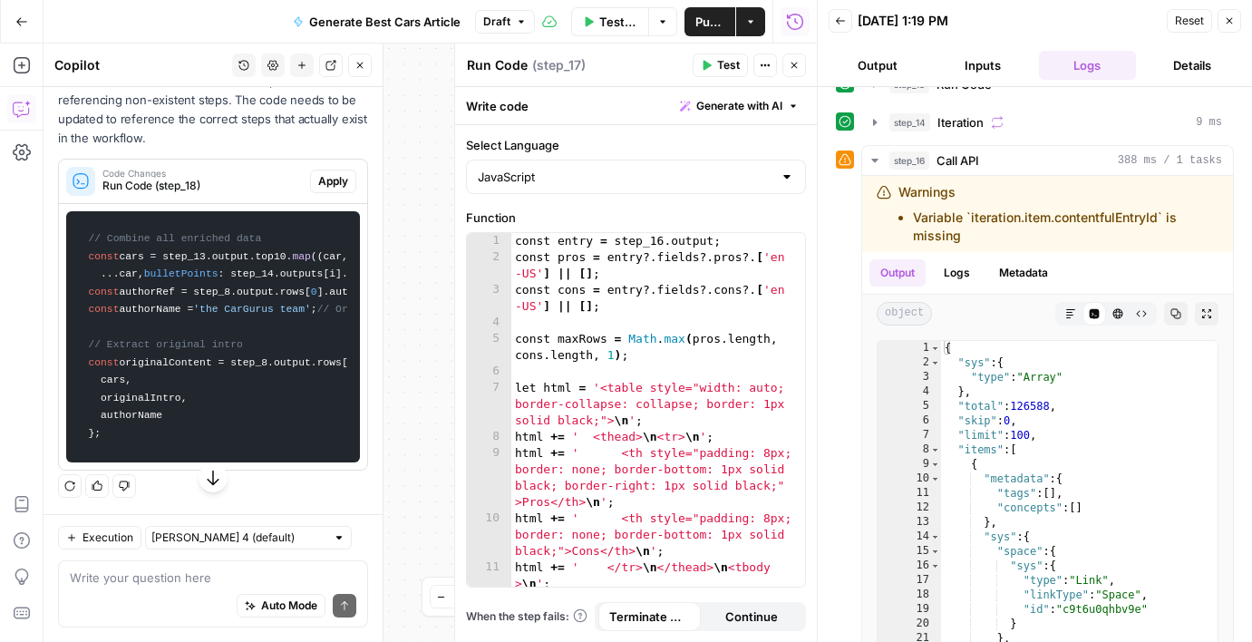
click at [326, 173] on span "Apply" at bounding box center [333, 181] width 30 height 16
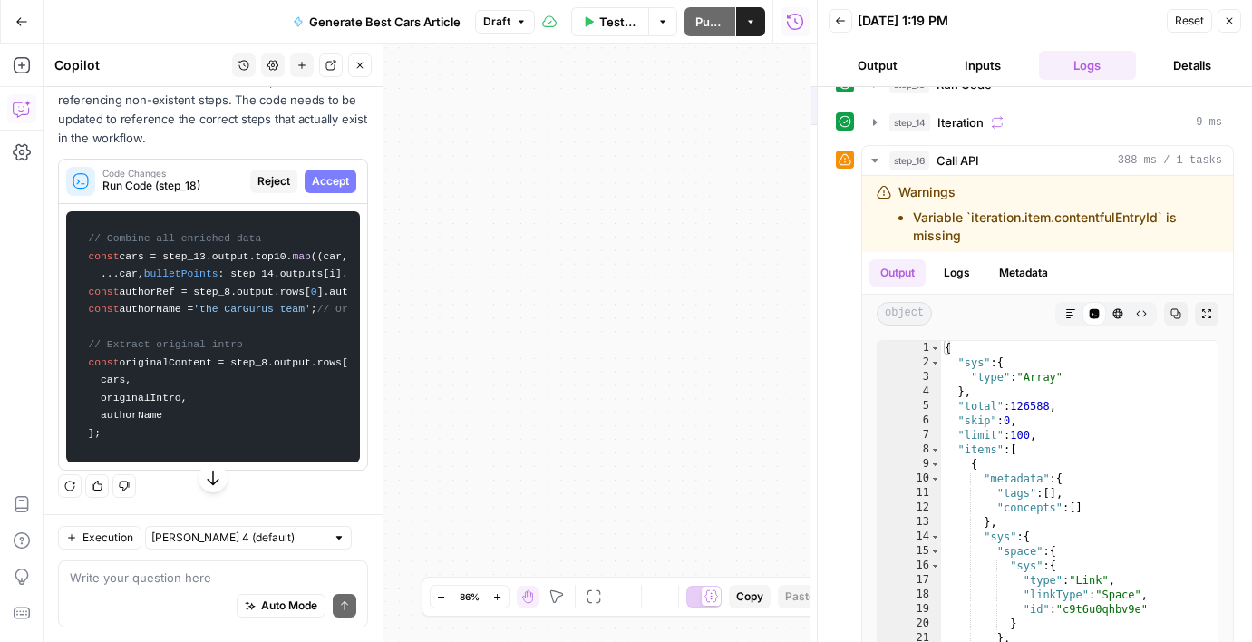
scroll to position [1538, 0]
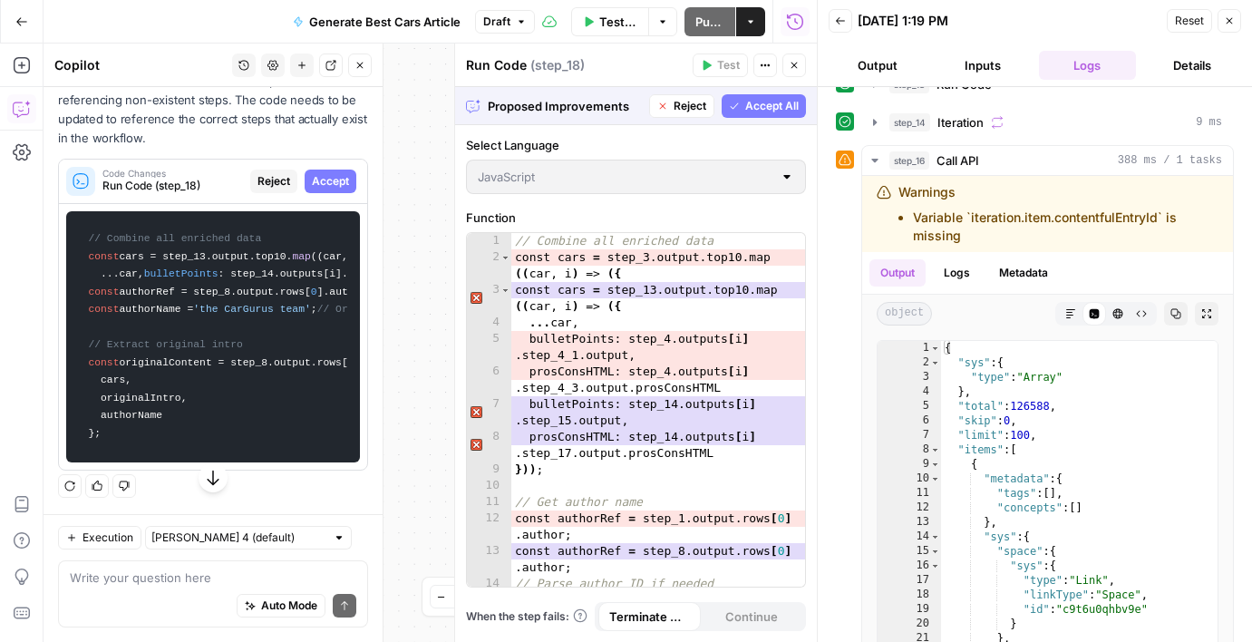
click at [785, 108] on span "Accept All" at bounding box center [771, 106] width 53 height 16
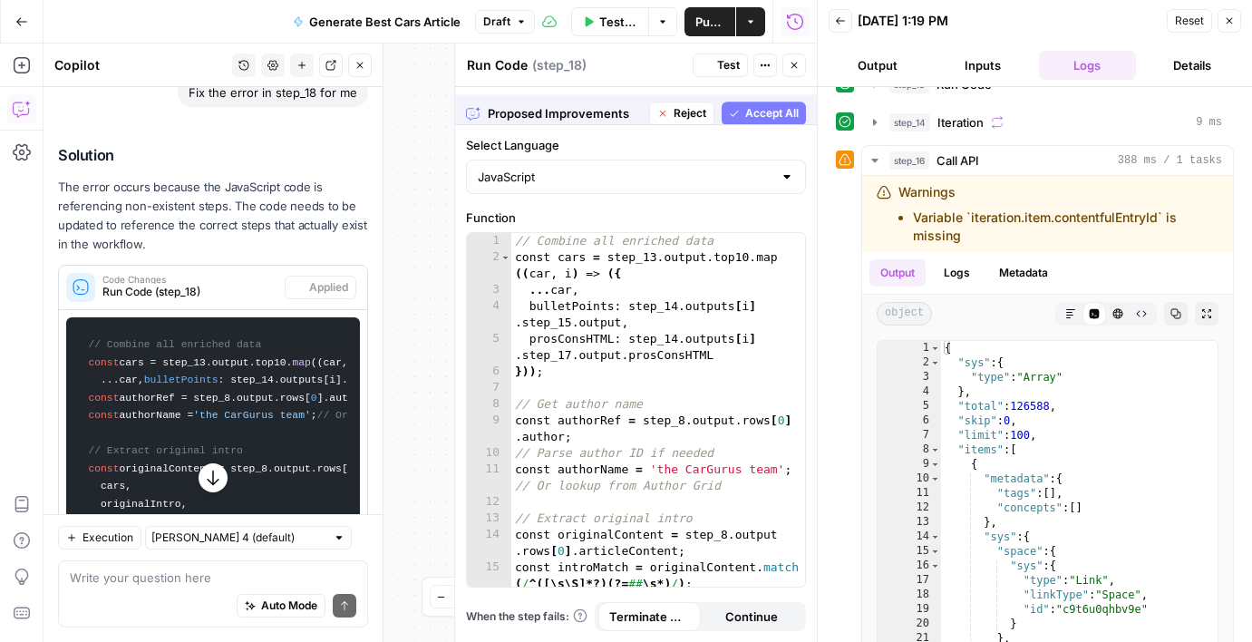
scroll to position [1712, 0]
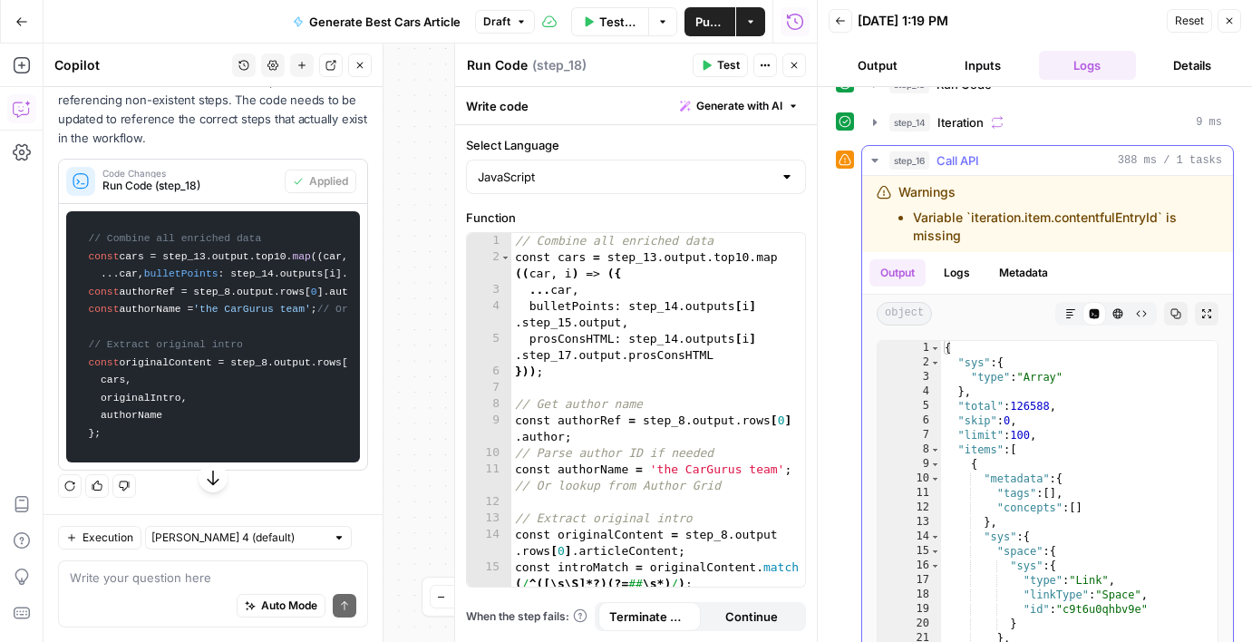
click at [880, 152] on button "step_16 Call API 388 ms / 1 tasks" at bounding box center [1047, 160] width 371 height 29
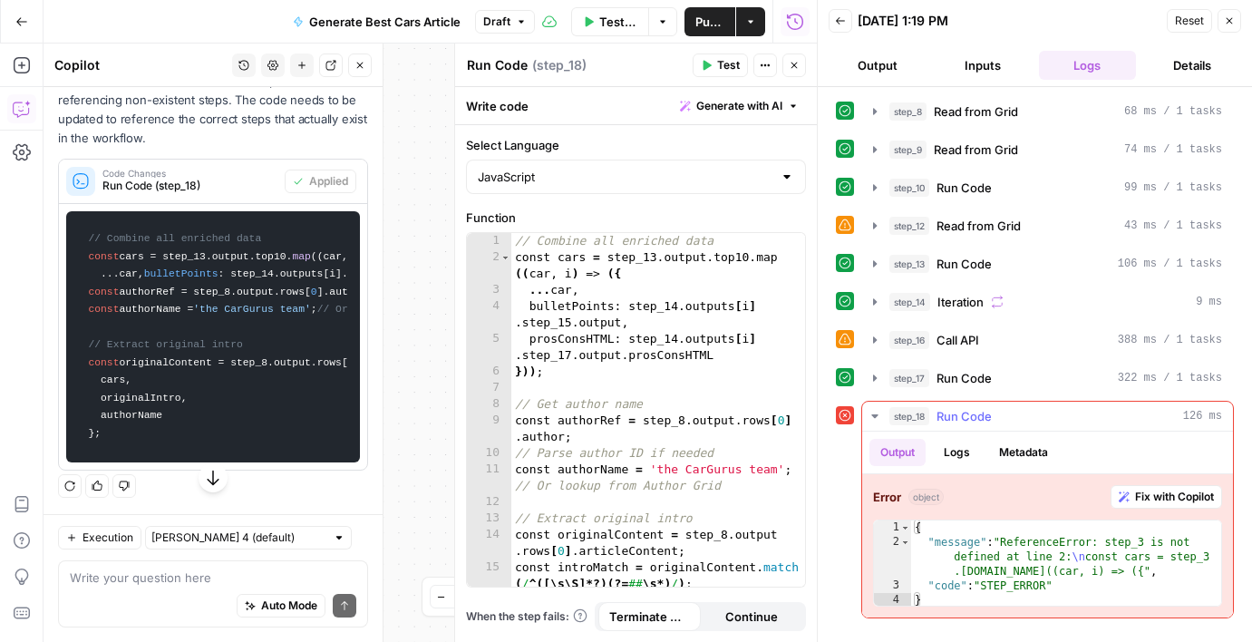
click at [873, 409] on icon "button" at bounding box center [875, 416] width 15 height 15
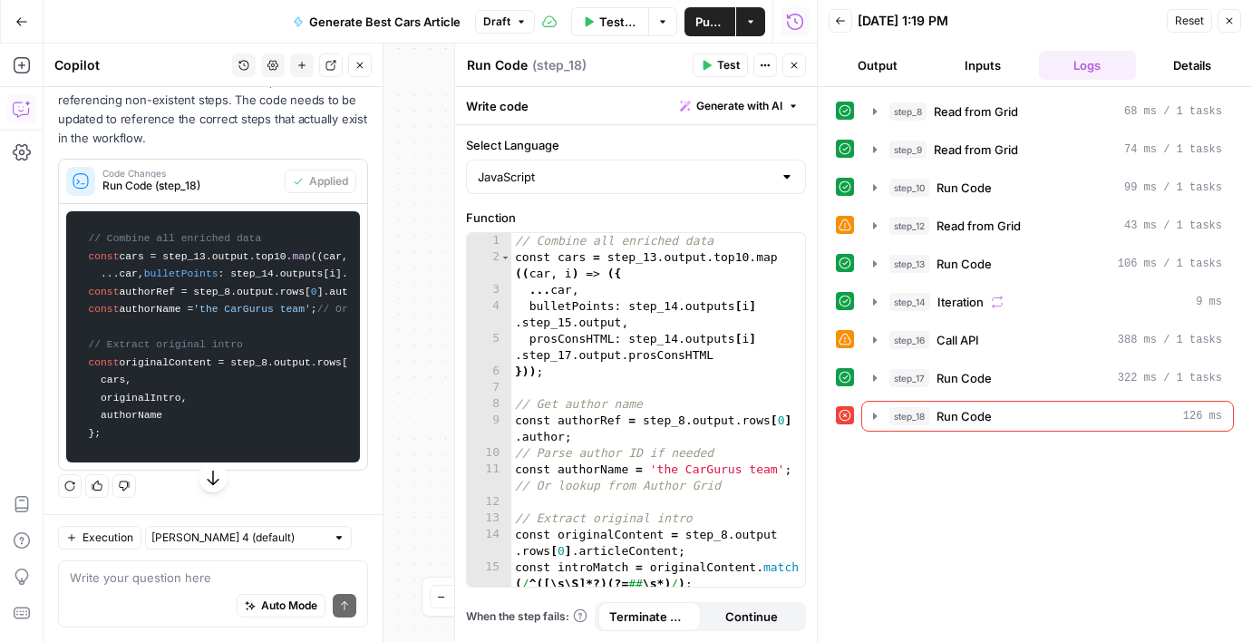
click at [1189, 31] on button "Reset" at bounding box center [1189, 21] width 45 height 24
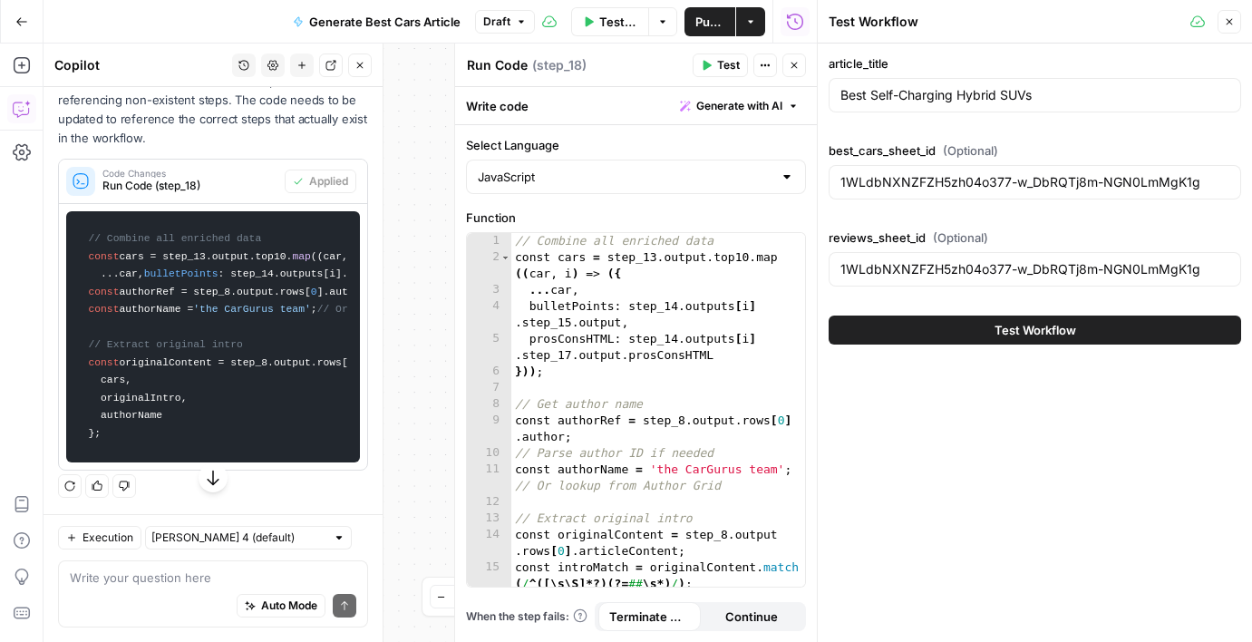
click at [988, 324] on button "Test Workflow" at bounding box center [1035, 330] width 413 height 29
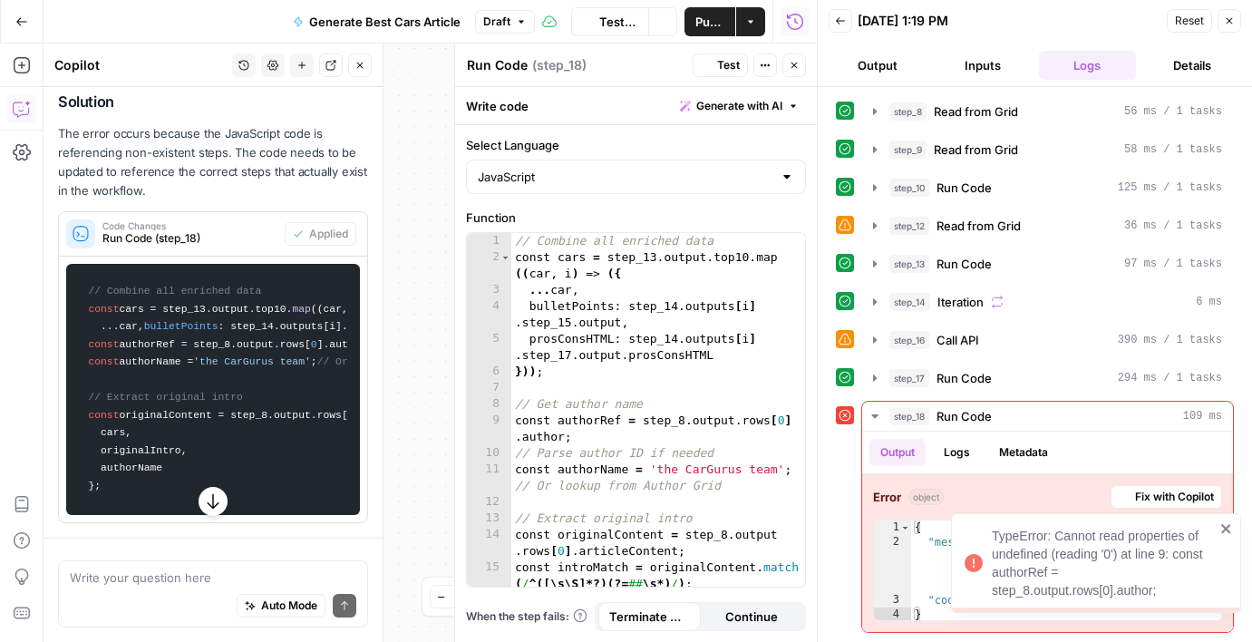
scroll to position [1375, 0]
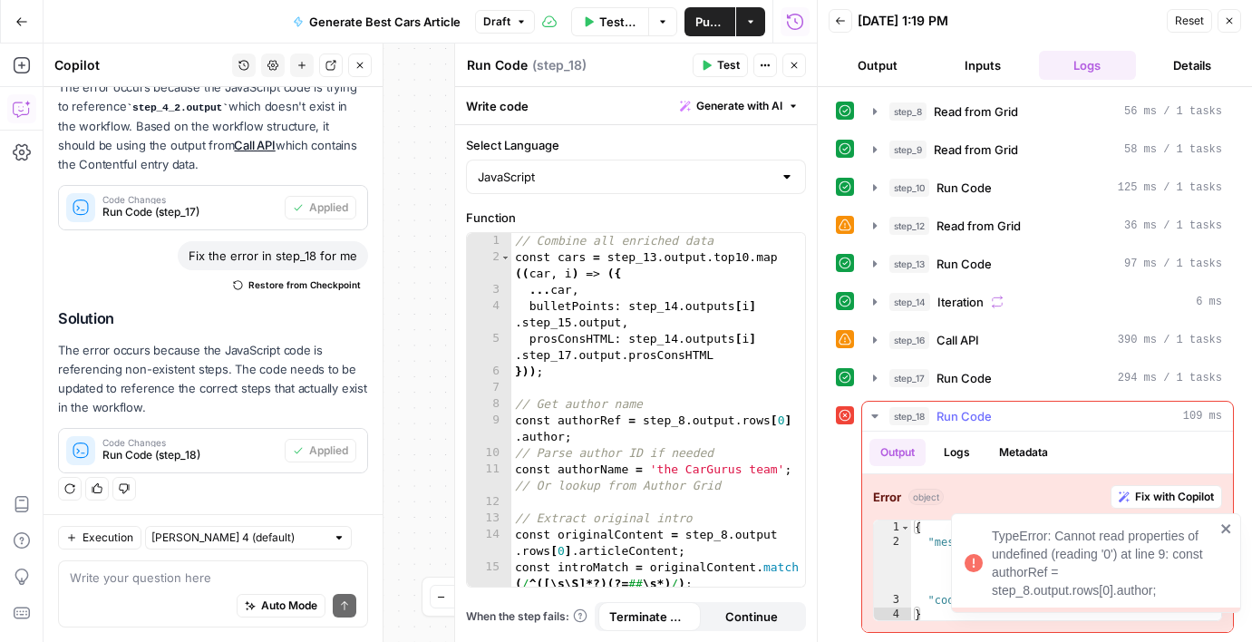
click at [1143, 497] on span "Fix with Copilot" at bounding box center [1174, 497] width 79 height 16
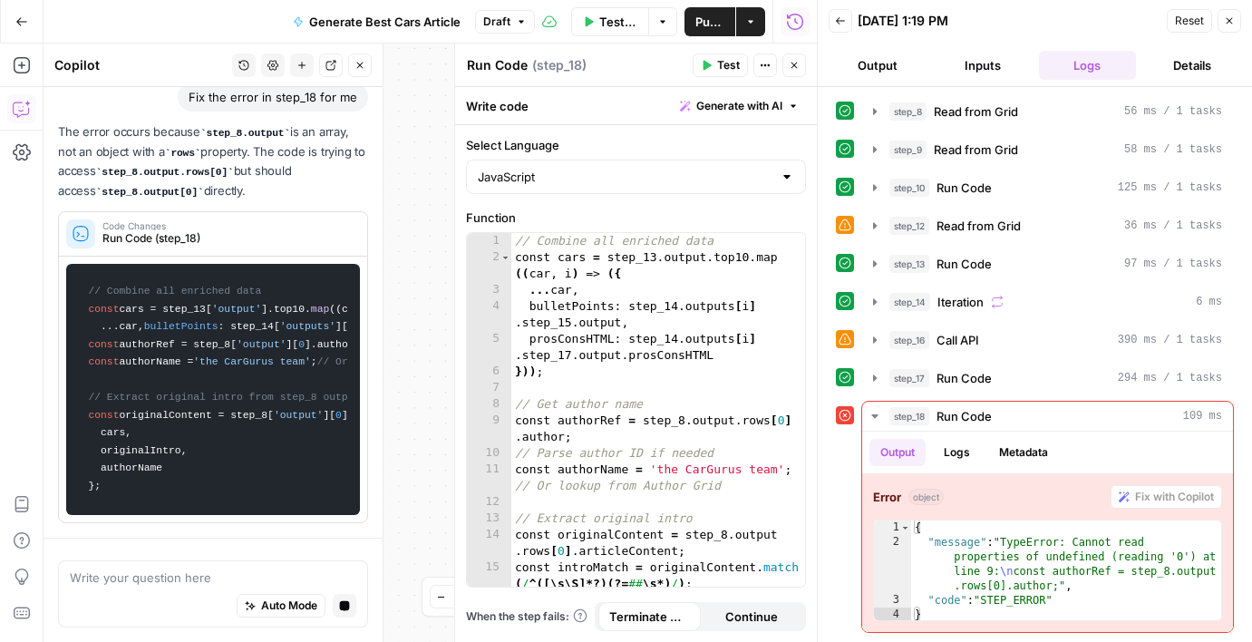
scroll to position [1331, 0]
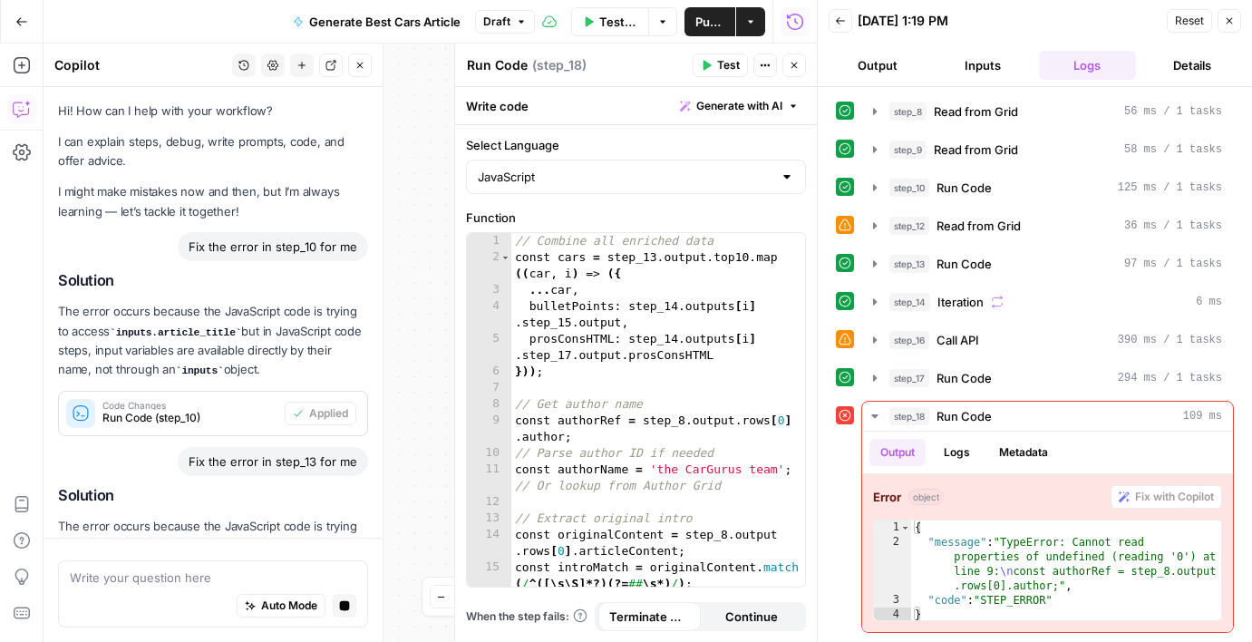
scroll to position [1331, 0]
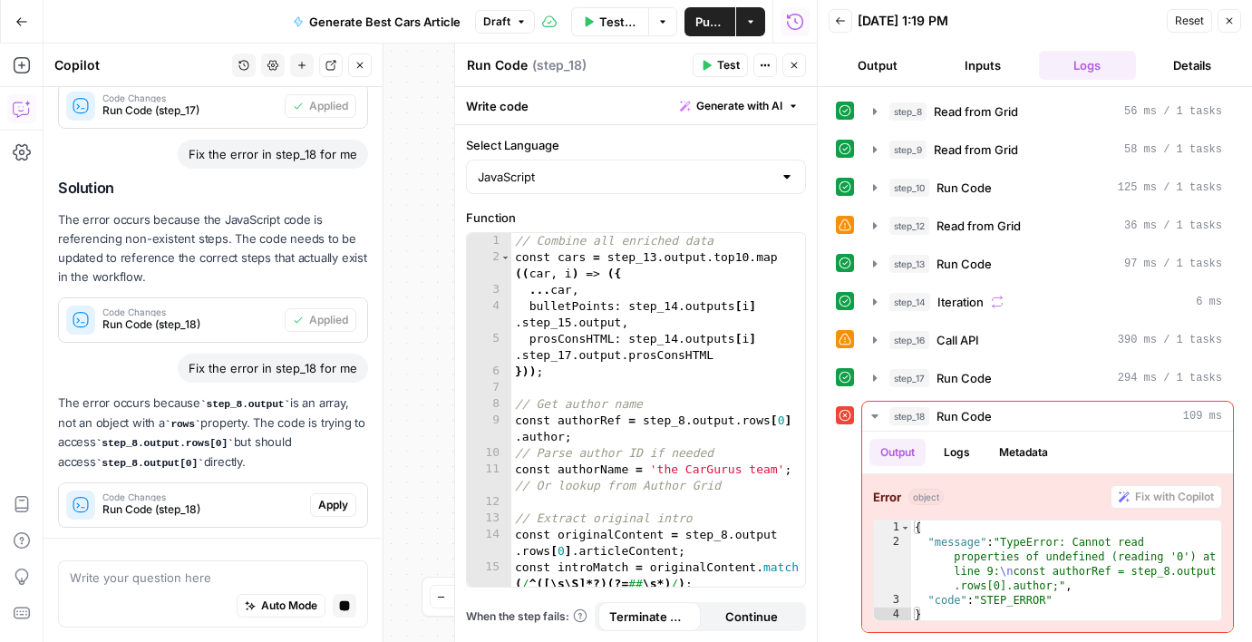
click at [332, 493] on div "The error occurs because step_8.output is an array, not an object with a rows p…" at bounding box center [213, 461] width 310 height 134
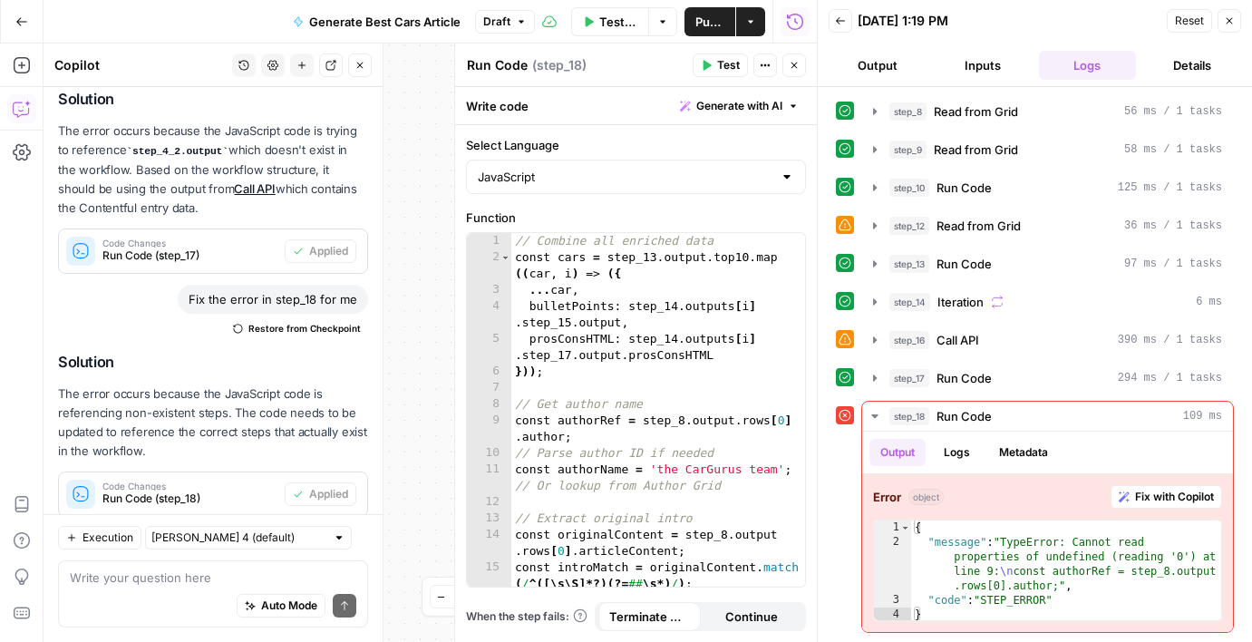
scroll to position [1558, 0]
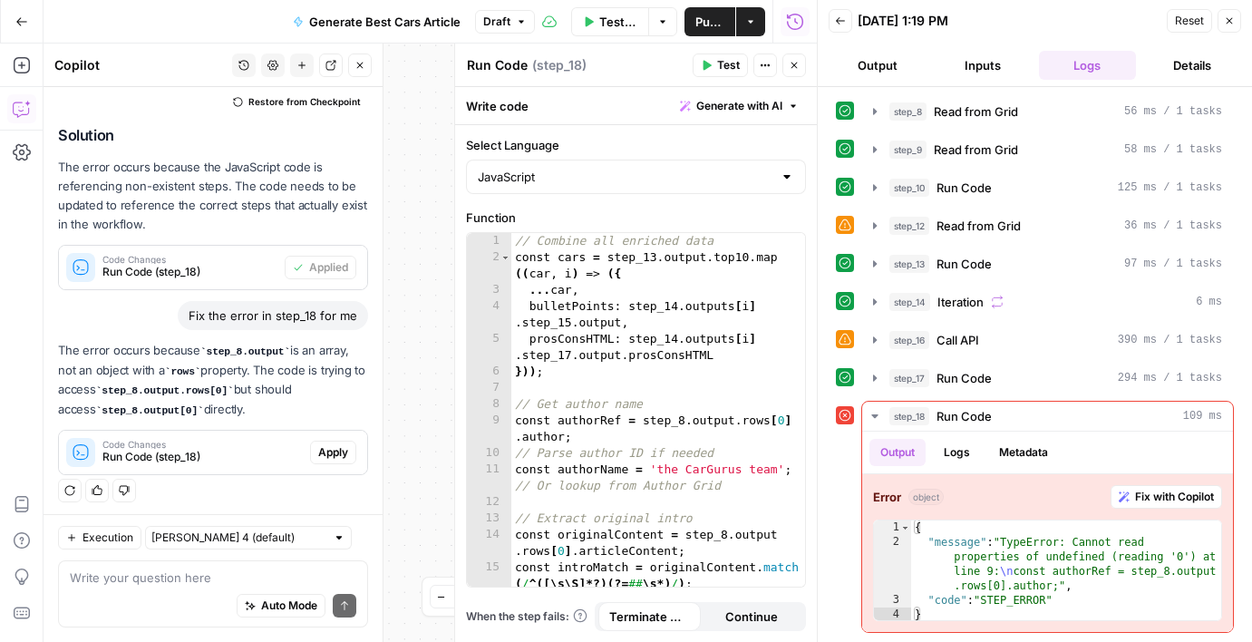
click at [332, 456] on button "Apply" at bounding box center [333, 453] width 46 height 24
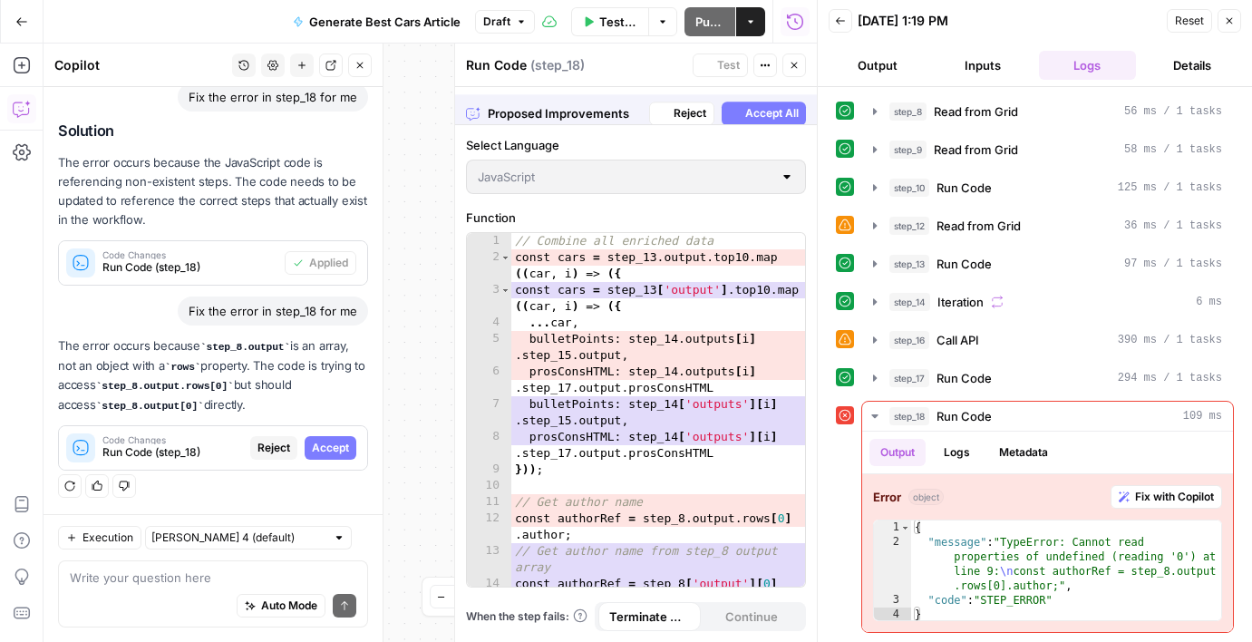
scroll to position [1384, 0]
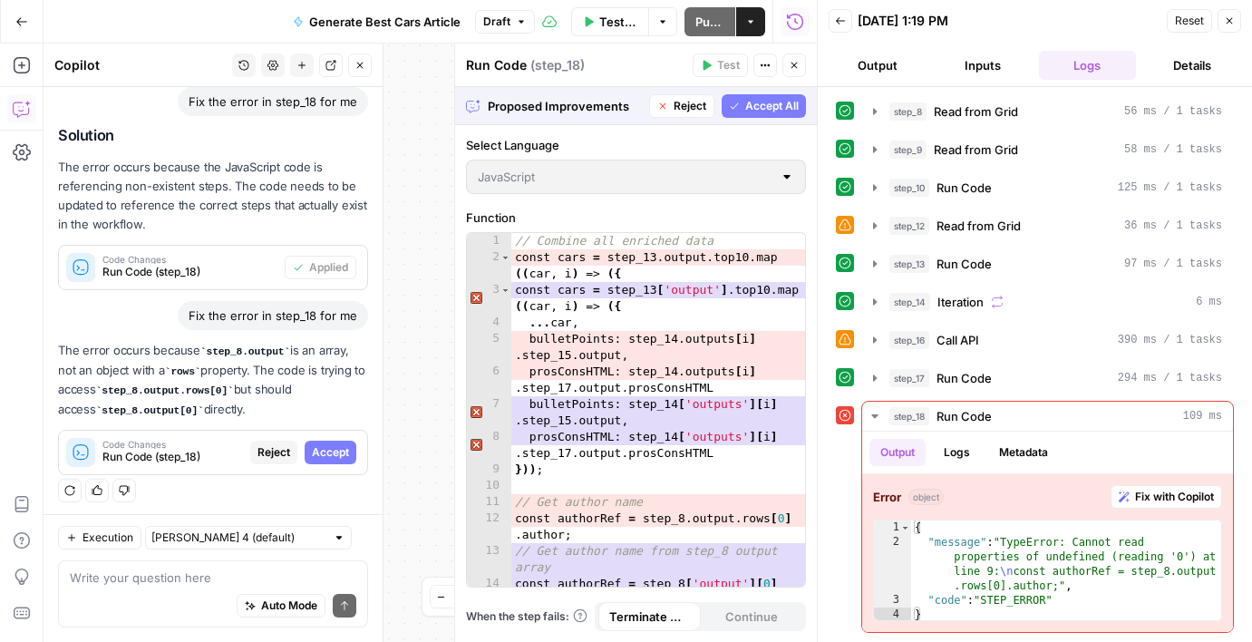
click at [776, 115] on button "Accept All" at bounding box center [764, 106] width 84 height 24
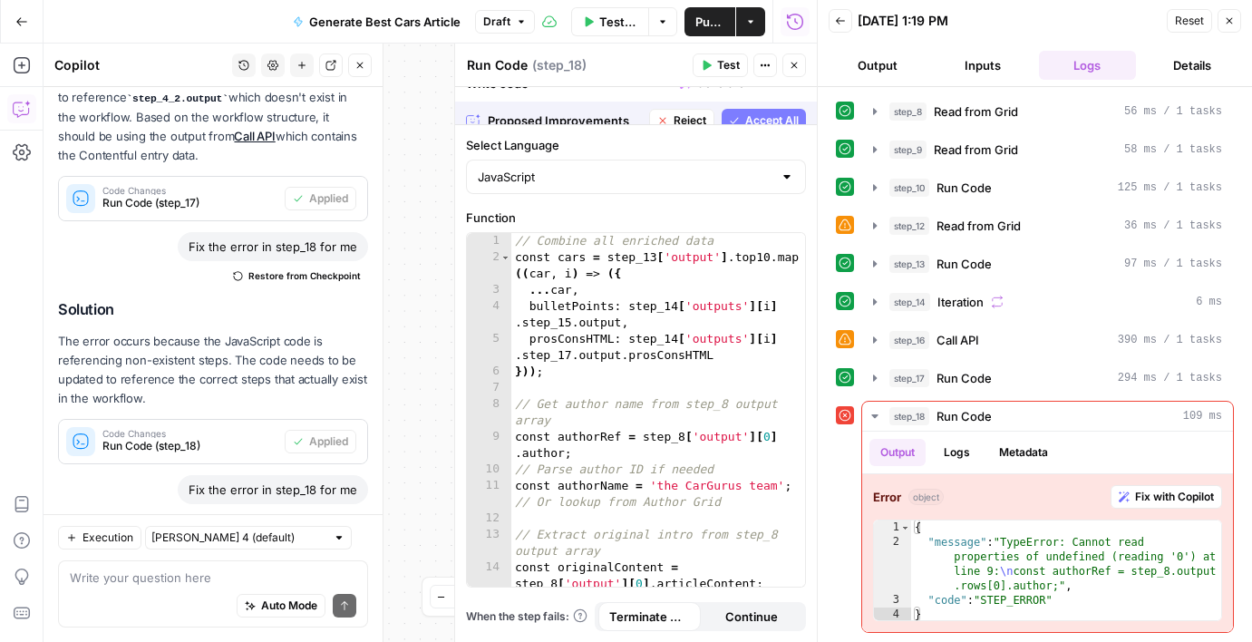
scroll to position [1587, 0]
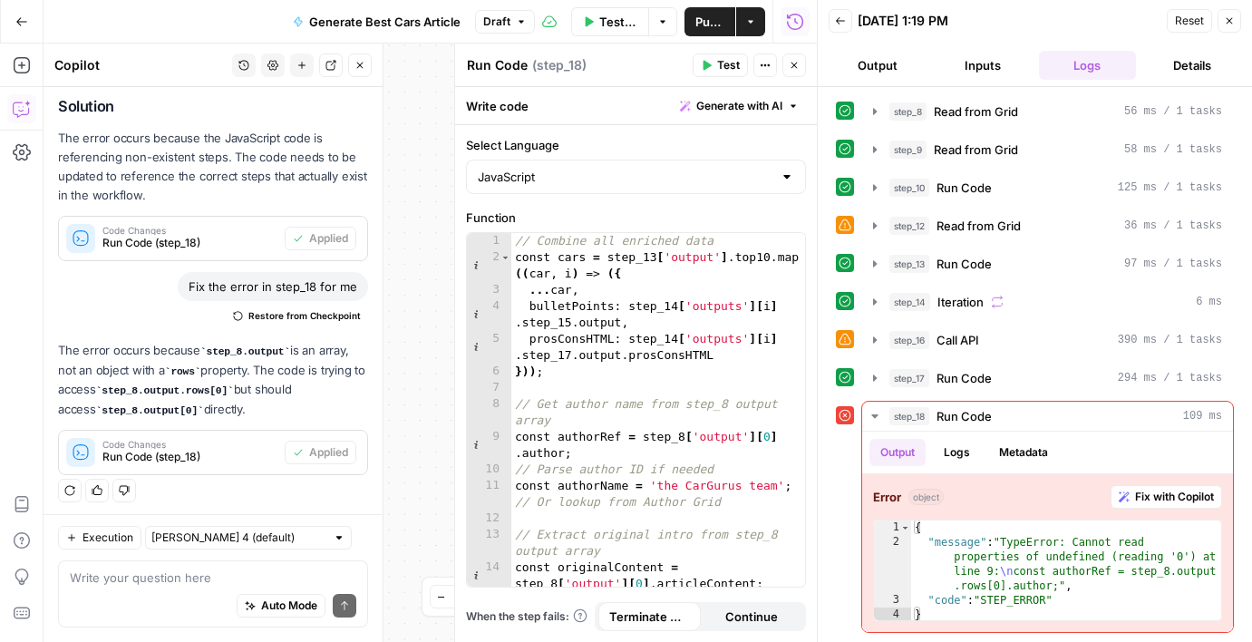
click at [1183, 19] on span "Reset" at bounding box center [1189, 21] width 29 height 16
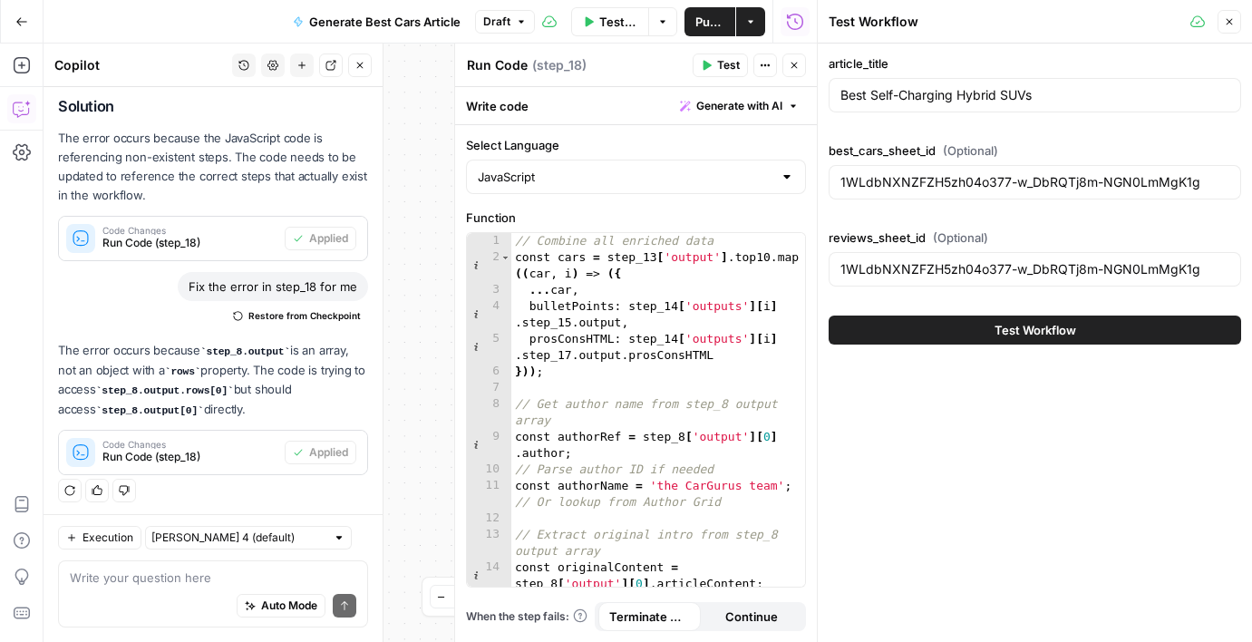
click at [957, 317] on button "Test Workflow" at bounding box center [1035, 330] width 413 height 29
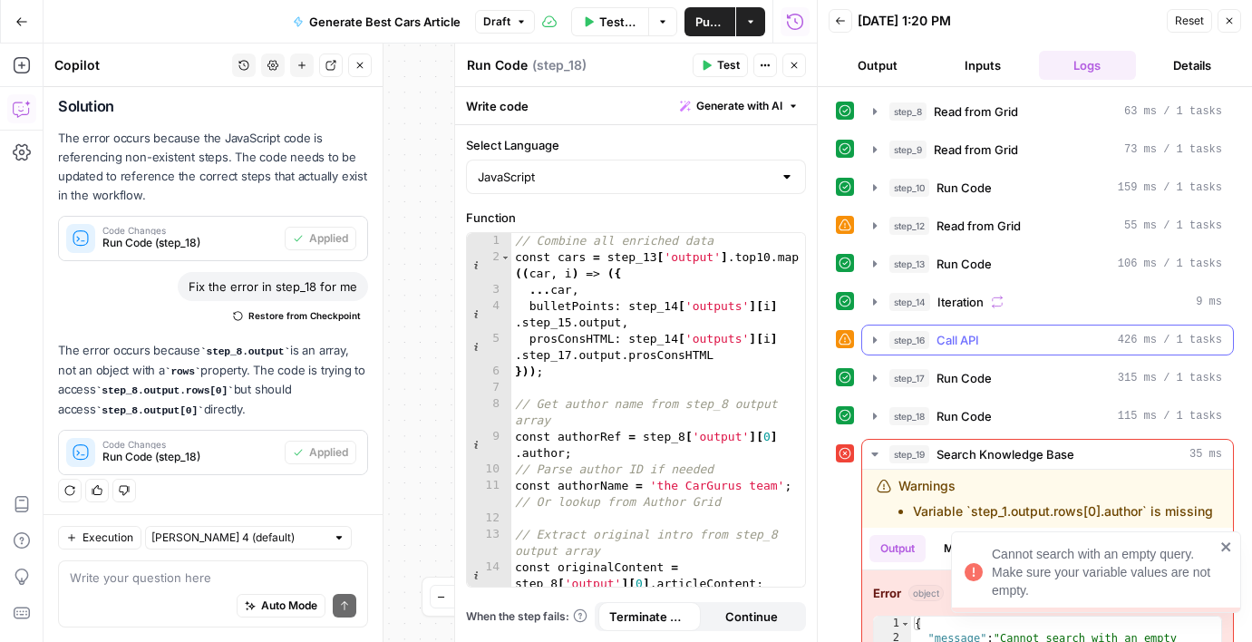
scroll to position [82, 0]
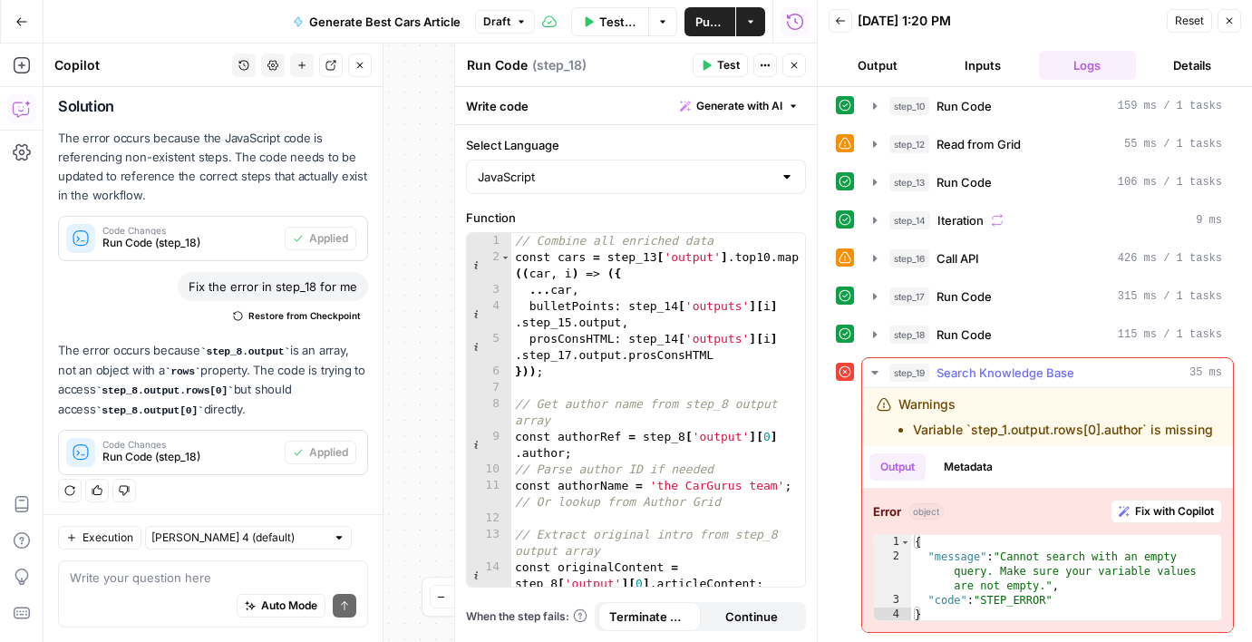
click at [1132, 512] on button "Fix with Copilot" at bounding box center [1167, 512] width 112 height 24
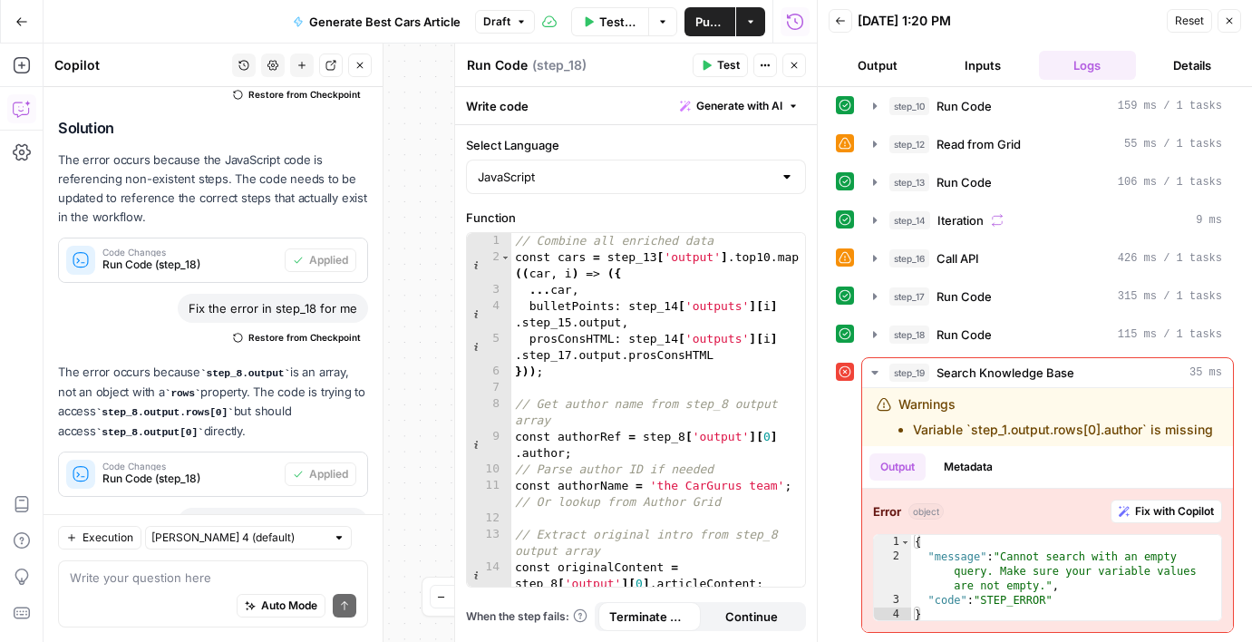
scroll to position [1821, 0]
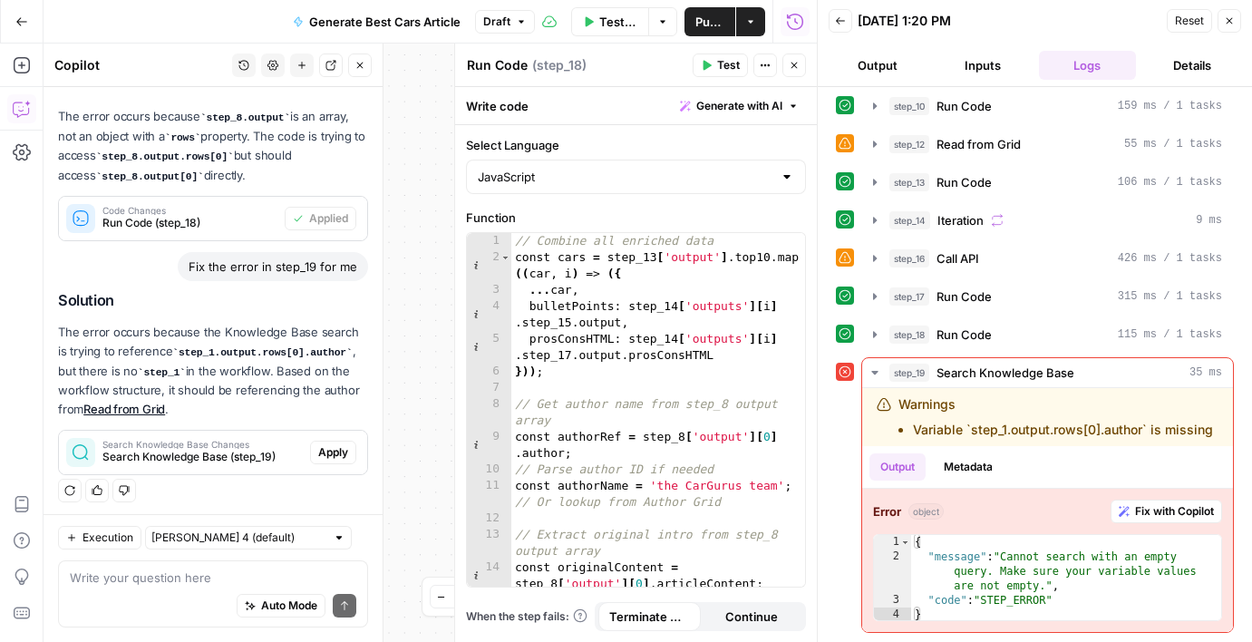
click at [337, 444] on span "Apply" at bounding box center [333, 452] width 30 height 16
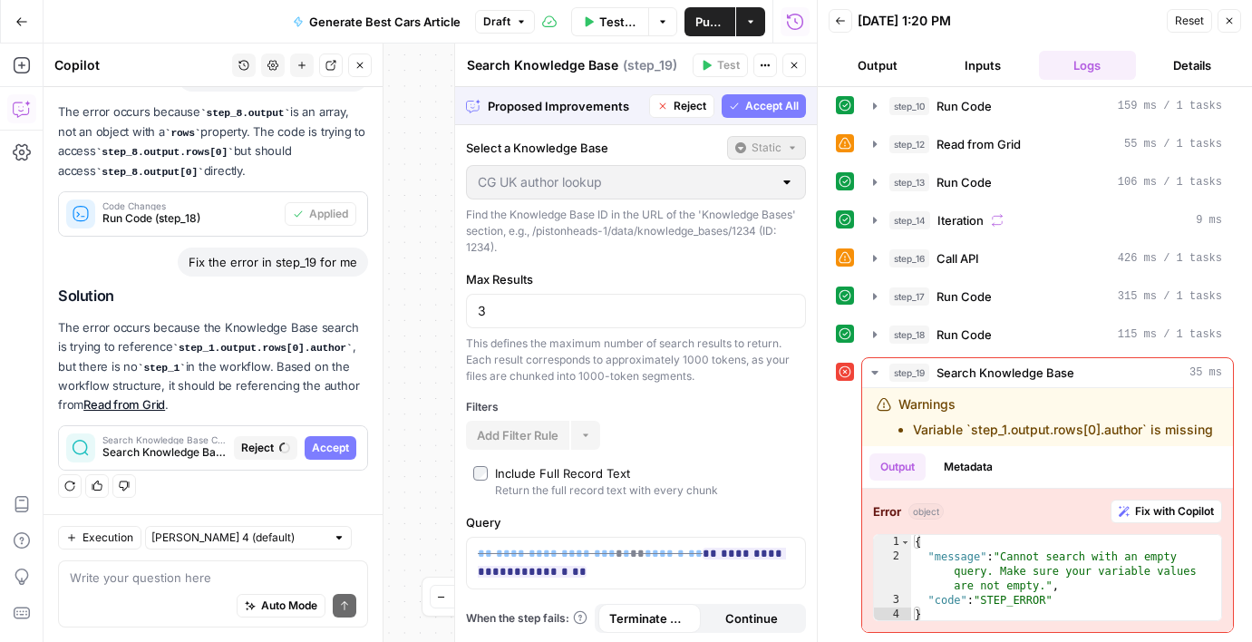
scroll to position [1618, 0]
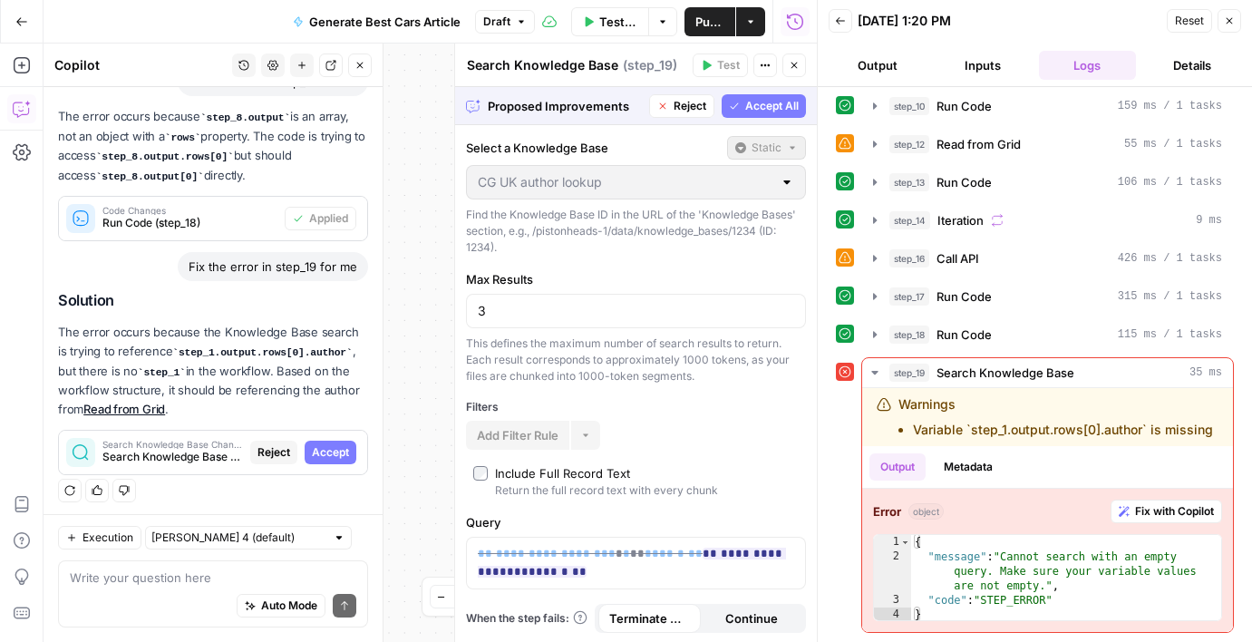
click at [767, 109] on span "Accept All" at bounding box center [771, 106] width 53 height 16
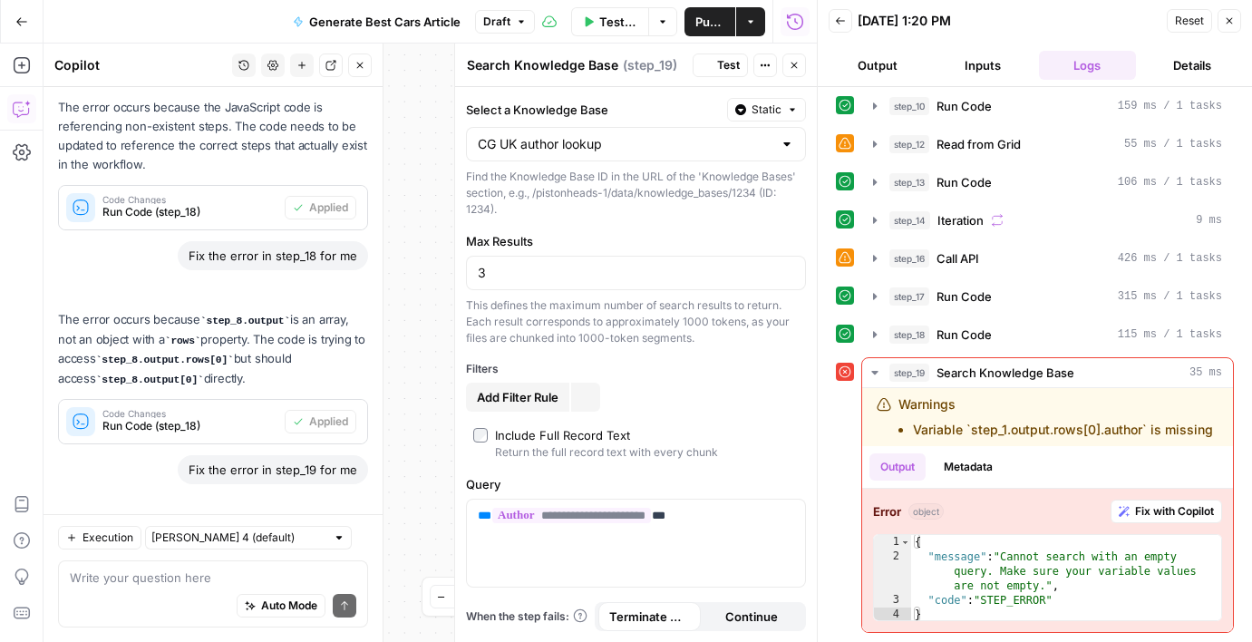
scroll to position [1850, 0]
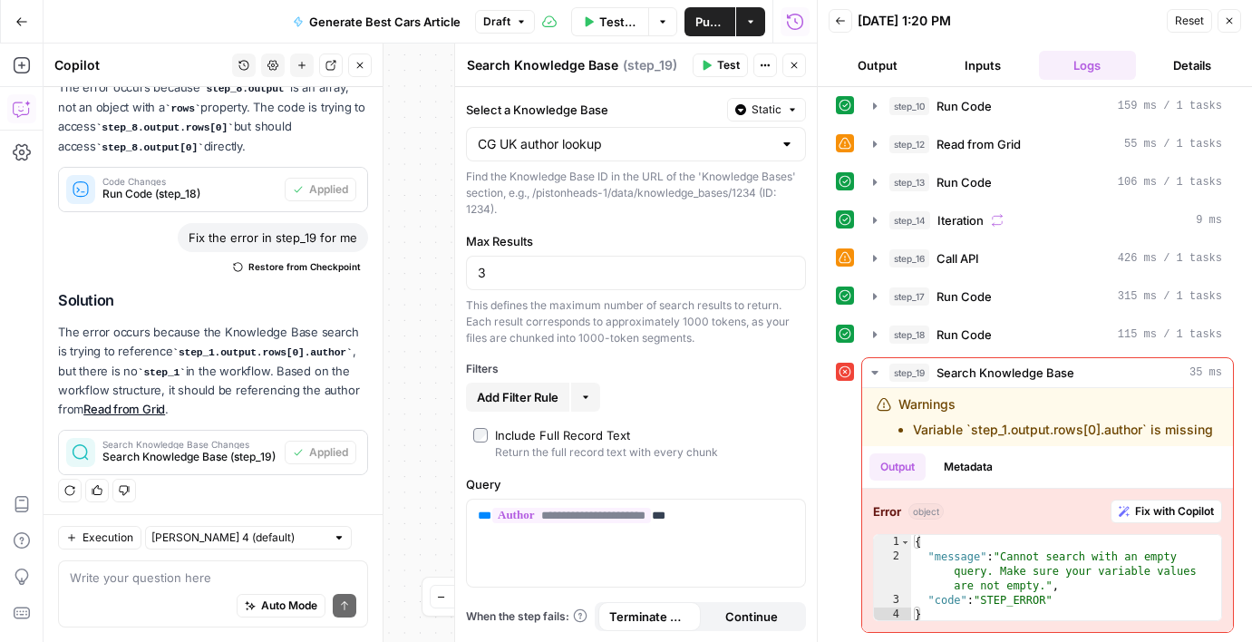
click at [1187, 28] on span "Reset" at bounding box center [1189, 21] width 29 height 16
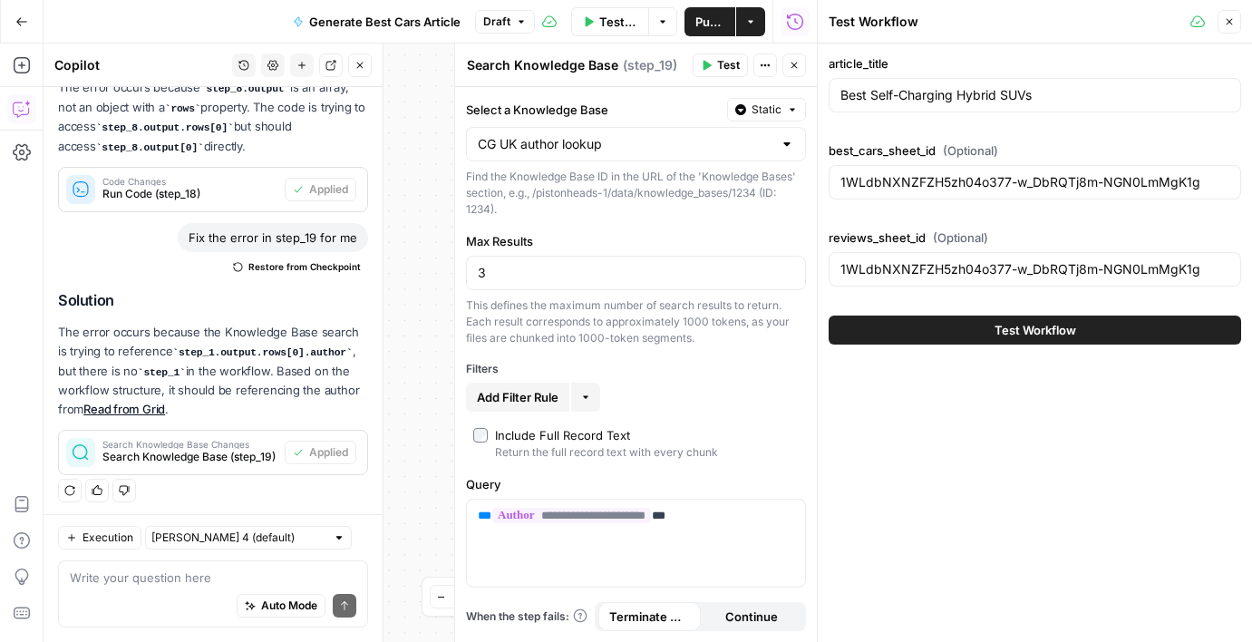
click at [976, 342] on button "Test Workflow" at bounding box center [1035, 330] width 413 height 29
click at [985, 340] on button "Test Workflow" at bounding box center [1035, 330] width 413 height 29
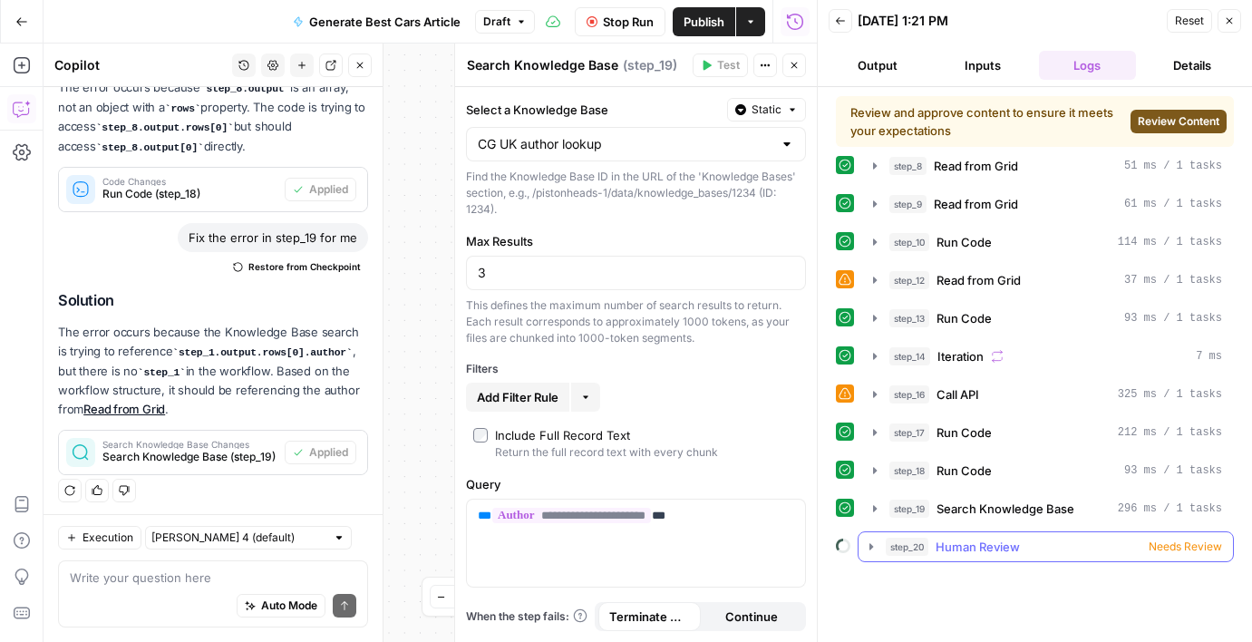
click at [894, 550] on span "step_20" at bounding box center [907, 547] width 43 height 18
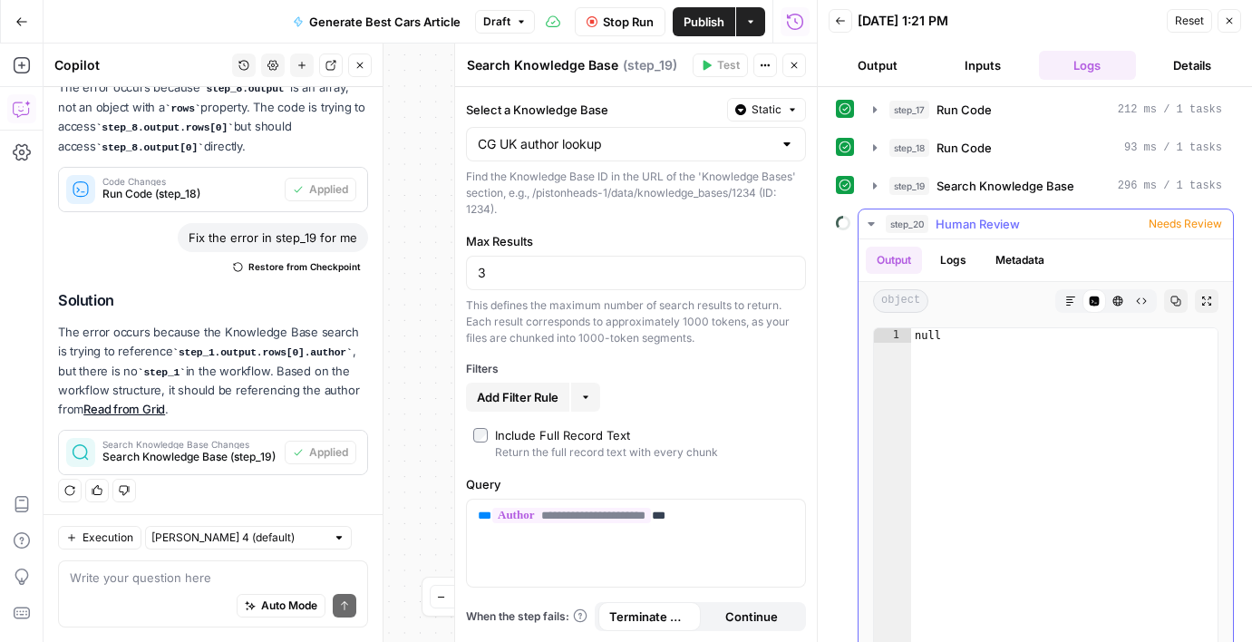
scroll to position [384, 0]
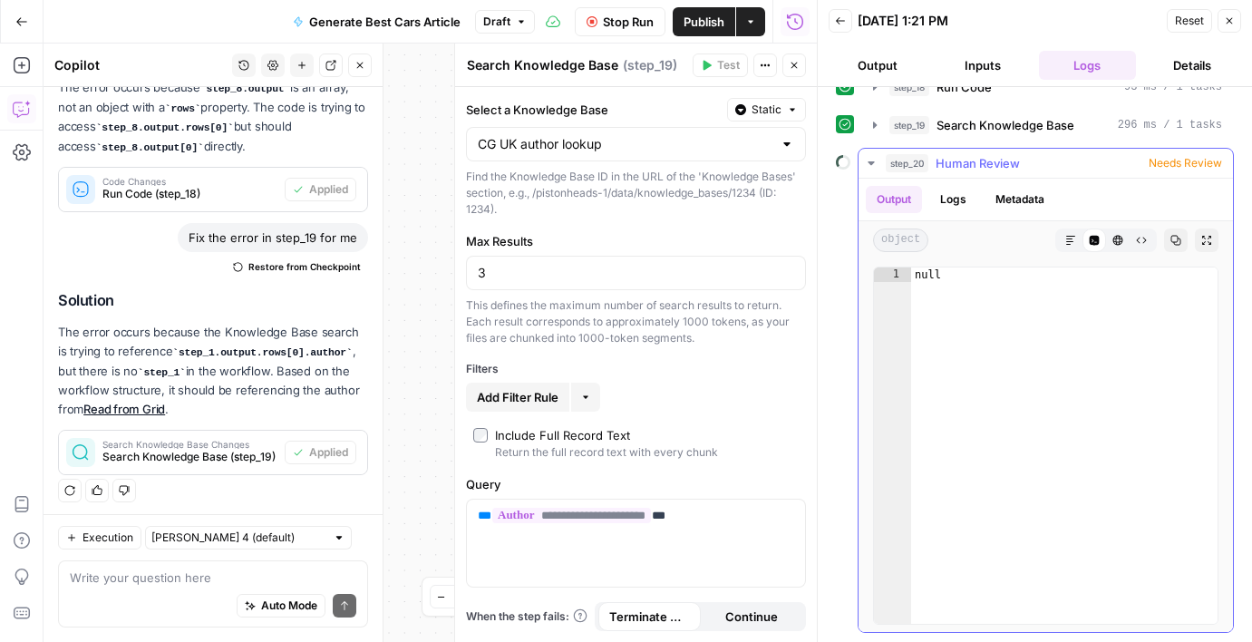
click at [905, 162] on span "step_20" at bounding box center [907, 163] width 43 height 18
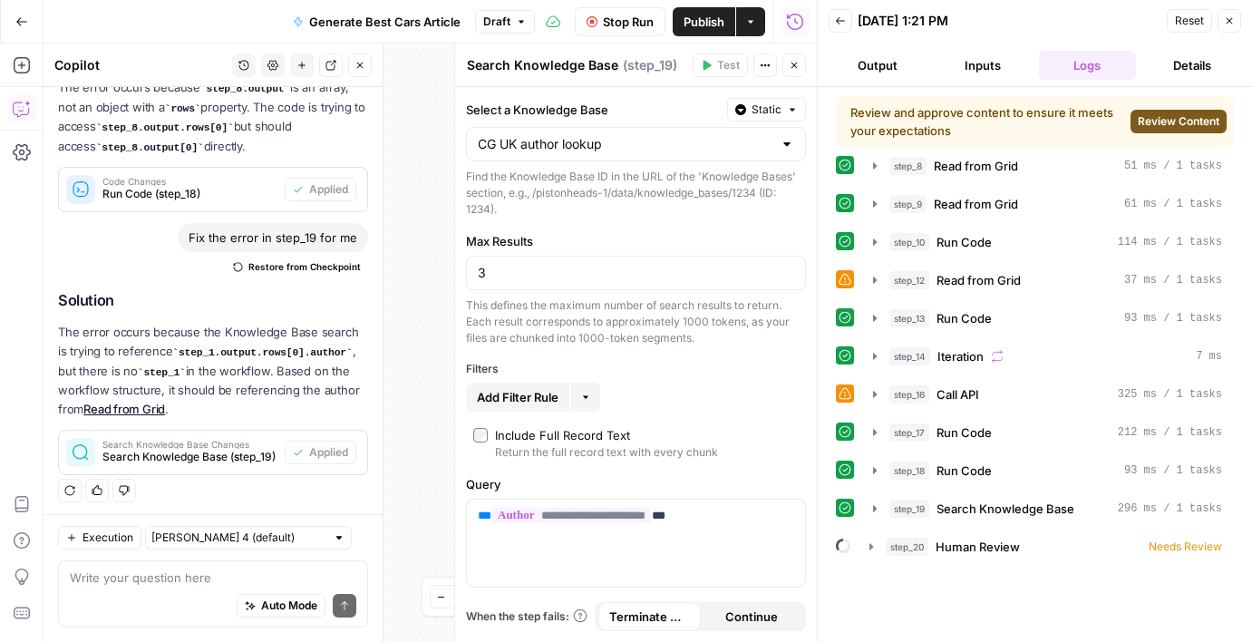
click at [1148, 117] on span "Review Content" at bounding box center [1179, 121] width 82 height 16
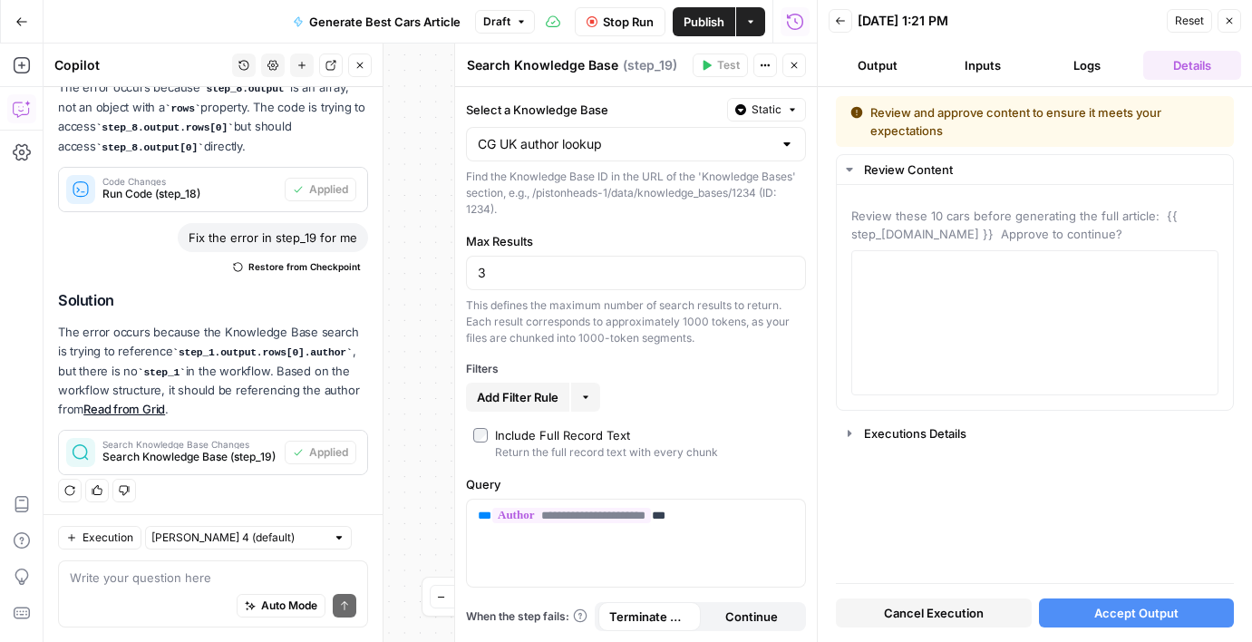
click at [1066, 618] on button "Accept Output" at bounding box center [1137, 612] width 196 height 29
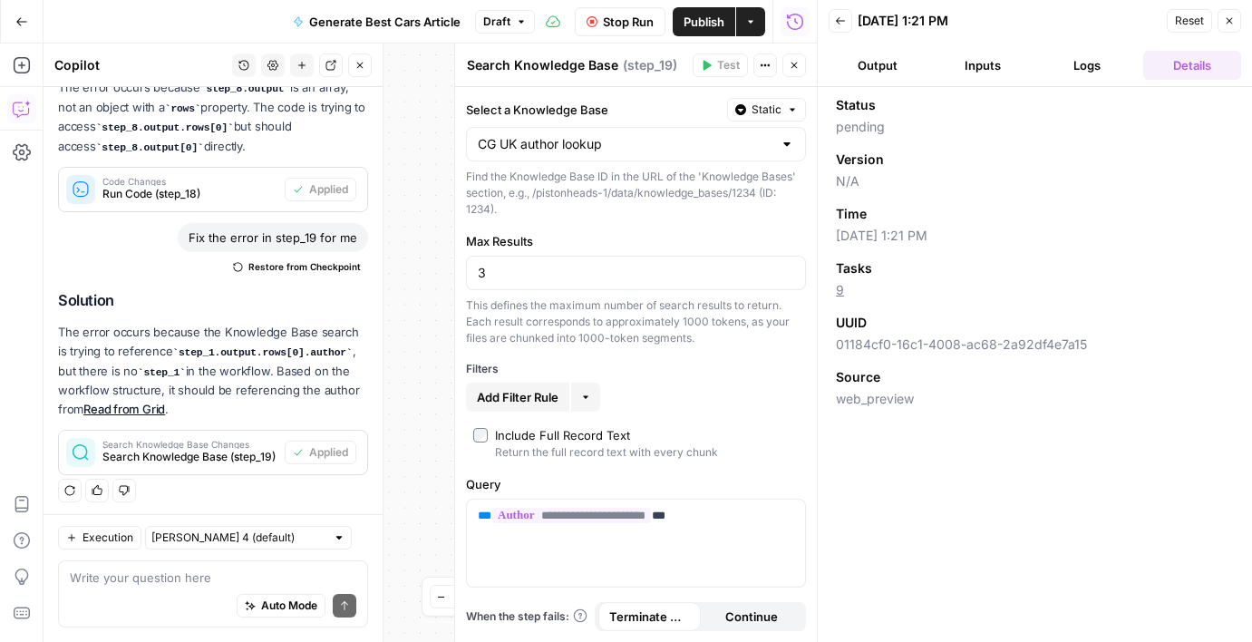
click at [892, 63] on button "Output" at bounding box center [878, 65] width 98 height 29
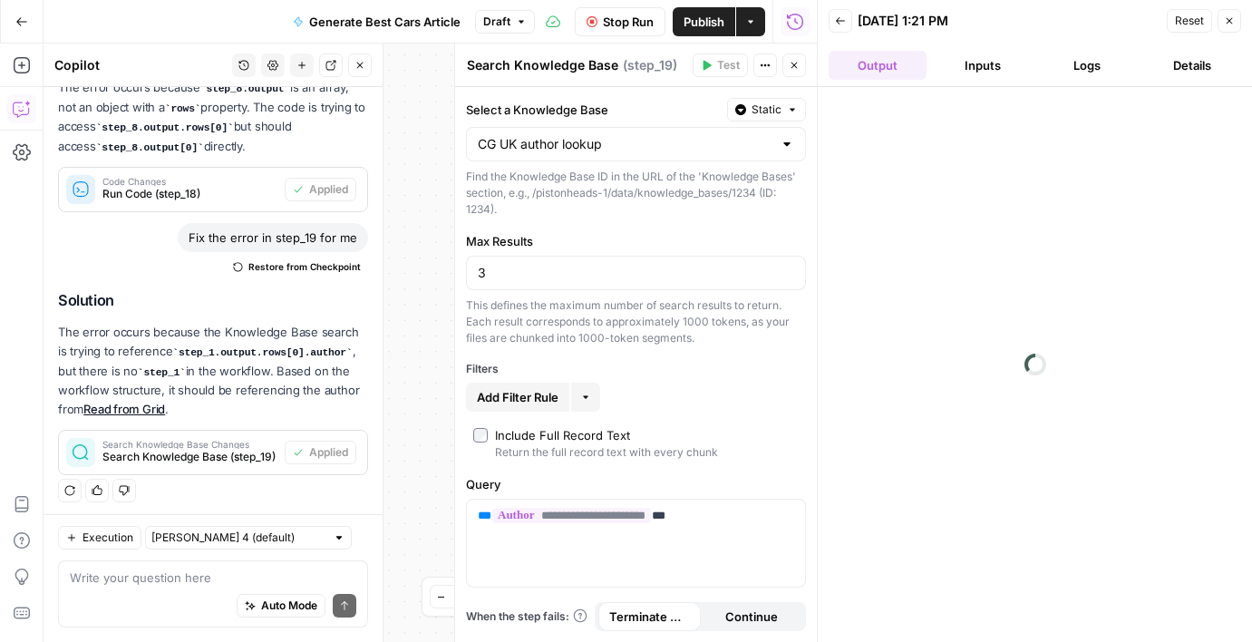
click at [1093, 69] on button "Logs" at bounding box center [1088, 65] width 98 height 29
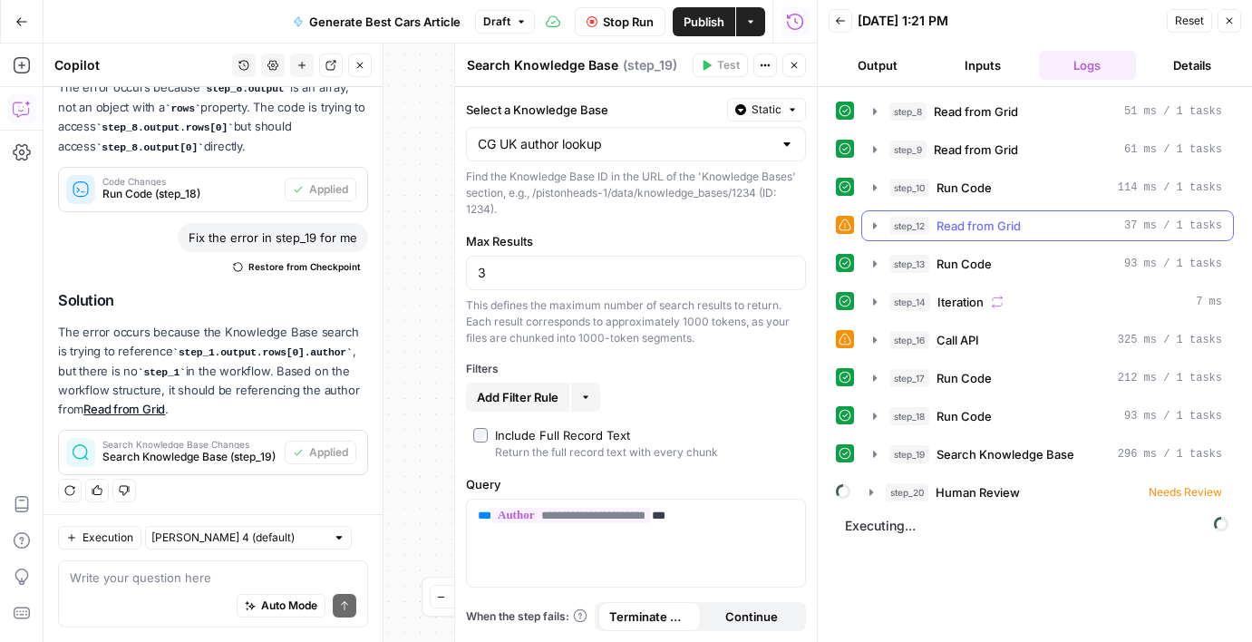
click at [870, 220] on icon "button" at bounding box center [875, 226] width 15 height 15
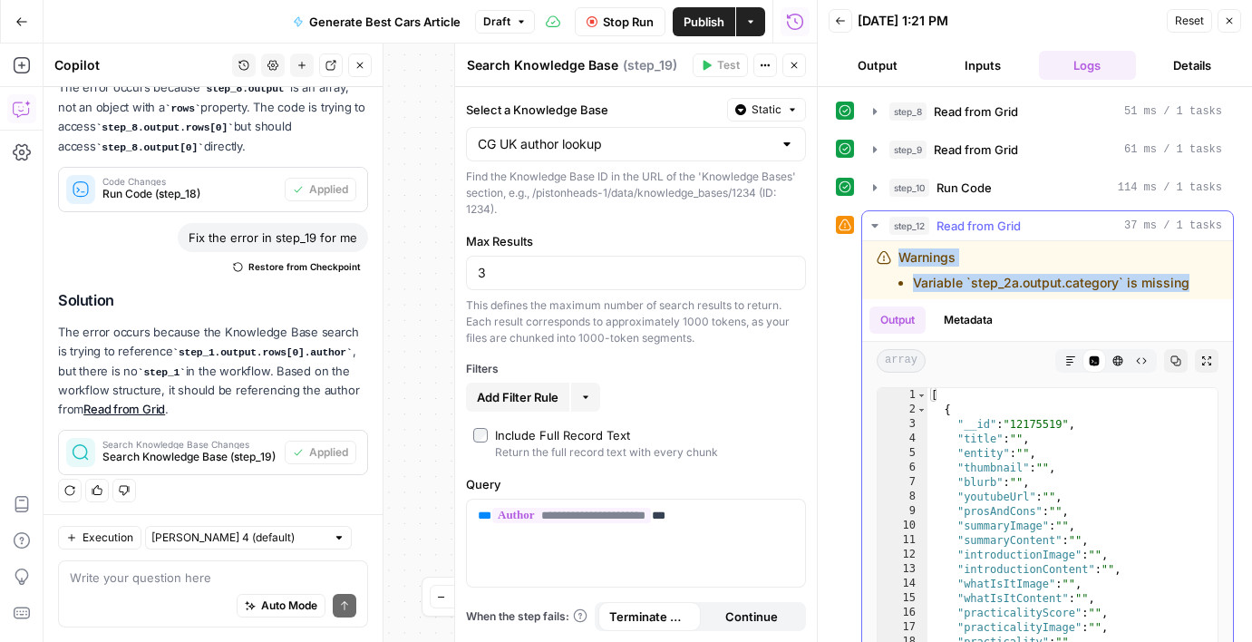
drag, startPoint x: 899, startPoint y: 257, endPoint x: 1194, endPoint y: 277, distance: 295.4
click at [1194, 277] on div "Warnings Variable `step_2a.output.category` is missing" at bounding box center [1040, 270] width 327 height 44
copy div "Warnings Variable `step_2a.output.category` is missing"
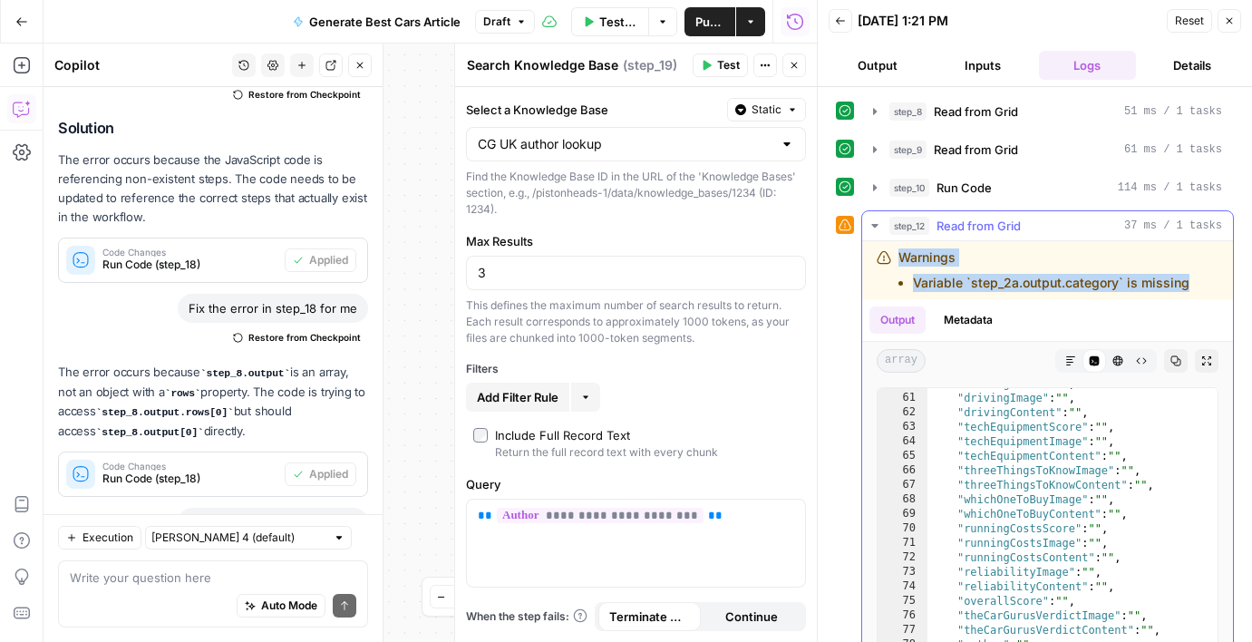
scroll to position [1850, 0]
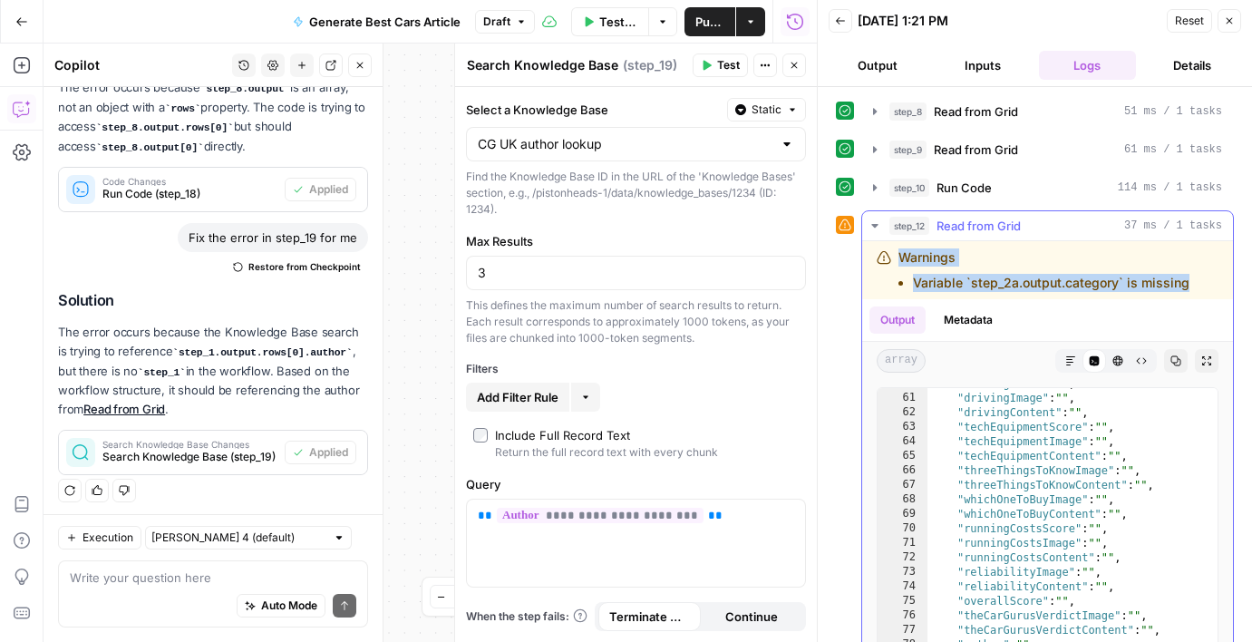
click at [877, 224] on icon "button" at bounding box center [874, 226] width 6 height 4
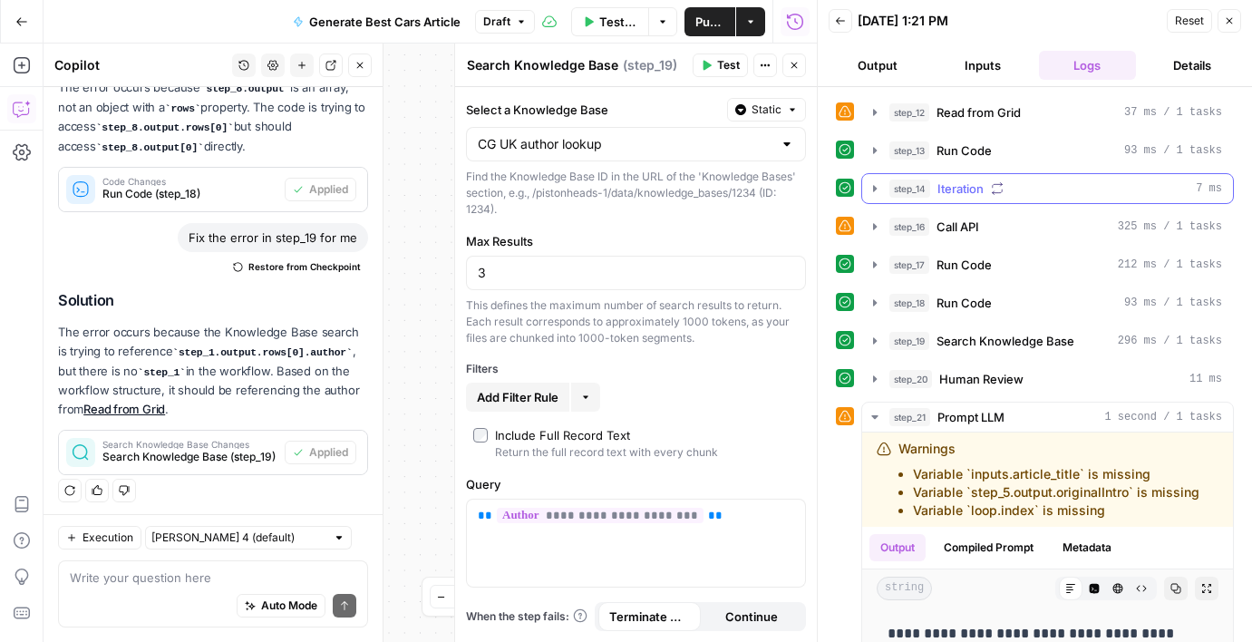
scroll to position [259, 0]
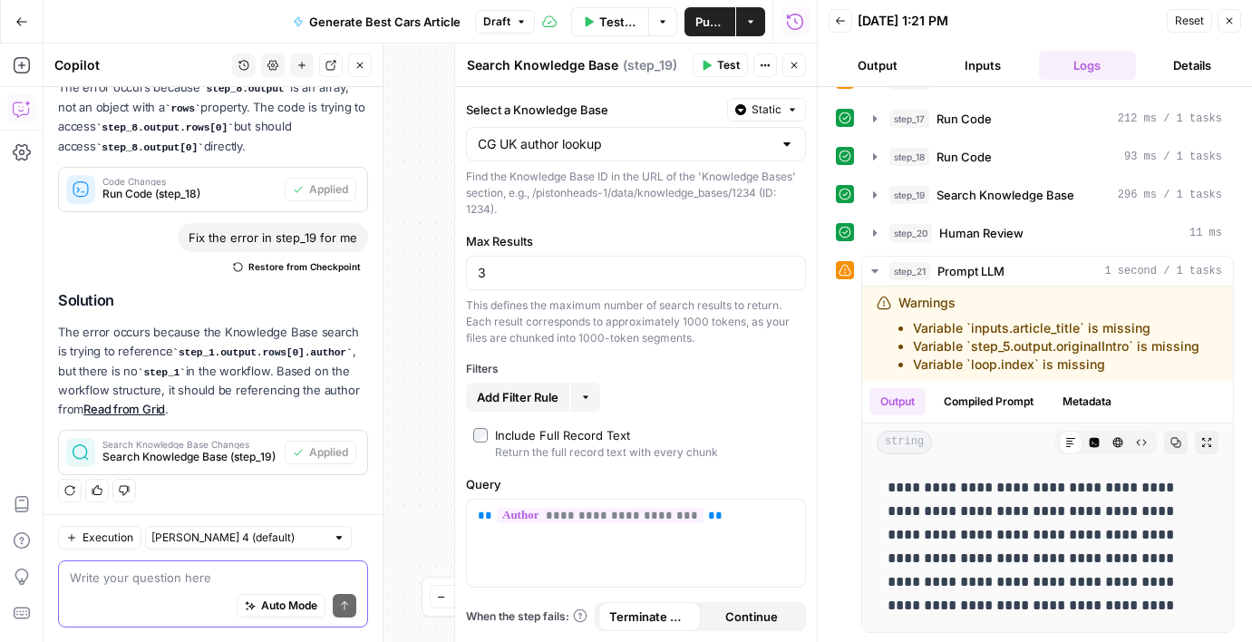
click at [166, 581] on textarea at bounding box center [213, 578] width 287 height 18
paste textarea "Warnings Variable `step_2a.output.category` is missing"
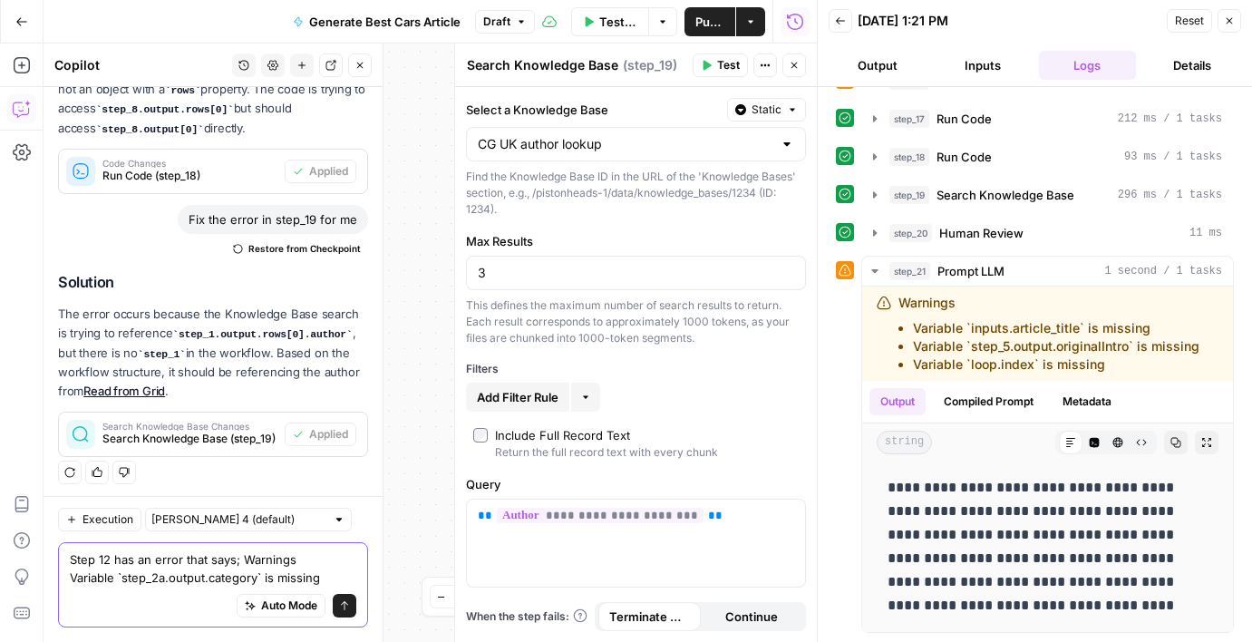
type textarea "Step 12 has an error that says; Warnings Variable `step_2a.output.category` is …"
click at [354, 615] on button "Send" at bounding box center [345, 606] width 24 height 24
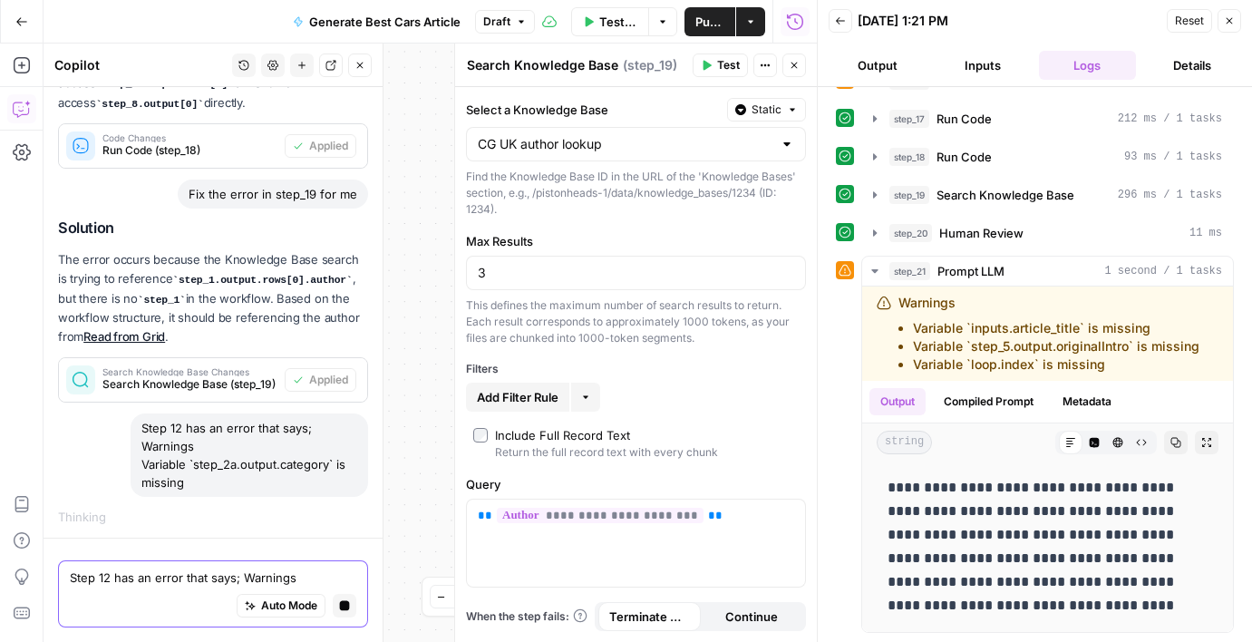
scroll to position [1688, 0]
click at [874, 277] on icon "button" at bounding box center [875, 271] width 15 height 15
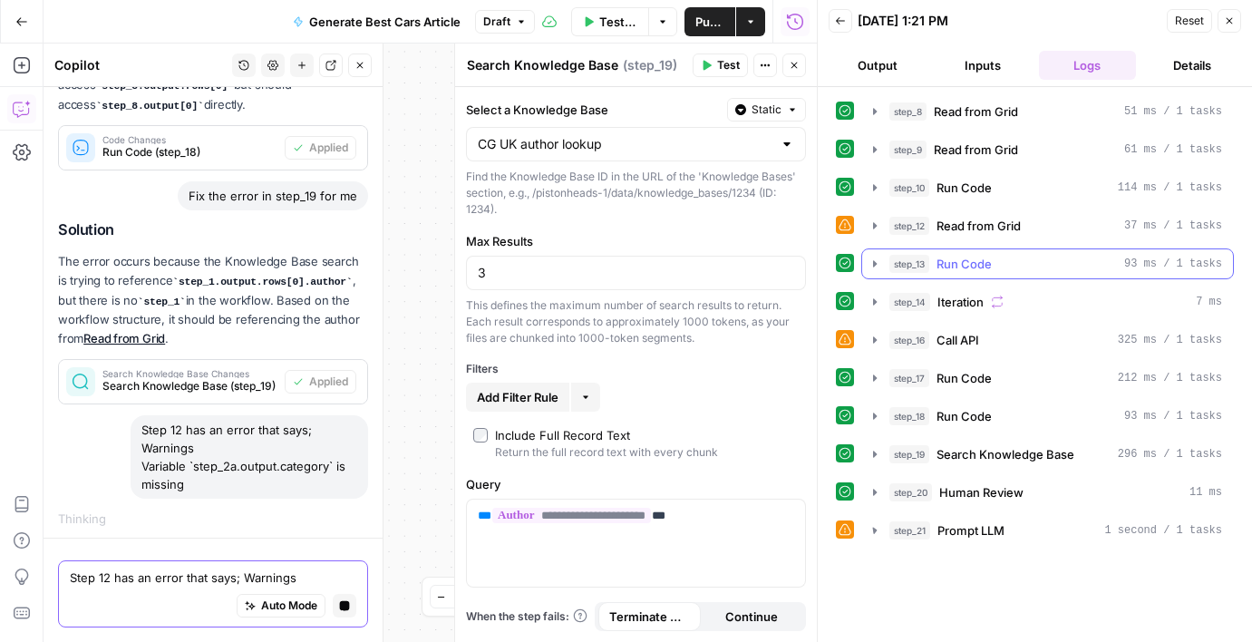
scroll to position [0, 0]
click at [963, 232] on span "Read from Grid" at bounding box center [979, 226] width 84 height 18
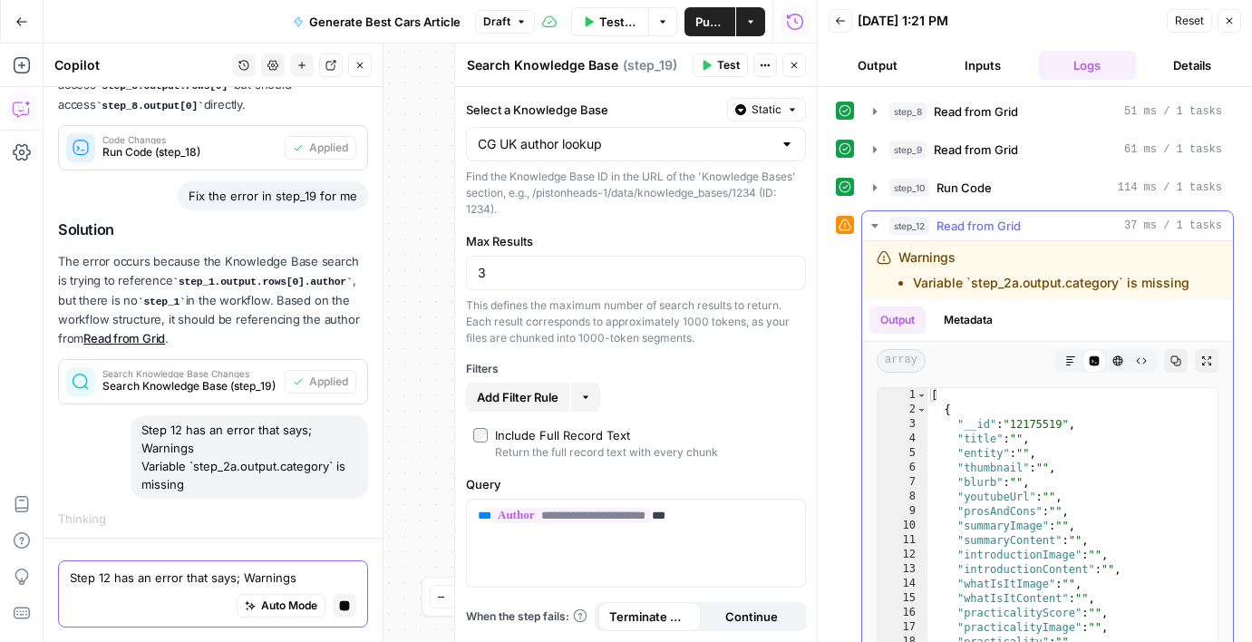
click at [963, 232] on span "Read from Grid" at bounding box center [979, 226] width 84 height 18
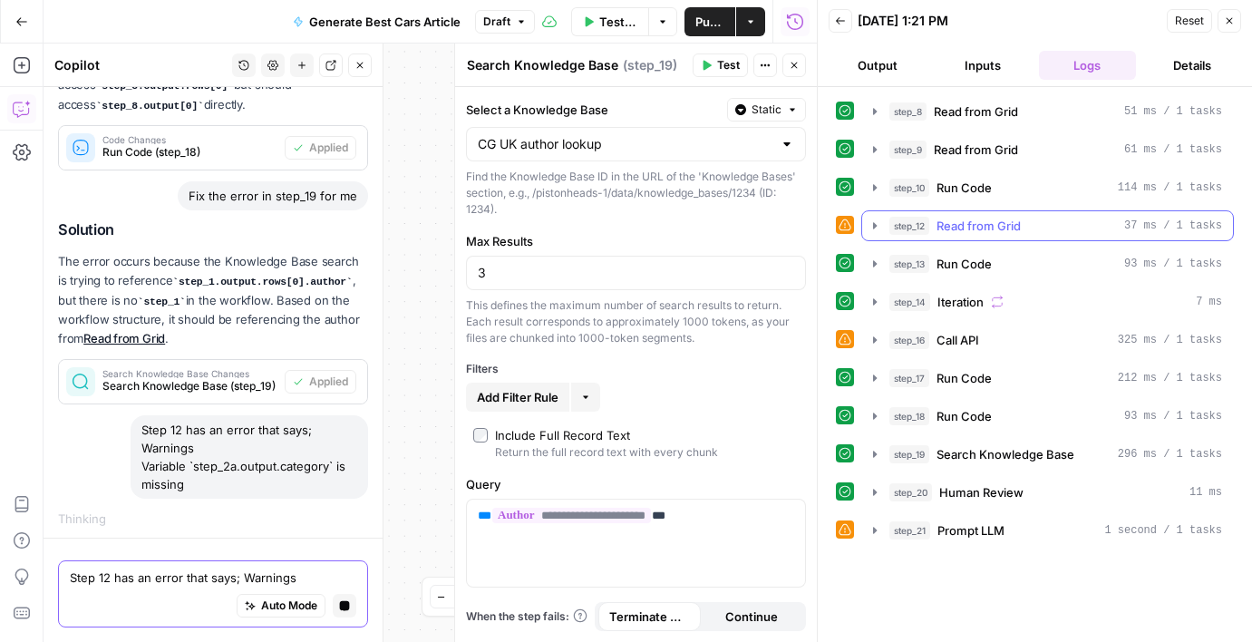
click at [904, 224] on span "step_12" at bounding box center [909, 226] width 40 height 18
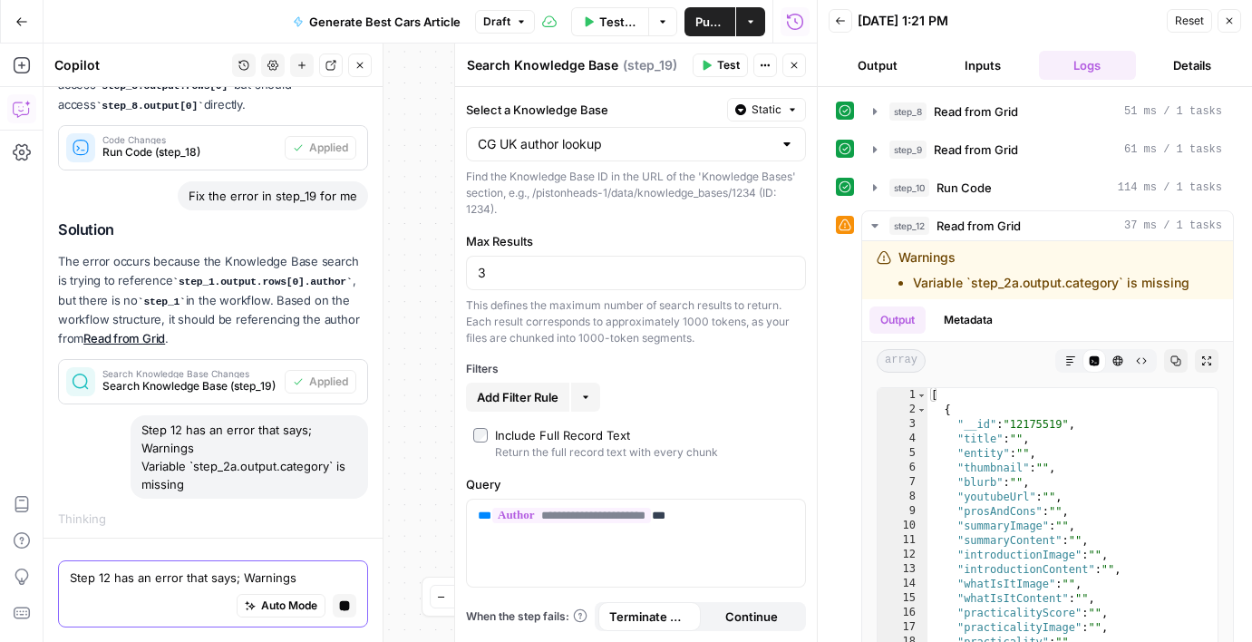
click at [799, 73] on button "Close" at bounding box center [794, 65] width 24 height 24
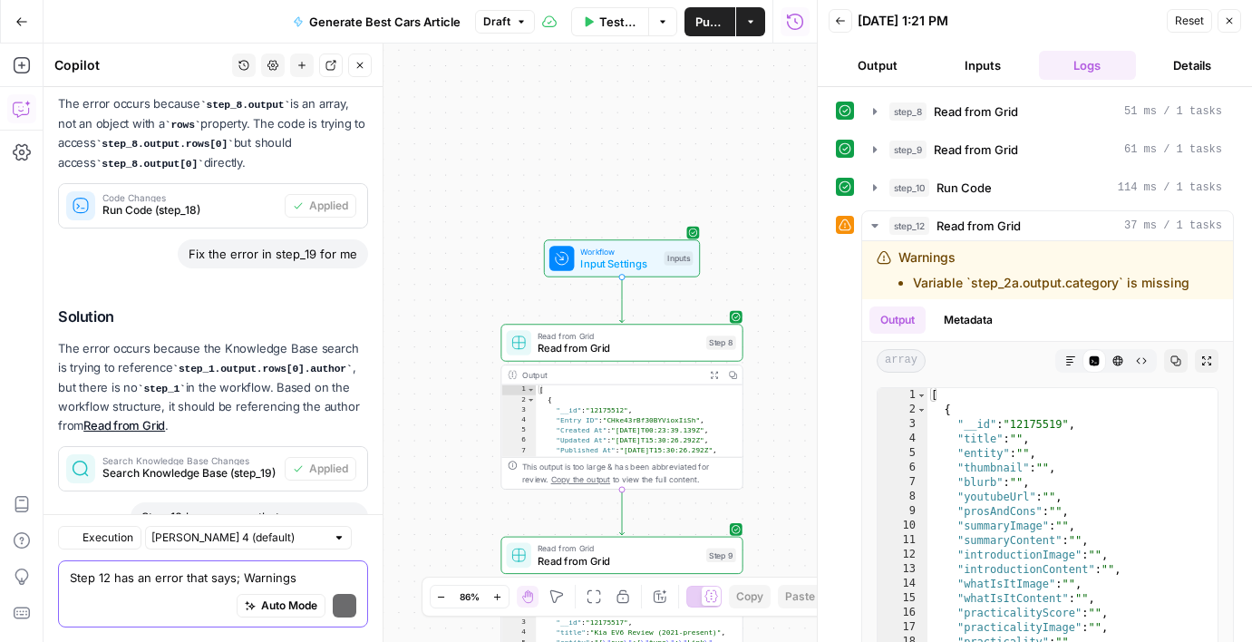
scroll to position [2118, 0]
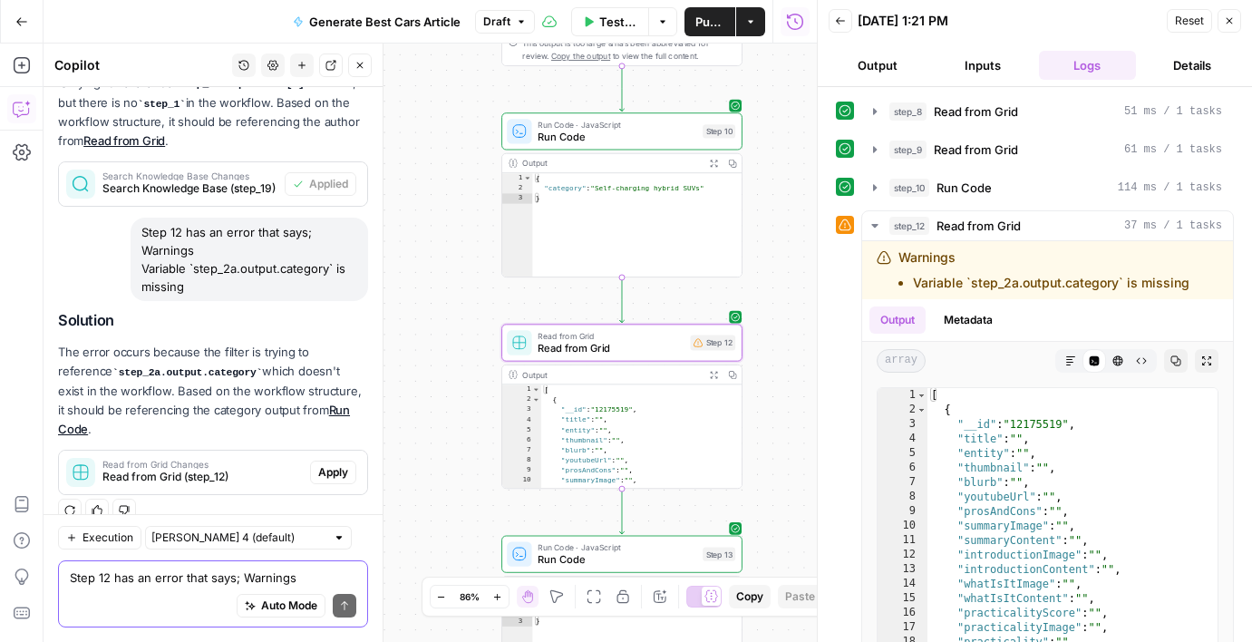
click at [335, 464] on span "Apply" at bounding box center [333, 472] width 30 height 16
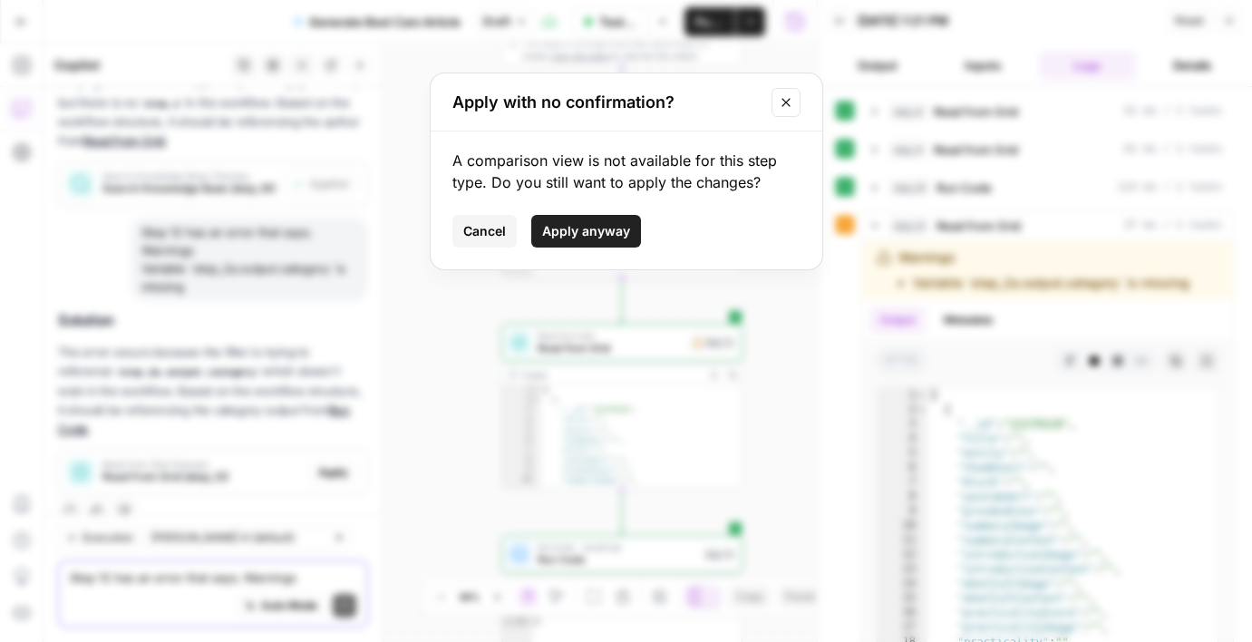
click at [573, 237] on span "Apply anyway" at bounding box center [586, 231] width 88 height 18
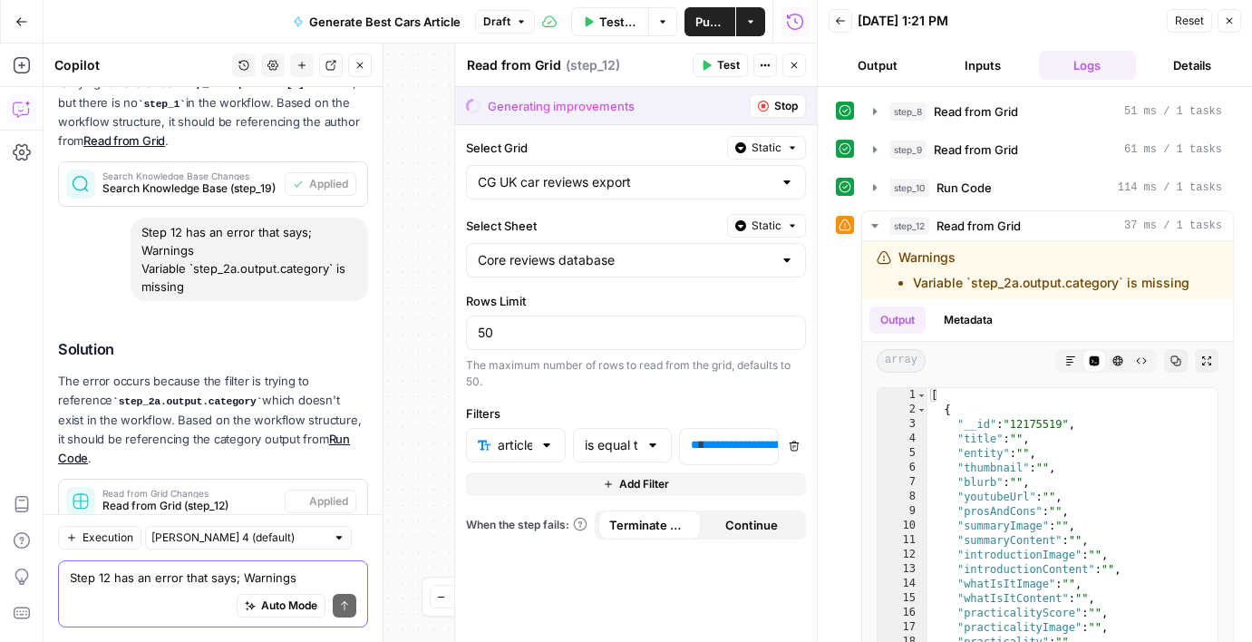
scroll to position [2147, 0]
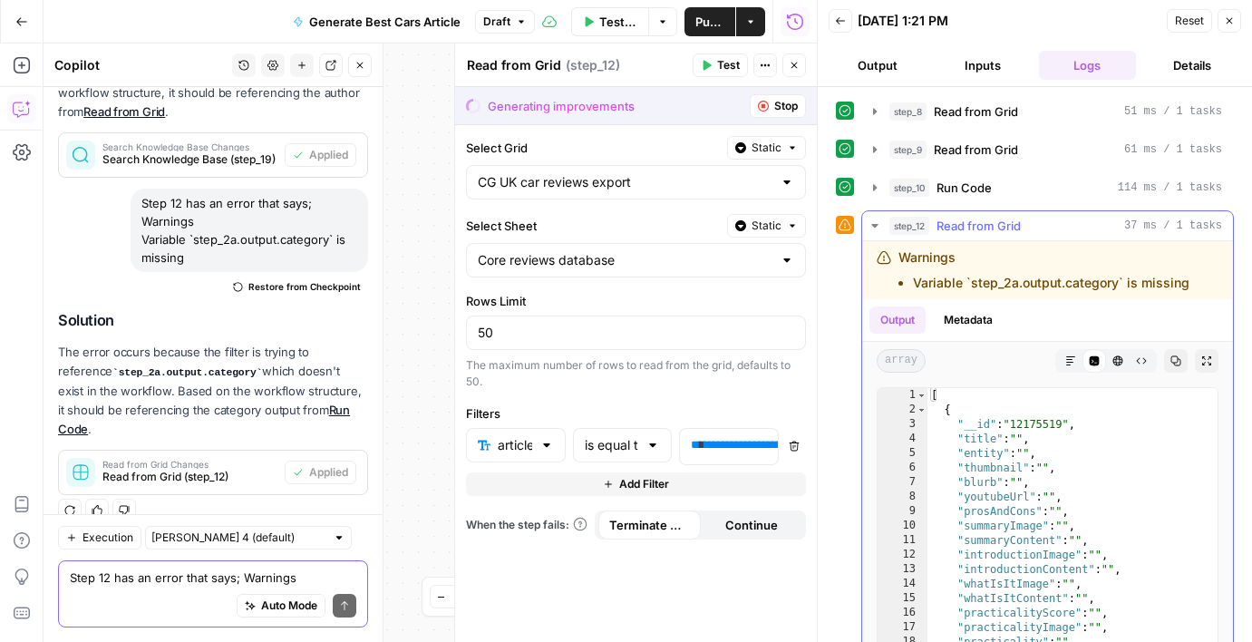
click at [875, 231] on icon "button" at bounding box center [875, 226] width 15 height 15
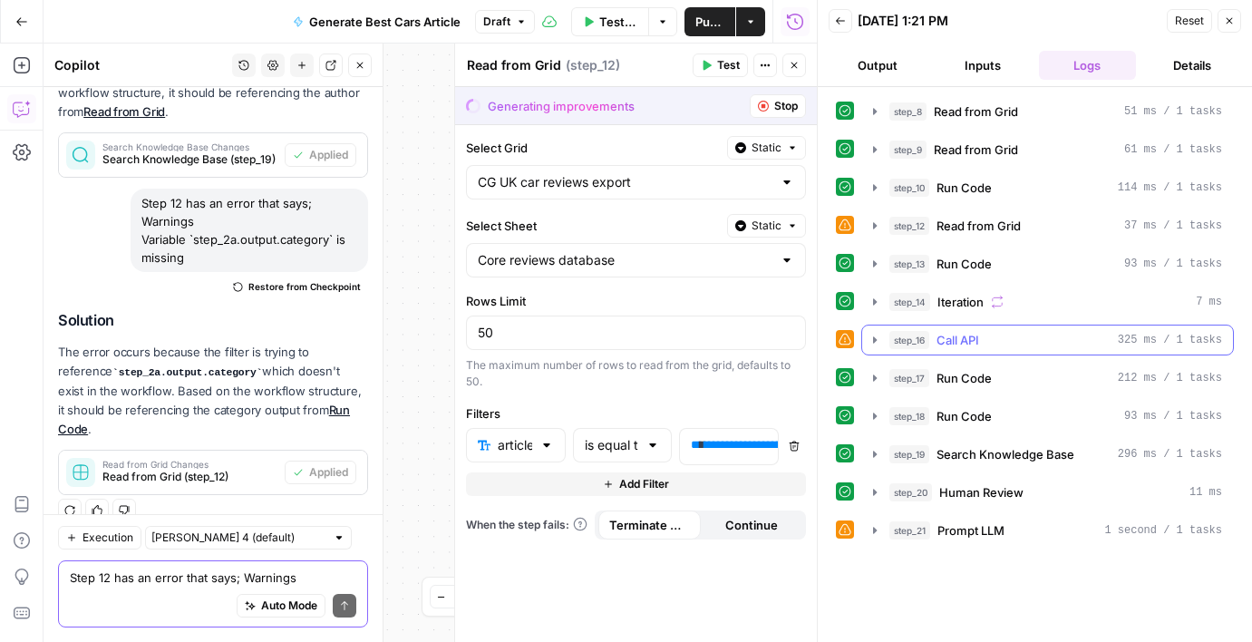
click at [874, 338] on icon "button" at bounding box center [875, 339] width 4 height 6
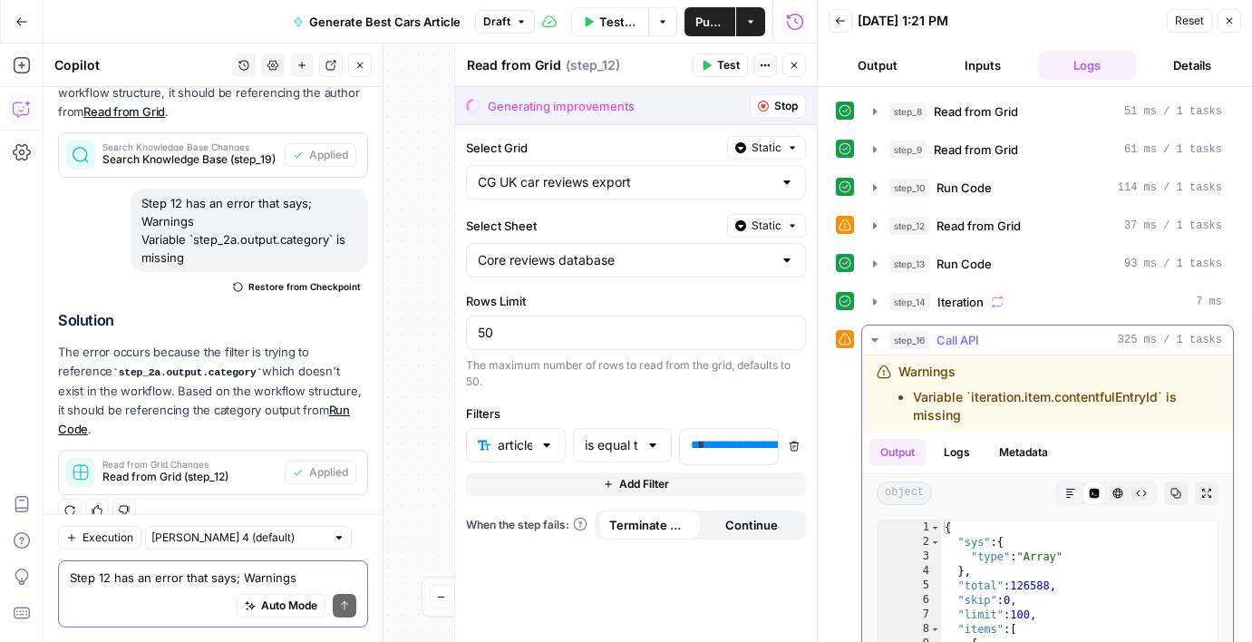
drag, startPoint x: 918, startPoint y: 403, endPoint x: 986, endPoint y: 414, distance: 69.0
click at [986, 414] on li "Variable `iteration.item.contentfulEntryId` is missing" at bounding box center [1066, 406] width 306 height 36
drag, startPoint x: 974, startPoint y: 414, endPoint x: 897, endPoint y: 397, distance: 79.0
click at [897, 397] on div "Warnings Variable `iteration.item.contentfulEntryId` is missing" at bounding box center [1048, 394] width 342 height 62
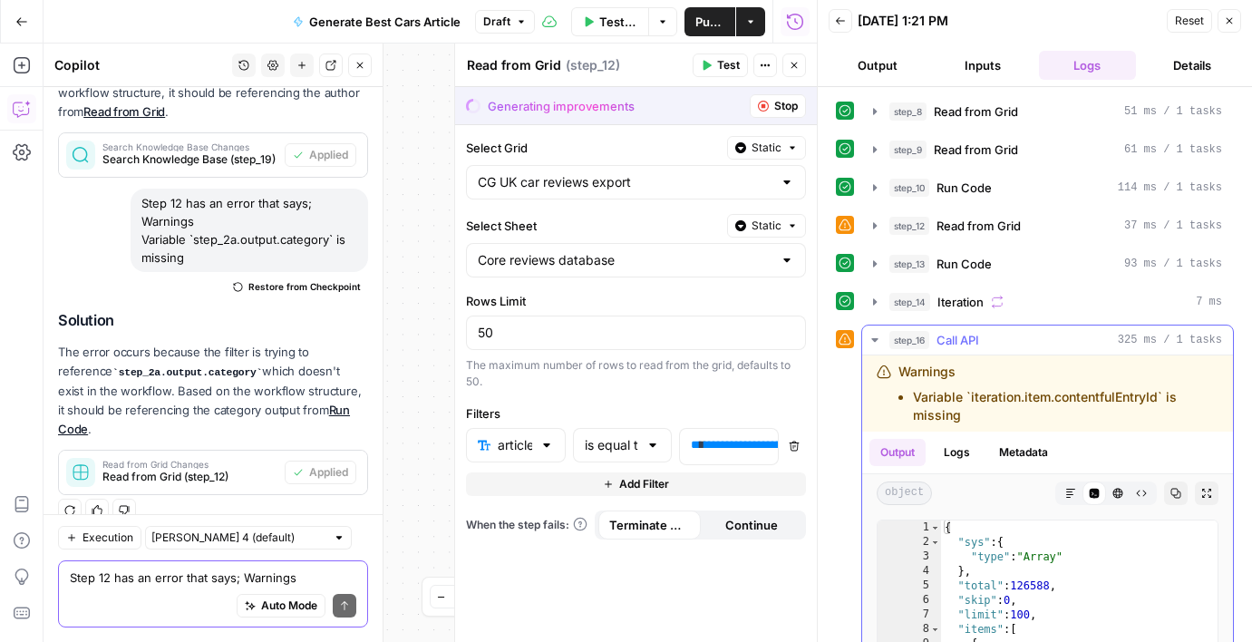
copy li "Variable `iteration.item.contentfulEntryId` is missing"
click at [103, 579] on textarea "Step 12 has an error that says; Warnings Variable `step_2a.output.category` is …" at bounding box center [213, 578] width 287 height 18
paste textarea "Variable `iteration.item.contentfulEntryId` is missing"
type textarea "Step 16 has an error that says Variable `iteration.item.contentfulEntryId` is m…"
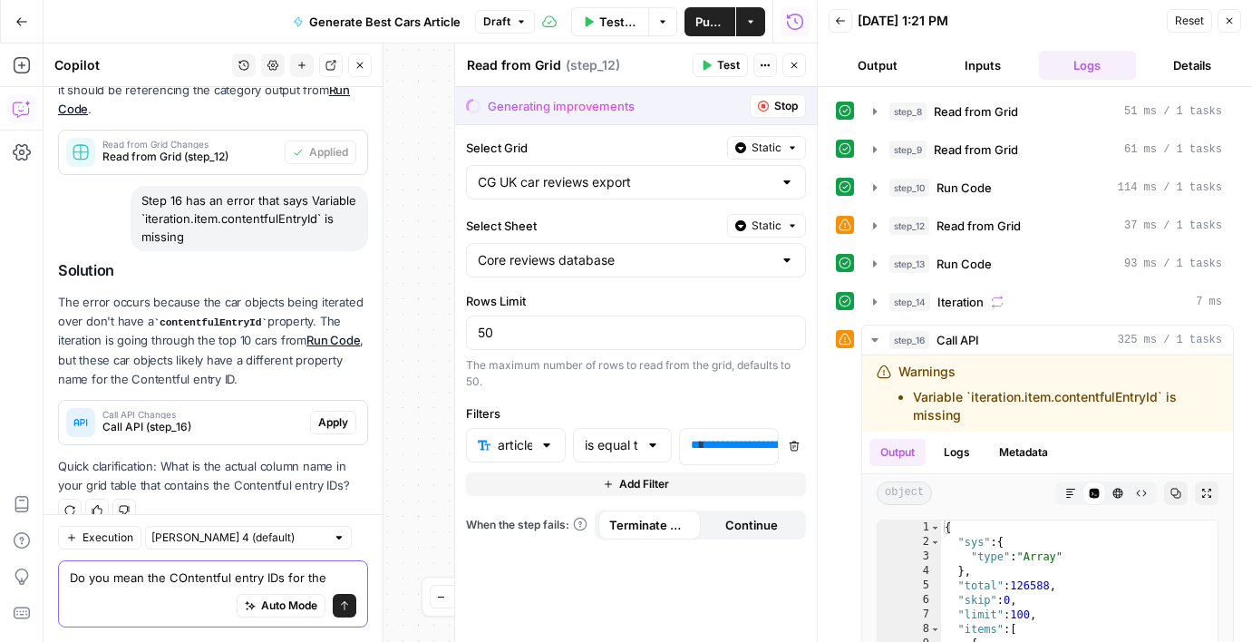
scroll to position [2485, 0]
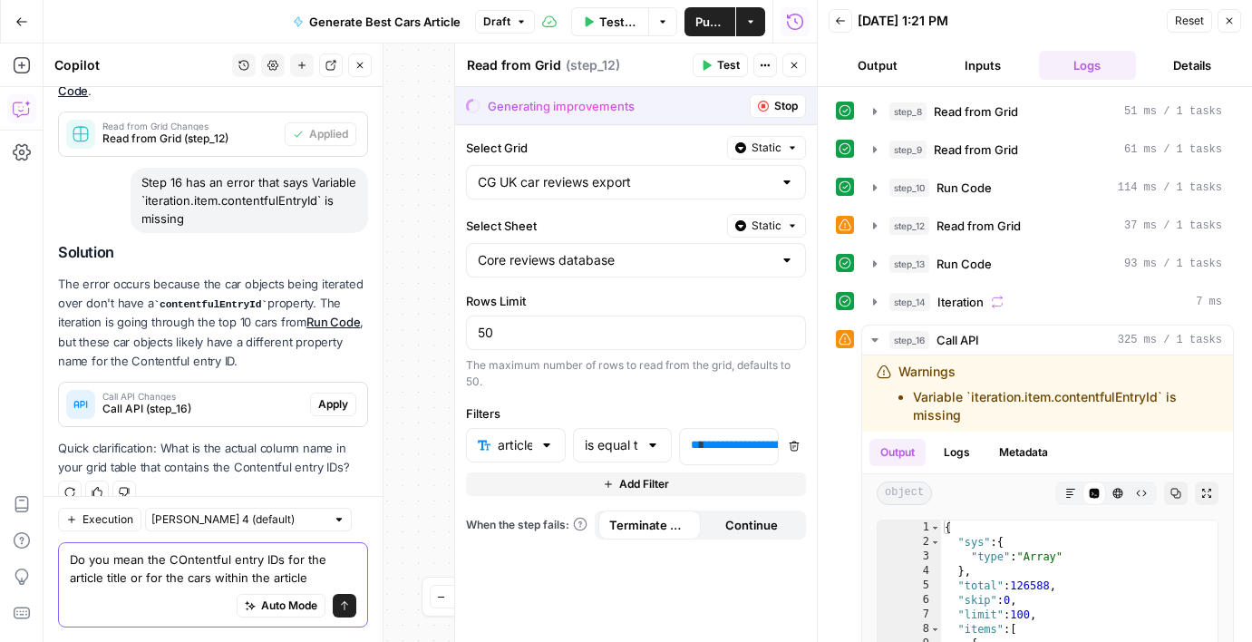
type textarea "Do you mean the COntentful entry IDs for the article title or for the cars with…"
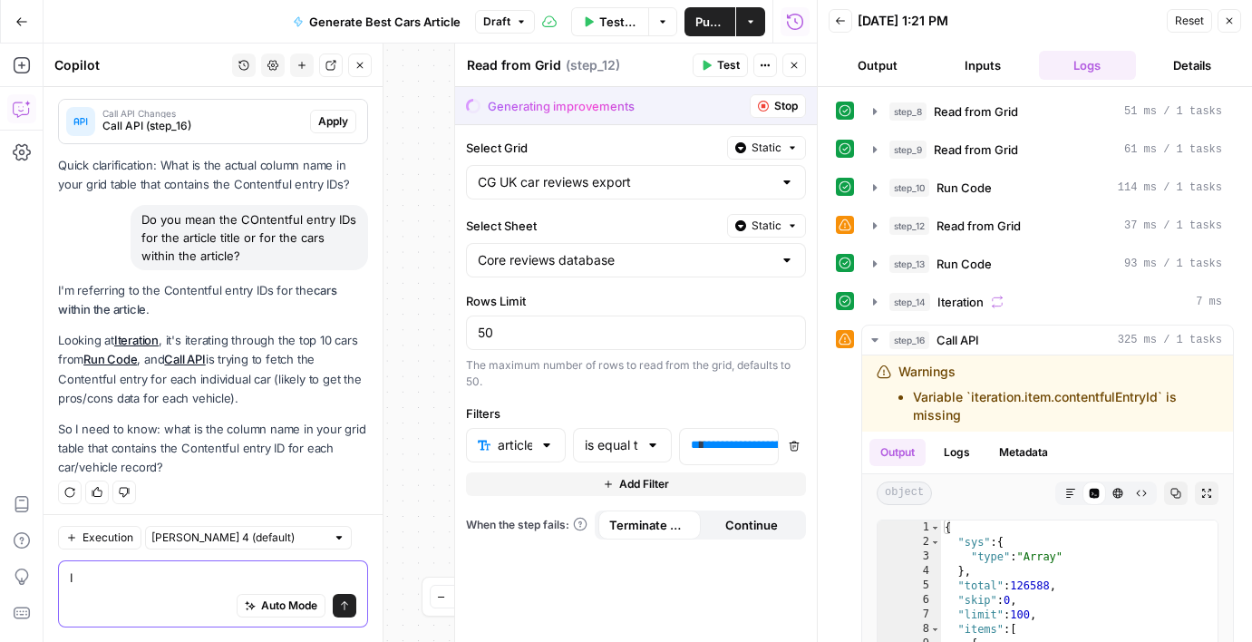
scroll to position [2750, 0]
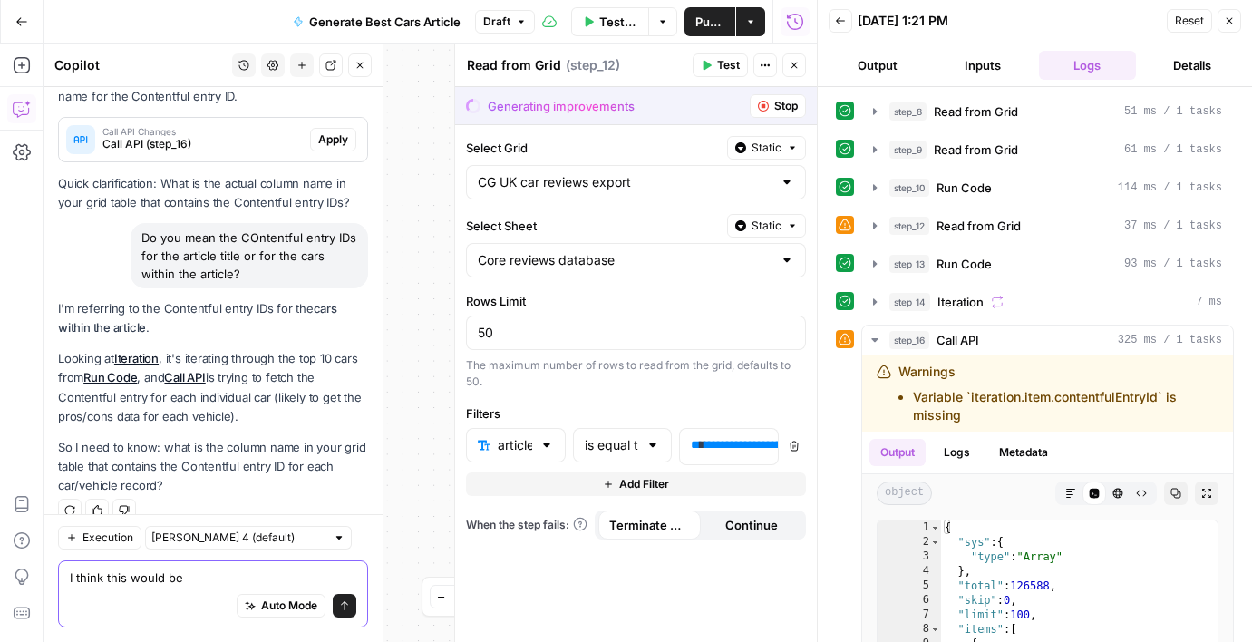
paste textarea "prosAndCons"
type textarea "I think this would be prosAndCons"
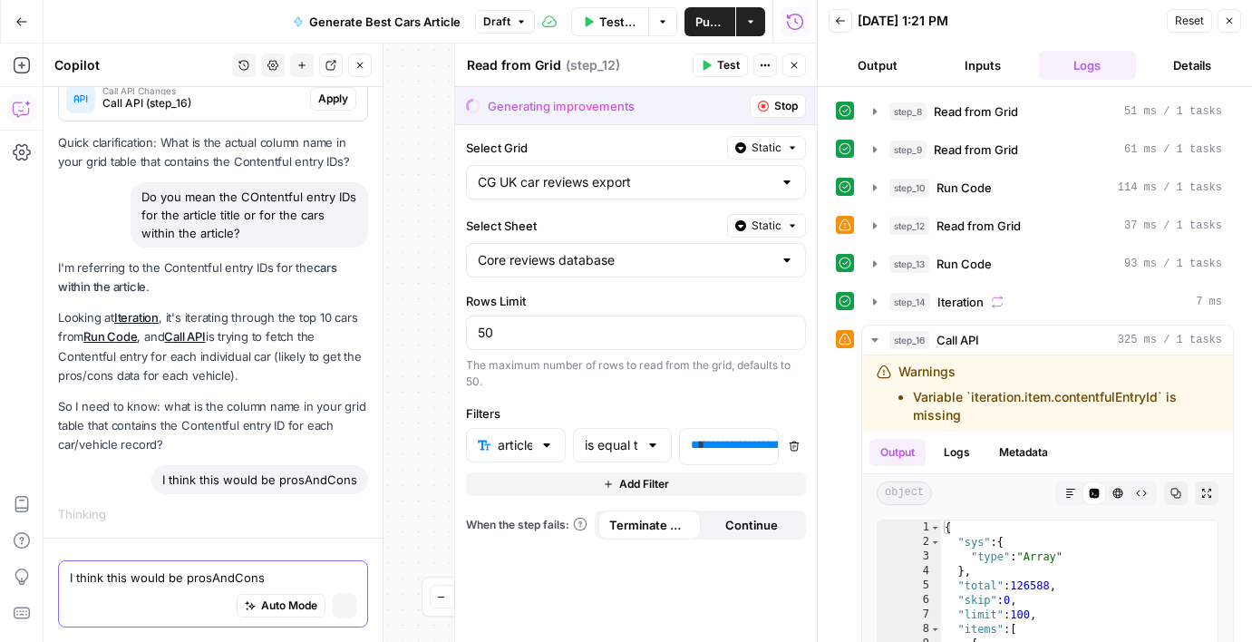
scroll to position [2505, 0]
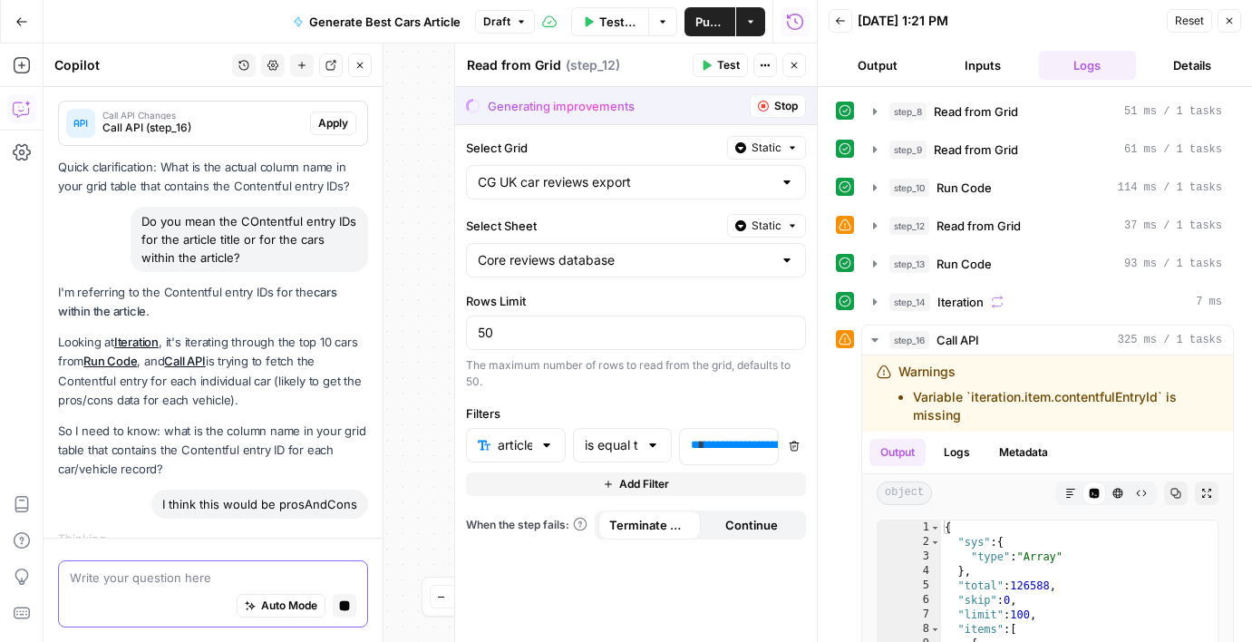
type textarea "e"
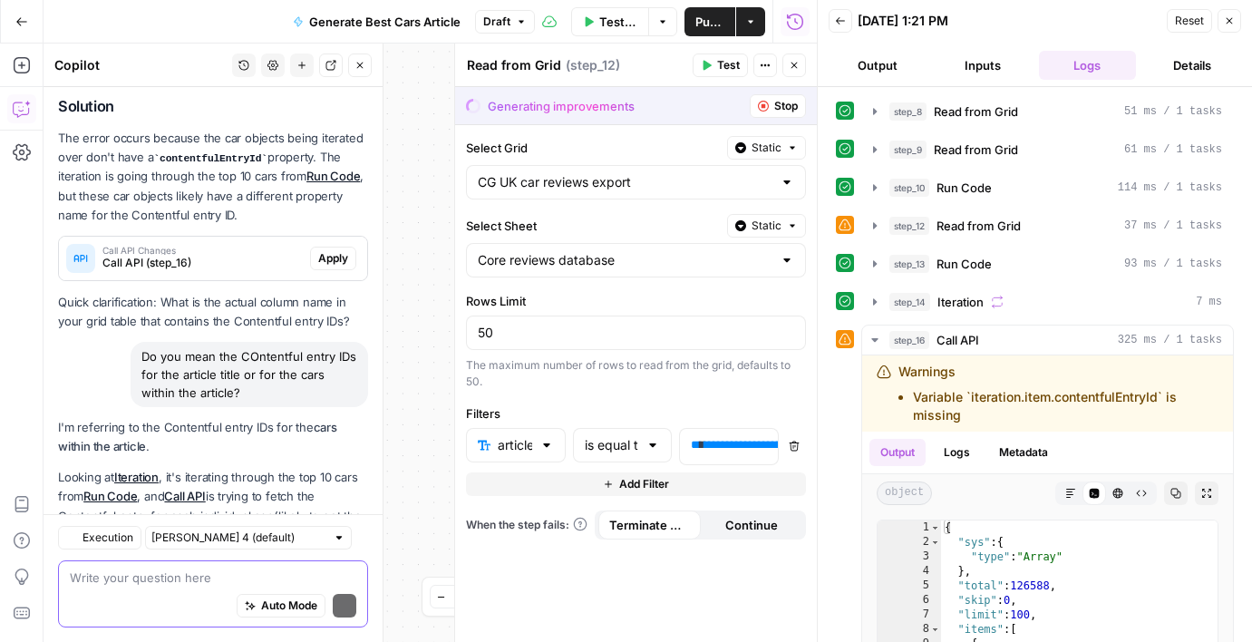
scroll to position [2945, 0]
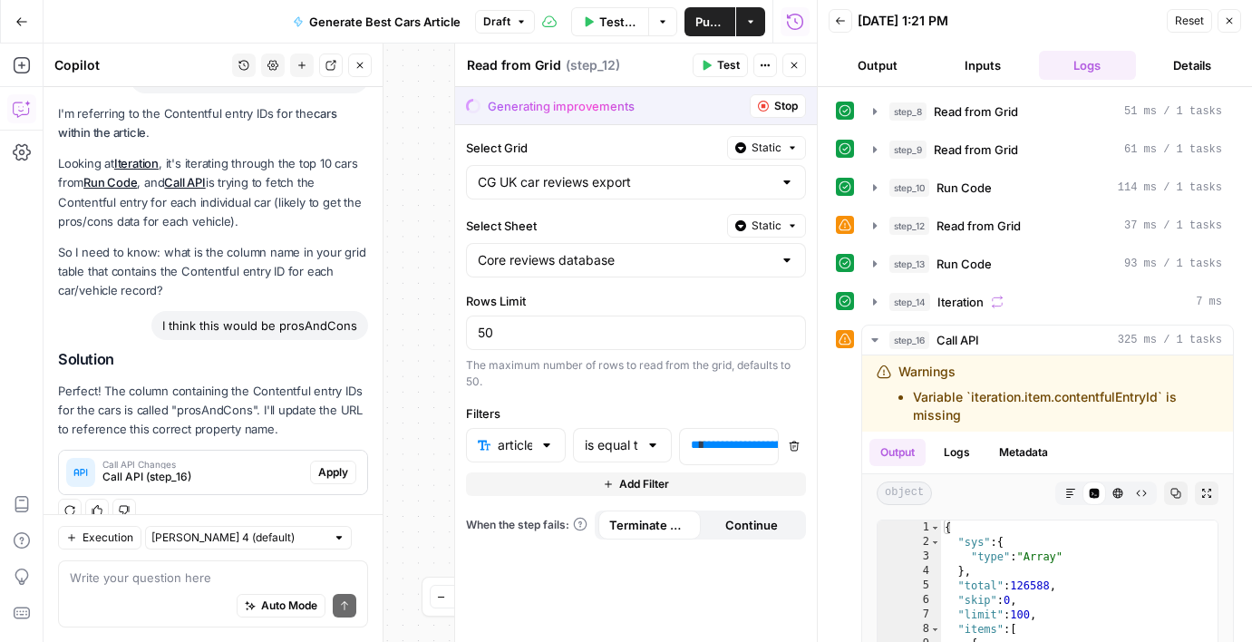
click at [328, 464] on span "Apply" at bounding box center [333, 472] width 30 height 16
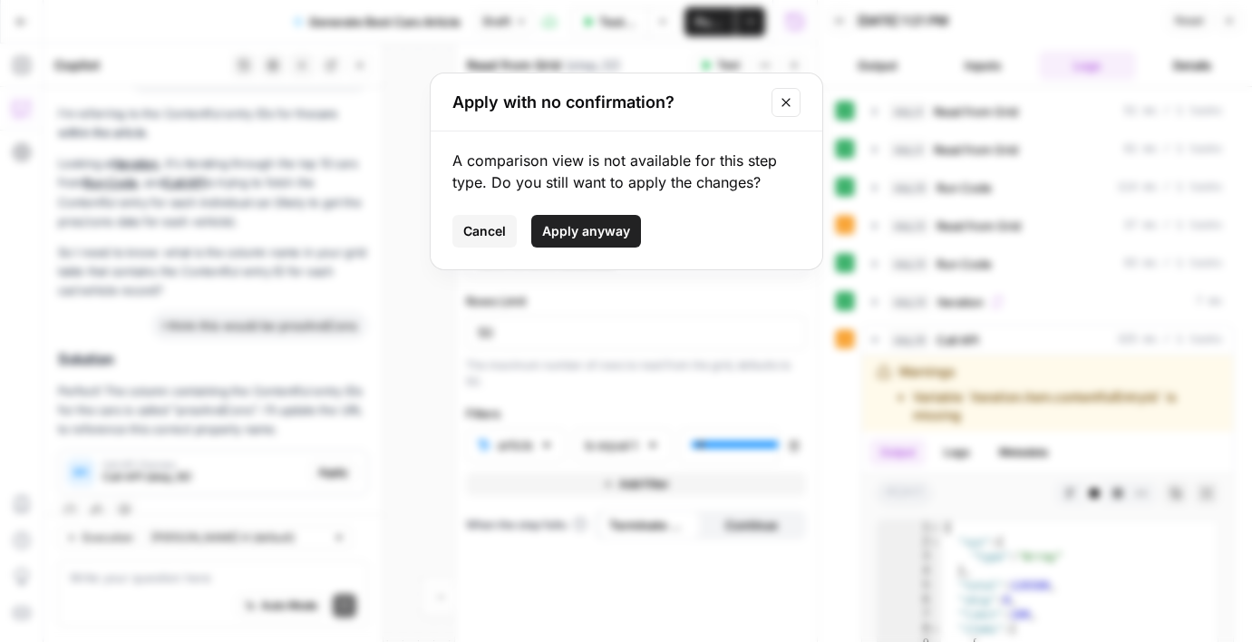
click at [585, 237] on span "Apply anyway" at bounding box center [586, 231] width 88 height 18
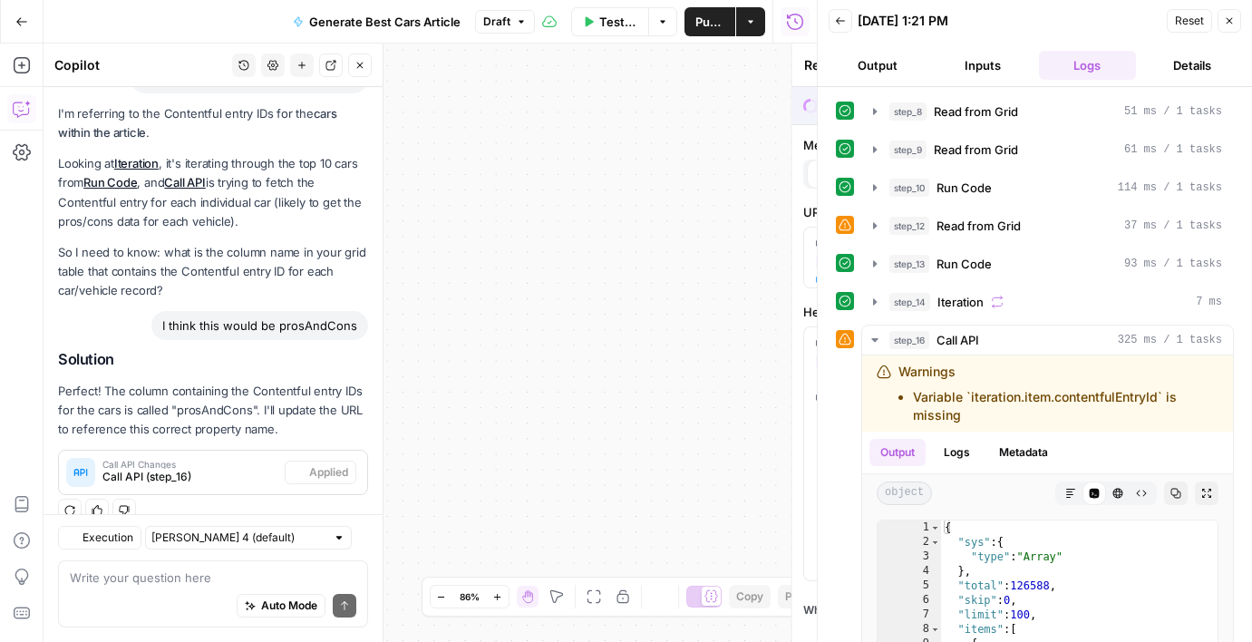
type textarea "Call API"
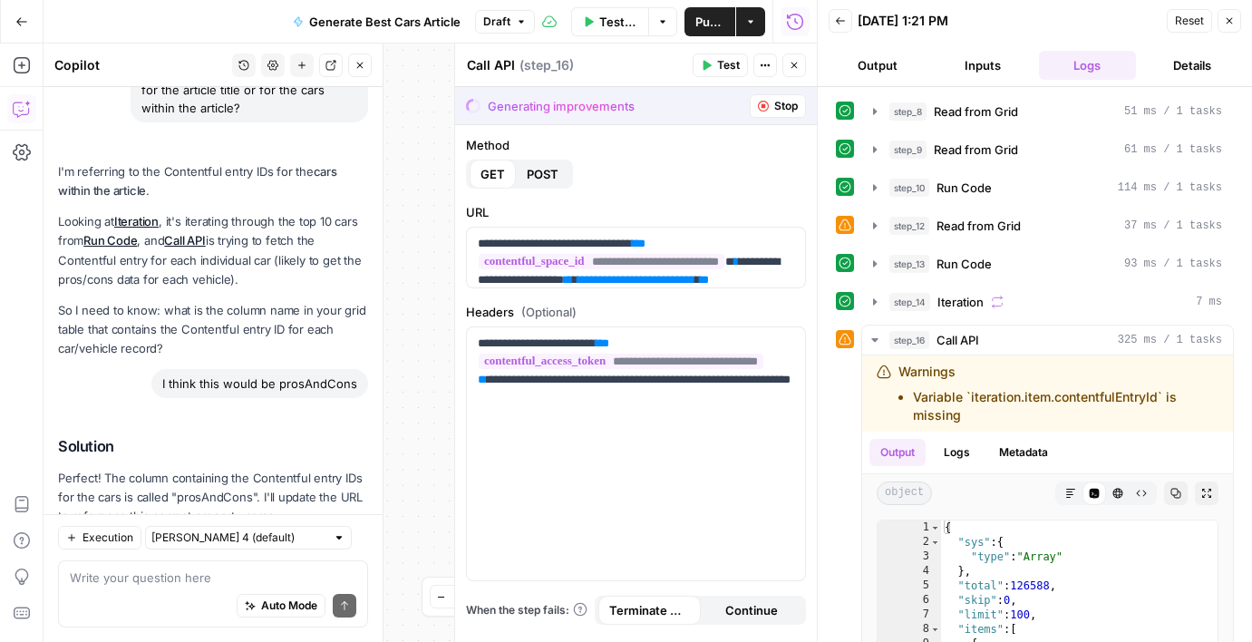
scroll to position [3032, 0]
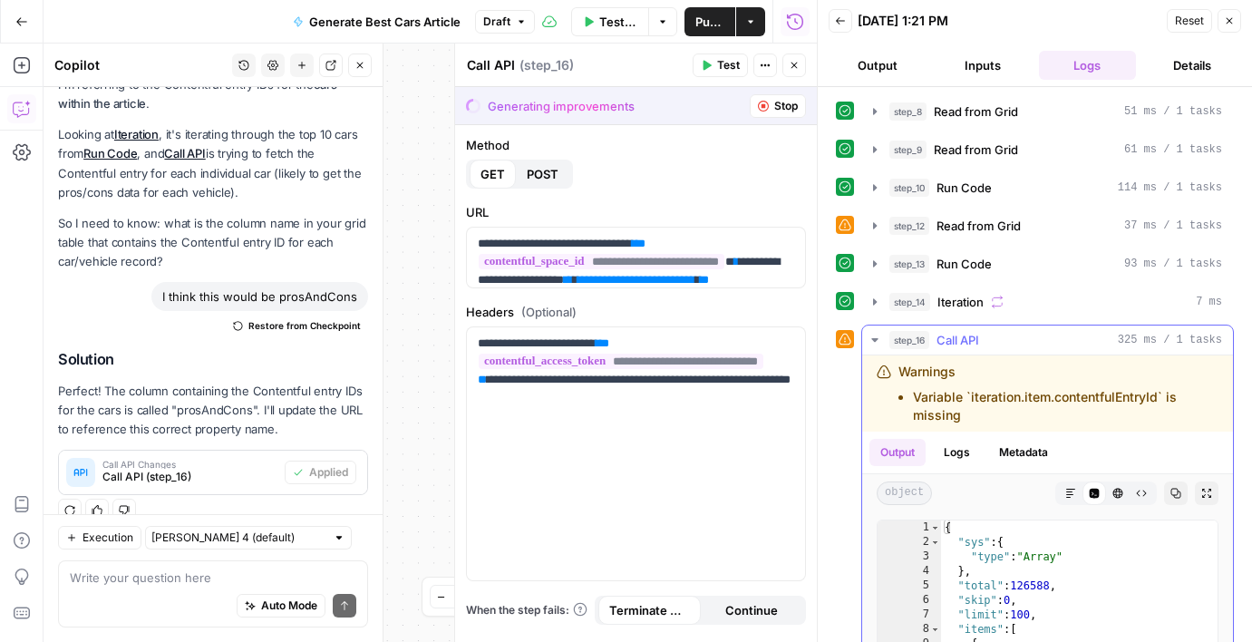
click at [880, 338] on icon "button" at bounding box center [875, 340] width 15 height 15
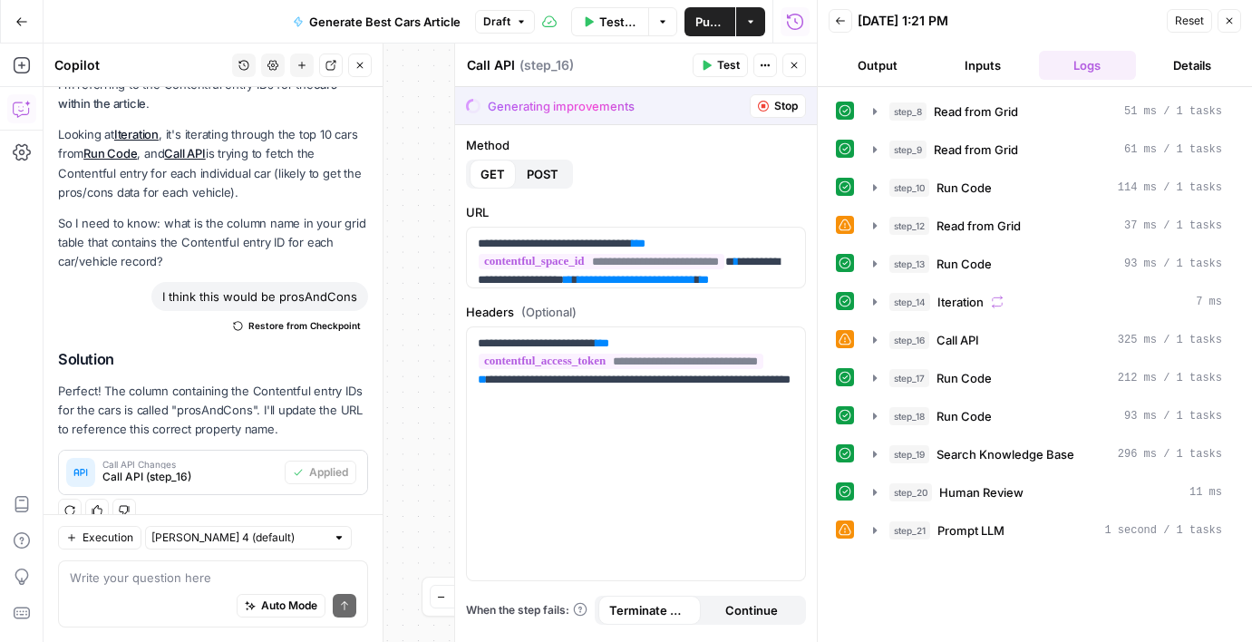
click at [704, 63] on icon "button" at bounding box center [708, 66] width 8 height 10
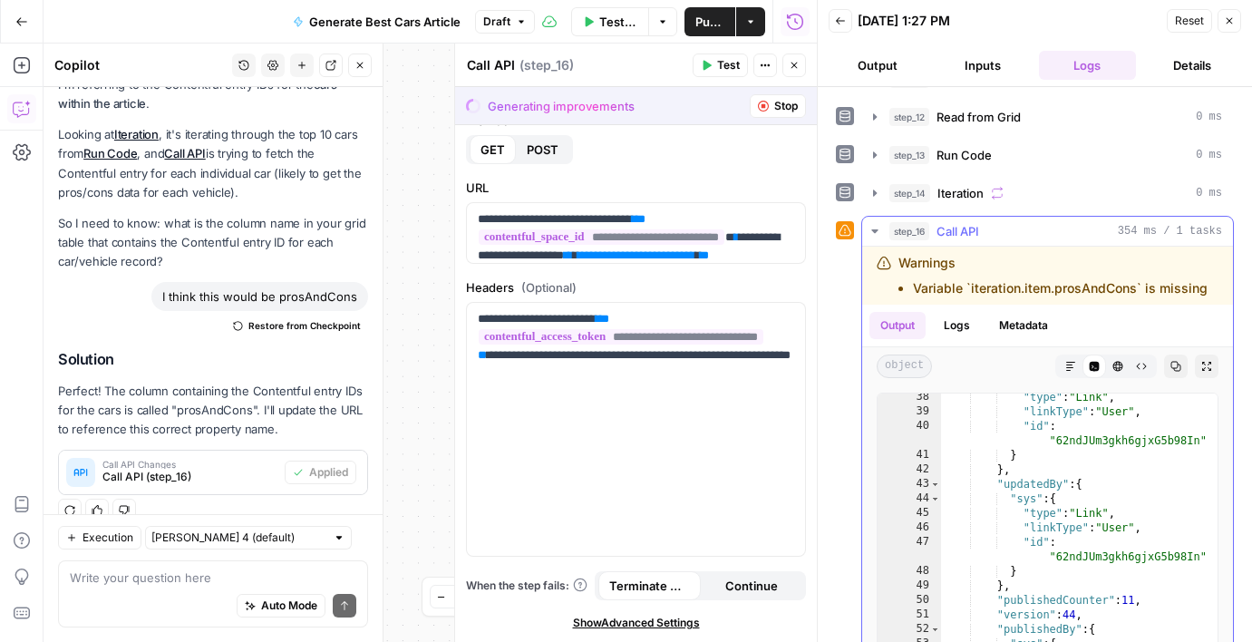
scroll to position [11, 0]
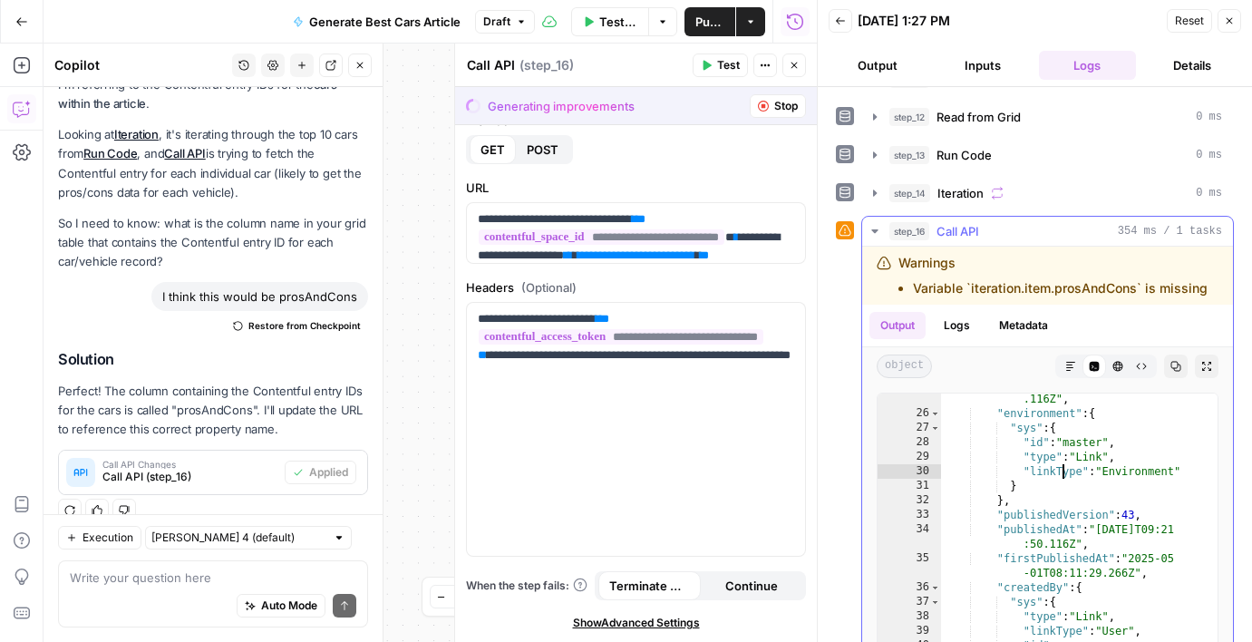
click at [1060, 474] on div ""updatedAt" : "2025-10-03T09:21:50 .116Z" , "environment" : { "sys" : { "id" : …" at bounding box center [1079, 584] width 277 height 414
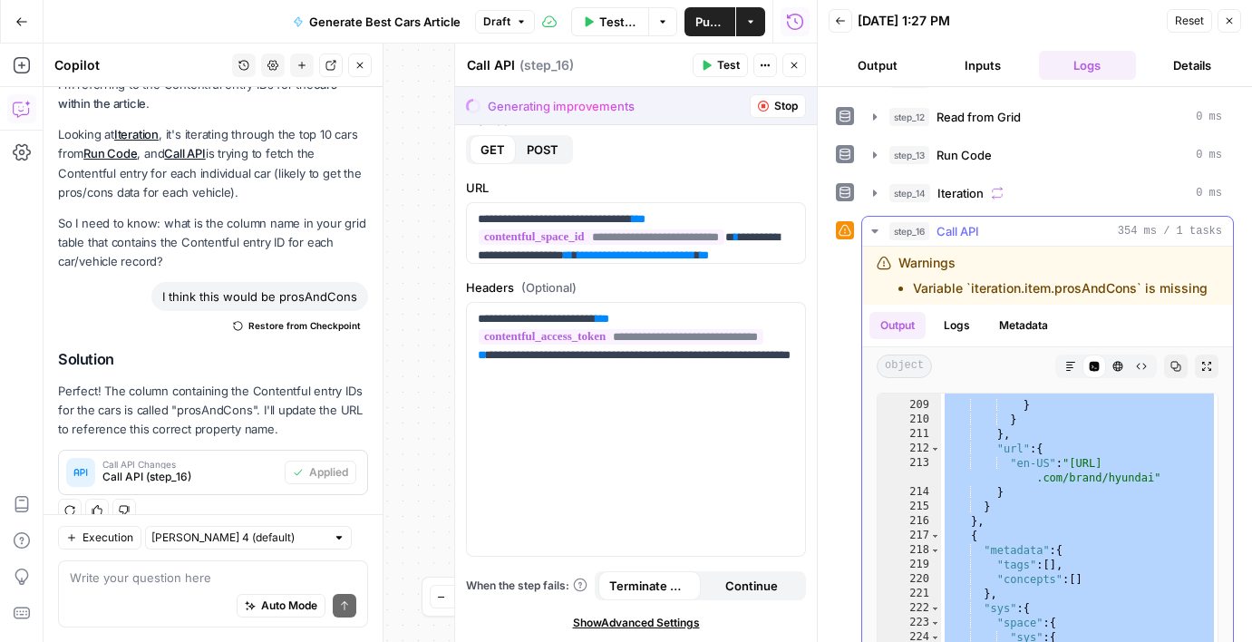
scroll to position [107, 0]
click at [1060, 474] on div ""id" : "7rsUjINKKhAabuEp4ifgd6 " } } } , "url" : { "en-US" : "https://www.cargu…" at bounding box center [1079, 570] width 277 height 429
type textarea "**********"
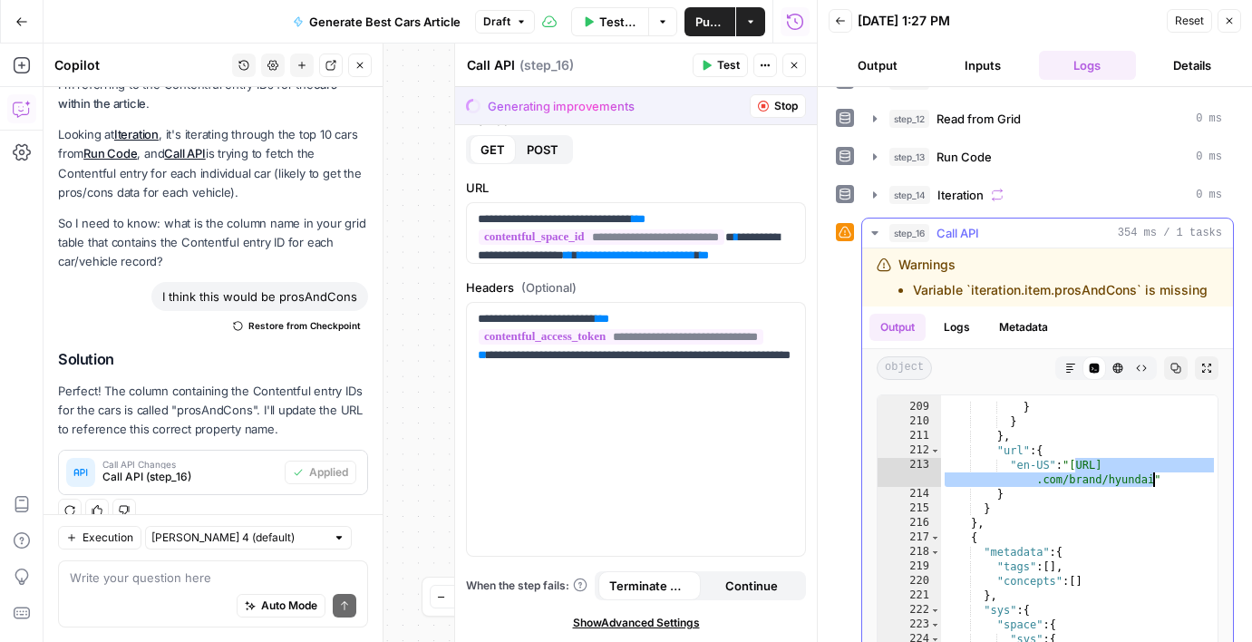
drag, startPoint x: 1077, startPoint y: 466, endPoint x: 1157, endPoint y: 475, distance: 80.3
click at [1157, 475] on div ""id" : "7rsUjINKKhAabuEp4ifgd6 " } } } , "url" : { "en-US" : "https://www.cargu…" at bounding box center [1079, 570] width 277 height 429
click at [185, 557] on div "Execution Claude Sonnet 4 (default) Write your question here Auto Mode Send" at bounding box center [213, 578] width 339 height 128
click at [181, 575] on textarea at bounding box center [213, 578] width 287 height 18
paste textarea "https://www.cargurus.com/brand/hyundai"
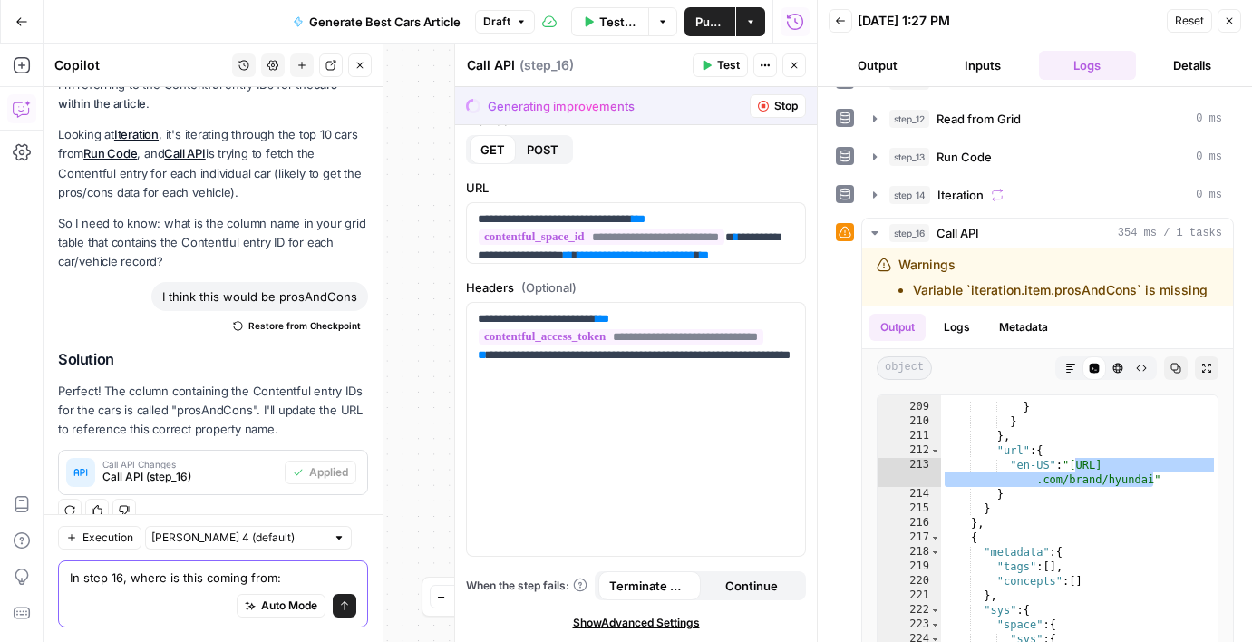
type textarea "In step 16, where is this coming from: https://www.cargurus.com/brand/hyundai"
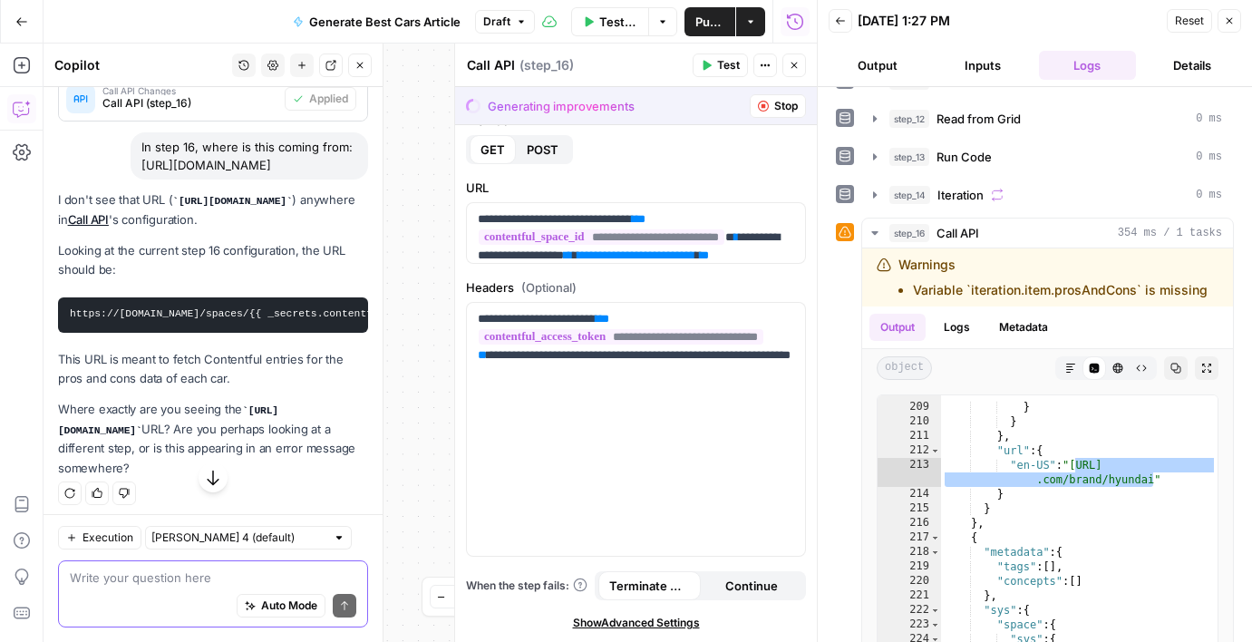
scroll to position [3406, 0]
click at [1064, 496] on div ""id" : "7rsUjINKKhAabuEp4ifgd6 " } } } , "url" : { "en-US" : "https://www.cargu…" at bounding box center [1079, 570] width 277 height 429
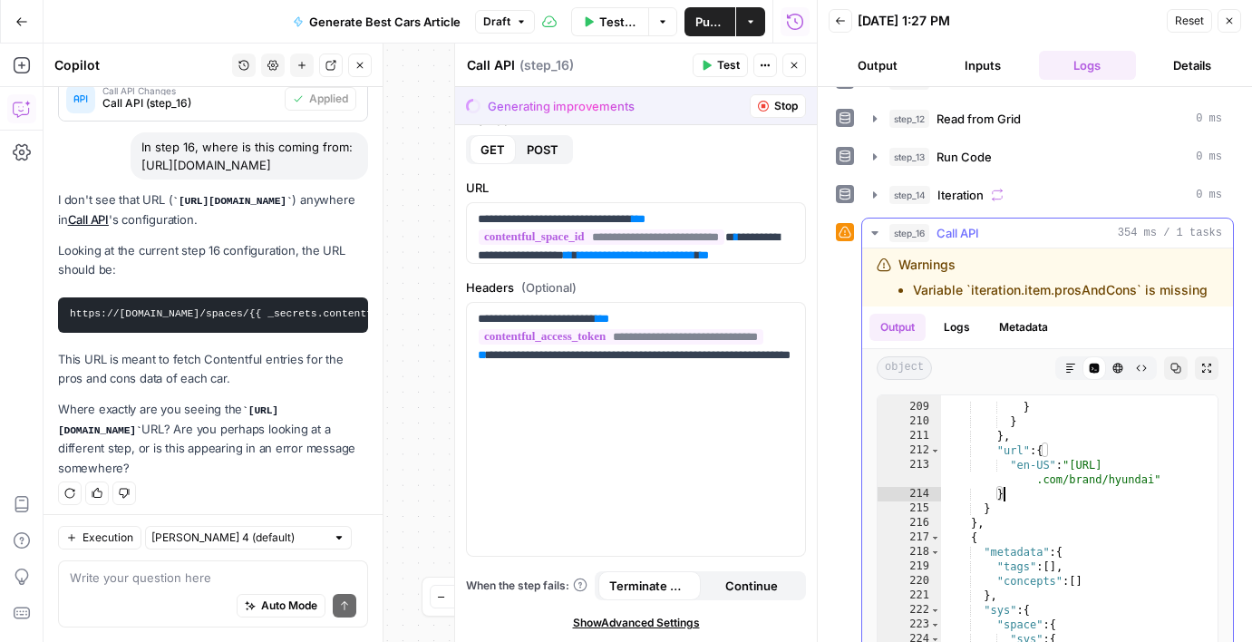
type textarea "* *"
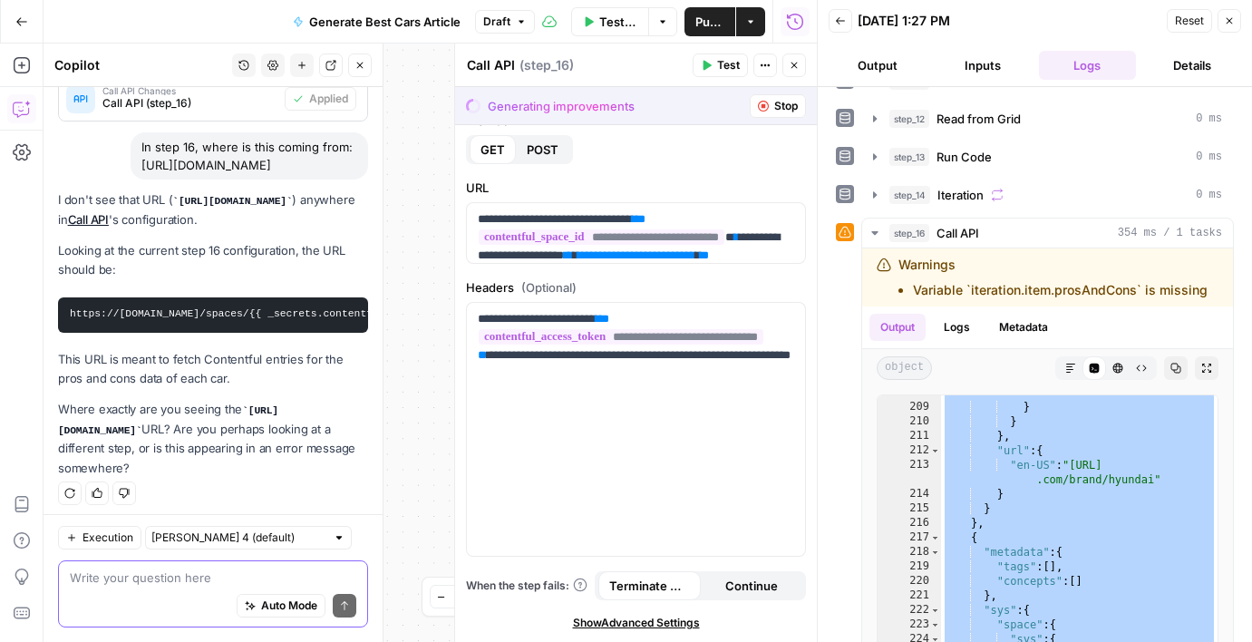
click at [130, 572] on textarea at bounding box center [213, 578] width 287 height 18
paste textarea "{ "sys": { "type": "Array" }, "total": 126588, "skip": 0, "limit": 100, "items"…"
type textarea "{ "sys": { "type": "Array" }, "total": 126588, "skip": 0, "limit": 100, "items"…"
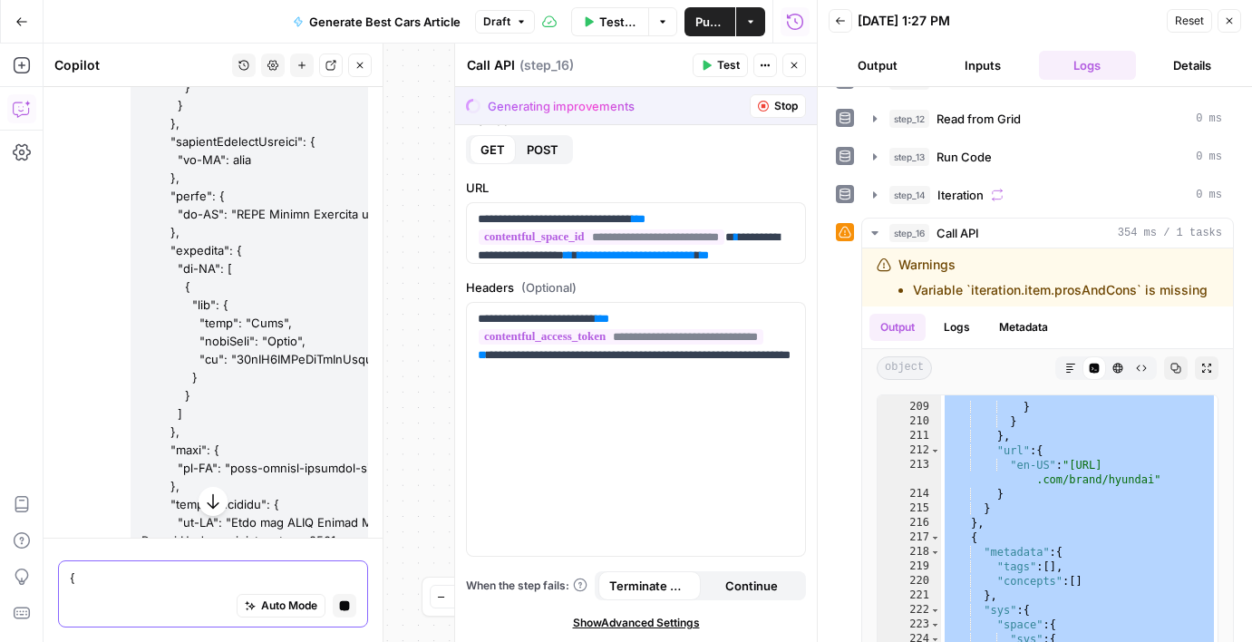
scroll to position [366918, 0]
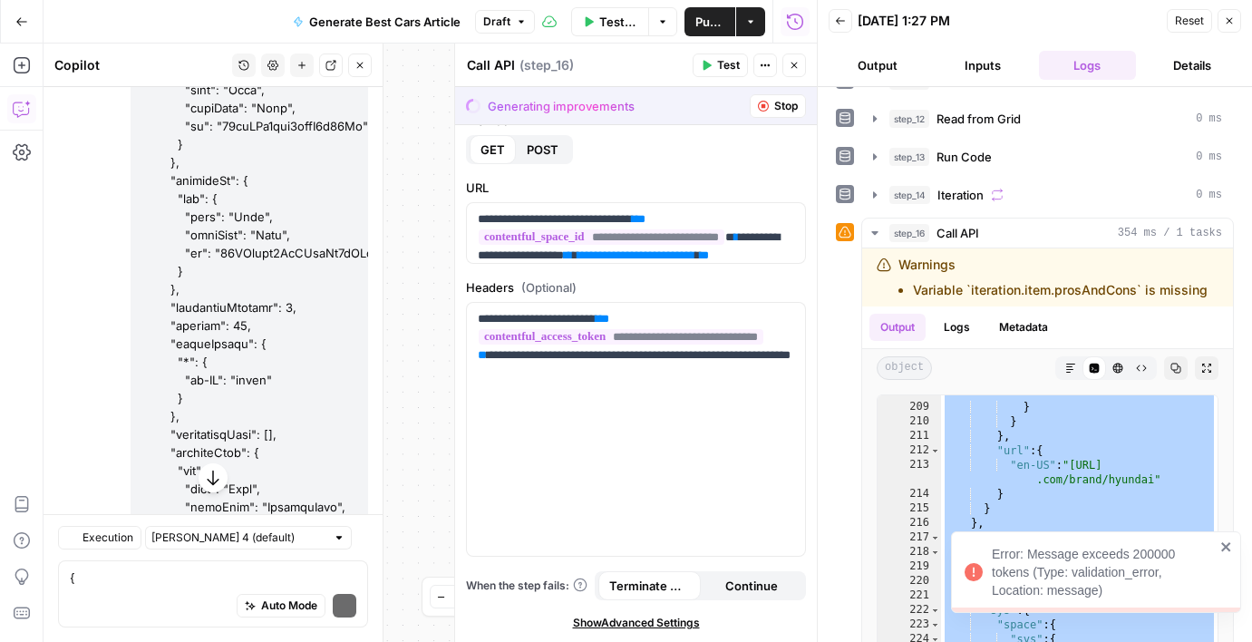
scroll to position [367266, 0]
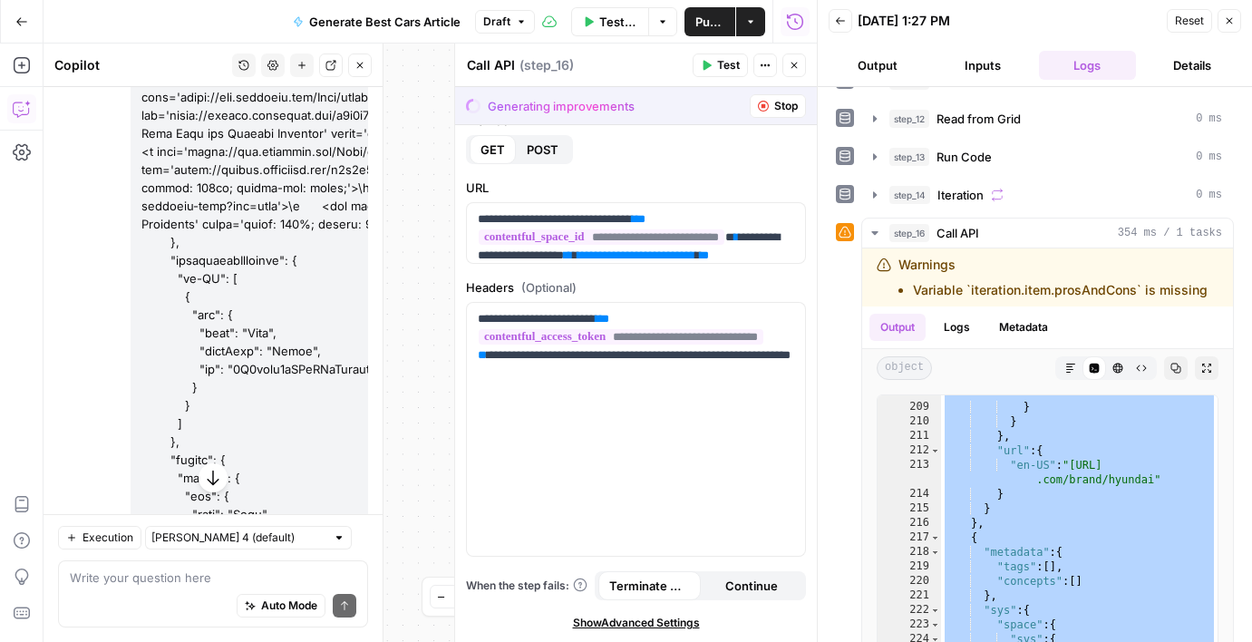
scroll to position [361644, 0]
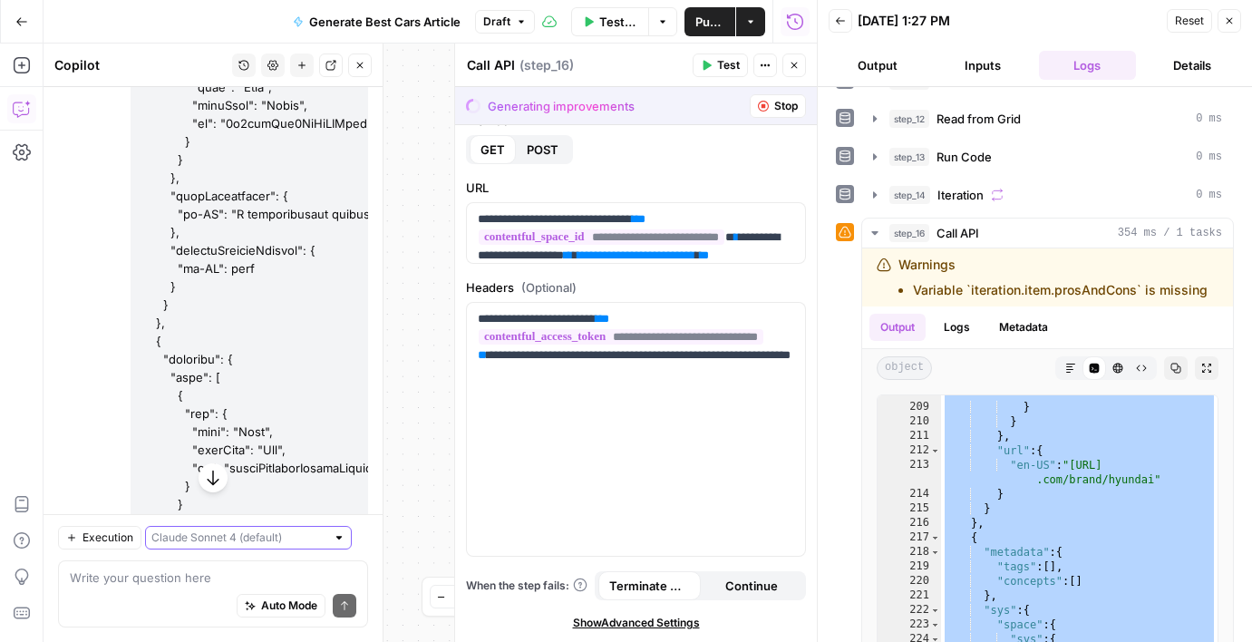
click at [230, 544] on input "text" at bounding box center [238, 538] width 174 height 18
type input "[PERSON_NAME] 4 (default)"
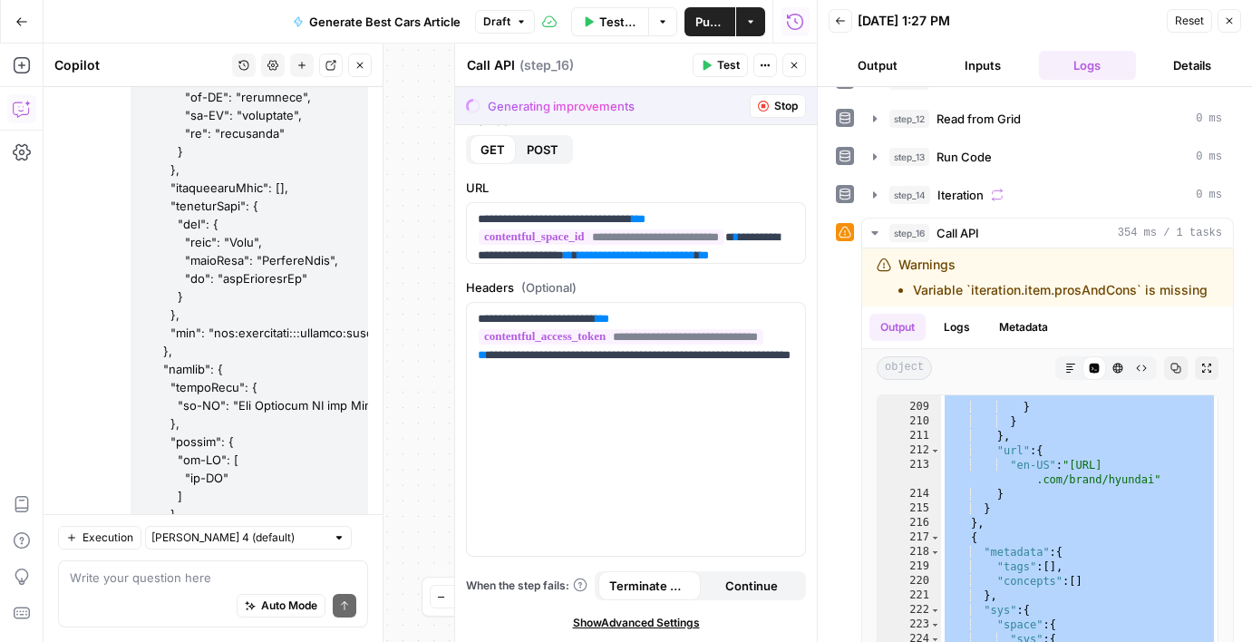
scroll to position [387816, 0]
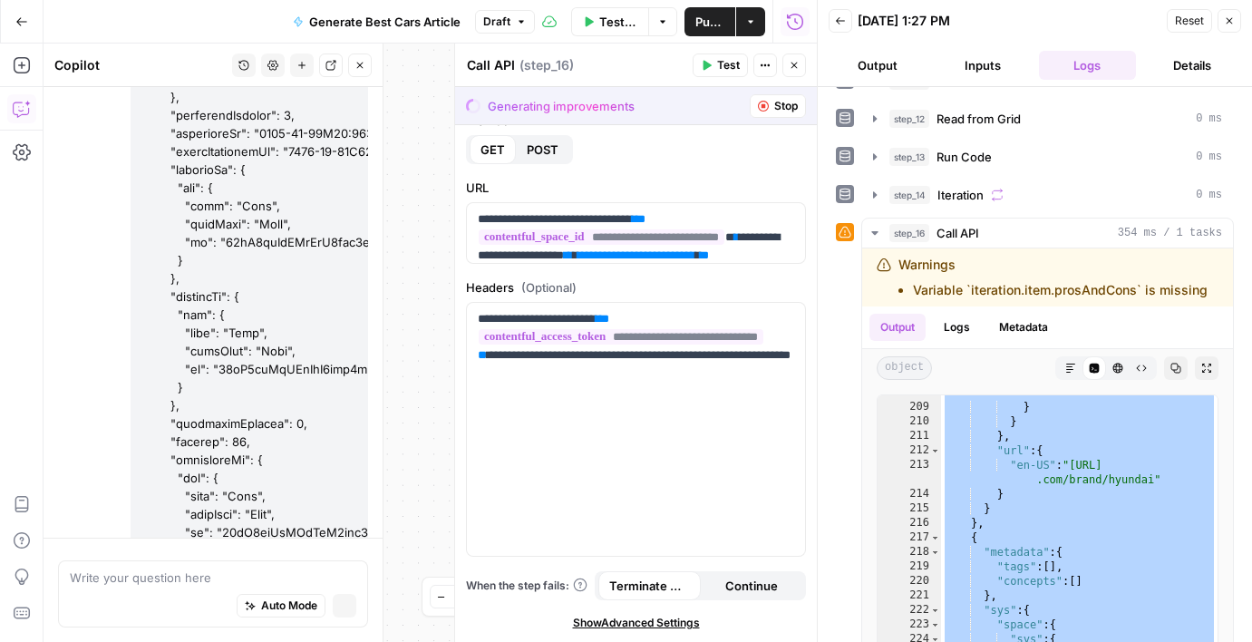
scroll to position [387444, 0]
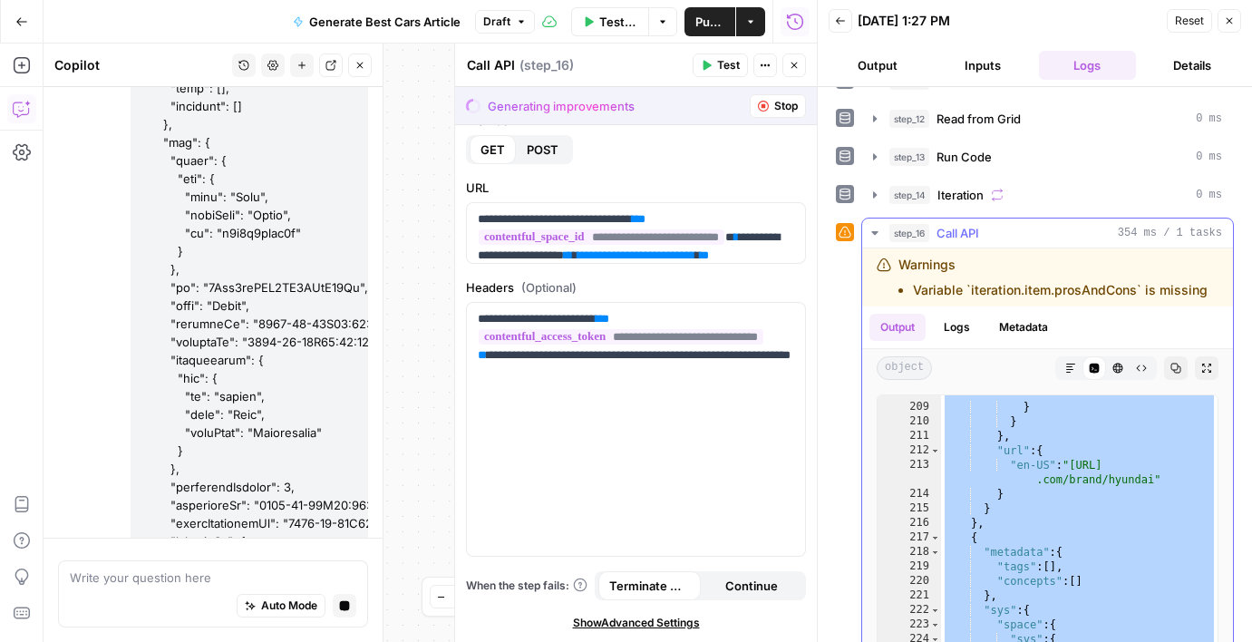
click at [877, 238] on icon "button" at bounding box center [875, 233] width 15 height 15
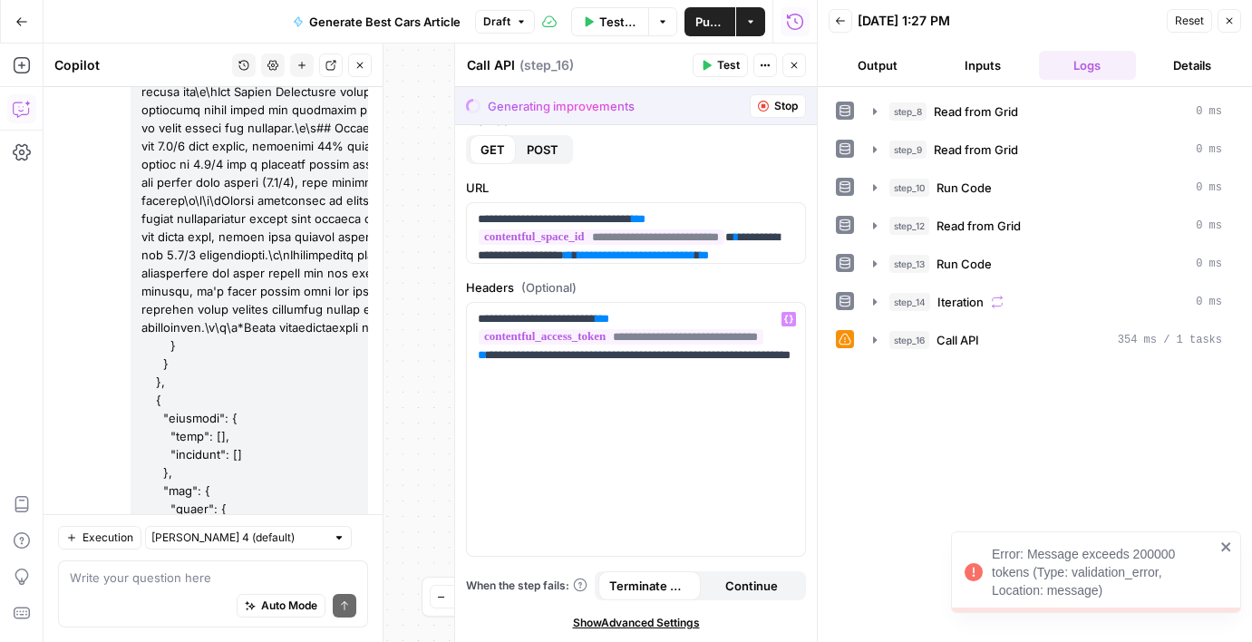
scroll to position [387816, 0]
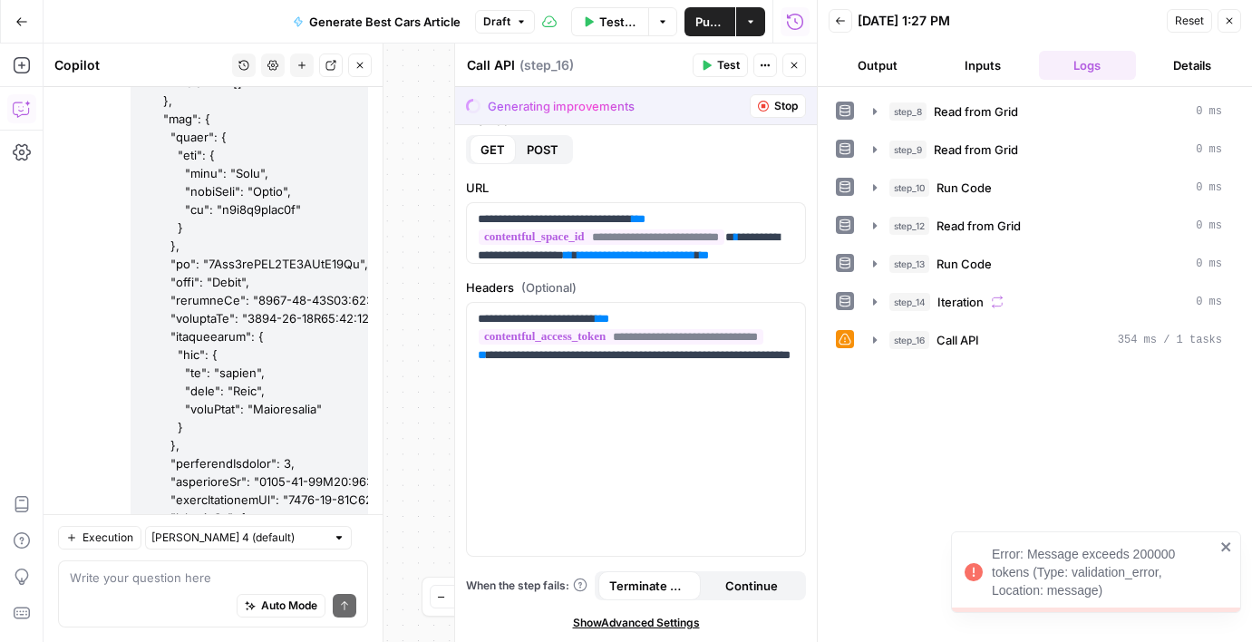
click at [1220, 540] on icon "close" at bounding box center [1226, 546] width 13 height 15
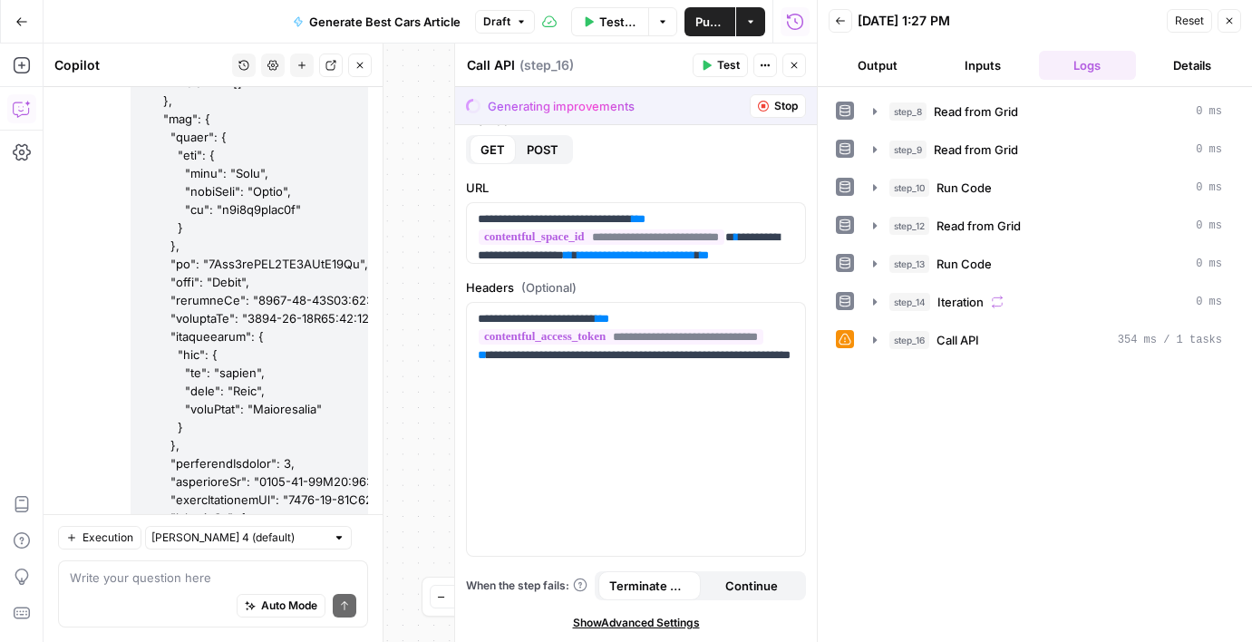
click at [27, 25] on icon "button" at bounding box center [21, 21] width 13 height 13
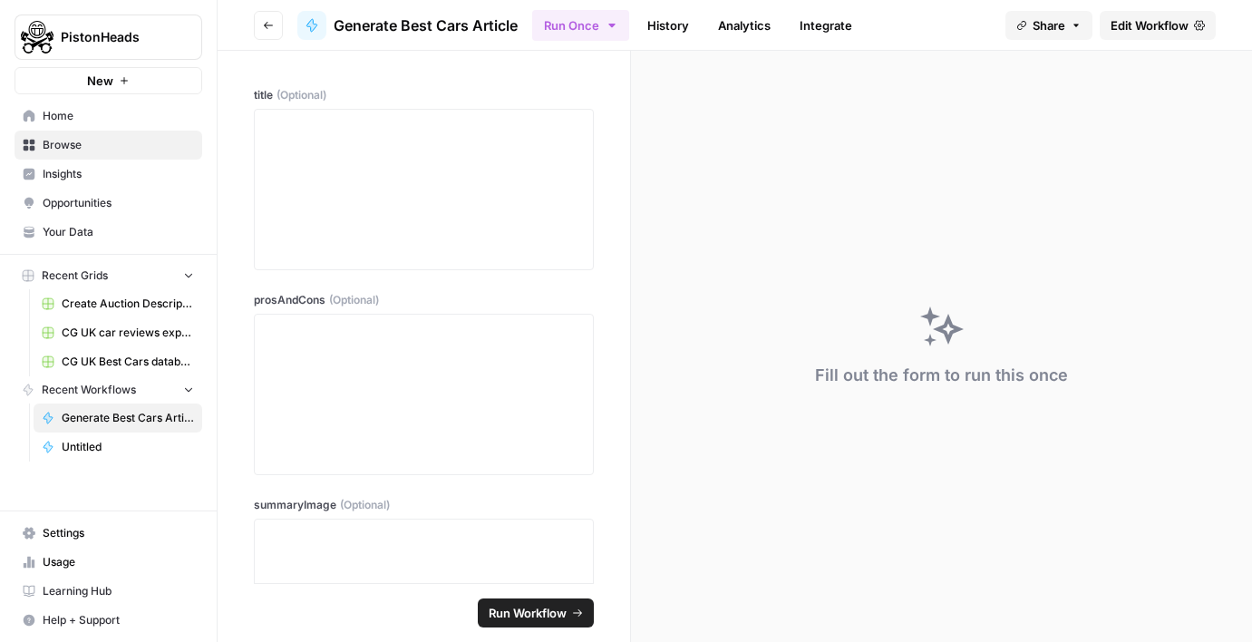
click at [1131, 24] on span "Edit Workflow" at bounding box center [1150, 25] width 78 height 18
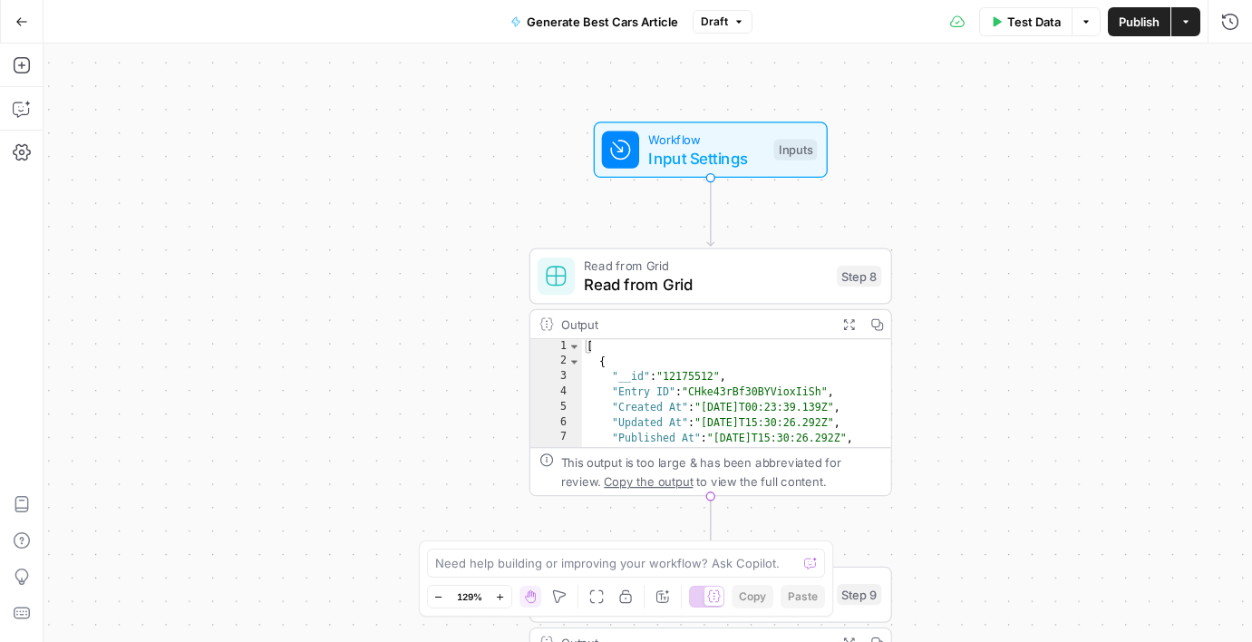
click at [20, 33] on button "Go Back" at bounding box center [21, 21] width 33 height 33
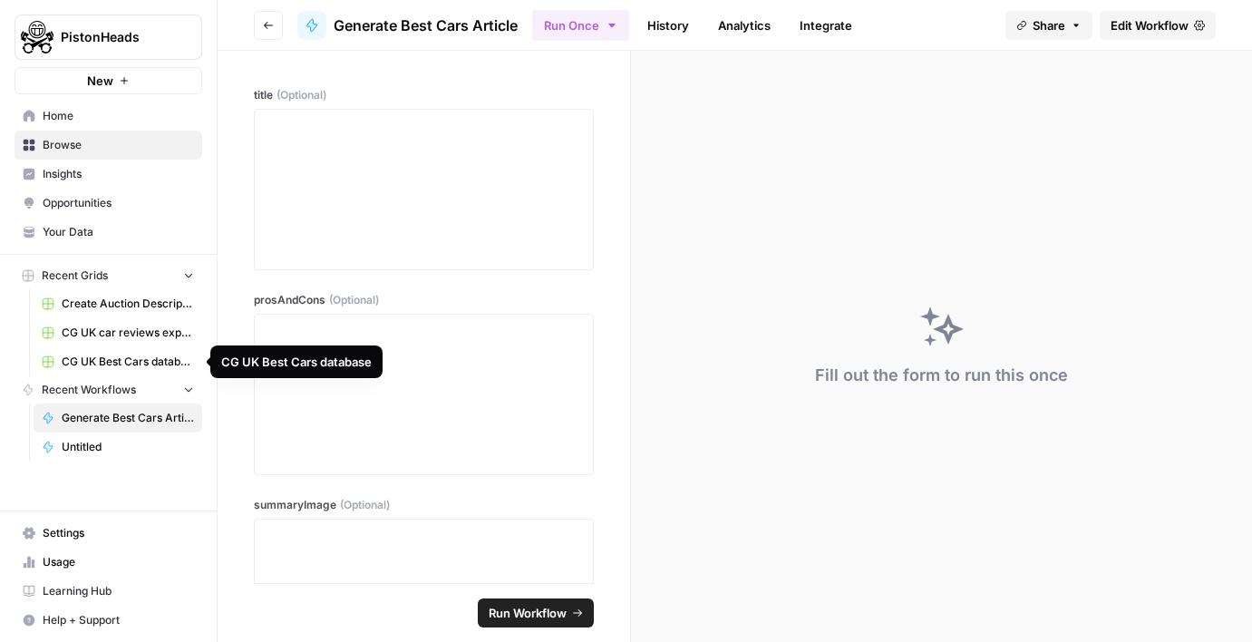
click at [102, 369] on span "CG UK Best Cars database" at bounding box center [128, 362] width 132 height 16
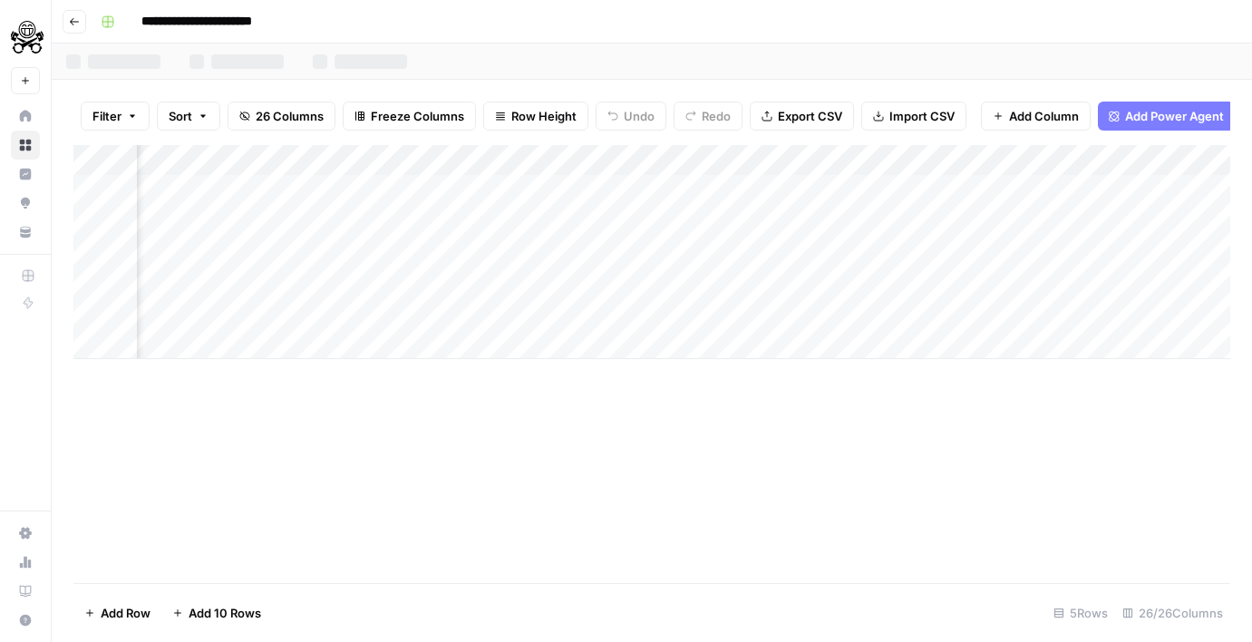
scroll to position [0, 546]
click at [666, 196] on div "Add Column" at bounding box center [651, 252] width 1157 height 214
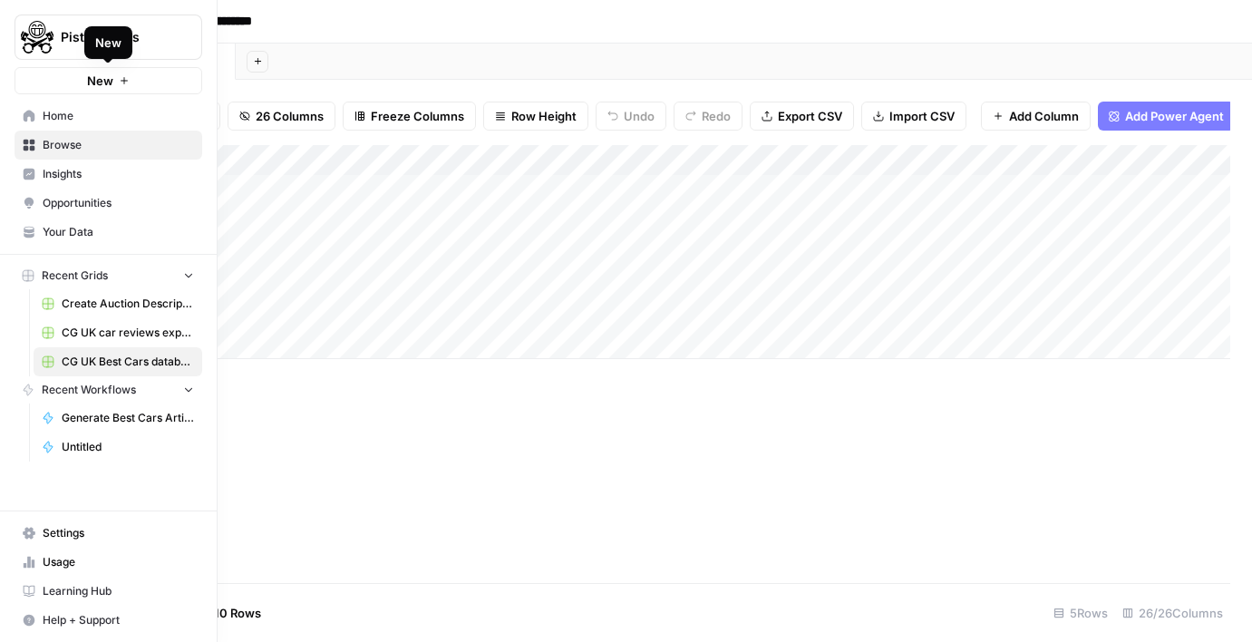
click at [110, 73] on span "New" at bounding box center [100, 81] width 26 height 18
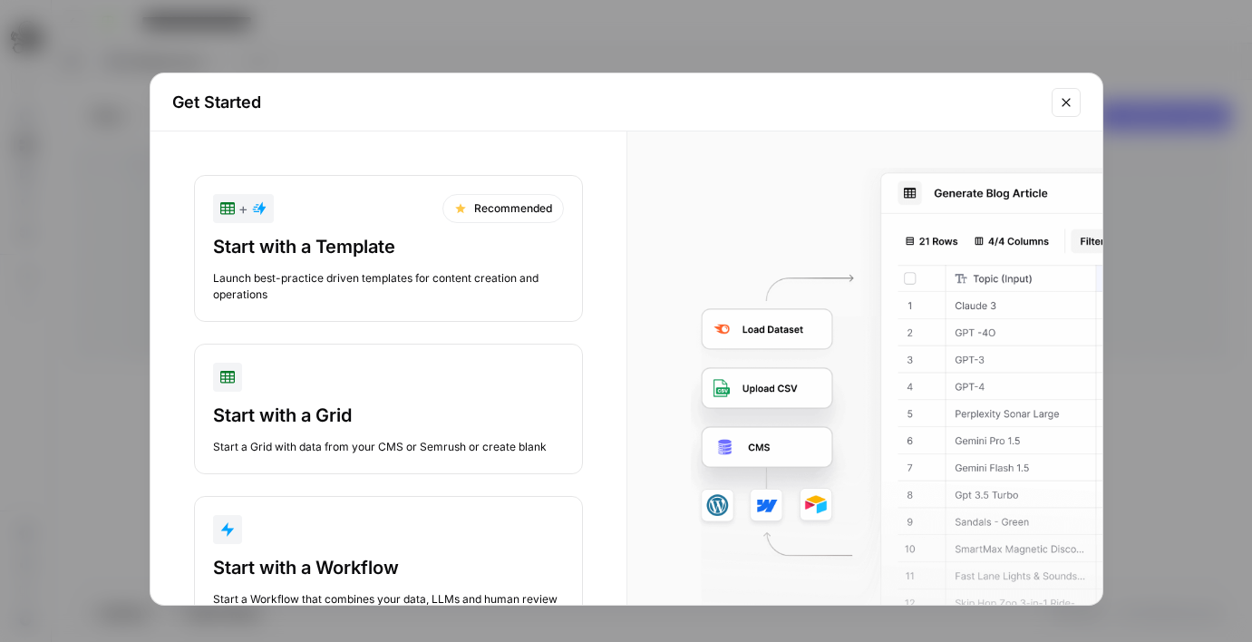
click at [341, 413] on div "Start with a Grid" at bounding box center [388, 415] width 351 height 25
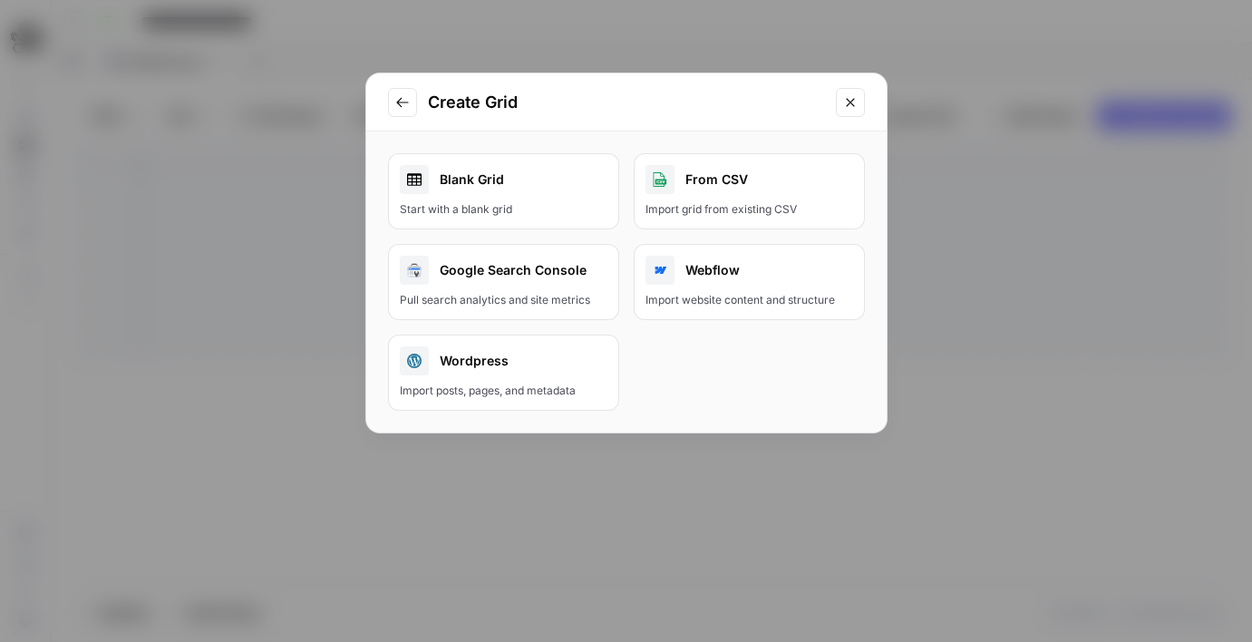
click at [708, 195] on button "From CSV Import grid from existing CSV" at bounding box center [749, 191] width 231 height 76
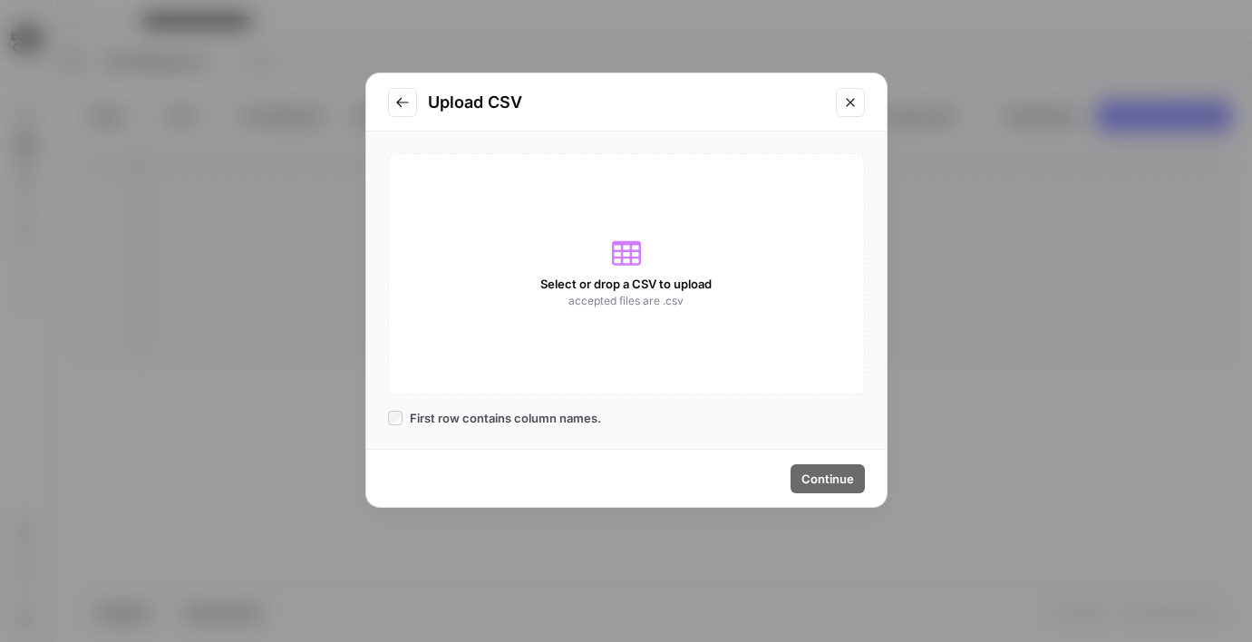
click at [595, 293] on span "accepted files are .csv" at bounding box center [626, 301] width 115 height 16
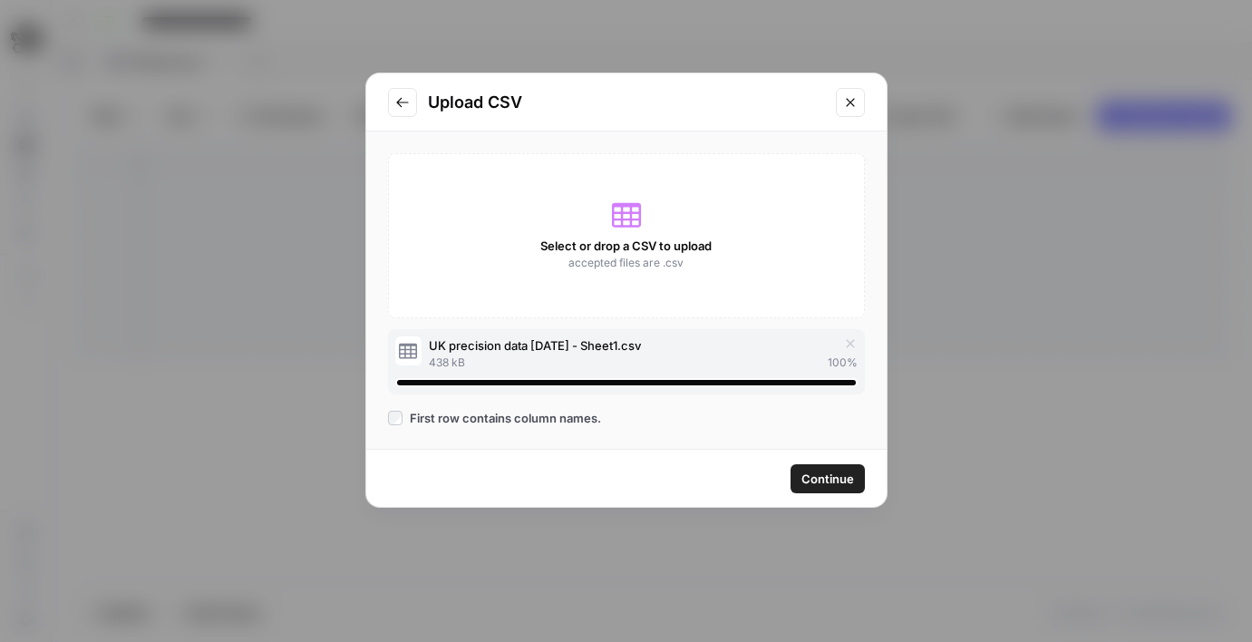
click at [833, 480] on span "Continue" at bounding box center [828, 479] width 53 height 18
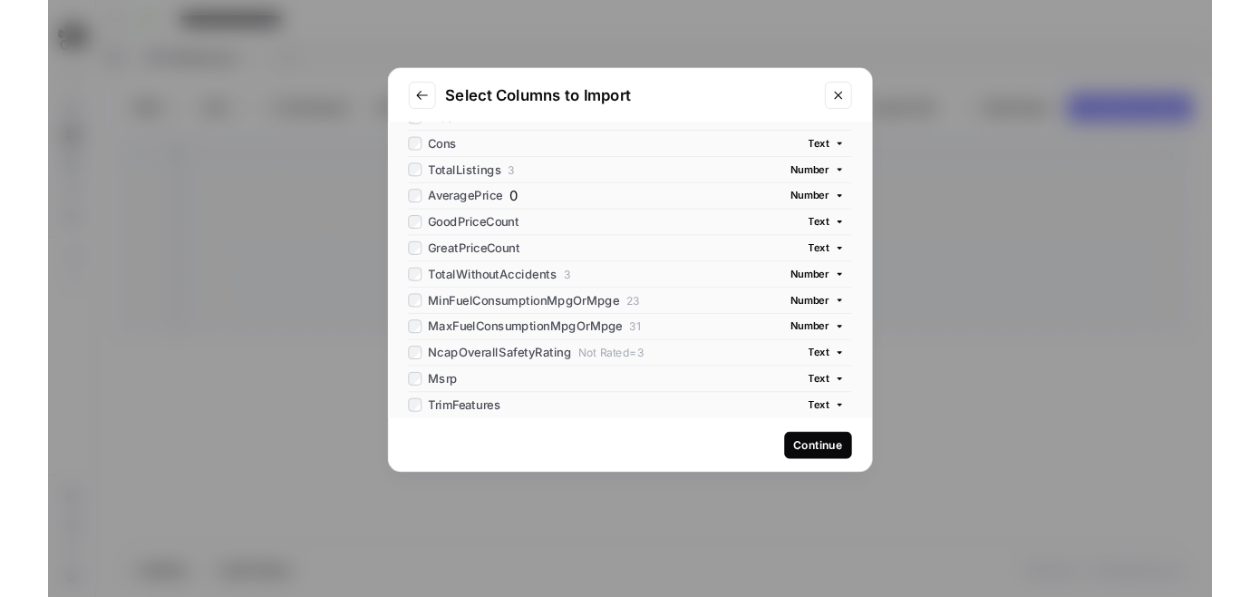
scroll to position [0, 0]
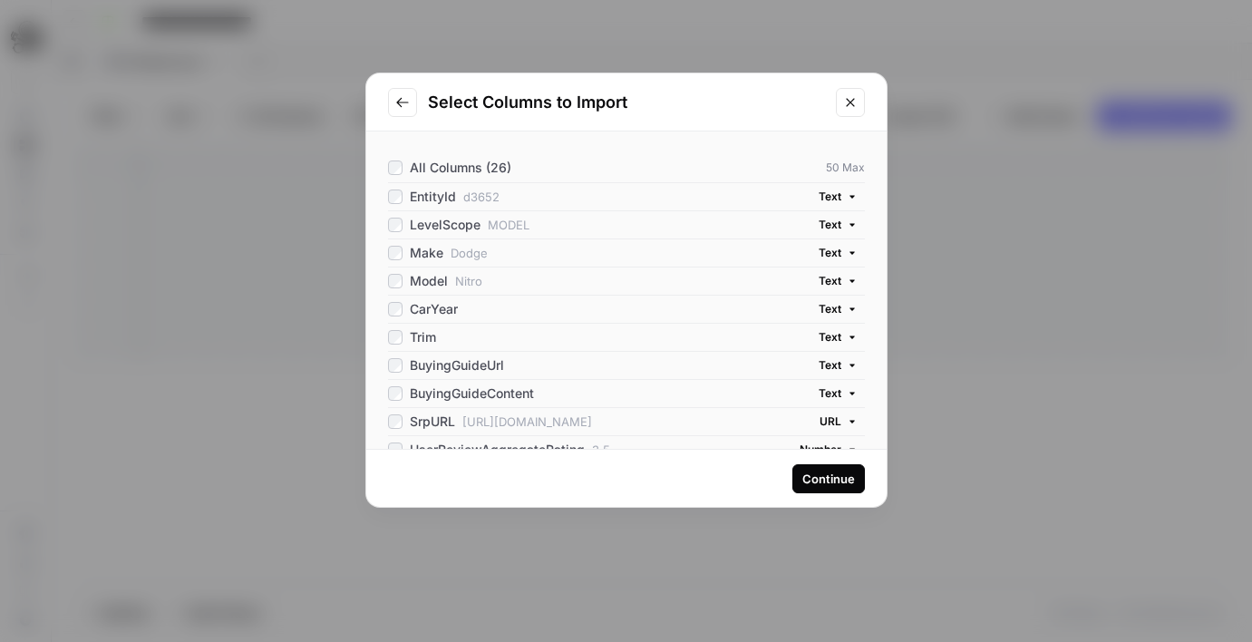
click at [862, 101] on button "Close modal" at bounding box center [850, 102] width 29 height 29
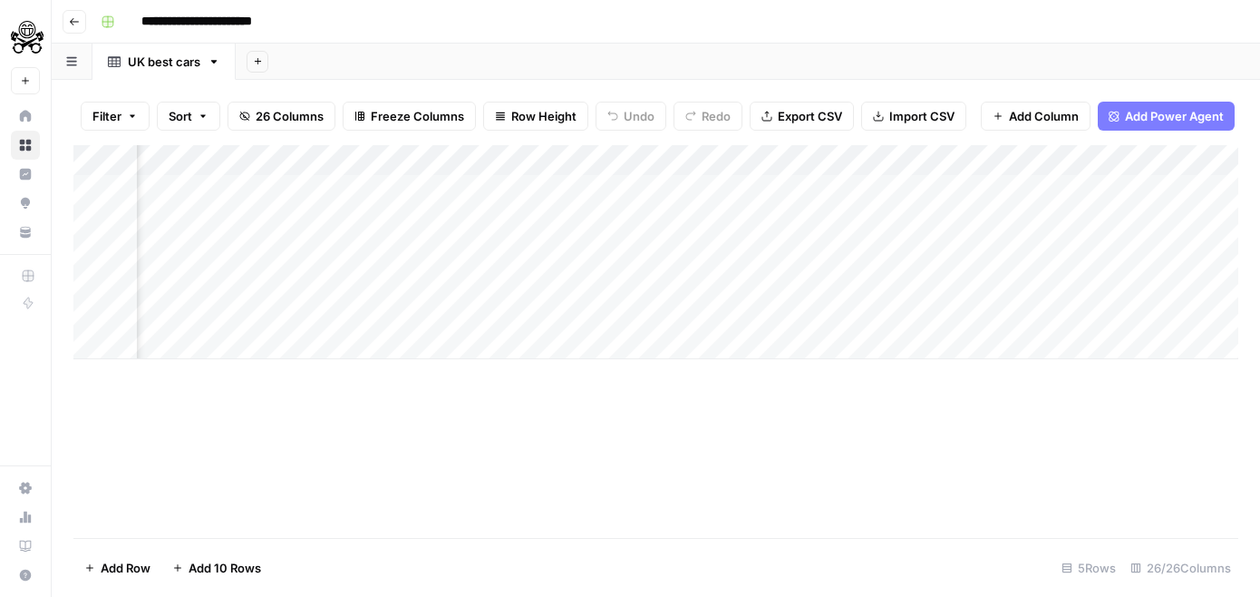
scroll to position [0, 5789]
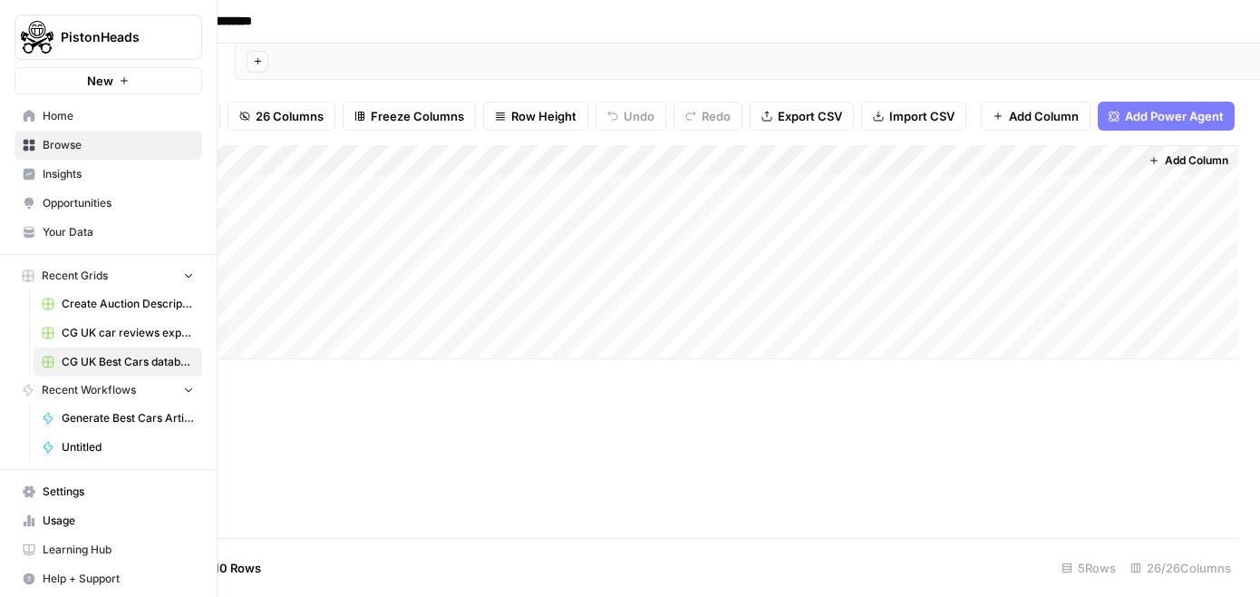
click at [72, 112] on span "Home" at bounding box center [118, 116] width 151 height 16
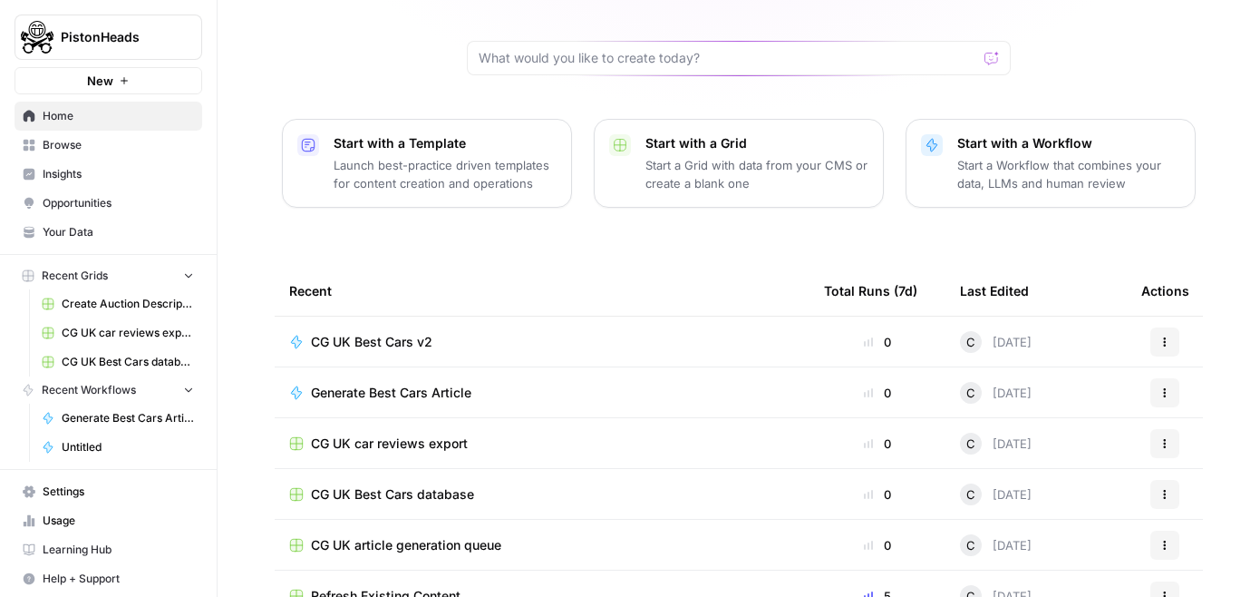
scroll to position [238, 0]
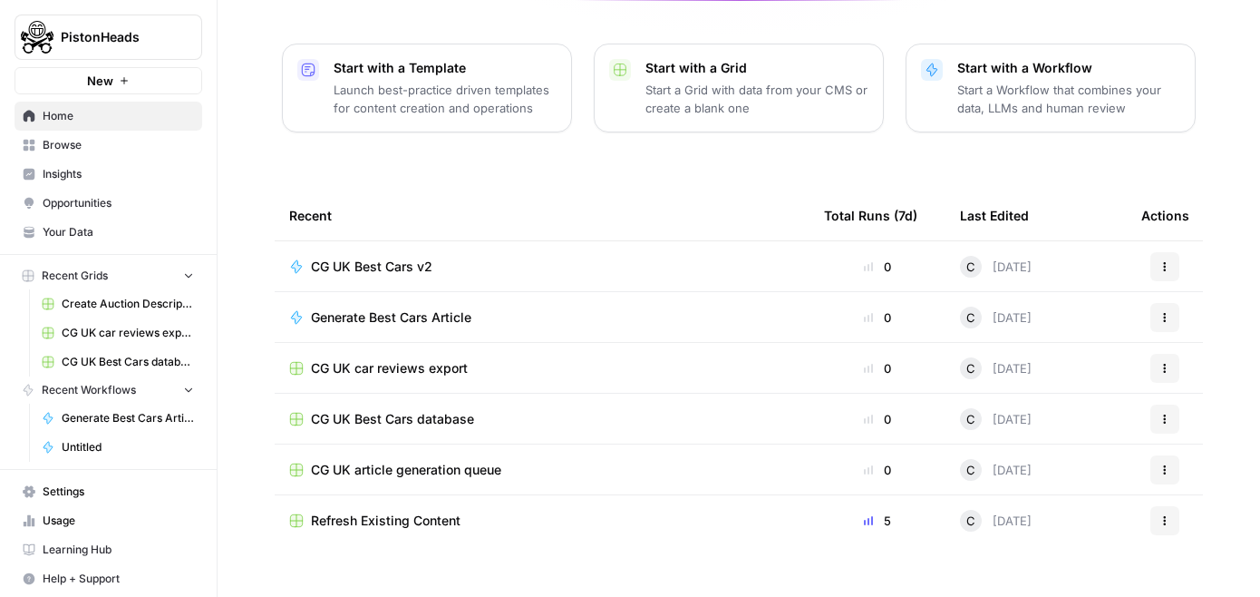
click at [521, 511] on div "Refresh Existing Content" at bounding box center [542, 520] width 506 height 18
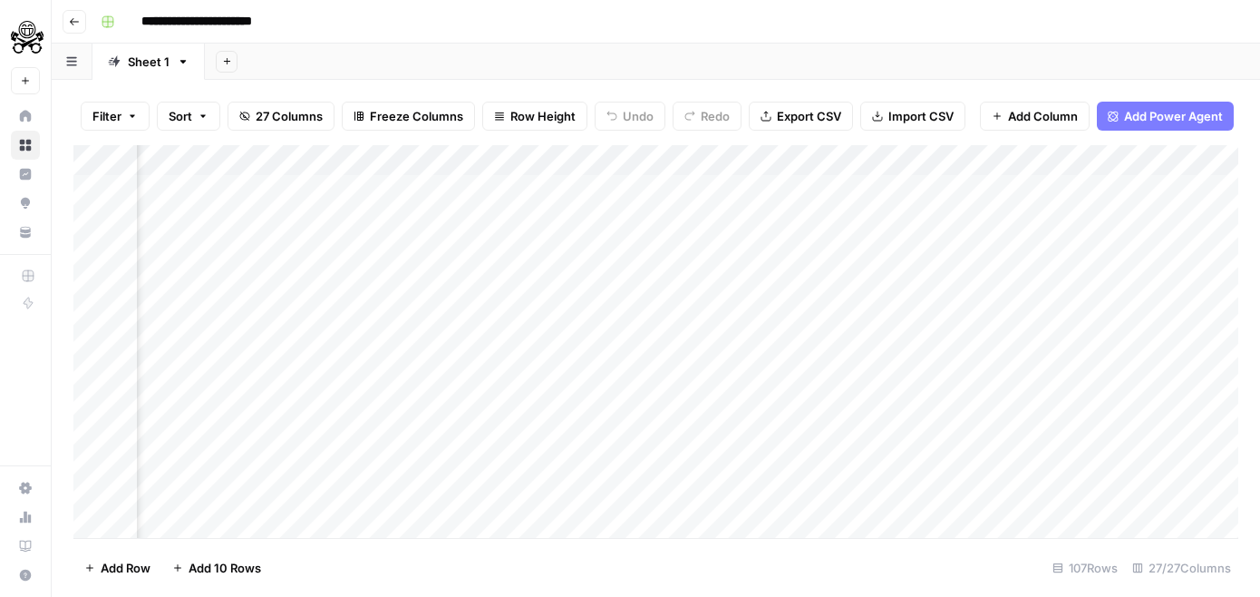
scroll to position [0, 2085]
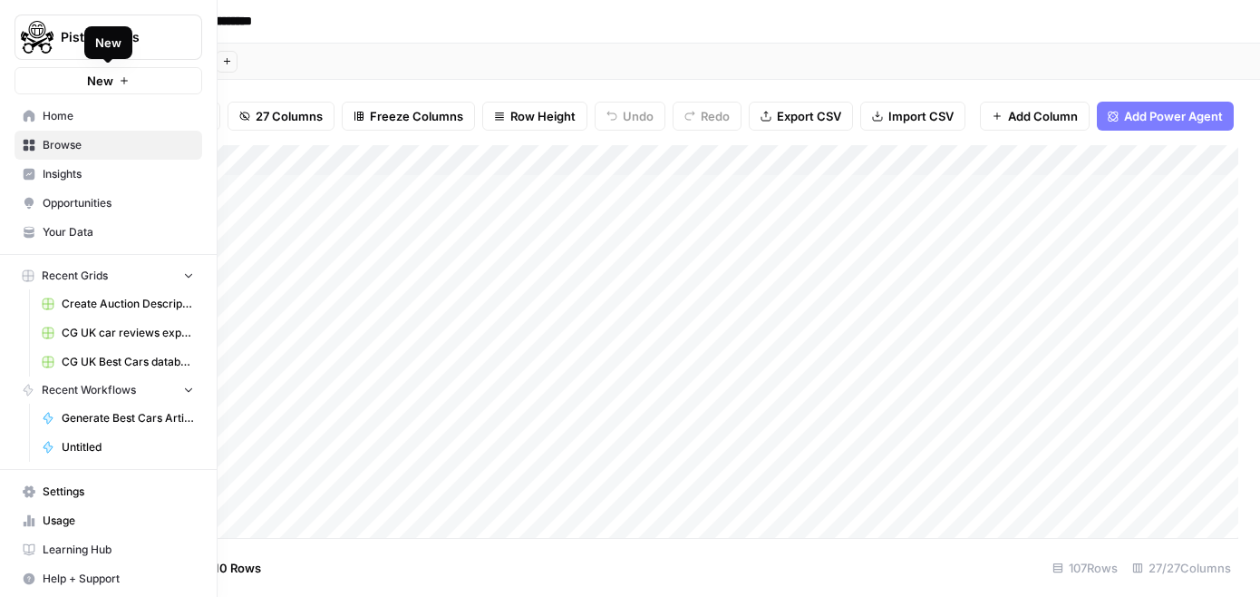
click at [36, 80] on button "New" at bounding box center [109, 80] width 188 height 27
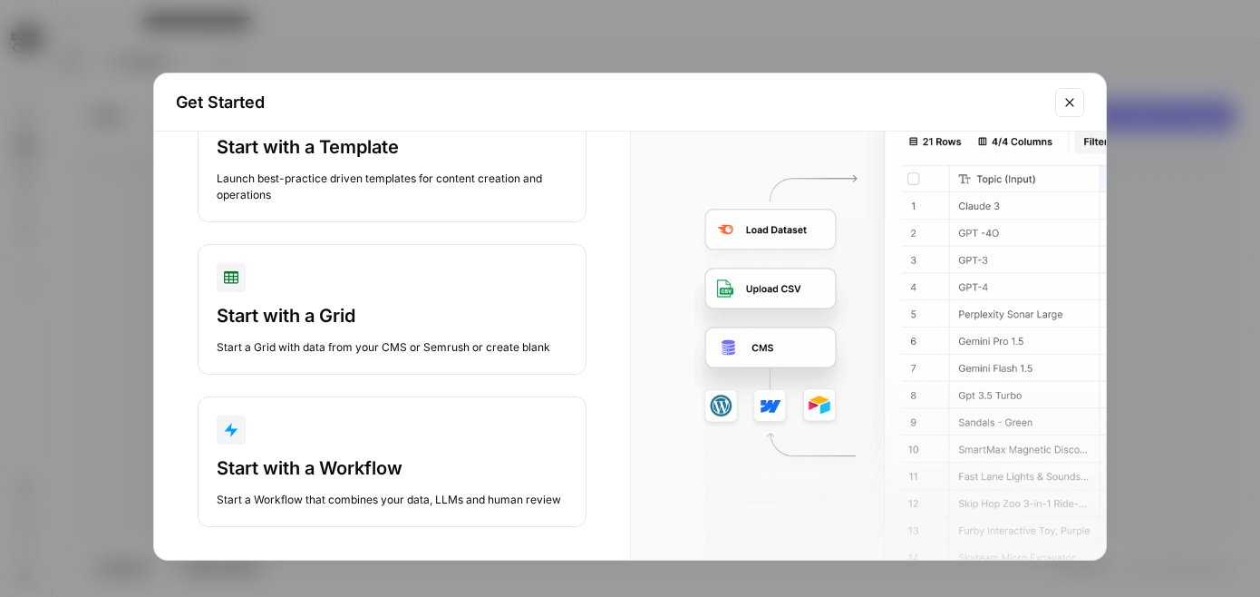
scroll to position [111, 0]
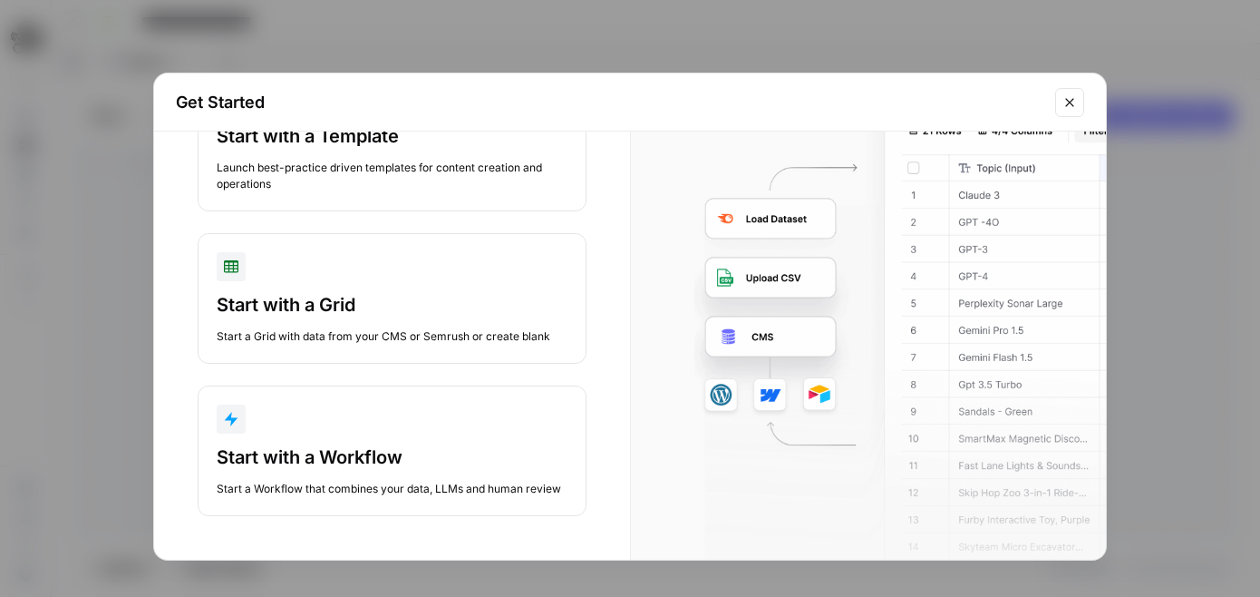
click at [369, 285] on button "Start with a Grid Start a Grid with data from your CMS or Semrush or create bla…" at bounding box center [392, 298] width 389 height 131
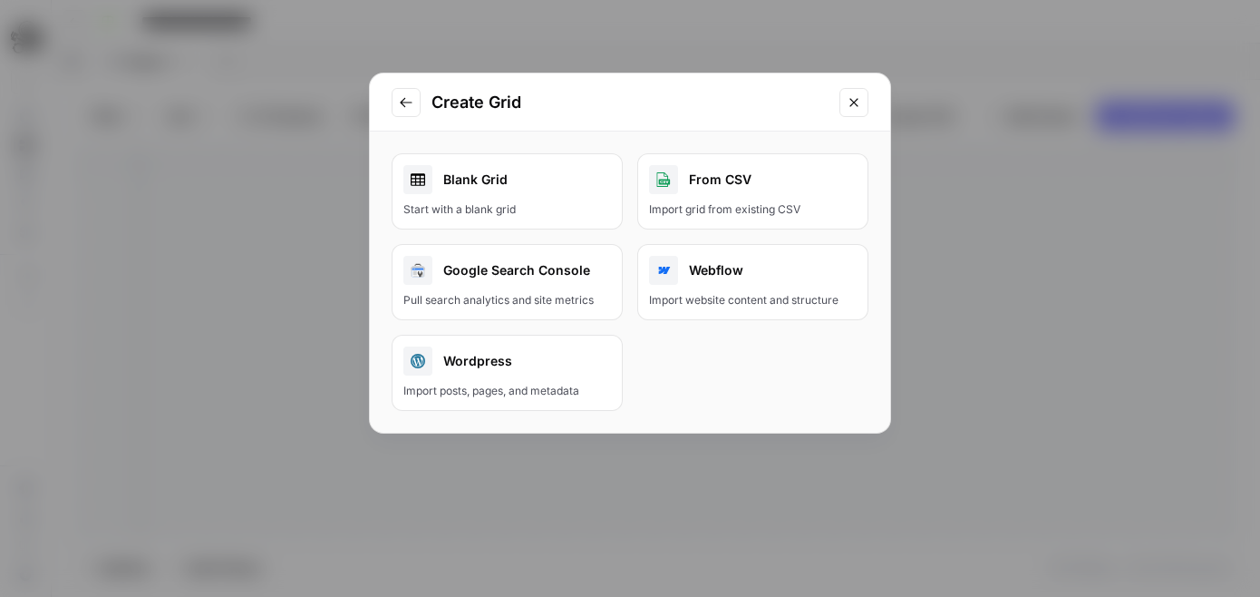
click at [739, 171] on div "From CSV" at bounding box center [753, 179] width 208 height 29
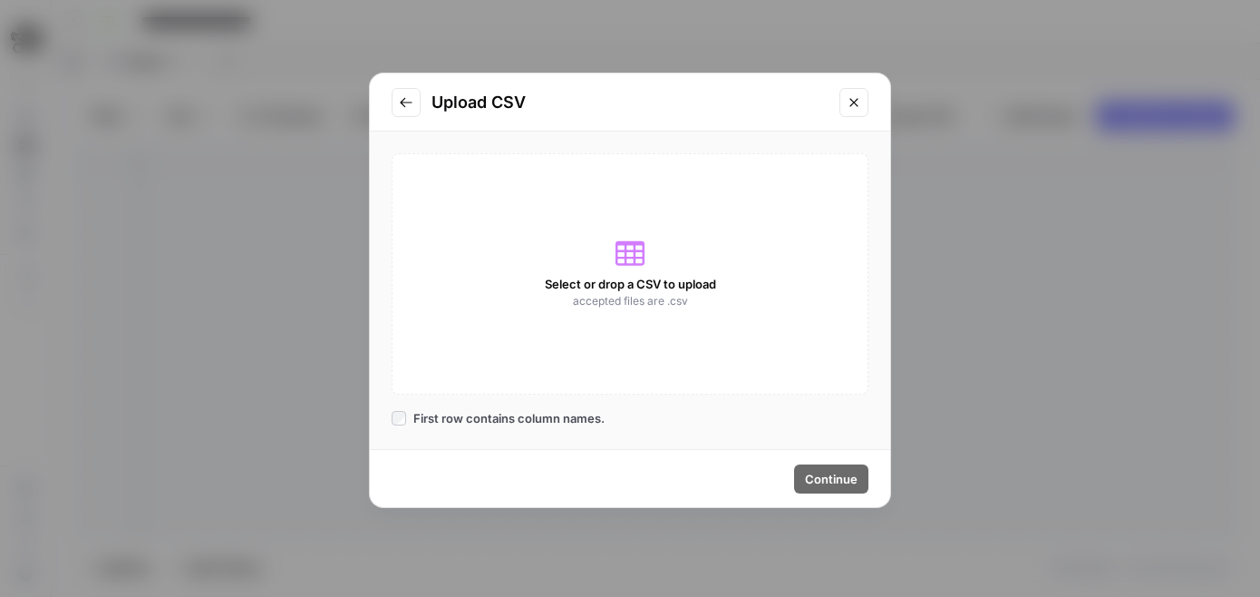
click at [657, 267] on div "Select or drop a CSV to upload accepted files are .csv" at bounding box center [630, 273] width 477 height 241
click at [384, 102] on div "Upload CSV" at bounding box center [630, 102] width 520 height 58
click at [400, 102] on icon "Go to previous step" at bounding box center [406, 102] width 15 height 15
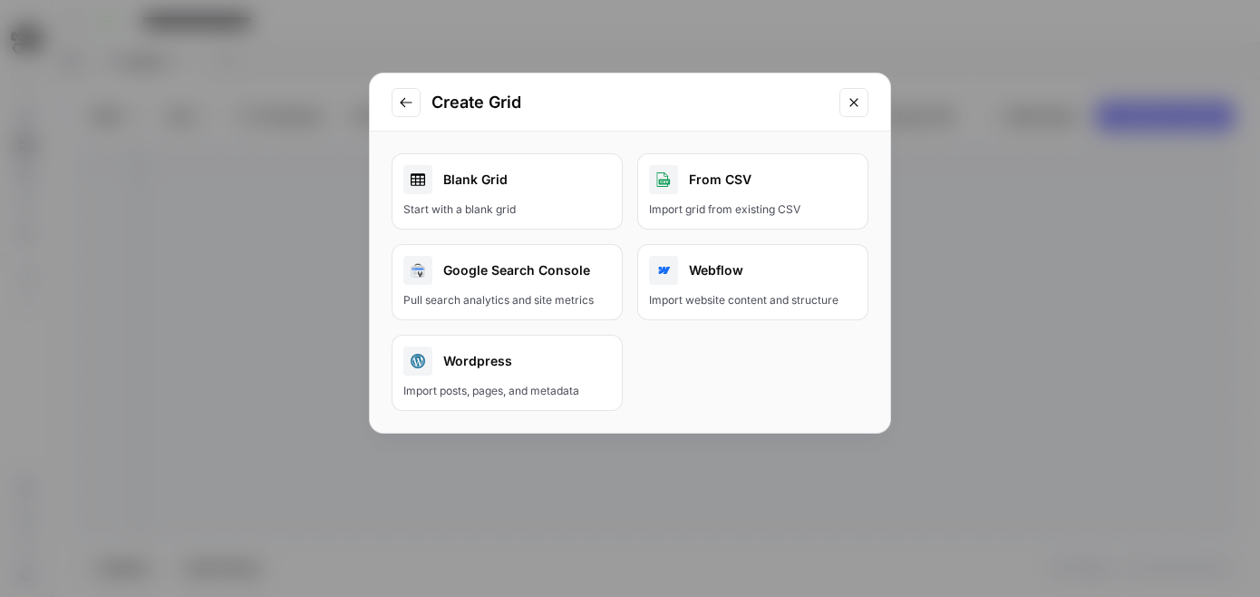
click at [415, 182] on icon at bounding box center [418, 179] width 15 height 13
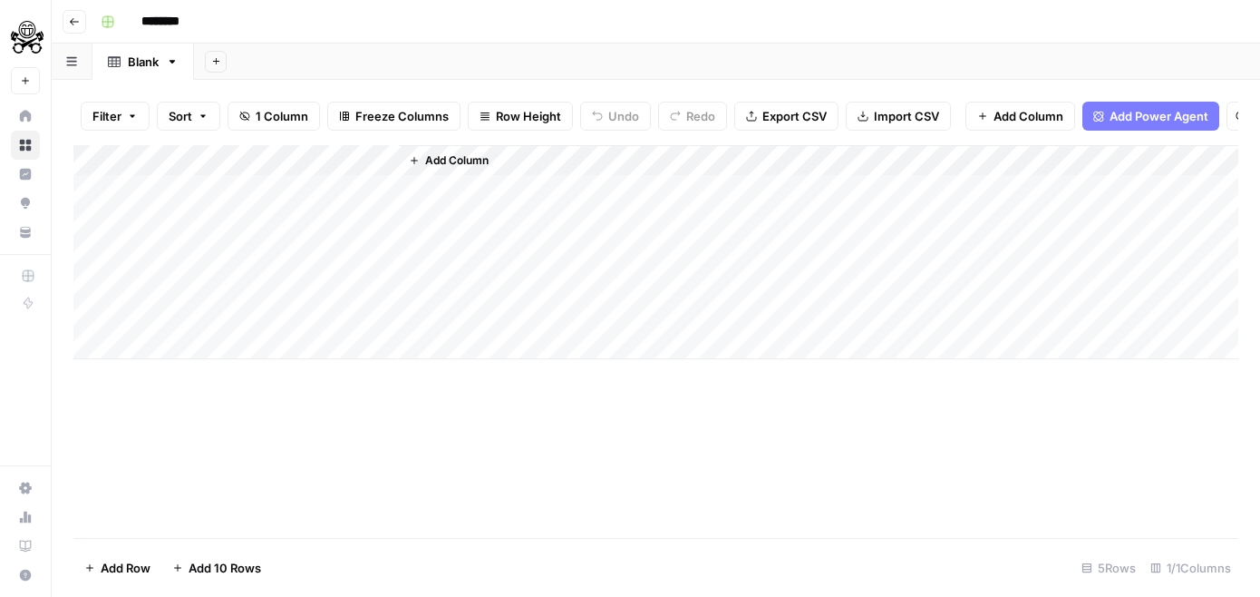
click at [943, 115] on button "Import CSV" at bounding box center [898, 116] width 105 height 29
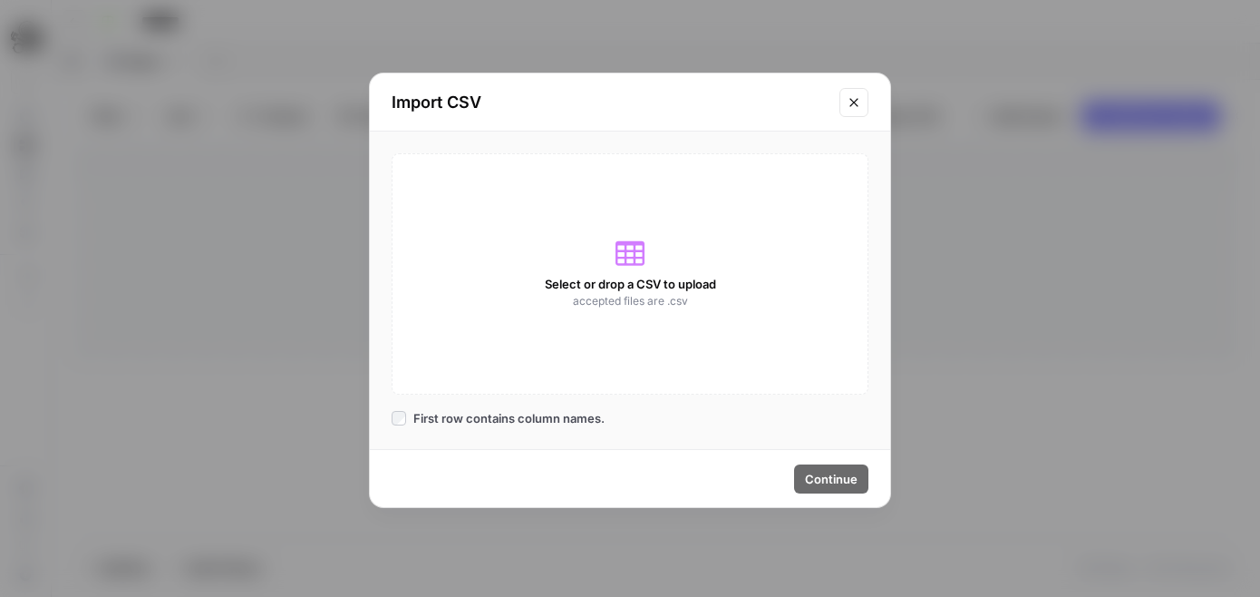
click at [522, 252] on div "Select or drop a CSV to upload accepted files are .csv" at bounding box center [630, 273] width 477 height 241
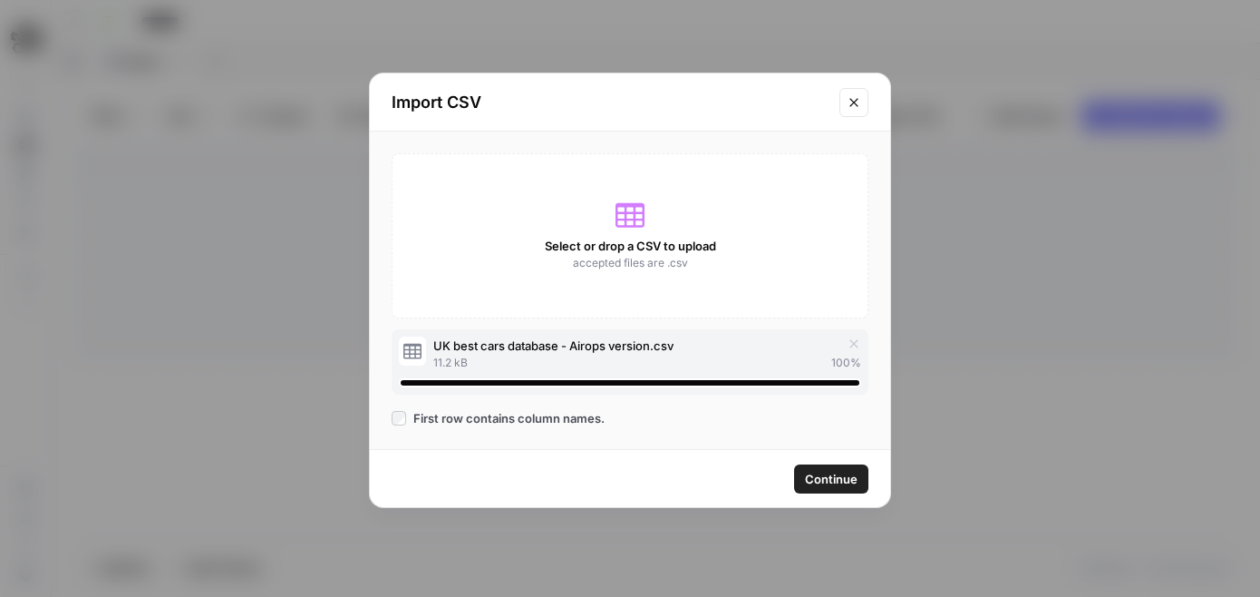
click at [820, 466] on button "Continue" at bounding box center [831, 478] width 74 height 29
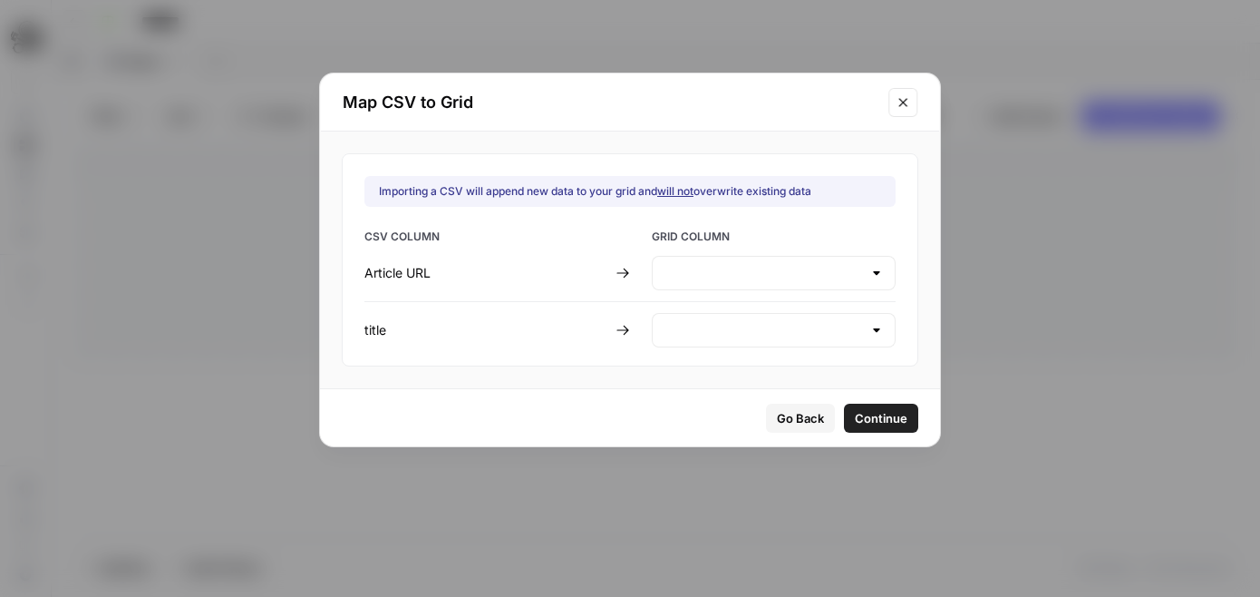
type input "Create new column"
type input "Title"
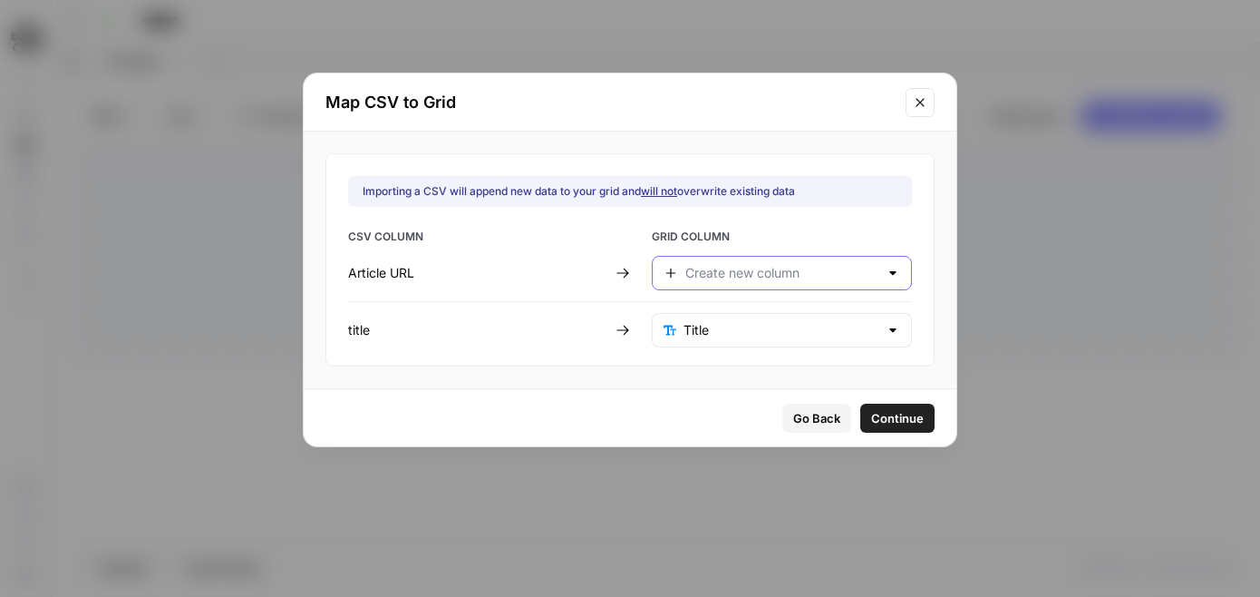
click at [686, 280] on input "text" at bounding box center [781, 273] width 193 height 18
type input "Create new column"
click at [606, 264] on div "Article URL" at bounding box center [478, 273] width 260 height 18
click at [722, 287] on div "Create new column" at bounding box center [782, 273] width 260 height 34
type input "Create new column"
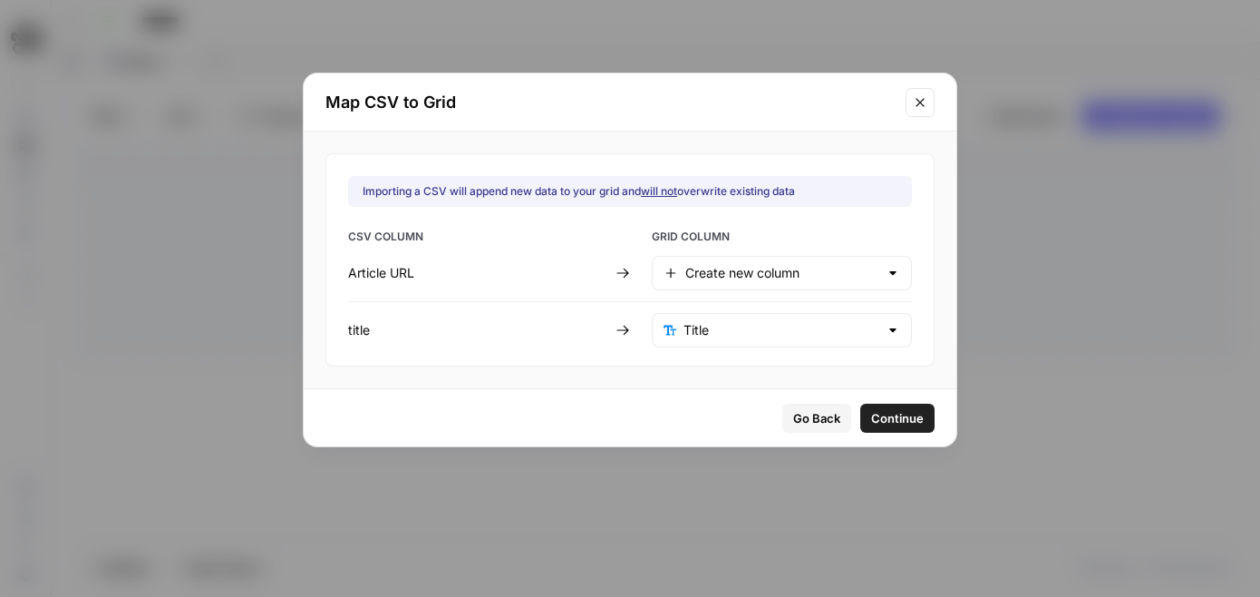
click at [873, 409] on span "Continue" at bounding box center [897, 418] width 53 height 18
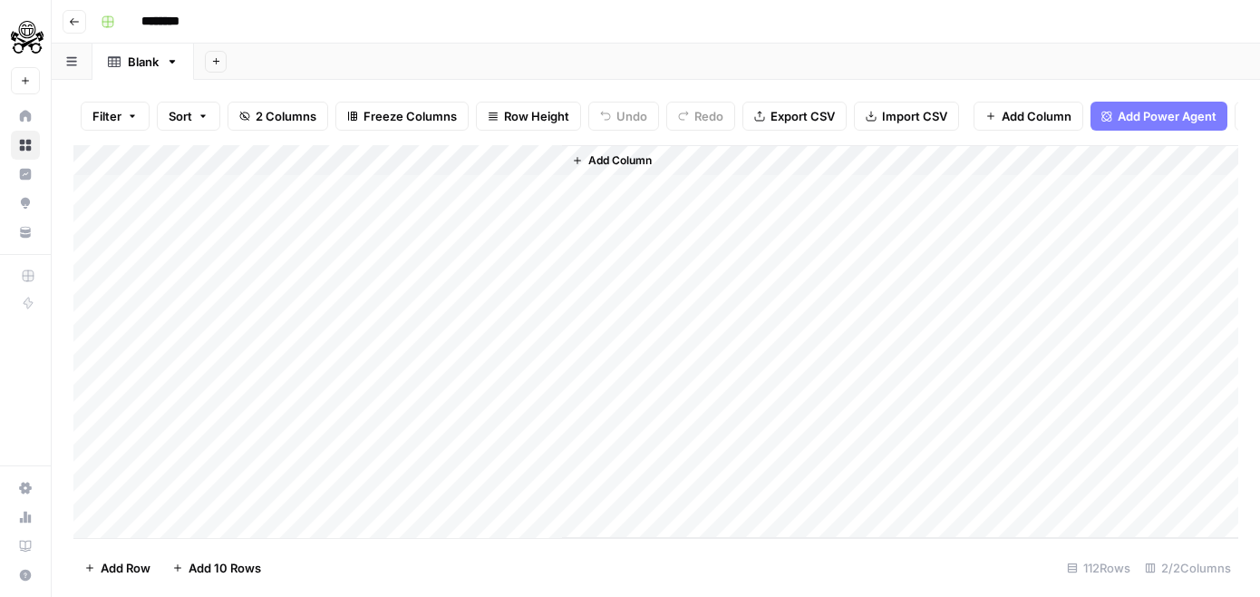
click at [176, 63] on icon "button" at bounding box center [172, 61] width 13 height 13
click at [350, 40] on header "Go back ********" at bounding box center [656, 22] width 1209 height 44
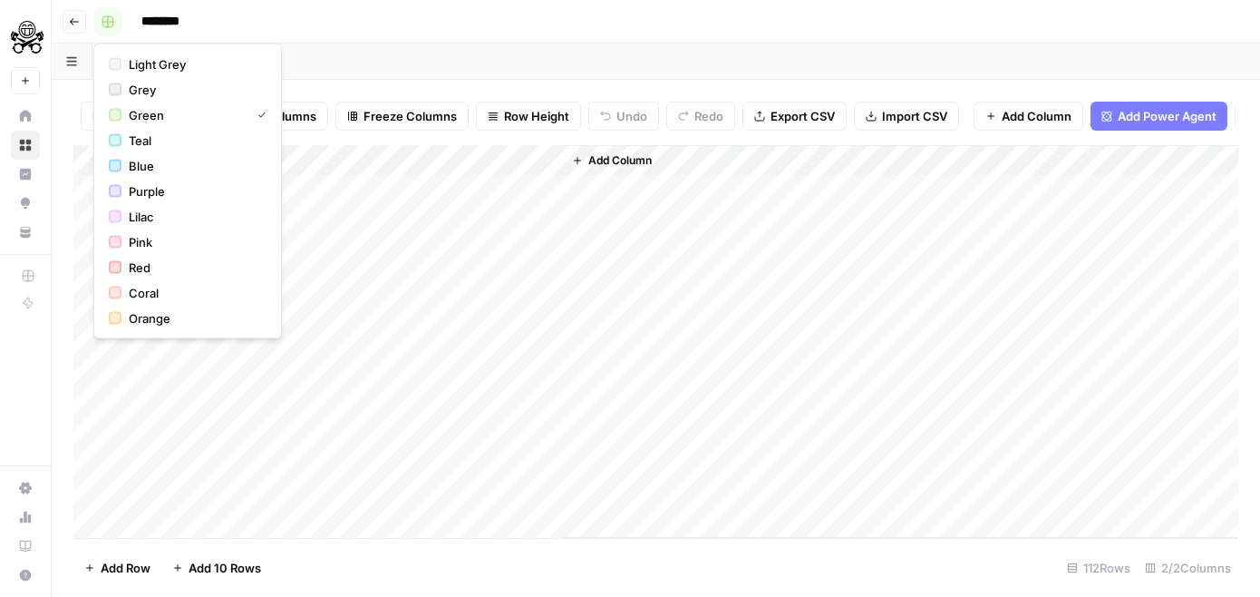
click at [107, 19] on icon "button" at bounding box center [107, 21] width 11 height 11
click at [107, 19] on rect "button" at bounding box center [107, 21] width 11 height 11
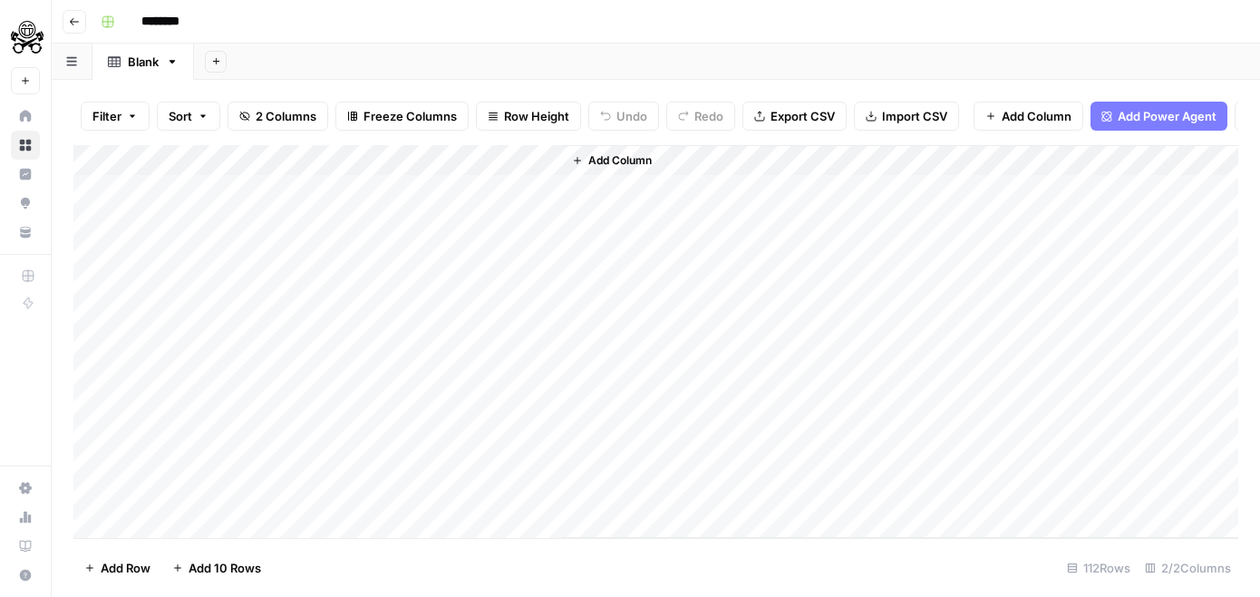
click at [88, 18] on header "Go back ********" at bounding box center [656, 22] width 1209 height 44
click at [181, 9] on input "********" at bounding box center [184, 21] width 102 height 29
click at [225, 72] on div "Add Sheet" at bounding box center [727, 62] width 1066 height 36
click at [223, 69] on button "Add Sheet" at bounding box center [216, 62] width 22 height 22
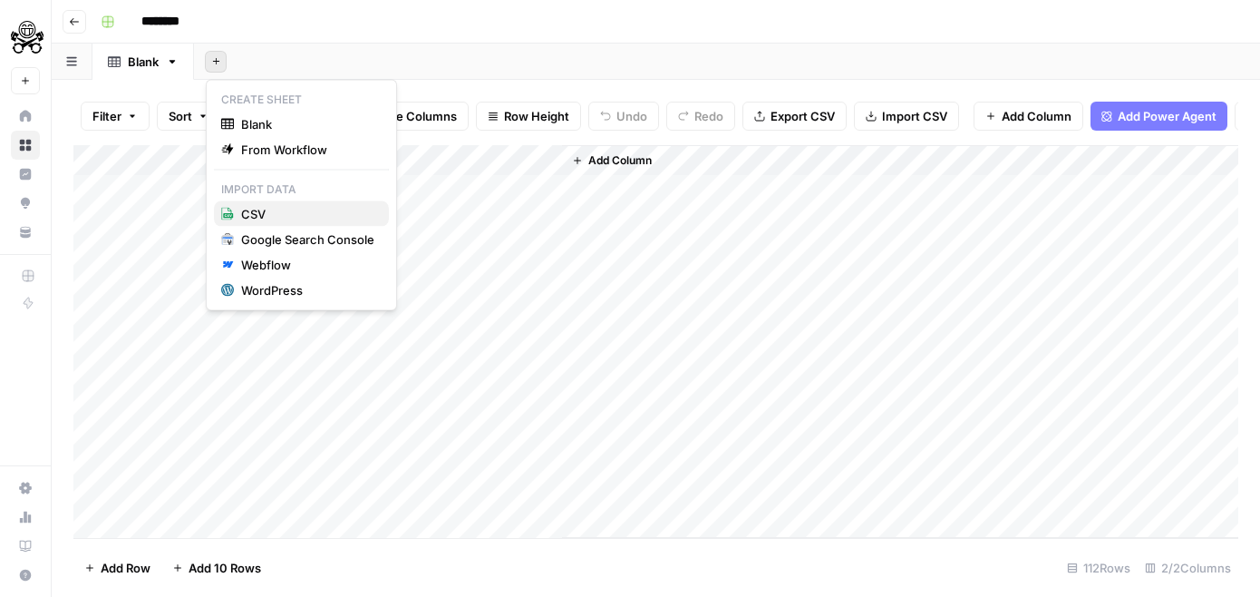
click at [259, 208] on span "CSV" at bounding box center [307, 214] width 133 height 18
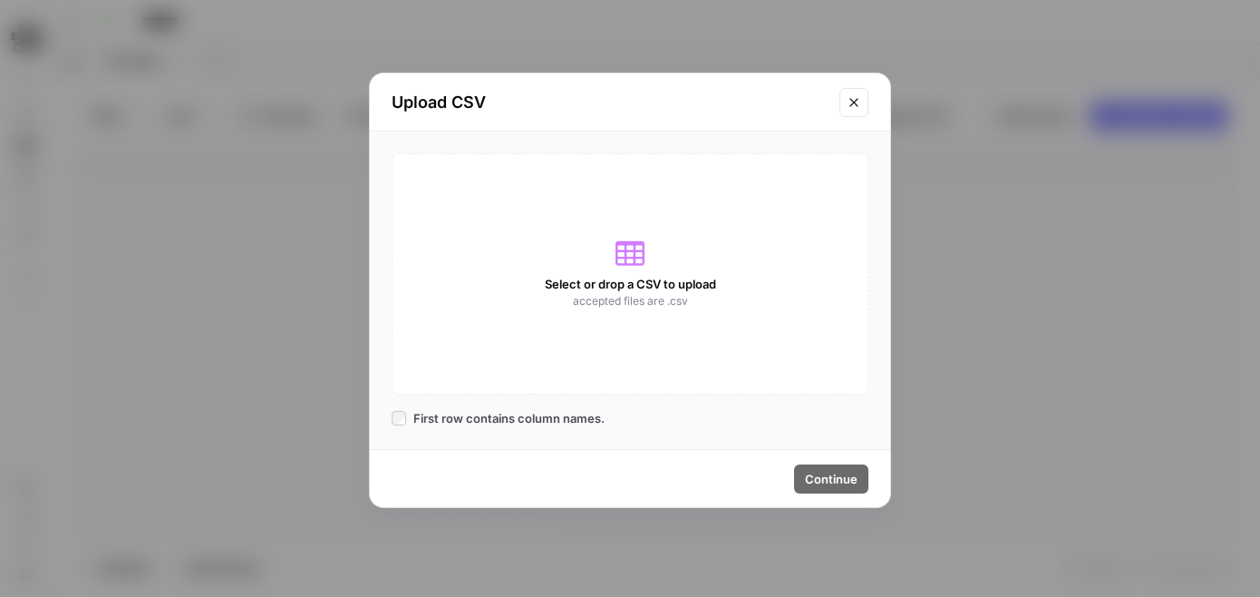
click at [614, 251] on div "Select or drop a CSV to upload accepted files are .csv" at bounding box center [630, 273] width 477 height 241
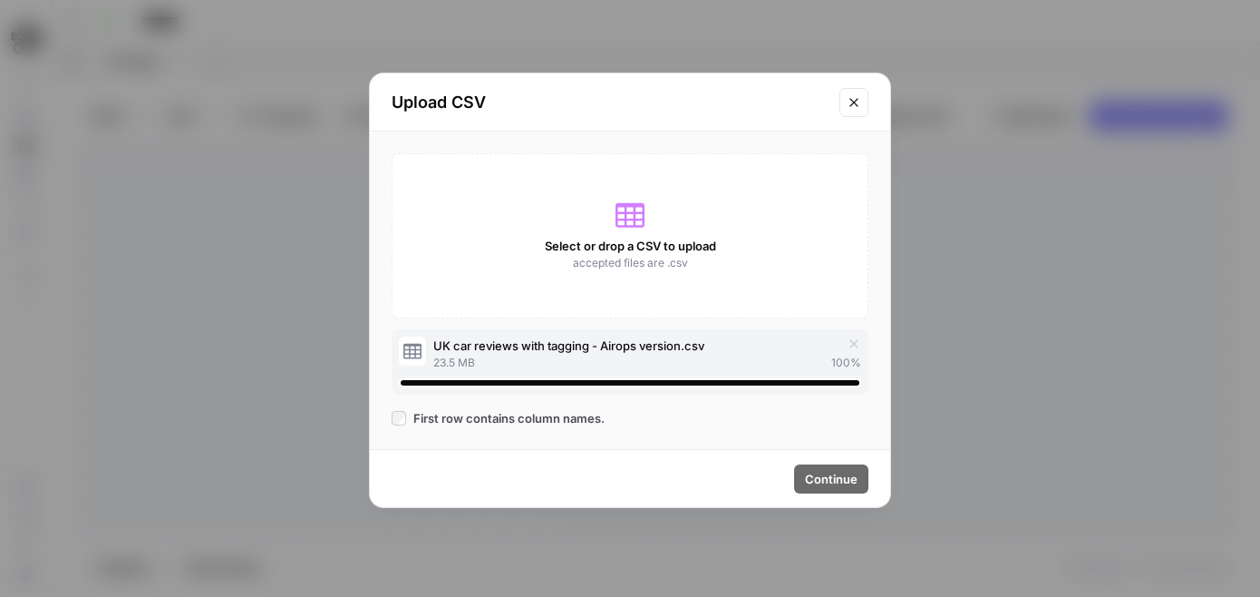
click at [839, 436] on div "Select or drop a CSV to upload accepted files are .csv UK car reviews with tagg…" at bounding box center [630, 289] width 520 height 317
click at [829, 470] on span "Continue" at bounding box center [831, 479] width 53 height 18
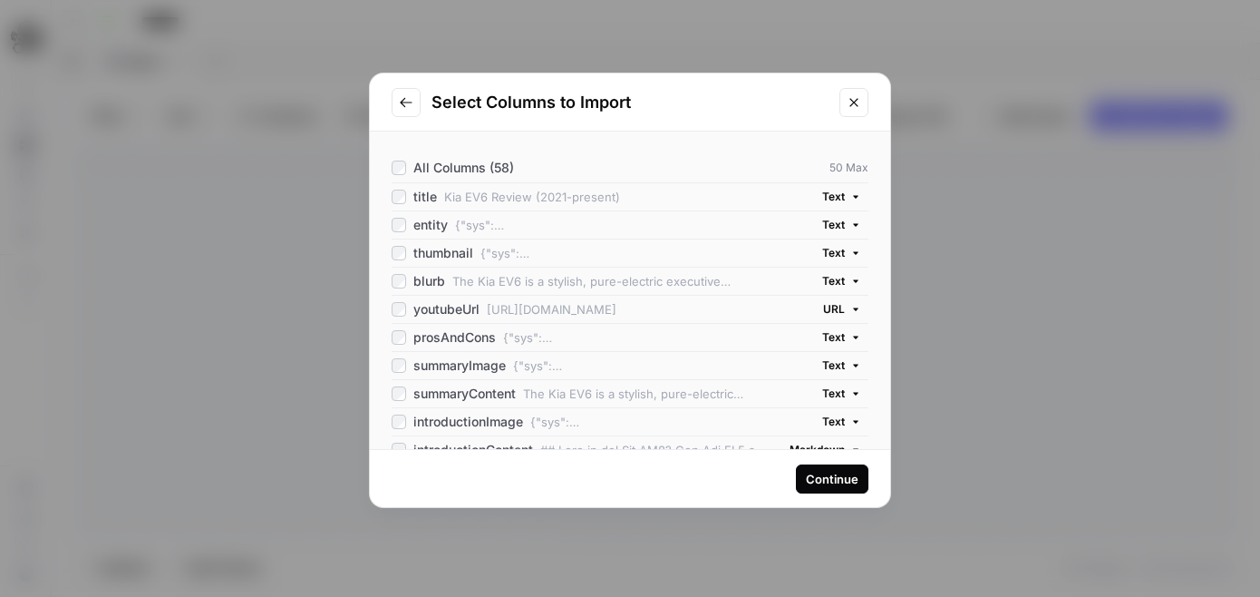
click at [398, 271] on div "blurb The Kia EV6 is a stylish, pure-electric executive hatchback that serves a…" at bounding box center [630, 281] width 477 height 28
click at [842, 483] on div "Continue" at bounding box center [832, 479] width 53 height 18
click at [819, 470] on div "Continue" at bounding box center [832, 479] width 53 height 18
click at [821, 462] on div "Continue" at bounding box center [630, 478] width 520 height 57
click at [821, 465] on button "Continue" at bounding box center [832, 478] width 73 height 29
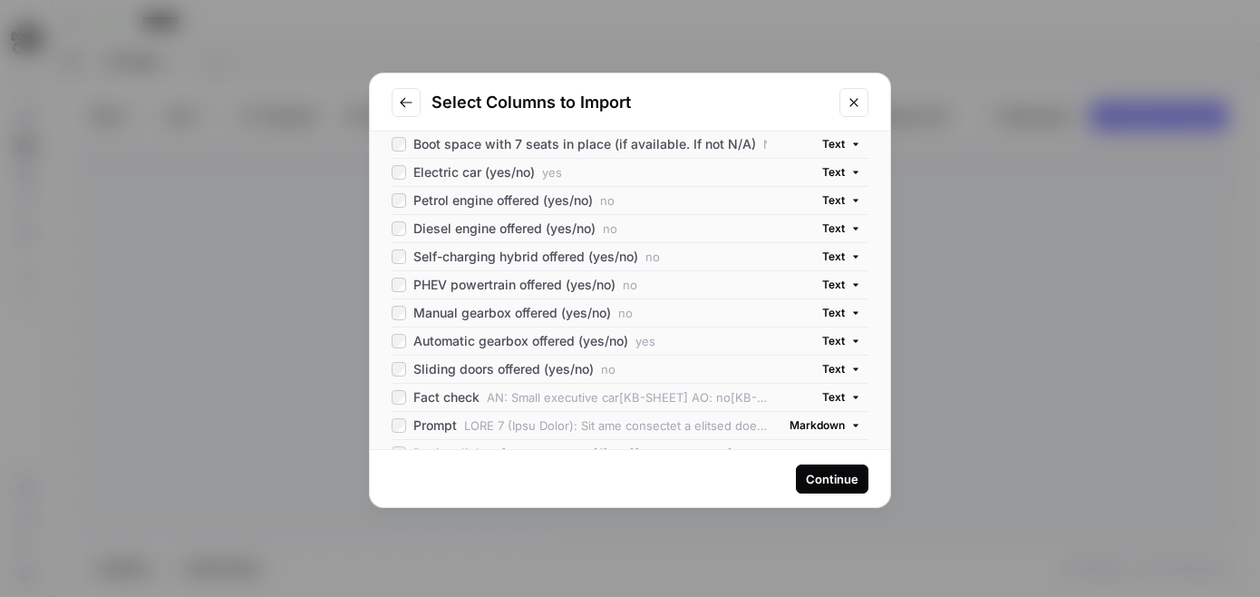
scroll to position [1476, 0]
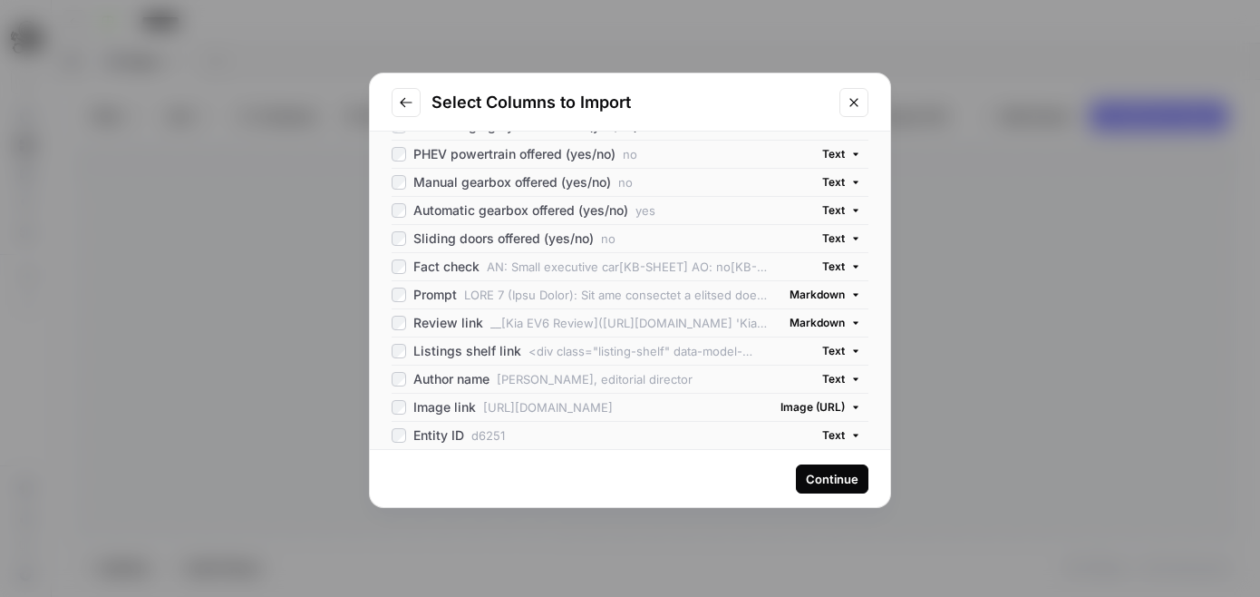
click at [419, 240] on span "Sliding doors offered (yes/no)" at bounding box center [503, 238] width 180 height 18
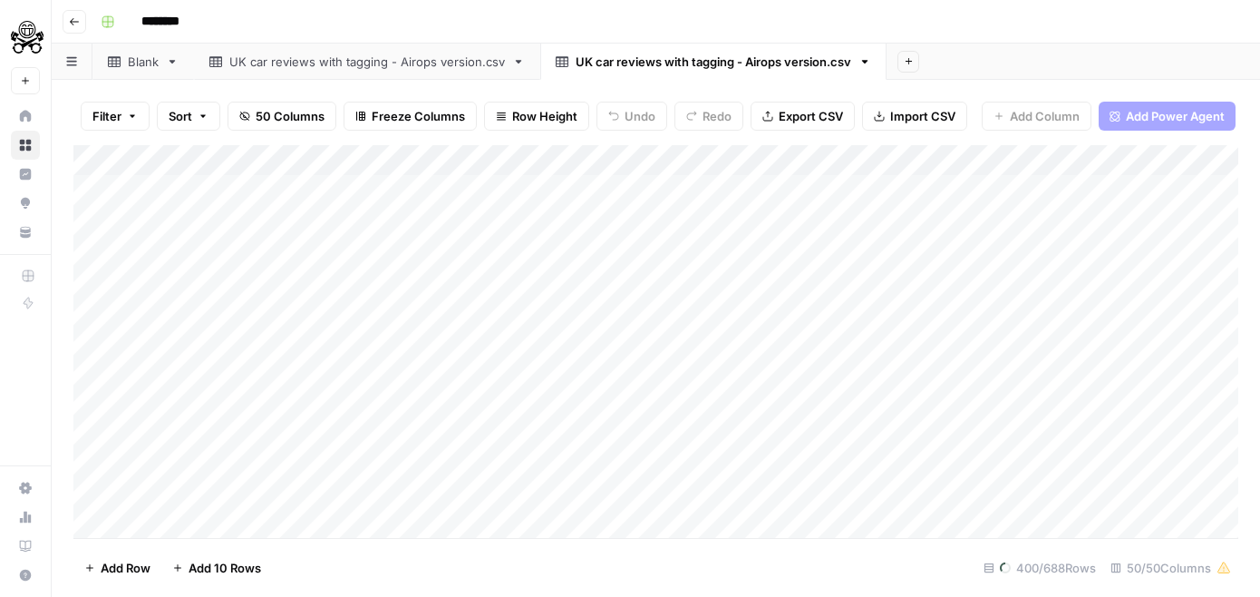
click at [260, 60] on div "UK car reviews with tagging - Airops version.csv" at bounding box center [367, 62] width 276 height 18
click at [607, 53] on div "UK car reviews with tagging - Airops version.csv" at bounding box center [714, 62] width 276 height 18
click at [491, 73] on link "UK car reviews with tagging - Airops version.csv" at bounding box center [367, 62] width 346 height 36
click at [659, 61] on div "UK car reviews with tagging - Airops version.csv" at bounding box center [714, 62] width 276 height 18
click at [870, 63] on icon "button" at bounding box center [865, 61] width 13 height 13
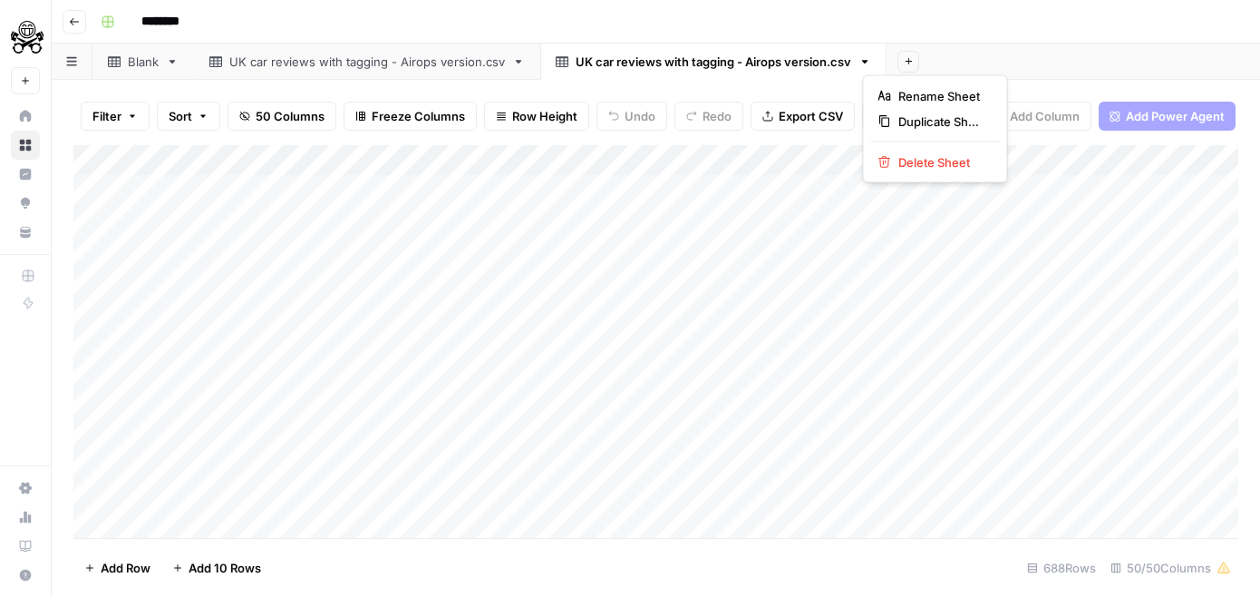
click at [476, 73] on link "UK car reviews with tagging - Airops version.csv" at bounding box center [367, 62] width 346 height 36
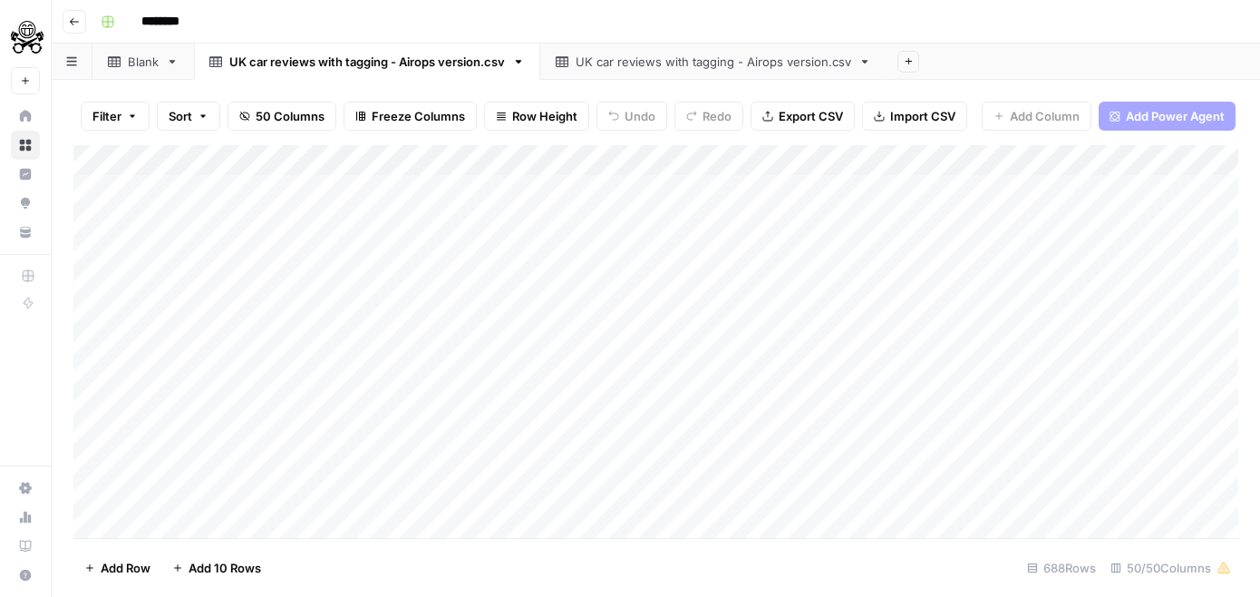
click at [651, 58] on div "UK car reviews with tagging - Airops version.csv" at bounding box center [714, 62] width 276 height 18
click at [870, 65] on icon "button" at bounding box center [865, 61] width 13 height 13
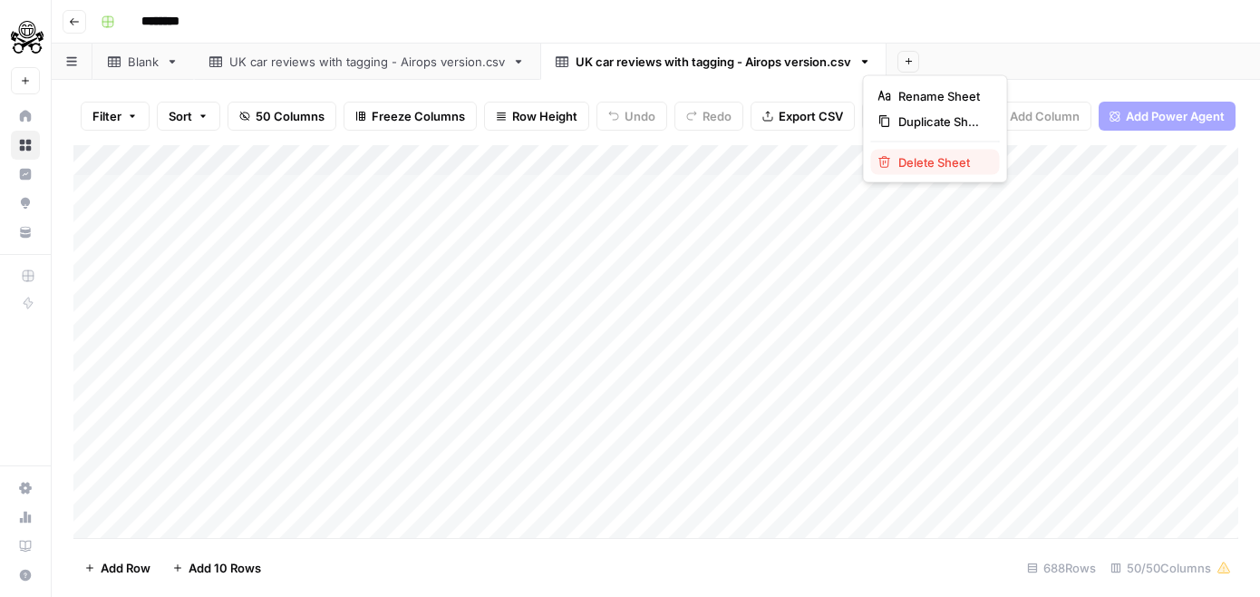
click at [908, 170] on span "Delete Sheet" at bounding box center [942, 162] width 87 height 18
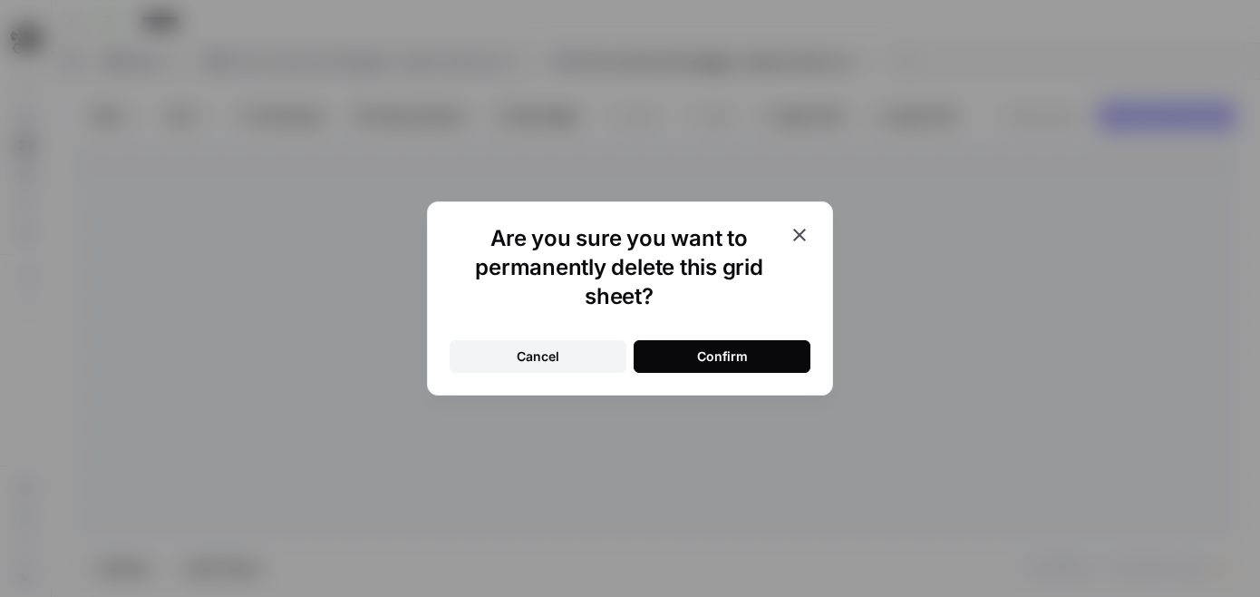
click at [717, 355] on div "Confirm" at bounding box center [722, 356] width 51 height 18
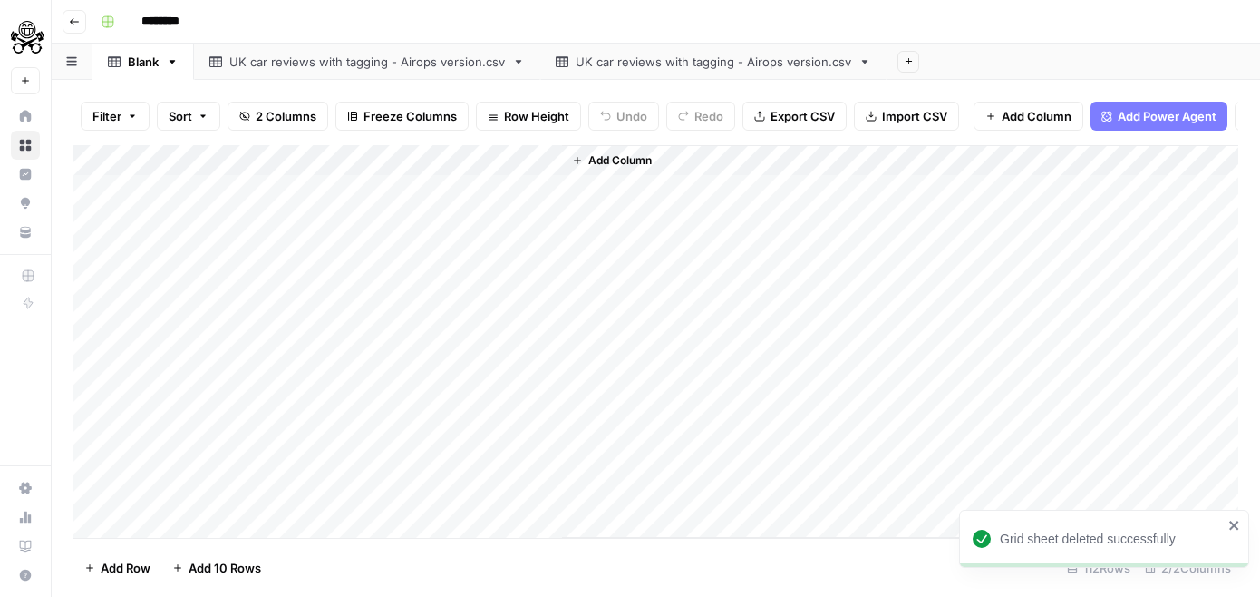
click at [175, 64] on icon "button" at bounding box center [172, 61] width 13 height 13
click at [191, 147] on div "Rename Sheet Duplicate Sheet Delete Sheet" at bounding box center [239, 129] width 145 height 108
click at [192, 153] on div "Delete Sheet" at bounding box center [239, 162] width 114 height 18
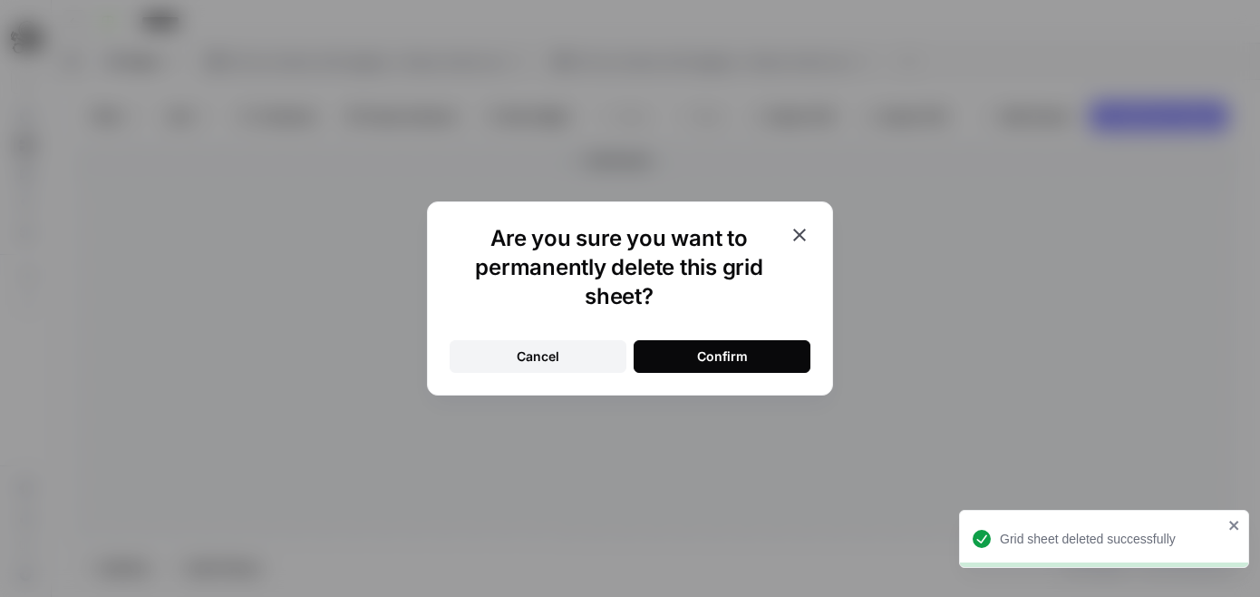
click at [703, 357] on div "Confirm" at bounding box center [722, 356] width 51 height 18
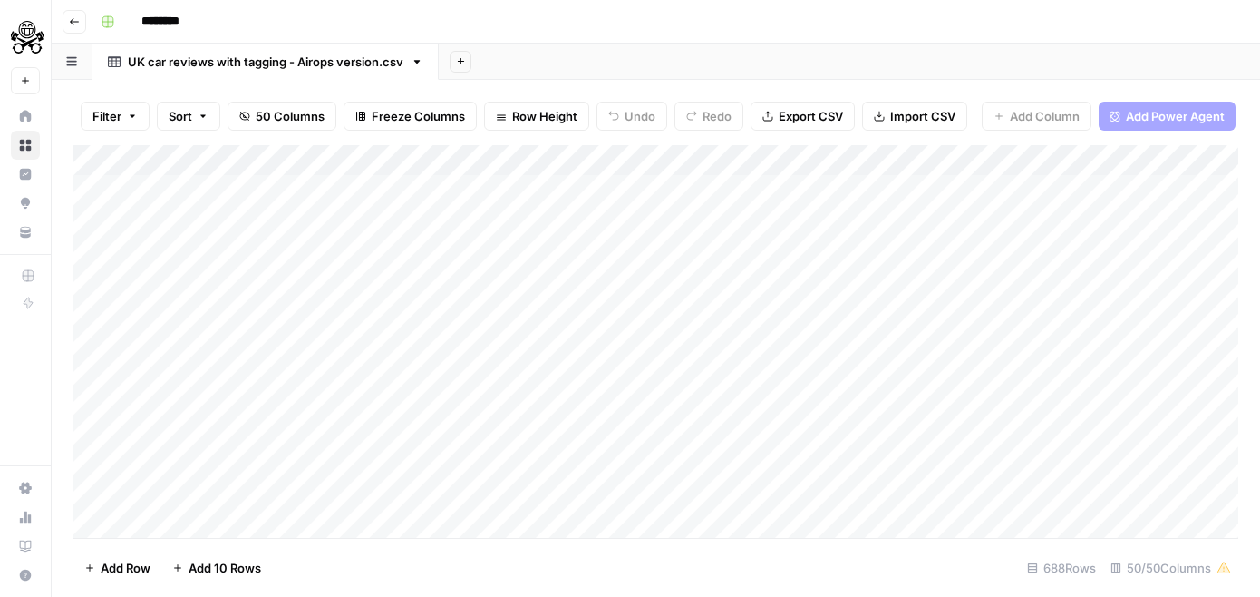
click at [165, 24] on input "********" at bounding box center [184, 21] width 102 height 29
type input "**********"
click at [414, 34] on div "**********" at bounding box center [667, 21] width 1149 height 29
click at [644, 154] on div "Add Column" at bounding box center [655, 341] width 1165 height 393
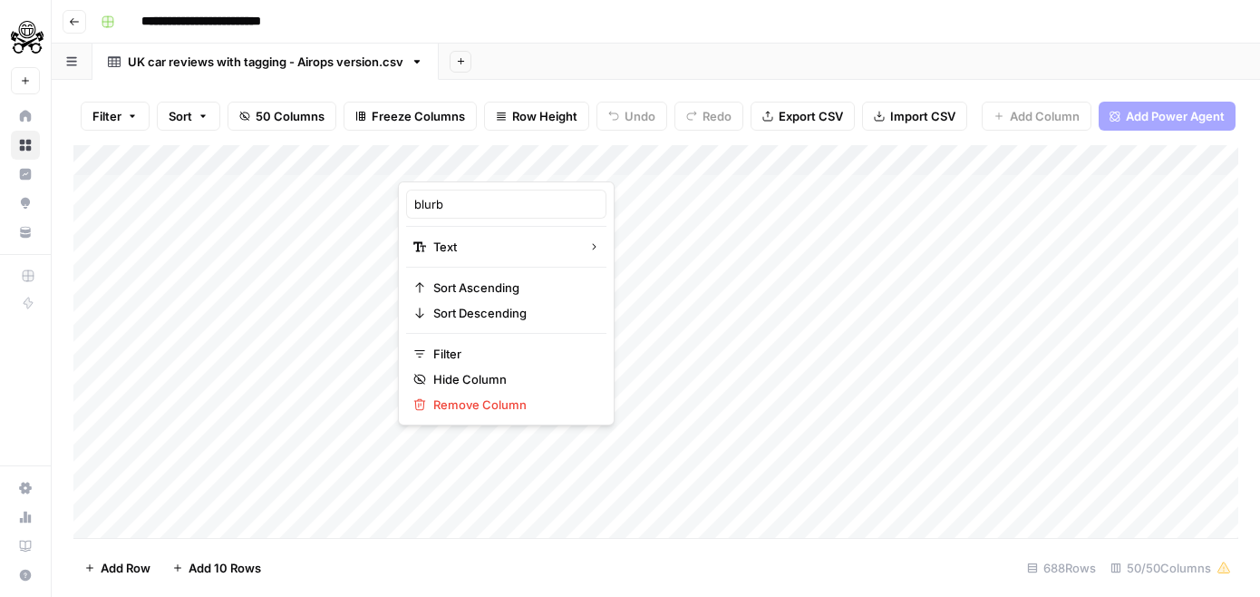
click at [536, 159] on div at bounding box center [529, 163] width 262 height 36
click at [633, 83] on div "Filter Sort 50 Columns Freeze Columns Row Height Undo Redo Export CSV Import CS…" at bounding box center [656, 338] width 1209 height 517
click at [1190, 142] on div "Filter Sort 50 Columns Freeze Columns Row Height Undo Redo Export CSV Import CS…" at bounding box center [655, 116] width 1165 height 58
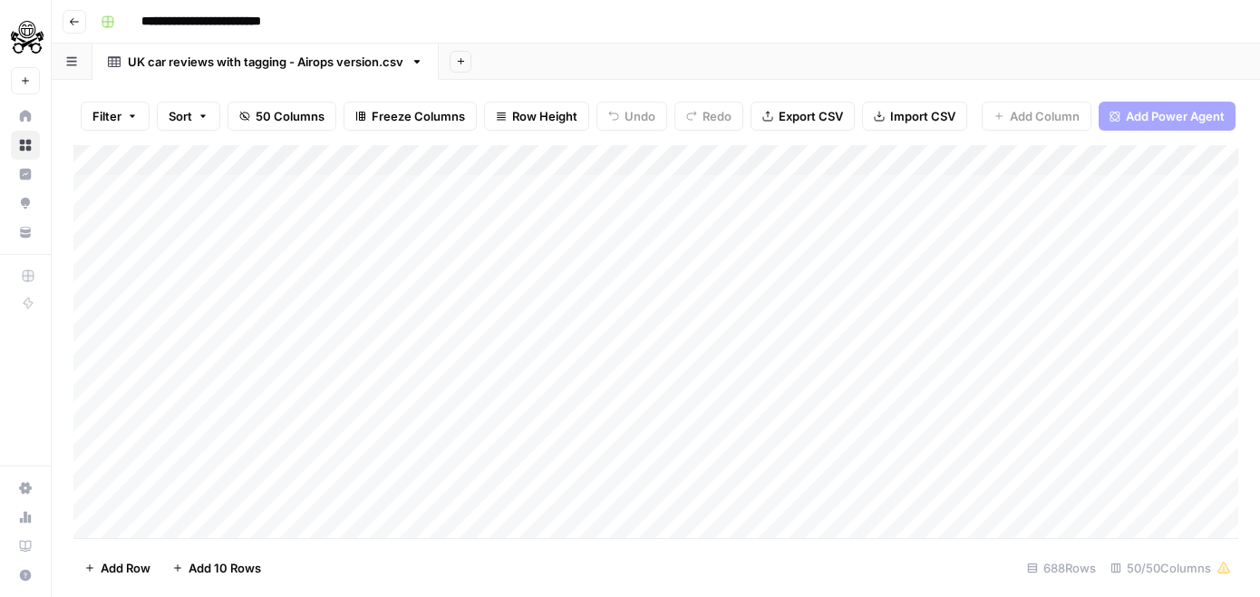
click at [641, 158] on div "Add Column" at bounding box center [655, 341] width 1165 height 393
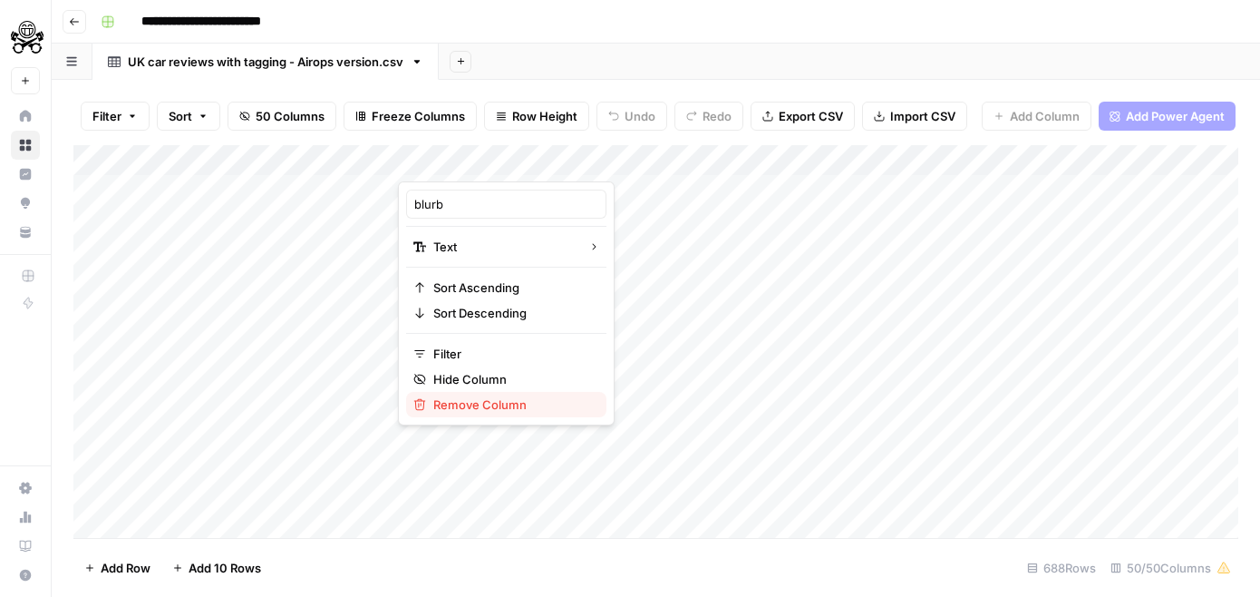
click at [492, 397] on span "Remove Column" at bounding box center [512, 404] width 159 height 18
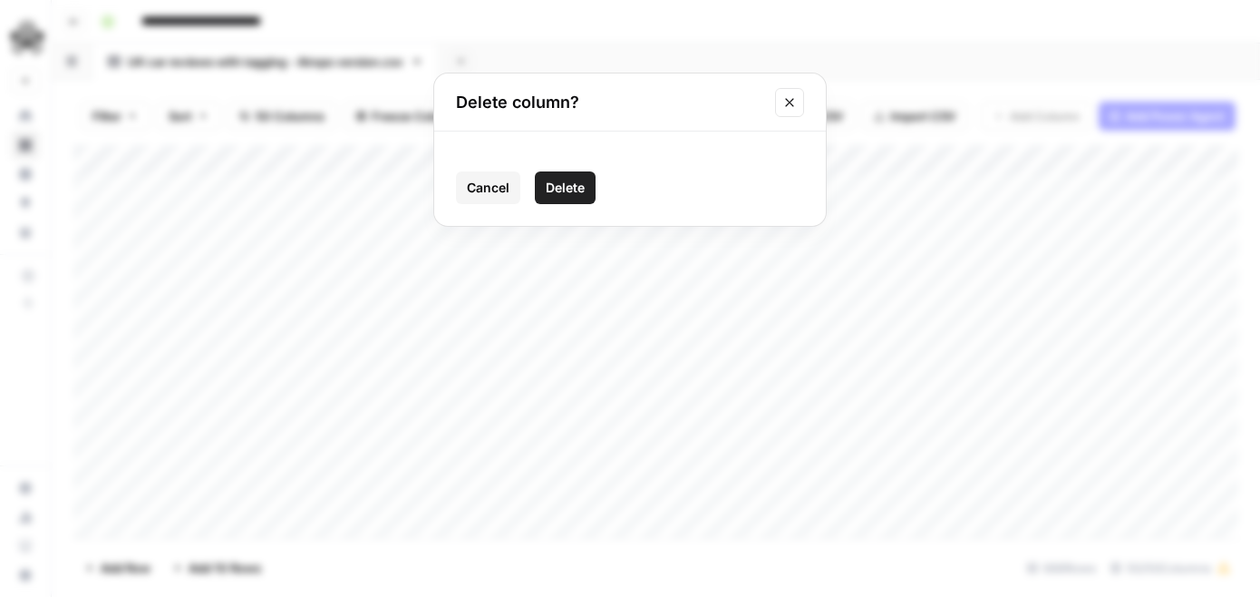
click at [581, 170] on div "Cancel Delete" at bounding box center [630, 178] width 392 height 94
click at [566, 176] on button "Delete" at bounding box center [565, 187] width 61 height 33
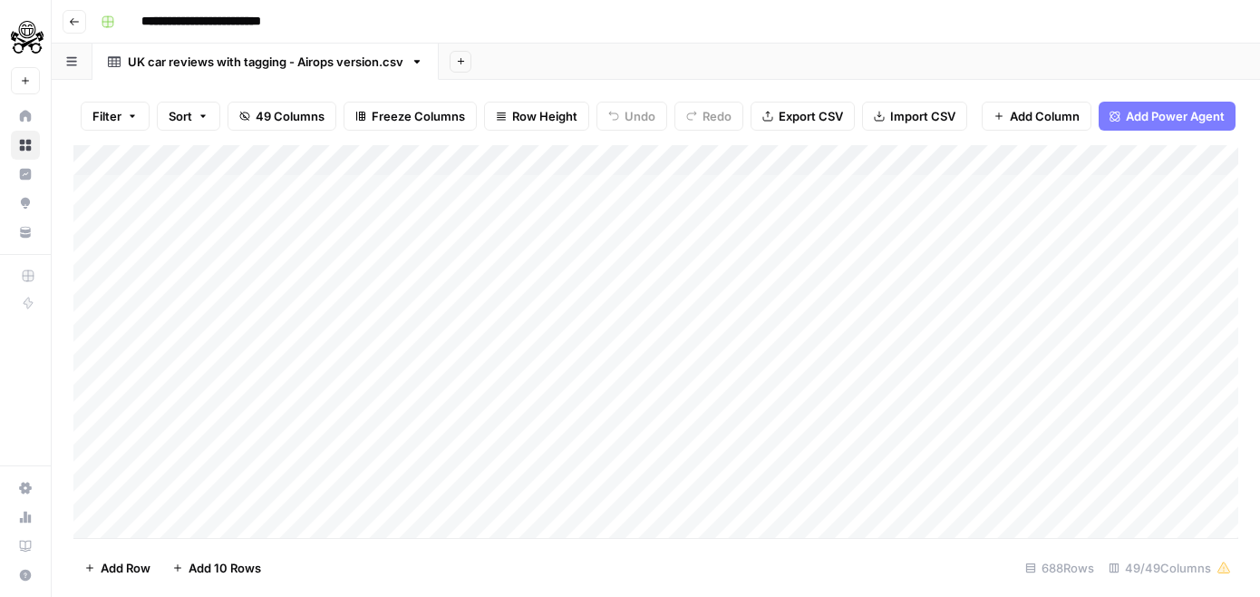
click at [330, 164] on div "Add Column" at bounding box center [655, 341] width 1165 height 393
click at [1016, 112] on span "Add Column" at bounding box center [1045, 116] width 70 height 18
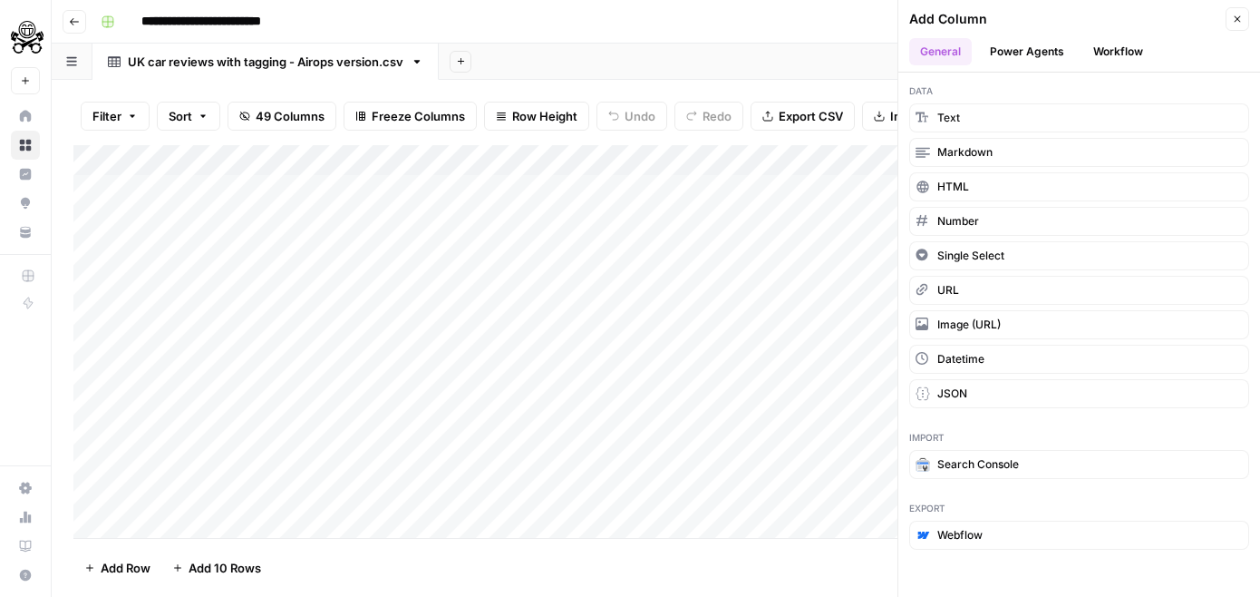
click at [1027, 59] on button "Power Agents" at bounding box center [1027, 51] width 96 height 27
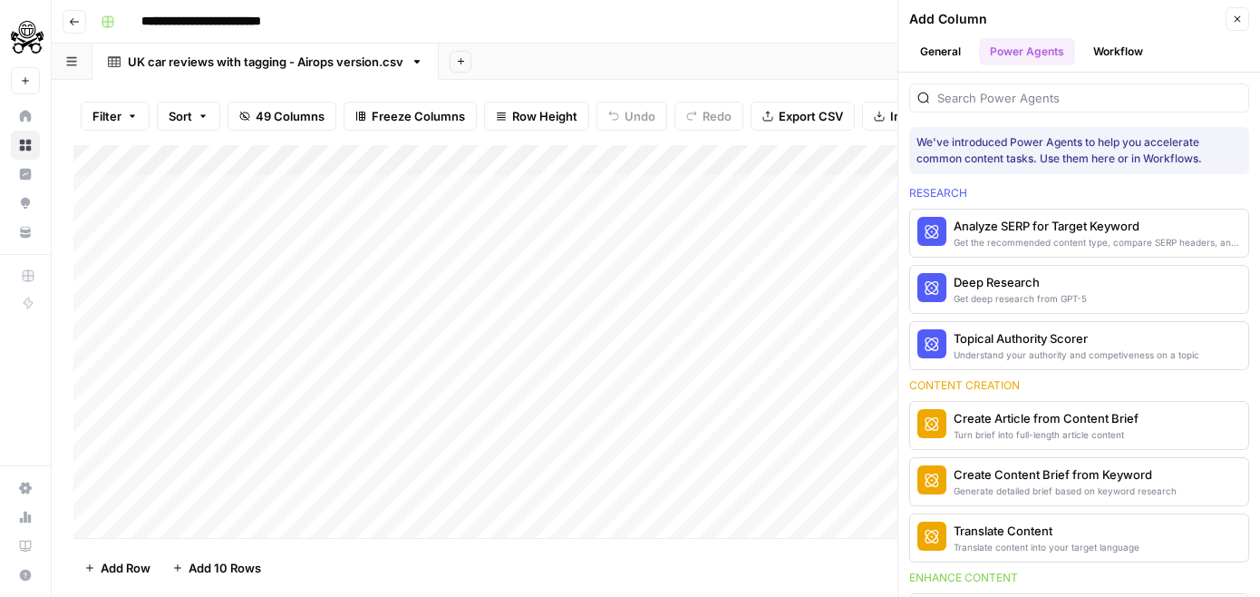
click at [1105, 57] on button "Workflow" at bounding box center [1119, 51] width 72 height 27
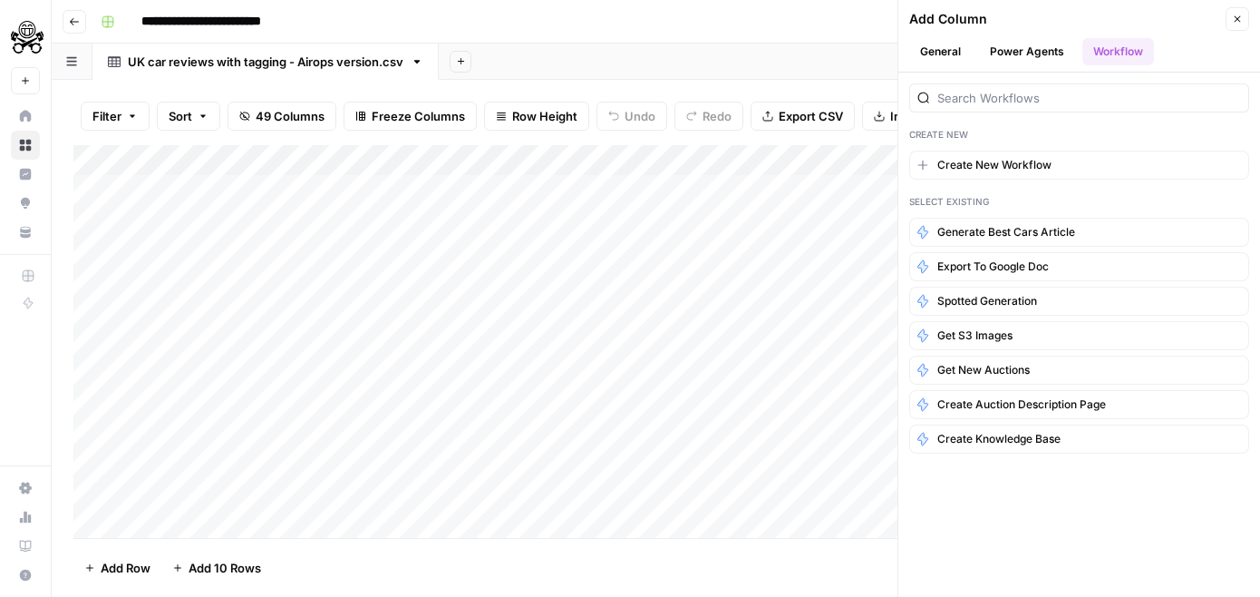
click at [987, 62] on button "Power Agents" at bounding box center [1027, 51] width 96 height 27
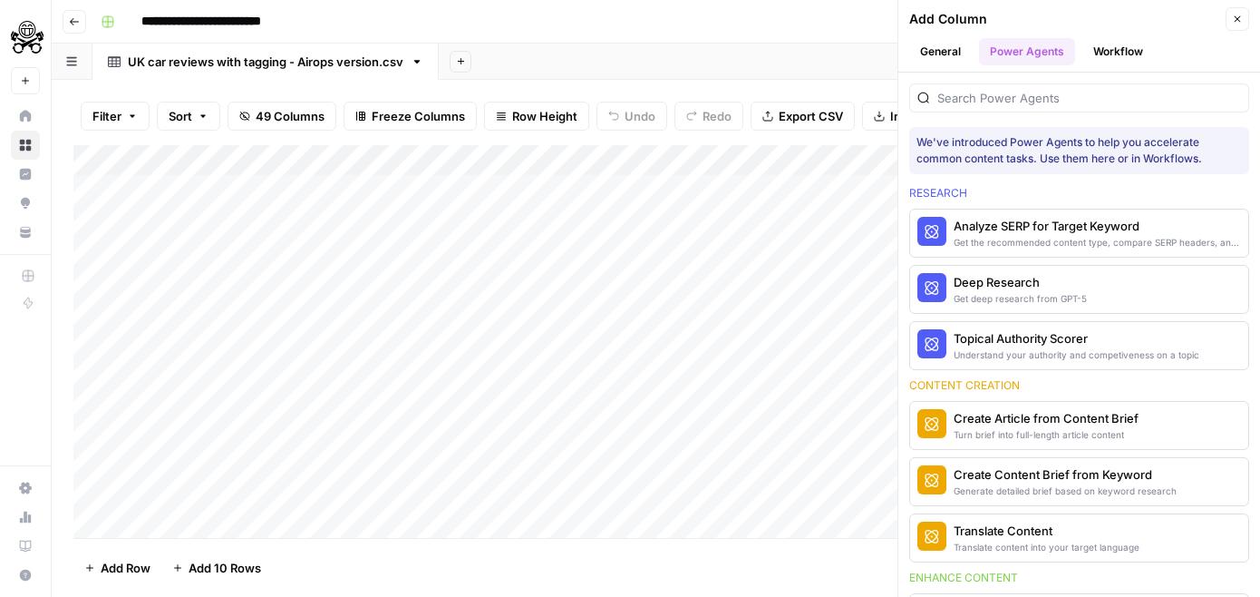
click at [549, 81] on div "Filter Sort 49 Columns Freeze Columns Row Height Undo Redo Export CSV Import CS…" at bounding box center [656, 338] width 1209 height 517
click at [1237, 12] on button "Close" at bounding box center [1238, 19] width 24 height 24
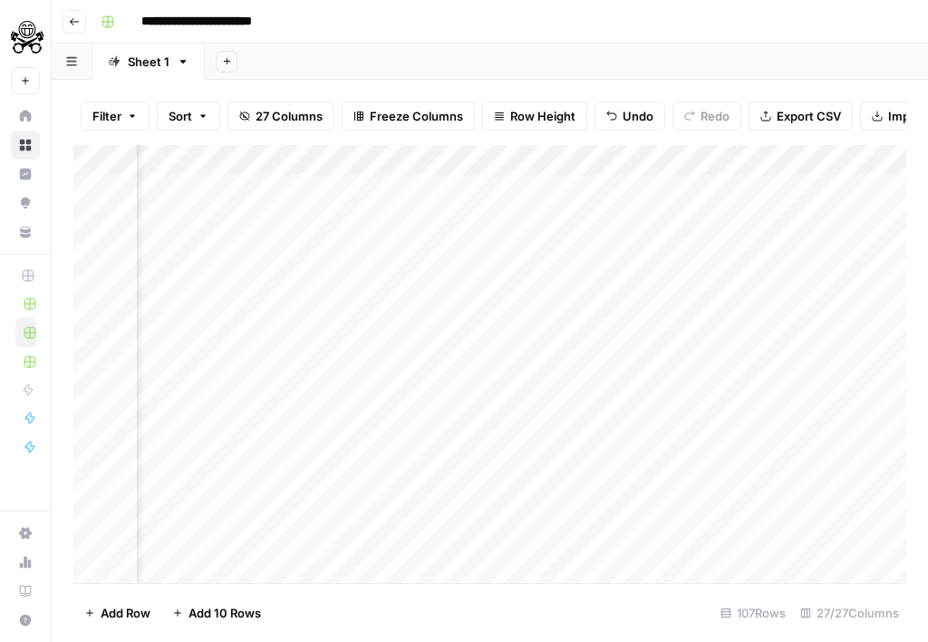
scroll to position [0, 2357]
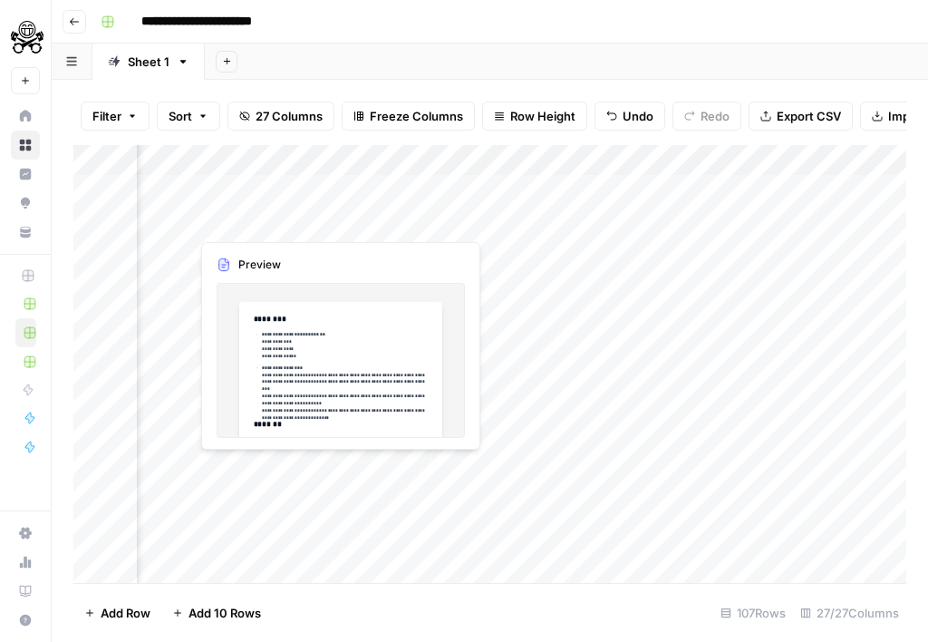
click at [295, 229] on div "Add Column" at bounding box center [489, 364] width 833 height 438
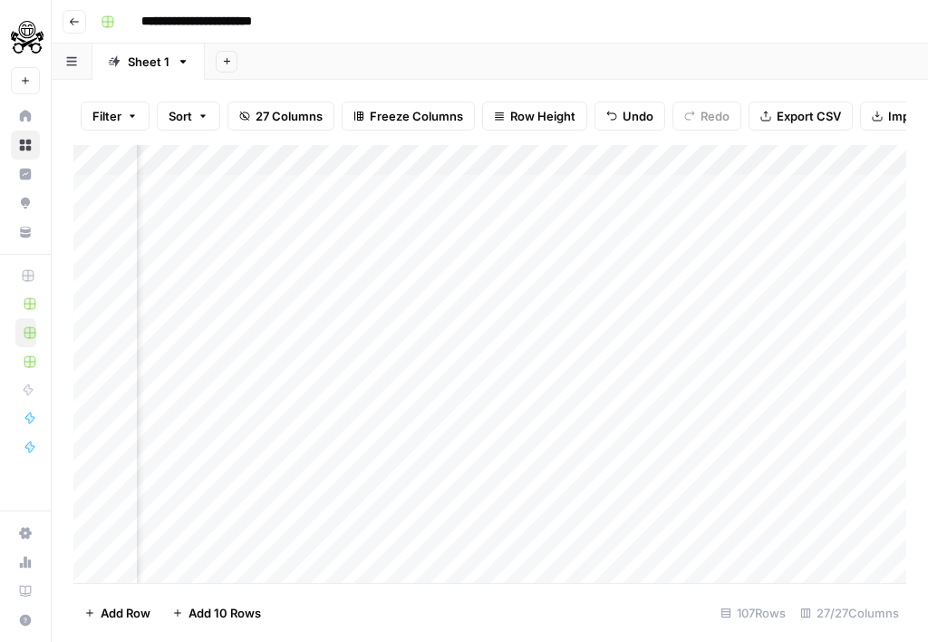
click at [333, 220] on div "Add Column" at bounding box center [489, 364] width 833 height 438
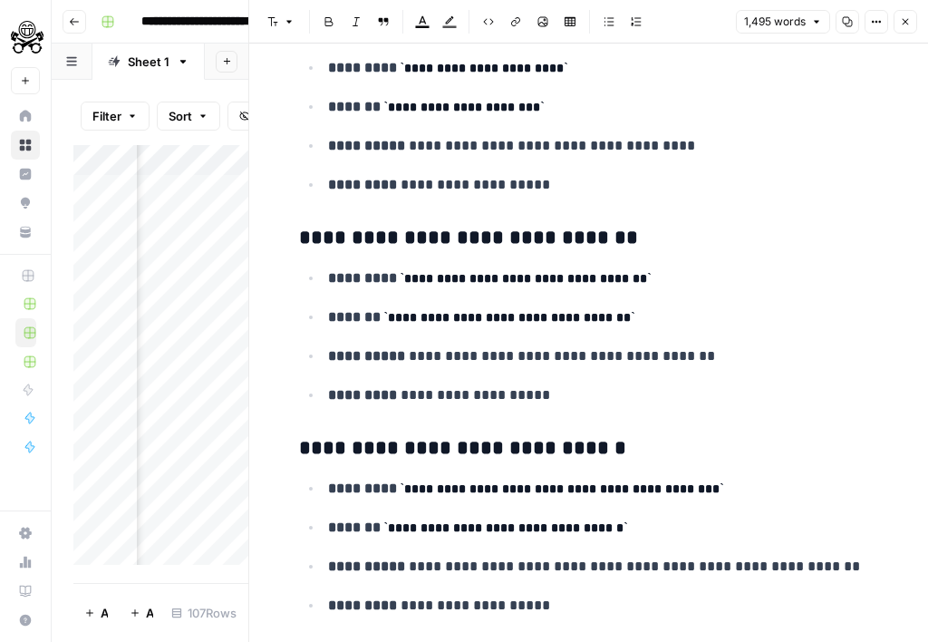
scroll to position [3270, 0]
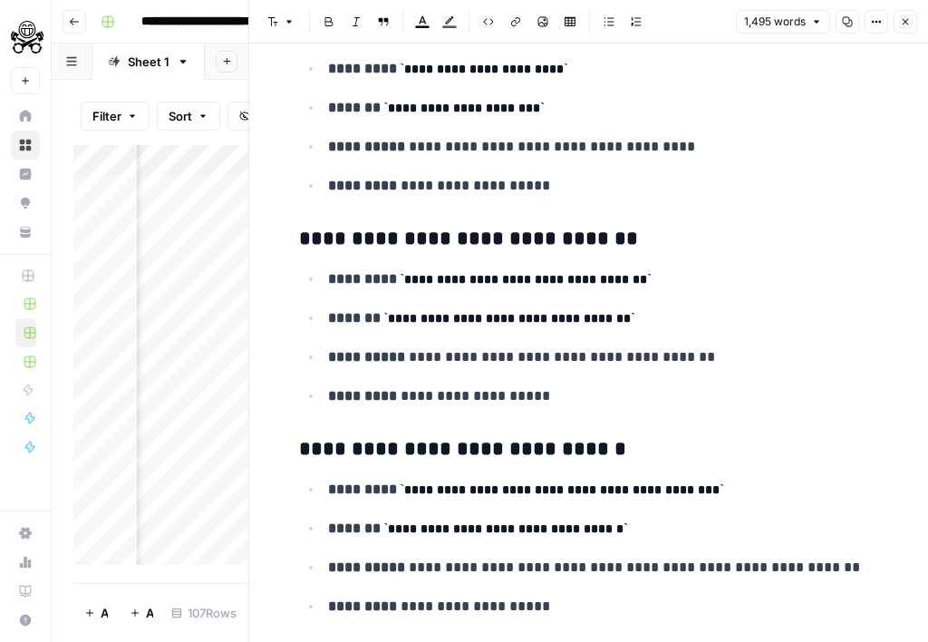
click at [898, 26] on button "Close" at bounding box center [906, 22] width 24 height 24
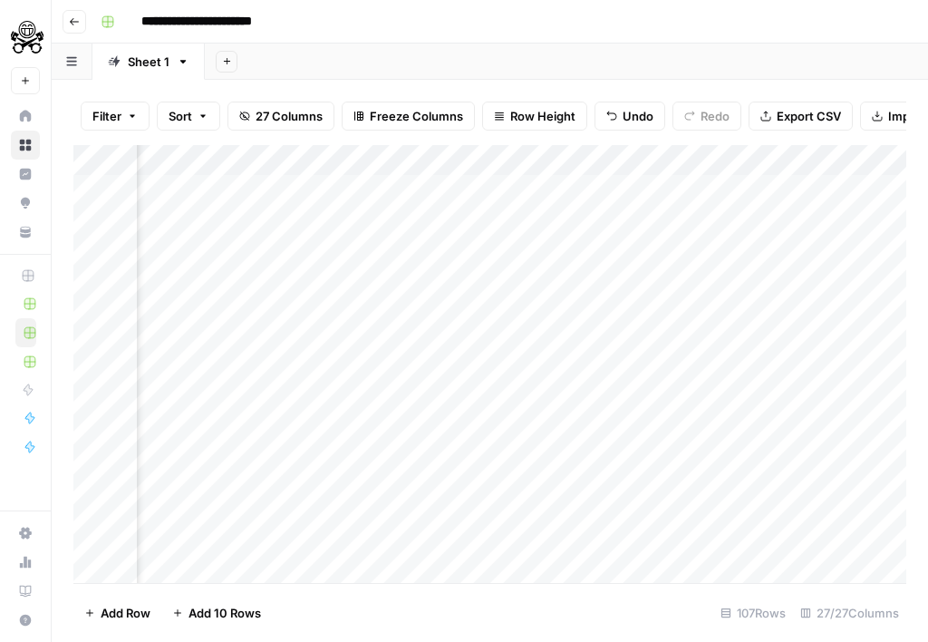
scroll to position [0, 2462]
click at [386, 217] on div "Add Column" at bounding box center [489, 364] width 833 height 438
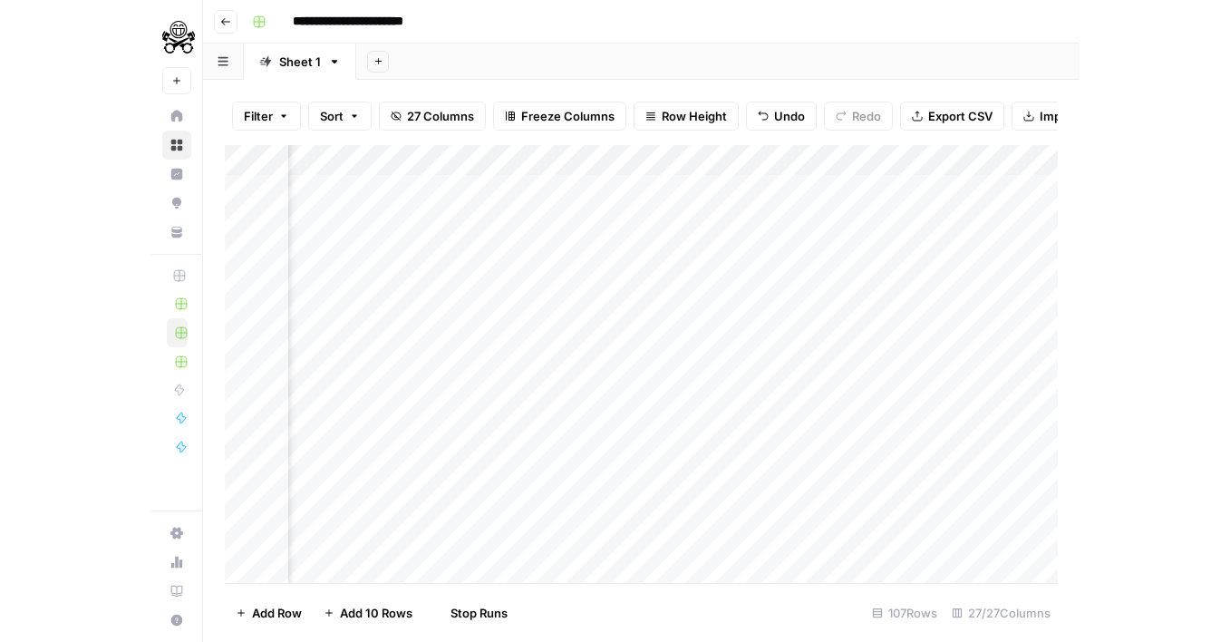
scroll to position [0, 2383]
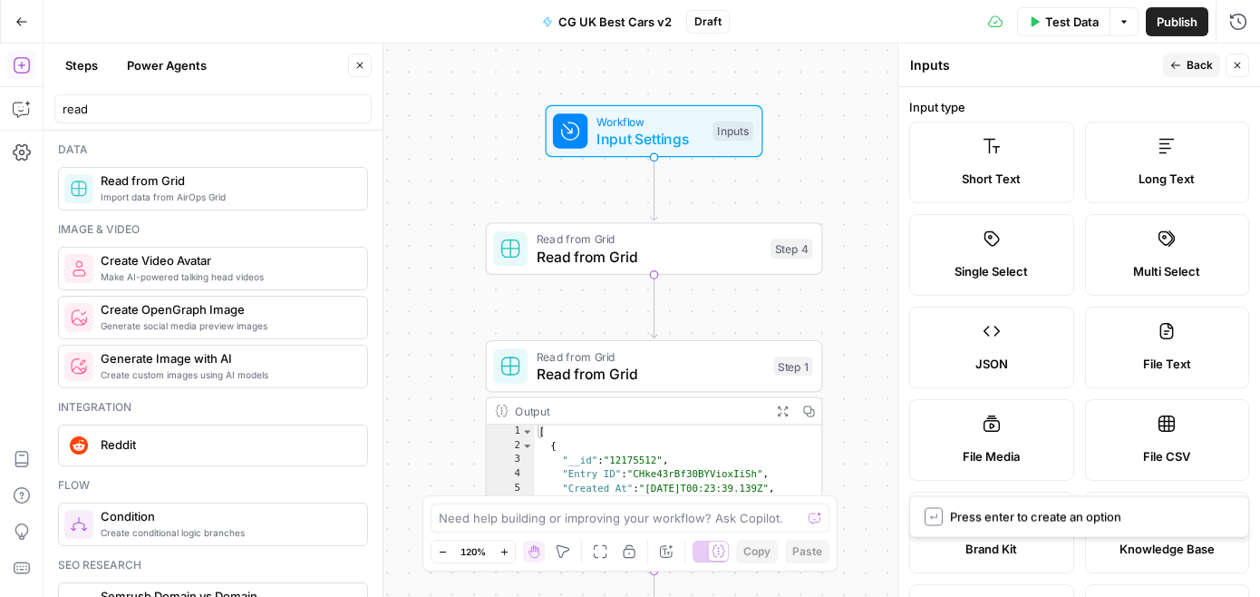
scroll to position [665, 0]
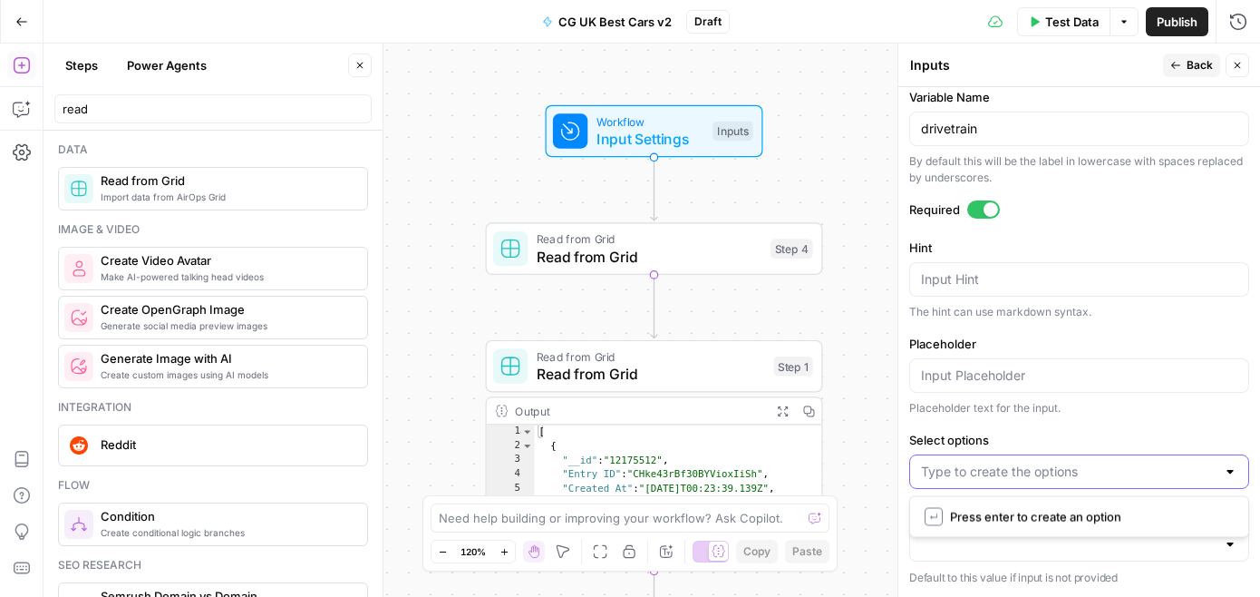
click at [1029, 467] on input "Select options" at bounding box center [1068, 471] width 295 height 18
type input "Petrol"
type input "Electric"
type input "Diesel"
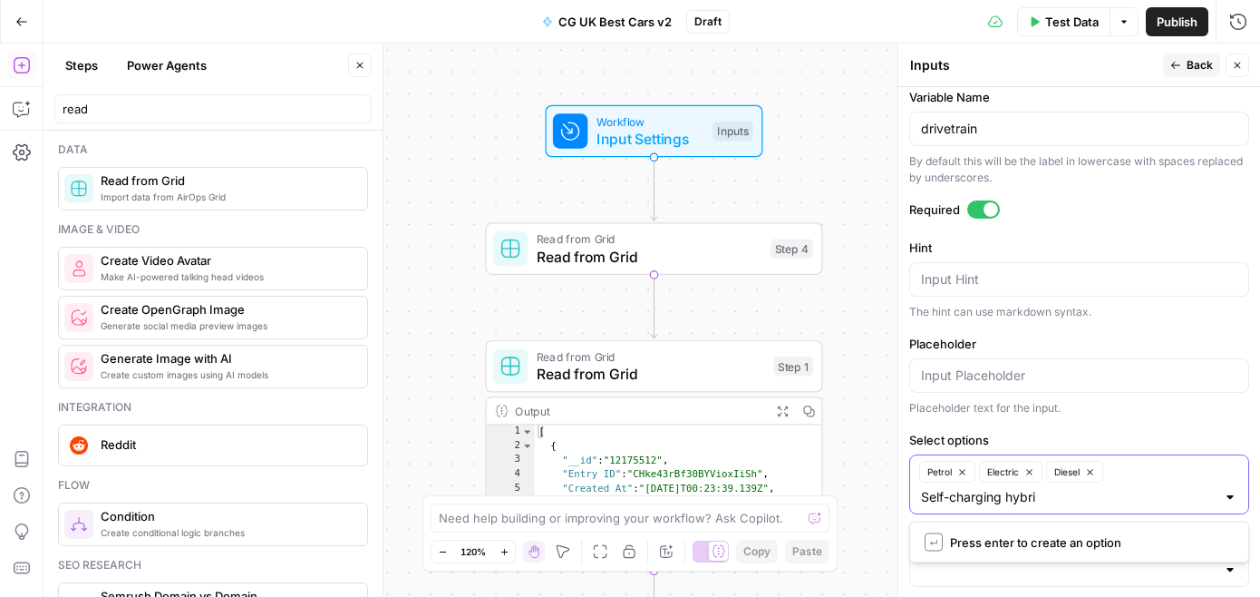
type input "Self-charging hybrid"
type input "PHEV"
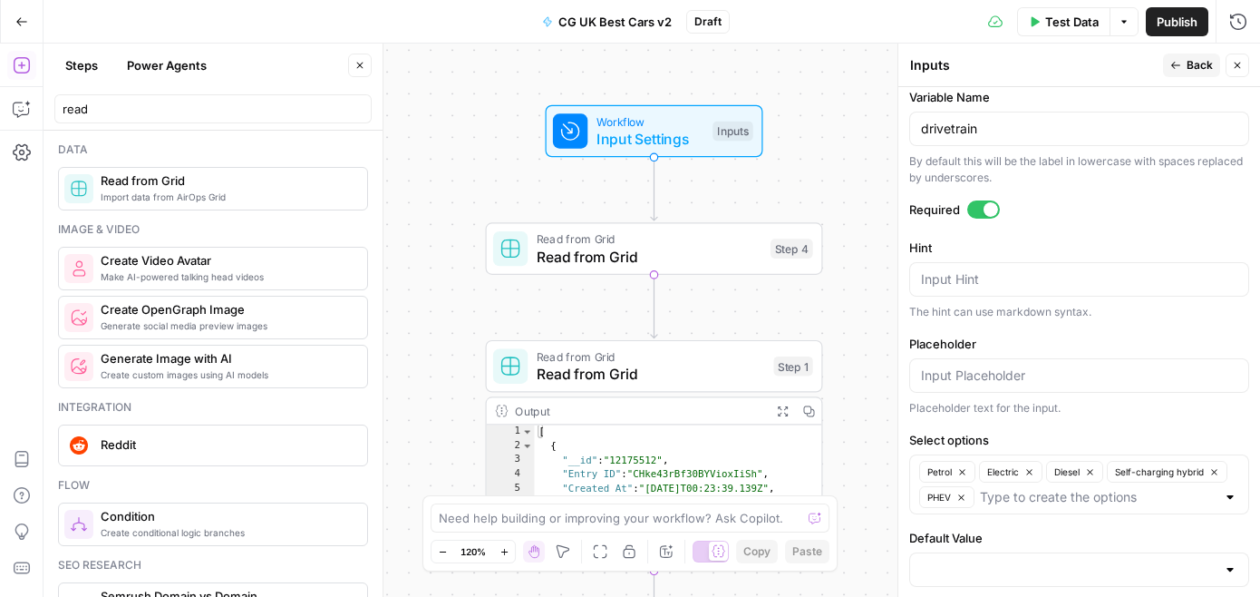
click at [1084, 109] on div "Variable Name drivetrain By default this will be the label in lowercase with sp…" at bounding box center [1079, 137] width 340 height 98
click at [1160, 65] on div "Inputs Inputs Back Close" at bounding box center [1079, 65] width 340 height 24
click at [1171, 65] on icon "button" at bounding box center [1176, 65] width 11 height 11
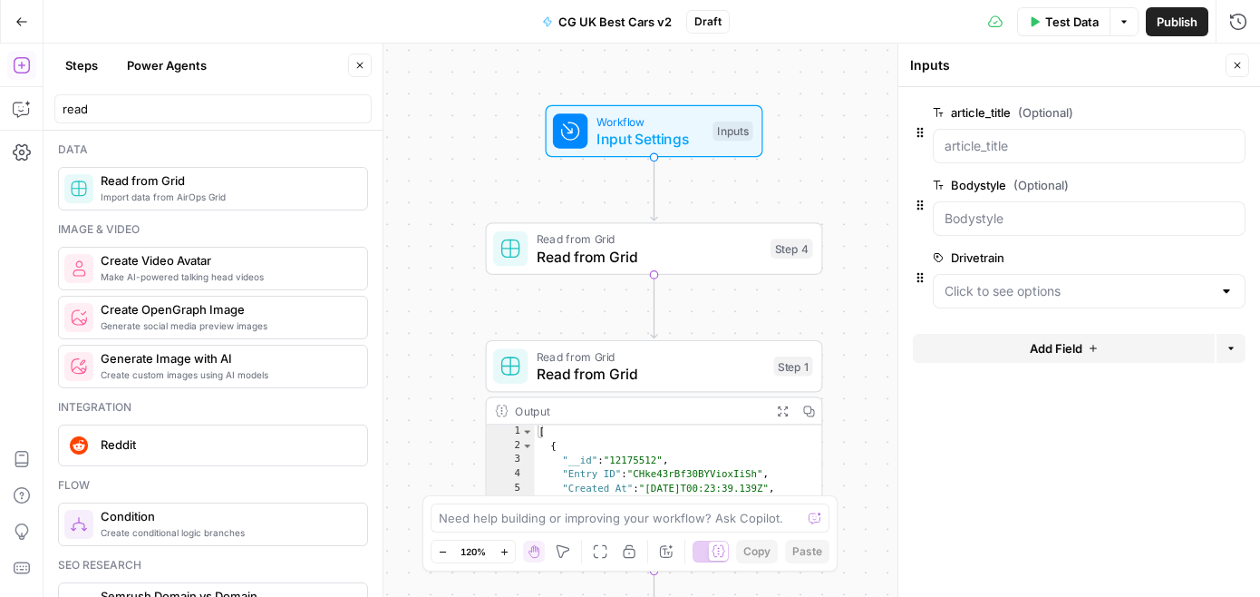
click at [987, 279] on div at bounding box center [1089, 291] width 313 height 34
click at [868, 202] on div "Workflow Input Settings Inputs Read from Grid Read from Grid Step 4 Read from G…" at bounding box center [652, 320] width 1217 height 553
click at [972, 227] on input "Bodystyle (Optional)" at bounding box center [1089, 218] width 289 height 18
click at [1164, 181] on span "edit field" at bounding box center [1178, 185] width 40 height 15
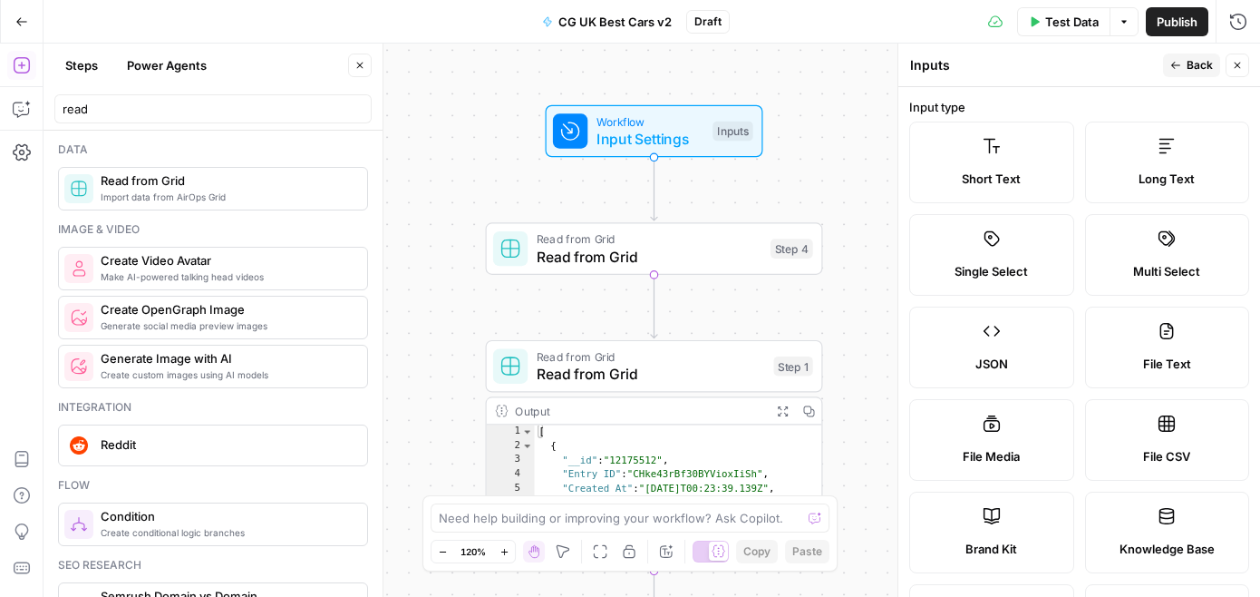
click at [1003, 277] on span "Single Select" at bounding box center [991, 271] width 73 height 18
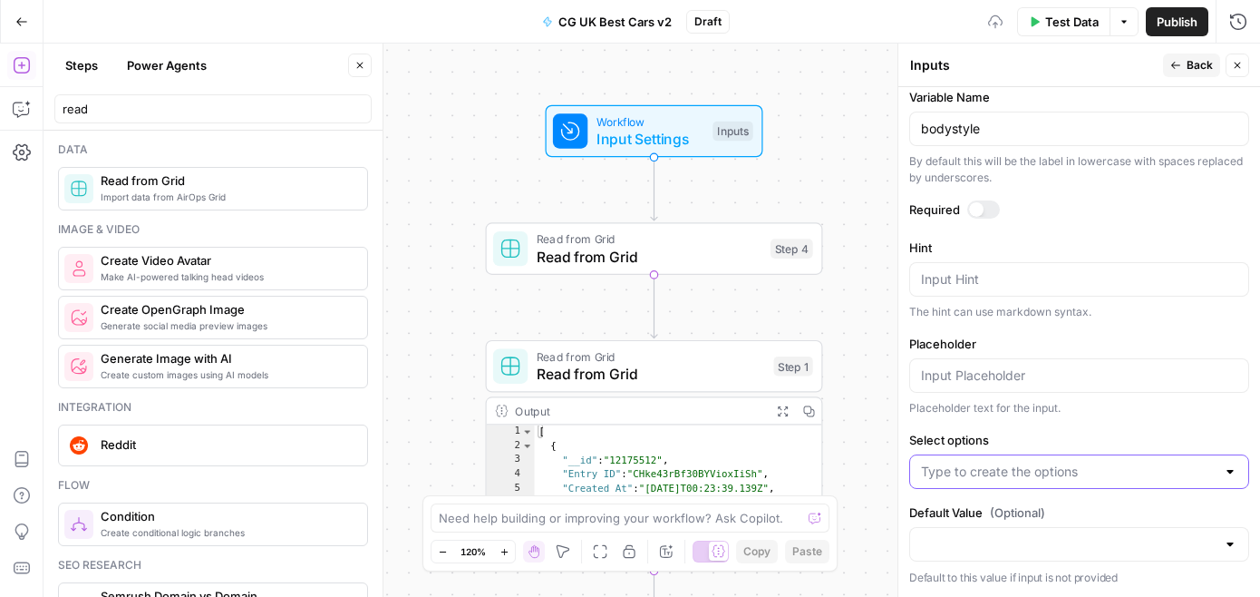
click at [1016, 477] on input "Select options" at bounding box center [1068, 471] width 295 height 18
type input "SUV"
paste input "Family car Executive car City car Supermini"
type input "Family car Executive car City car Supermini"
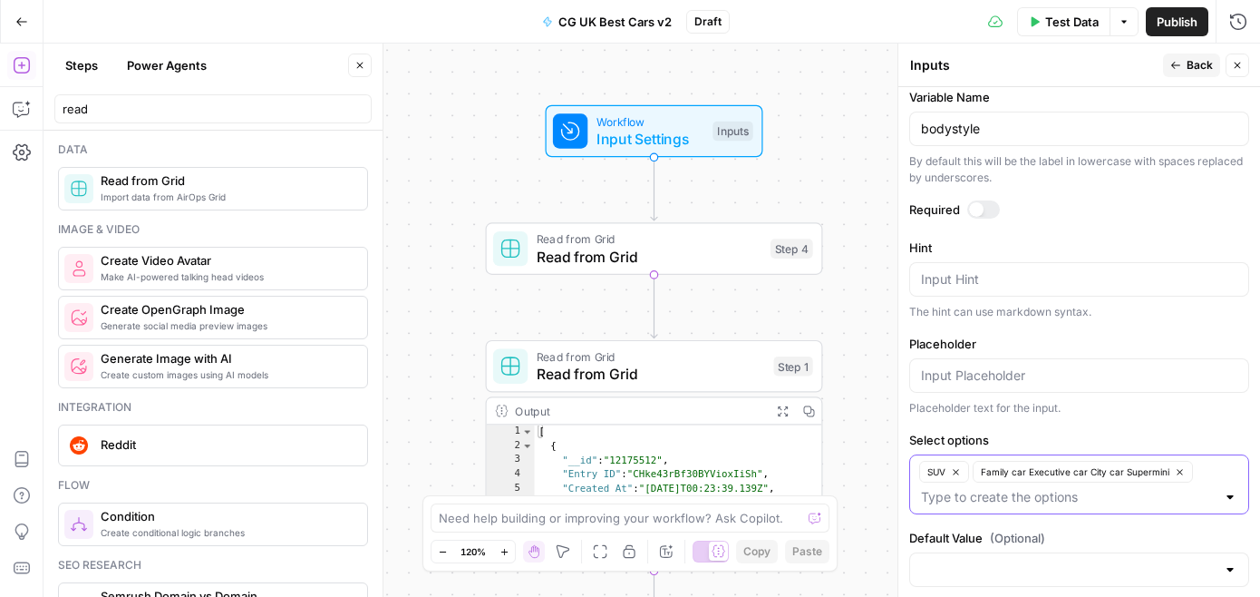
scroll to position [0, 0]
click at [1175, 469] on icon "button" at bounding box center [1180, 472] width 10 height 10
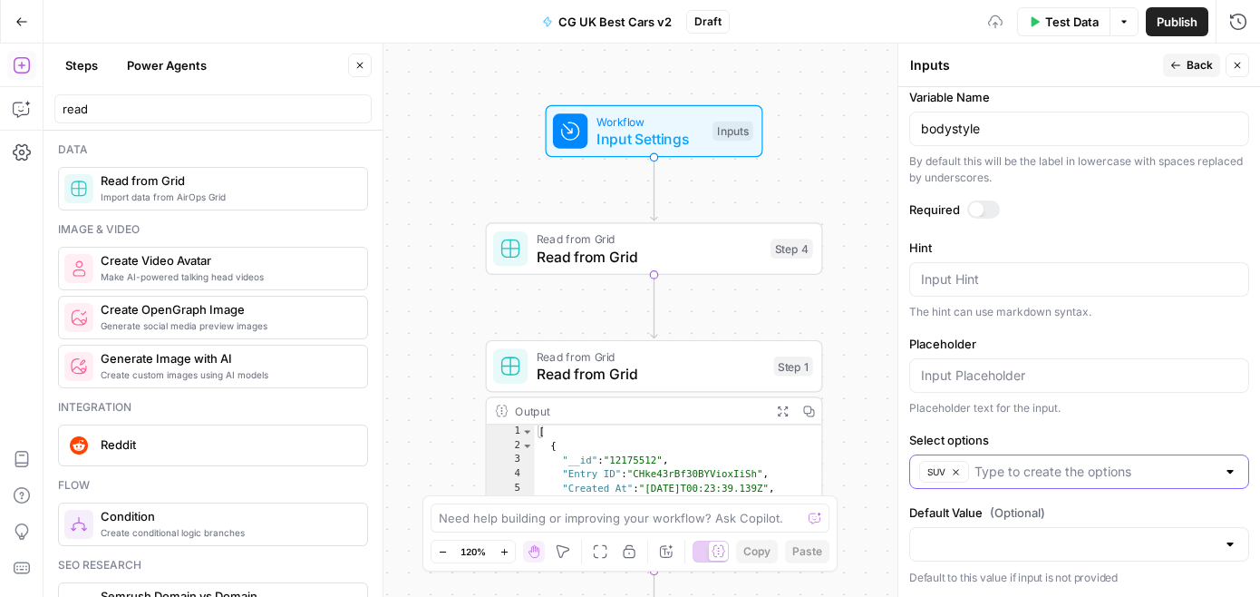
click at [1147, 466] on input "Select options" at bounding box center [1095, 471] width 241 height 18
paste input "Family car Executive car City car Supermini"
type input "Family car"
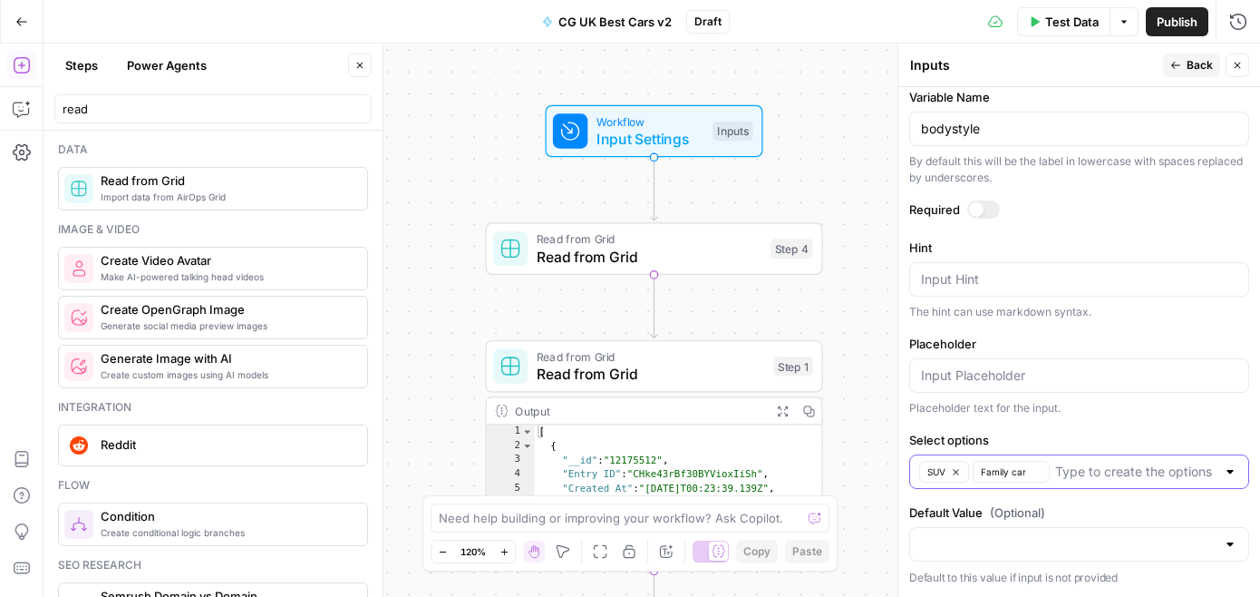
paste input "Executive car City car Supermini"
type input "Executive car"
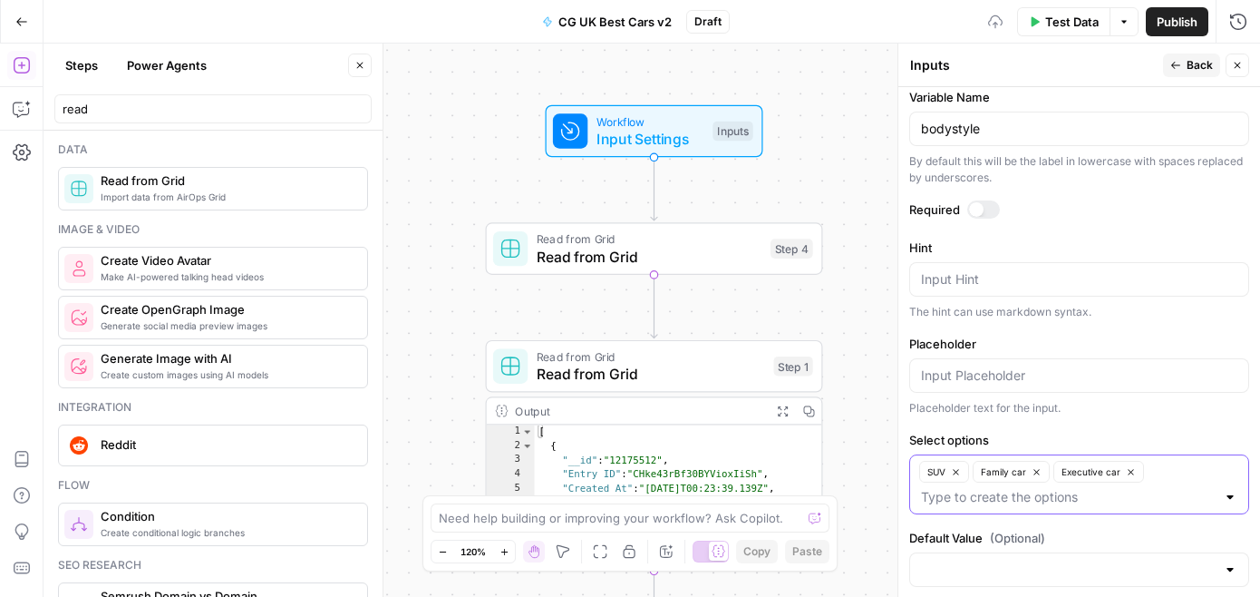
paste input "City car Supermini"
type input "City car"
paste input "Supermini"
type input "Supermini"
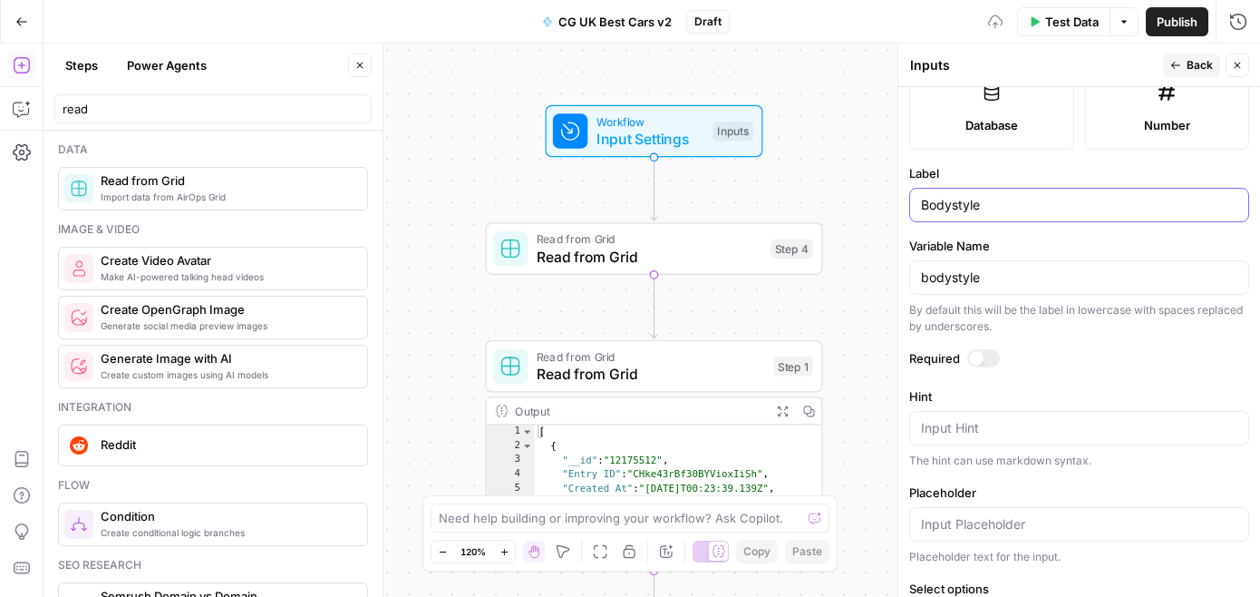
click at [1067, 201] on input "Bodystyle" at bounding box center [1079, 205] width 316 height 18
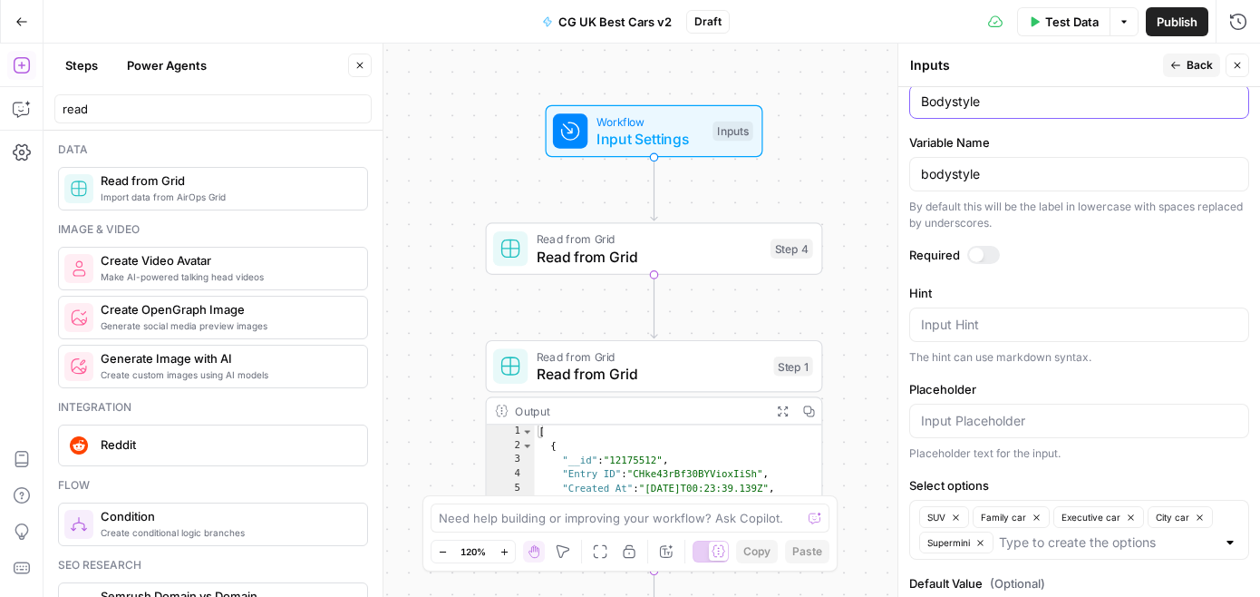
scroll to position [617, 0]
type input "Type of car"
click at [1093, 271] on form "Input type Short Text Long Text Single Select Multi Select JSON File Text File …" at bounding box center [1080, 342] width 362 height 510
click at [1084, 195] on div "Variable Name bodystyle By default this will be the label in lowercase with spa…" at bounding box center [1079, 185] width 340 height 98
click at [1093, 180] on input "bodystyle" at bounding box center [1079, 177] width 316 height 18
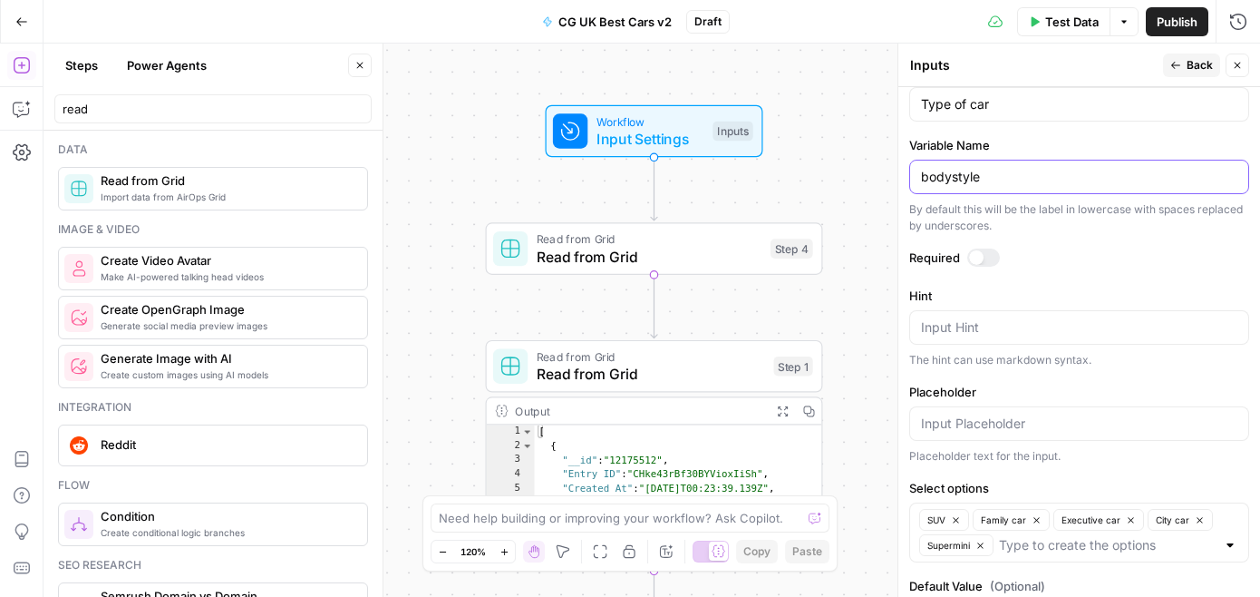
click at [1093, 180] on input "bodystyle" at bounding box center [1079, 177] width 316 height 18
type input "r"
type input "type_of_car"
click at [850, 327] on div "Workflow Input Settings Inputs Read from Grid Read from Grid Step 4 Read from G…" at bounding box center [652, 320] width 1217 height 553
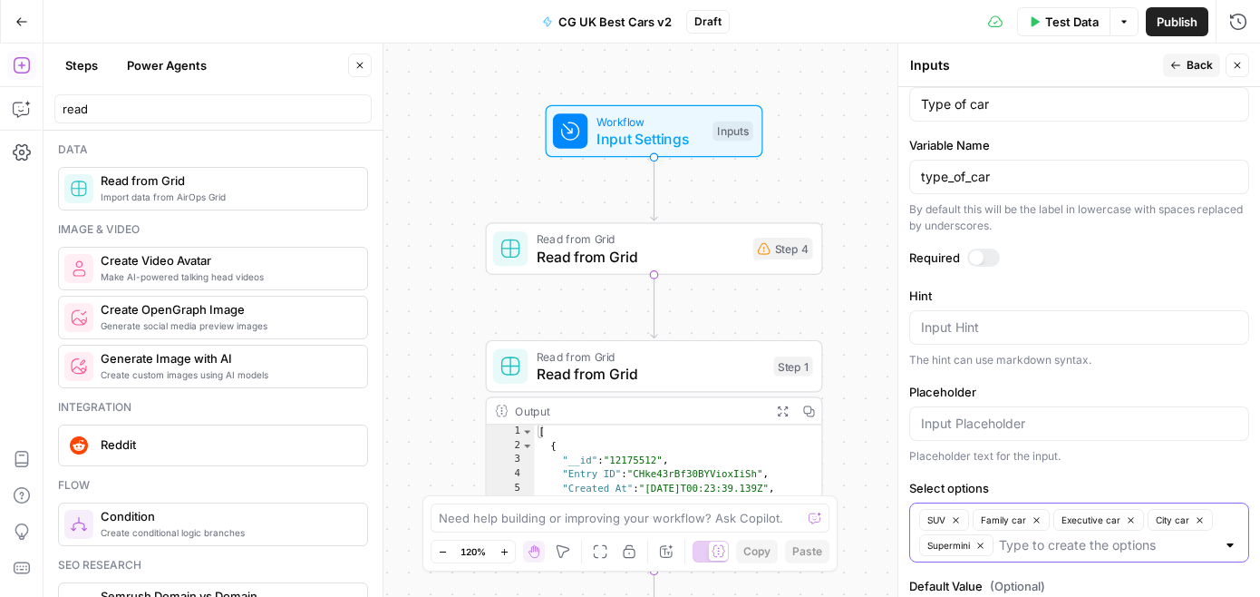
click at [1064, 544] on input "Select options" at bounding box center [1107, 545] width 217 height 18
paste input "Supermini"
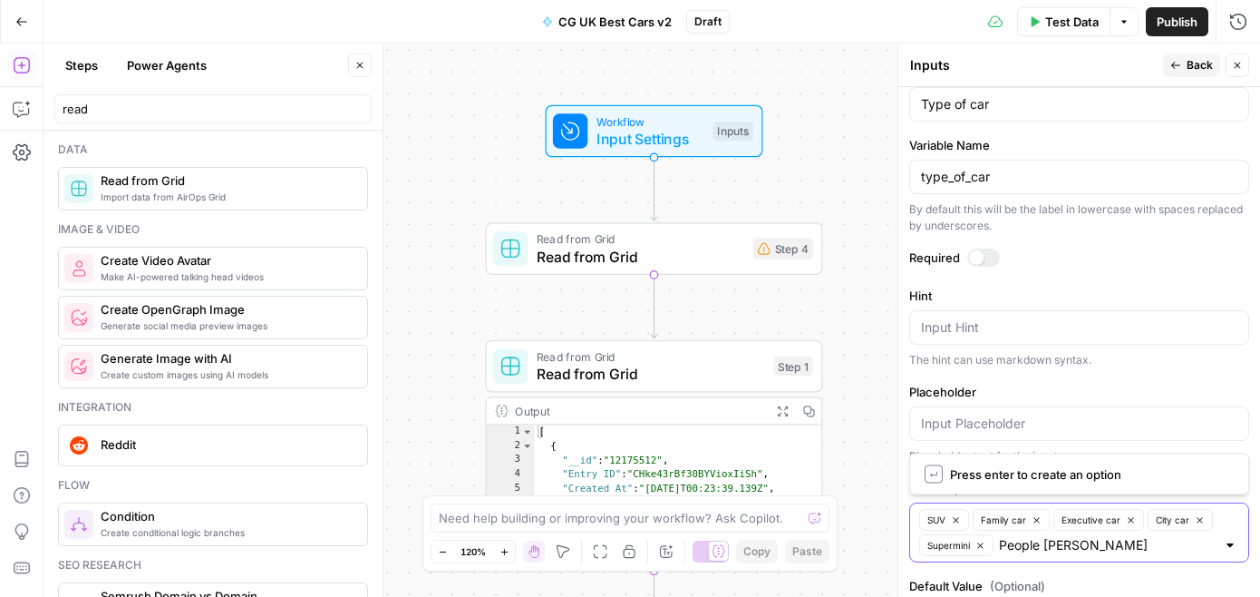
type input "People carrier"
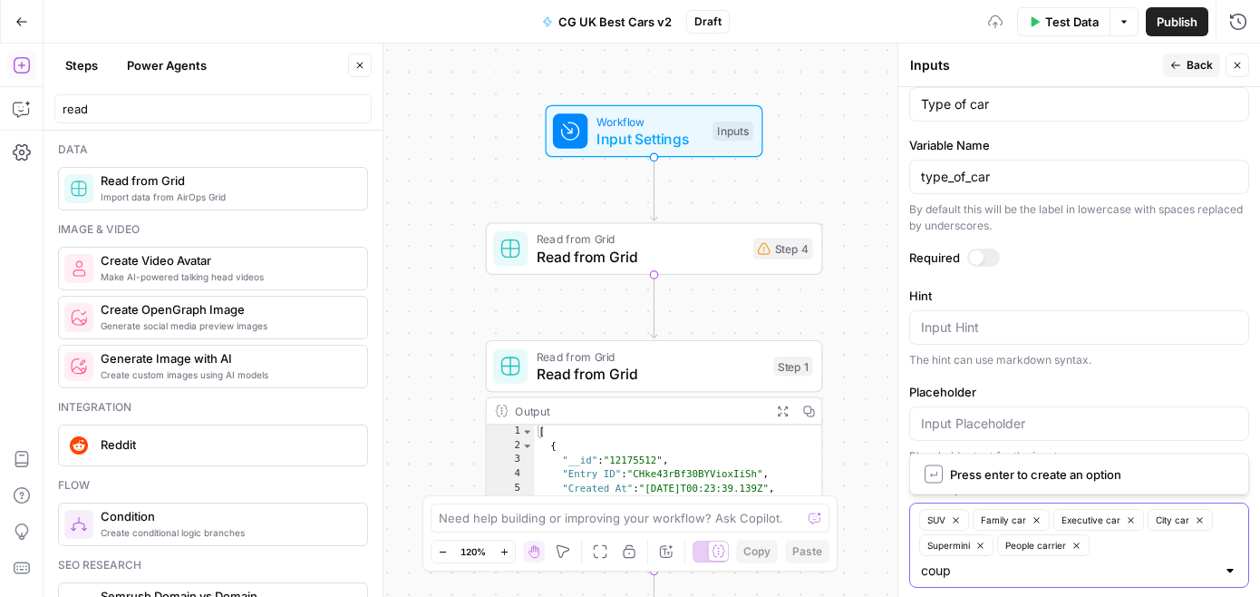
type input "coupe"
type input "convertible"
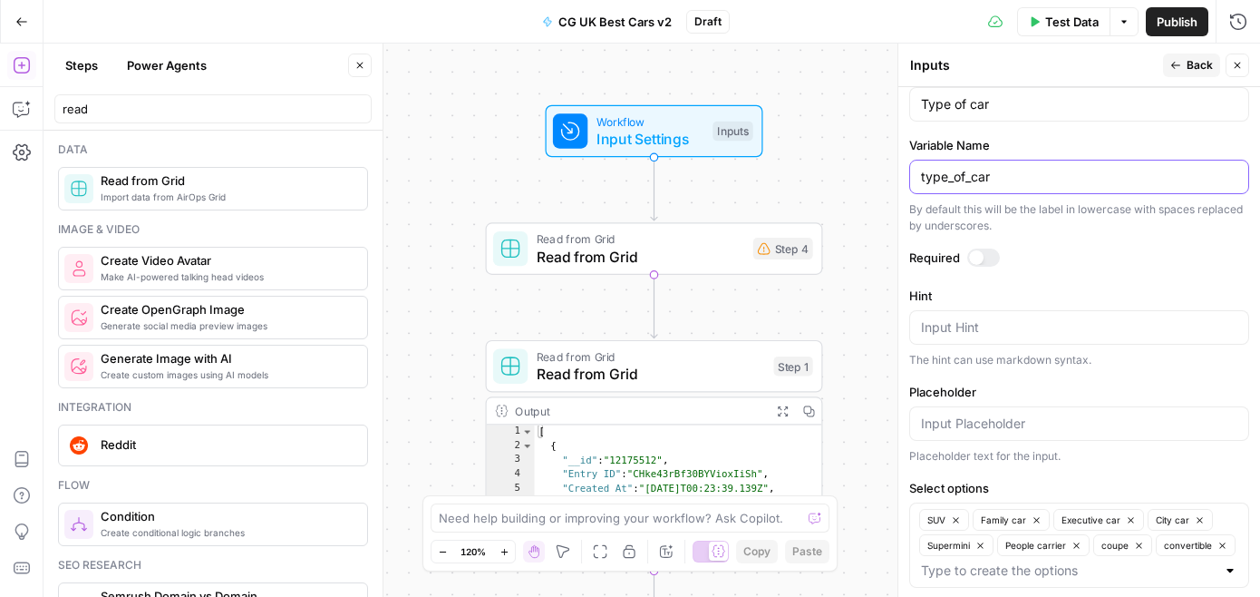
click at [1000, 182] on input "type_of_car" at bounding box center [1079, 177] width 316 height 18
click at [879, 177] on div "Workflow Input Settings Inputs Read from Grid Read from Grid Step 4 Read from G…" at bounding box center [652, 320] width 1217 height 553
click at [1241, 60] on icon "button" at bounding box center [1237, 65] width 11 height 11
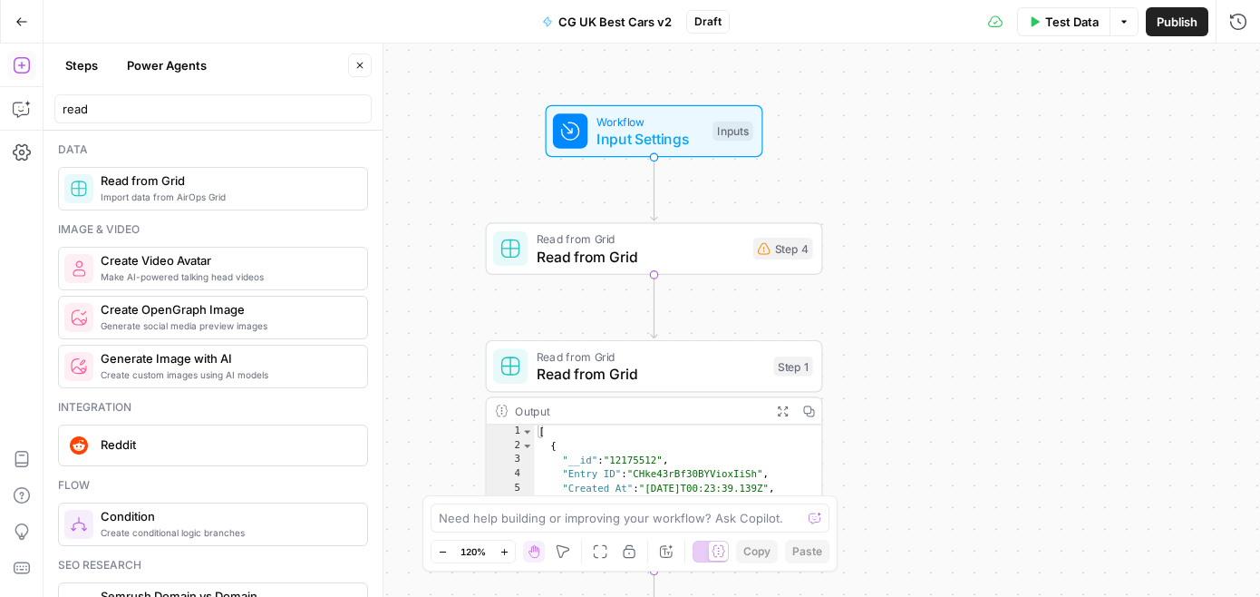
click at [663, 234] on span "Read from Grid" at bounding box center [641, 238] width 208 height 17
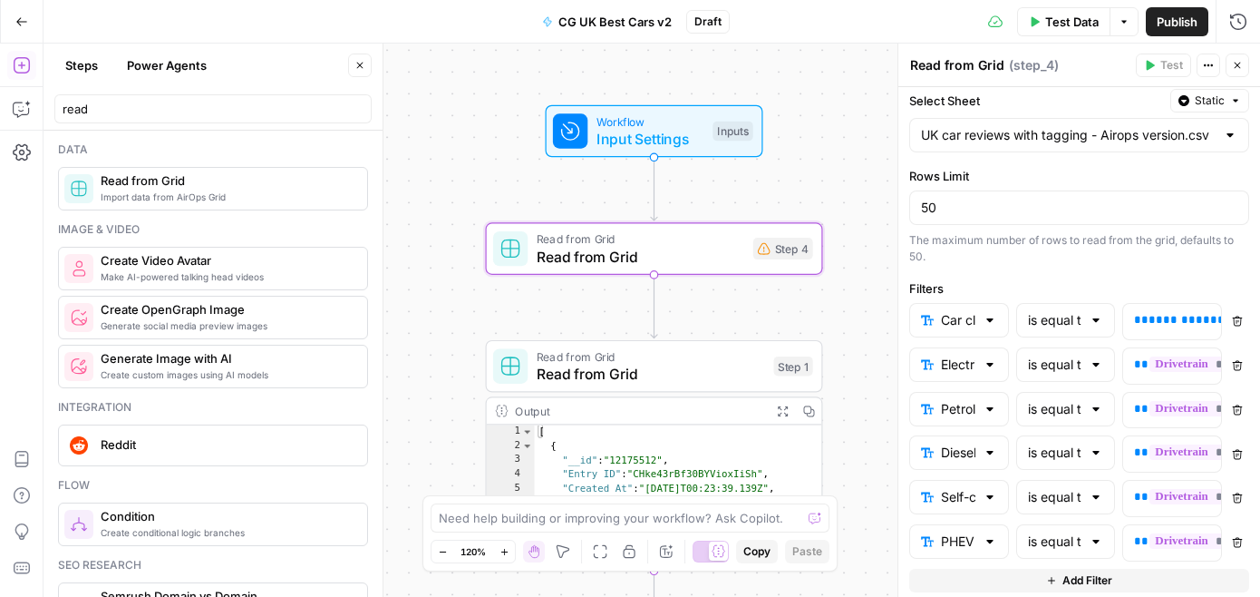
scroll to position [136, 0]
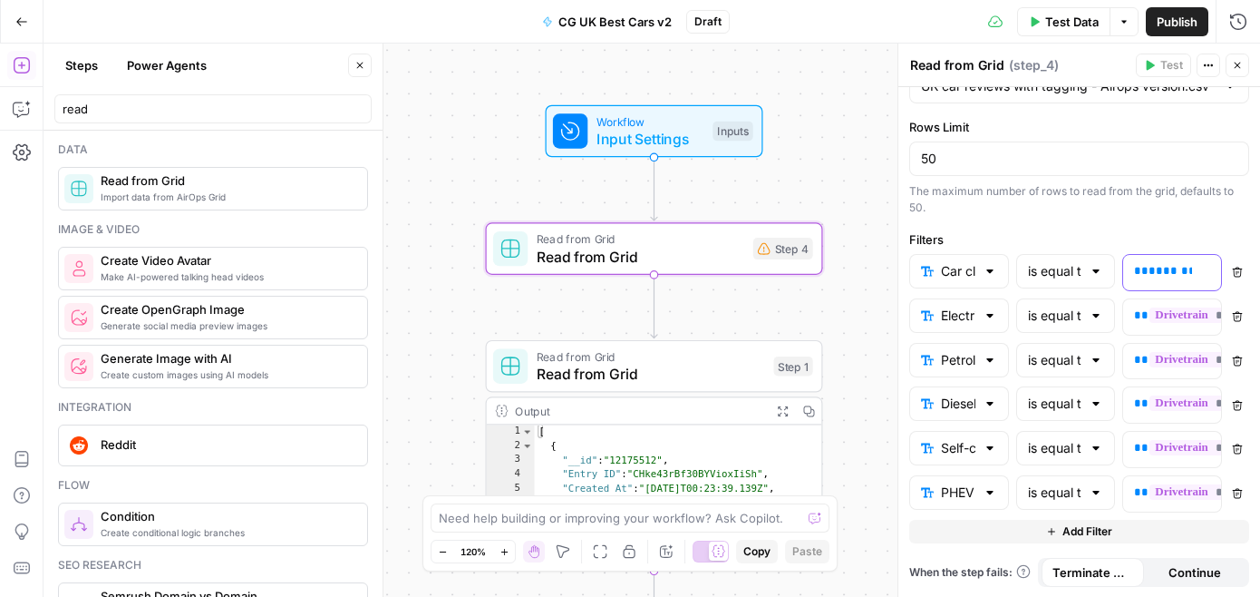
click at [1163, 278] on p "** ********* **" at bounding box center [1157, 271] width 47 height 18
click at [1158, 270] on span "*********" at bounding box center [1180, 271] width 62 height 12
click at [846, 304] on div "Workflow Input Settings Inputs Read from Grid Read from Grid Step 4 Read from G…" at bounding box center [652, 320] width 1217 height 553
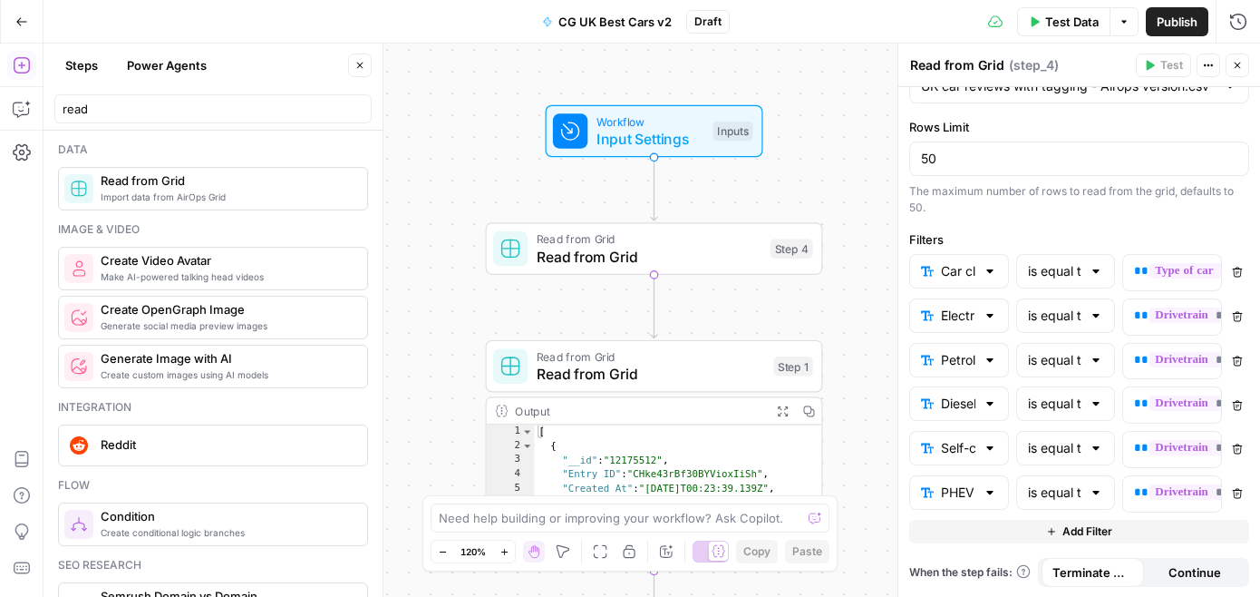
scroll to position [0, 0]
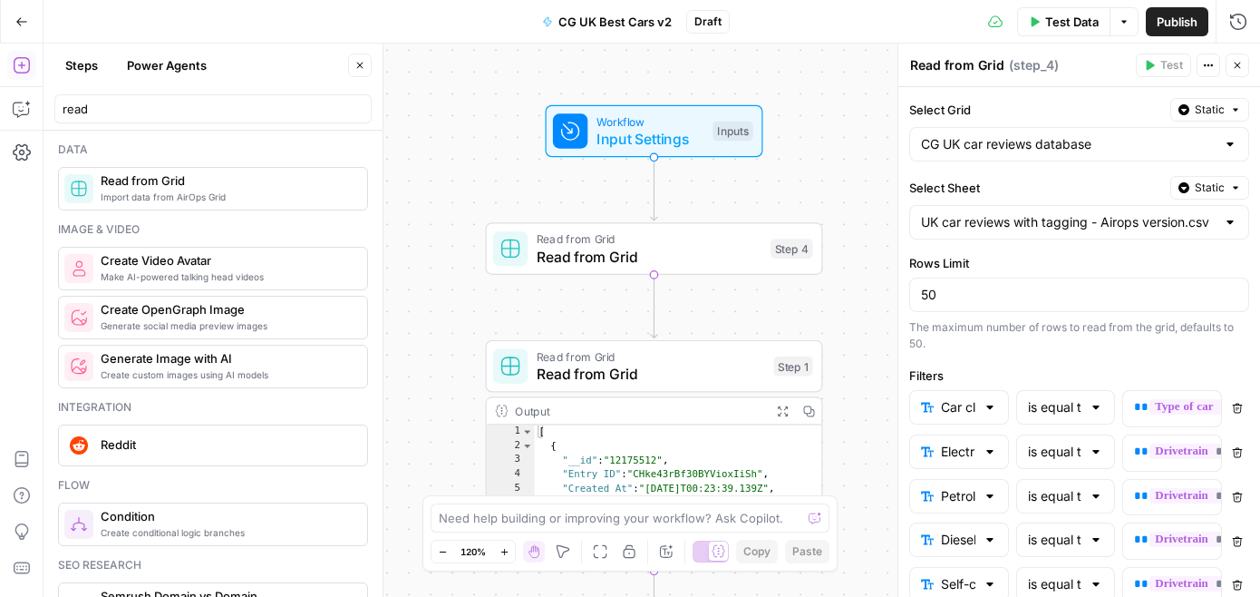
click at [1234, 63] on icon "button" at bounding box center [1237, 65] width 11 height 11
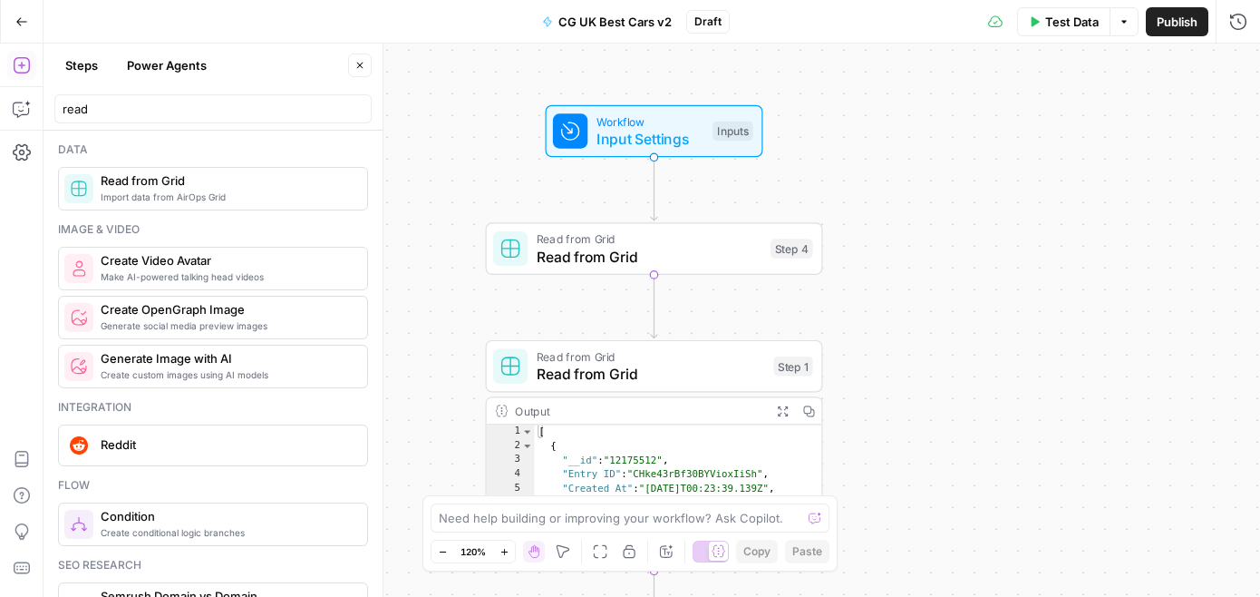
click at [681, 113] on span "Workflow" at bounding box center [651, 120] width 108 height 17
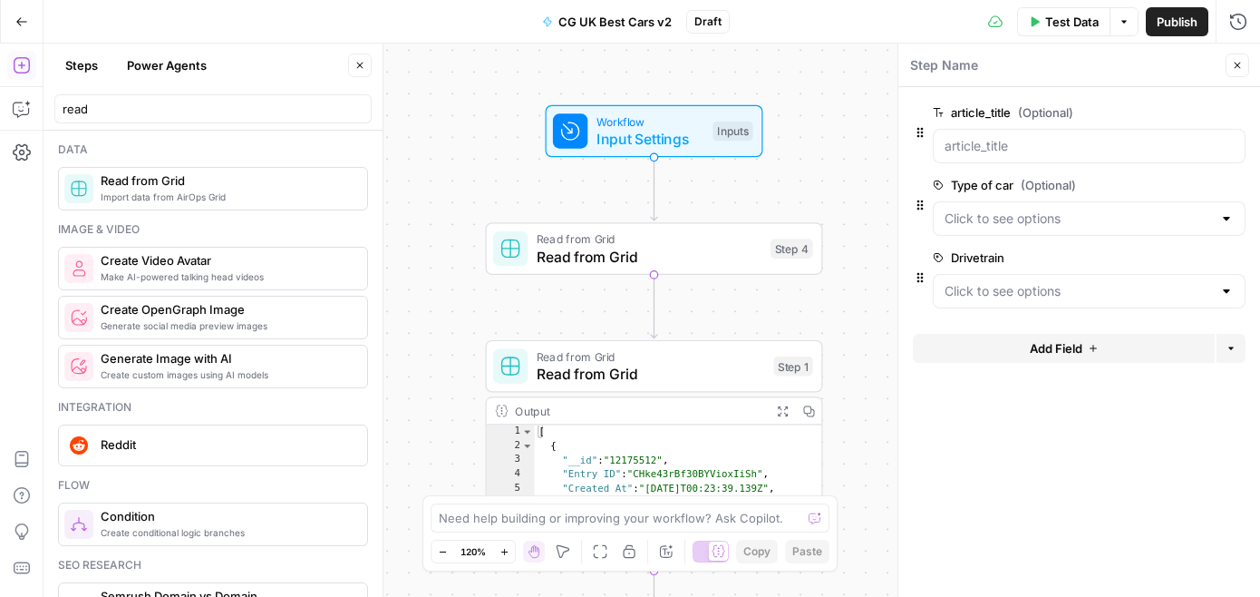
click at [1035, 342] on span "Add Field" at bounding box center [1056, 348] width 53 height 18
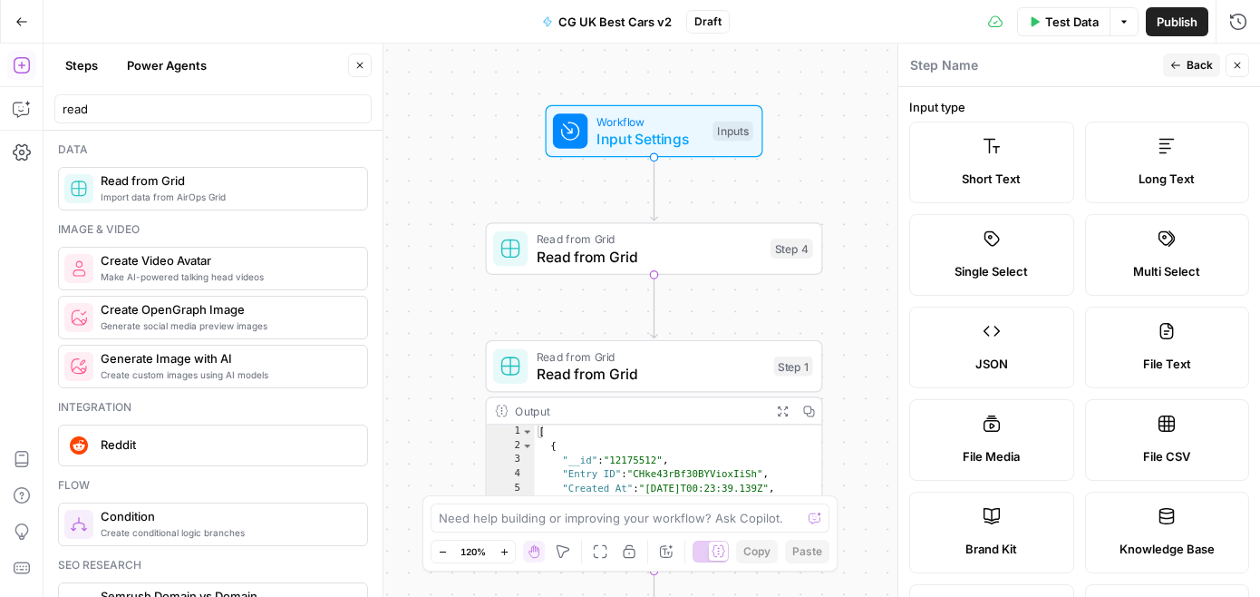
click at [999, 170] on span "Short Text" at bounding box center [991, 179] width 59 height 18
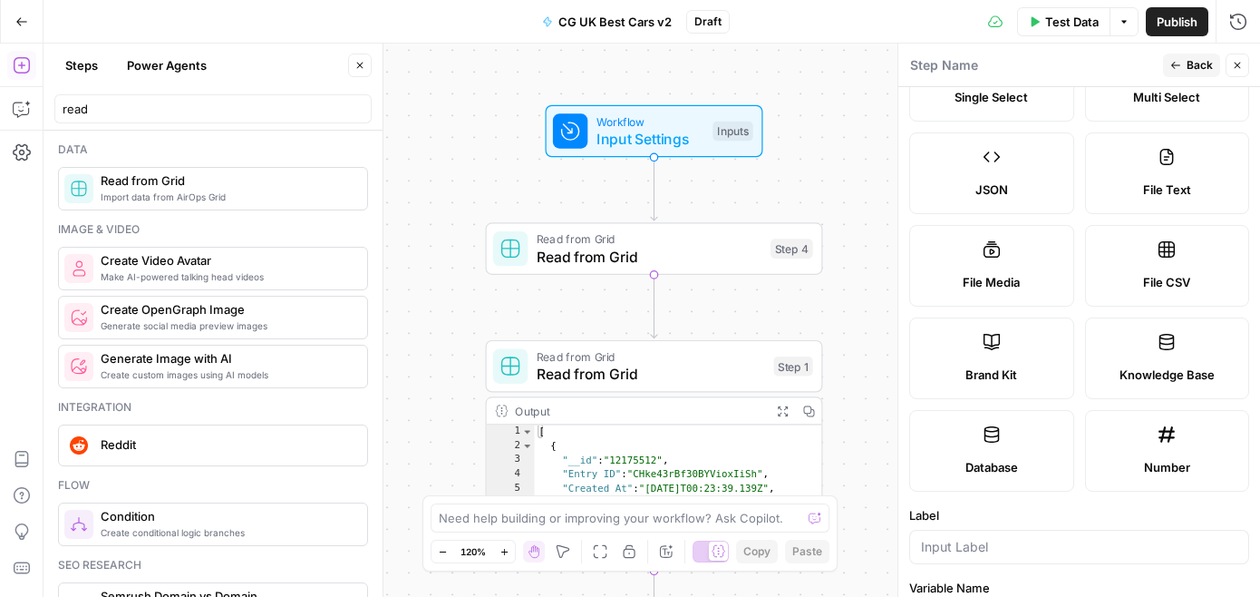
scroll to position [481, 0]
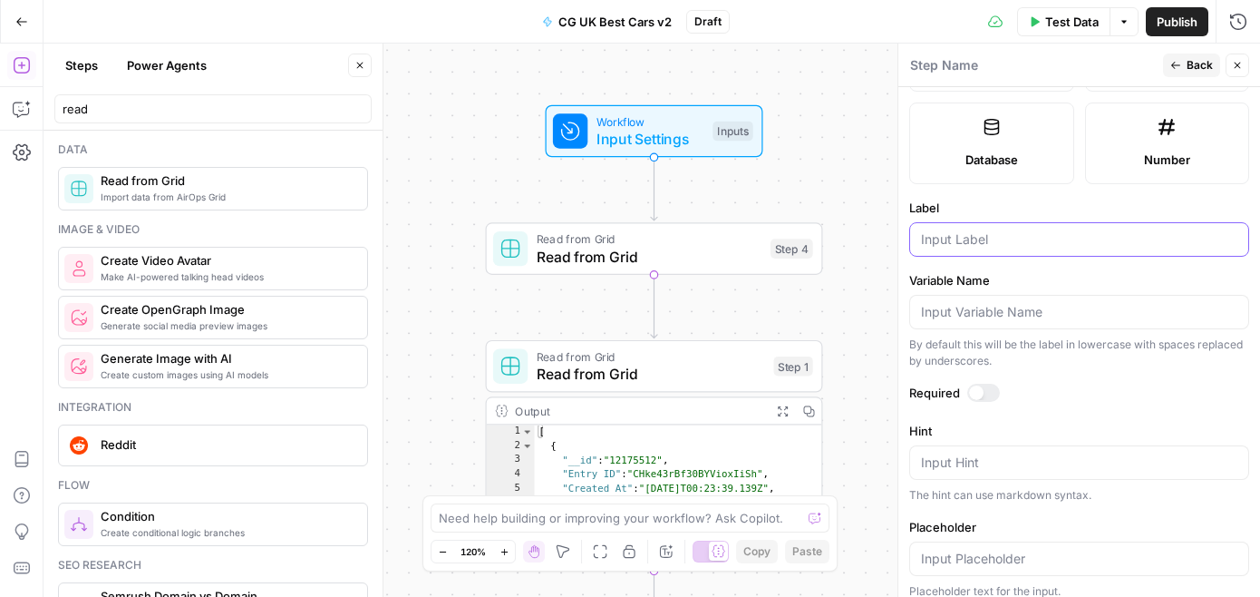
click at [1013, 237] on input "Label" at bounding box center [1079, 239] width 316 height 18
click at [1203, 64] on span "Back" at bounding box center [1200, 65] width 26 height 16
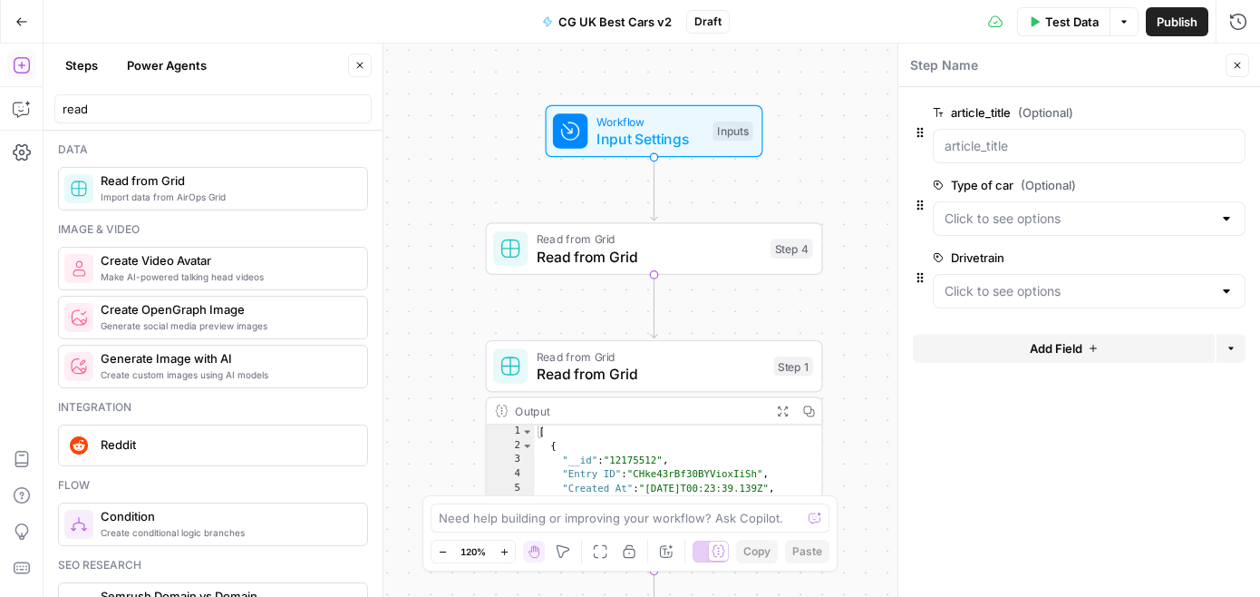
click at [1036, 345] on span "Add Field" at bounding box center [1056, 348] width 53 height 18
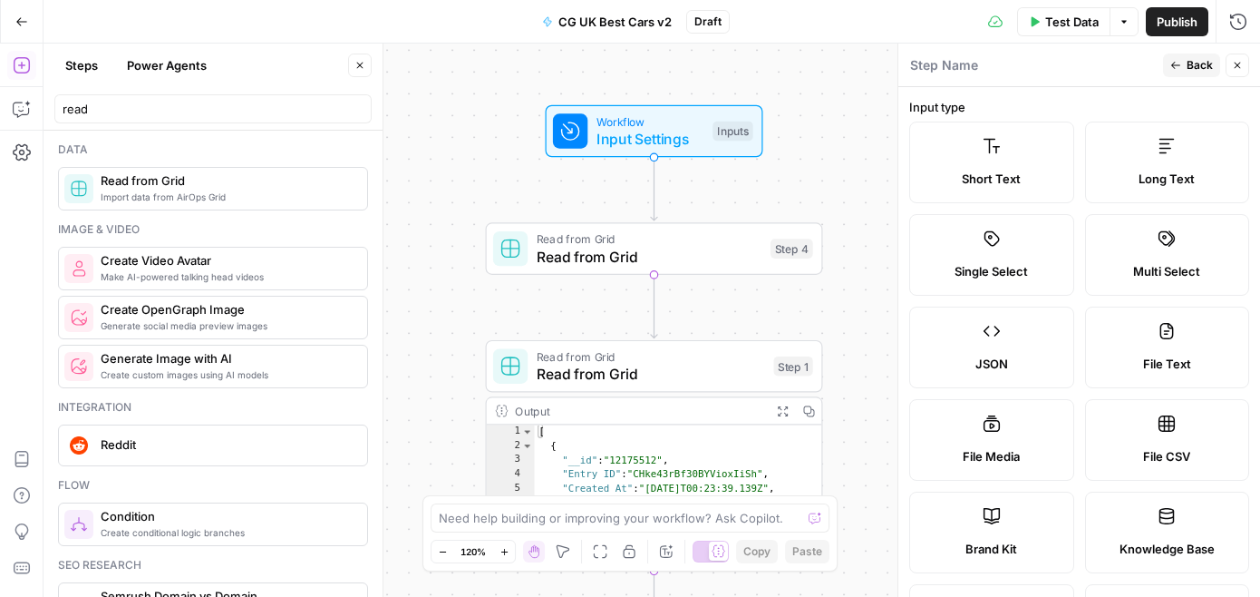
click at [1015, 267] on span "Single Select" at bounding box center [991, 271] width 73 height 18
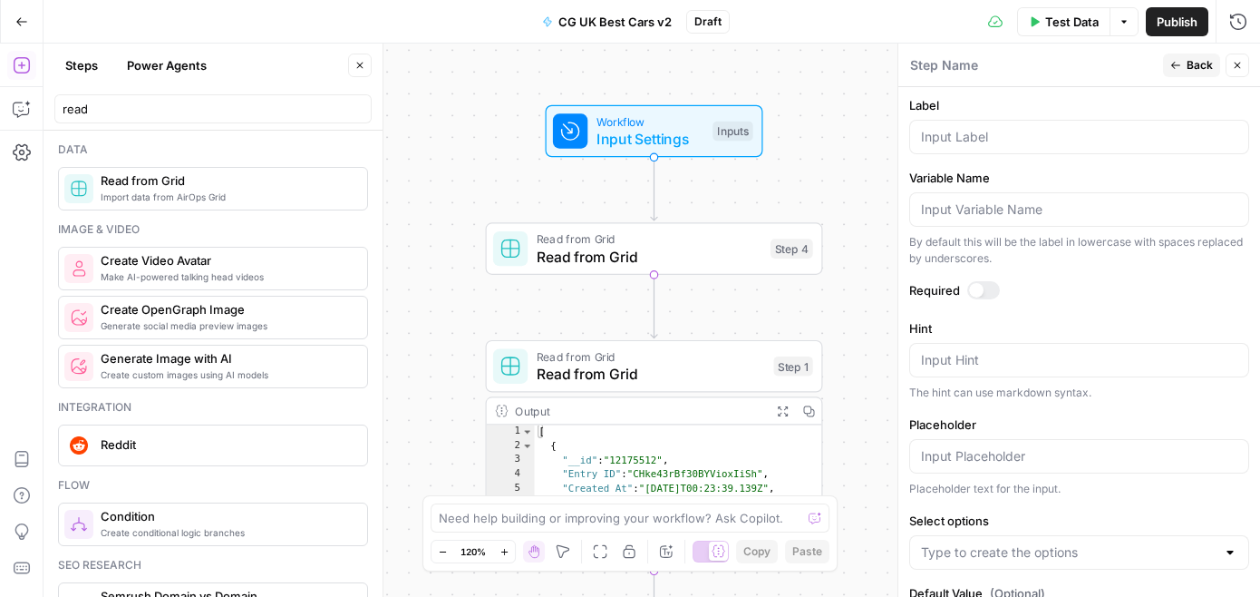
scroll to position [561, 0]
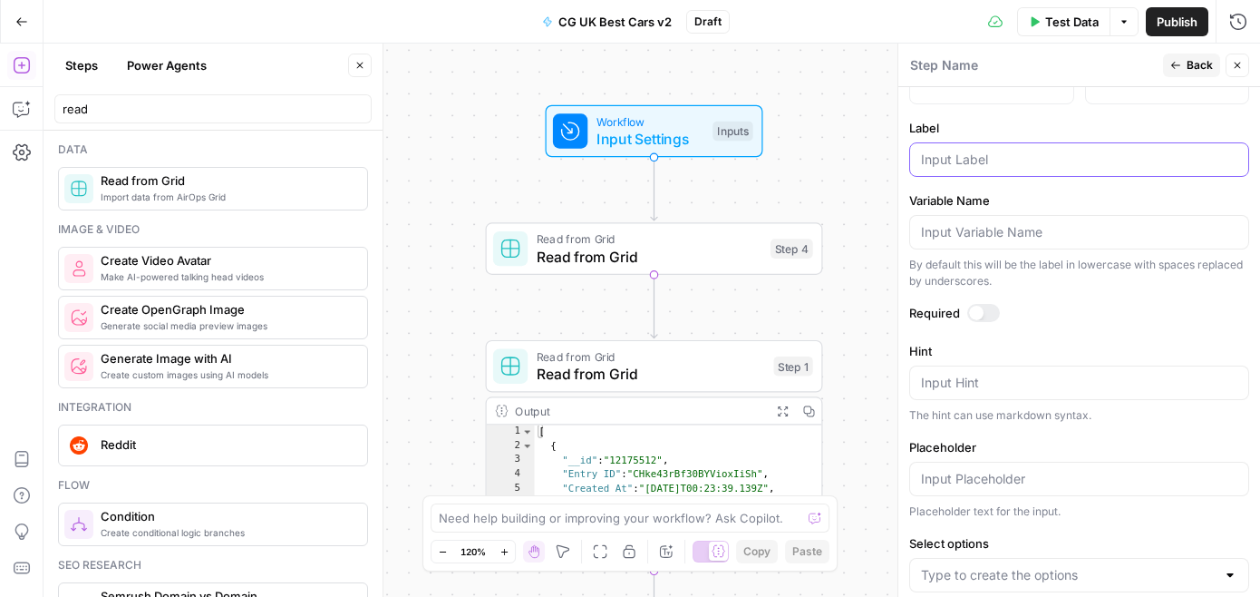
click at [990, 164] on input "Label" at bounding box center [1079, 160] width 316 height 18
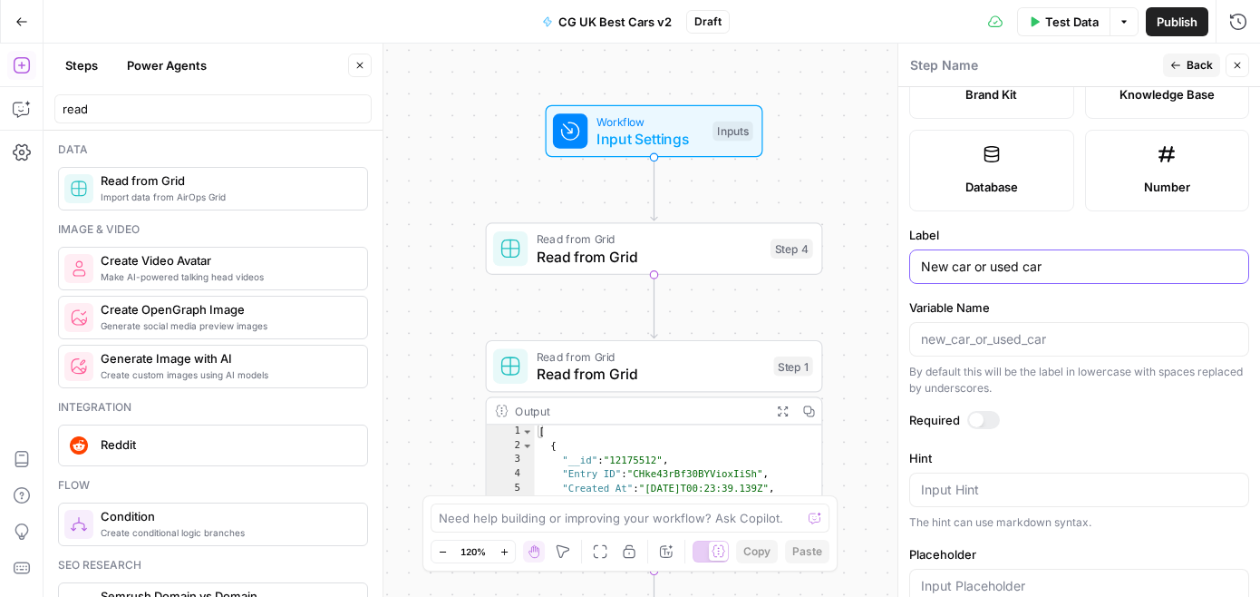
scroll to position [566, 0]
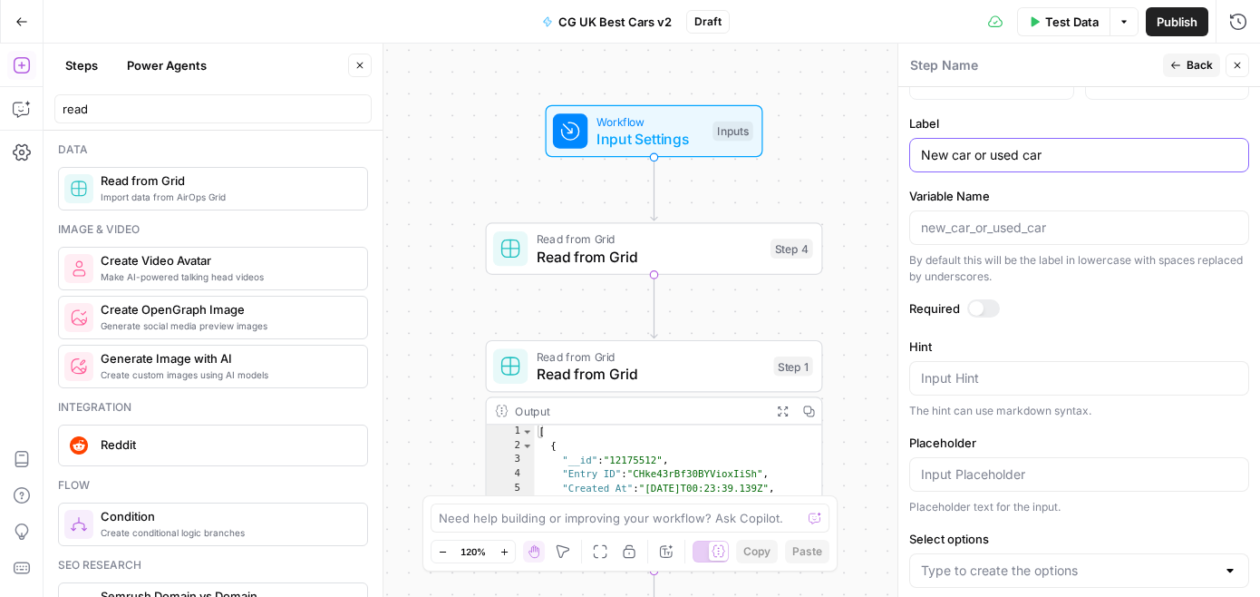
type input "New car or used car"
click at [977, 299] on div at bounding box center [983, 308] width 33 height 18
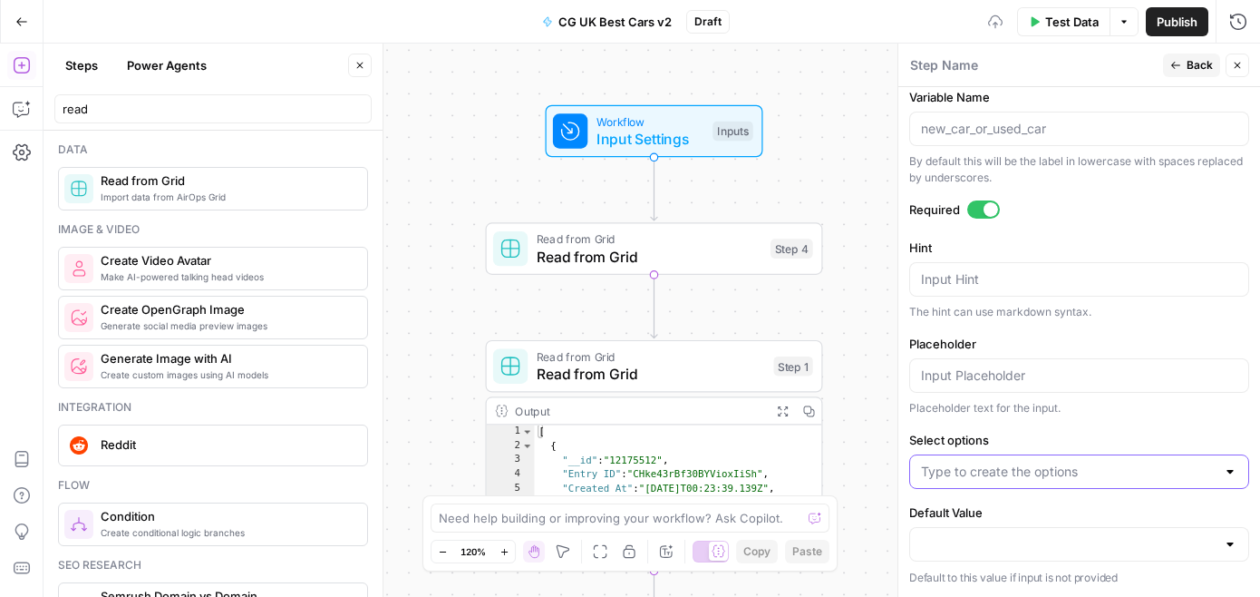
click at [978, 480] on input "Select options" at bounding box center [1068, 471] width 295 height 18
click at [985, 470] on input "Select options" at bounding box center [1068, 471] width 295 height 18
type input "New car"
type input "Used car"
click at [1233, 65] on icon "button" at bounding box center [1237, 65] width 11 height 11
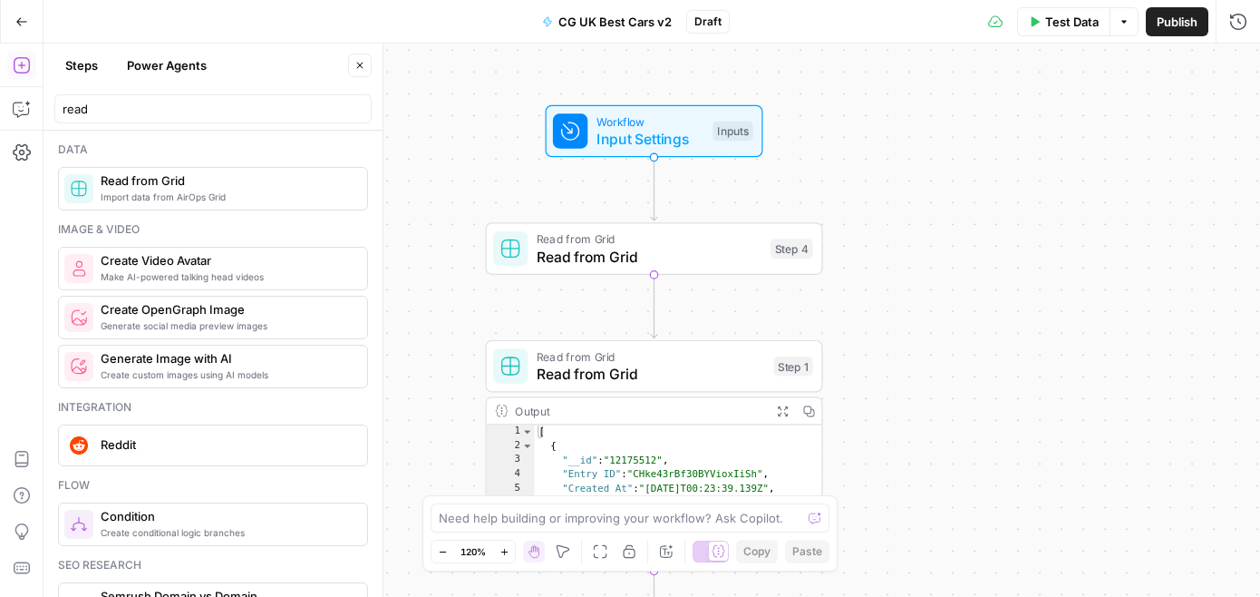
click at [679, 246] on span "Read from Grid" at bounding box center [649, 257] width 225 height 22
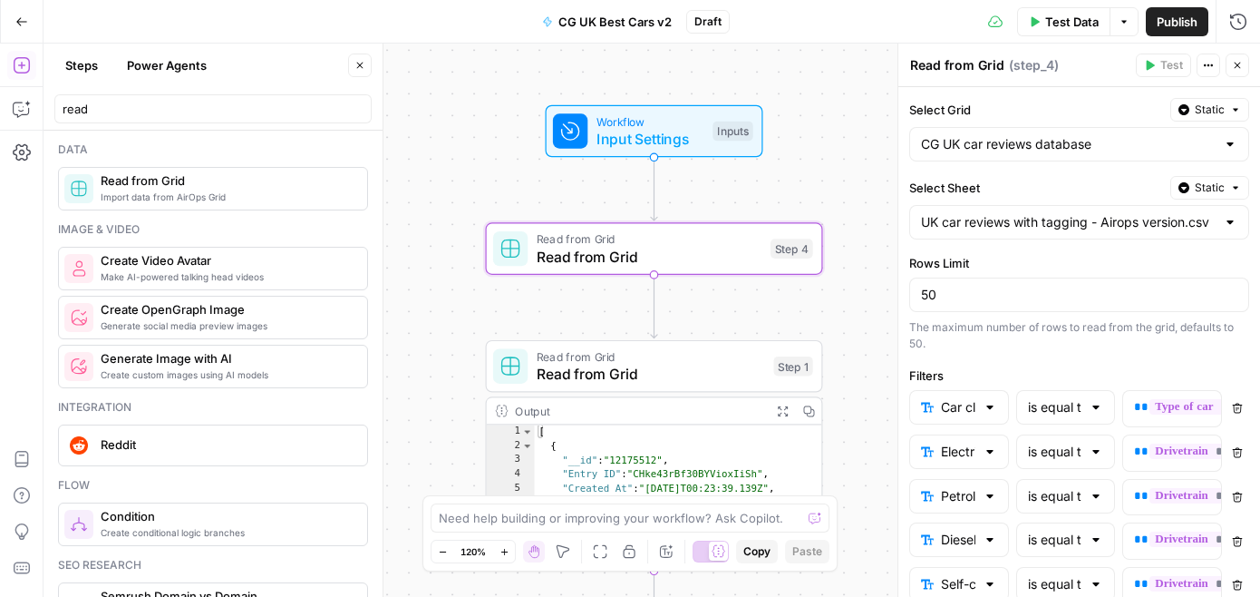
scroll to position [136, 0]
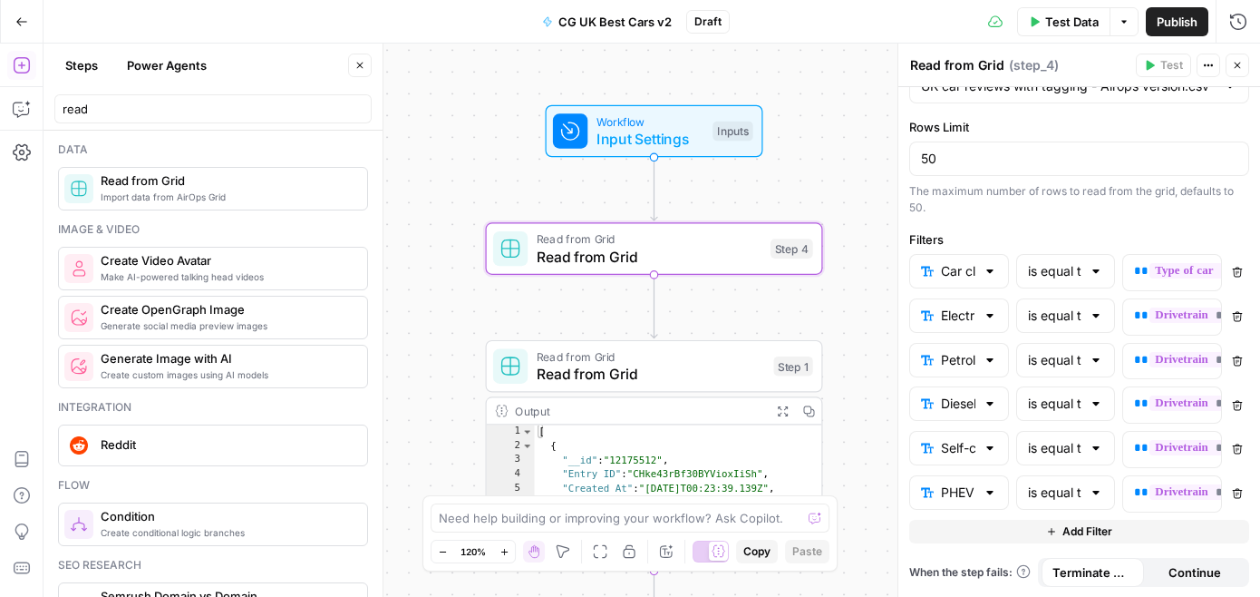
click at [996, 533] on button "Add Filter" at bounding box center [1079, 532] width 340 height 24
click at [986, 534] on div at bounding box center [990, 537] width 15 height 18
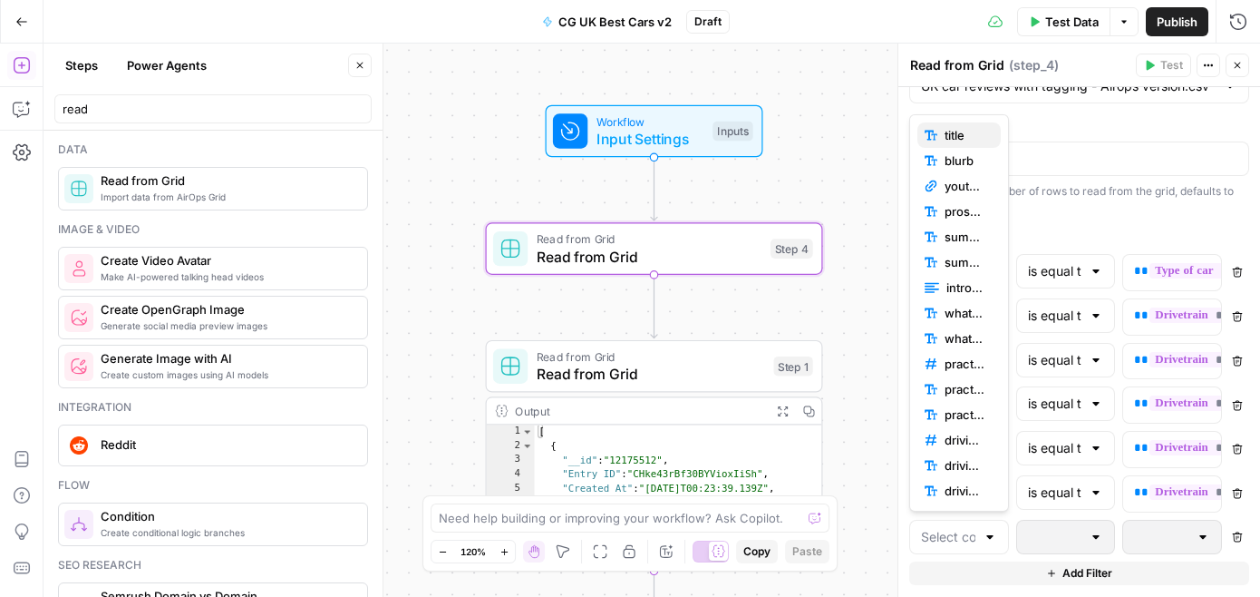
click at [933, 131] on icon "button" at bounding box center [929, 136] width 9 height 10
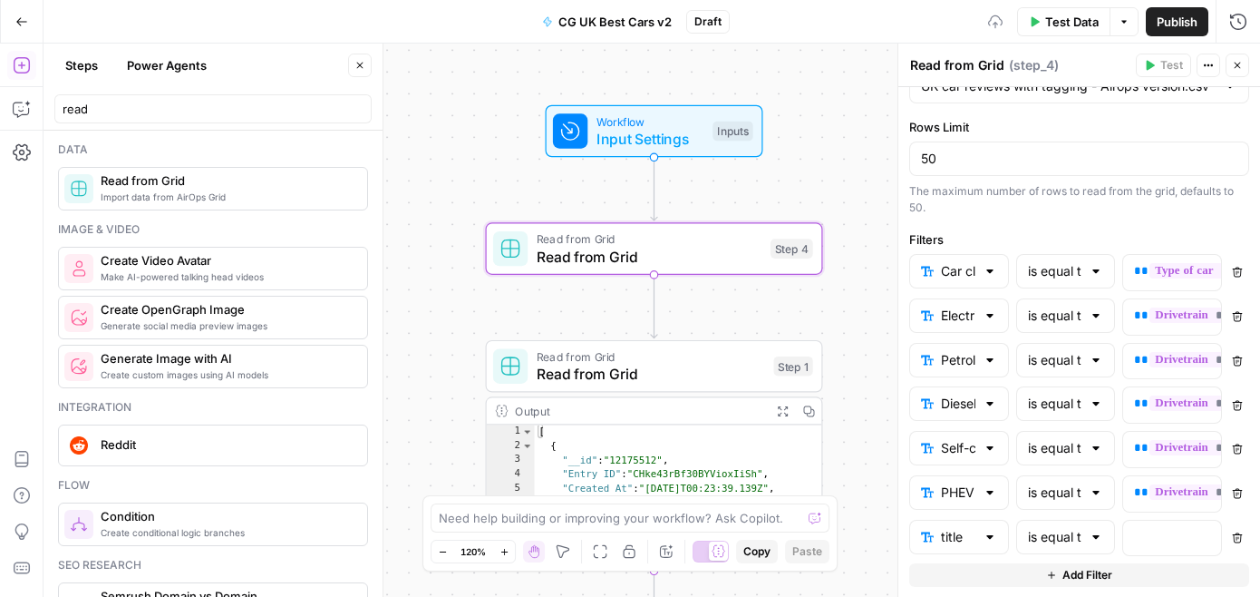
click at [1062, 523] on div "is equal to" at bounding box center [1066, 537] width 100 height 34
click at [1063, 418] on span "contains" at bounding box center [1063, 414] width 62 height 18
type input "contains"
click at [1158, 549] on div at bounding box center [1157, 537] width 69 height 35
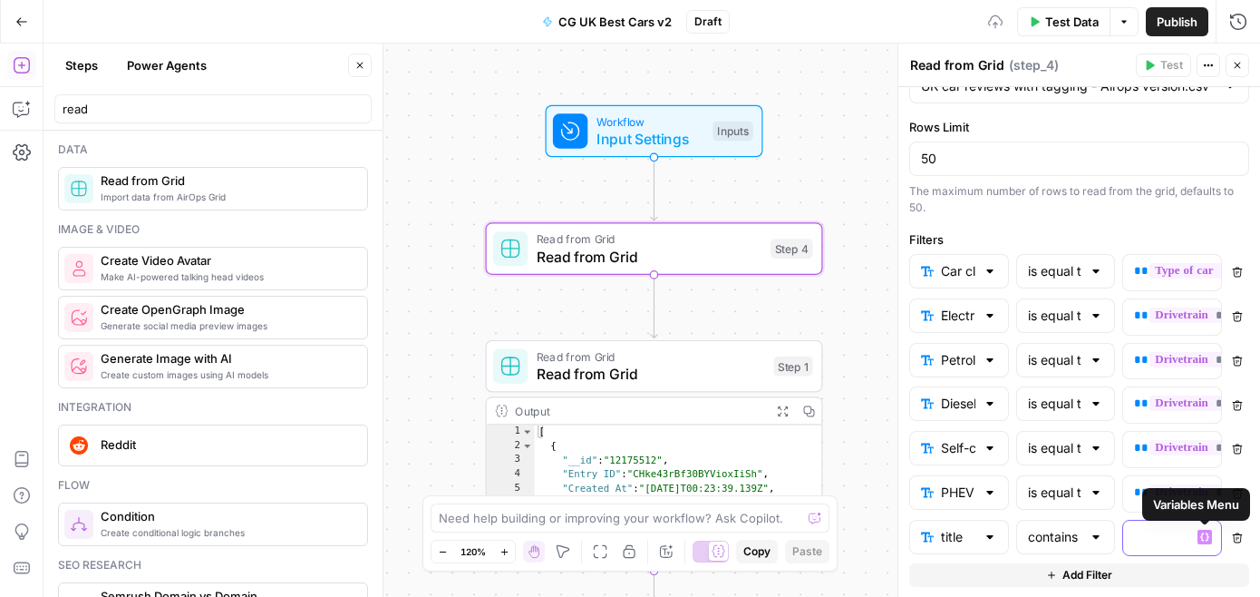
click at [1201, 541] on button "Variables Menu" at bounding box center [1205, 537] width 15 height 15
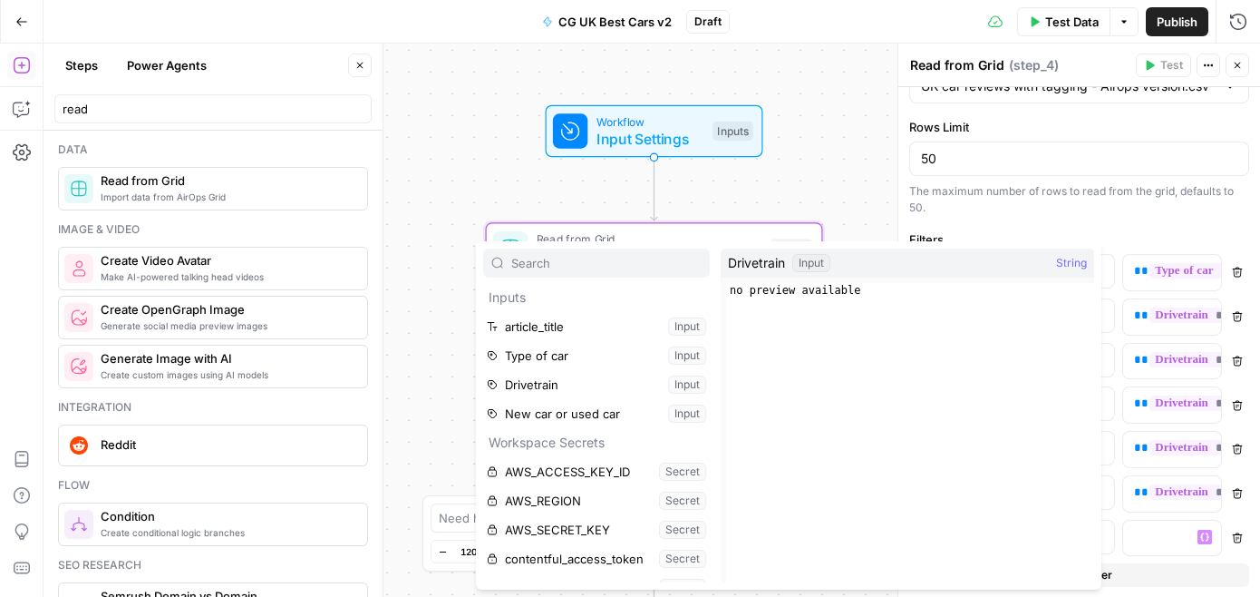
click at [876, 211] on div "Workflow Input Settings Inputs Read from Grid Read from Grid Step 4 Read from G…" at bounding box center [652, 320] width 1217 height 553
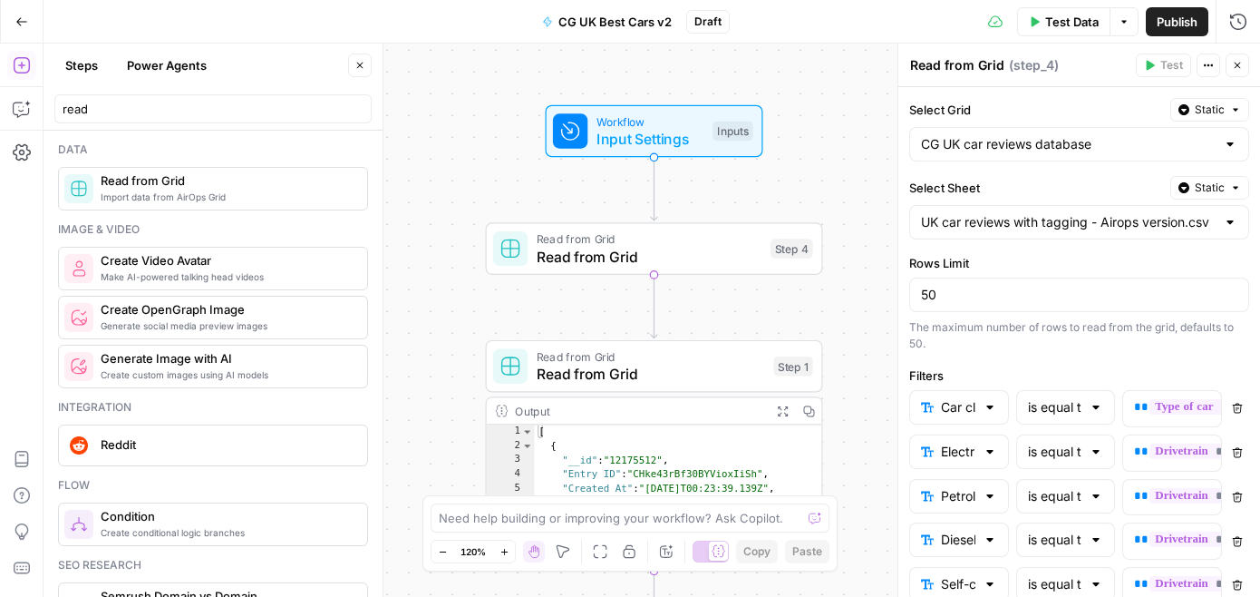
scroll to position [180, 0]
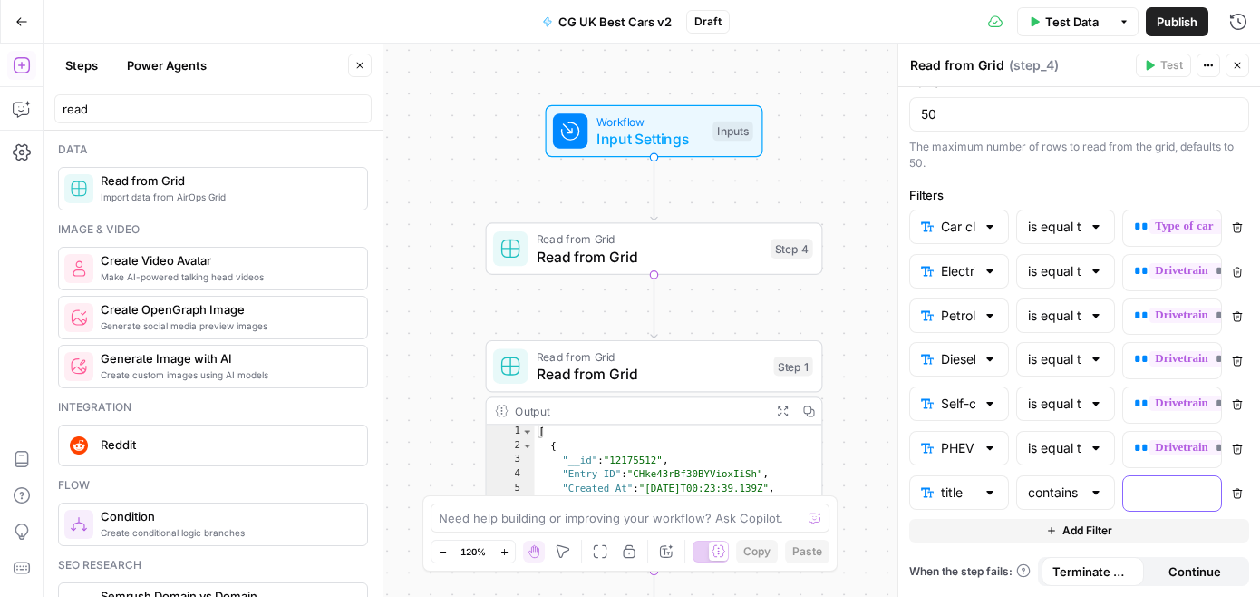
click at [1168, 497] on p at bounding box center [1157, 492] width 47 height 18
click at [974, 491] on input "text" at bounding box center [958, 492] width 34 height 18
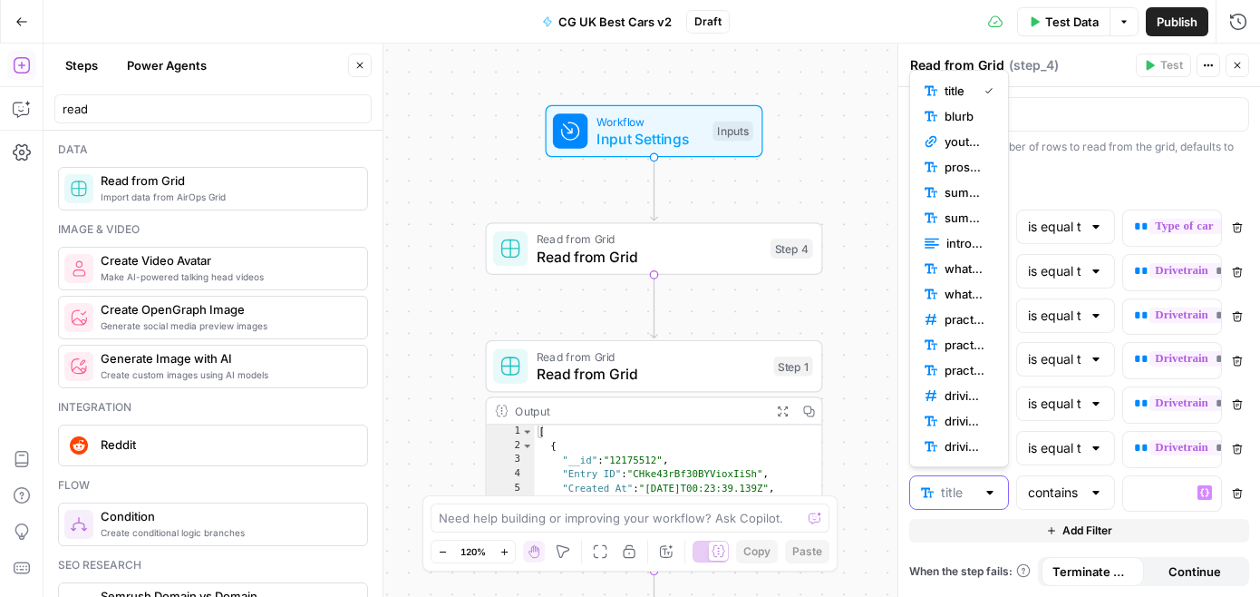
click at [974, 491] on input "text" at bounding box center [958, 492] width 34 height 18
type input "title"
click at [950, 546] on div "**********" at bounding box center [1080, 252] width 362 height 690
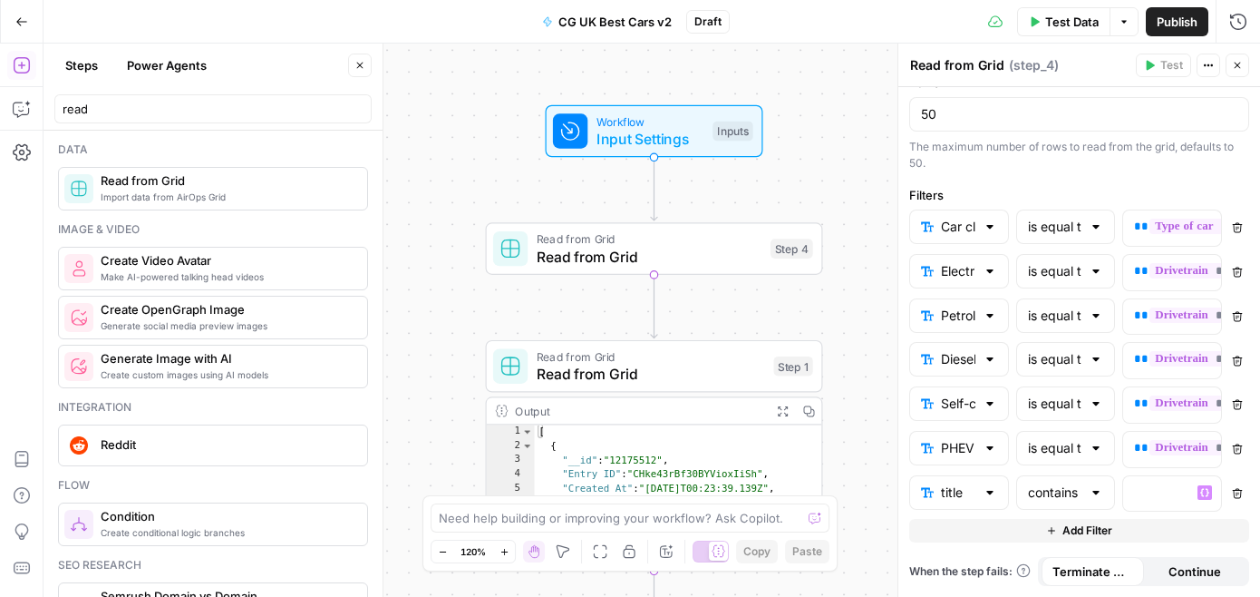
click at [1235, 493] on icon "button" at bounding box center [1237, 493] width 11 height 11
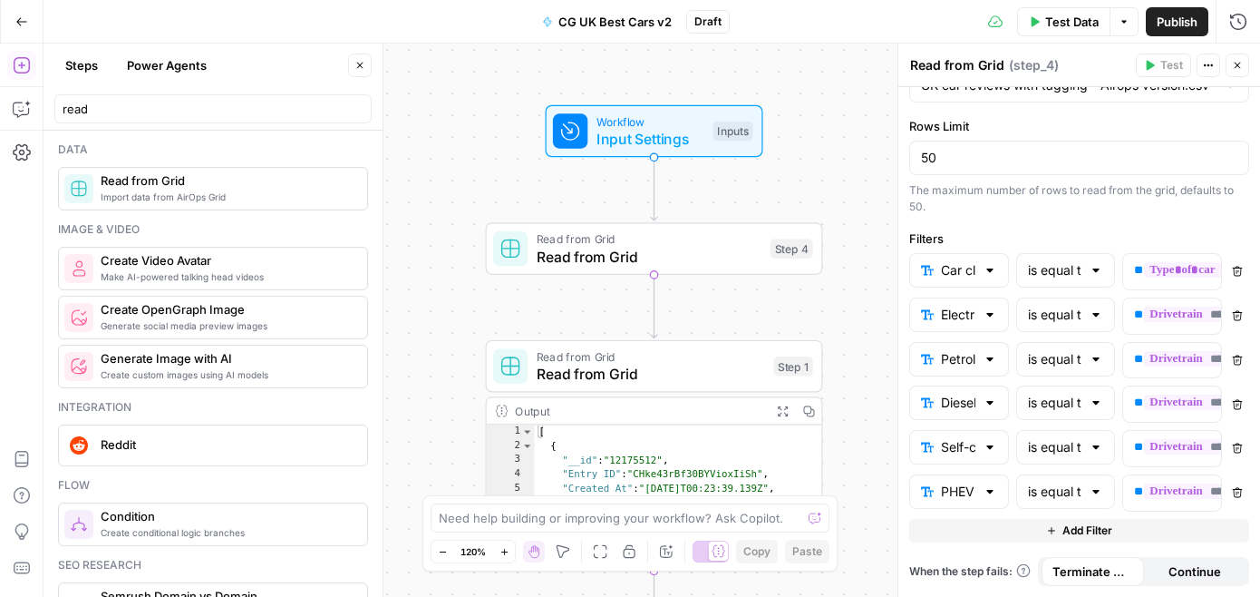
scroll to position [136, 0]
click at [837, 190] on div "Workflow Input Settings Inputs Read from Grid Read from Grid Step 4 Read from G…" at bounding box center [652, 320] width 1217 height 553
click at [217, 114] on input "read" at bounding box center [213, 109] width 301 height 18
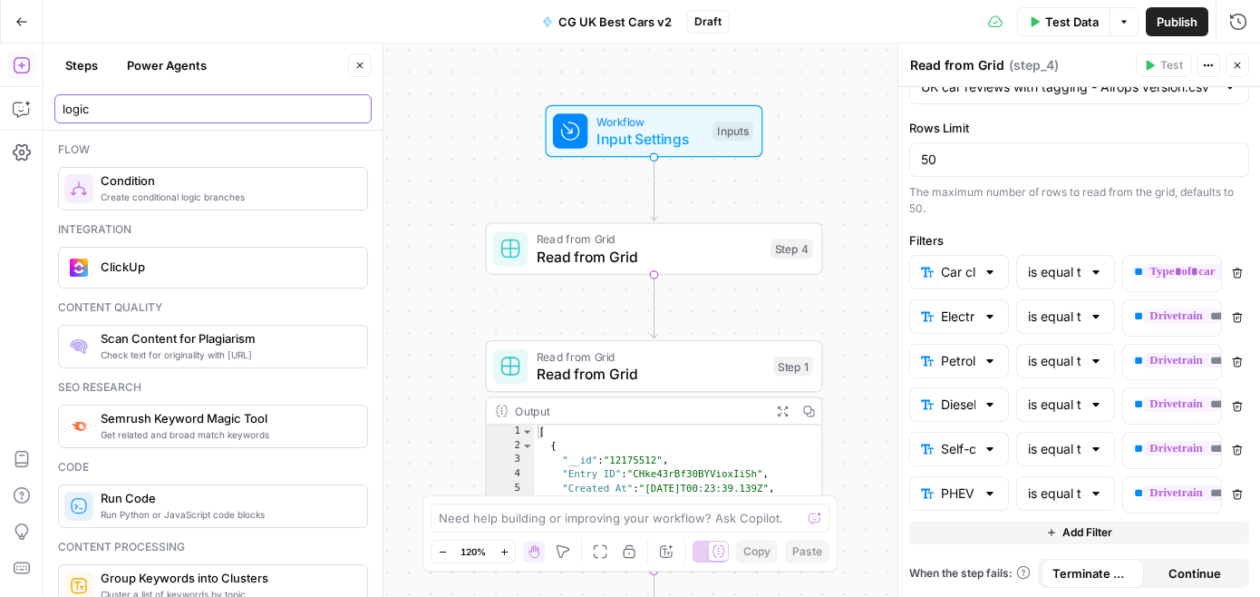
type input "logic"
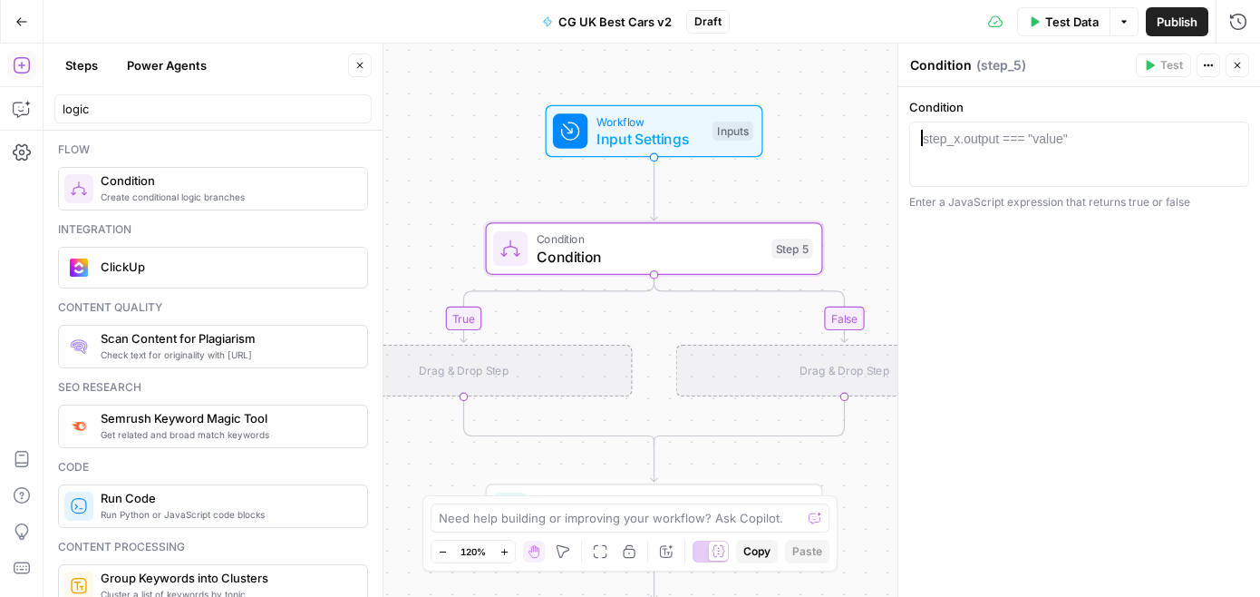
click at [966, 152] on div at bounding box center [1080, 171] width 324 height 82
click at [1213, 61] on icon "button" at bounding box center [1208, 65] width 11 height 11
click at [1003, 285] on div "Condition 1 step_x.output === "value" XXXXXXXXXXXXXXXXXXXXXXXXXXXXXXXXXXXXXXXXX…" at bounding box center [1080, 342] width 362 height 510
click at [991, 170] on div at bounding box center [1080, 171] width 324 height 82
click at [631, 522] on textarea at bounding box center [620, 518] width 363 height 18
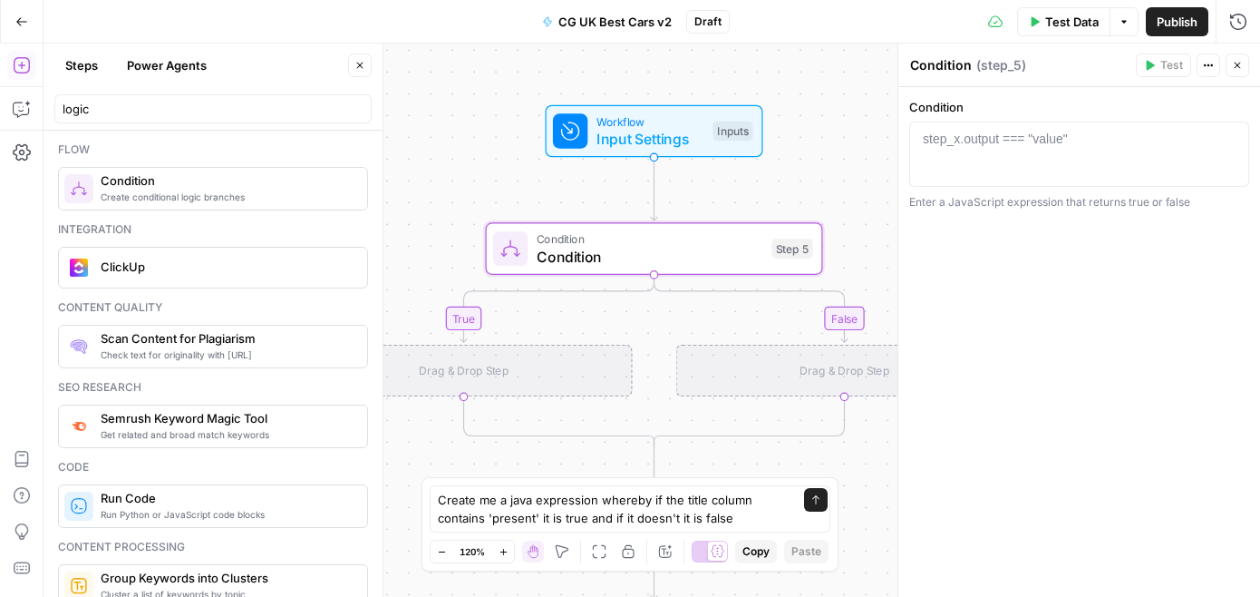
click at [790, 515] on div "Create me a java expression whereby if the title column contains 'present' it i…" at bounding box center [630, 508] width 401 height 47
type textarea "Create me a java expression whereby if the title column contains 'present' it i…"
click at [825, 509] on button "Send" at bounding box center [816, 500] width 24 height 24
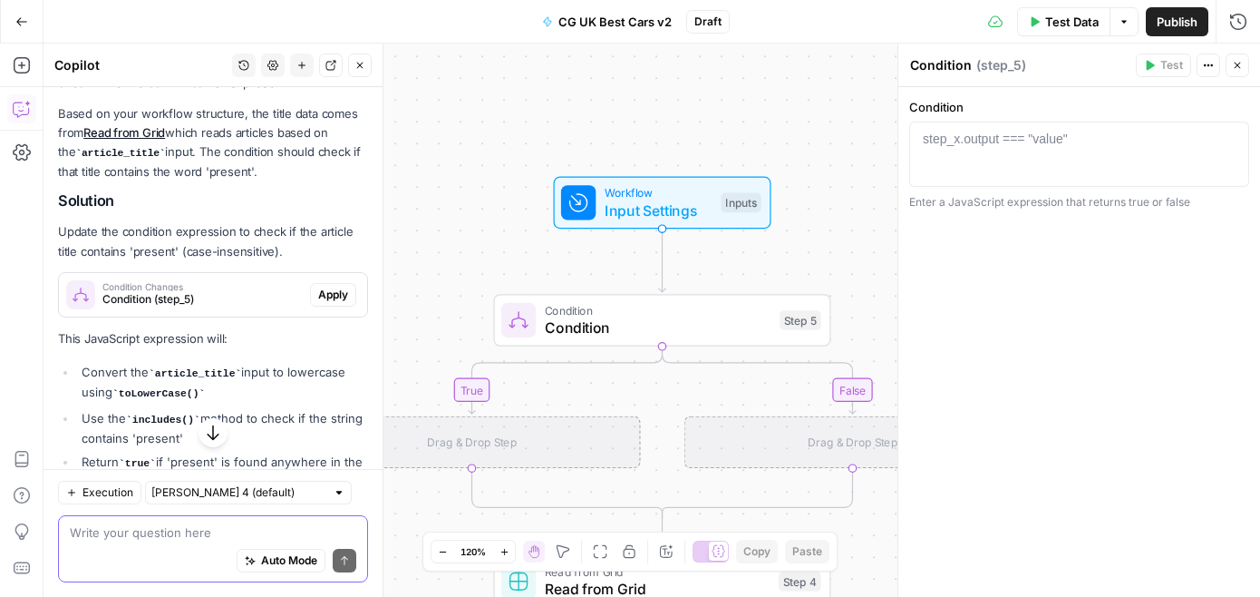
scroll to position [276, 0]
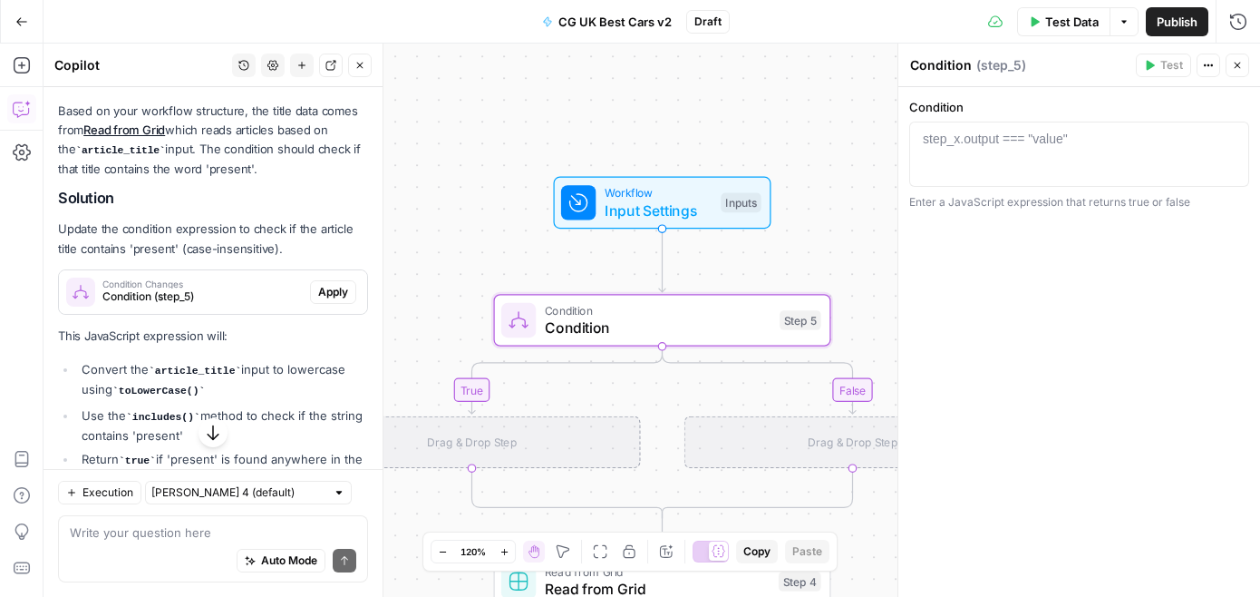
click at [322, 303] on button "Apply" at bounding box center [333, 292] width 46 height 24
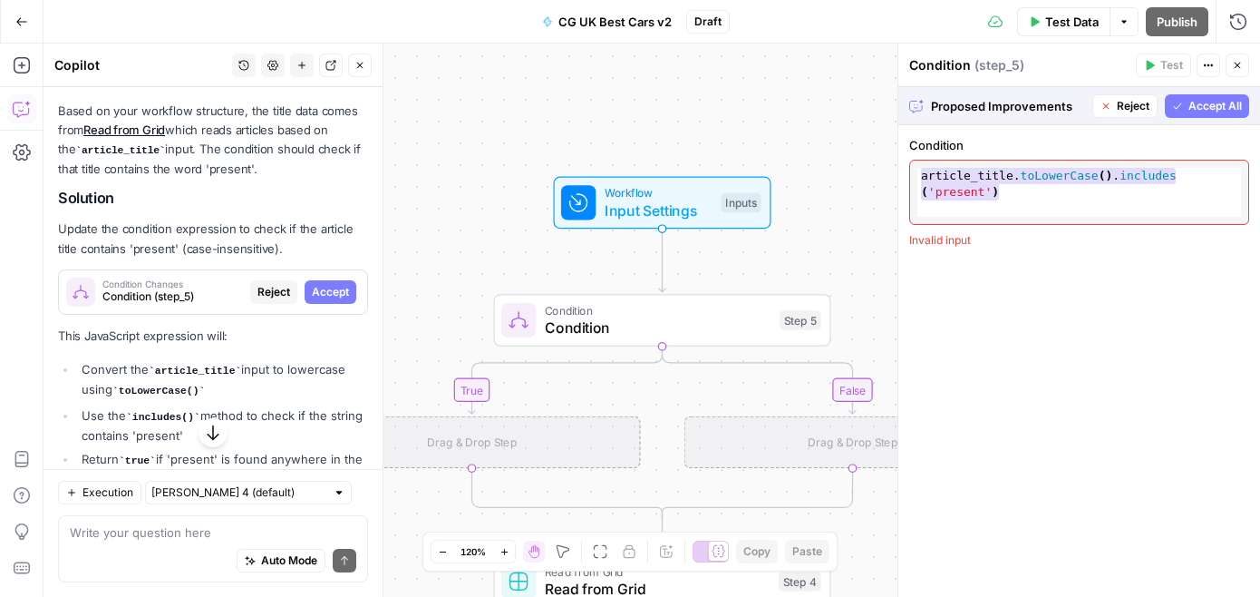
click at [1190, 112] on span "Accept All" at bounding box center [1215, 106] width 53 height 16
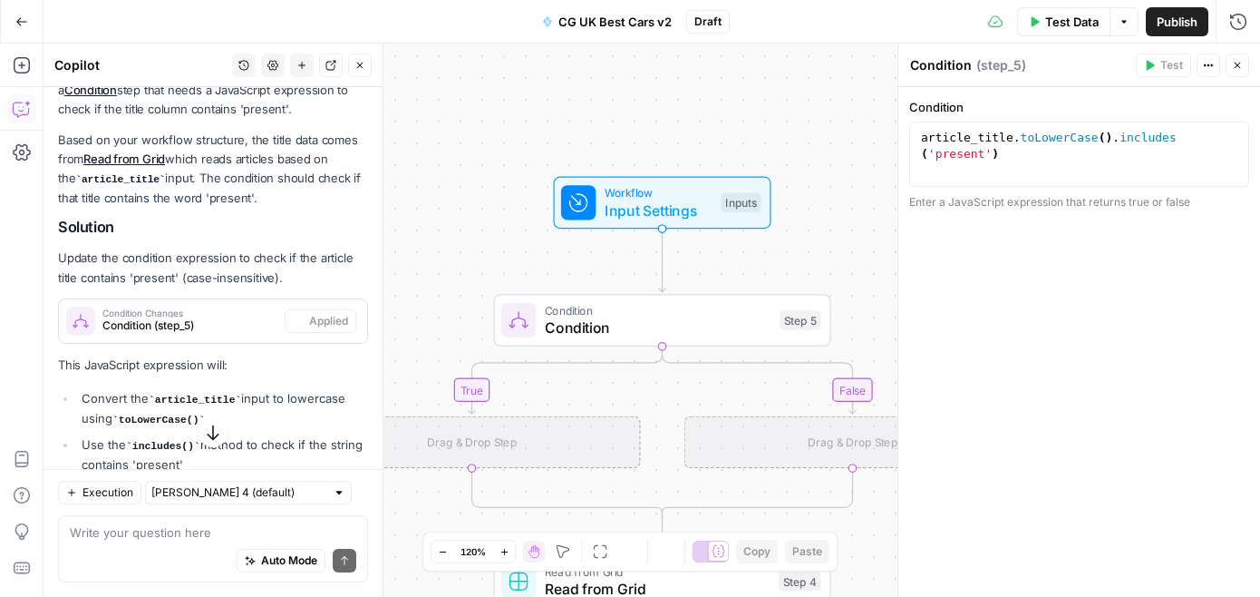
scroll to position [305, 0]
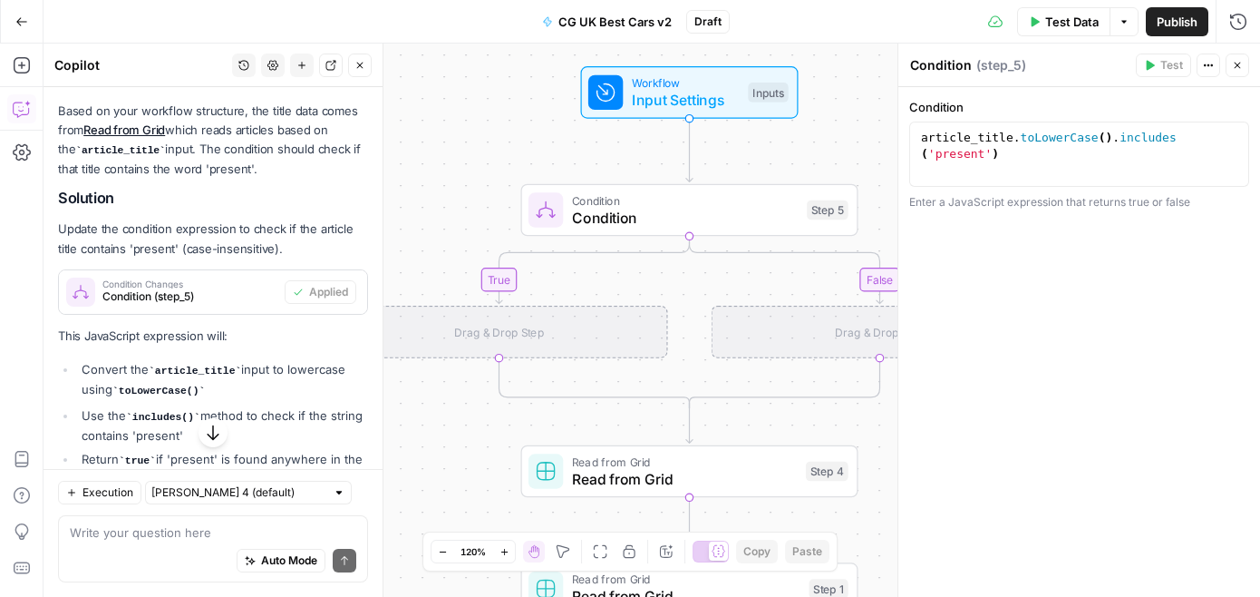
click at [530, 324] on div "Drag & Drop Step" at bounding box center [499, 332] width 337 height 53
click at [6, 26] on button "Go Back" at bounding box center [21, 21] width 33 height 33
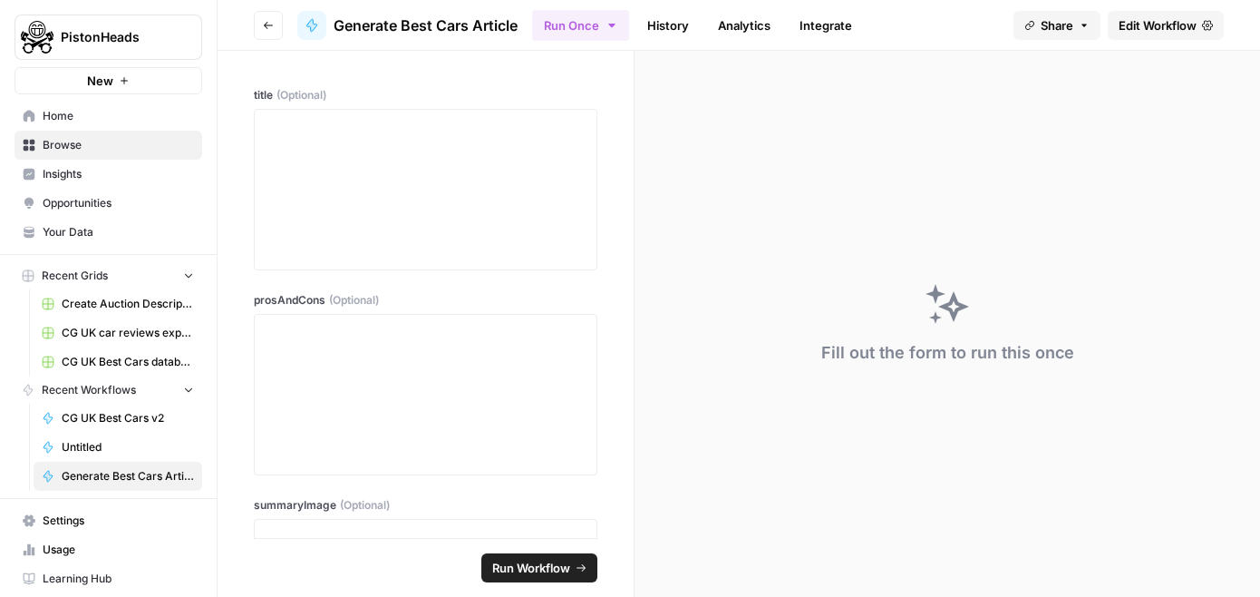
click at [1160, 15] on link "Edit Workflow" at bounding box center [1166, 25] width 116 height 29
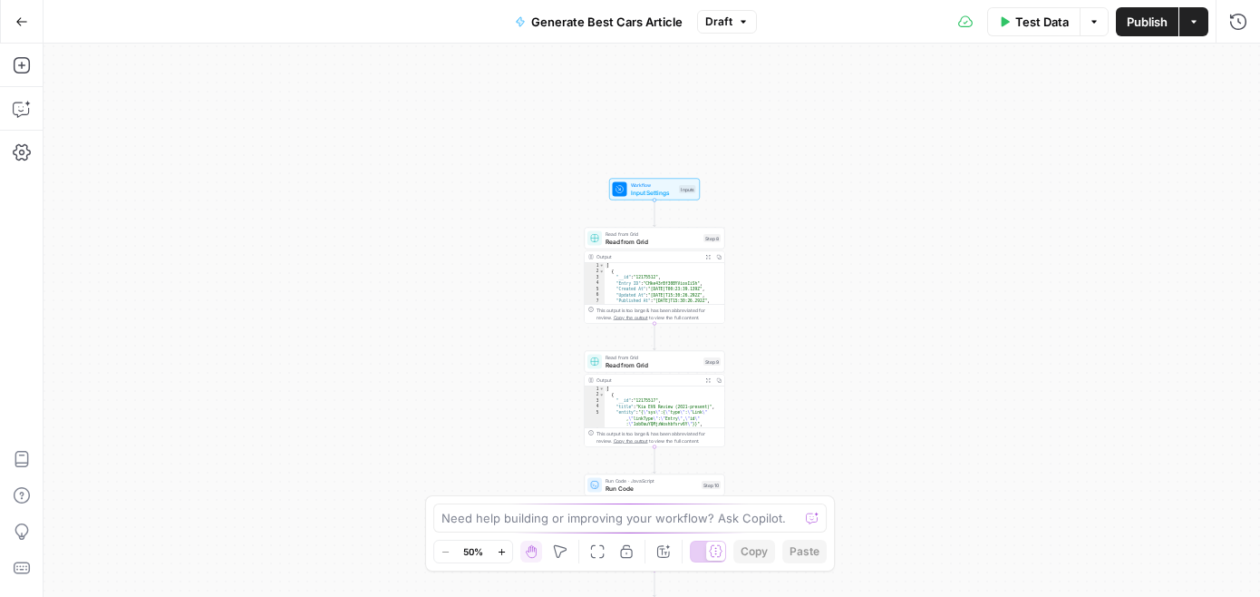
click at [21, 35] on button "Go Back" at bounding box center [21, 21] width 33 height 33
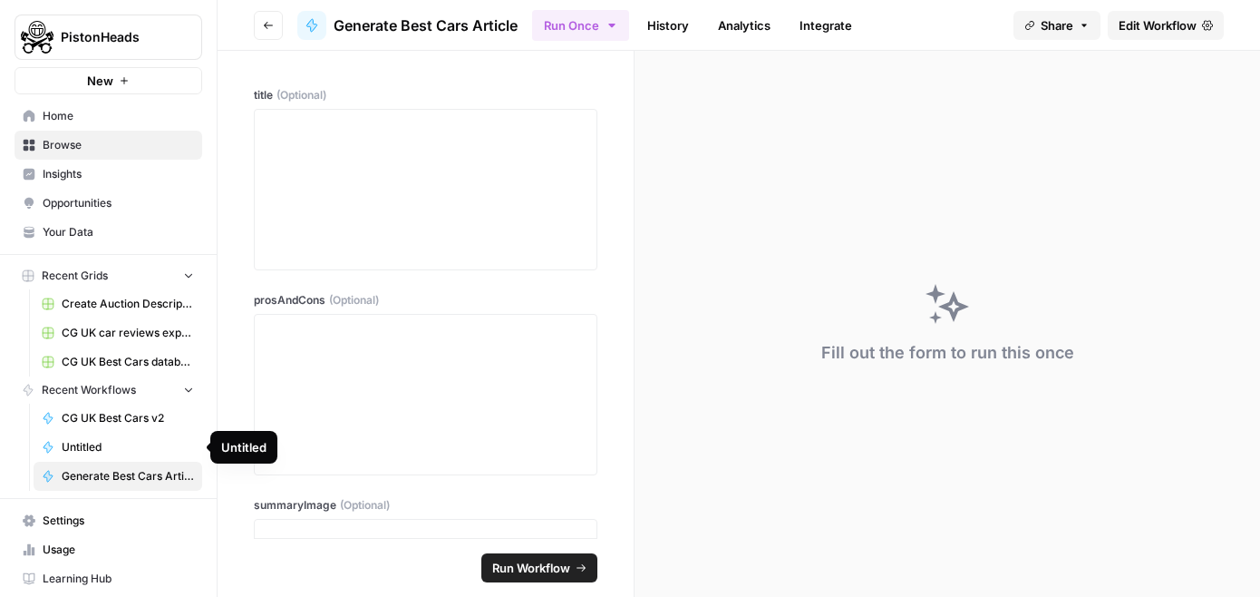
click at [83, 429] on link "CG UK Best Cars v2" at bounding box center [118, 417] width 169 height 29
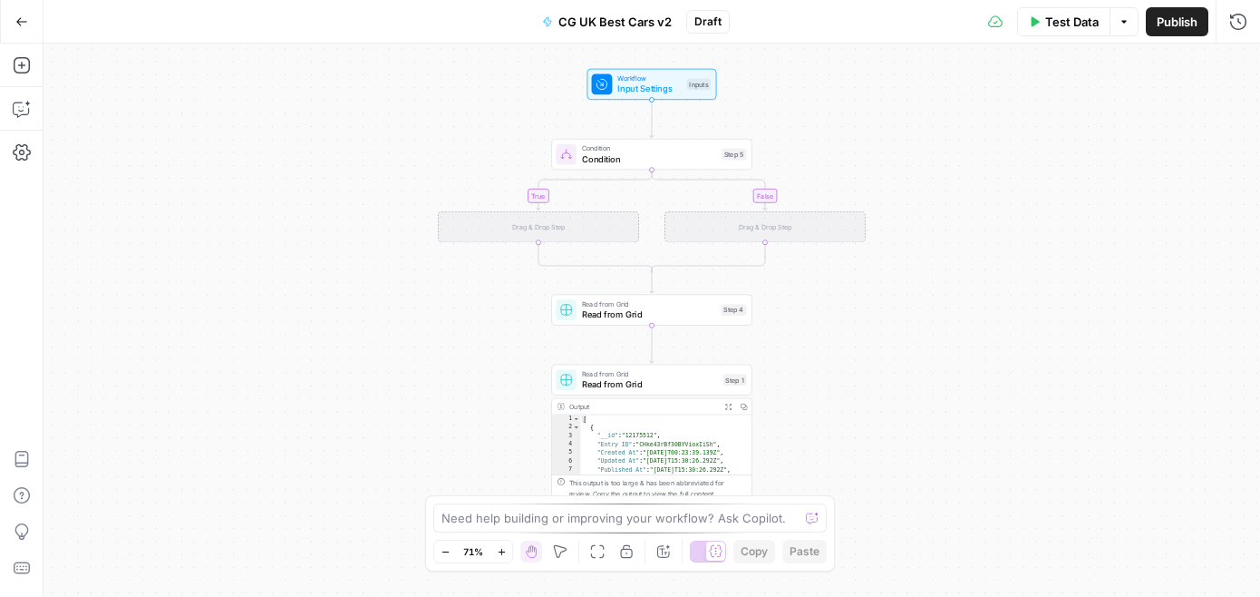
click at [1035, 21] on icon "button" at bounding box center [1036, 21] width 8 height 10
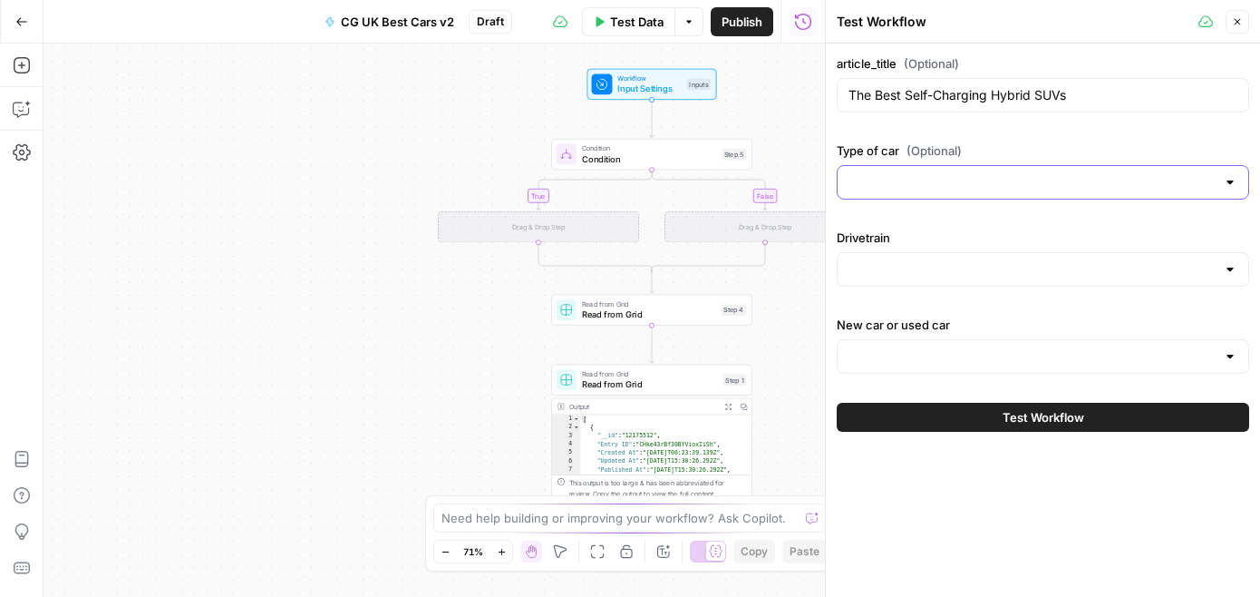
click at [946, 173] on input "Type of car (Optional)" at bounding box center [1032, 182] width 367 height 18
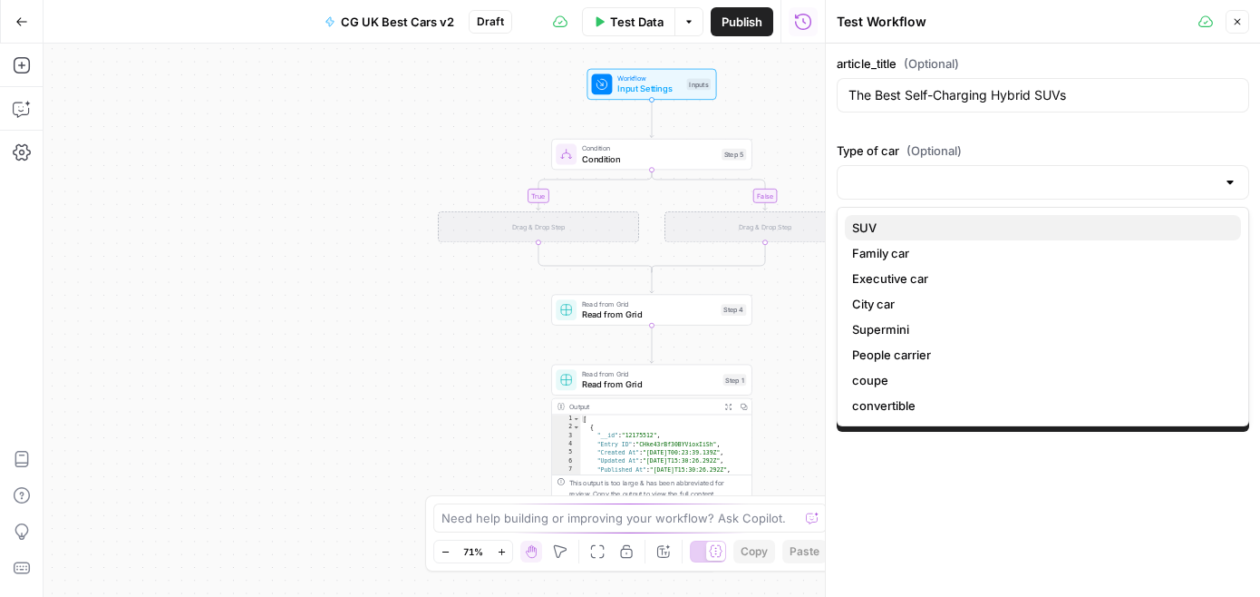
click at [937, 235] on span "SUV" at bounding box center [1039, 228] width 374 height 18
type input "SUV"
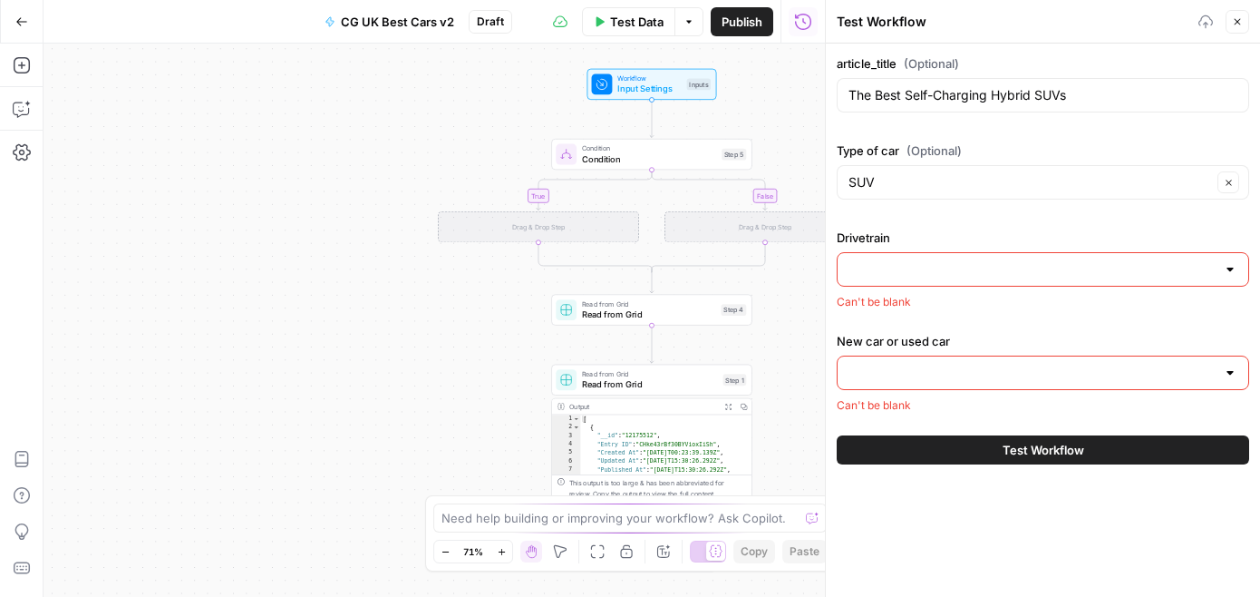
click at [933, 263] on input "Drivetrain" at bounding box center [1032, 269] width 367 height 18
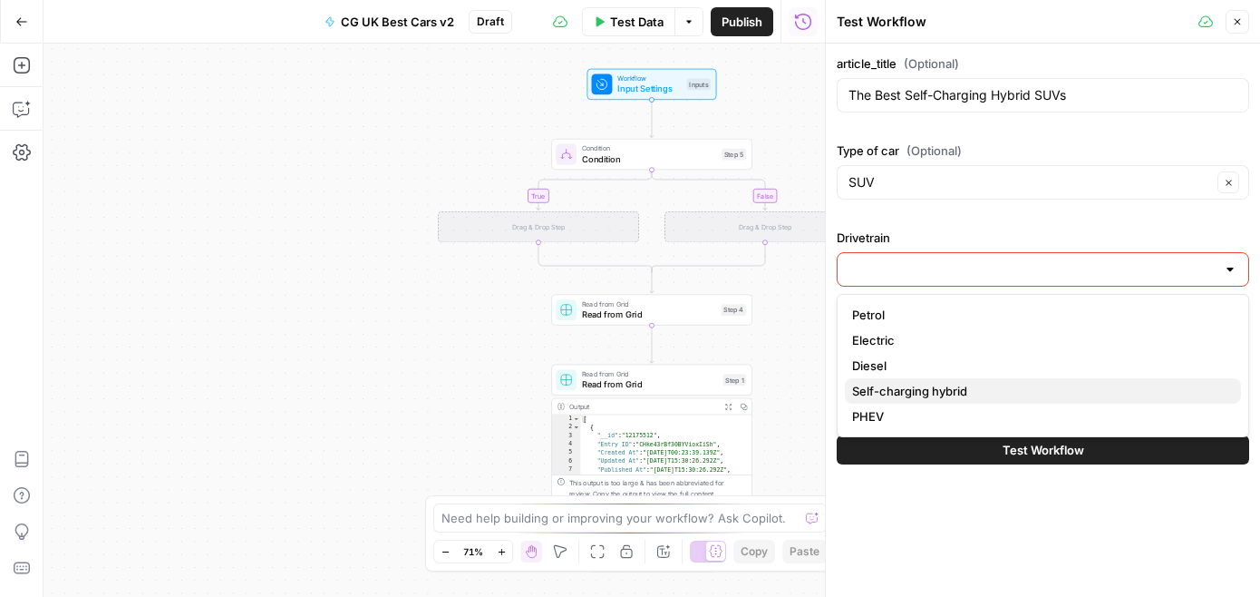
click at [923, 387] on span "Self-charging hybrid" at bounding box center [1039, 391] width 374 height 18
type input "Self-charging hybrid"
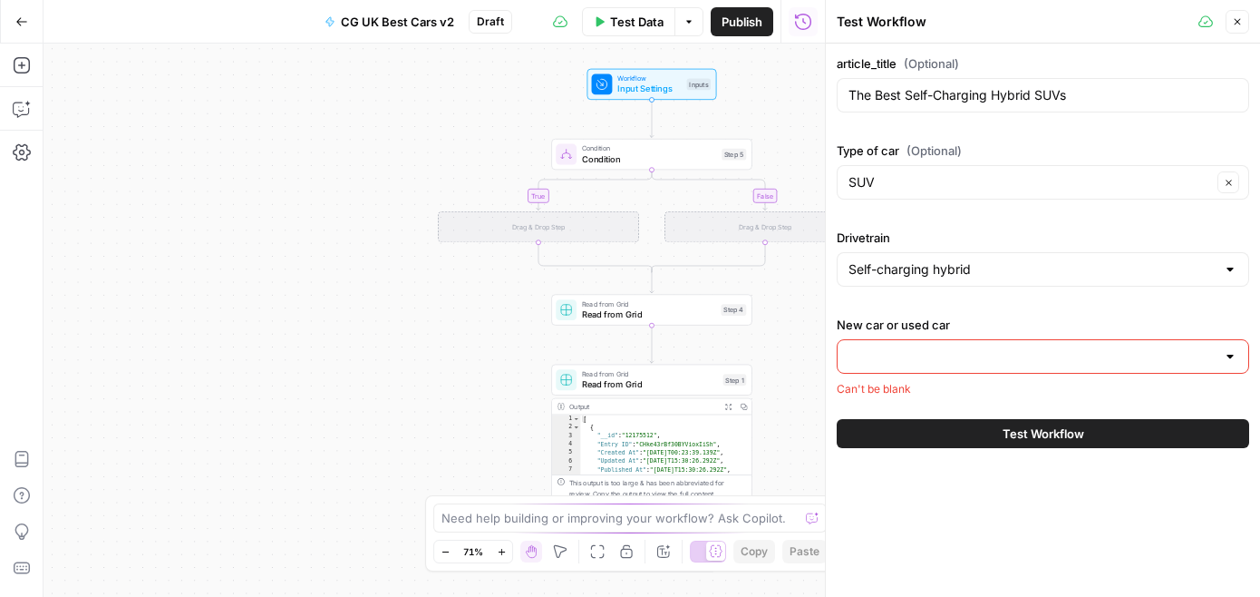
click at [934, 358] on input "New car or used car" at bounding box center [1032, 356] width 367 height 18
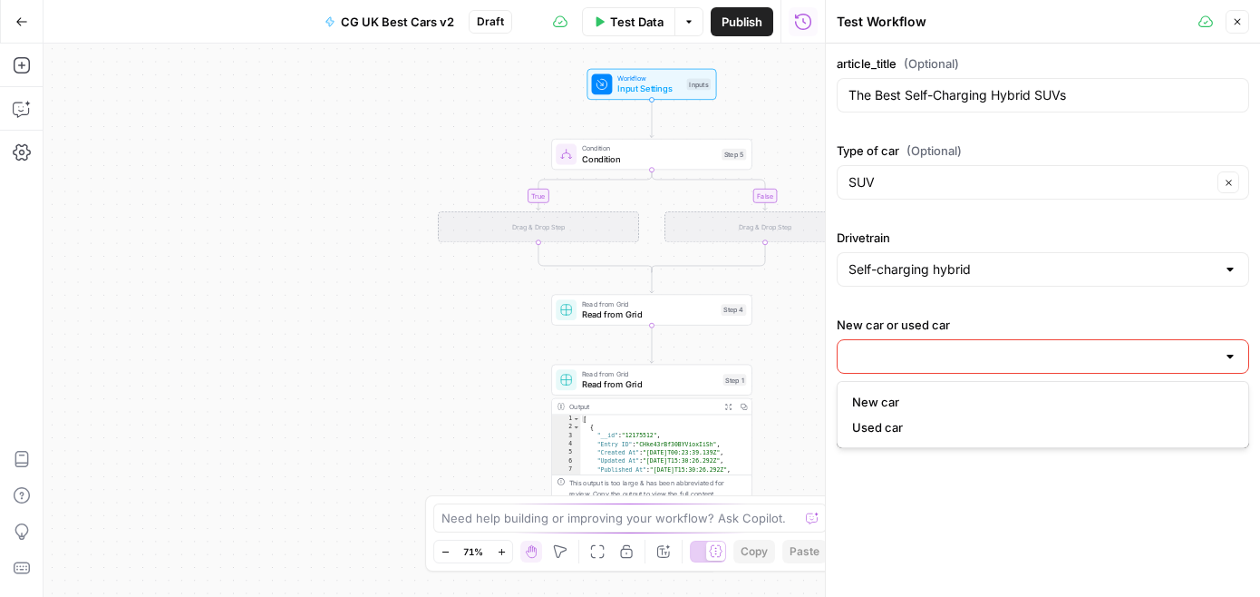
click at [928, 385] on div "New car Used car" at bounding box center [1043, 414] width 413 height 67
click at [928, 389] on button "New car" at bounding box center [1043, 401] width 396 height 25
type input "New car"
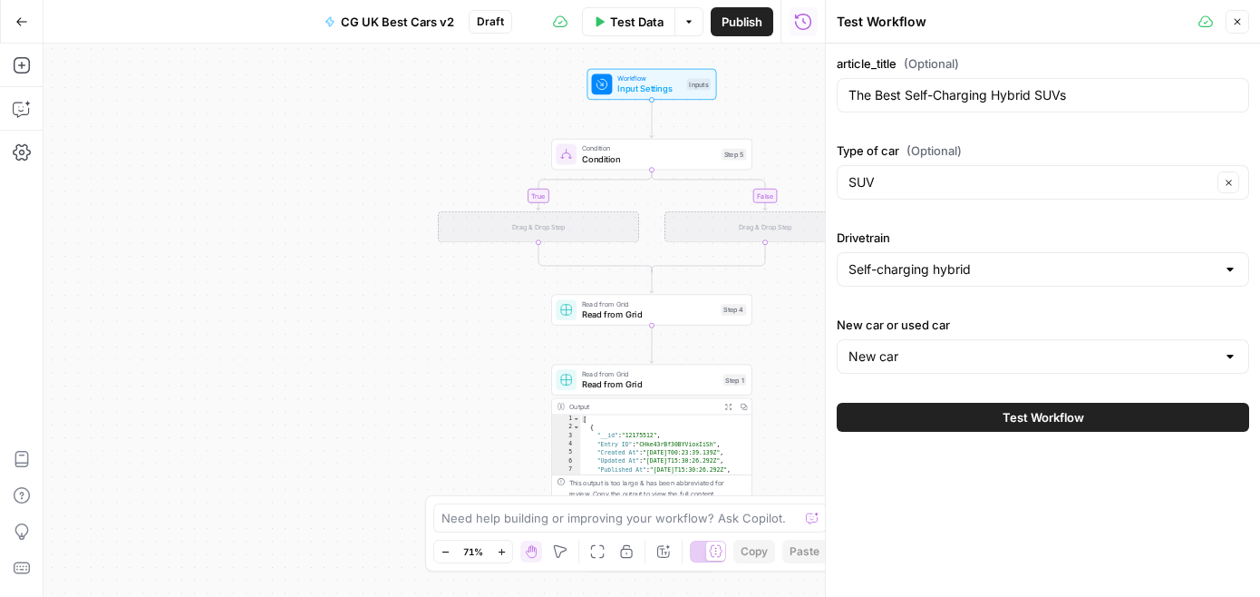
click at [928, 412] on button "Test Workflow" at bounding box center [1043, 417] width 413 height 29
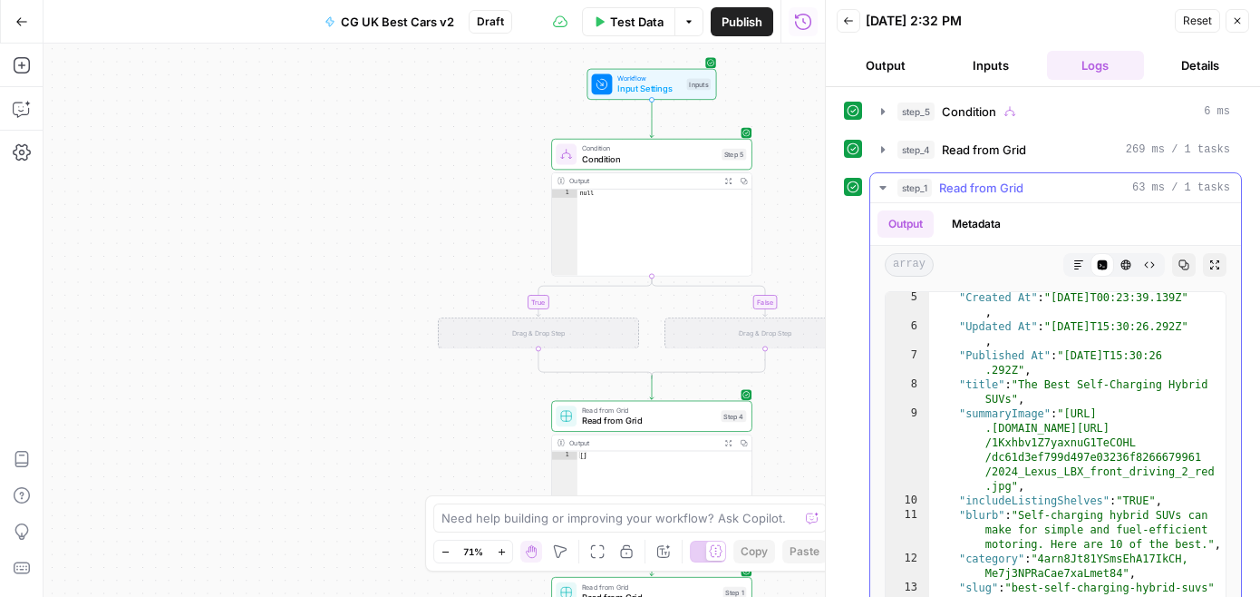
scroll to position [25, 0]
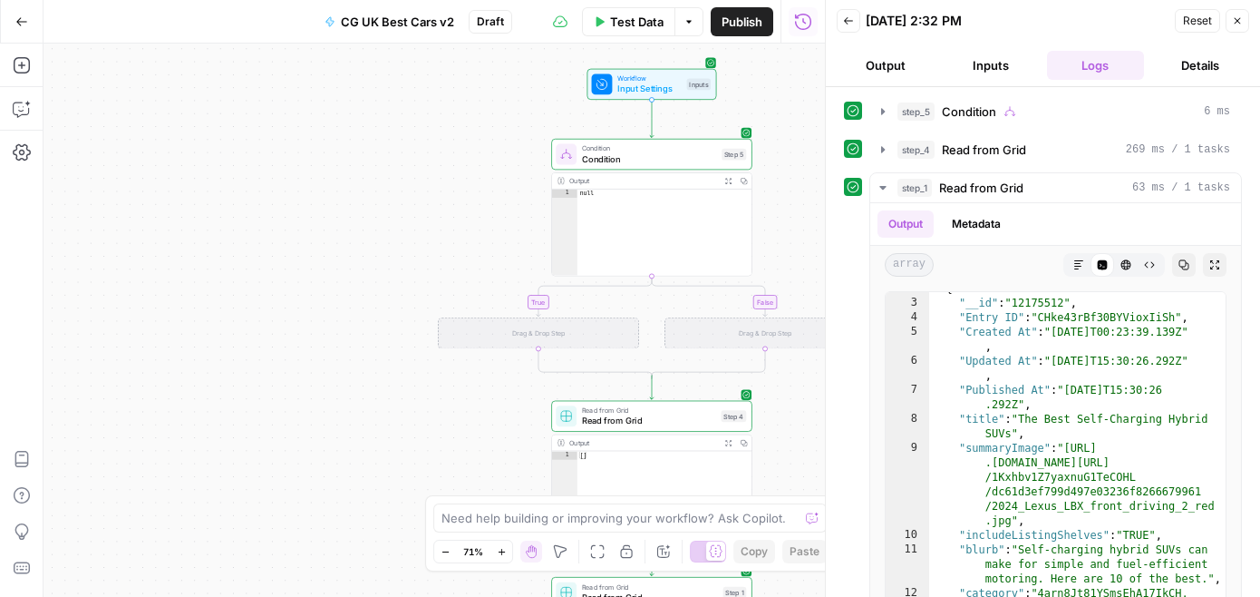
click at [441, 232] on div "true false Workflow Input Settings Inputs Condition Condition Step 5 Output Exp…" at bounding box center [435, 320] width 782 height 553
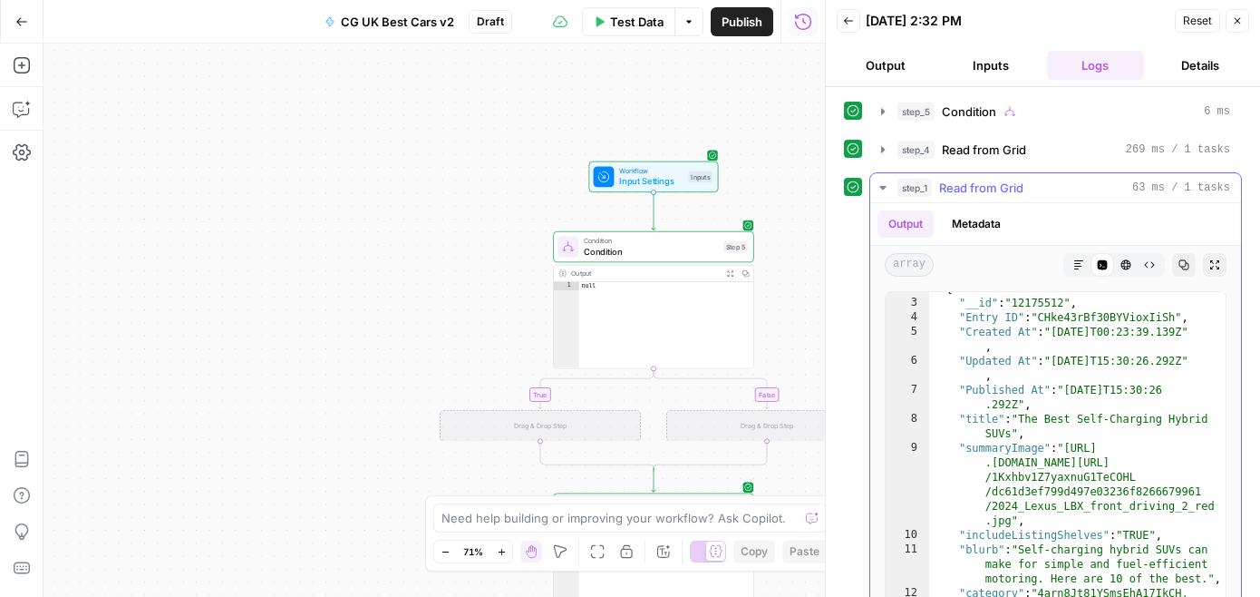
click at [880, 184] on icon "button" at bounding box center [883, 187] width 15 height 15
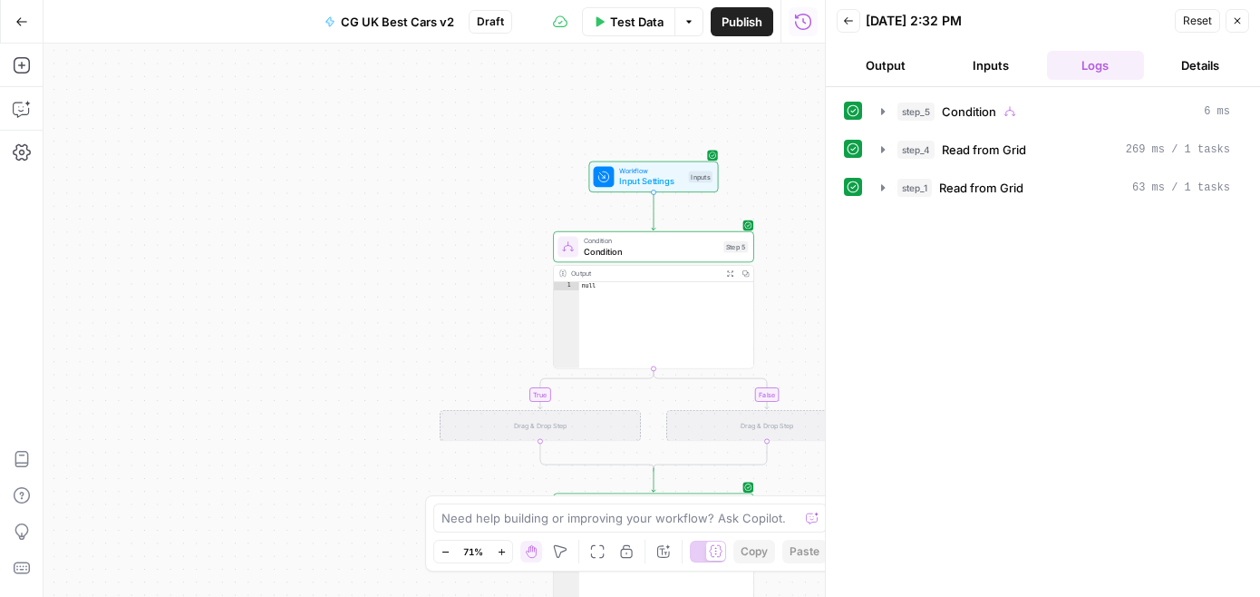
click at [1224, 24] on div "Reset Close" at bounding box center [1212, 20] width 74 height 27
click at [1239, 23] on icon "button" at bounding box center [1237, 20] width 11 height 11
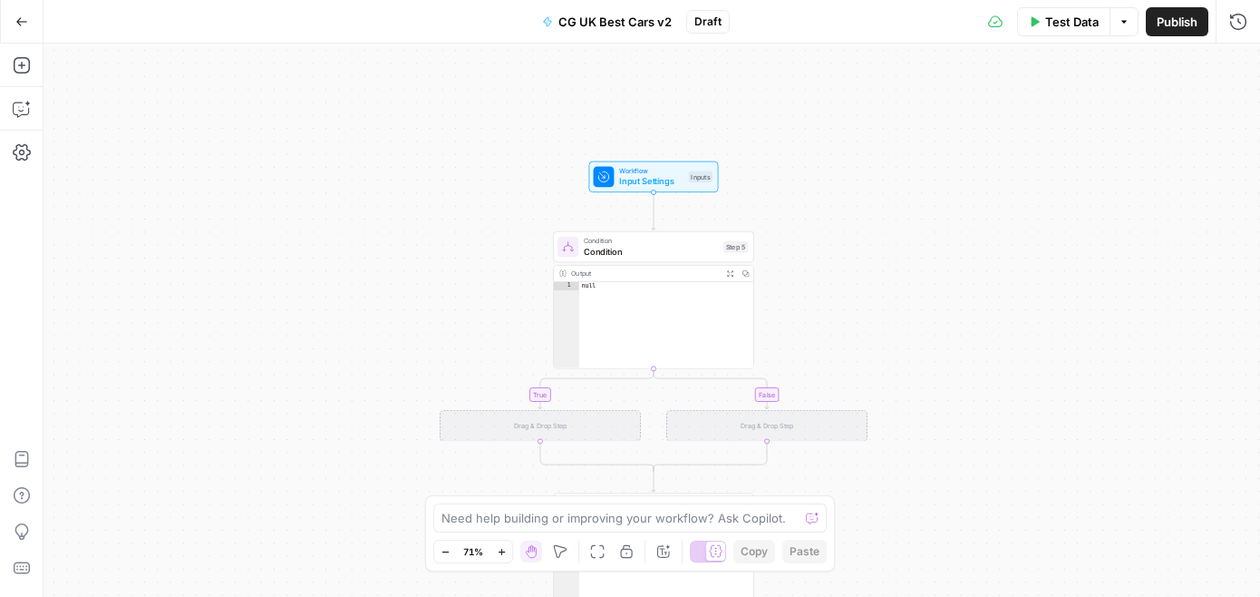
click at [641, 215] on div "true false Workflow Input Settings Inputs Condition Condition Step 5 Output Exp…" at bounding box center [652, 320] width 1217 height 553
click at [24, 76] on button "Add Steps" at bounding box center [21, 65] width 29 height 29
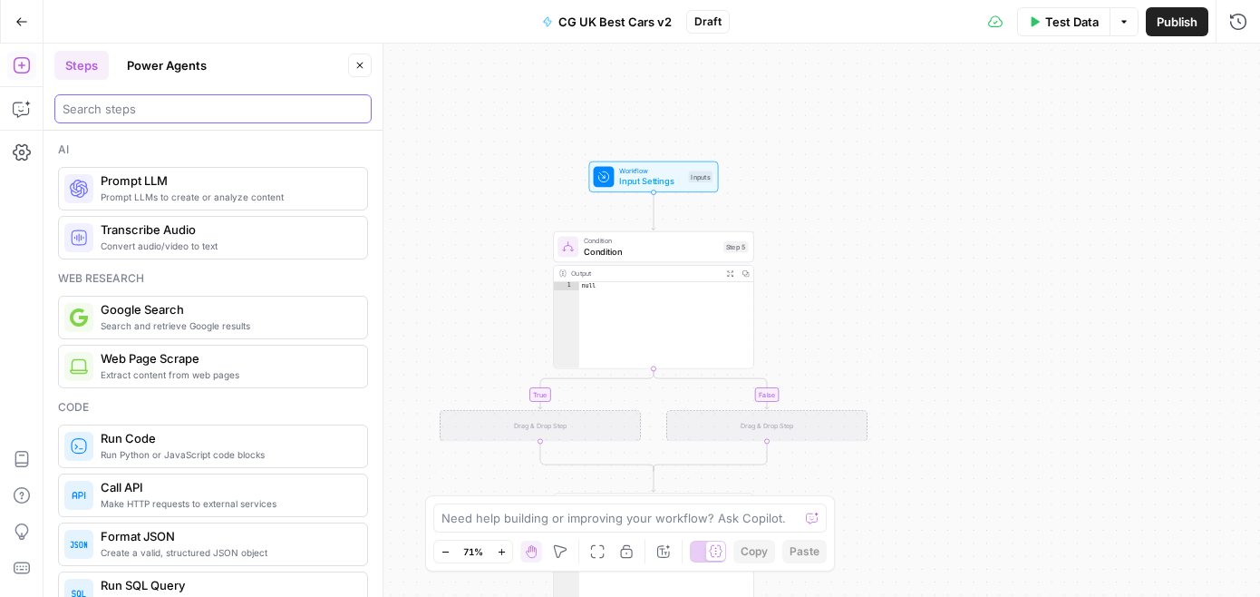
click at [175, 114] on input "search" at bounding box center [213, 109] width 301 height 18
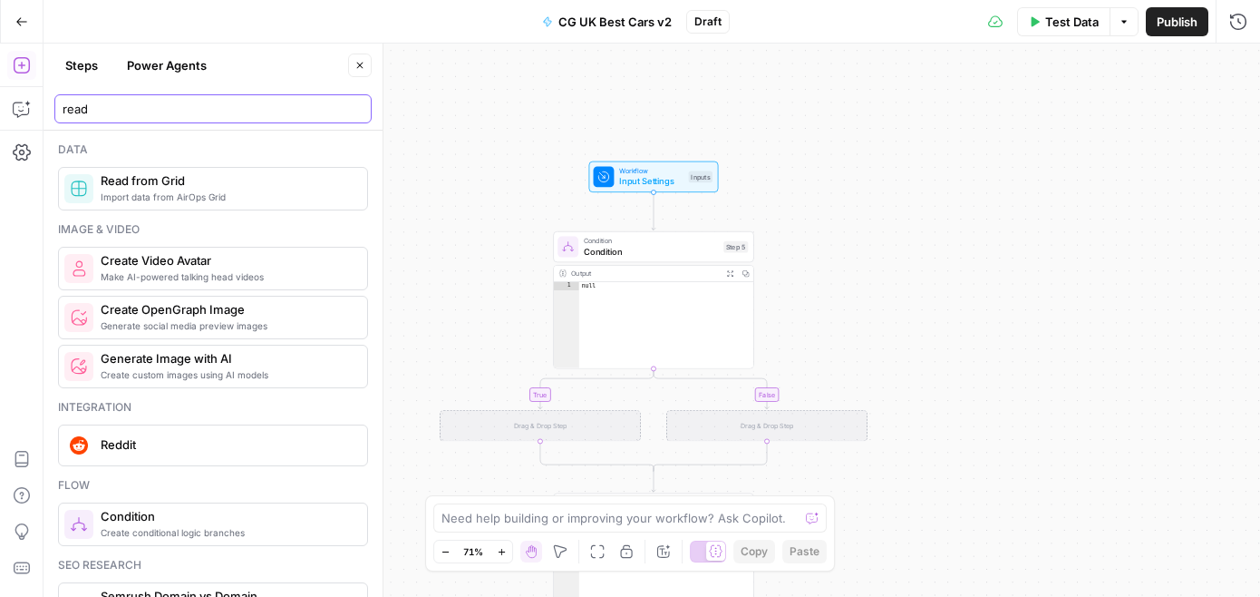
type input "read"
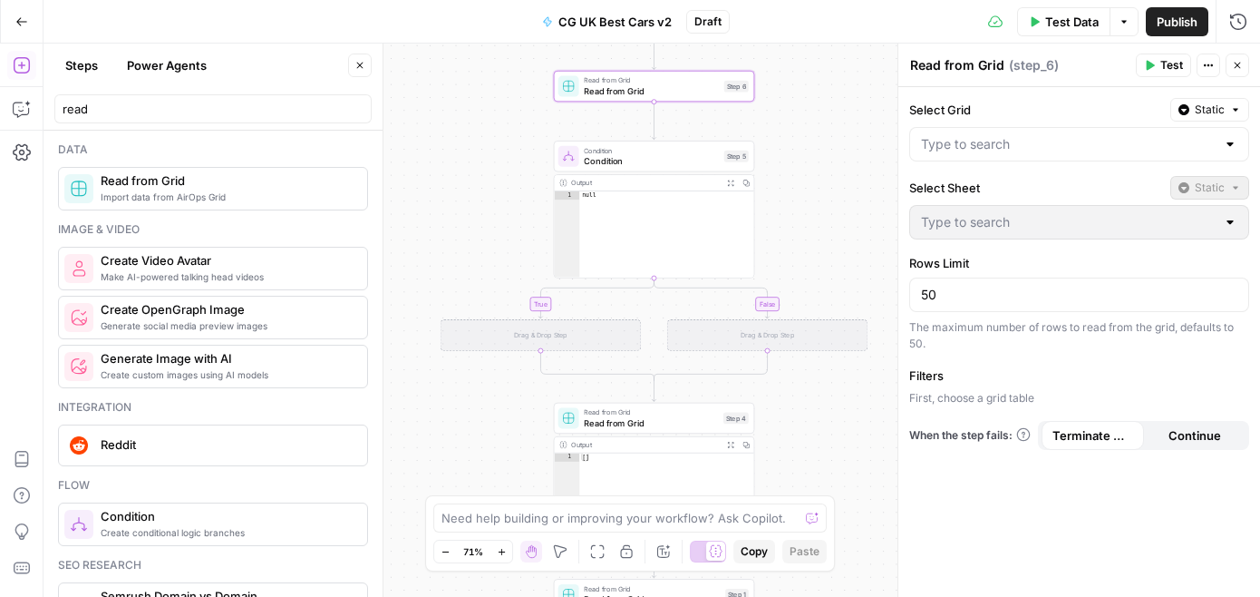
click at [598, 428] on span "Read from Grid" at bounding box center [651, 422] width 134 height 13
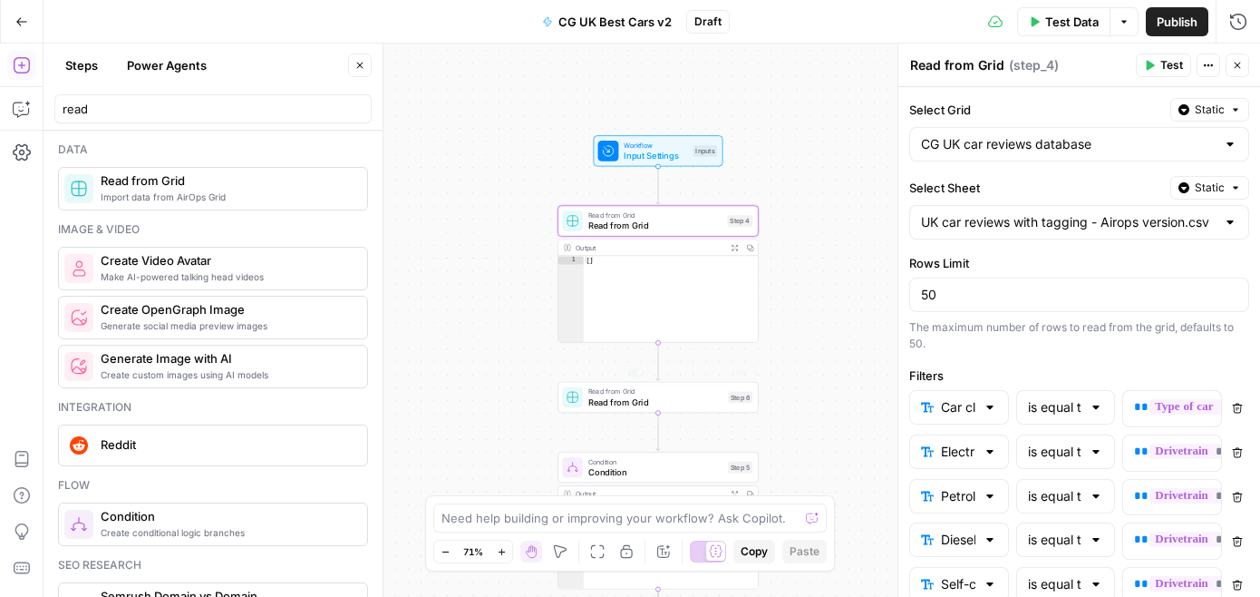
click at [630, 406] on span "Read from Grid" at bounding box center [655, 401] width 135 height 13
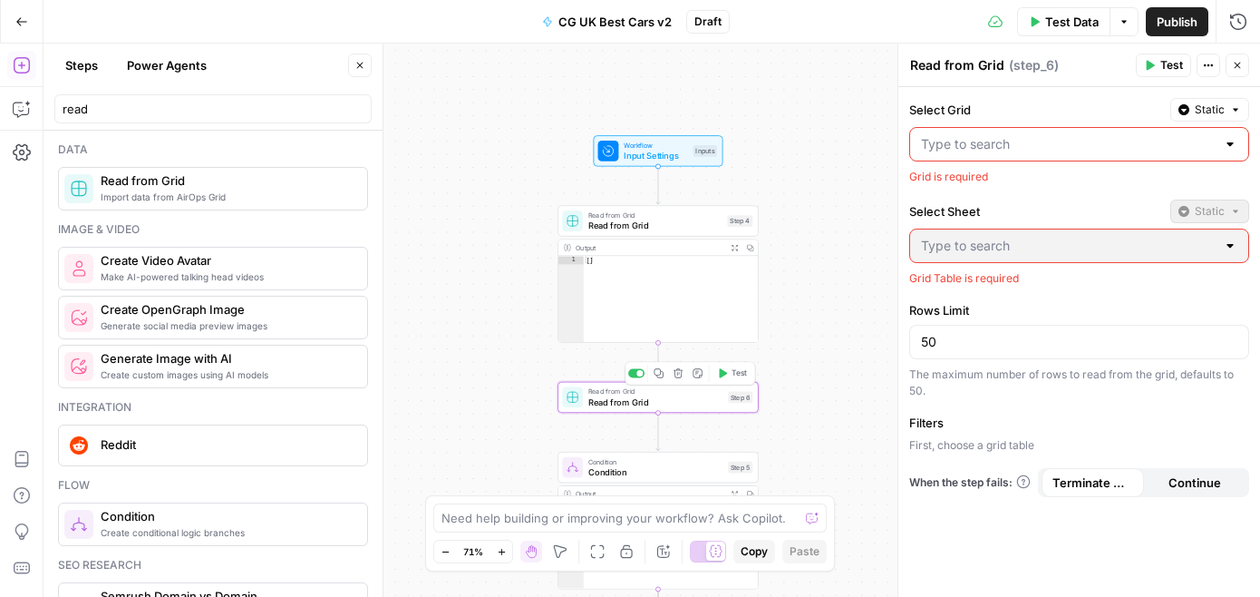
type textarea "**"
click at [721, 334] on div "[ ]" at bounding box center [671, 308] width 175 height 104
click at [680, 219] on span "Read from Grid" at bounding box center [655, 225] width 134 height 13
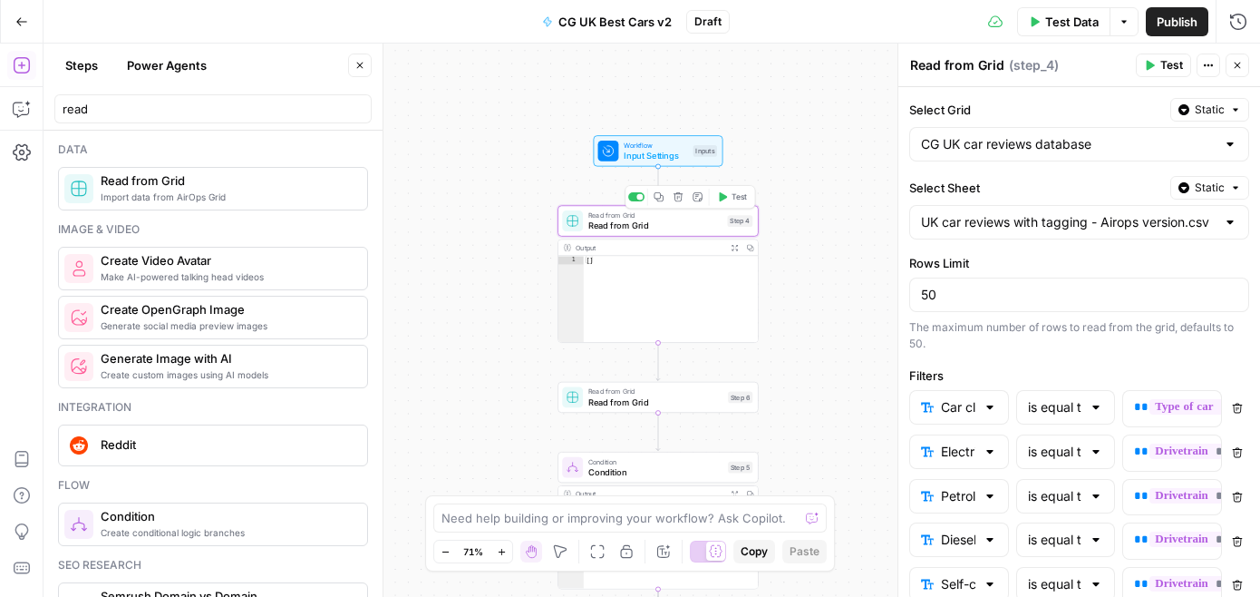
click at [513, 316] on div "true false Workflow Input Settings Inputs Read from Grid Read from Grid Step 4 …" at bounding box center [652, 320] width 1217 height 553
click at [730, 401] on div "Step 6" at bounding box center [740, 398] width 24 height 12
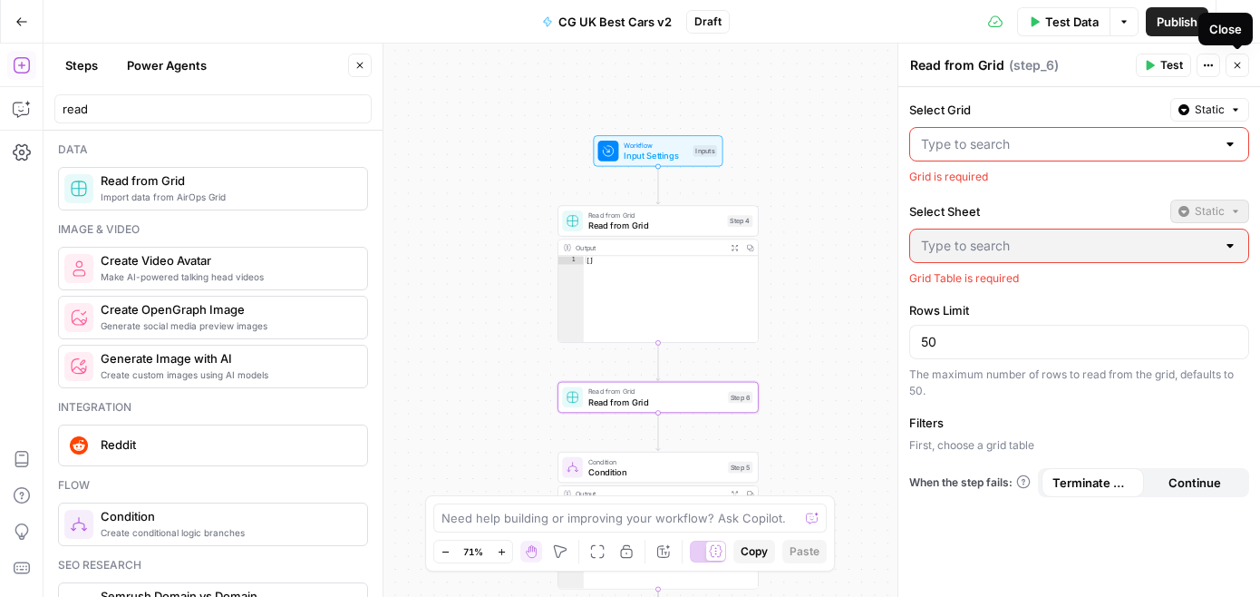
click at [1210, 66] on icon "button" at bounding box center [1208, 65] width 11 height 11
click at [1173, 148] on span "Delete Step" at bounding box center [1154, 146] width 87 height 18
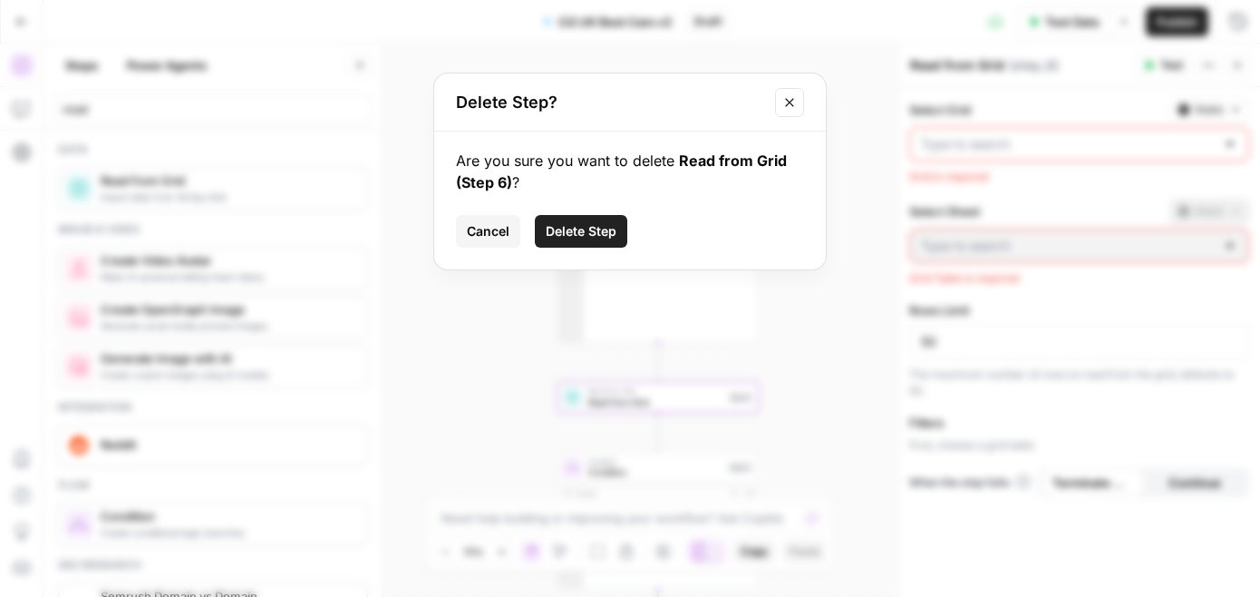
click at [582, 228] on span "Delete Step" at bounding box center [581, 231] width 71 height 18
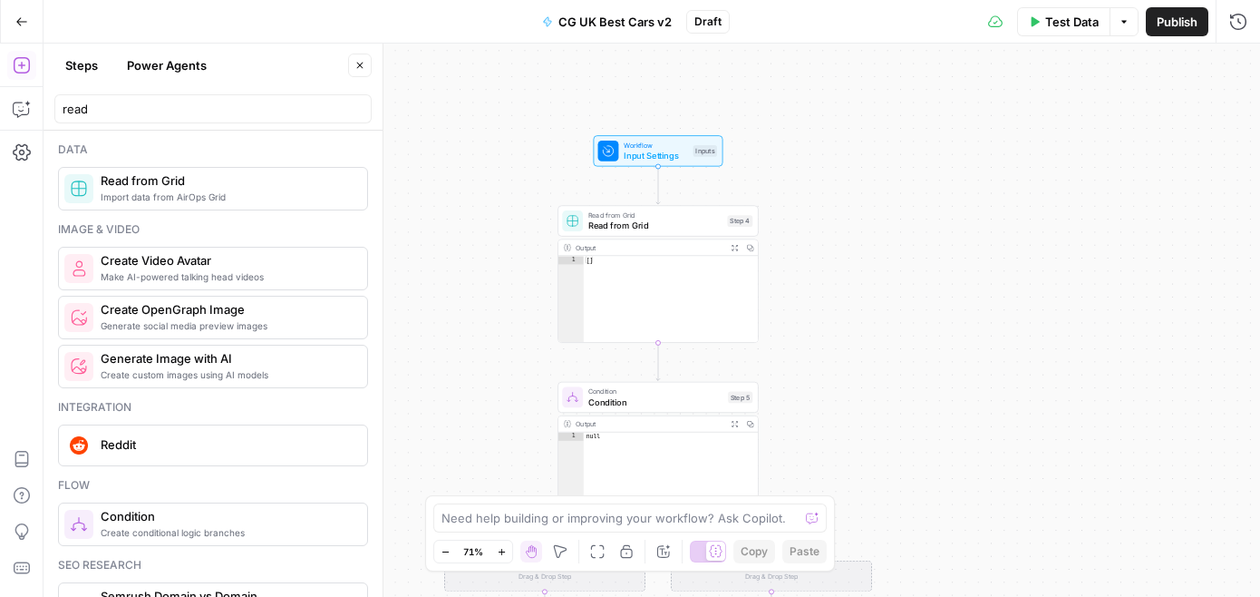
click at [501, 277] on div "true false Workflow Input Settings Inputs Read from Grid Read from Grid Step 4 …" at bounding box center [652, 320] width 1217 height 553
click at [600, 237] on div "Read from Grid Read from Grid Step 4 Copy step Delete step Add Note Test Output…" at bounding box center [658, 273] width 201 height 137
click at [610, 233] on div "Read from Grid Read from Grid Step 4 Copy step Delete step Add Note Test" at bounding box center [659, 220] width 201 height 31
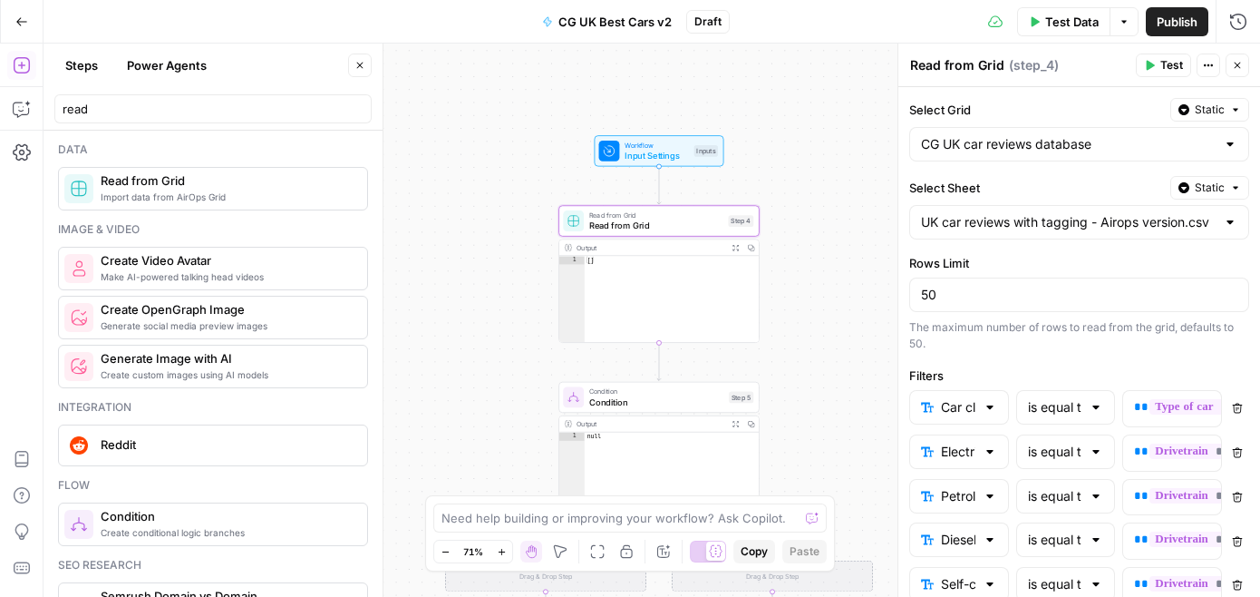
scroll to position [136, 0]
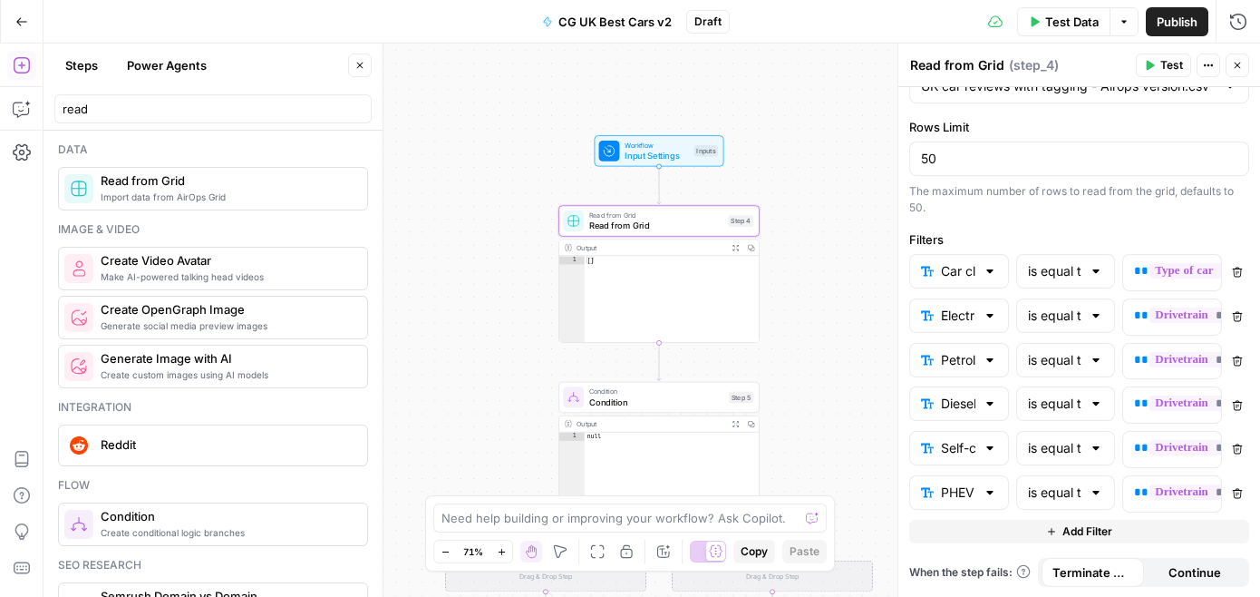
click at [966, 529] on button "Add Filter" at bounding box center [1079, 532] width 340 height 24
click at [967, 531] on input "text" at bounding box center [948, 537] width 54 height 18
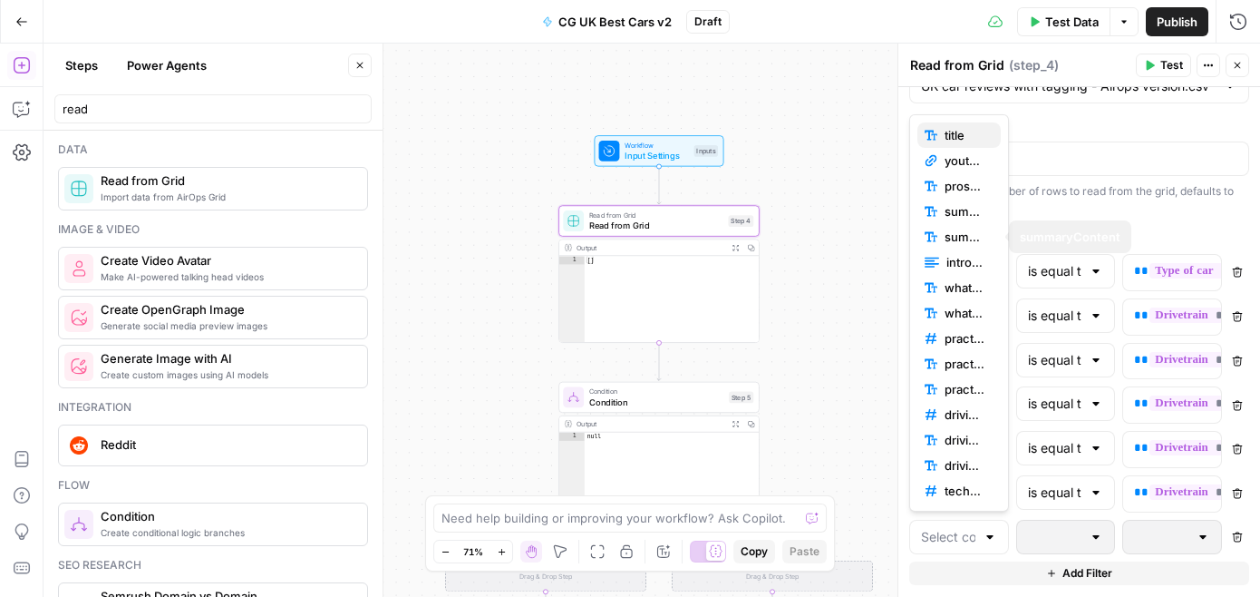
click at [938, 142] on div "title" at bounding box center [959, 135] width 69 height 18
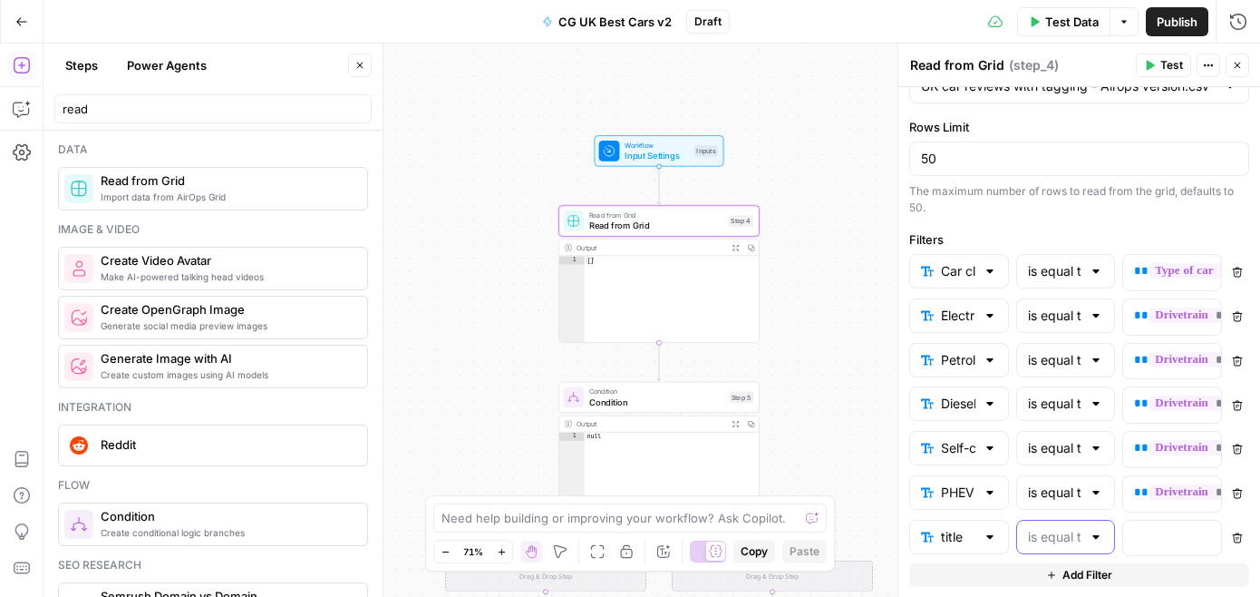
click at [1035, 531] on input "text" at bounding box center [1055, 537] width 54 height 18
click at [1049, 423] on span "contains" at bounding box center [1063, 414] width 62 height 18
type input "contains"
click at [1155, 534] on p at bounding box center [1157, 537] width 47 height 18
click at [896, 424] on div at bounding box center [898, 320] width 18 height 553
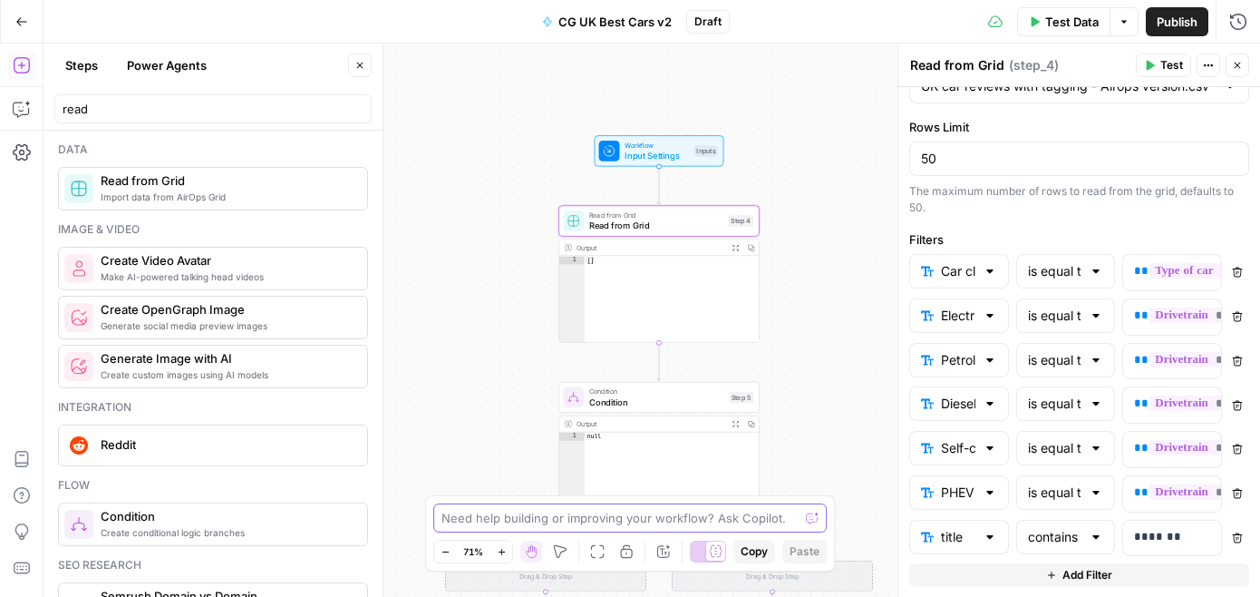
click at [638, 525] on textarea at bounding box center [620, 518] width 357 height 18
type textarea "O"
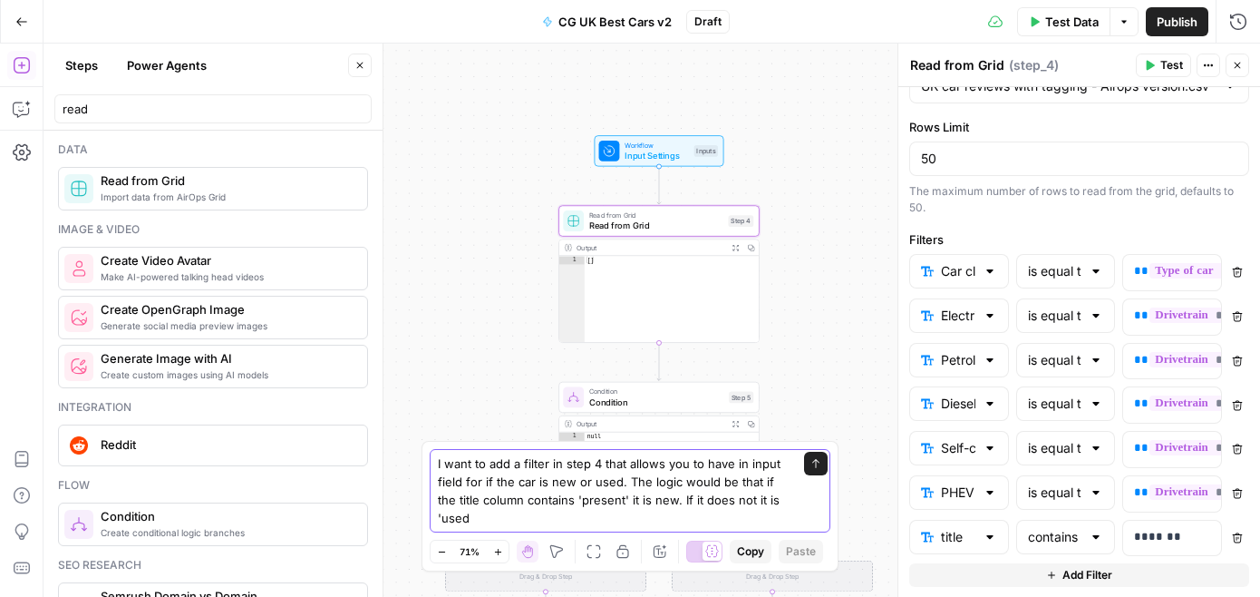
type textarea "I want to add a filter in step 4 that allows you to have in input field for if …"
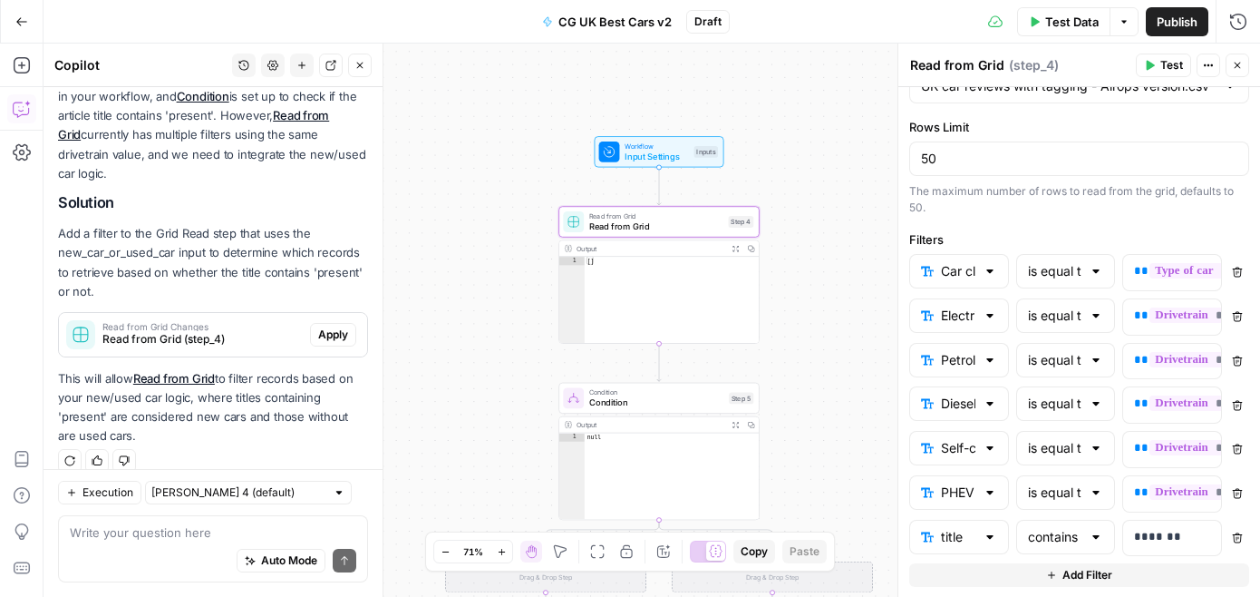
scroll to position [364, 0]
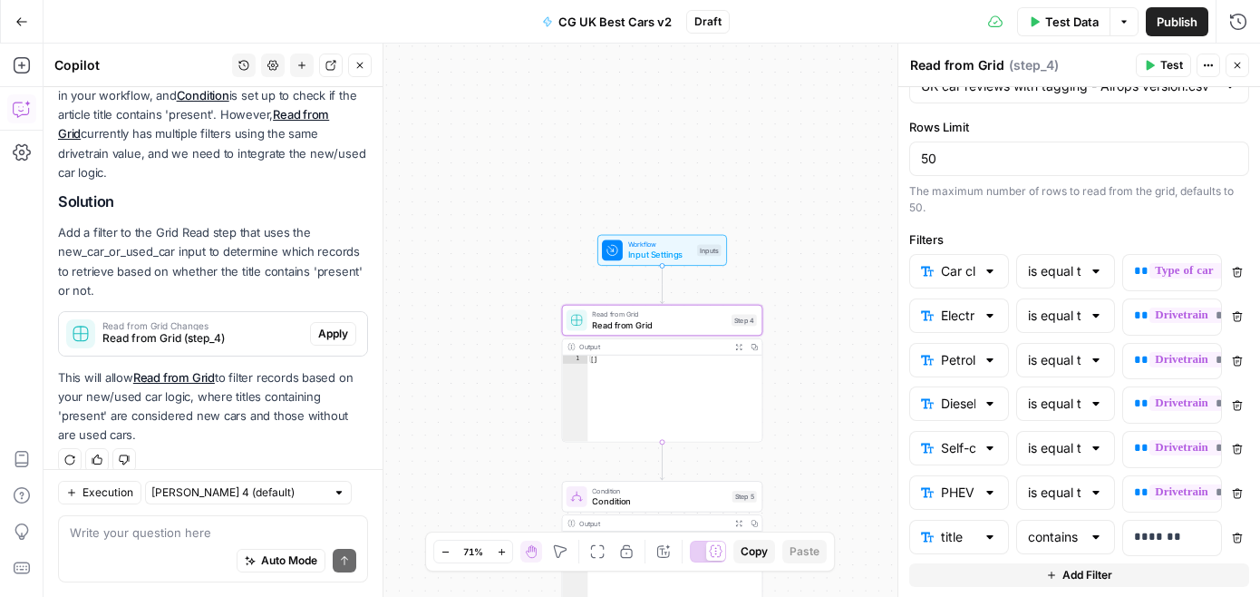
click at [337, 326] on span "Apply" at bounding box center [333, 334] width 30 height 16
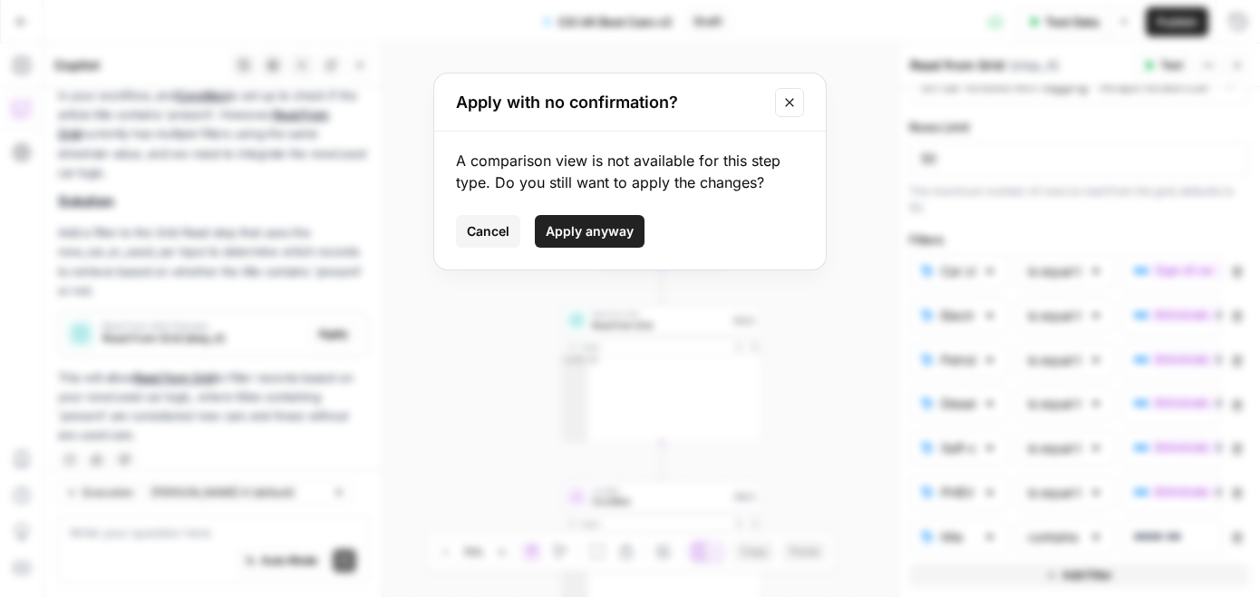
click at [597, 218] on button "Apply anyway" at bounding box center [590, 231] width 110 height 33
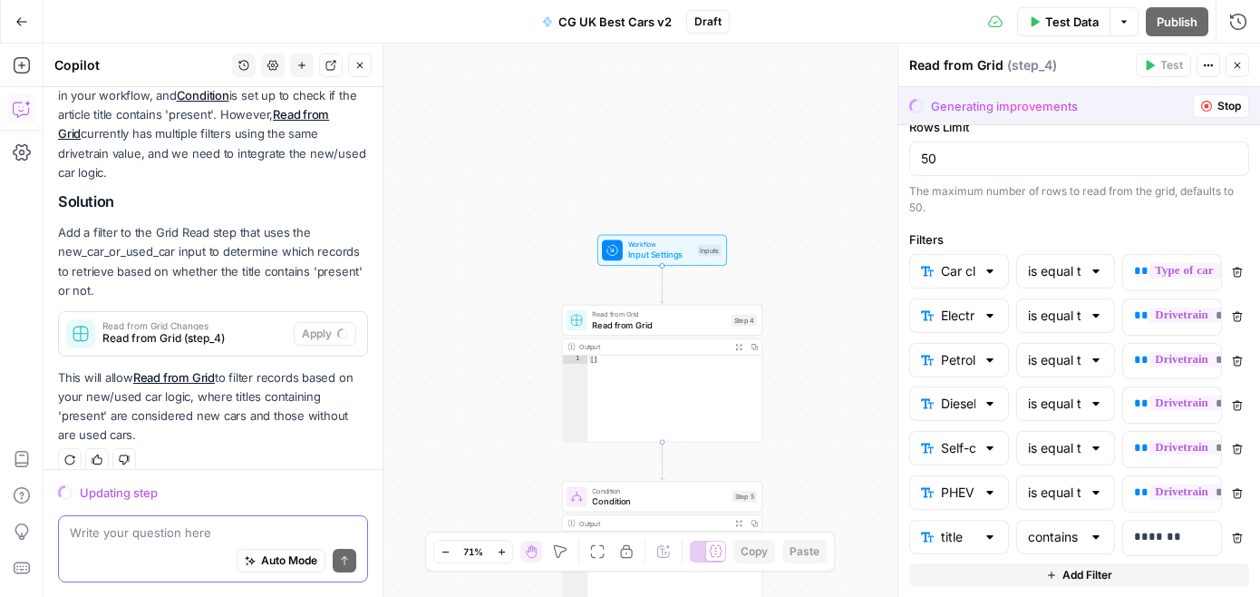
click at [204, 525] on textarea at bounding box center [213, 532] width 287 height 18
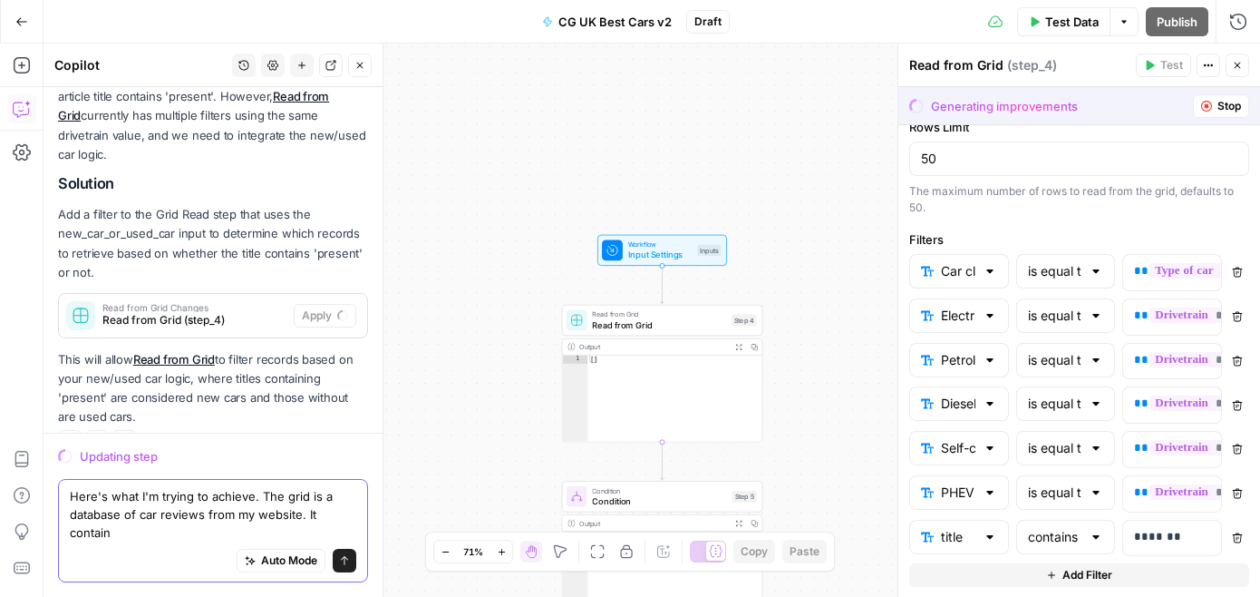
scroll to position [401, 0]
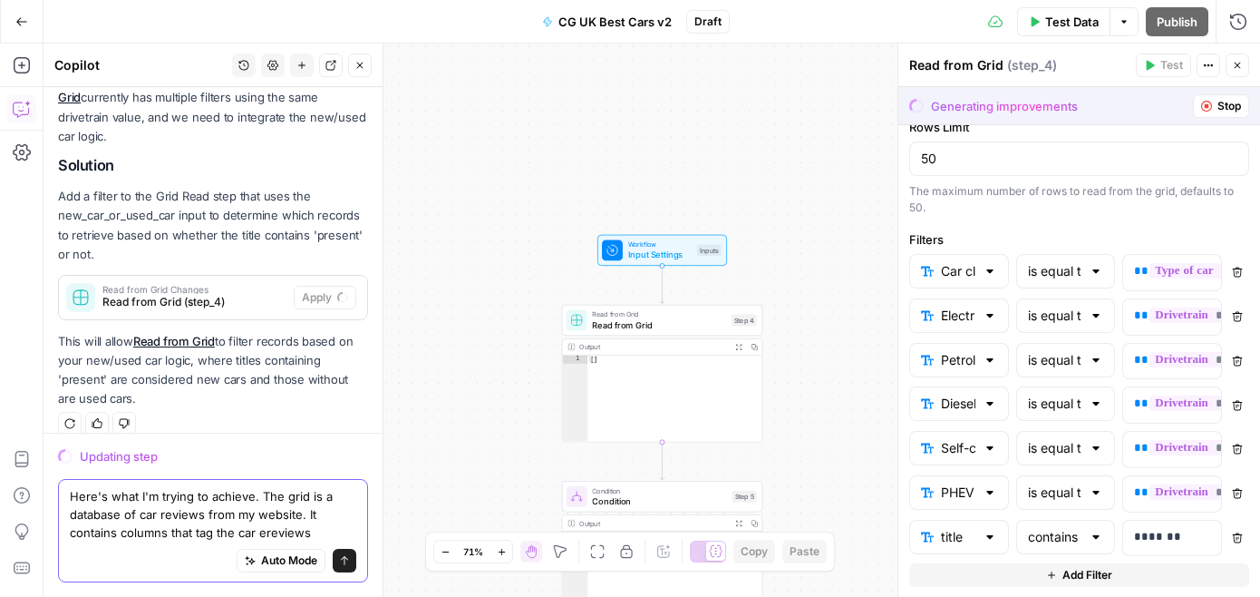
type textarea "Here's what I'm trying to achieve. The grid is a database of car reviews from m…"
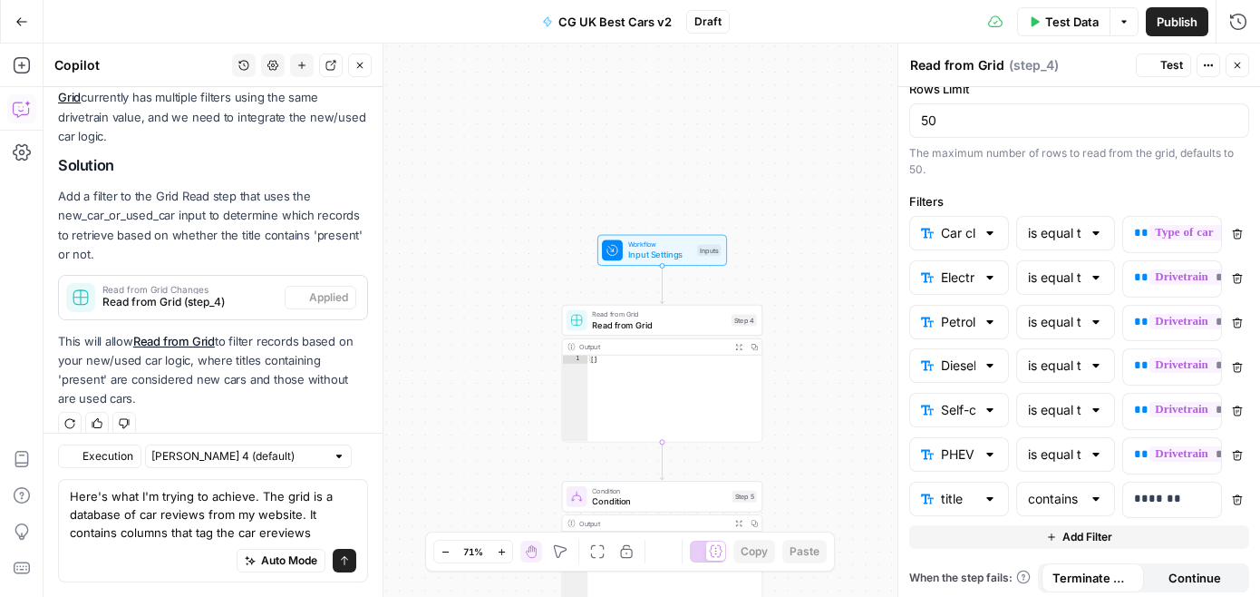
scroll to position [136, 0]
